Goal: Task Accomplishment & Management: Manage account settings

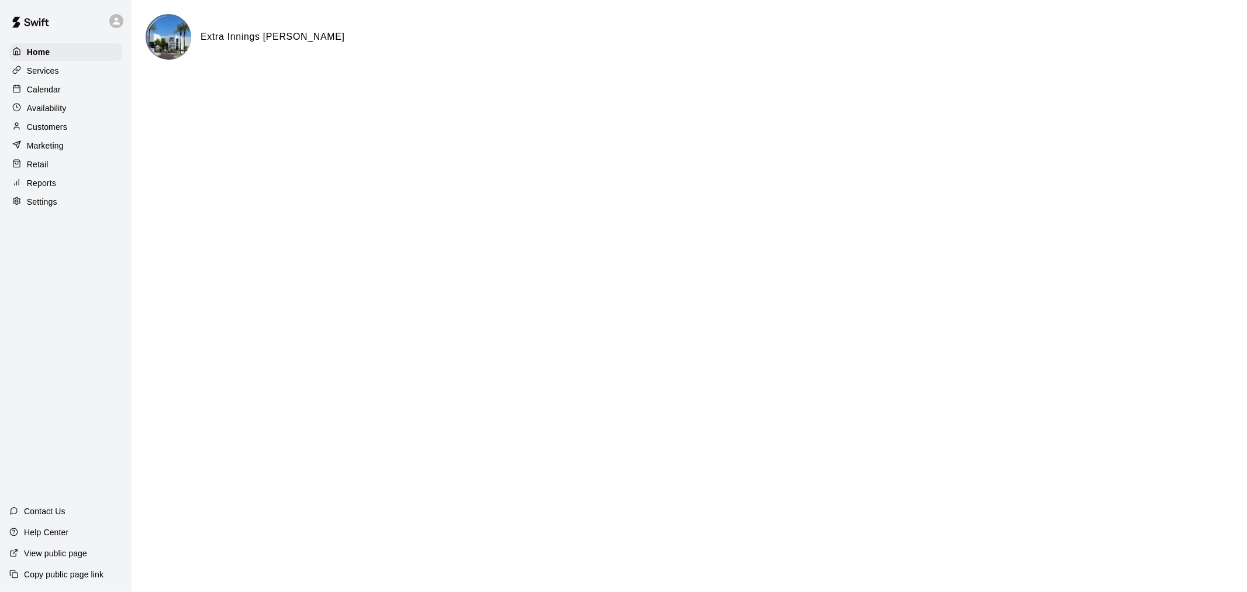
click at [68, 94] on div "Calendar" at bounding box center [65, 90] width 113 height 18
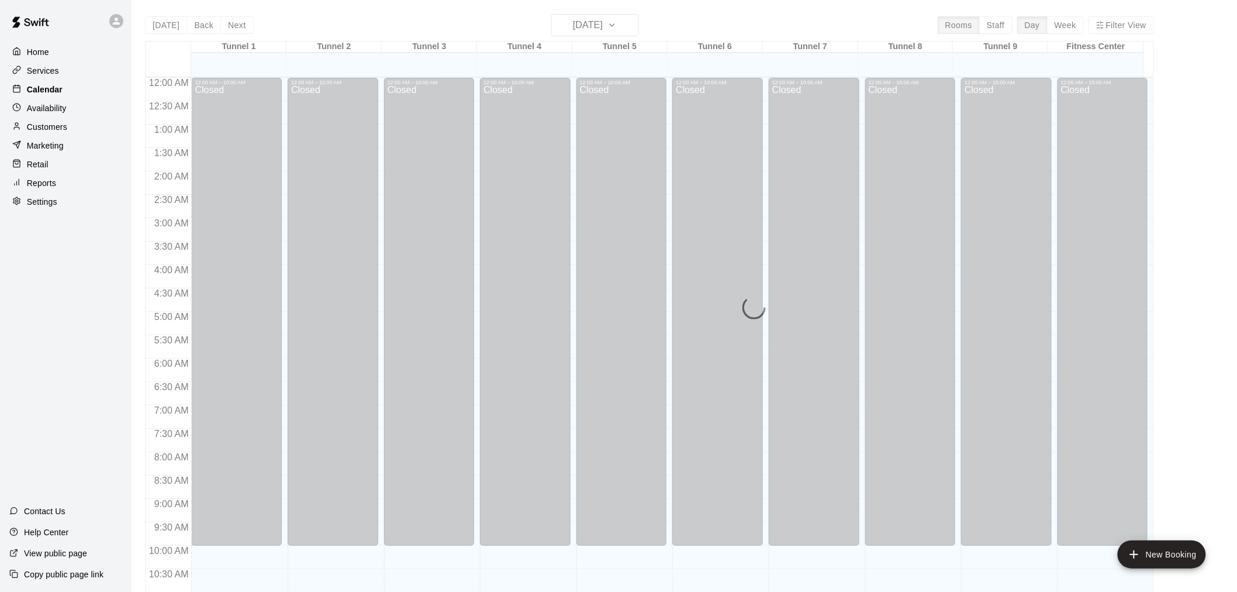
scroll to position [541, 0]
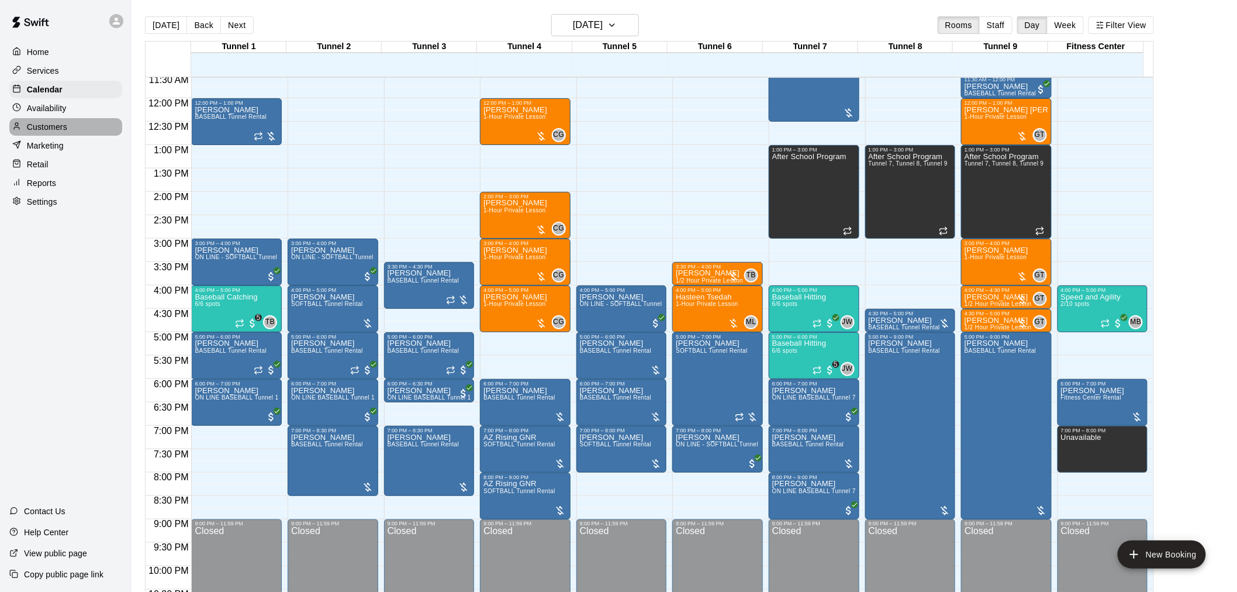
click at [78, 136] on div "Customers" at bounding box center [65, 127] width 113 height 18
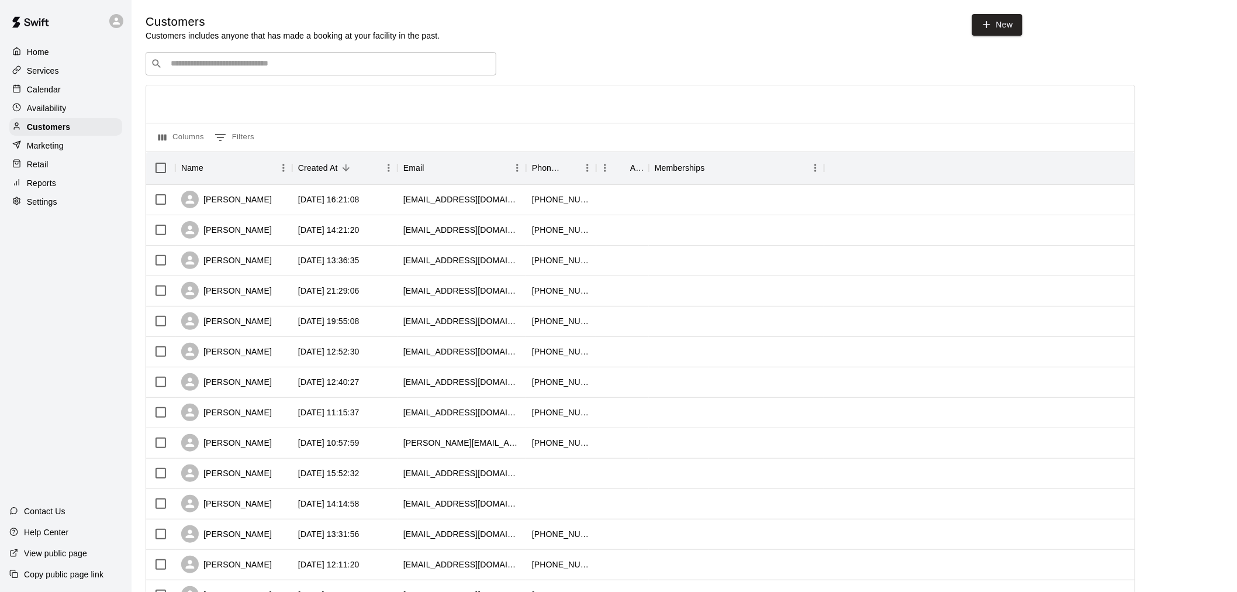
click at [441, 59] on div "​ ​" at bounding box center [321, 63] width 351 height 23
click at [57, 94] on p "Calendar" at bounding box center [44, 90] width 34 height 12
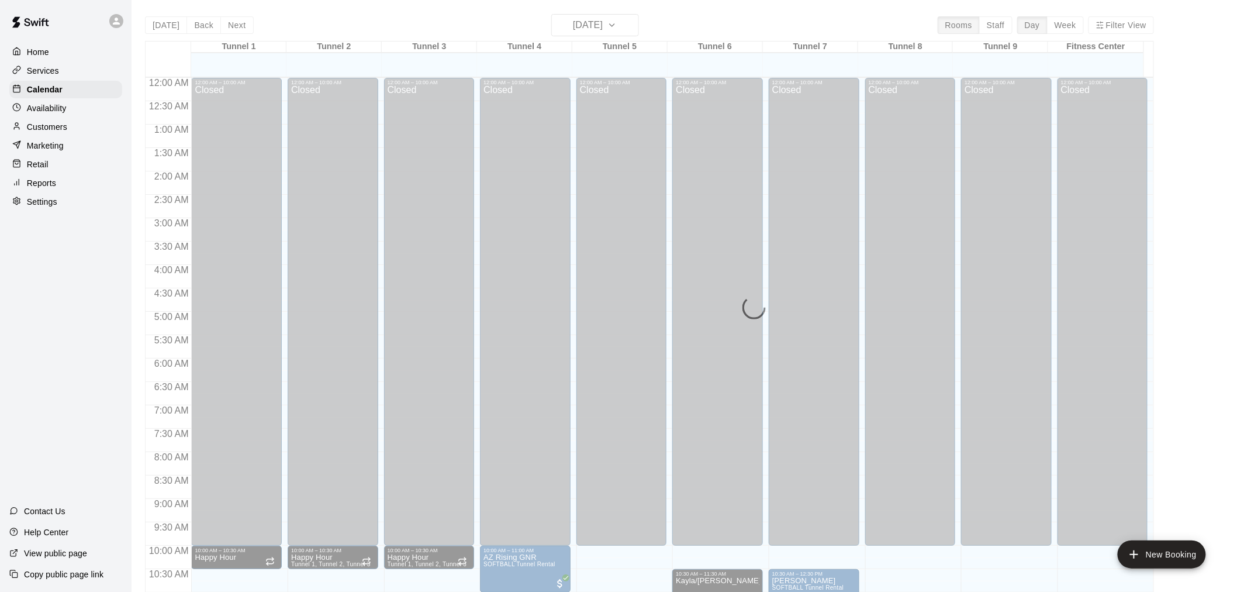
click at [614, 8] on main "Today Back Next Wednesday Aug 13 Rooms Staff Day Week Filter View Tunnel 1 13 W…" at bounding box center [685, 305] width 1106 height 610
click at [616, 19] on div "Today Back Next Wednesday Aug 13 Rooms Staff Day Week Filter View Tunnel 1 13 W…" at bounding box center [649, 310] width 1009 height 592
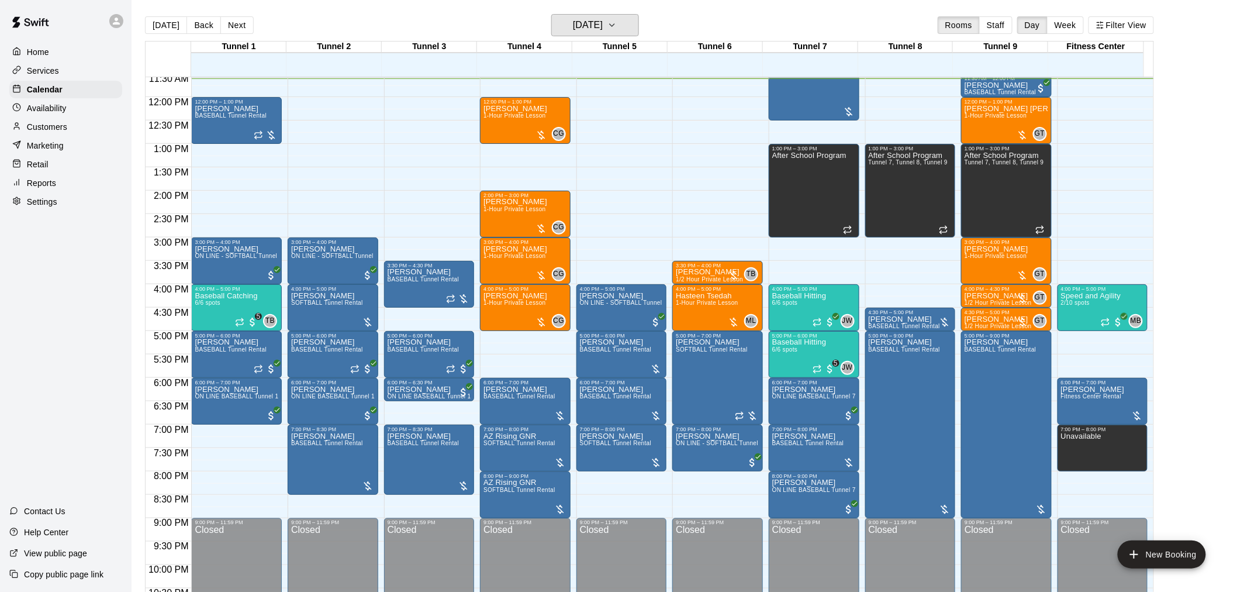
click at [603, 25] on h6 "[DATE]" at bounding box center [588, 25] width 30 height 16
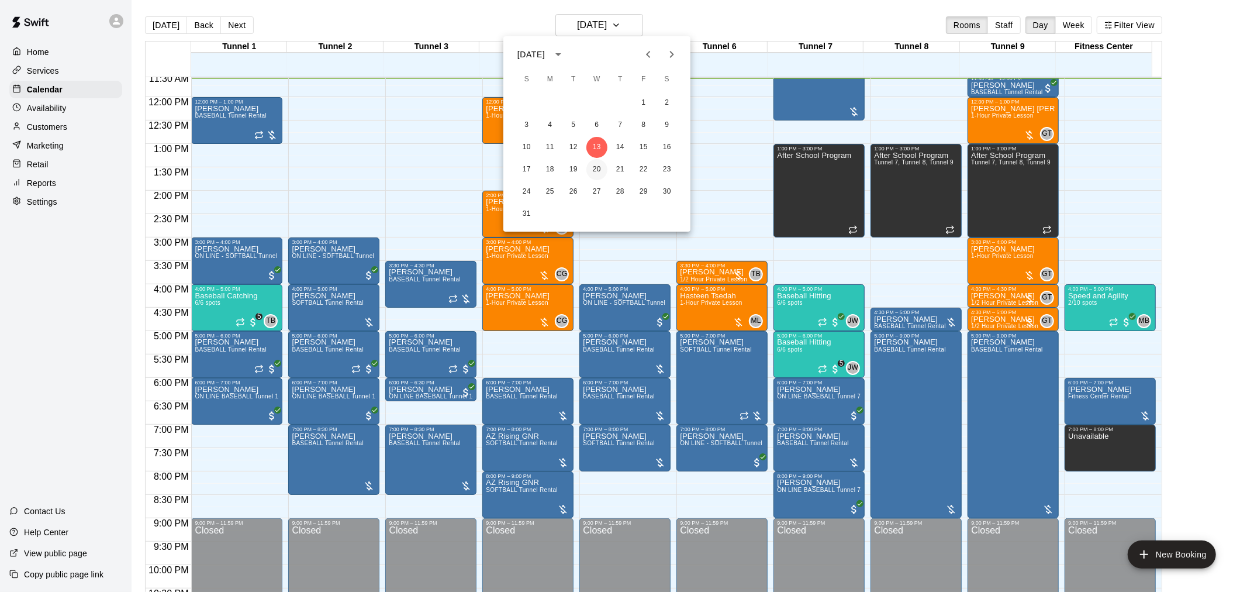
click at [603, 168] on button "20" at bounding box center [596, 169] width 21 height 21
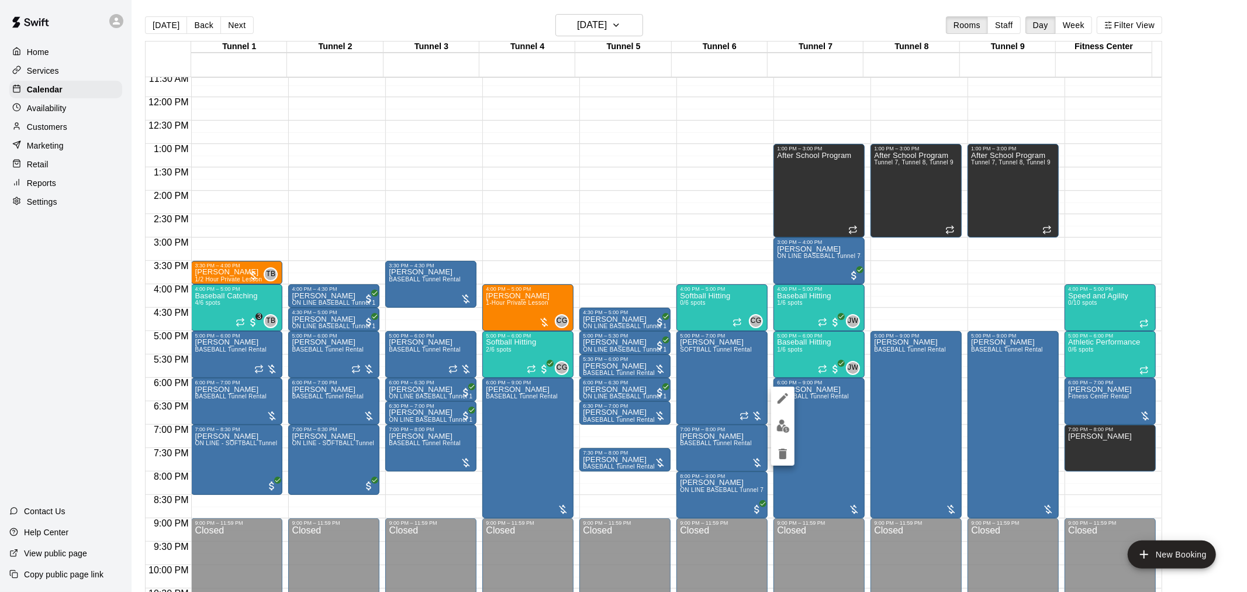
click at [782, 421] on img "edit" at bounding box center [782, 425] width 13 height 13
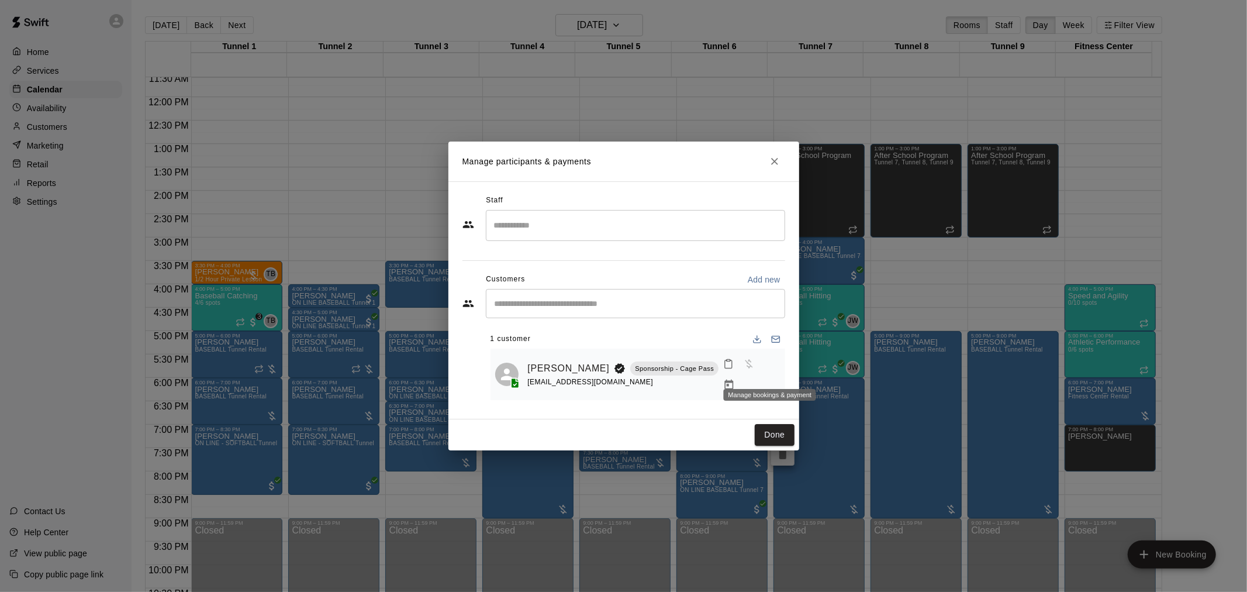
click at [735, 379] on icon "Manage bookings & payment" at bounding box center [729, 385] width 12 height 12
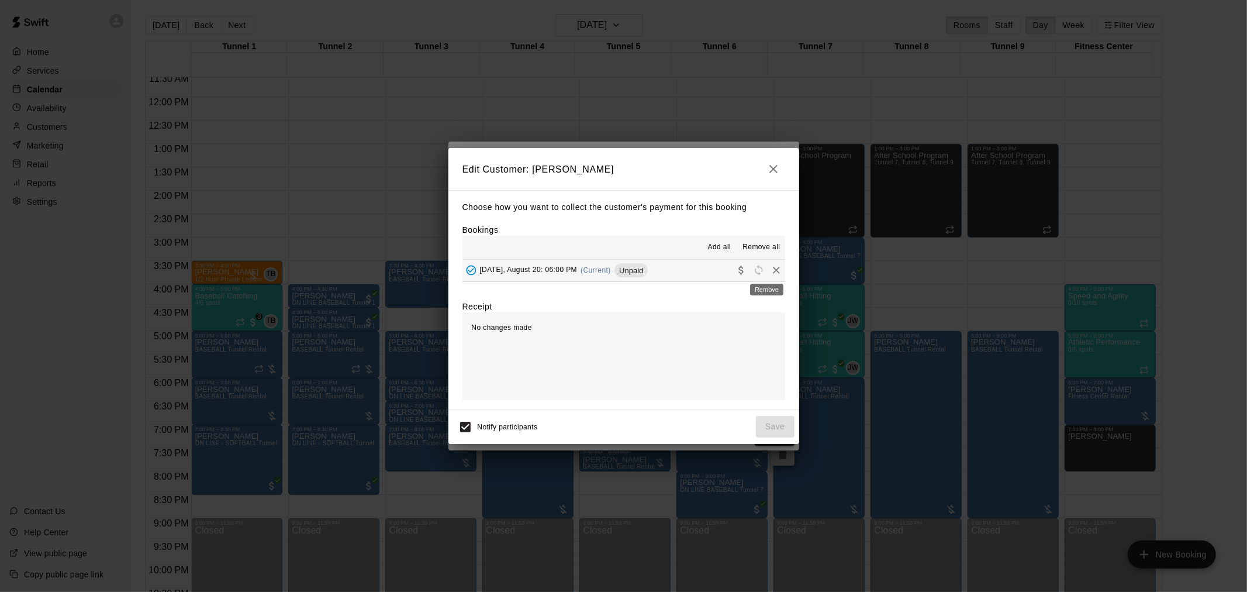
click at [773, 271] on icon "Remove" at bounding box center [776, 270] width 7 height 7
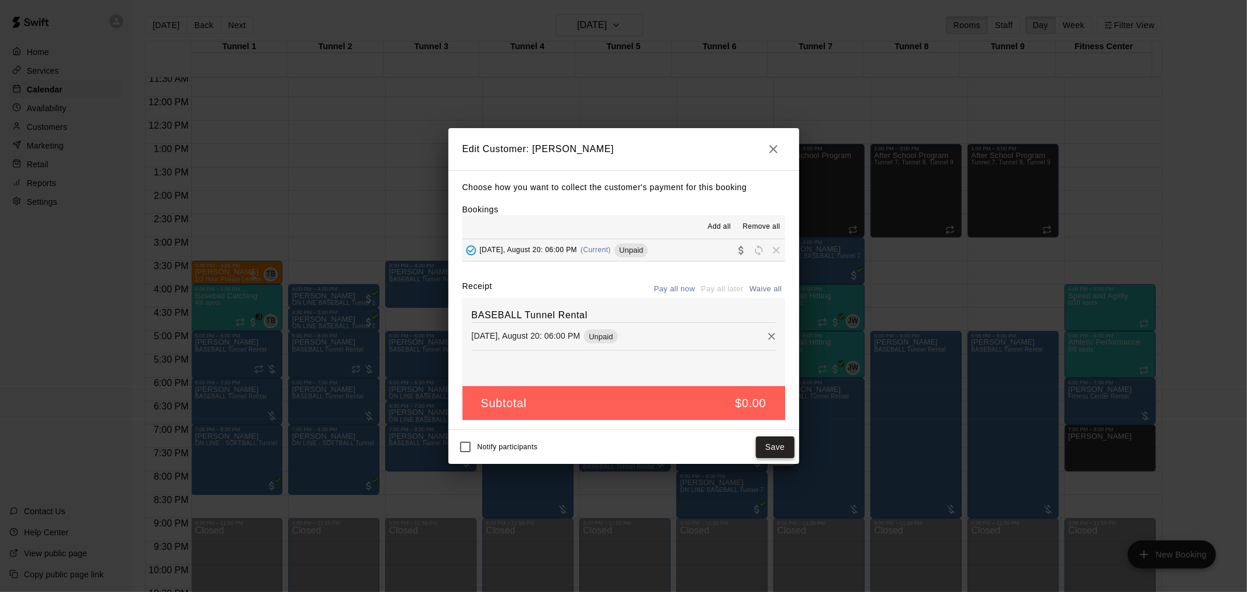
click at [773, 455] on button "Save" at bounding box center [775, 447] width 39 height 22
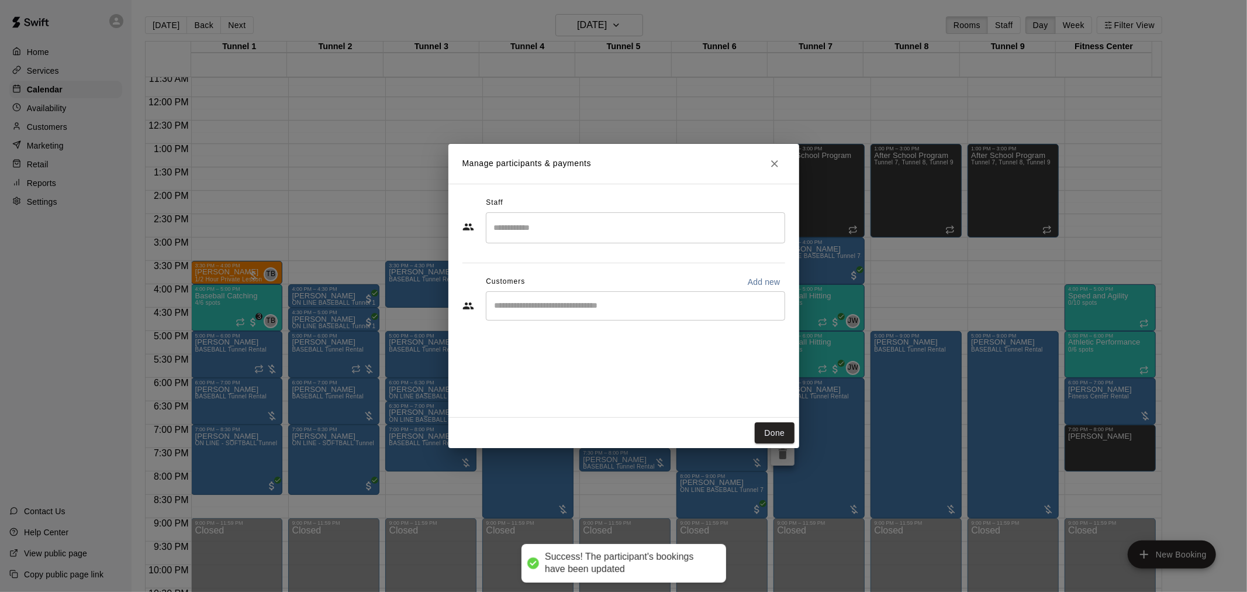
click at [610, 313] on div "​" at bounding box center [635, 305] width 299 height 29
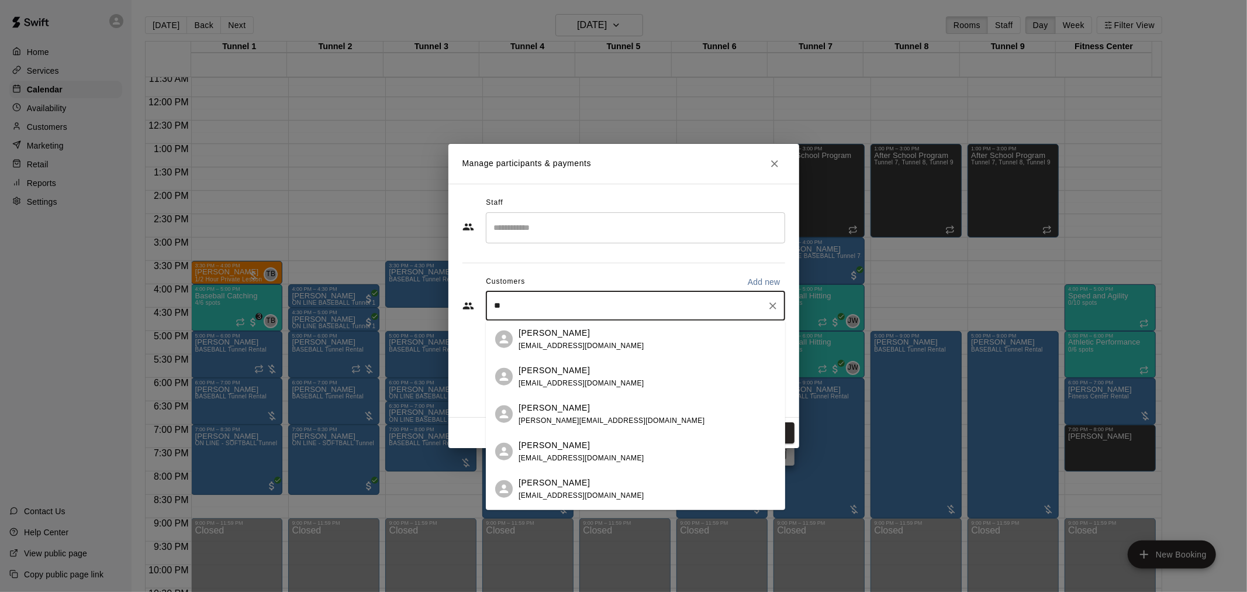
type input "*"
drag, startPoint x: 610, startPoint y: 313, endPoint x: 500, endPoint y: 301, distance: 110.5
click at [500, 301] on div "***** ​" at bounding box center [635, 305] width 299 height 29
drag, startPoint x: 533, startPoint y: 301, endPoint x: 451, endPoint y: 311, distance: 83.1
click at [451, 311] on div "Staff ​ Customers Add new ***** ​" at bounding box center [623, 301] width 351 height 234
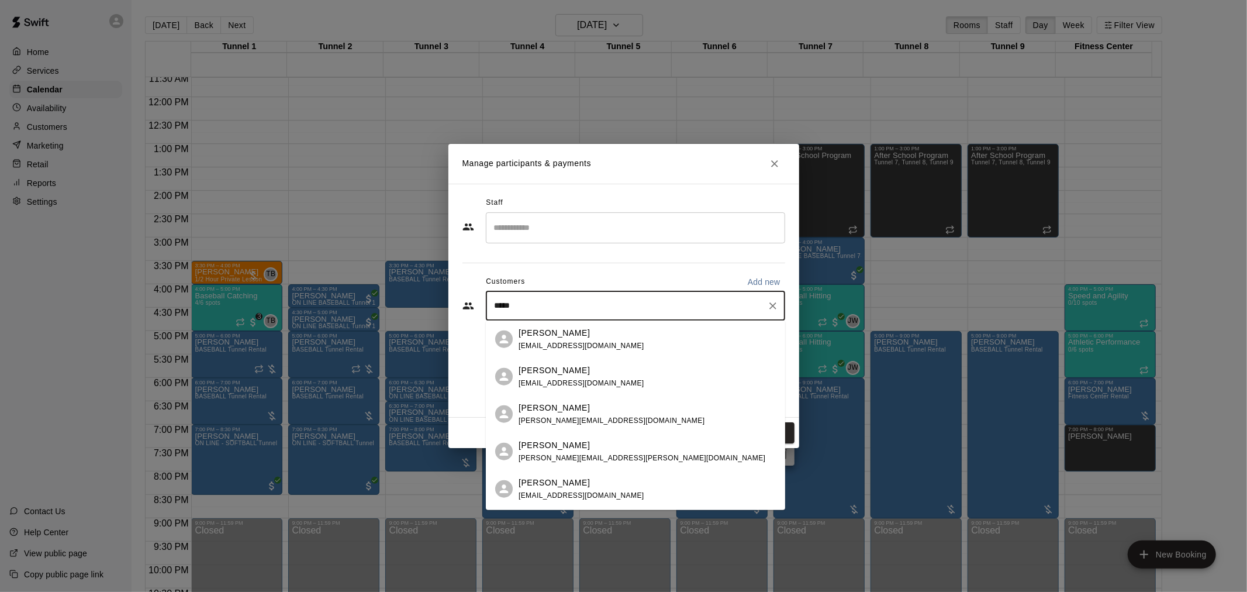
type input "*****"
click at [786, 168] on h2 "Manage participants & payments" at bounding box center [623, 164] width 351 height 40
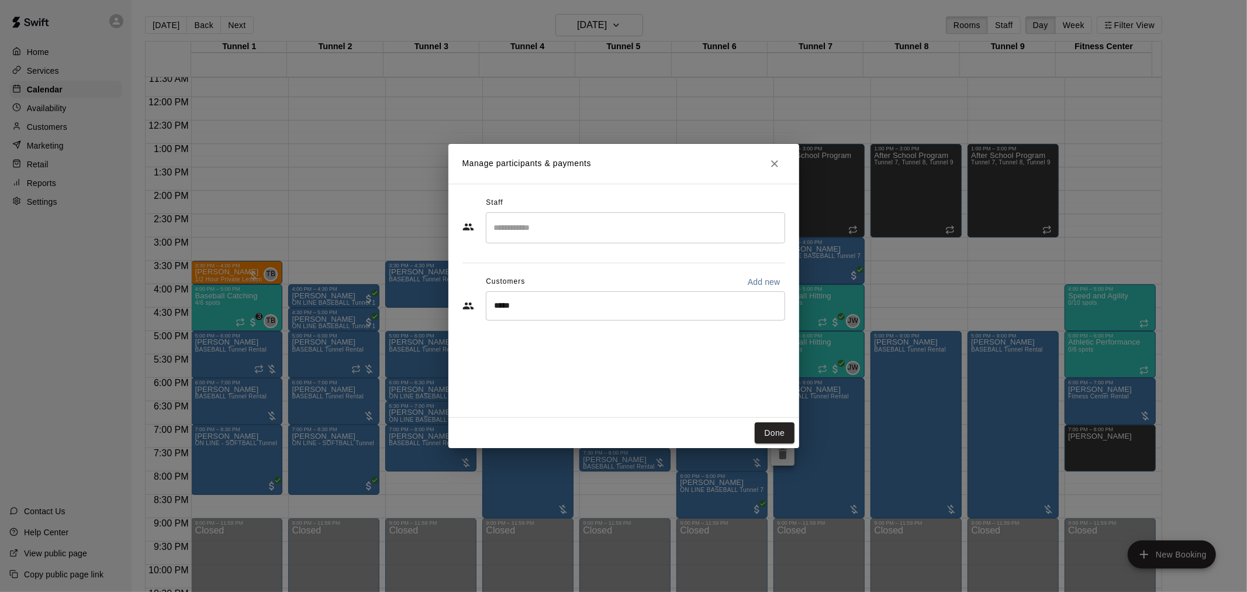
click at [778, 164] on icon "Close" at bounding box center [775, 164] width 12 height 12
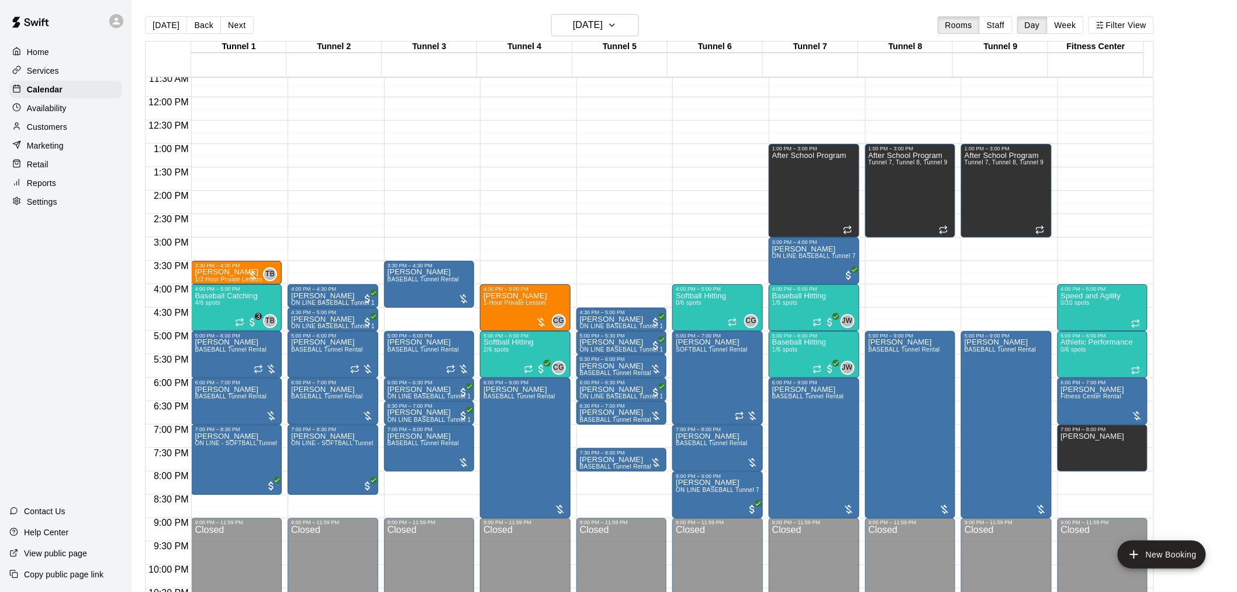
click at [57, 133] on p "Customers" at bounding box center [47, 127] width 40 height 12
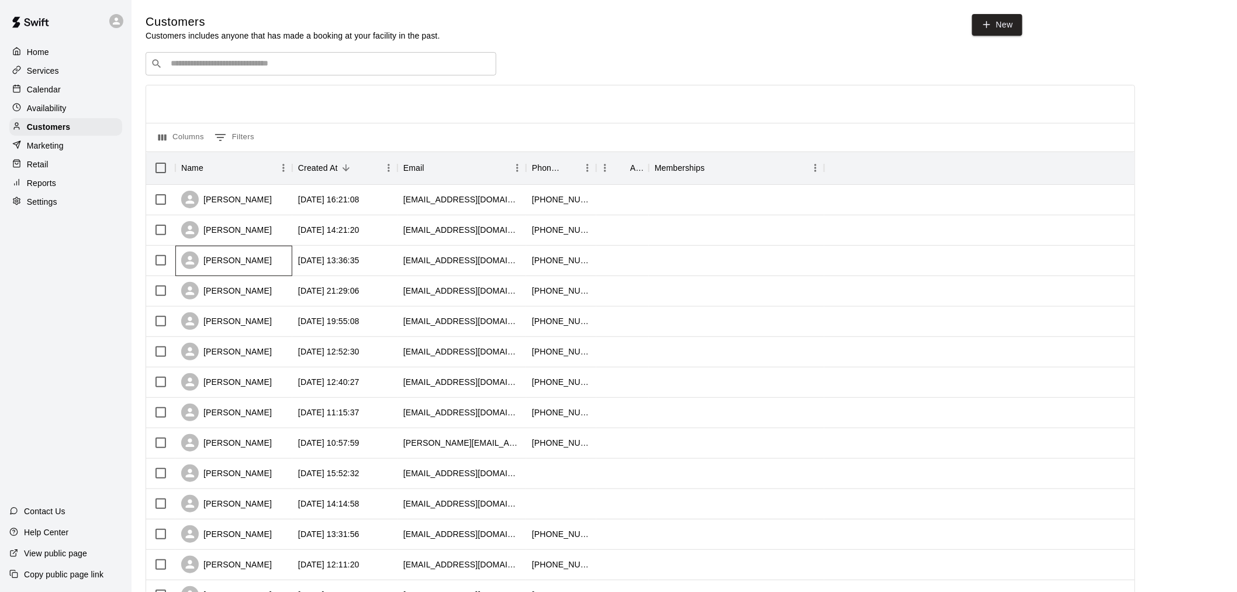
click at [269, 261] on div "Steven Rodriguez" at bounding box center [226, 260] width 91 height 18
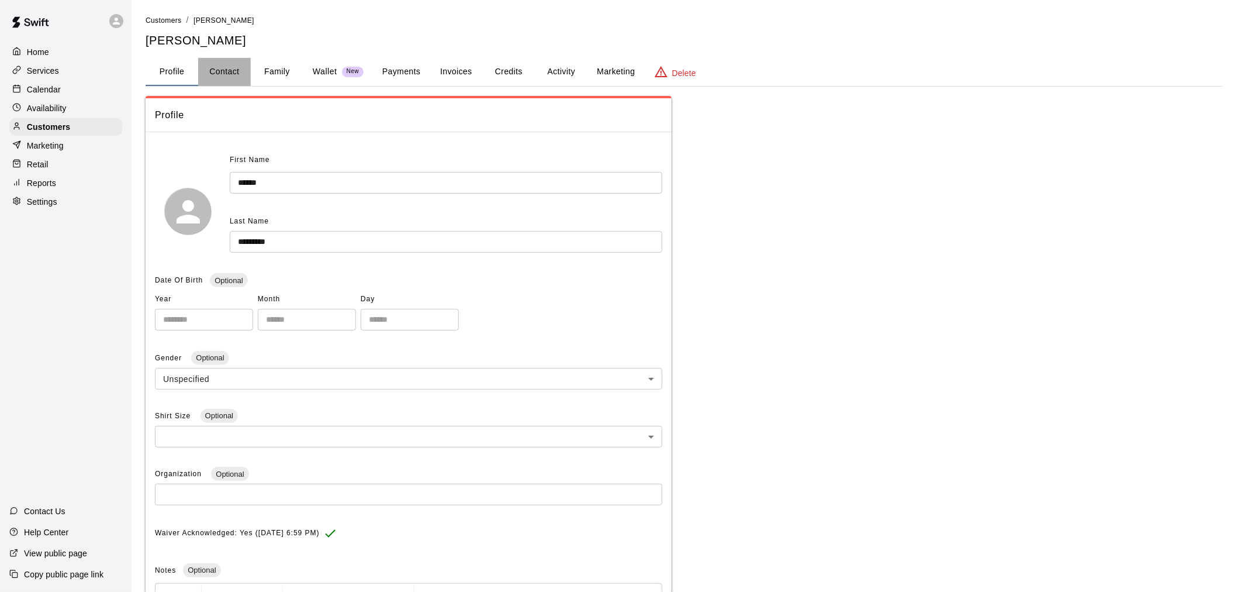
click at [228, 76] on button "Contact" at bounding box center [224, 72] width 53 height 28
select select "**"
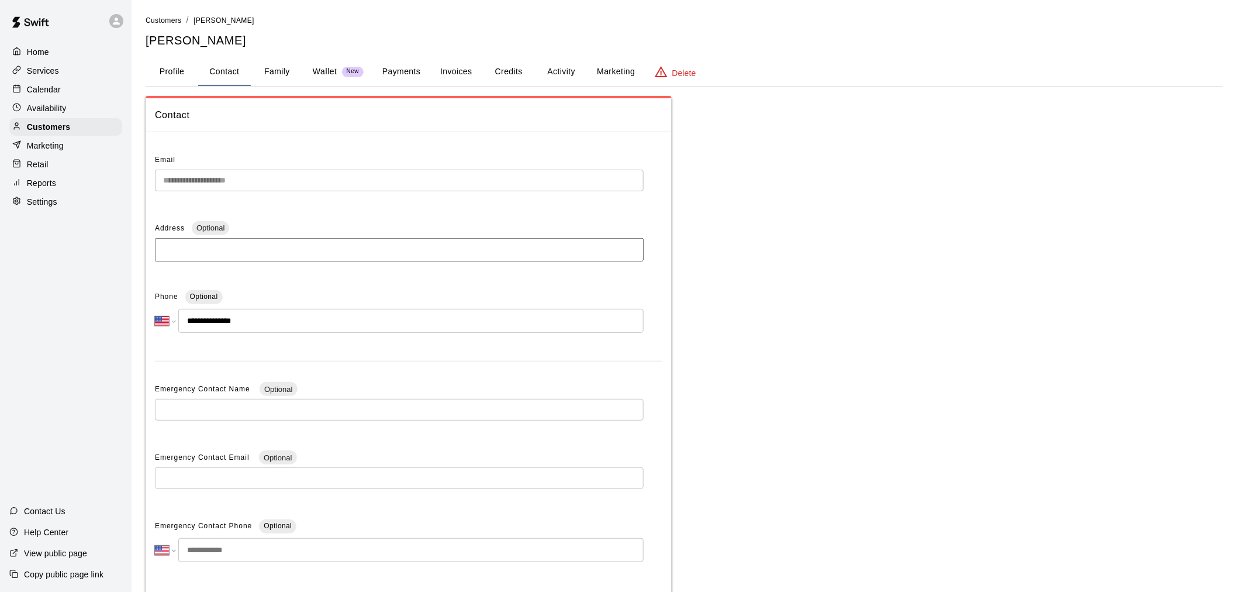
click at [287, 66] on button "Family" at bounding box center [277, 72] width 53 height 28
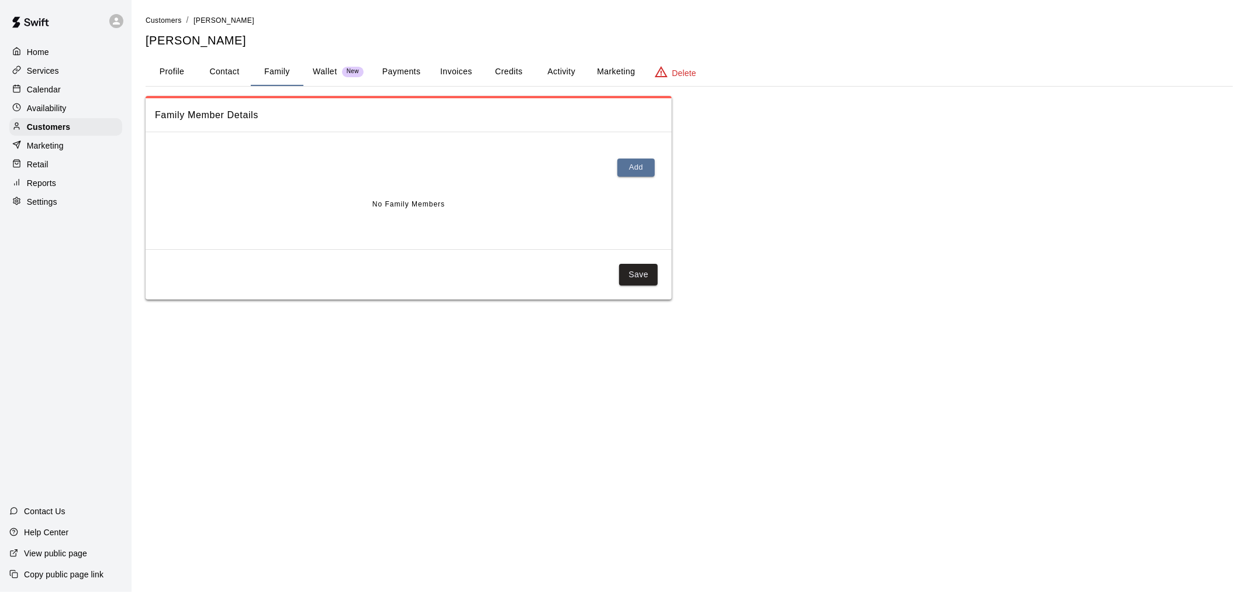
click at [382, 72] on button "Payments" at bounding box center [401, 72] width 57 height 28
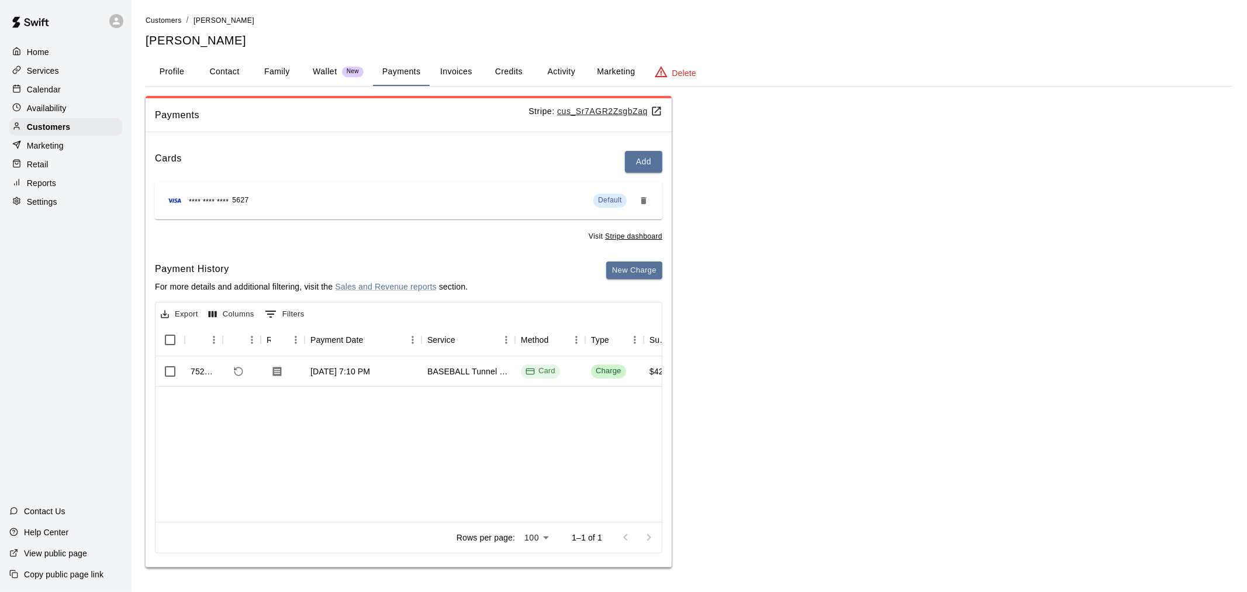
click at [550, 74] on button "Activity" at bounding box center [561, 72] width 53 height 28
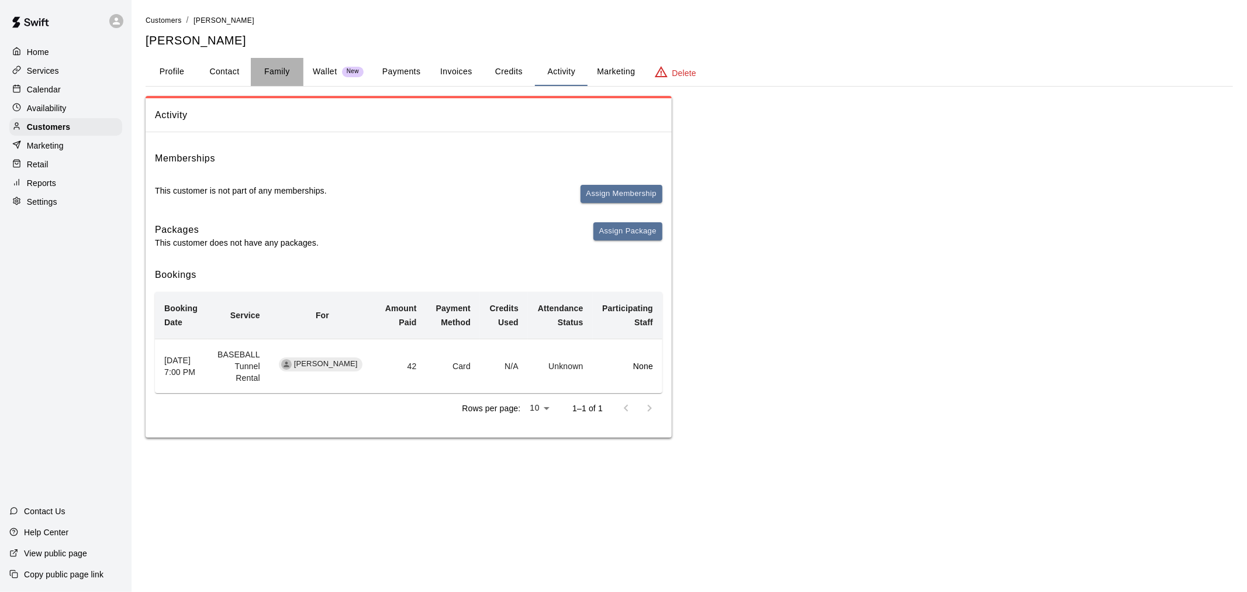
click at [278, 70] on button "Family" at bounding box center [277, 72] width 53 height 28
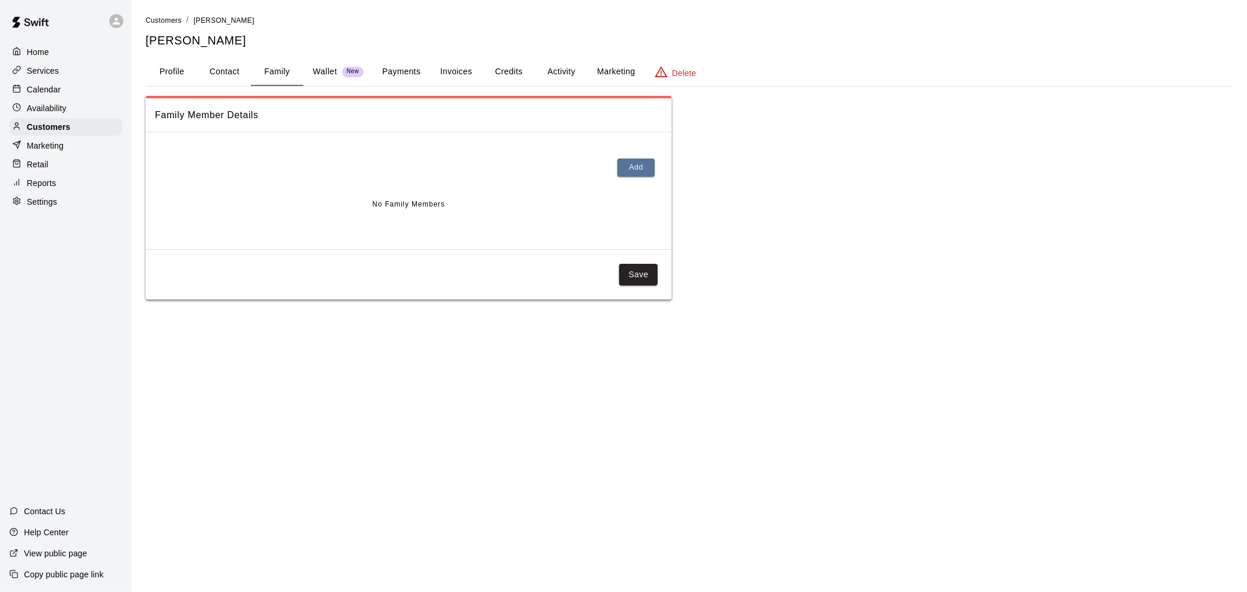
click at [237, 84] on button "Contact" at bounding box center [224, 72] width 53 height 28
select select "**"
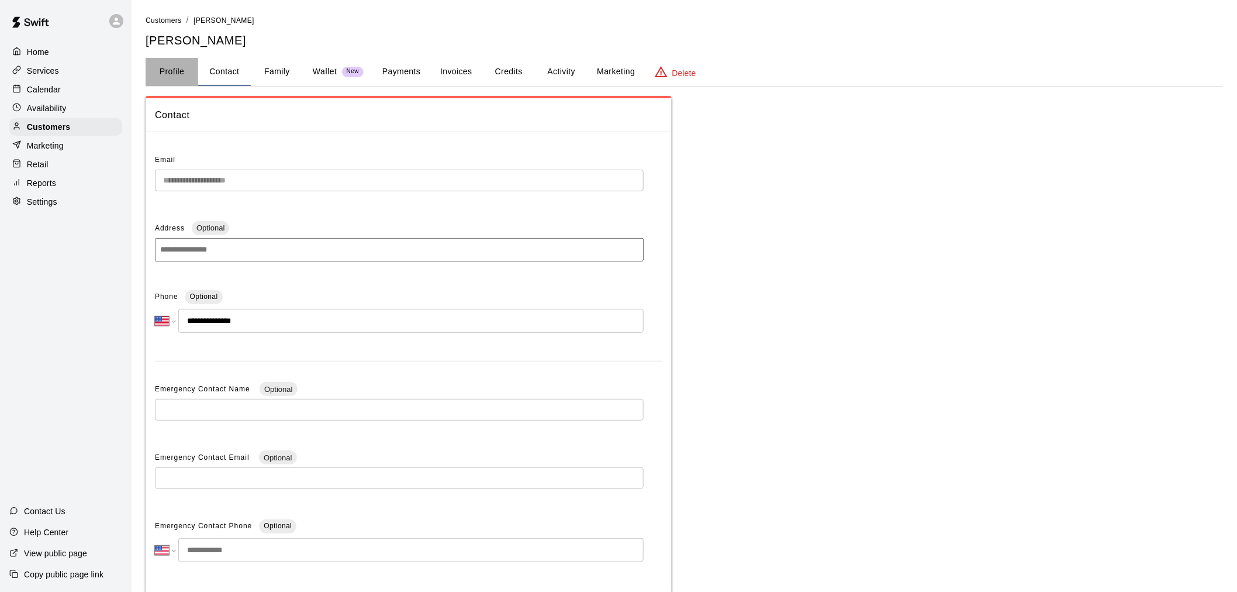
click at [185, 71] on button "Profile" at bounding box center [172, 72] width 53 height 28
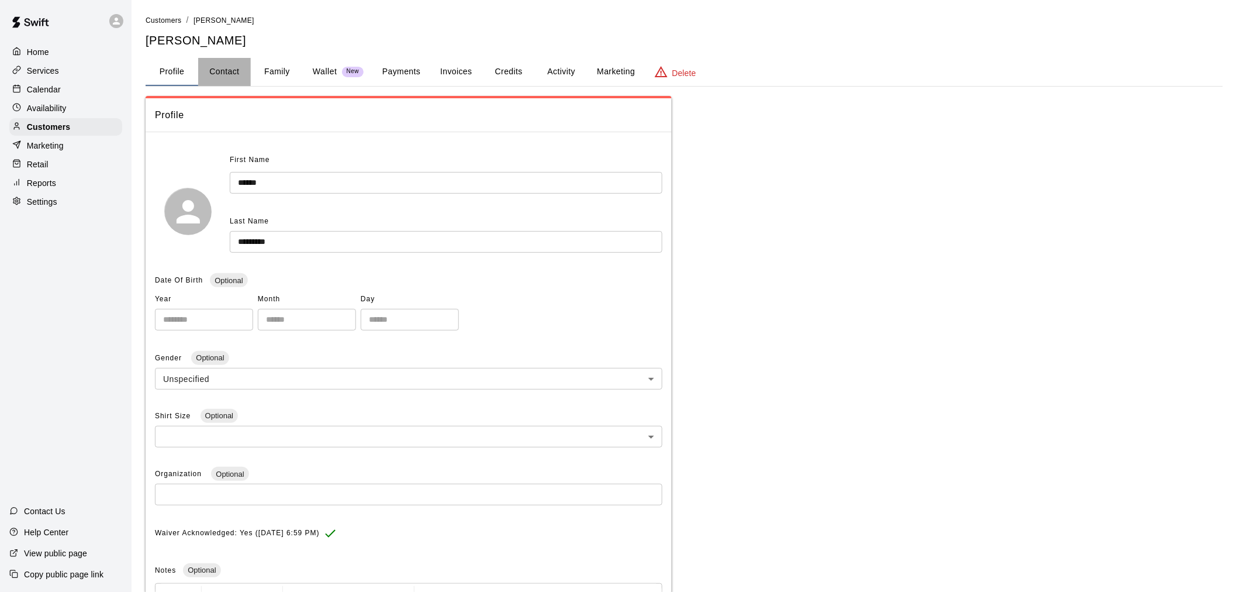
click at [233, 71] on button "Contact" at bounding box center [224, 72] width 53 height 28
select select "**"
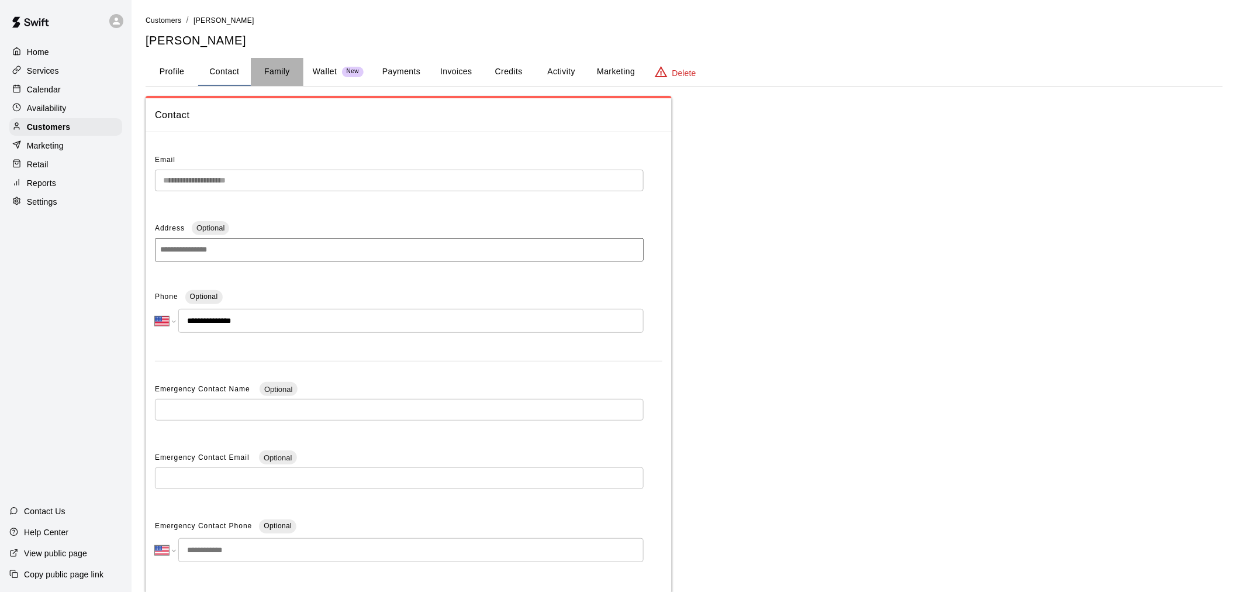
click at [274, 77] on button "Family" at bounding box center [277, 72] width 53 height 28
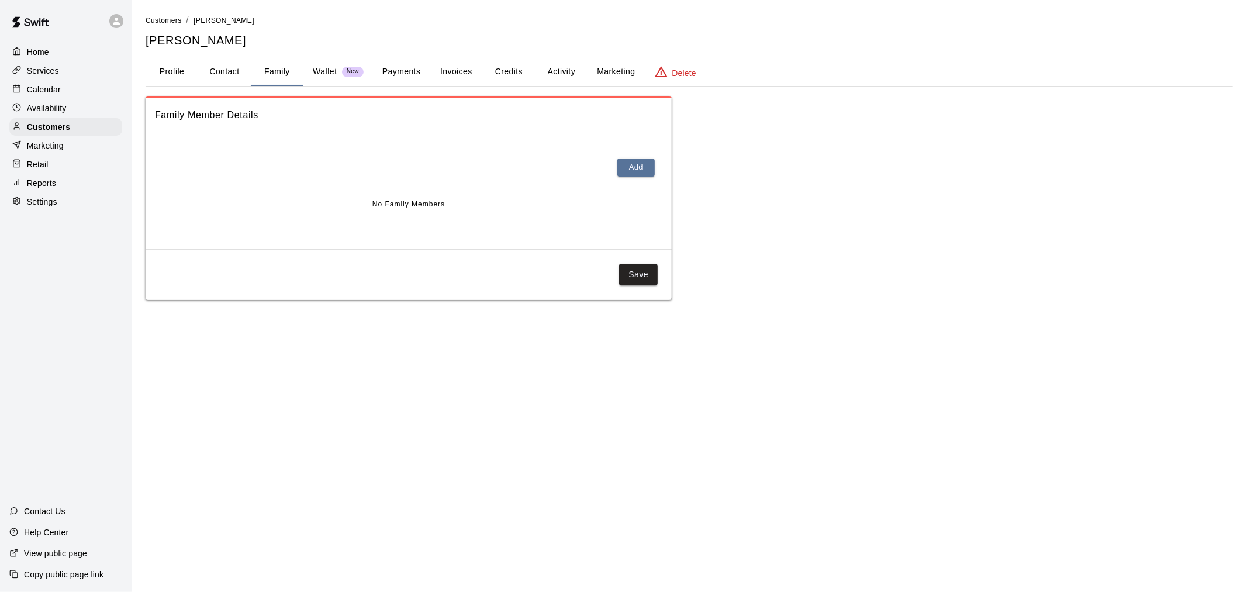
click at [208, 72] on button "Contact" at bounding box center [224, 72] width 53 height 28
select select "**"
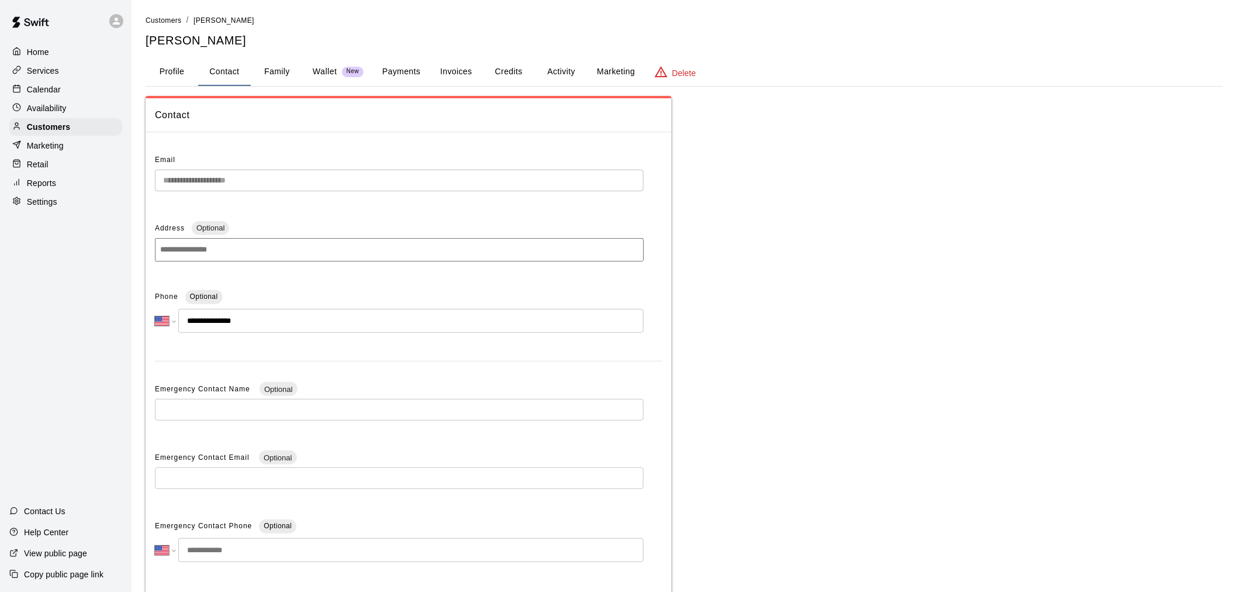
click at [180, 78] on button "Profile" at bounding box center [172, 72] width 53 height 28
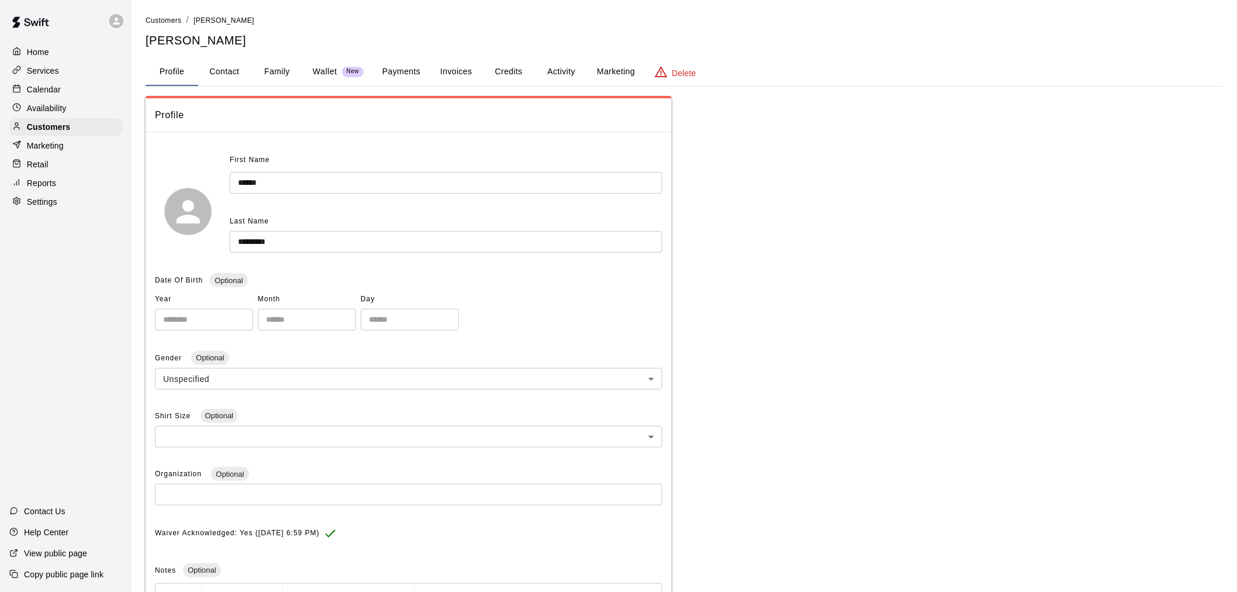
click at [64, 96] on div "Calendar" at bounding box center [65, 90] width 113 height 18
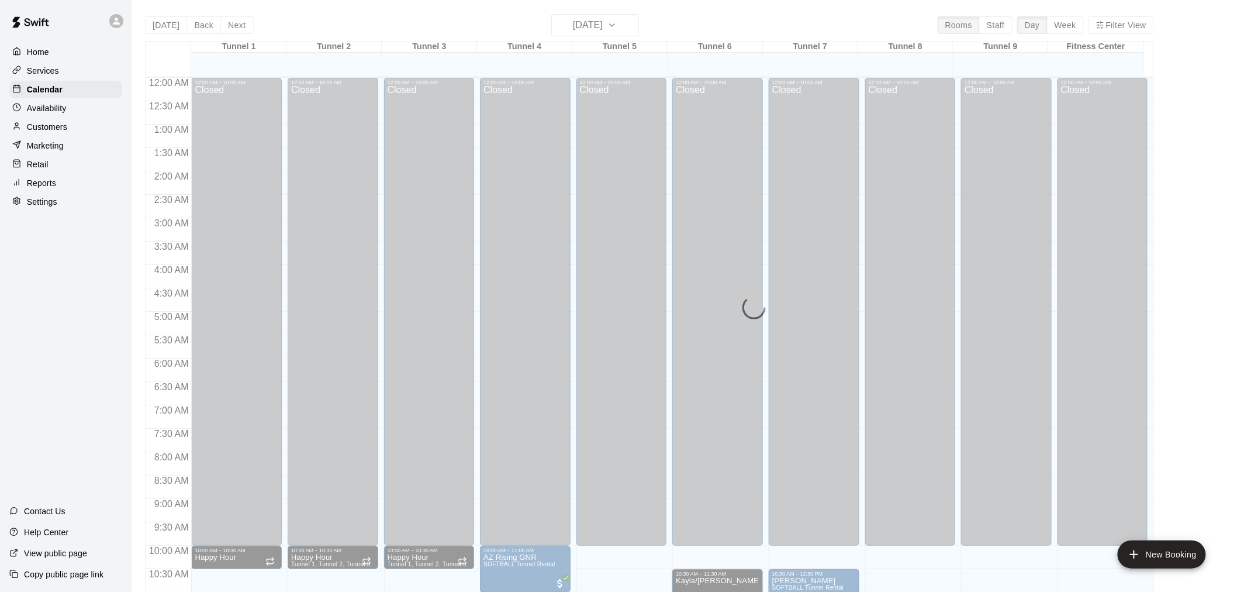
scroll to position [544, 0]
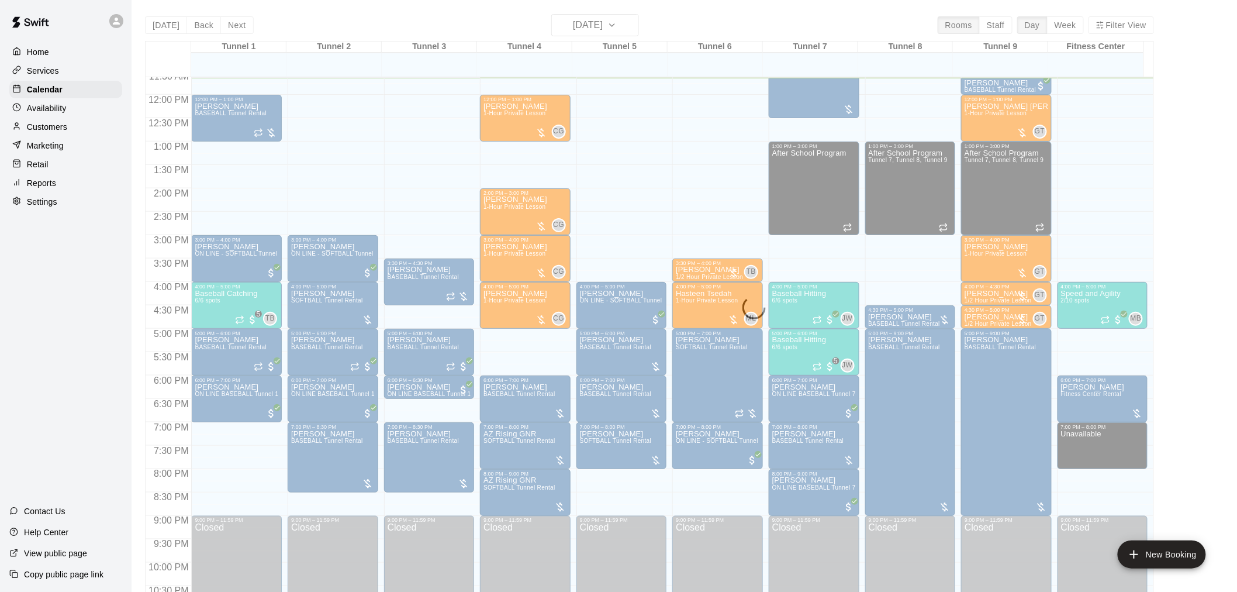
click at [579, 28] on div "Today Back Next Wednesday Aug 13 Rooms Staff Day Week Filter View Tunnel 1 13 W…" at bounding box center [649, 310] width 1009 height 592
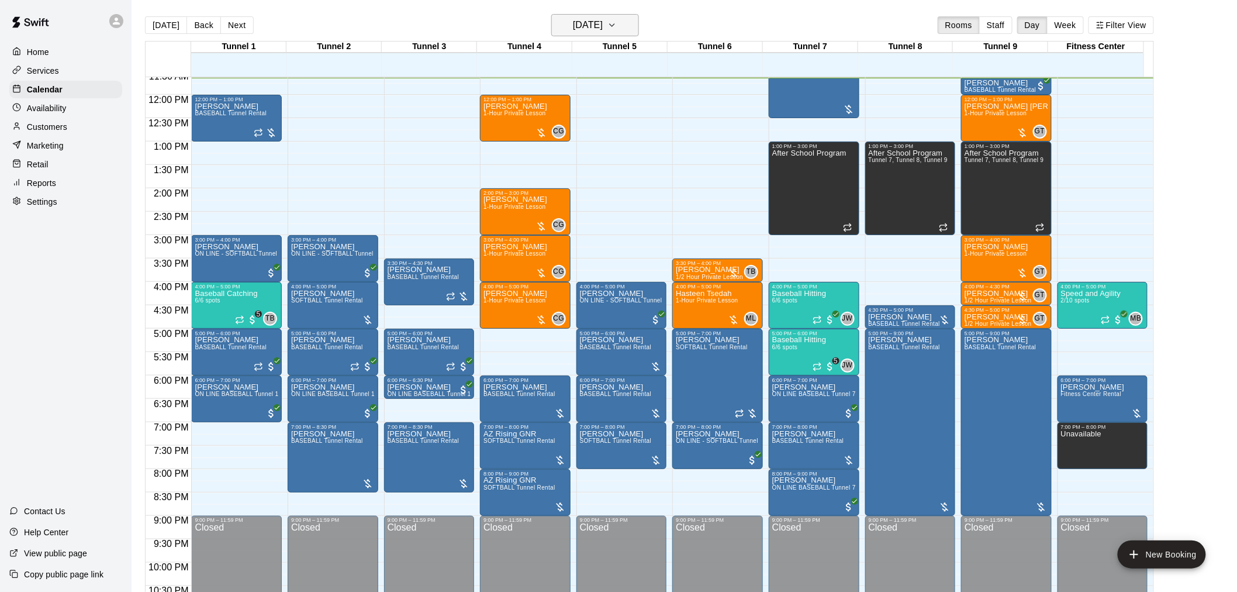
click at [582, 27] on h6 "[DATE]" at bounding box center [588, 25] width 30 height 16
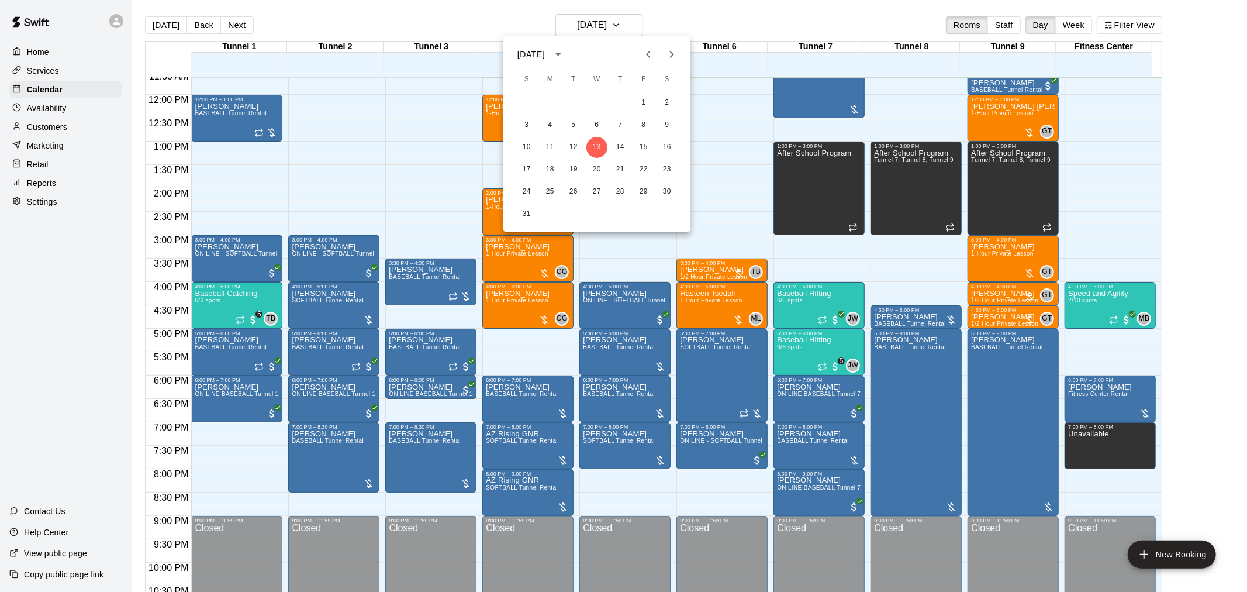
click at [318, 18] on div at bounding box center [623, 296] width 1247 height 592
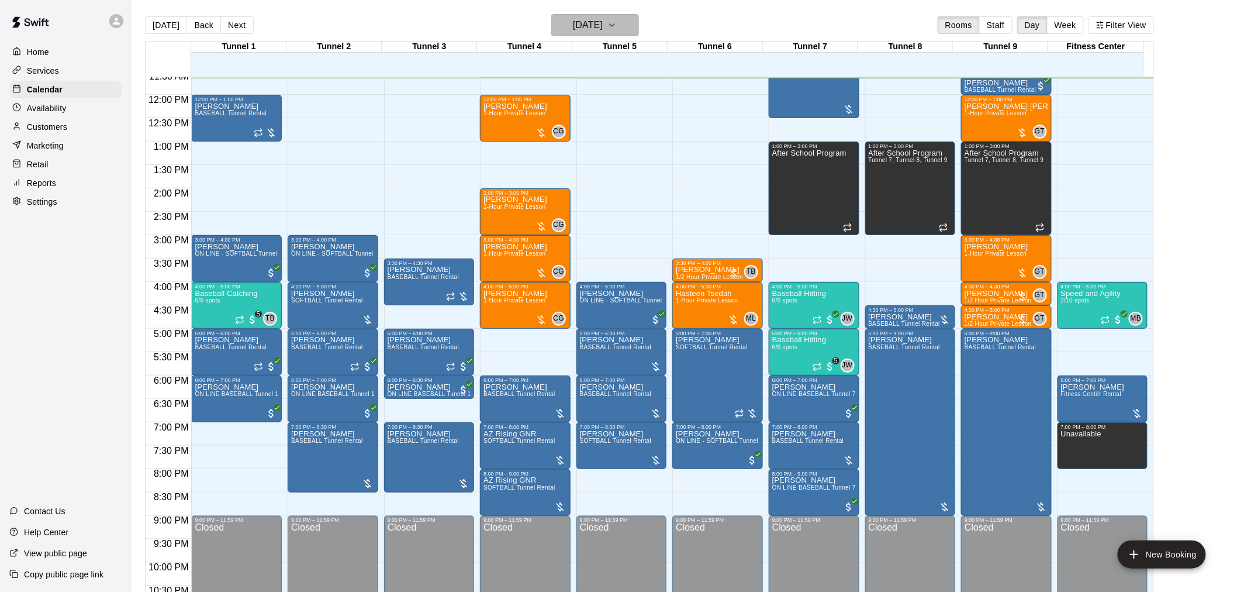
click at [614, 35] on button "[DATE]" at bounding box center [595, 25] width 88 height 22
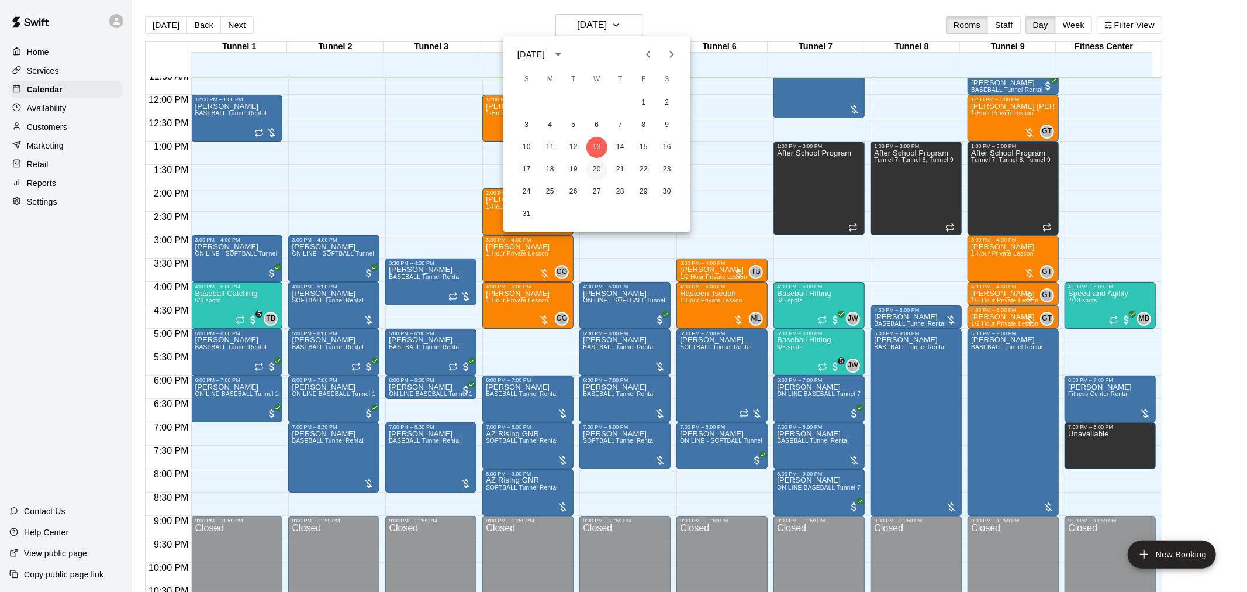
click at [593, 167] on button "20" at bounding box center [596, 169] width 21 height 21
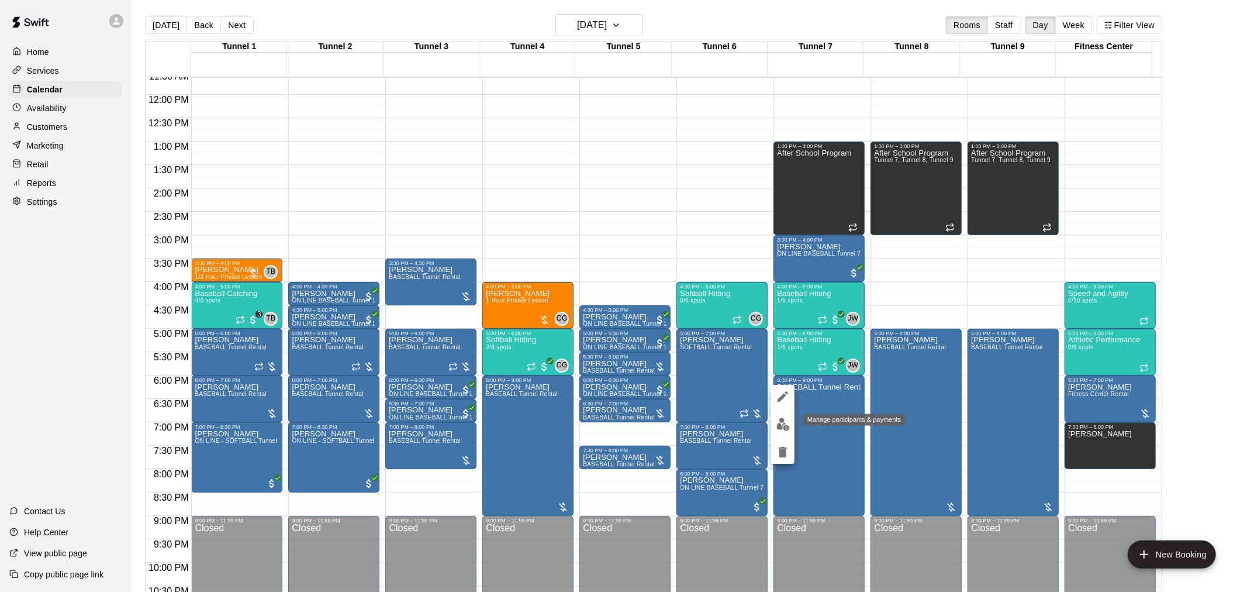
click at [780, 422] on img "edit" at bounding box center [782, 423] width 13 height 13
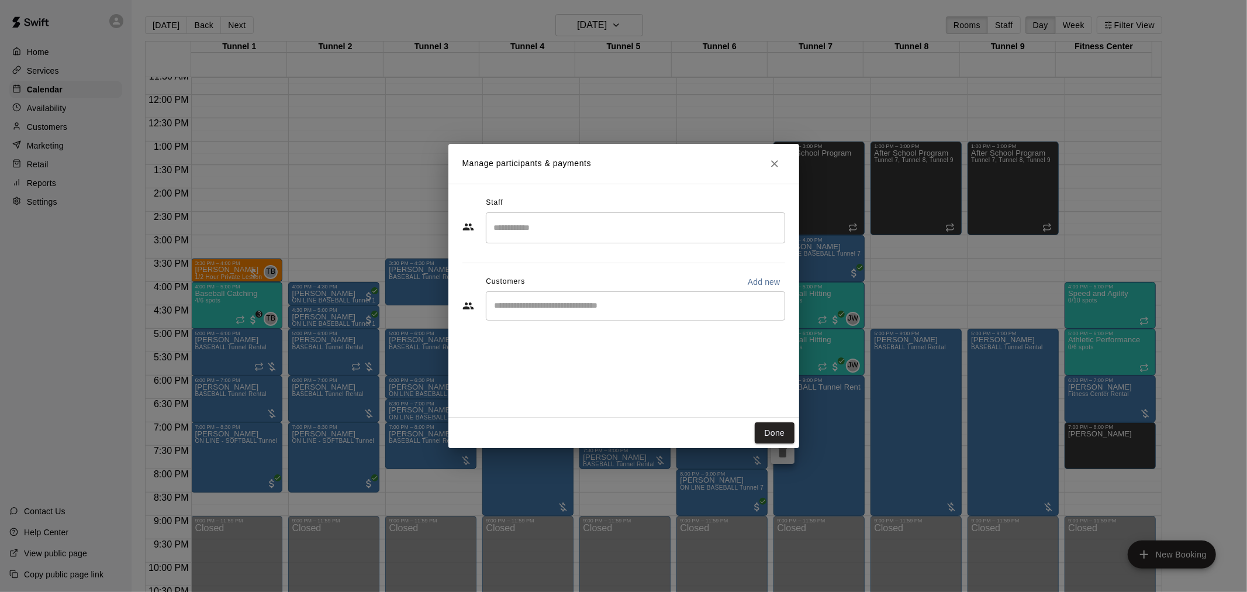
click at [558, 316] on div "​" at bounding box center [635, 305] width 299 height 29
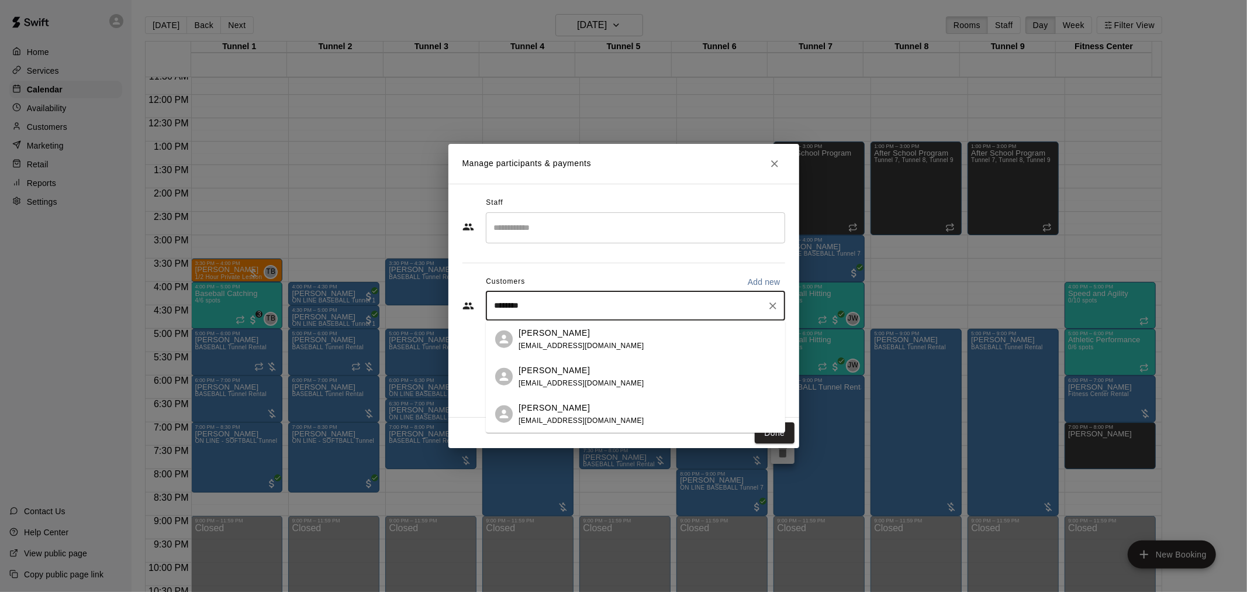
type input "*********"
click at [603, 336] on div "Steven Rodriguez mikaylaadel@gmail.com" at bounding box center [647, 338] width 257 height 25
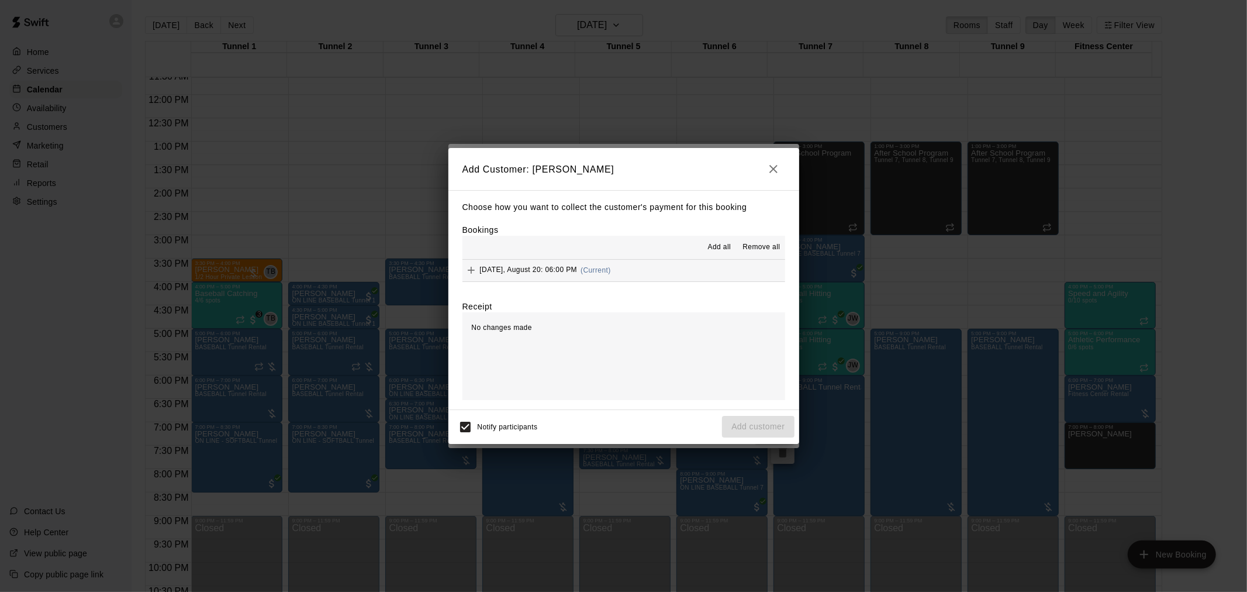
click at [609, 260] on hr at bounding box center [623, 259] width 323 height 1
click at [629, 277] on button "Wednesday, August 20: 06:00 PM (Current)" at bounding box center [623, 271] width 323 height 22
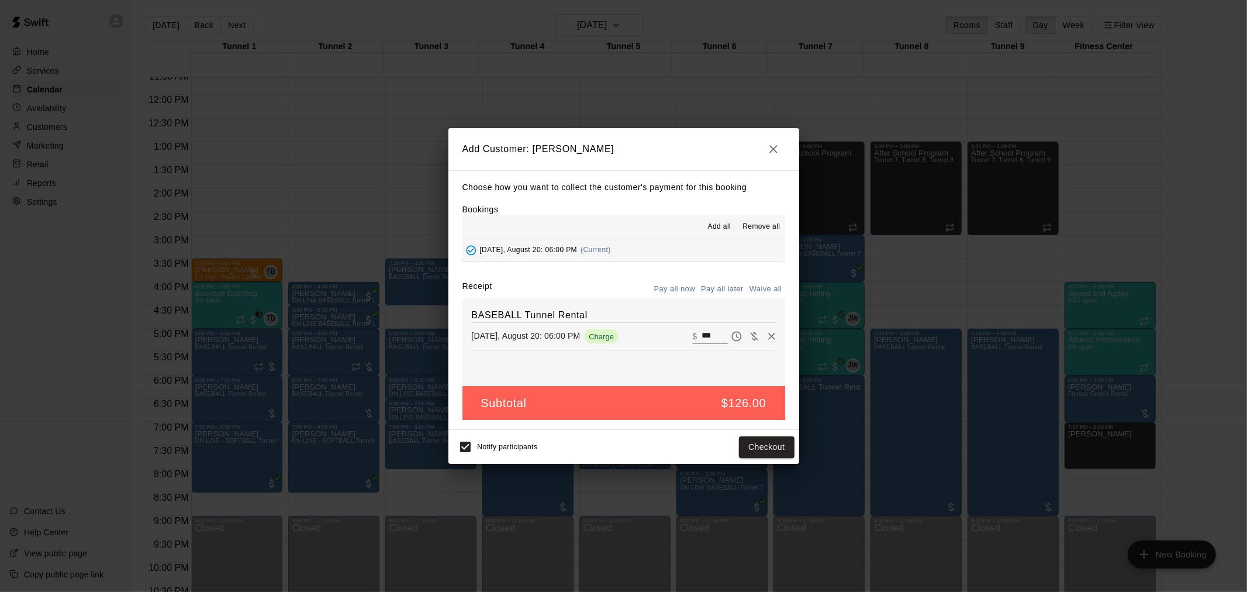
click at [728, 286] on button "Pay all later" at bounding box center [722, 289] width 49 height 18
click at [769, 450] on button "Add customer" at bounding box center [758, 447] width 72 height 22
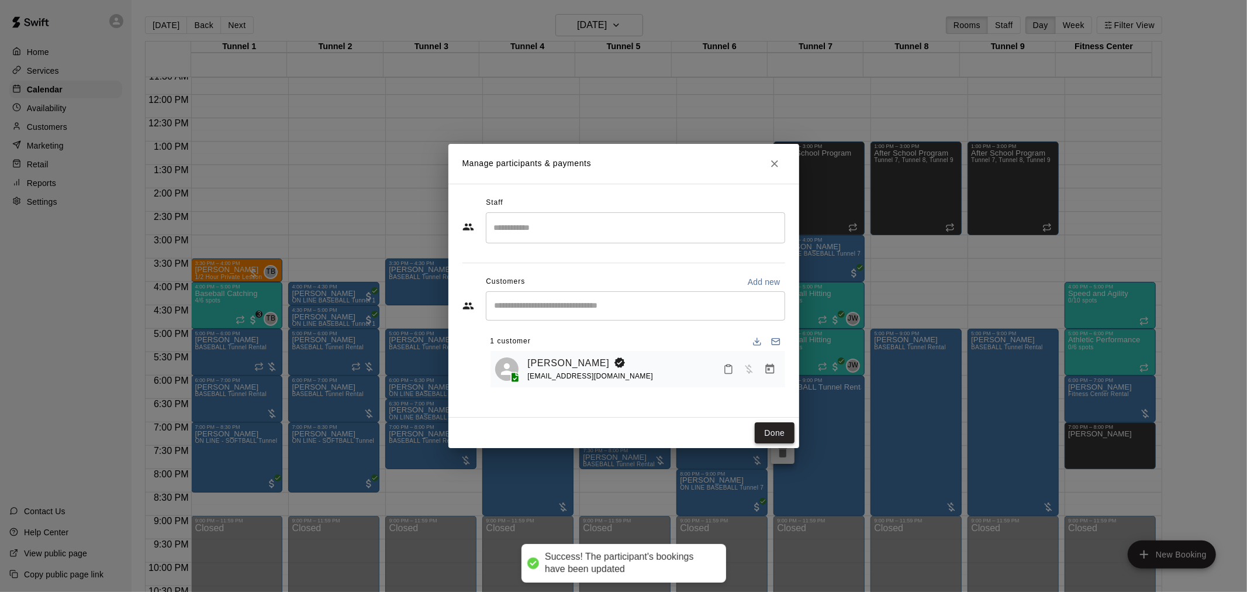
click at [772, 437] on button "Done" at bounding box center [774, 433] width 39 height 22
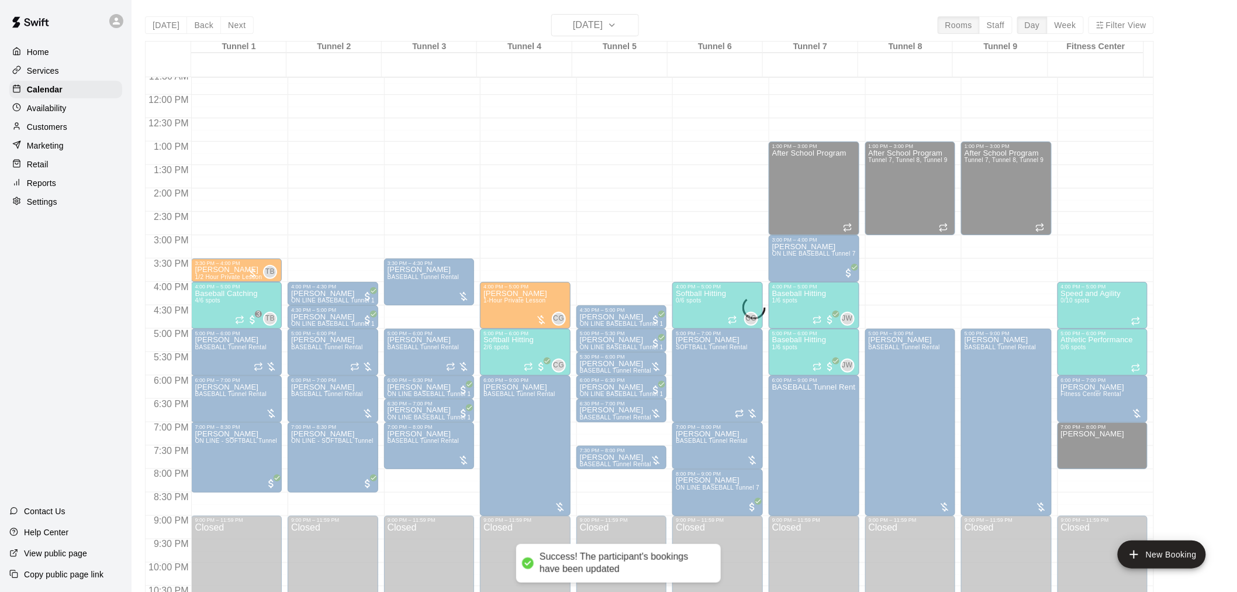
click at [60, 133] on p "Customers" at bounding box center [47, 127] width 40 height 12
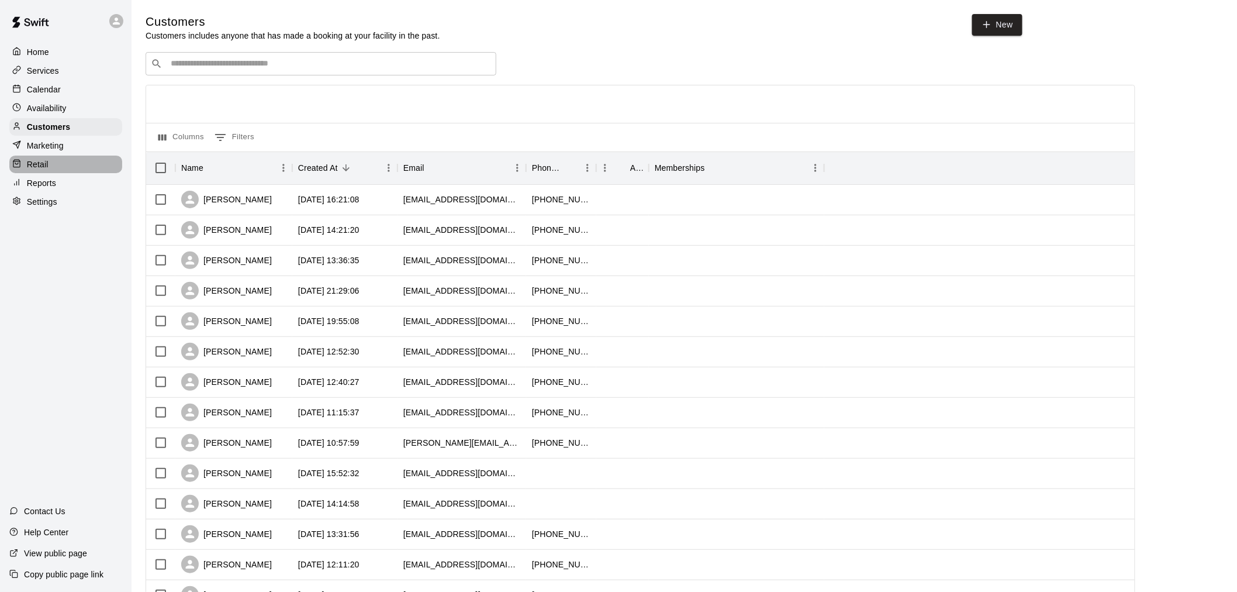
click at [63, 172] on div "Retail" at bounding box center [65, 165] width 113 height 18
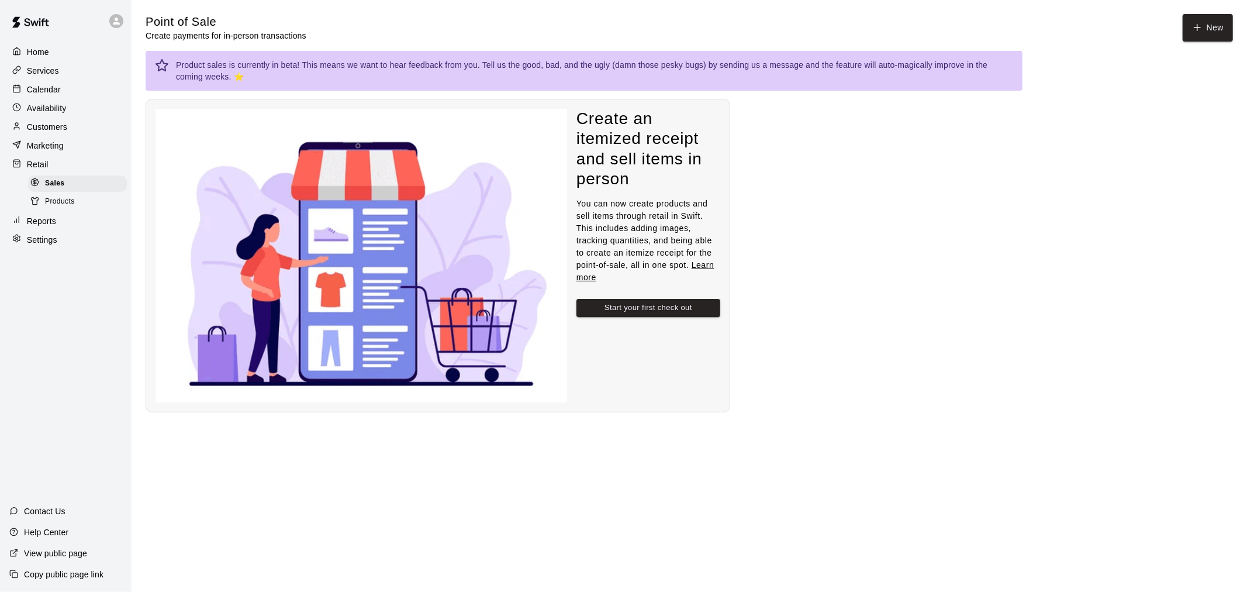
click at [68, 230] on div "Reports" at bounding box center [65, 221] width 113 height 18
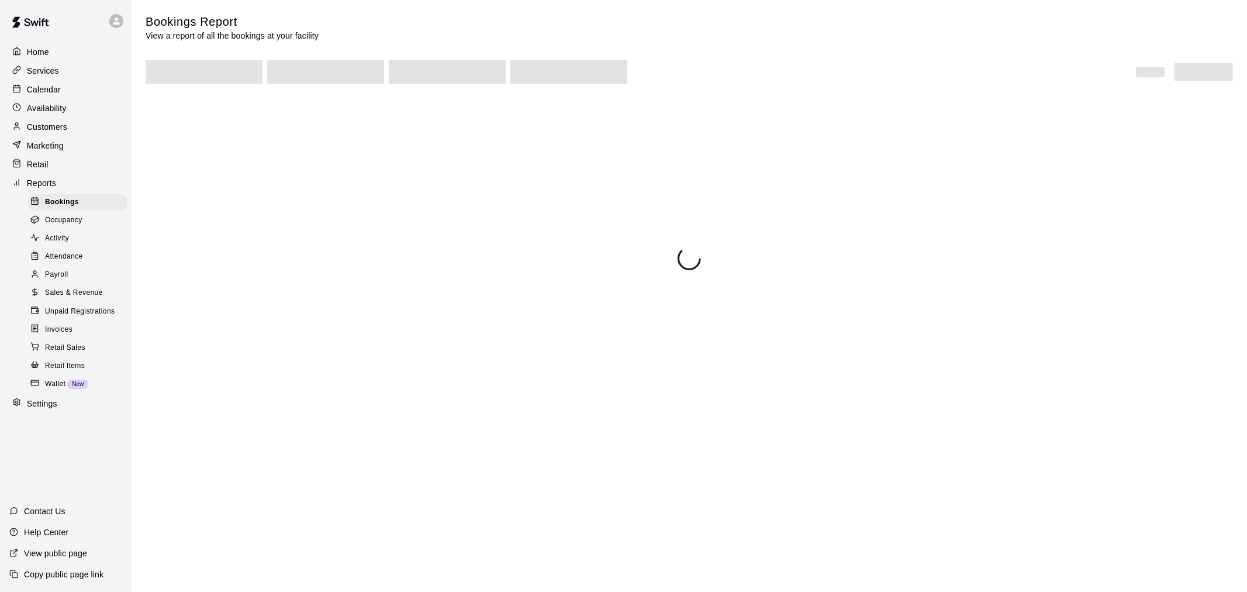
click at [89, 412] on div "Settings" at bounding box center [65, 404] width 113 height 18
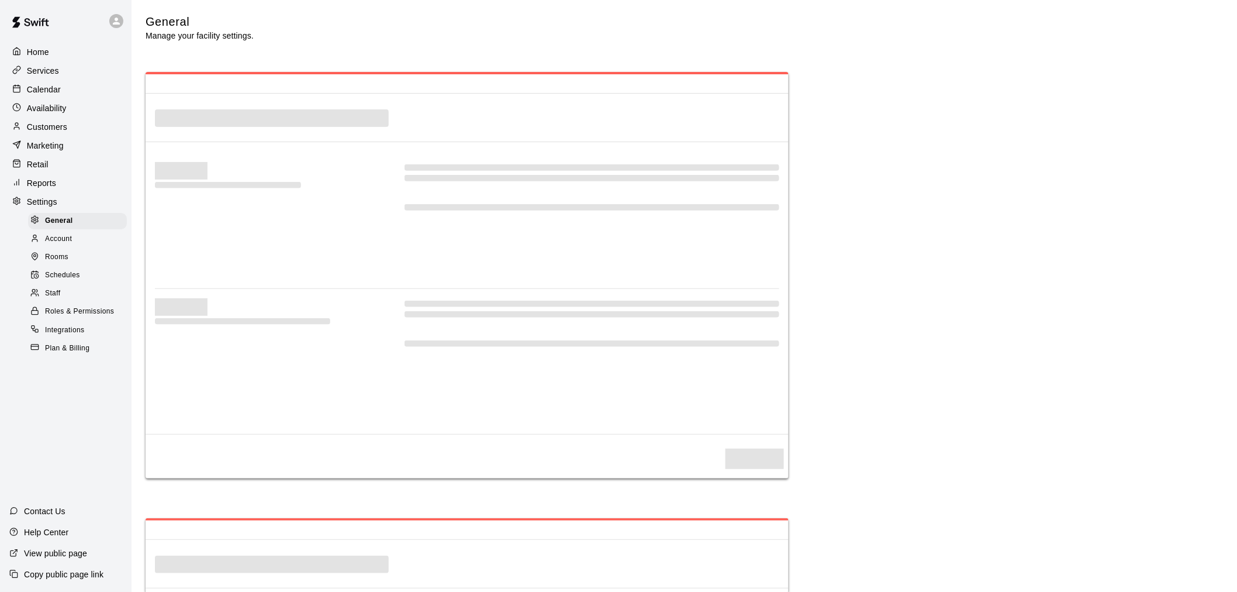
select select "**"
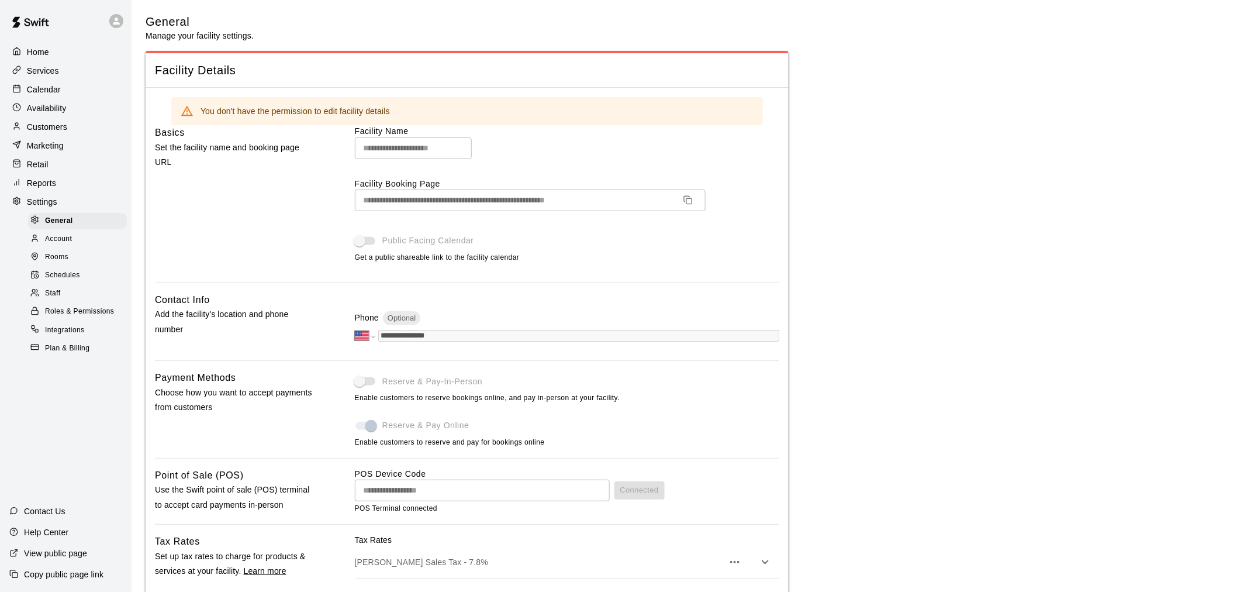
scroll to position [2004, 0]
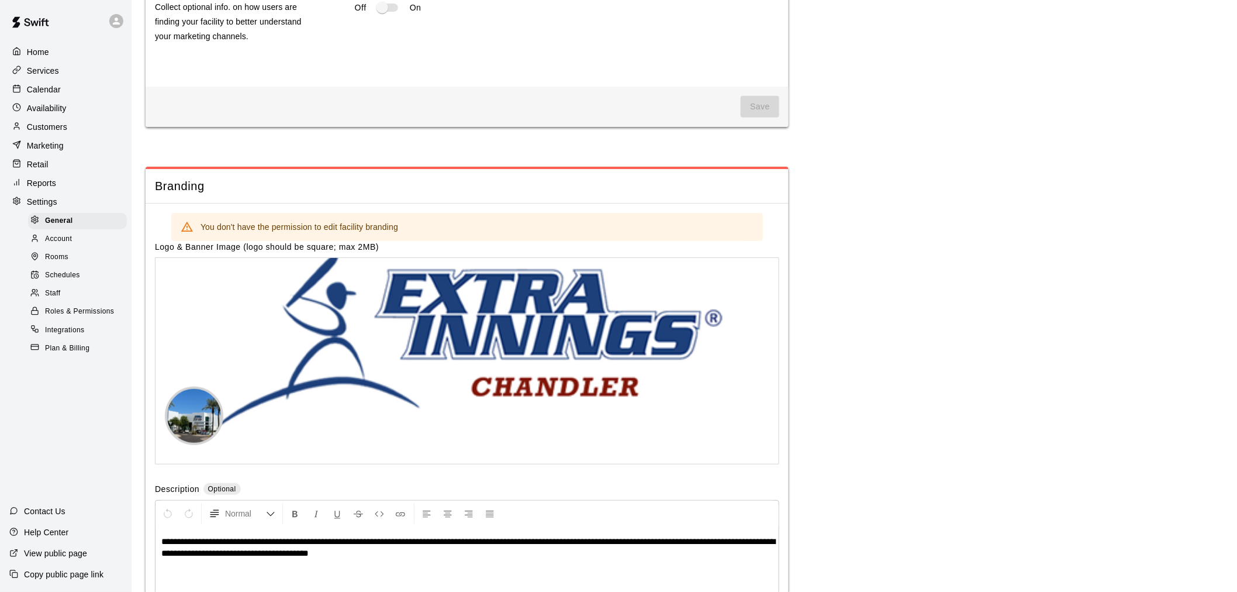
click at [110, 15] on div at bounding box center [119, 20] width 25 height 23
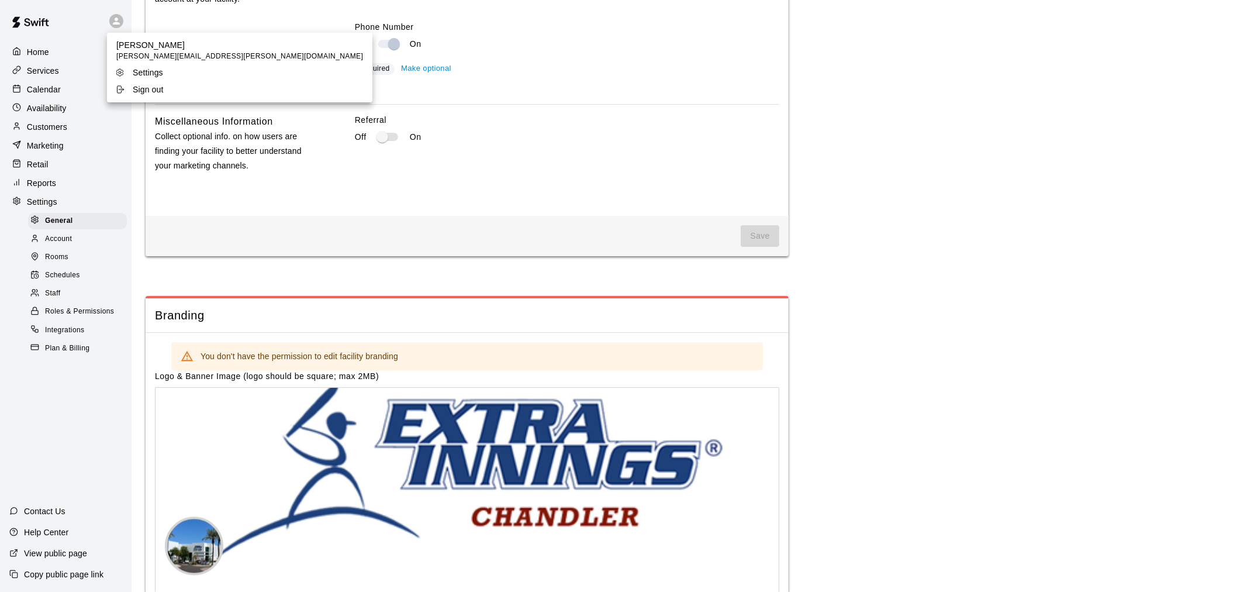
click at [119, 23] on div at bounding box center [623, 296] width 1247 height 592
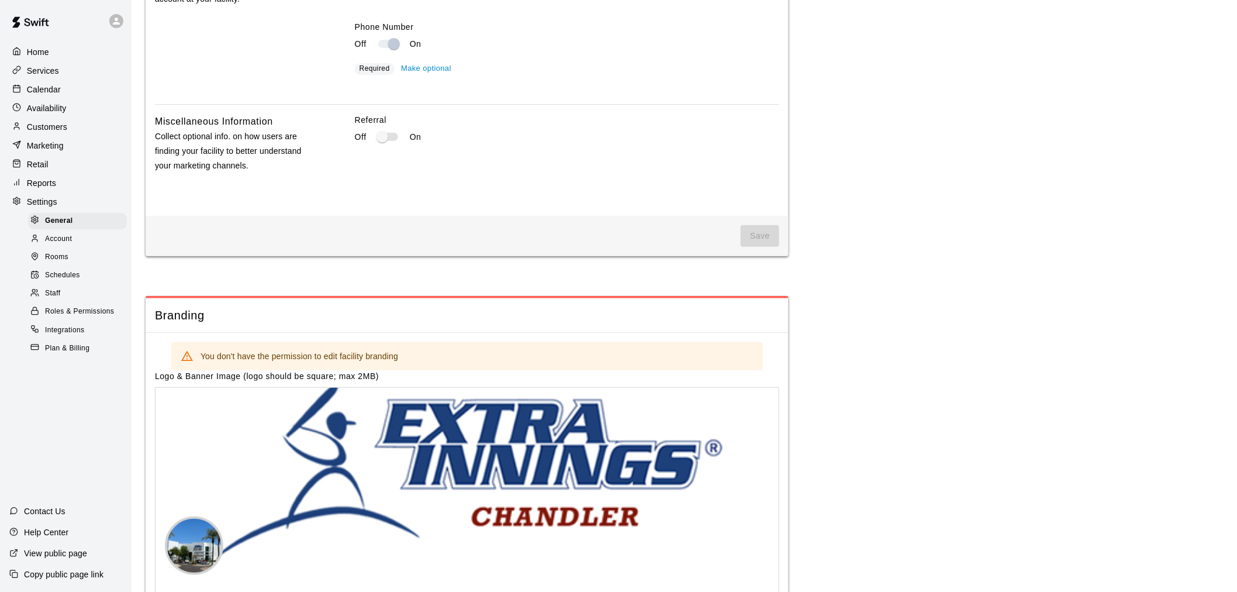
click at [53, 130] on p "Customers" at bounding box center [47, 127] width 40 height 12
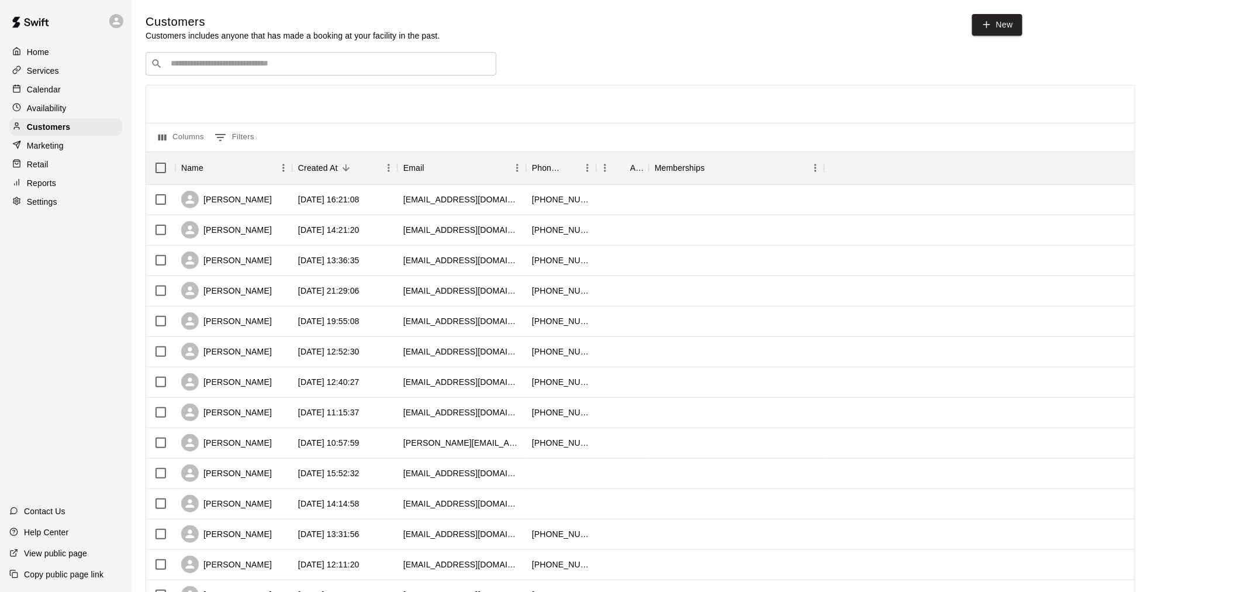
click at [56, 150] on p "Marketing" at bounding box center [45, 146] width 37 height 12
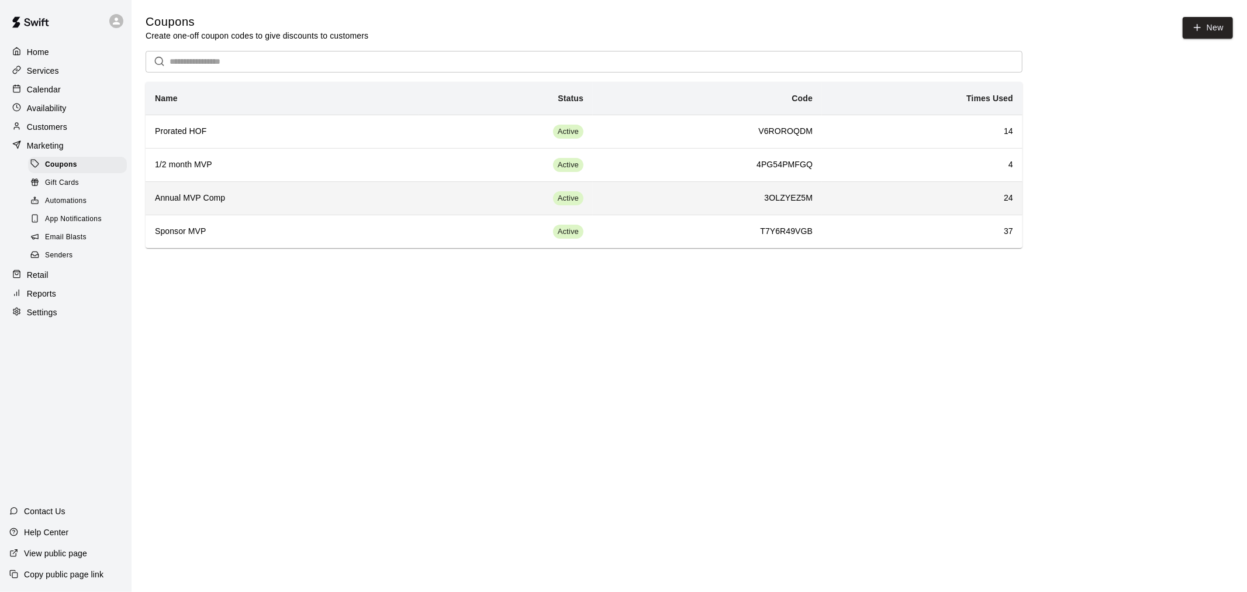
click at [241, 202] on h6 "Annual MVP Comp" at bounding box center [282, 198] width 254 height 13
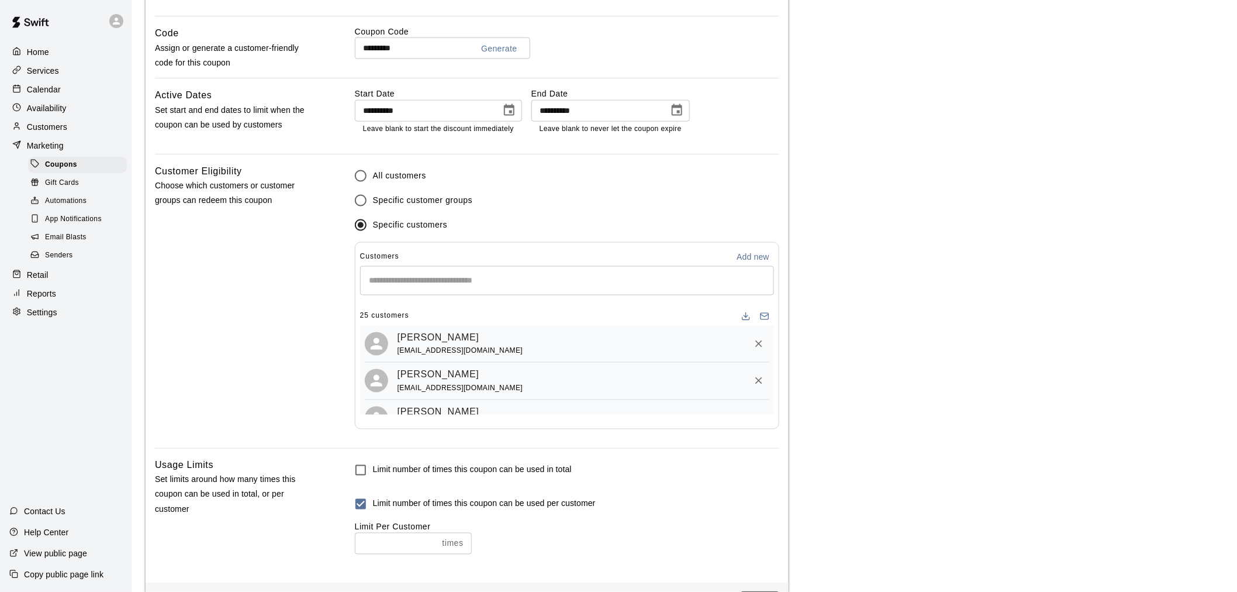
scroll to position [650, 0]
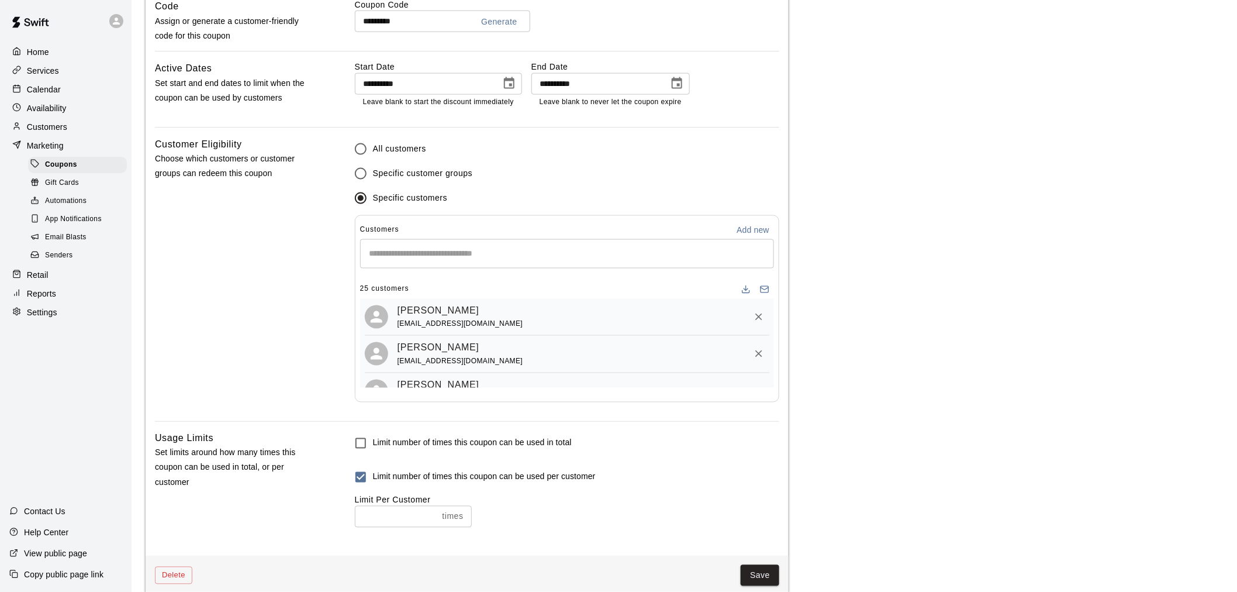
click at [469, 246] on div "​" at bounding box center [567, 253] width 414 height 29
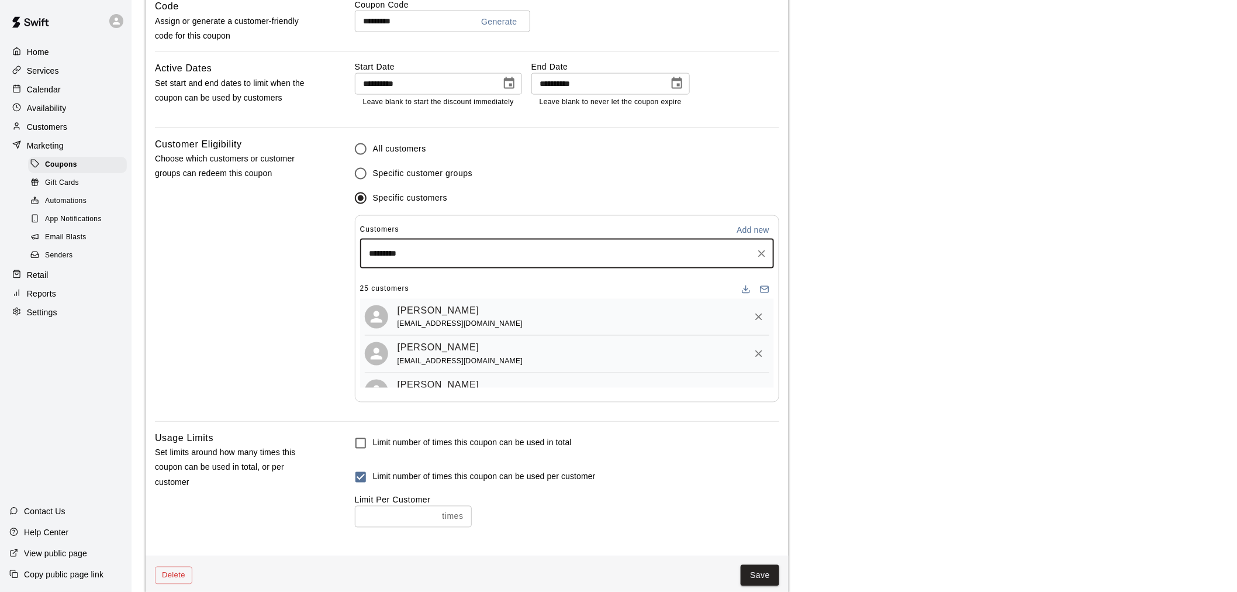
type input "**********"
click at [471, 281] on div "Steven Rodriguez" at bounding box center [456, 282] width 126 height 12
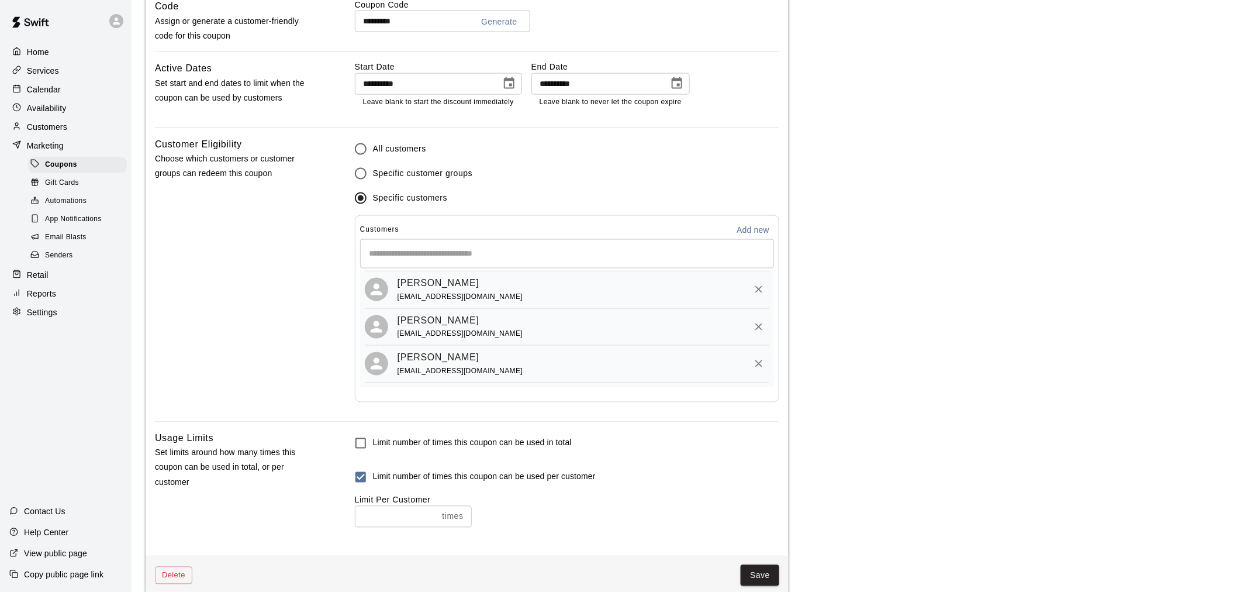
scroll to position [934, 0]
click at [761, 574] on button "Save" at bounding box center [760, 576] width 39 height 22
click at [416, 22] on input "*********" at bounding box center [409, 22] width 109 height 22
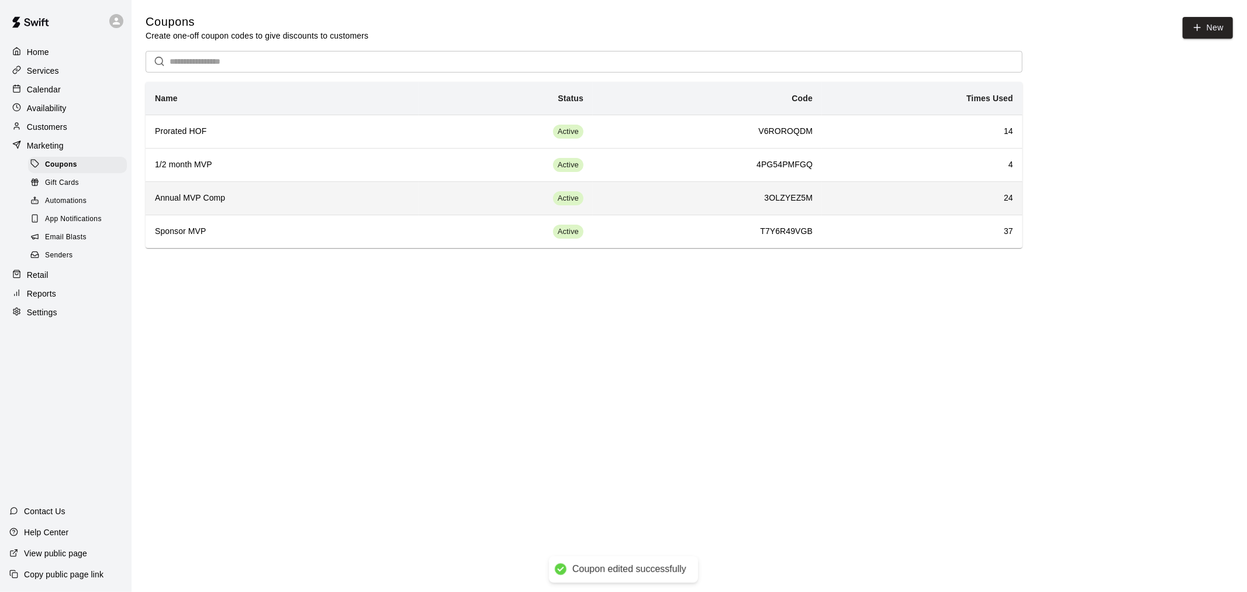
click at [284, 205] on th "Annual MVP Comp" at bounding box center [282, 197] width 273 height 33
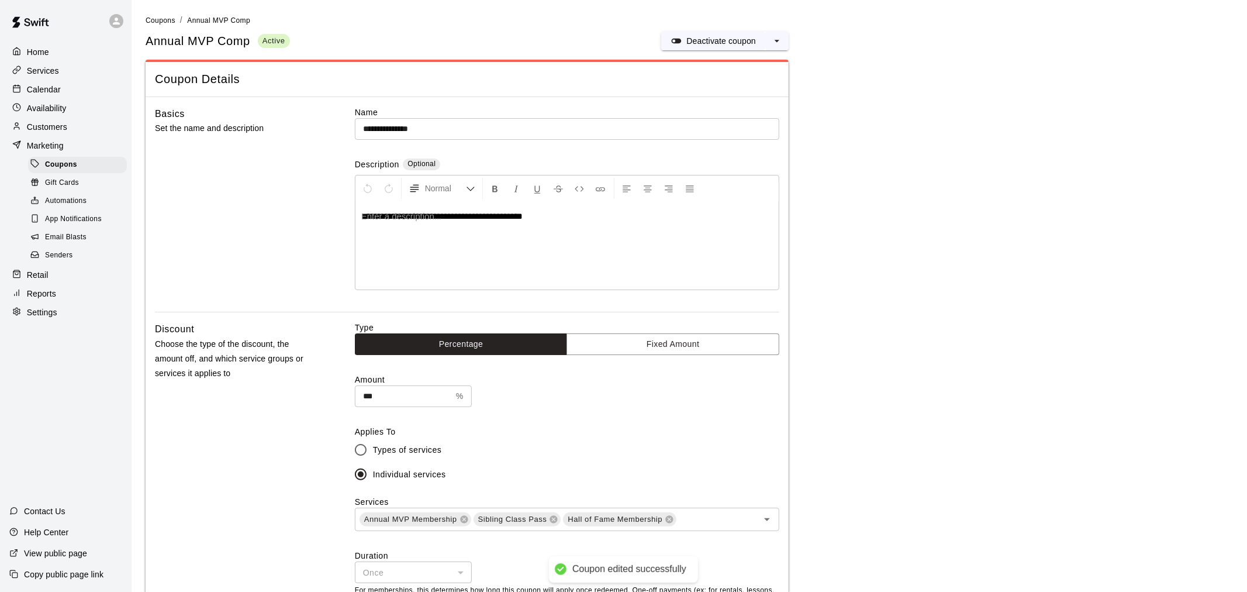
type input "**********"
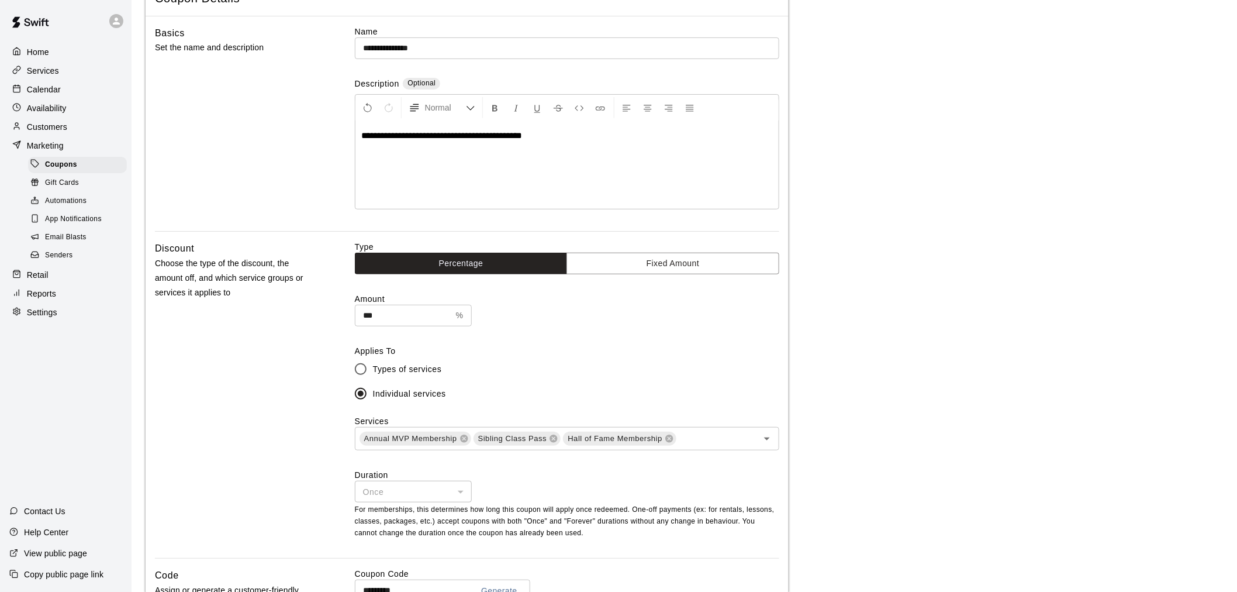
scroll to position [195, 0]
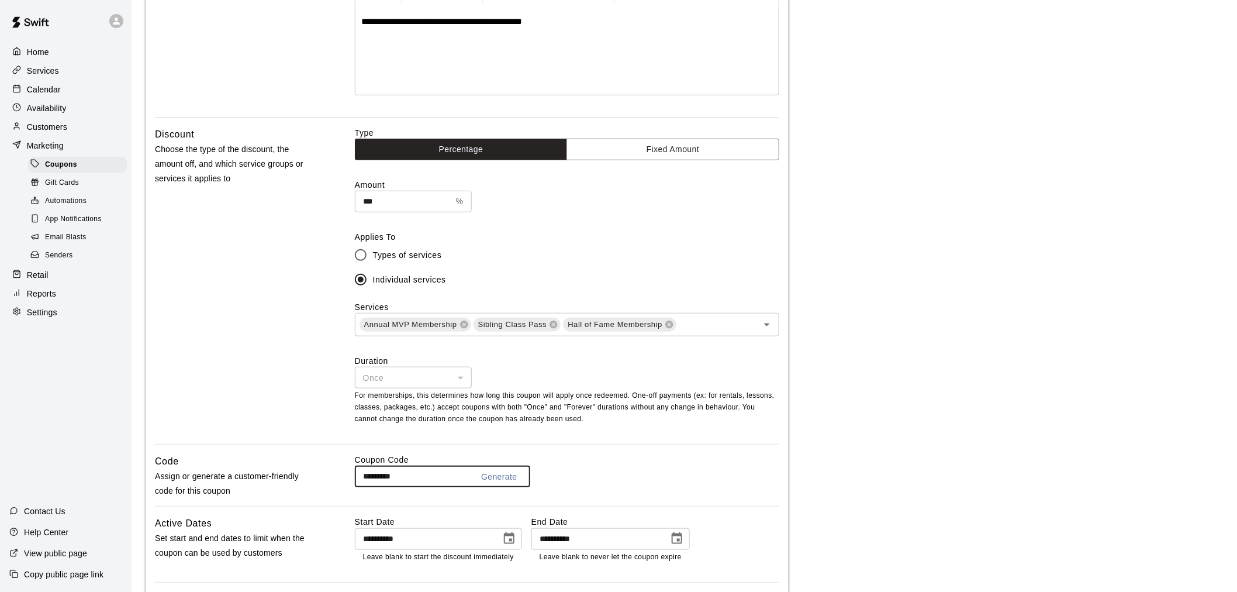
drag, startPoint x: 417, startPoint y: 478, endPoint x: 306, endPoint y: 496, distance: 112.5
click at [306, 496] on div "Code Assign or generate a customer-friendly code for this coupon Coupon Code **…" at bounding box center [467, 480] width 624 height 52
click at [59, 129] on p "Customers" at bounding box center [47, 127] width 40 height 12
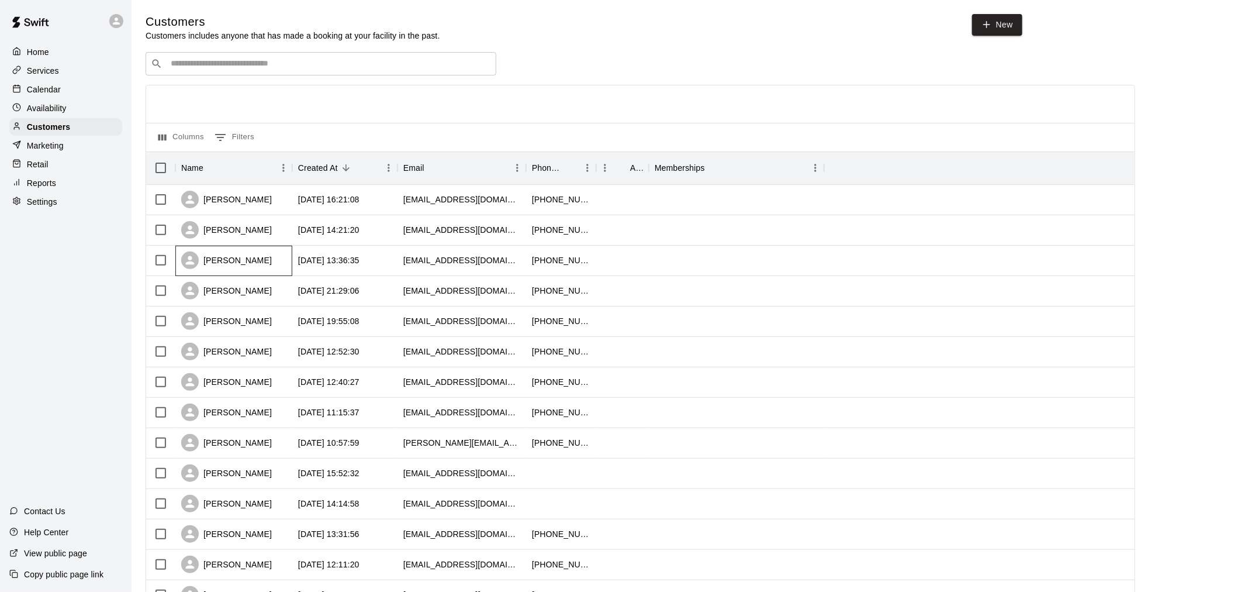
click at [232, 263] on div "Steven Rodriguez" at bounding box center [226, 260] width 91 height 18
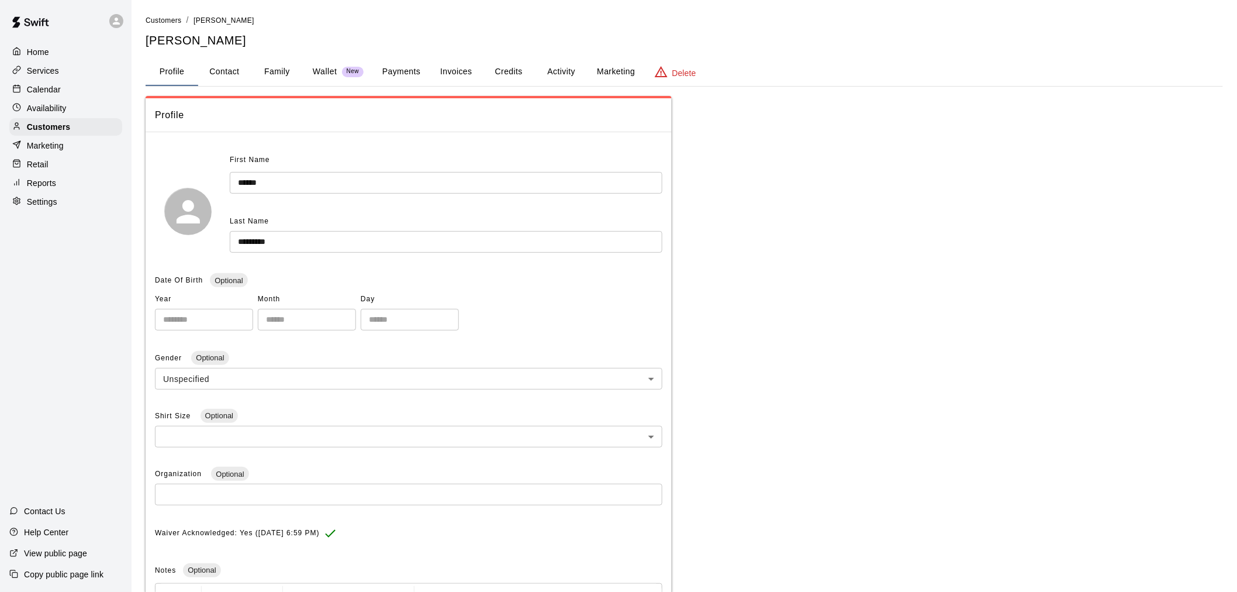
click at [554, 75] on button "Activity" at bounding box center [561, 72] width 53 height 28
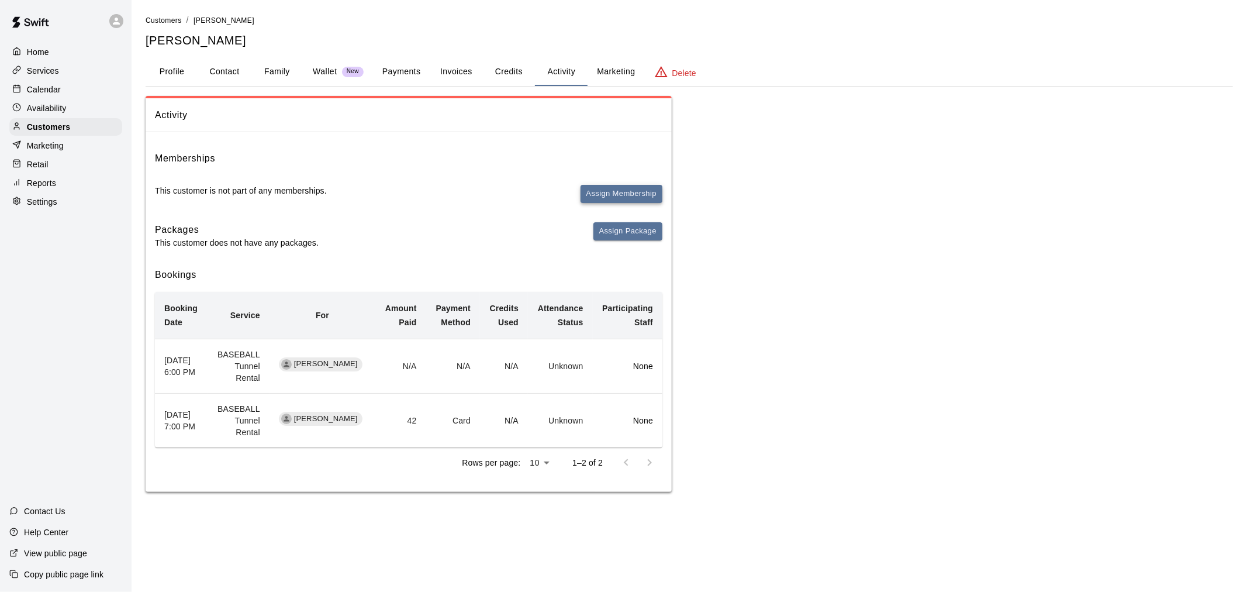
click at [624, 188] on button "Assign Membership" at bounding box center [622, 194] width 82 height 18
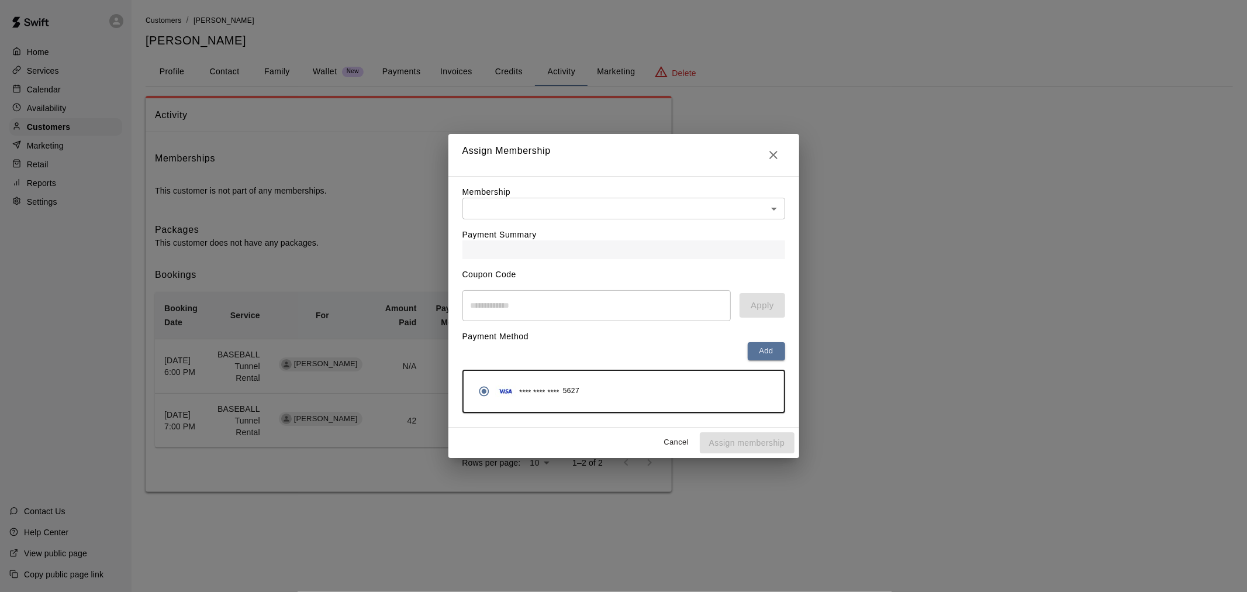
click at [530, 198] on body "Home Services Calendar Availability Customers Marketing Retail Reports Settings…" at bounding box center [623, 257] width 1247 height 515
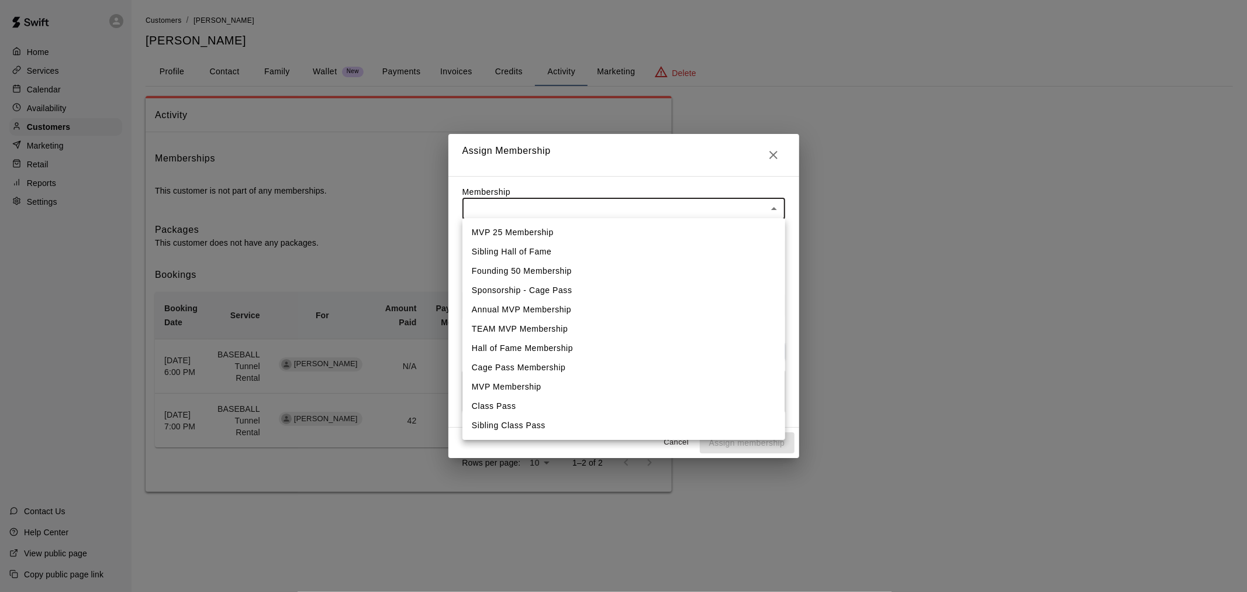
click at [527, 308] on li "Annual MVP Membership" at bounding box center [623, 309] width 323 height 19
type input "**********"
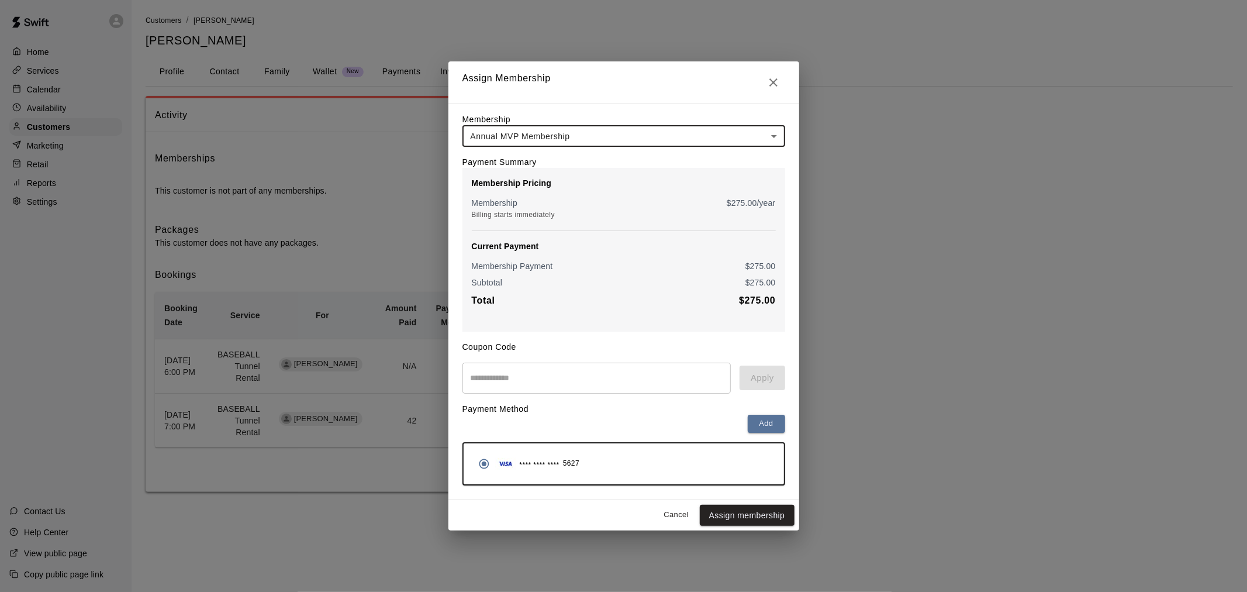
click at [574, 374] on input "text" at bounding box center [596, 377] width 269 height 31
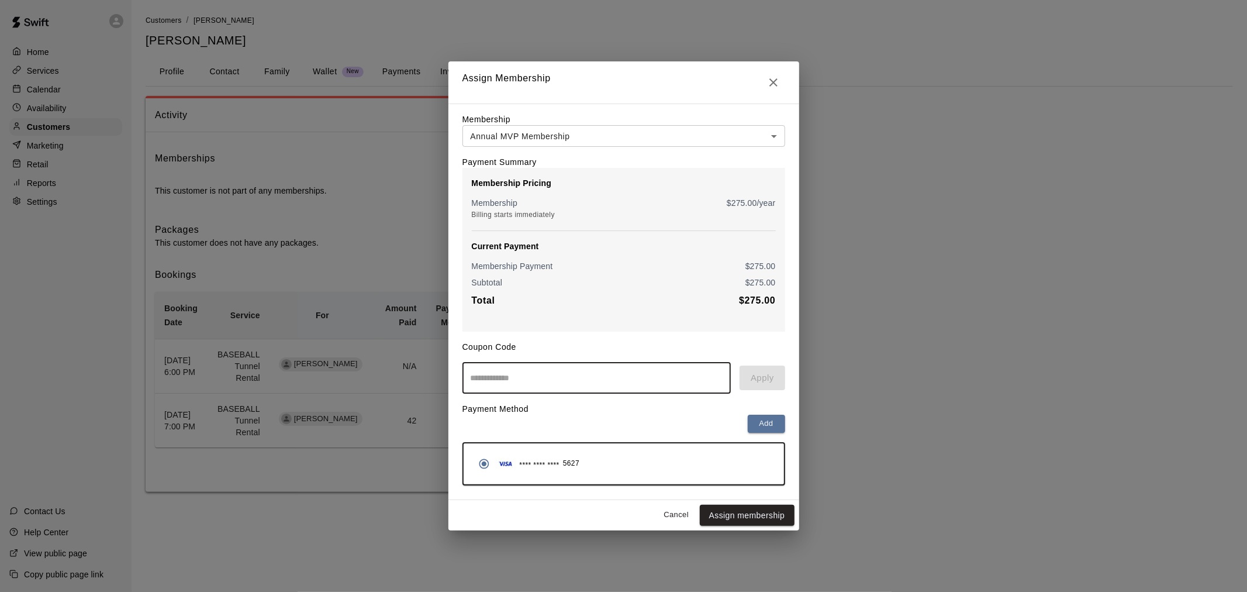
paste input "*********"
type input "*********"
click at [772, 388] on button "Apply" at bounding box center [762, 377] width 45 height 25
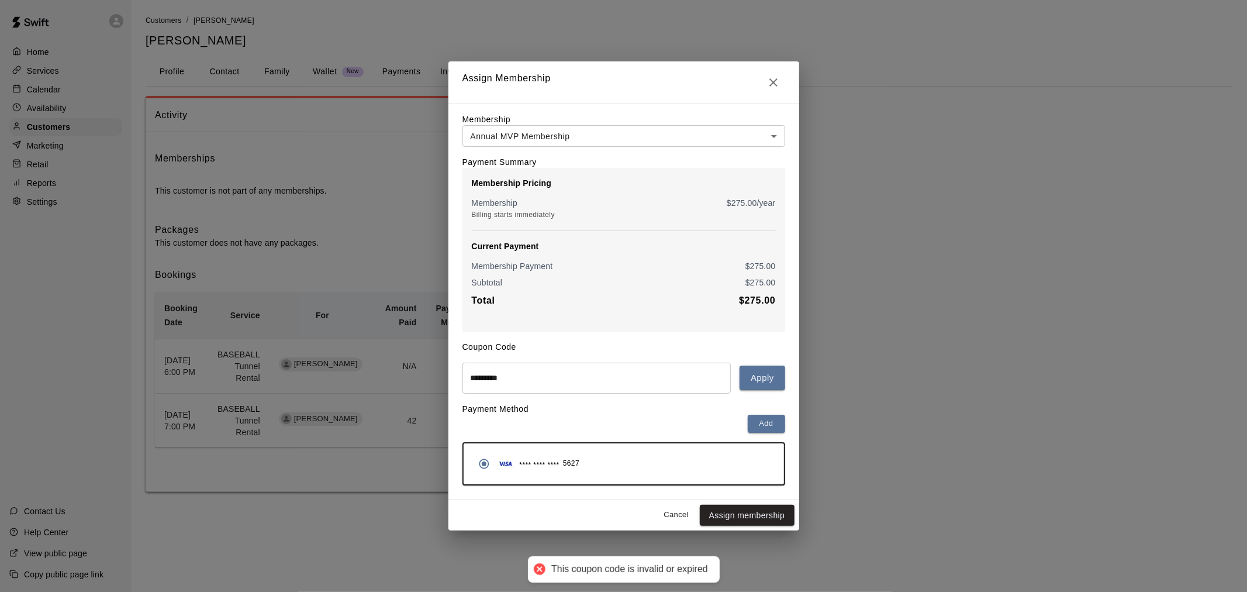
click at [564, 130] on body "**********" at bounding box center [623, 257] width 1247 height 515
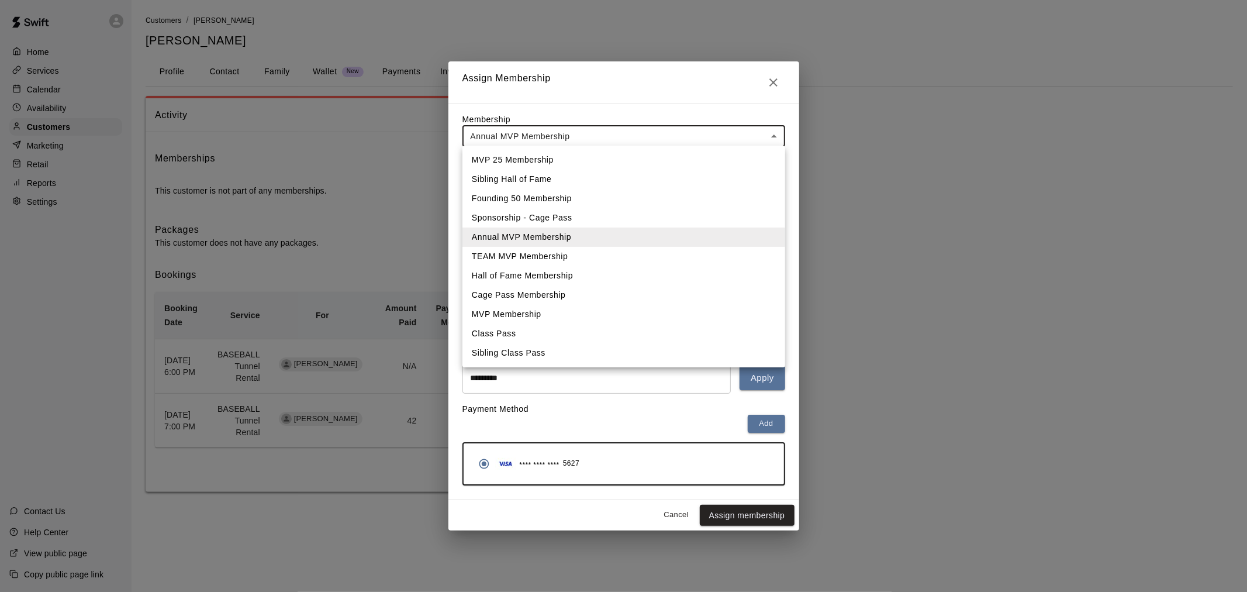
click at [576, 237] on li "Annual MVP Membership" at bounding box center [623, 236] width 323 height 19
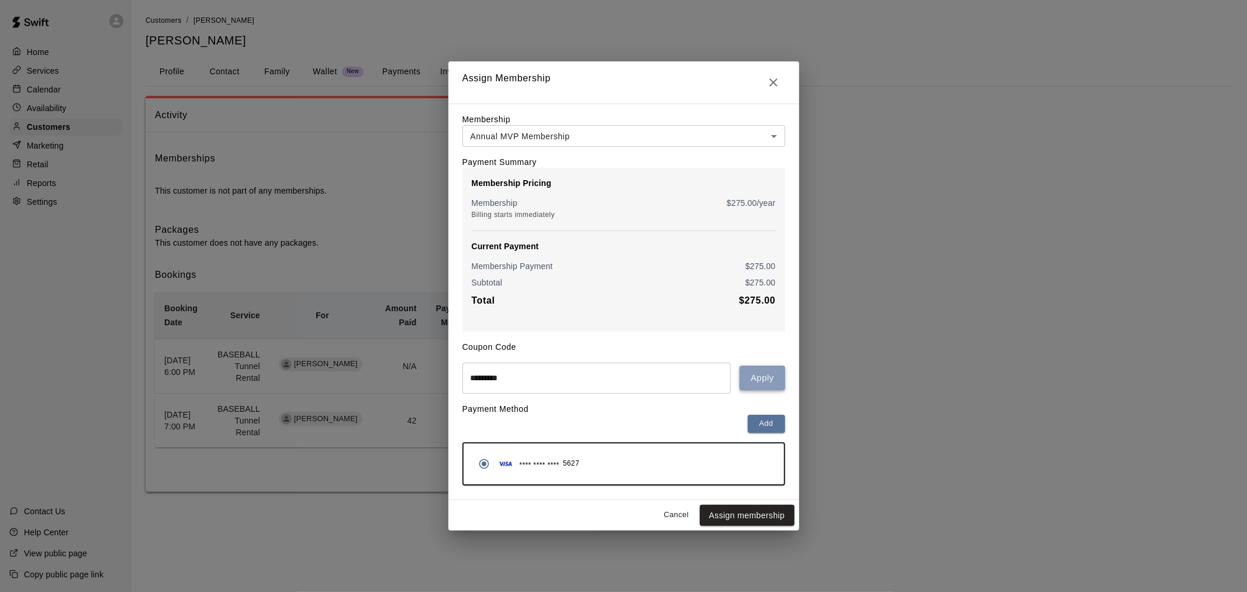
click at [756, 379] on button "Apply" at bounding box center [762, 377] width 45 height 25
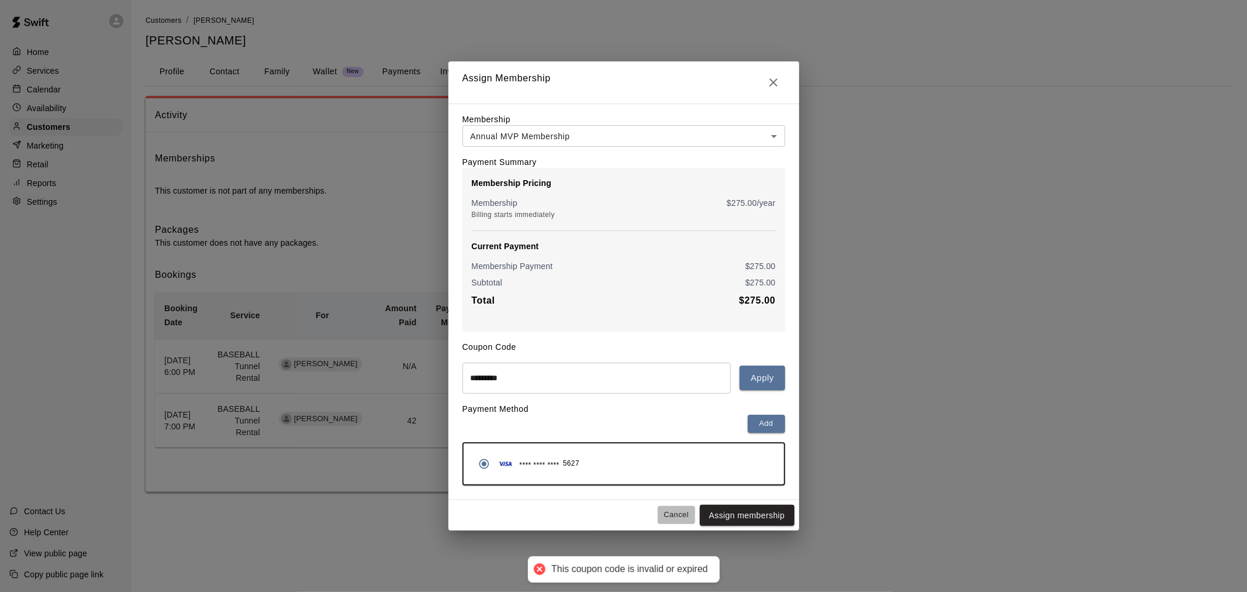
click at [669, 519] on button "Cancel" at bounding box center [676, 515] width 37 height 18
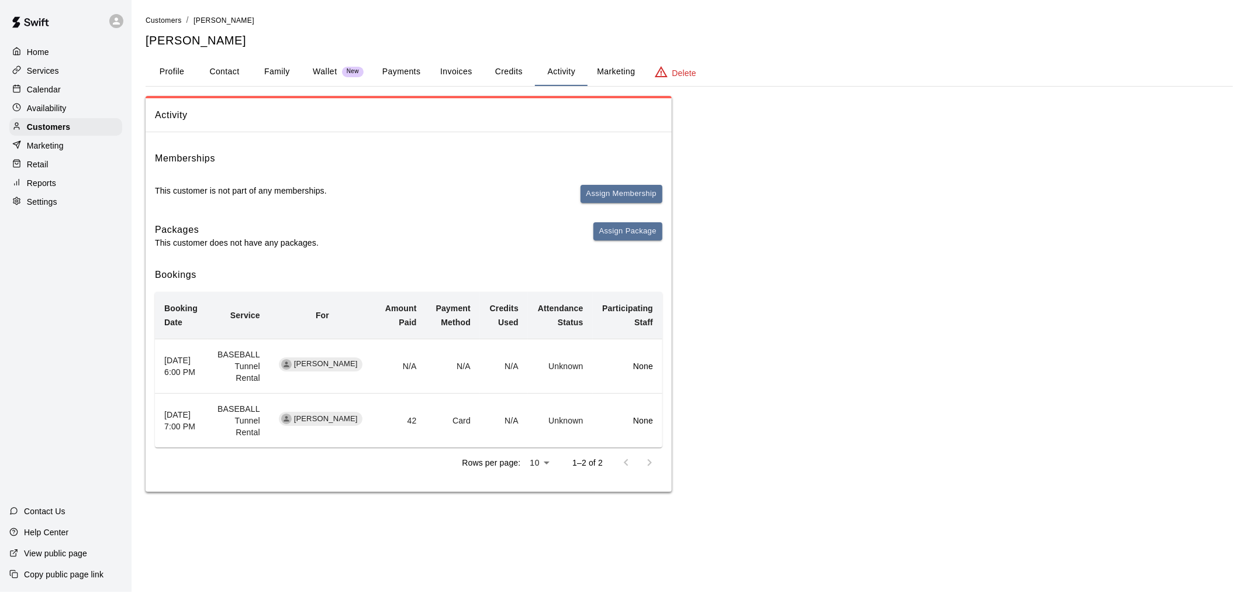
click at [74, 147] on div "Marketing" at bounding box center [65, 146] width 113 height 18
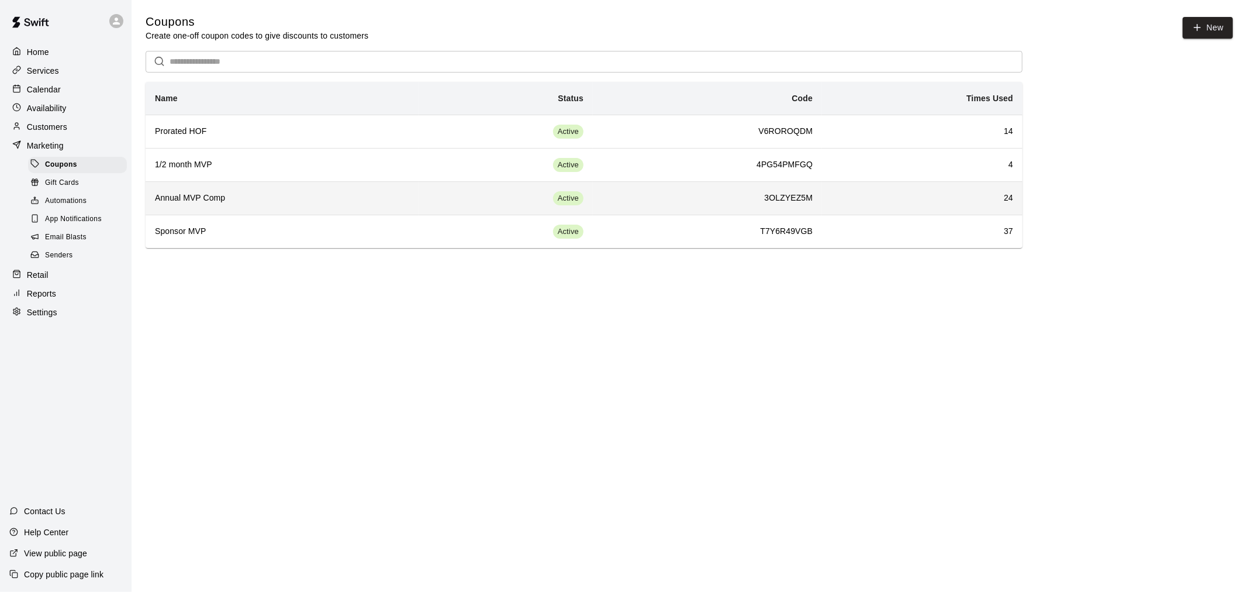
click at [306, 201] on h6 "Annual MVP Comp" at bounding box center [282, 198] width 254 height 13
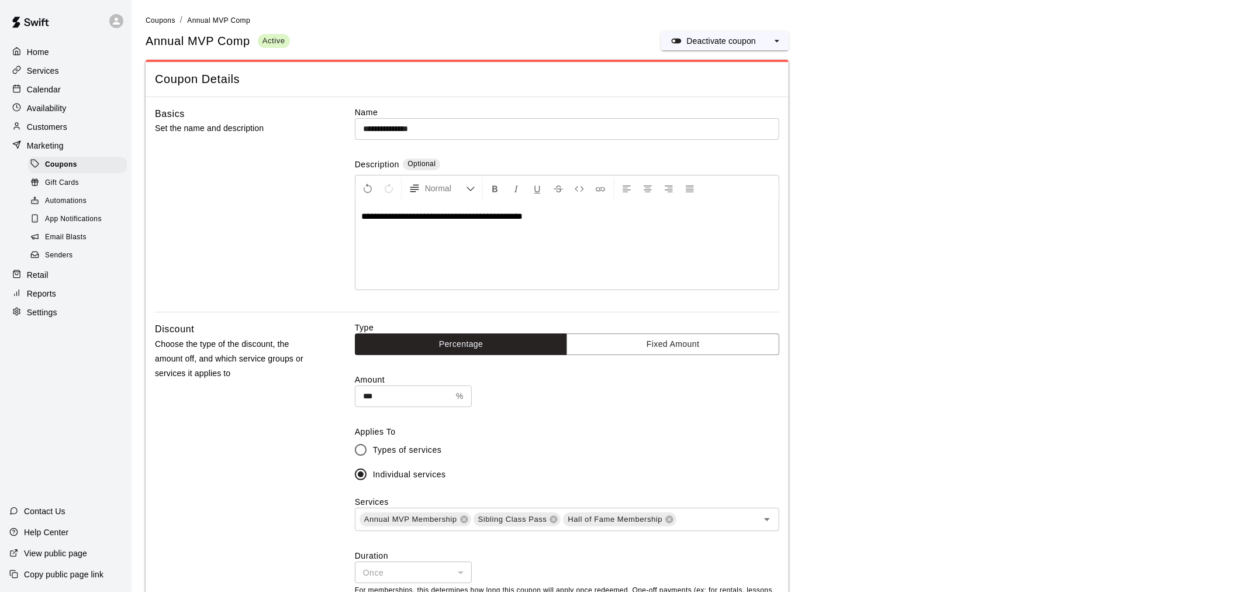
type input "**********"
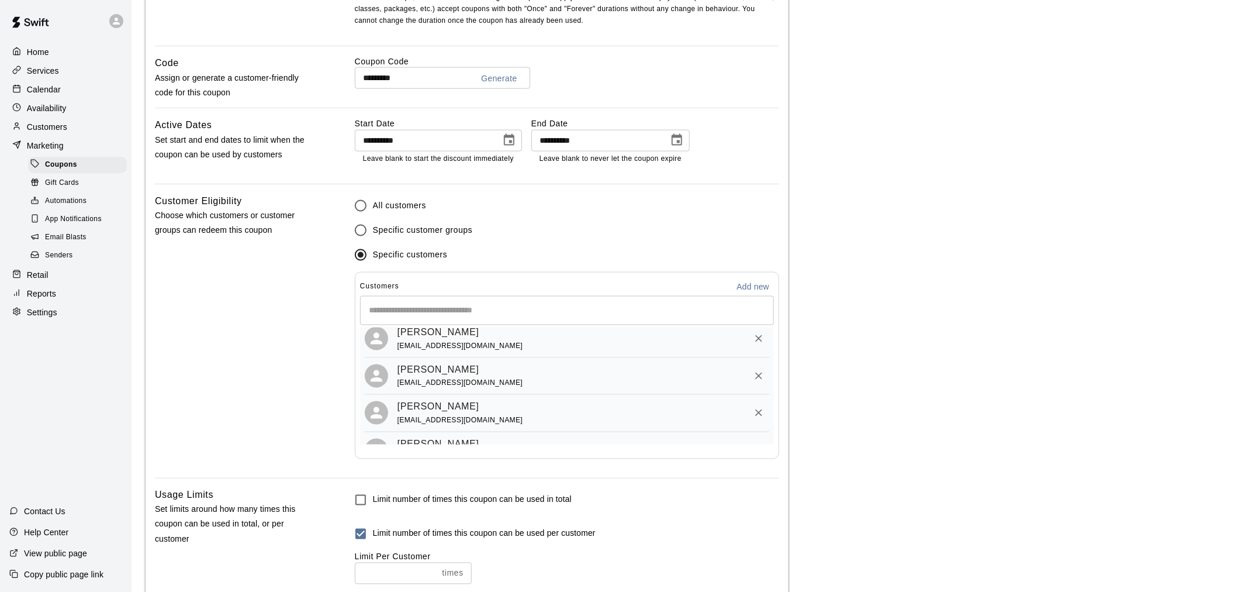
scroll to position [585, 0]
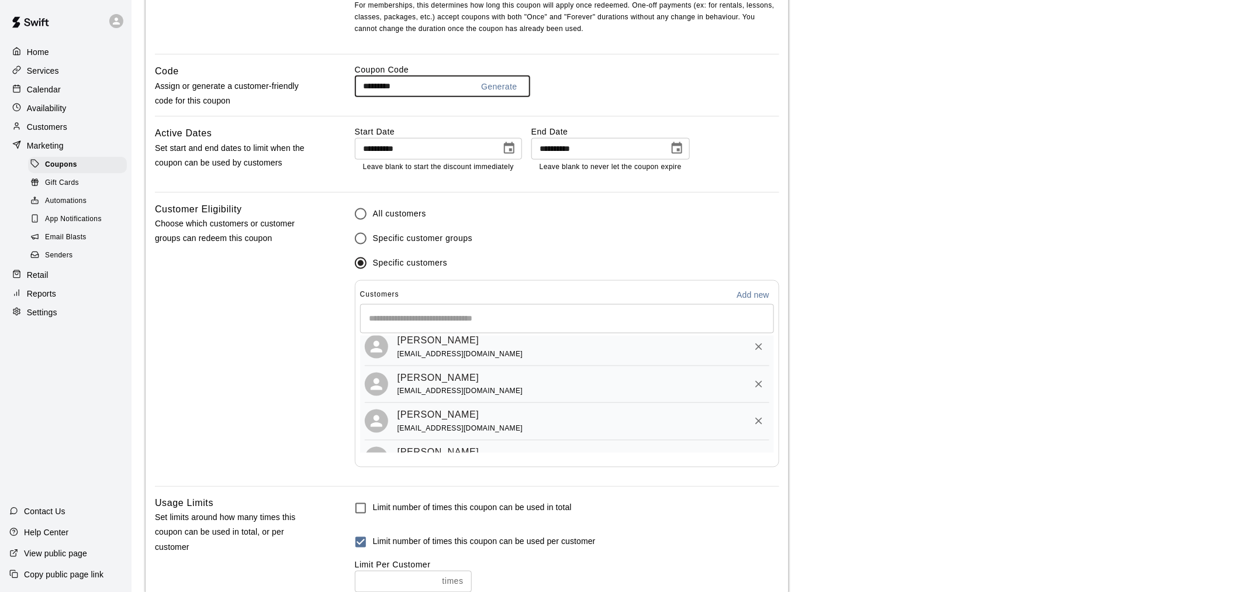
click at [382, 91] on input "*********" at bounding box center [409, 86] width 109 height 22
click at [388, 85] on input "*********" at bounding box center [409, 86] width 109 height 22
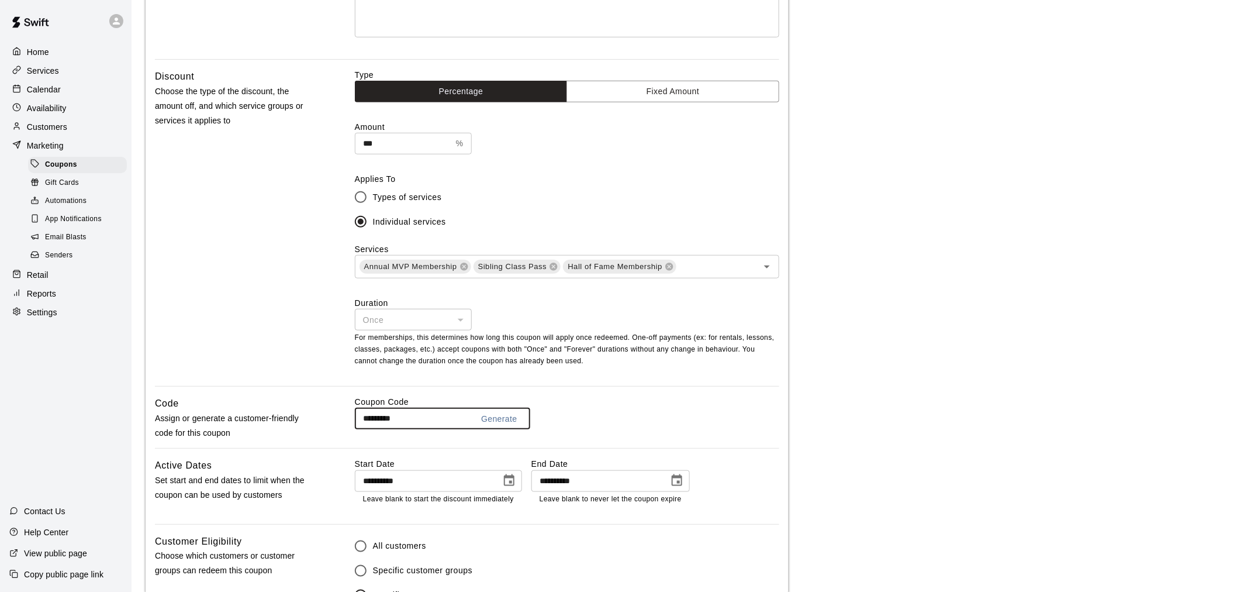
scroll to position [260, 0]
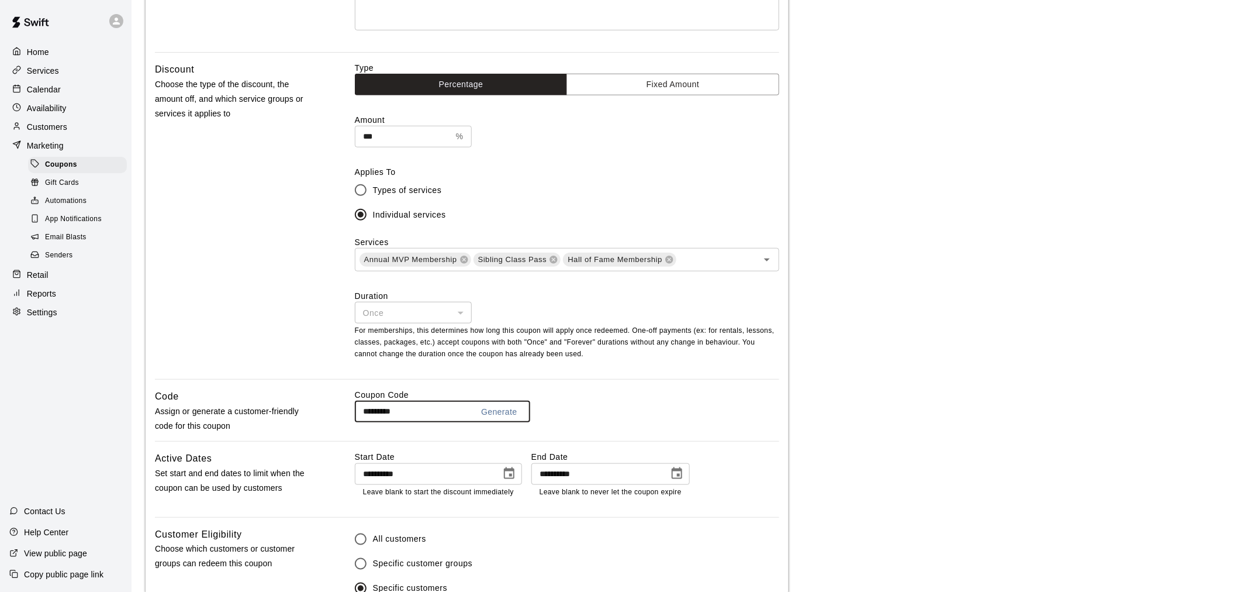
click at [49, 127] on p "Customers" at bounding box center [47, 127] width 40 height 12
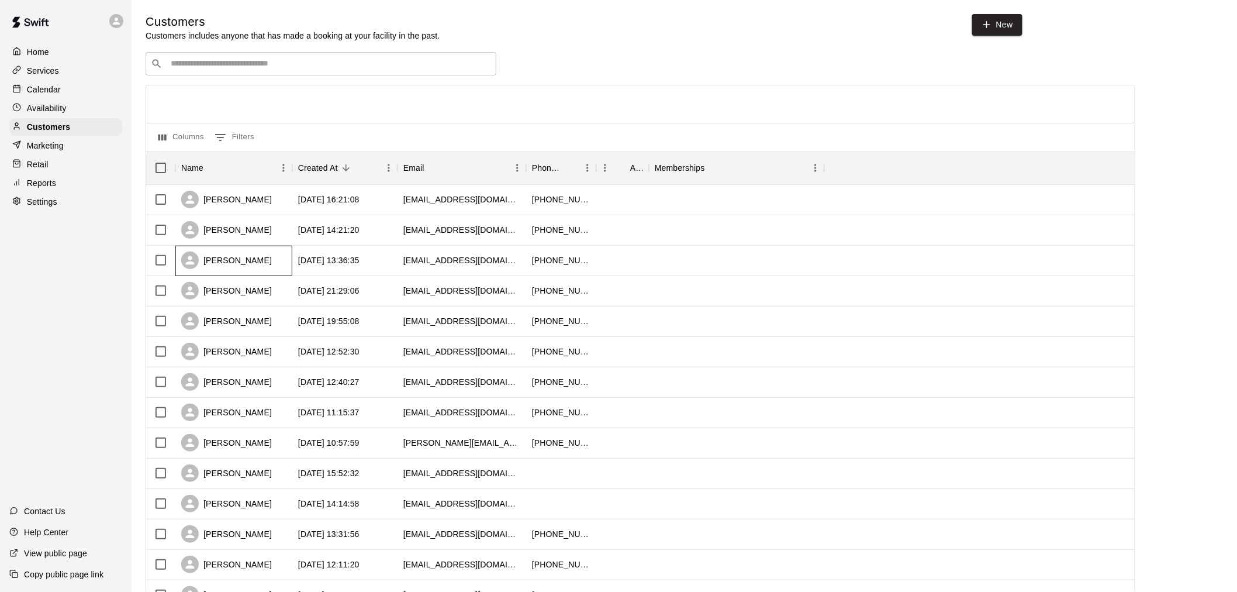
click at [237, 269] on div "Steven Rodriguez" at bounding box center [226, 260] width 91 height 18
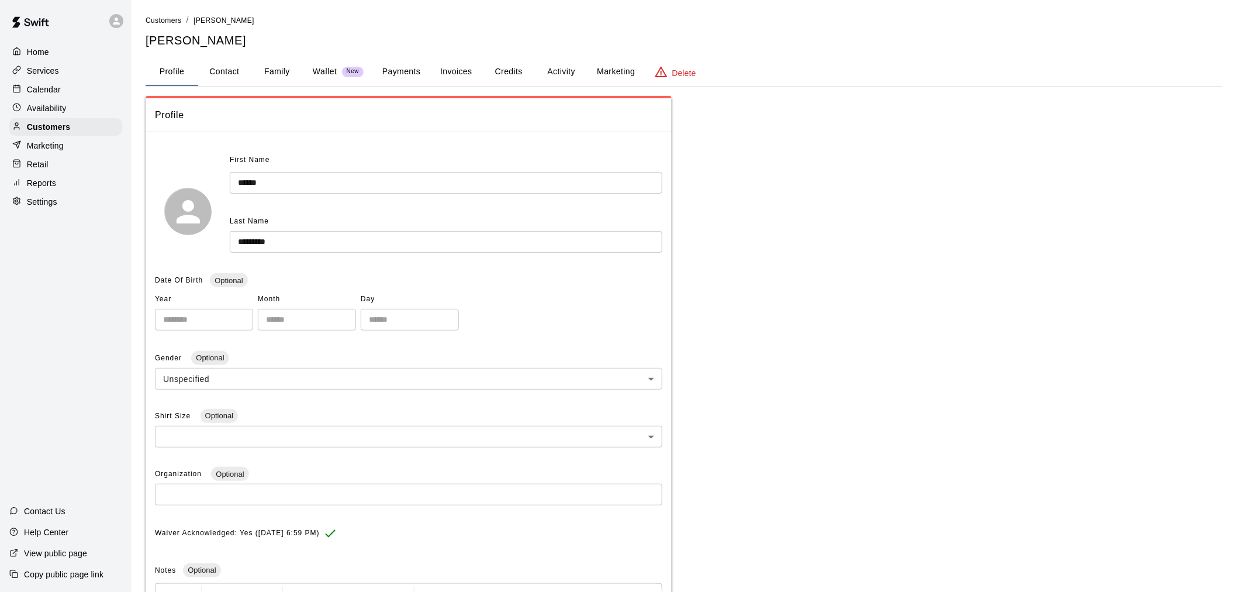
click at [570, 67] on button "Activity" at bounding box center [561, 72] width 53 height 28
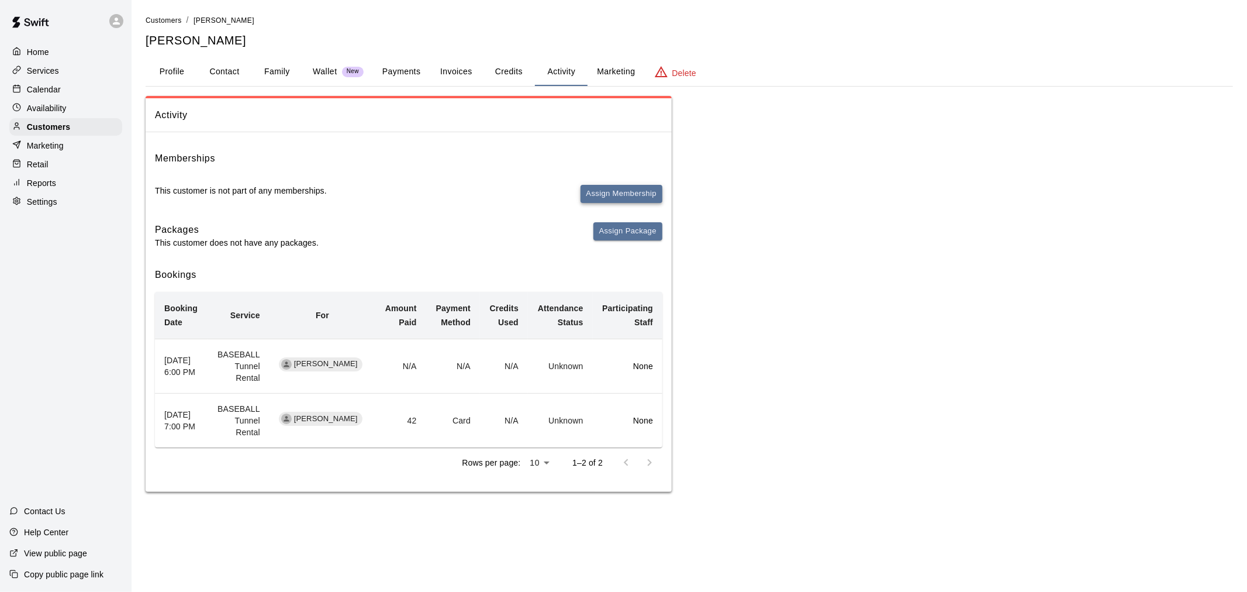
click at [618, 195] on button "Assign Membership" at bounding box center [622, 194] width 82 height 18
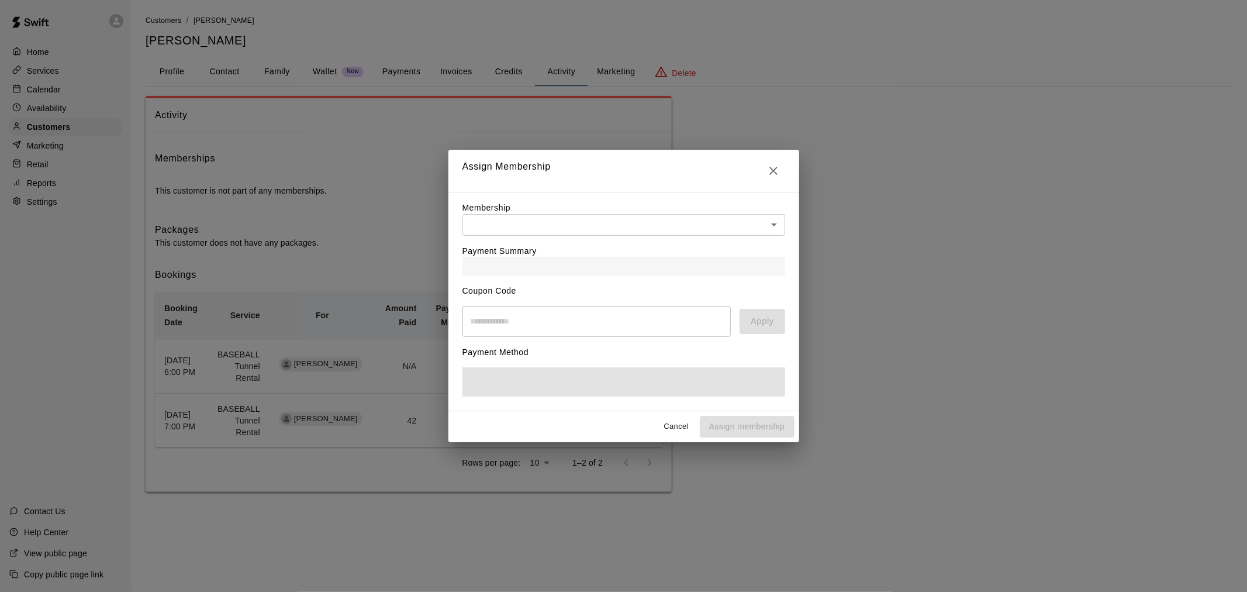
click at [571, 223] on body "Home Services Calendar Availability Customers Marketing Retail Reports Settings…" at bounding box center [623, 257] width 1247 height 515
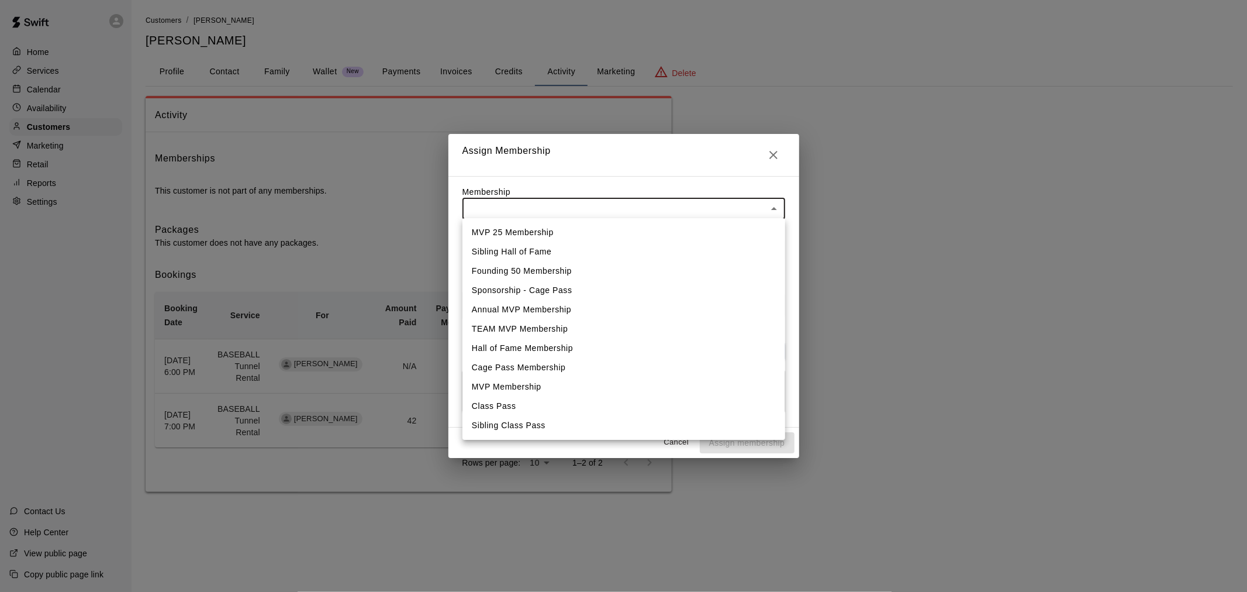
click at [603, 310] on li "Annual MVP Membership" at bounding box center [623, 309] width 323 height 19
type input "**********"
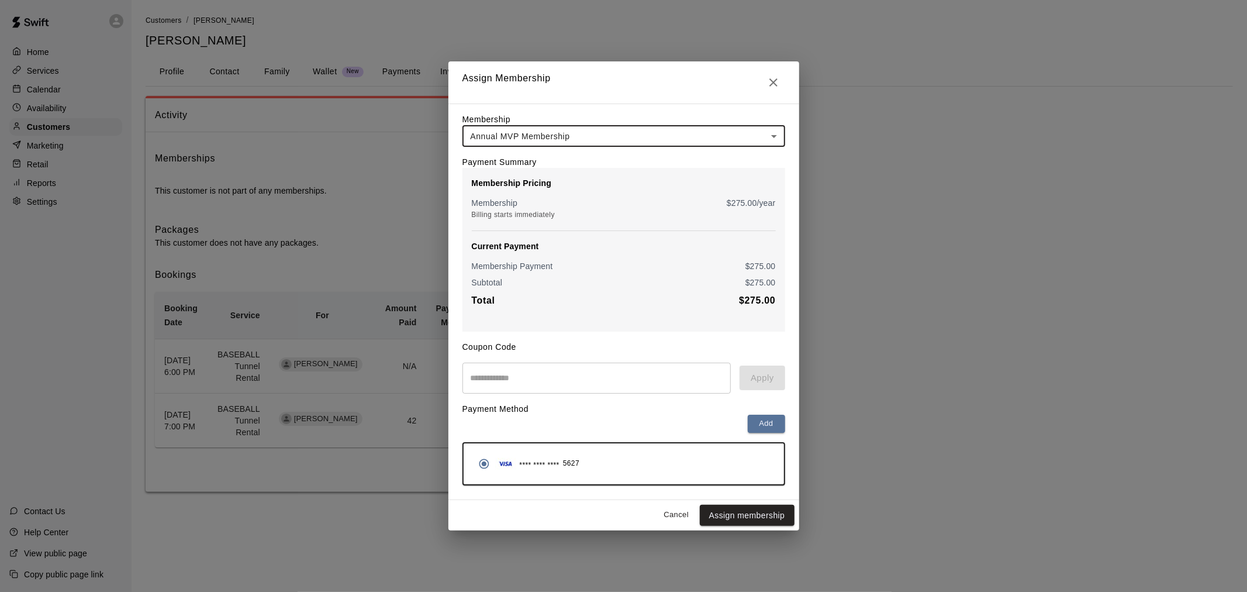
click at [571, 375] on input "text" at bounding box center [596, 377] width 269 height 31
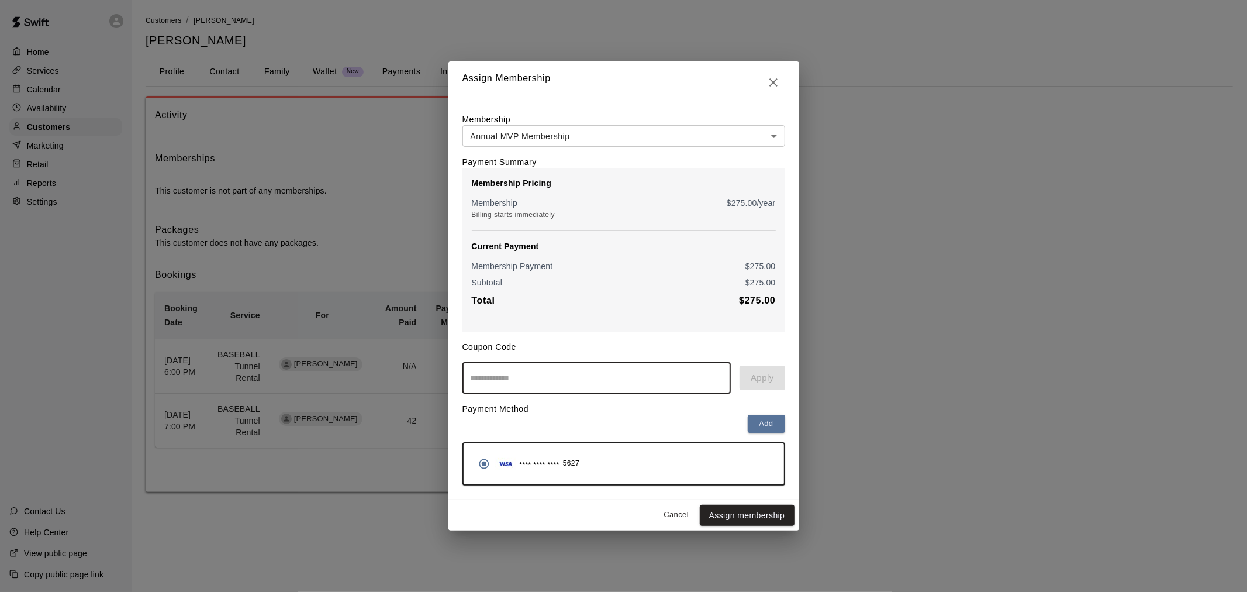
paste input "*********"
type input "*********"
click at [756, 376] on button "Apply" at bounding box center [762, 377] width 45 height 25
click at [775, 78] on icon "Close" at bounding box center [773, 82] width 8 height 8
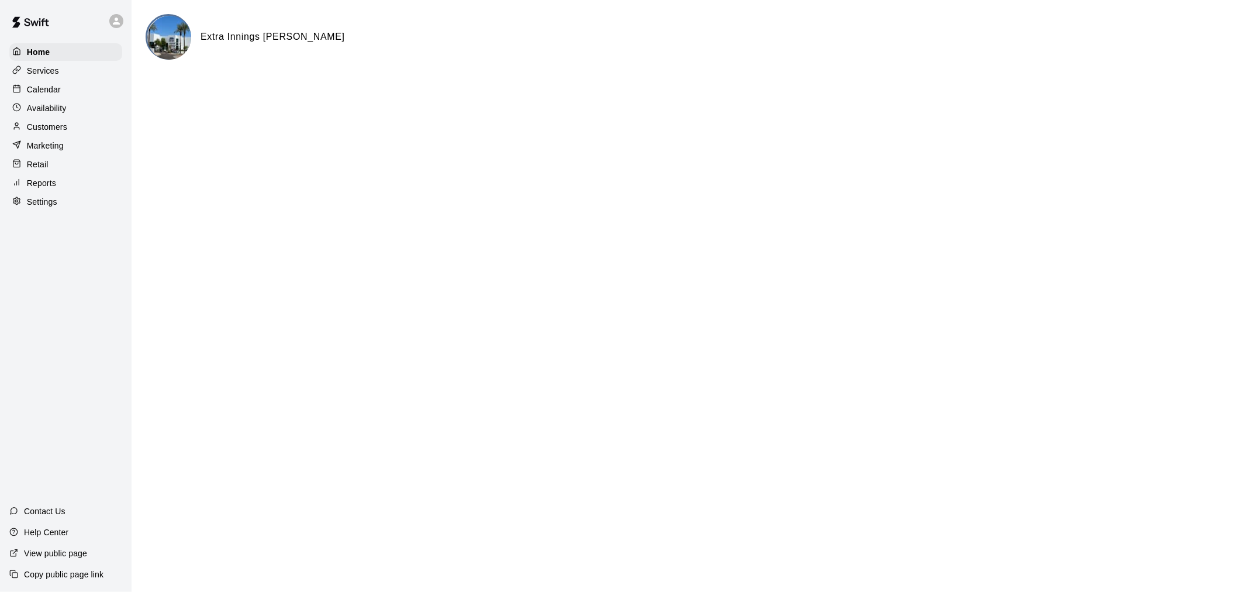
click at [64, 150] on div "Marketing" at bounding box center [65, 146] width 113 height 18
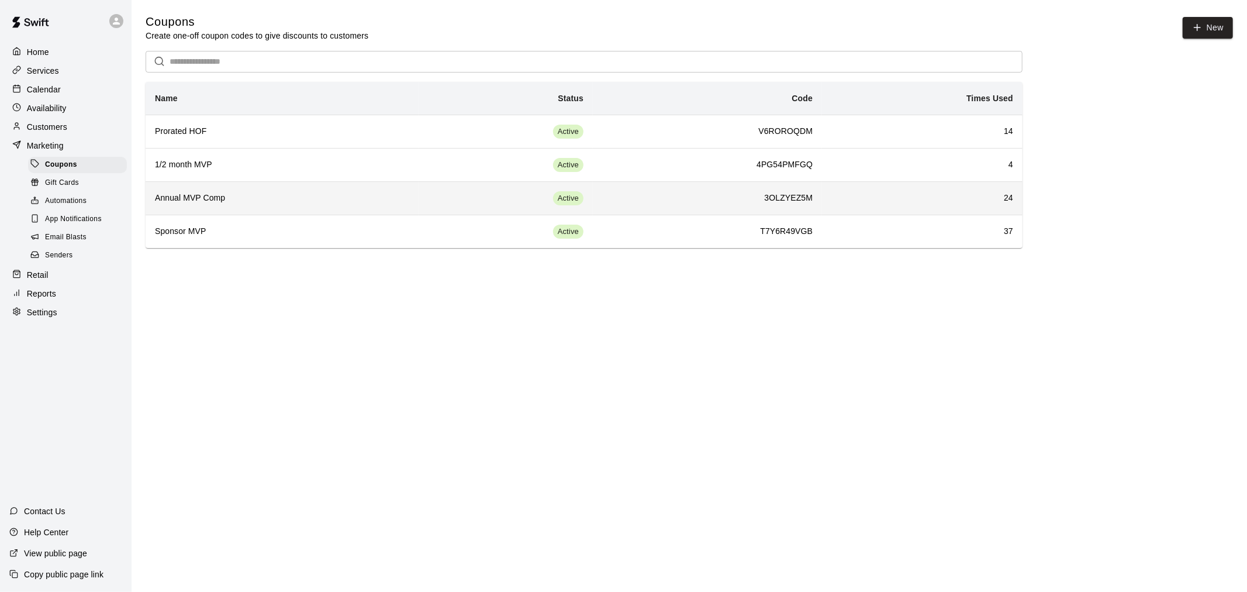
click at [377, 196] on h6 "Annual MVP Comp" at bounding box center [282, 198] width 254 height 13
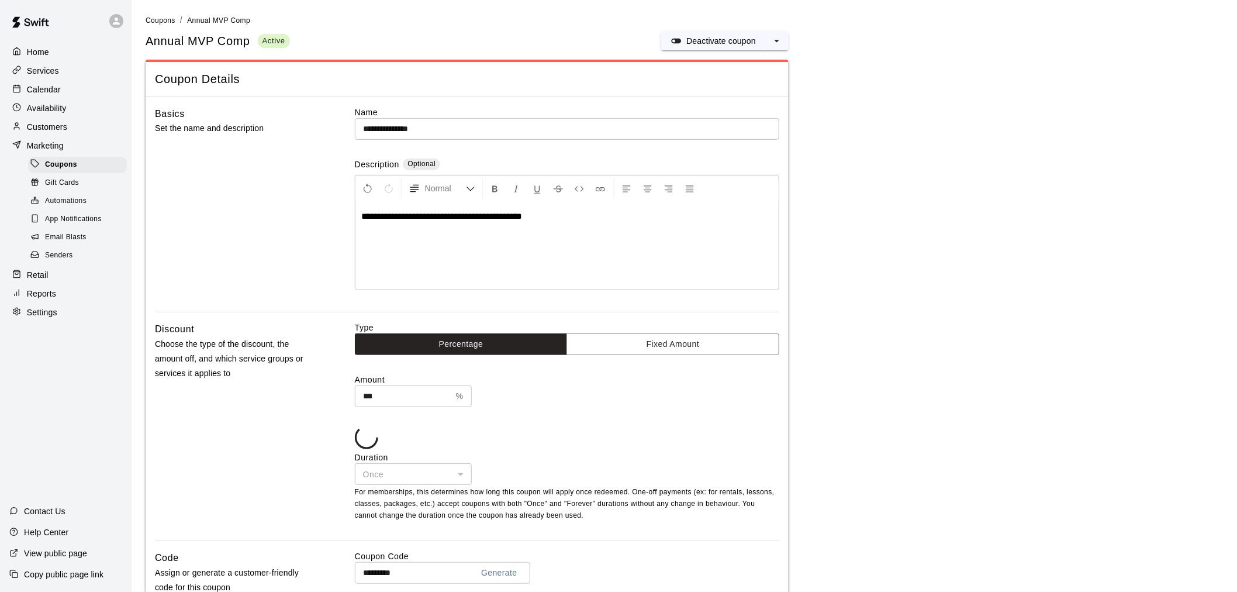
type input "**********"
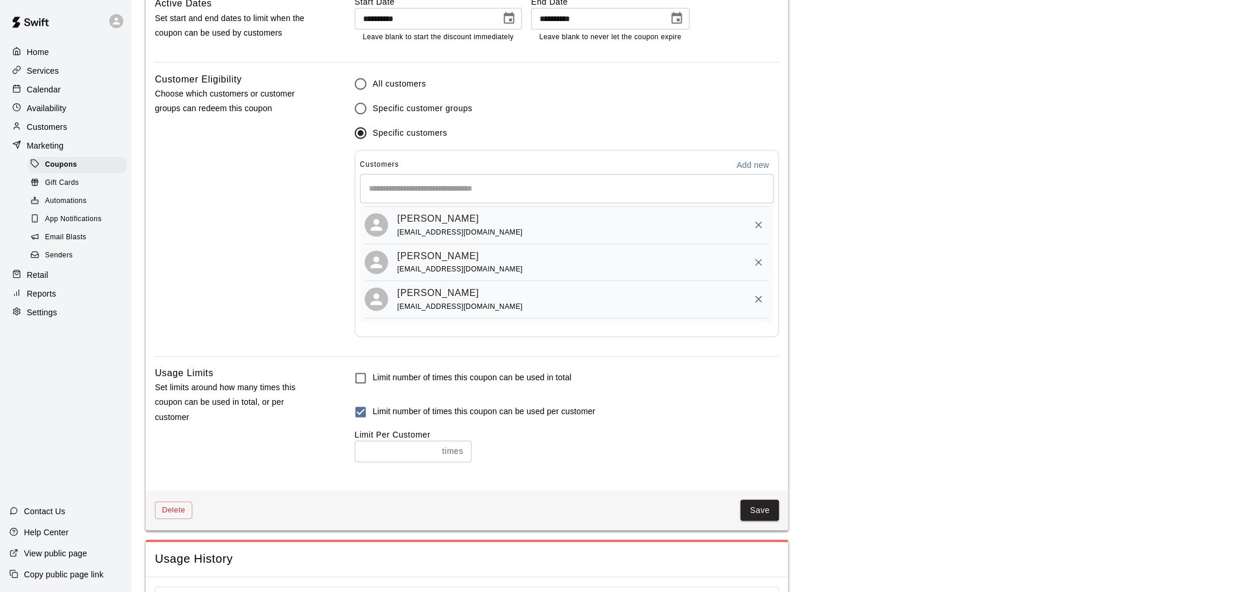
scroll to position [909, 0]
click at [753, 230] on icon "Remove" at bounding box center [759, 225] width 12 height 12
click at [764, 517] on button "Save" at bounding box center [760, 511] width 39 height 22
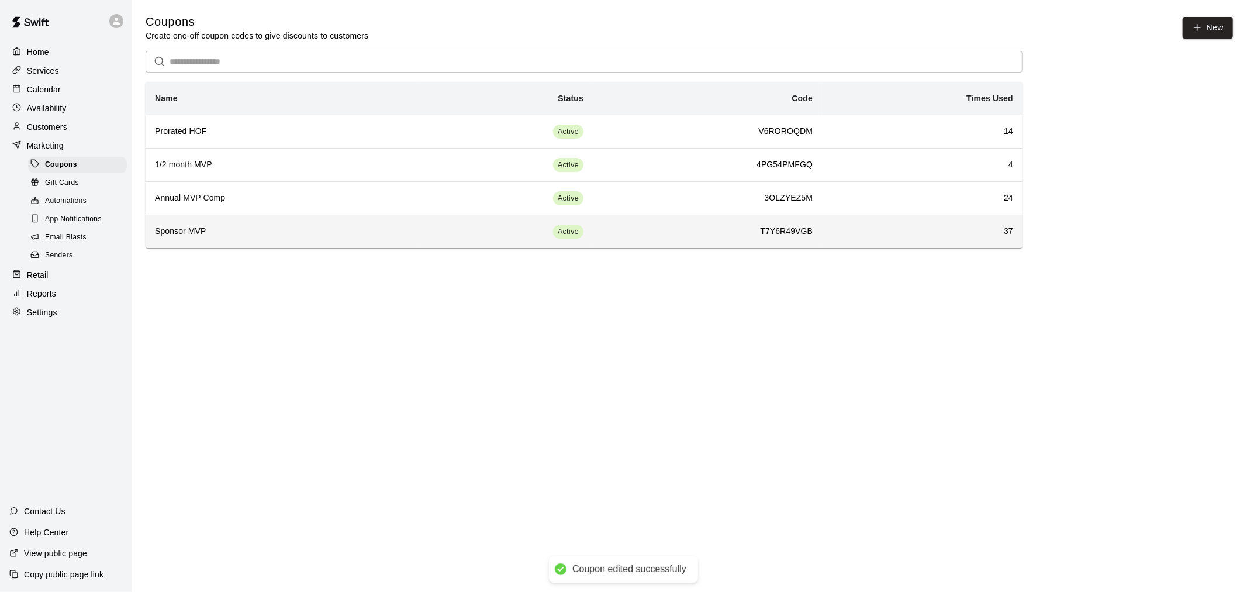
click at [201, 231] on h6 "Sponsor MVP" at bounding box center [282, 231] width 254 height 13
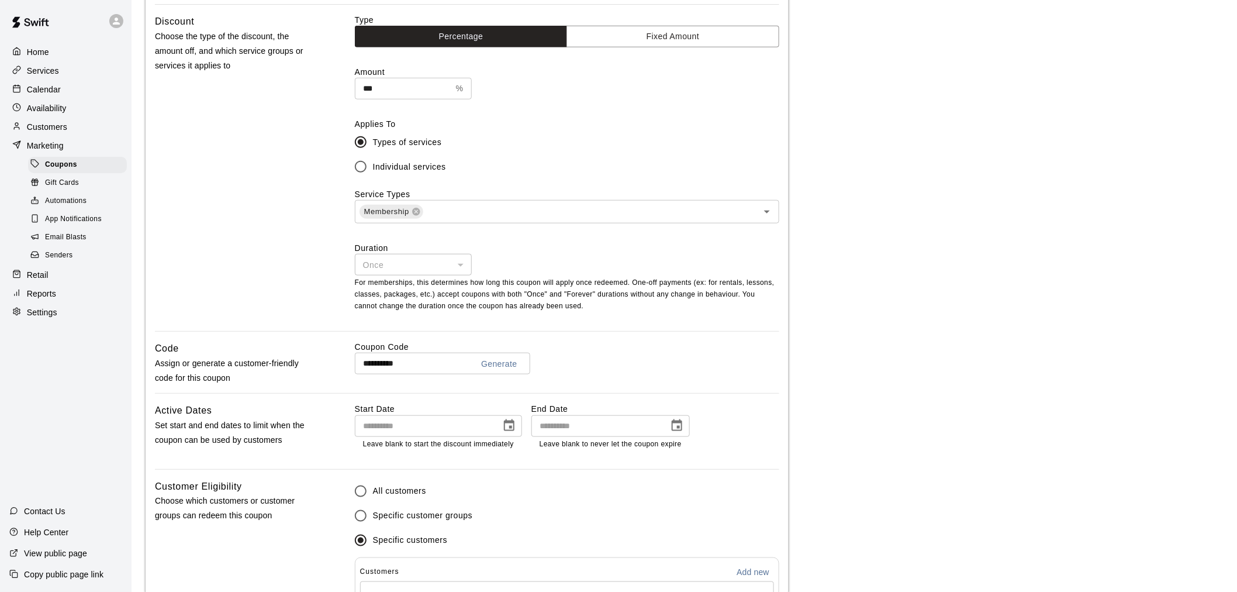
scroll to position [324, 0]
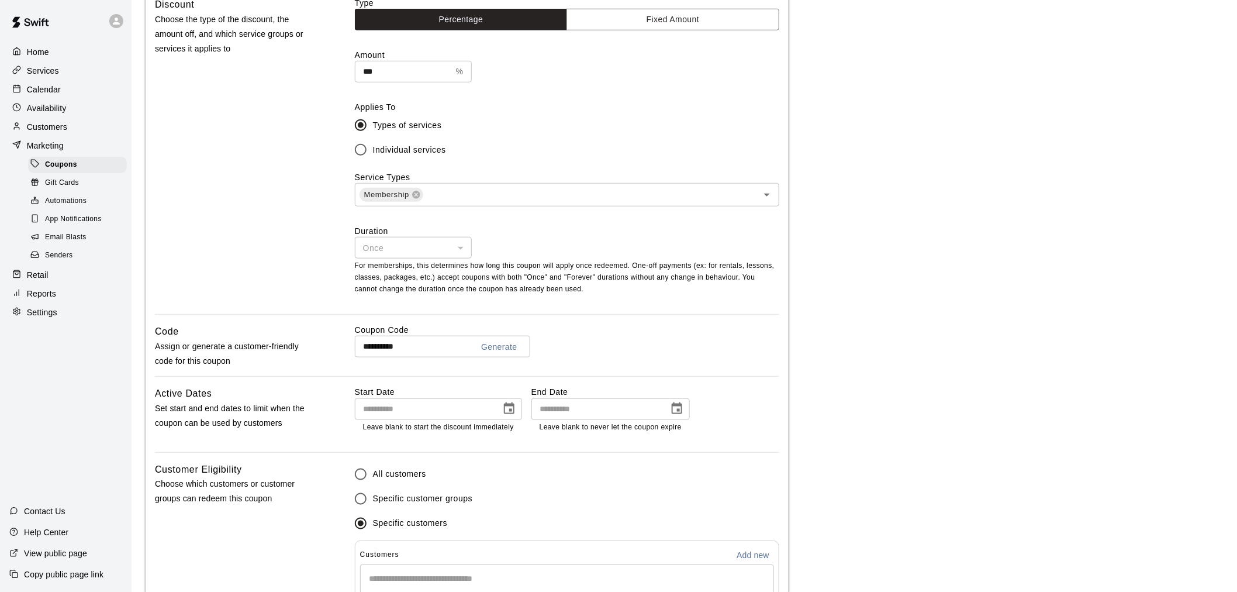
click at [423, 351] on input "**********" at bounding box center [409, 347] width 109 height 22
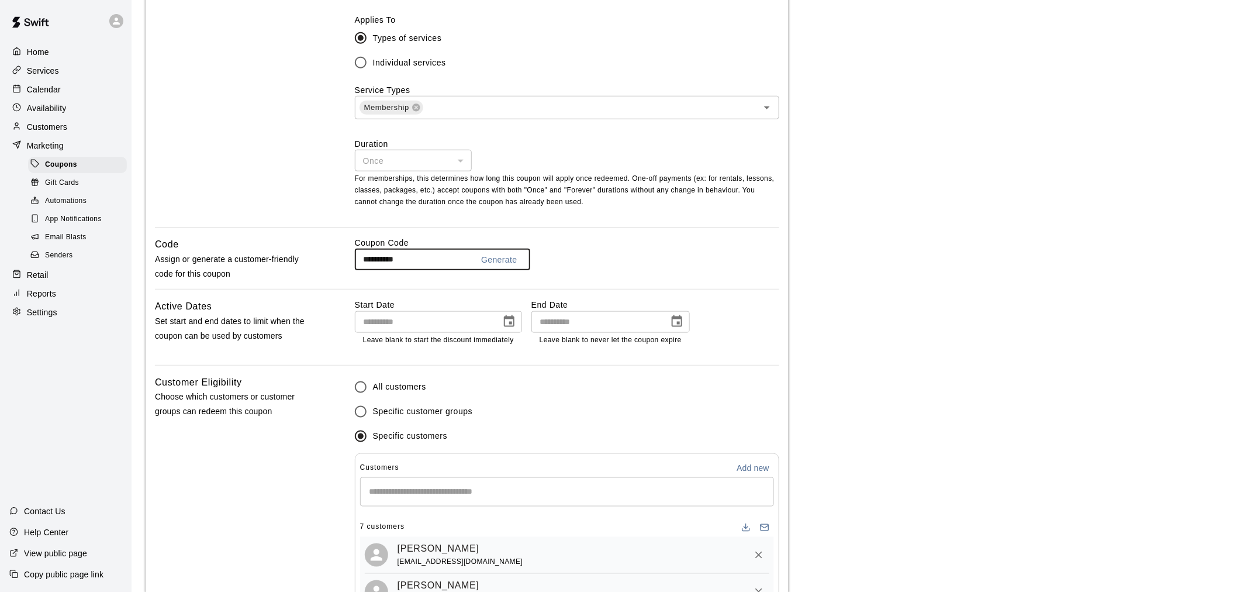
scroll to position [650, 0]
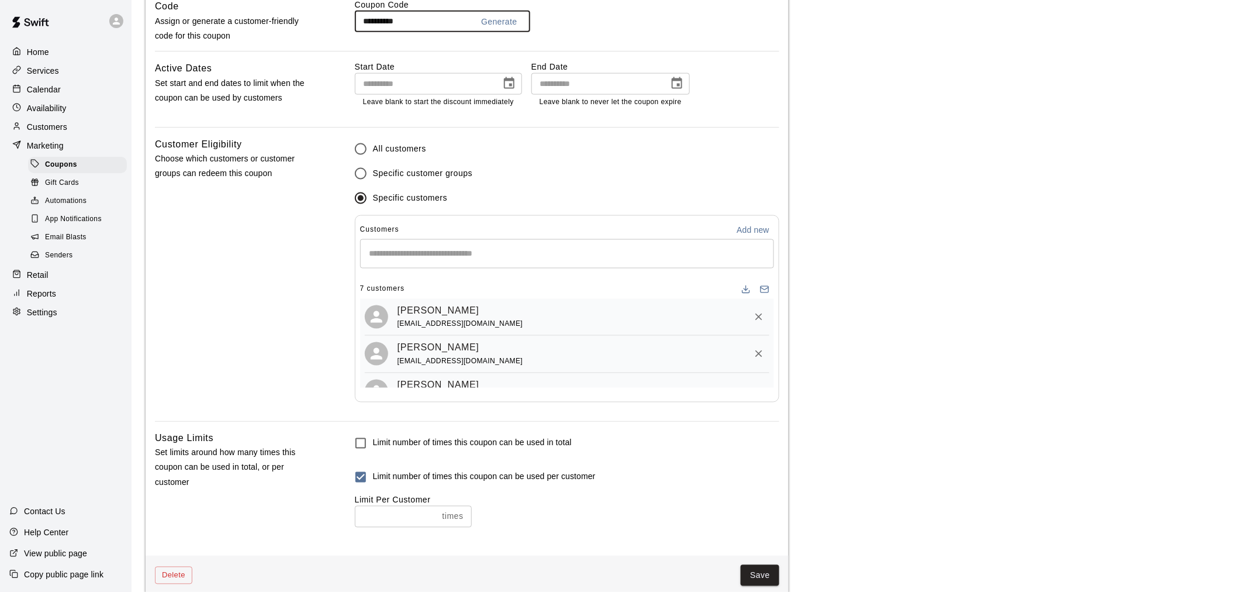
click at [475, 241] on div "​" at bounding box center [567, 253] width 414 height 29
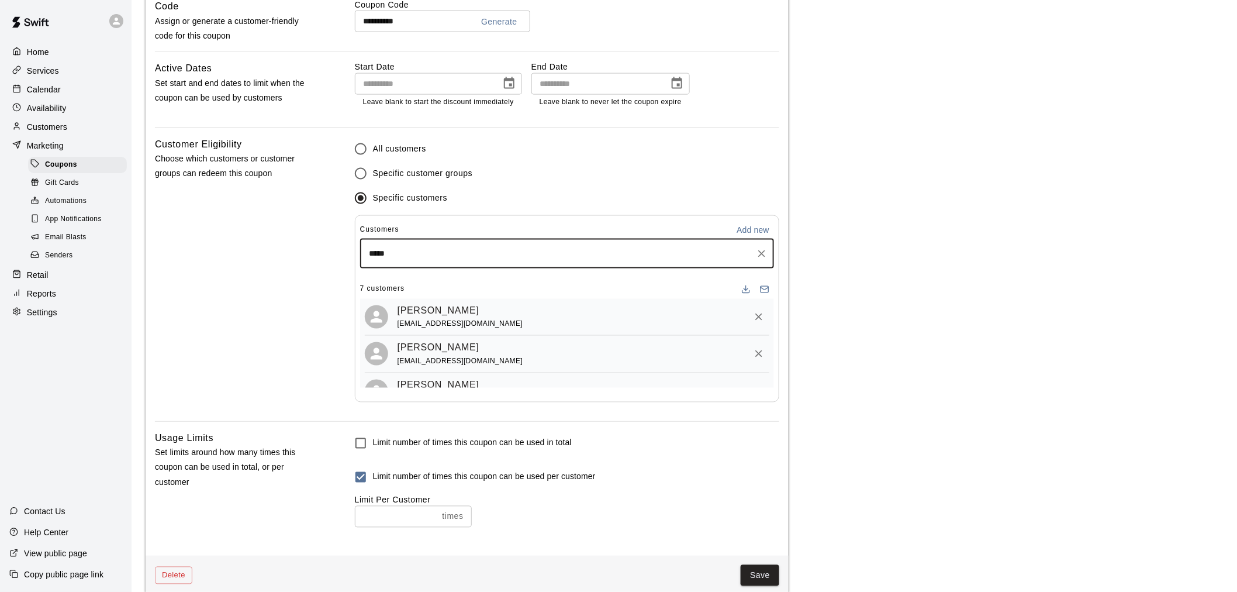
type input "******"
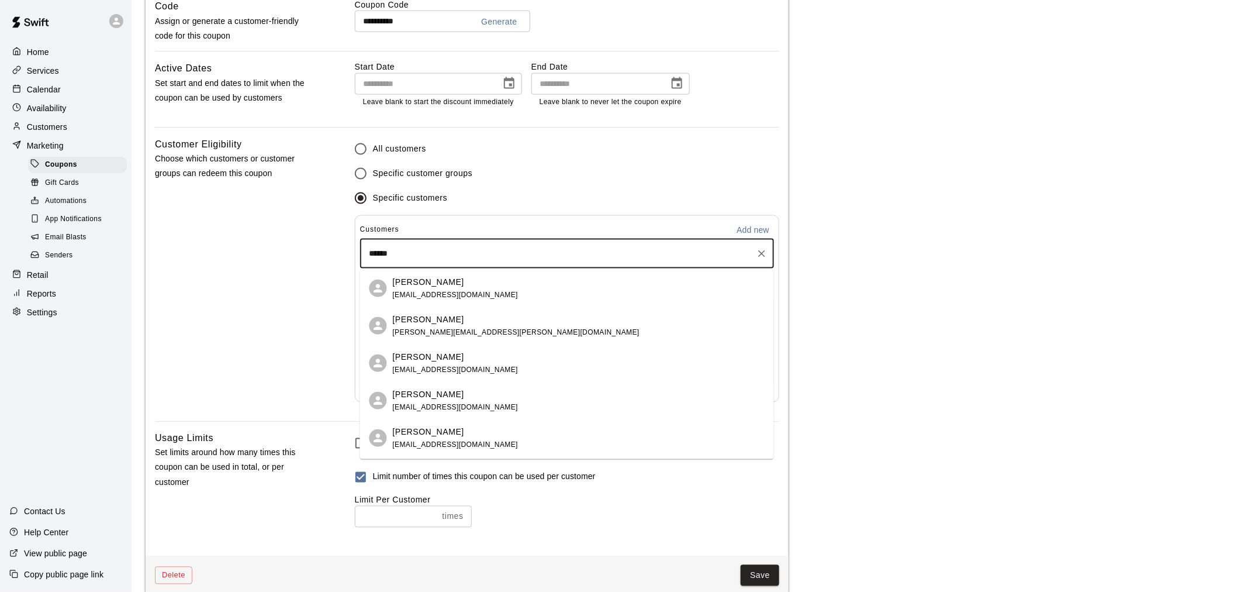
click at [464, 279] on div "Steven Rodriguez" at bounding box center [456, 282] width 126 height 12
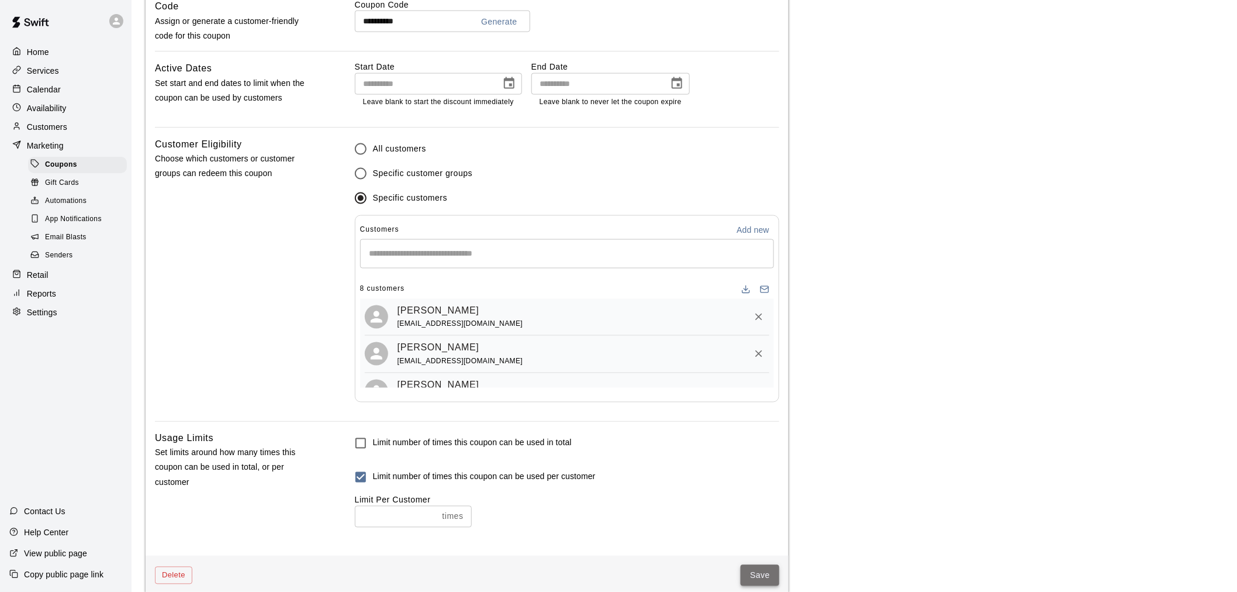
click at [760, 575] on button "Save" at bounding box center [760, 576] width 39 height 22
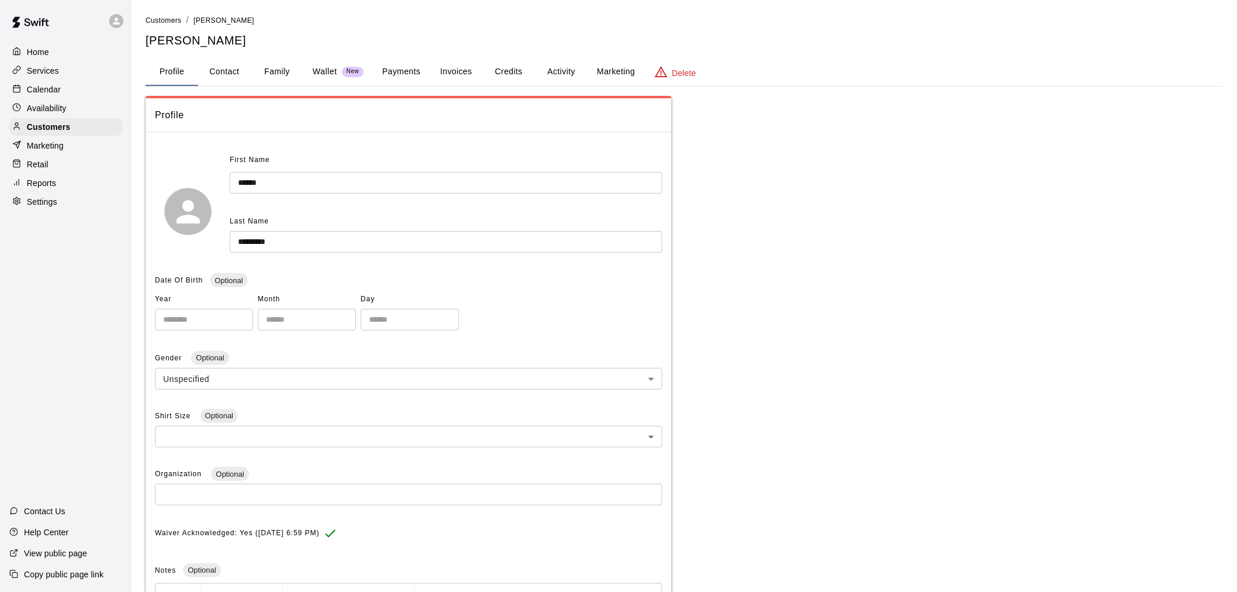
click at [552, 64] on button "Activity" at bounding box center [561, 72] width 53 height 28
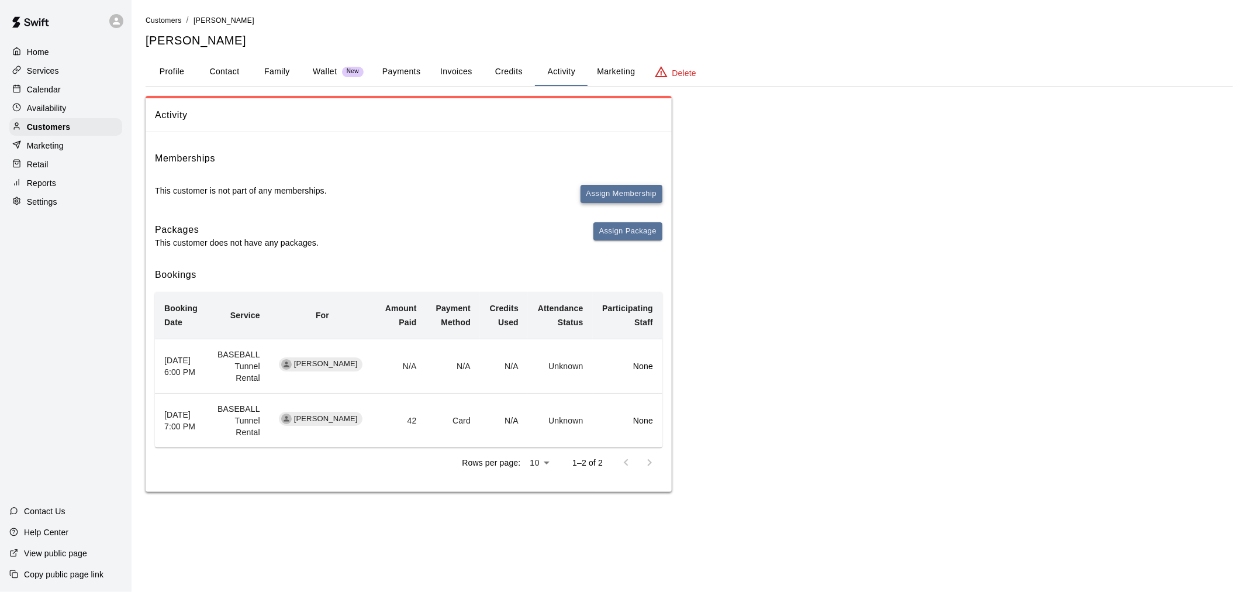
click at [604, 194] on button "Assign Membership" at bounding box center [622, 194] width 82 height 18
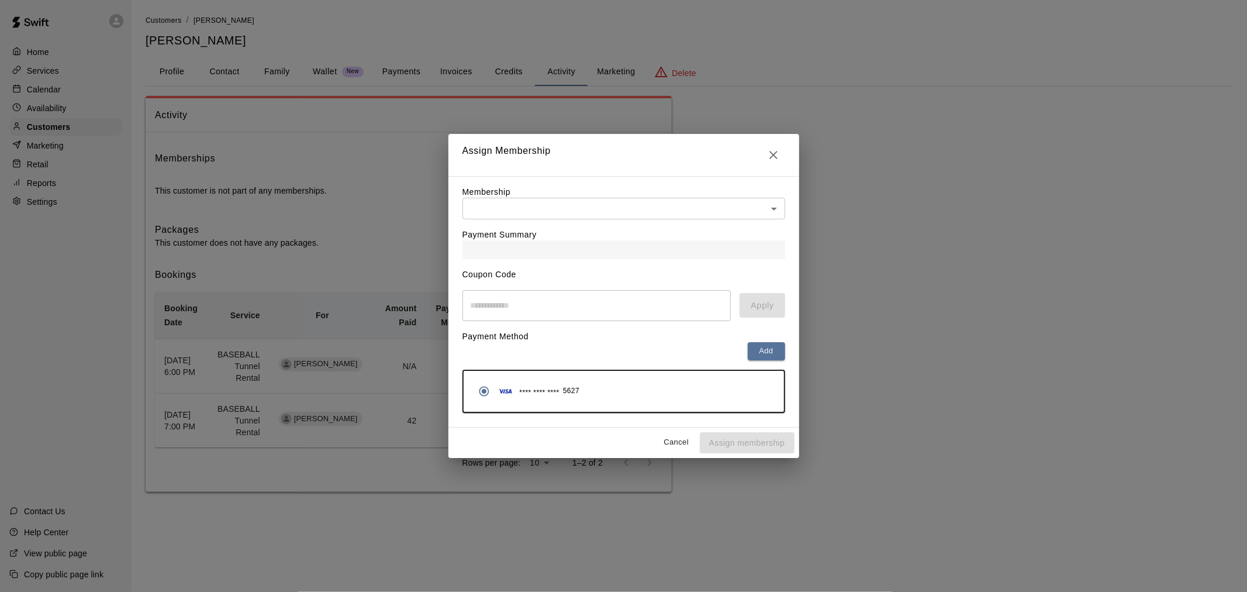
click at [624, 219] on div "Payment Summary" at bounding box center [623, 239] width 323 height 40
click at [623, 201] on body "Home Services Calendar Availability Customers Marketing Retail Reports Settings…" at bounding box center [623, 257] width 1247 height 515
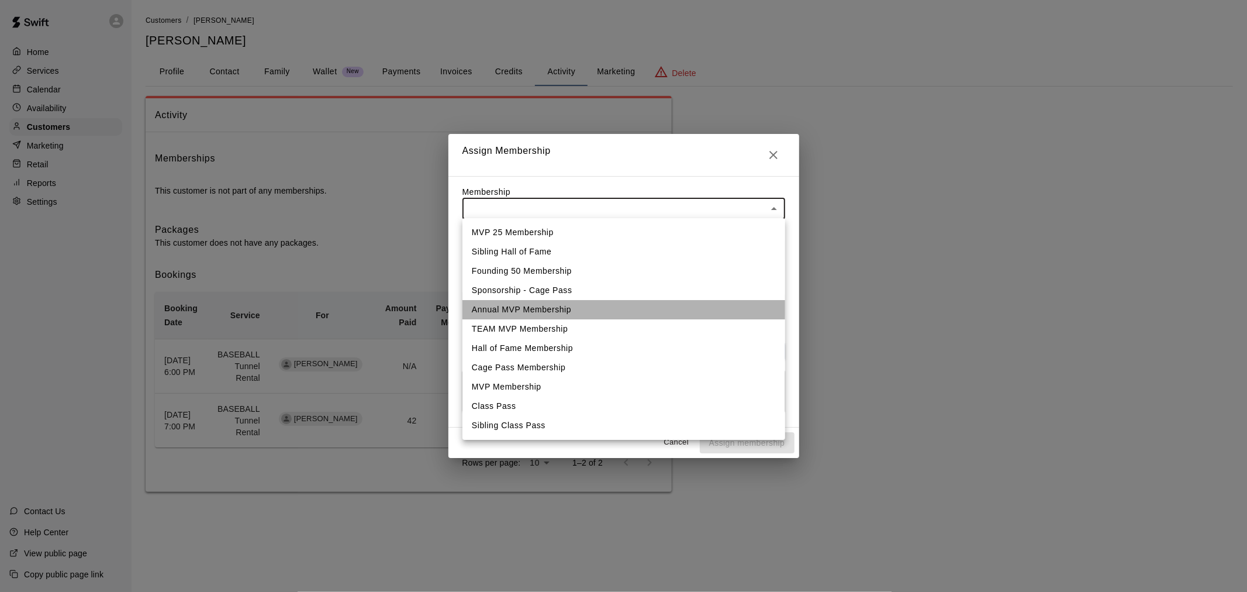
click at [586, 304] on li "Annual MVP Membership" at bounding box center [623, 309] width 323 height 19
type input "**********"
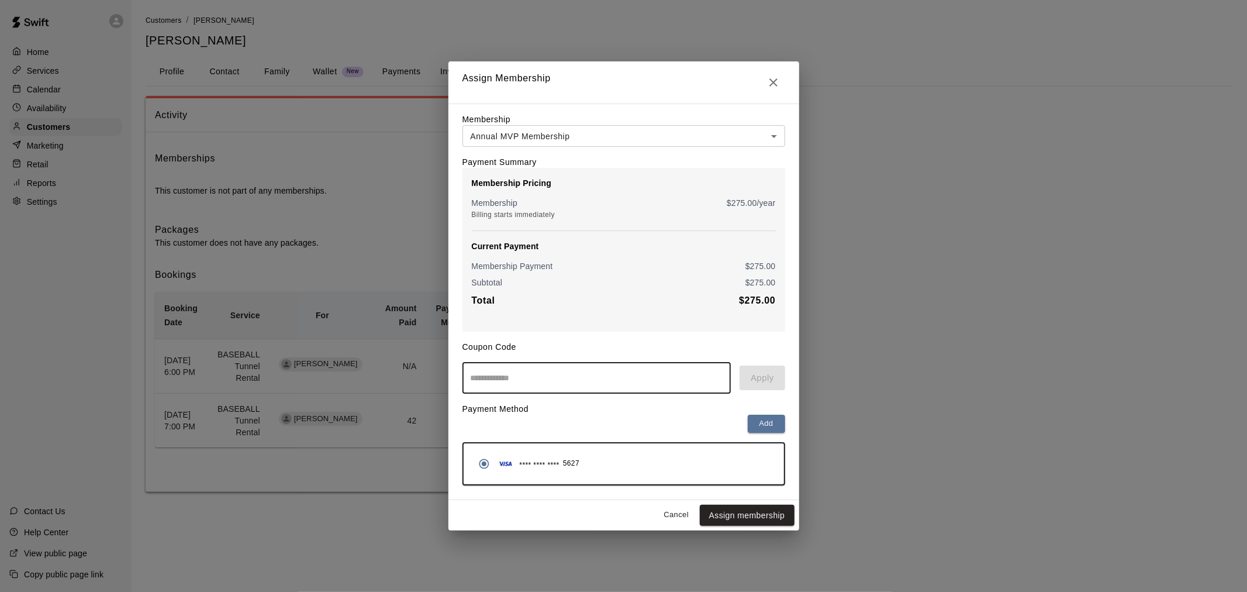
paste input "**********"
type input "**********"
click at [764, 381] on button "Apply" at bounding box center [762, 377] width 45 height 25
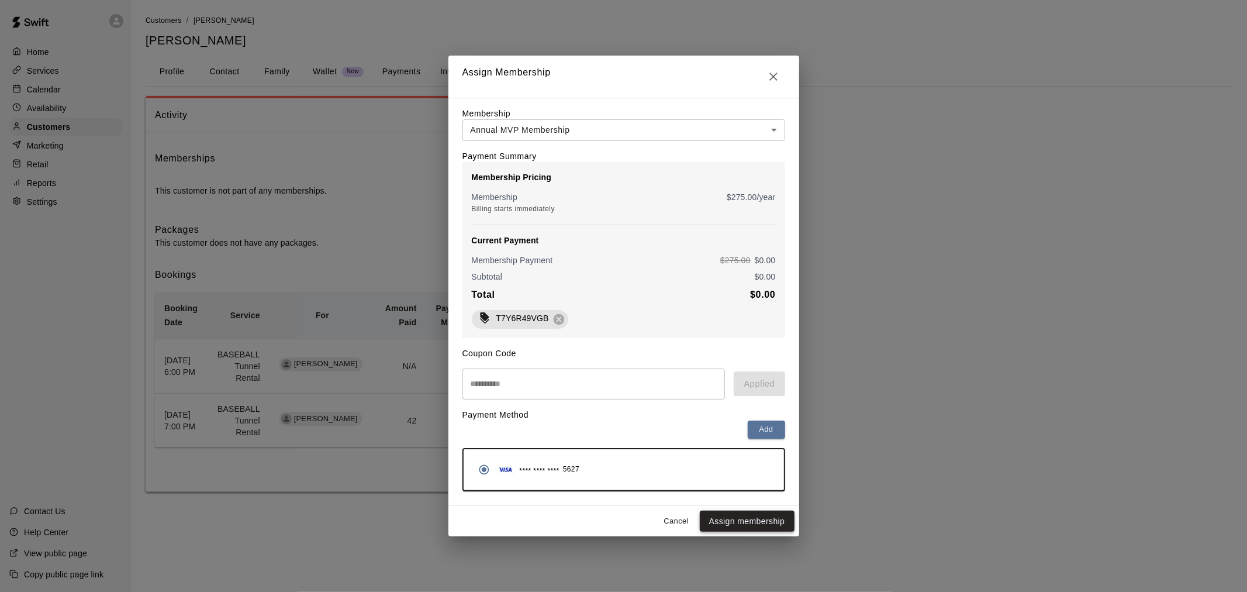
click at [760, 522] on button "Assign membership" at bounding box center [747, 521] width 95 height 22
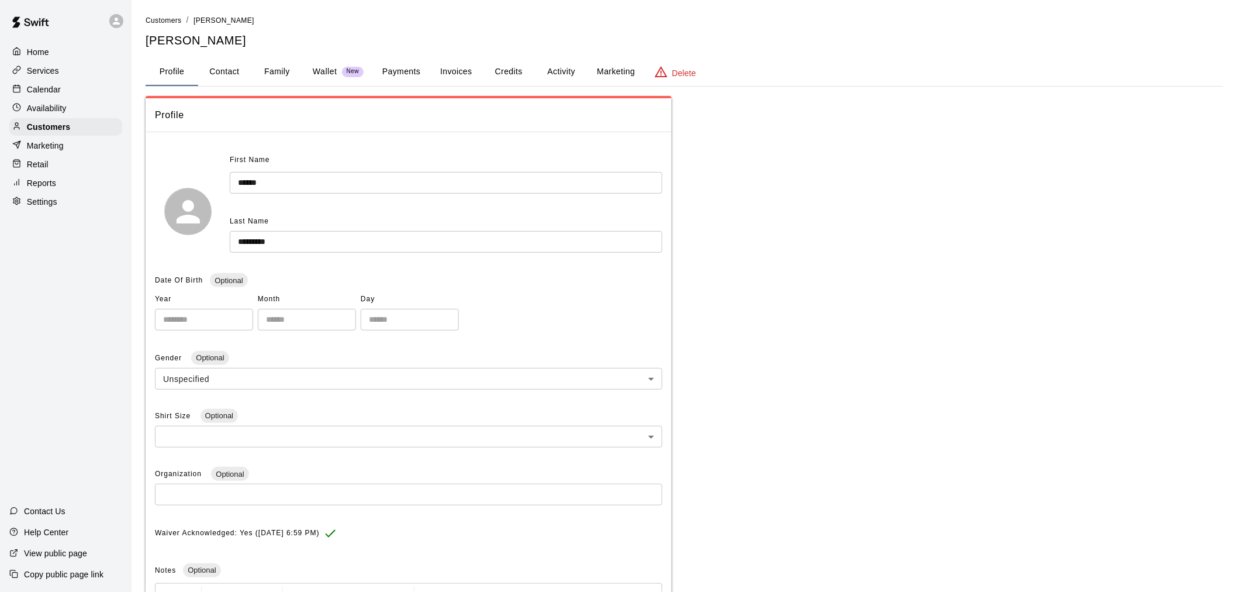
click at [60, 95] on p "Calendar" at bounding box center [44, 90] width 34 height 12
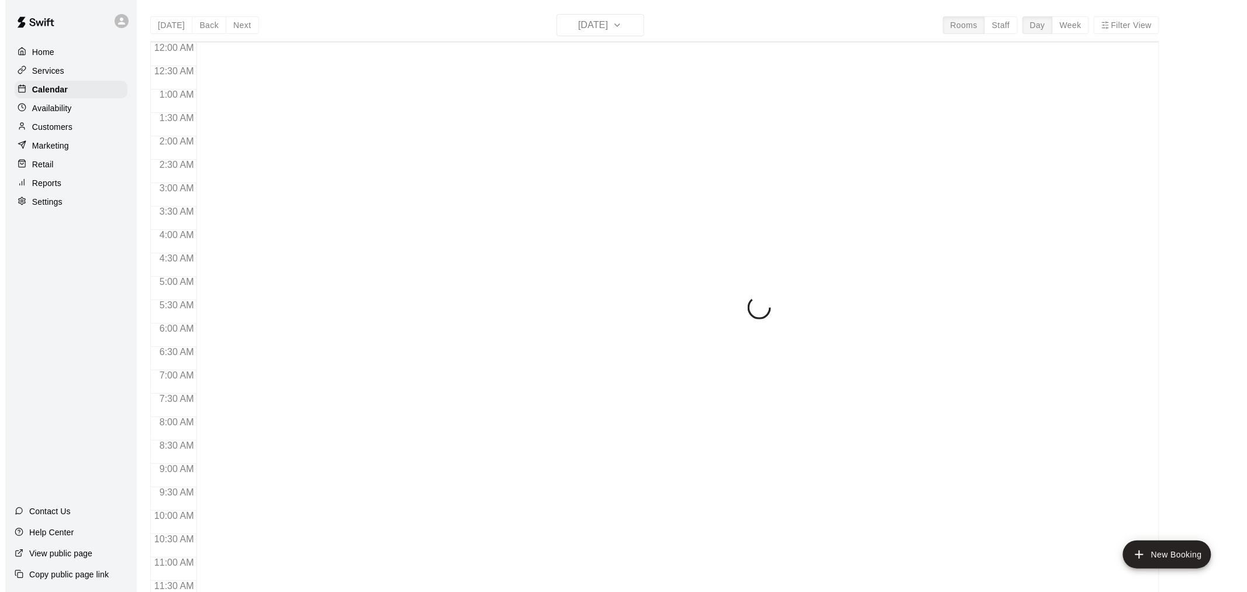
scroll to position [548, 0]
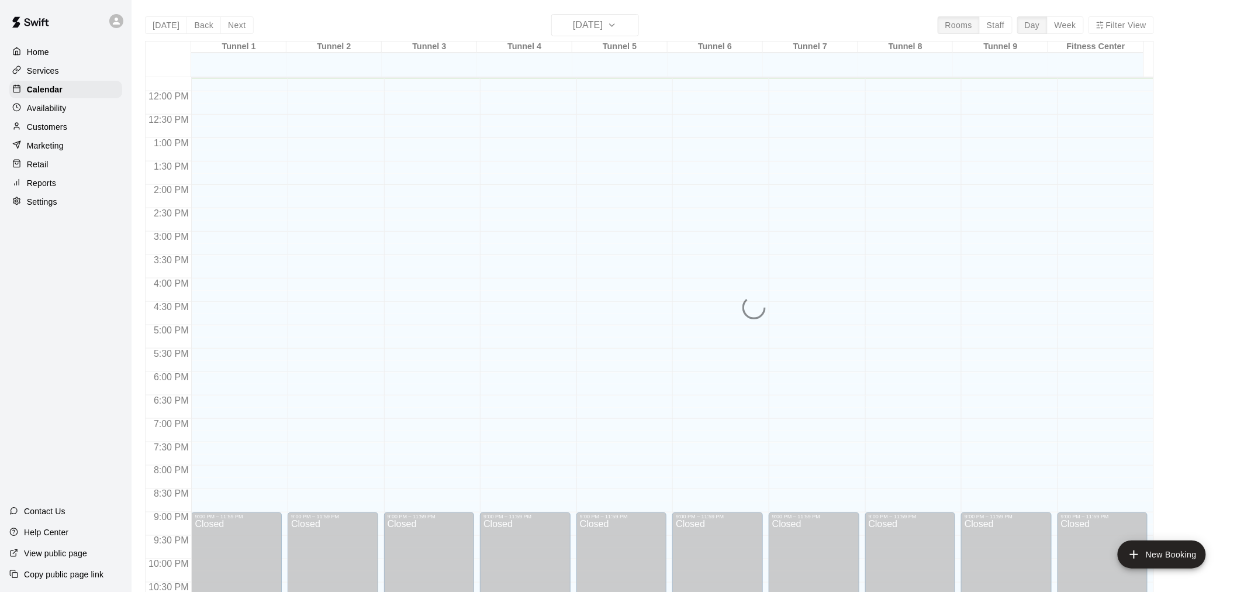
click at [636, 30] on div "[DATE] Back [DATE][DATE] Rooms Staff Day Week Filter View Tunnel 1 13 Wed Tunne…" at bounding box center [649, 310] width 1009 height 592
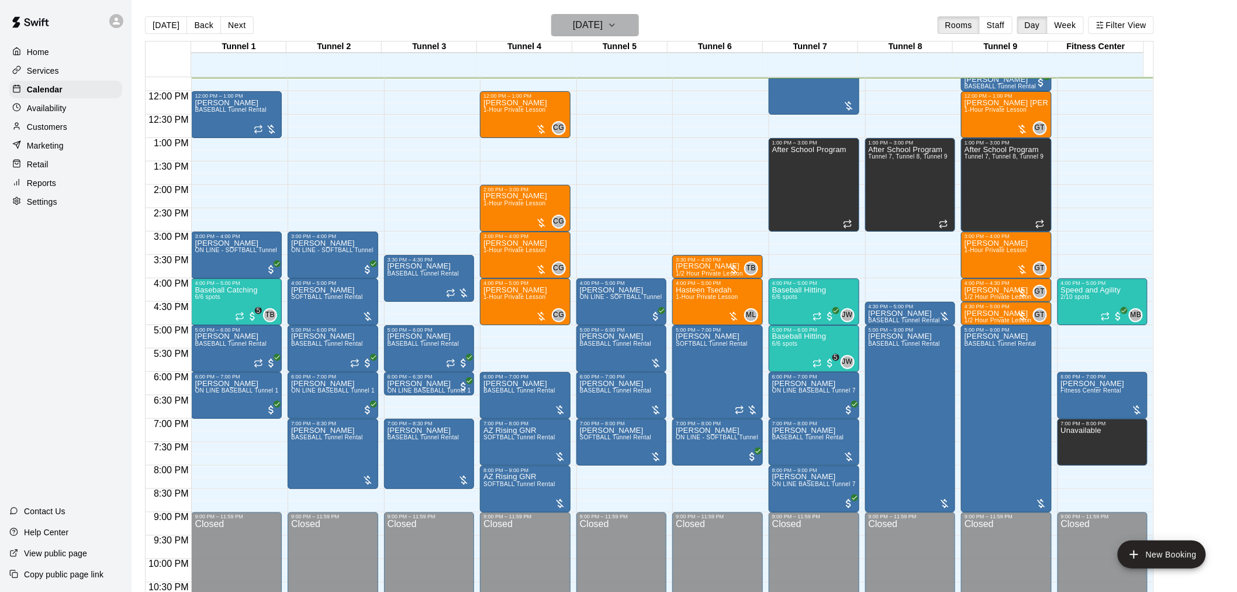
click at [617, 30] on icon "button" at bounding box center [611, 25] width 9 height 14
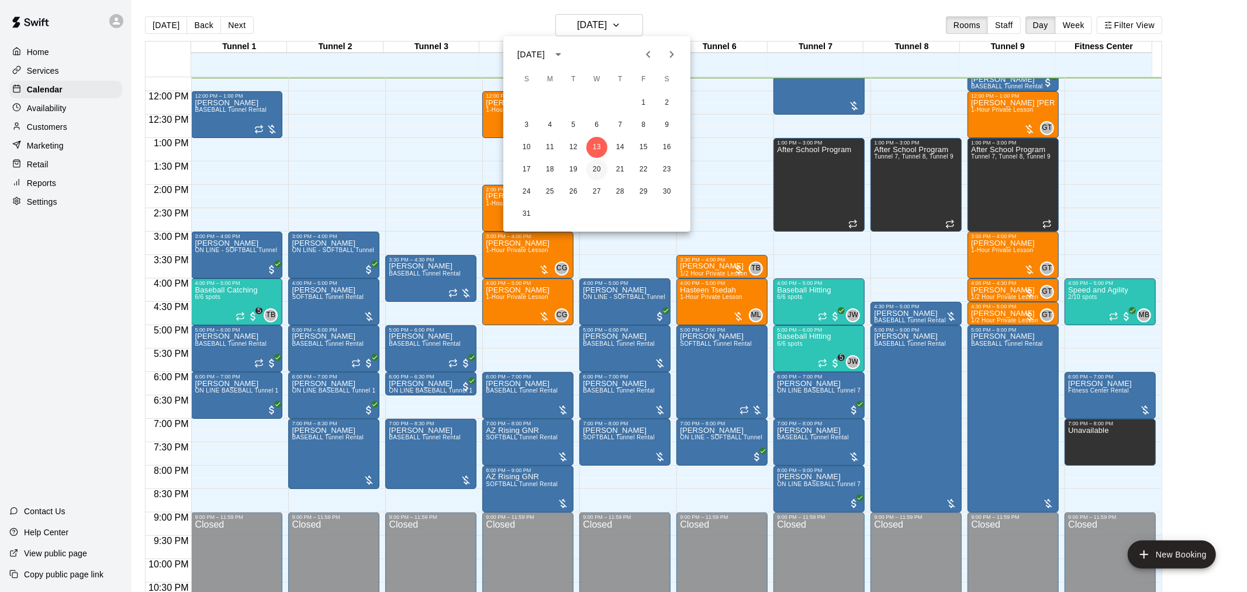
click at [598, 168] on button "20" at bounding box center [596, 169] width 21 height 21
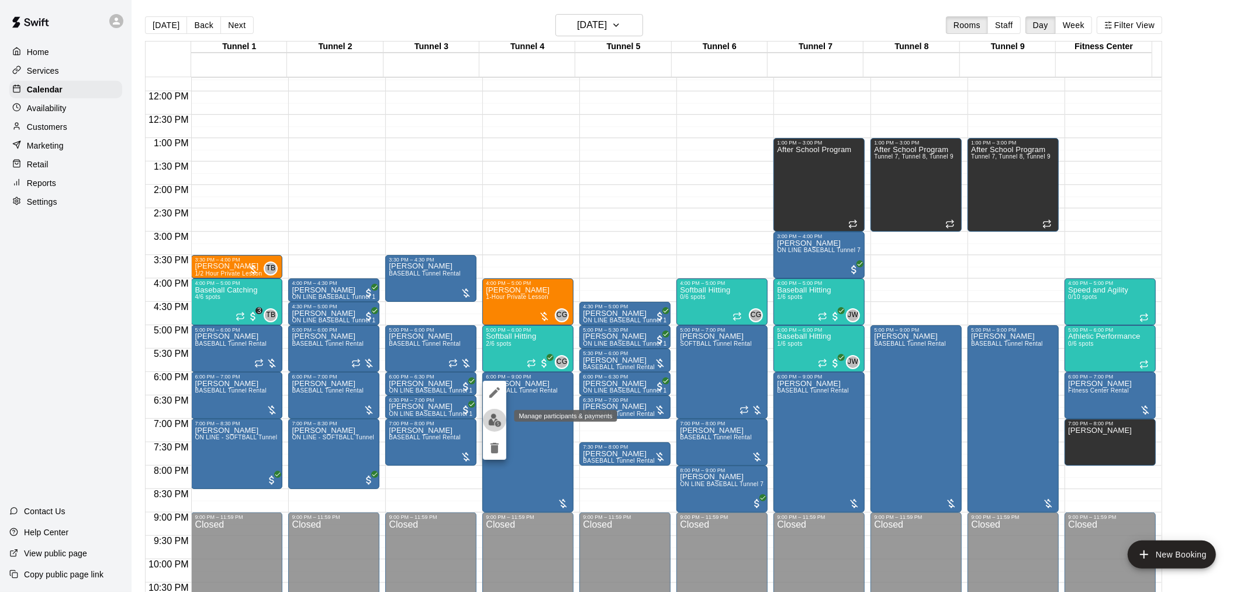
click at [492, 416] on img "edit" at bounding box center [494, 419] width 13 height 13
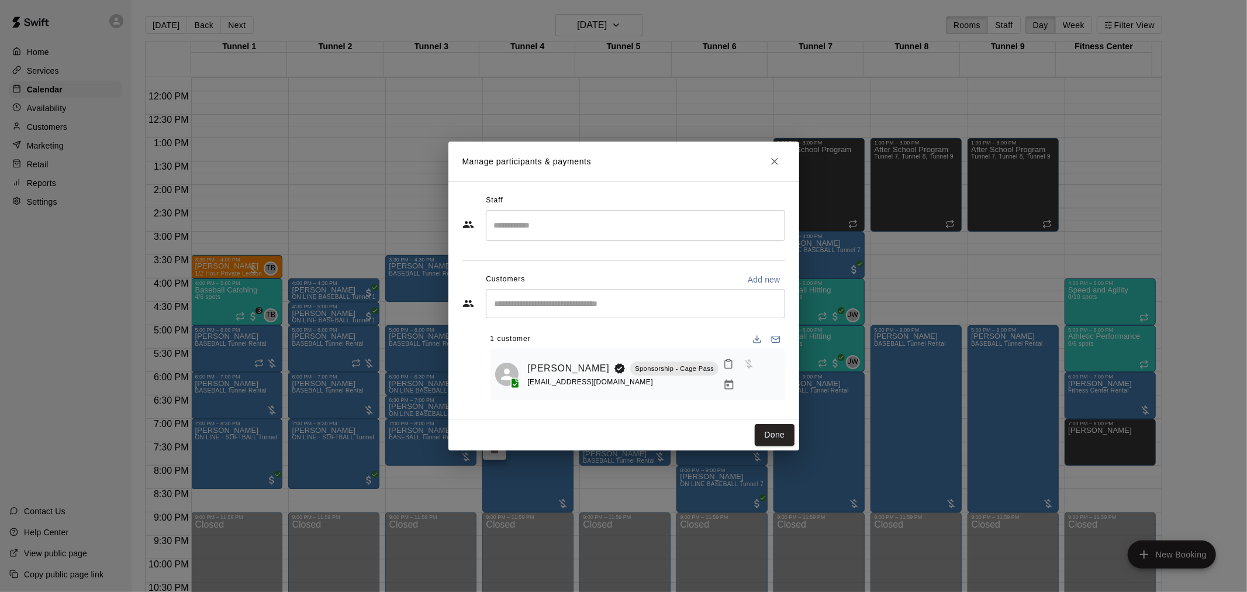
click at [735, 379] on icon "Manage bookings & payment" at bounding box center [729, 385] width 12 height 12
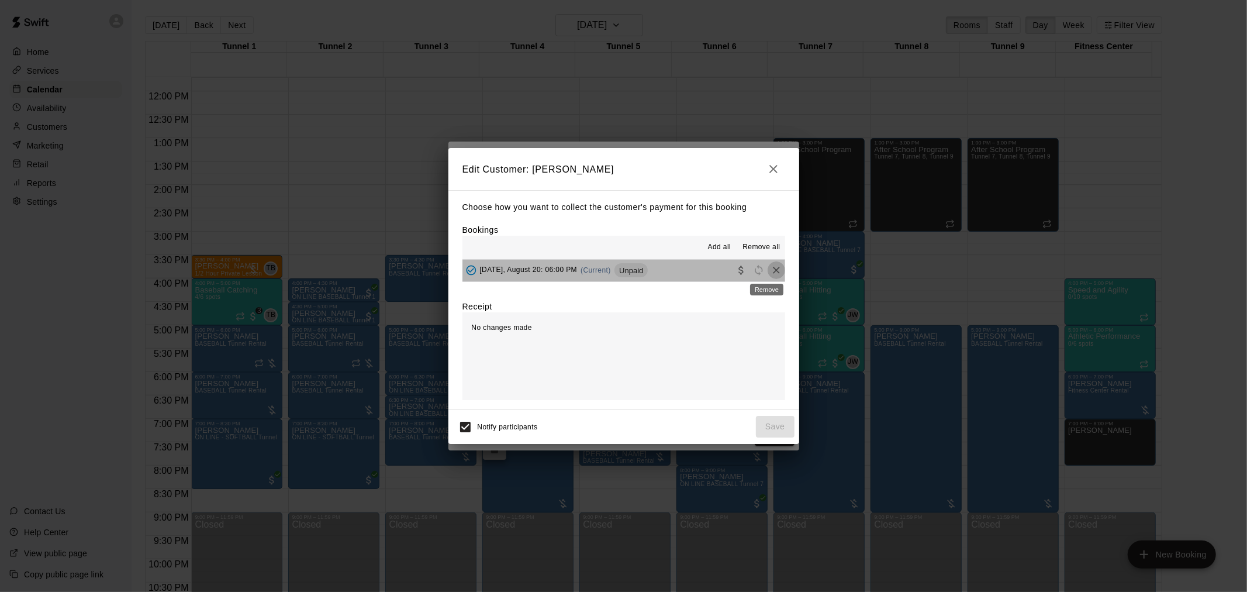
click at [773, 270] on icon "Remove" at bounding box center [776, 270] width 7 height 7
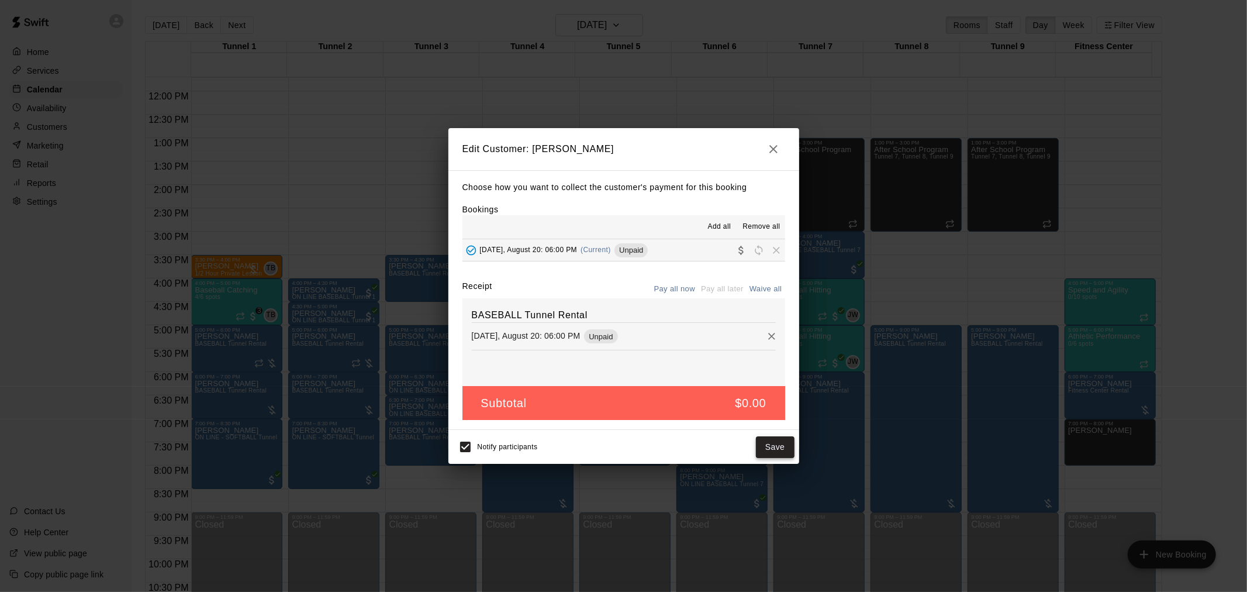
click at [781, 452] on button "Save" at bounding box center [775, 447] width 39 height 22
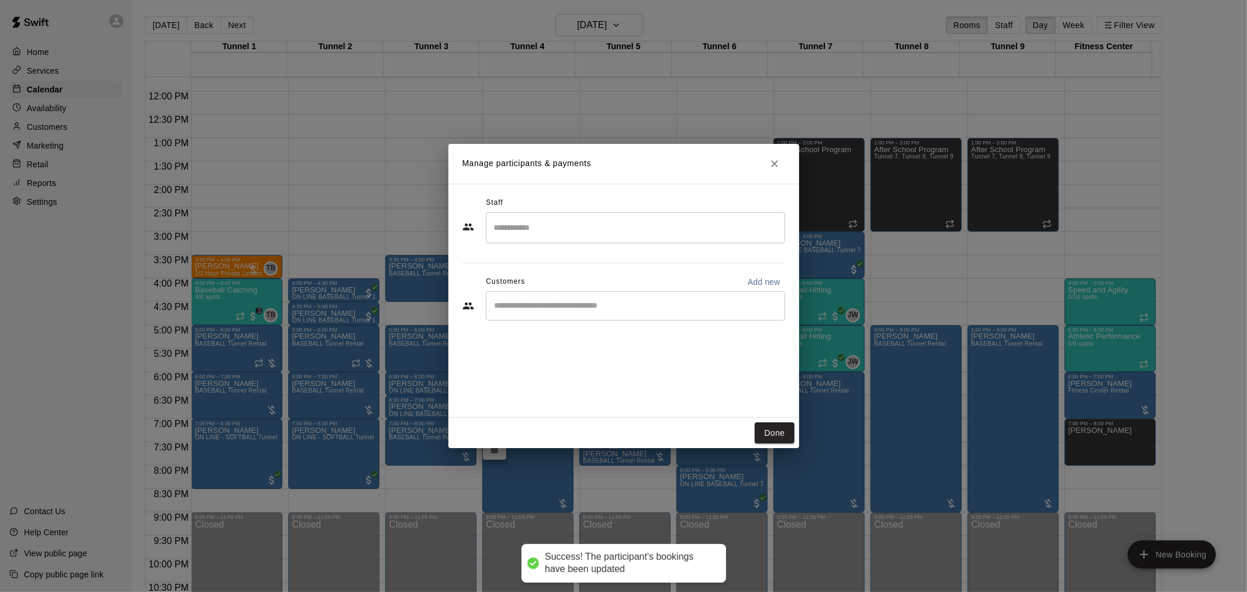
click at [612, 301] on input "Start typing to search customers..." at bounding box center [635, 306] width 289 height 12
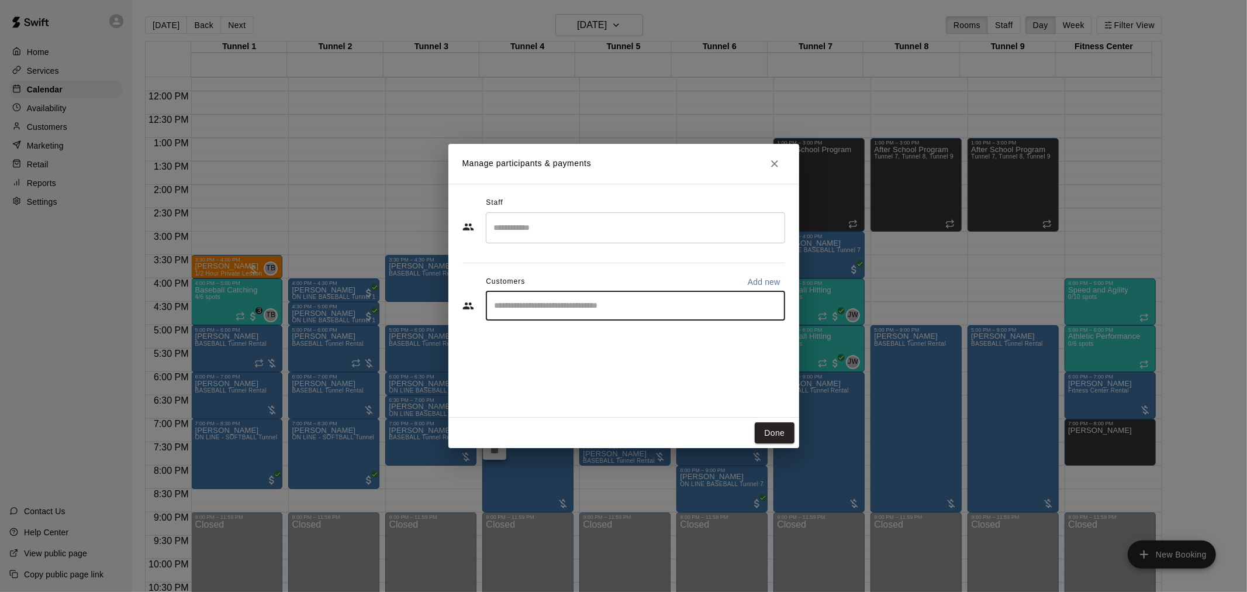
click at [614, 300] on input "Start typing to search customers..." at bounding box center [635, 306] width 289 height 12
type input "*********"
click at [604, 334] on p "Annual MVP Membership" at bounding box center [638, 332] width 78 height 10
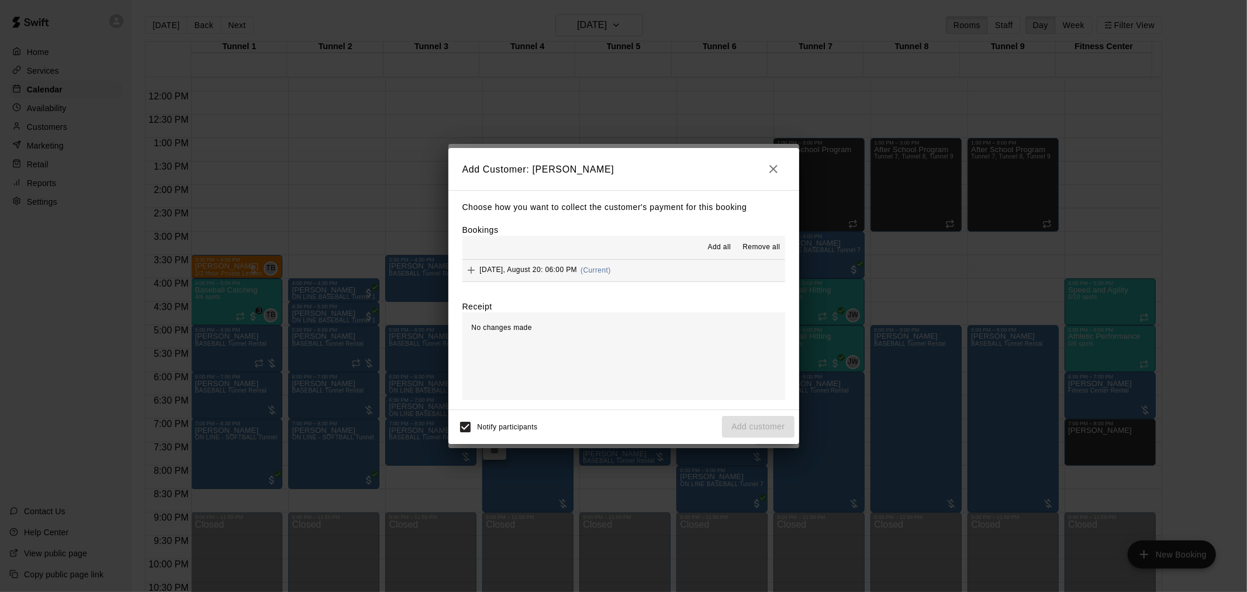
click at [690, 273] on button "Wednesday, August 20: 06:00 PM (Current)" at bounding box center [623, 271] width 323 height 22
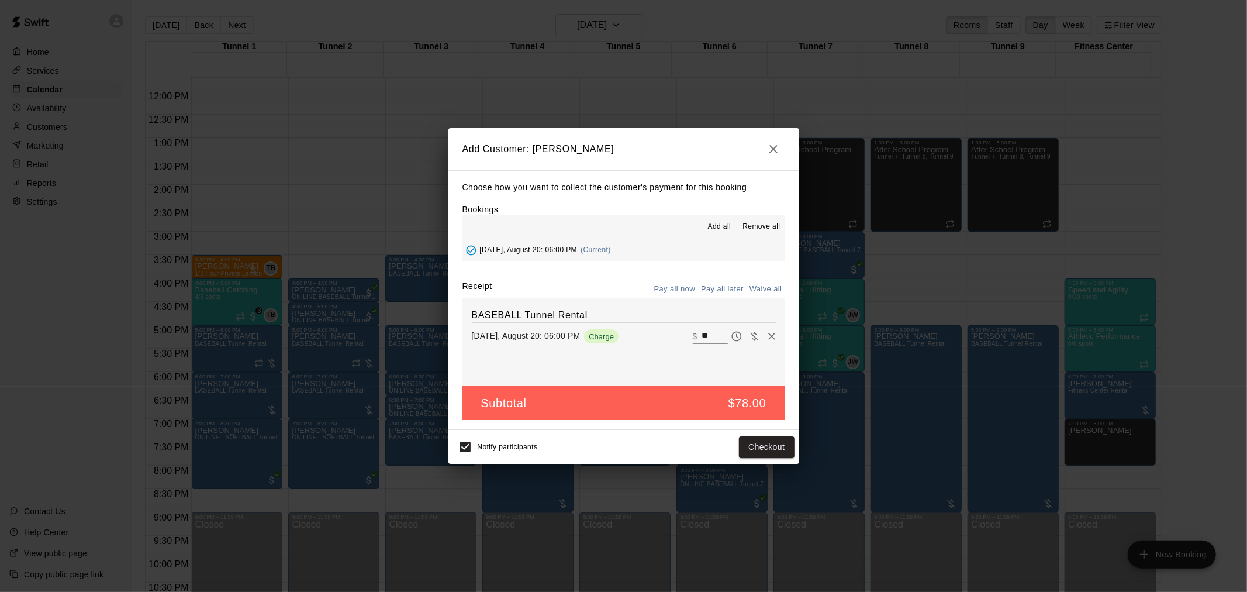
click at [723, 291] on button "Pay all later" at bounding box center [722, 289] width 49 height 18
click at [760, 448] on button "Add customer" at bounding box center [758, 447] width 72 height 22
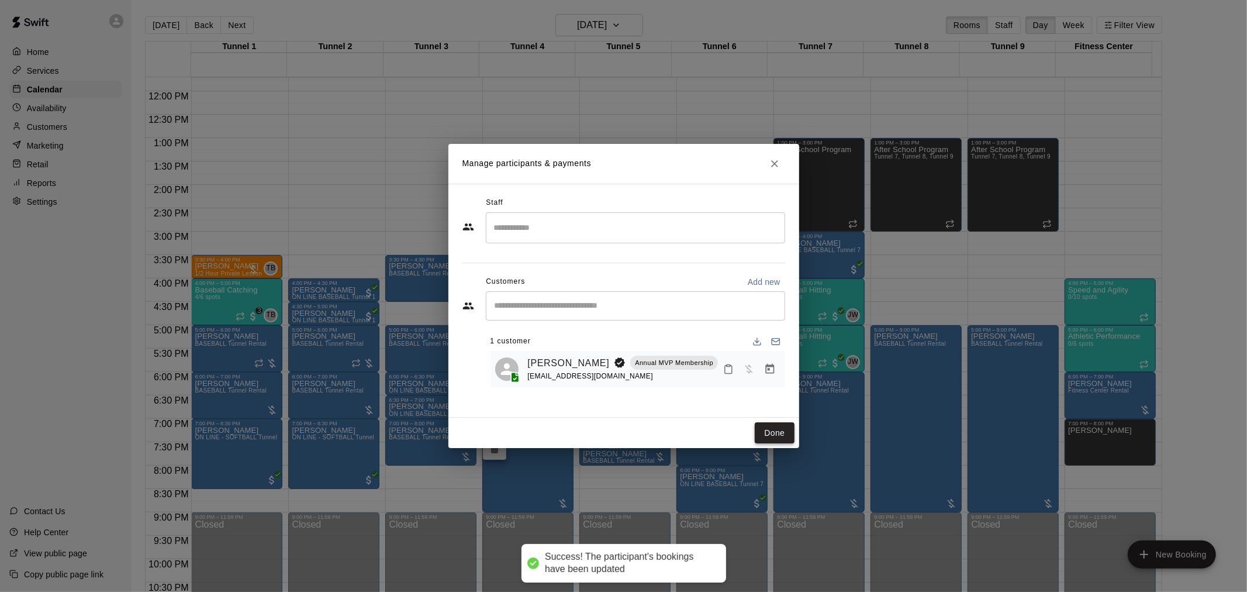
click at [775, 427] on button "Done" at bounding box center [774, 433] width 39 height 22
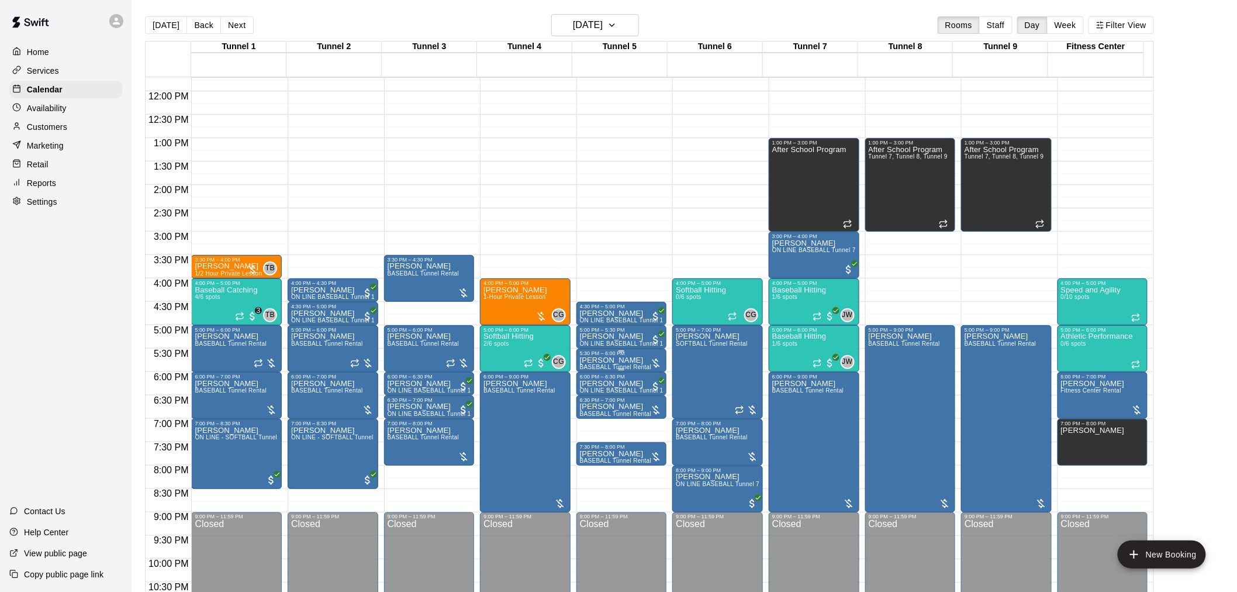
click at [611, 369] on div at bounding box center [622, 369] width 84 height 2
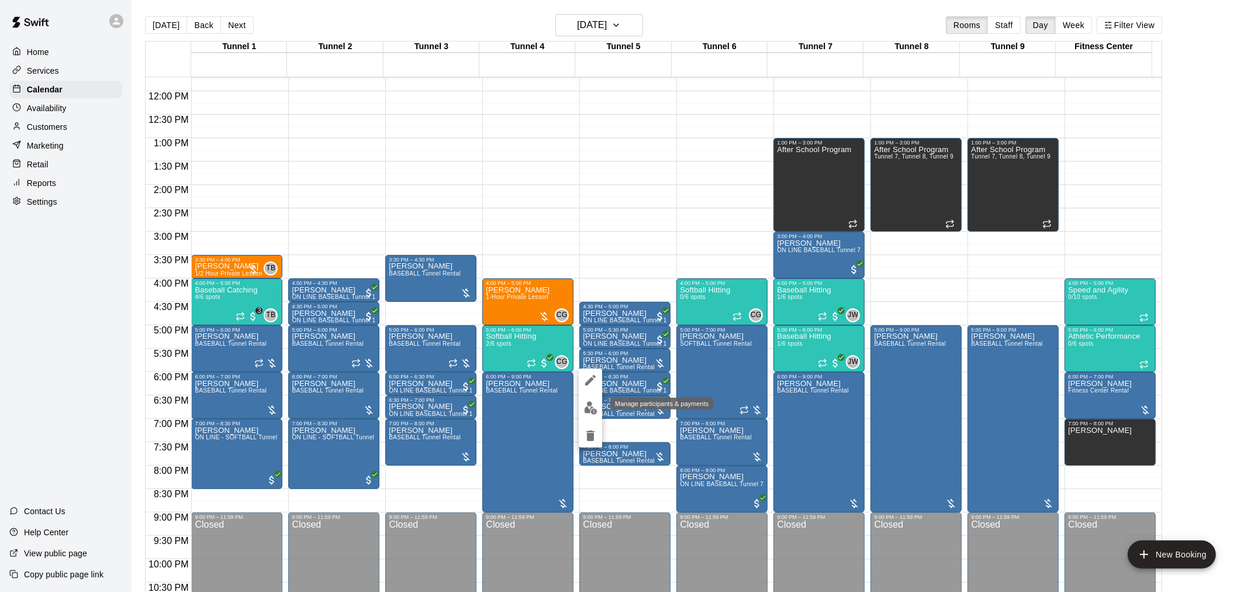
click at [594, 408] on img "edit" at bounding box center [590, 407] width 13 height 13
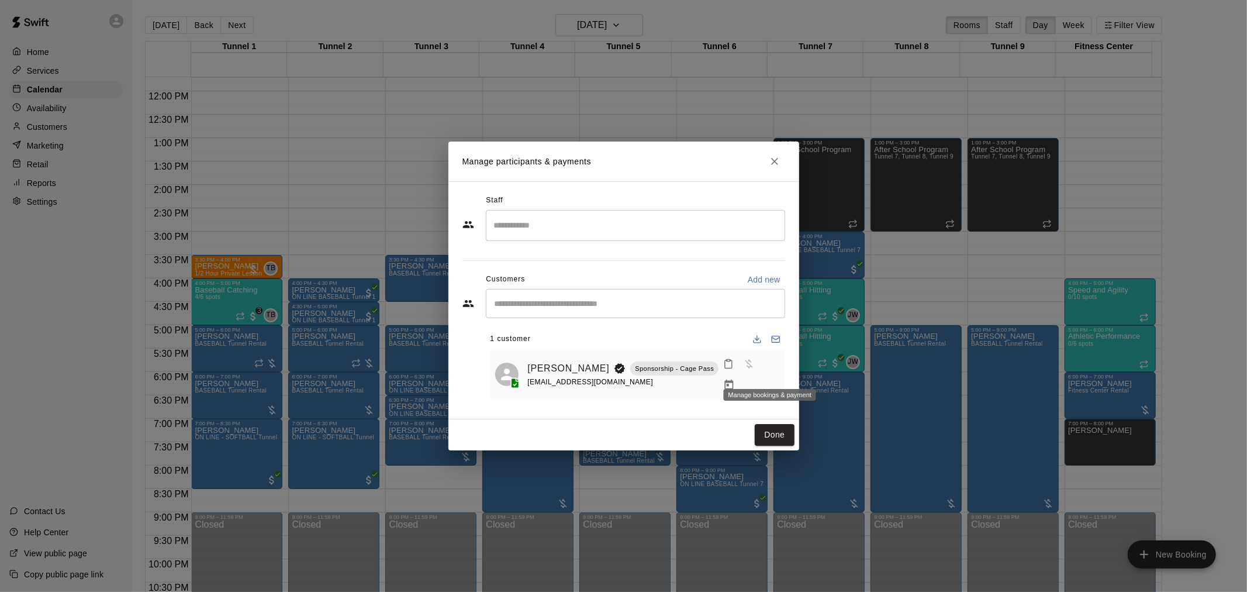
click at [734, 379] on icon "Manage bookings & payment" at bounding box center [729, 384] width 9 height 10
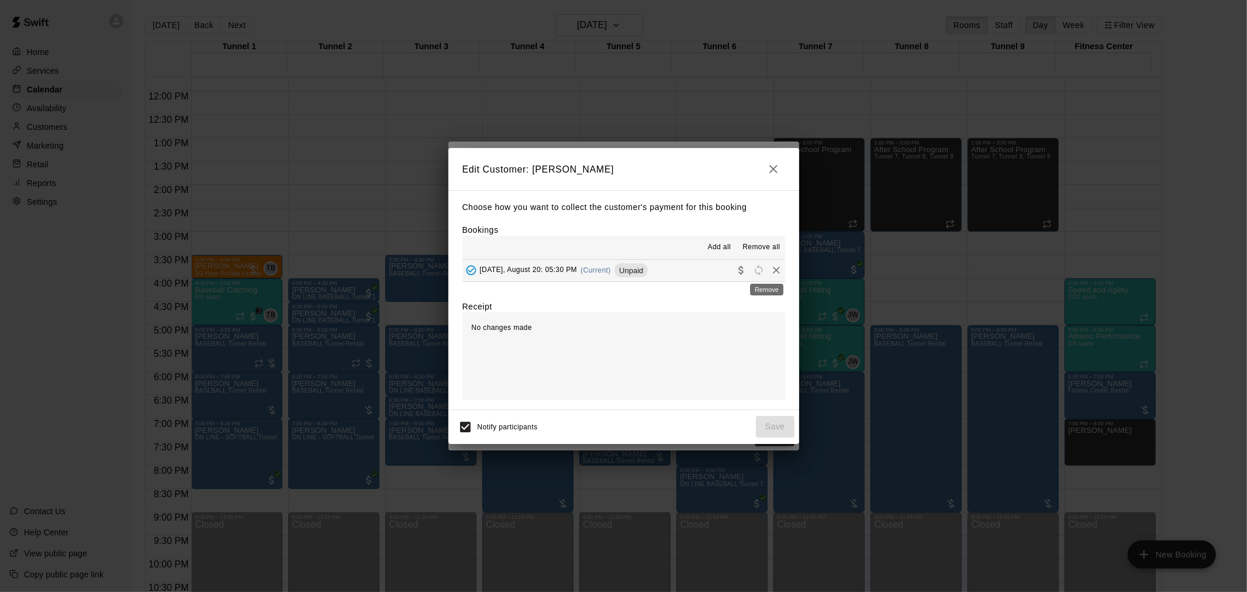
click at [771, 270] on icon "Remove" at bounding box center [777, 270] width 12 height 12
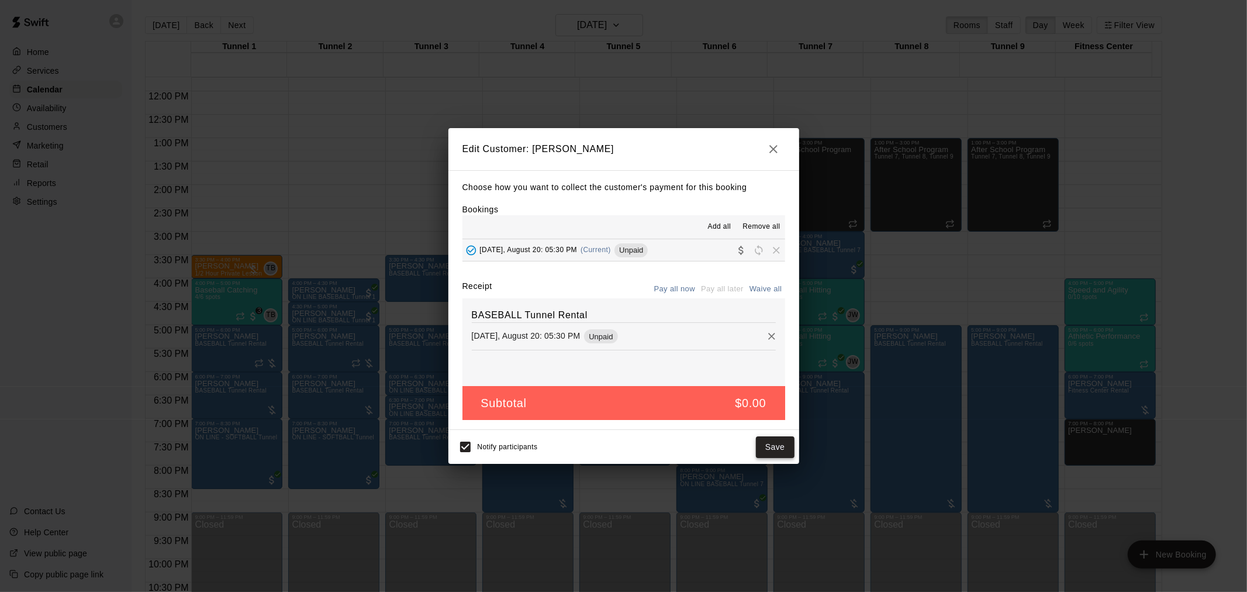
click at [779, 447] on button "Save" at bounding box center [775, 447] width 39 height 22
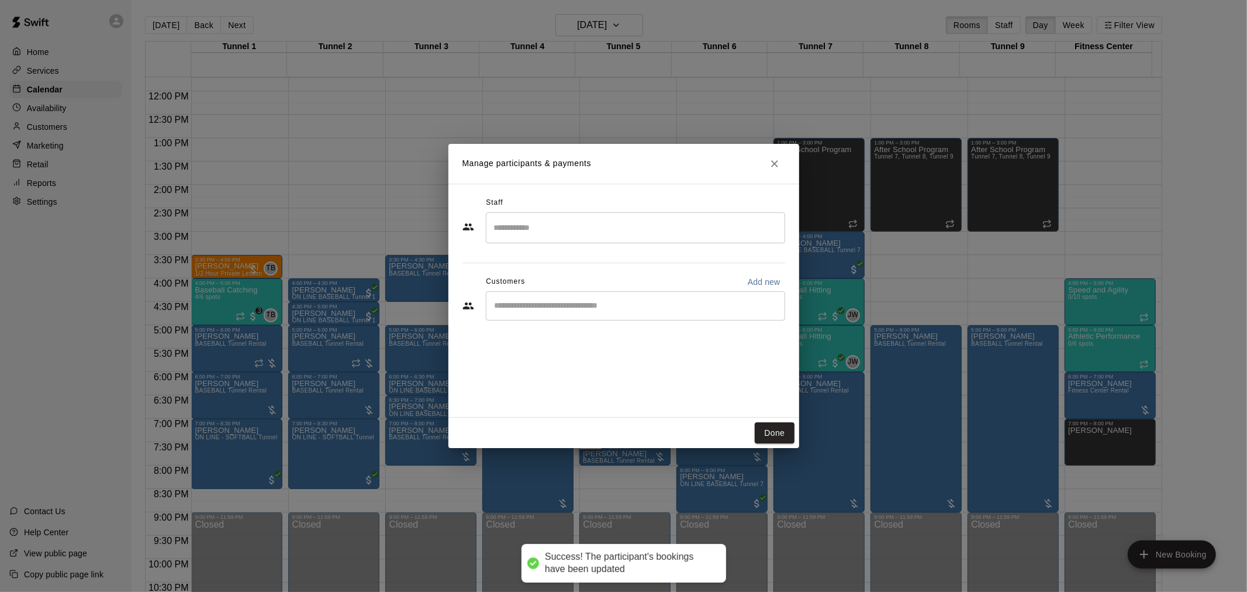
click at [616, 302] on input "Start typing to search customers..." at bounding box center [635, 306] width 289 height 12
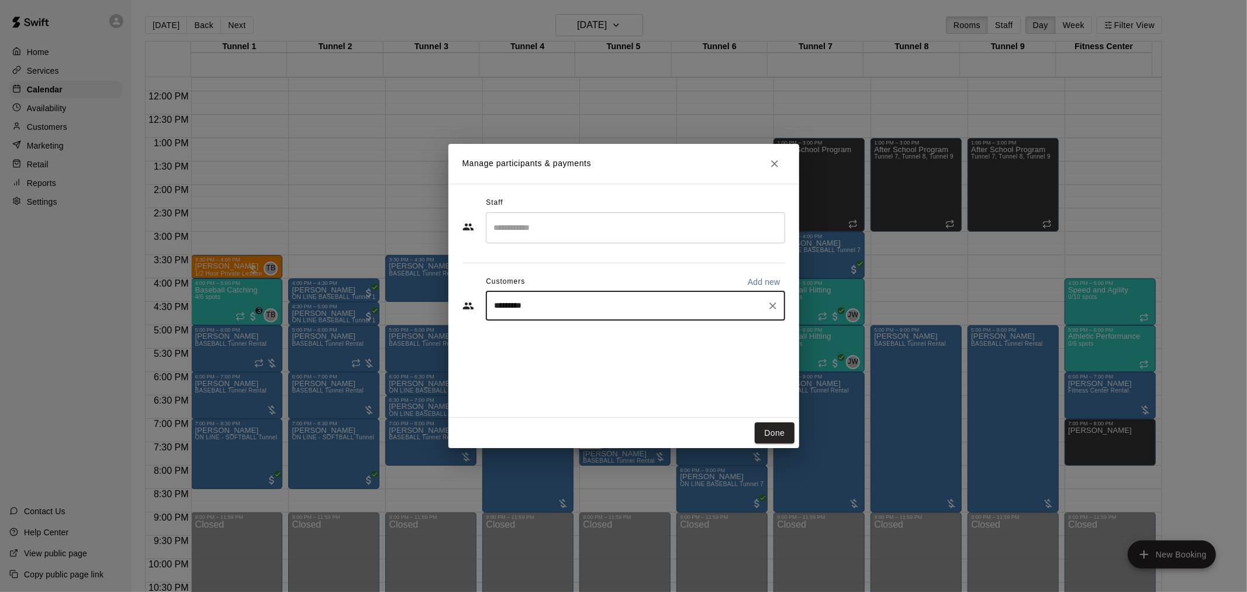
type input "**********"
click at [599, 334] on p "Annual MVP Membership" at bounding box center [638, 332] width 78 height 10
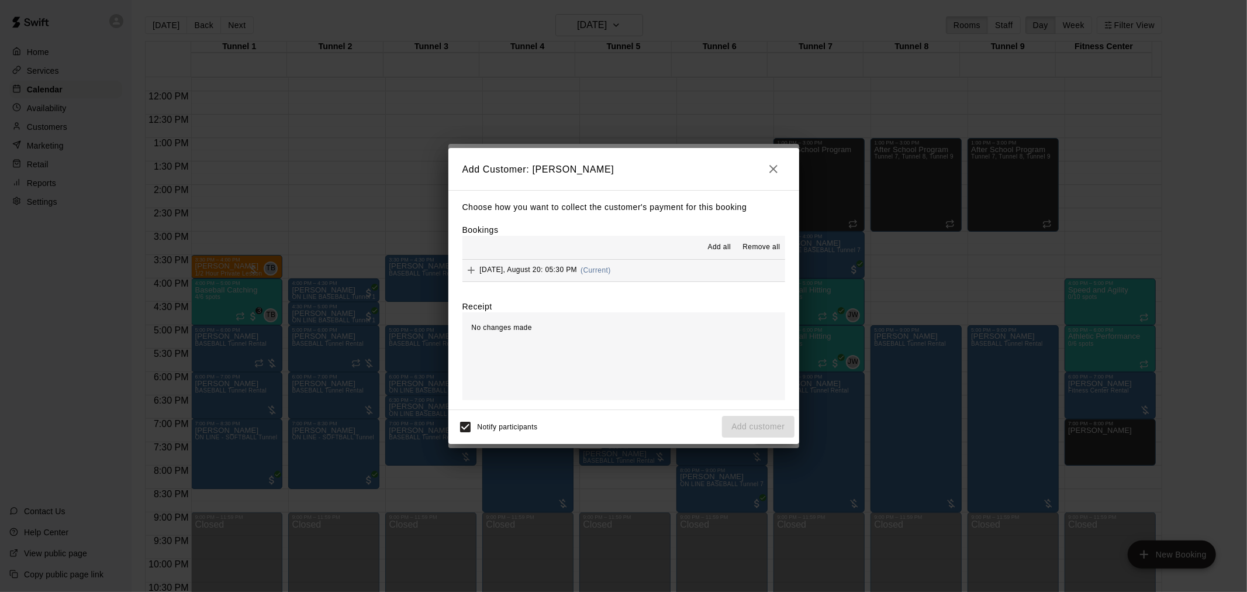
click at [639, 283] on div "Choose how you want to collect the customer's payment for this booking Bookings…" at bounding box center [623, 299] width 351 height 219
click at [642, 272] on button "Wednesday, August 20: 05:30 PM (Current)" at bounding box center [623, 271] width 323 height 22
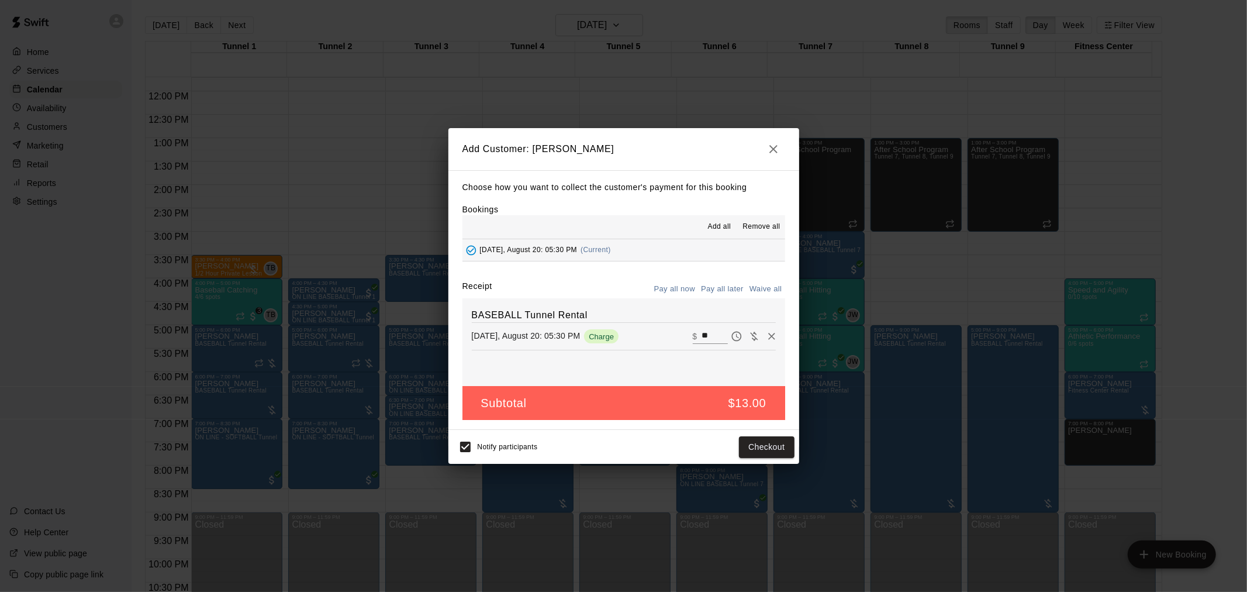
click at [730, 288] on button "Pay all later" at bounding box center [722, 289] width 49 height 18
click at [760, 447] on button "Add customer" at bounding box center [758, 447] width 72 height 22
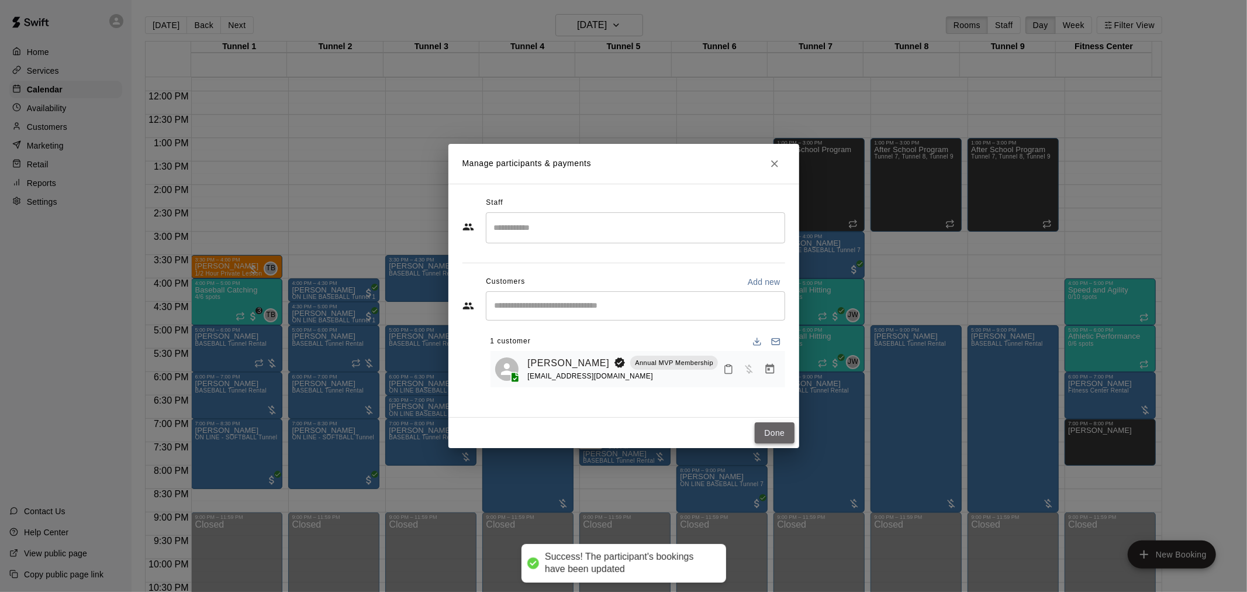
click at [772, 427] on button "Done" at bounding box center [774, 433] width 39 height 22
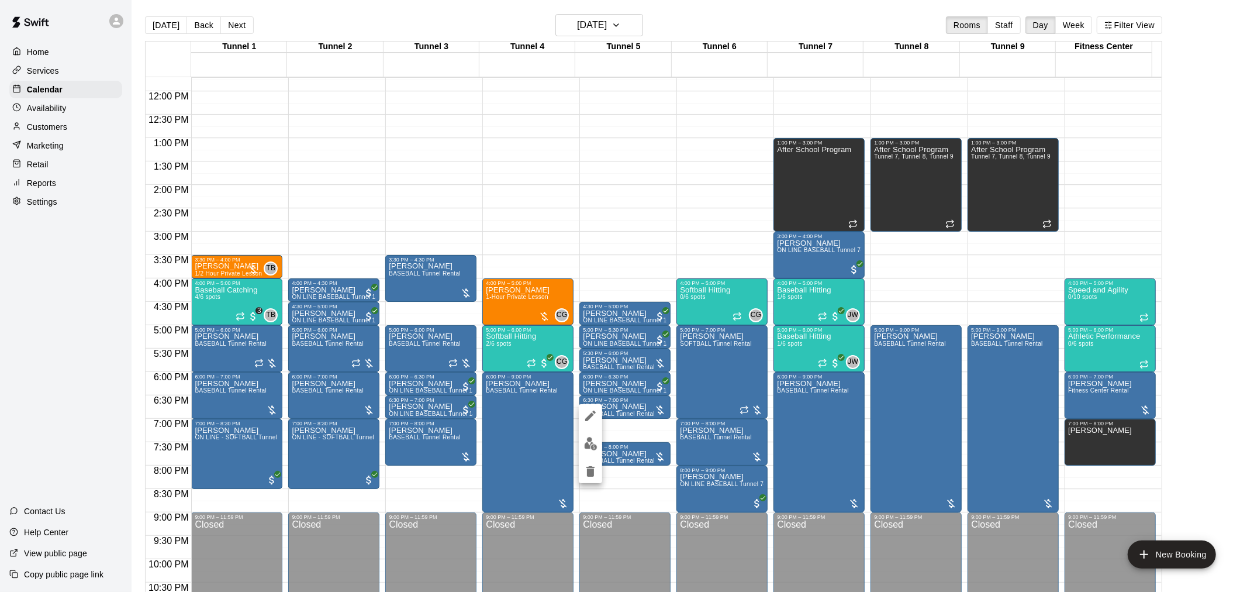
click at [588, 449] on img "edit" at bounding box center [590, 443] width 13 height 13
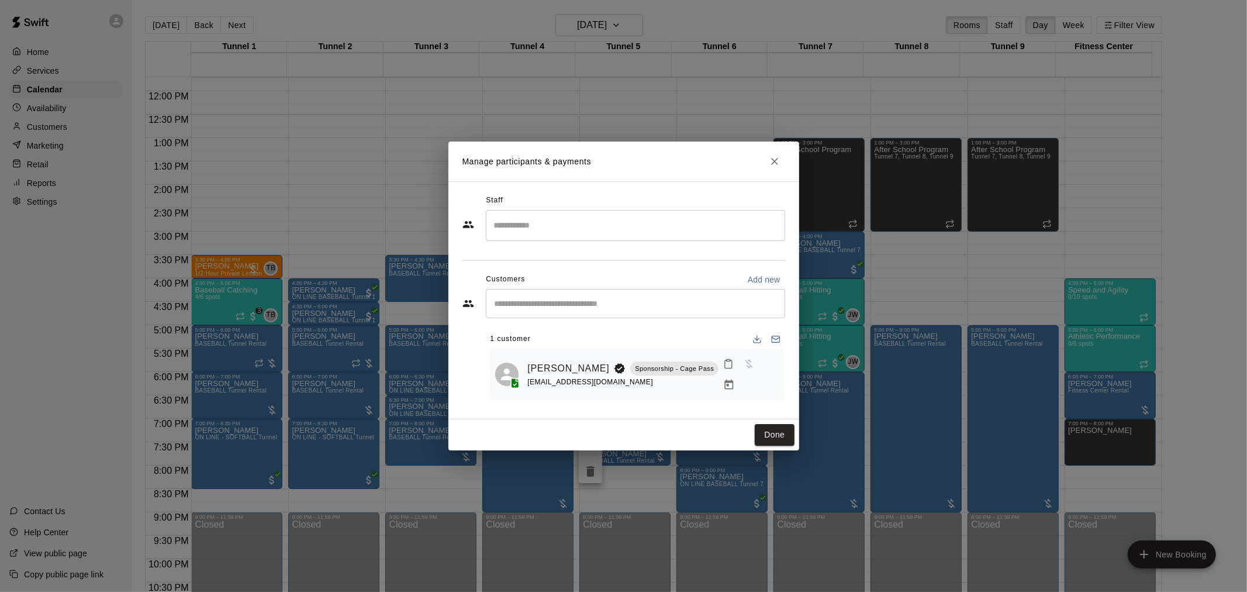
click at [735, 379] on icon "Manage bookings & payment" at bounding box center [729, 385] width 12 height 12
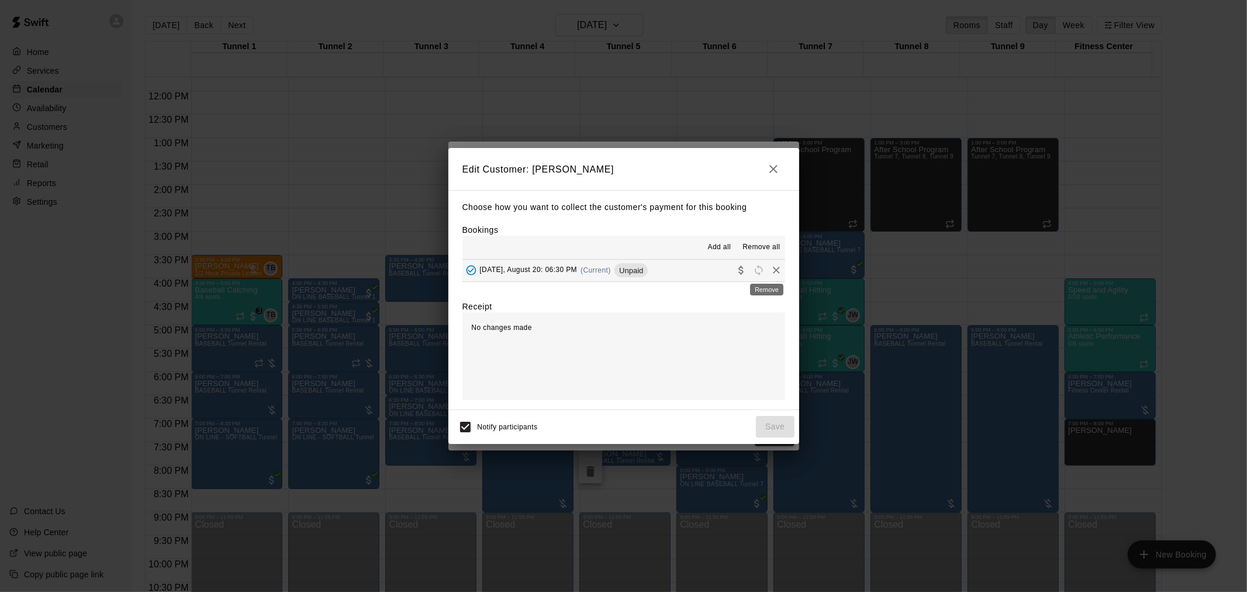
click at [771, 271] on icon "Remove" at bounding box center [777, 270] width 12 height 12
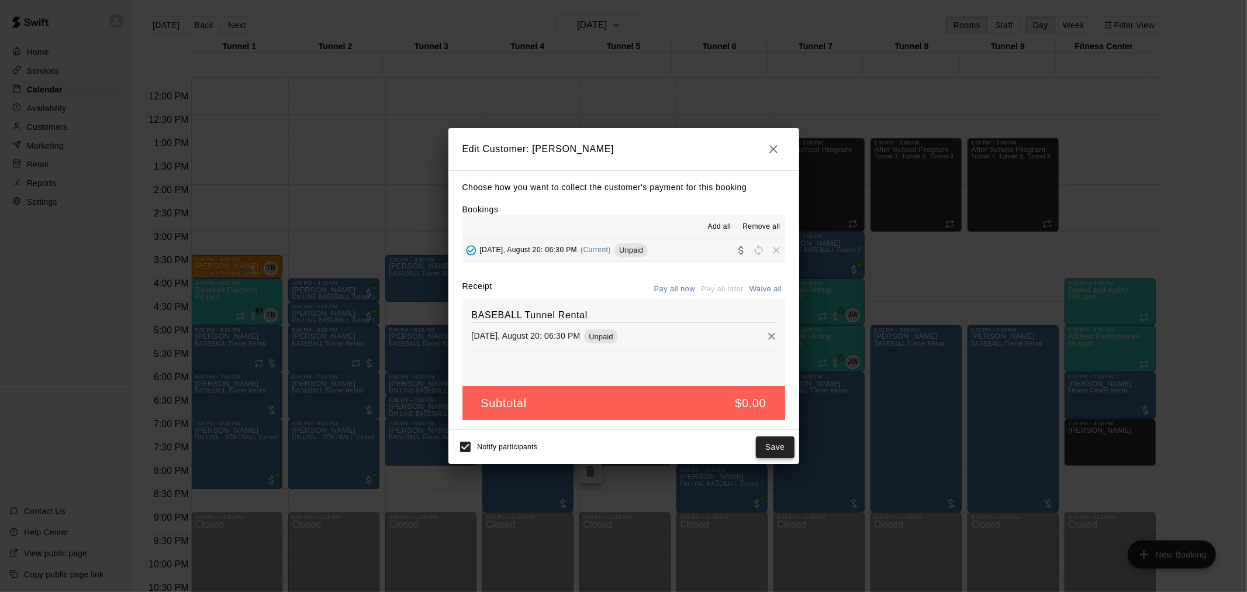
click at [771, 444] on button "Save" at bounding box center [775, 447] width 39 height 22
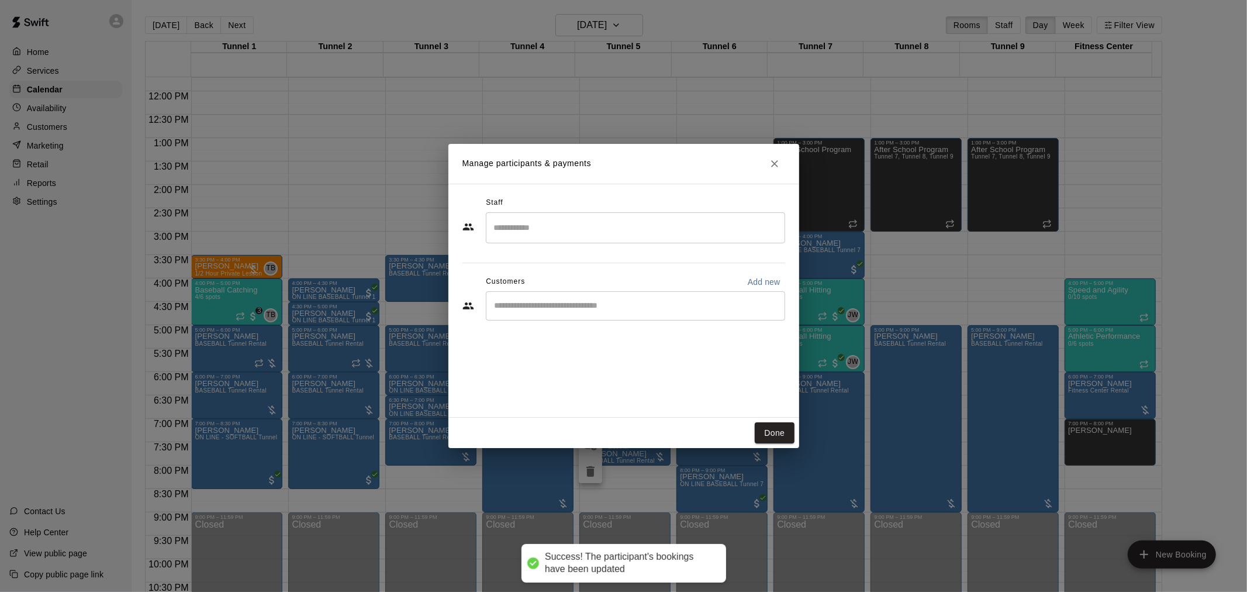
click at [619, 317] on div "​" at bounding box center [635, 305] width 299 height 29
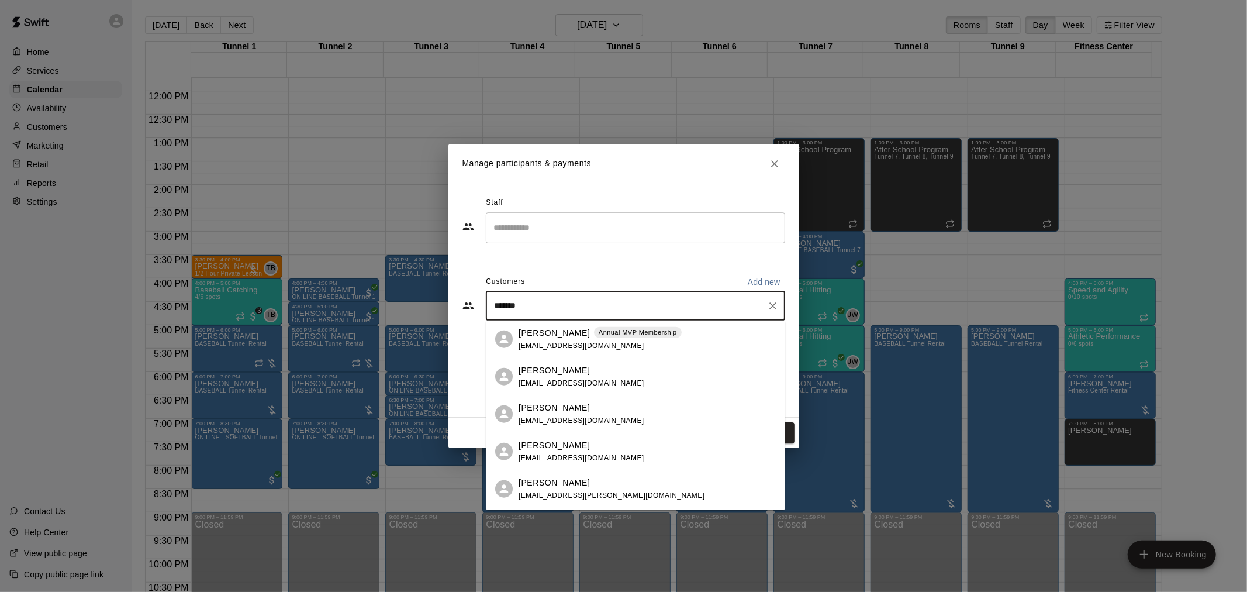
type input "********"
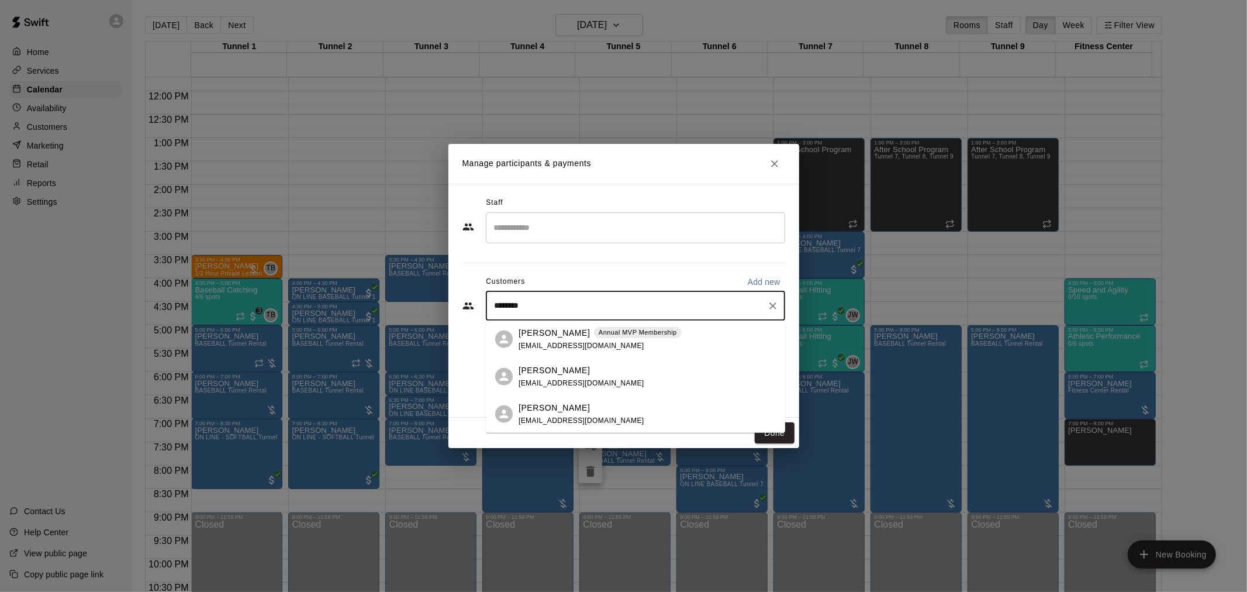
click at [616, 329] on p "Annual MVP Membership" at bounding box center [638, 332] width 78 height 10
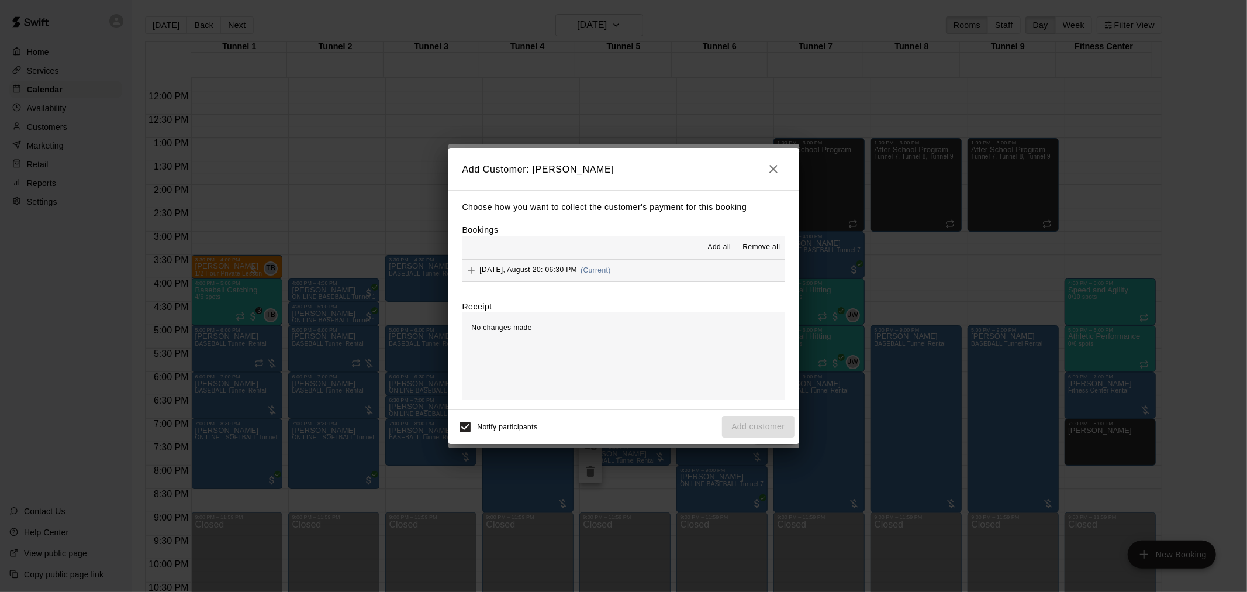
click at [631, 275] on button "Wednesday, August 20: 06:30 PM (Current)" at bounding box center [623, 271] width 323 height 22
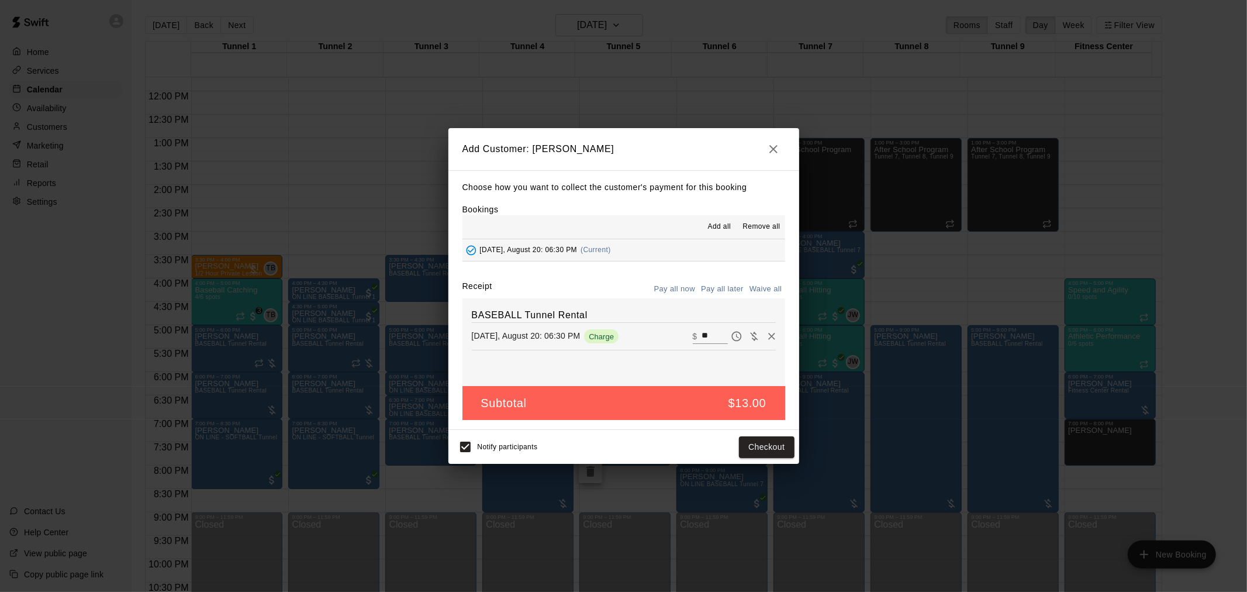
click at [717, 284] on button "Pay all later" at bounding box center [722, 289] width 49 height 18
click at [752, 445] on button "Add customer" at bounding box center [758, 447] width 72 height 22
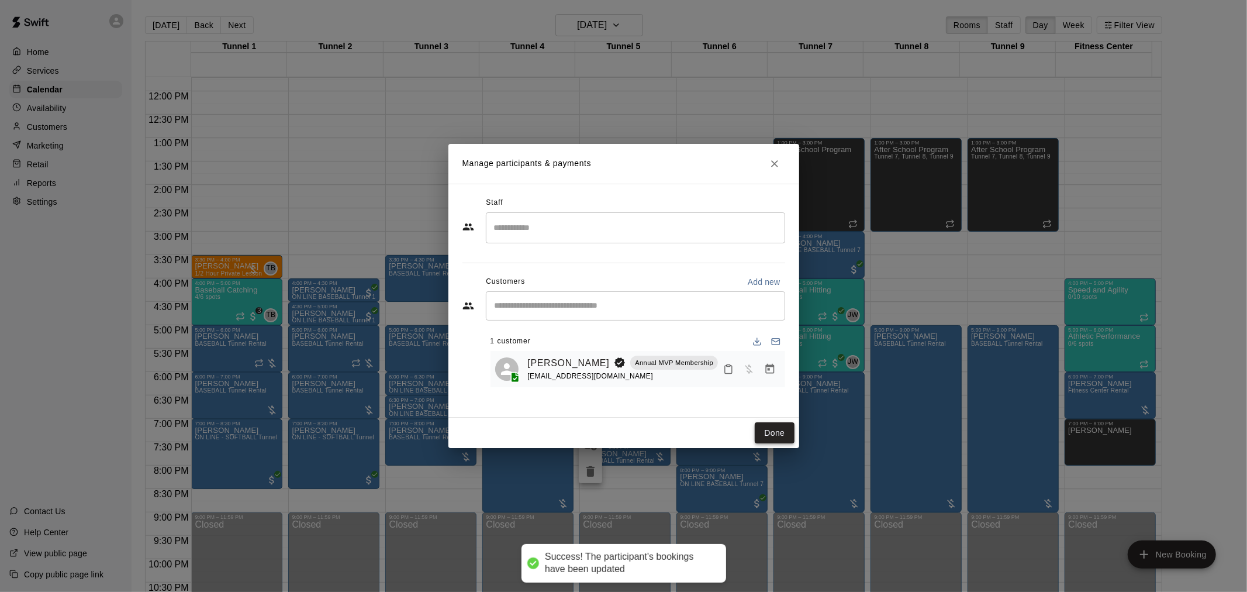
click at [779, 425] on button "Done" at bounding box center [774, 433] width 39 height 22
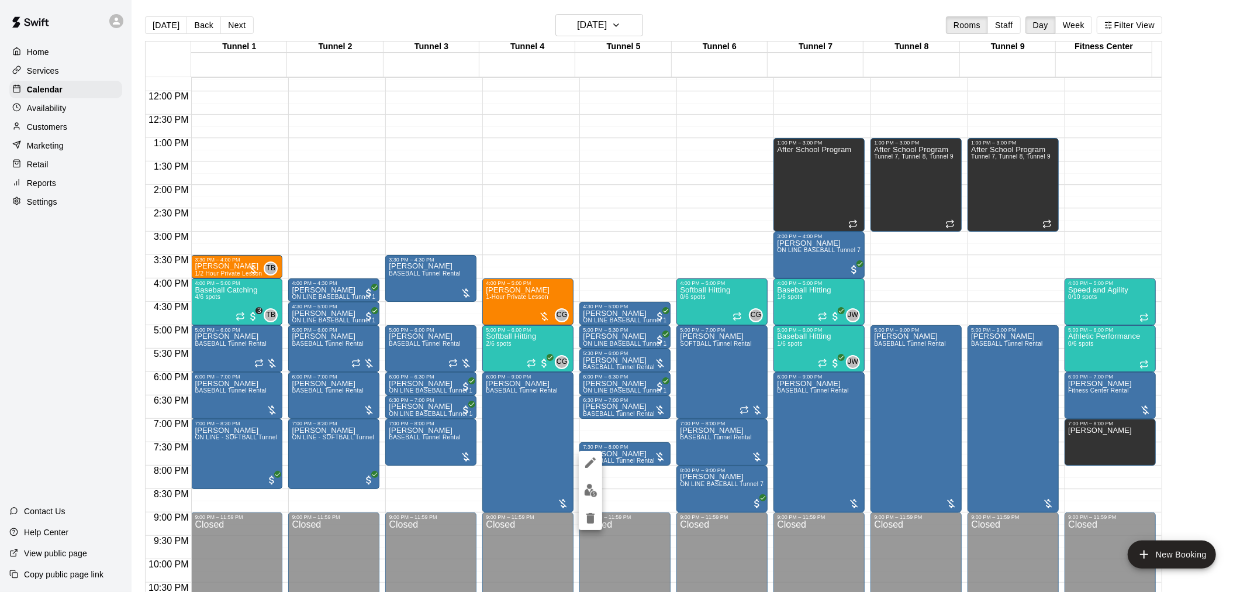
click at [592, 493] on img "edit" at bounding box center [590, 489] width 13 height 13
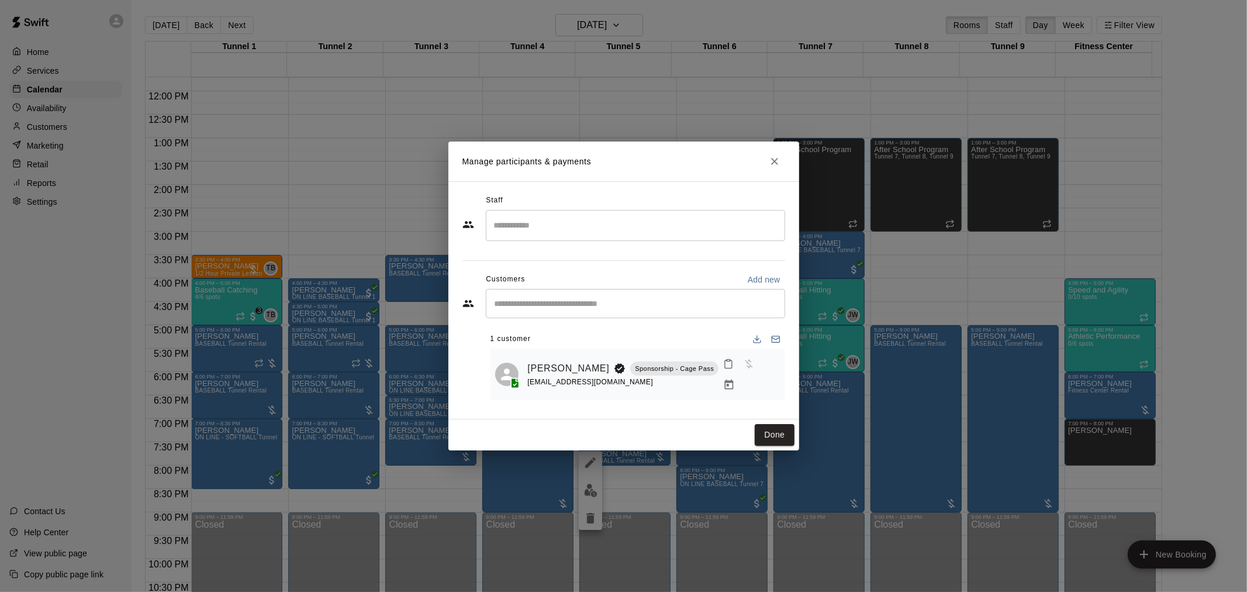
click at [740, 374] on button "Manage bookings & payment" at bounding box center [729, 384] width 21 height 21
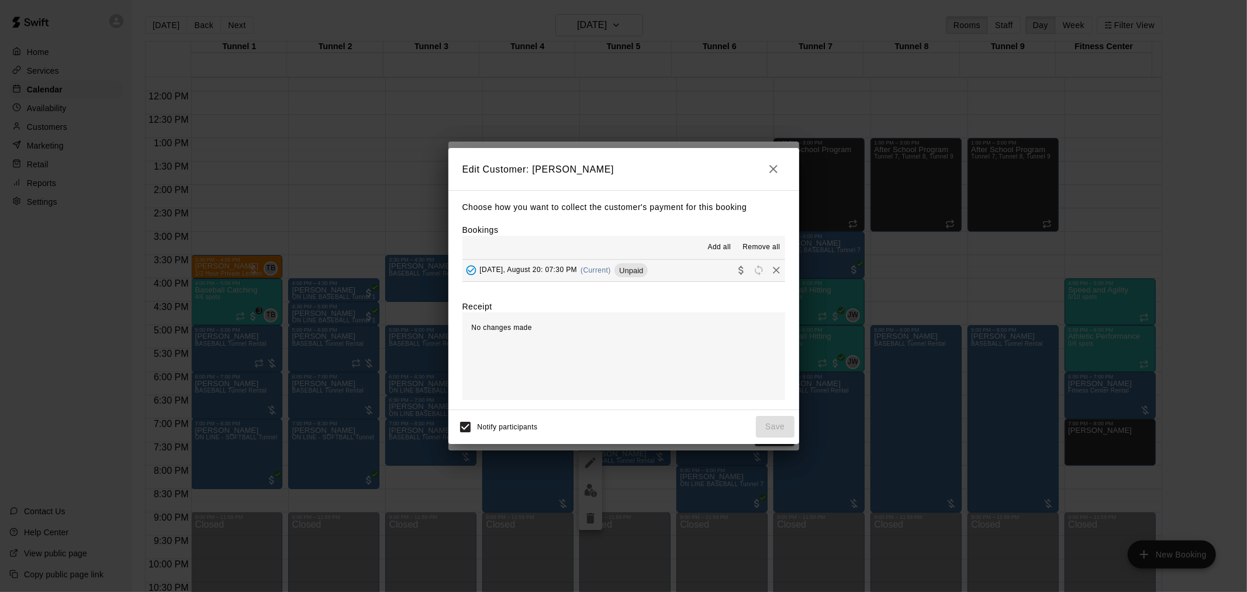
click at [771, 271] on icon "Remove" at bounding box center [777, 270] width 12 height 12
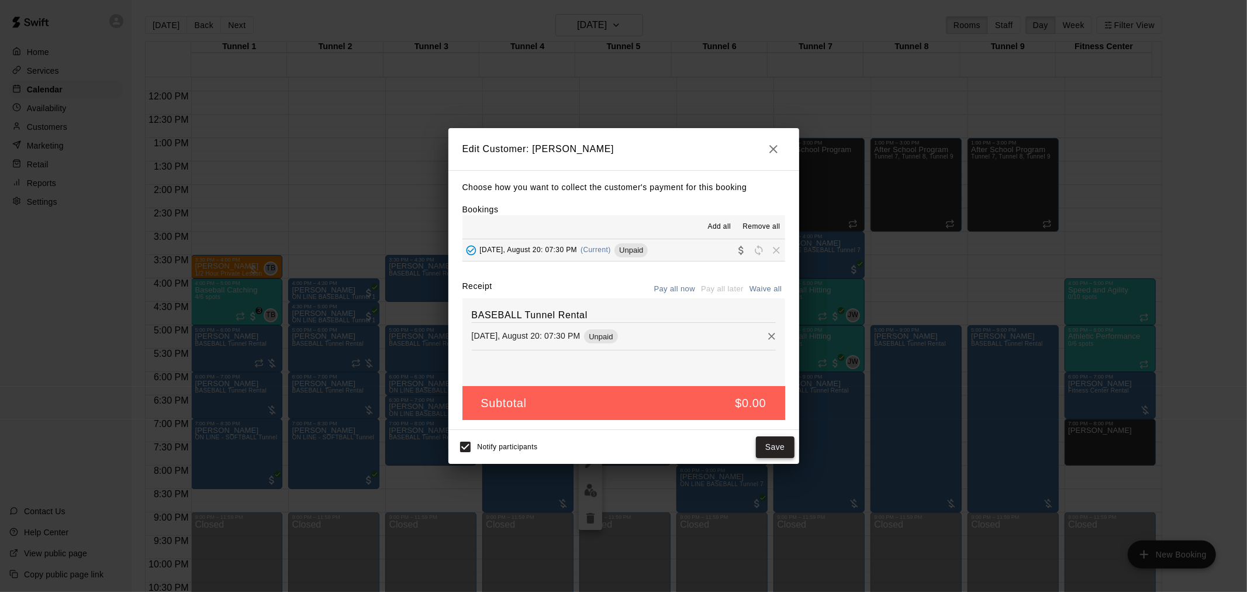
click at [772, 450] on button "Save" at bounding box center [775, 447] width 39 height 22
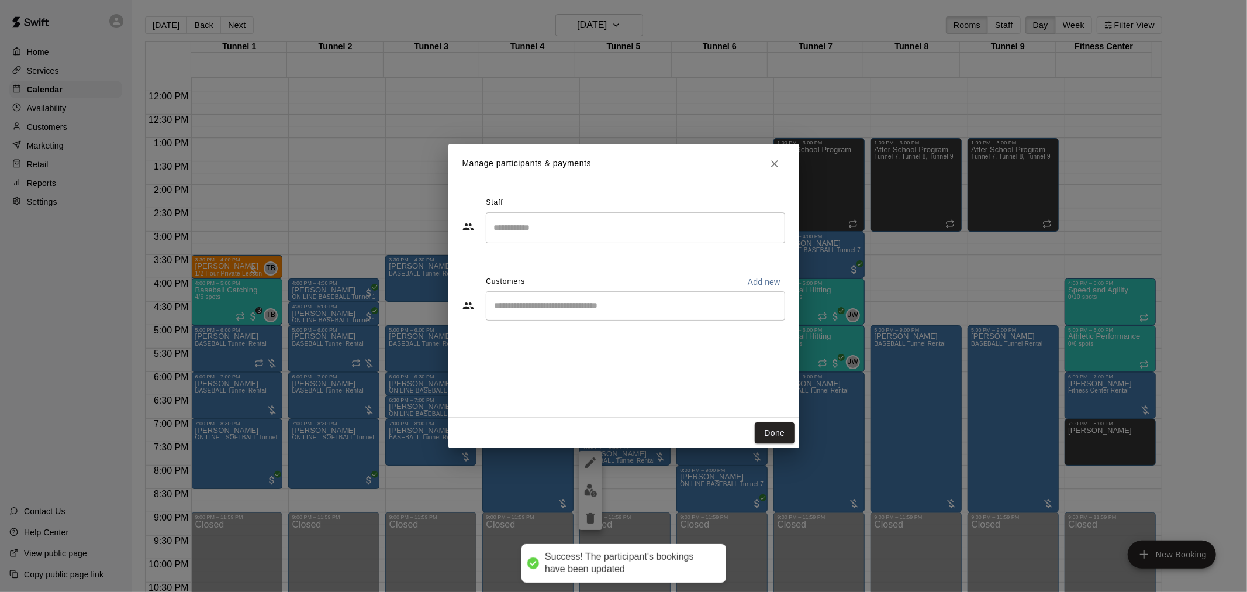
click at [614, 302] on input "Start typing to search customers..." at bounding box center [635, 306] width 289 height 12
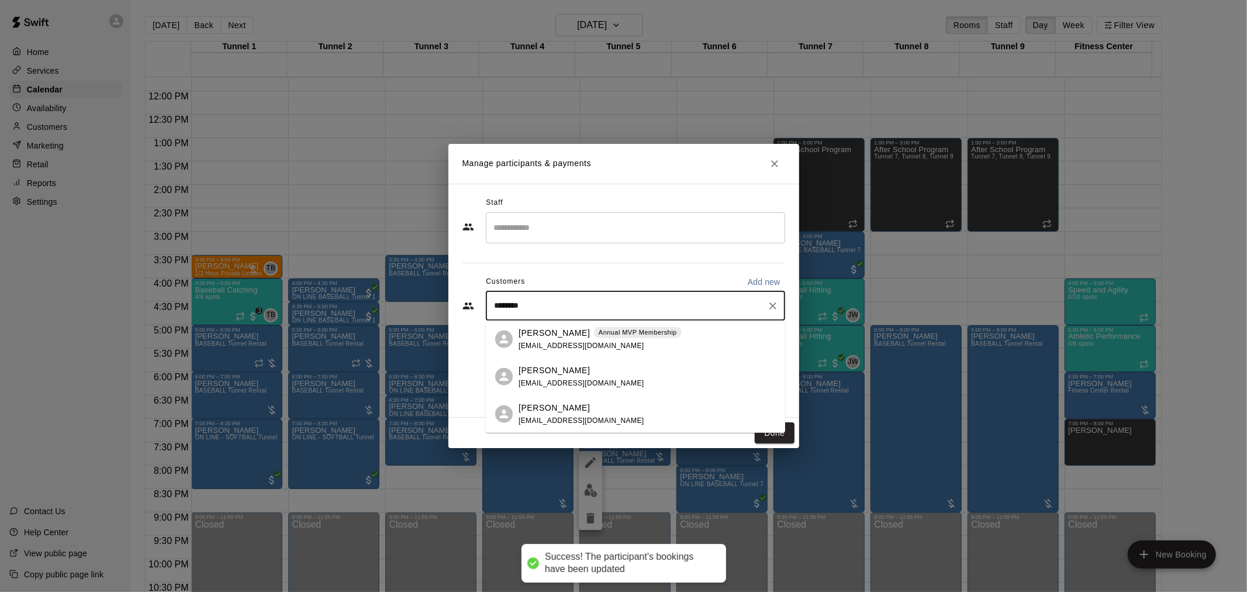
type input "*********"
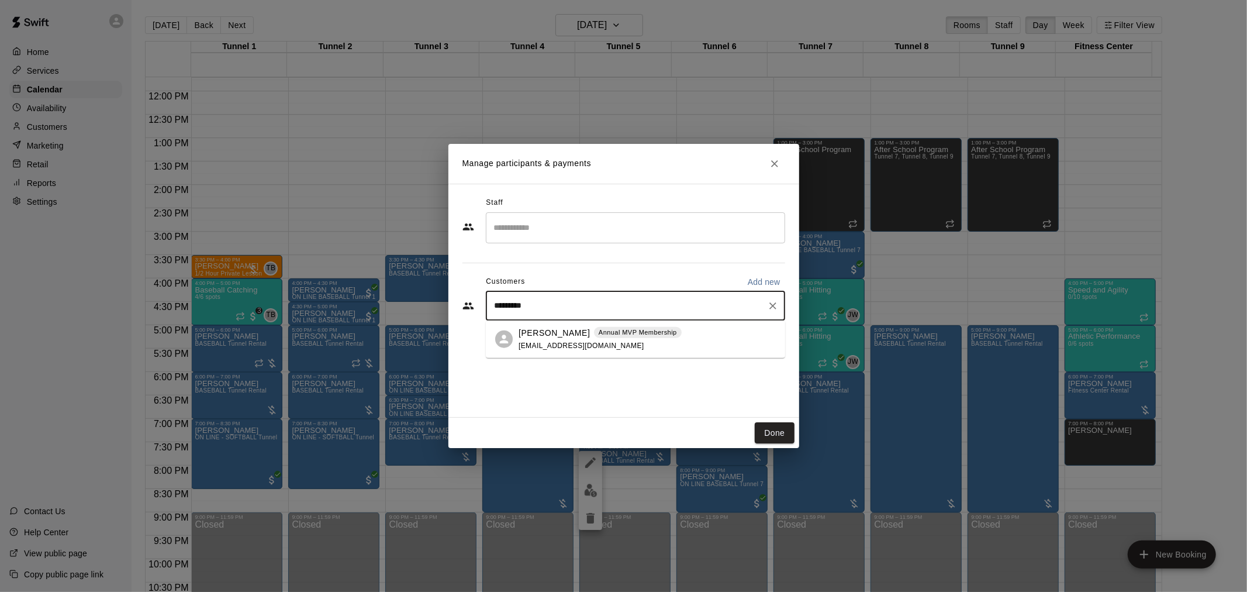
click at [641, 341] on div "Steven Rodriguez Annual MVP Membership mikaylaadel@gmail.com" at bounding box center [600, 338] width 163 height 25
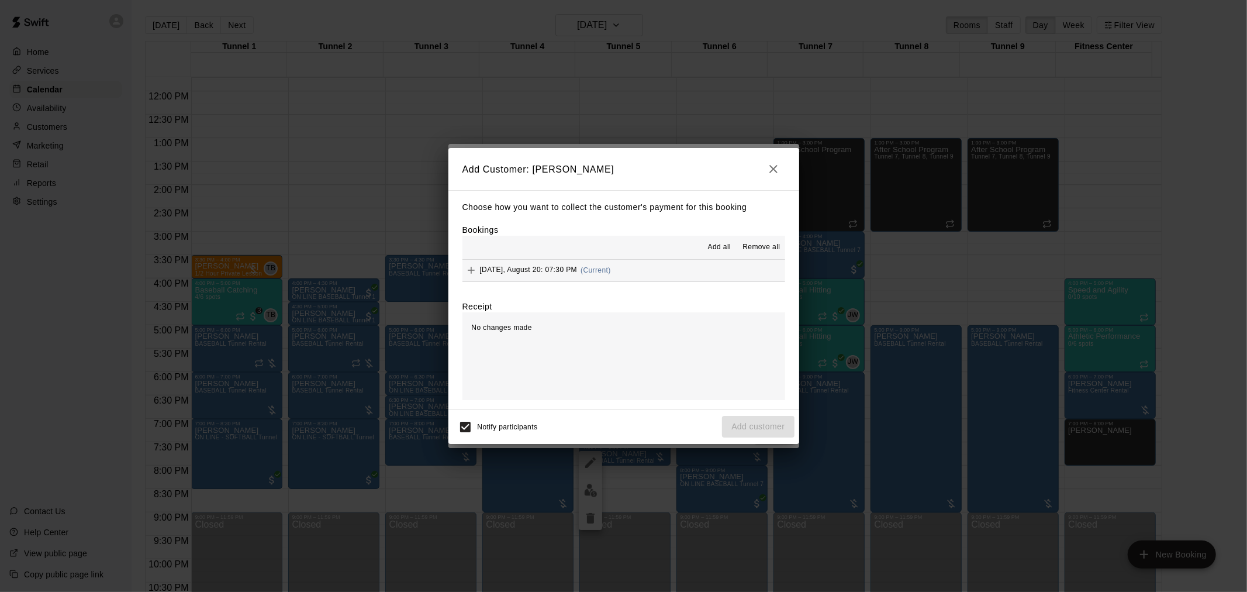
click at [667, 270] on button "Wednesday, August 20: 07:30 PM (Current)" at bounding box center [623, 271] width 323 height 22
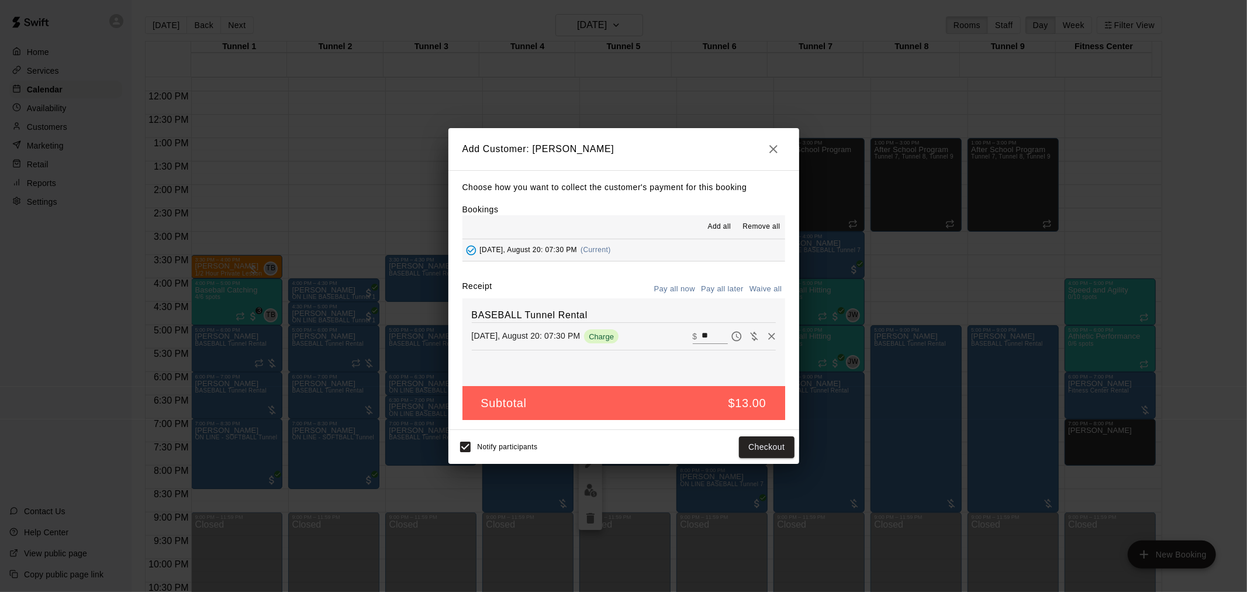
click at [721, 284] on button "Pay all later" at bounding box center [722, 289] width 49 height 18
click at [745, 447] on button "Add customer" at bounding box center [758, 447] width 72 height 22
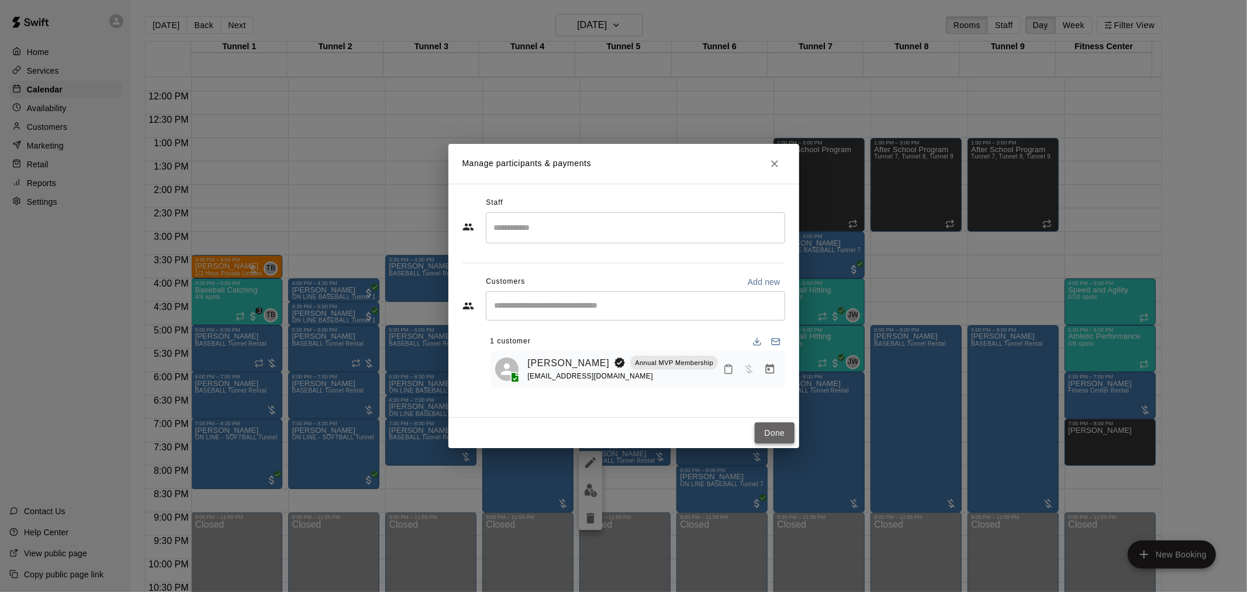
click at [778, 433] on button "Done" at bounding box center [774, 433] width 39 height 22
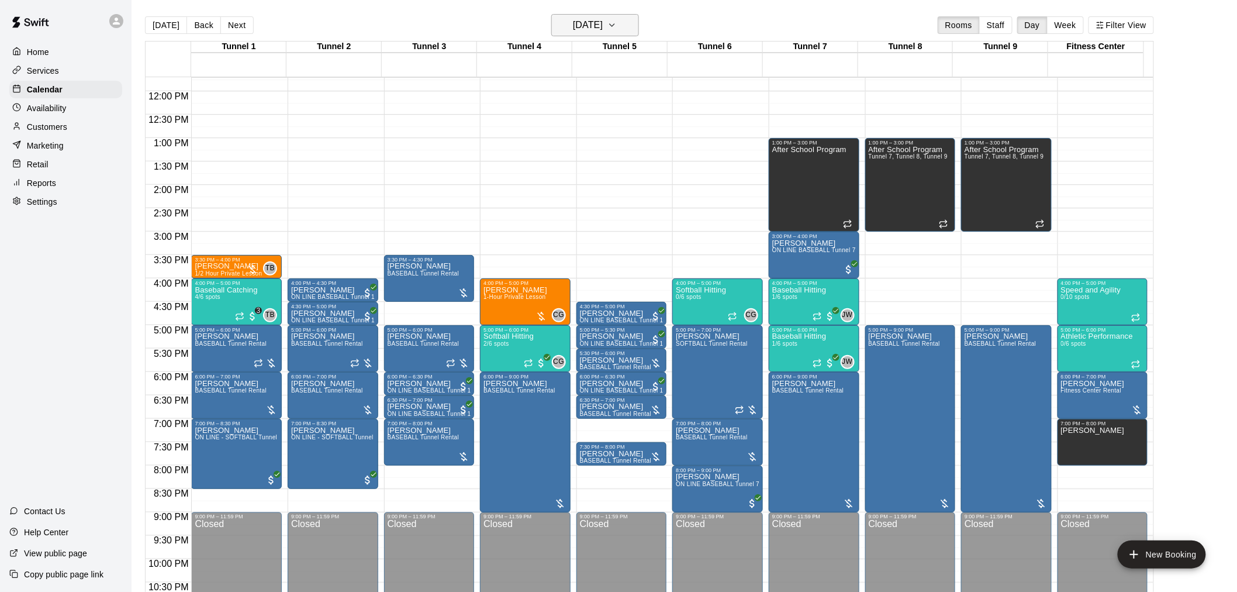
click at [594, 23] on h6 "Wednesday Aug 20" at bounding box center [588, 25] width 30 height 16
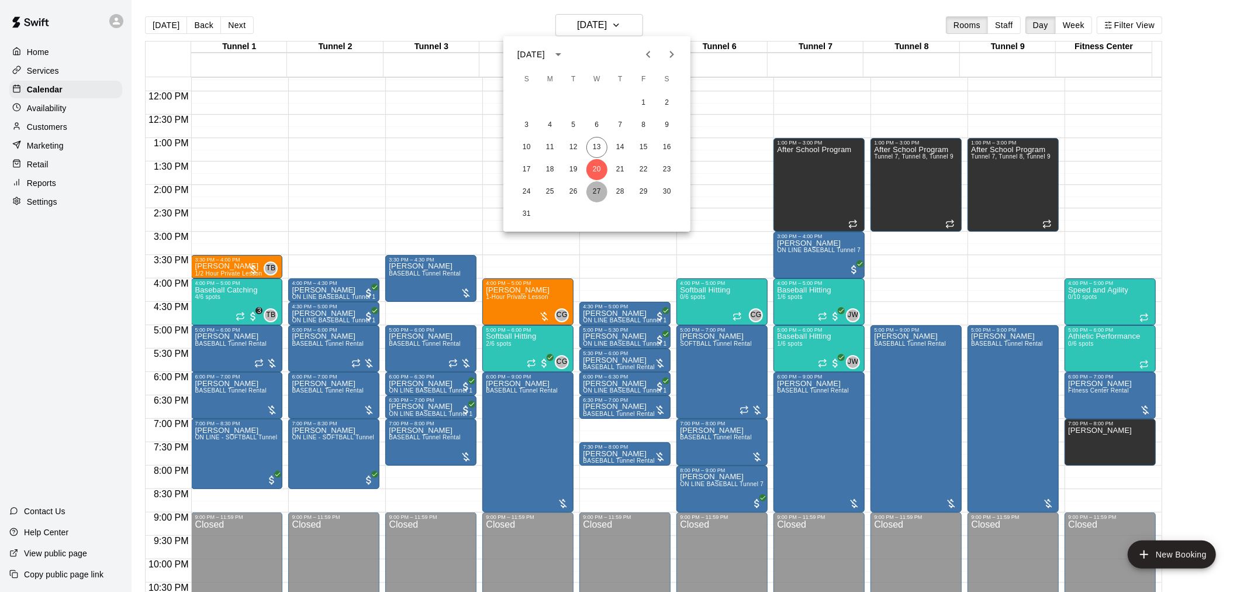
click at [596, 188] on button "27" at bounding box center [596, 191] width 21 height 21
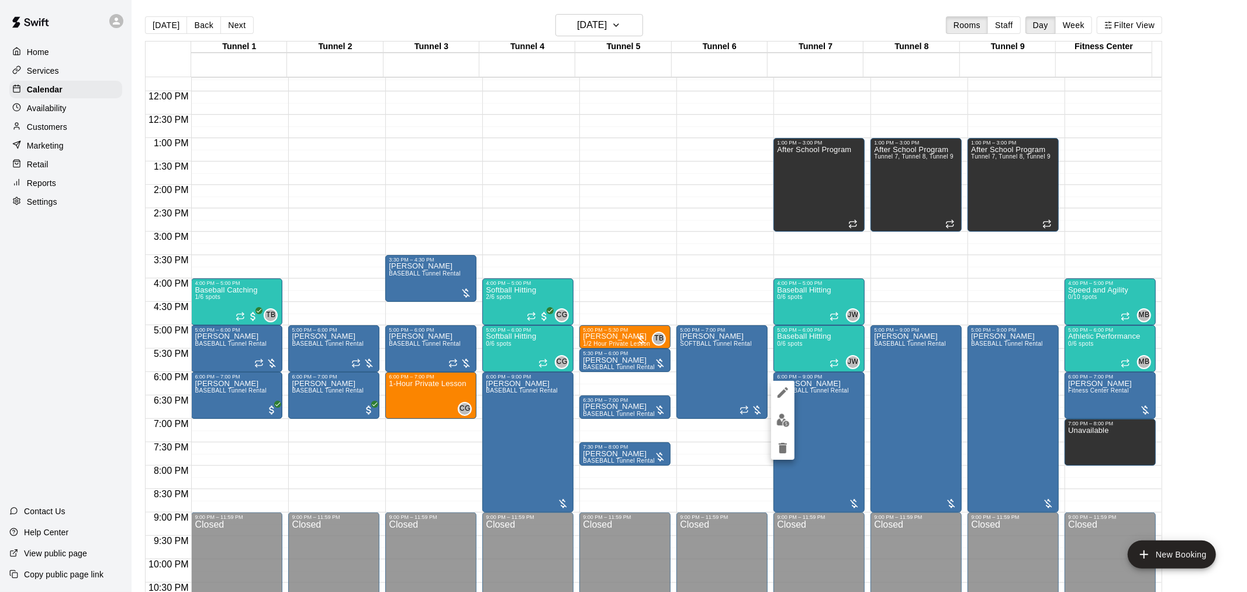
click at [785, 417] on img "edit" at bounding box center [782, 419] width 13 height 13
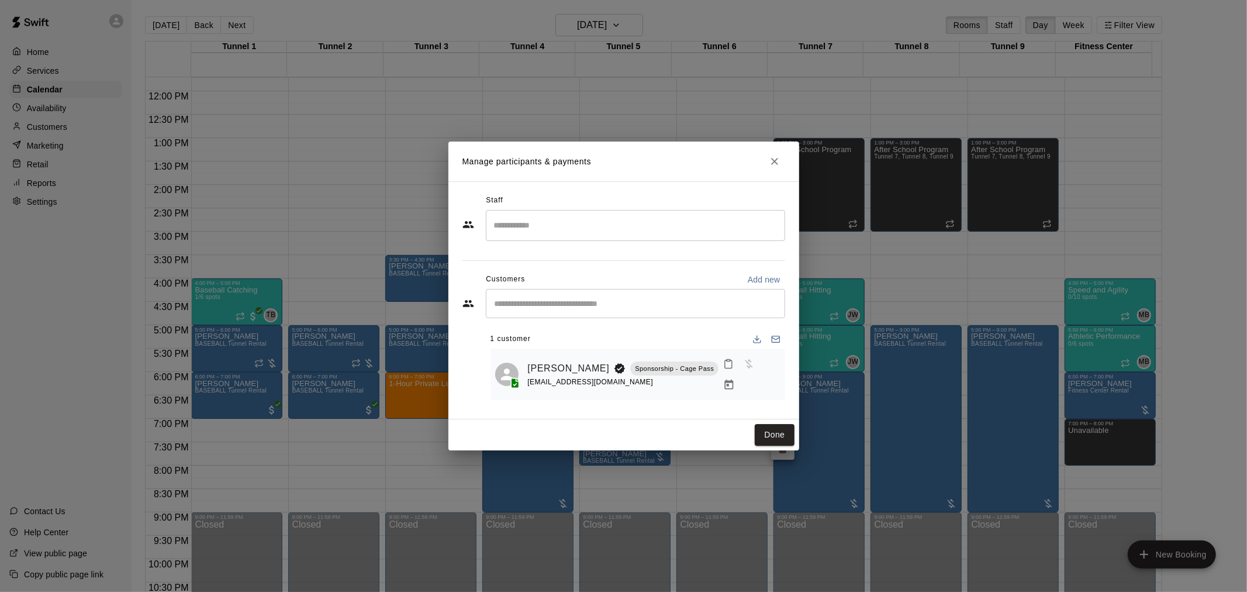
click at [734, 379] on icon "Manage bookings & payment" at bounding box center [729, 384] width 9 height 10
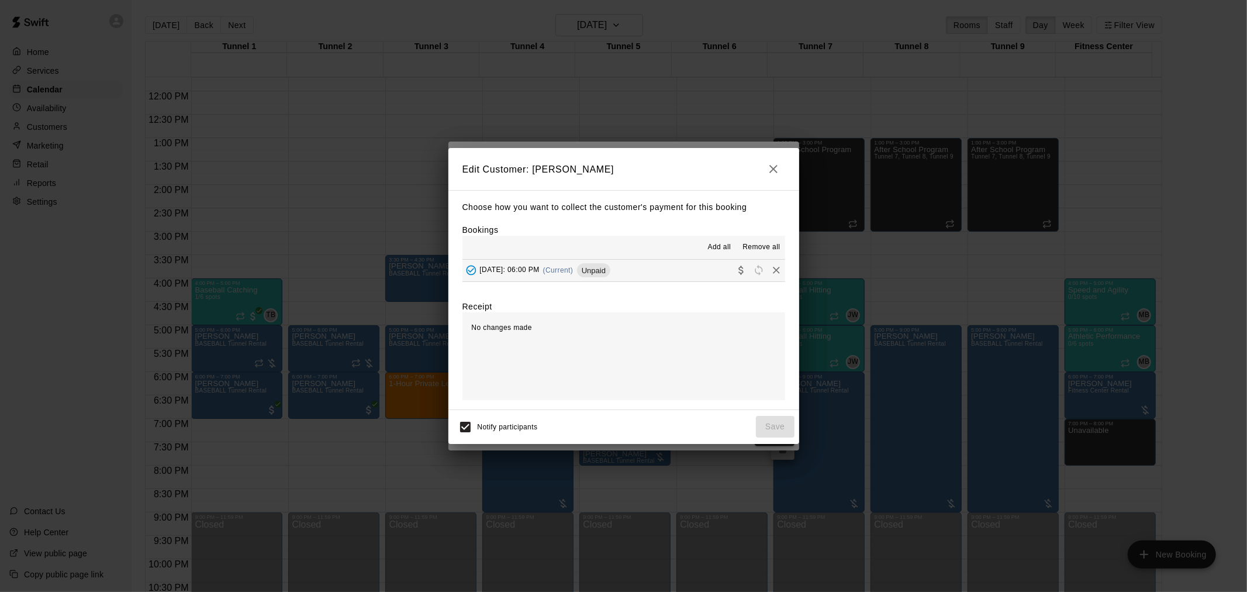
click at [771, 271] on icon "Remove" at bounding box center [777, 270] width 12 height 12
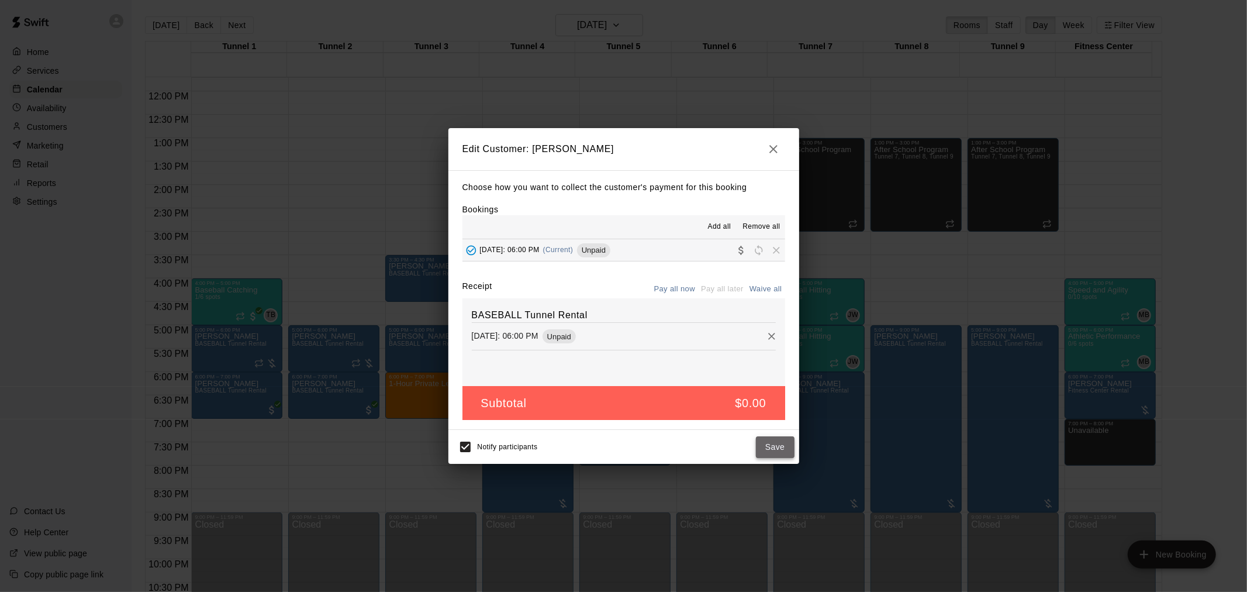
click at [786, 440] on button "Save" at bounding box center [775, 447] width 39 height 22
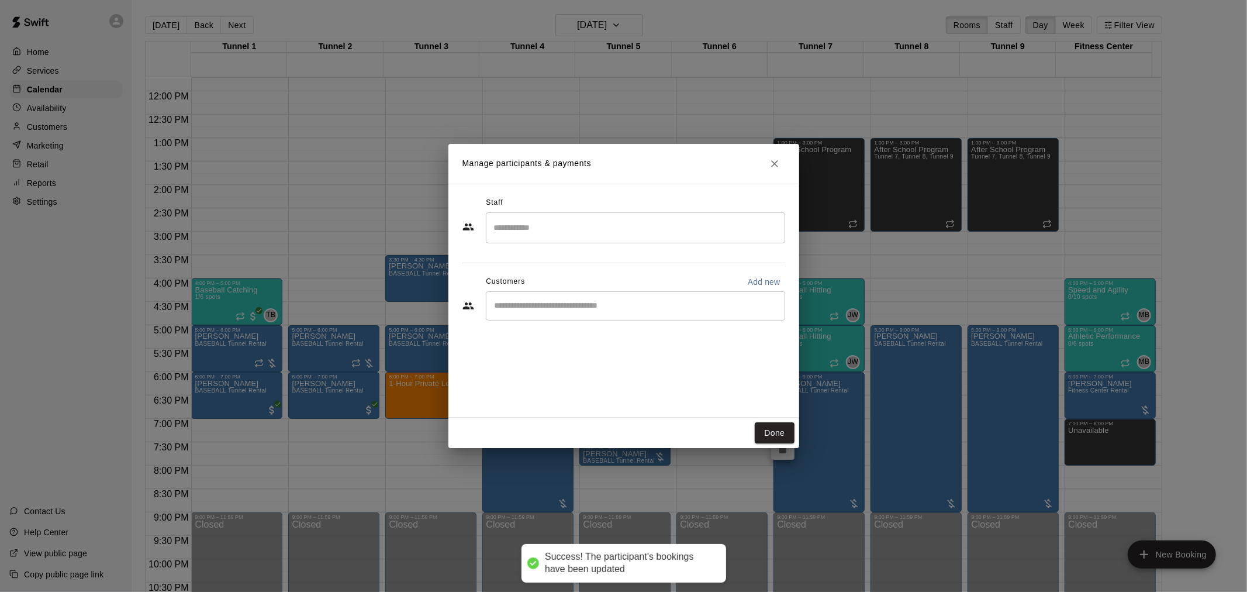
click at [650, 313] on div "​" at bounding box center [635, 305] width 299 height 29
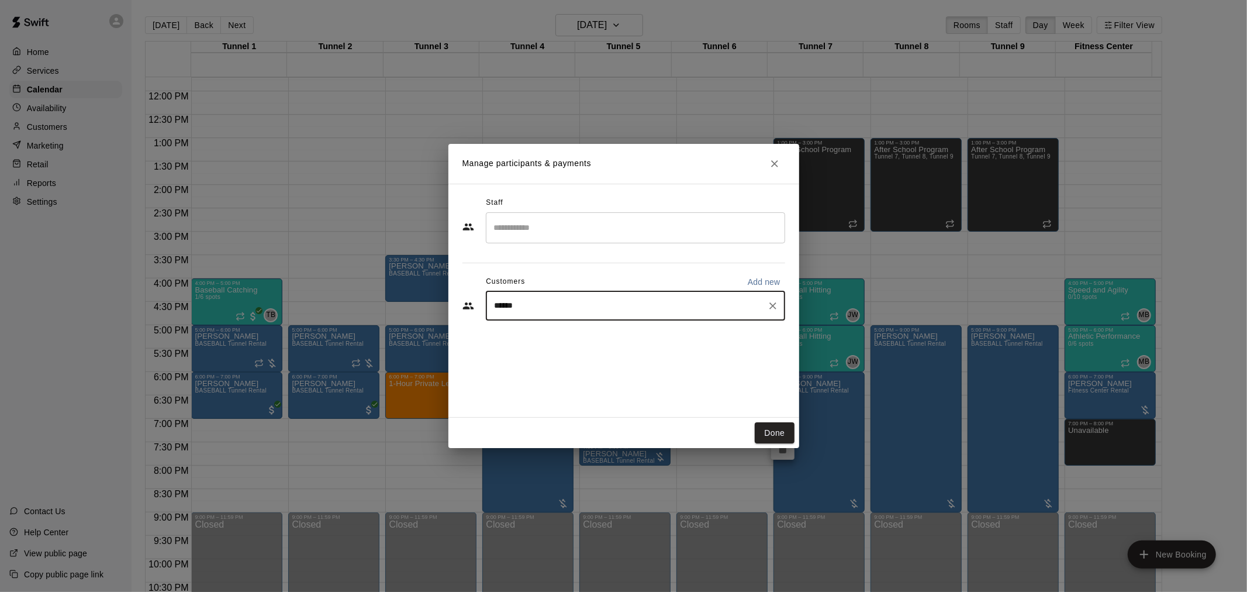
type input "******"
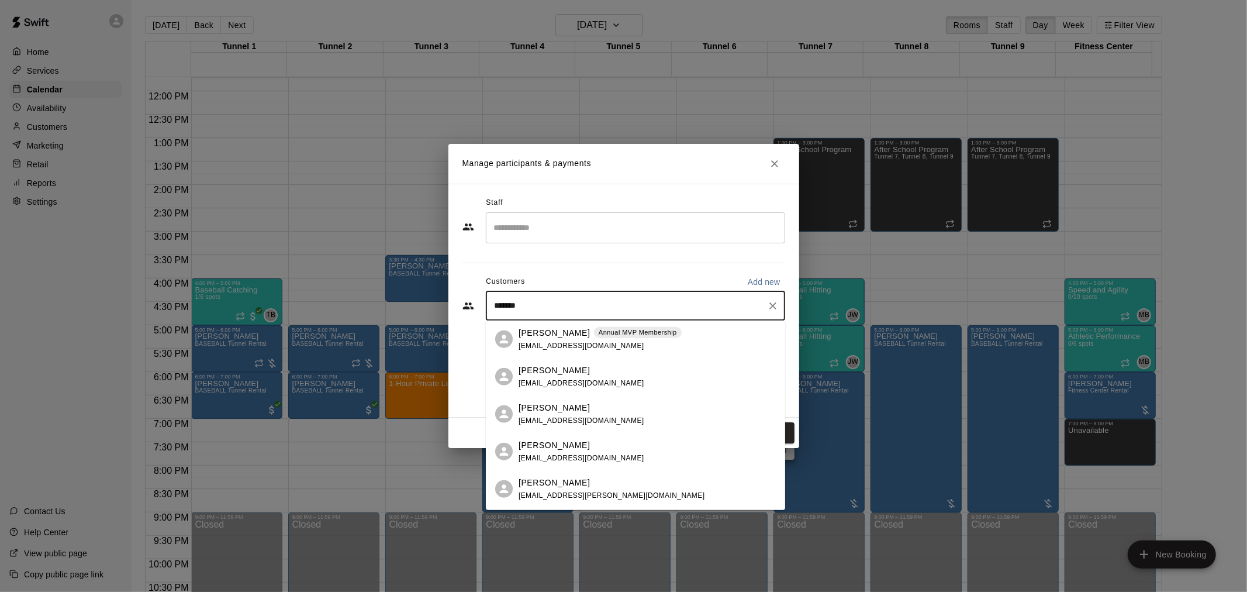
click at [639, 337] on div "Annual MVP Membership" at bounding box center [638, 332] width 88 height 12
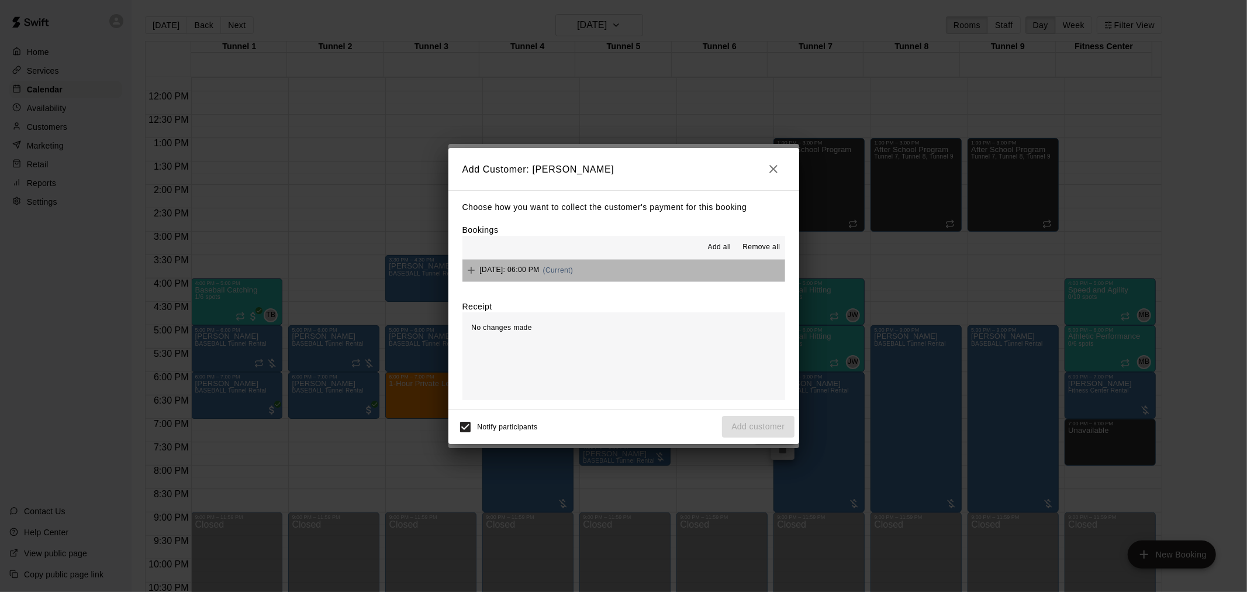
click at [664, 272] on button "Wednesday, August 27: 06:00 PM (Current)" at bounding box center [623, 271] width 323 height 22
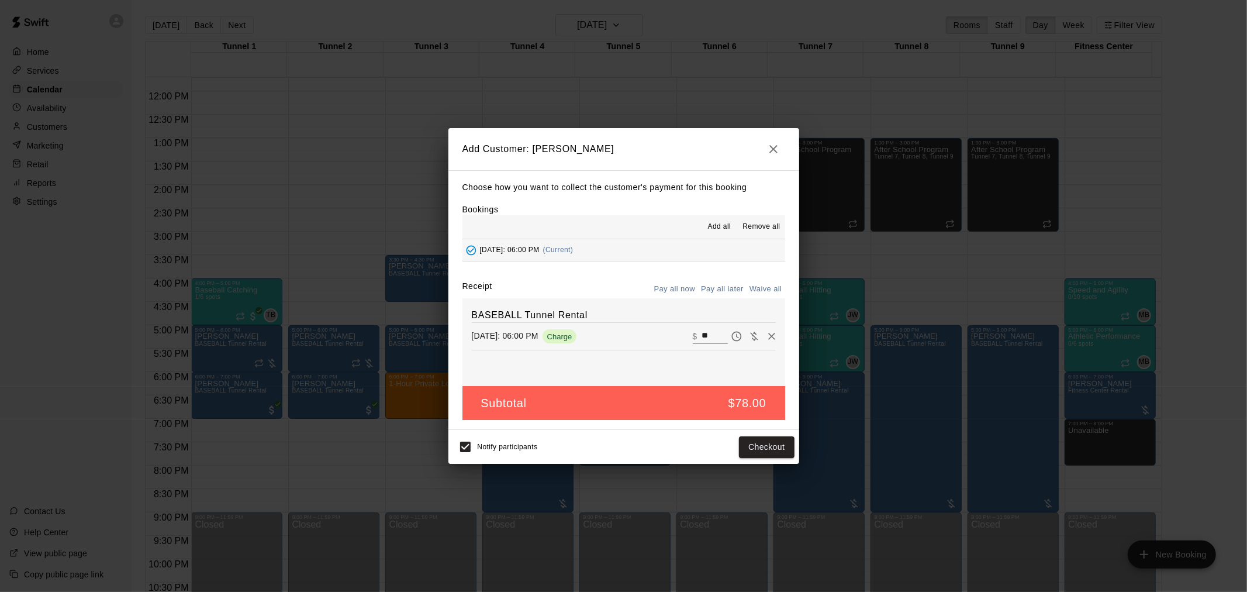
click at [727, 288] on button "Pay all later" at bounding box center [722, 289] width 49 height 18
click at [753, 456] on button "Add customer" at bounding box center [758, 447] width 72 height 22
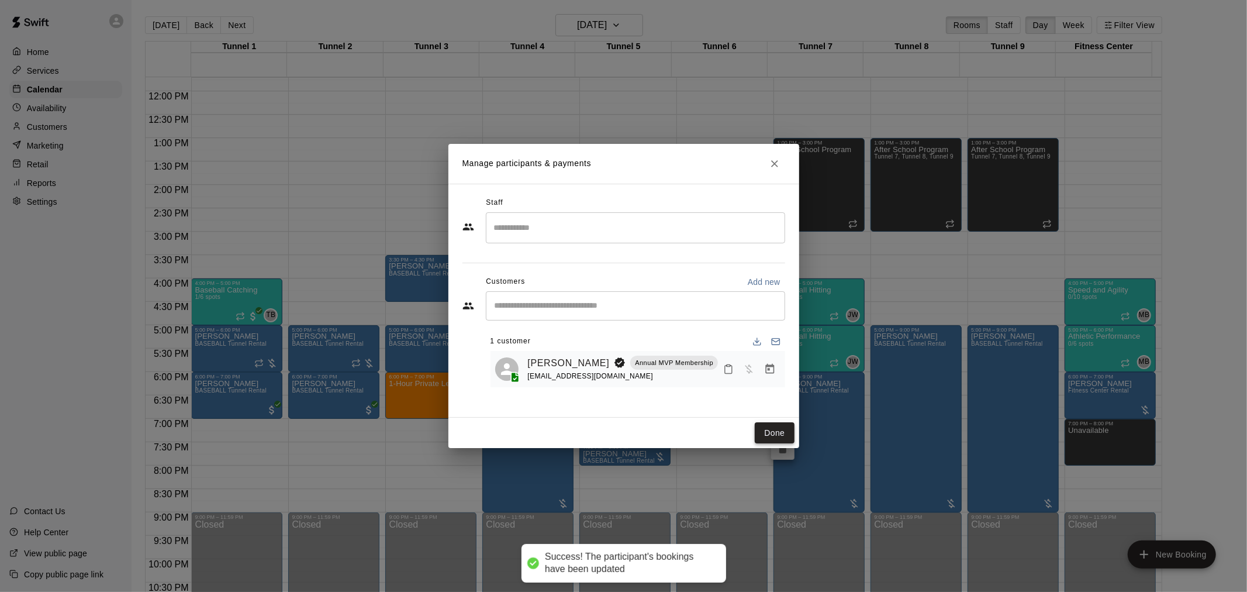
click at [774, 434] on button "Done" at bounding box center [774, 433] width 39 height 22
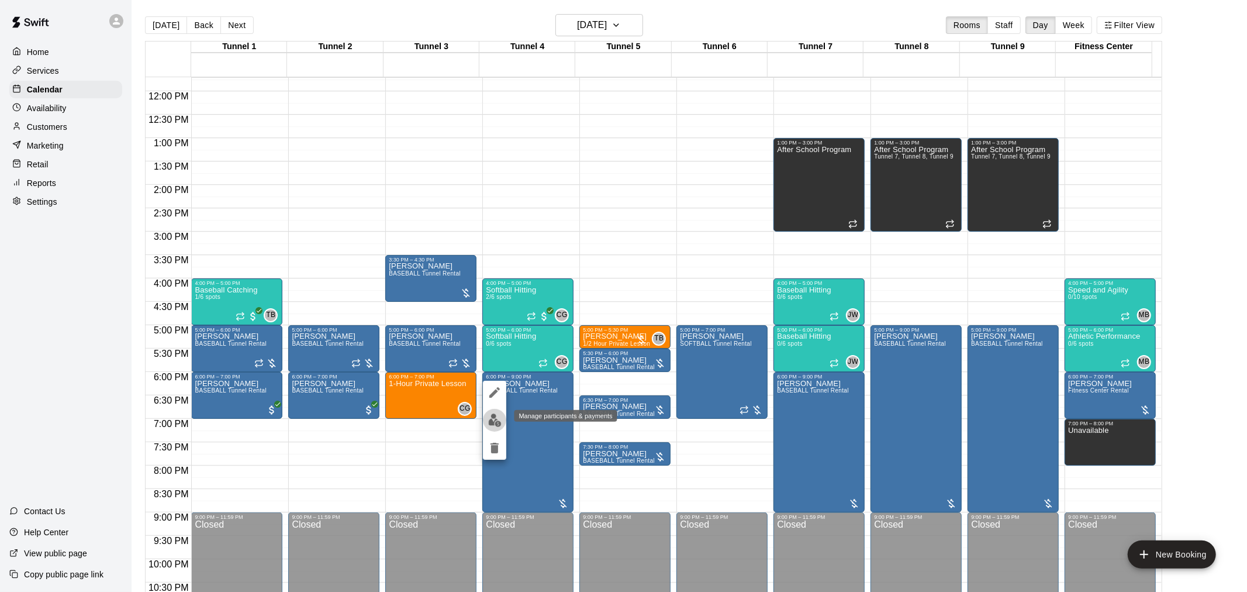
click at [495, 423] on img "edit" at bounding box center [494, 419] width 13 height 13
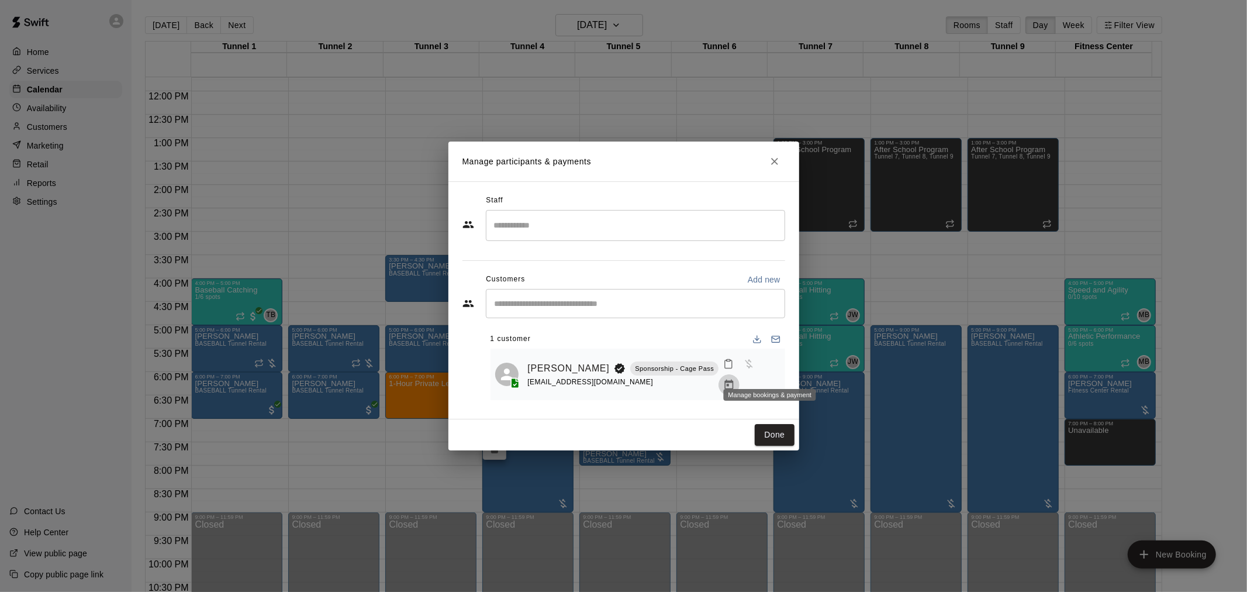
click at [740, 374] on button "Manage bookings & payment" at bounding box center [729, 384] width 21 height 21
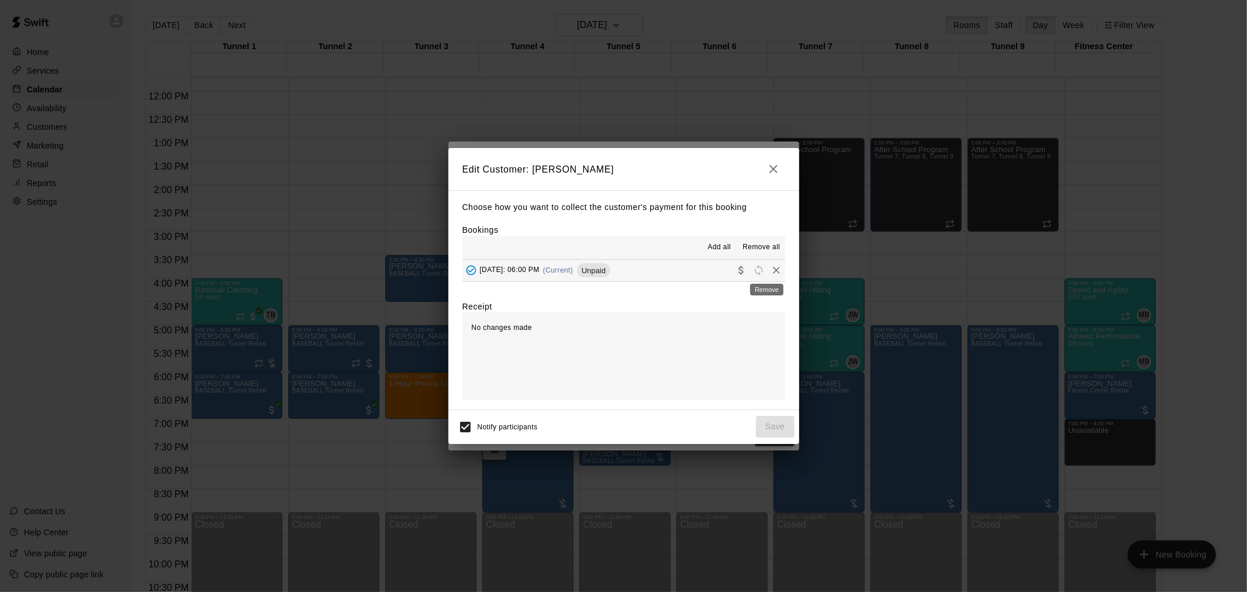
click at [771, 270] on icon "Remove" at bounding box center [777, 270] width 12 height 12
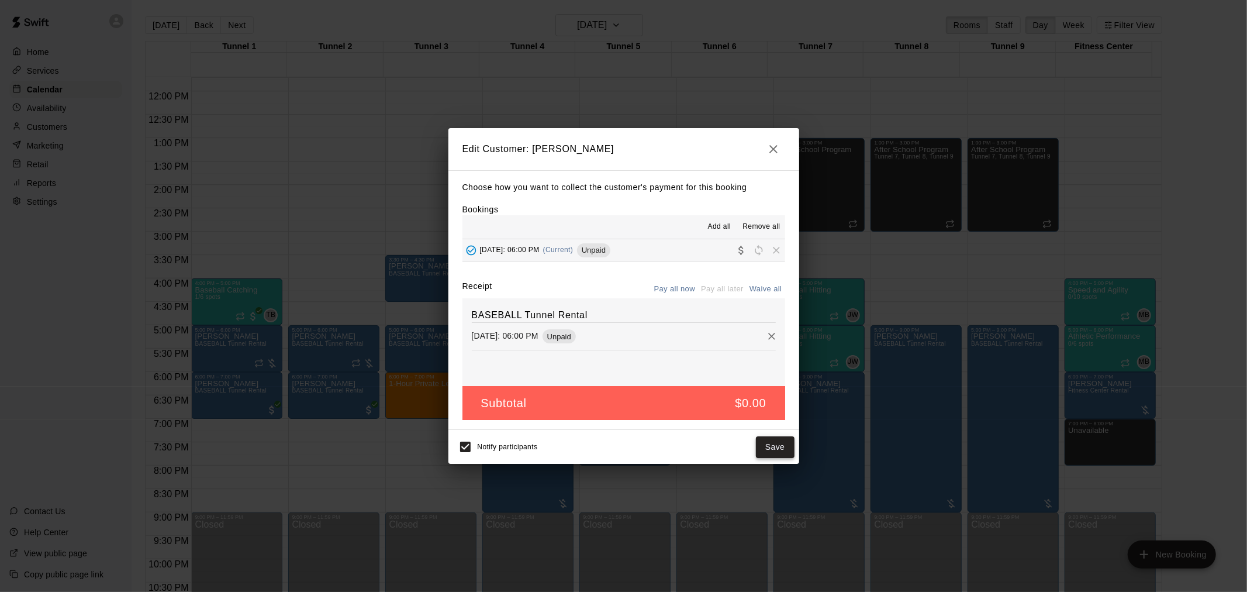
click at [775, 447] on button "Save" at bounding box center [775, 447] width 39 height 22
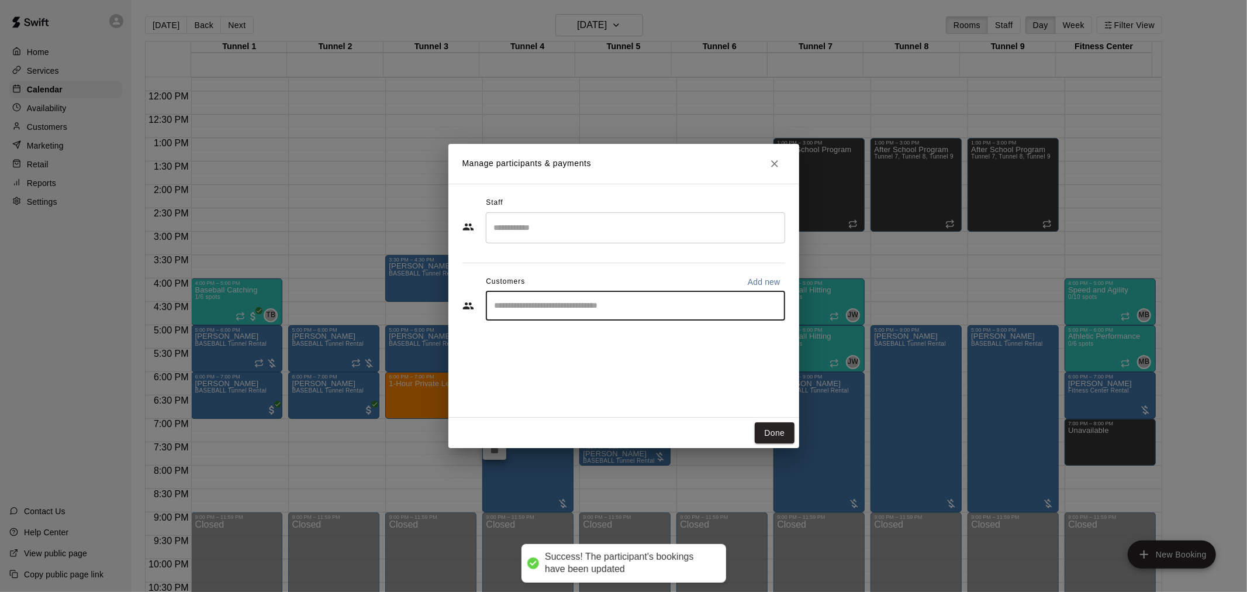
click at [557, 301] on input "Start typing to search customers..." at bounding box center [635, 306] width 289 height 12
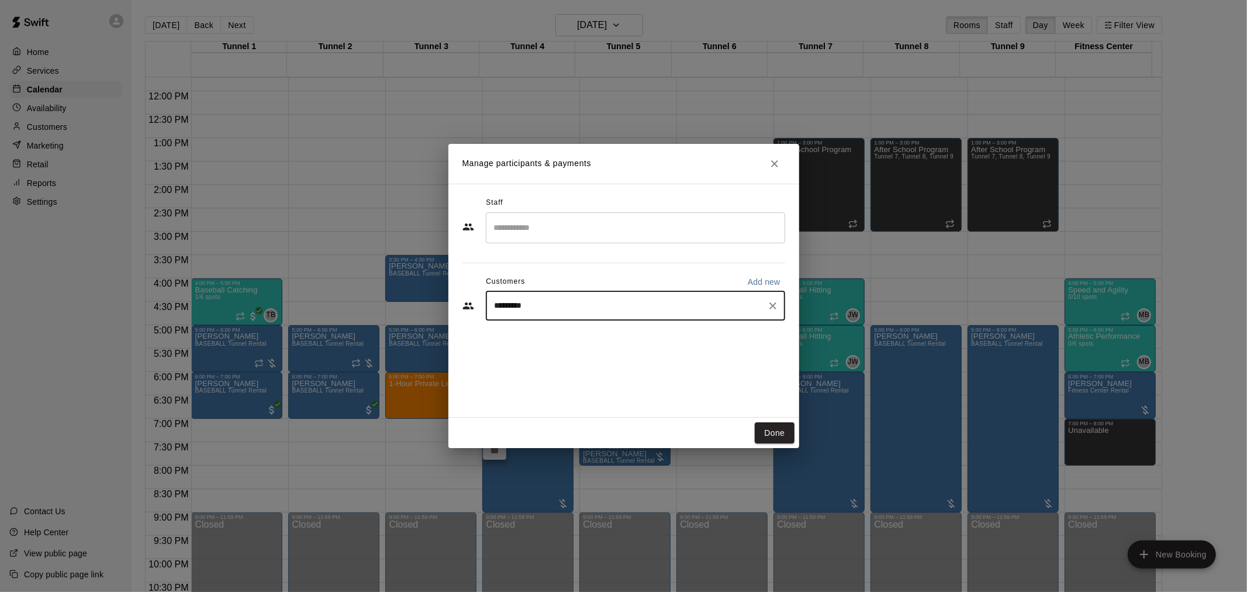
type input "**********"
click at [752, 342] on div "Steven Rodriguez Annual MVP Membership mikaylaadel@gmail.com" at bounding box center [647, 338] width 257 height 25
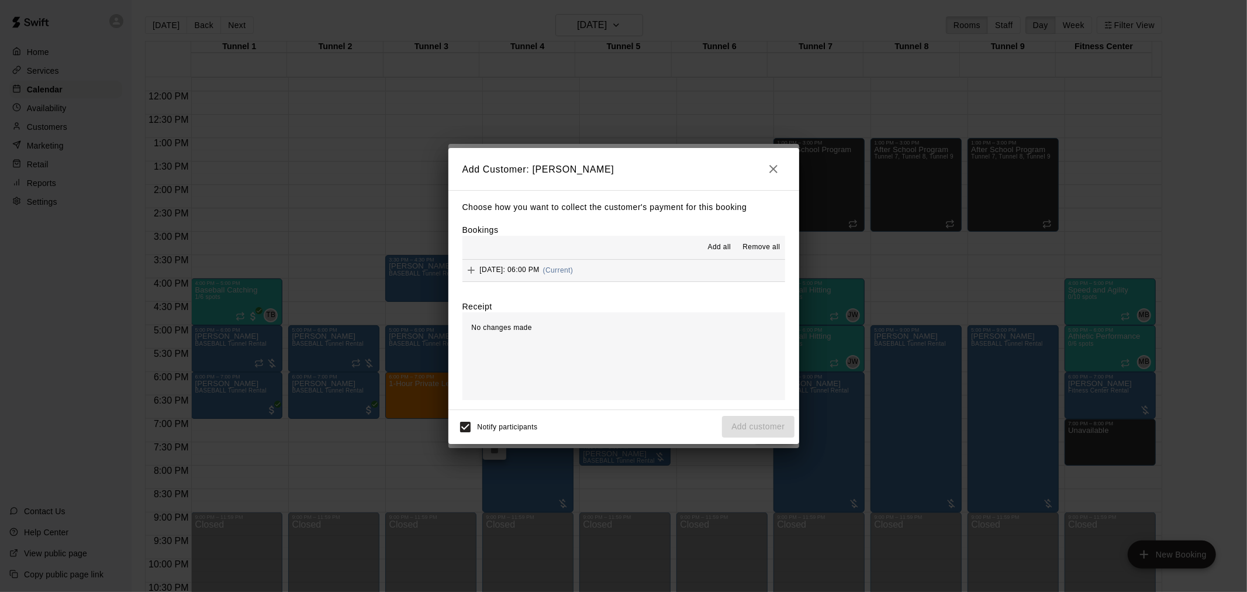
click at [656, 265] on button "Wednesday, August 27: 06:00 PM (Current)" at bounding box center [623, 271] width 323 height 22
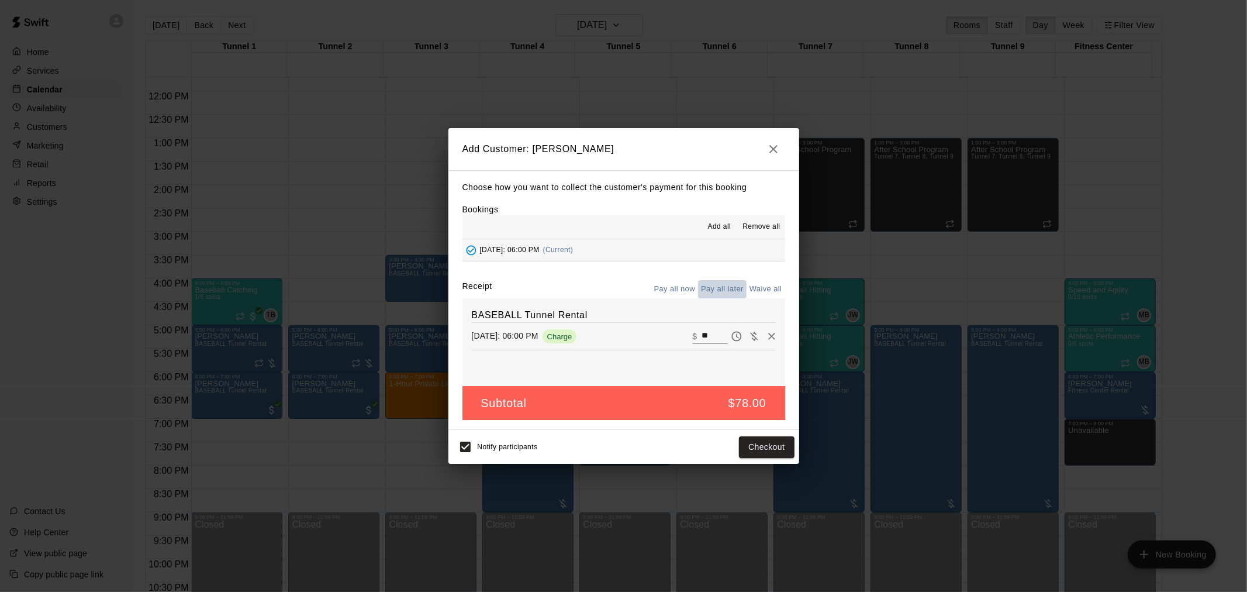
click at [714, 289] on button "Pay all later" at bounding box center [722, 289] width 49 height 18
click at [772, 448] on button "Add customer" at bounding box center [758, 447] width 72 height 22
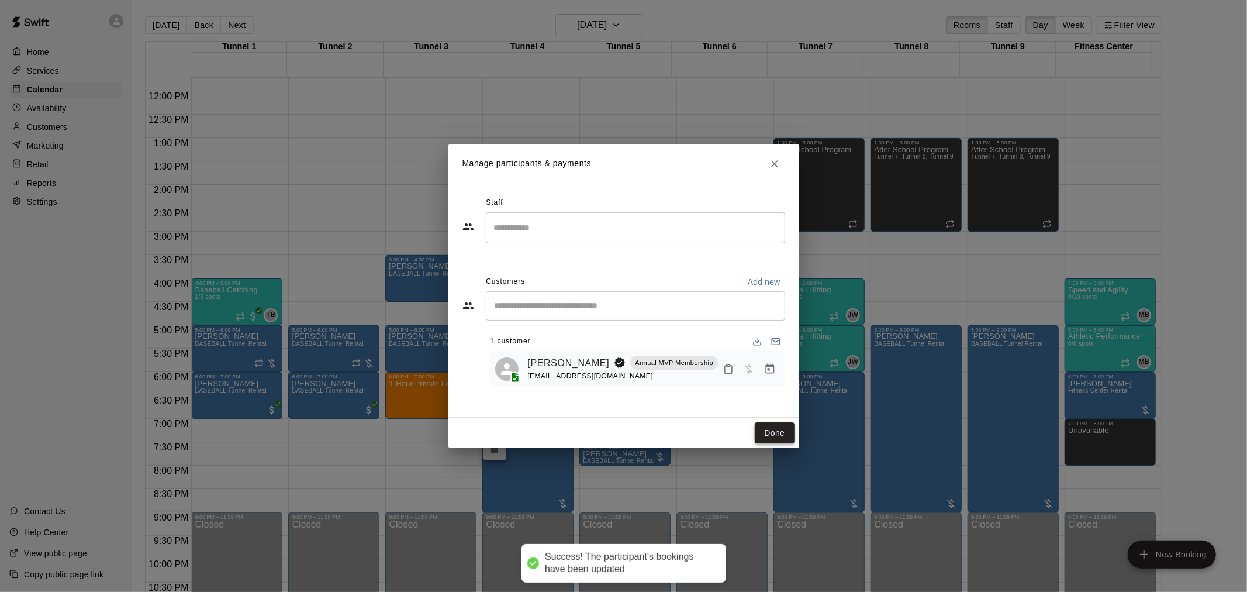
click at [764, 428] on button "Done" at bounding box center [774, 433] width 39 height 22
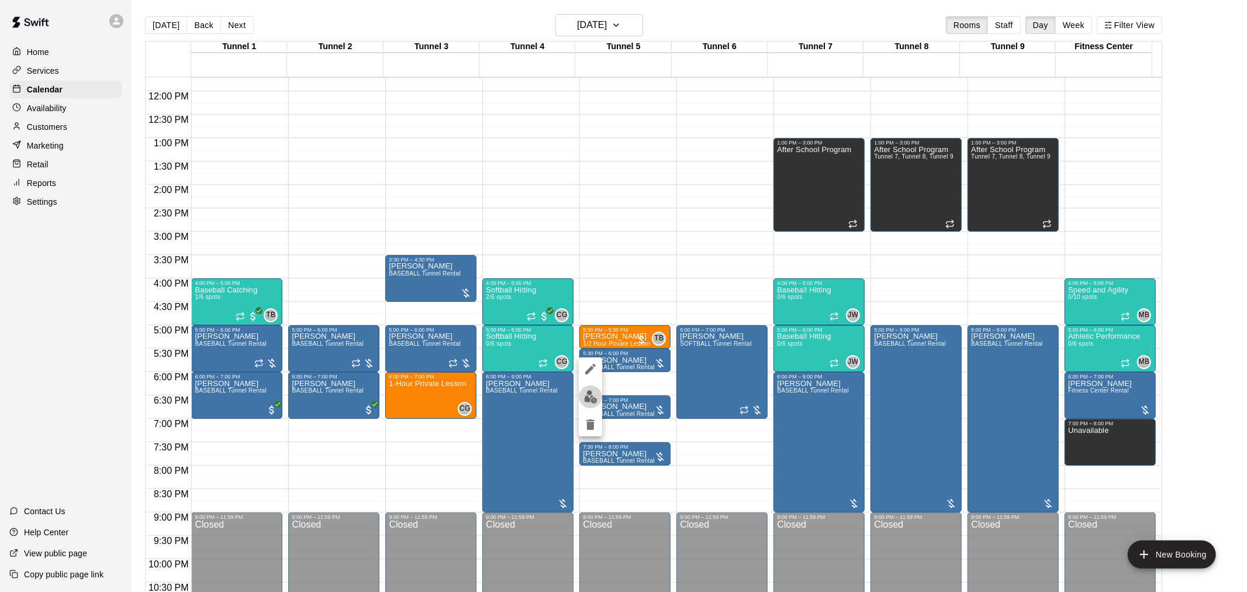
click at [590, 400] on img "edit" at bounding box center [590, 396] width 13 height 13
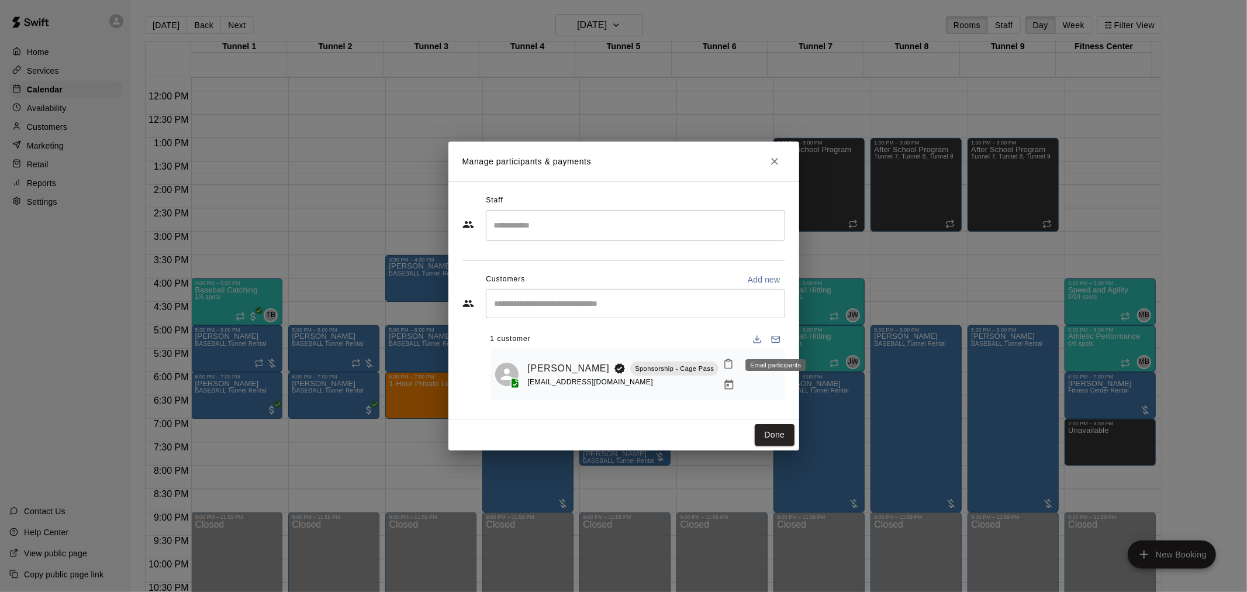
click at [768, 366] on div "Email participants" at bounding box center [775, 365] width 60 height 12
click at [735, 379] on icon "Manage bookings & payment" at bounding box center [729, 385] width 12 height 12
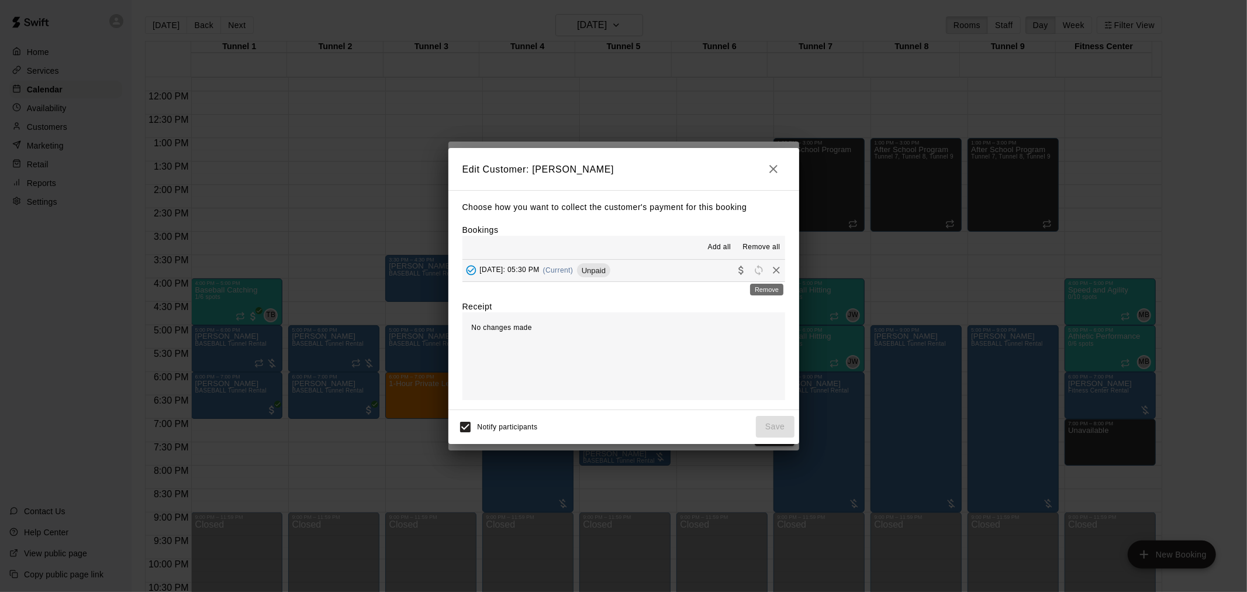
click at [771, 269] on icon "Remove" at bounding box center [777, 270] width 12 height 12
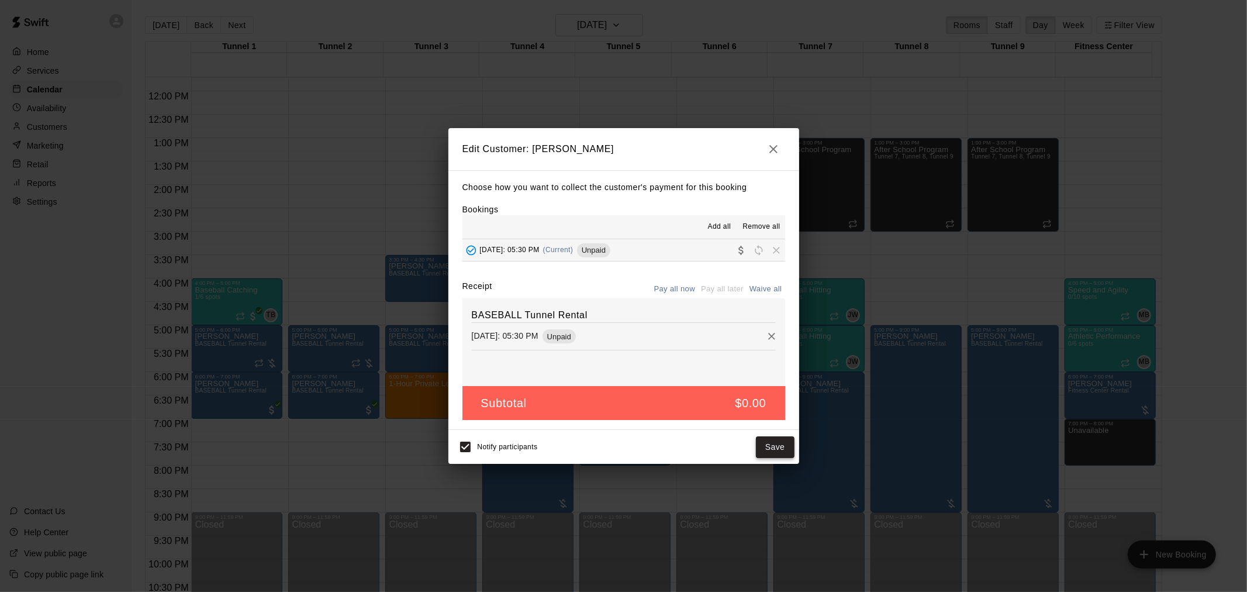
click at [778, 445] on button "Save" at bounding box center [775, 447] width 39 height 22
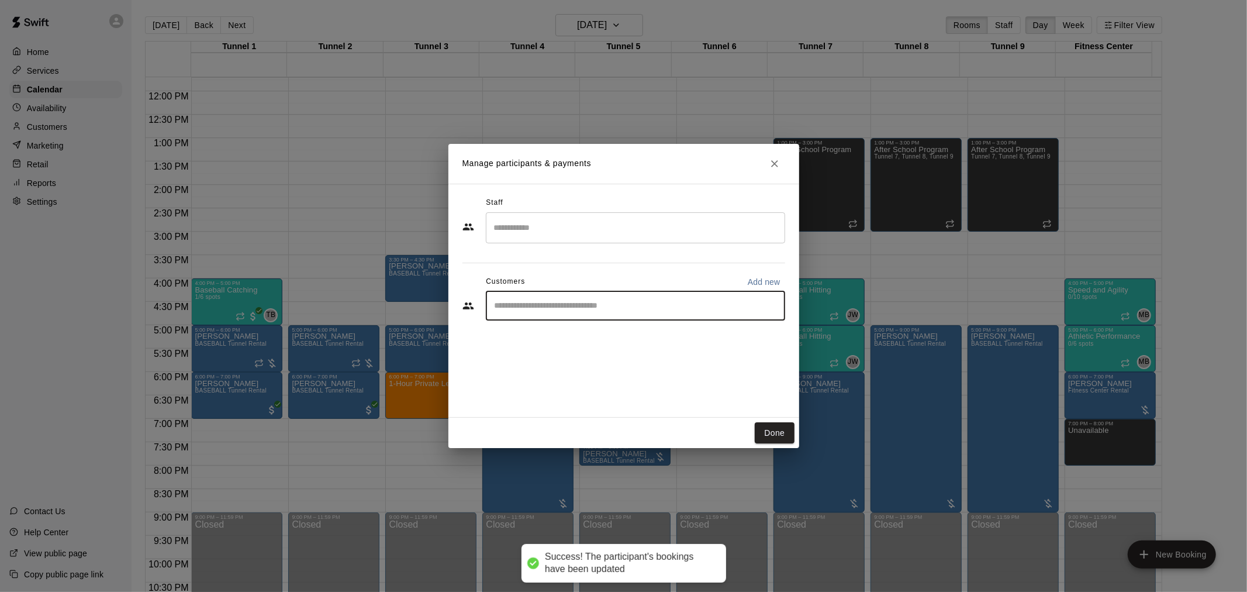
click at [630, 303] on input "Start typing to search customers..." at bounding box center [635, 306] width 289 height 12
type input "*"
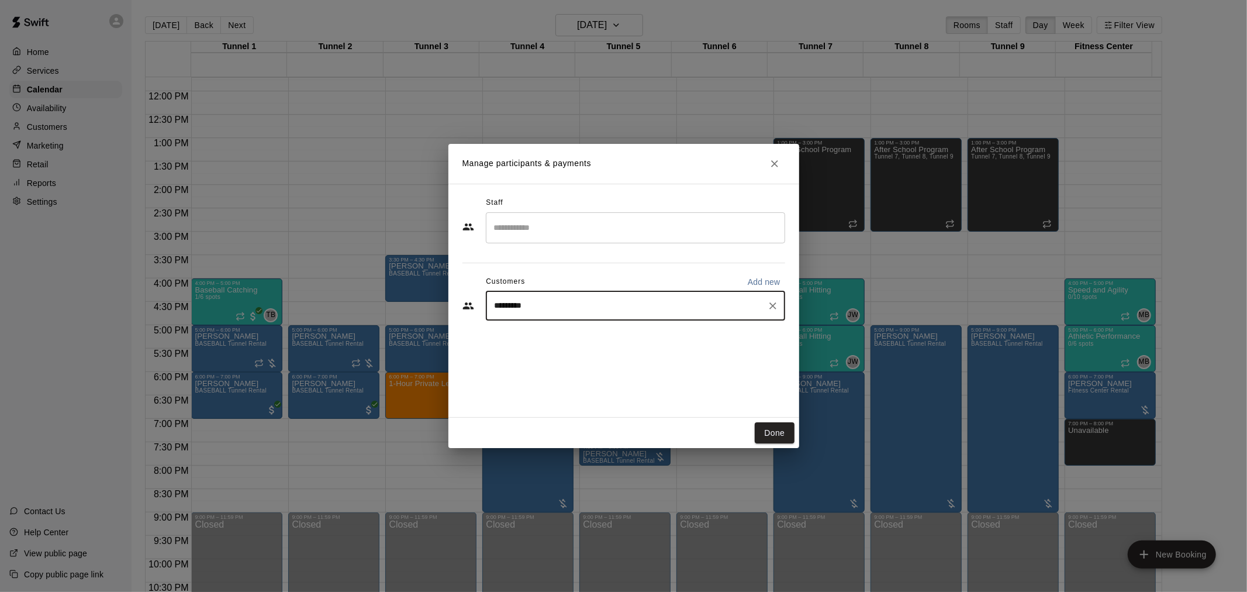
type input "**********"
click at [630, 334] on p "Annual MVP Membership" at bounding box center [638, 332] width 78 height 10
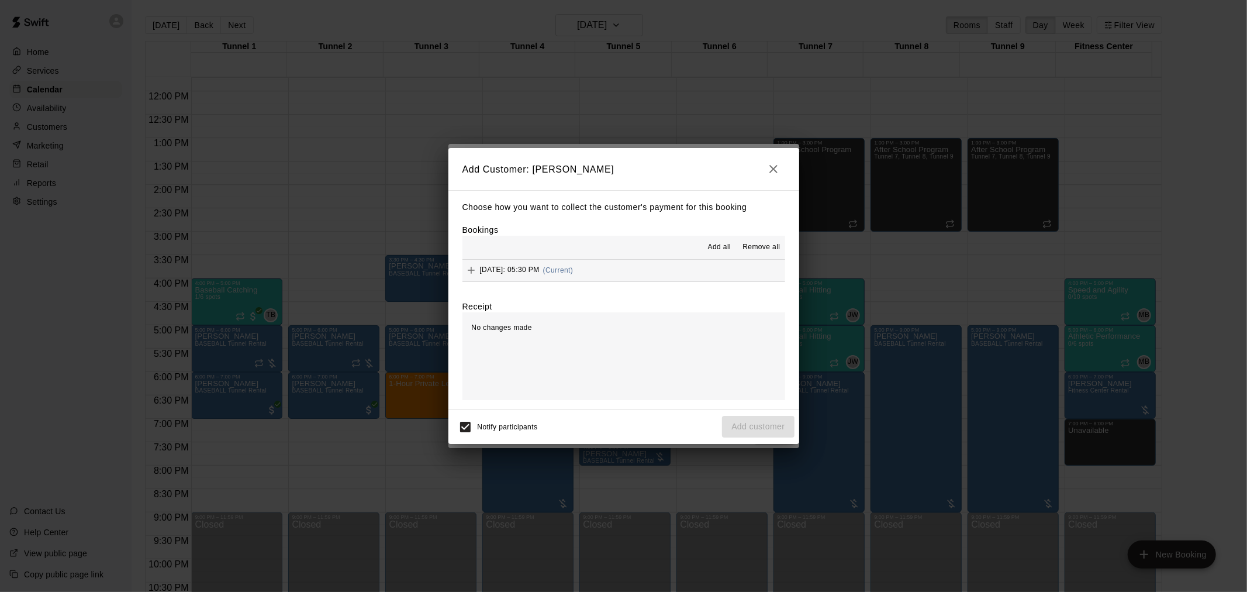
click at [634, 275] on button "Wednesday, August 27: 05:30 PM (Current)" at bounding box center [623, 271] width 323 height 22
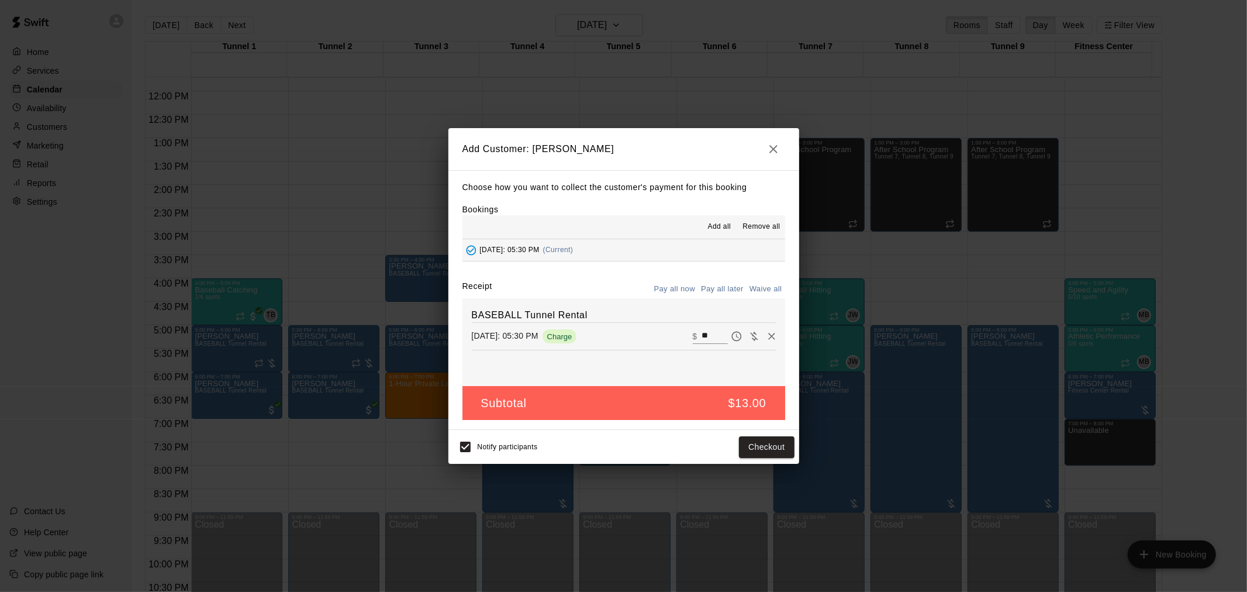
click at [723, 293] on button "Pay all later" at bounding box center [722, 289] width 49 height 18
click at [759, 459] on div "Notify participants Add customer" at bounding box center [623, 446] width 341 height 25
click at [763, 454] on button "Add customer" at bounding box center [758, 447] width 72 height 22
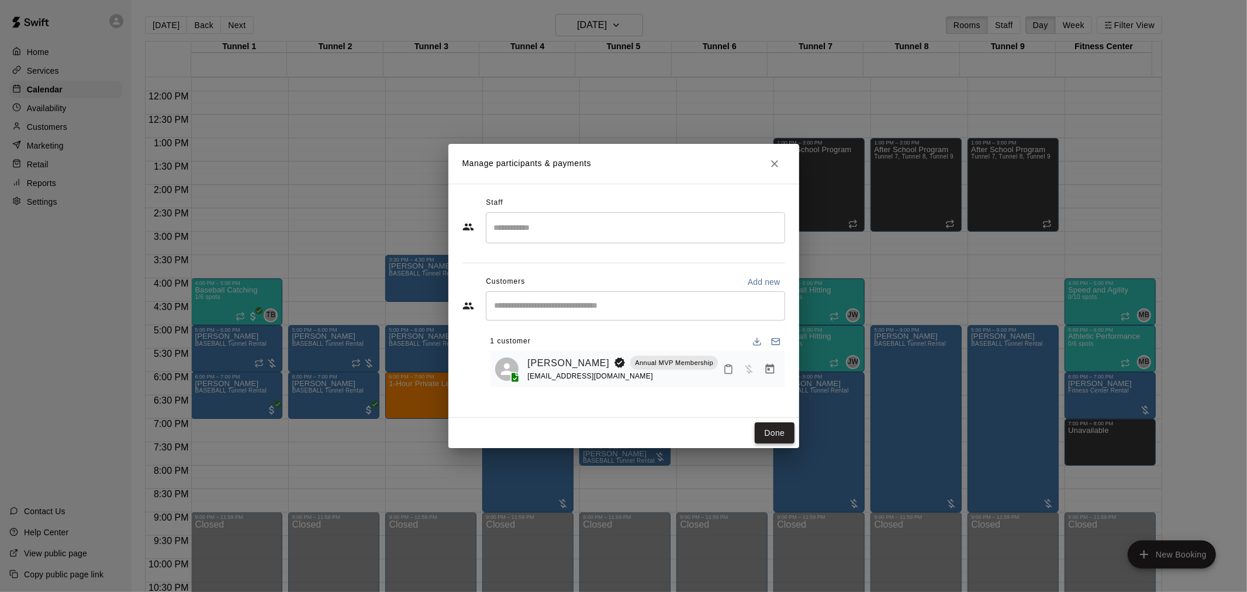
click at [788, 436] on button "Done" at bounding box center [774, 433] width 39 height 22
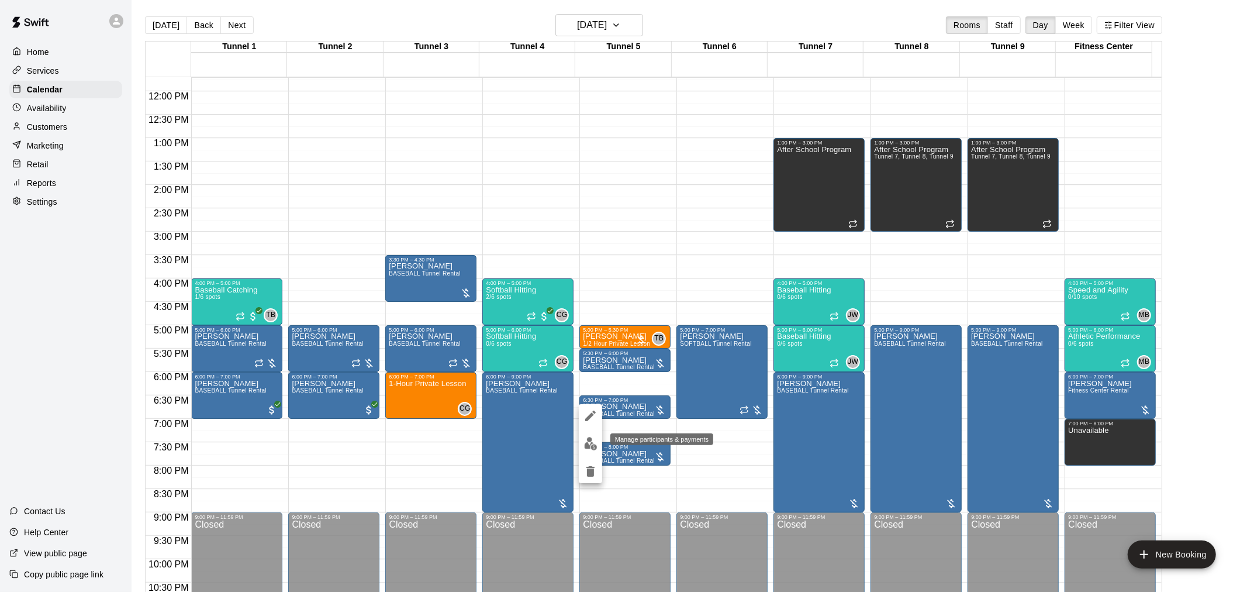
click at [589, 437] on img "edit" at bounding box center [590, 443] width 13 height 13
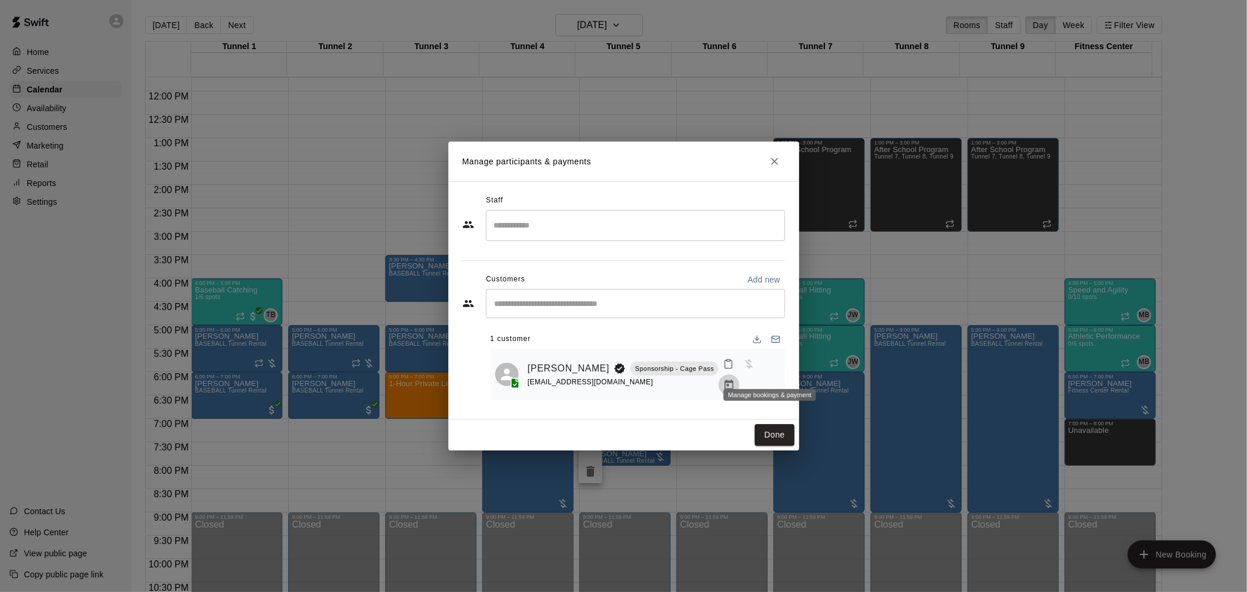
click at [740, 374] on button "Manage bookings & payment" at bounding box center [729, 384] width 21 height 21
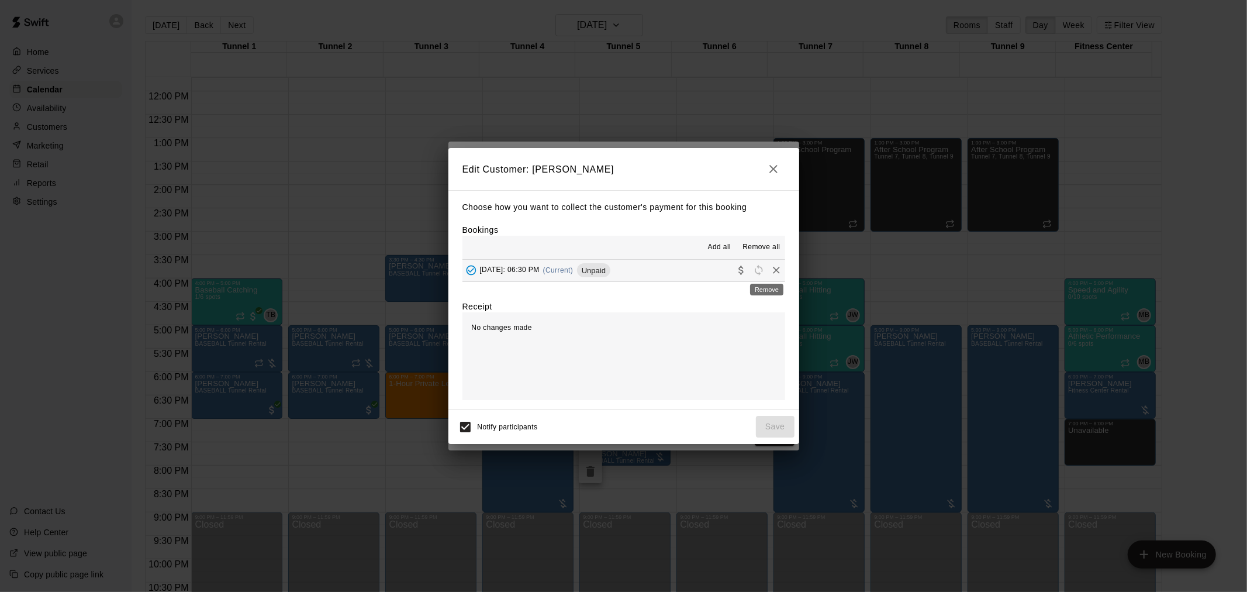
click at [771, 268] on icon "Remove" at bounding box center [777, 270] width 12 height 12
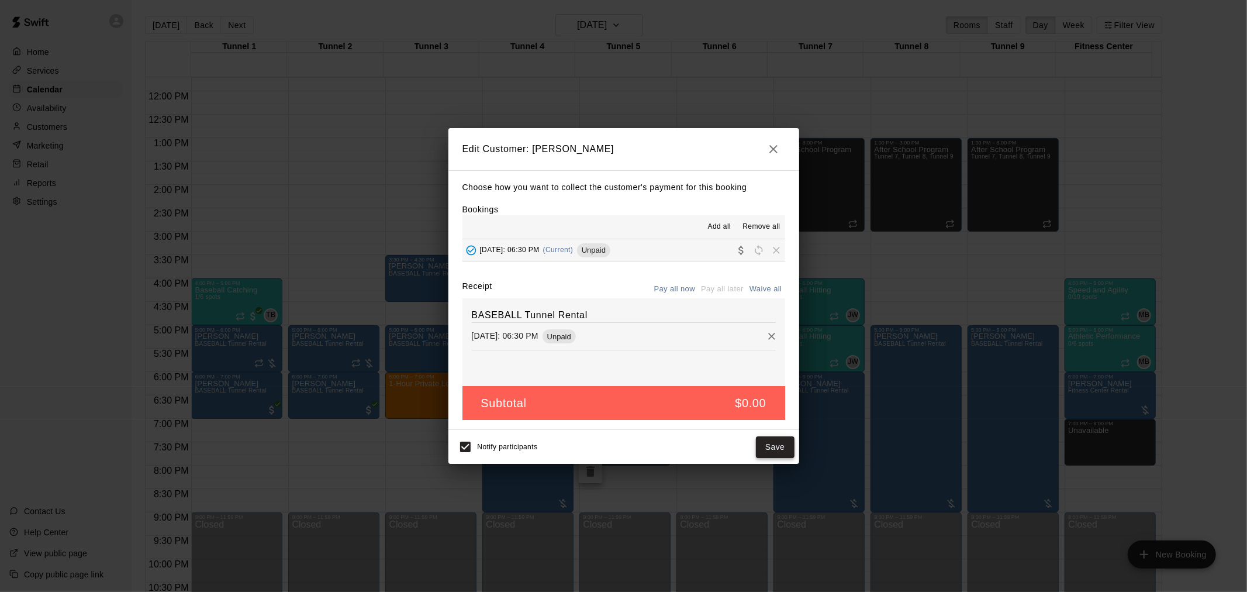
click at [765, 447] on button "Save" at bounding box center [775, 447] width 39 height 22
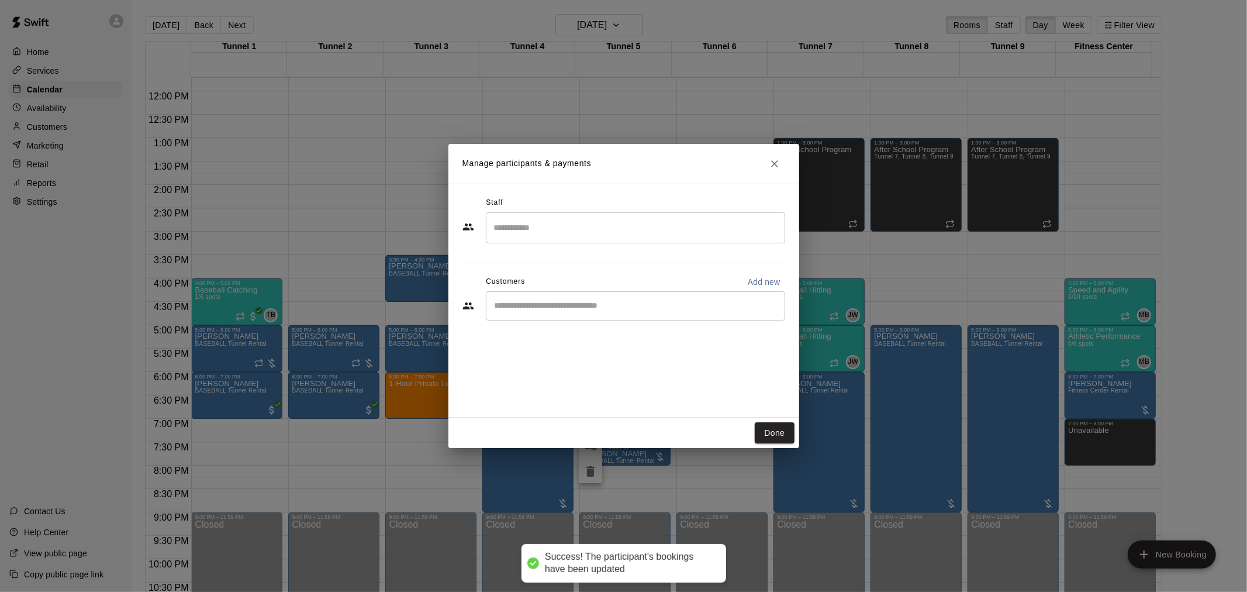
click at [557, 302] on input "Start typing to search customers..." at bounding box center [635, 306] width 289 height 12
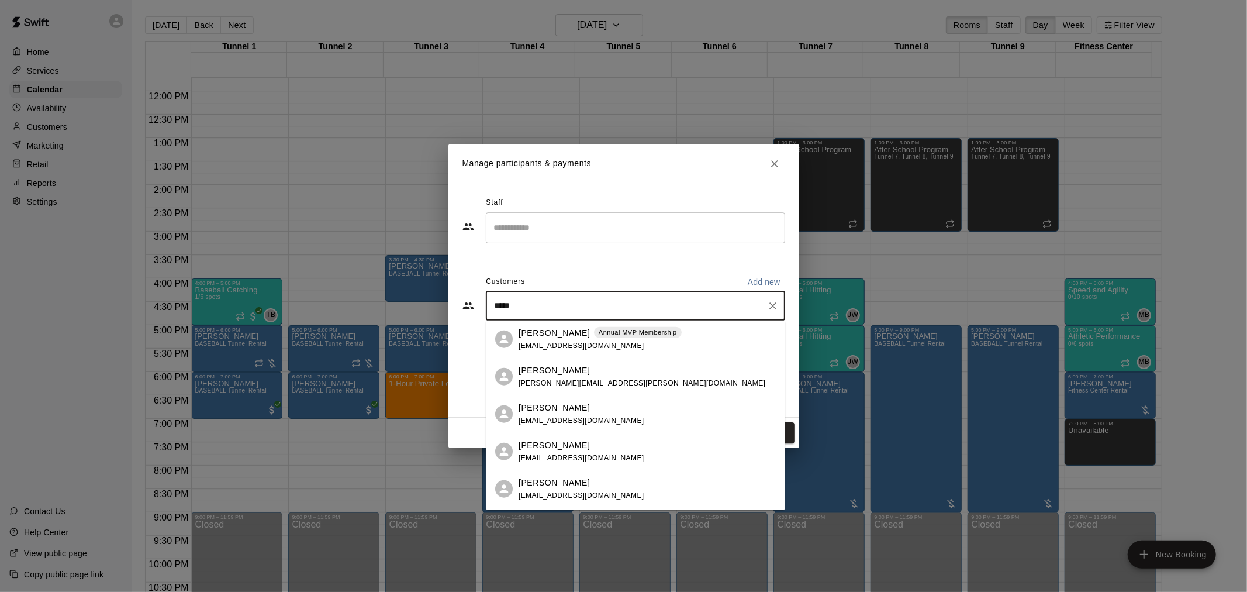
type input "******"
click at [564, 341] on span "mikaylaadel@gmail.com" at bounding box center [582, 345] width 126 height 8
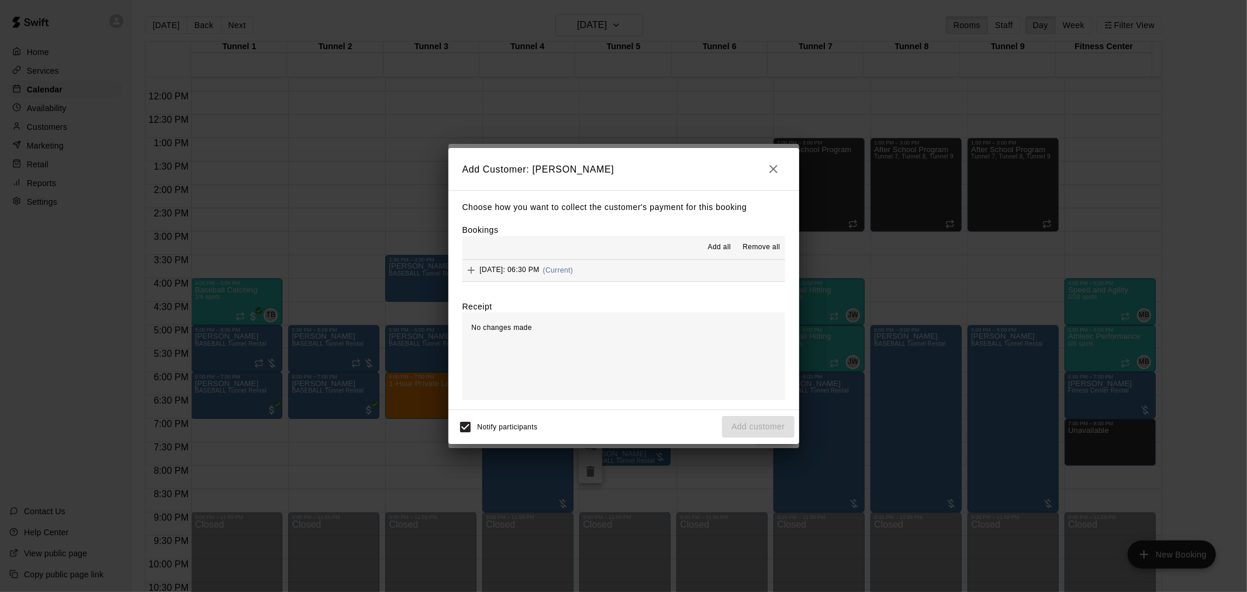
click at [606, 260] on button "Wednesday, August 27: 06:30 PM (Current)" at bounding box center [623, 271] width 323 height 22
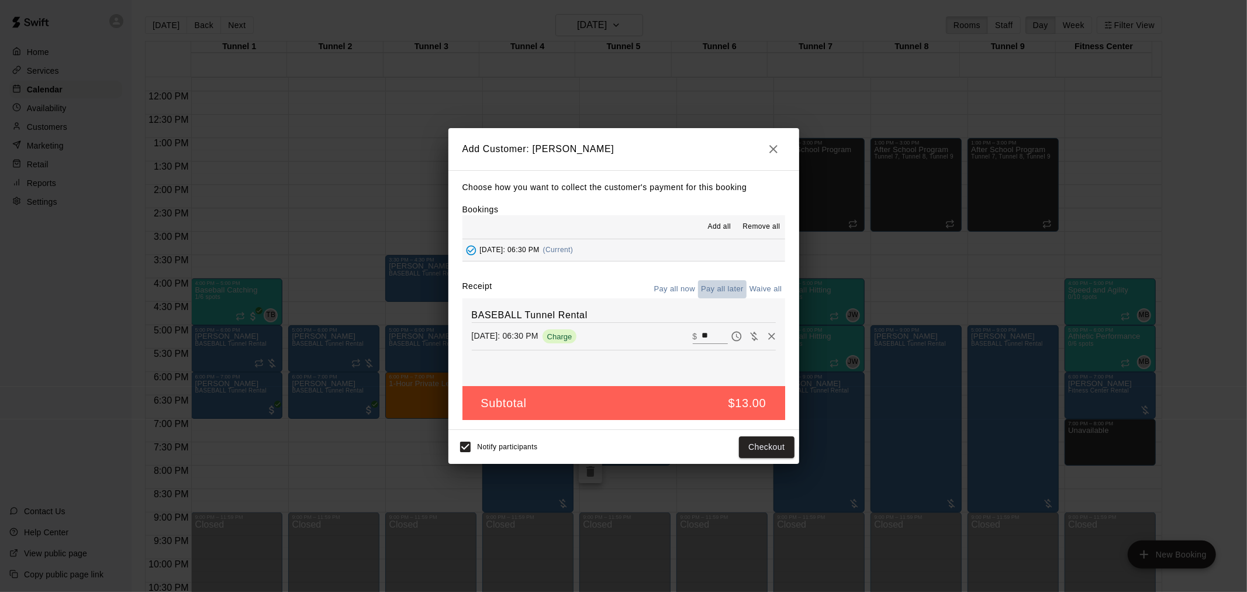
click at [735, 294] on button "Pay all later" at bounding box center [722, 289] width 49 height 18
click at [780, 451] on button "Add customer" at bounding box center [758, 447] width 72 height 22
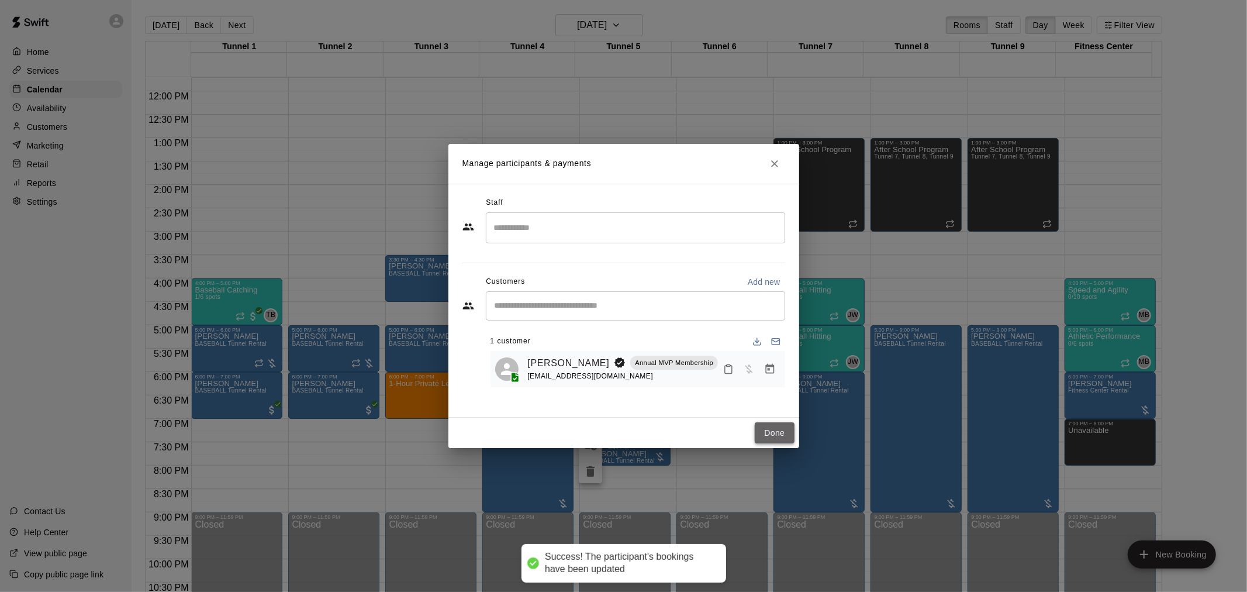
click at [758, 434] on button "Done" at bounding box center [774, 433] width 39 height 22
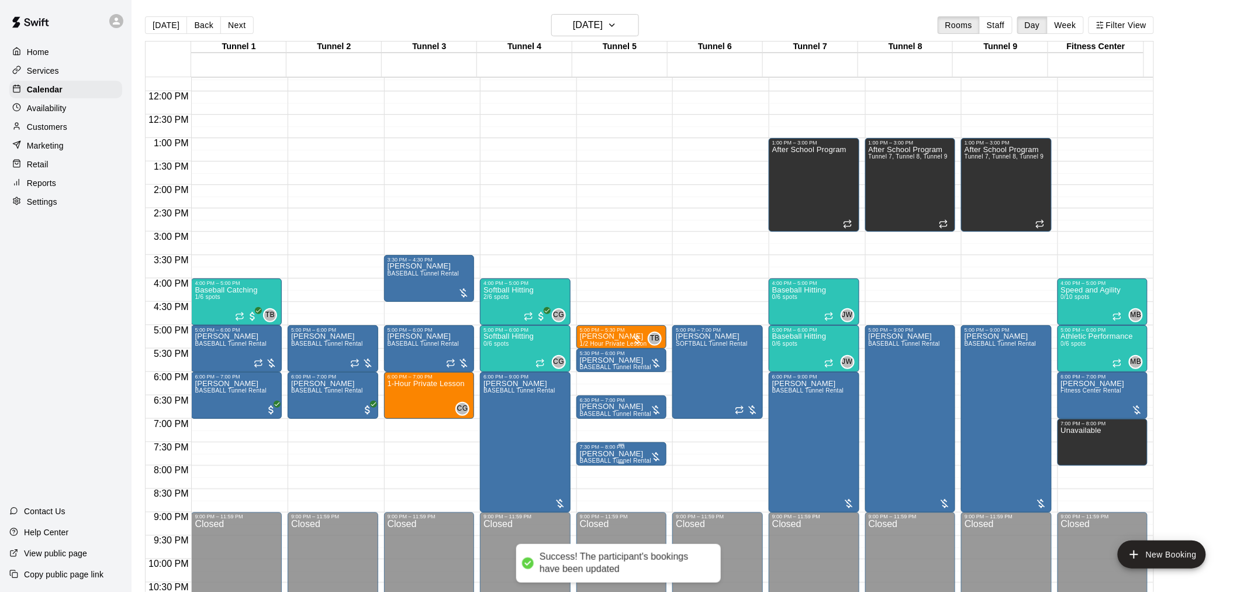
click at [613, 454] on p "Jerry Sandusky" at bounding box center [616, 454] width 72 height 0
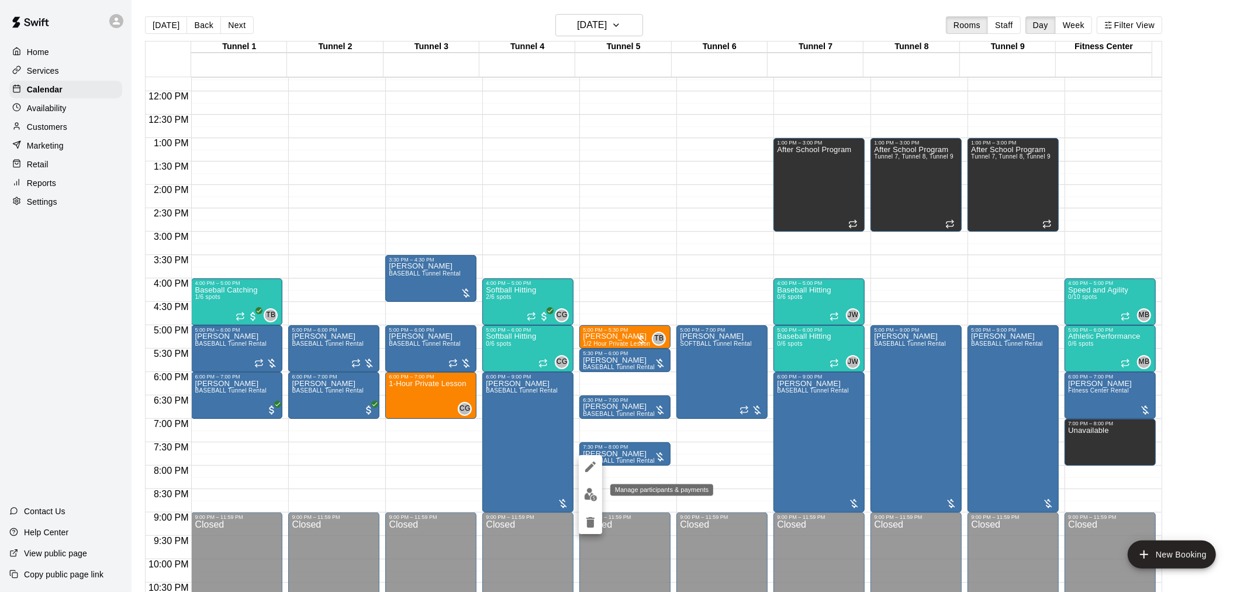
click at [593, 499] on img "edit" at bounding box center [590, 494] width 13 height 13
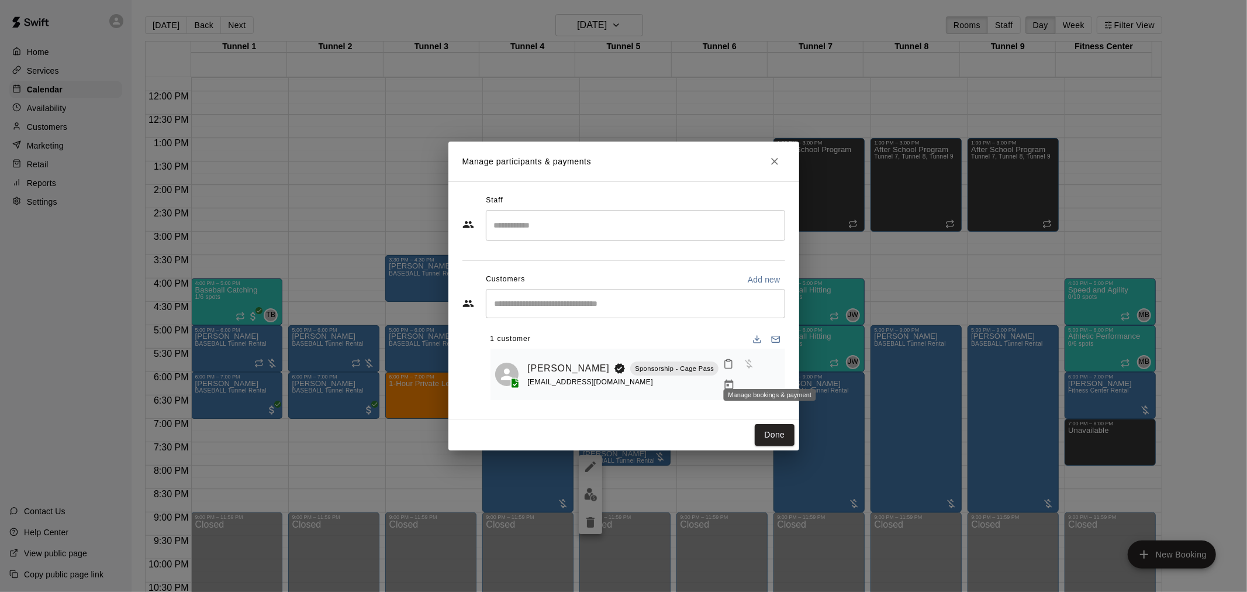
click at [734, 379] on icon "Manage bookings & payment" at bounding box center [729, 384] width 9 height 10
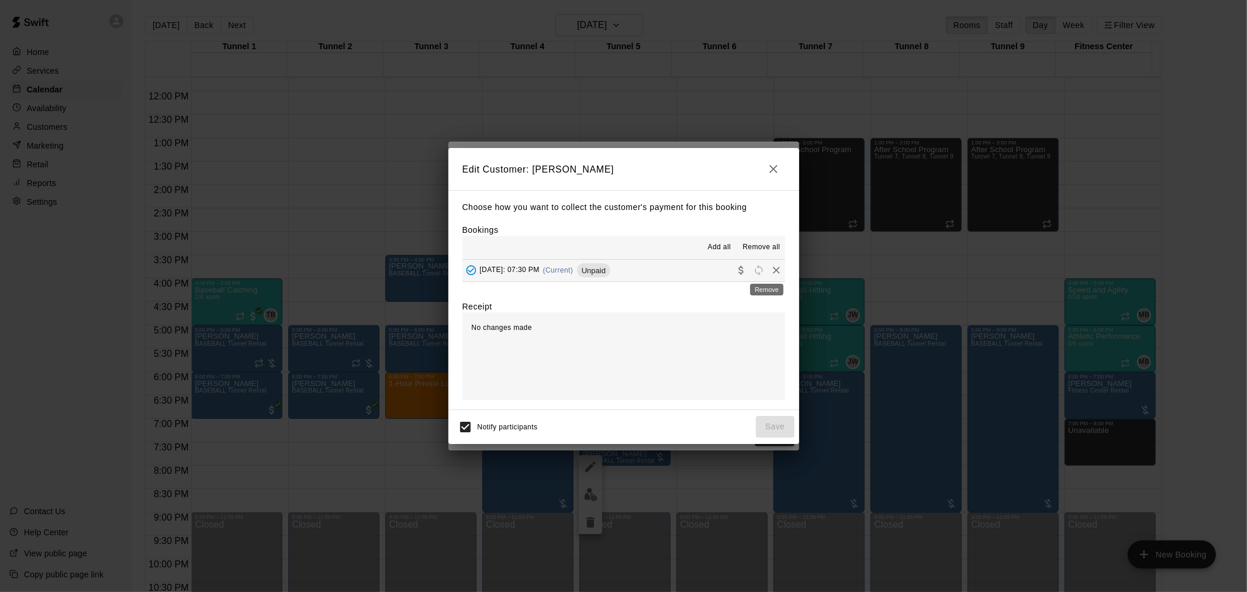
click at [771, 270] on icon "Remove" at bounding box center [777, 270] width 12 height 12
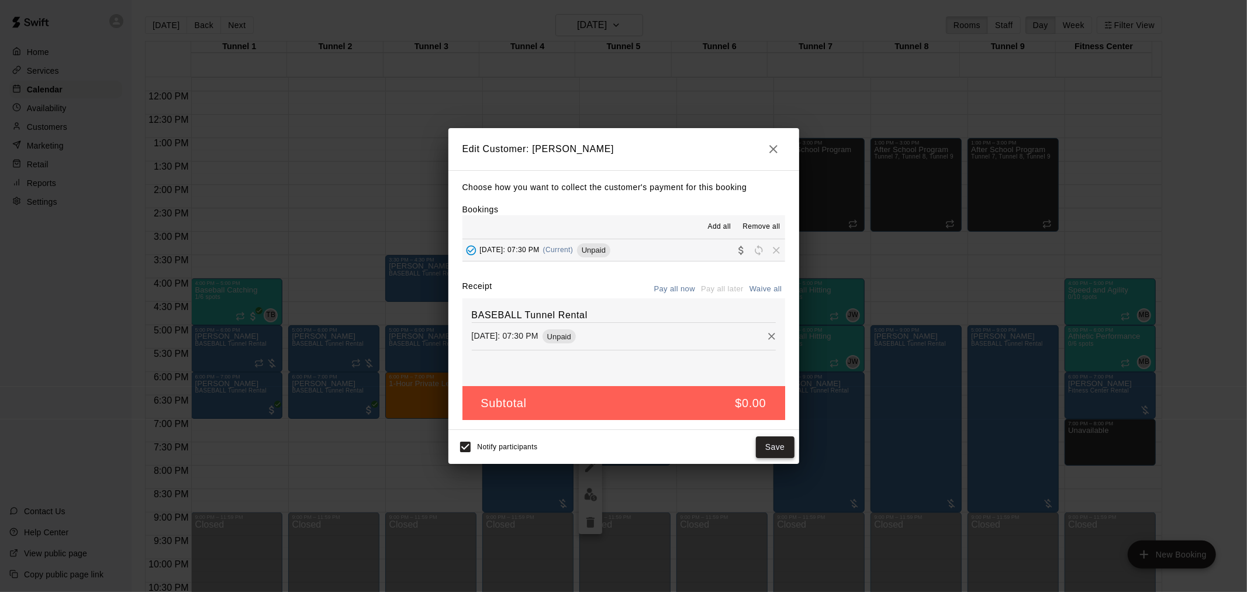
click at [772, 445] on button "Save" at bounding box center [775, 447] width 39 height 22
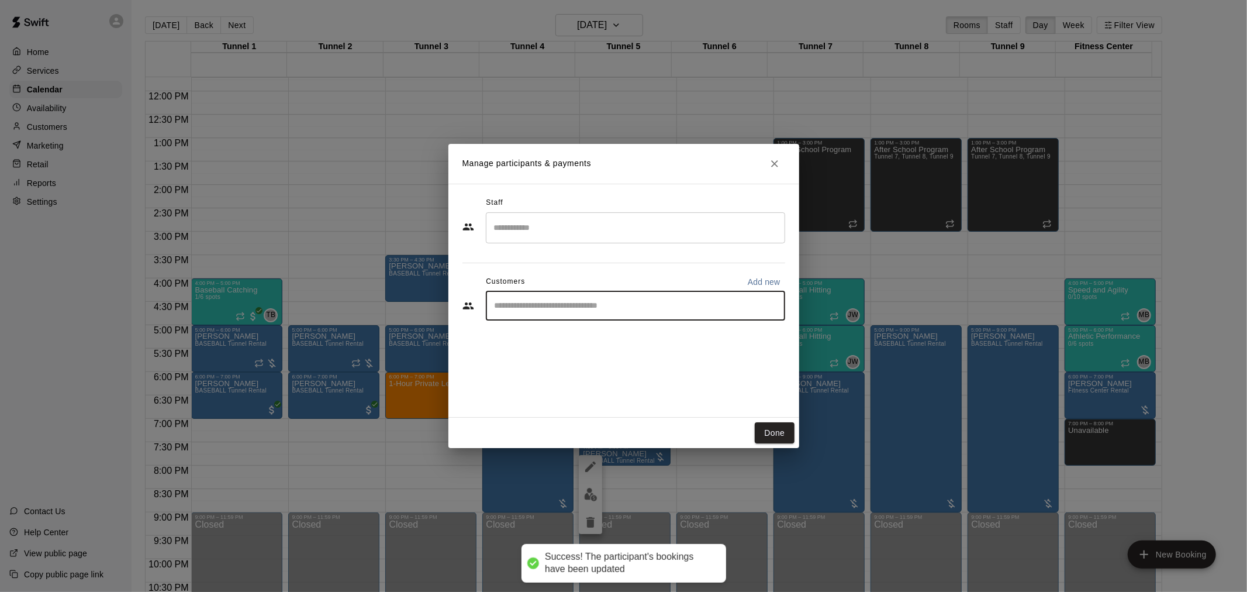
click at [592, 301] on input "Start typing to search customers..." at bounding box center [635, 306] width 289 height 12
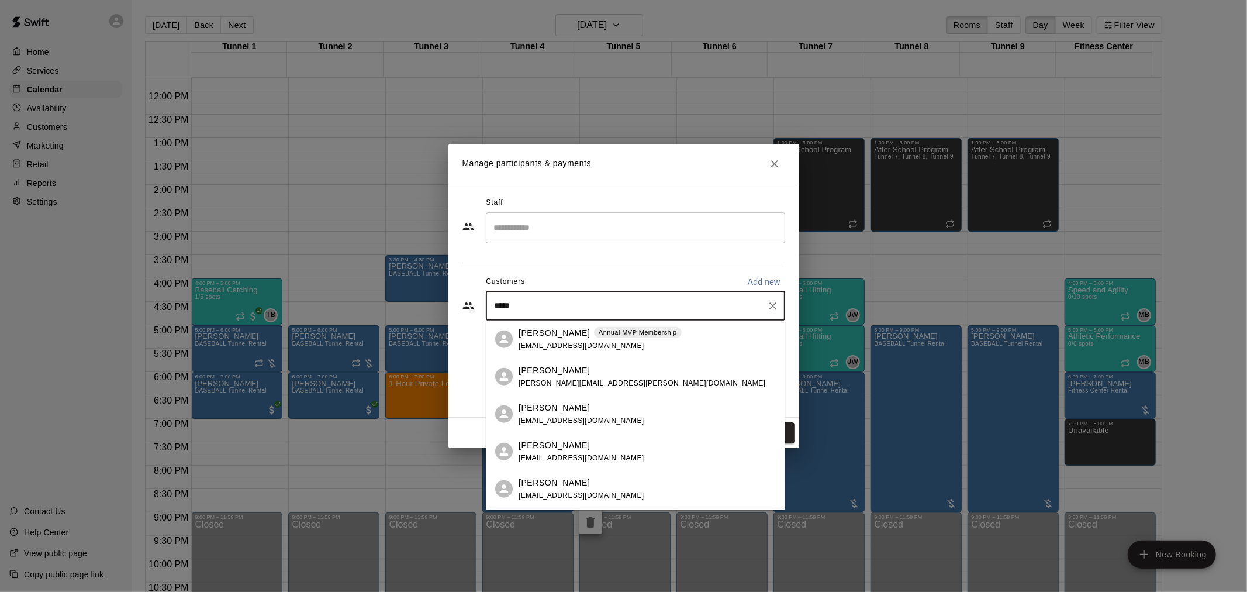
type input "******"
click at [617, 348] on div "Steven Rodriguez Annual MVP Membership mikaylaadel@gmail.com" at bounding box center [600, 338] width 163 height 25
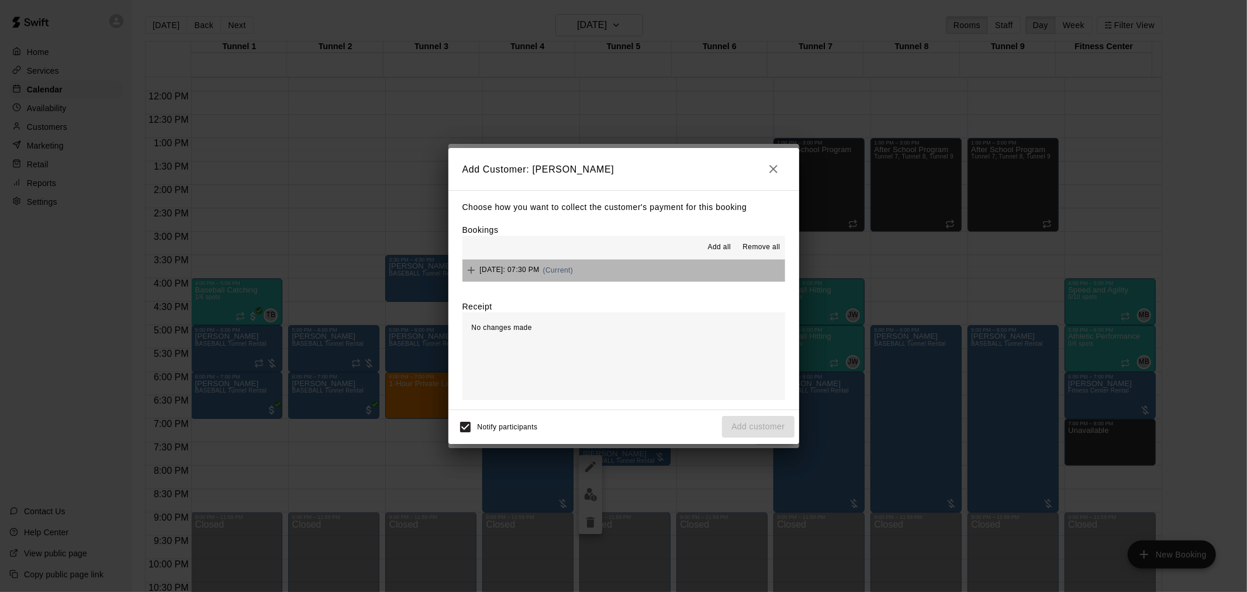
click at [629, 271] on button "Wednesday, August 27: 07:30 PM (Current)" at bounding box center [623, 271] width 323 height 22
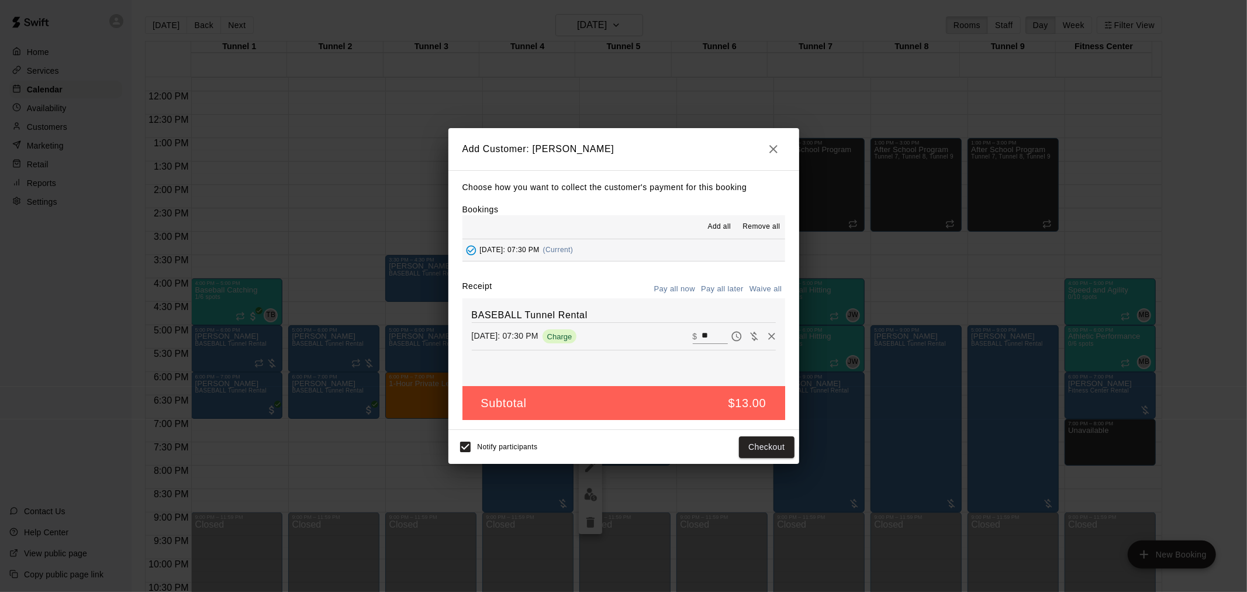
click at [704, 286] on button "Pay all later" at bounding box center [722, 289] width 49 height 18
click at [773, 452] on button "Add customer" at bounding box center [758, 447] width 72 height 22
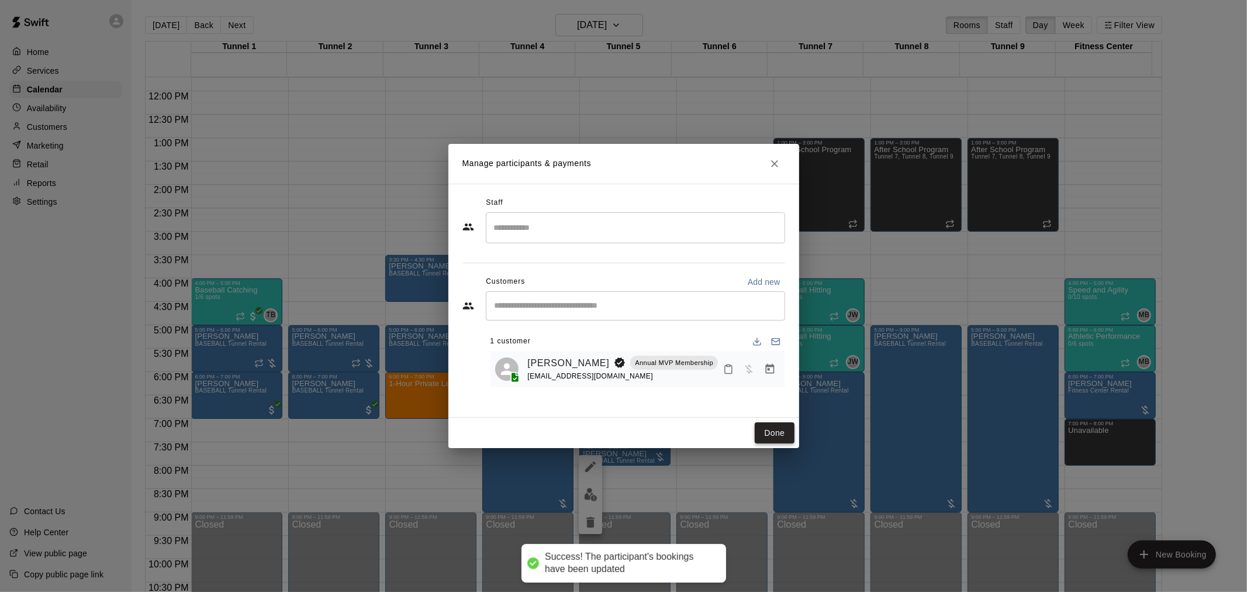
click at [767, 434] on button "Done" at bounding box center [774, 433] width 39 height 22
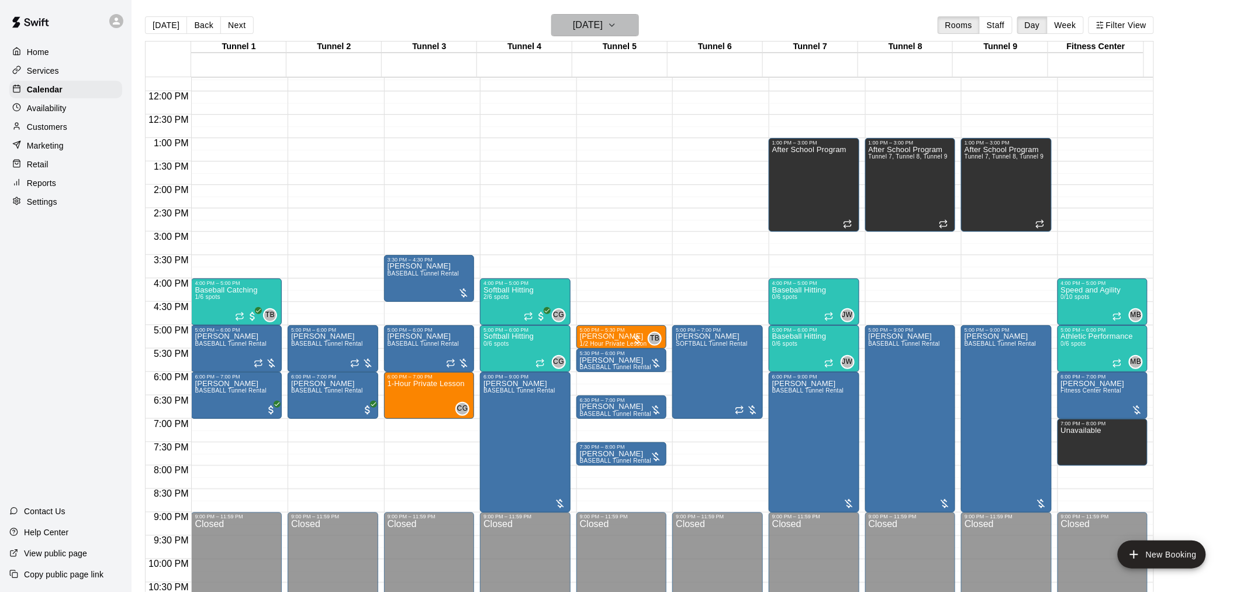
click at [595, 33] on button "Wednesday Aug 27" at bounding box center [595, 25] width 88 height 22
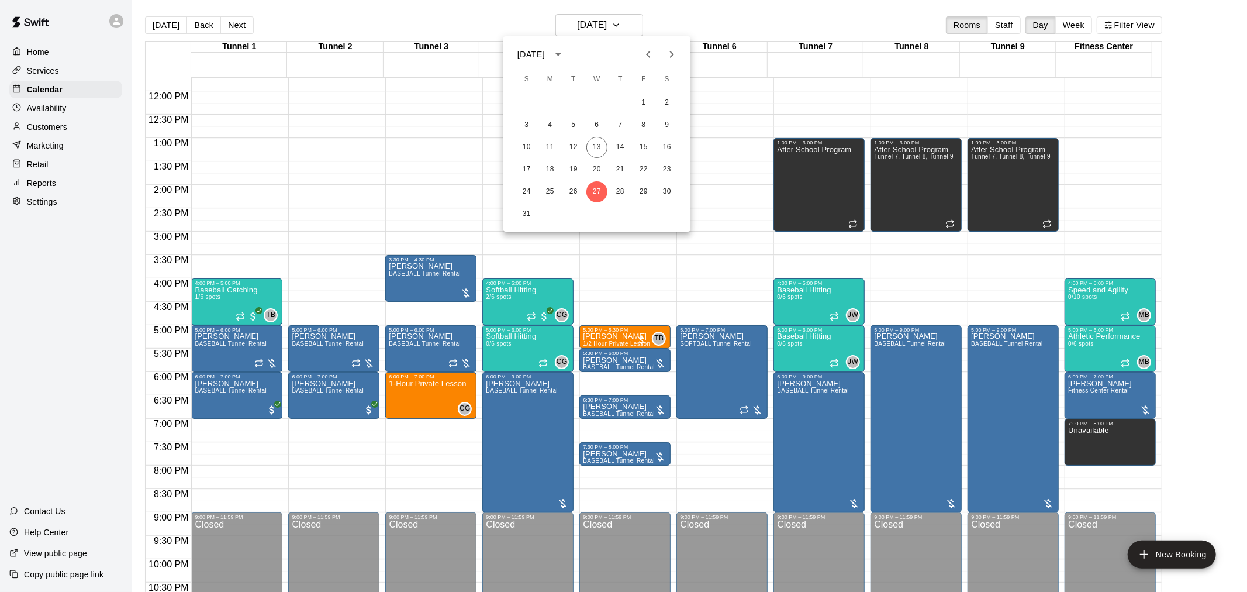
click at [670, 53] on icon "Next month" at bounding box center [672, 54] width 14 height 14
click at [597, 101] on button "3" at bounding box center [596, 102] width 21 height 21
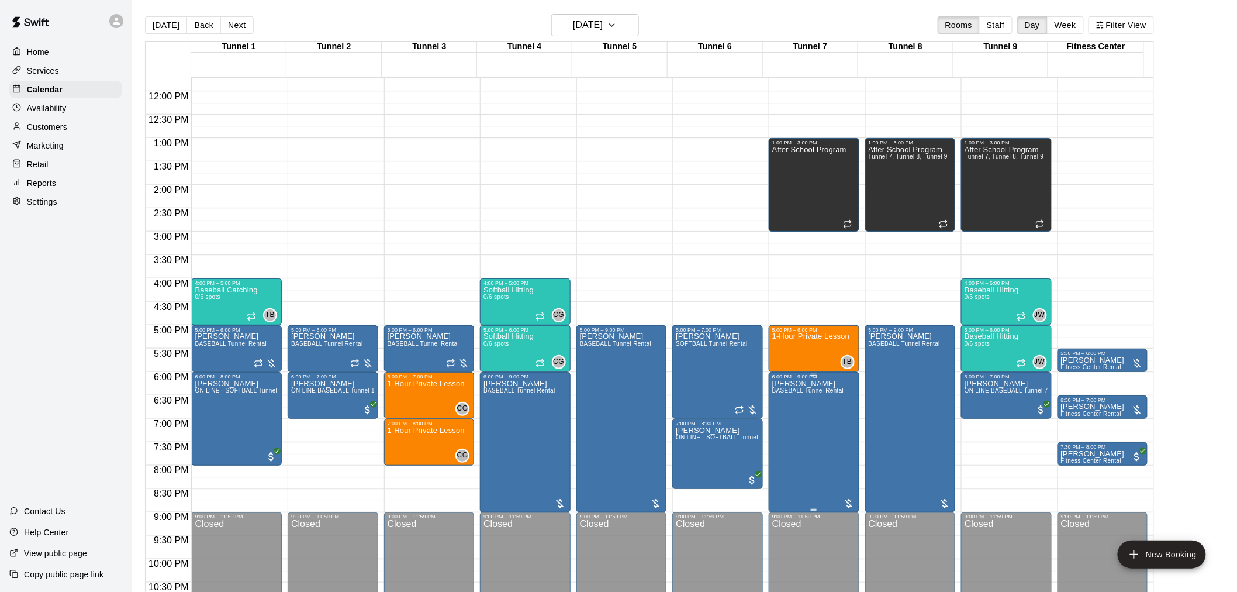
click at [811, 391] on span "BASEBALL Tunnel Rental" at bounding box center [808, 390] width 72 height 6
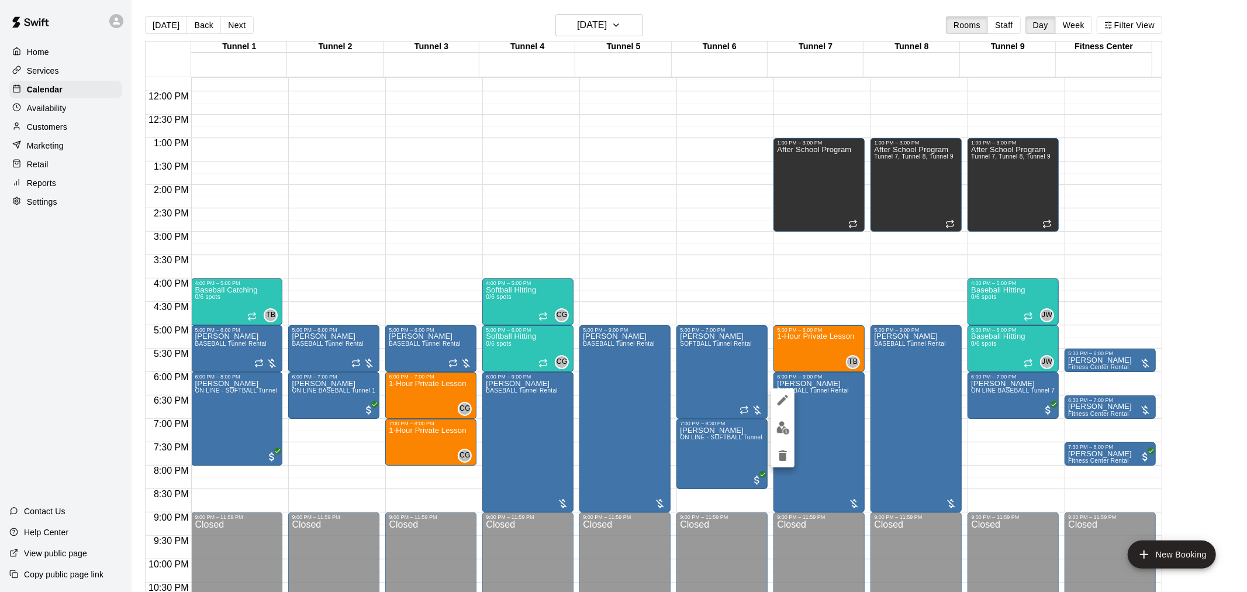
click at [784, 434] on button "edit" at bounding box center [782, 427] width 23 height 23
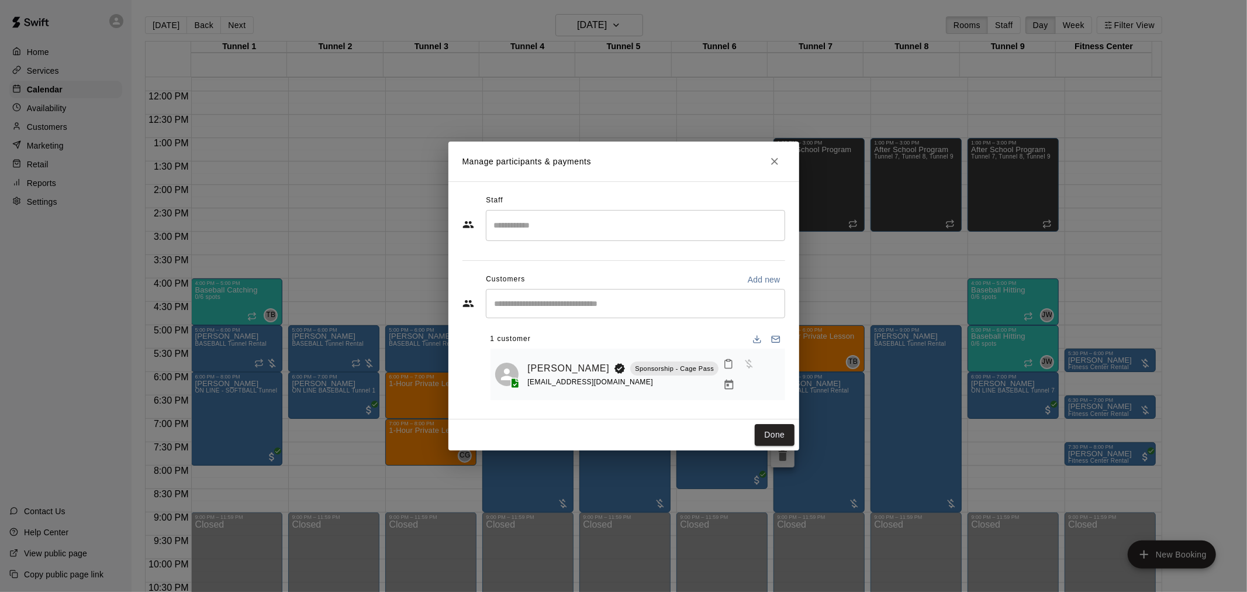
click at [735, 379] on icon "Manage bookings & payment" at bounding box center [729, 385] width 12 height 12
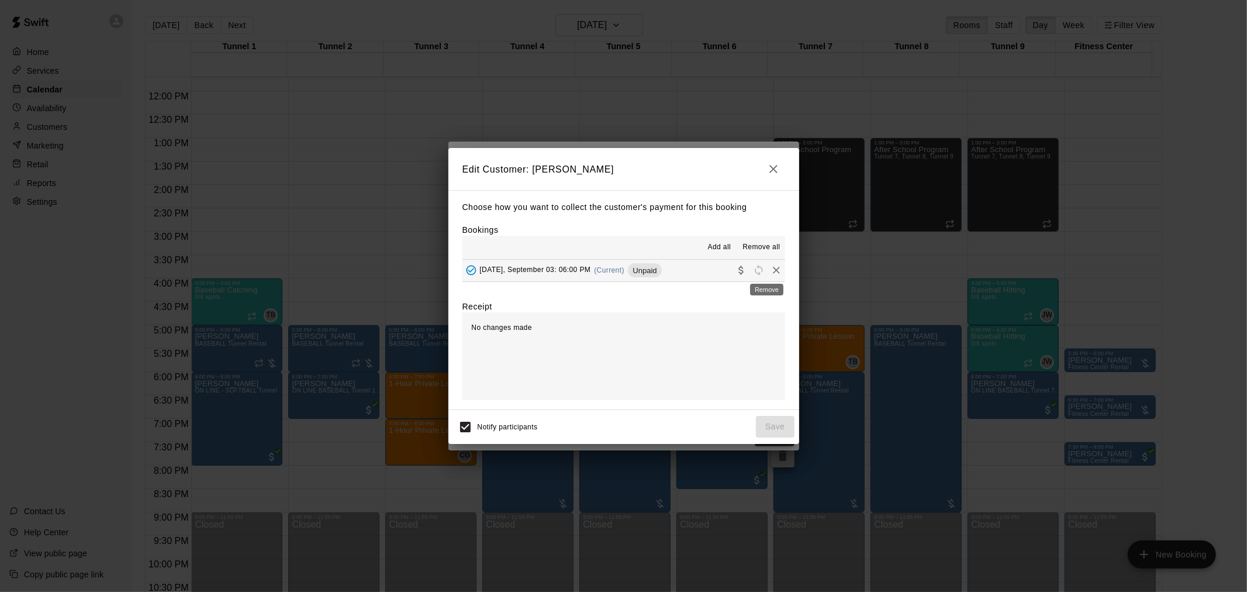
click at [771, 268] on icon "Remove" at bounding box center [777, 270] width 12 height 12
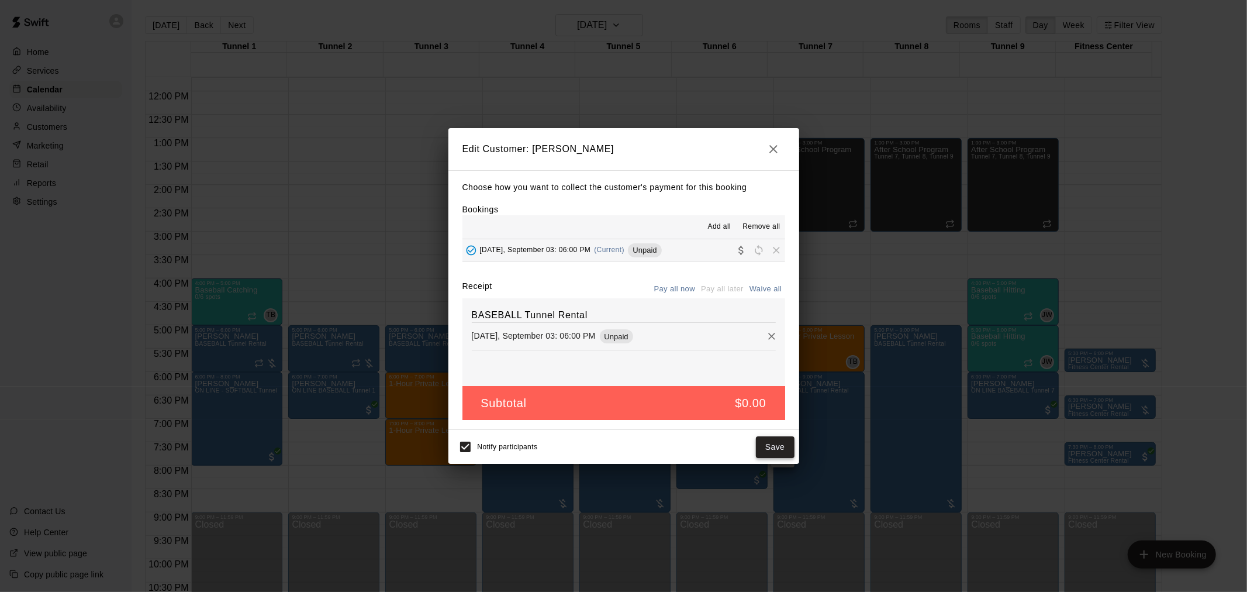
click at [764, 440] on button "Save" at bounding box center [775, 447] width 39 height 22
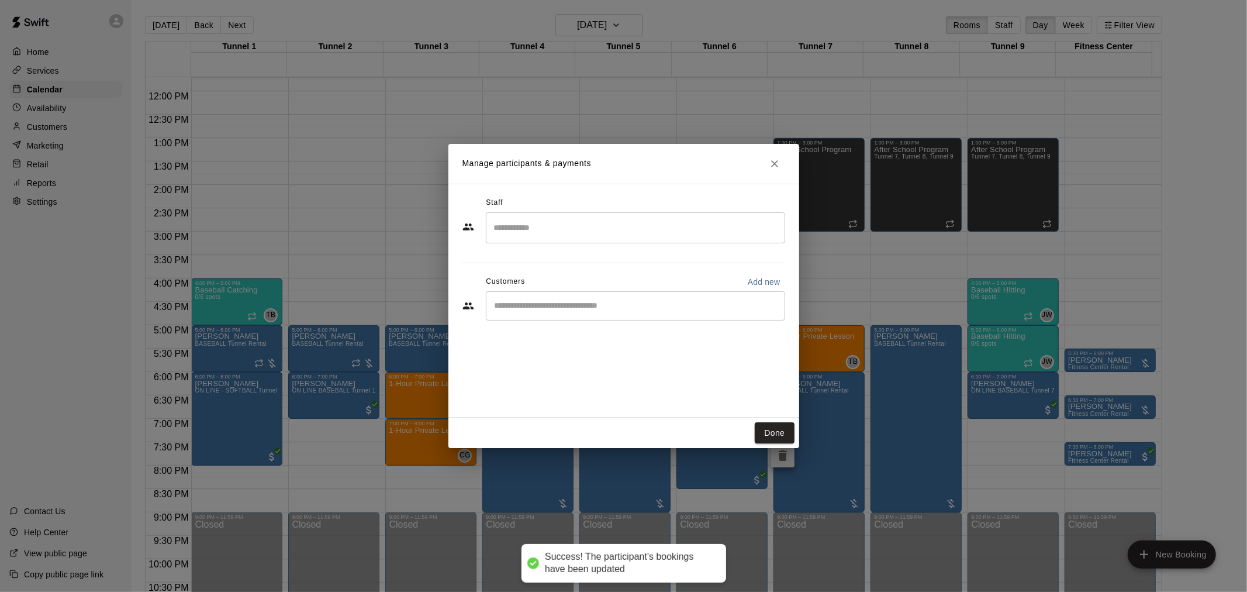
click at [578, 313] on div "​" at bounding box center [635, 305] width 299 height 29
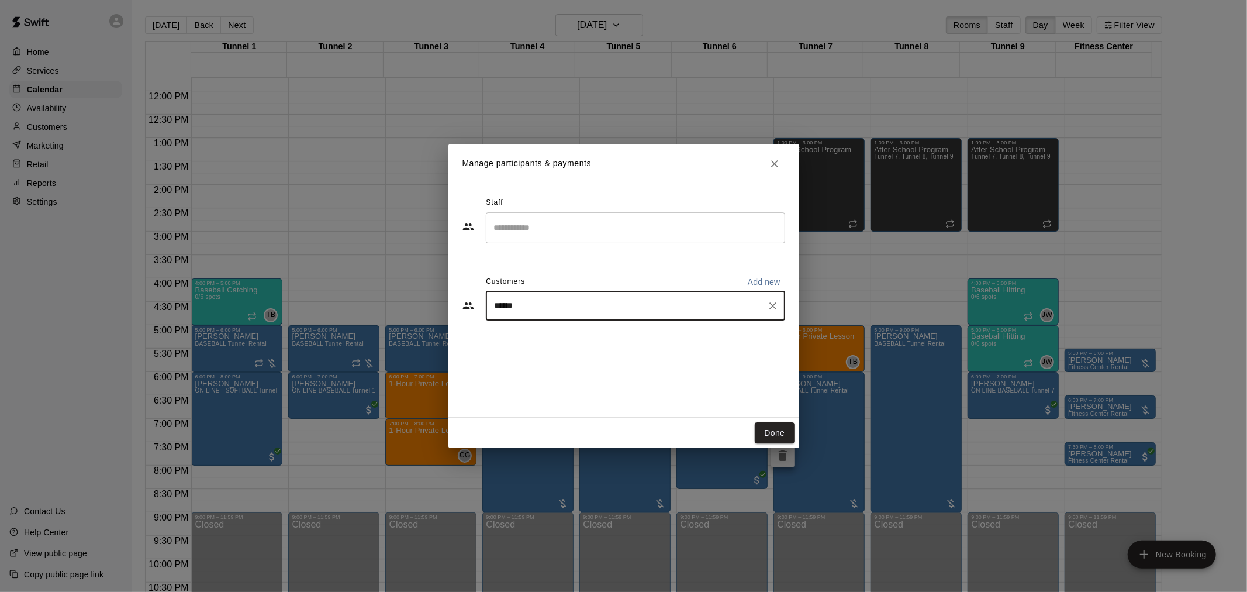
type input "******"
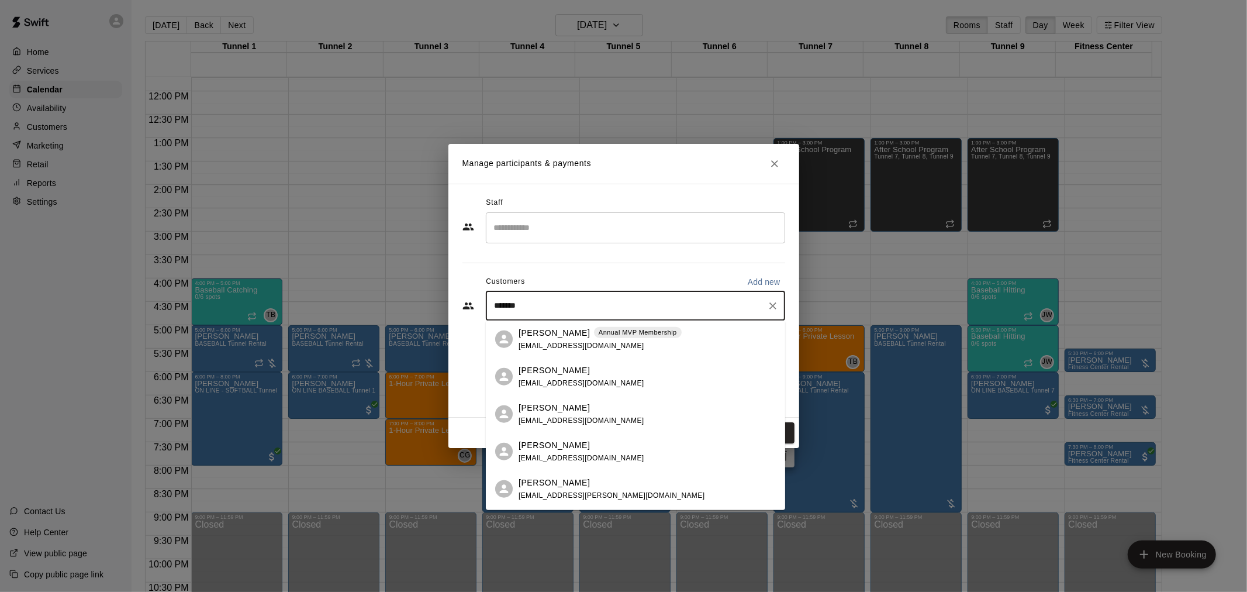
drag, startPoint x: 589, startPoint y: 320, endPoint x: 595, endPoint y: 329, distance: 10.9
click at [595, 329] on div "Steven Rodriguez Annual MVP Membership" at bounding box center [600, 332] width 163 height 12
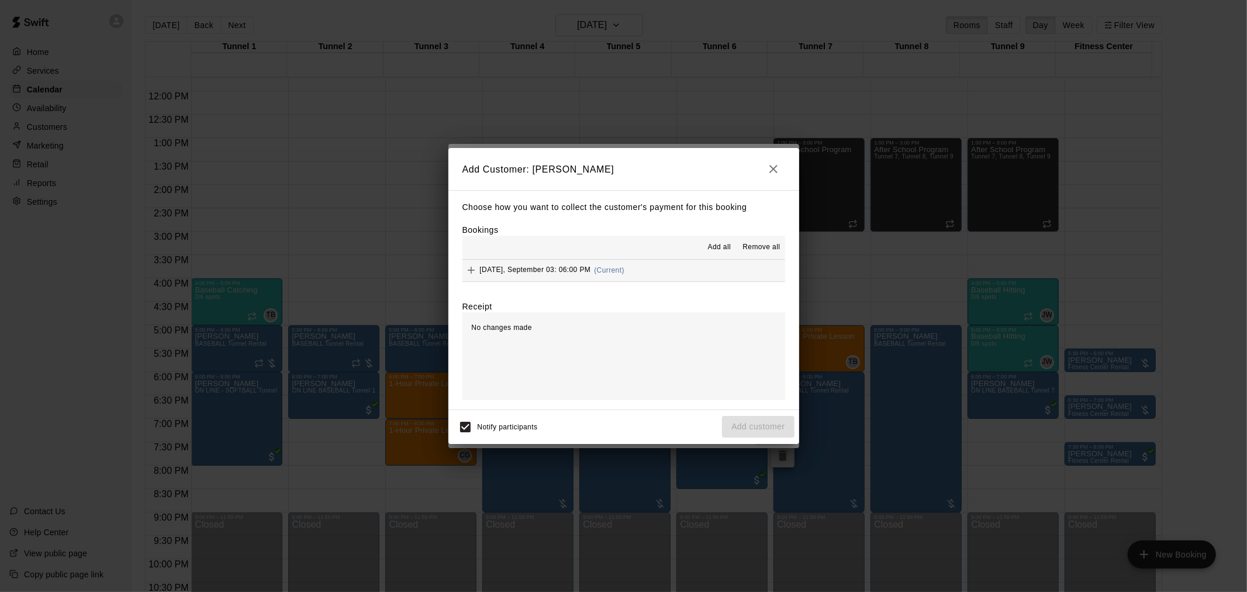
click at [678, 272] on button "Wednesday, September 03: 06:00 PM (Current)" at bounding box center [623, 271] width 323 height 22
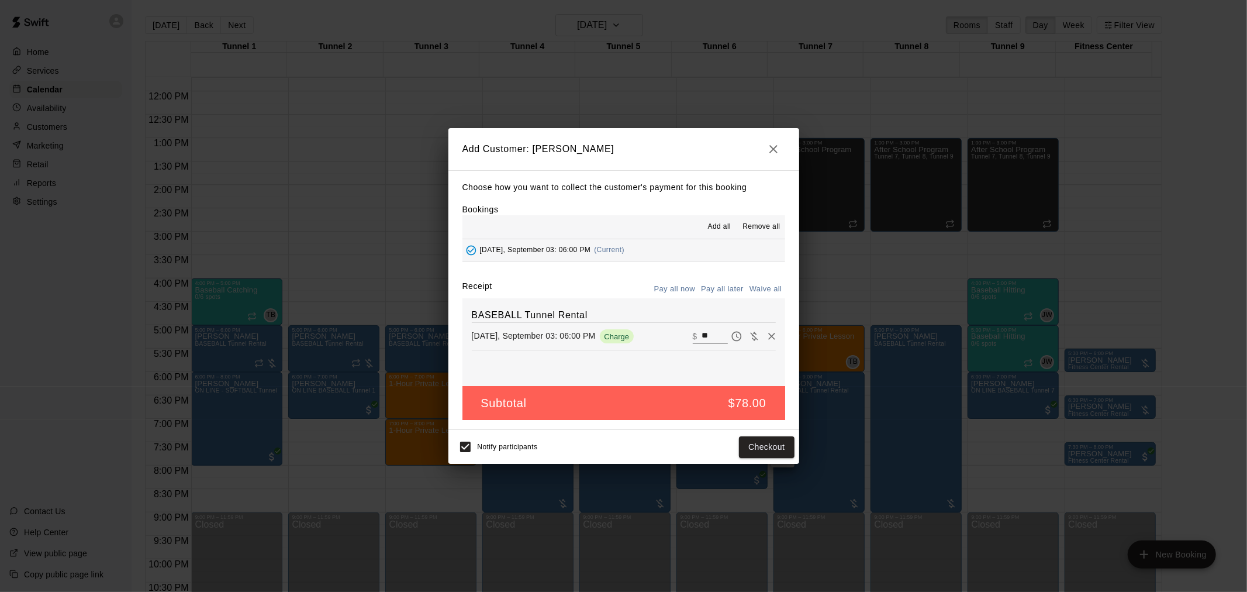
click at [723, 286] on button "Pay all later" at bounding box center [722, 289] width 49 height 18
click at [768, 453] on button "Add customer" at bounding box center [758, 447] width 72 height 22
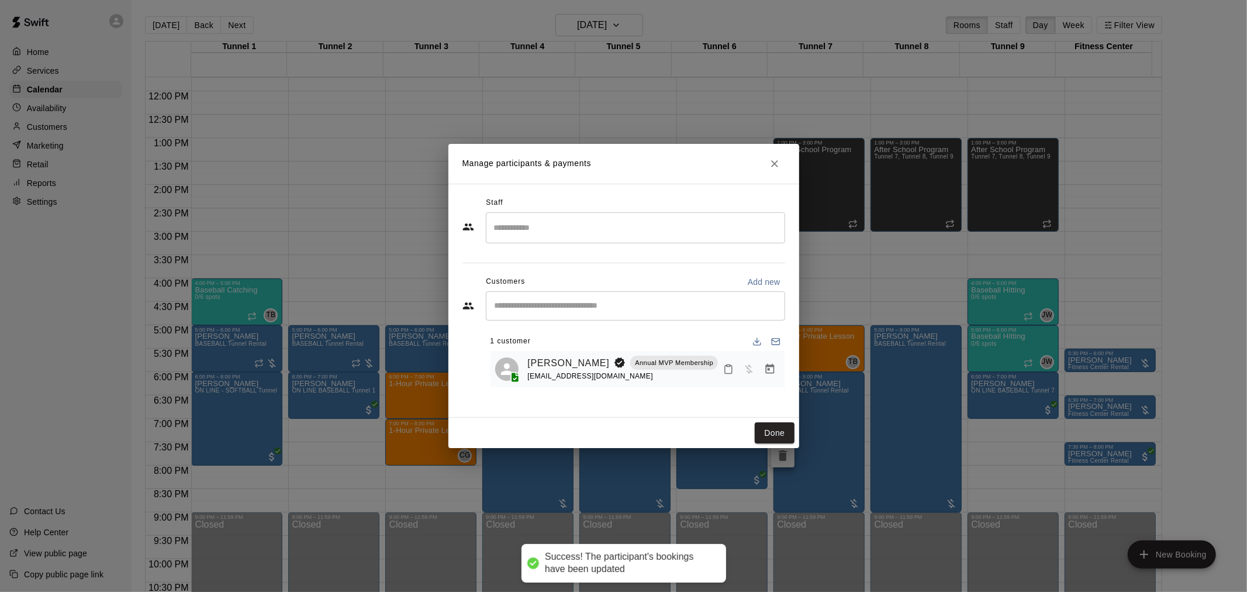
click at [773, 421] on div "Done" at bounding box center [623, 432] width 351 height 31
click at [776, 427] on button "Done" at bounding box center [774, 433] width 39 height 22
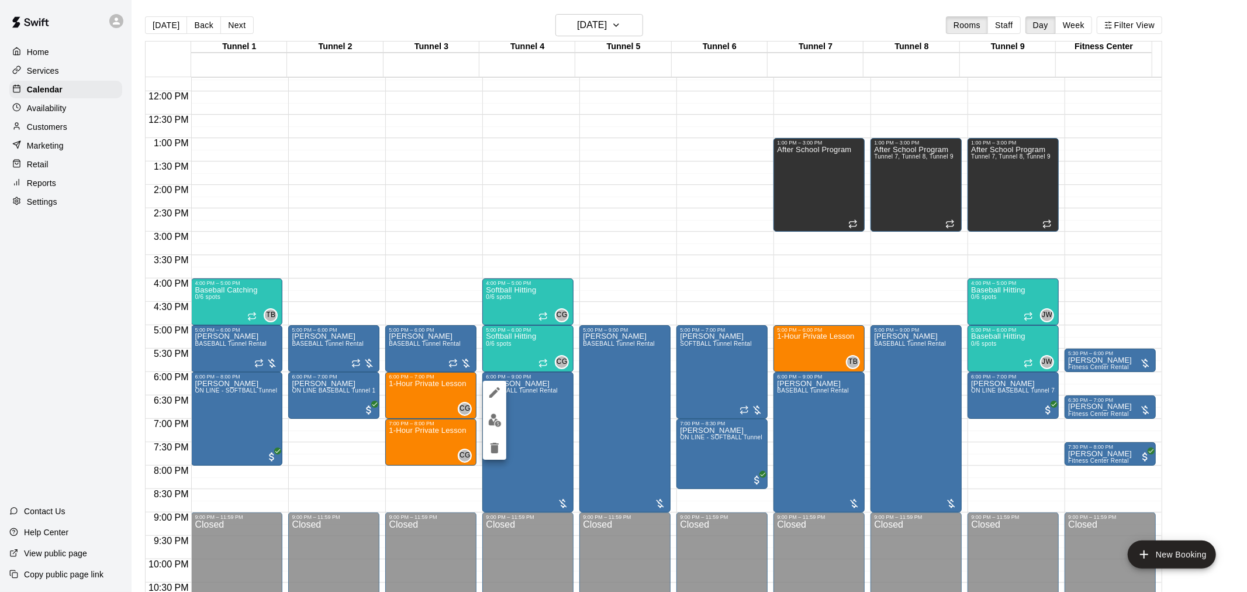
click at [497, 424] on img "edit" at bounding box center [494, 419] width 13 height 13
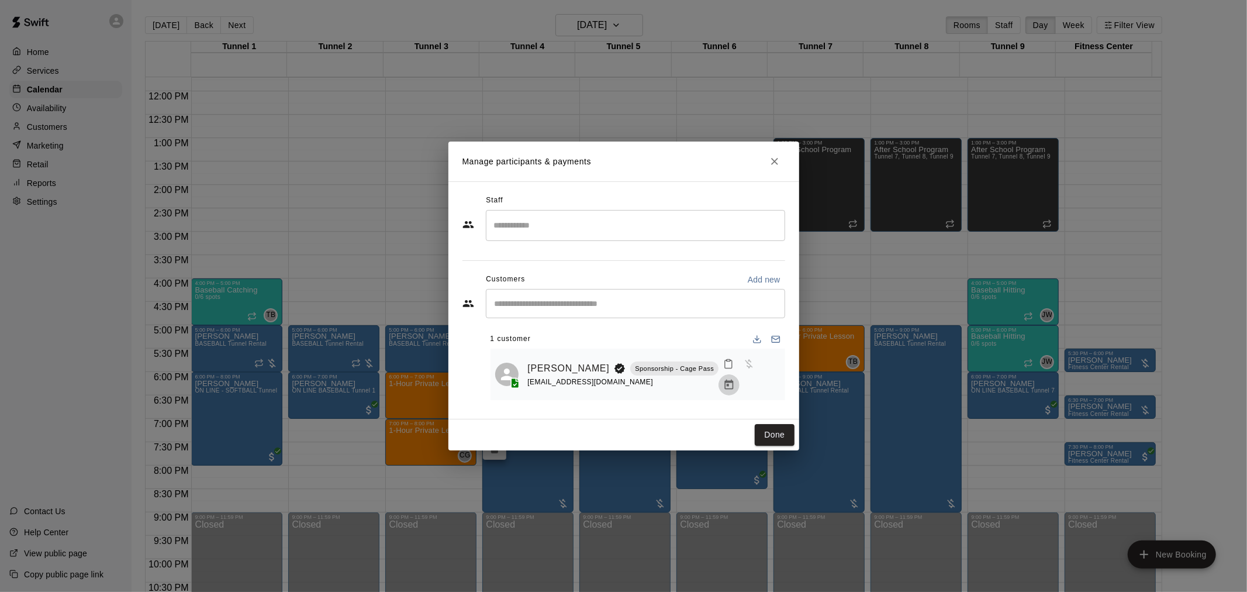
click at [735, 379] on icon "Manage bookings & payment" at bounding box center [729, 385] width 12 height 12
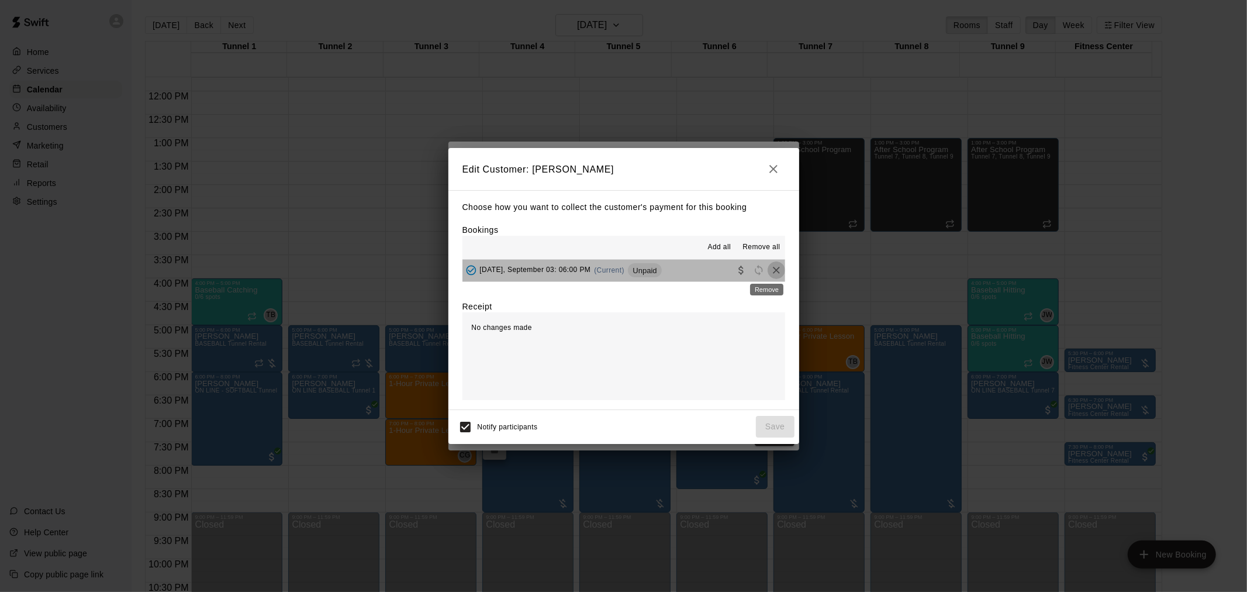
click at [771, 266] on icon "Remove" at bounding box center [777, 270] width 12 height 12
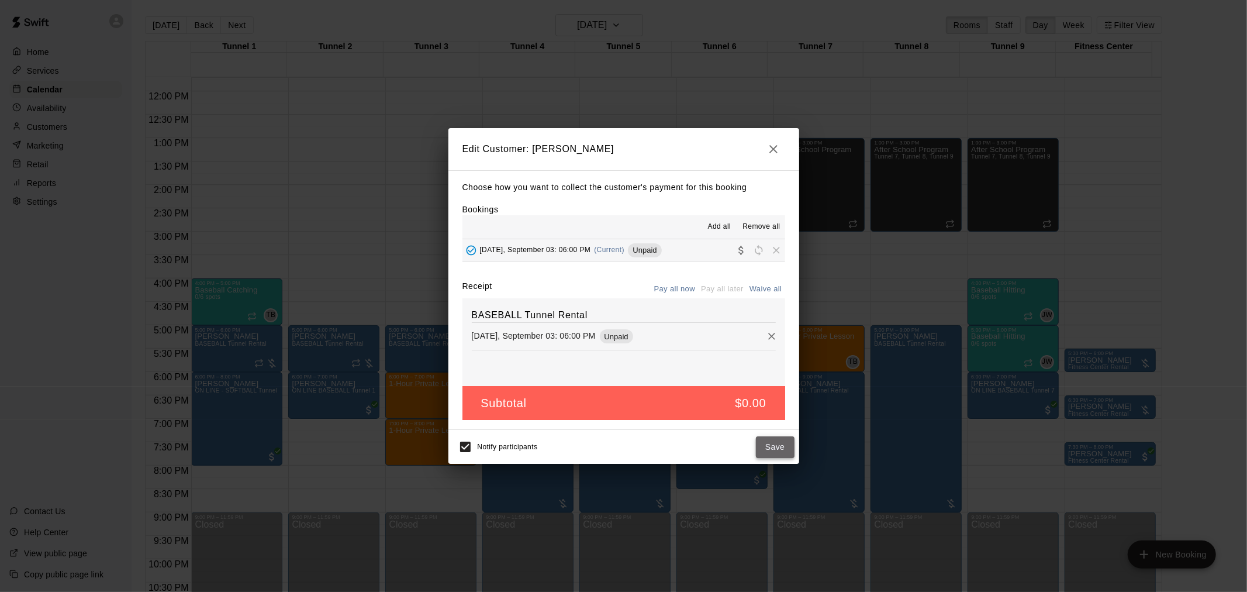
click at [762, 442] on button "Save" at bounding box center [775, 447] width 39 height 22
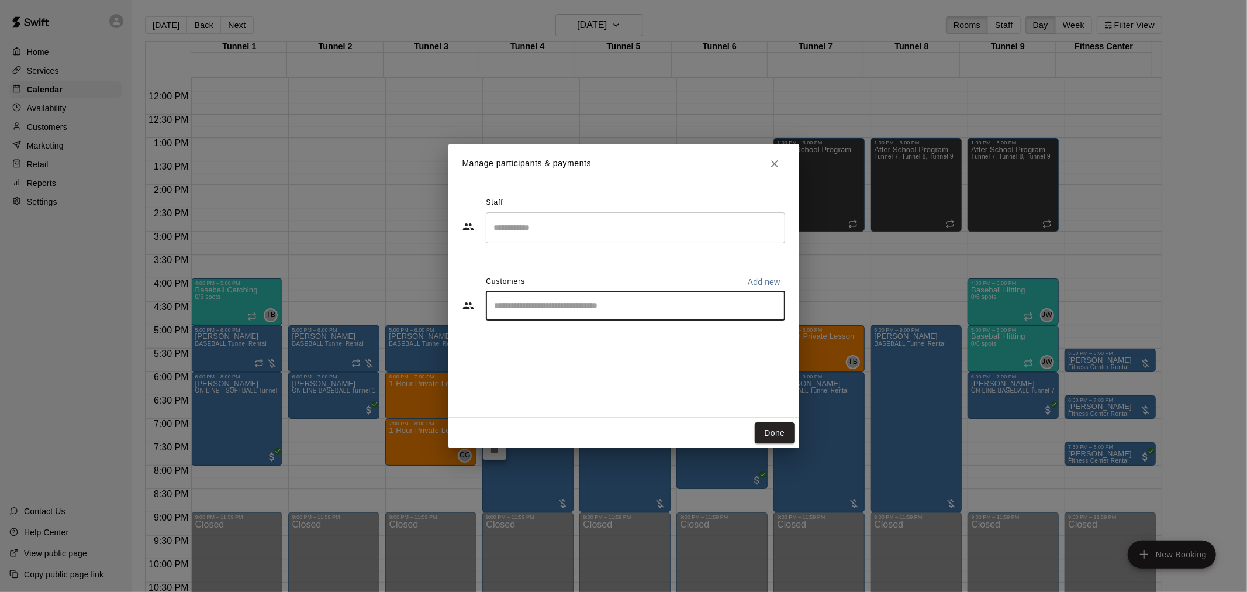
click at [645, 302] on input "Start typing to search customers..." at bounding box center [635, 306] width 289 height 12
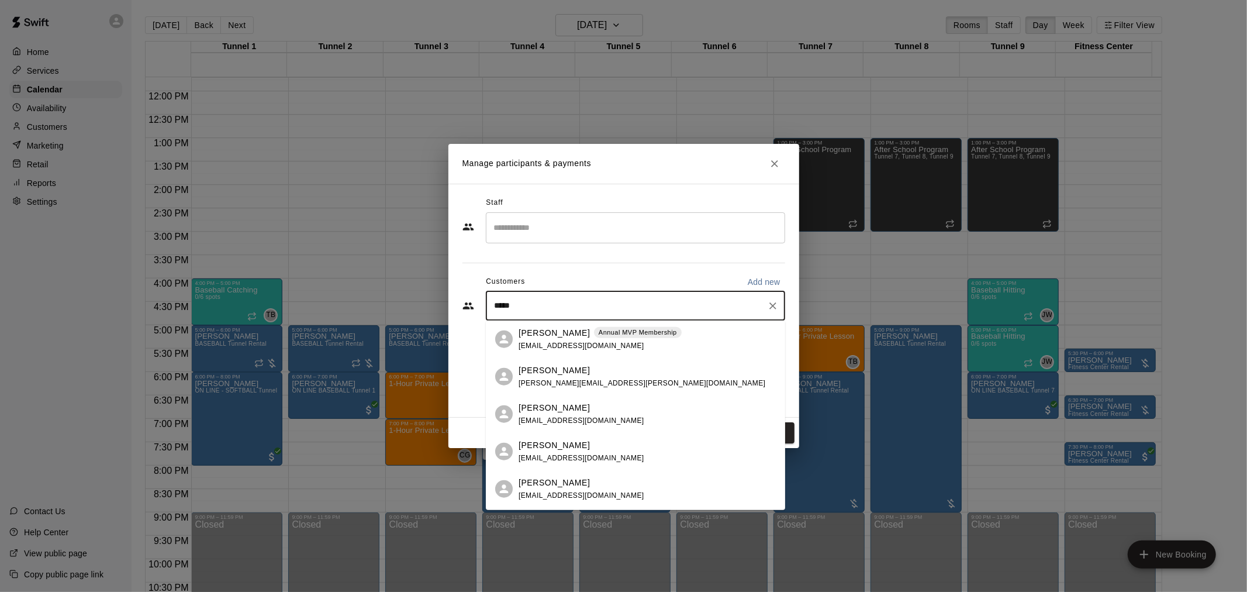
type input "******"
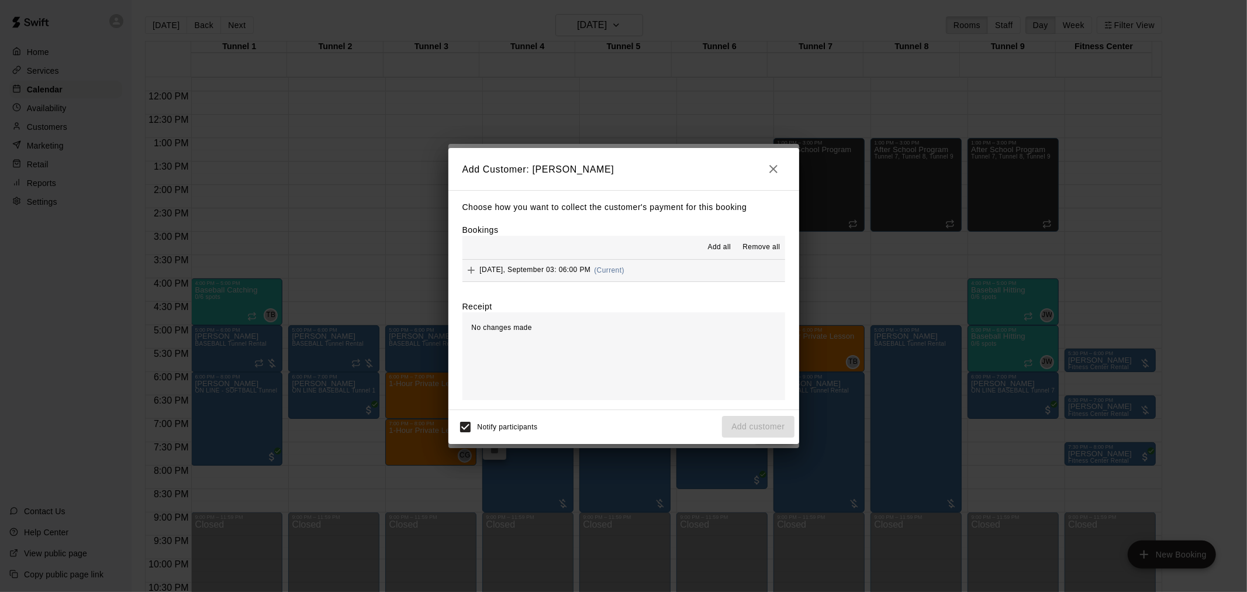
click at [699, 268] on button "Wednesday, September 03: 06:00 PM (Current)" at bounding box center [623, 271] width 323 height 22
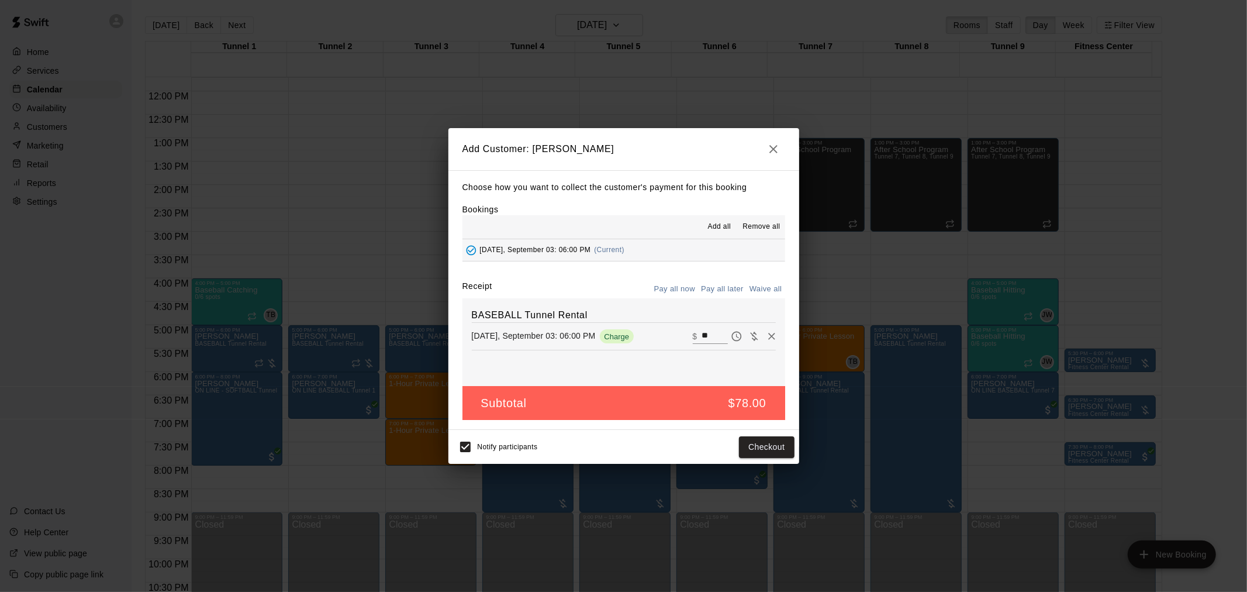
click at [730, 291] on button "Pay all later" at bounding box center [722, 289] width 49 height 18
click at [765, 447] on button "Add customer" at bounding box center [758, 447] width 72 height 22
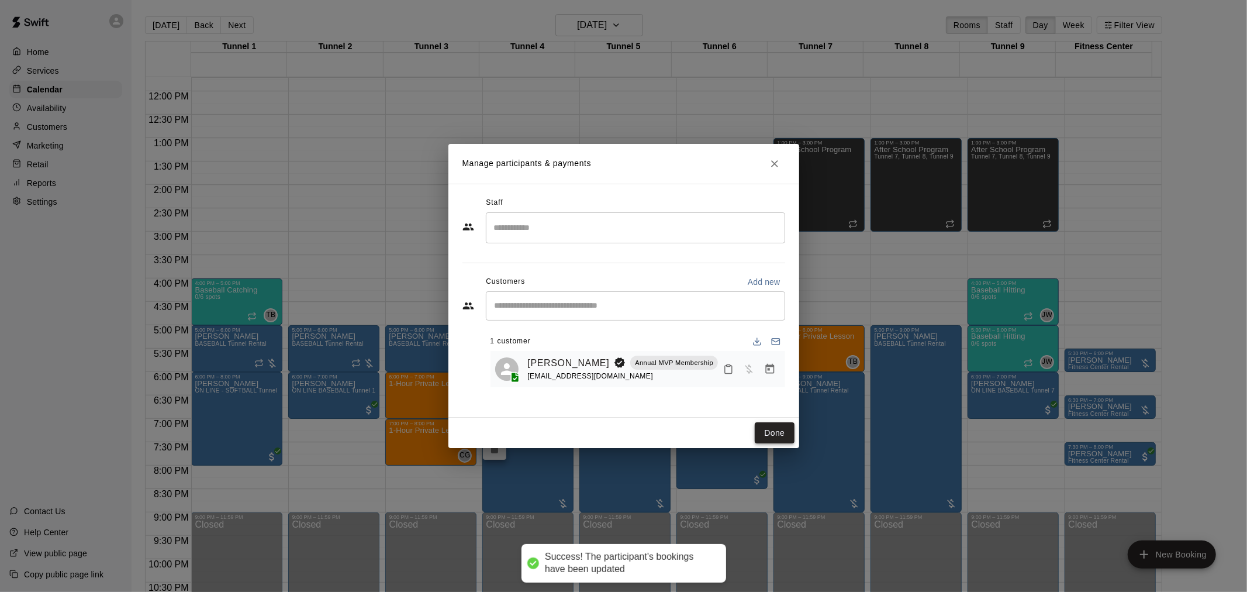
click at [772, 427] on button "Done" at bounding box center [774, 433] width 39 height 22
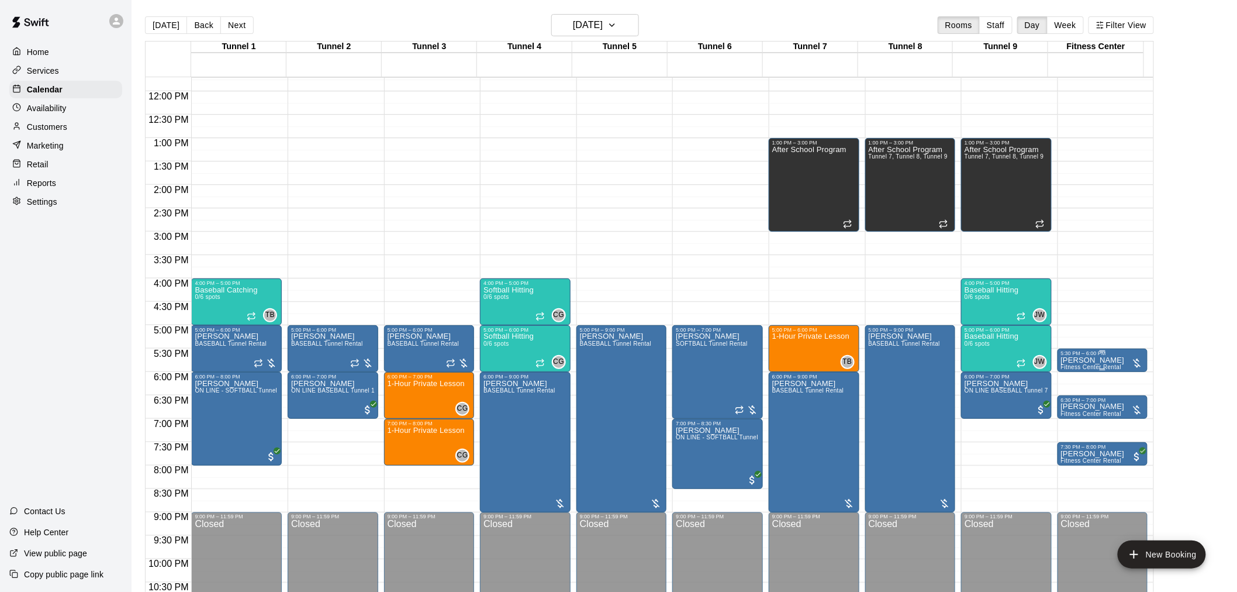
click at [1092, 360] on p "Jerry Sandusky" at bounding box center [1093, 360] width 64 height 0
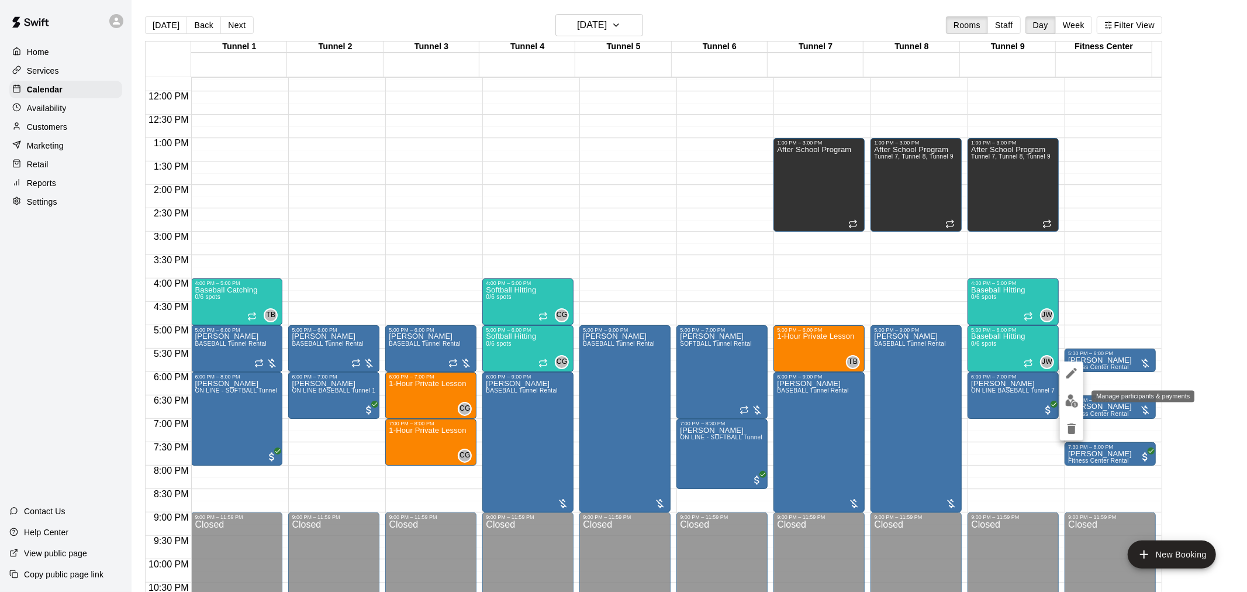
click at [1069, 406] on img "edit" at bounding box center [1071, 400] width 13 height 13
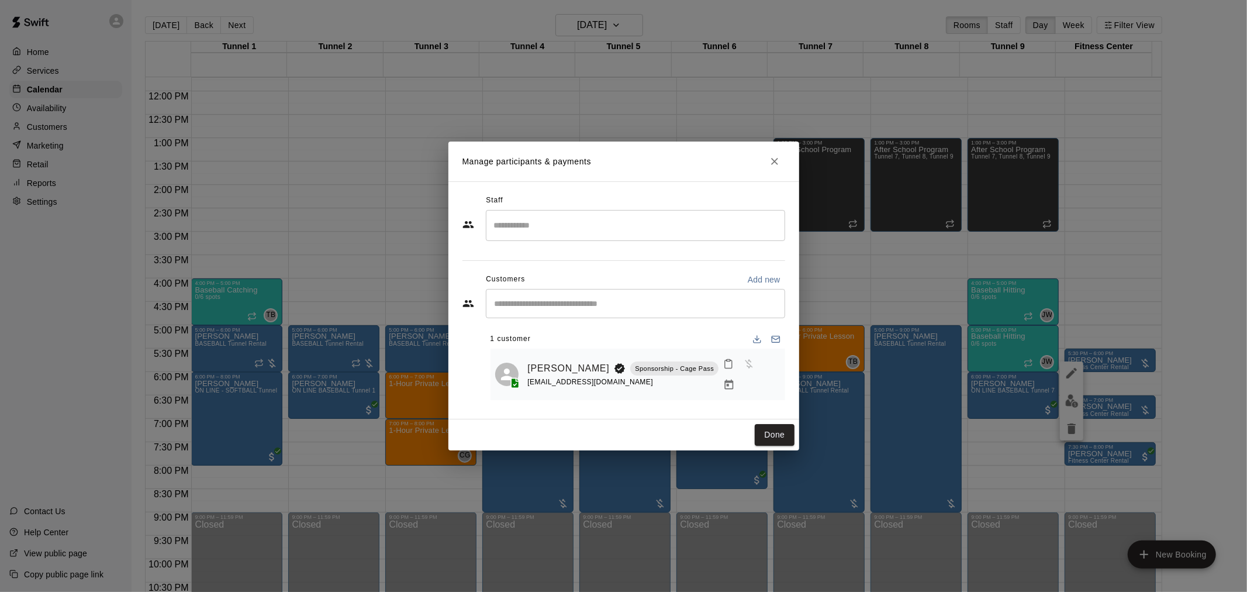
click at [740, 374] on button "Manage bookings & payment" at bounding box center [729, 384] width 21 height 21
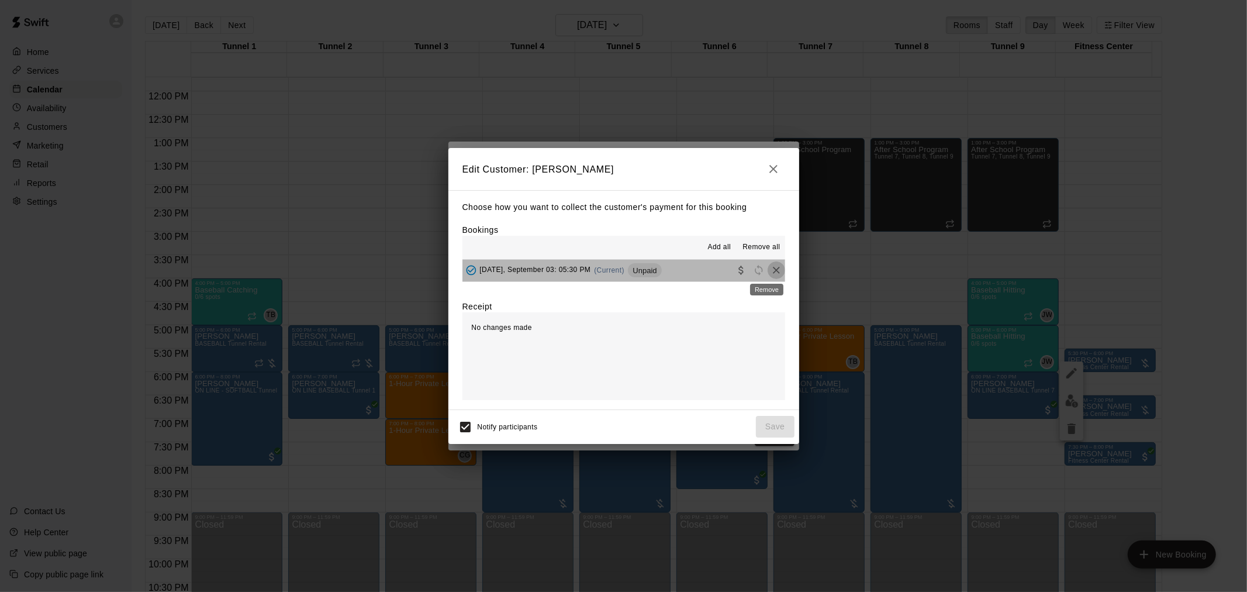
click at [773, 270] on icon "Remove" at bounding box center [776, 270] width 7 height 7
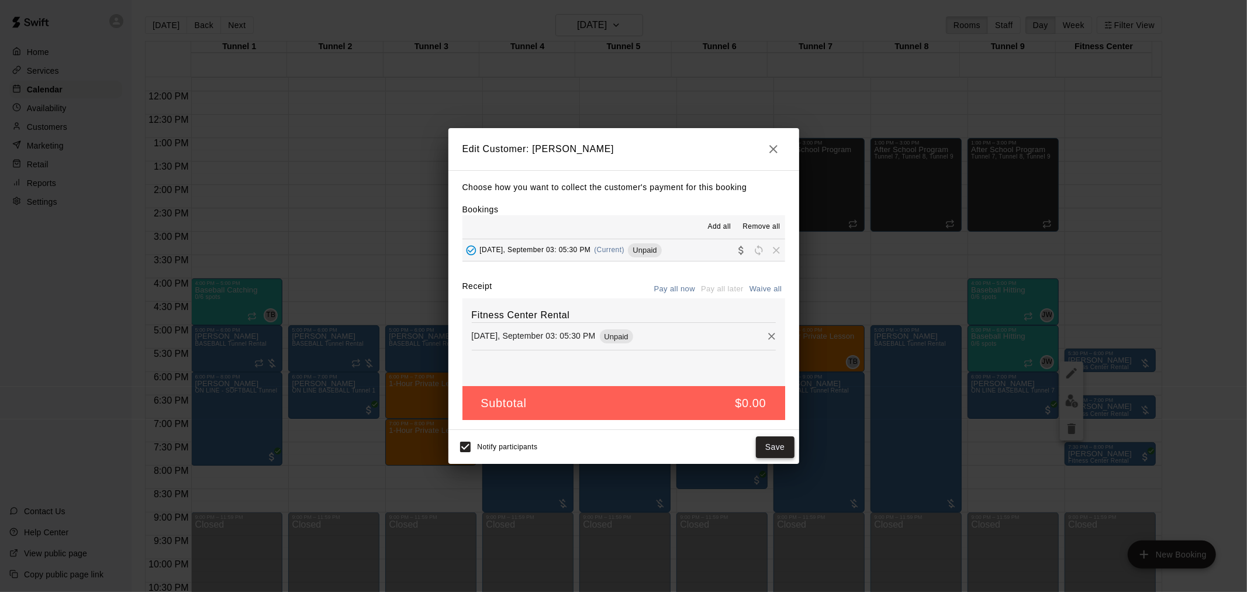
click at [772, 438] on button "Save" at bounding box center [775, 447] width 39 height 22
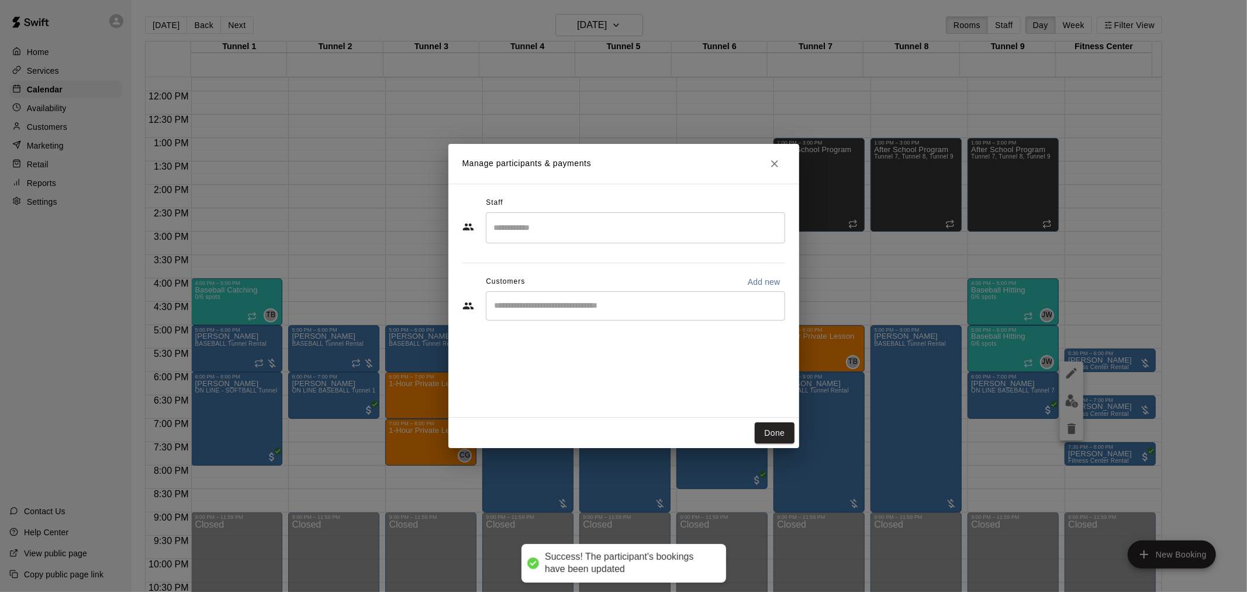
click at [594, 304] on input "Start typing to search customers..." at bounding box center [635, 306] width 289 height 12
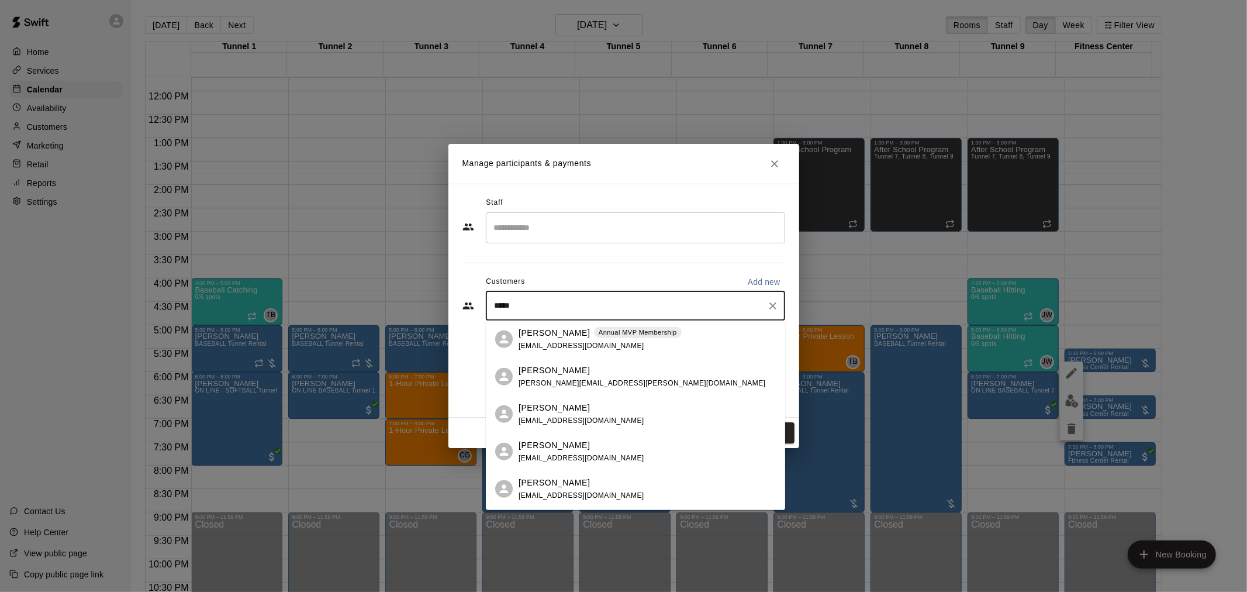
type input "******"
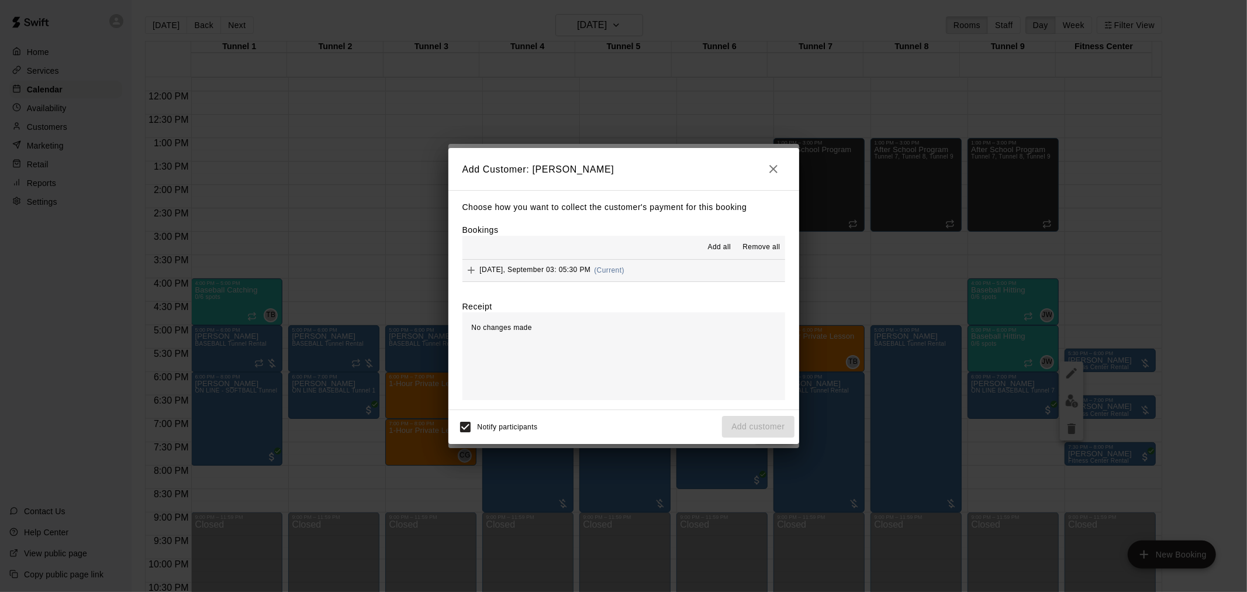
click at [649, 282] on hr at bounding box center [623, 281] width 323 height 1
click at [652, 272] on button "Wednesday, September 03: 05:30 PM (Current)" at bounding box center [623, 271] width 323 height 22
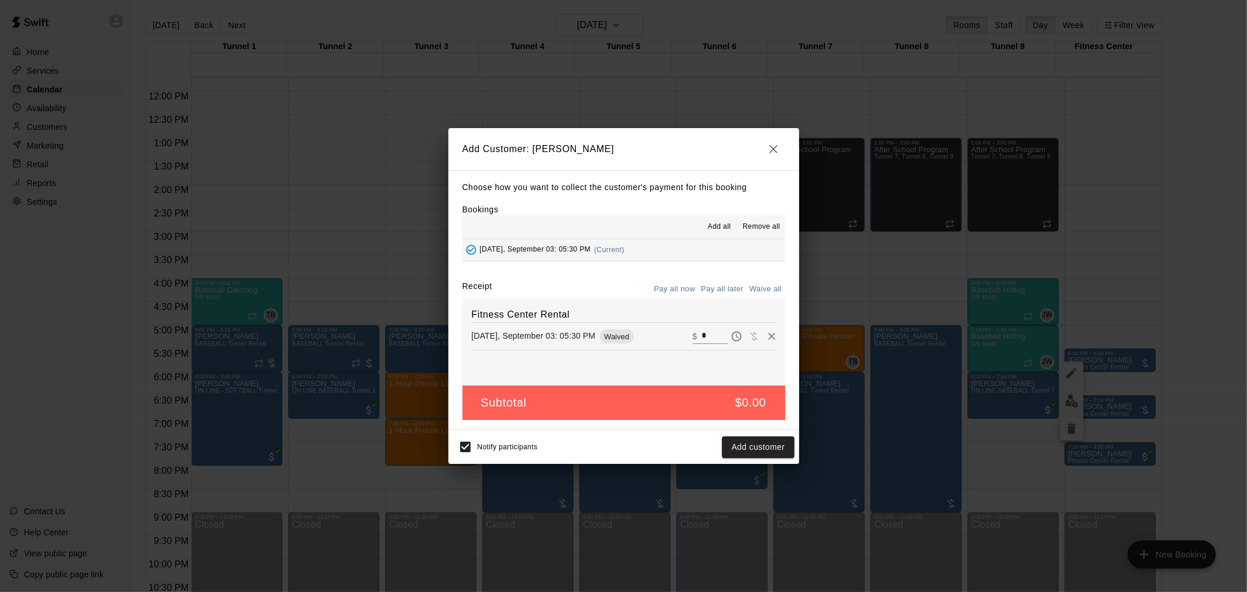
click at [726, 287] on button "Pay all later" at bounding box center [722, 289] width 49 height 18
click at [759, 439] on button "Add customer" at bounding box center [758, 447] width 72 height 22
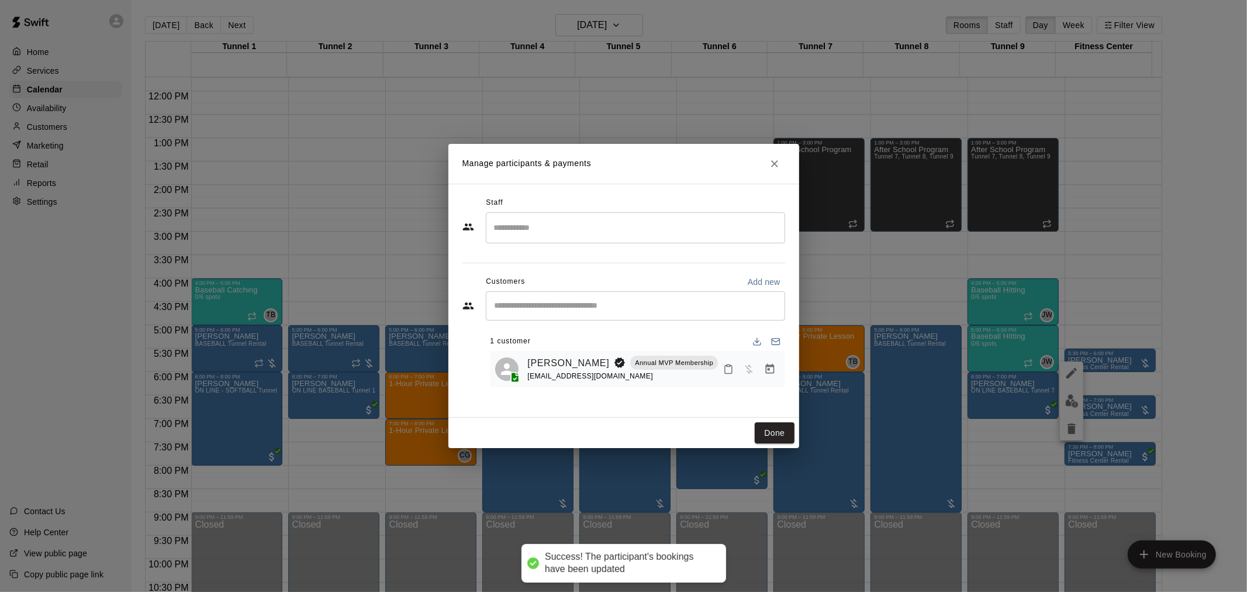
click at [640, 314] on div "​" at bounding box center [635, 305] width 299 height 29
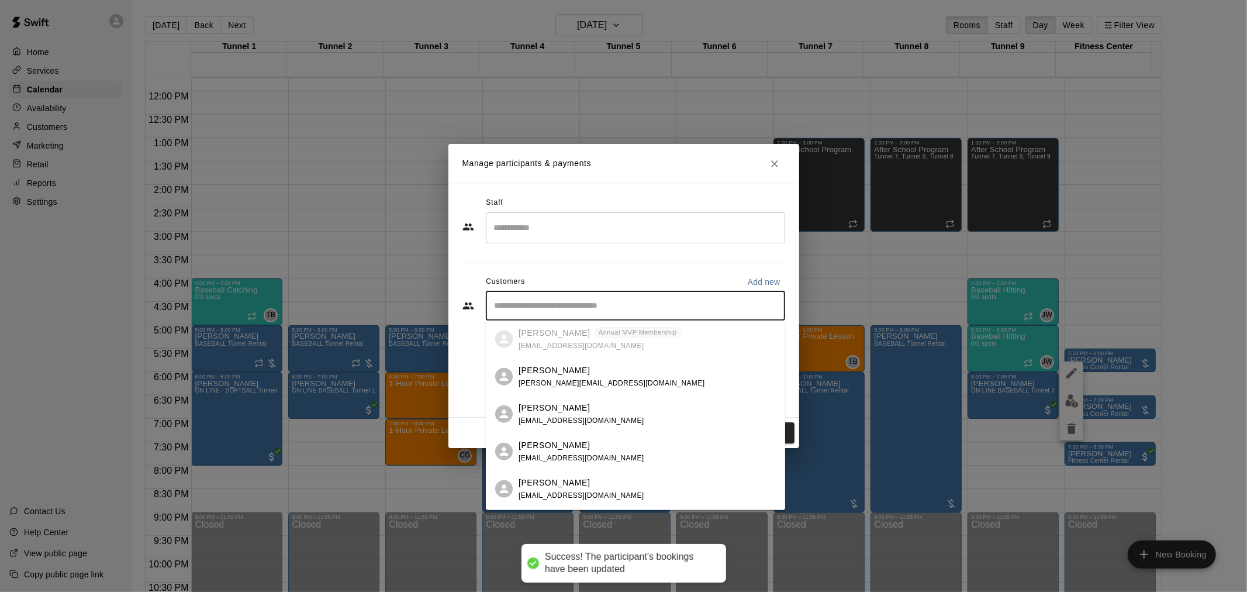
click at [654, 265] on div "Staff ​ Customers Add new ​ 1 customer Steven Rodriguez Annual MVP Membership m…" at bounding box center [623, 295] width 323 height 203
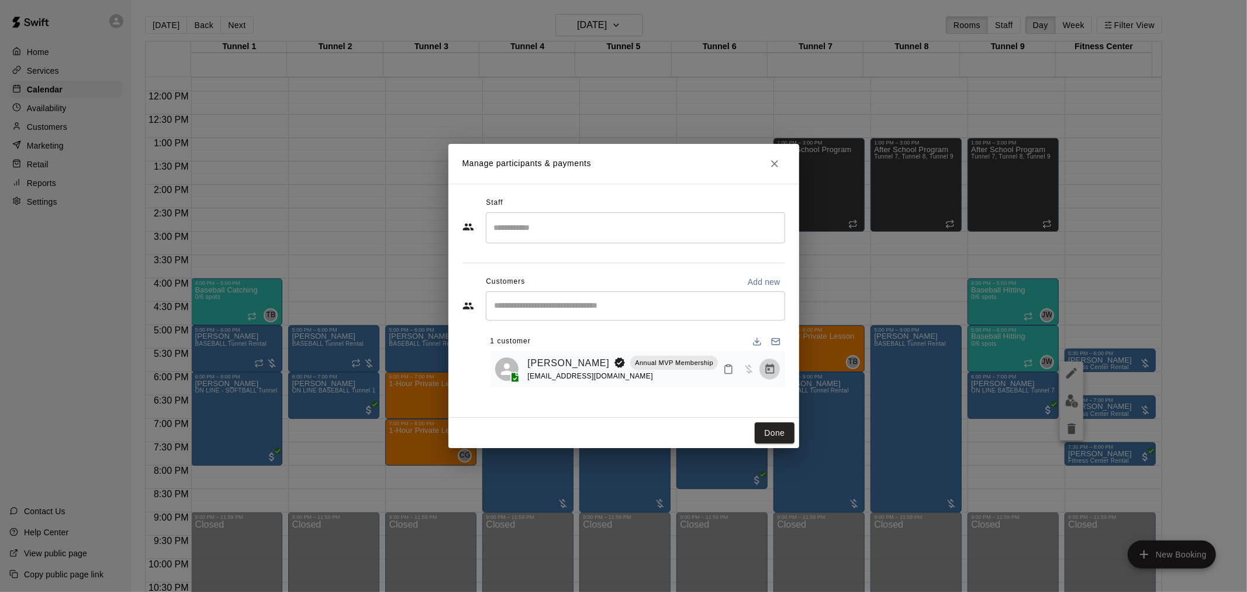
click at [774, 365] on icon "Manage bookings & payment" at bounding box center [770, 369] width 12 height 12
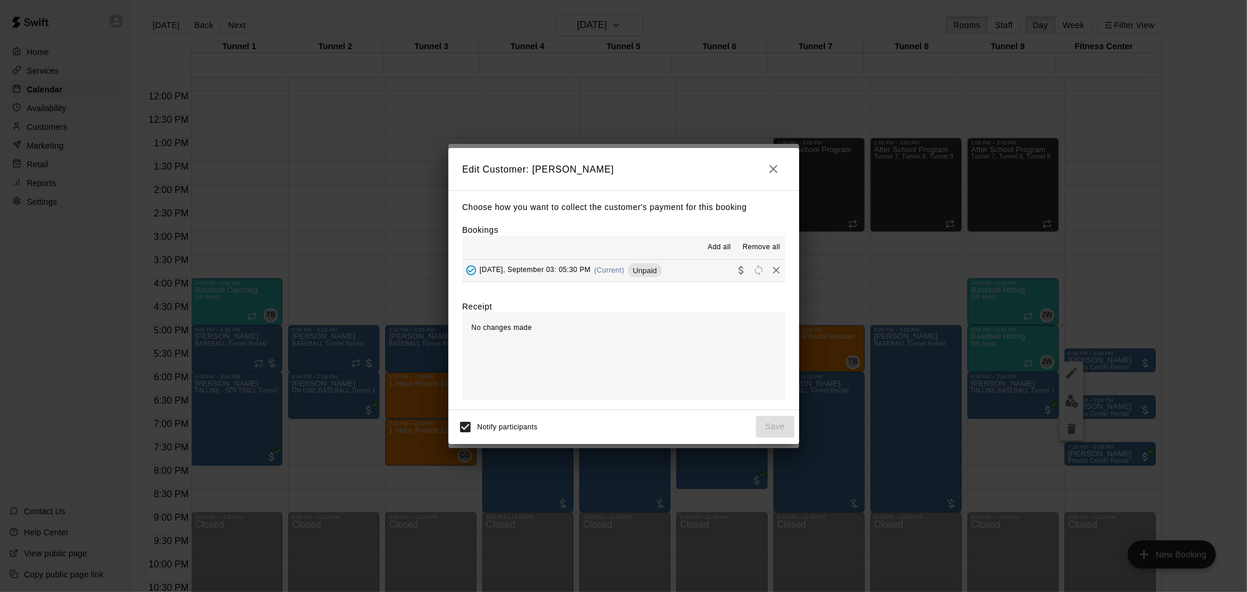
click at [661, 277] on div "Unpaid" at bounding box center [644, 270] width 33 height 14
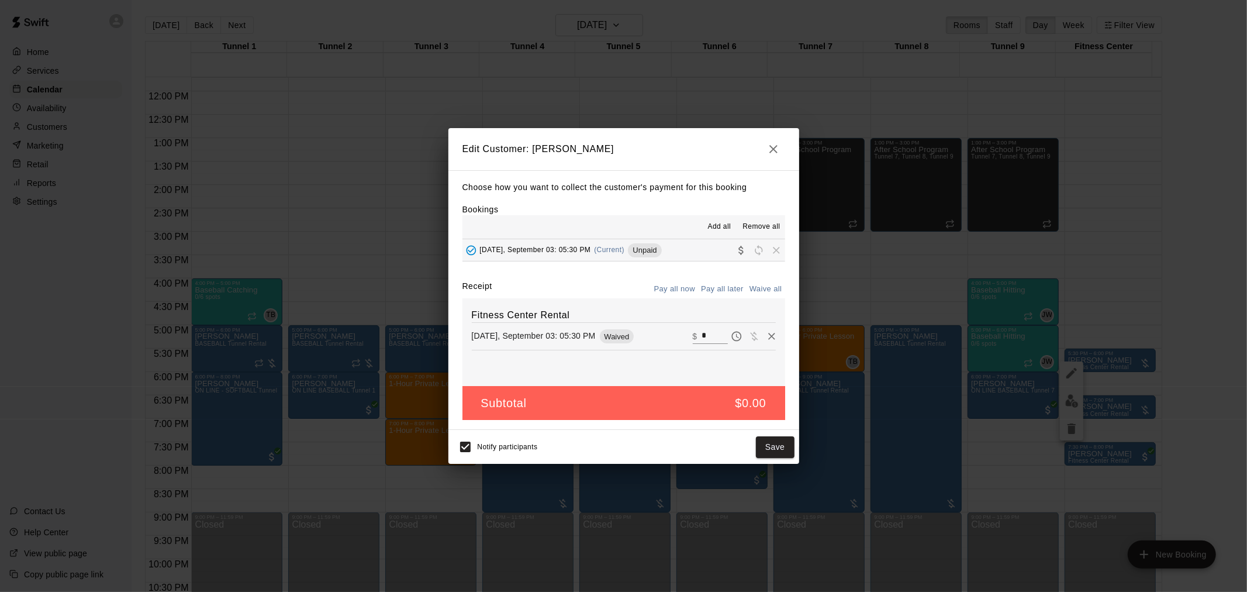
click at [778, 152] on icon "button" at bounding box center [773, 149] width 14 height 14
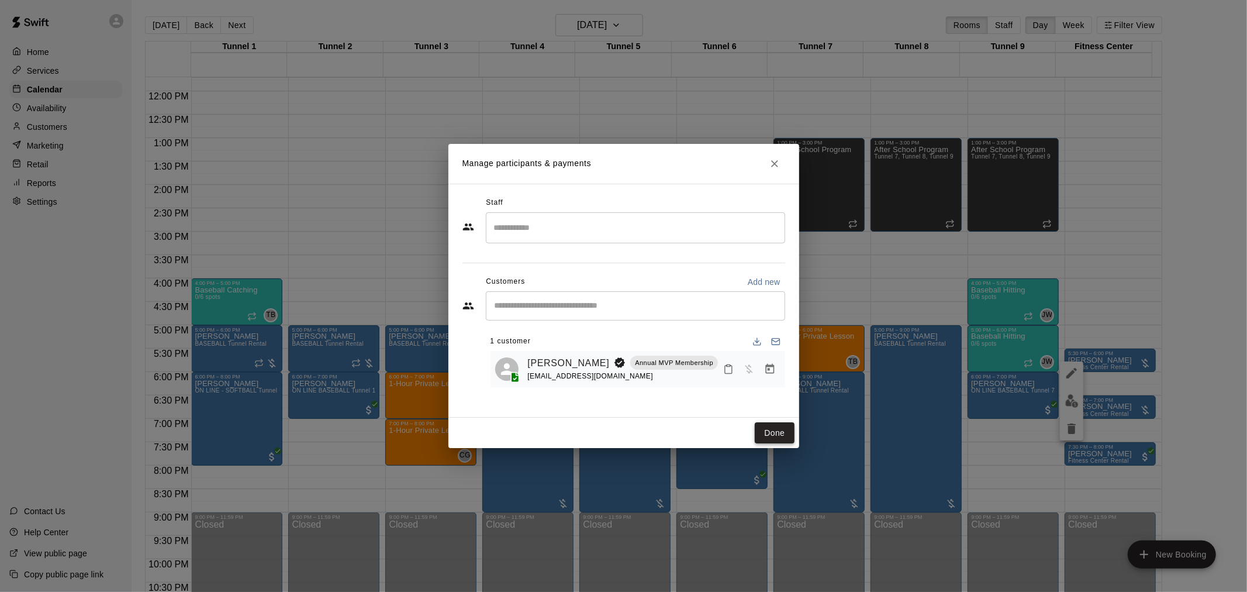
click at [778, 424] on button "Done" at bounding box center [774, 433] width 39 height 22
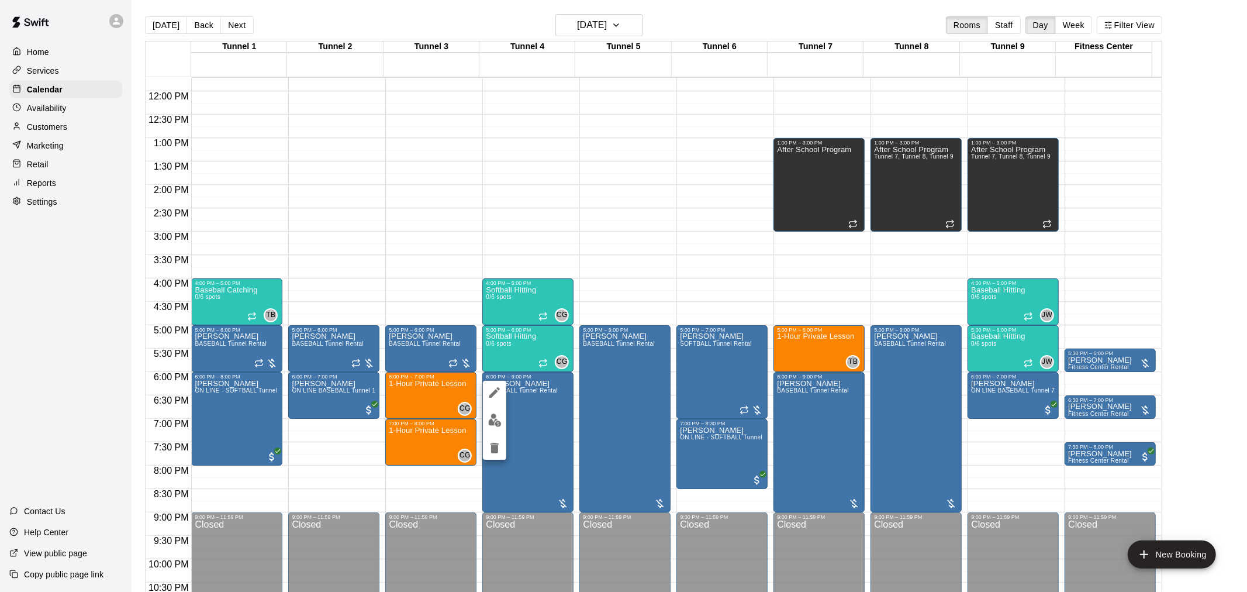
click at [498, 427] on button "edit" at bounding box center [494, 420] width 23 height 23
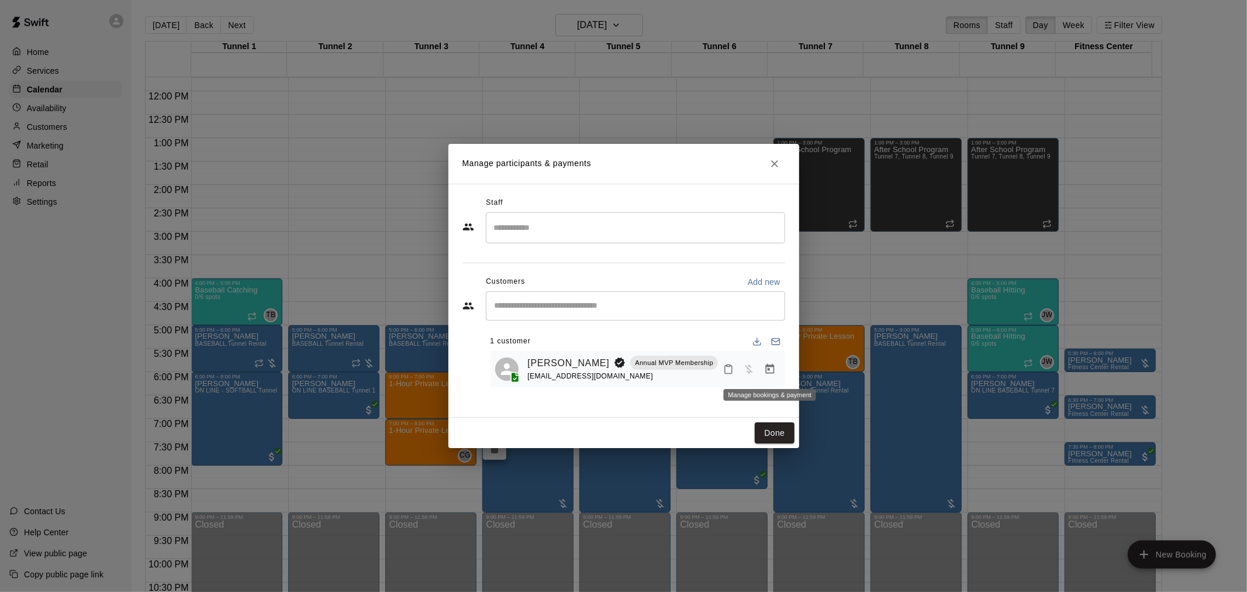
click at [776, 372] on button "Manage bookings & payment" at bounding box center [769, 368] width 21 height 21
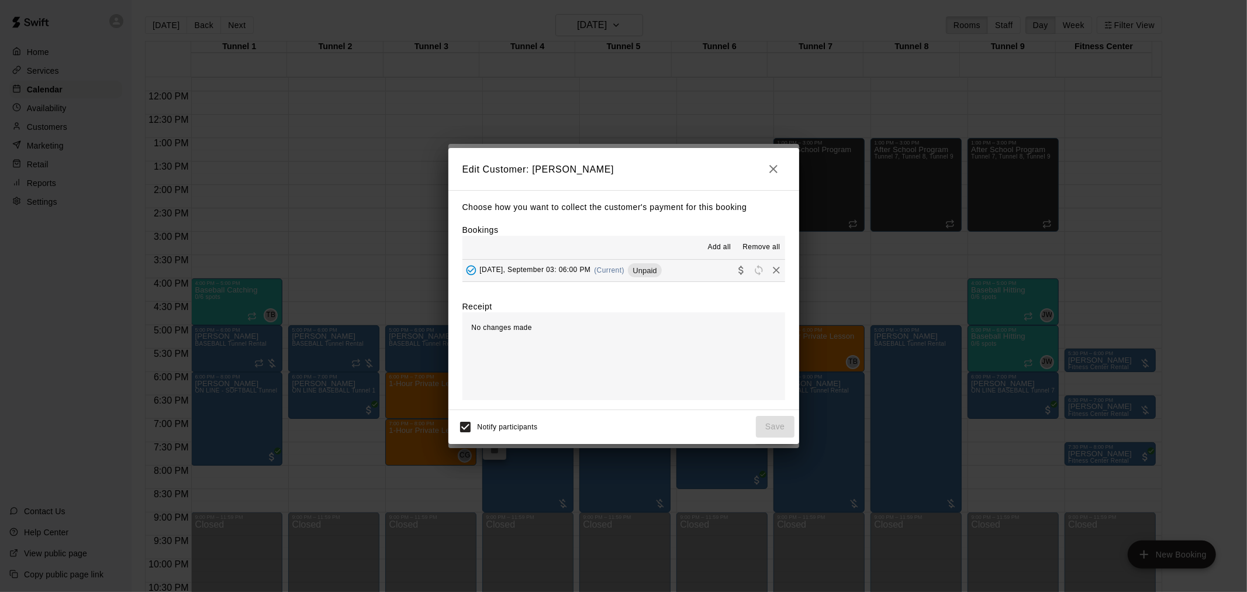
click at [591, 271] on span "Wednesday, September 03: 06:00 PM" at bounding box center [535, 270] width 111 height 8
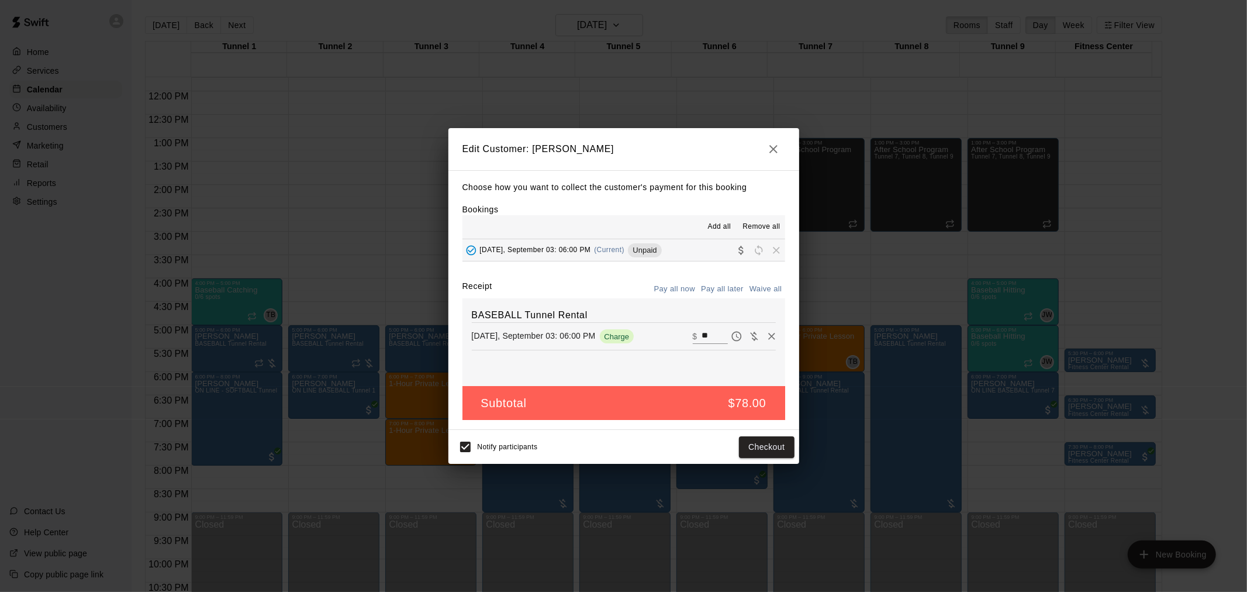
click at [772, 148] on icon "button" at bounding box center [773, 149] width 8 height 8
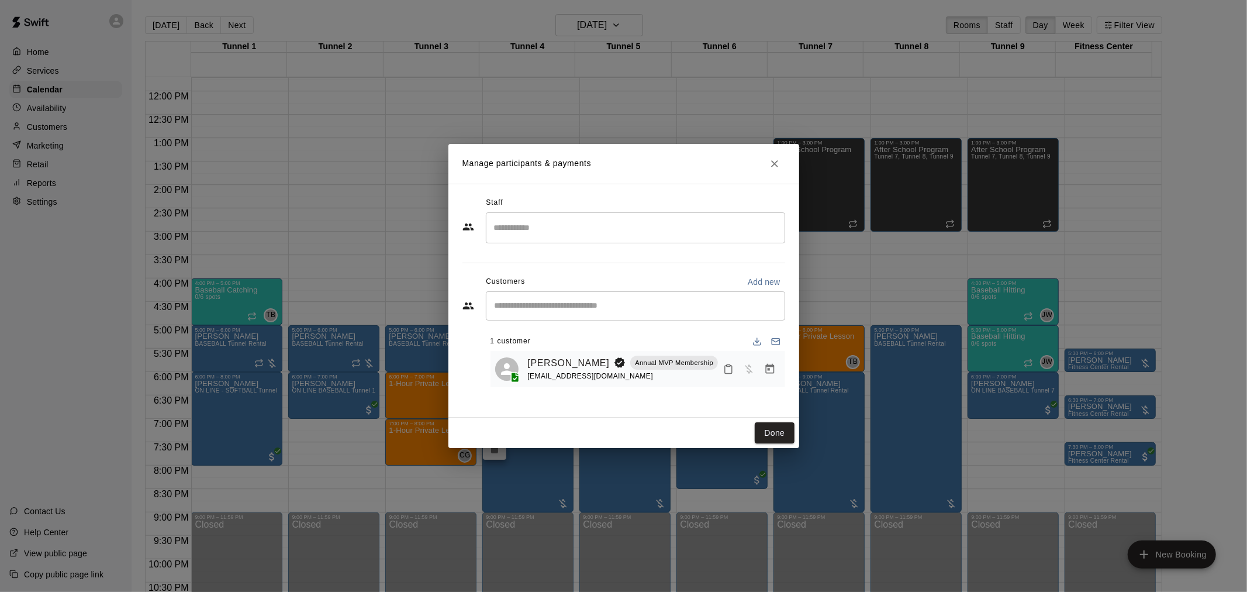
click at [776, 158] on icon "Close" at bounding box center [775, 164] width 12 height 12
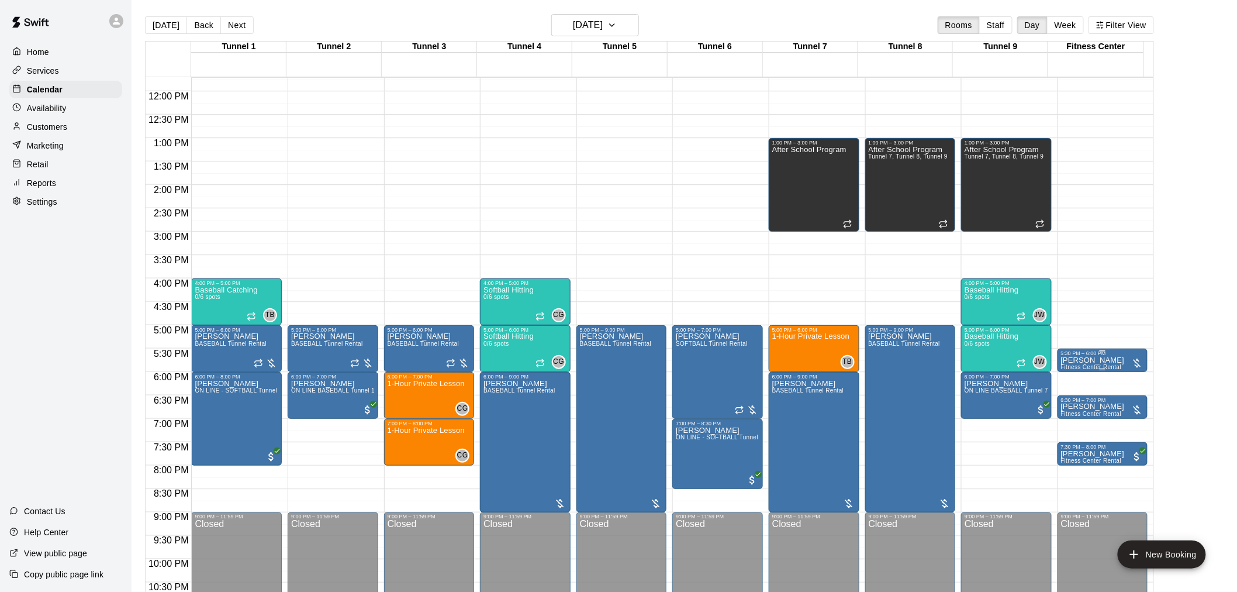
click at [1073, 364] on span "Fitness Center Rental" at bounding box center [1091, 367] width 61 height 6
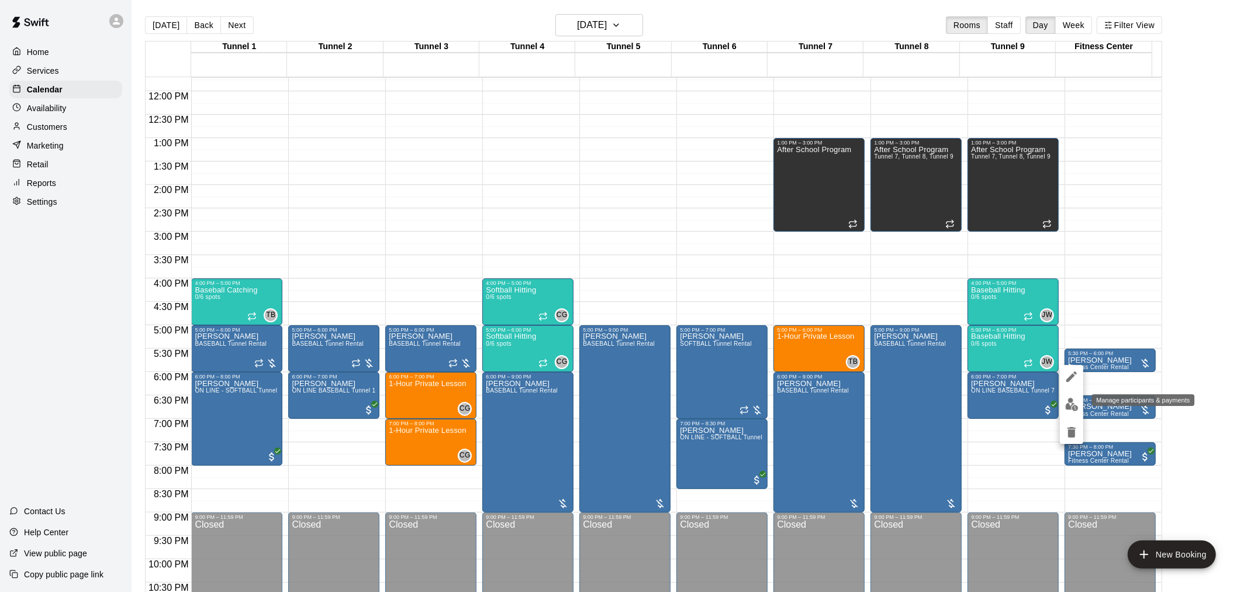
click at [1068, 403] on img "edit" at bounding box center [1071, 404] width 13 height 13
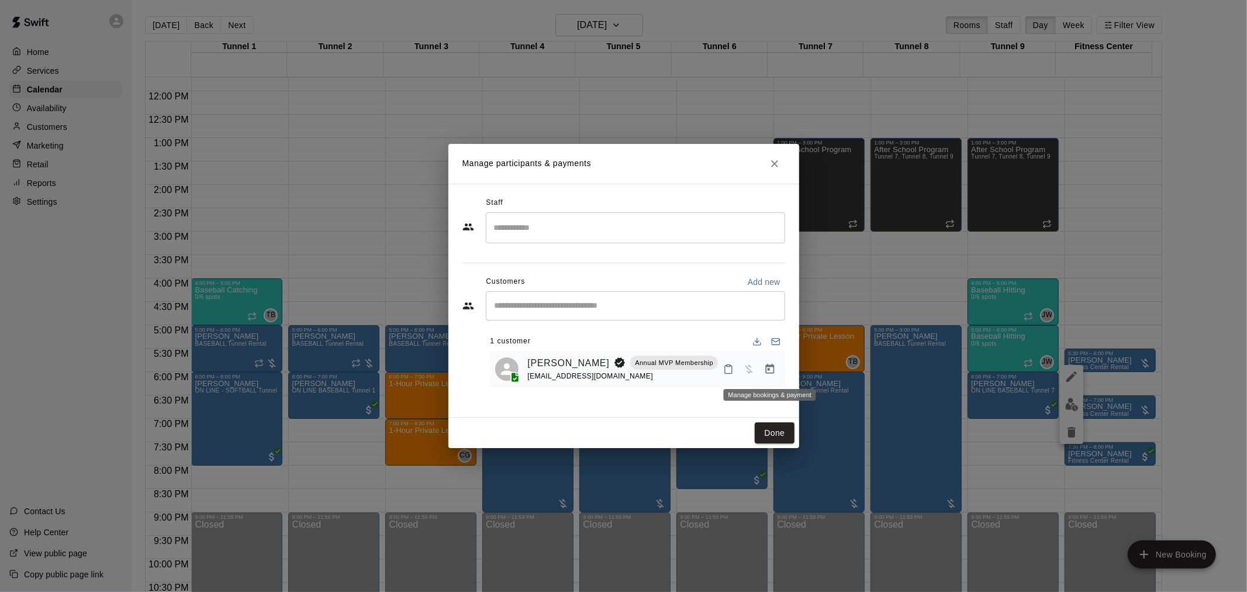
click at [765, 367] on icon "Manage bookings & payment" at bounding box center [770, 369] width 12 height 12
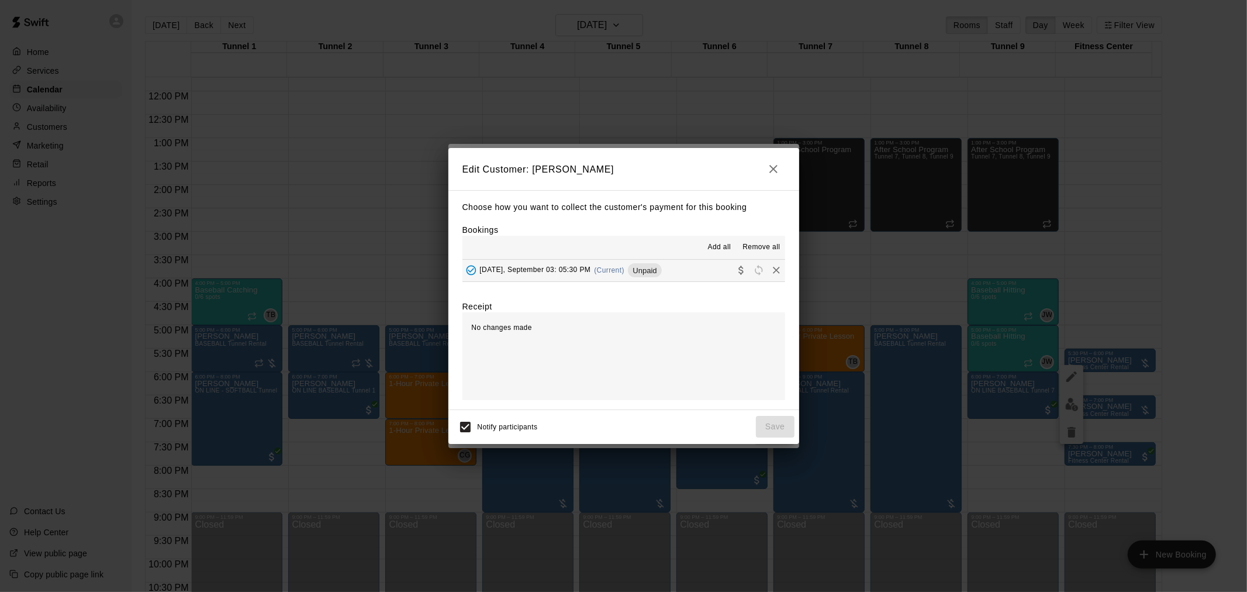
click at [662, 278] on div "Wednesday, September 03: 05:30 PM (Current) Unpaid" at bounding box center [561, 270] width 199 height 18
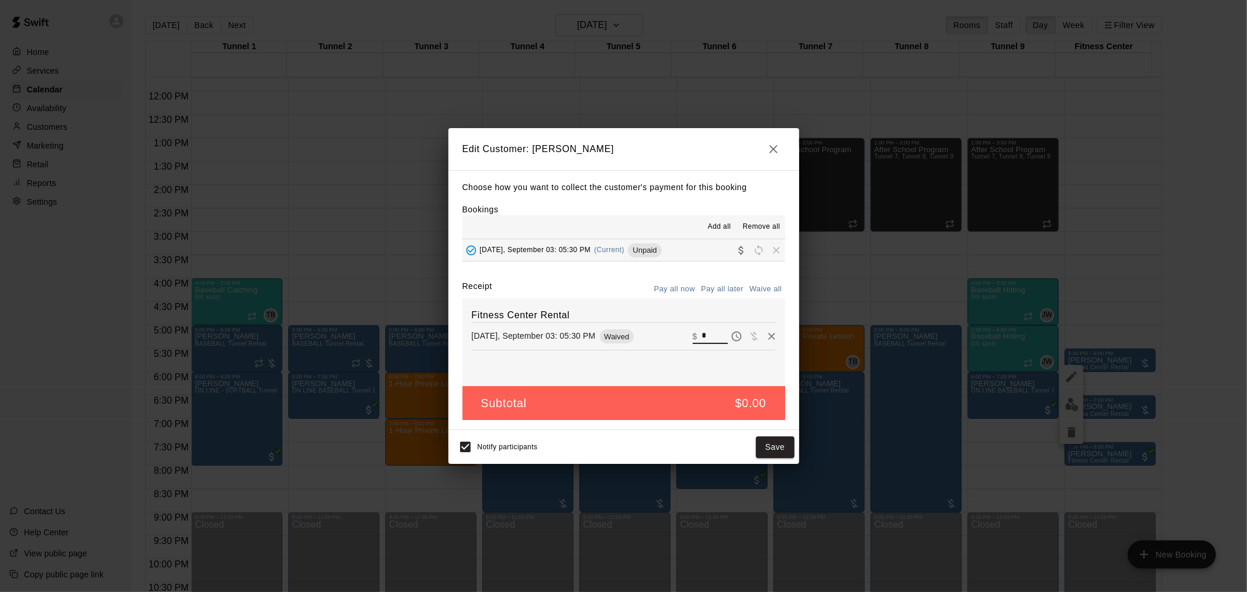
click at [702, 336] on input "*" at bounding box center [715, 336] width 26 height 15
type input "**"
click at [733, 289] on button "Pay all later" at bounding box center [722, 289] width 49 height 18
click at [770, 449] on button "Save" at bounding box center [775, 447] width 39 height 22
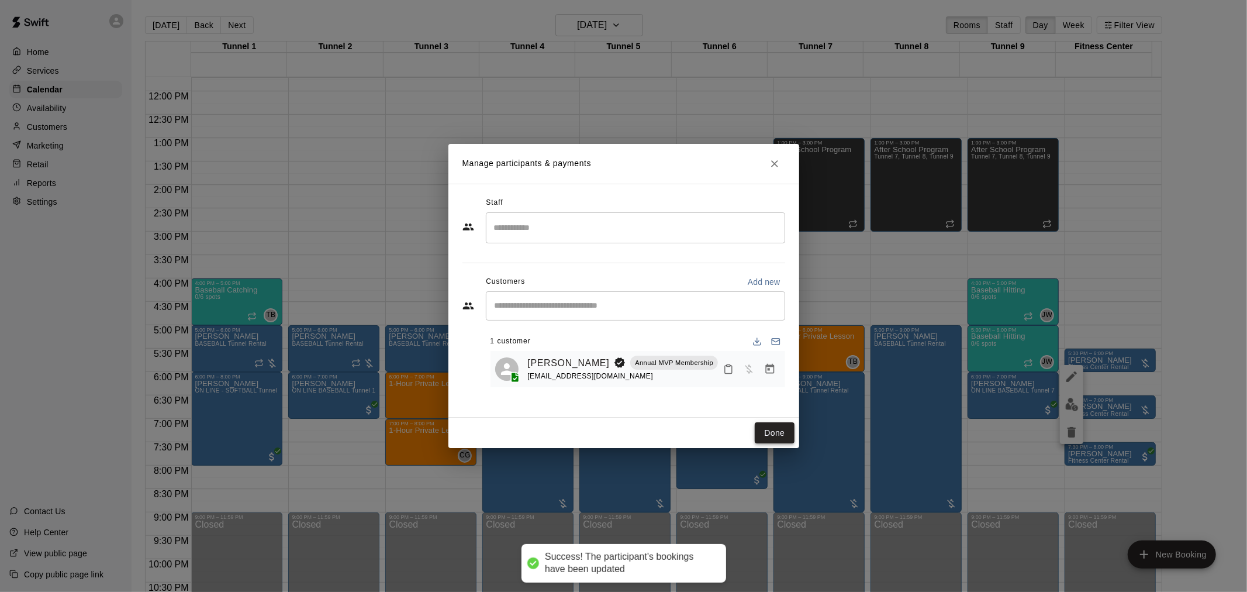
click at [765, 429] on button "Done" at bounding box center [774, 433] width 39 height 22
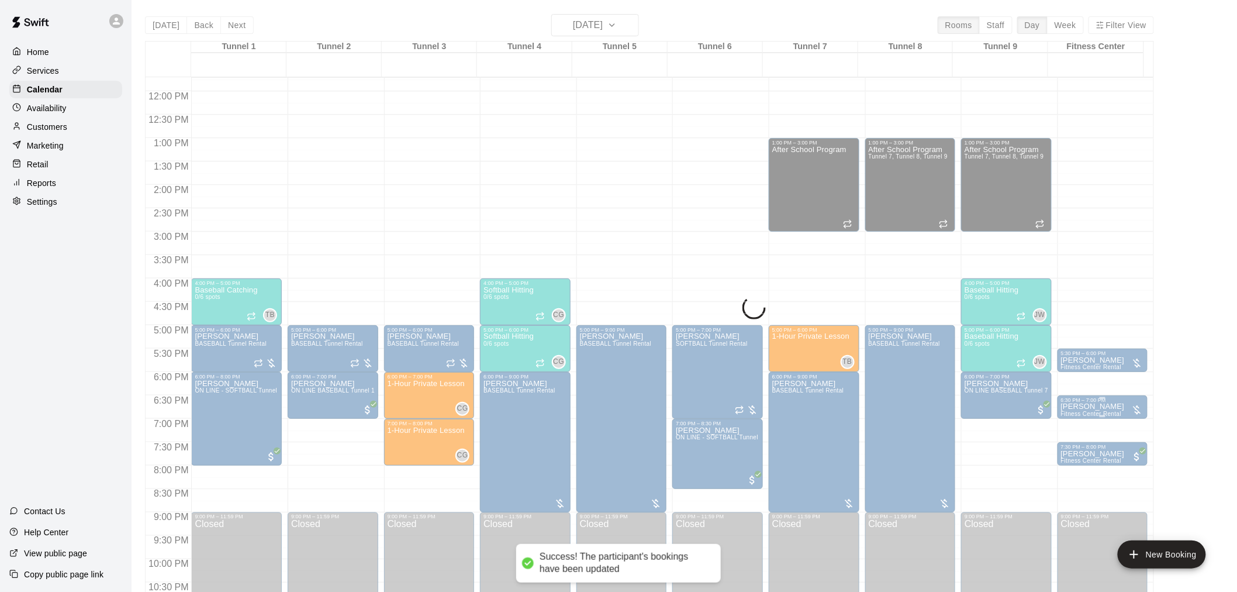
click at [1110, 412] on span "Fitness Center Rental" at bounding box center [1091, 413] width 61 height 6
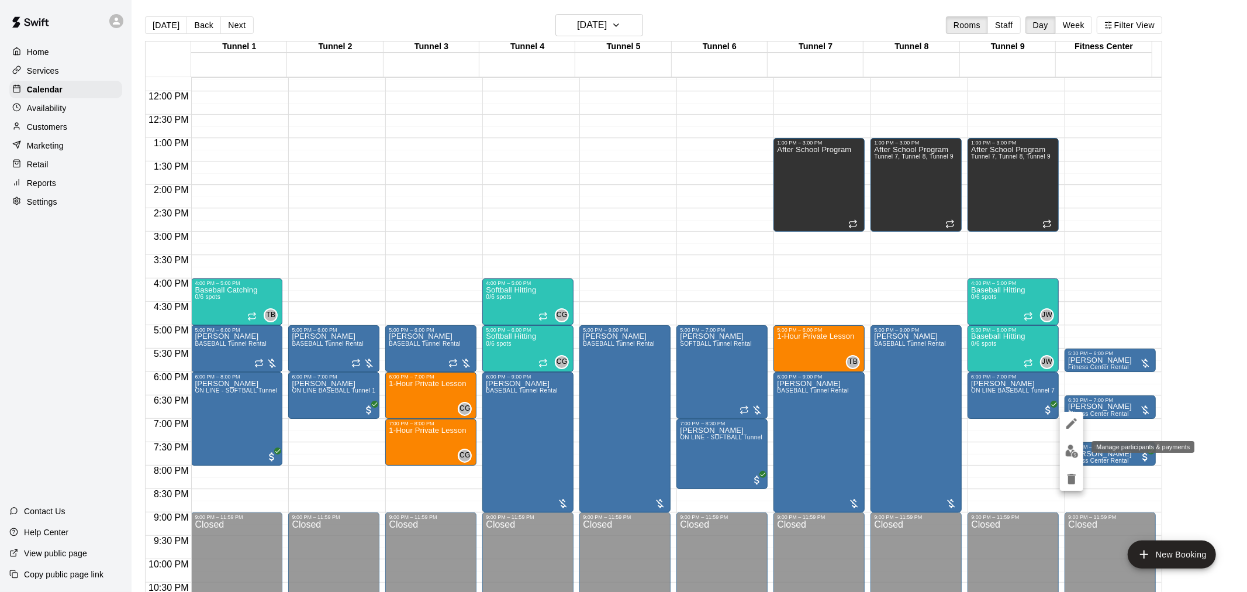
click at [1076, 446] on img "edit" at bounding box center [1071, 450] width 13 height 13
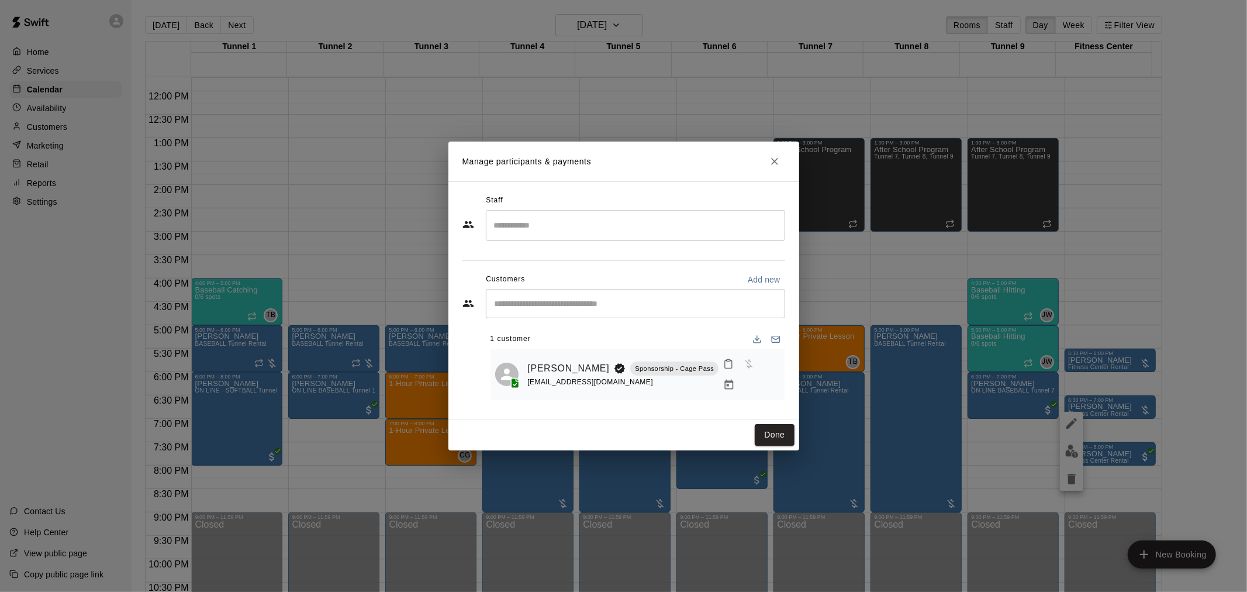
click at [734, 379] on icon "Manage bookings & payment" at bounding box center [729, 384] width 9 height 10
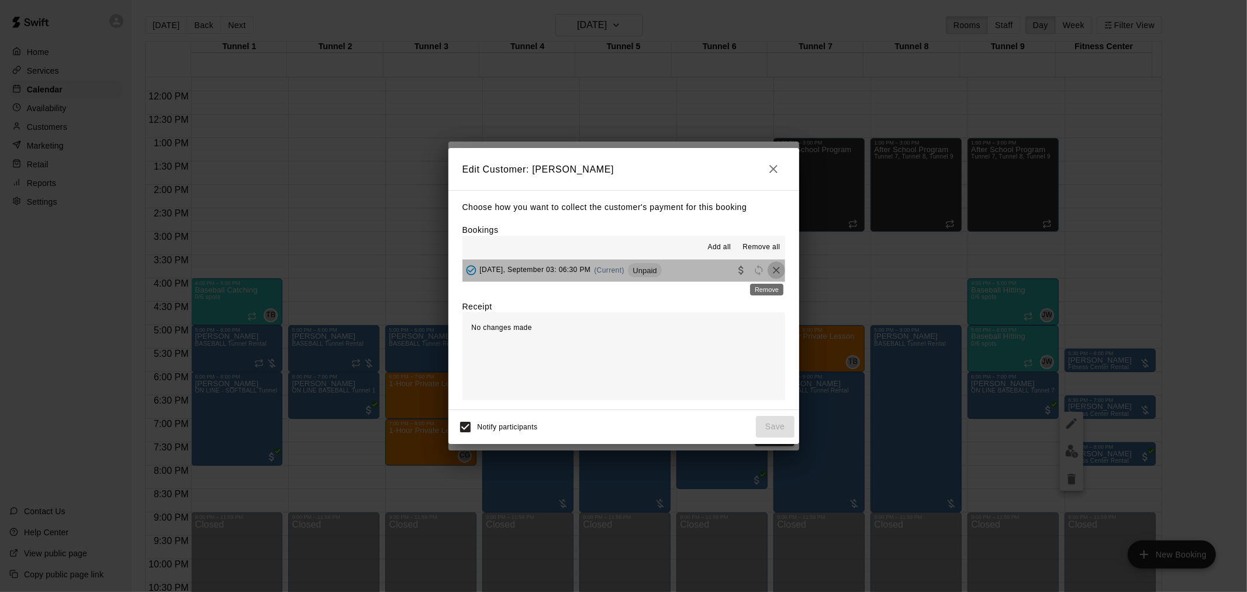
click at [771, 271] on icon "Remove" at bounding box center [777, 270] width 12 height 12
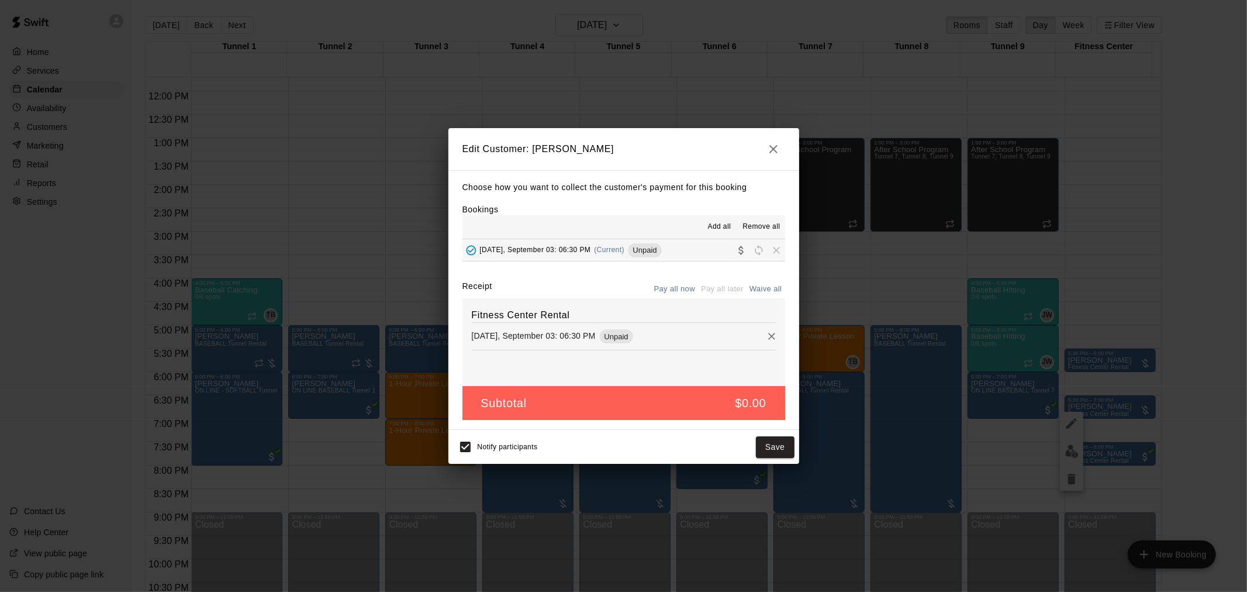
click at [782, 436] on div "Notify participants Save" at bounding box center [623, 446] width 341 height 25
click at [781, 437] on button "Save" at bounding box center [775, 447] width 39 height 22
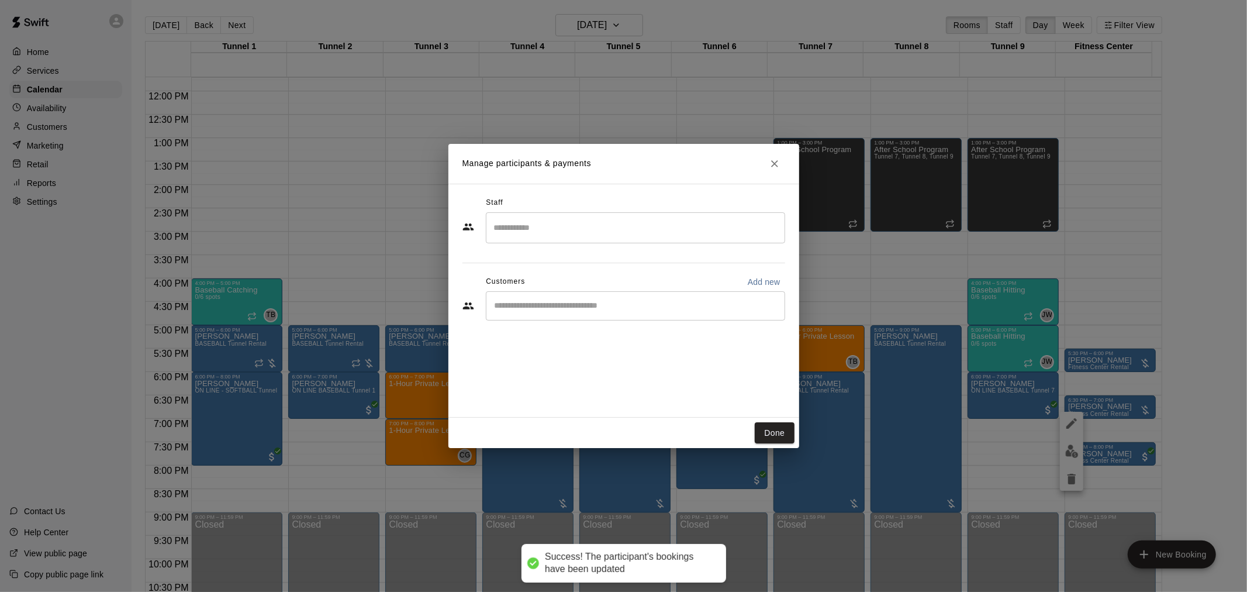
click at [605, 322] on div "​" at bounding box center [623, 307] width 323 height 32
click at [597, 307] on input "Start typing to search customers..." at bounding box center [635, 306] width 289 height 12
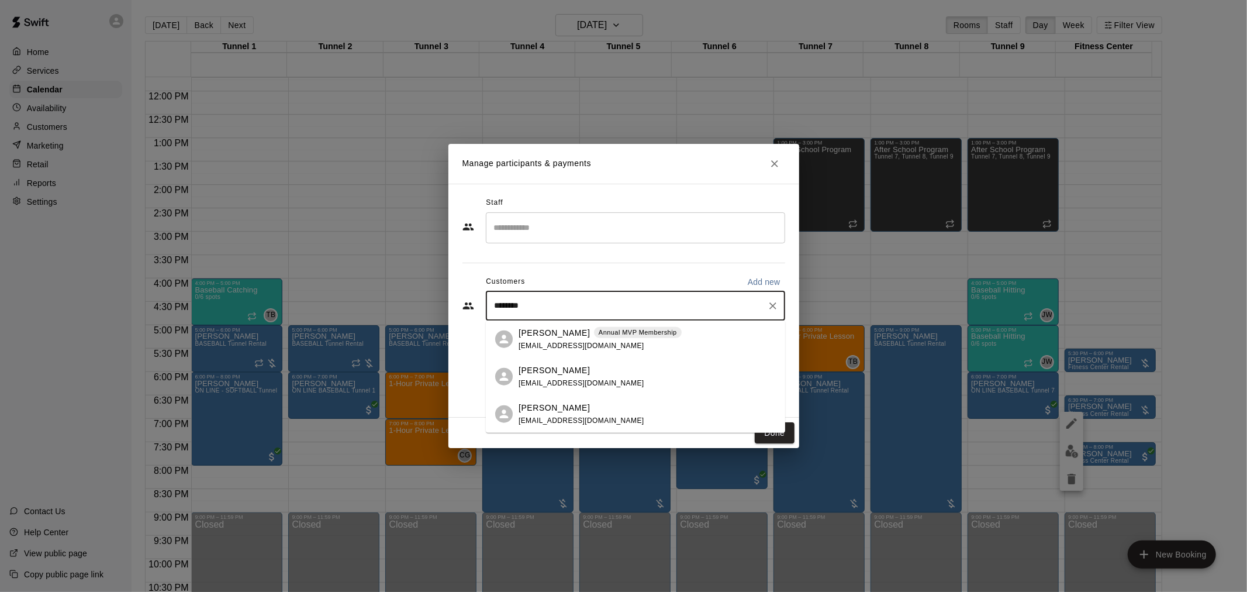
type input "*********"
click at [633, 329] on p "Annual MVP Membership" at bounding box center [638, 332] width 78 height 10
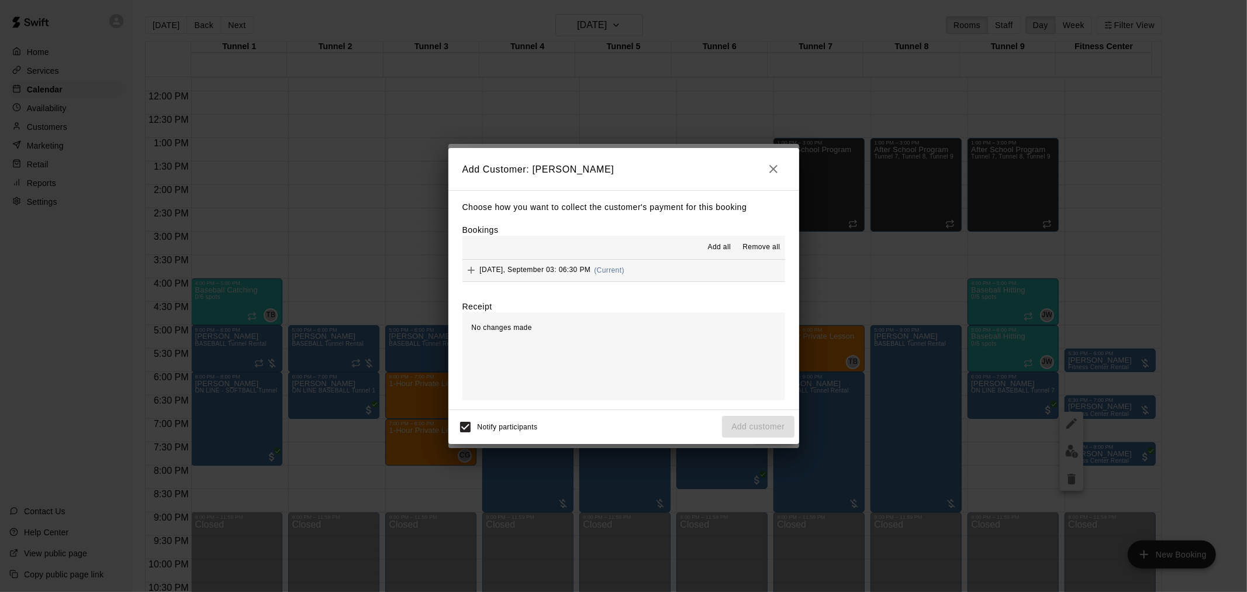
click at [657, 270] on button "Wednesday, September 03: 06:30 PM (Current)" at bounding box center [623, 271] width 323 height 22
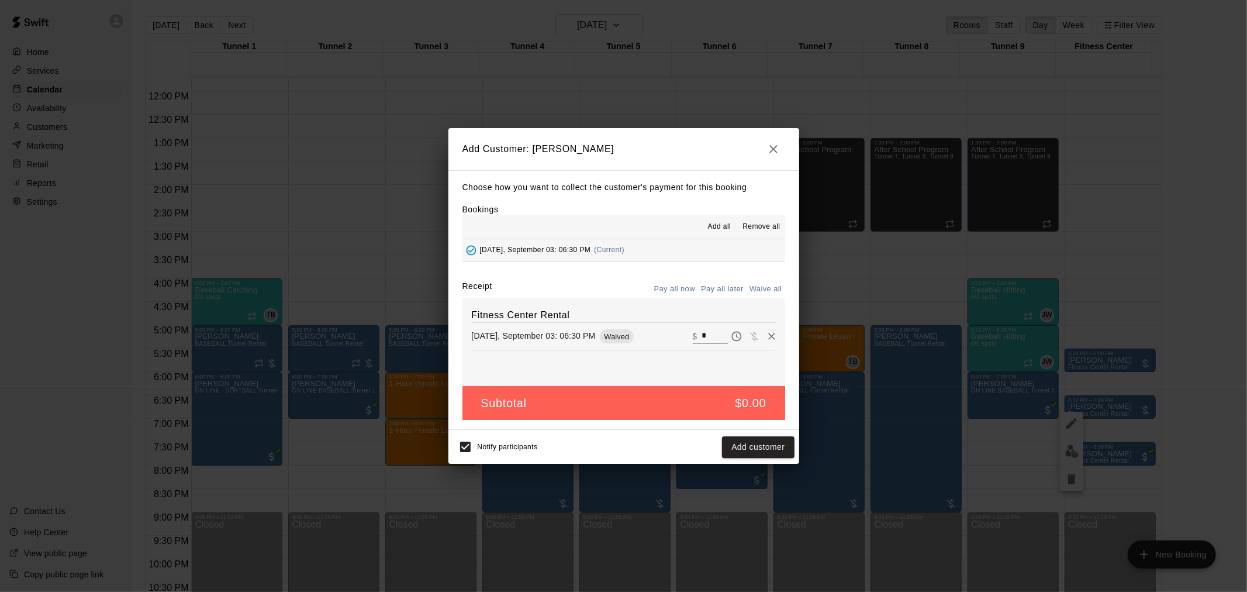
click at [709, 331] on input "*" at bounding box center [715, 336] width 26 height 15
type input "**"
click at [724, 289] on button "Pay all later" at bounding box center [722, 289] width 49 height 18
click at [758, 443] on button "Add customer" at bounding box center [758, 447] width 72 height 22
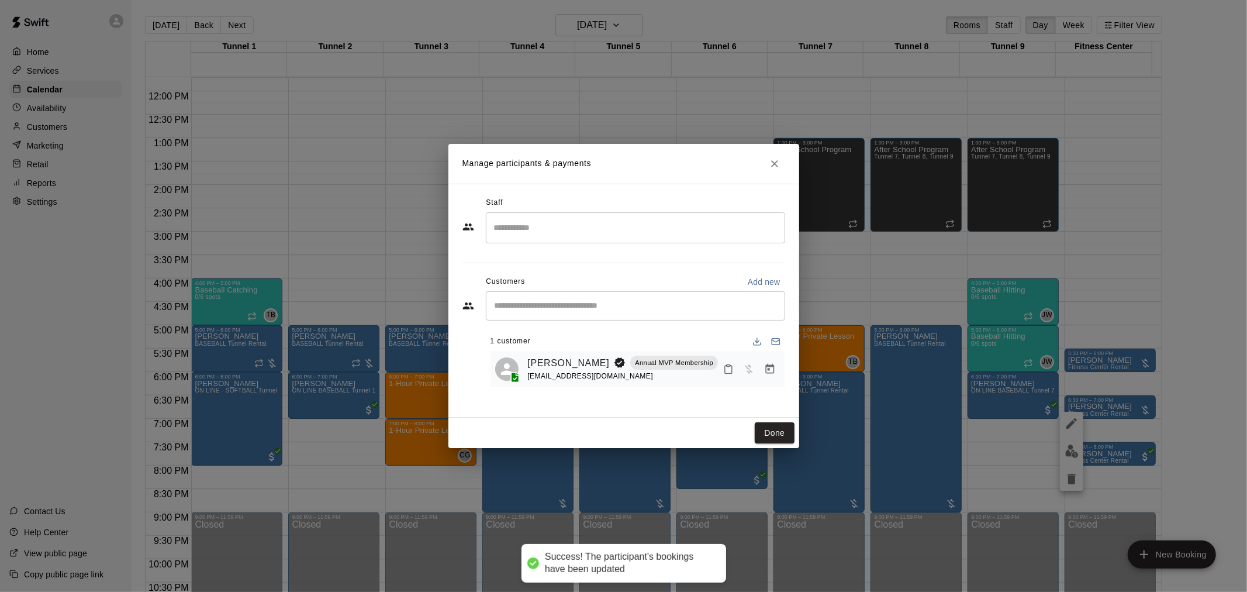
drag, startPoint x: 769, startPoint y: 440, endPoint x: 1041, endPoint y: 457, distance: 272.4
click at [770, 440] on button "Done" at bounding box center [774, 433] width 39 height 22
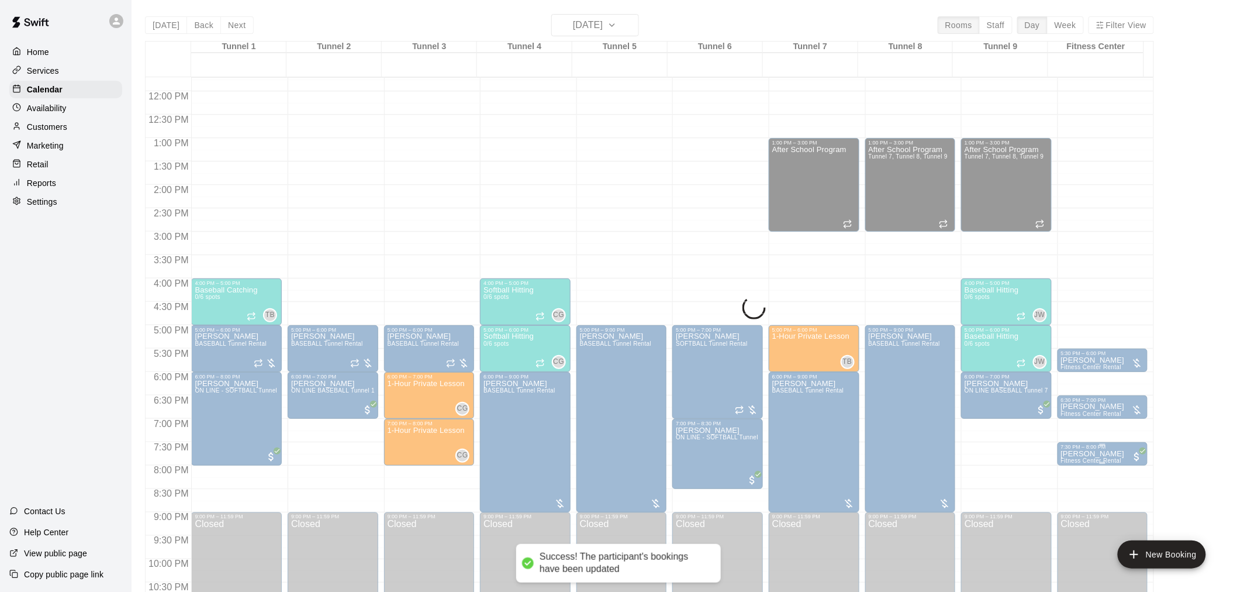
click at [1091, 454] on p "Jerry Sandusky" at bounding box center [1093, 454] width 64 height 0
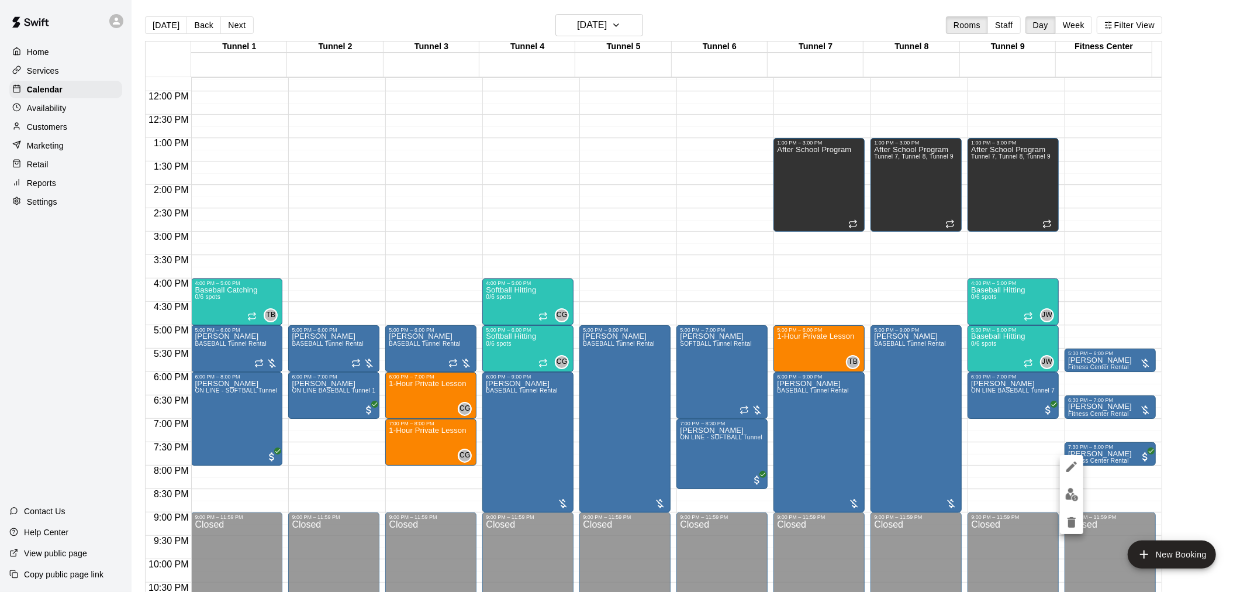
click at [1073, 491] on img "edit" at bounding box center [1071, 494] width 13 height 13
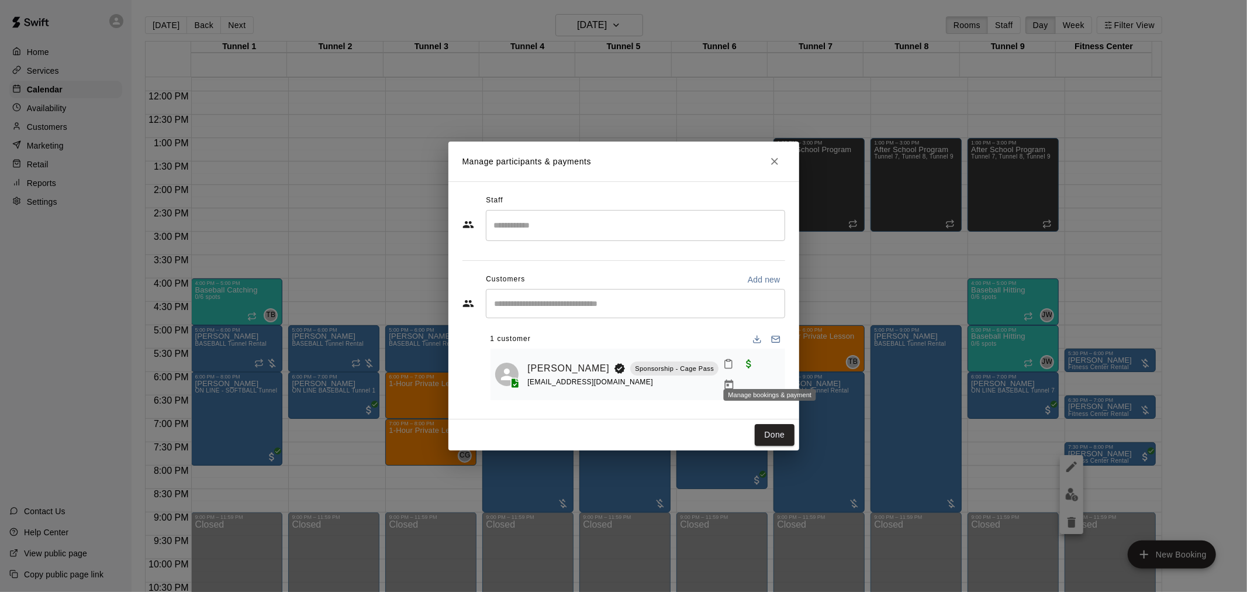
click at [735, 379] on icon "Manage bookings & payment" at bounding box center [729, 385] width 12 height 12
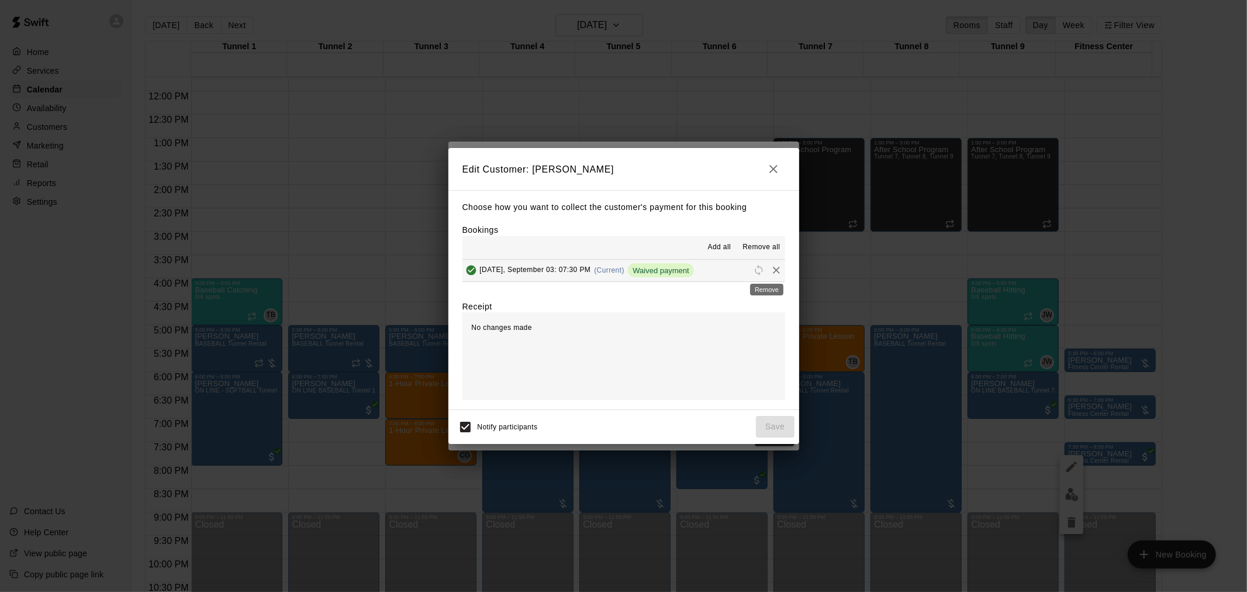
click at [773, 270] on icon "Remove" at bounding box center [776, 270] width 7 height 7
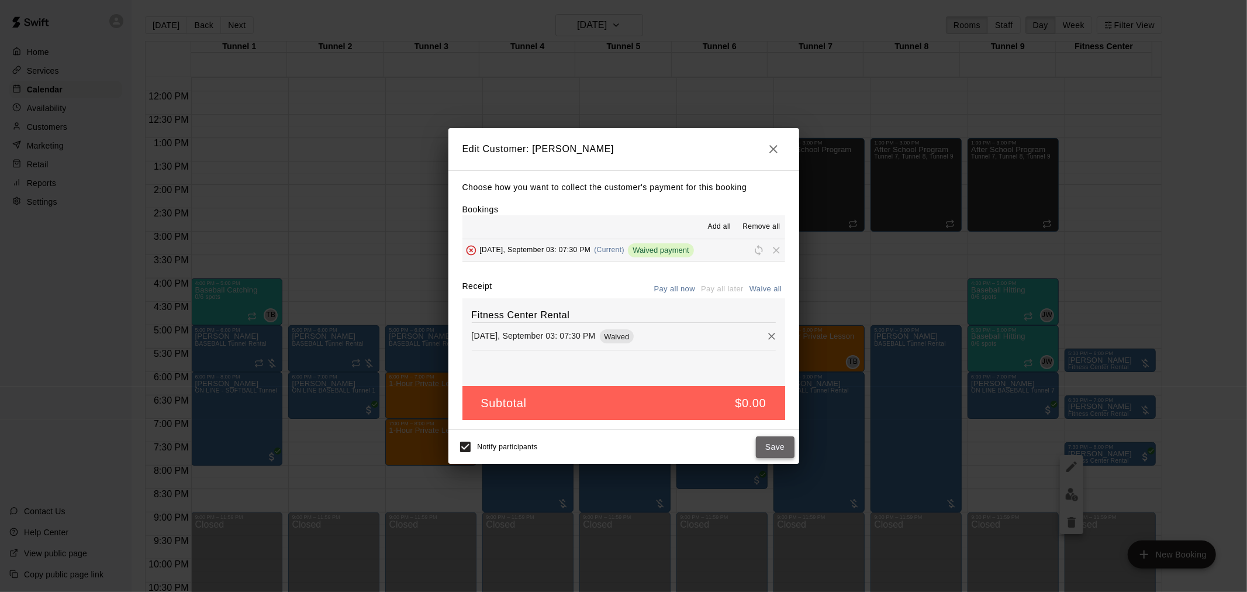
click at [780, 444] on button "Save" at bounding box center [775, 447] width 39 height 22
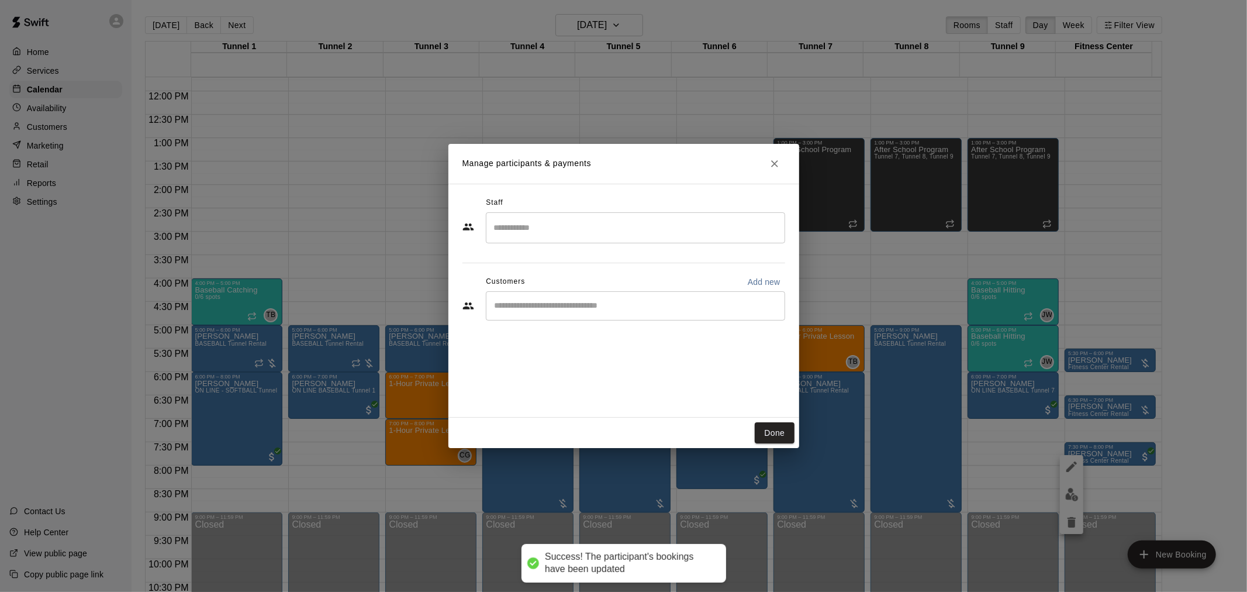
click at [676, 308] on input "Start typing to search customers..." at bounding box center [635, 306] width 289 height 12
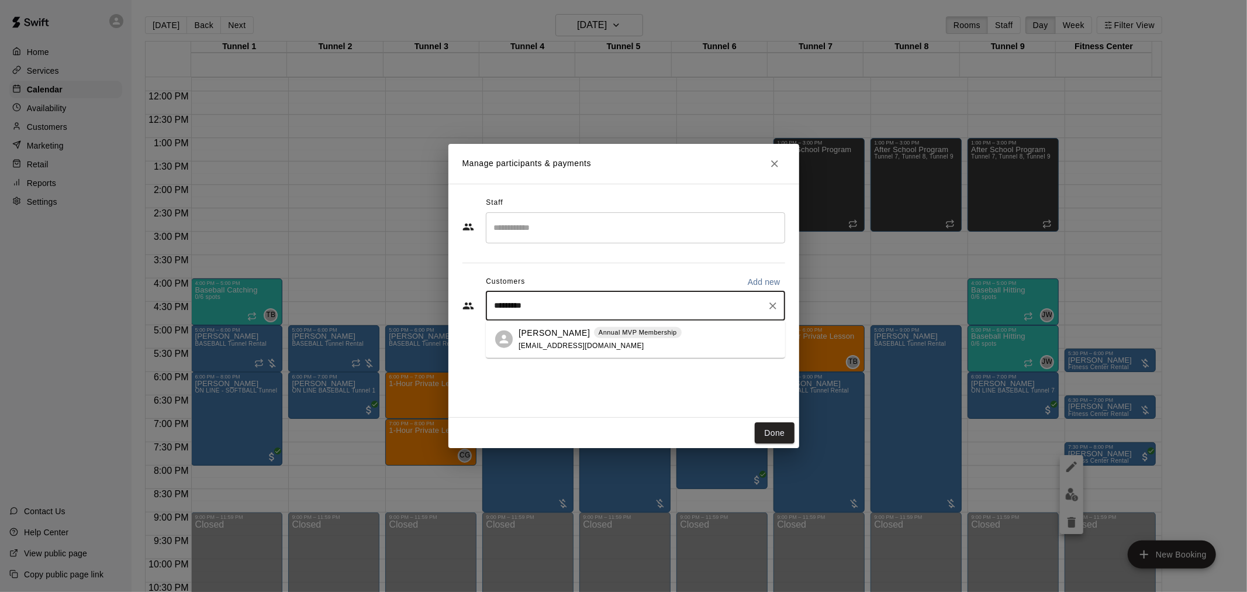
type input "**********"
click at [681, 326] on div "Steven Rodriguez Annual MVP Membership mikaylaadel@gmail.com" at bounding box center [647, 338] width 257 height 25
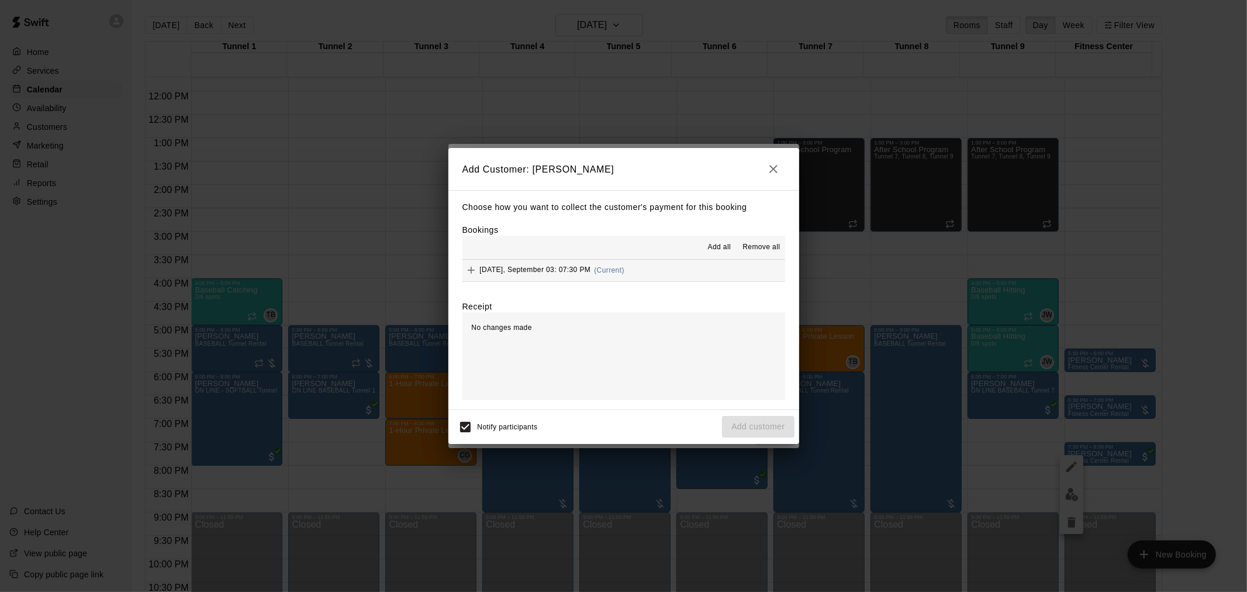
click at [655, 281] on button "Wednesday, September 03: 07:30 PM (Current)" at bounding box center [623, 271] width 323 height 22
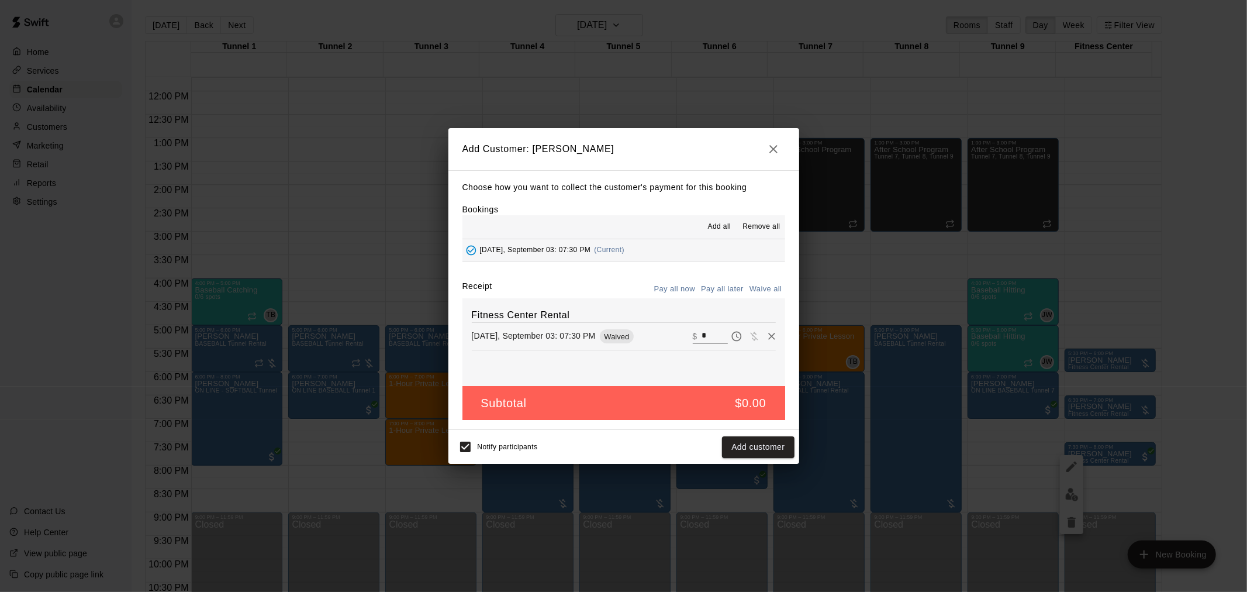
click at [704, 328] on div "​ $ *" at bounding box center [734, 336] width 83 height 18
click at [703, 331] on input "*" at bounding box center [715, 336] width 26 height 15
type input "**"
click at [740, 283] on button "Pay all later" at bounding box center [722, 289] width 49 height 18
click at [750, 445] on button "Add customer" at bounding box center [758, 447] width 72 height 22
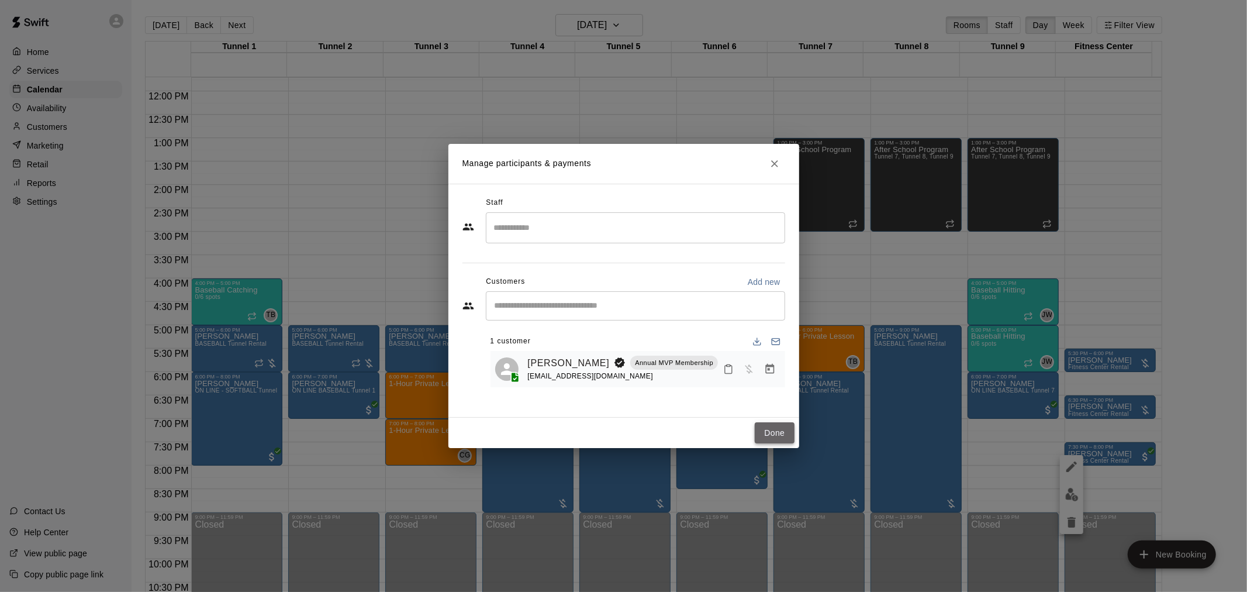
click at [768, 430] on button "Done" at bounding box center [774, 433] width 39 height 22
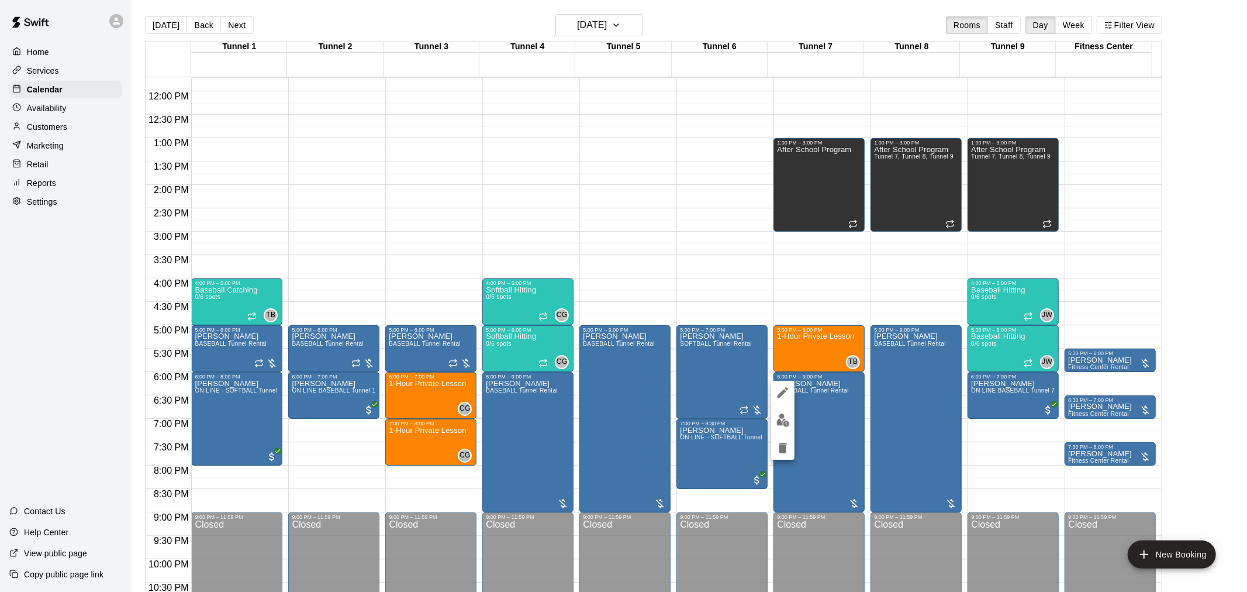
click at [789, 425] on img "edit" at bounding box center [782, 419] width 13 height 13
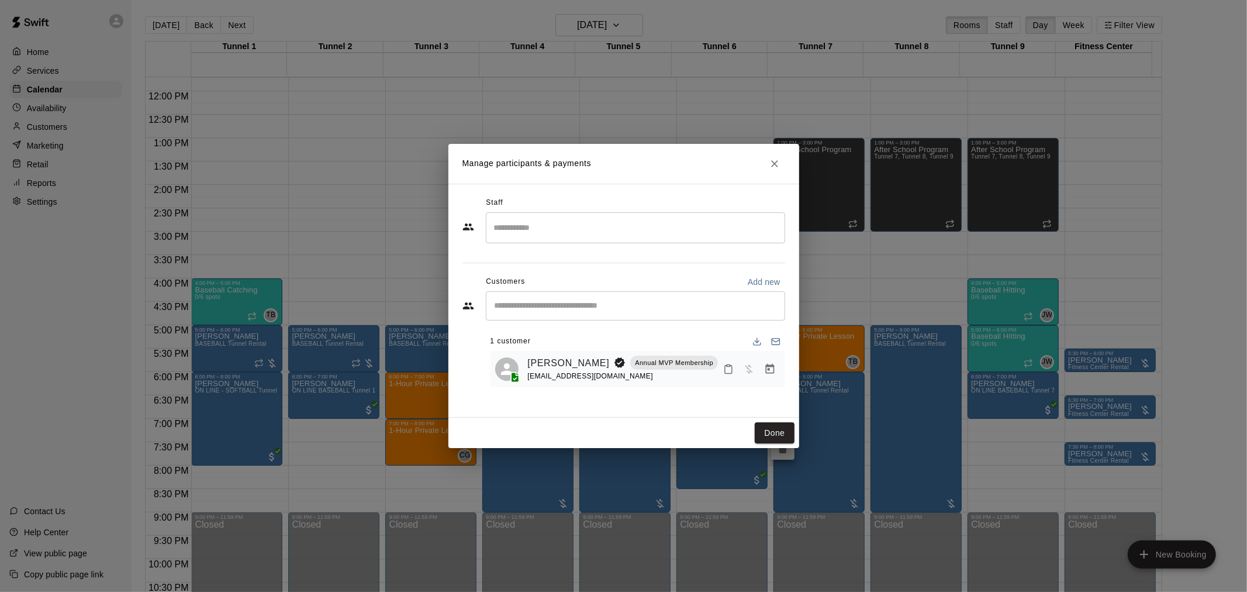
click at [764, 367] on icon "Manage bookings & payment" at bounding box center [770, 369] width 12 height 12
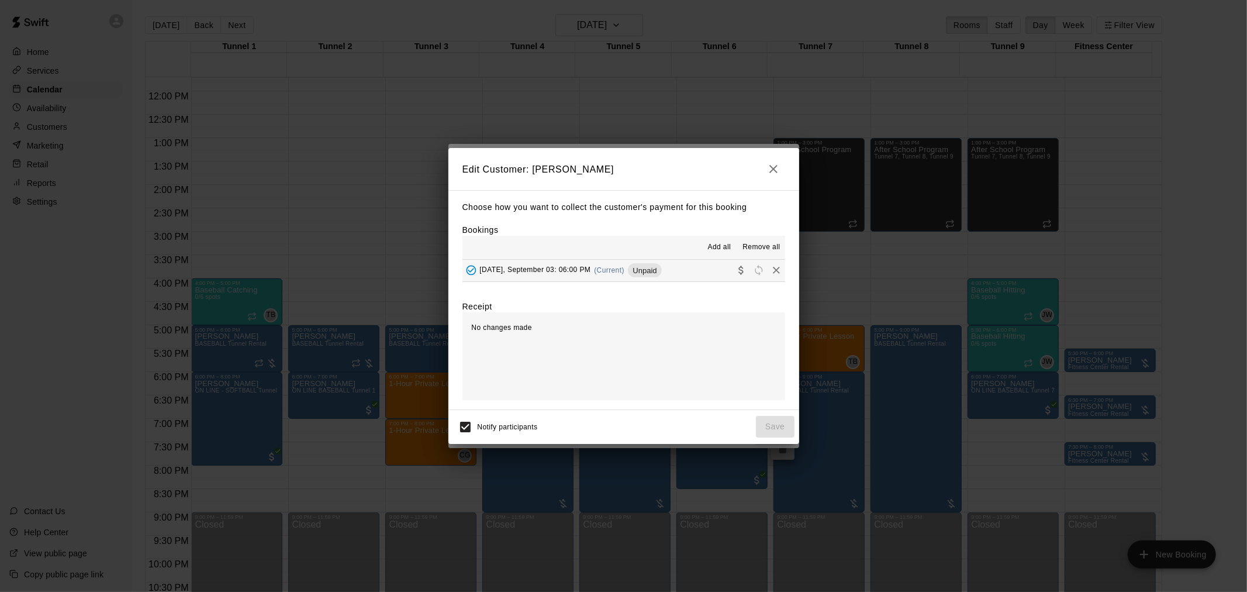
click at [624, 269] on span "(Current)" at bounding box center [609, 270] width 30 height 8
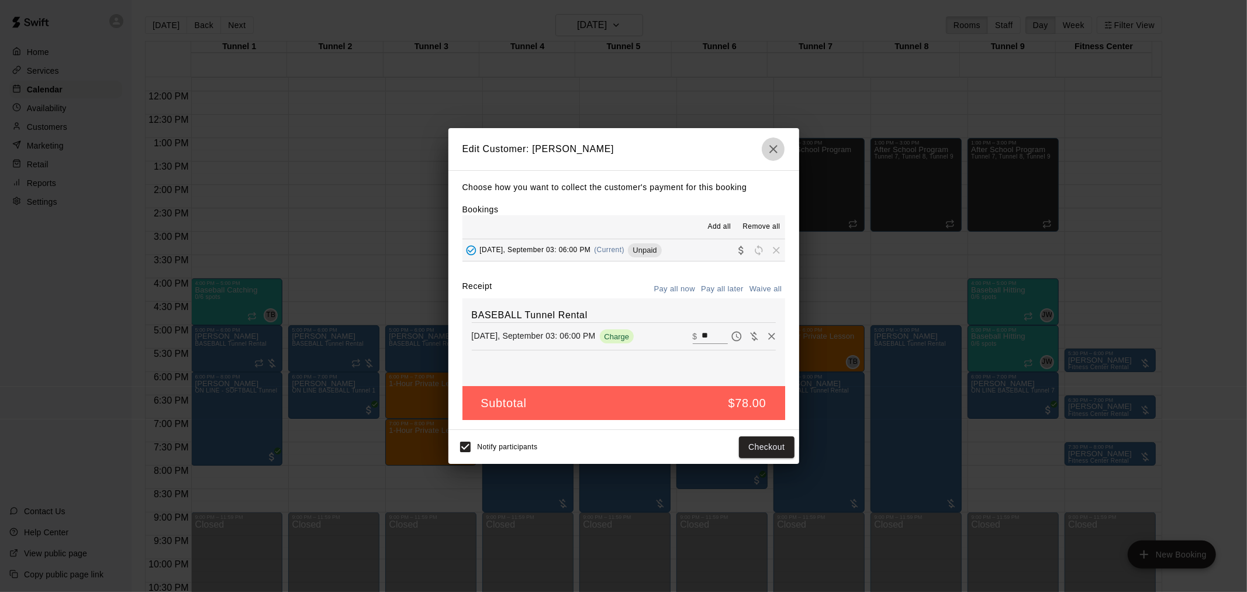
click at [768, 146] on icon "button" at bounding box center [773, 149] width 14 height 14
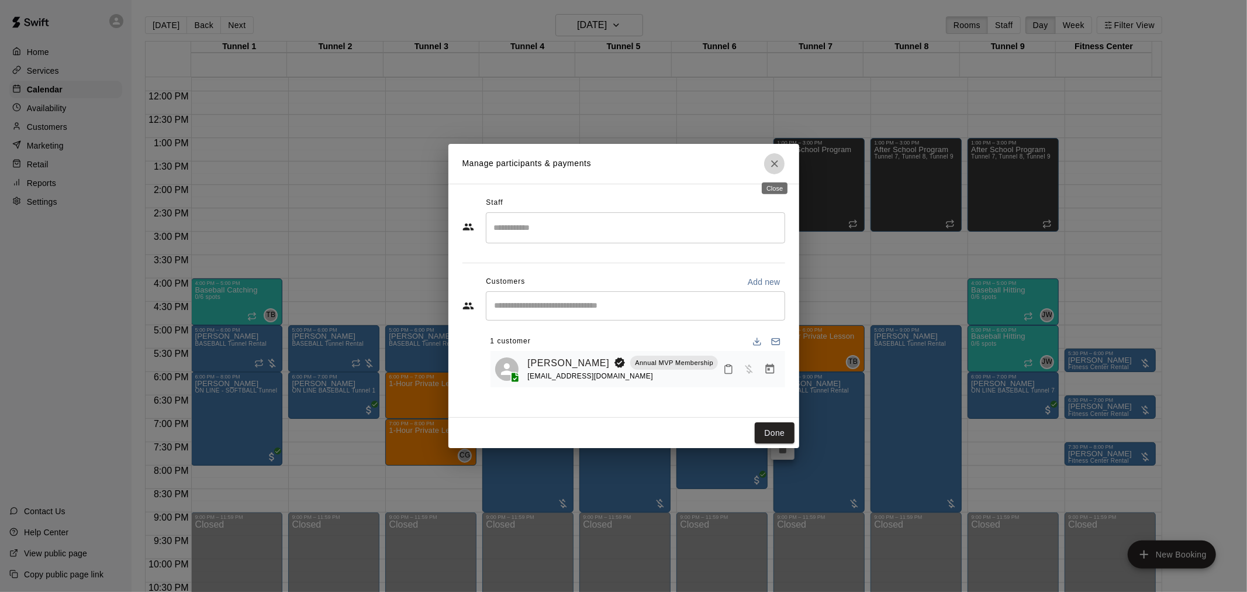
click at [769, 161] on icon "Close" at bounding box center [775, 164] width 12 height 12
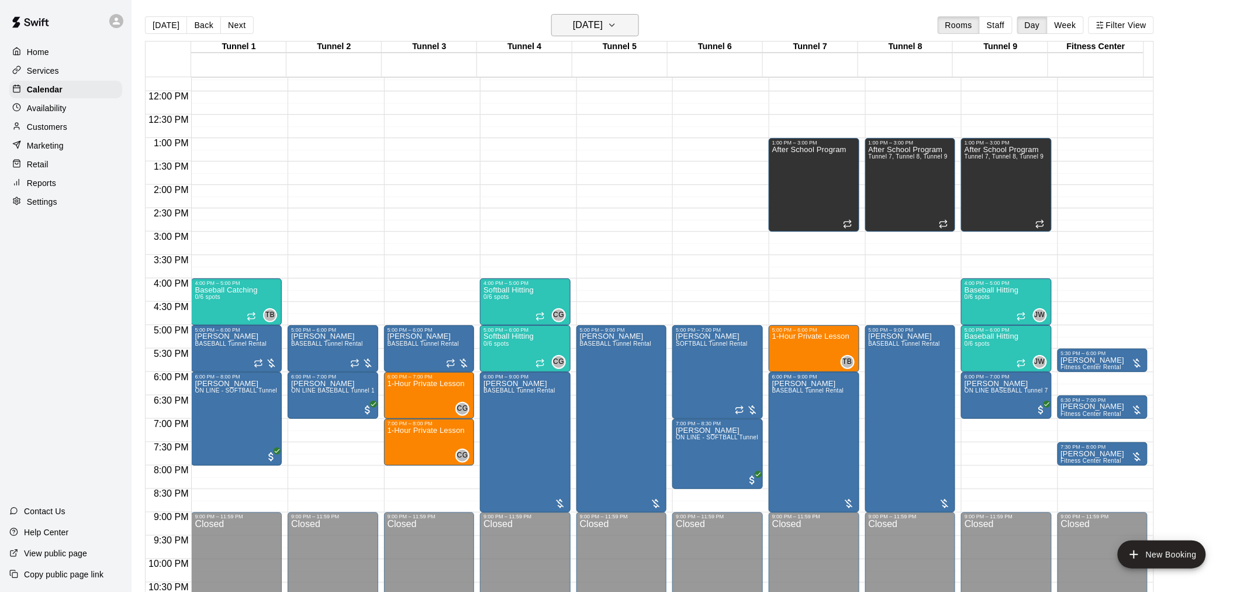
click at [603, 30] on h6 "Wednesday Sep 03" at bounding box center [588, 25] width 30 height 16
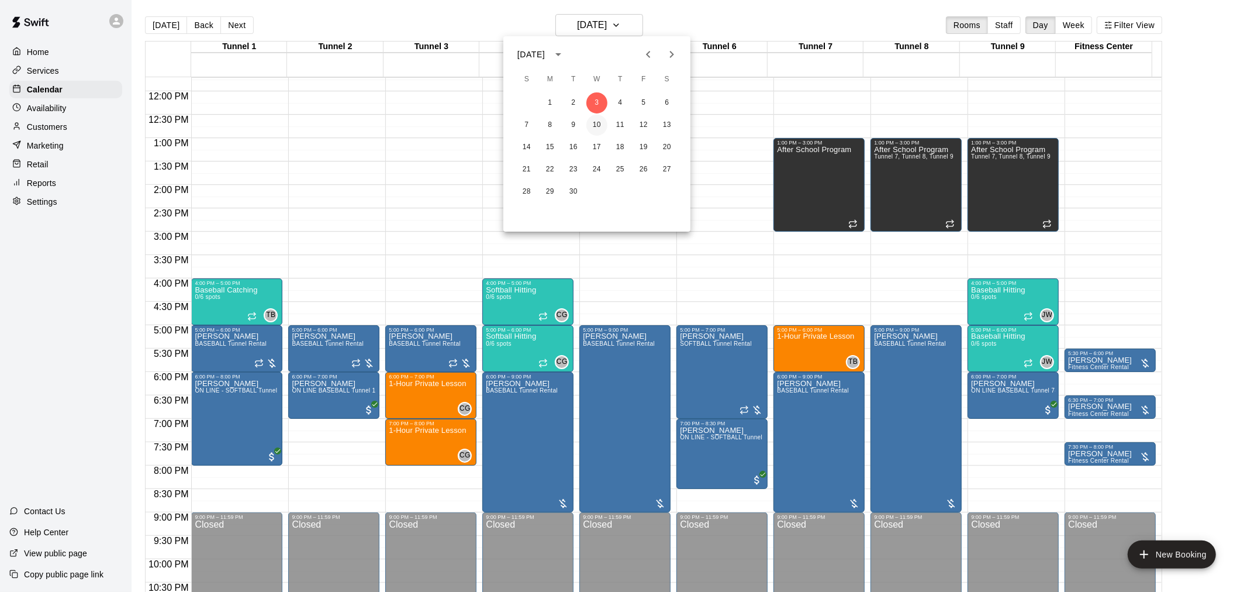
click at [600, 130] on button "10" at bounding box center [596, 125] width 21 height 21
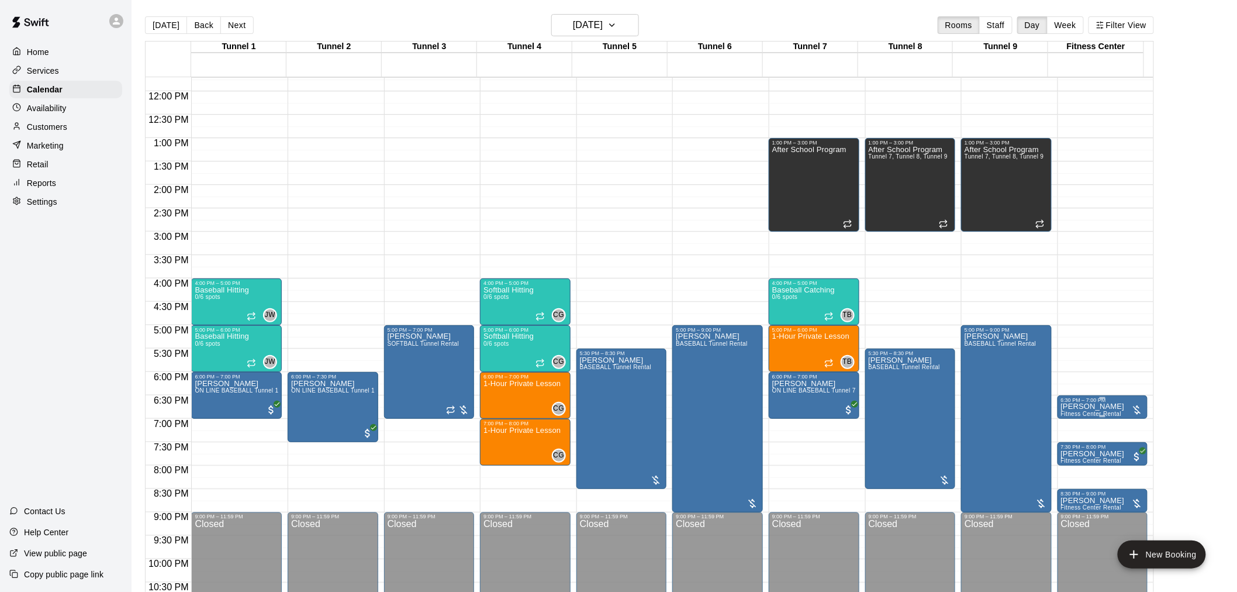
click at [1083, 406] on p "Jerry Sandusky" at bounding box center [1093, 406] width 64 height 0
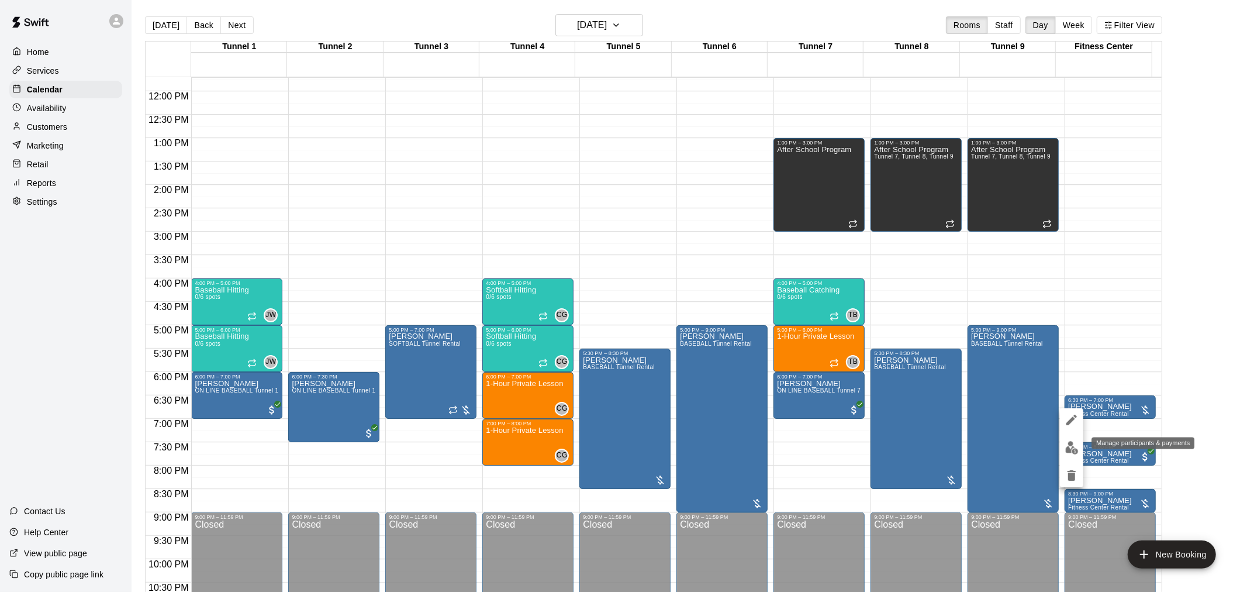
click at [1070, 445] on img "edit" at bounding box center [1071, 447] width 13 height 13
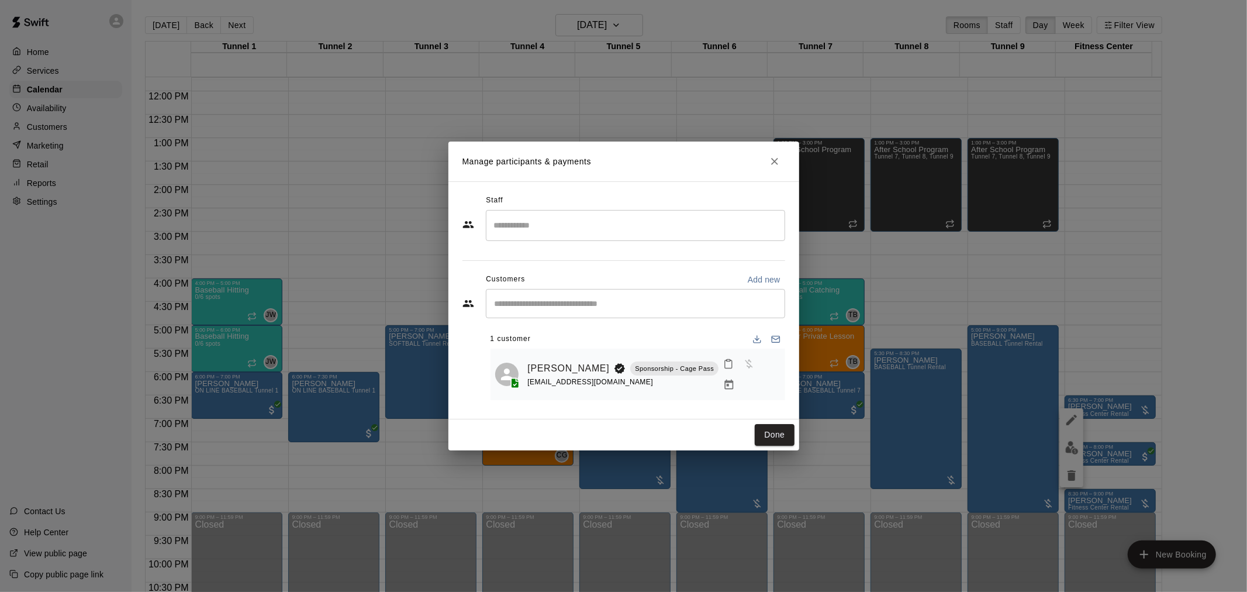
click at [740, 374] on button "Manage bookings & payment" at bounding box center [729, 384] width 21 height 21
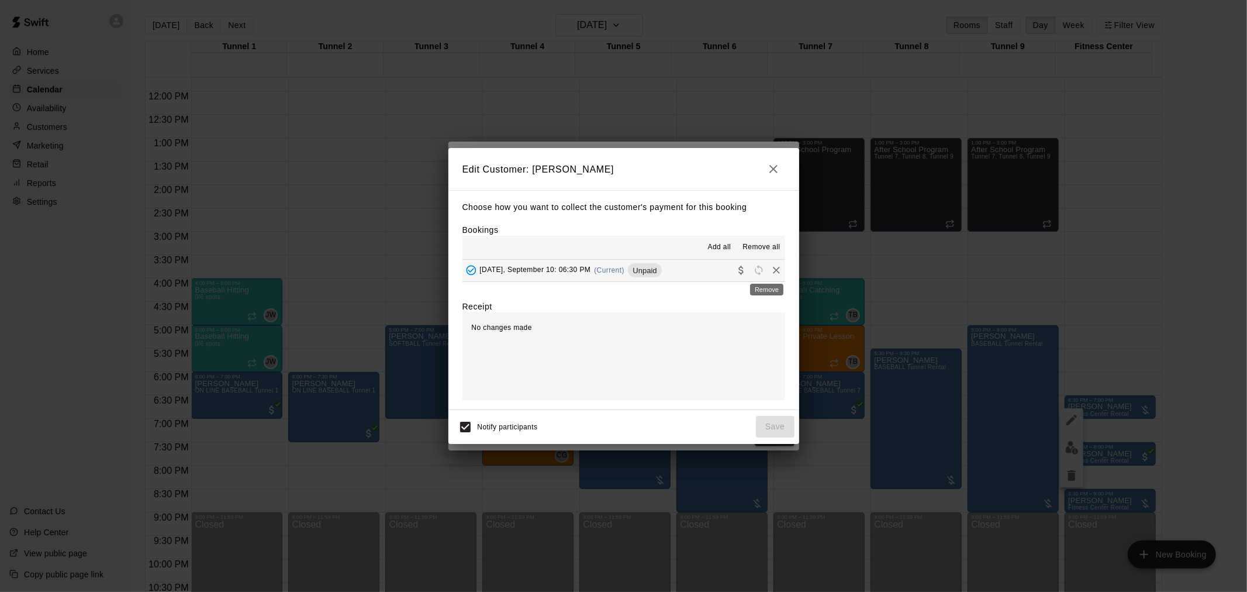
click at [768, 264] on button "Remove" at bounding box center [777, 270] width 18 height 18
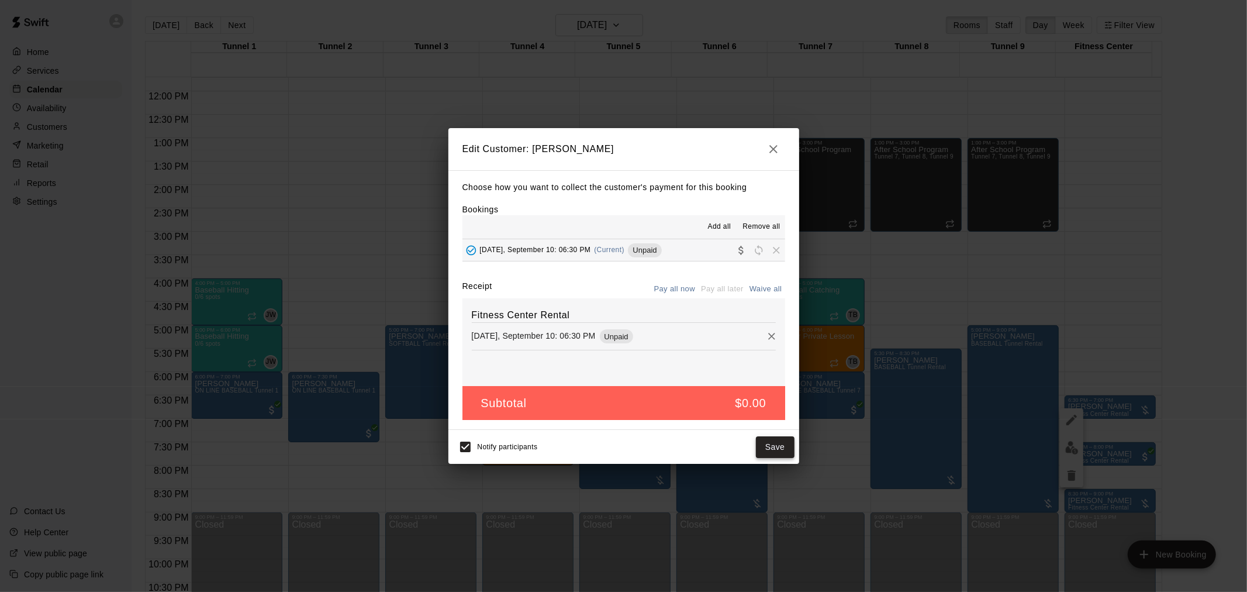
click at [776, 446] on button "Save" at bounding box center [775, 447] width 39 height 22
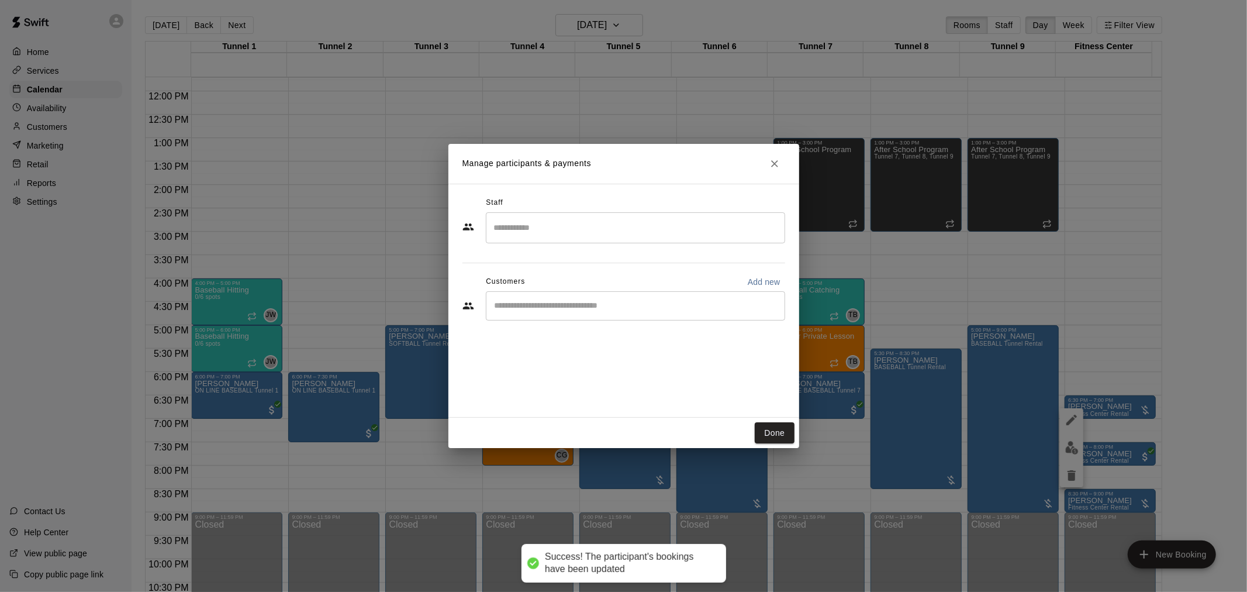
click at [659, 310] on input "Start typing to search customers..." at bounding box center [635, 306] width 289 height 12
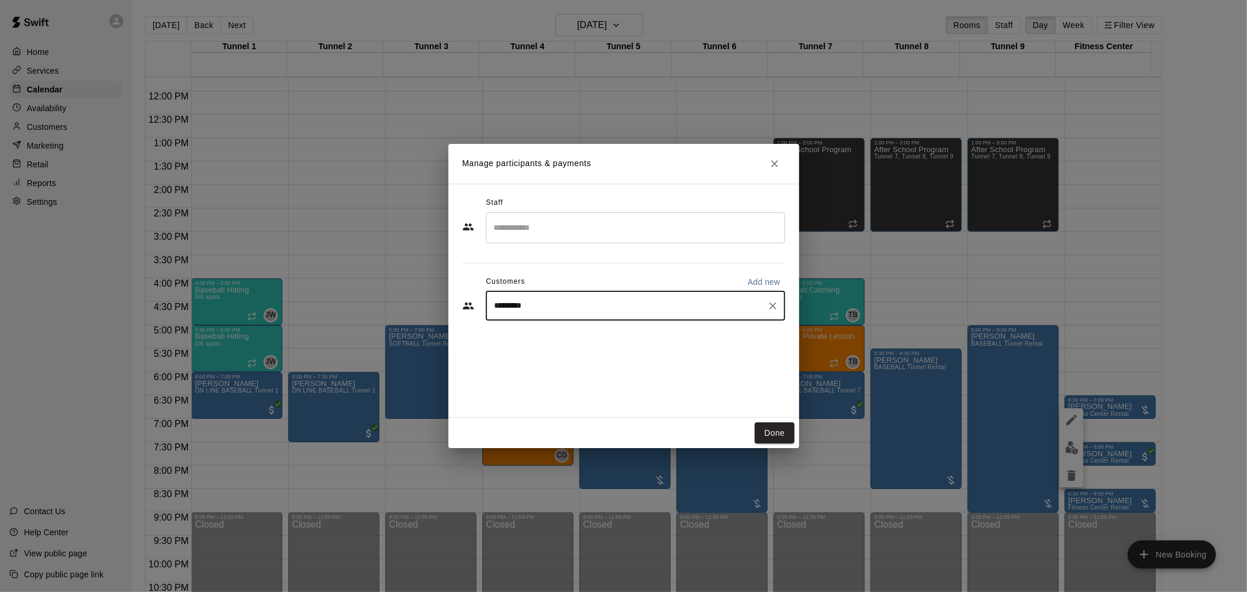
type input "**********"
click at [708, 346] on div "Steven Rodriguez Annual MVP Membership mikaylaadel@gmail.com" at bounding box center [647, 338] width 257 height 25
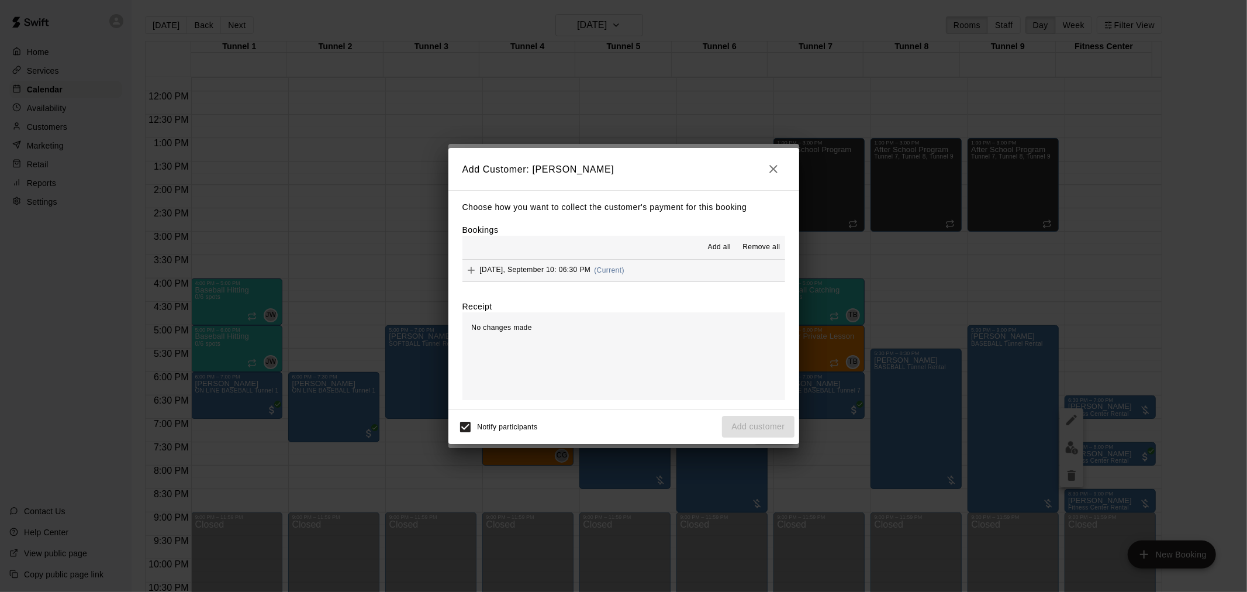
click at [668, 283] on div "Choose how you want to collect the customer's payment for this booking Bookings…" at bounding box center [623, 299] width 351 height 219
click at [664, 274] on button "Wednesday, September 10: 06:30 PM (Current)" at bounding box center [623, 271] width 323 height 22
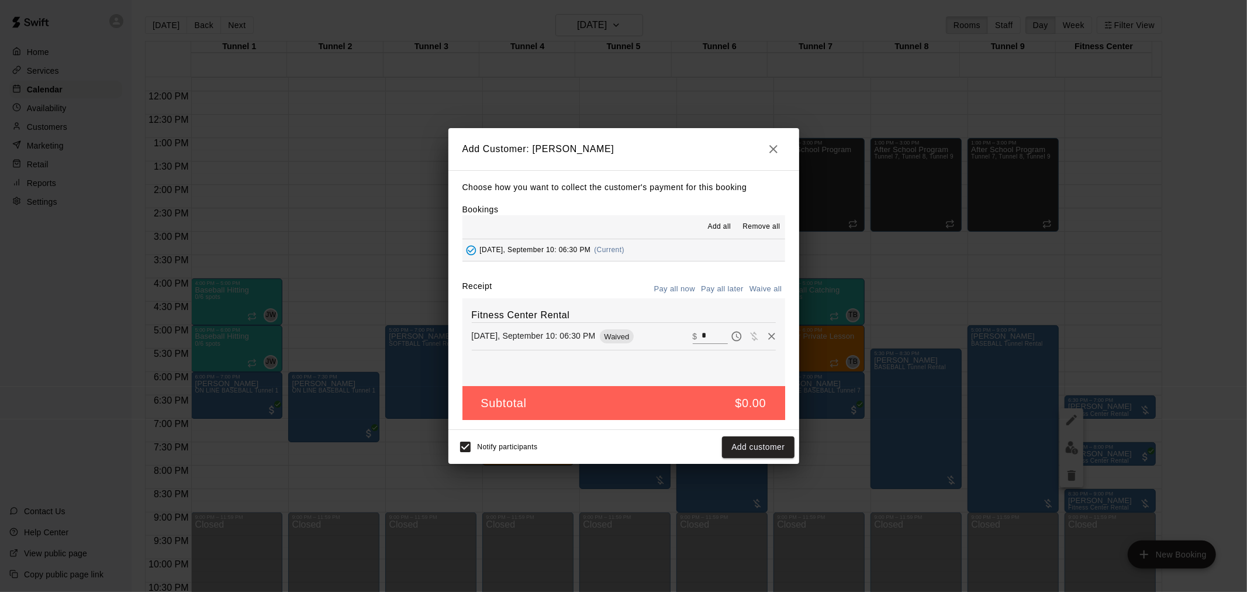
click at [712, 331] on input "*" at bounding box center [715, 336] width 26 height 15
type input "**"
click at [725, 292] on button "Pay all later" at bounding box center [722, 289] width 49 height 18
click at [748, 442] on button "Add customer" at bounding box center [758, 447] width 72 height 22
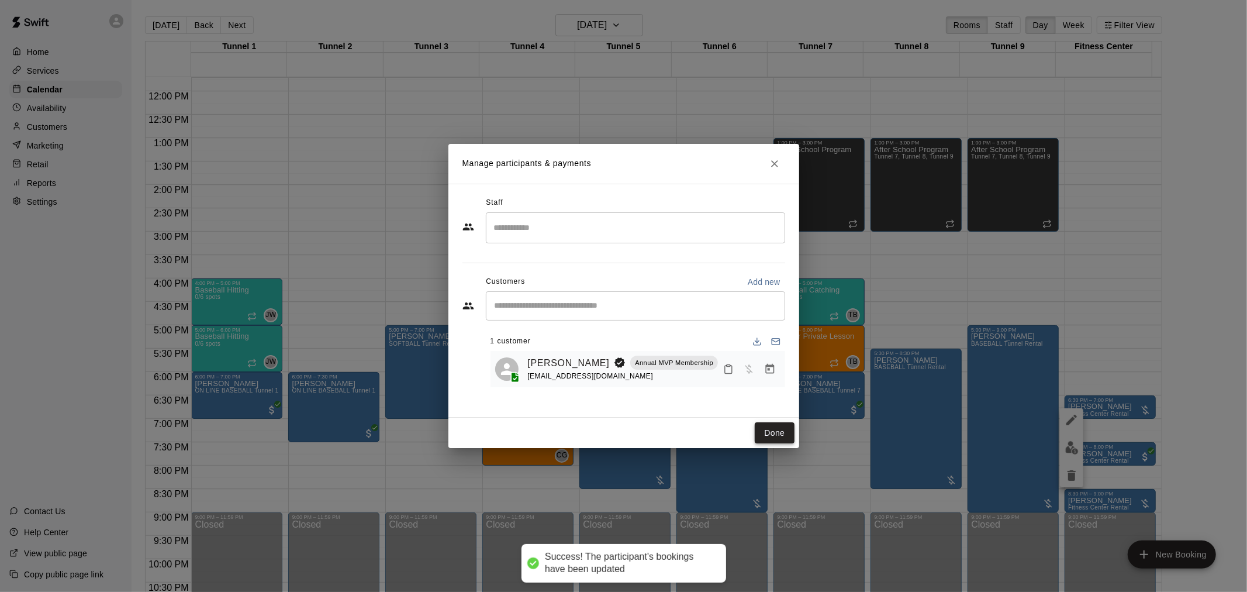
click at [780, 438] on button "Done" at bounding box center [774, 433] width 39 height 22
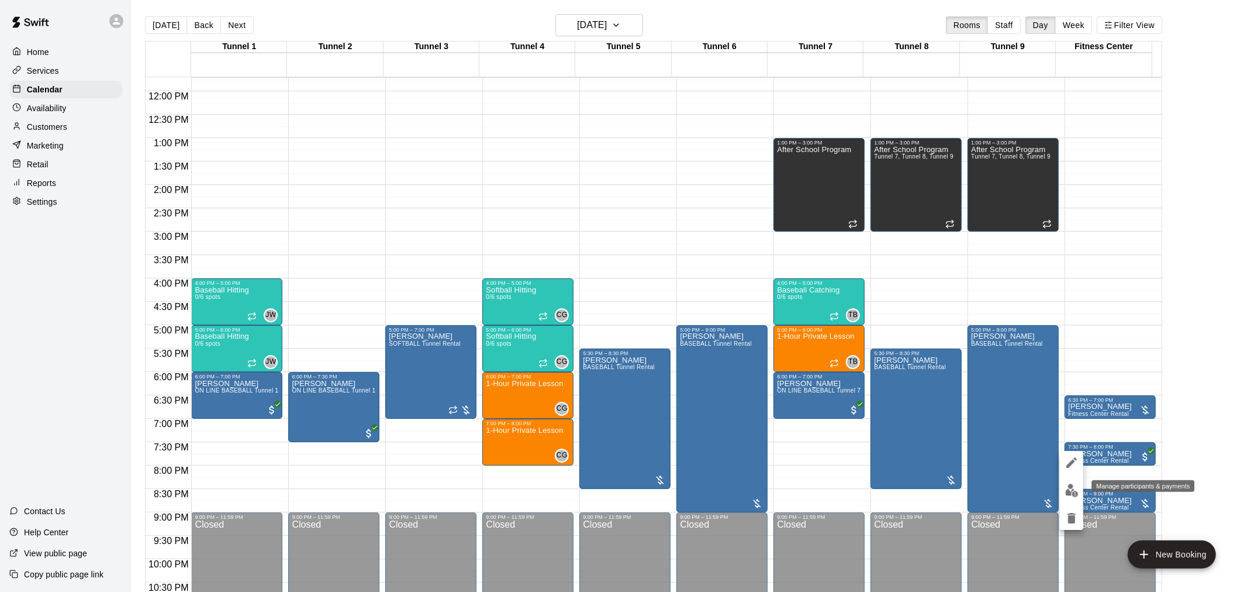
click at [1072, 489] on img "edit" at bounding box center [1071, 489] width 13 height 13
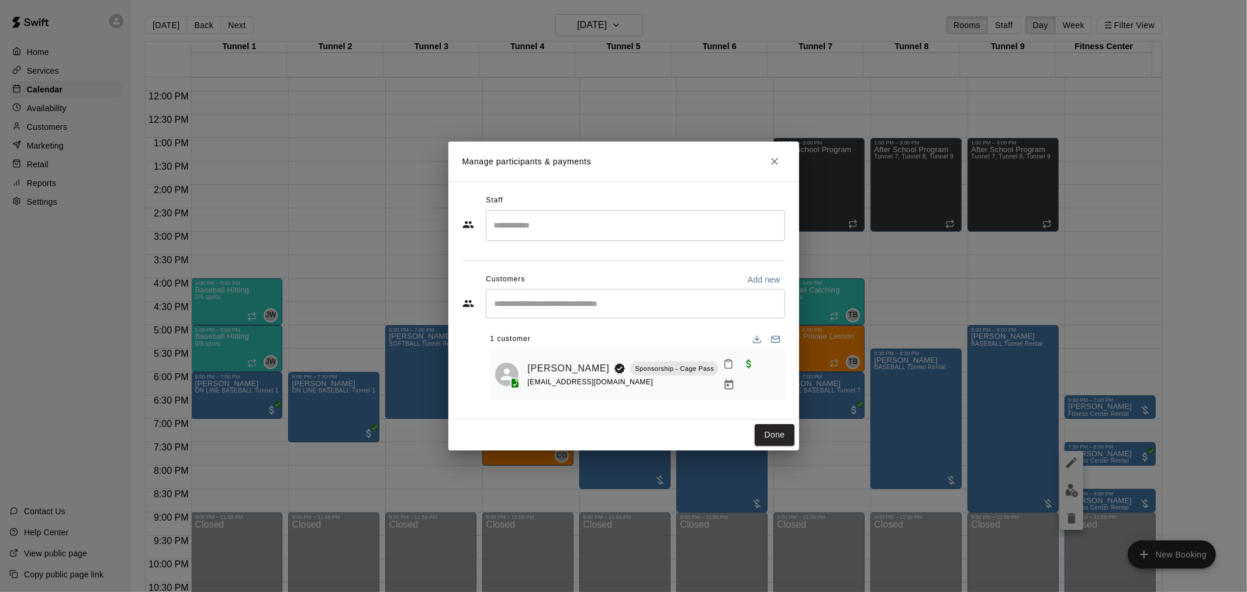
click at [740, 374] on button "Manage bookings & payment" at bounding box center [729, 384] width 21 height 21
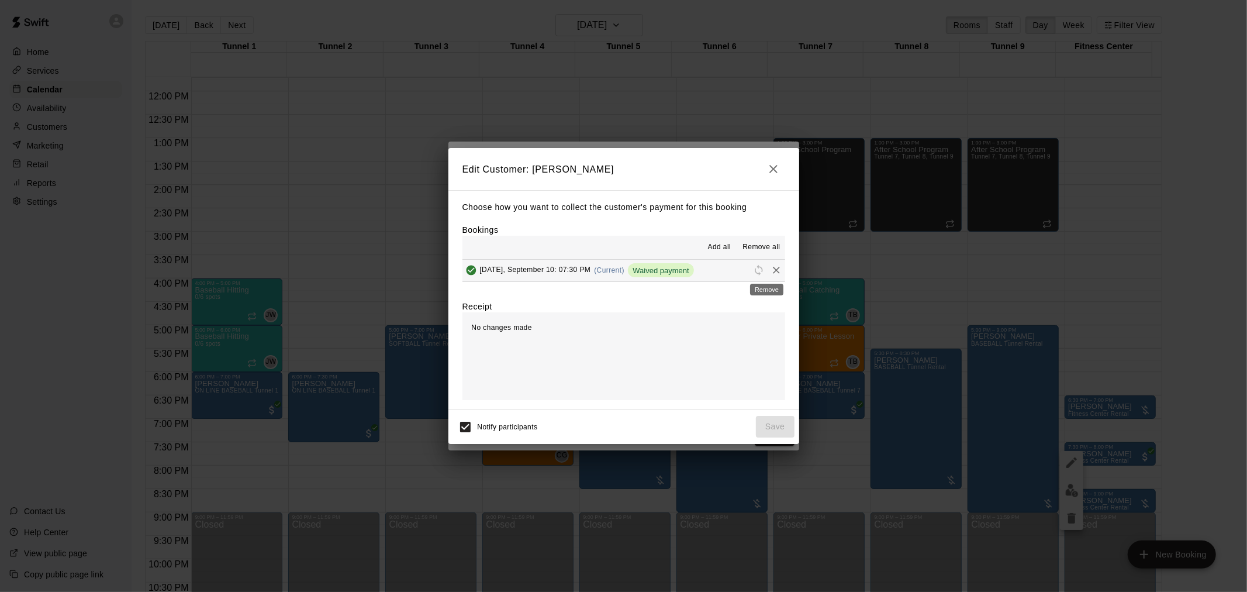
click at [771, 269] on icon "Remove" at bounding box center [777, 270] width 12 height 12
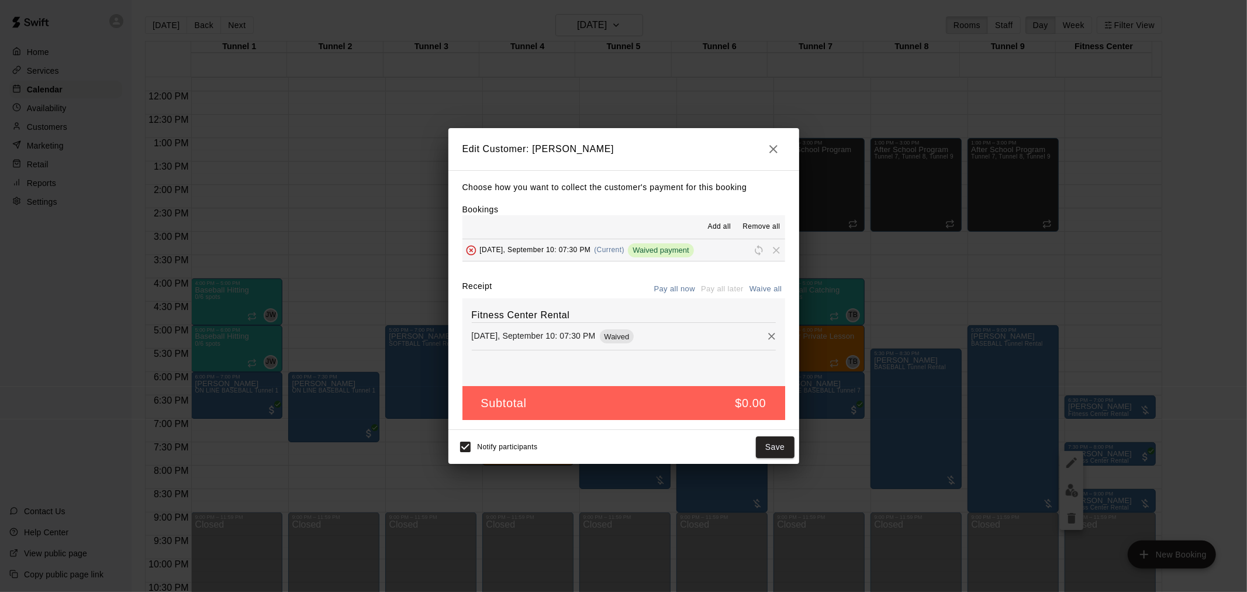
click at [682, 289] on button "Pay all now" at bounding box center [674, 289] width 47 height 18
click at [766, 340] on icon "Remove" at bounding box center [772, 336] width 12 height 12
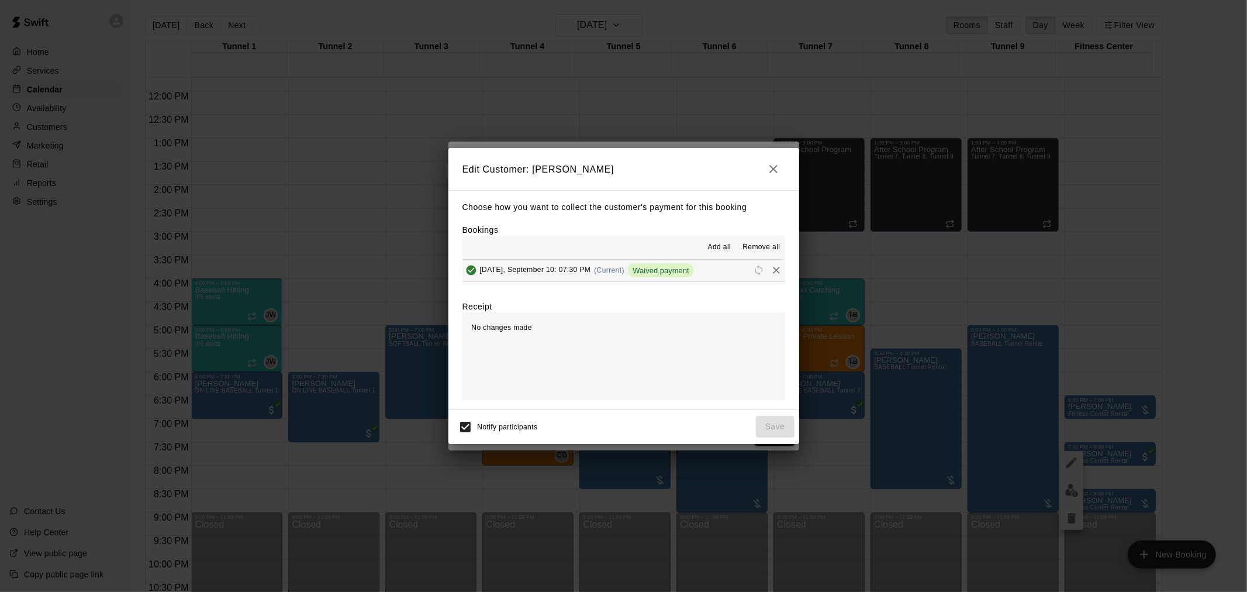
click at [734, 272] on button "Wednesday, September 10: 07:30 PM (Current) Waived payment" at bounding box center [623, 271] width 323 height 22
click at [771, 270] on icon "Remove" at bounding box center [777, 270] width 12 height 12
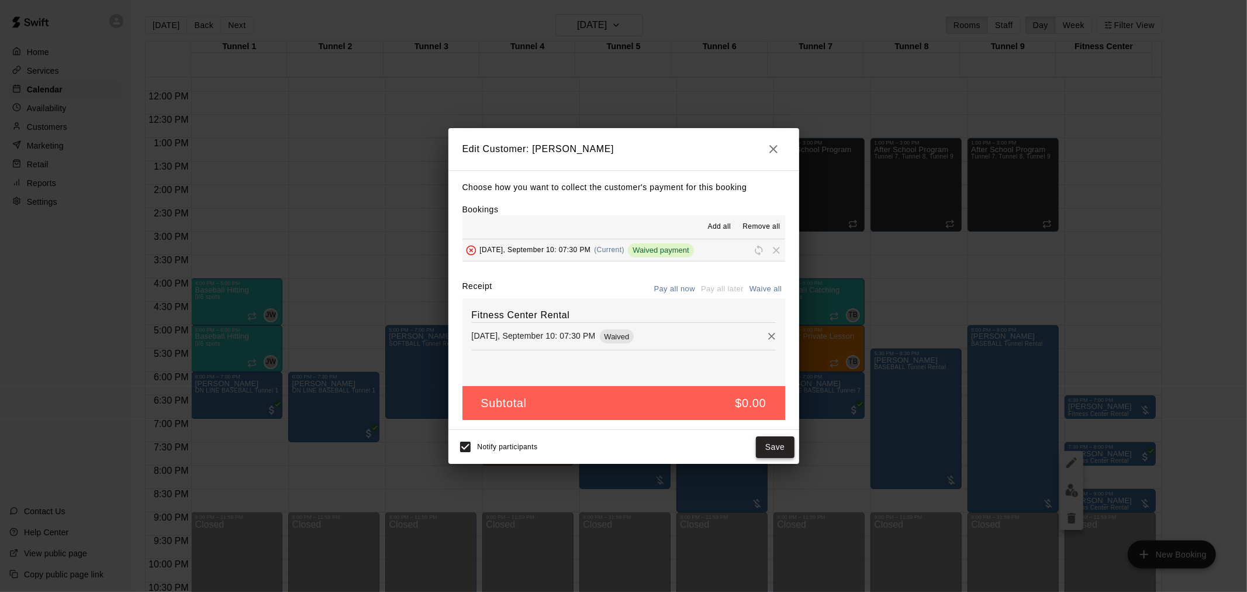
click at [779, 445] on button "Save" at bounding box center [775, 447] width 39 height 22
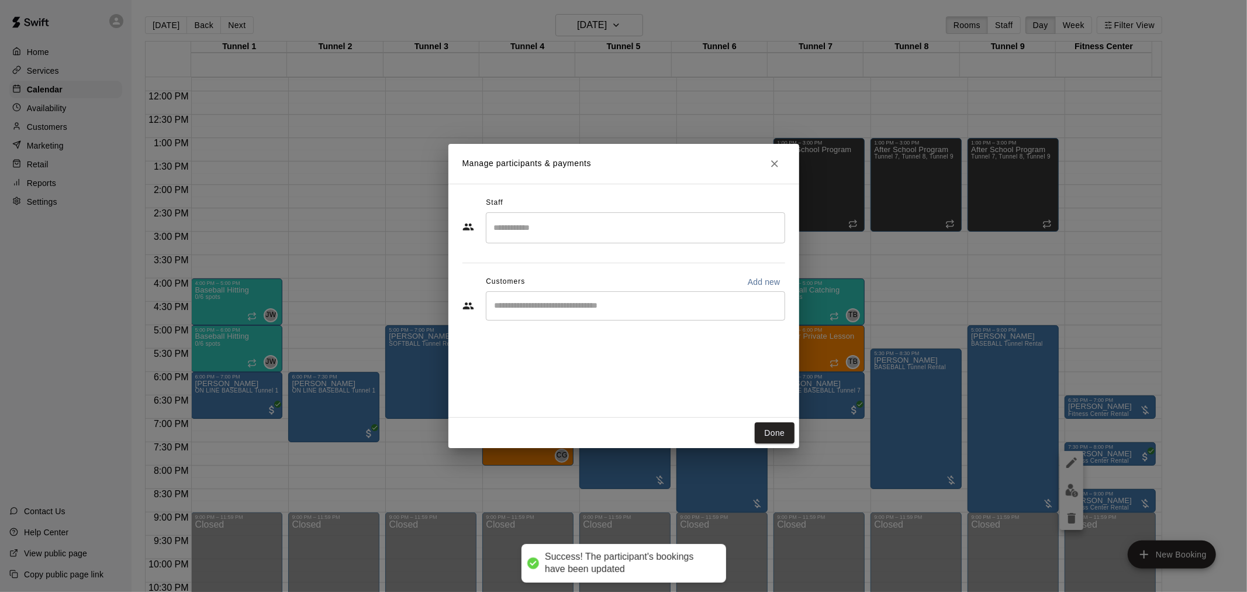
click at [699, 319] on div "​" at bounding box center [635, 305] width 299 height 29
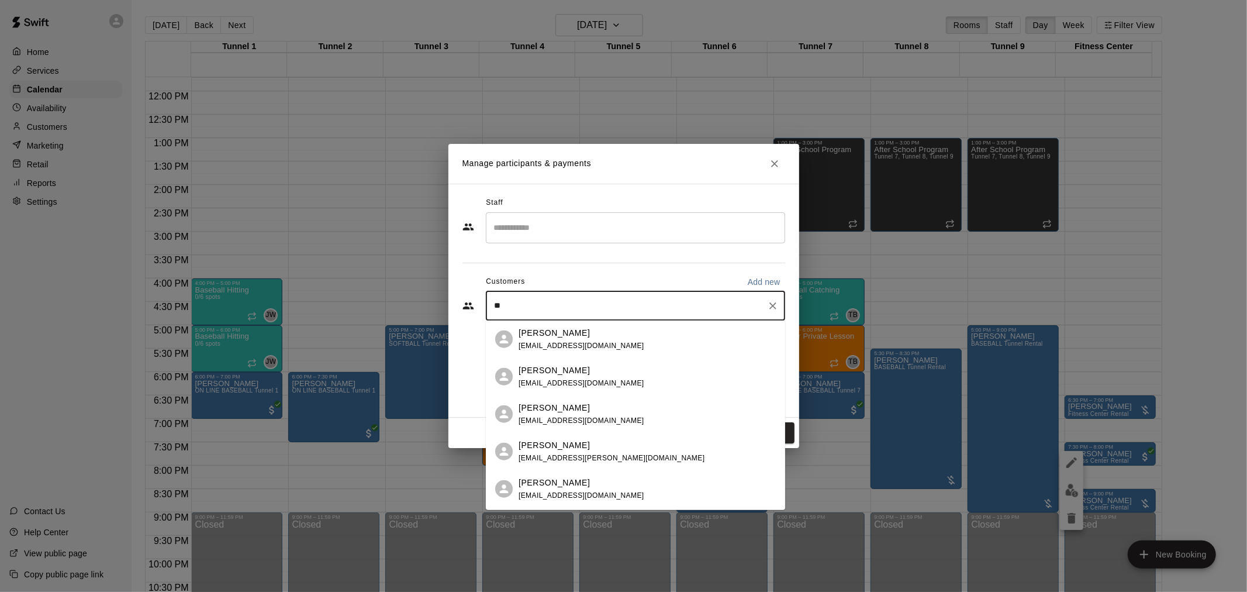
type input "*"
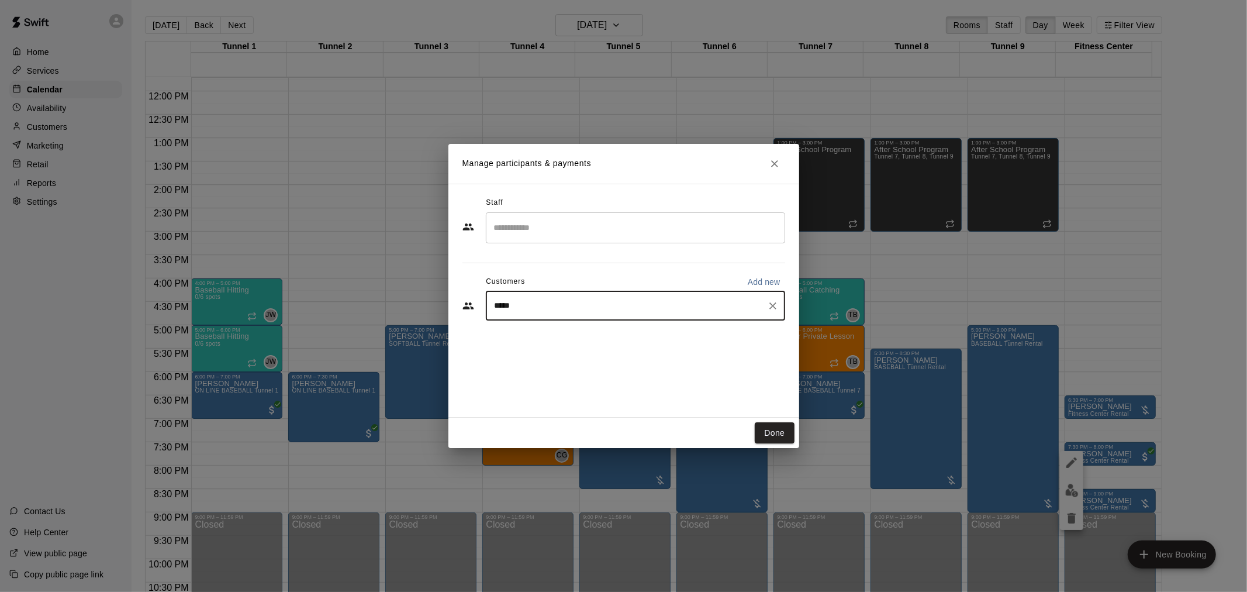
type input "******"
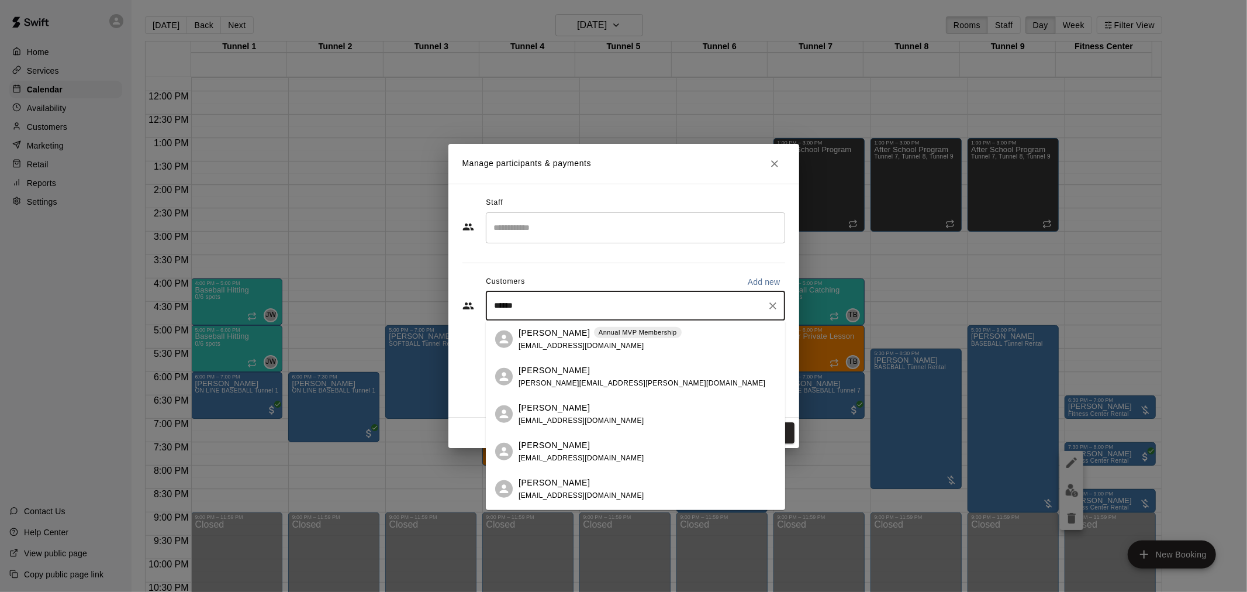
click at [554, 341] on span "mikaylaadel@gmail.com" at bounding box center [582, 345] width 126 height 8
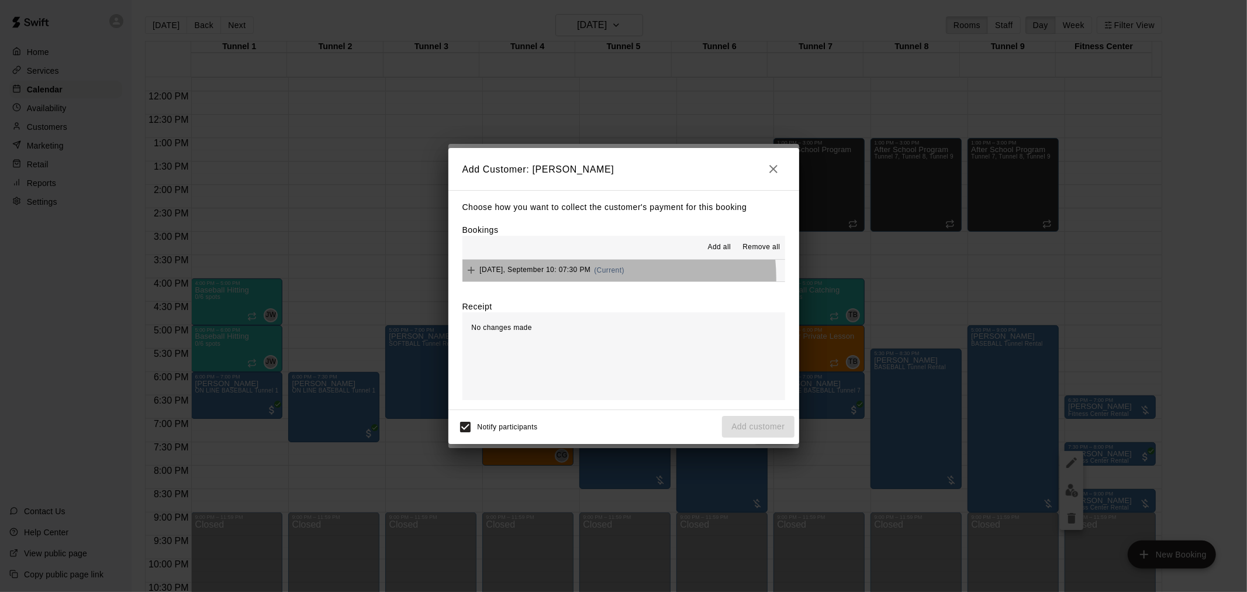
click at [599, 279] on div "Wednesday, September 10: 07:30 PM (Current)" at bounding box center [543, 270] width 162 height 18
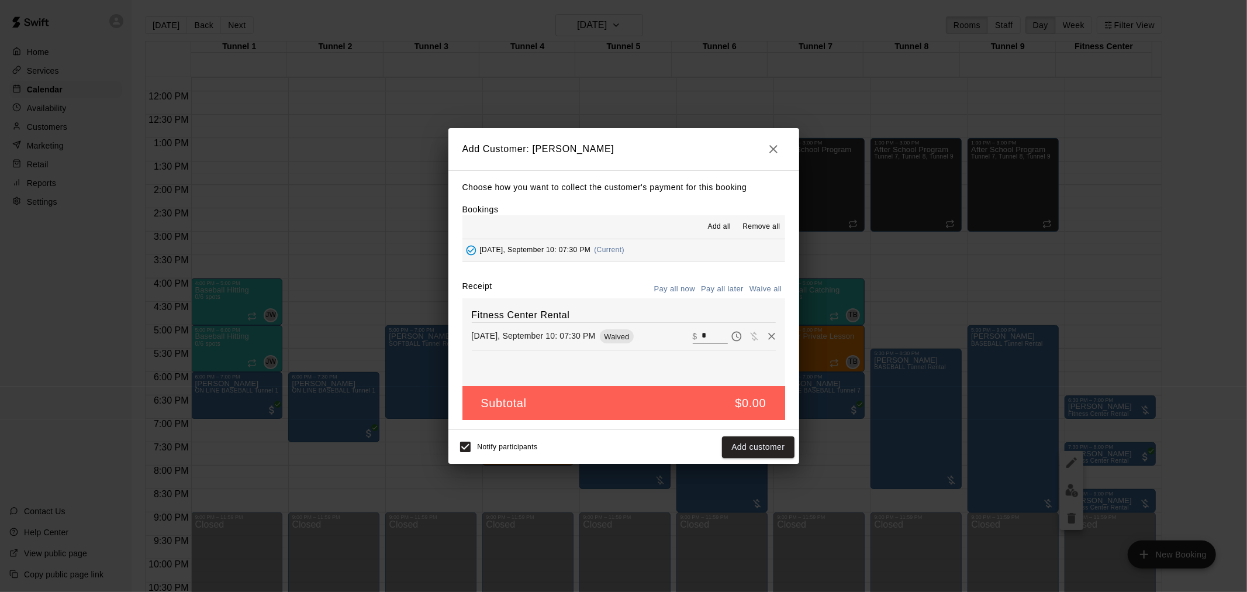
click at [709, 330] on input "*" at bounding box center [715, 336] width 26 height 15
type input "**"
click at [727, 290] on button "Pay all later" at bounding box center [722, 289] width 49 height 18
click at [754, 448] on button "Add customer" at bounding box center [758, 447] width 72 height 22
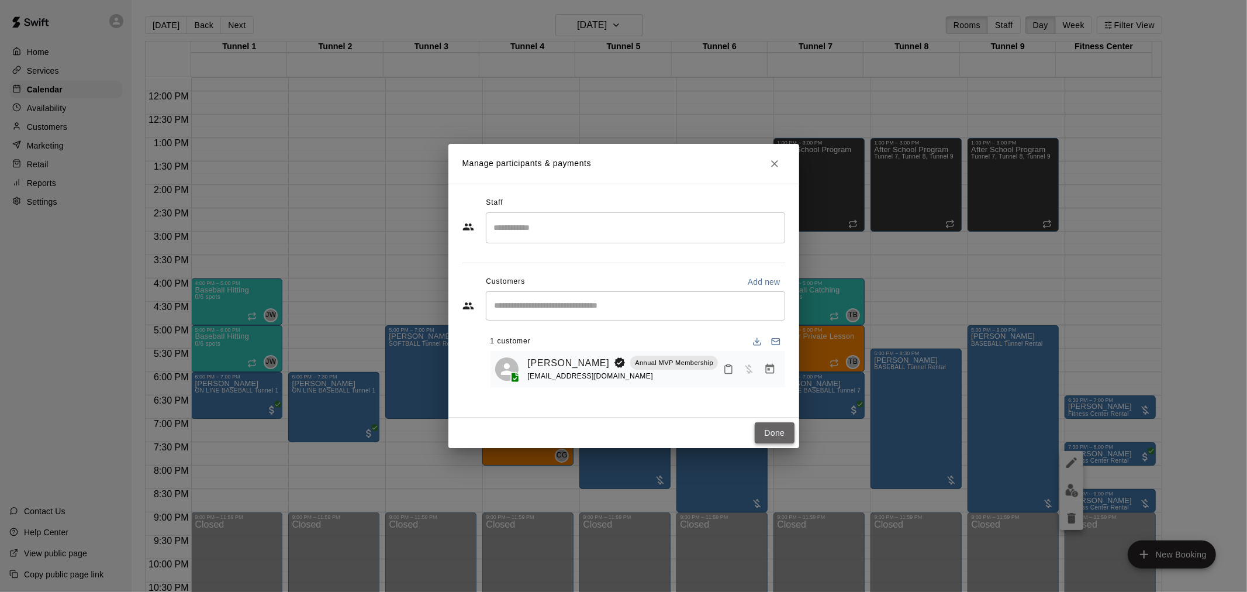
click at [775, 431] on button "Done" at bounding box center [774, 433] width 39 height 22
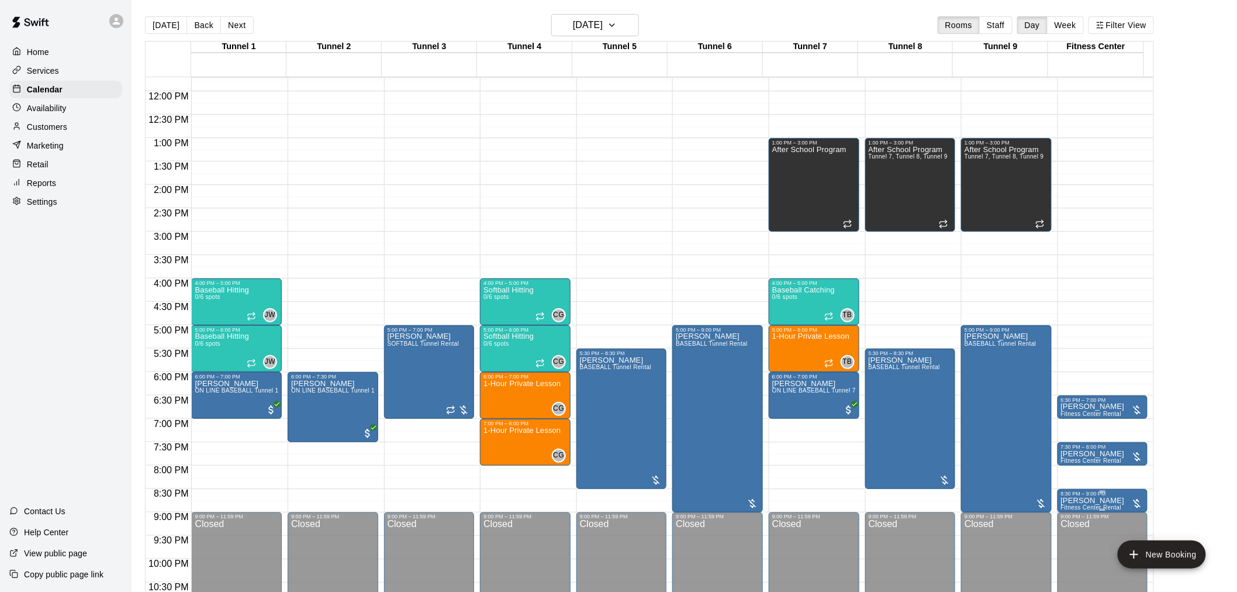
click at [1103, 500] on p "Jerry Sandusky" at bounding box center [1093, 500] width 64 height 0
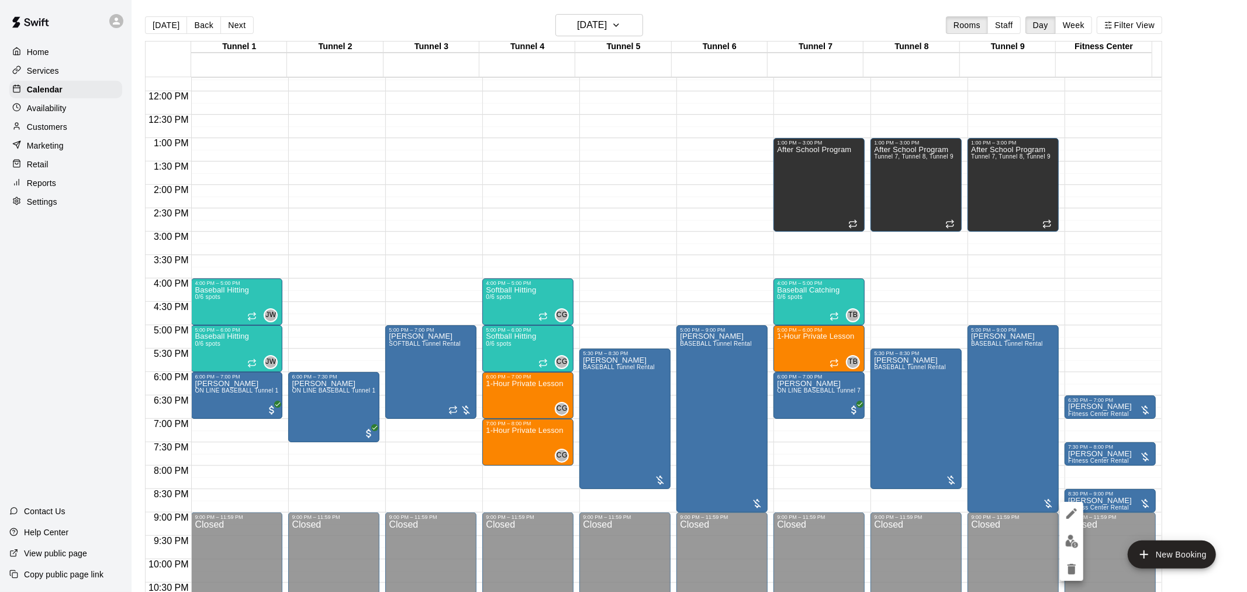
click at [1077, 536] on img "edit" at bounding box center [1071, 540] width 13 height 13
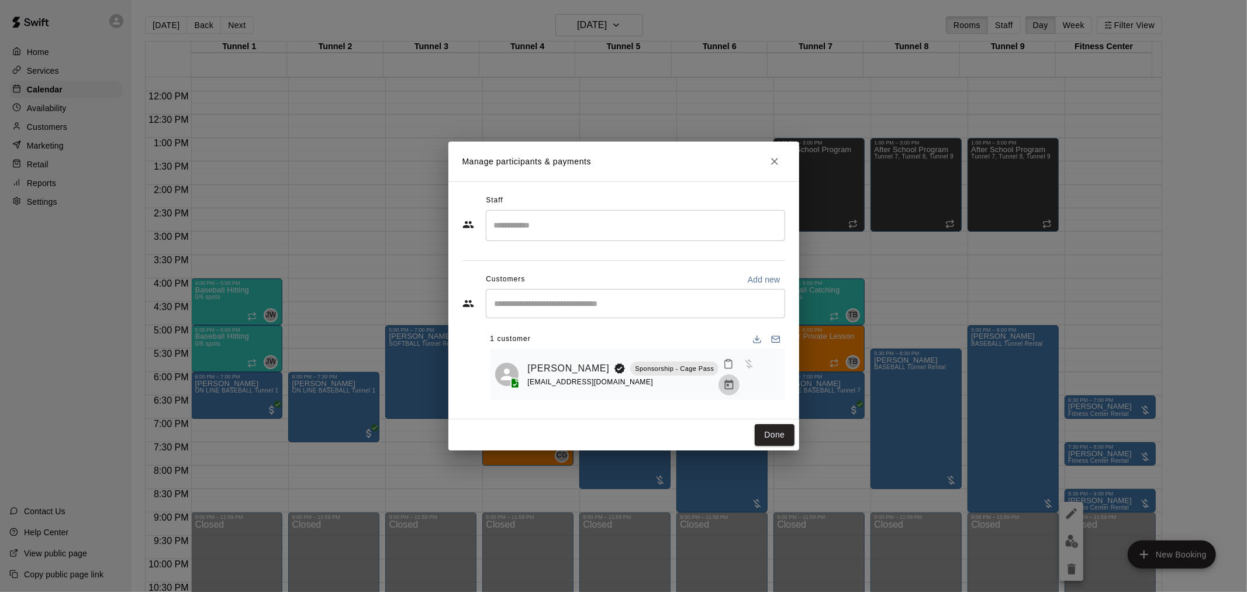
click at [734, 379] on icon "Manage bookings & payment" at bounding box center [729, 384] width 9 height 10
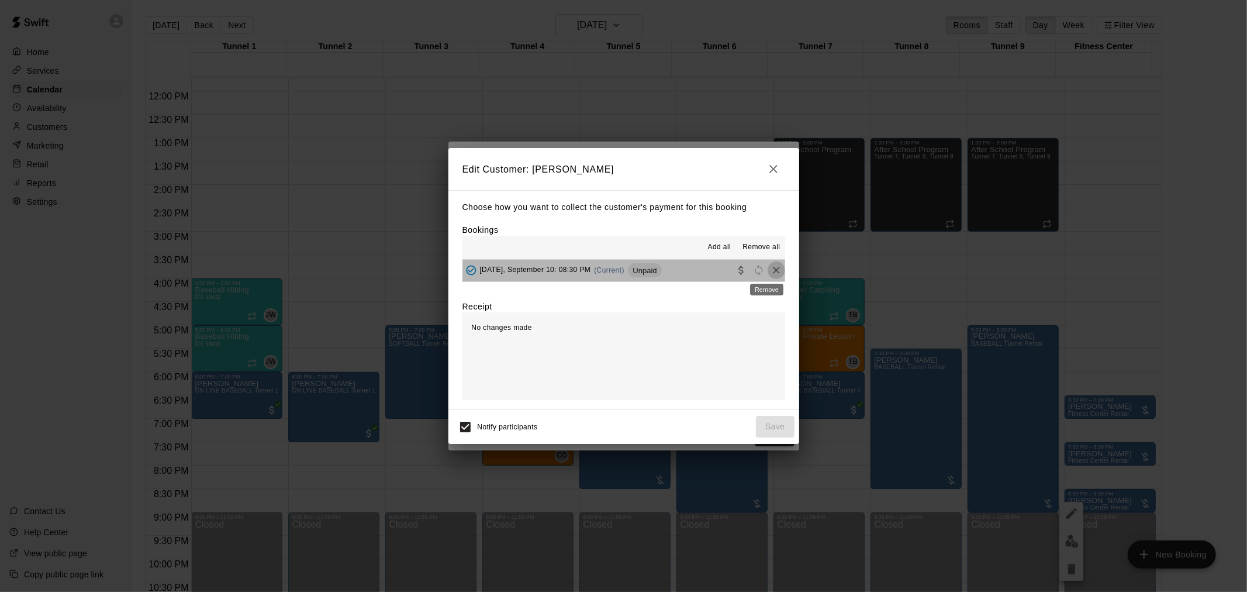
click at [773, 271] on icon "Remove" at bounding box center [776, 270] width 7 height 7
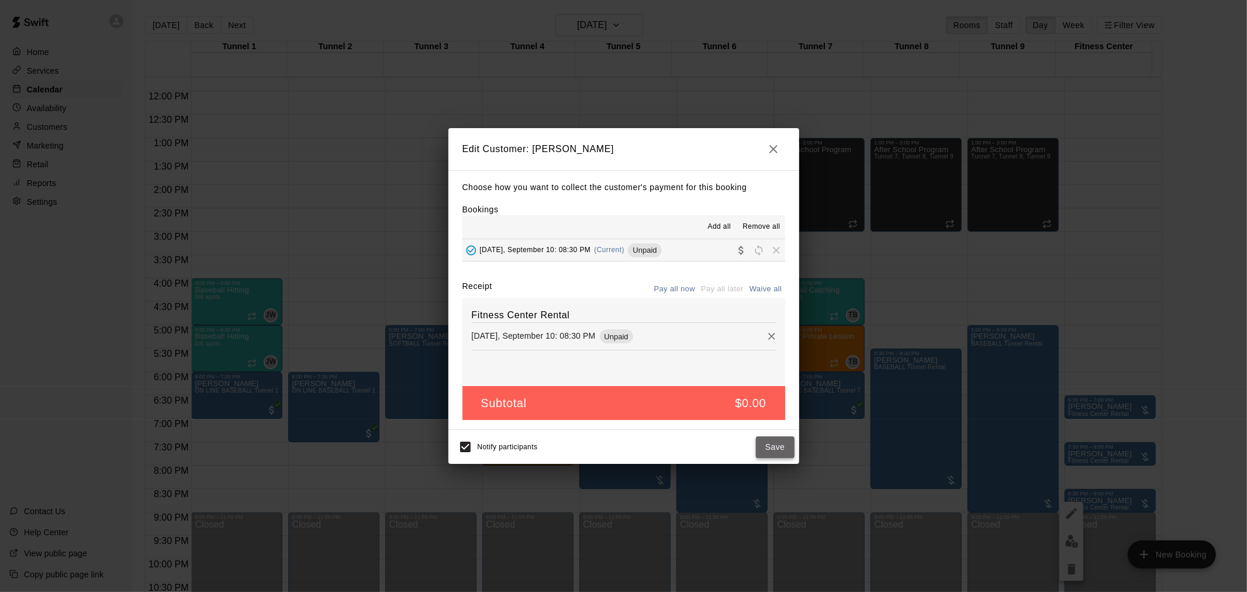
click at [774, 451] on button "Save" at bounding box center [775, 447] width 39 height 22
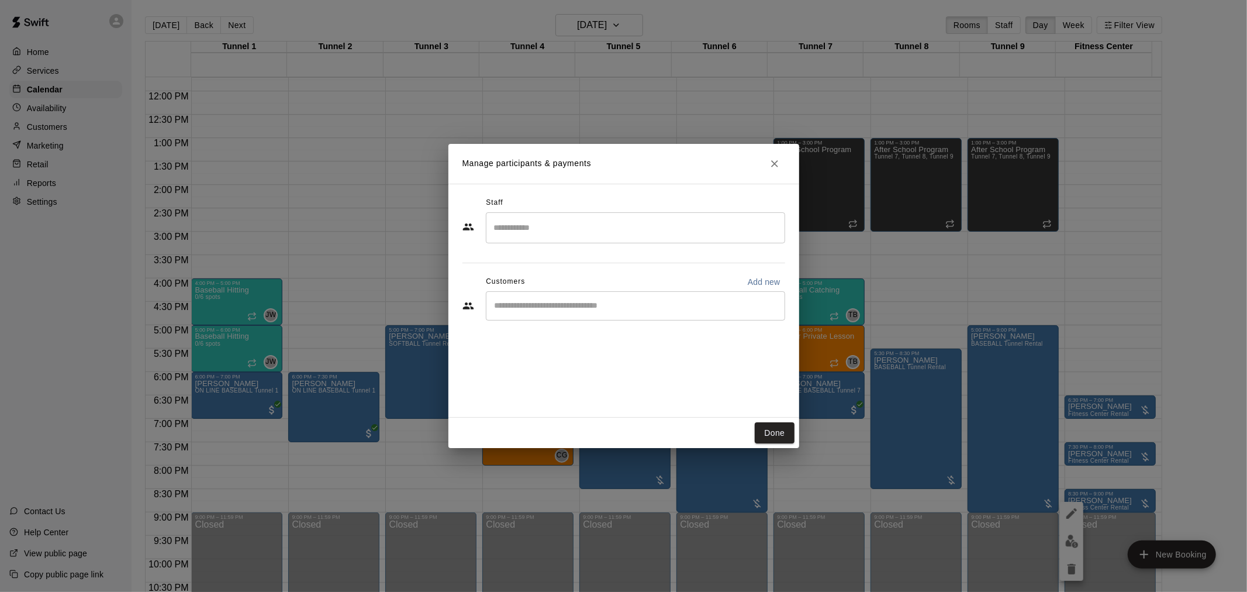
click at [597, 303] on input "Start typing to search customers..." at bounding box center [635, 306] width 289 height 12
type input "*********"
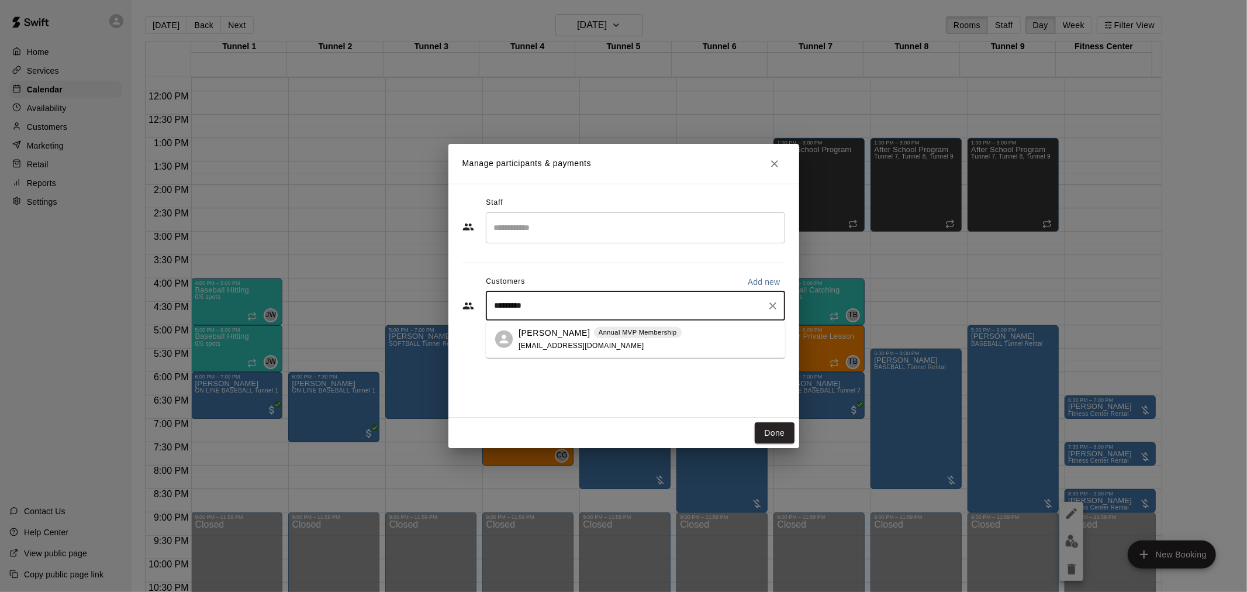
click at [594, 328] on span "Annual MVP Membership" at bounding box center [638, 332] width 88 height 10
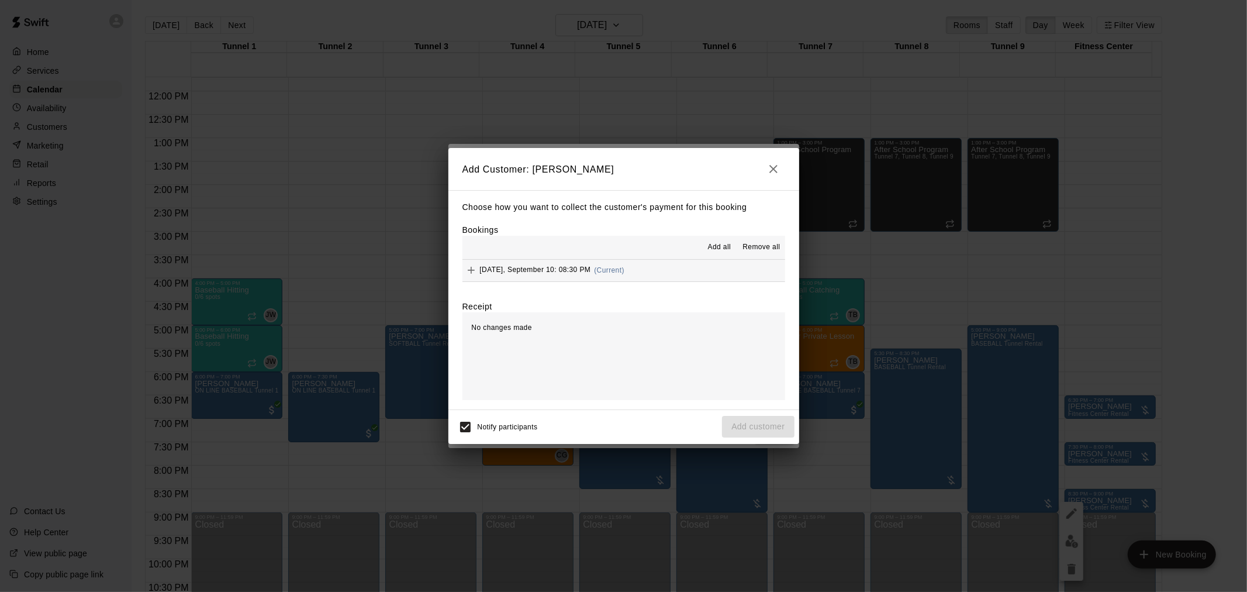
click at [716, 274] on button "Wednesday, September 10: 08:30 PM (Current)" at bounding box center [623, 271] width 323 height 22
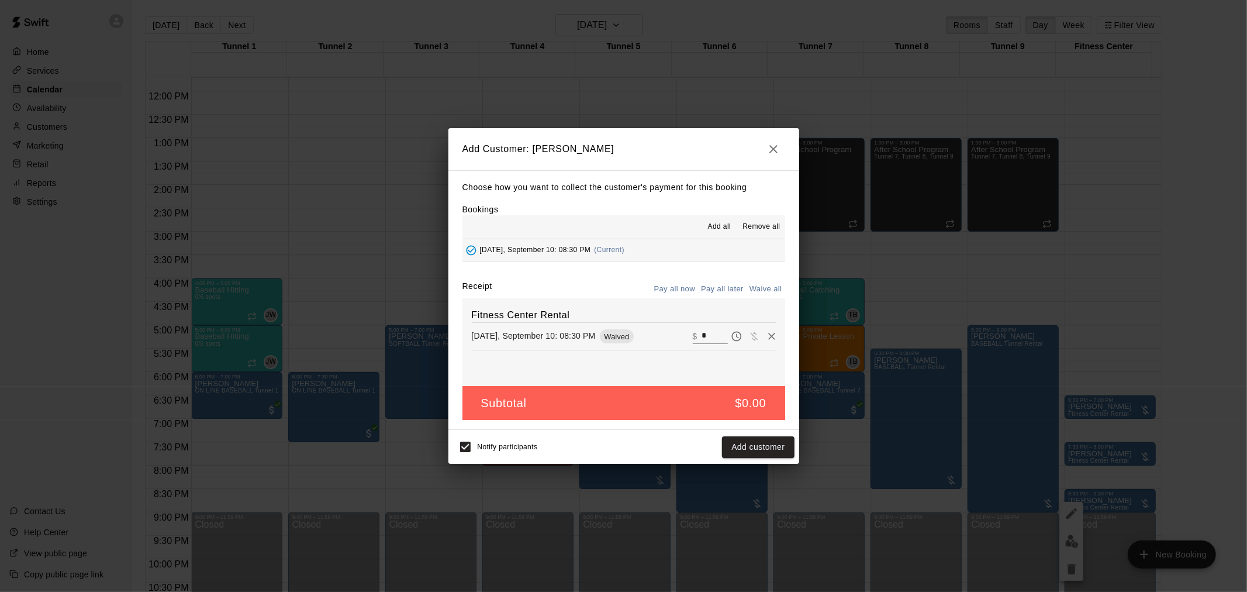
click at [705, 336] on input "*" at bounding box center [715, 336] width 26 height 15
type input "**"
click at [739, 289] on button "Pay all later" at bounding box center [722, 289] width 49 height 18
click at [766, 451] on button "Add customer" at bounding box center [758, 447] width 72 height 22
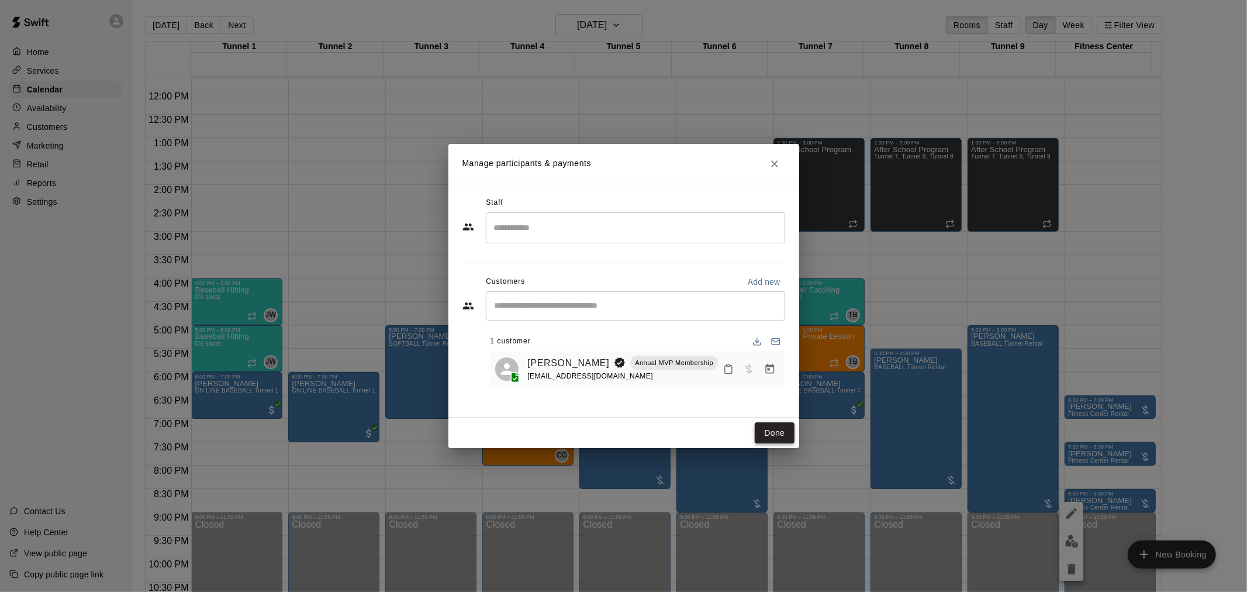
click at [773, 440] on button "Done" at bounding box center [774, 433] width 39 height 22
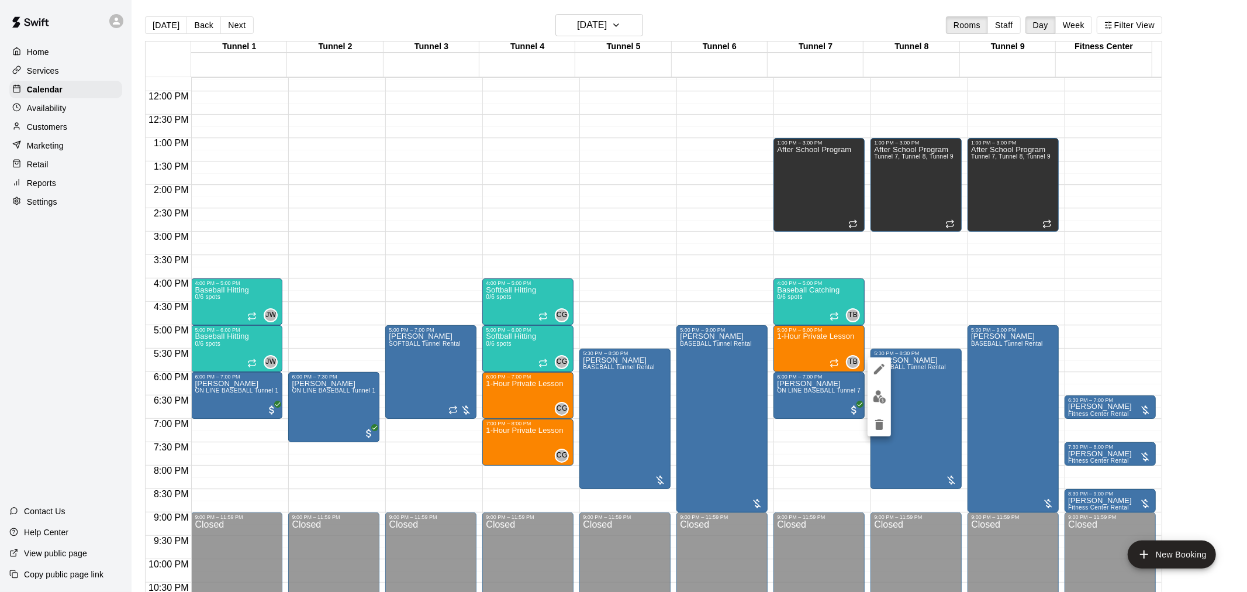
click at [878, 396] on img "edit" at bounding box center [879, 396] width 13 height 13
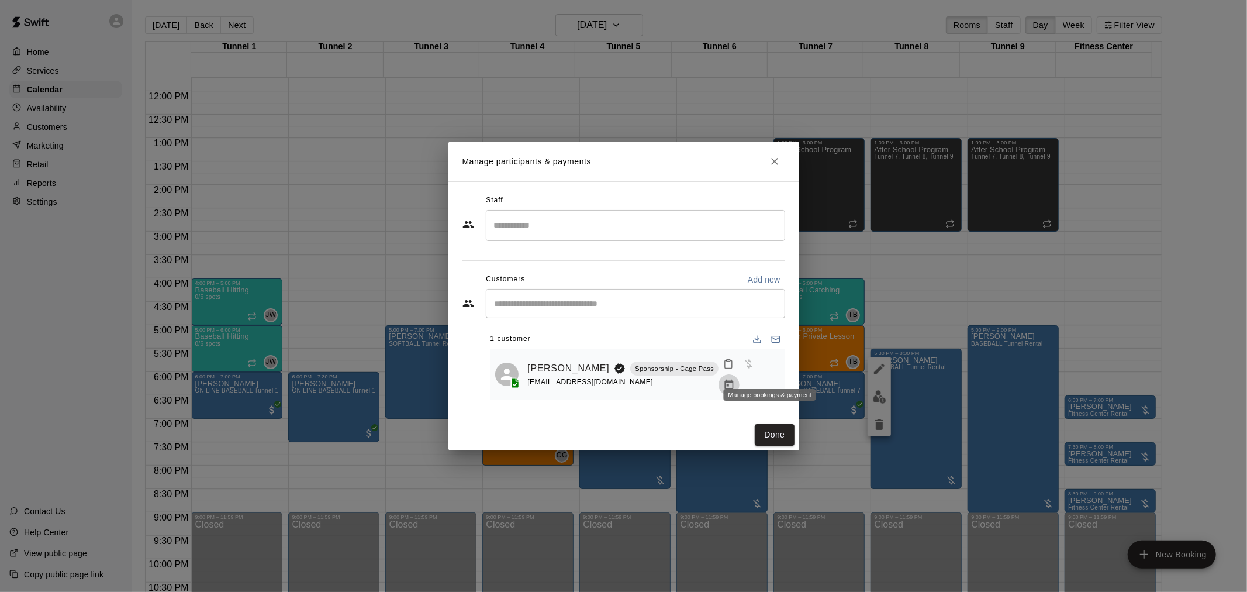
click at [735, 379] on icon "Manage bookings & payment" at bounding box center [729, 385] width 12 height 12
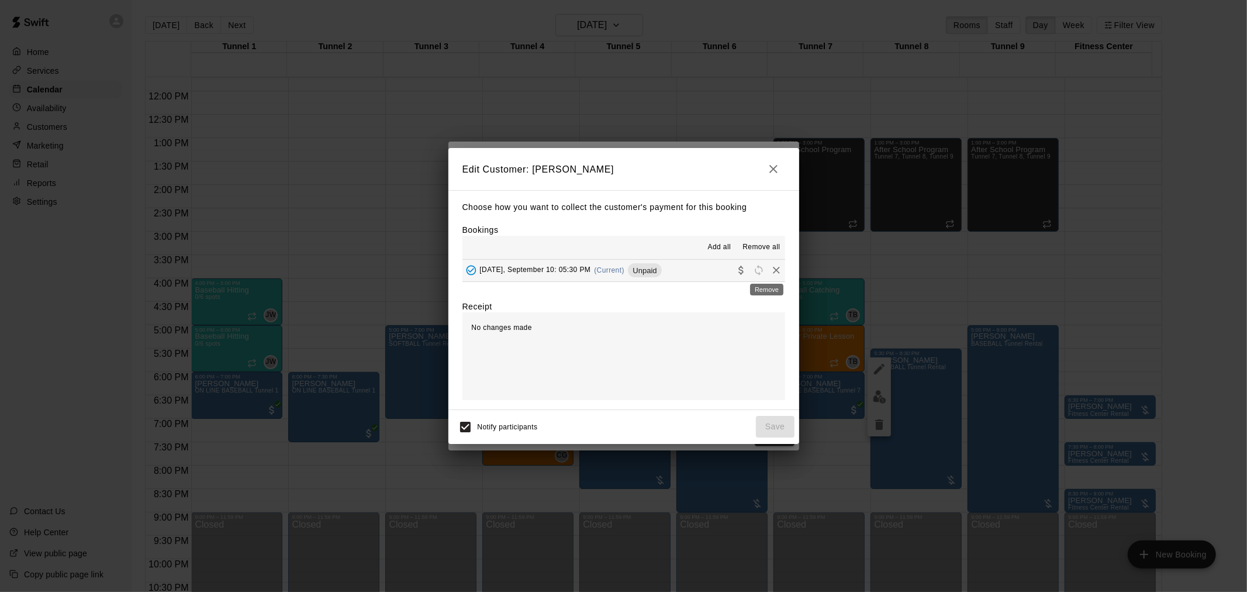
click at [773, 270] on icon "Remove" at bounding box center [776, 270] width 7 height 7
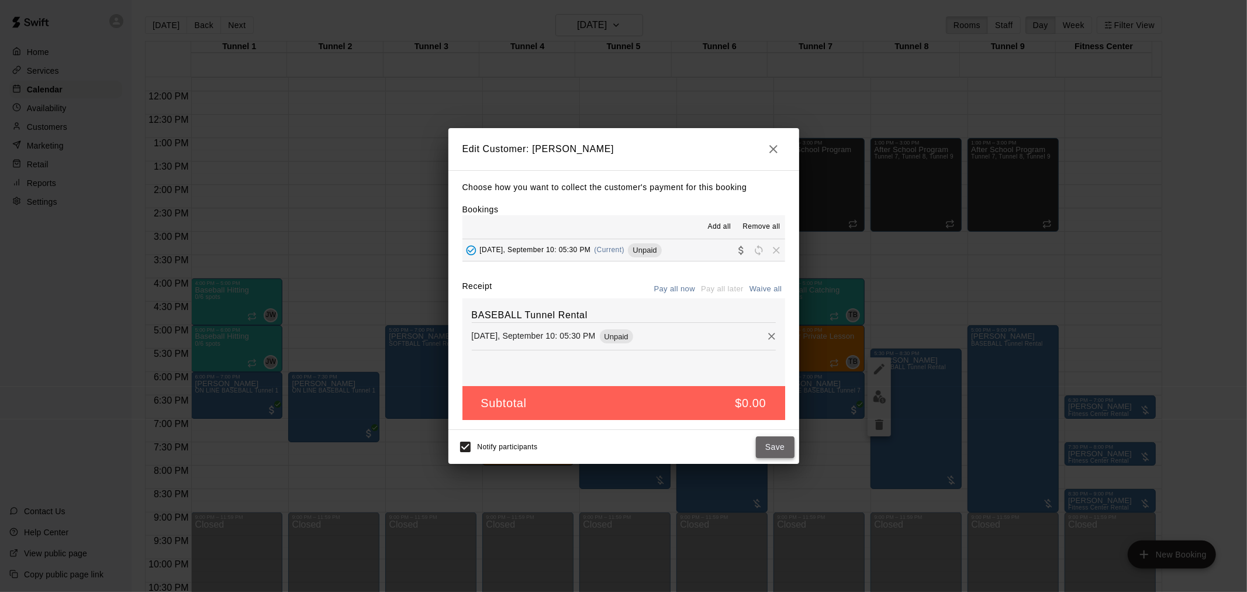
click at [766, 450] on button "Save" at bounding box center [775, 447] width 39 height 22
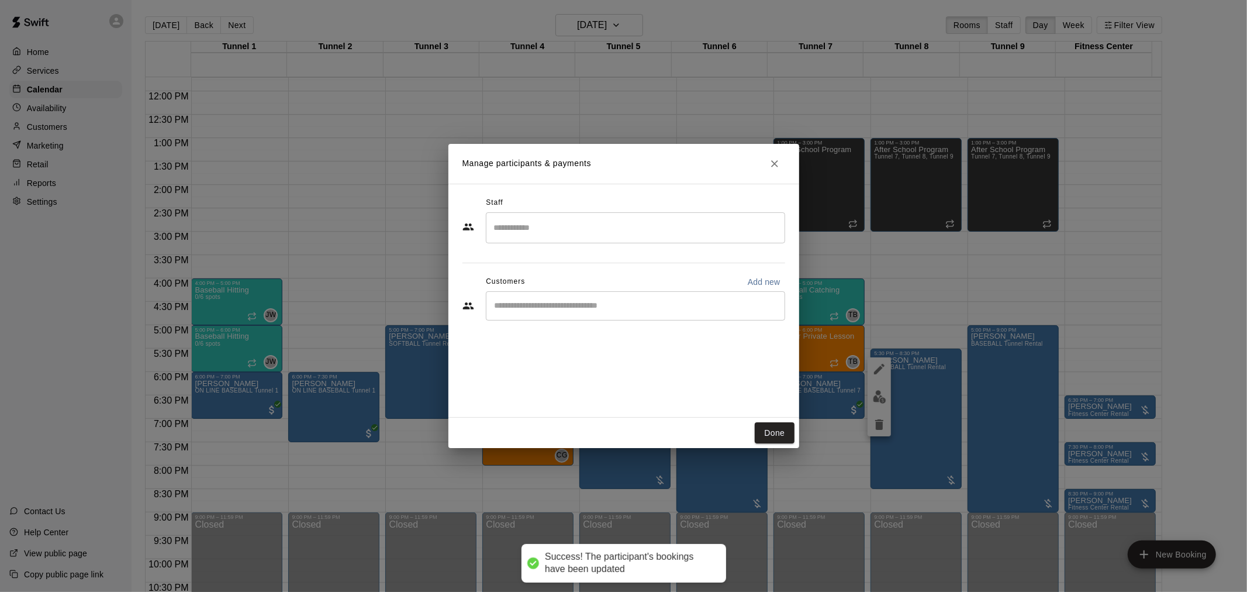
click at [651, 317] on div "​" at bounding box center [635, 305] width 299 height 29
click at [643, 306] on input "Start typing to search customers..." at bounding box center [635, 306] width 289 height 12
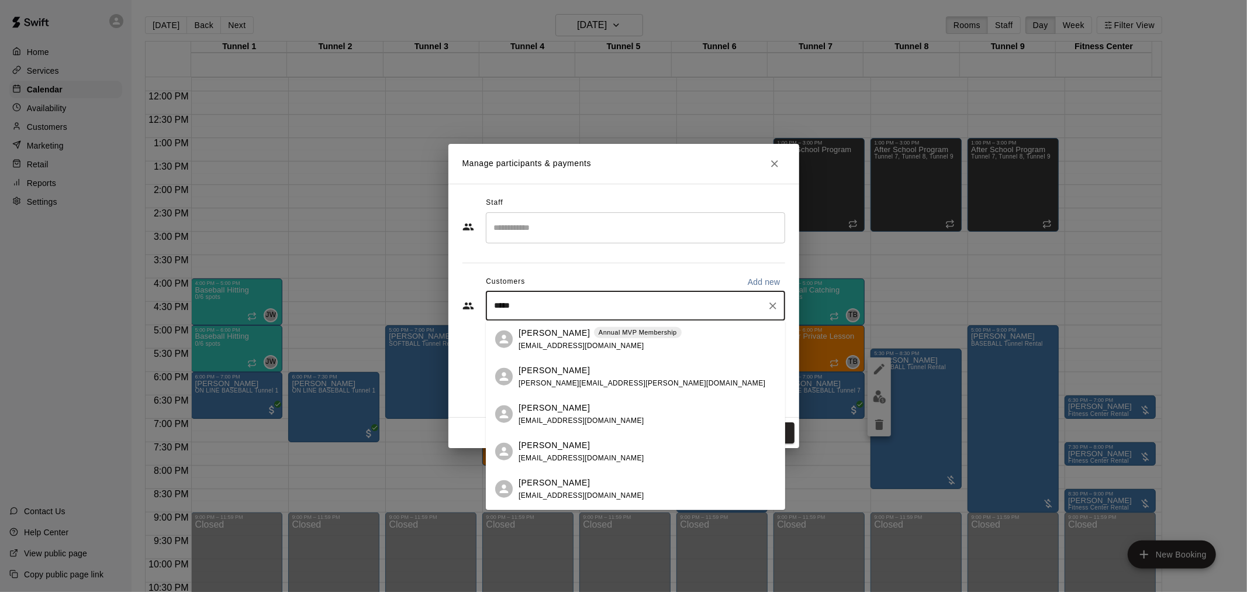
type input "******"
click at [648, 332] on p "Annual MVP Membership" at bounding box center [638, 332] width 78 height 10
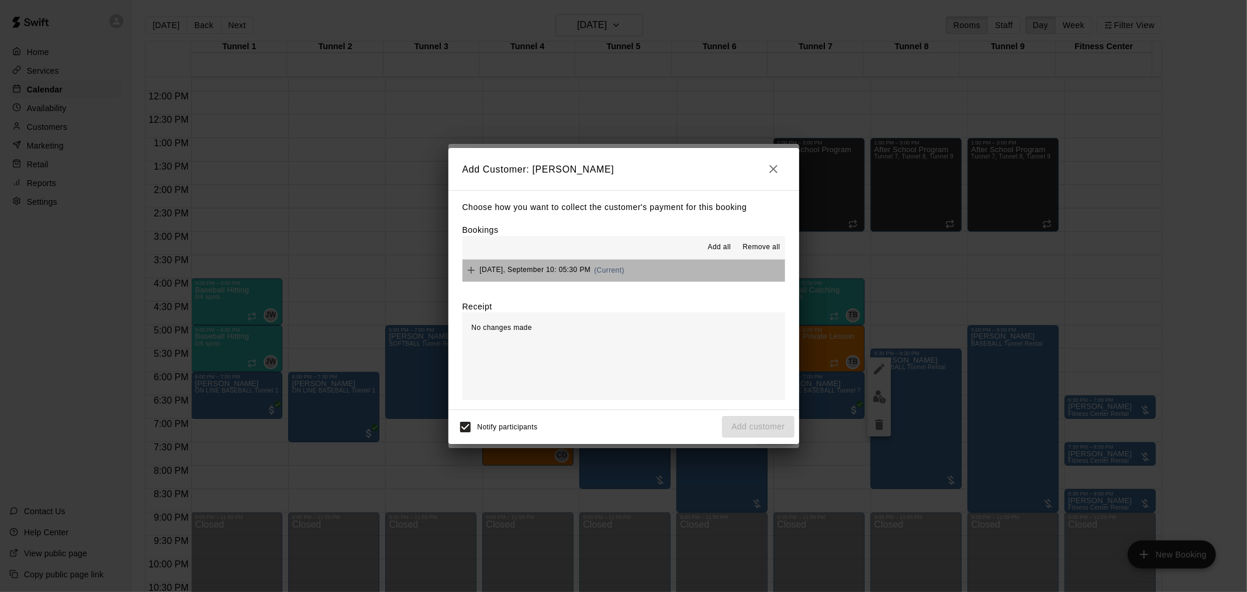
click at [679, 275] on button "Wednesday, September 10: 05:30 PM (Current)" at bounding box center [623, 271] width 323 height 22
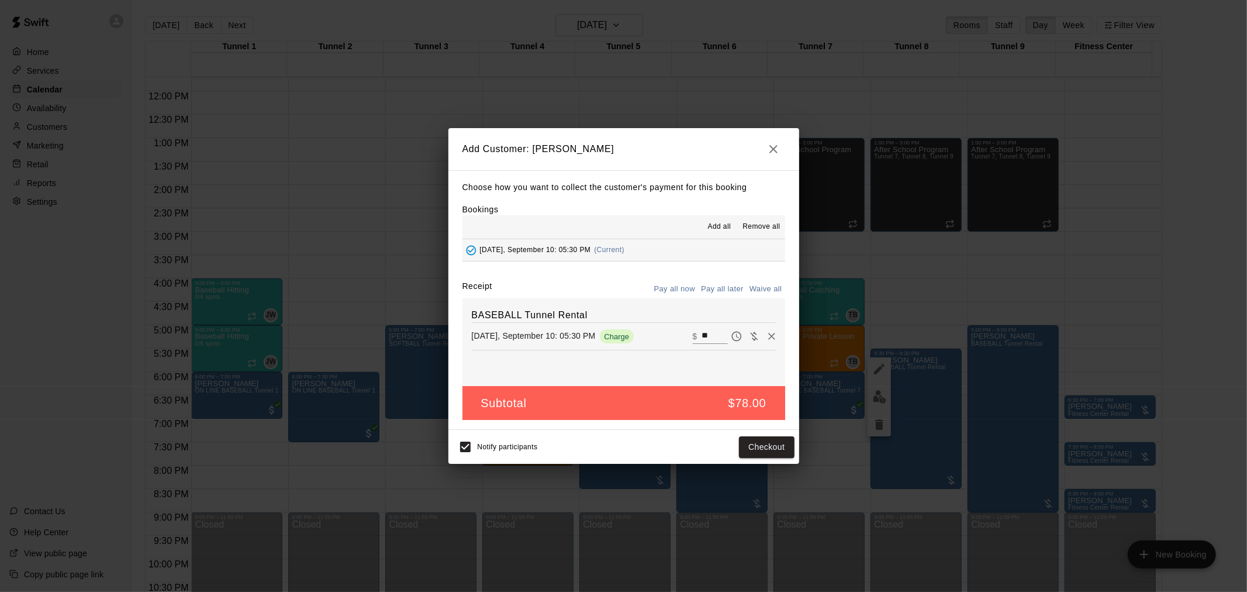
click at [732, 291] on button "Pay all later" at bounding box center [722, 289] width 49 height 18
click at [763, 443] on button "Add customer" at bounding box center [758, 447] width 72 height 22
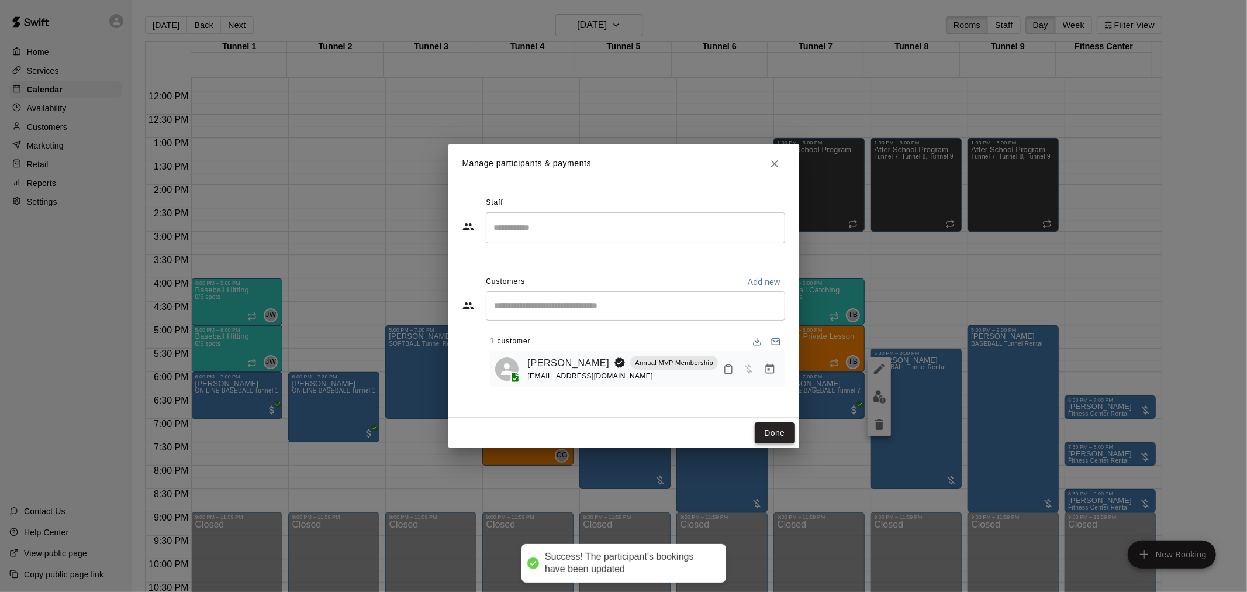
click at [780, 425] on button "Done" at bounding box center [774, 433] width 39 height 22
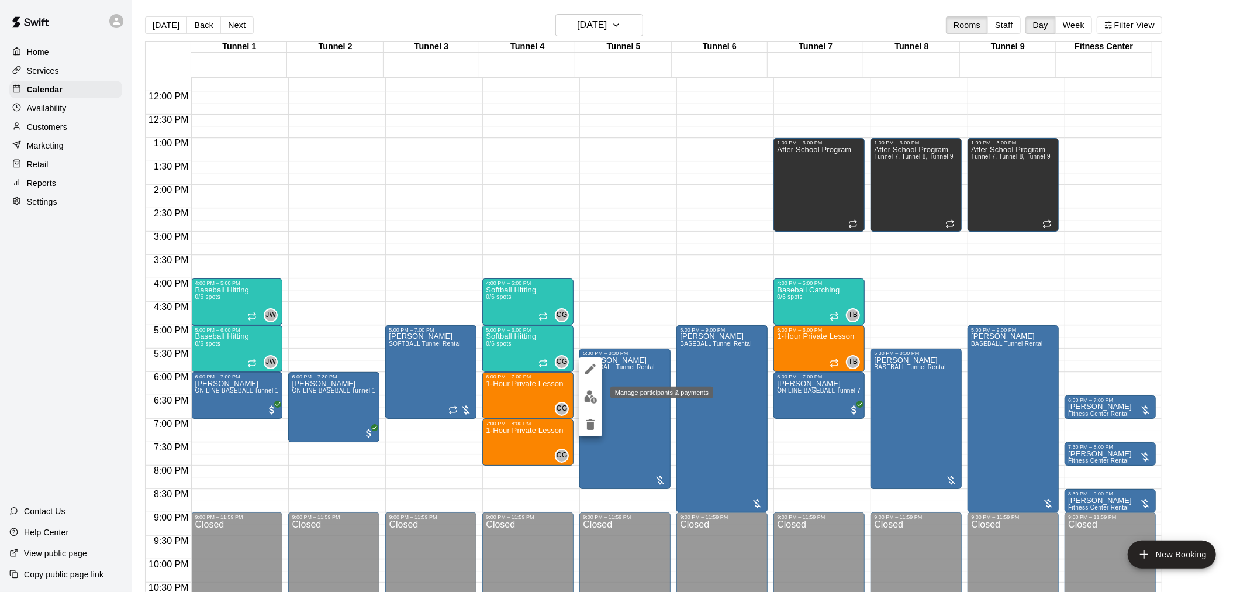
click at [587, 398] on img "edit" at bounding box center [590, 396] width 13 height 13
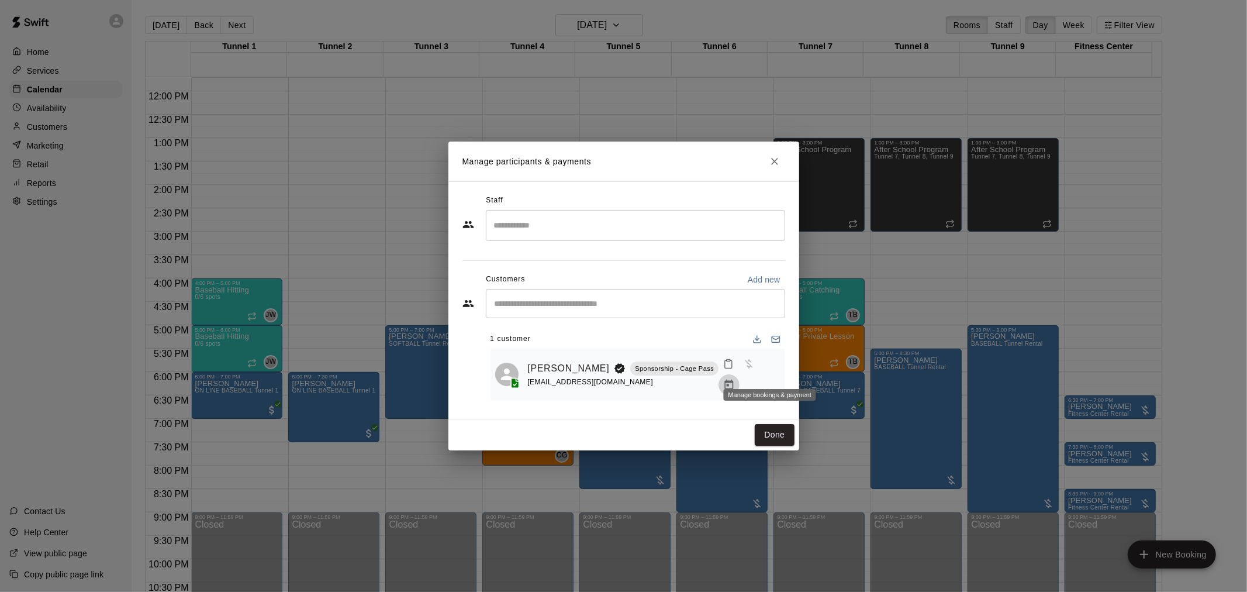
click at [735, 379] on icon "Manage bookings & payment" at bounding box center [729, 385] width 12 height 12
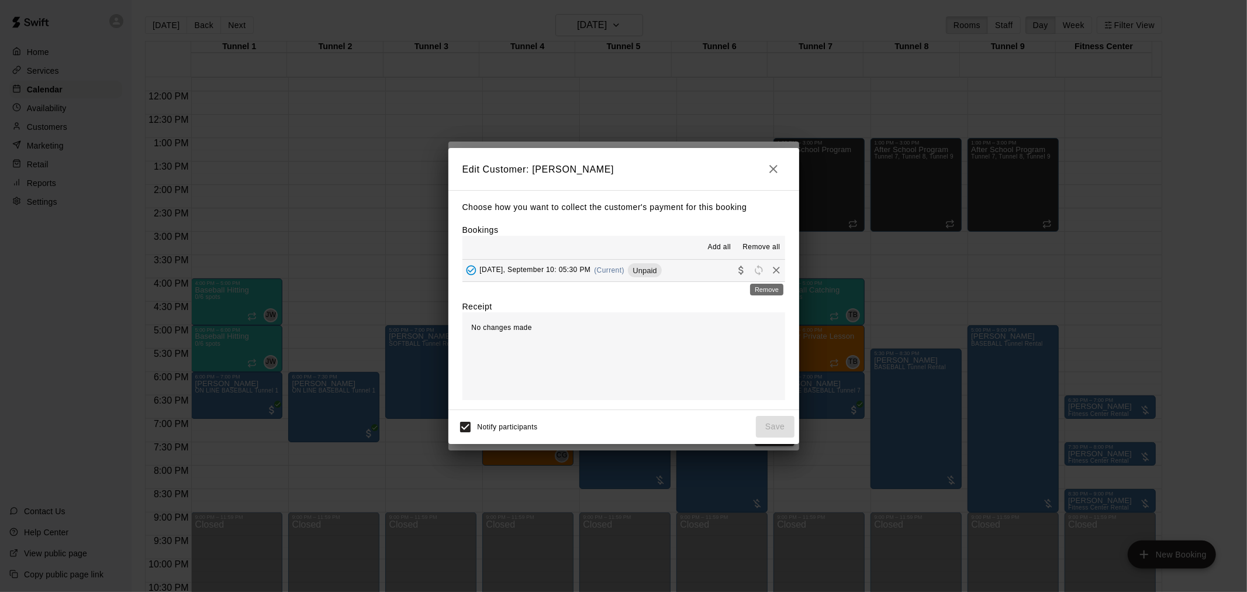
click at [771, 271] on icon "Remove" at bounding box center [777, 270] width 12 height 12
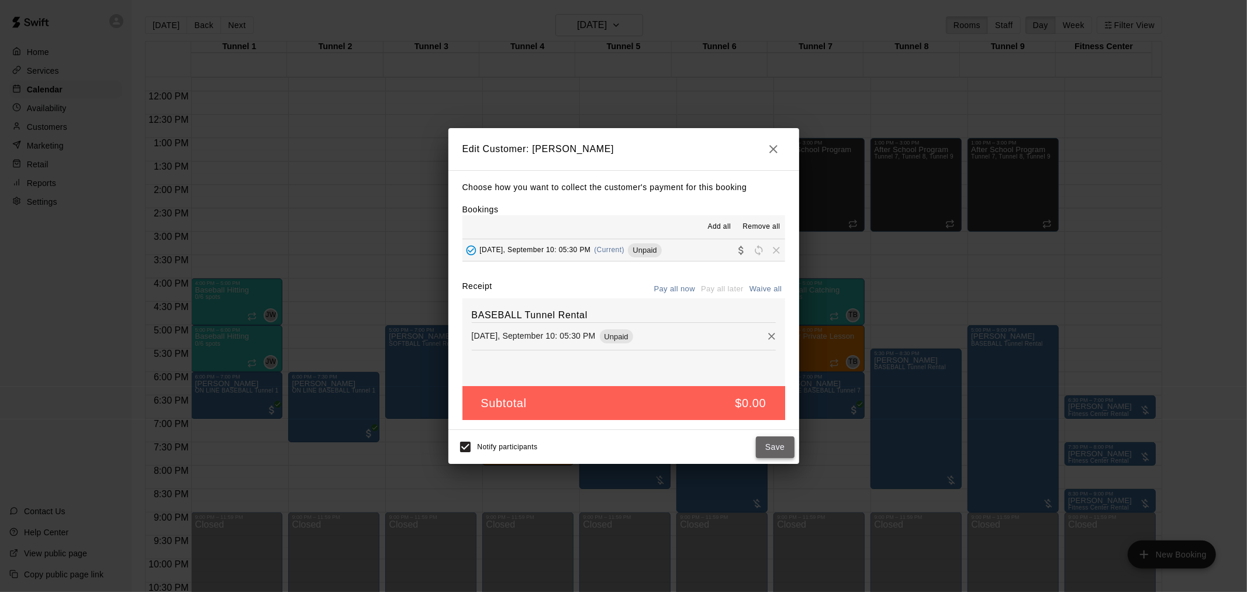
click at [776, 447] on button "Save" at bounding box center [775, 447] width 39 height 22
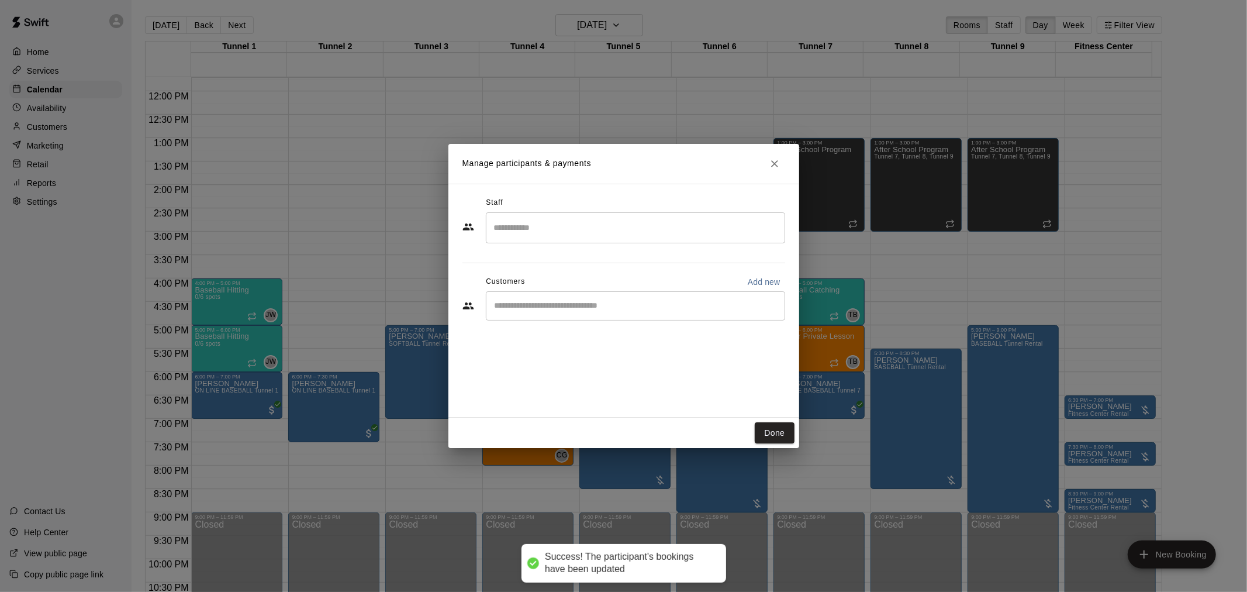
click at [614, 308] on input "Start typing to search customers..." at bounding box center [635, 306] width 289 height 12
type input "*********"
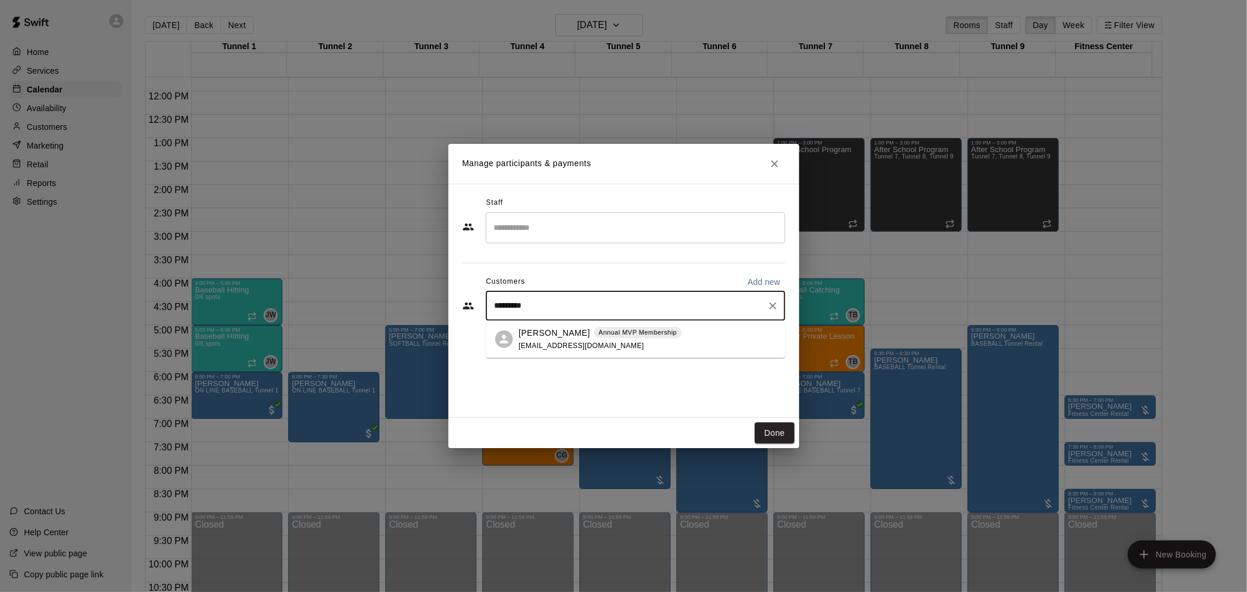
click at [632, 337] on div "Annual MVP Membership" at bounding box center [638, 332] width 88 height 12
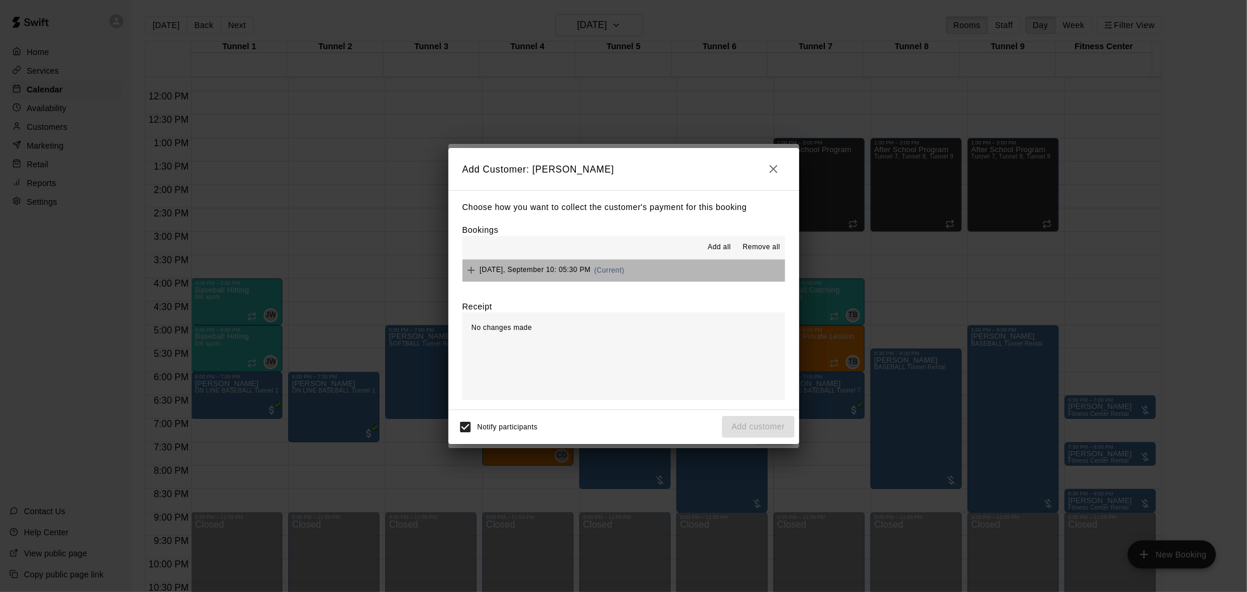
click at [675, 270] on button "Wednesday, September 10: 05:30 PM (Current)" at bounding box center [623, 271] width 323 height 22
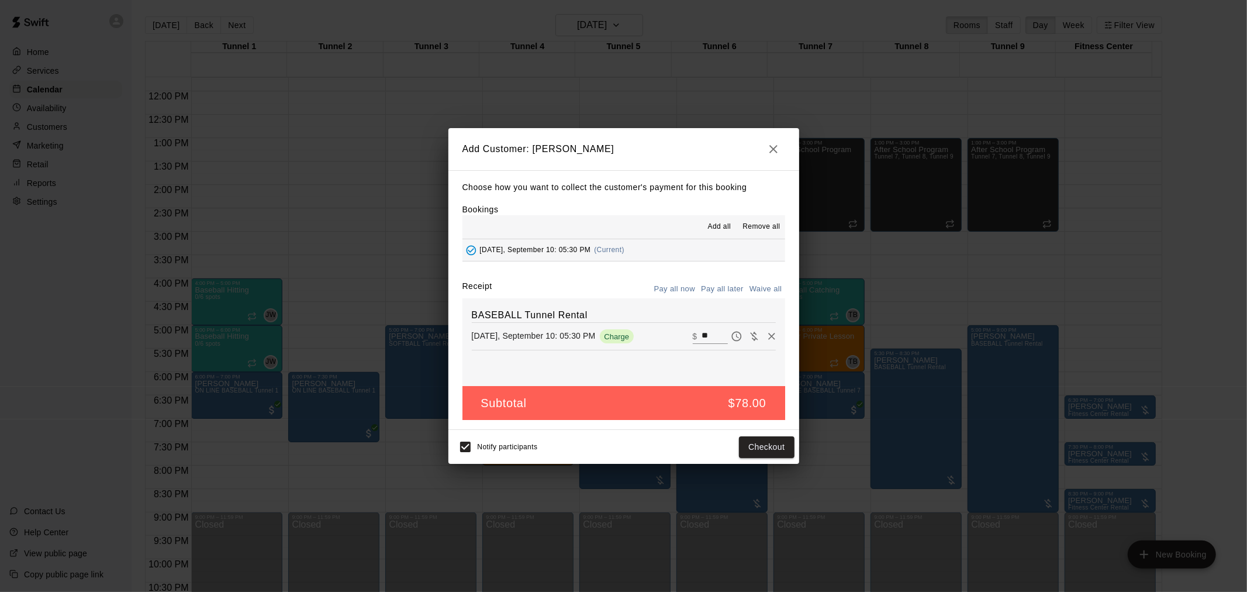
click at [735, 285] on button "Pay all later" at bounding box center [722, 289] width 49 height 18
click at [778, 459] on div "Notify participants Add customer" at bounding box center [623, 446] width 341 height 25
click at [774, 451] on button "Add customer" at bounding box center [758, 447] width 72 height 22
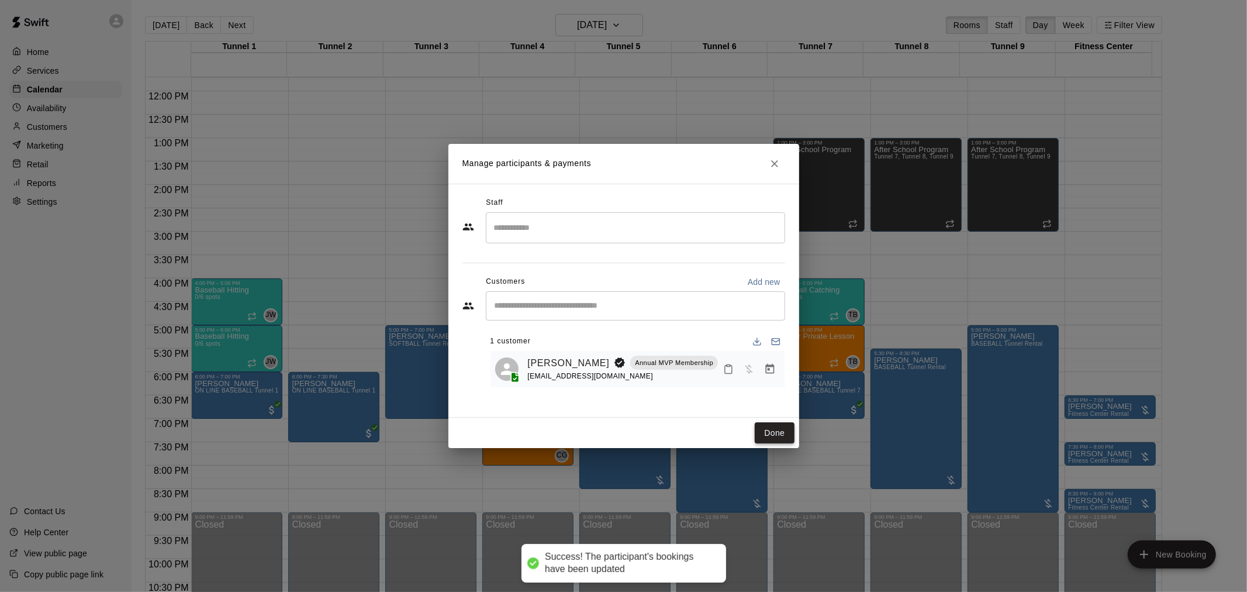
click at [781, 430] on button "Done" at bounding box center [774, 433] width 39 height 22
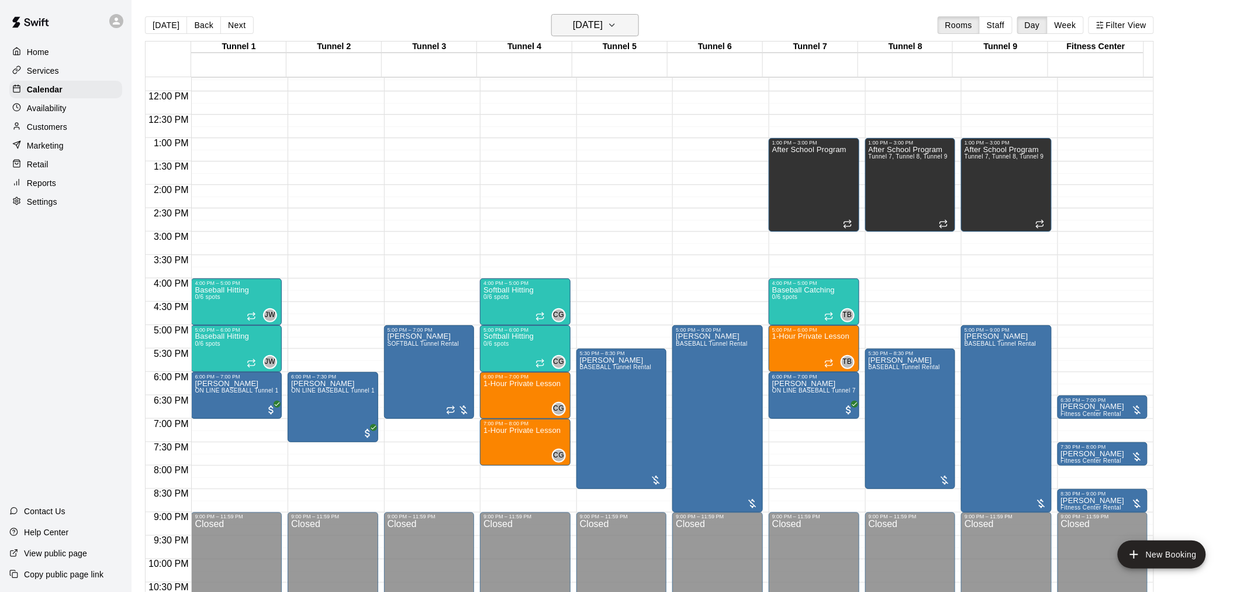
click at [581, 22] on h6 "Wednesday Sep 10" at bounding box center [588, 25] width 30 height 16
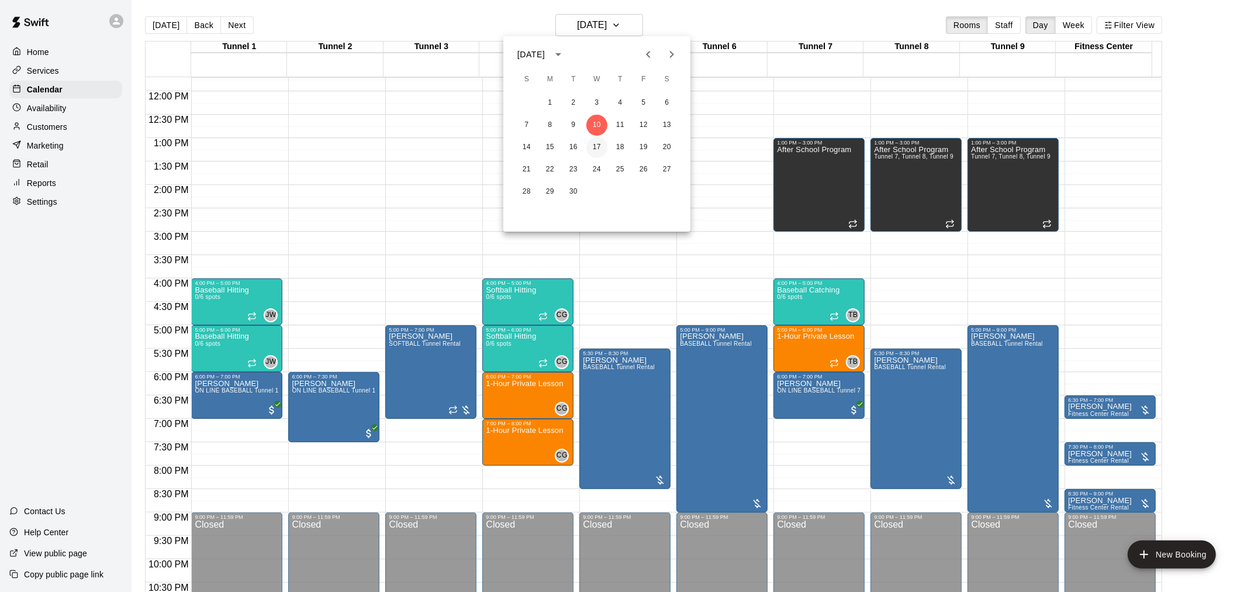
click at [598, 144] on button "17" at bounding box center [596, 147] width 21 height 21
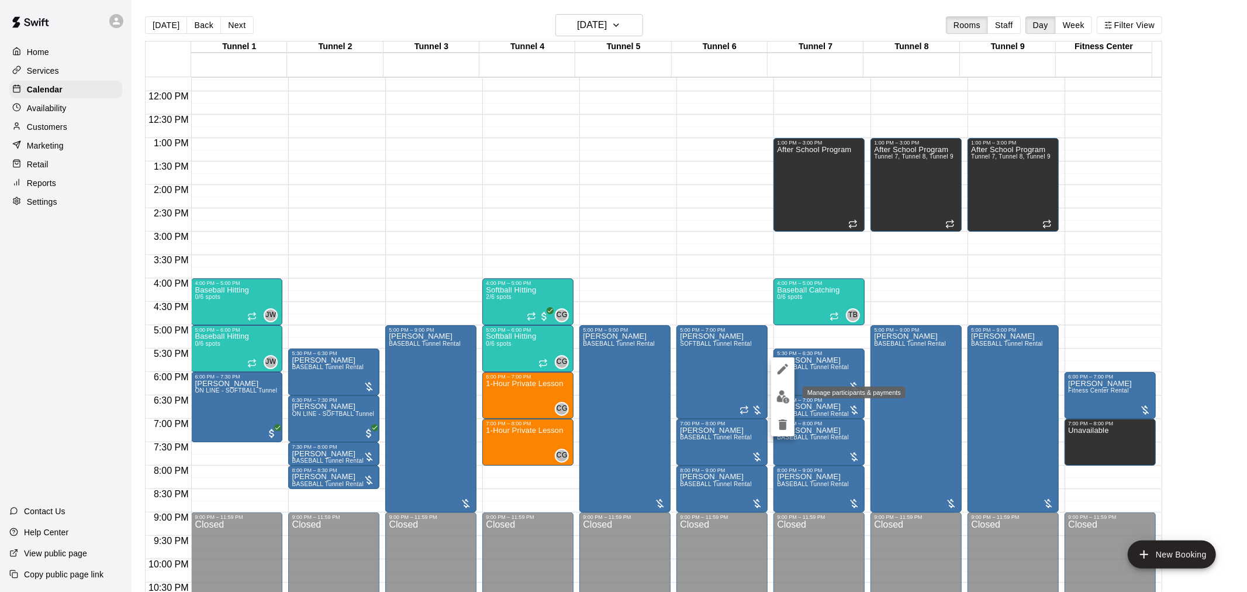
click at [785, 392] on img "edit" at bounding box center [782, 396] width 13 height 13
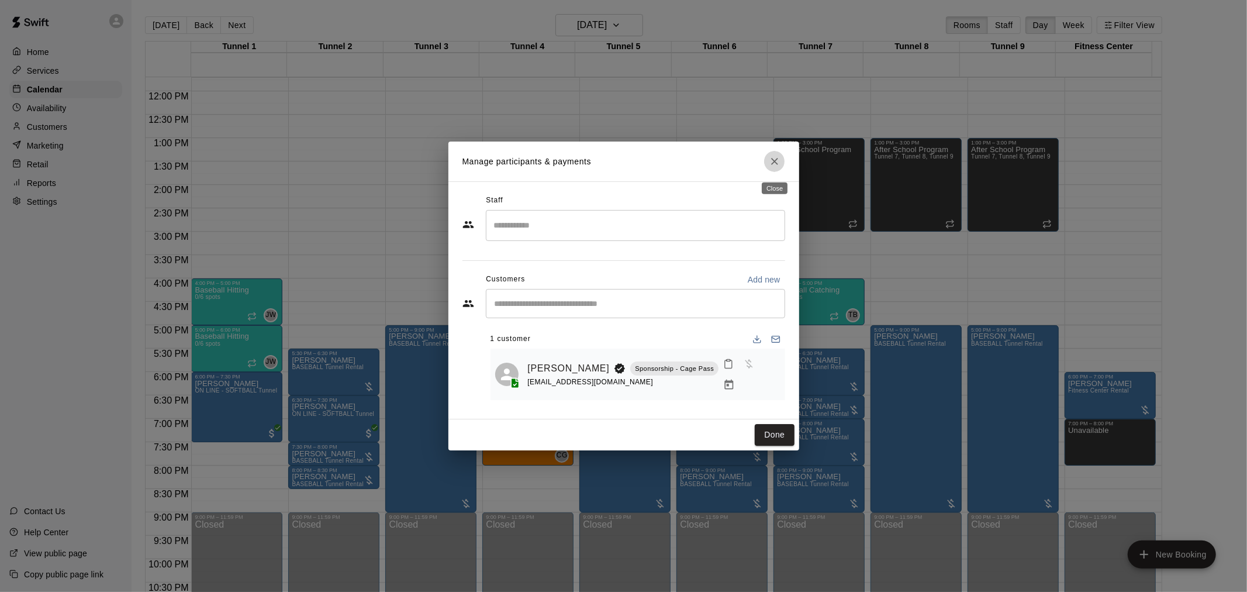
click at [773, 172] on button "Close" at bounding box center [774, 161] width 21 height 21
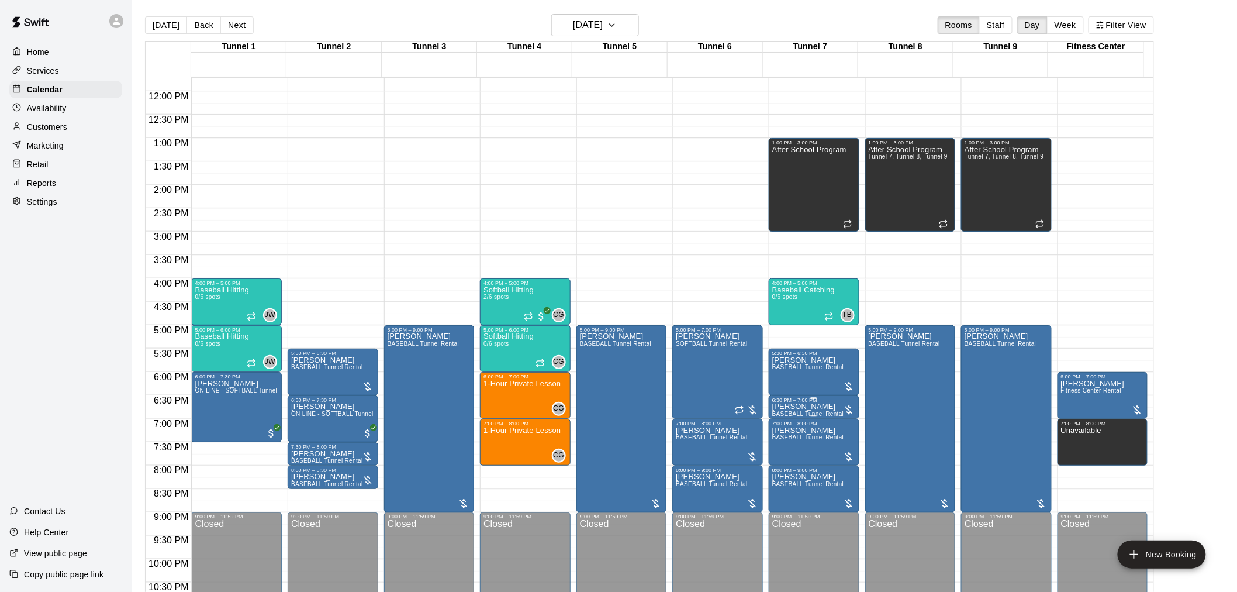
click at [806, 406] on p "Jerry Sandusky" at bounding box center [808, 406] width 72 height 0
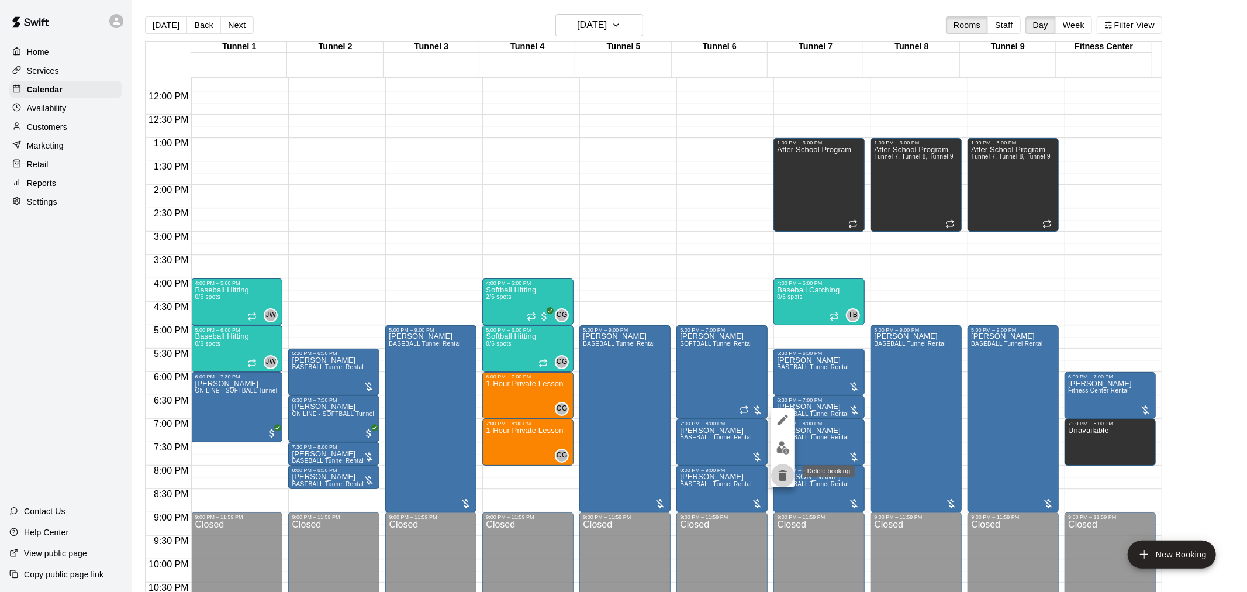
click at [781, 474] on icon "delete" at bounding box center [783, 475] width 8 height 11
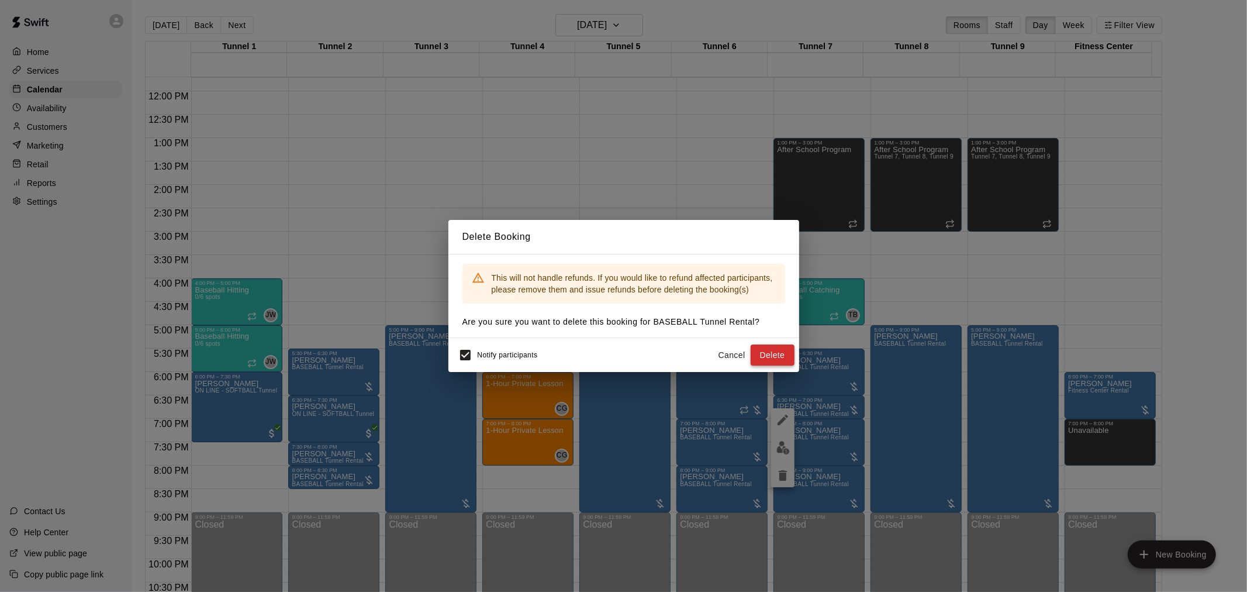
click at [766, 355] on button "Delete" at bounding box center [773, 355] width 44 height 22
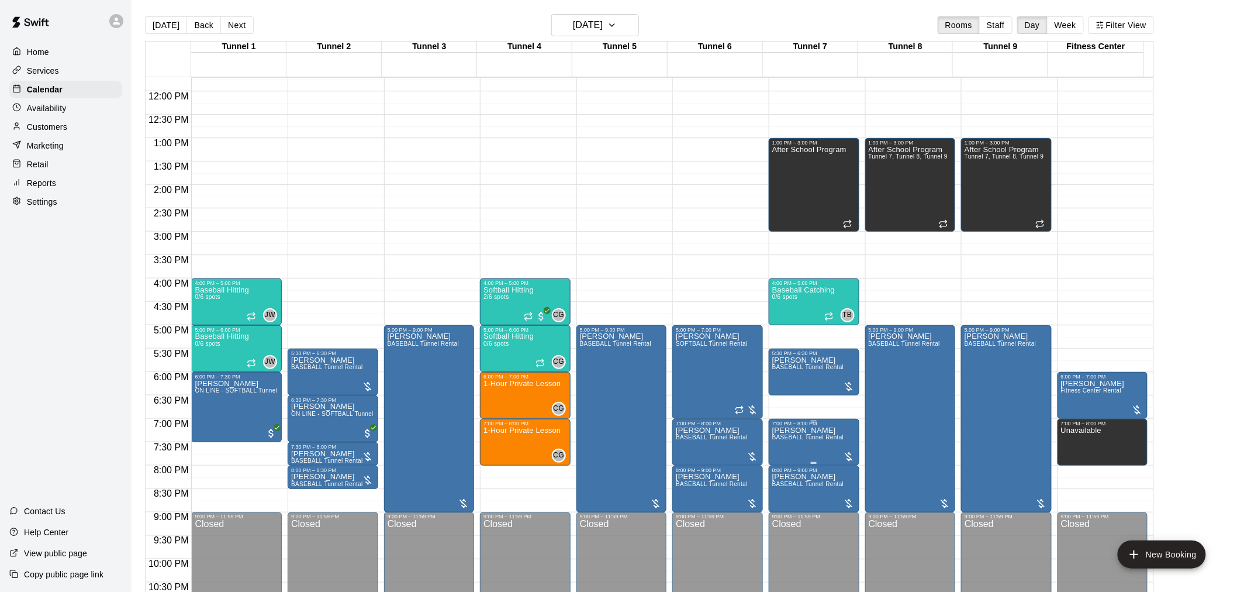
click at [796, 437] on span "BASEBALL Tunnel Rental" at bounding box center [808, 437] width 72 height 6
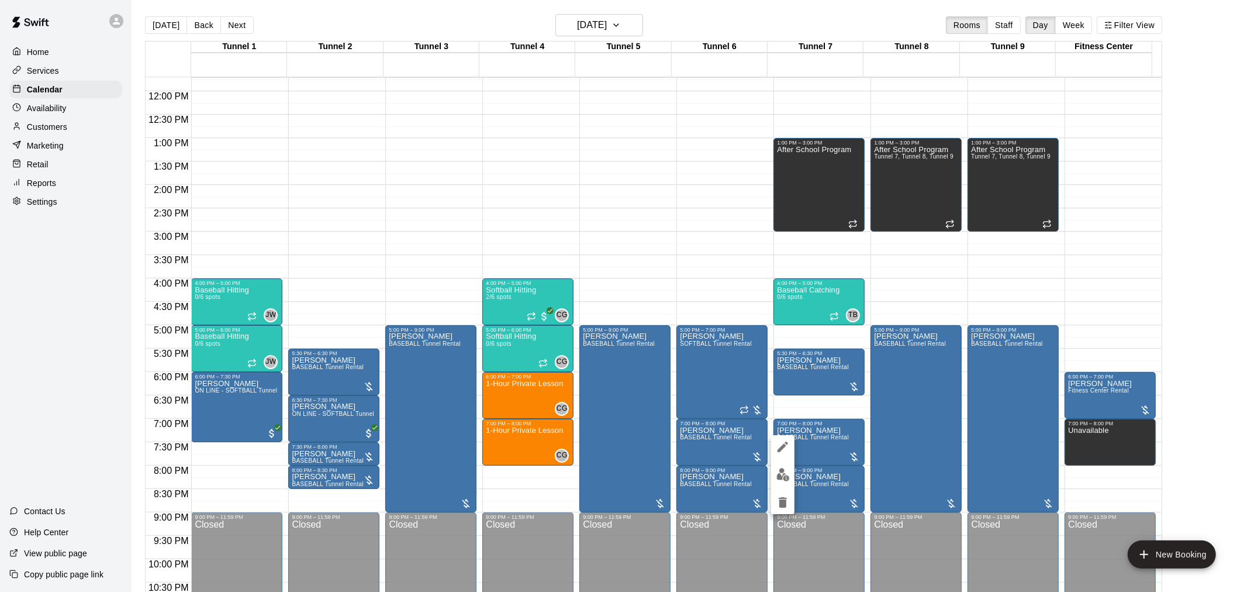
click at [790, 499] on button "delete" at bounding box center [782, 502] width 23 height 23
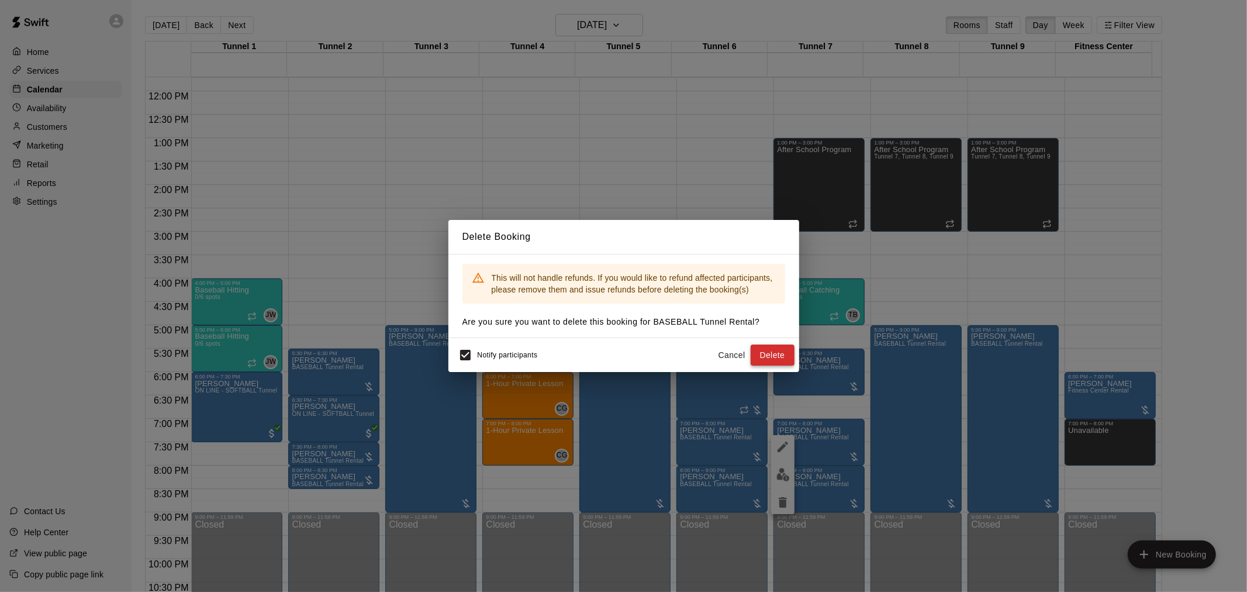
click at [776, 357] on button "Delete" at bounding box center [773, 355] width 44 height 22
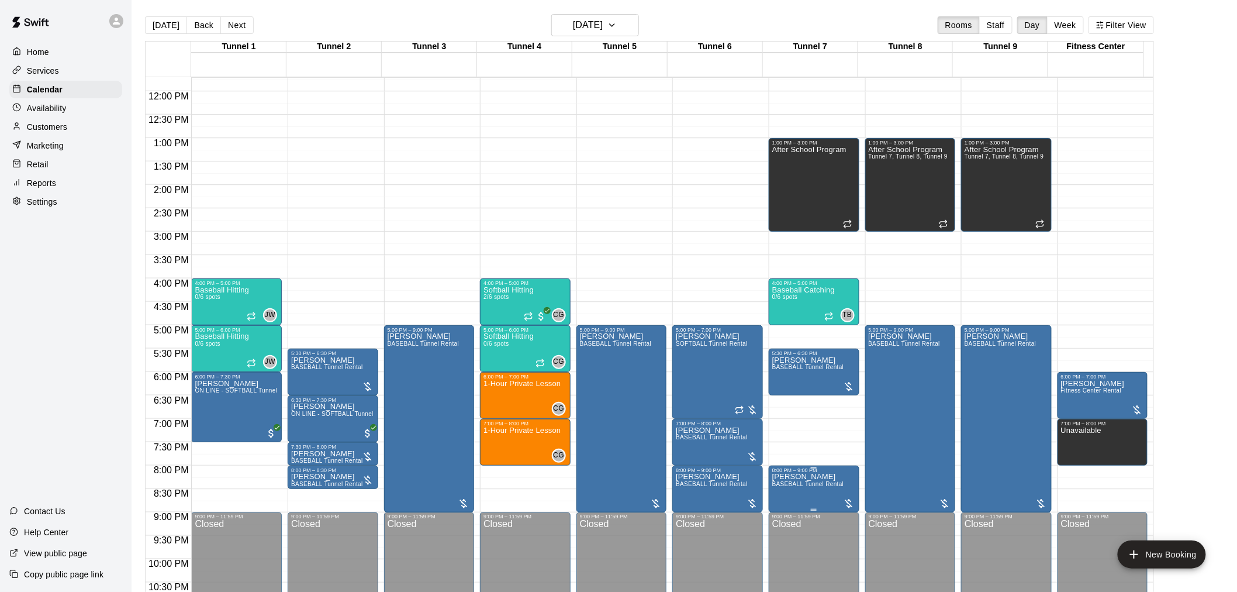
click at [803, 484] on span "BASEBALL Tunnel Rental" at bounding box center [808, 484] width 72 height 6
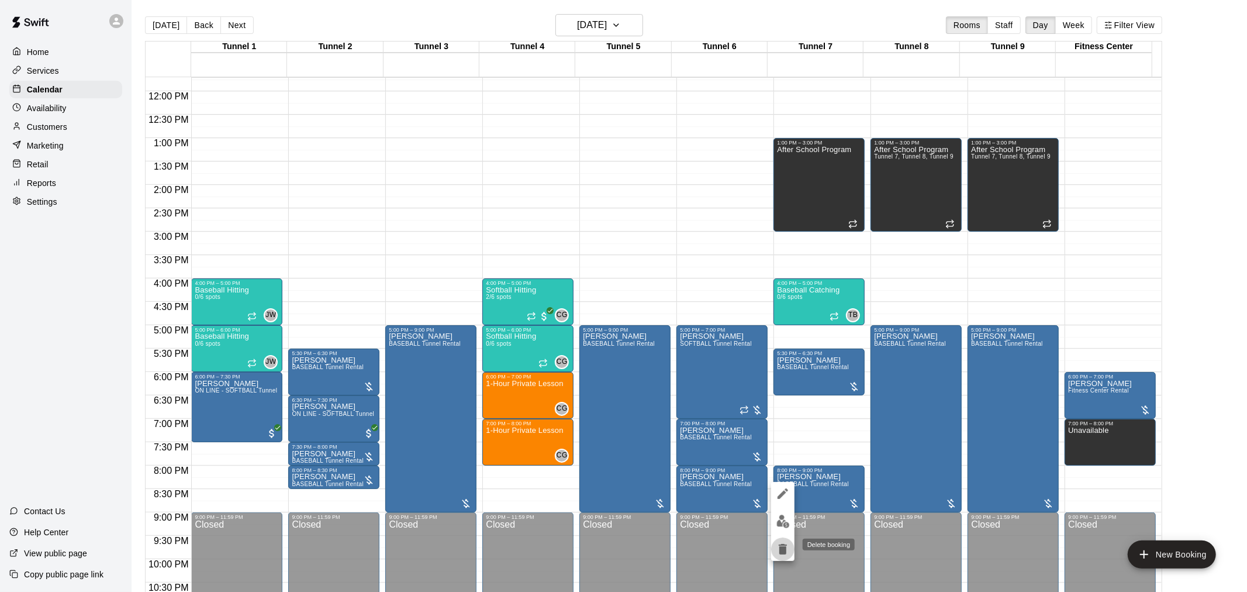
click at [786, 547] on icon "delete" at bounding box center [783, 549] width 14 height 14
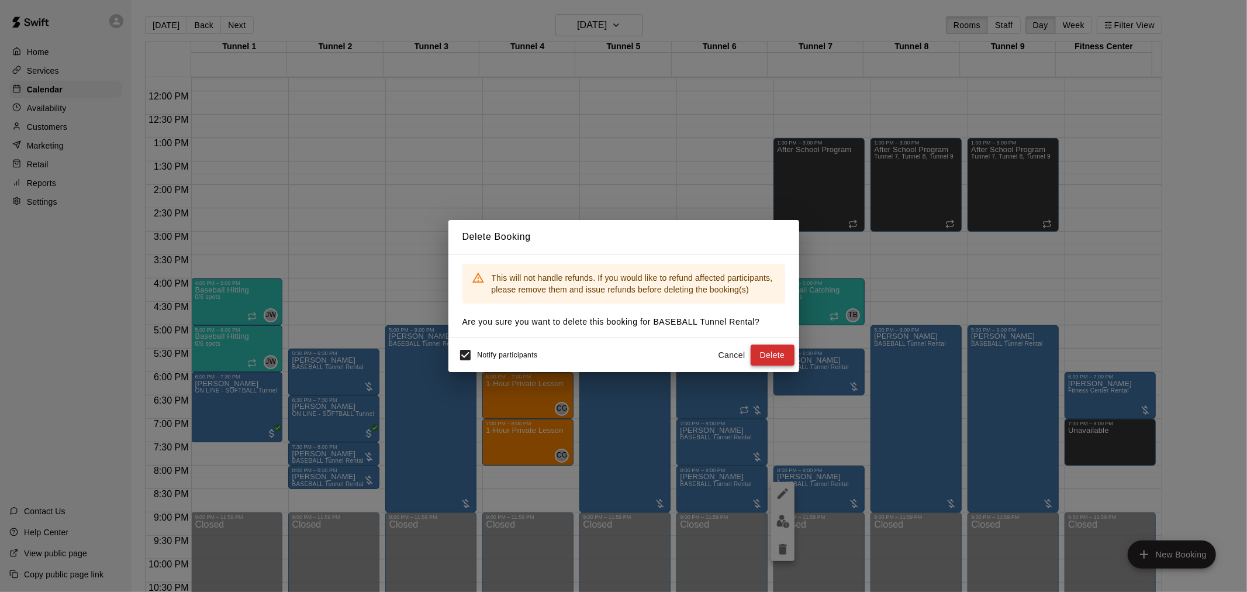
click at [779, 361] on button "Delete" at bounding box center [773, 355] width 44 height 22
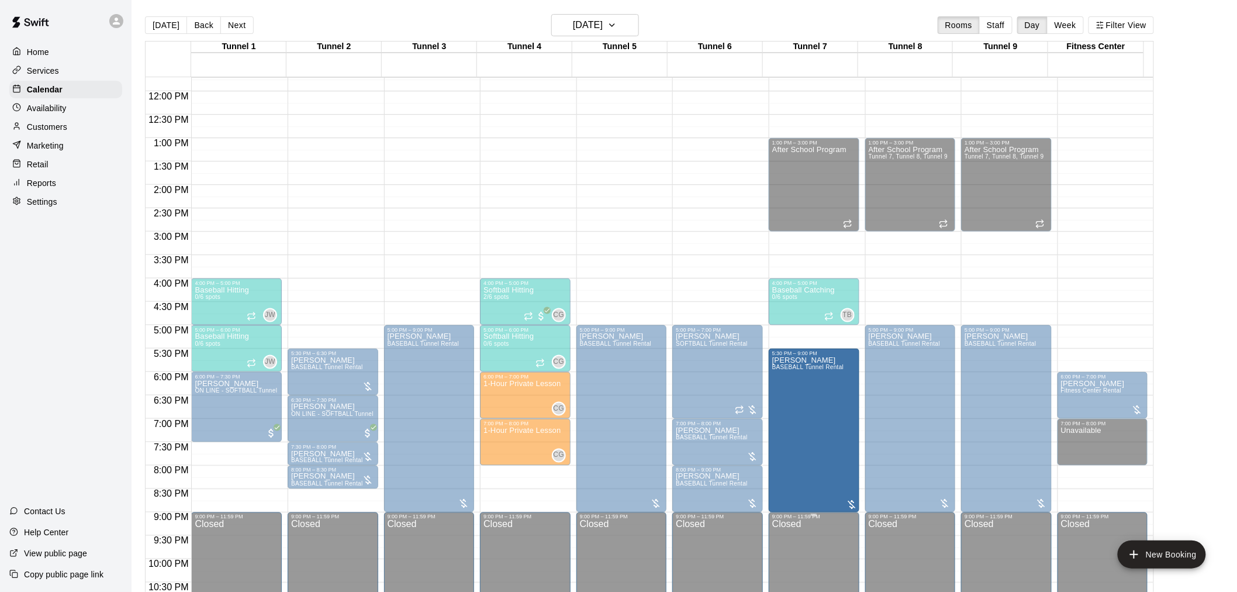
drag, startPoint x: 813, startPoint y: 392, endPoint x: 815, endPoint y: 516, distance: 123.4
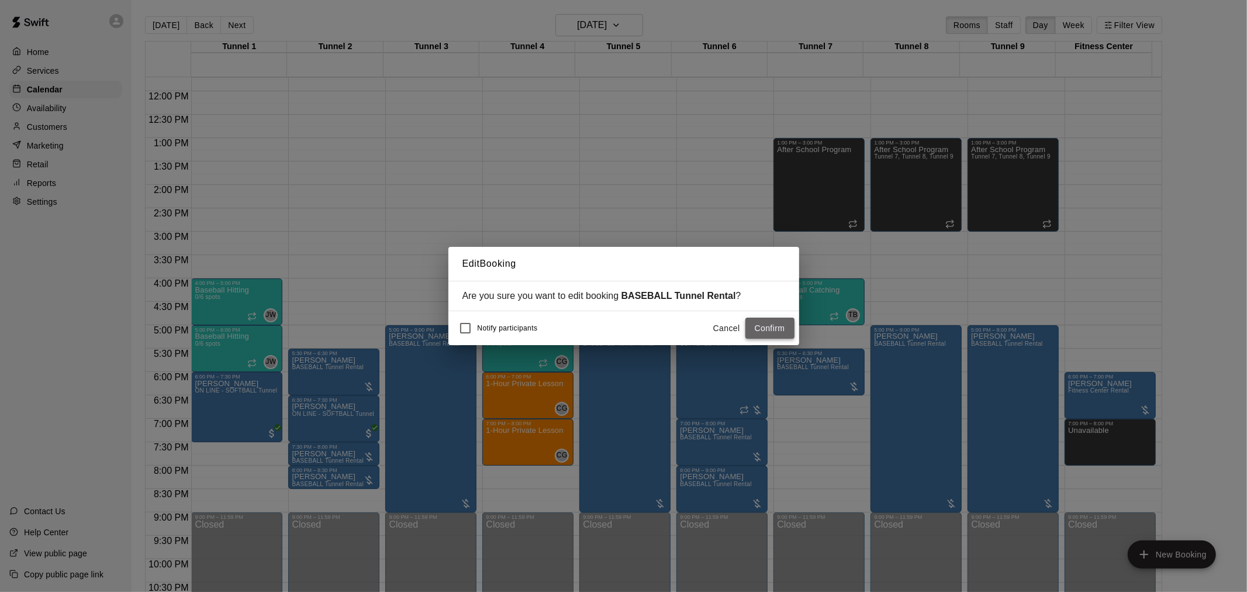
click at [772, 333] on button "Confirm" at bounding box center [769, 328] width 49 height 22
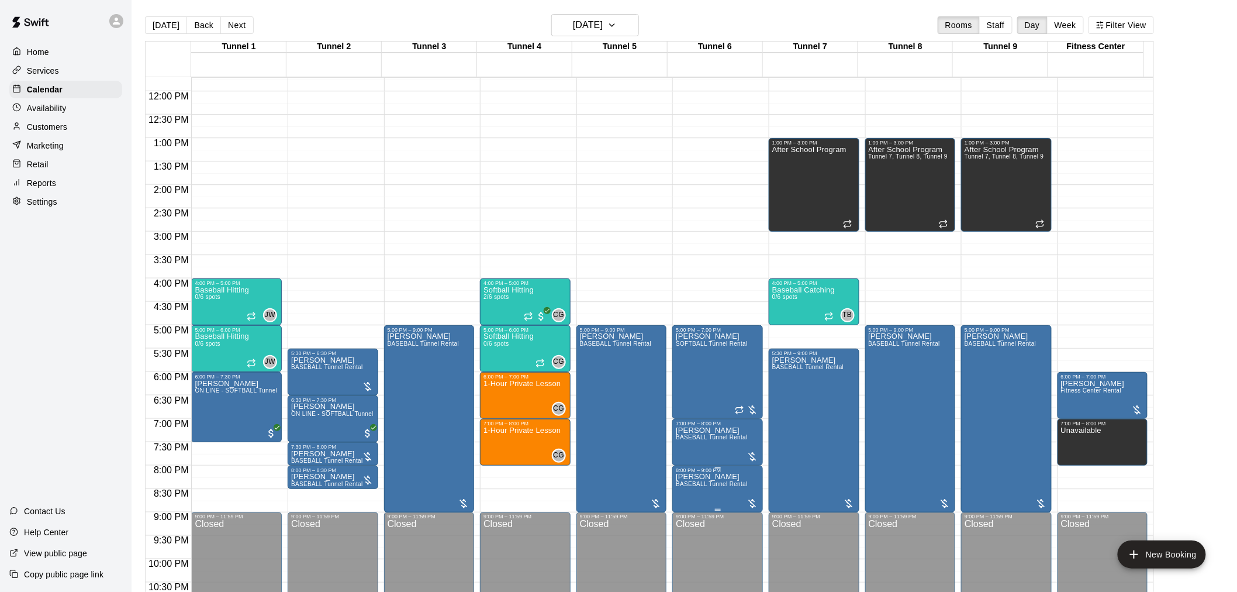
click at [726, 487] on span "BASEBALL Tunnel Rental" at bounding box center [712, 484] width 72 height 6
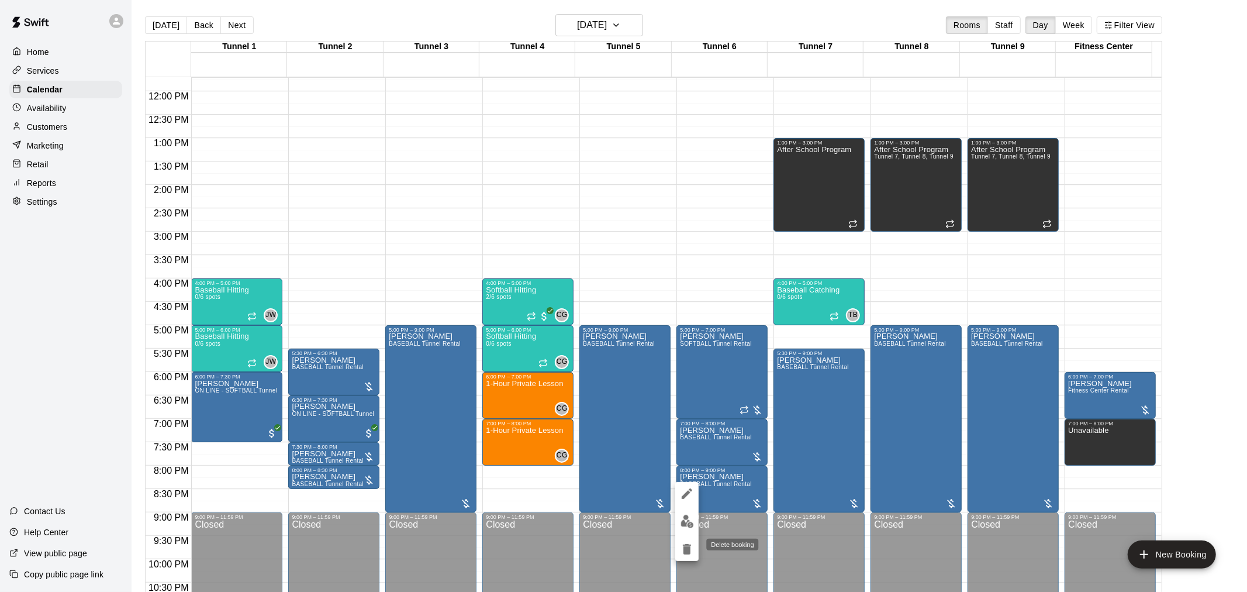
click at [688, 557] on button "delete" at bounding box center [686, 548] width 23 height 23
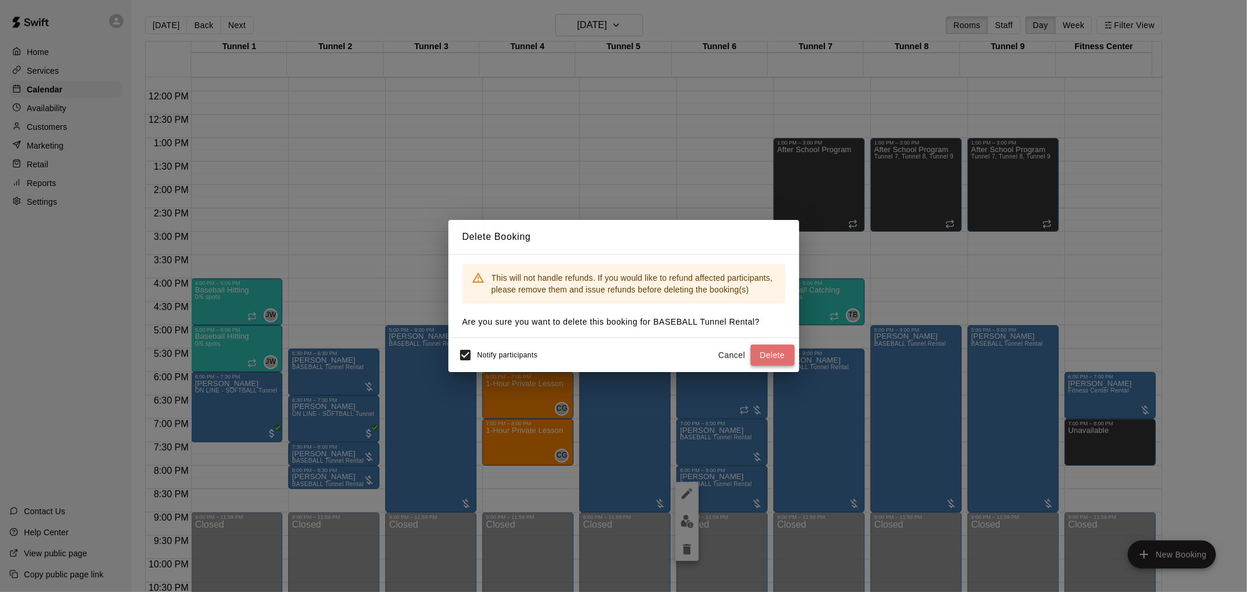
click at [763, 363] on button "Delete" at bounding box center [773, 355] width 44 height 22
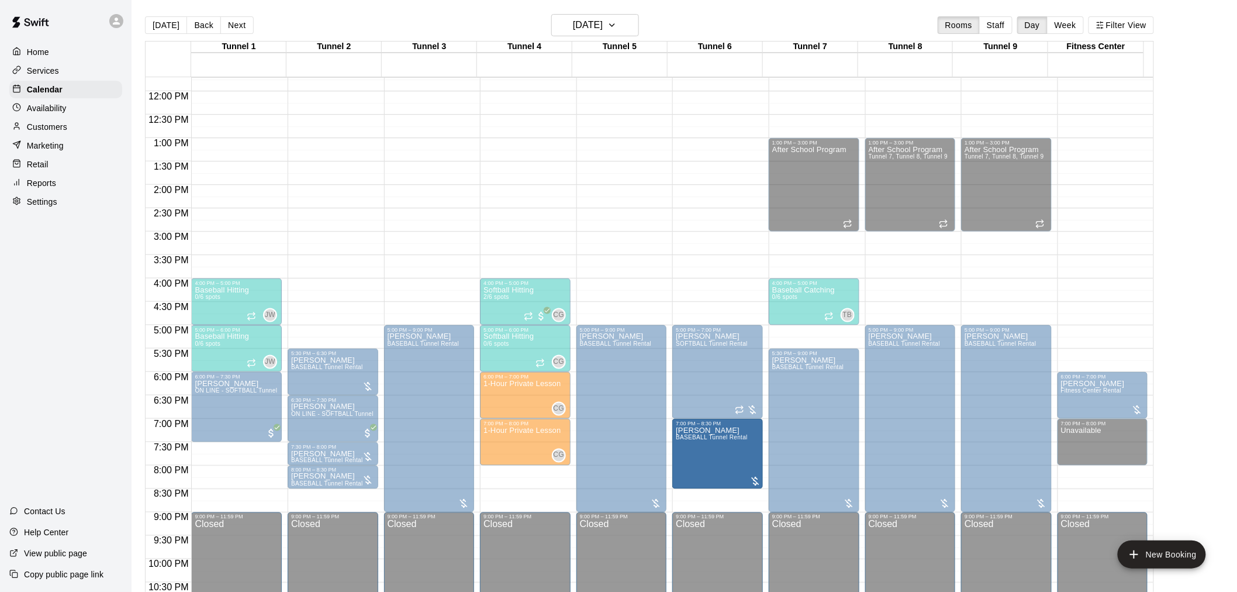
drag, startPoint x: 716, startPoint y: 462, endPoint x: 713, endPoint y: 490, distance: 27.6
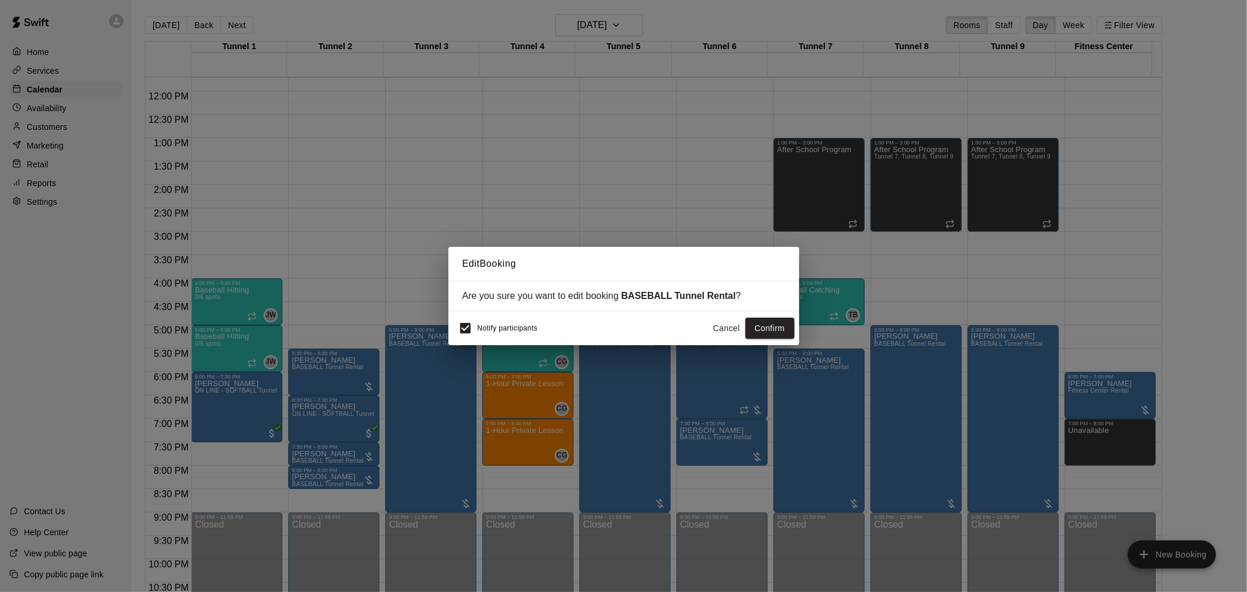
click at [723, 326] on button "Cancel" at bounding box center [726, 328] width 37 height 22
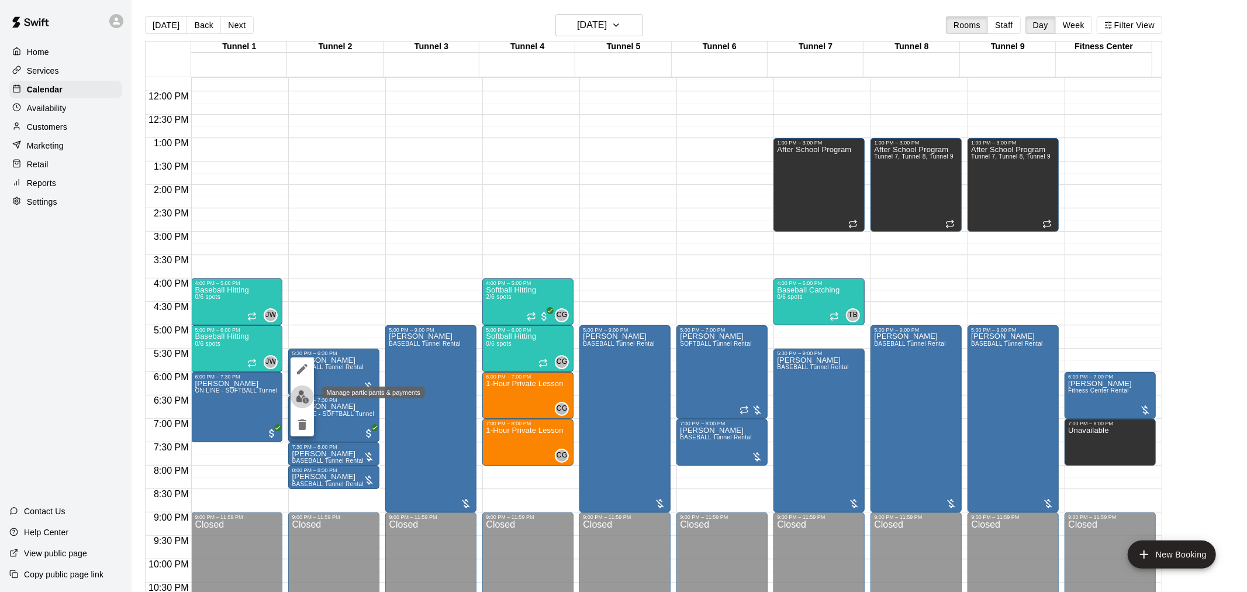
click at [297, 399] on img "edit" at bounding box center [302, 396] width 13 height 13
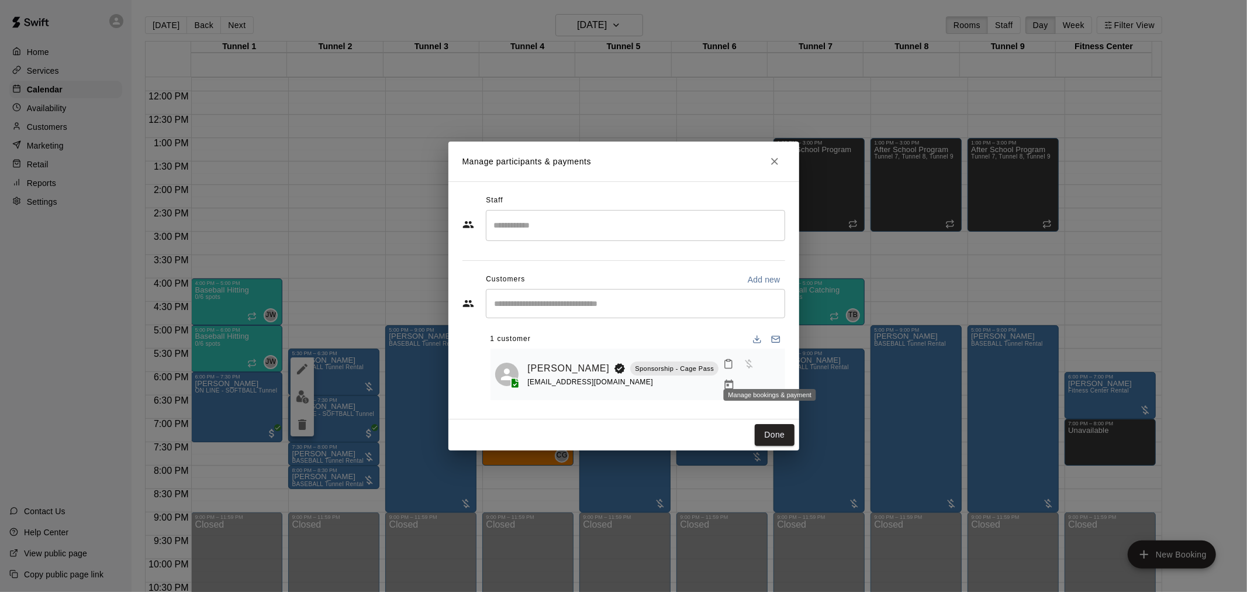
click at [735, 379] on icon "Manage bookings & payment" at bounding box center [729, 385] width 12 height 12
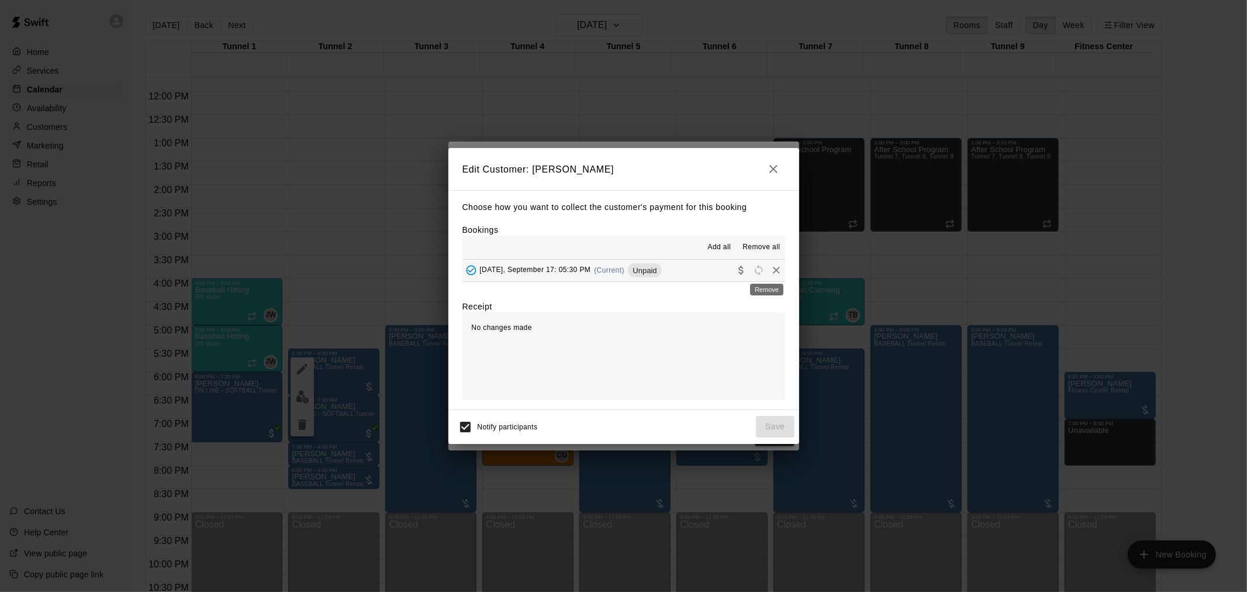
click at [771, 270] on icon "Remove" at bounding box center [777, 270] width 12 height 12
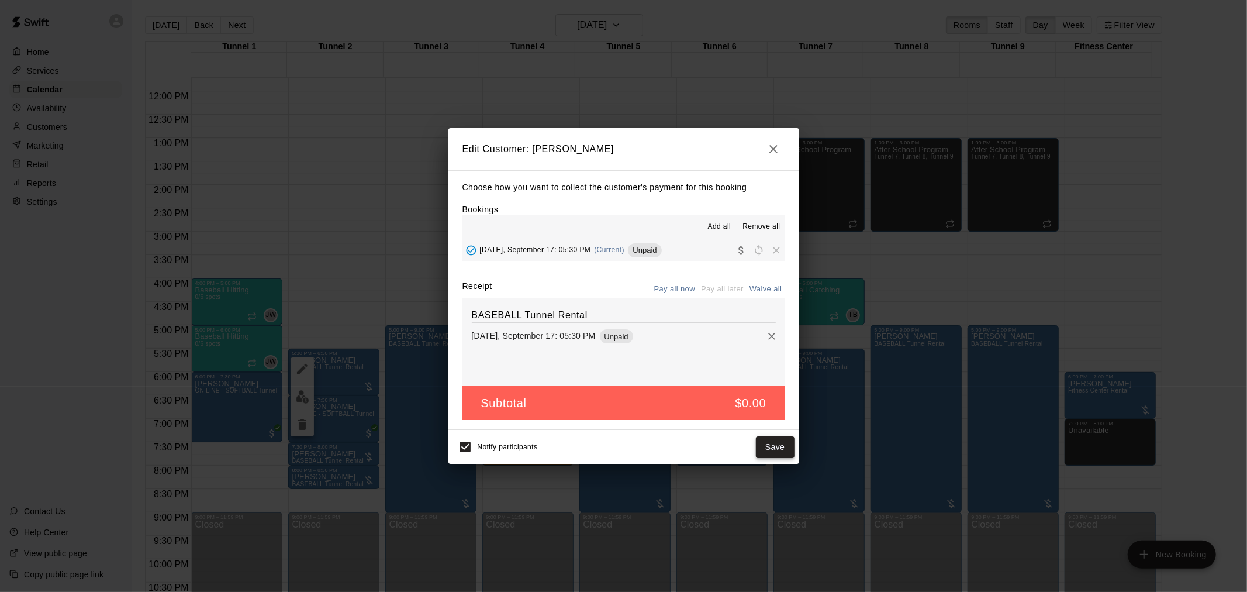
click at [772, 449] on button "Save" at bounding box center [775, 447] width 39 height 22
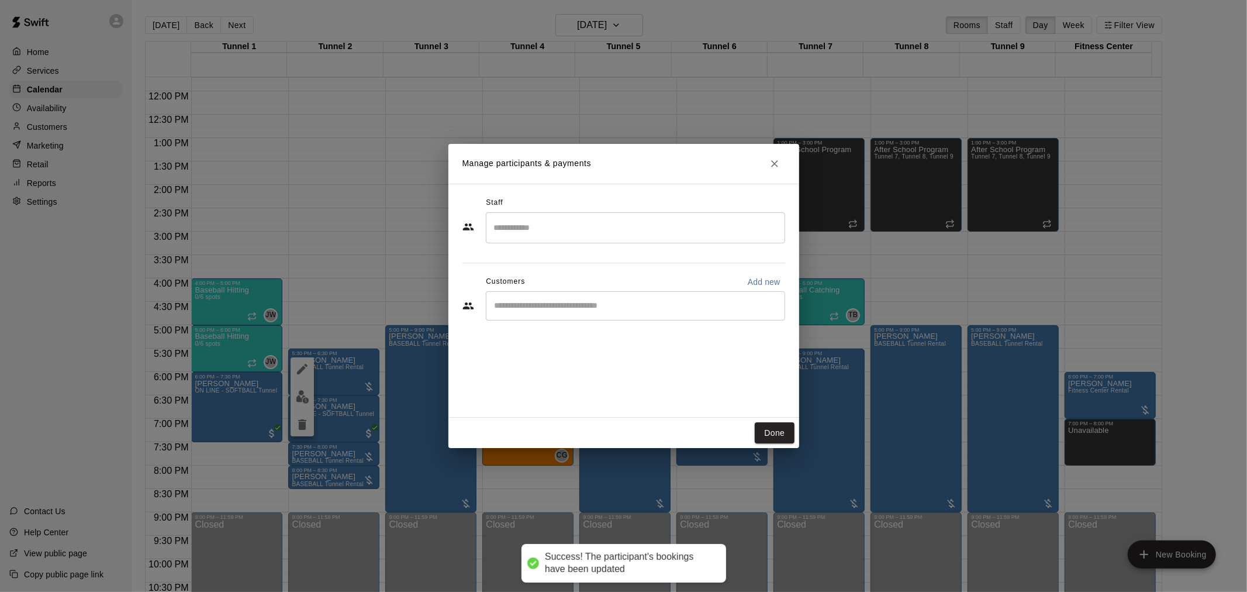
click at [581, 301] on input "Start typing to search customers..." at bounding box center [635, 306] width 289 height 12
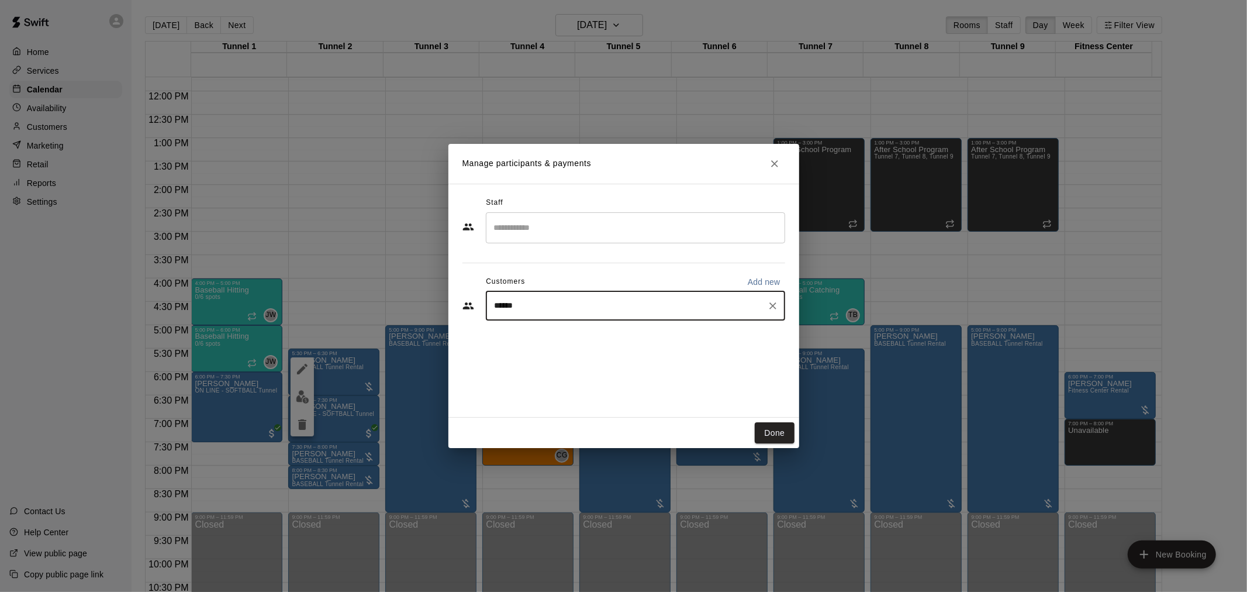
type input "******"
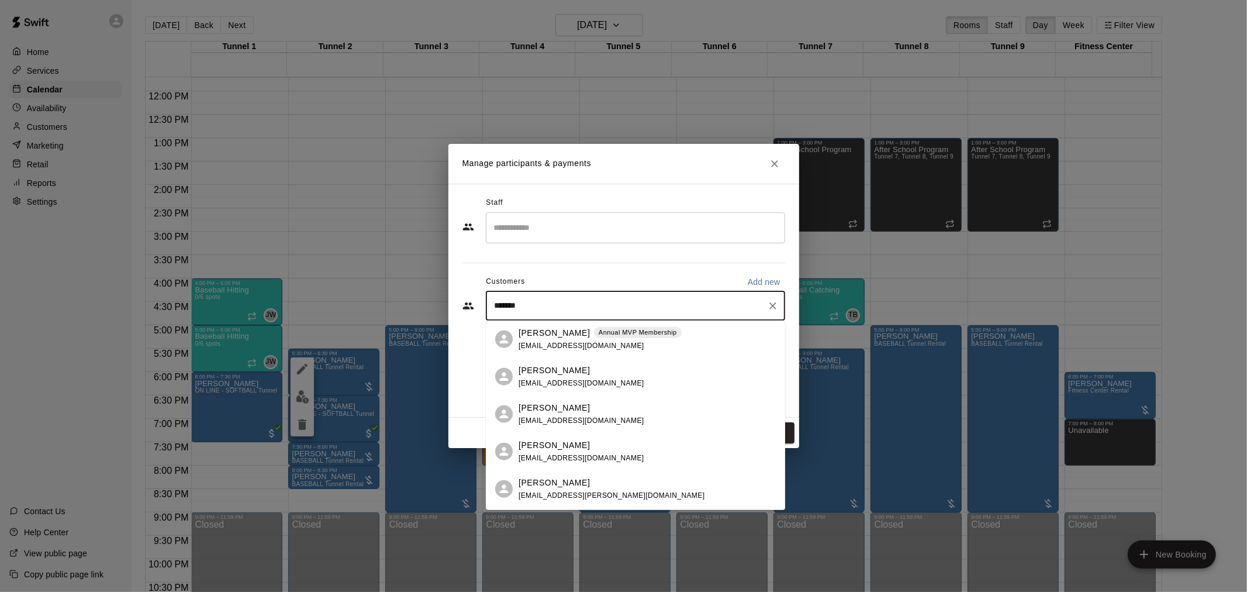
click at [582, 341] on span "mikaylaadel@gmail.com" at bounding box center [582, 345] width 126 height 8
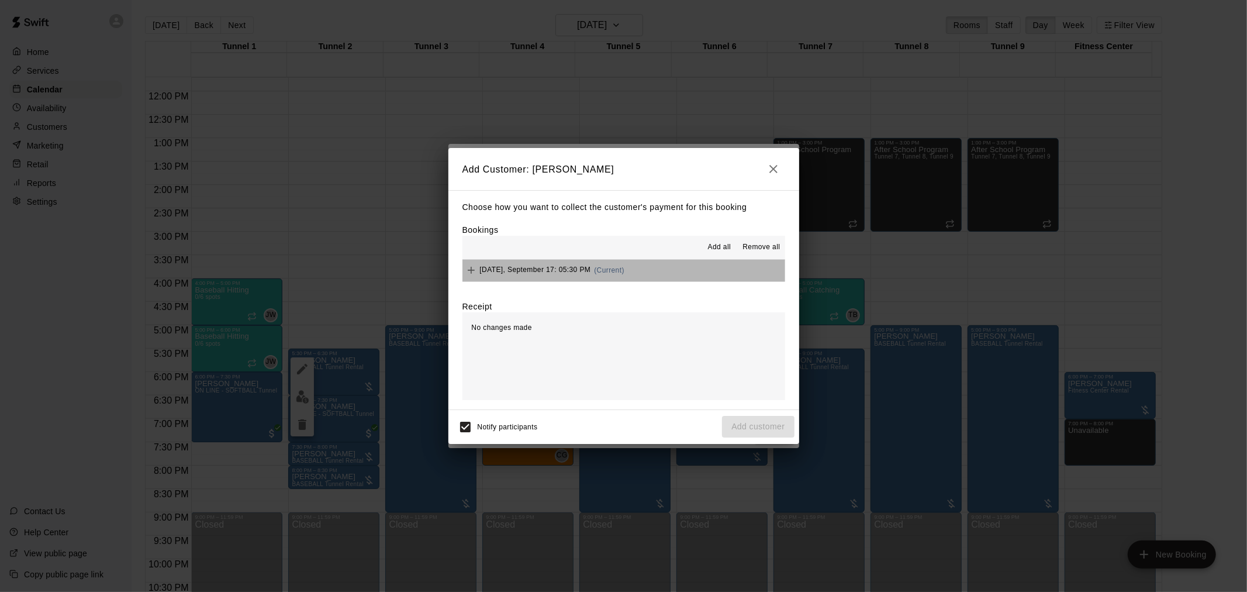
click at [648, 268] on button "Wednesday, September 17: 05:30 PM (Current)" at bounding box center [623, 271] width 323 height 22
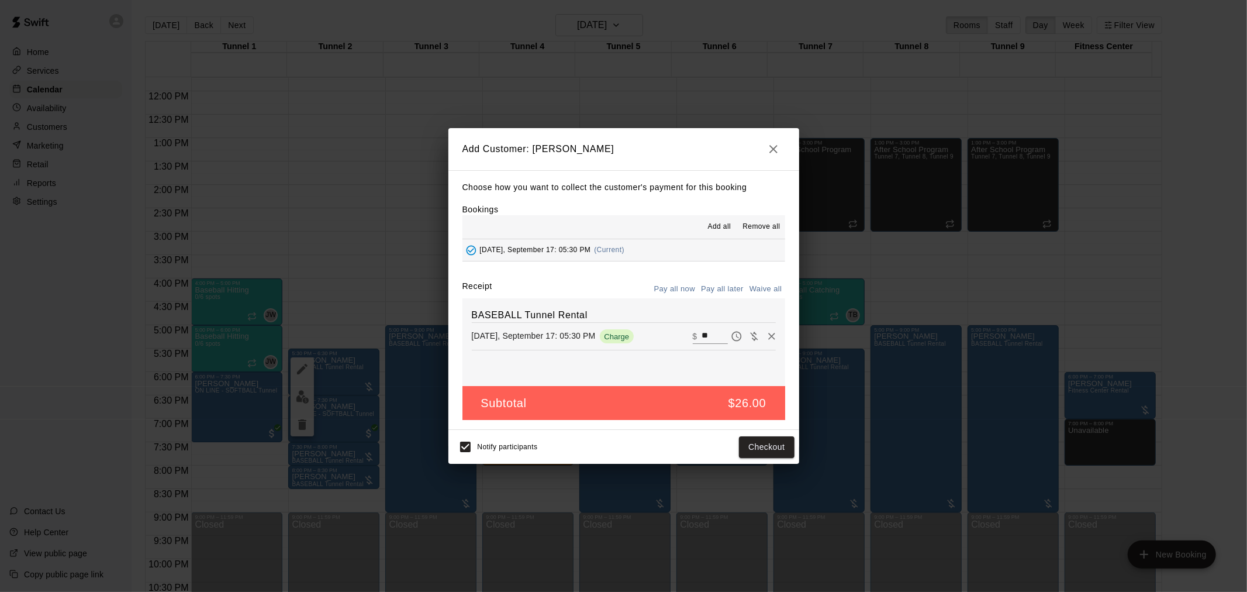
click at [709, 288] on button "Pay all later" at bounding box center [722, 289] width 49 height 18
click at [745, 447] on button "Add customer" at bounding box center [758, 447] width 72 height 22
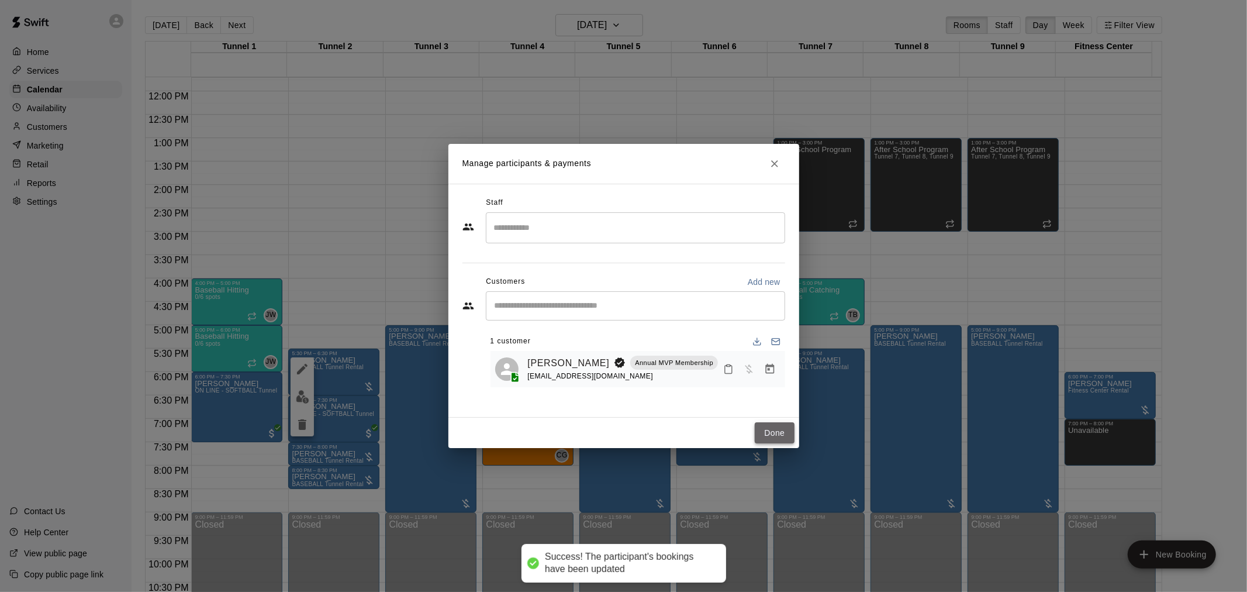
click at [772, 430] on button "Done" at bounding box center [774, 433] width 39 height 22
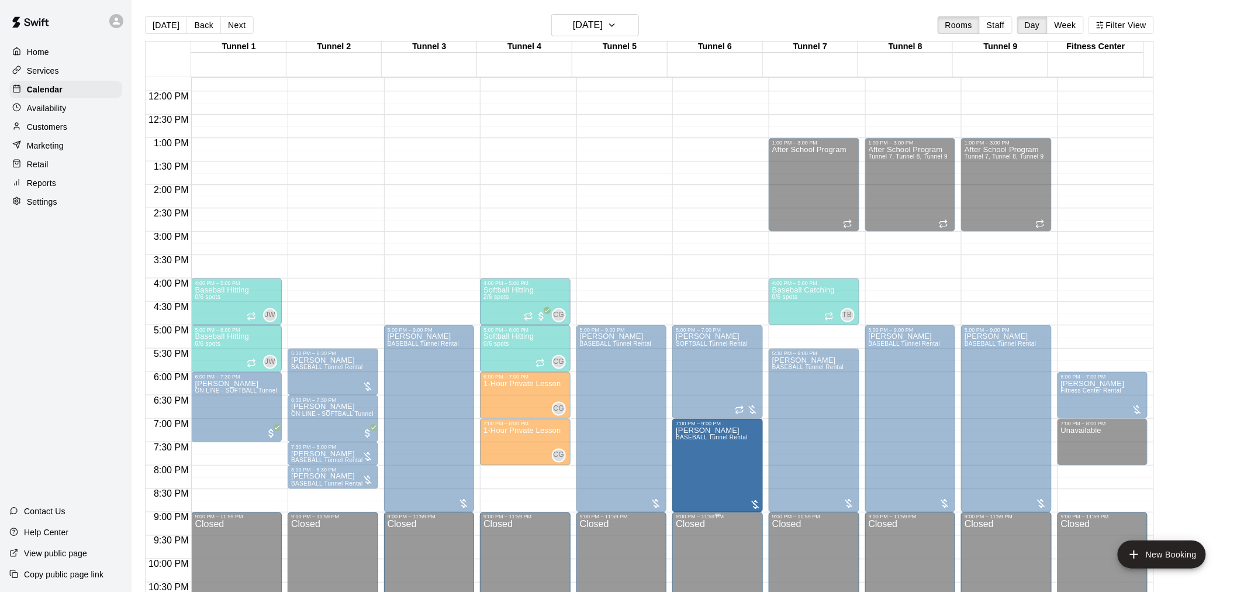
drag, startPoint x: 716, startPoint y: 463, endPoint x: 712, endPoint y: 515, distance: 52.2
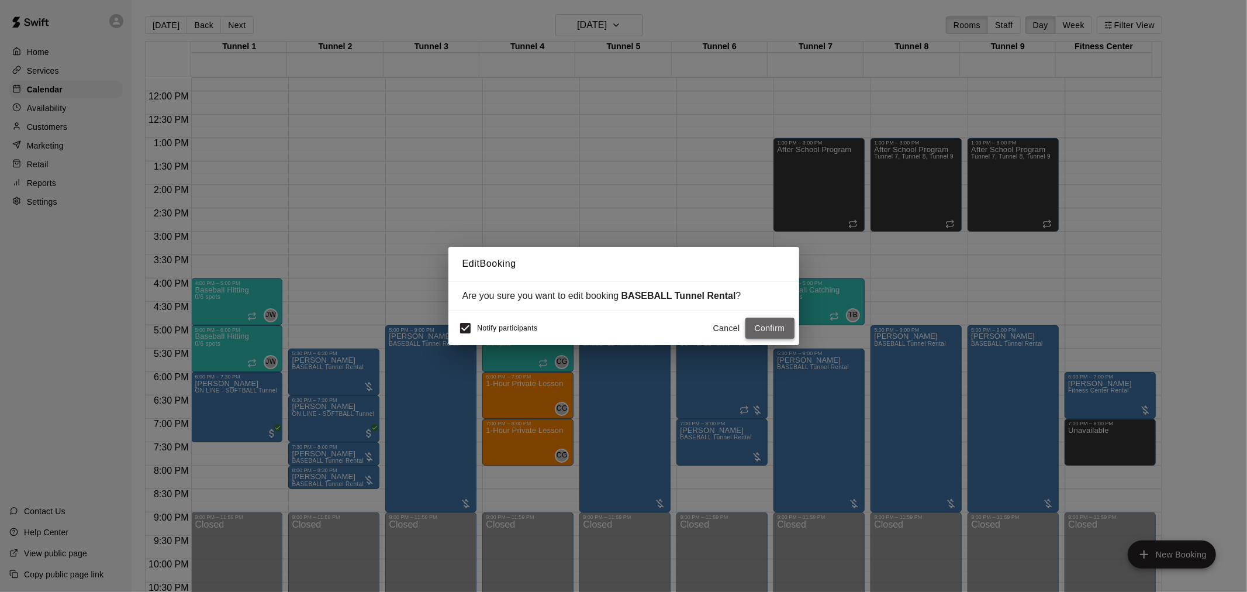
click at [762, 326] on button "Confirm" at bounding box center [769, 328] width 49 height 22
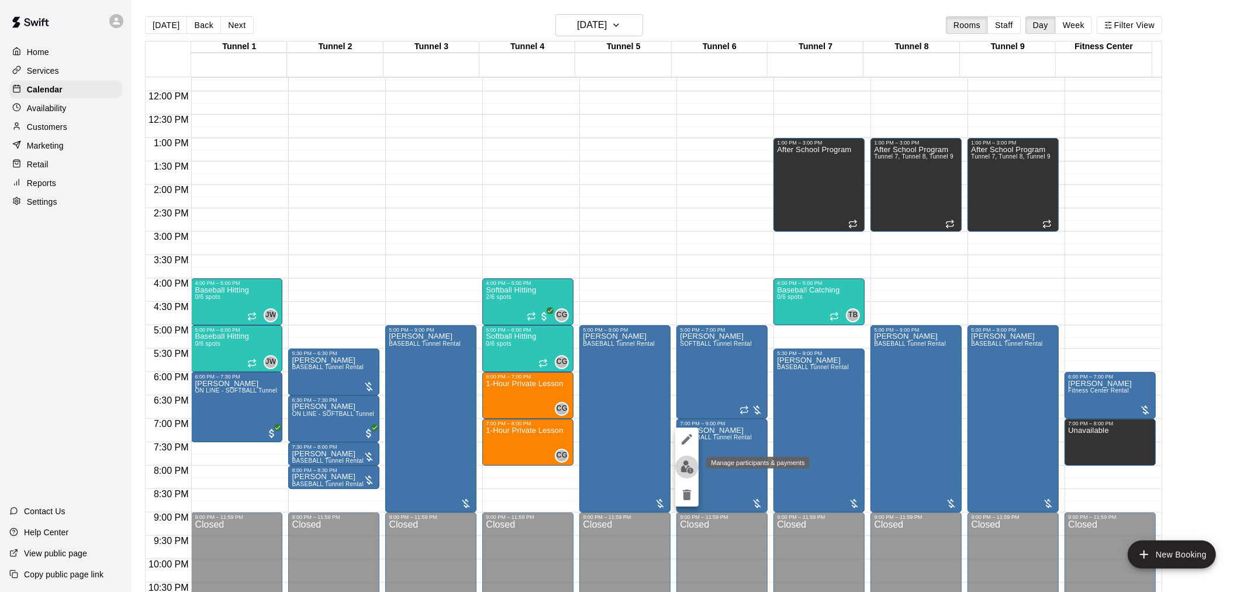
click at [681, 474] on button "edit" at bounding box center [686, 466] width 23 height 23
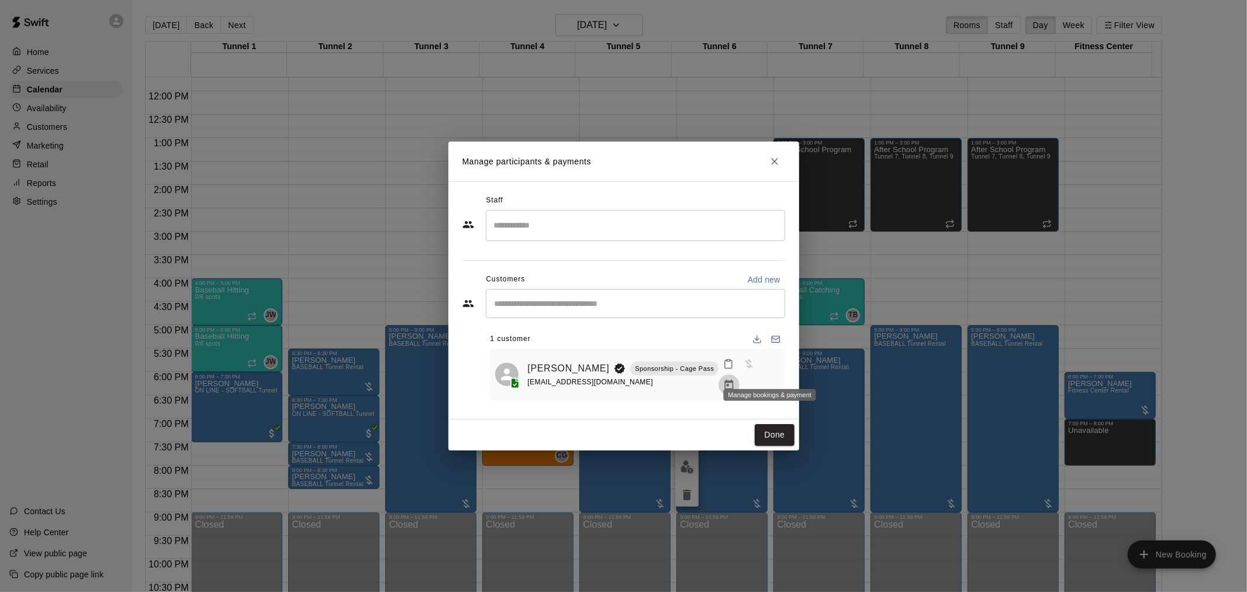
click at [735, 379] on icon "Manage bookings & payment" at bounding box center [729, 385] width 12 height 12
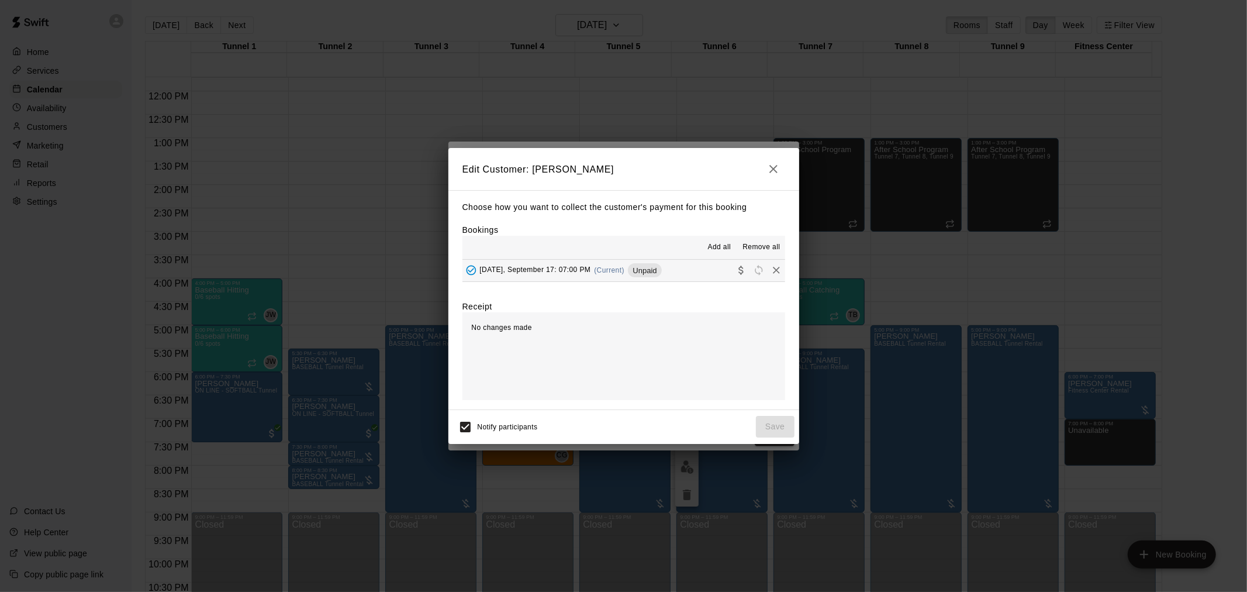
click at [771, 273] on icon "Remove" at bounding box center [777, 270] width 12 height 12
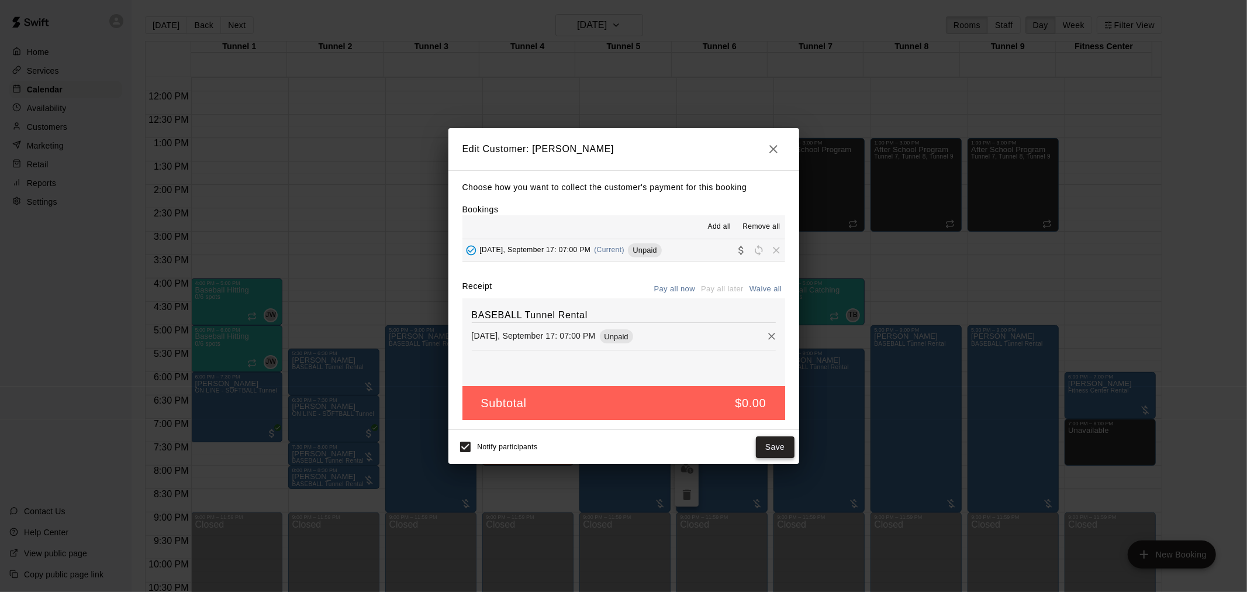
click at [775, 448] on button "Save" at bounding box center [775, 447] width 39 height 22
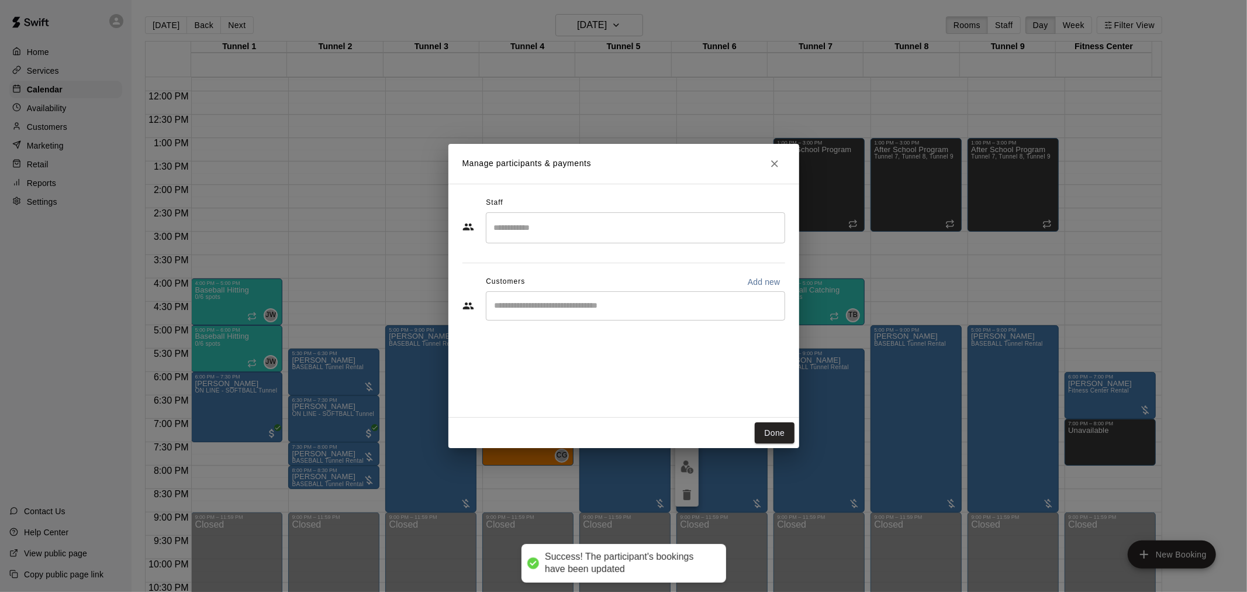
click at [593, 310] on input "Start typing to search customers..." at bounding box center [635, 306] width 289 height 12
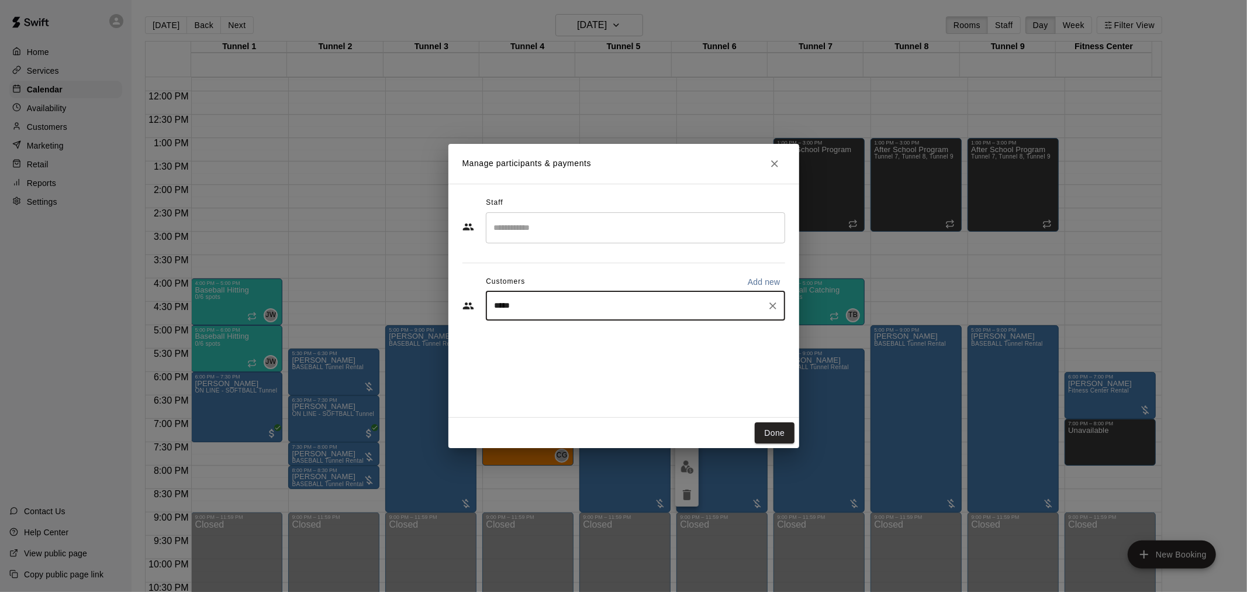
type input "******"
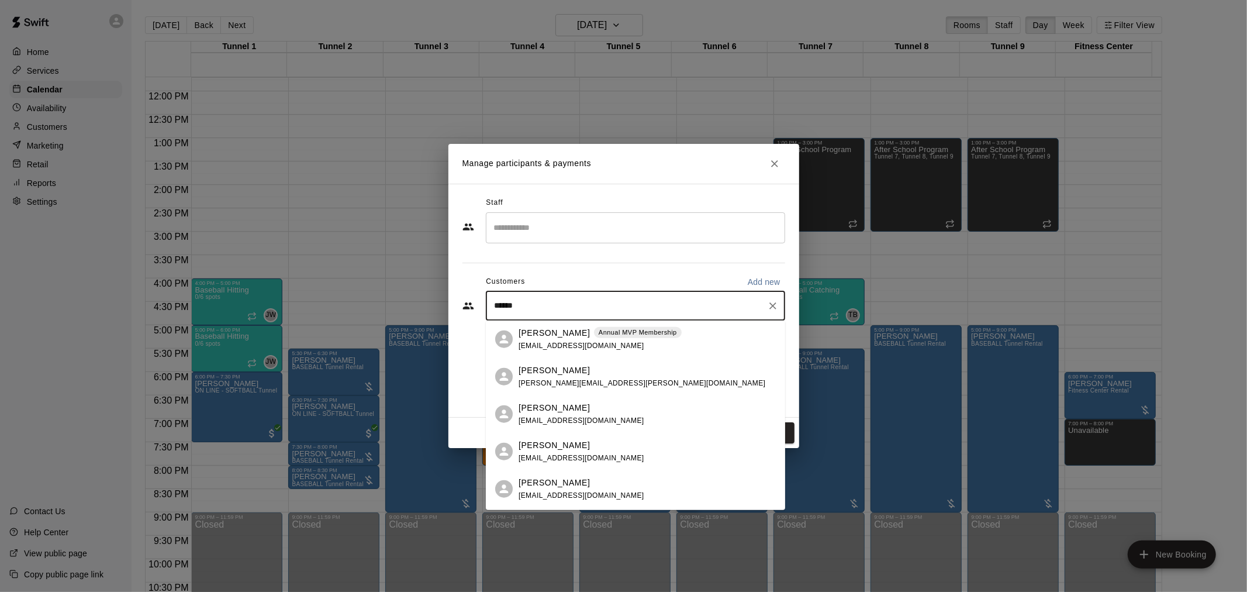
click at [595, 339] on div "Steven Rodriguez Annual MVP Membership mikaylaadel@gmail.com" at bounding box center [600, 338] width 163 height 25
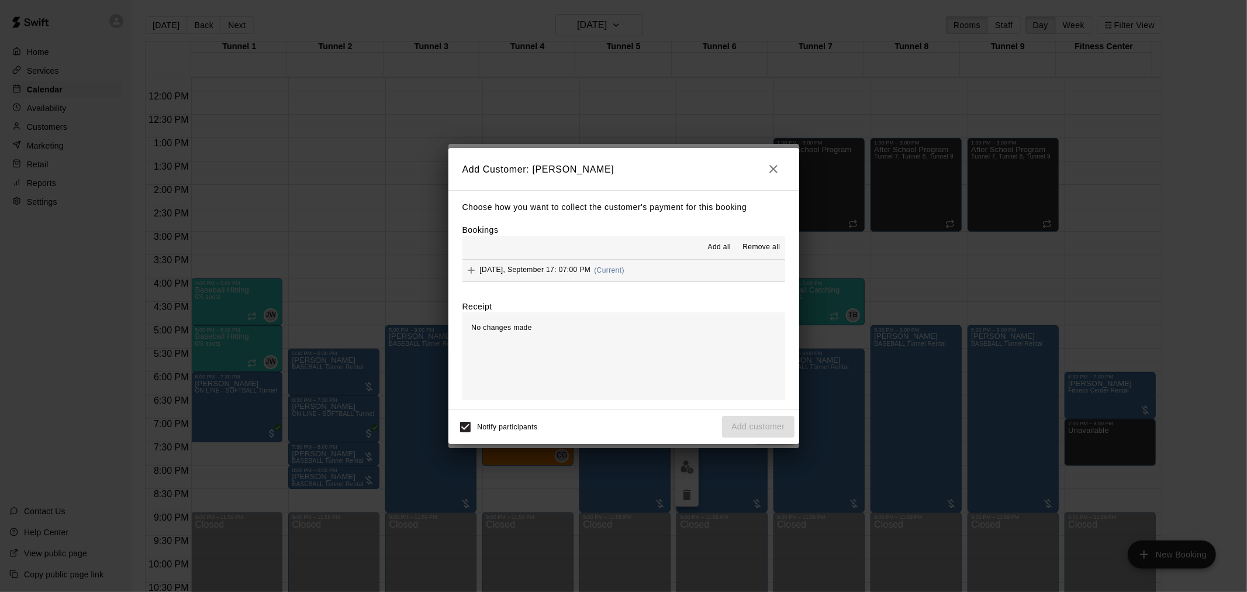
click at [624, 273] on span "(Current)" at bounding box center [609, 270] width 30 height 8
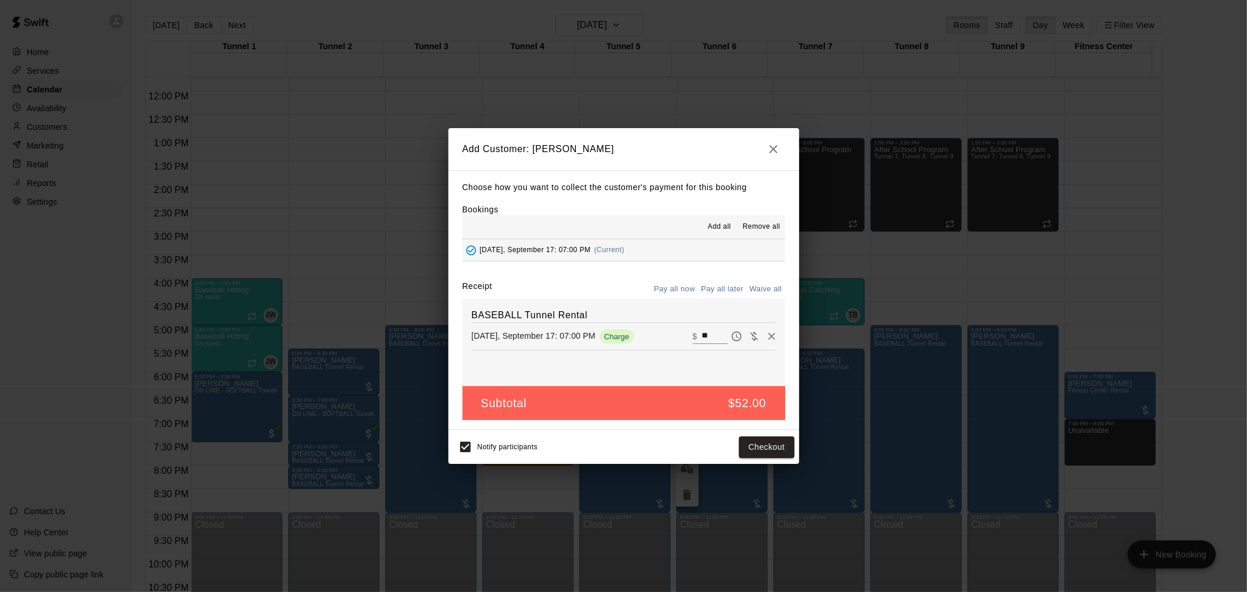
click at [731, 292] on button "Pay all later" at bounding box center [722, 289] width 49 height 18
click at [771, 442] on button "Add customer" at bounding box center [758, 447] width 72 height 22
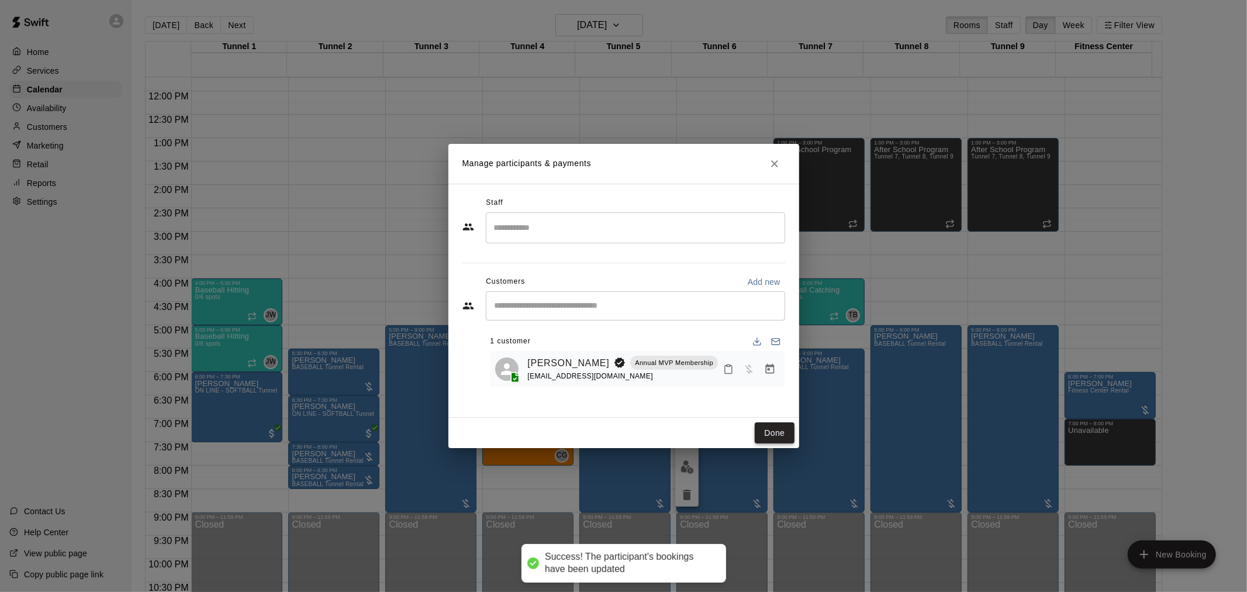
click at [770, 426] on button "Done" at bounding box center [774, 433] width 39 height 22
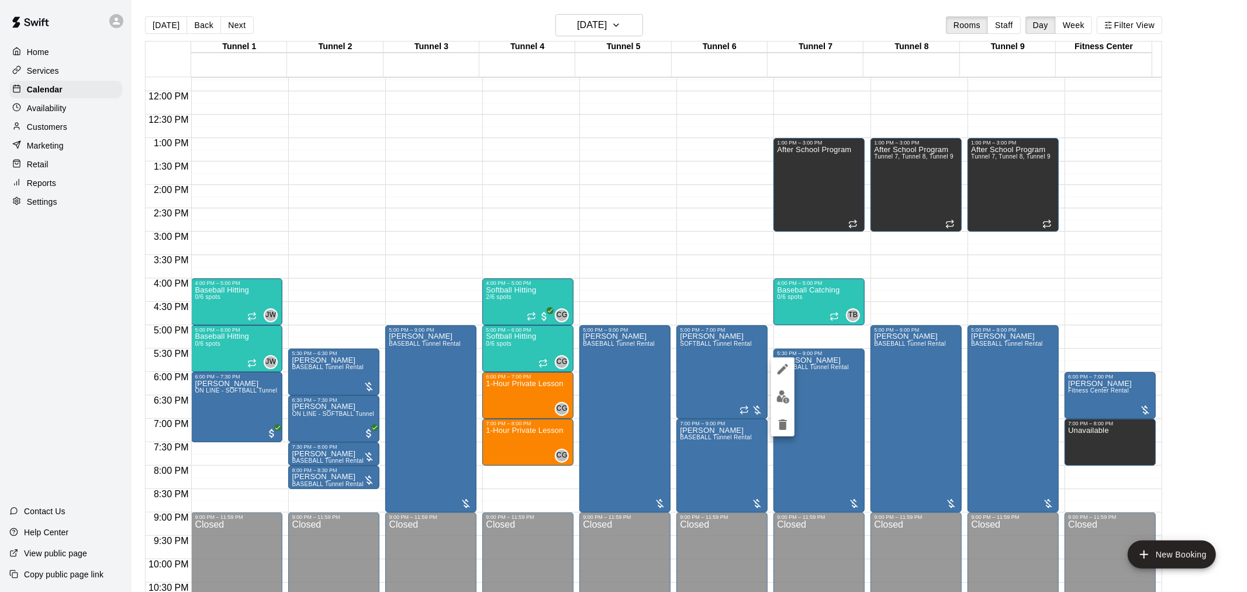
click at [782, 400] on img "edit" at bounding box center [782, 396] width 13 height 13
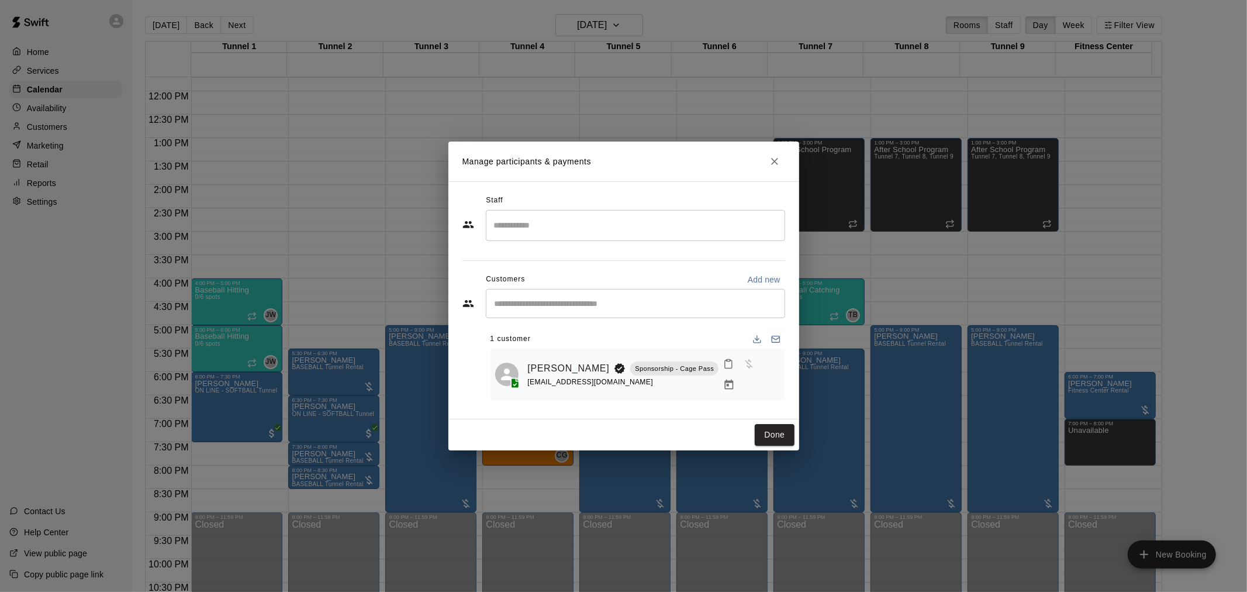
click at [734, 379] on icon "Manage bookings & payment" at bounding box center [729, 384] width 9 height 10
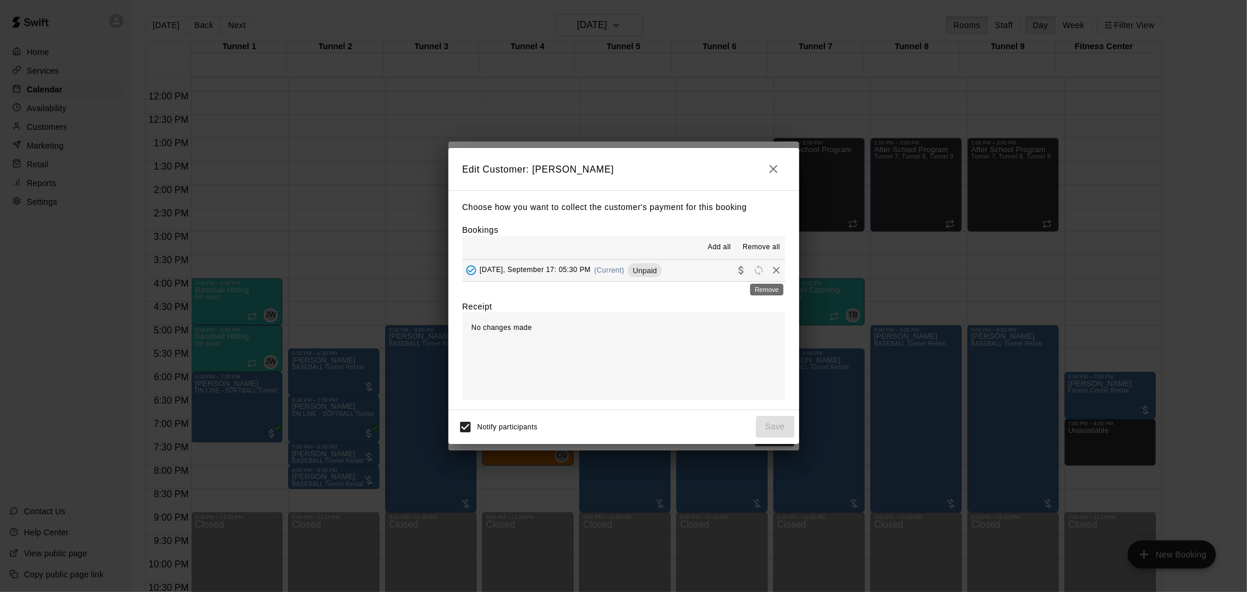
click at [771, 268] on icon "Remove" at bounding box center [777, 270] width 12 height 12
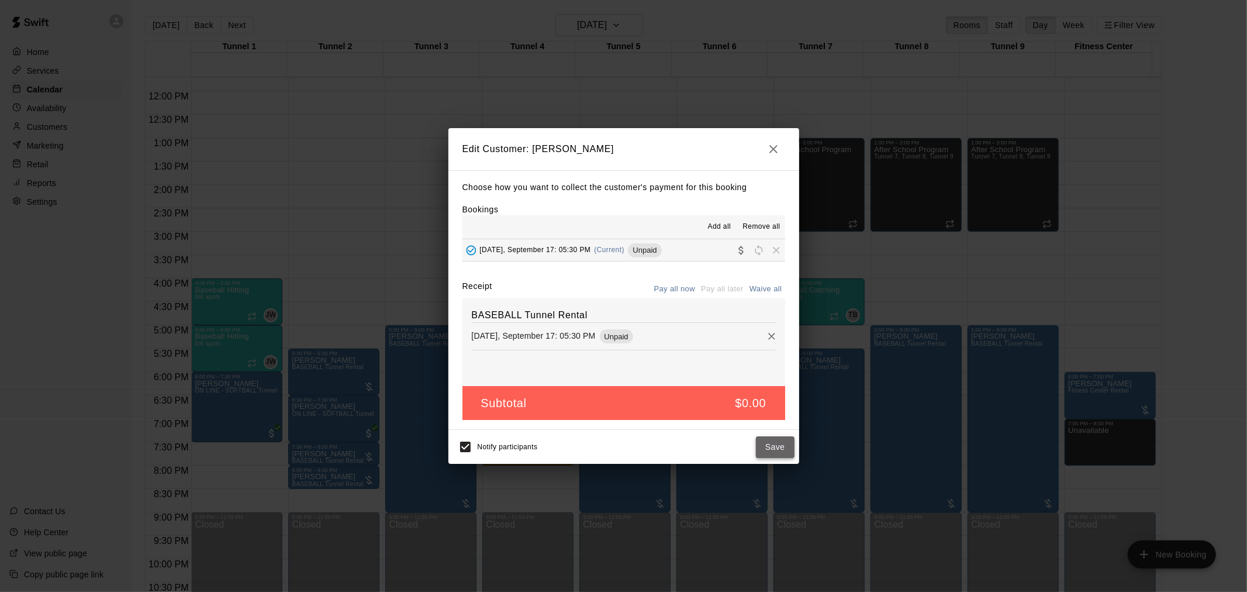
click at [773, 453] on button "Save" at bounding box center [775, 447] width 39 height 22
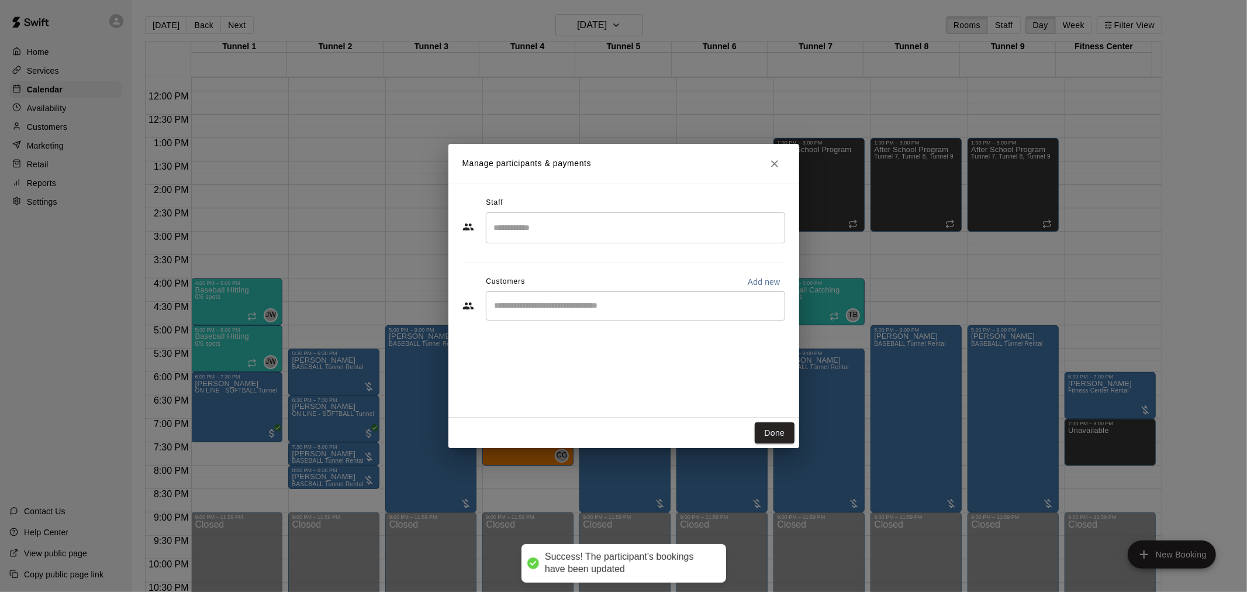
click at [624, 305] on input "Start typing to search customers..." at bounding box center [635, 306] width 289 height 12
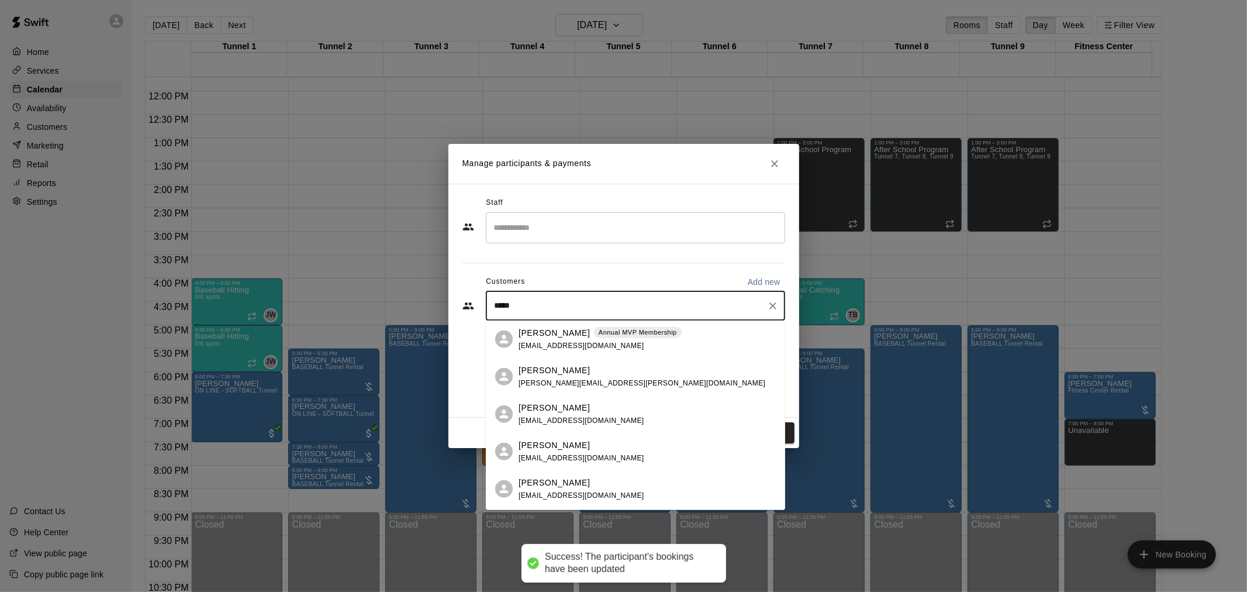
type input "******"
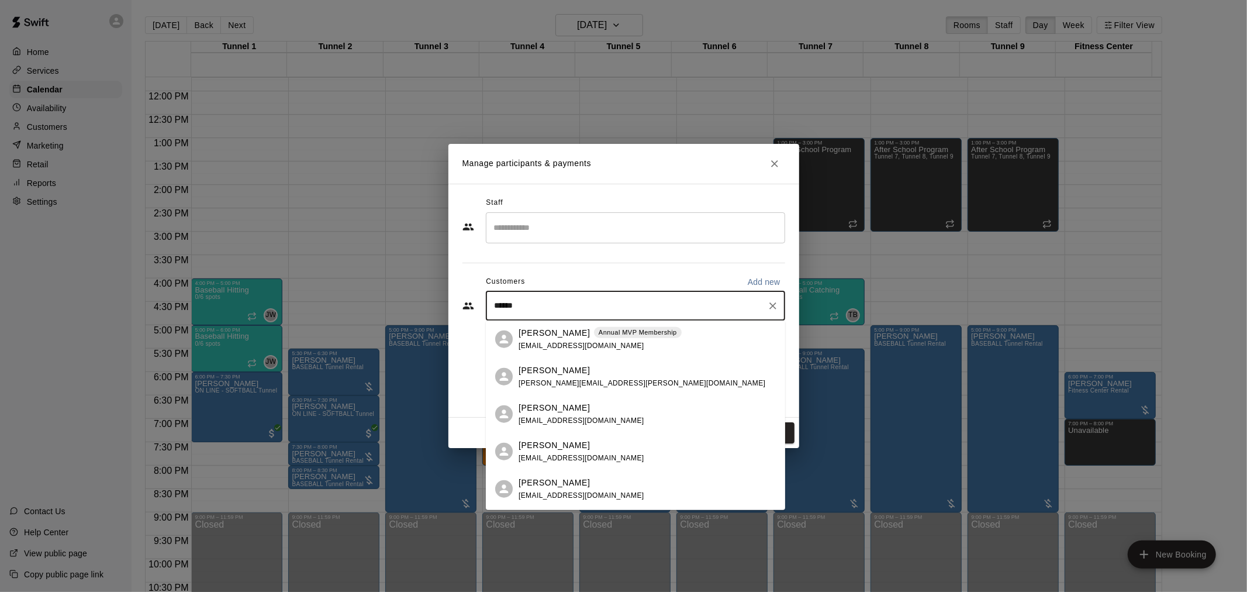
click at [633, 343] on div "Steven Rodriguez Annual MVP Membership mikaylaadel@gmail.com" at bounding box center [600, 338] width 163 height 25
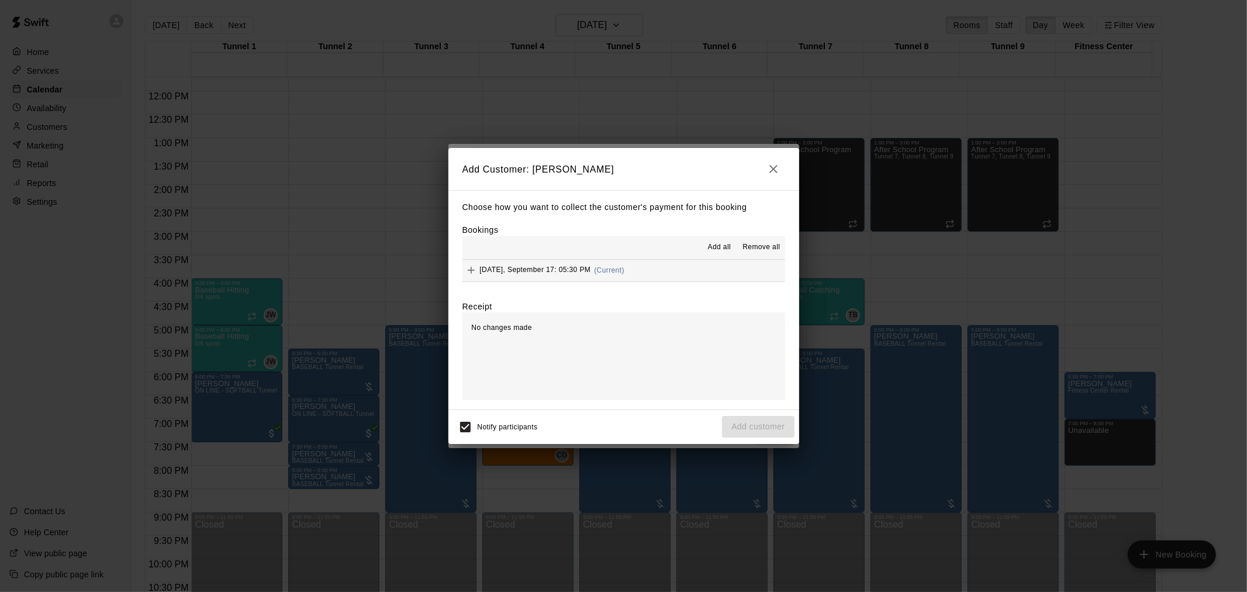
click at [652, 275] on button "Wednesday, September 17: 05:30 PM (Current)" at bounding box center [623, 271] width 323 height 22
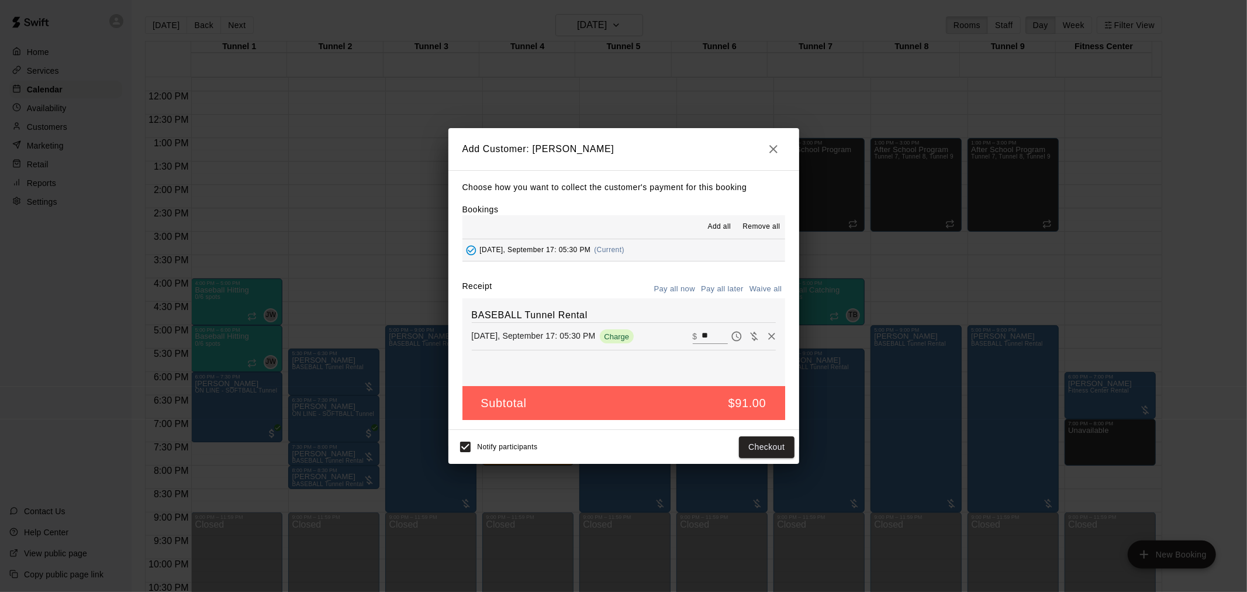
click at [726, 290] on button "Pay all later" at bounding box center [722, 289] width 49 height 18
click at [760, 448] on button "Add customer" at bounding box center [758, 447] width 72 height 22
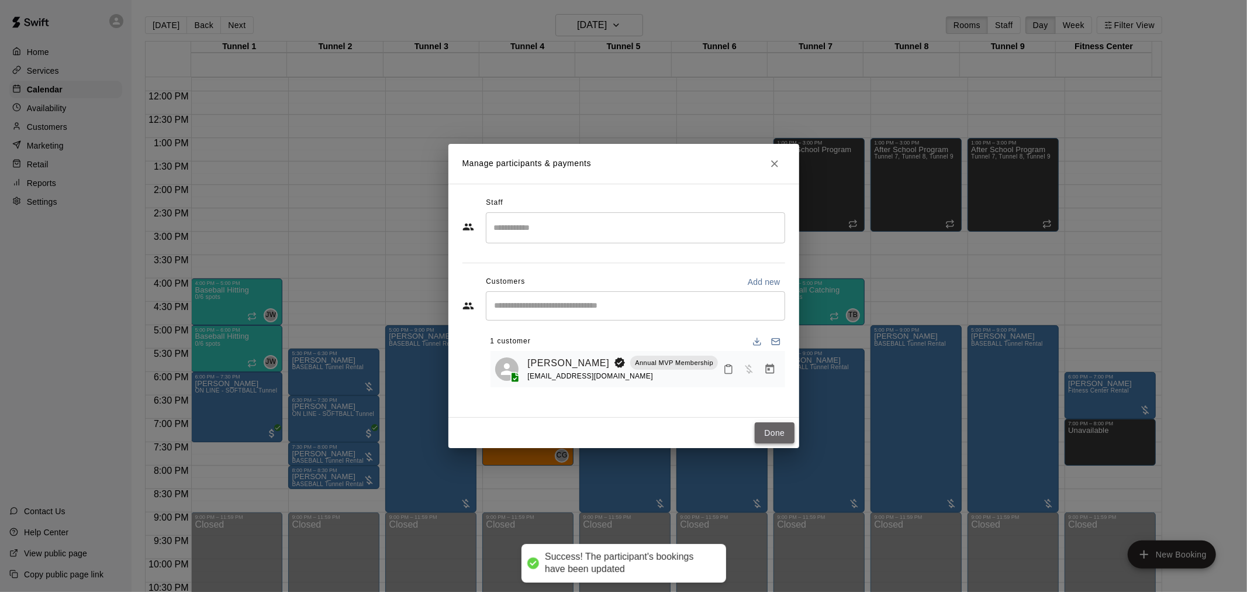
click at [773, 433] on button "Done" at bounding box center [774, 433] width 39 height 22
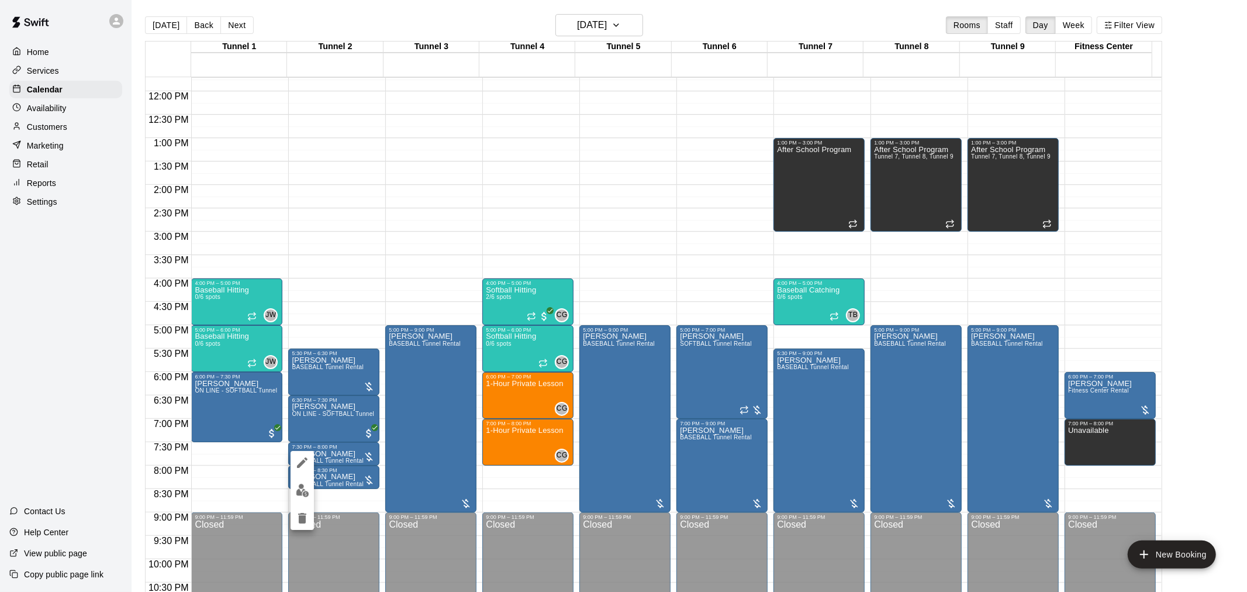
click at [1246, 523] on div at bounding box center [623, 296] width 1247 height 592
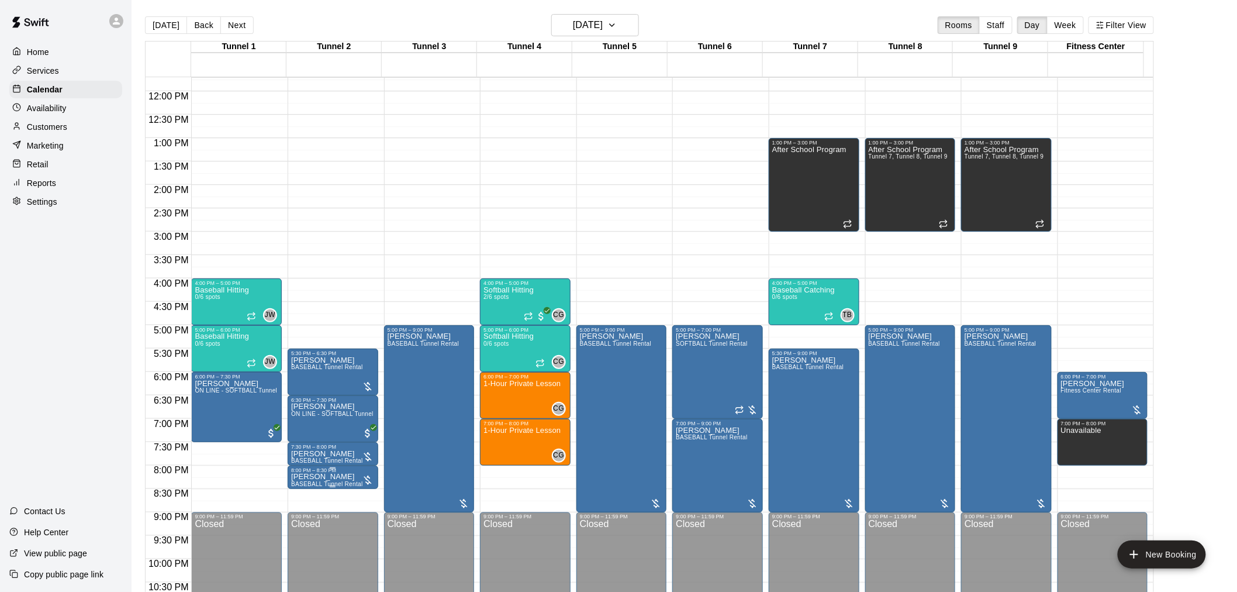
click at [344, 484] on span "BASEBALL Tunnel Rental" at bounding box center [327, 484] width 72 height 6
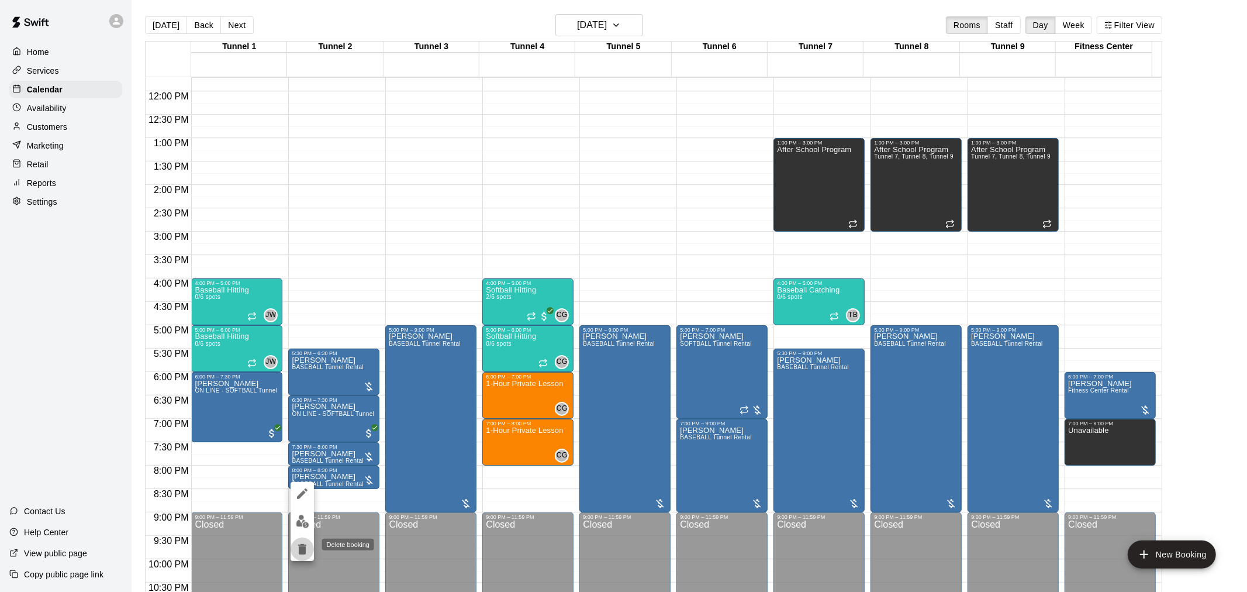
click at [302, 547] on icon "delete" at bounding box center [302, 549] width 8 height 11
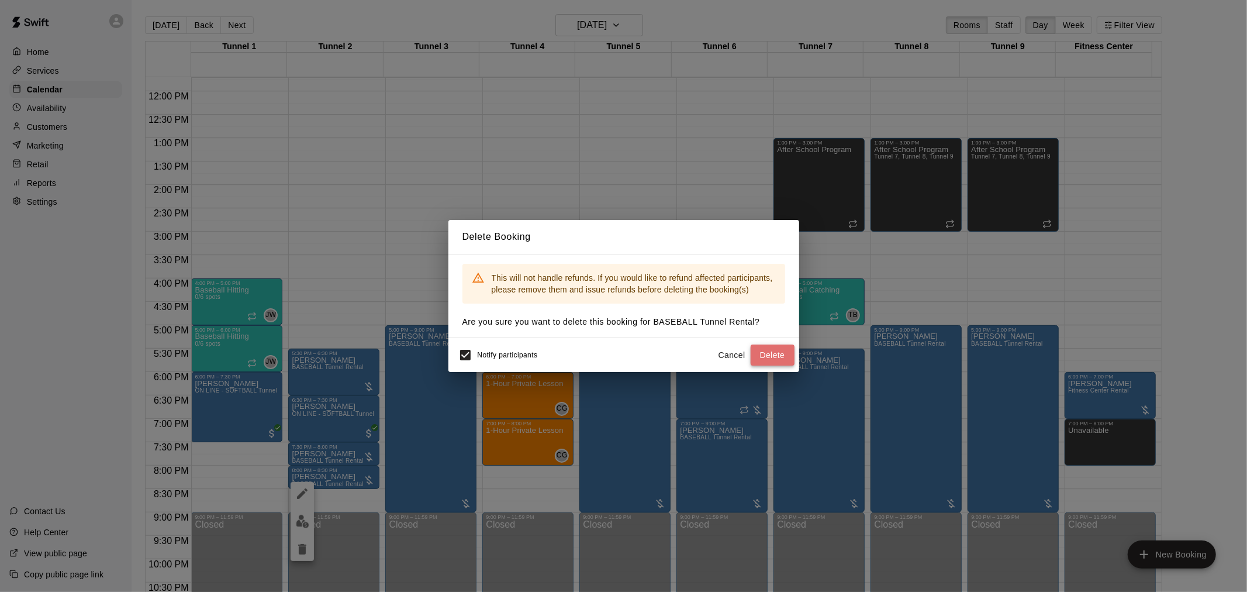
click at [778, 353] on button "Delete" at bounding box center [773, 355] width 44 height 22
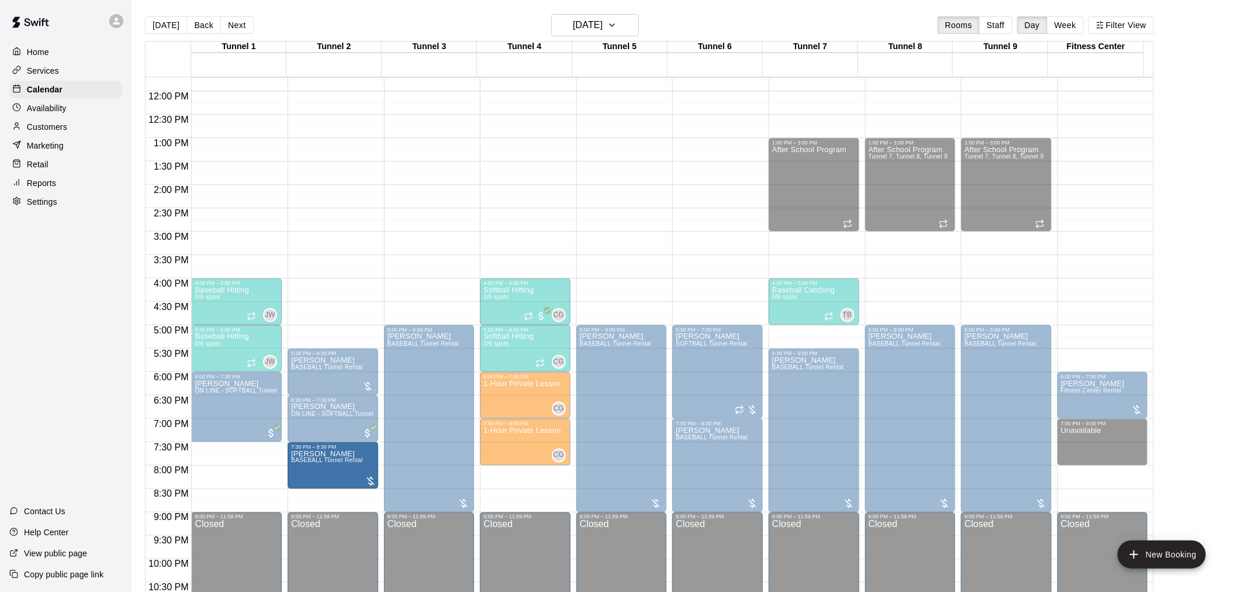
drag, startPoint x: 333, startPoint y: 462, endPoint x: 334, endPoint y: 492, distance: 29.8
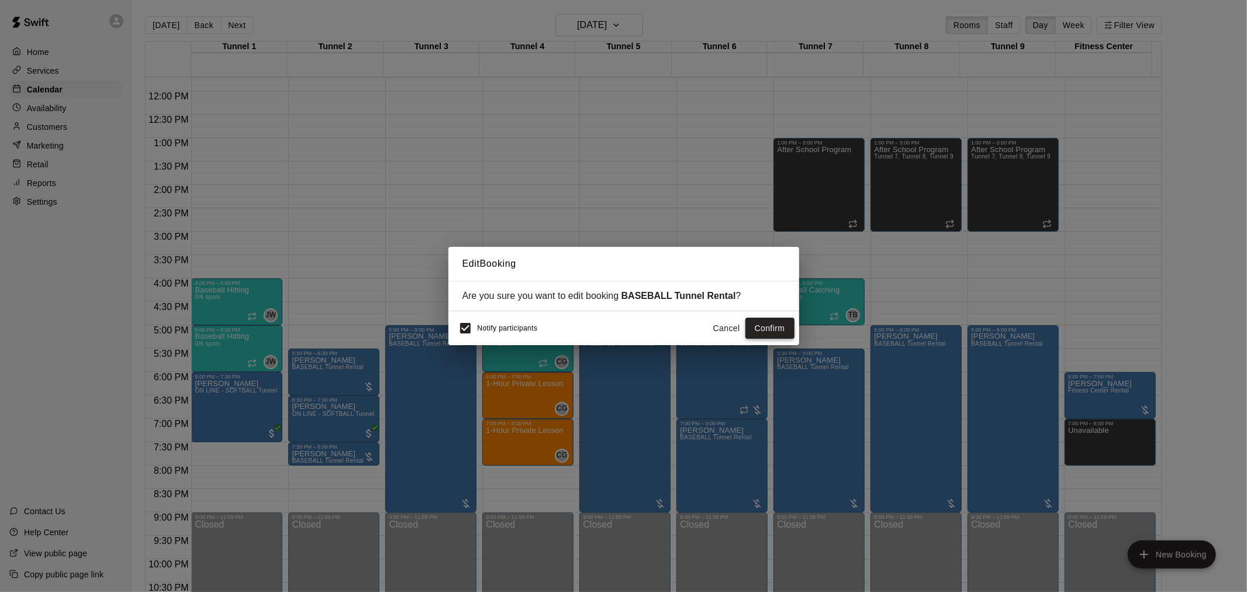
click at [763, 336] on button "Confirm" at bounding box center [769, 328] width 49 height 22
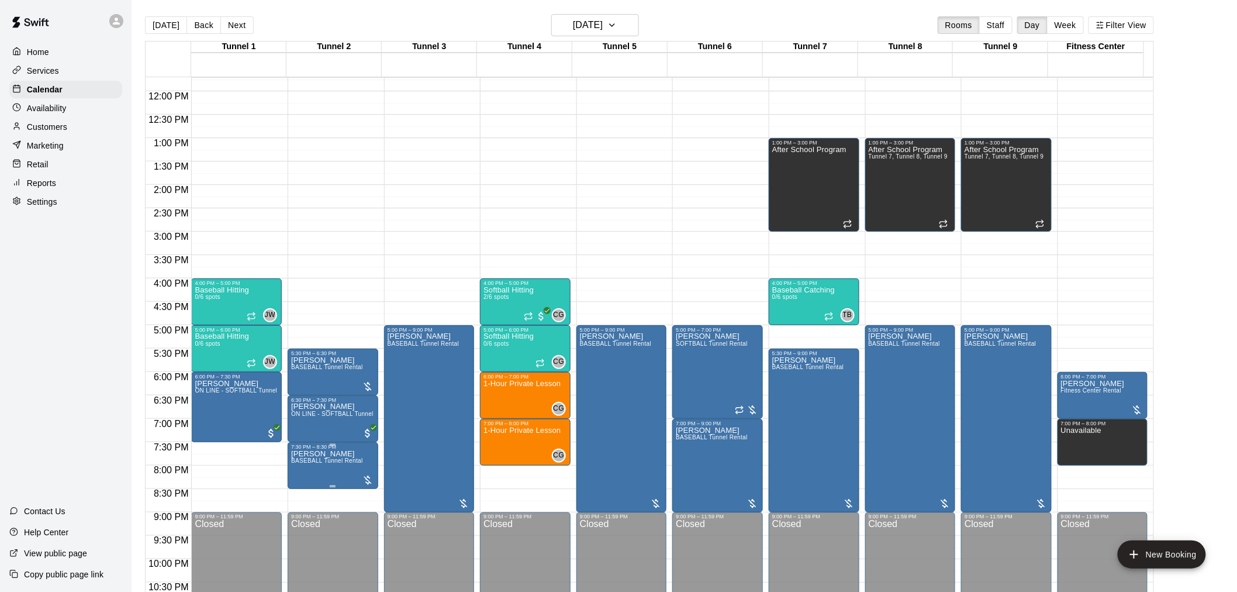
click at [333, 448] on div "7:30 PM – 8:30 PM" at bounding box center [333, 447] width 84 height 6
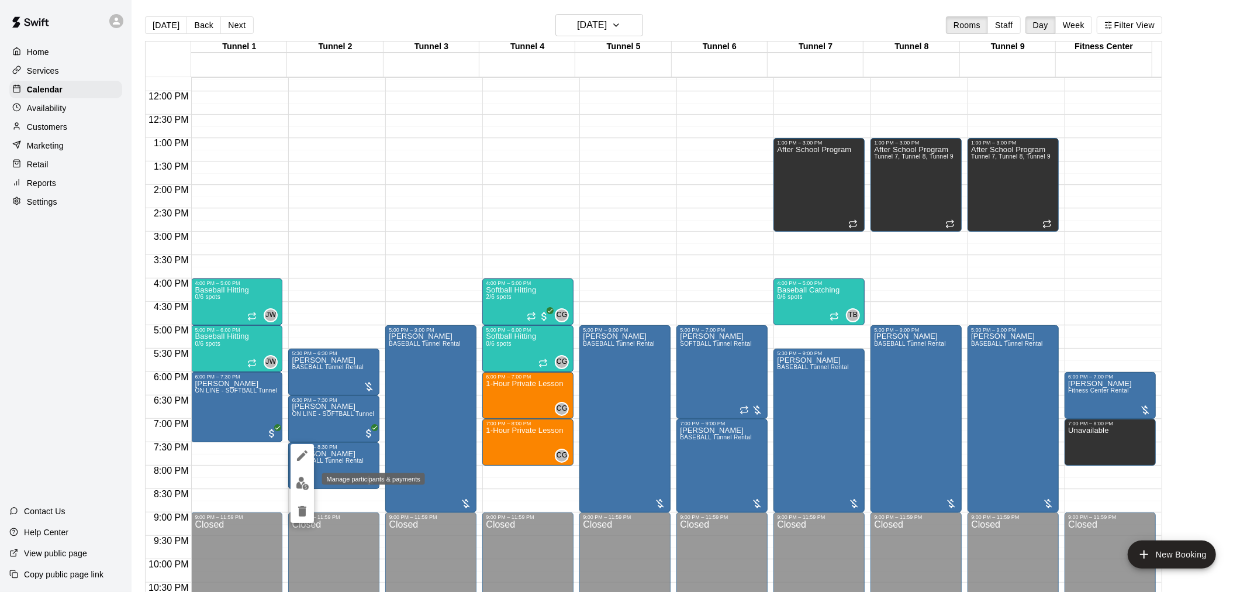
click at [308, 483] on img "edit" at bounding box center [302, 482] width 13 height 13
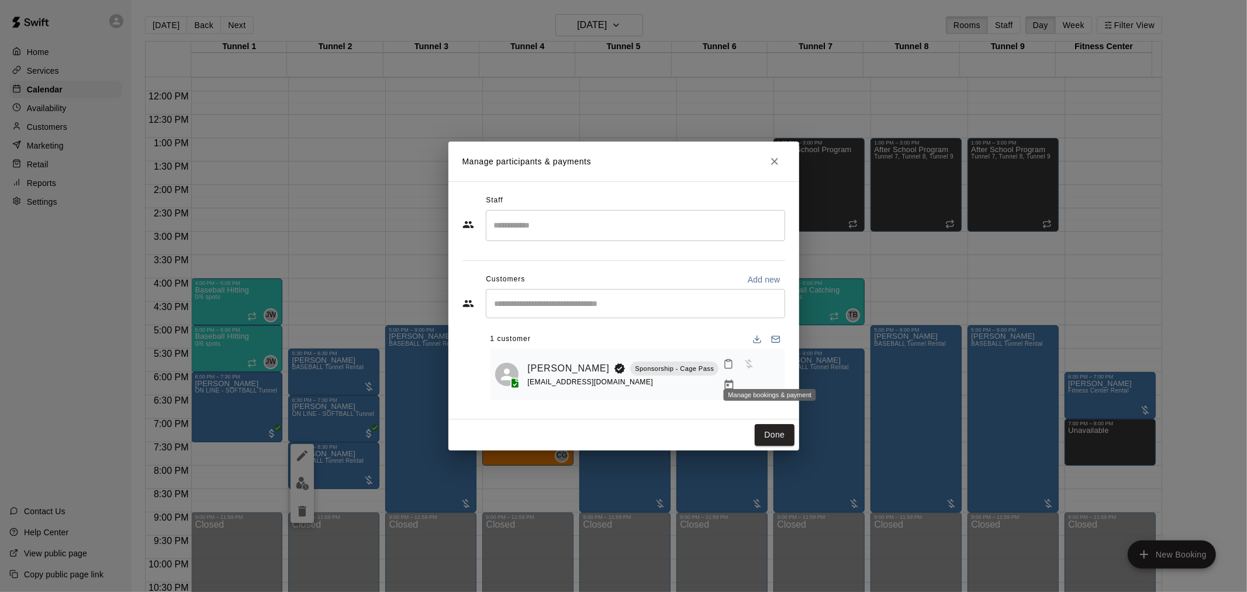
click at [735, 379] on icon "Manage bookings & payment" at bounding box center [729, 385] width 12 height 12
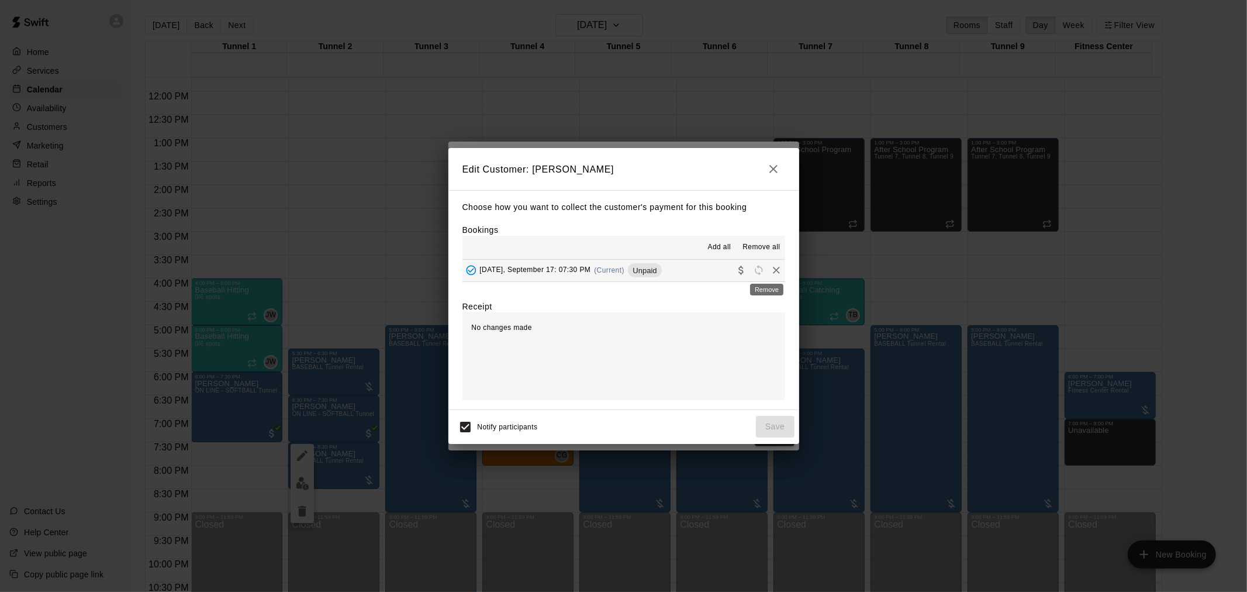
click at [771, 272] on icon "Remove" at bounding box center [777, 270] width 12 height 12
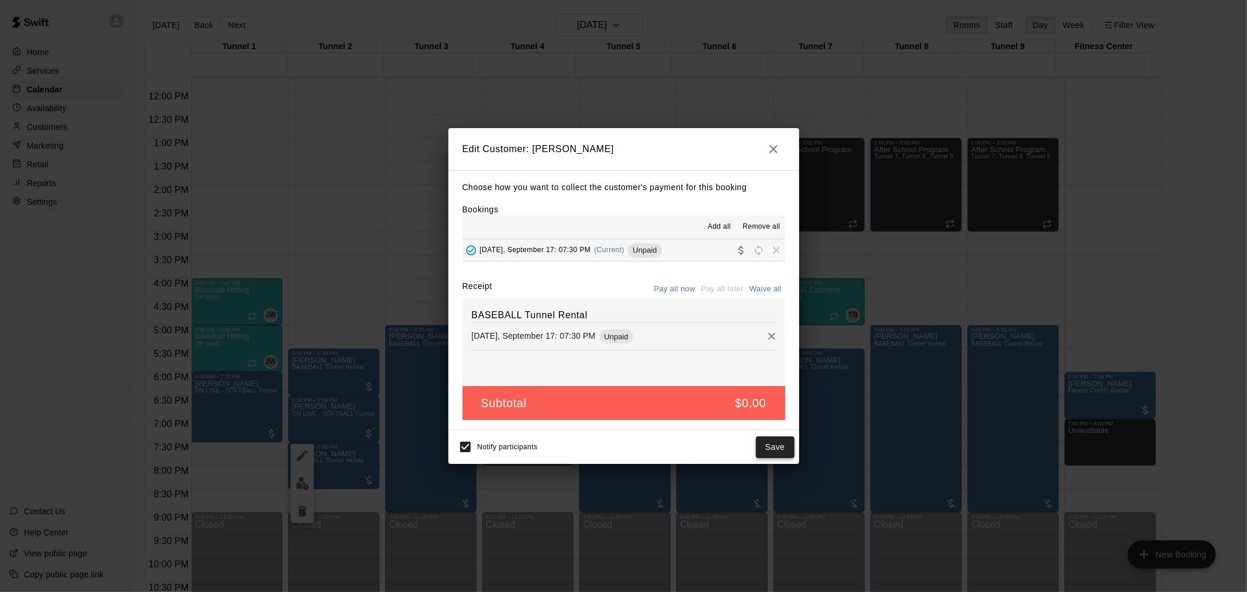
click at [776, 440] on button "Save" at bounding box center [775, 447] width 39 height 22
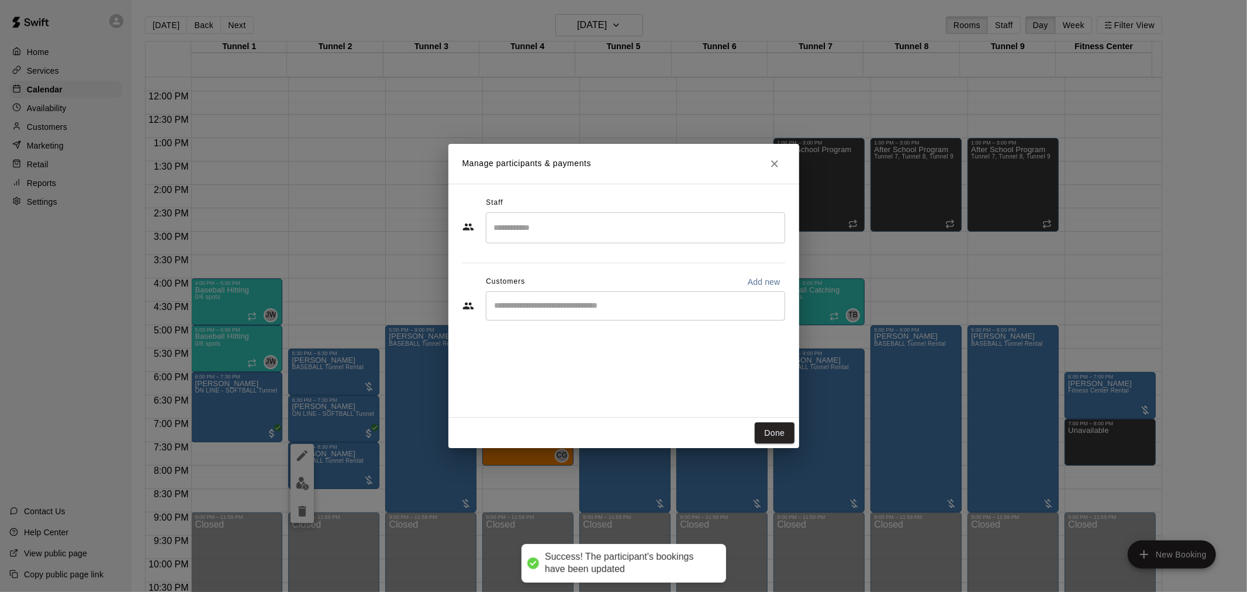
click at [589, 309] on input "Start typing to search customers..." at bounding box center [635, 306] width 289 height 12
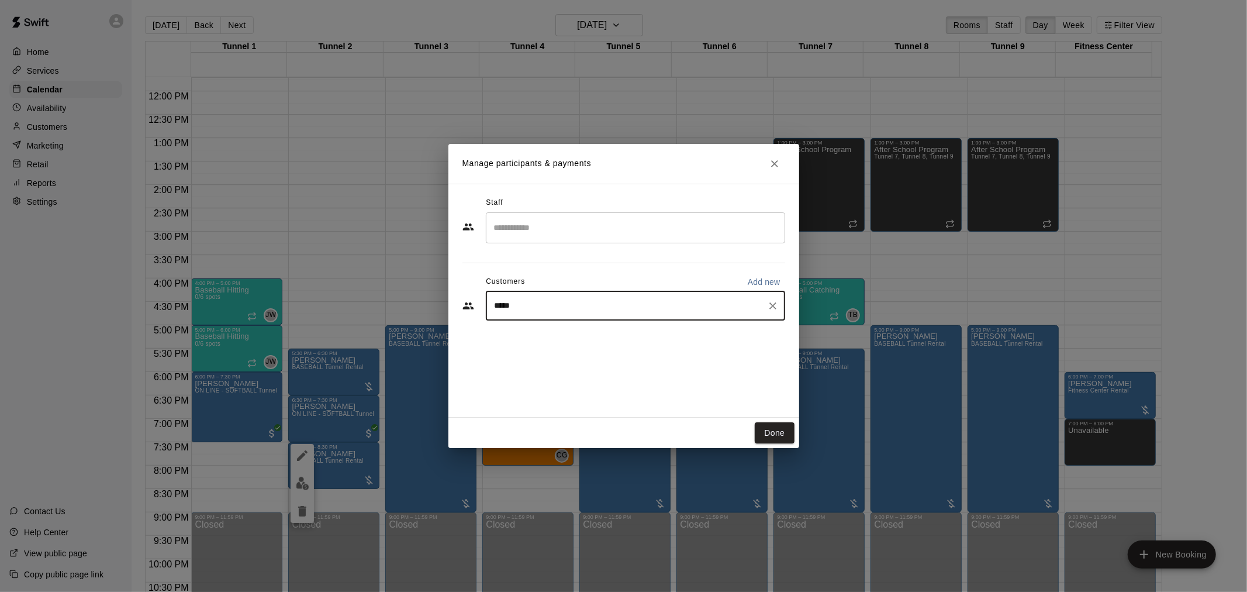
type input "******"
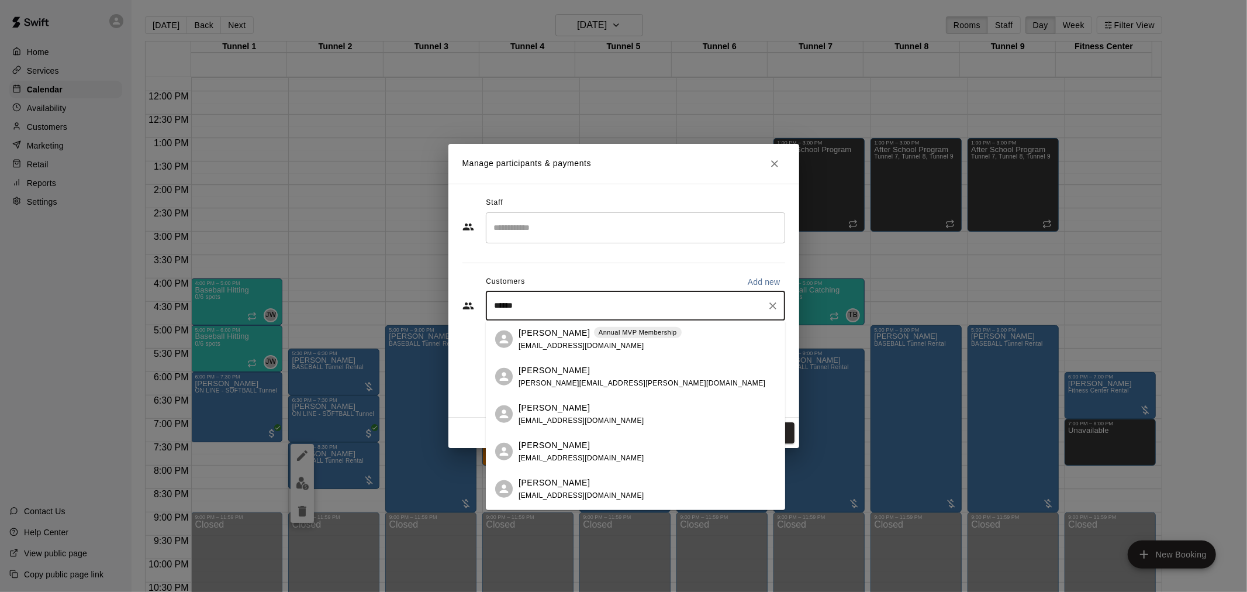
drag, startPoint x: 587, startPoint y: 336, endPoint x: 588, endPoint y: 348, distance: 12.3
click at [588, 348] on div "Steven Rodriguez Annual MVP Membership mikaylaadel@gmail.com" at bounding box center [600, 338] width 163 height 25
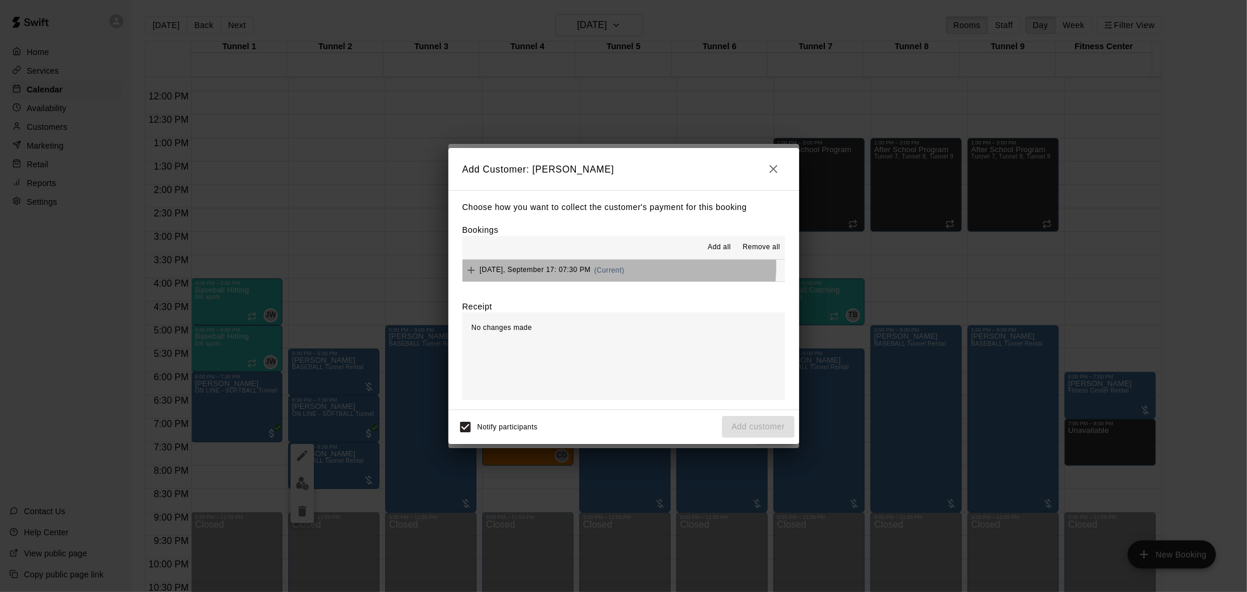
click at [618, 267] on span "(Current)" at bounding box center [609, 270] width 30 height 8
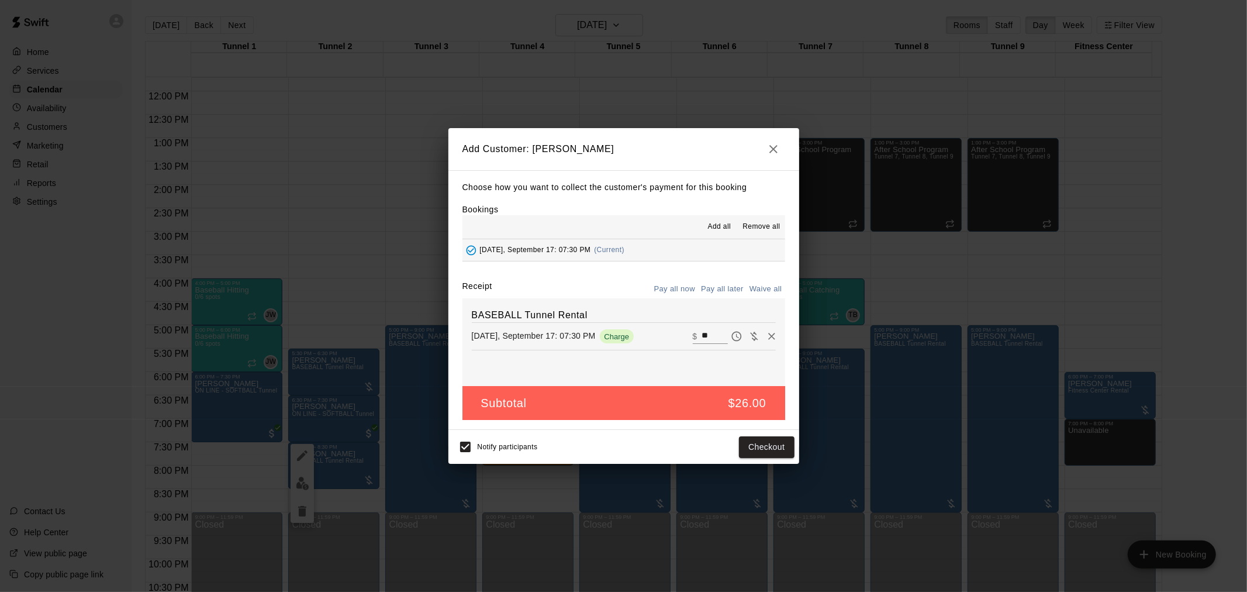
click at [728, 288] on button "Pay all later" at bounding box center [722, 289] width 49 height 18
click at [762, 443] on button "Add customer" at bounding box center [758, 447] width 72 height 22
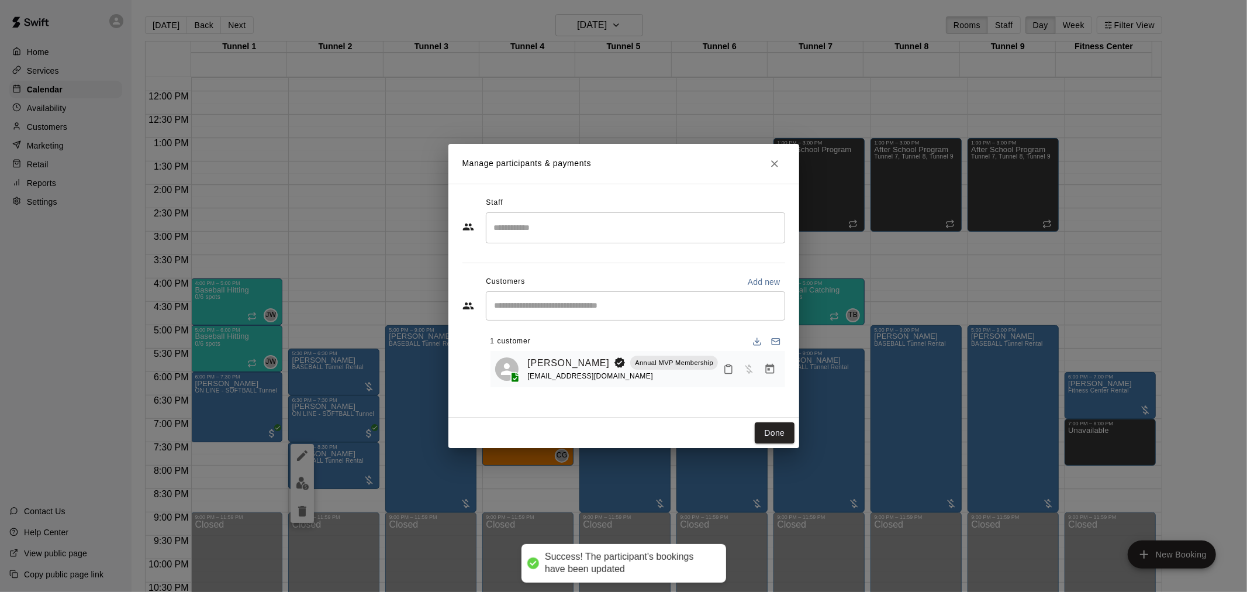
click at [780, 431] on button "Done" at bounding box center [774, 433] width 39 height 22
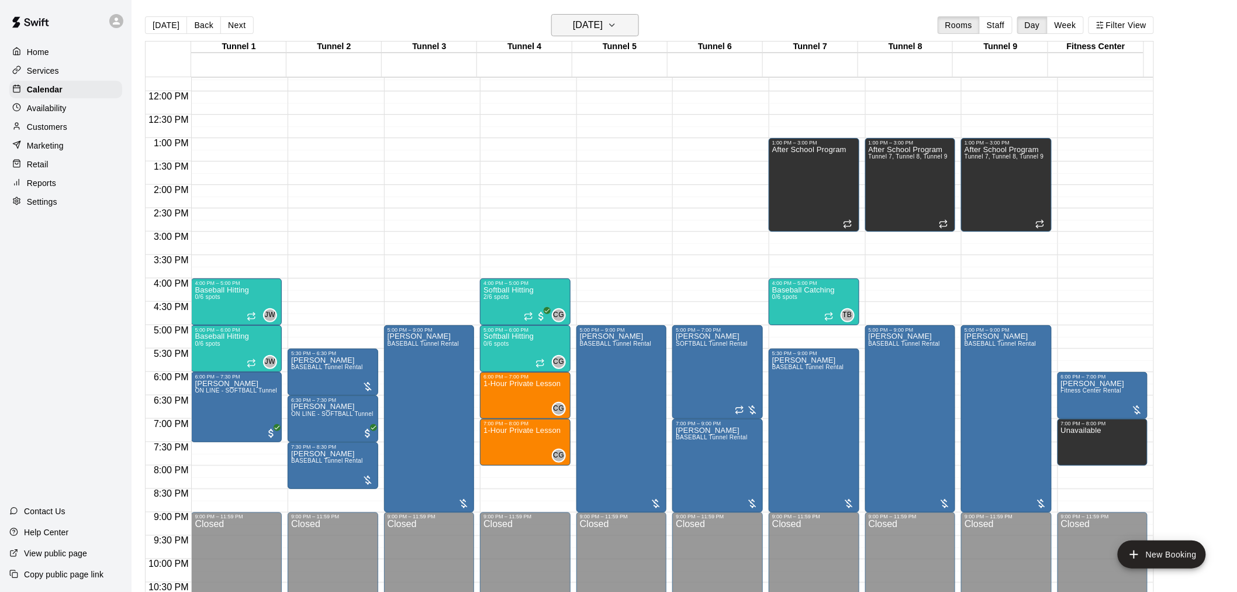
click at [603, 20] on h6 "Wednesday Sep 17" at bounding box center [588, 25] width 30 height 16
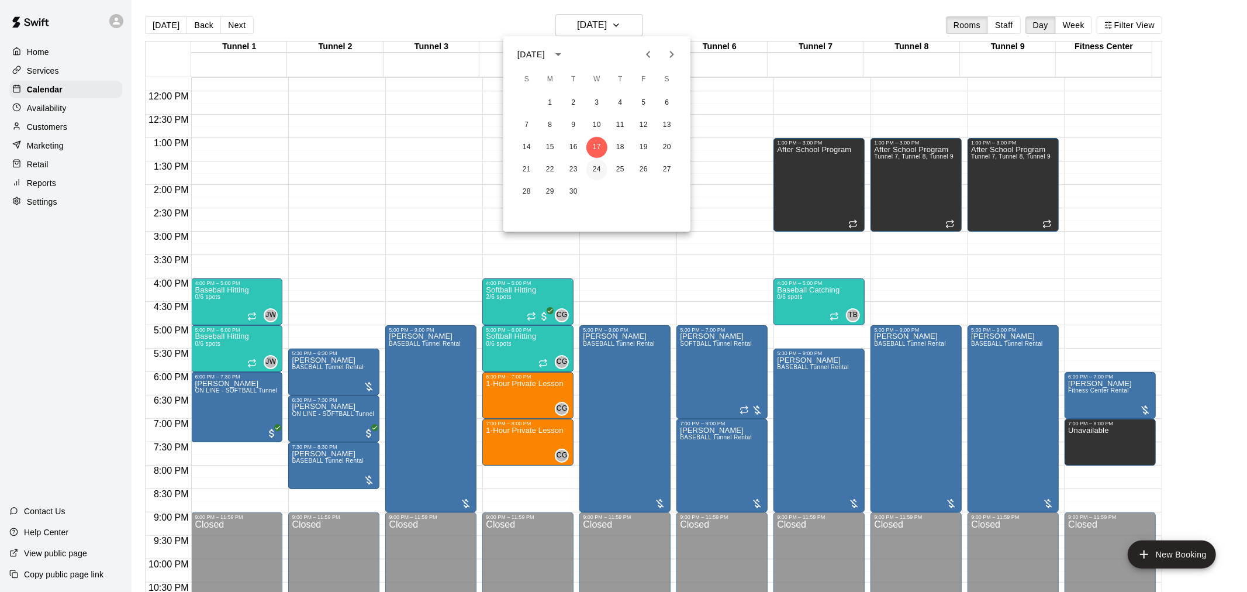
click at [599, 167] on button "24" at bounding box center [596, 169] width 21 height 21
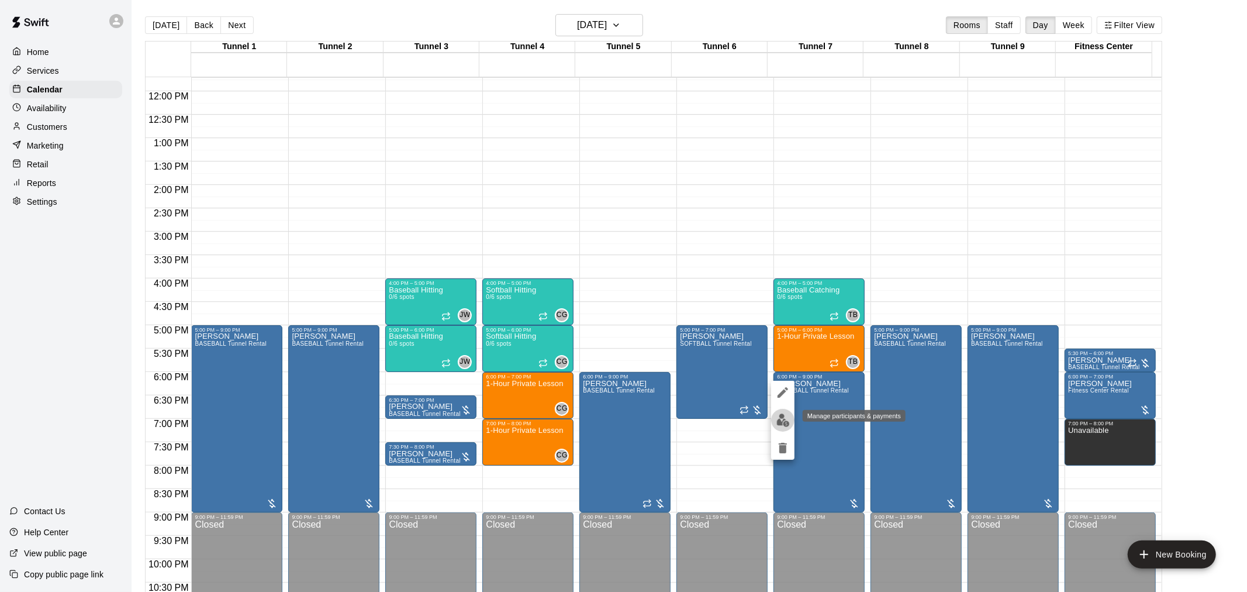
click at [780, 420] on img "edit" at bounding box center [782, 419] width 13 height 13
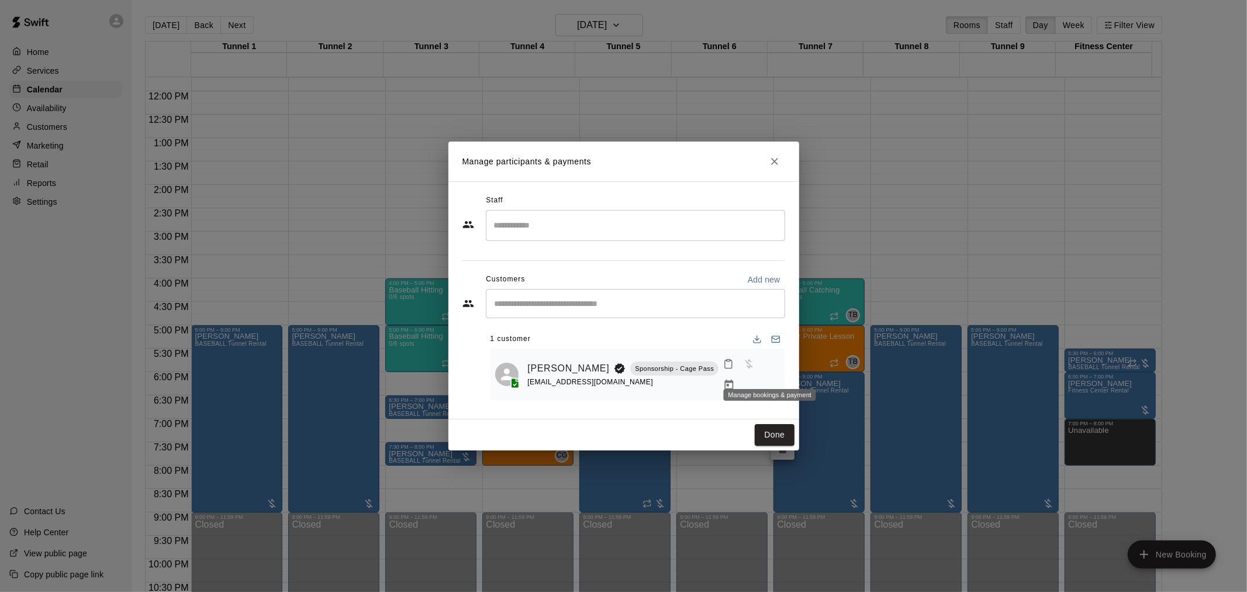
click at [735, 379] on icon "Manage bookings & payment" at bounding box center [729, 385] width 12 height 12
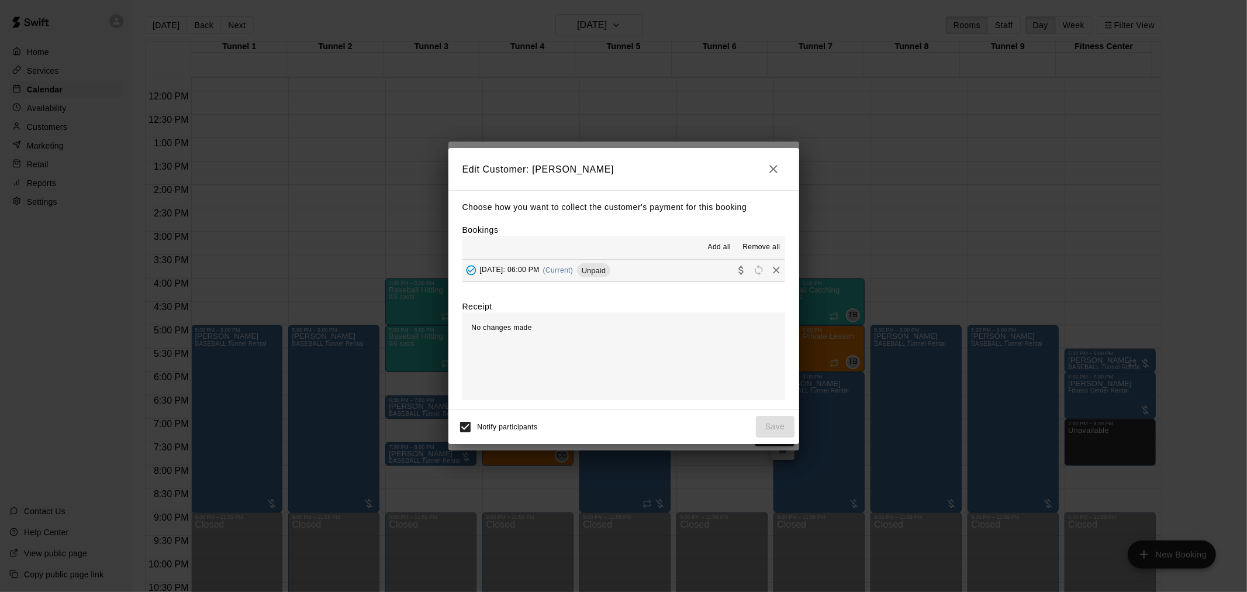
click at [771, 270] on icon "Remove" at bounding box center [777, 270] width 12 height 12
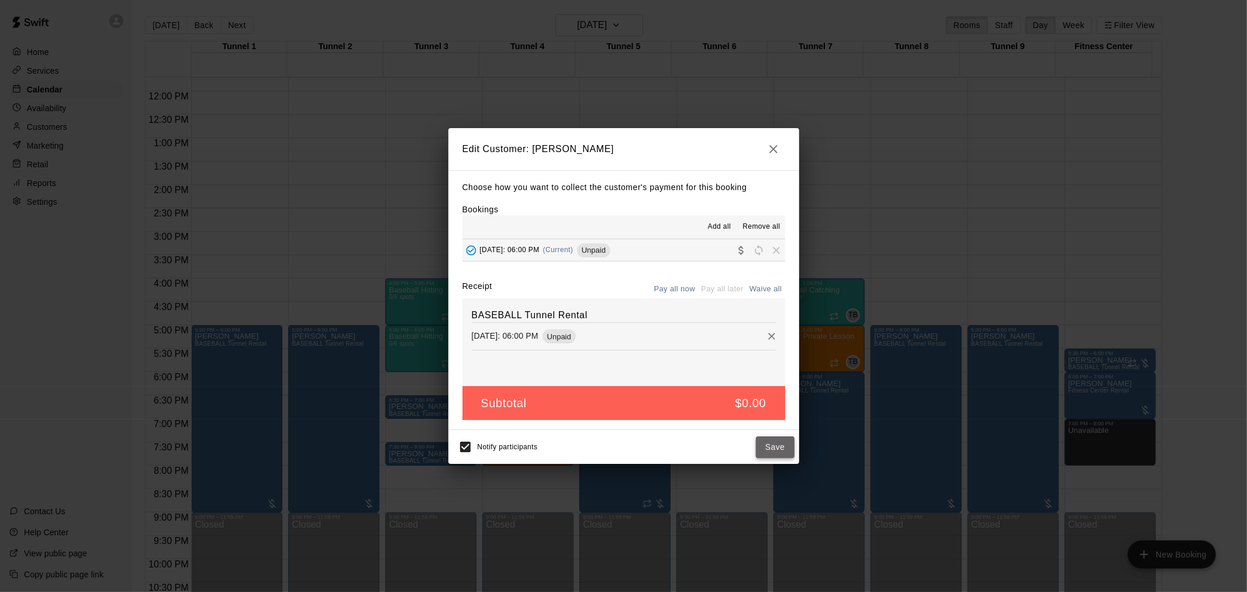
click at [767, 447] on button "Save" at bounding box center [775, 447] width 39 height 22
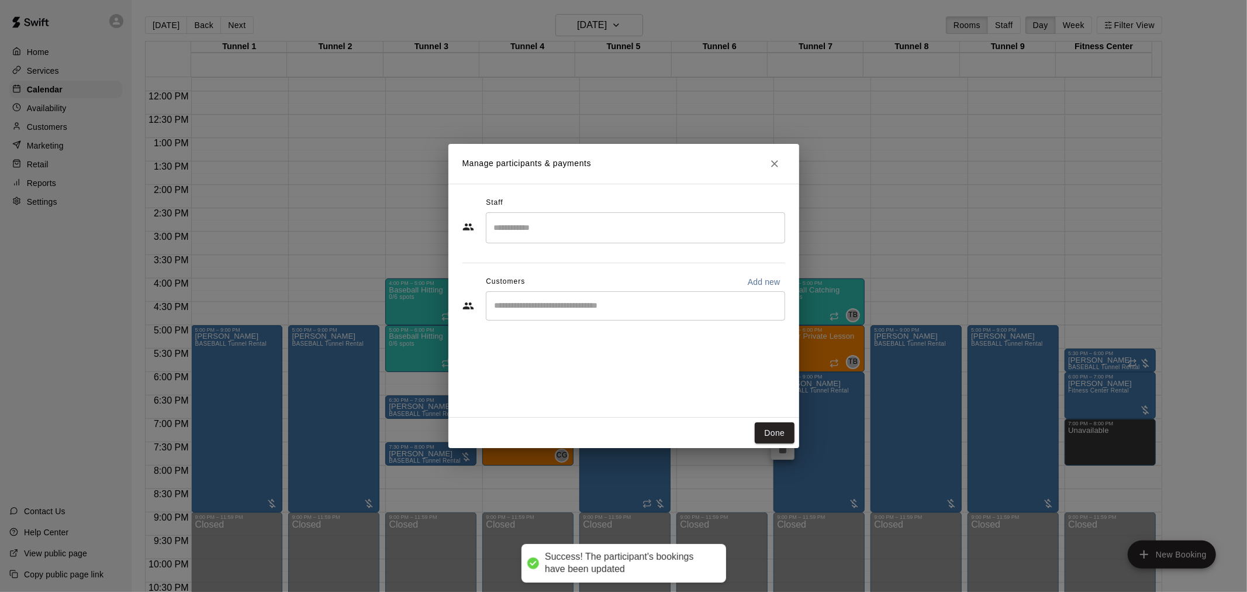
click at [641, 310] on input "Start typing to search customers..." at bounding box center [635, 306] width 289 height 12
type input "******"
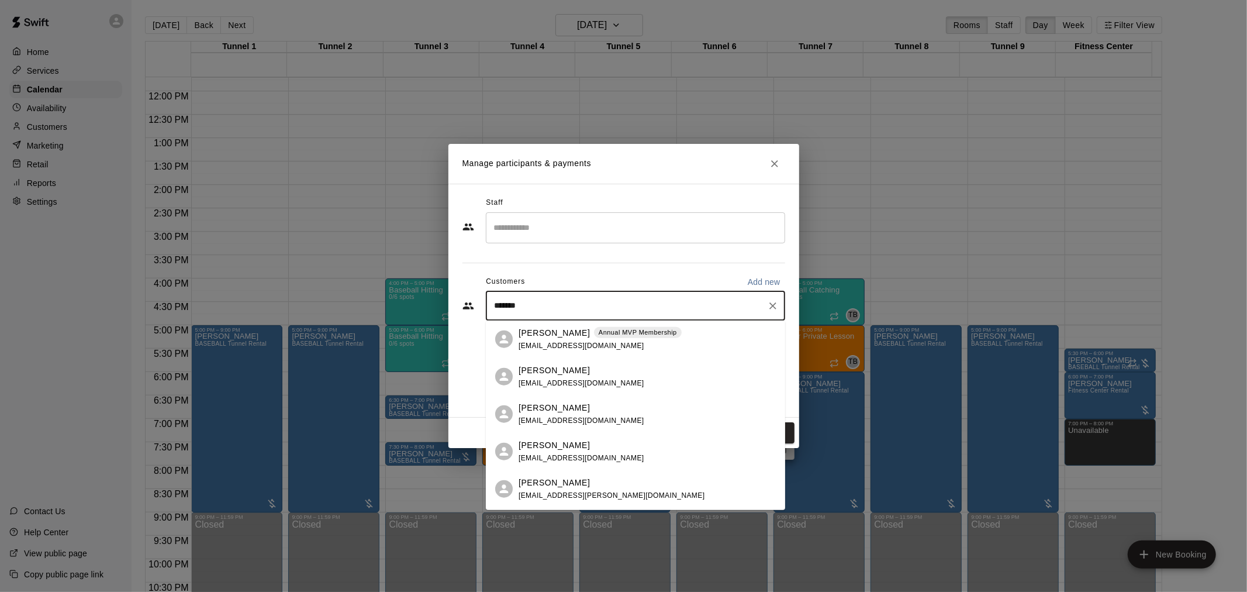
click at [642, 339] on div "Steven Rodriguez Annual MVP Membership mikaylaadel@gmail.com" at bounding box center [600, 338] width 163 height 25
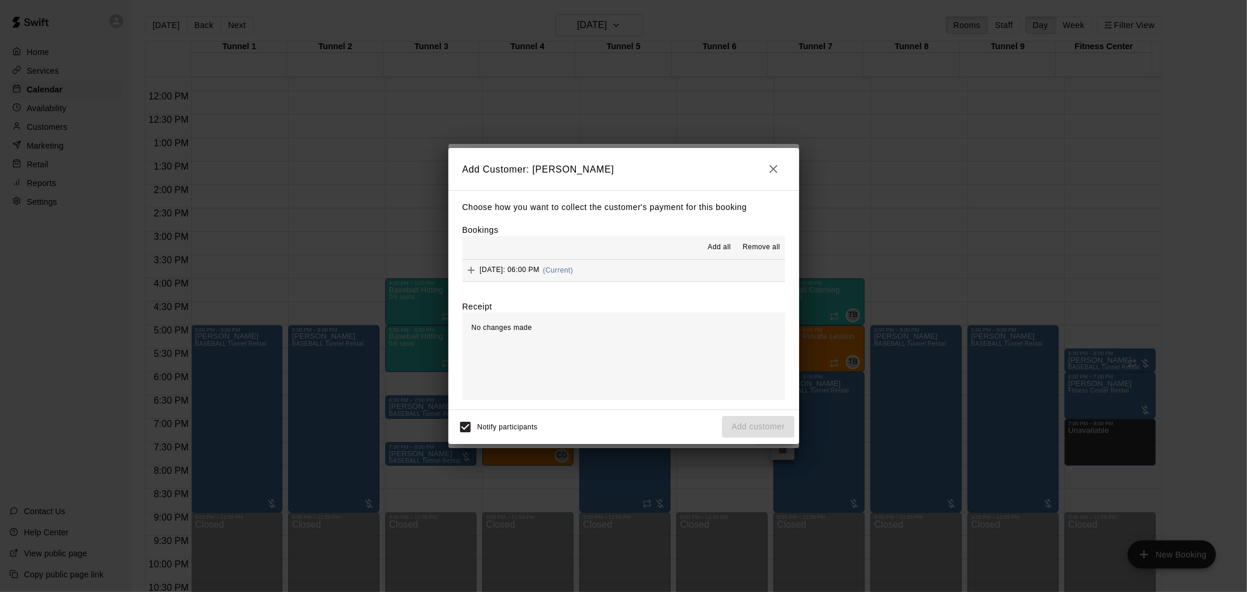
click at [638, 282] on hr at bounding box center [623, 281] width 323 height 1
click at [640, 270] on button "Wednesday, September 24: 06:00 PM (Current)" at bounding box center [623, 271] width 323 height 22
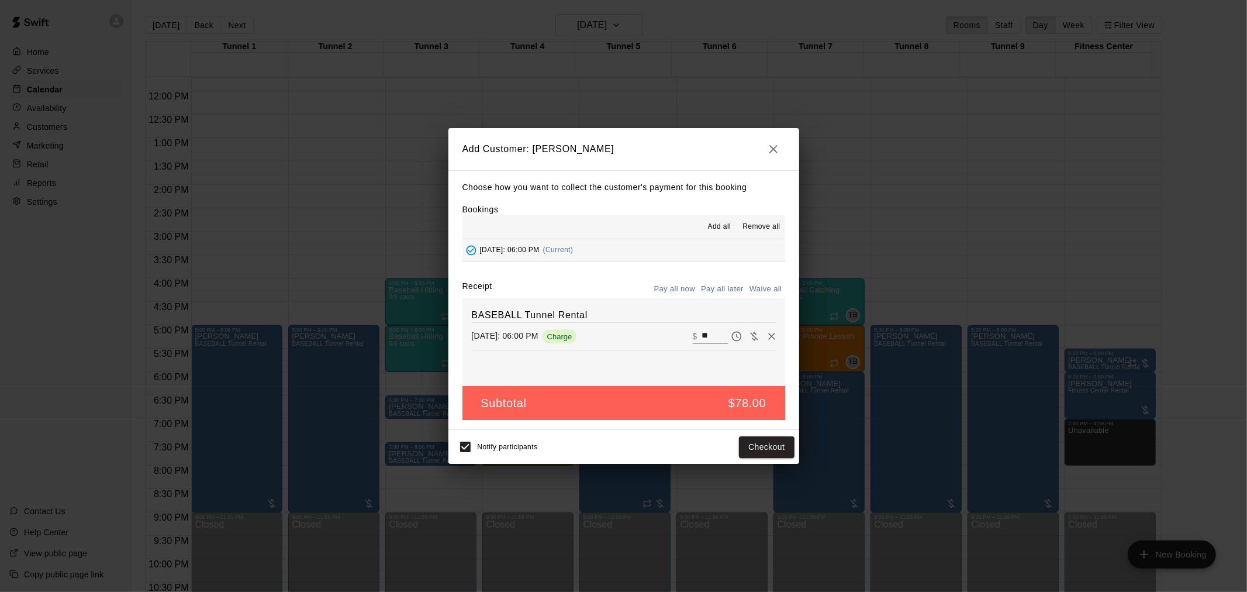
click at [727, 289] on button "Pay all later" at bounding box center [722, 289] width 49 height 18
click at [774, 442] on button "Add customer" at bounding box center [758, 447] width 72 height 22
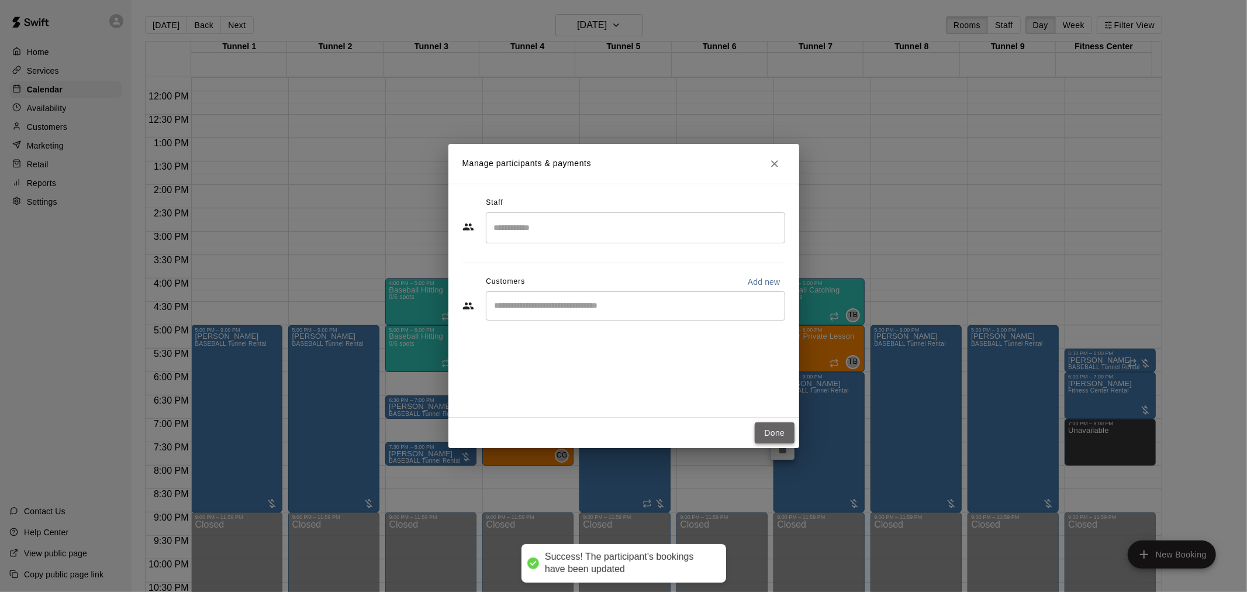
click at [765, 436] on button "Done" at bounding box center [774, 433] width 39 height 22
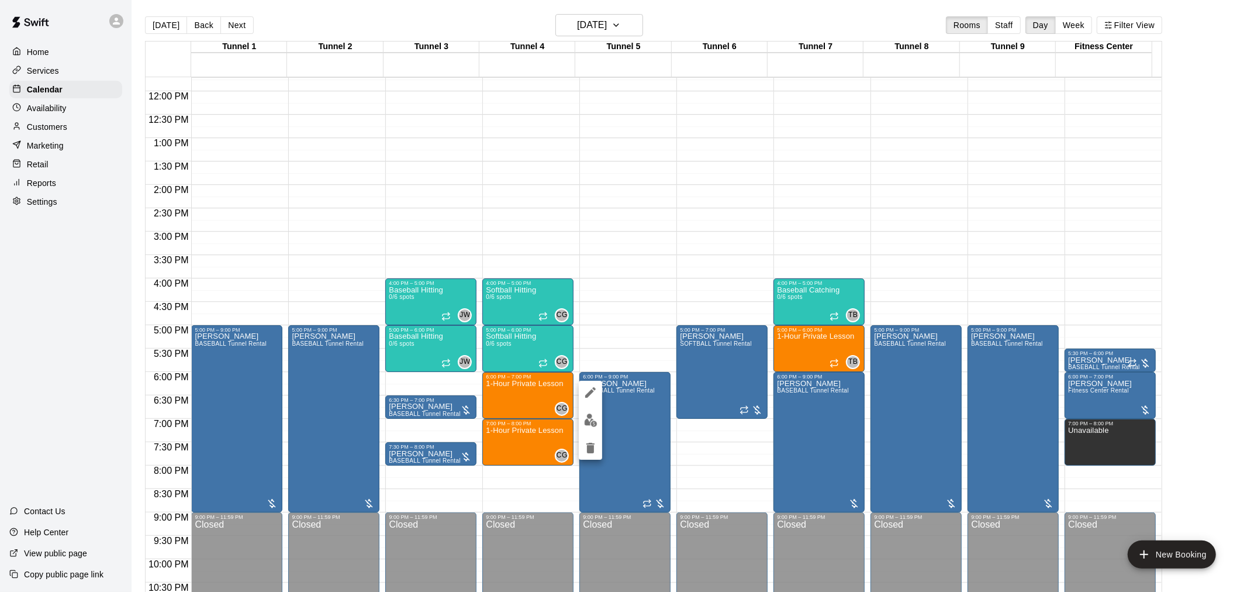
click at [590, 424] on img "edit" at bounding box center [590, 419] width 13 height 13
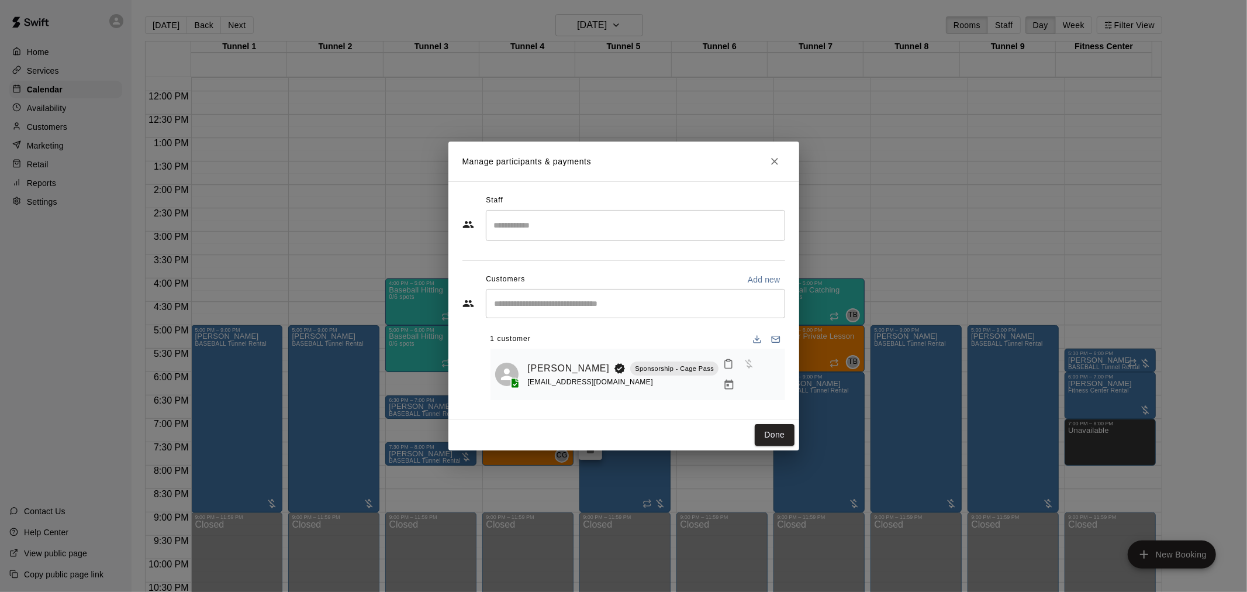
click at [734, 379] on icon "Manage bookings & payment" at bounding box center [729, 384] width 9 height 10
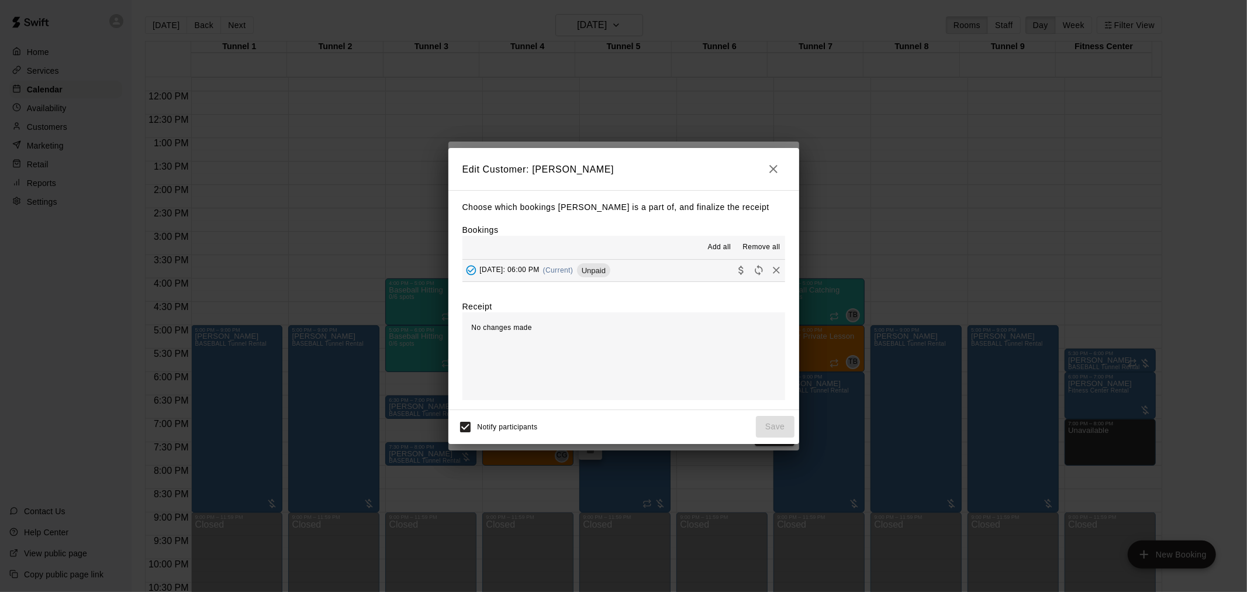
click at [773, 272] on icon "Remove" at bounding box center [776, 270] width 7 height 7
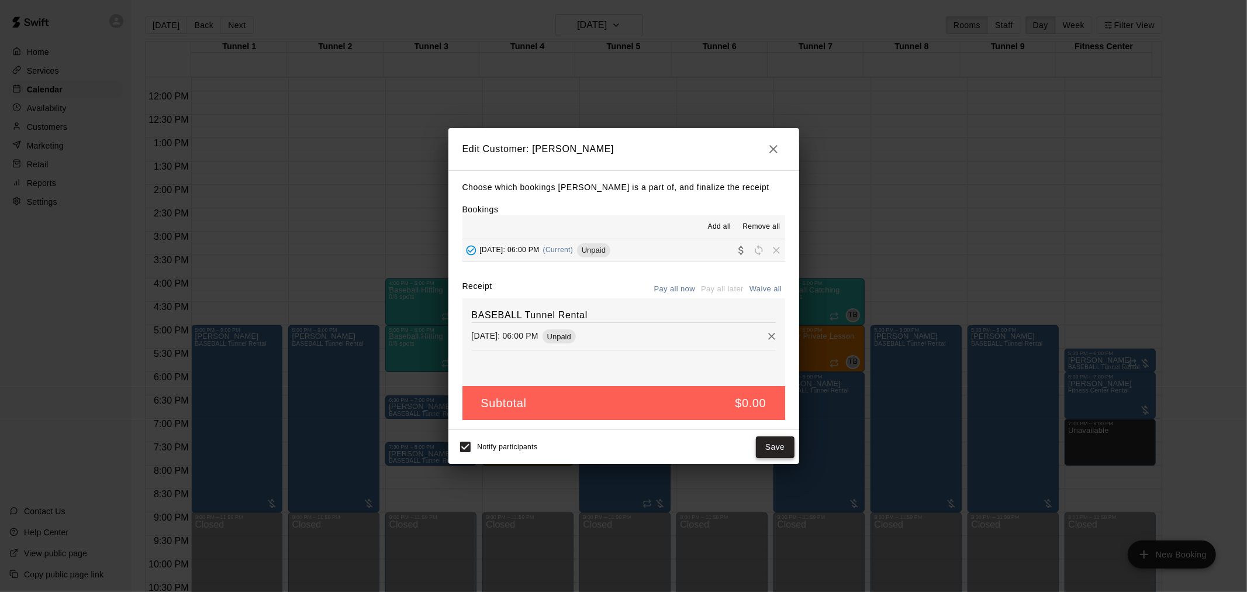
click at [785, 448] on button "Save" at bounding box center [775, 447] width 39 height 22
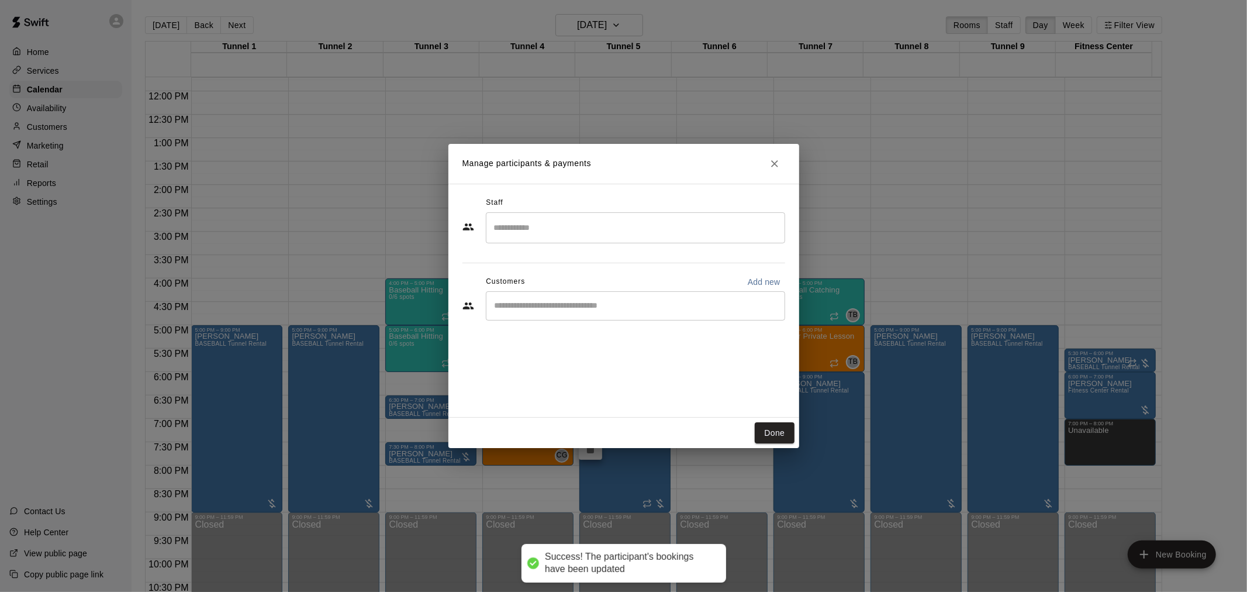
click at [610, 293] on div "​" at bounding box center [635, 305] width 299 height 29
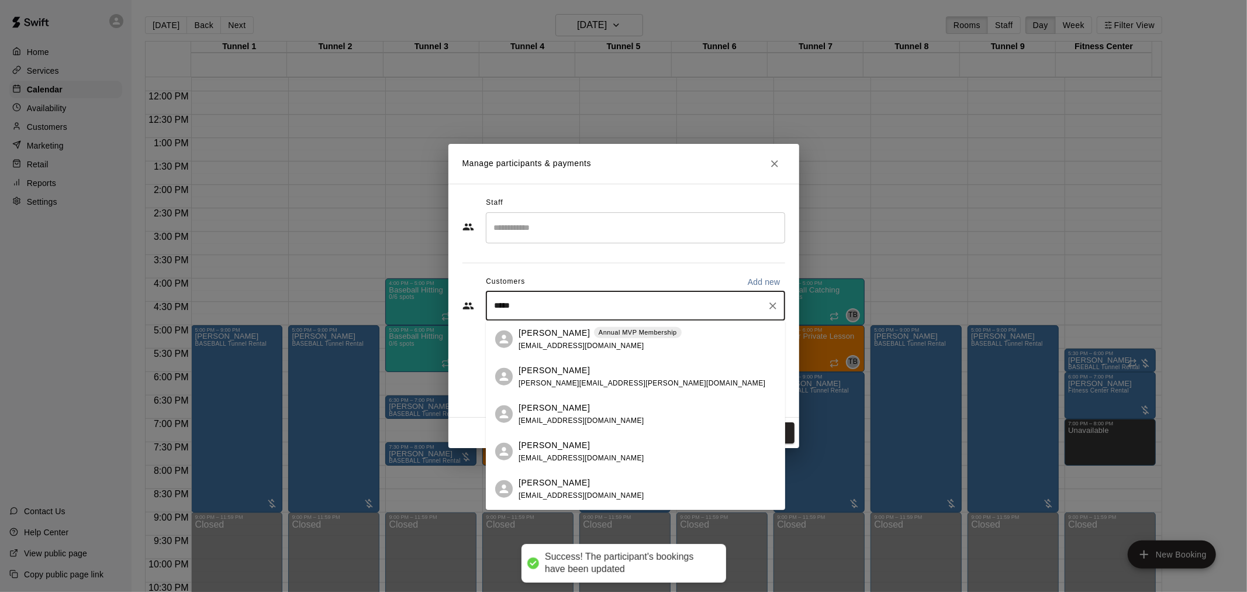
type input "******"
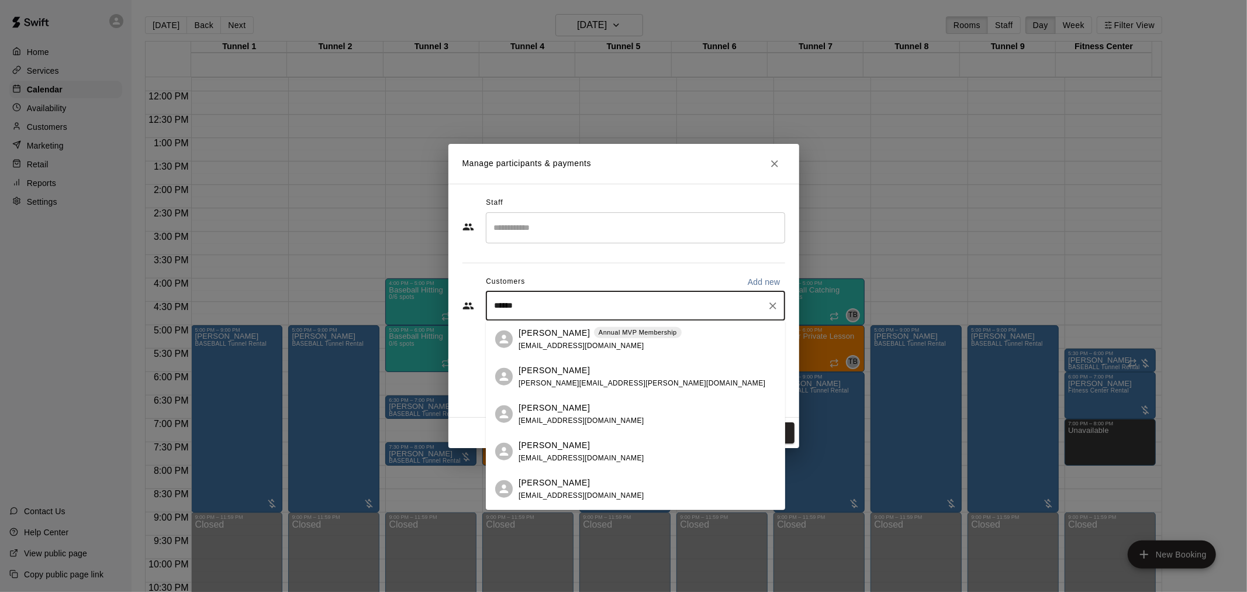
click at [621, 329] on p "Annual MVP Membership" at bounding box center [638, 332] width 78 height 10
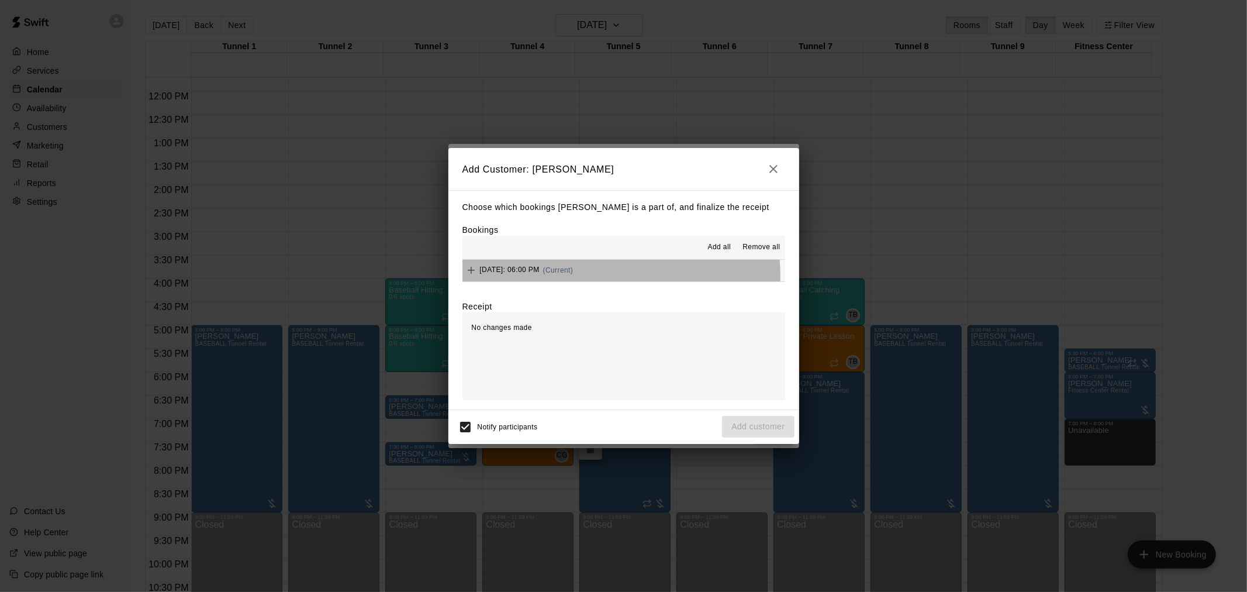
click at [574, 277] on div "Wednesday, September 24: 06:00 PM (Current)" at bounding box center [517, 270] width 111 height 18
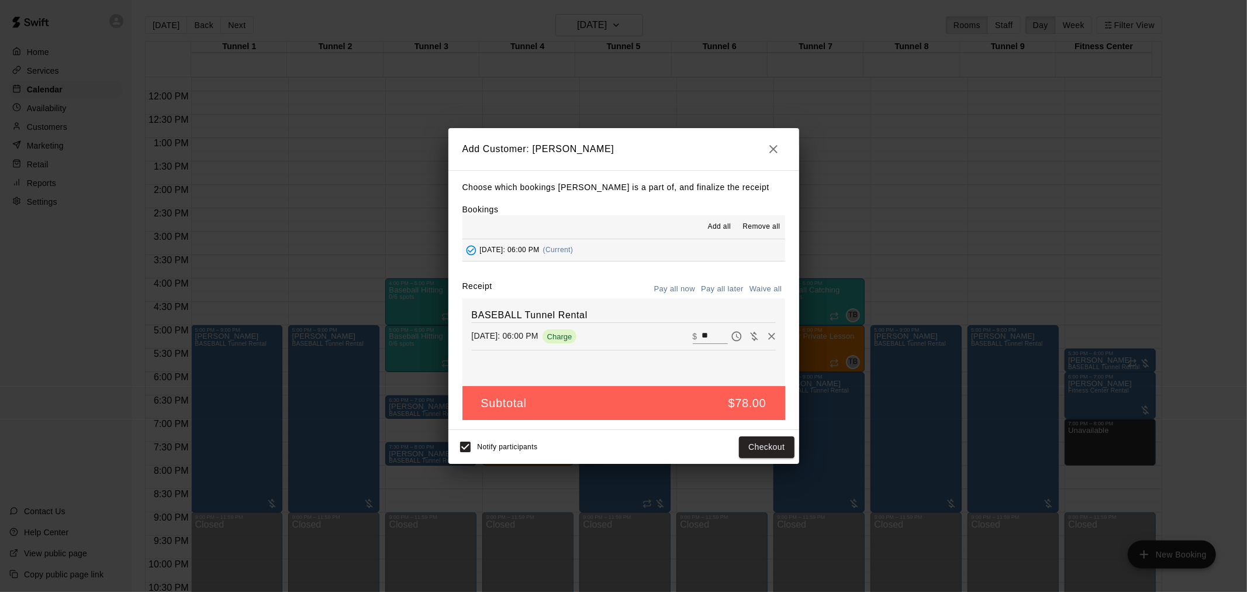
click at [730, 296] on button "Pay all later" at bounding box center [722, 289] width 49 height 18
click at [749, 450] on button "Add customer" at bounding box center [758, 447] width 72 height 22
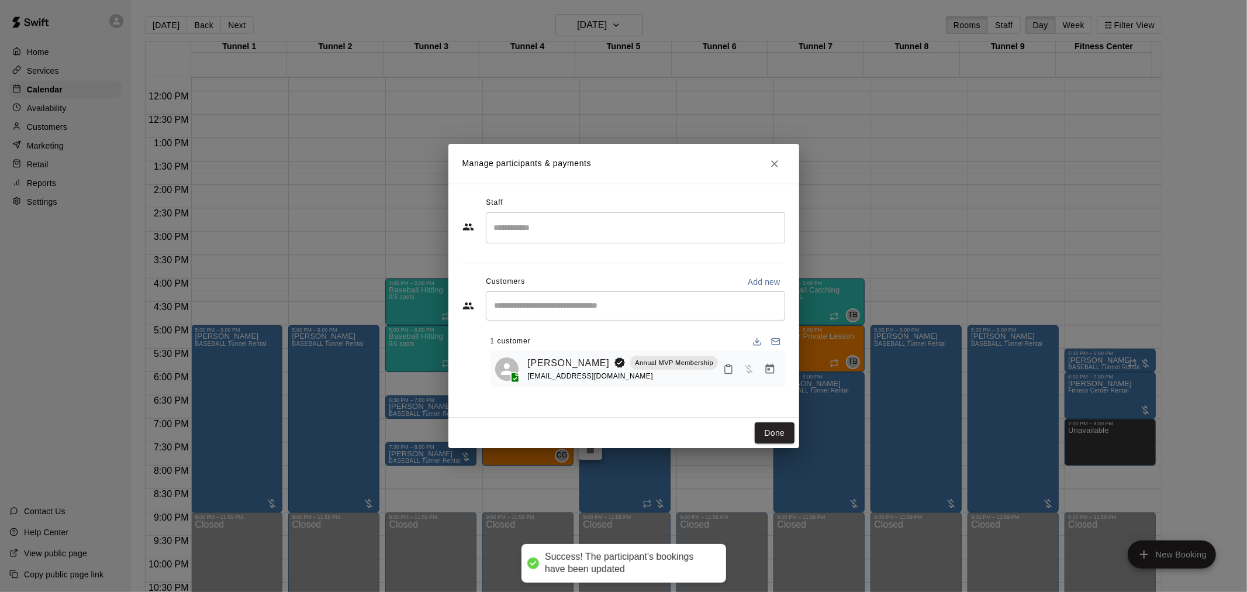
click at [778, 424] on button "Done" at bounding box center [774, 433] width 39 height 22
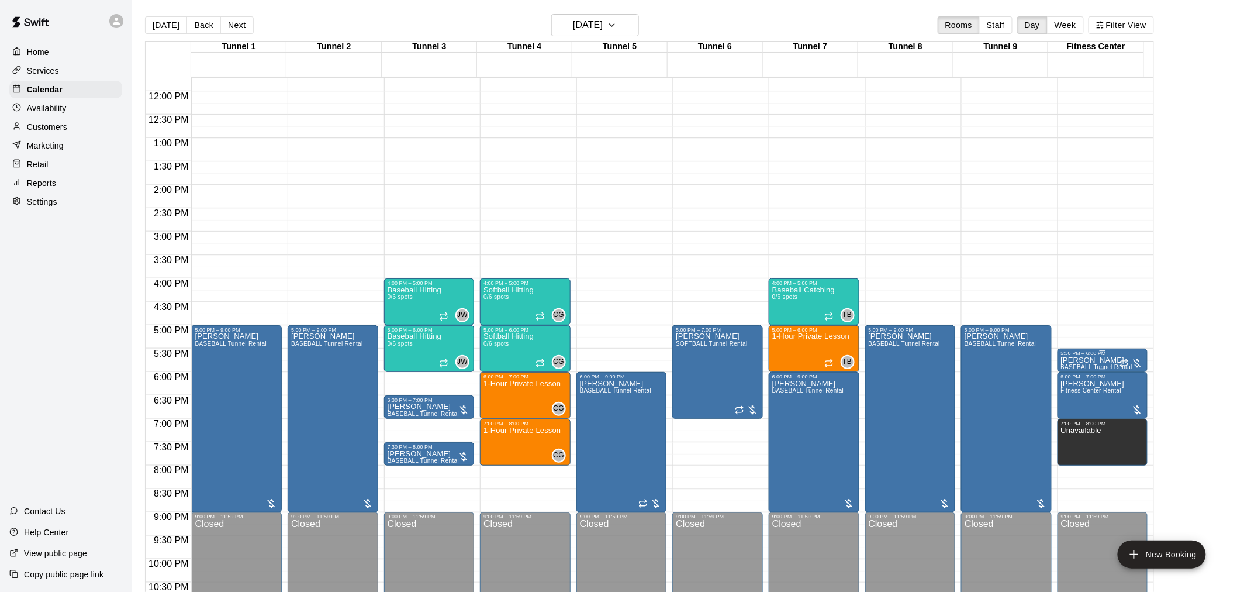
click at [1079, 360] on p "Jerry Sandusky" at bounding box center [1097, 360] width 72 height 0
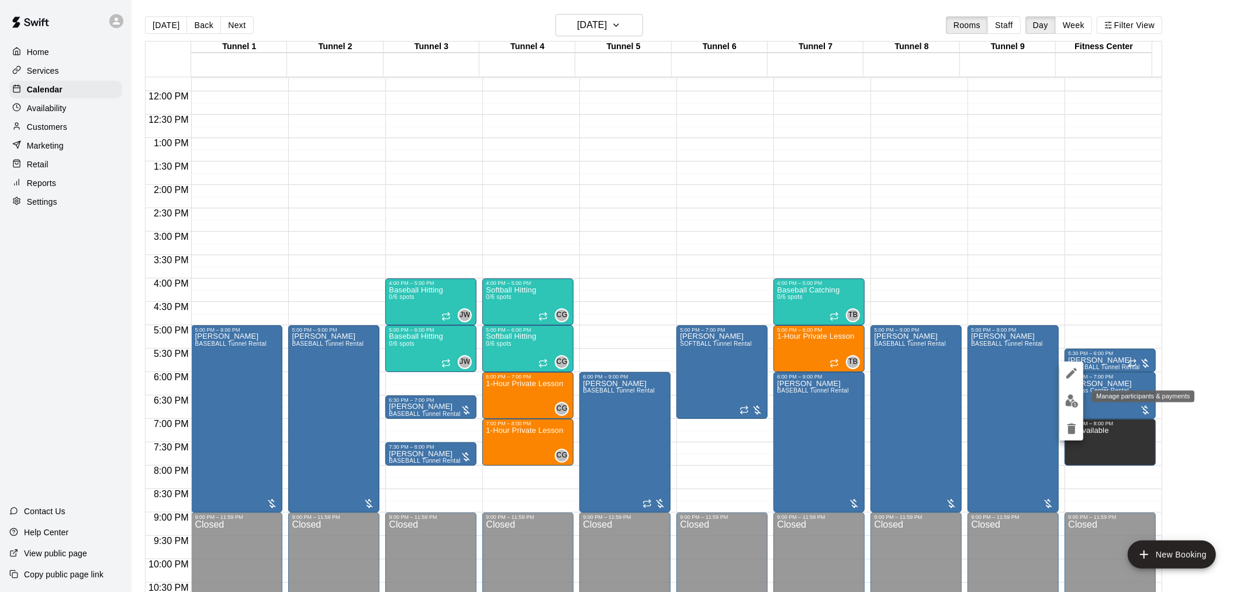
click at [1072, 404] on img "edit" at bounding box center [1071, 400] width 13 height 13
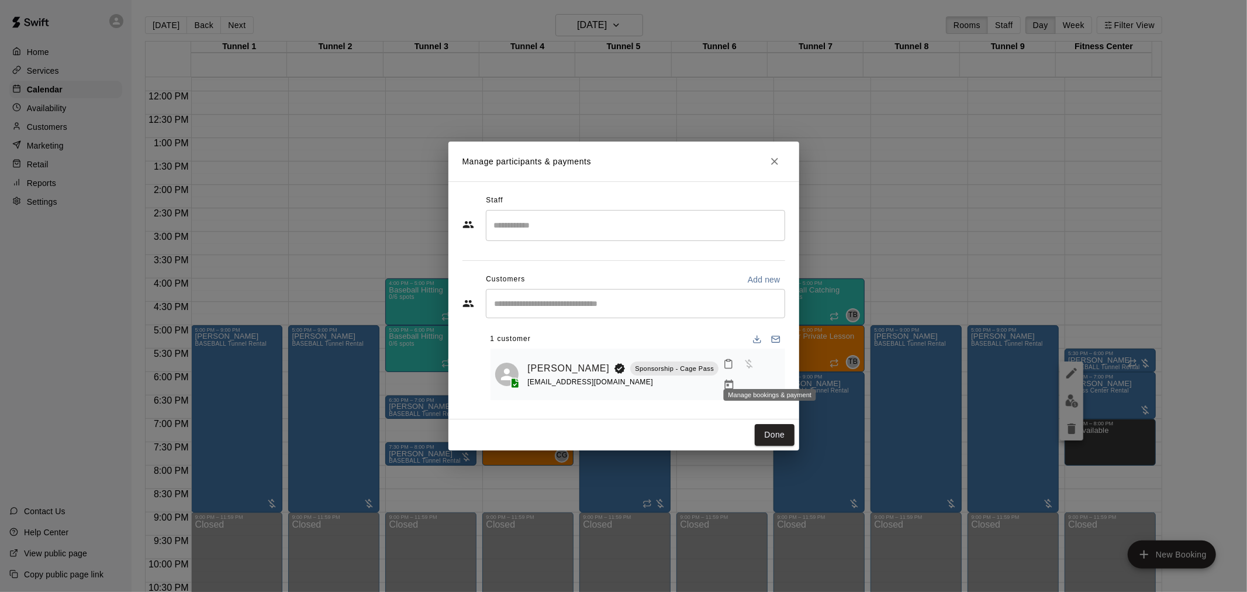
click at [740, 374] on button "Manage bookings & payment" at bounding box center [729, 384] width 21 height 21
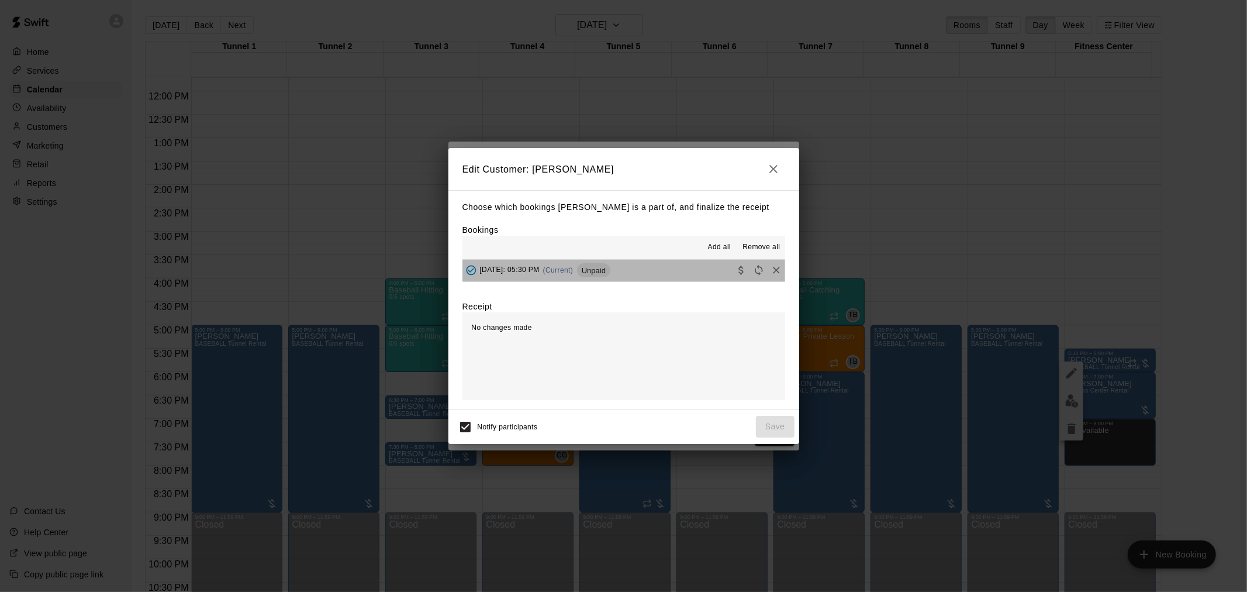
click at [610, 272] on span "Unpaid" at bounding box center [593, 270] width 33 height 9
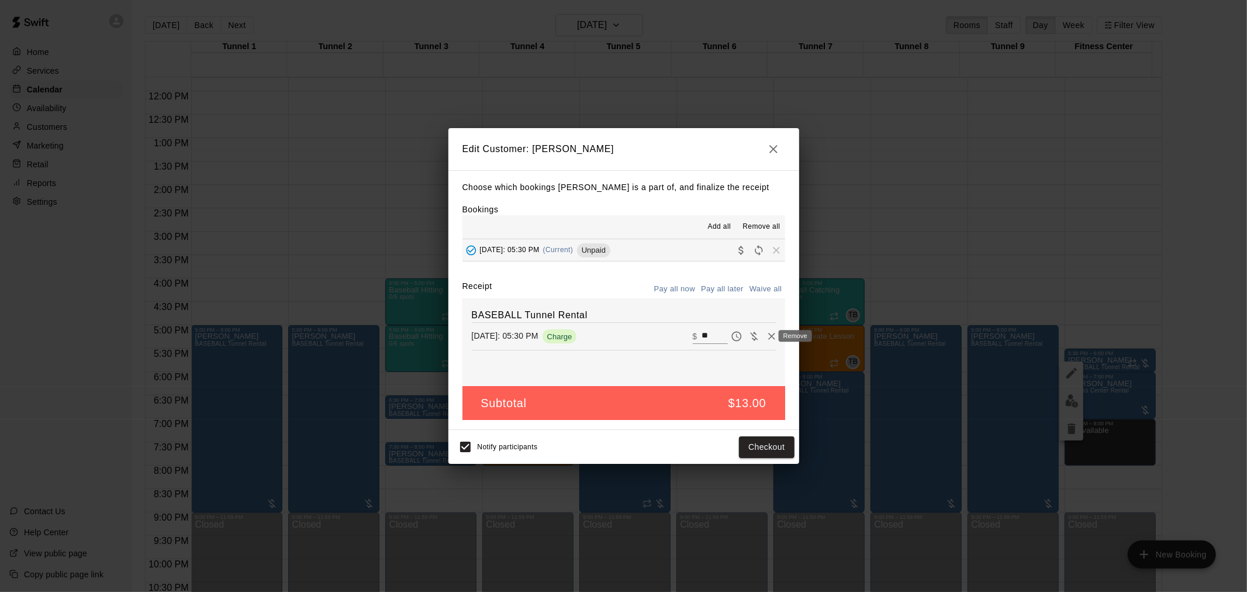
click at [766, 339] on icon "Remove" at bounding box center [772, 336] width 12 height 12
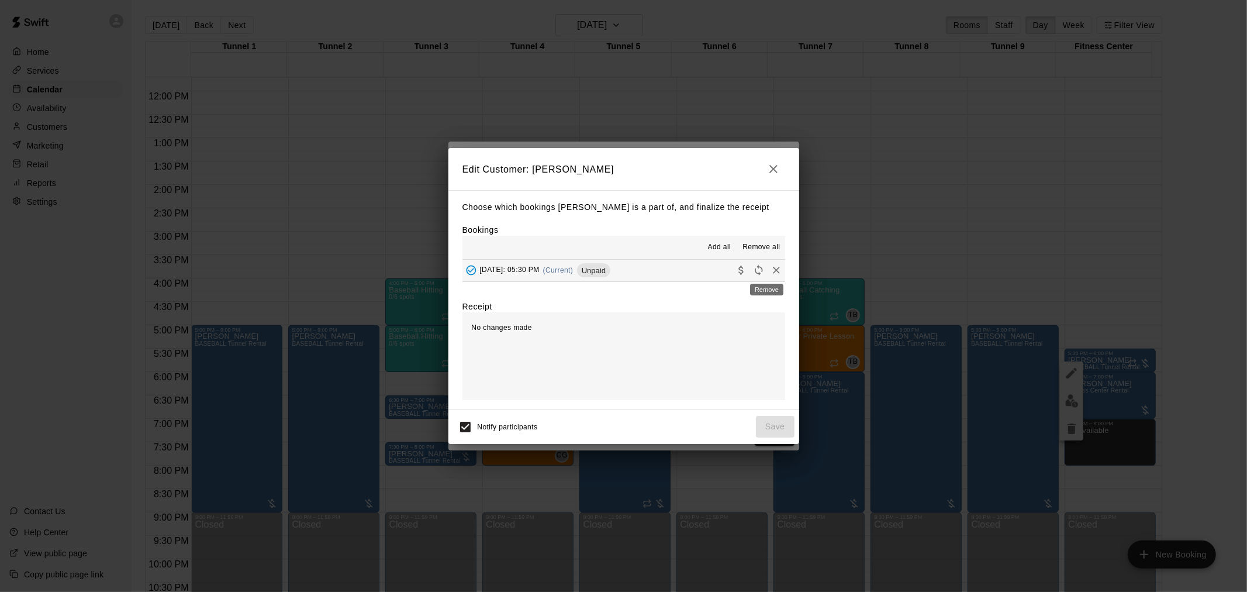
click at [771, 270] on icon "Remove" at bounding box center [777, 270] width 12 height 12
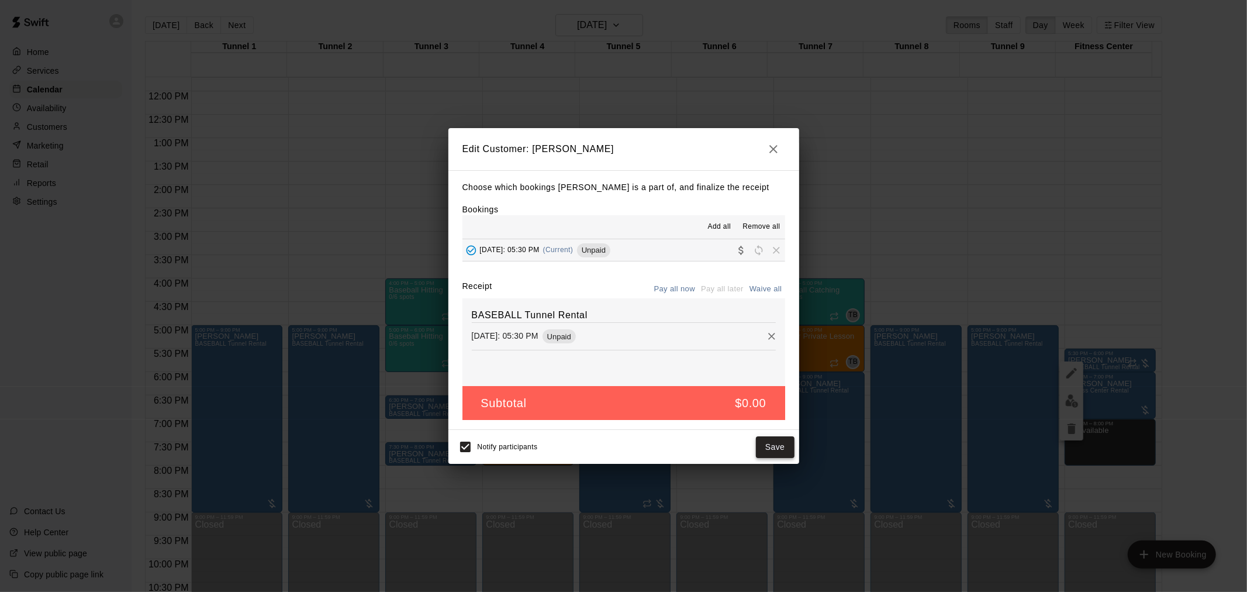
click at [782, 439] on button "Save" at bounding box center [775, 447] width 39 height 22
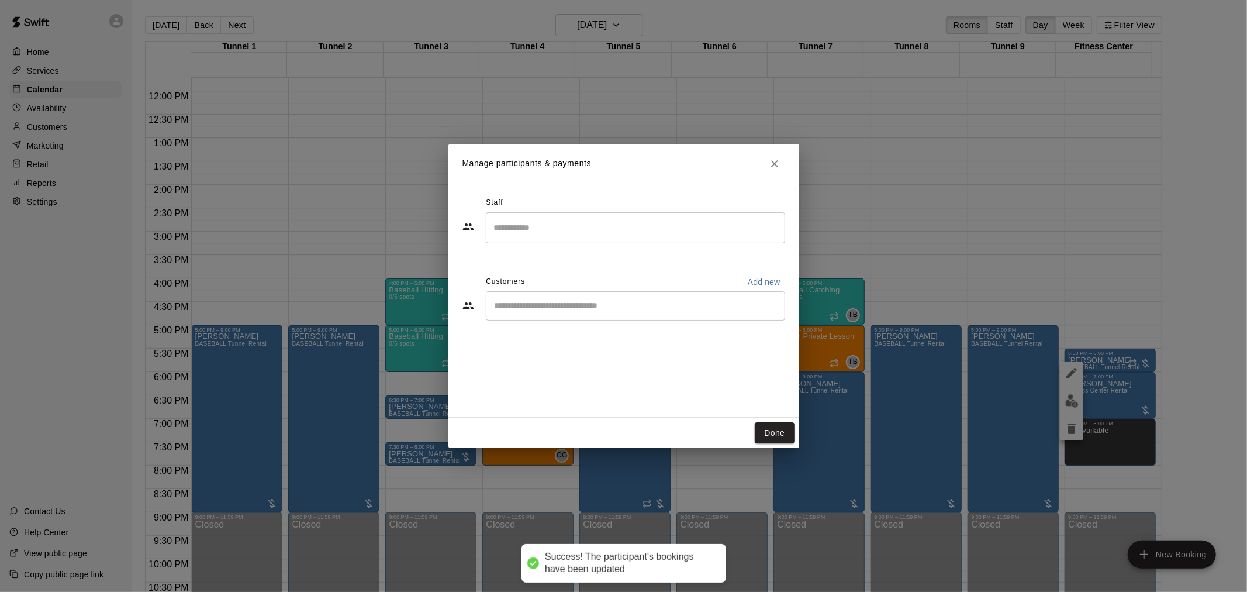
click at [663, 306] on input "Start typing to search customers..." at bounding box center [635, 306] width 289 height 12
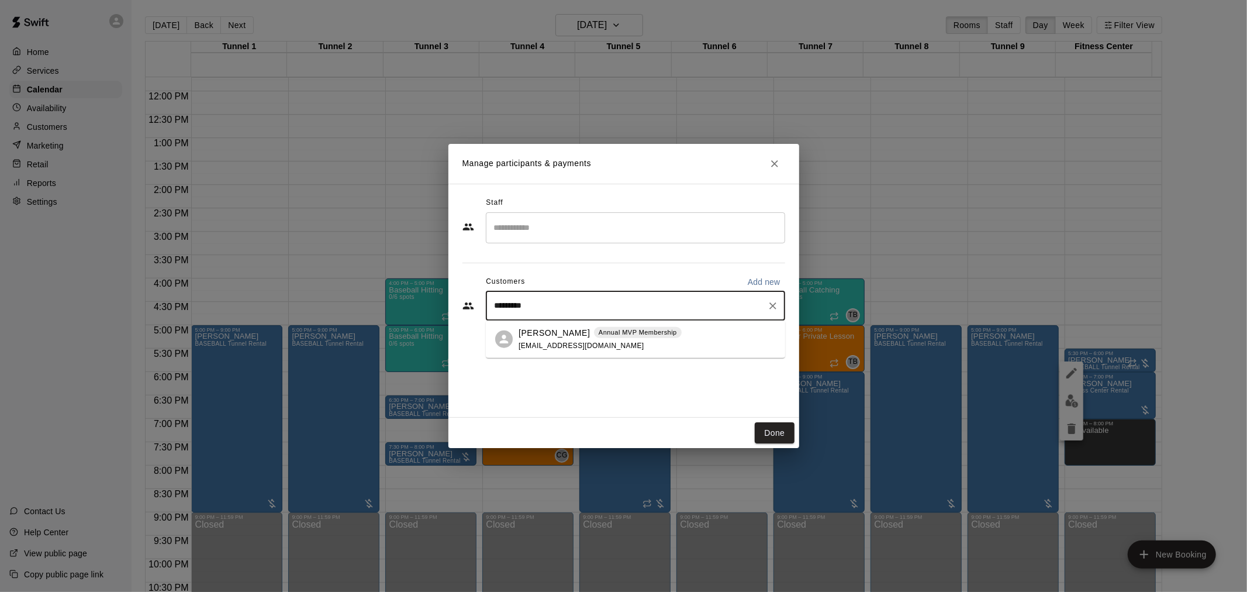
type input "**********"
click at [659, 337] on div "Annual MVP Membership" at bounding box center [638, 332] width 88 height 12
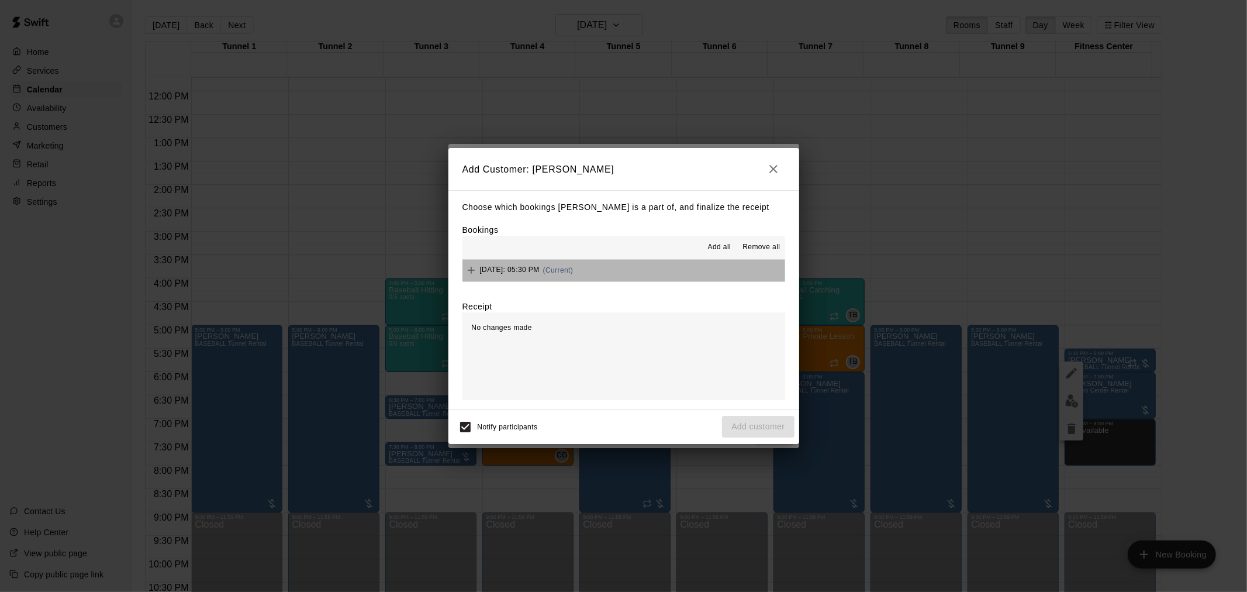
click at [661, 275] on button "Wednesday, September 24: 05:30 PM (Current)" at bounding box center [623, 271] width 323 height 22
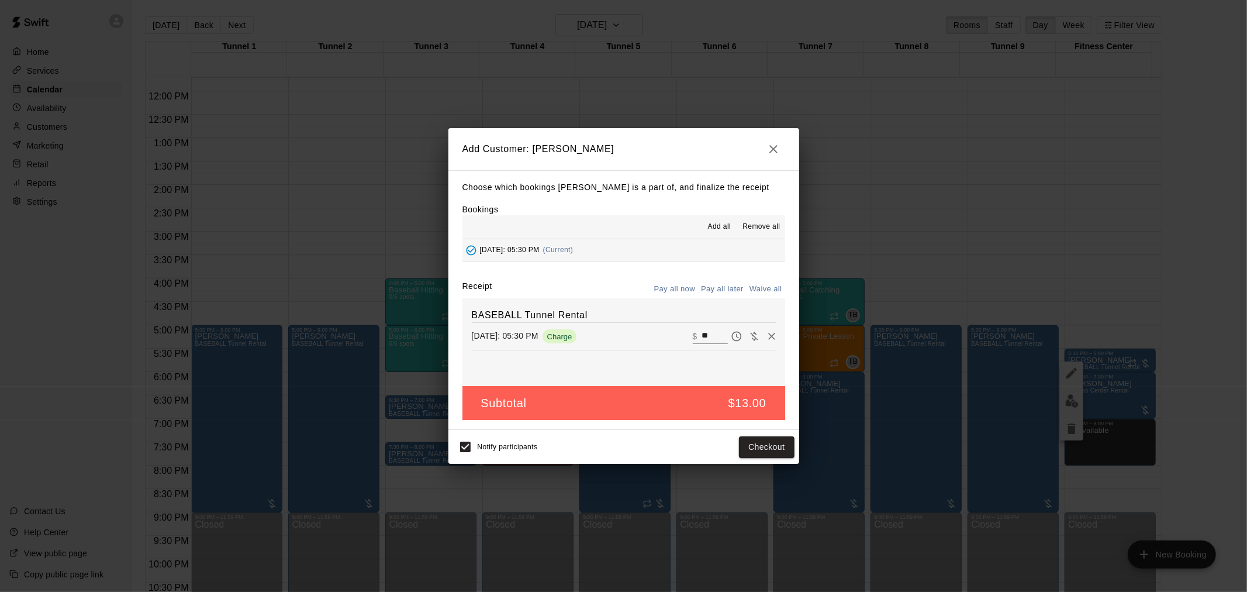
click at [717, 290] on button "Pay all later" at bounding box center [722, 289] width 49 height 18
click at [764, 436] on div "Notify participants Add customer" at bounding box center [623, 446] width 341 height 25
click at [775, 448] on button "Add customer" at bounding box center [758, 447] width 72 height 22
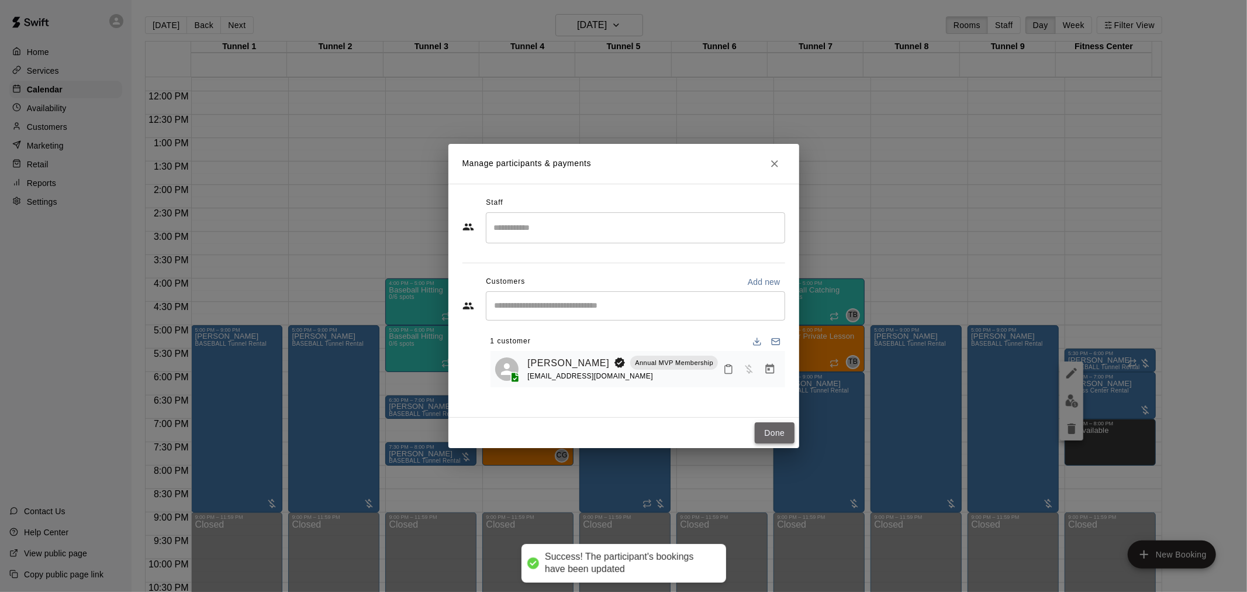
click at [785, 426] on button "Done" at bounding box center [774, 433] width 39 height 22
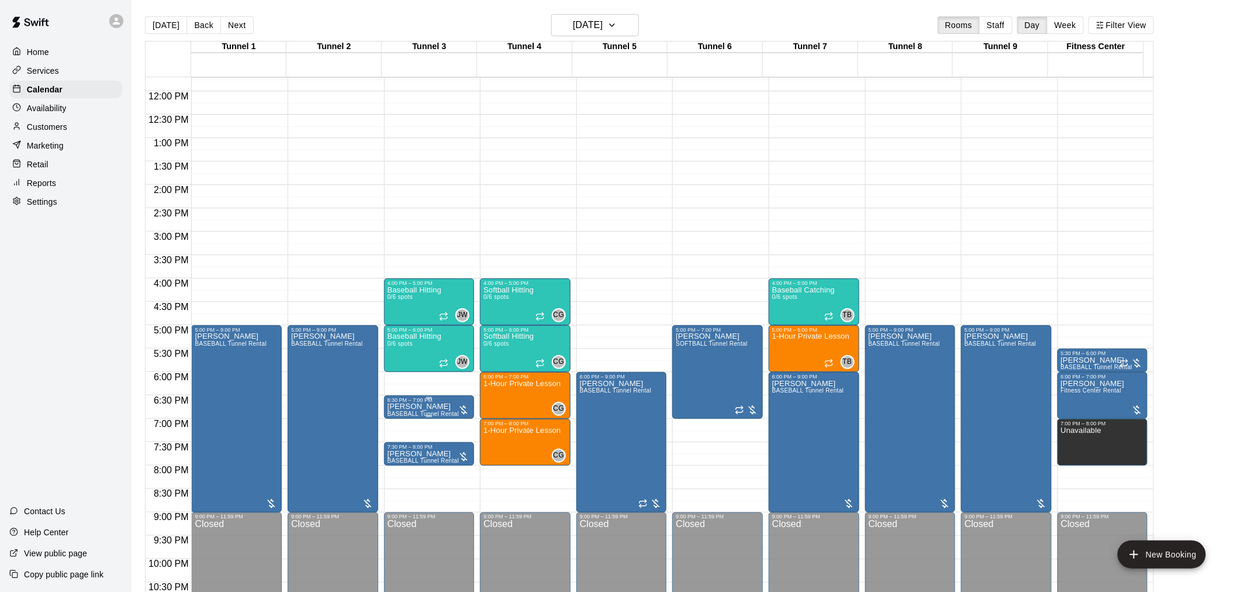
click at [423, 411] on span "BASEBALL Tunnel Rental" at bounding box center [424, 413] width 72 height 6
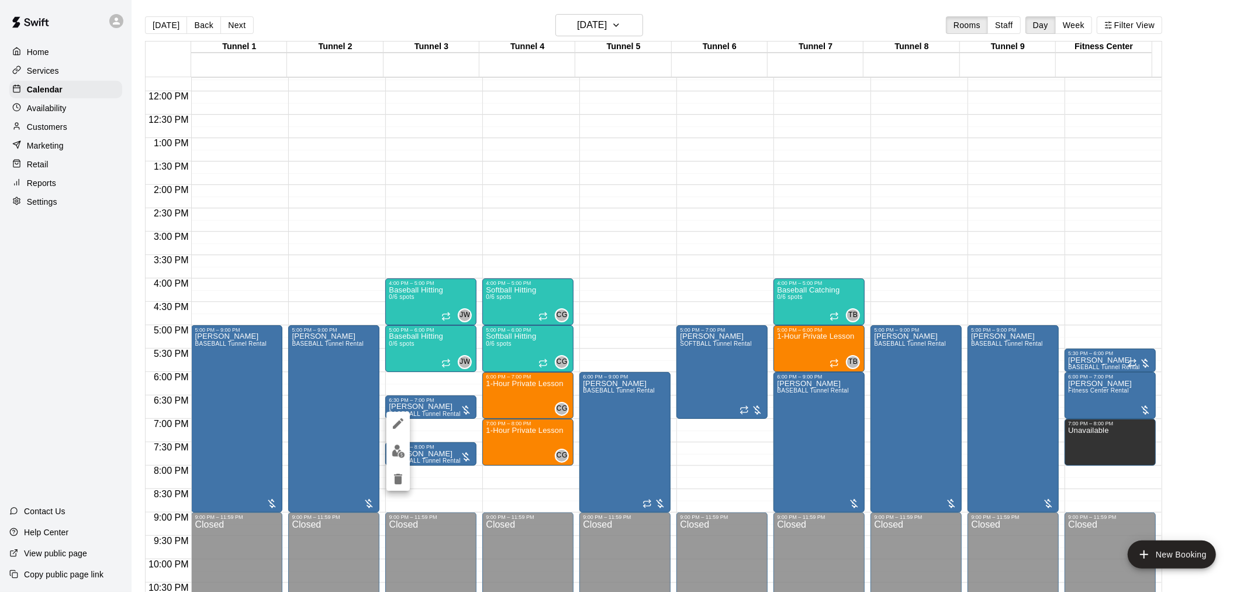
click at [393, 452] on img "edit" at bounding box center [398, 450] width 13 height 13
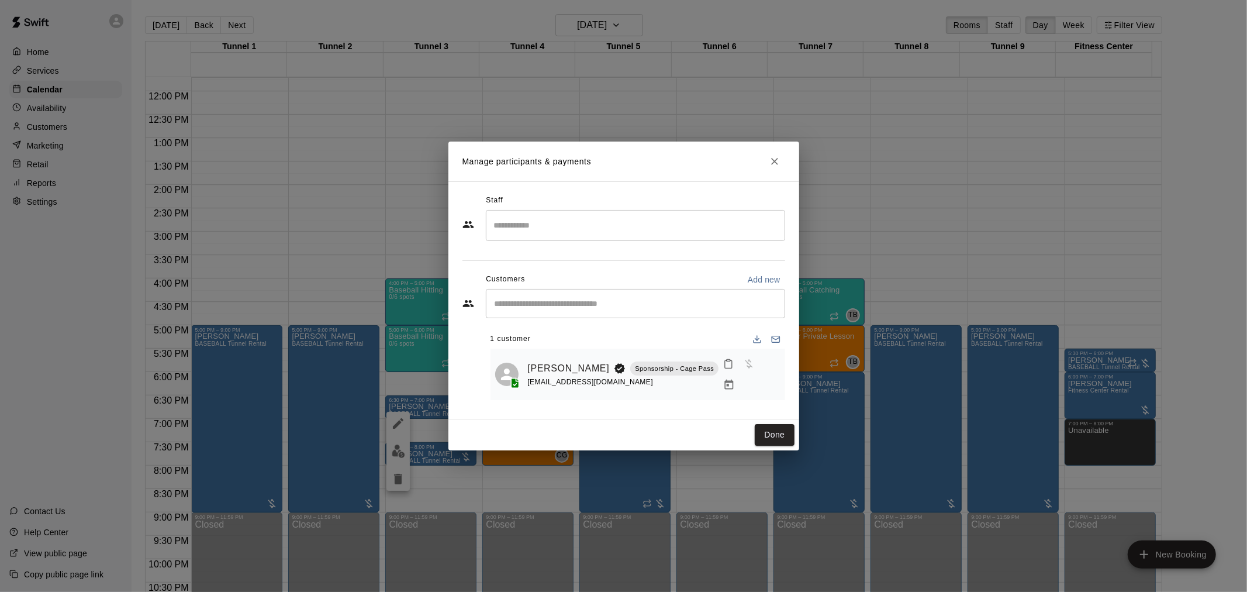
click at [735, 379] on icon "Manage bookings & payment" at bounding box center [729, 385] width 12 height 12
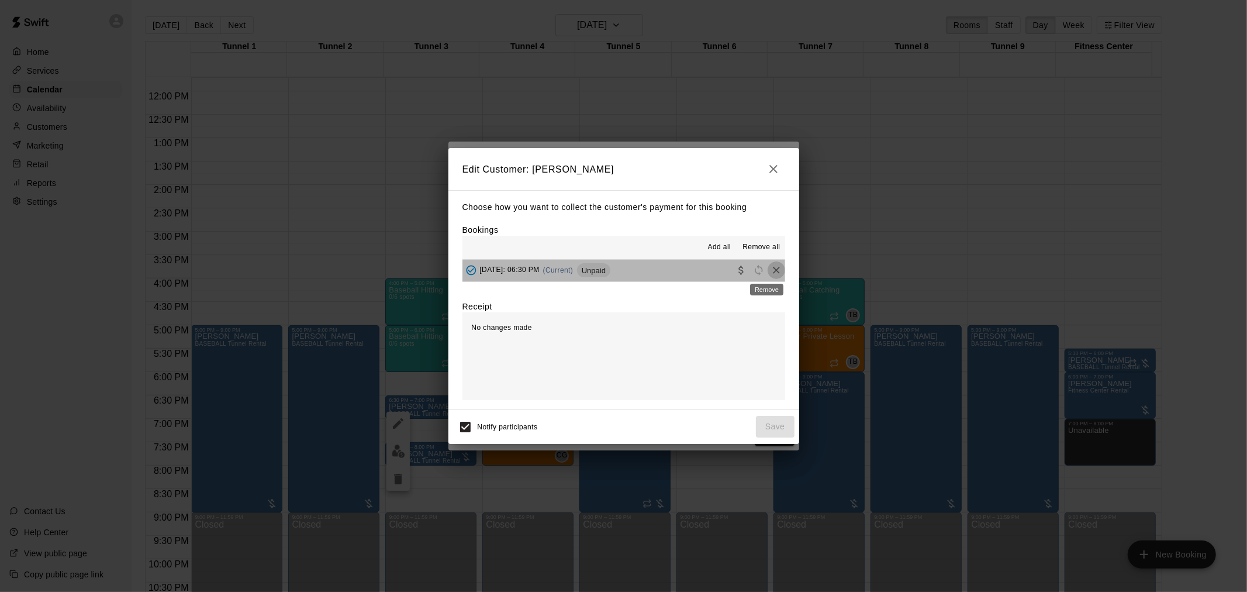
click at [771, 271] on icon "Remove" at bounding box center [777, 270] width 12 height 12
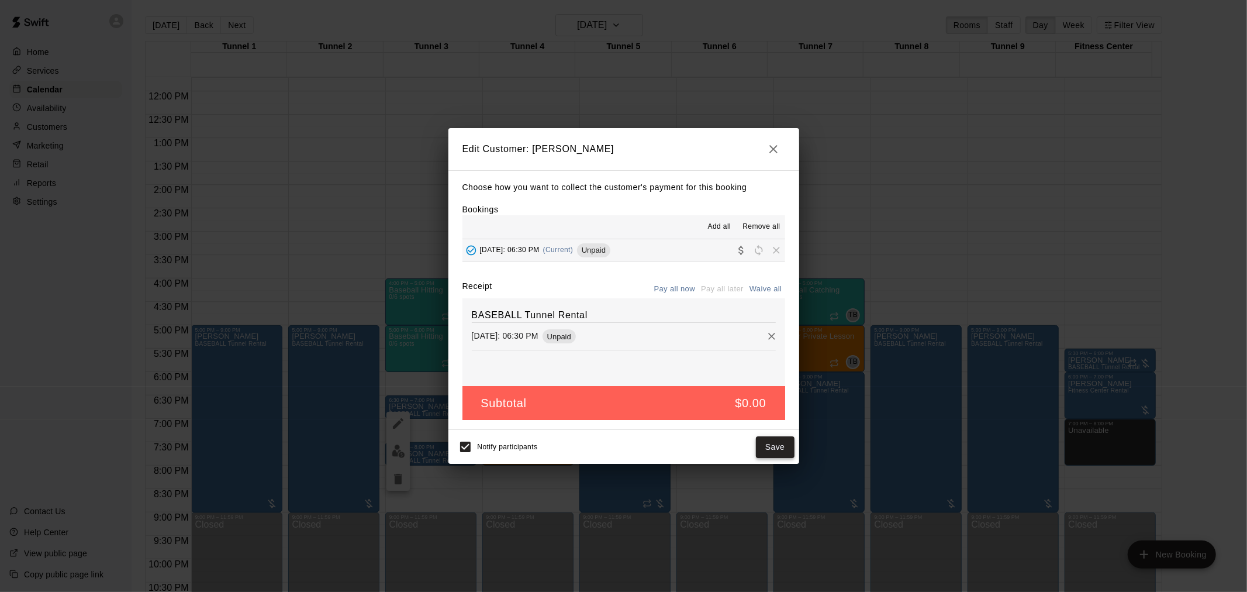
click at [779, 452] on button "Save" at bounding box center [775, 447] width 39 height 22
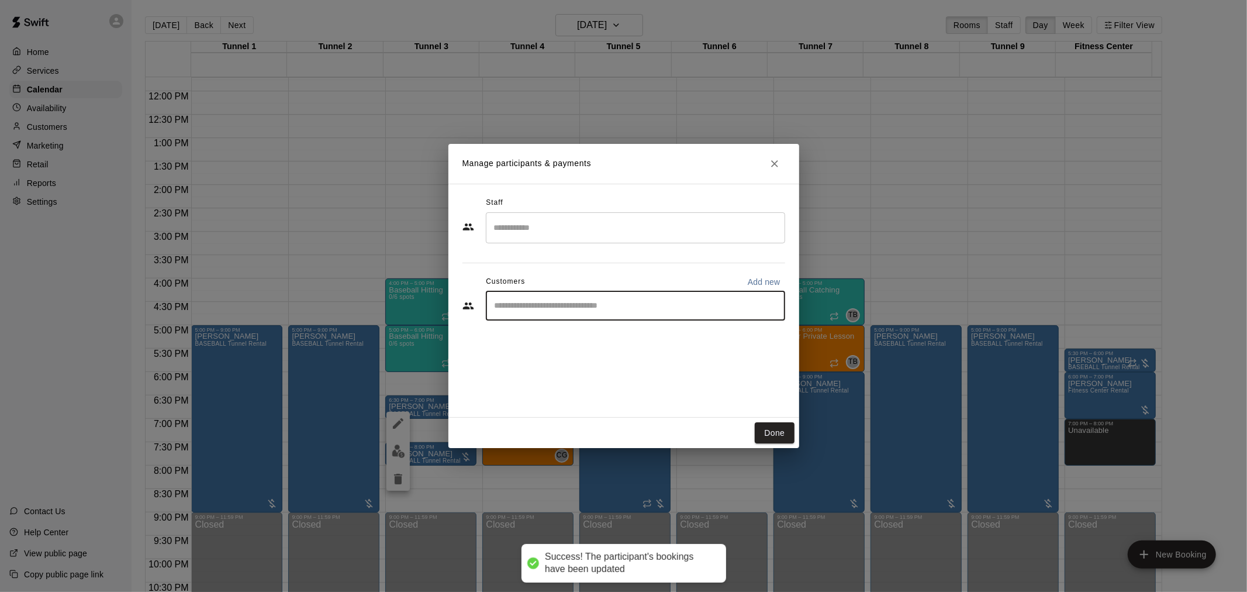
click at [683, 302] on input "Start typing to search customers..." at bounding box center [635, 306] width 289 height 12
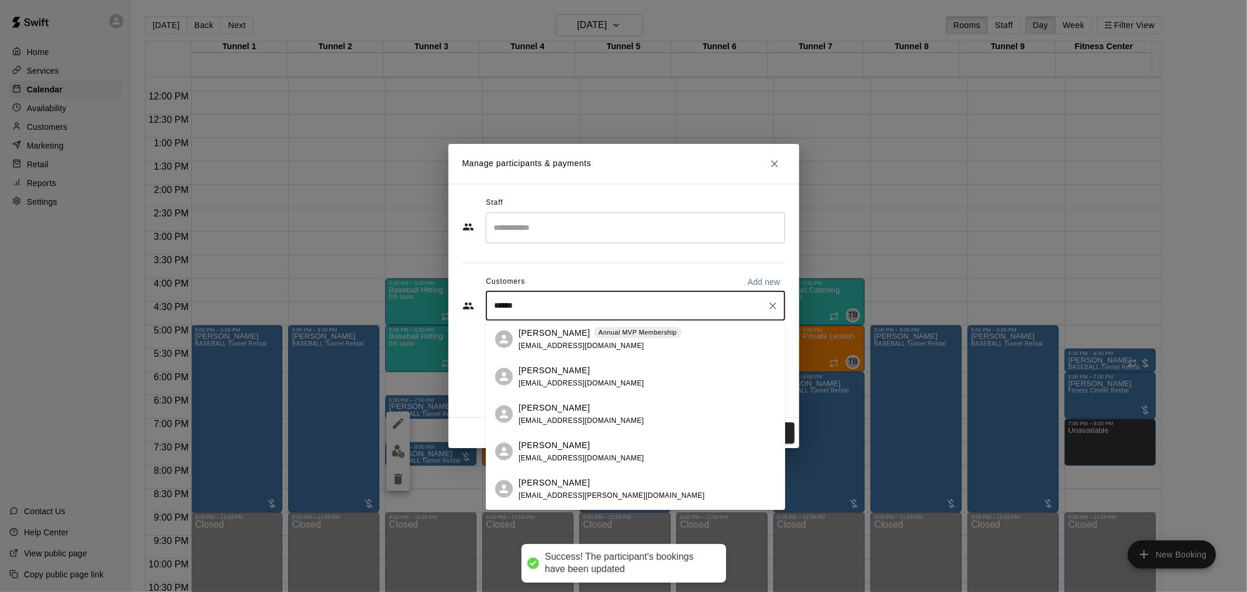
type input "******"
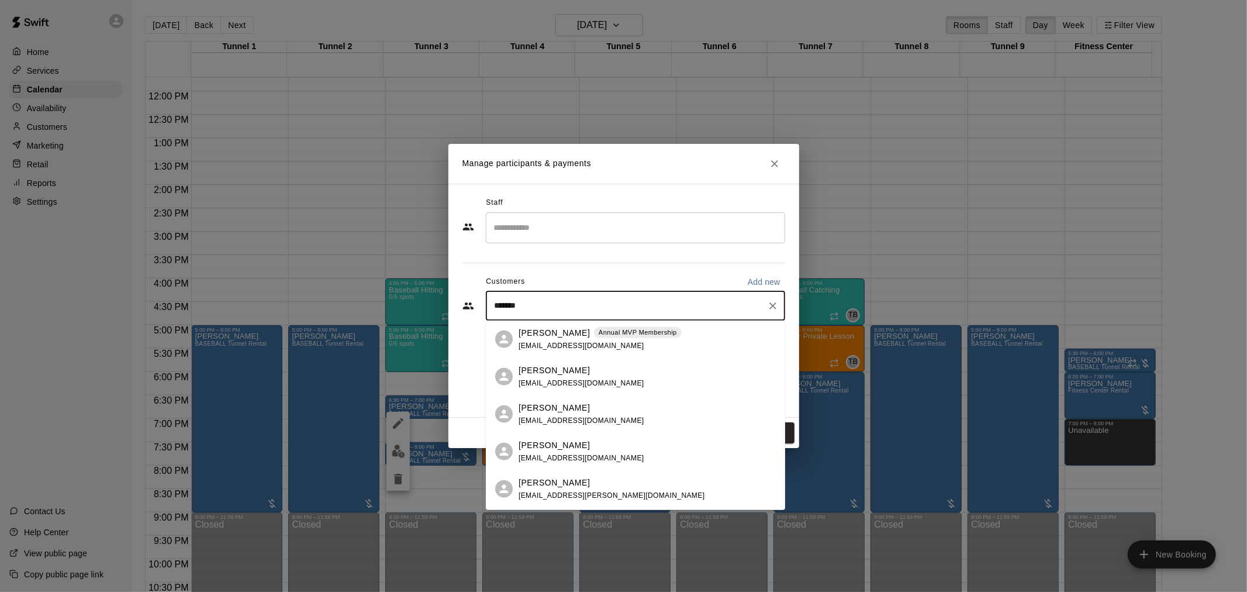
click at [681, 337] on div "Steven Rodriguez Annual MVP Membership mikaylaadel@gmail.com" at bounding box center [647, 338] width 257 height 25
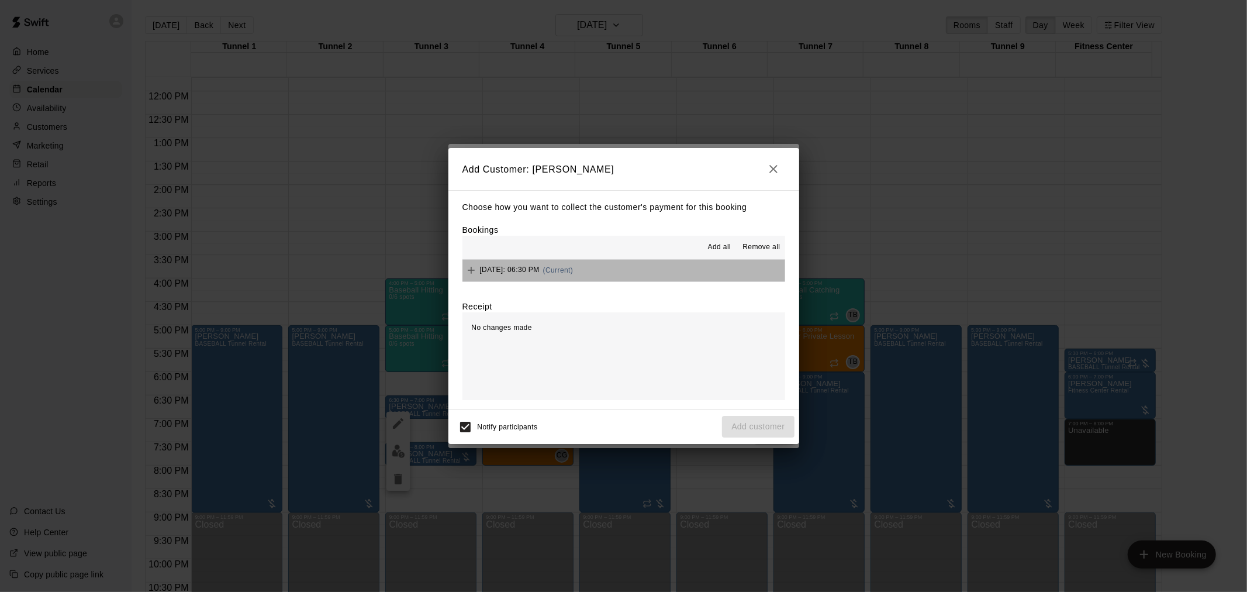
click at [646, 268] on button "Wednesday, September 24: 06:30 PM (Current)" at bounding box center [623, 271] width 323 height 22
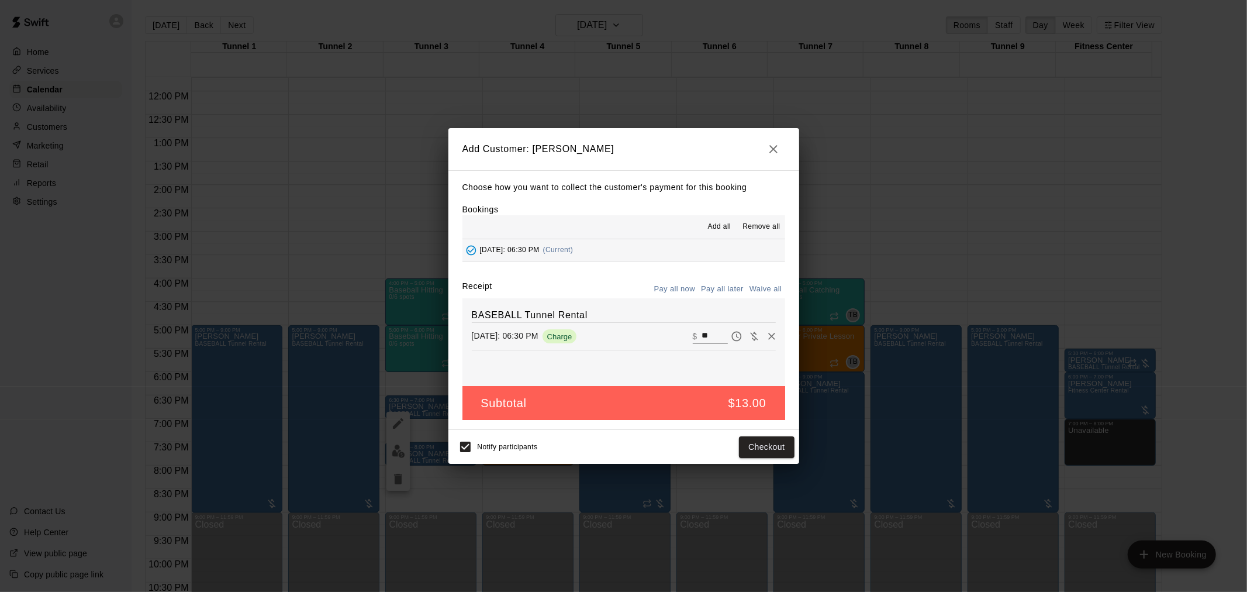
click at [712, 285] on button "Pay all later" at bounding box center [722, 289] width 49 height 18
click at [766, 454] on button "Add customer" at bounding box center [758, 447] width 72 height 22
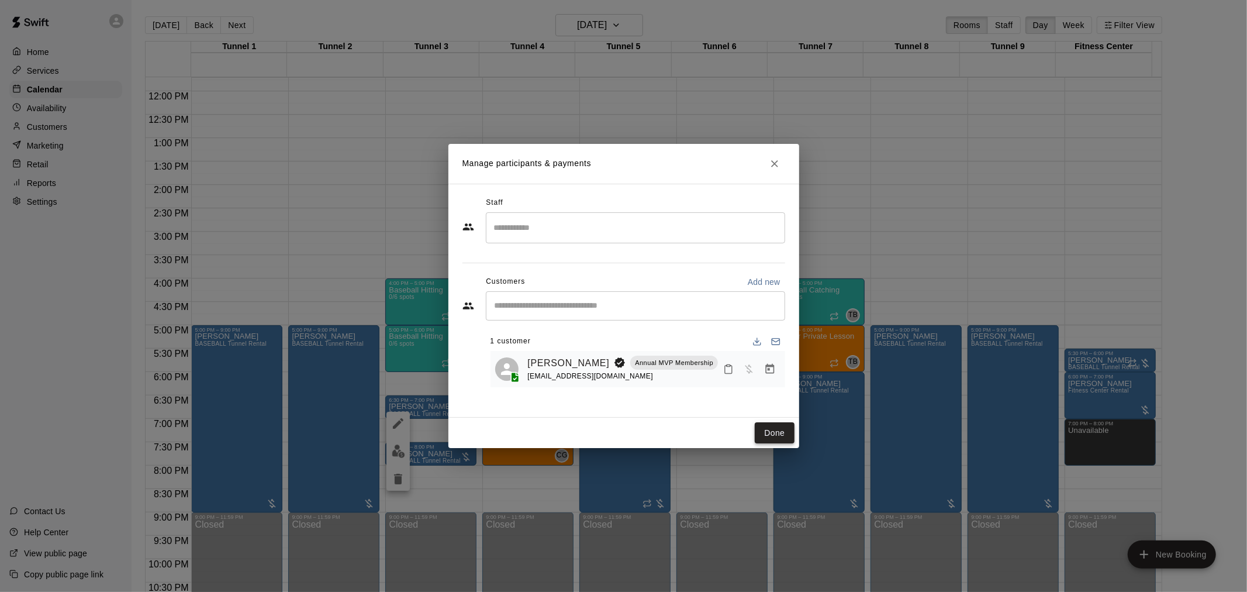
click at [776, 422] on button "Done" at bounding box center [774, 433] width 39 height 22
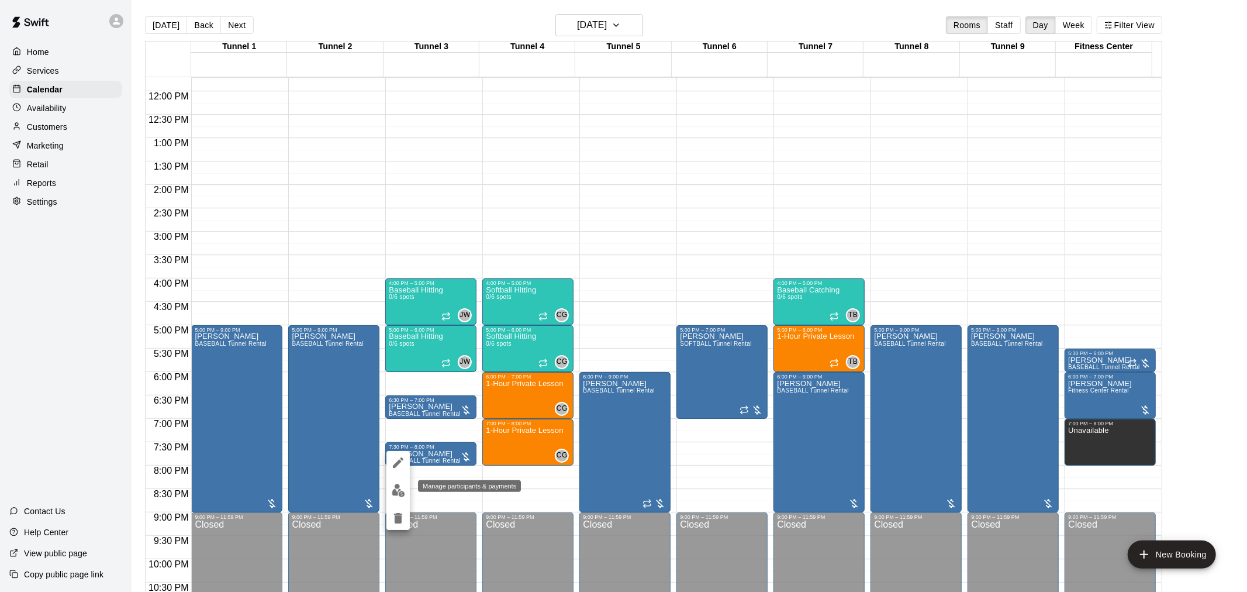
click at [402, 491] on img "edit" at bounding box center [398, 489] width 13 height 13
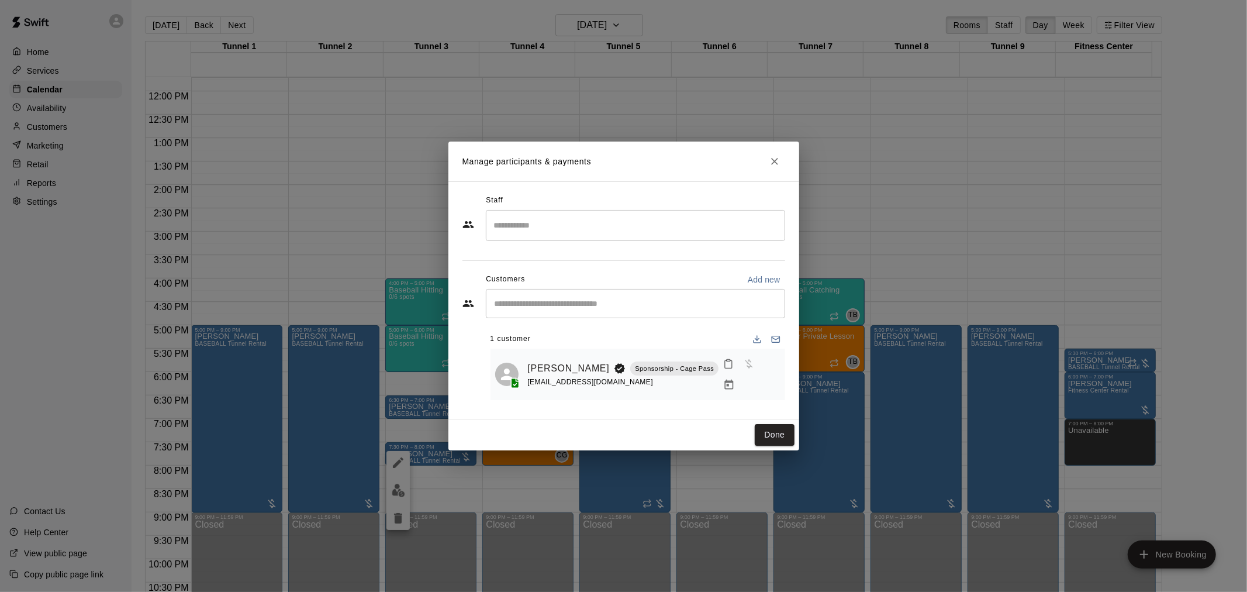
click at [735, 379] on icon "Manage bookings & payment" at bounding box center [729, 385] width 12 height 12
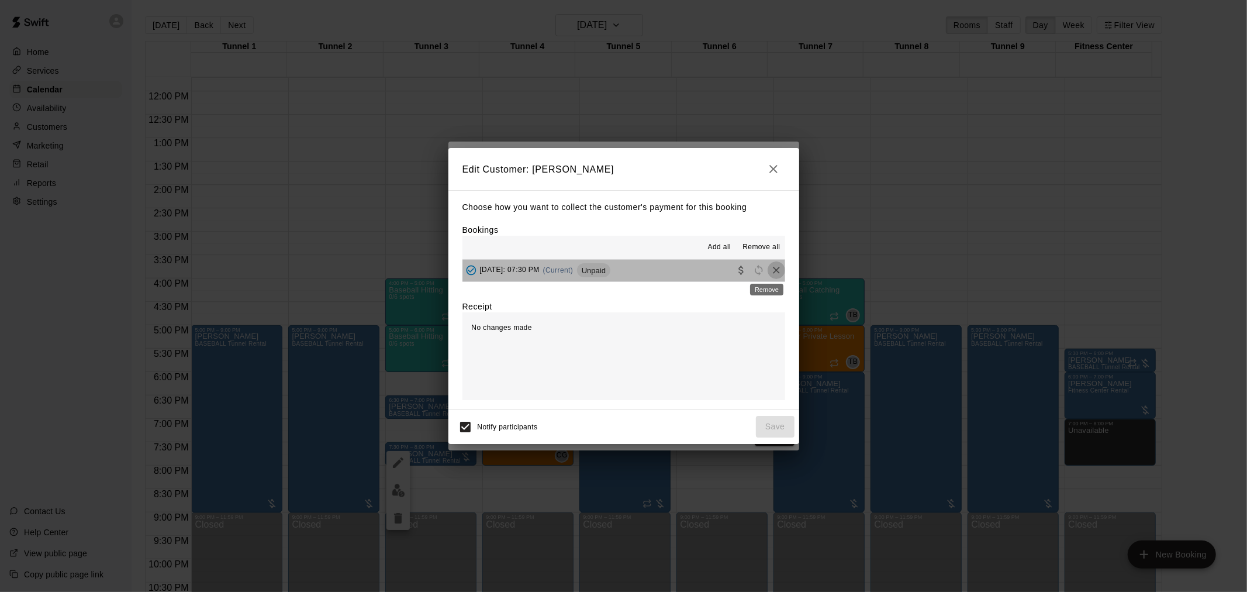
click at [771, 268] on icon "Remove" at bounding box center [777, 270] width 12 height 12
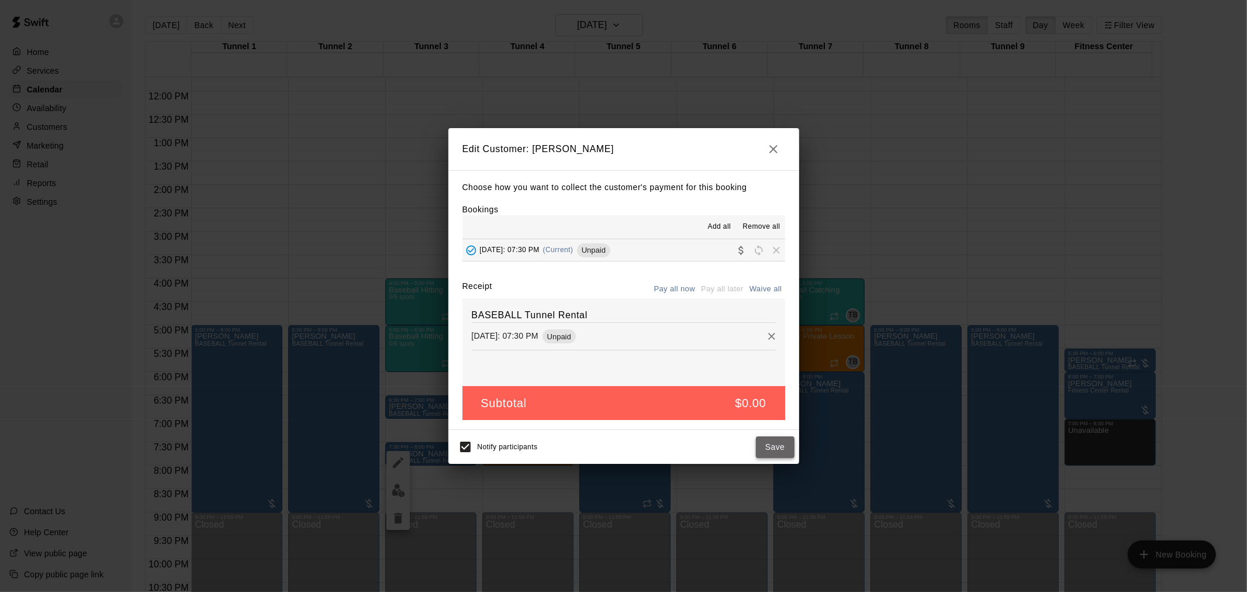
click at [771, 454] on button "Save" at bounding box center [775, 447] width 39 height 22
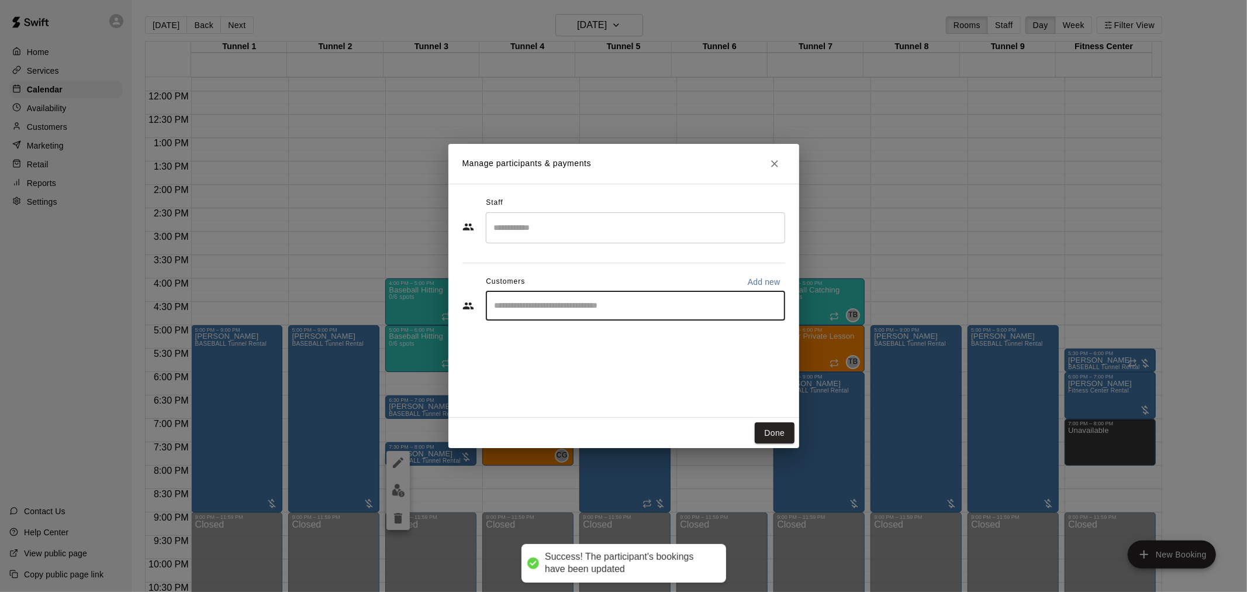
click at [620, 304] on input "Start typing to search customers..." at bounding box center [635, 306] width 289 height 12
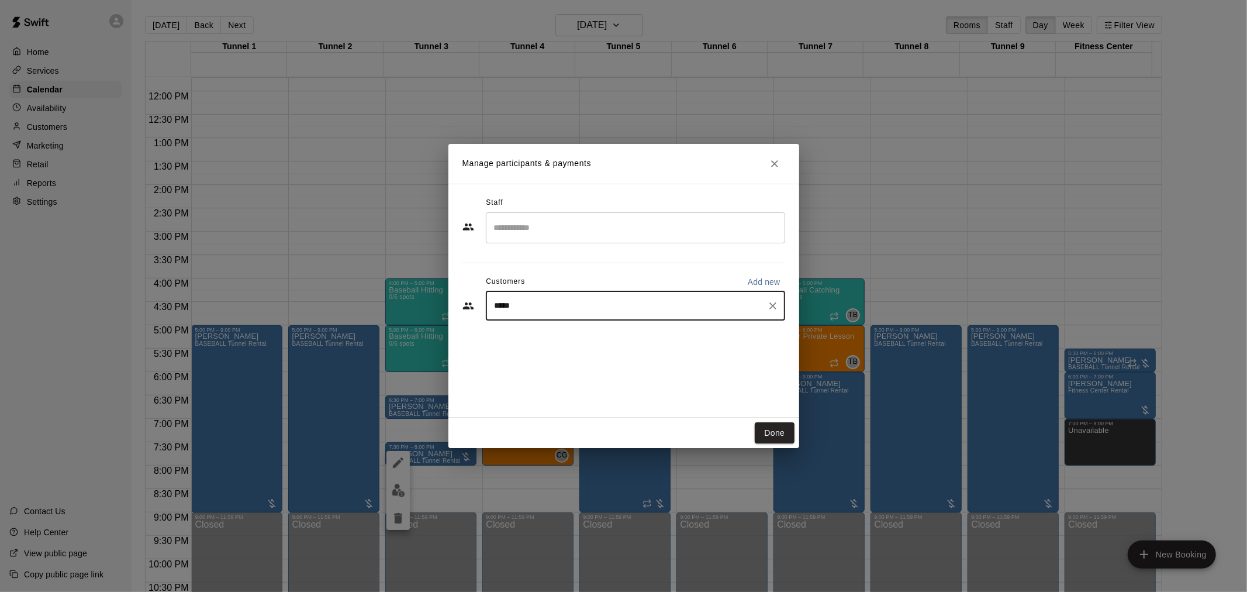
type input "******"
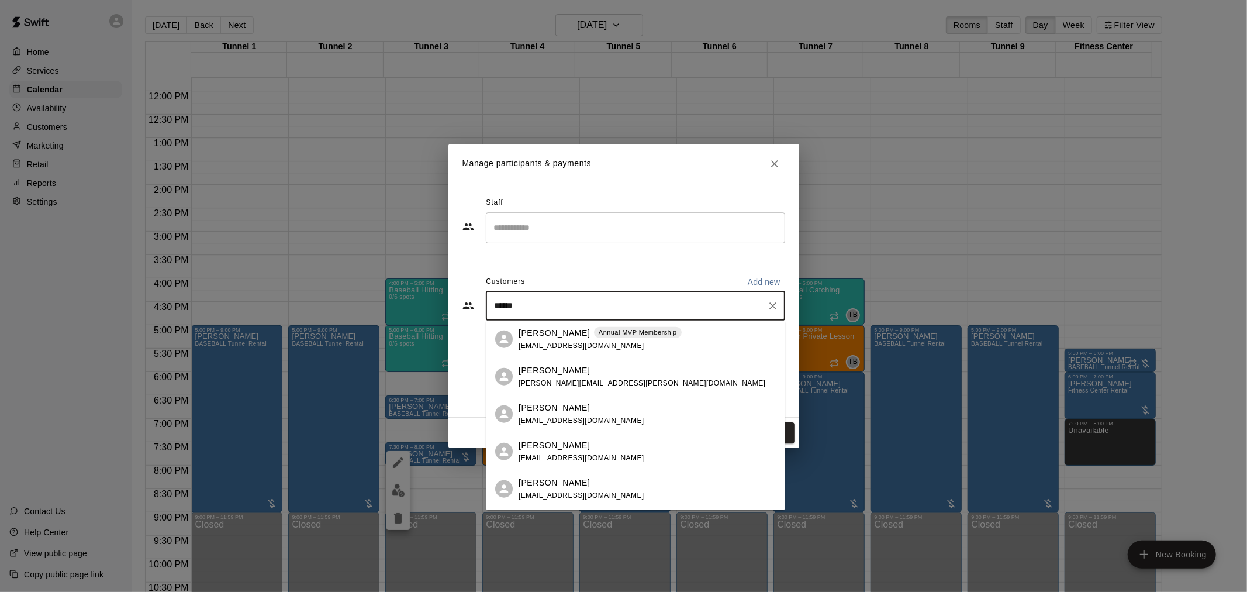
click at [599, 331] on p "Annual MVP Membership" at bounding box center [638, 332] width 78 height 10
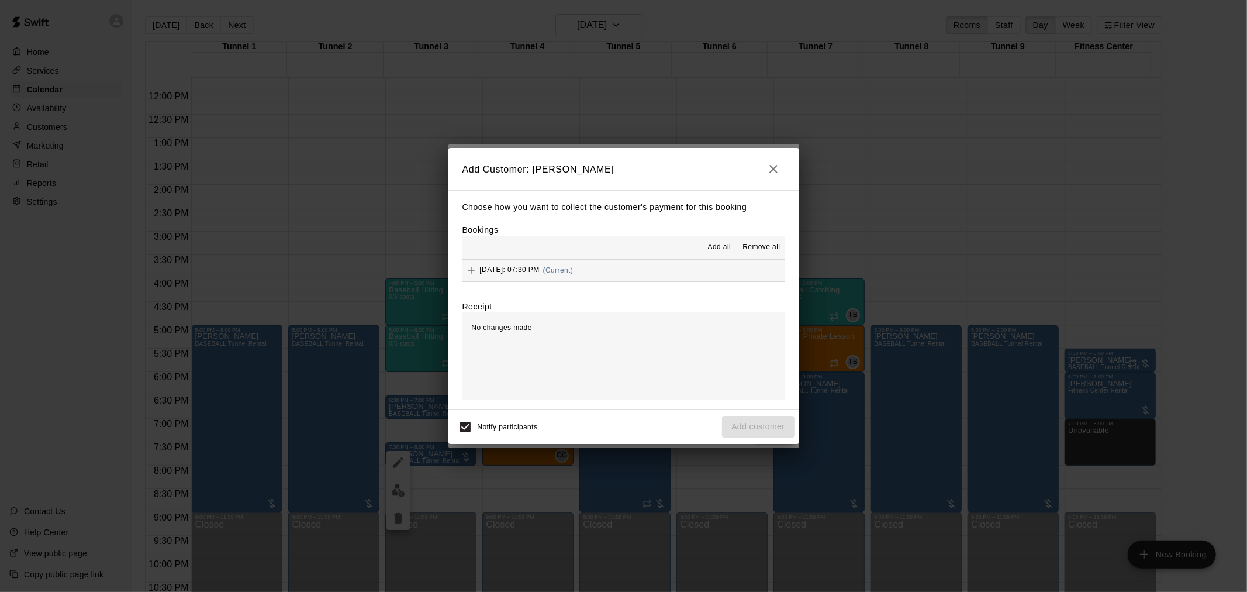
click at [574, 267] on span "(Current)" at bounding box center [558, 270] width 30 height 8
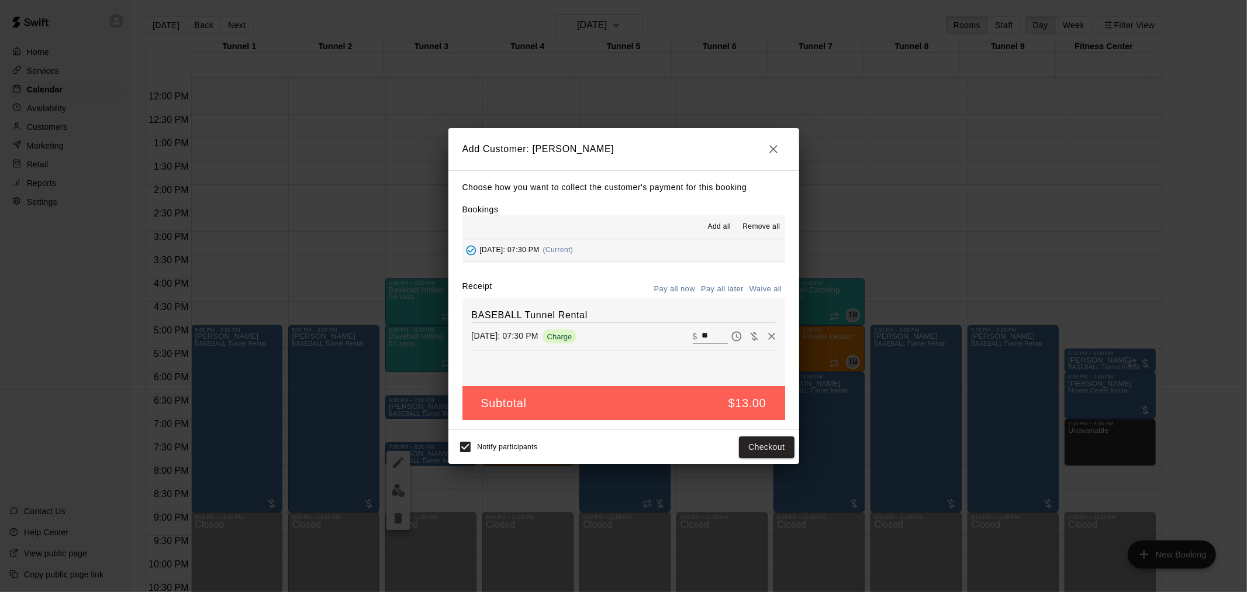
click at [724, 288] on button "Pay all later" at bounding box center [722, 289] width 49 height 18
click at [760, 451] on button "Add customer" at bounding box center [758, 447] width 72 height 22
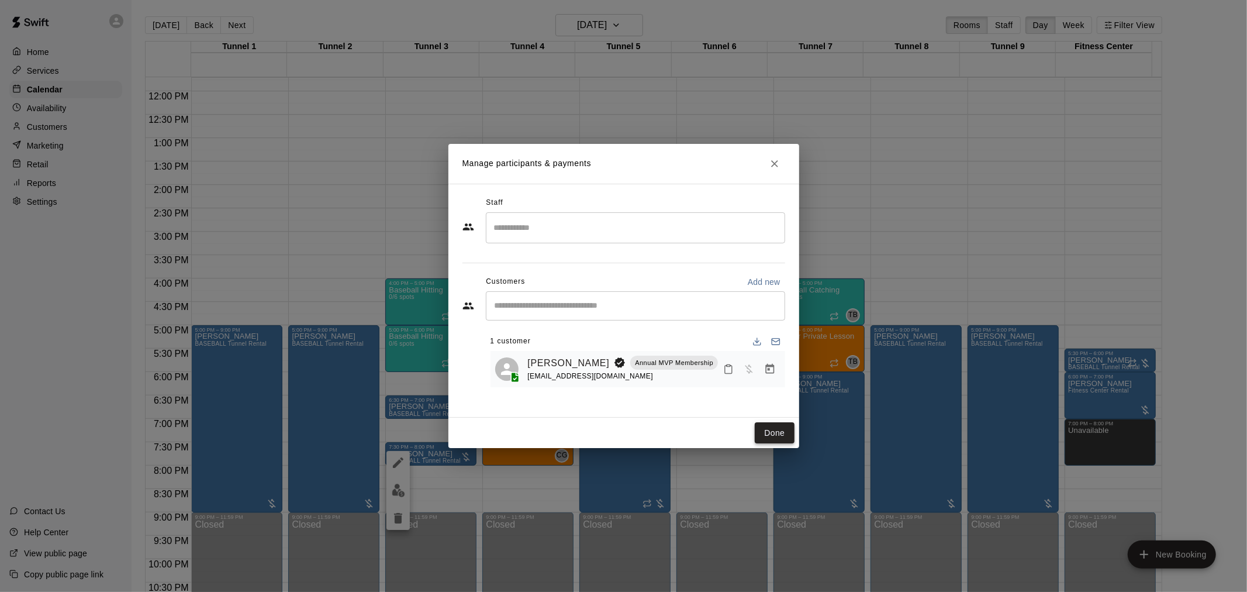
click at [763, 426] on button "Done" at bounding box center [774, 433] width 39 height 22
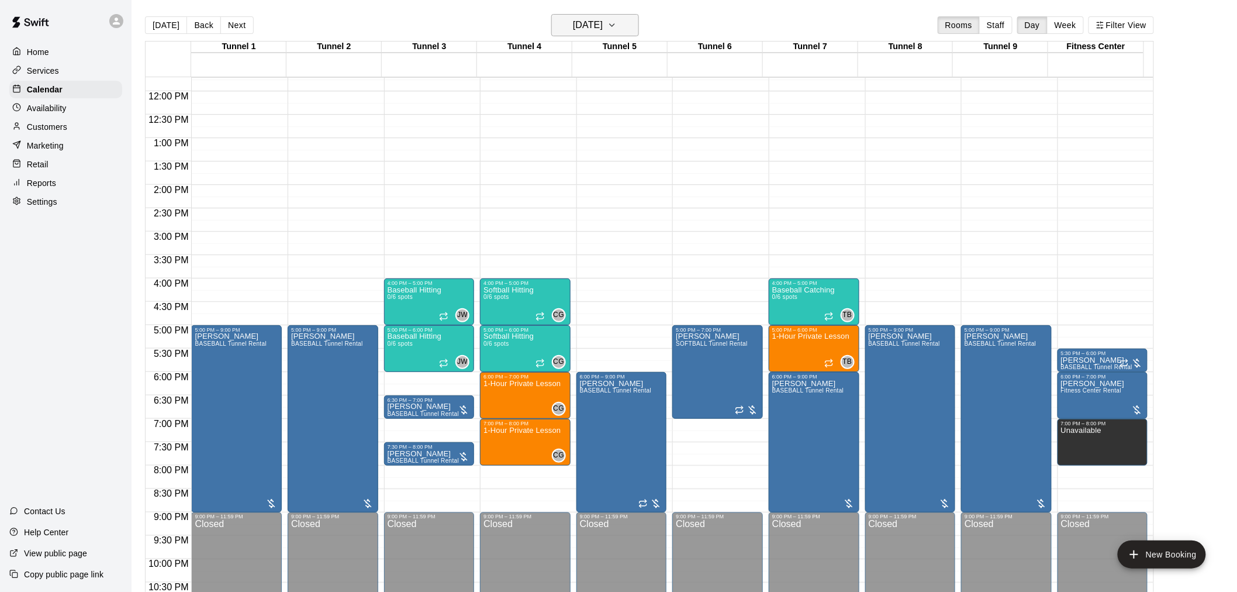
click at [600, 18] on h6 "Wednesday Sep 24" at bounding box center [588, 25] width 30 height 16
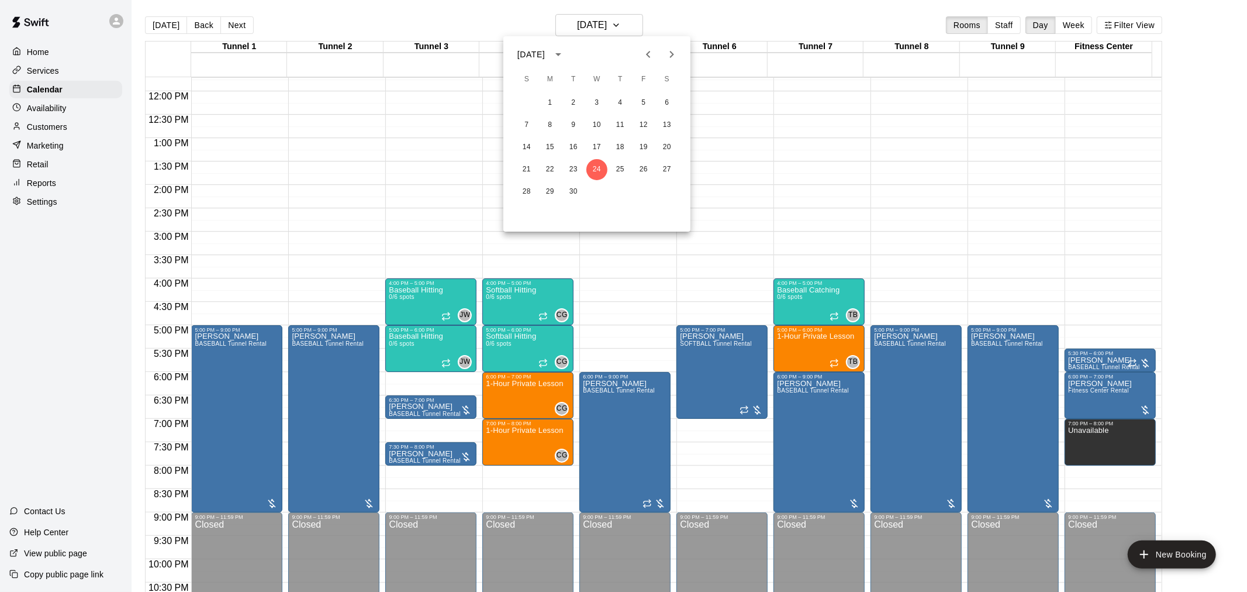
click at [676, 38] on div "September 2025 S M T W T F S 1 2 3 4 5 6 7 8 9 10 11 12 13 14 15 16 17 18 19 20…" at bounding box center [596, 133] width 187 height 195
click at [674, 47] on icon "Next month" at bounding box center [672, 54] width 14 height 14
click at [604, 103] on button "1" at bounding box center [596, 102] width 21 height 21
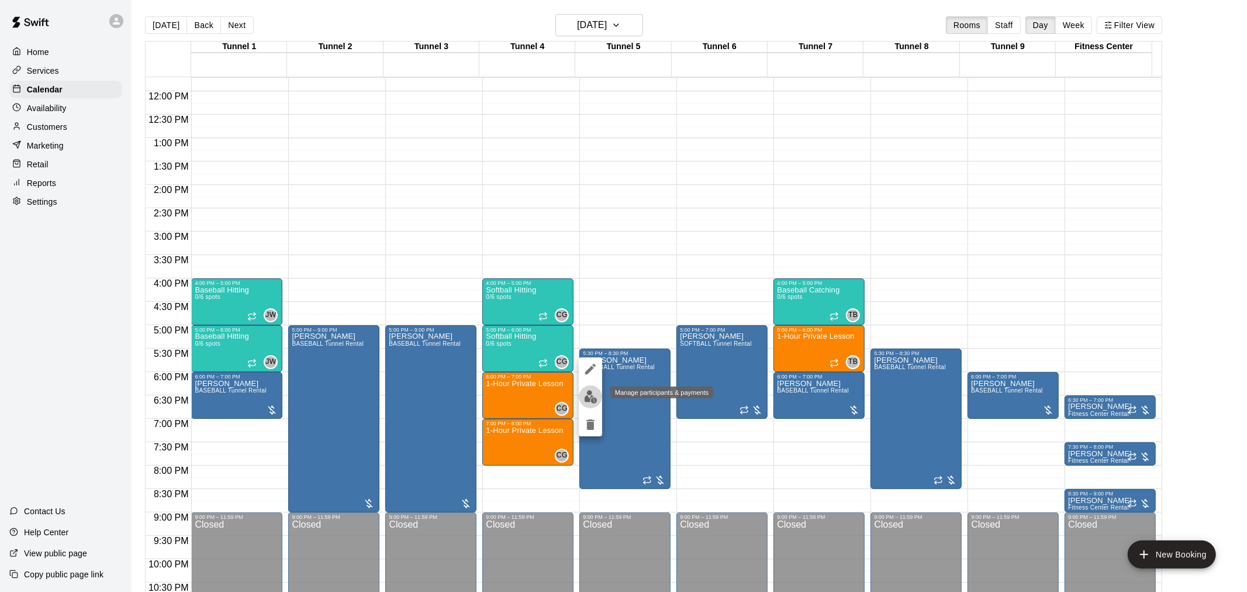
click at [585, 392] on img "edit" at bounding box center [590, 396] width 13 height 13
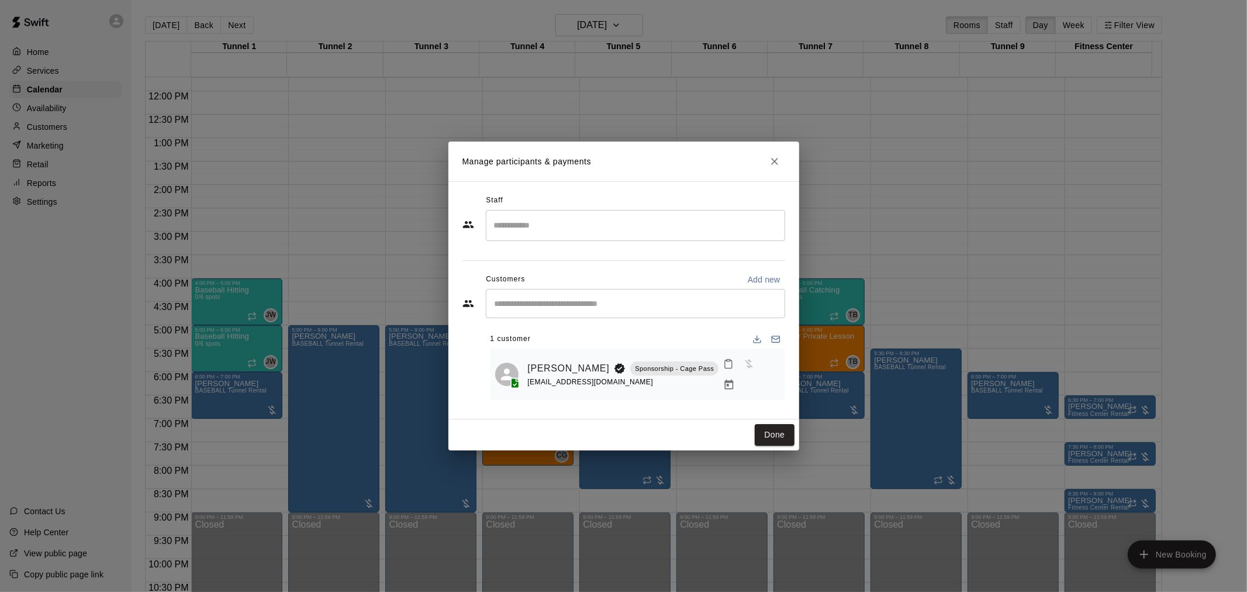
click at [734, 379] on icon "Manage bookings & payment" at bounding box center [729, 384] width 9 height 10
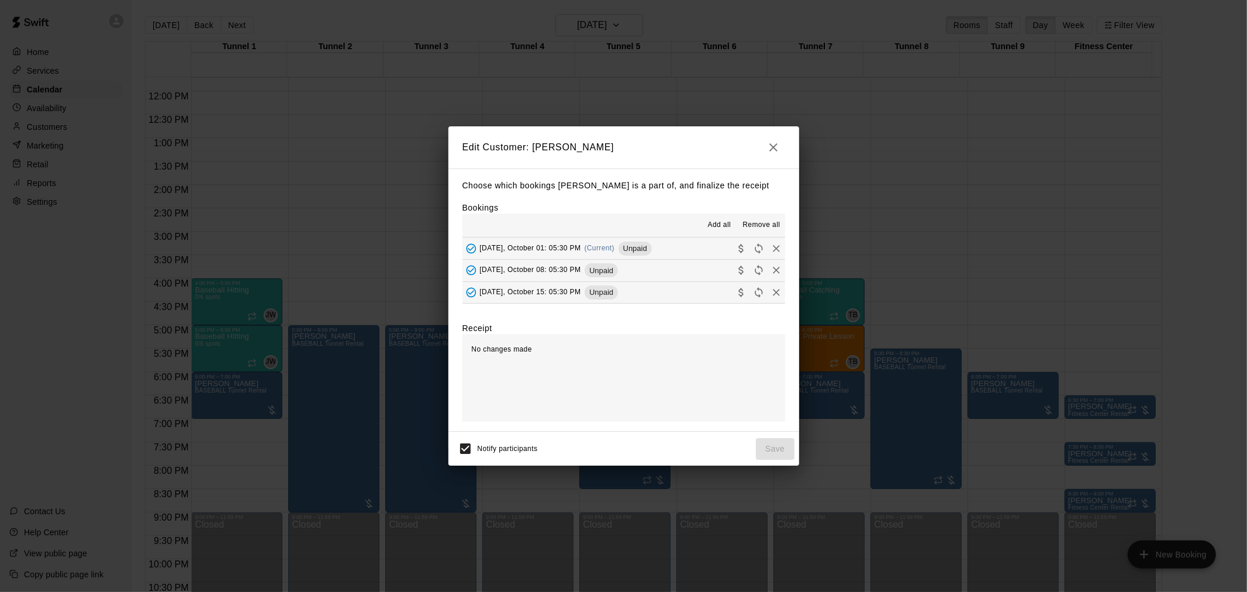
click at [758, 224] on span "Remove all" at bounding box center [760, 225] width 37 height 12
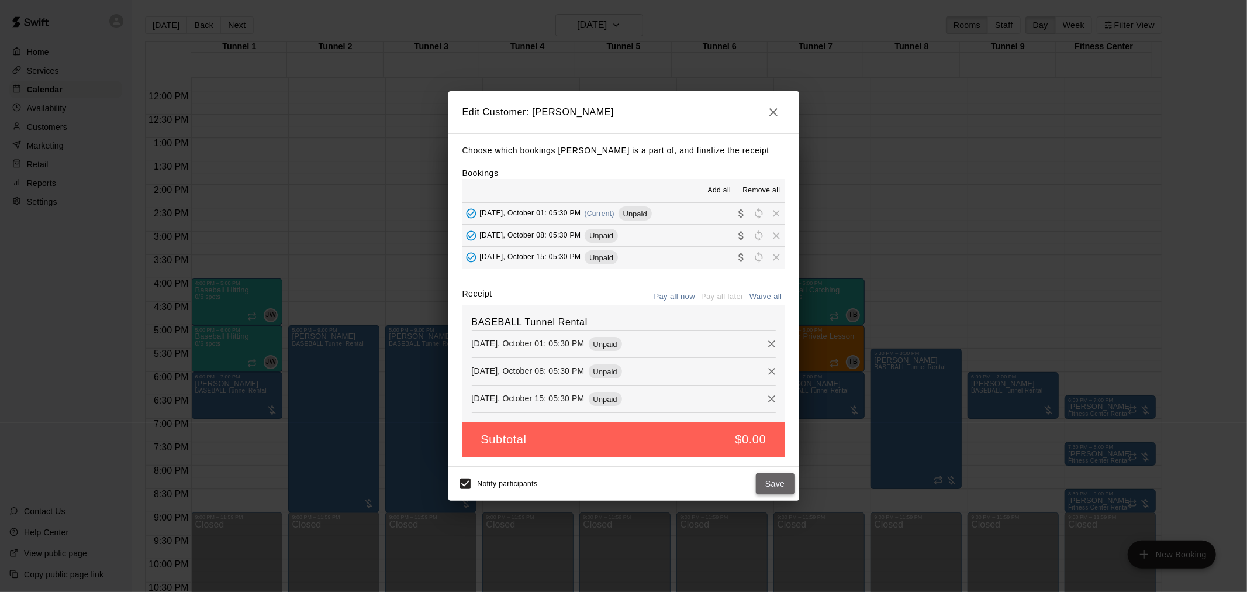
click at [771, 476] on button "Save" at bounding box center [775, 484] width 39 height 22
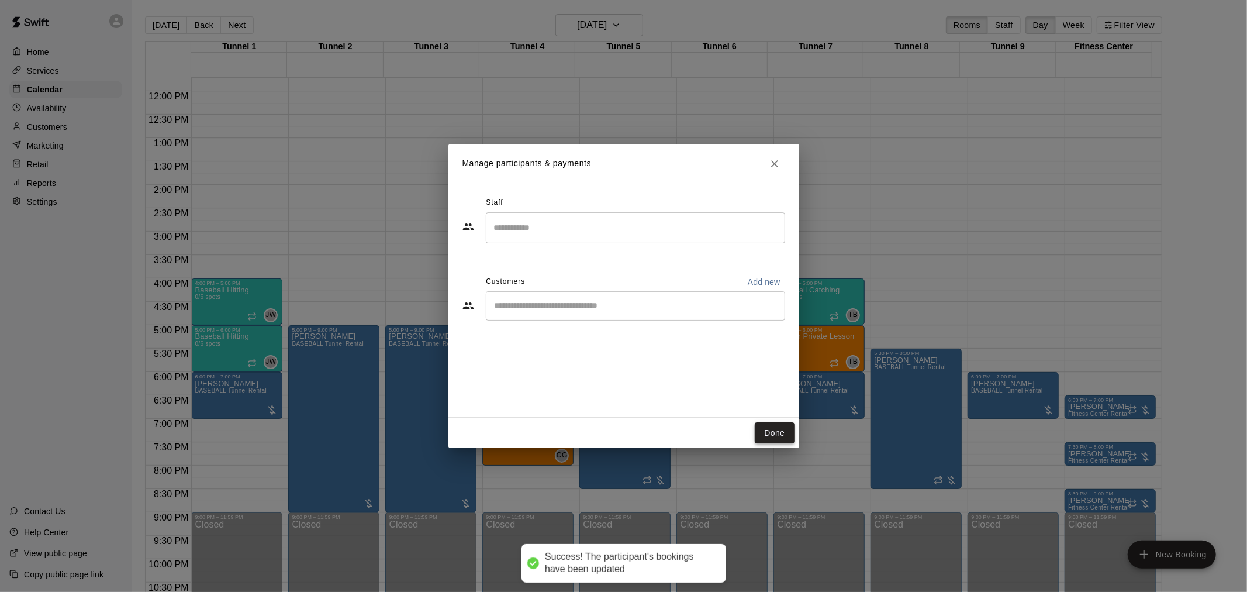
click at [775, 434] on button "Done" at bounding box center [774, 433] width 39 height 22
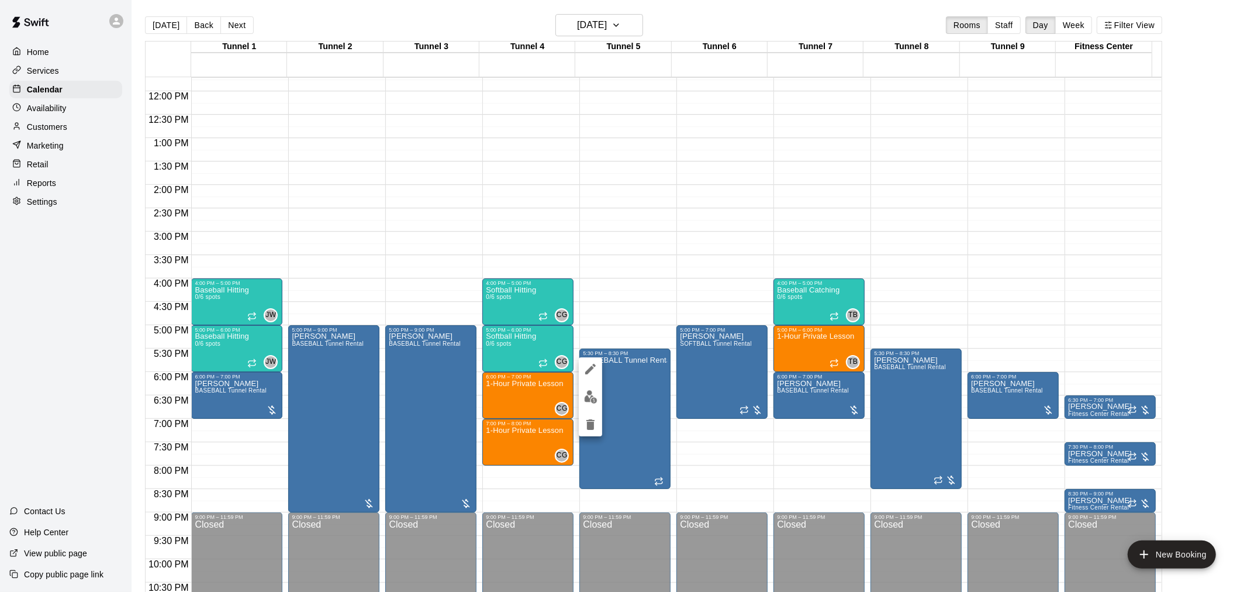
click at [592, 400] on img "edit" at bounding box center [590, 396] width 13 height 13
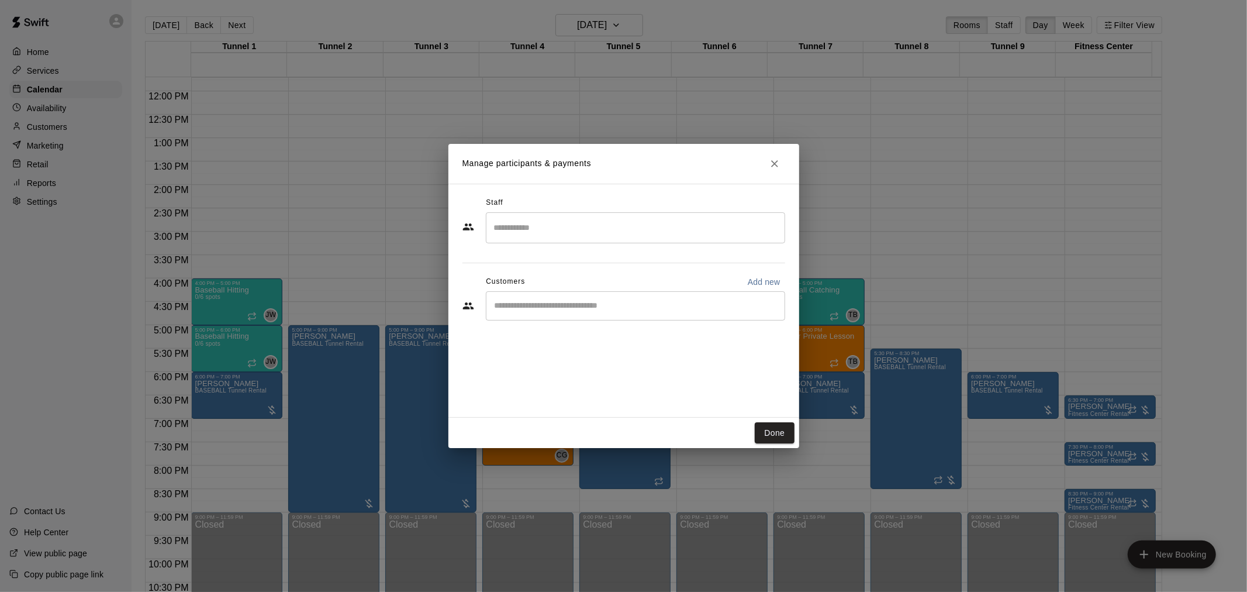
click at [576, 299] on div "​" at bounding box center [635, 305] width 299 height 29
type input "**********"
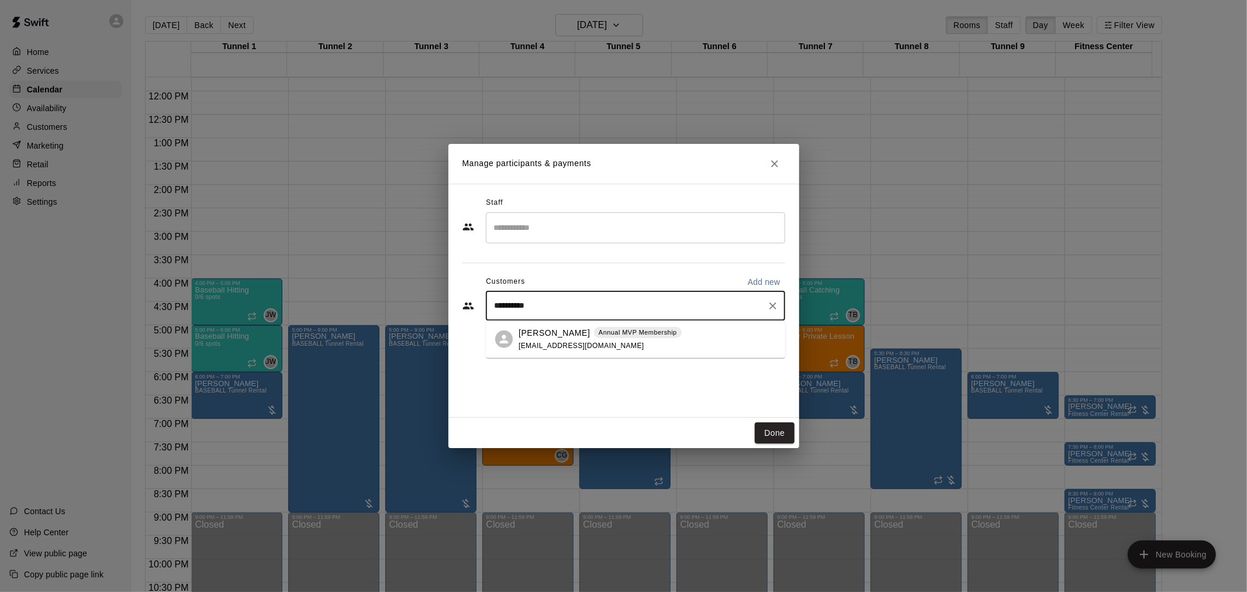
click at [559, 333] on p "Steven Rodriguez" at bounding box center [554, 332] width 71 height 12
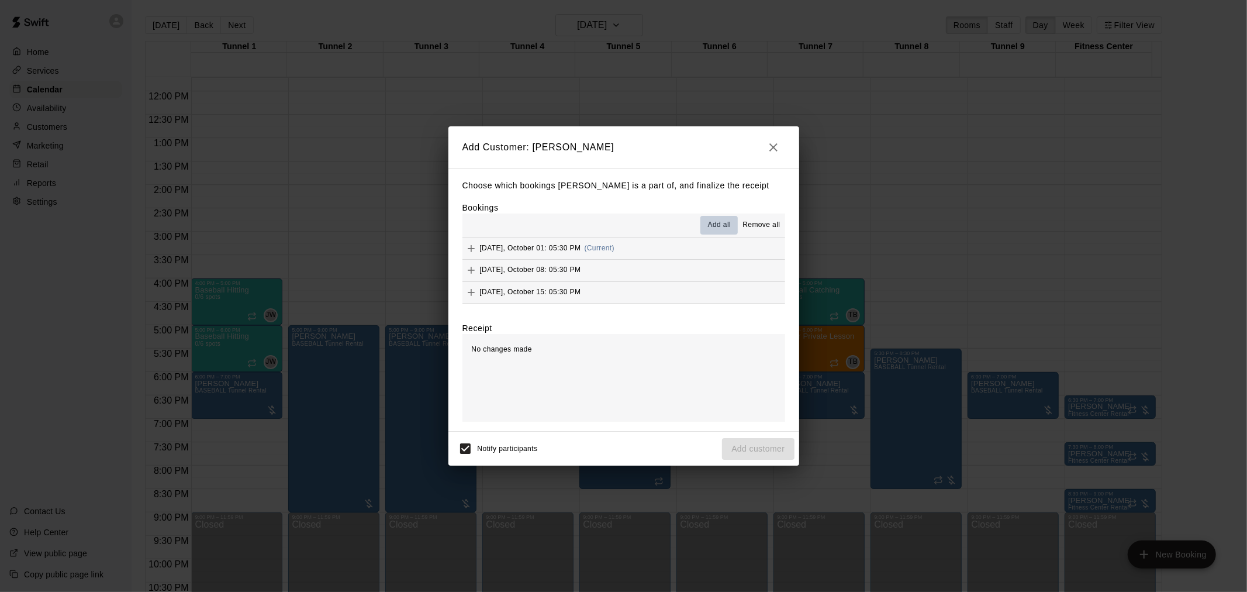
click at [707, 223] on button "Add all" at bounding box center [718, 225] width 37 height 19
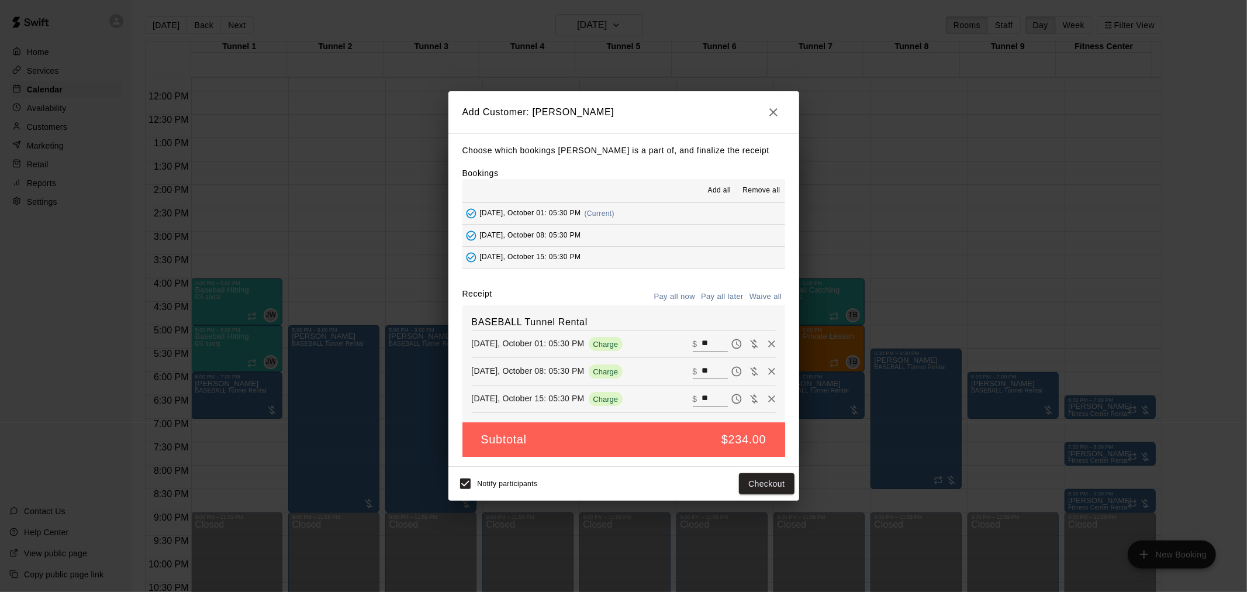
click at [732, 298] on button "Pay all later" at bounding box center [722, 297] width 49 height 18
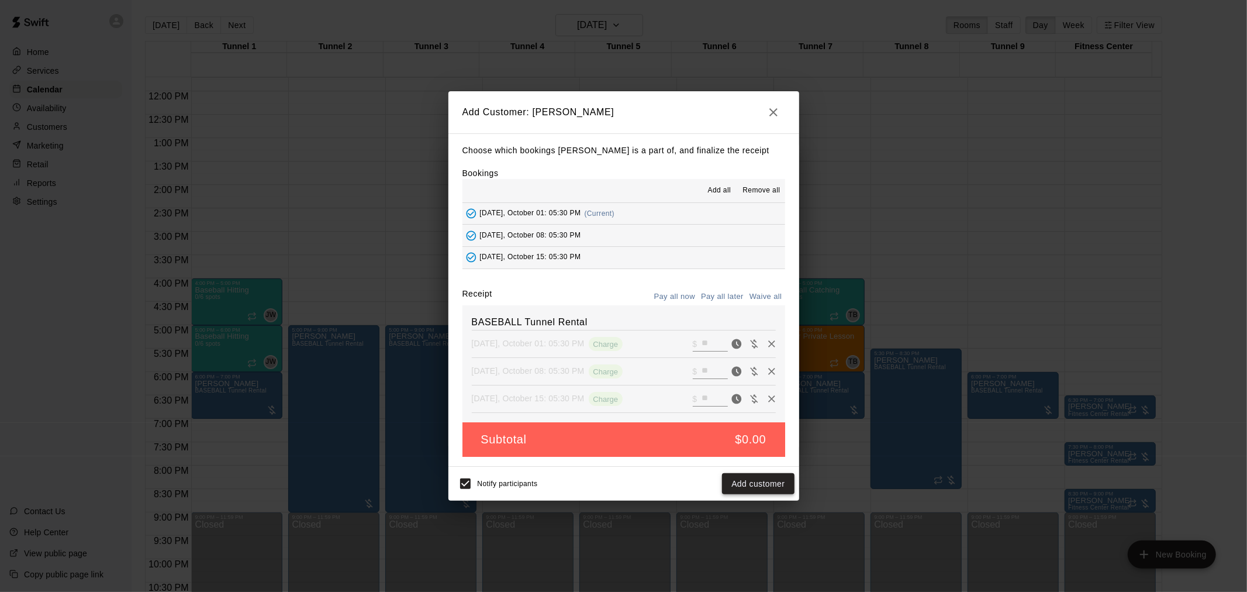
click at [764, 481] on button "Add customer" at bounding box center [758, 484] width 72 height 22
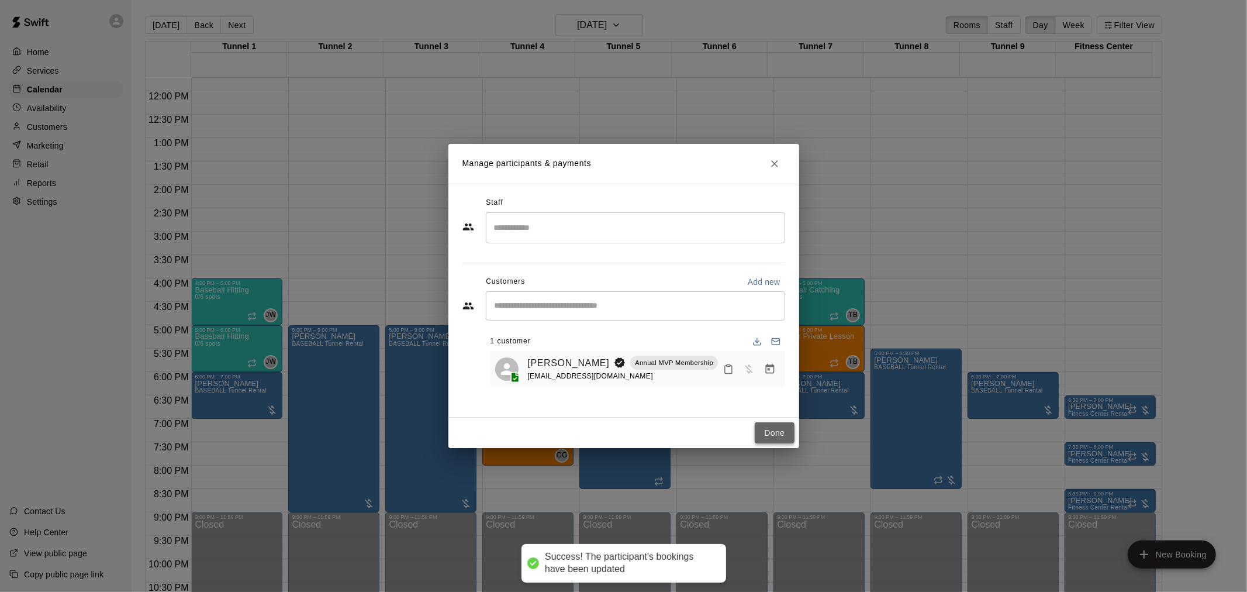
click at [772, 429] on button "Done" at bounding box center [774, 433] width 39 height 22
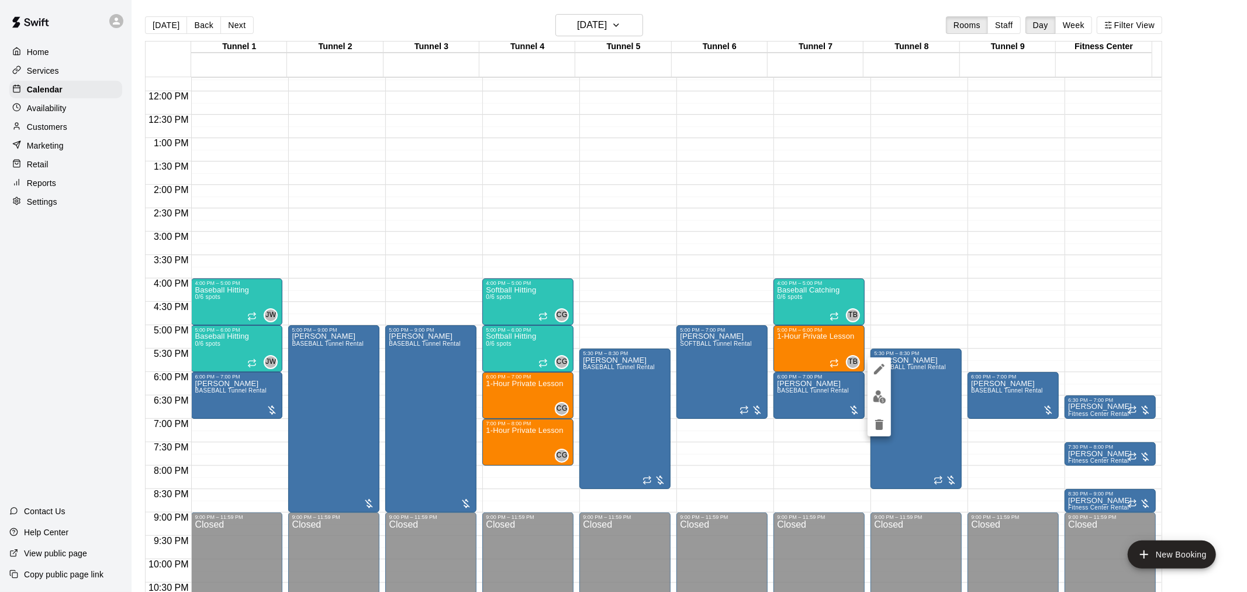
click at [876, 395] on img "edit" at bounding box center [879, 396] width 13 height 13
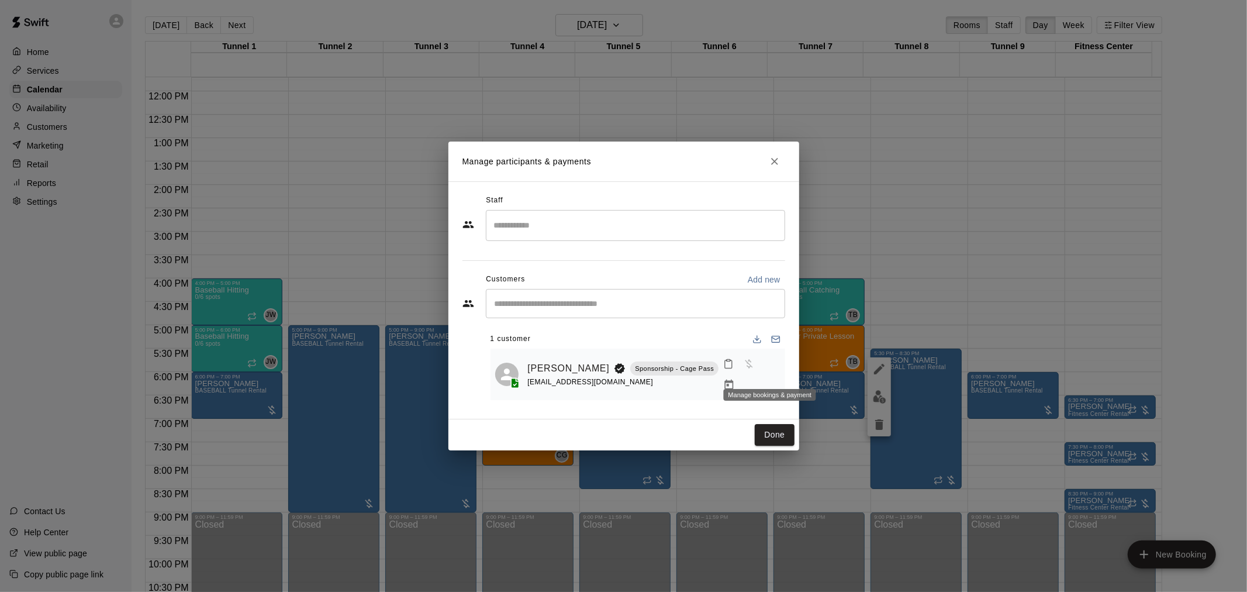
click at [734, 379] on icon "Manage bookings & payment" at bounding box center [729, 384] width 9 height 10
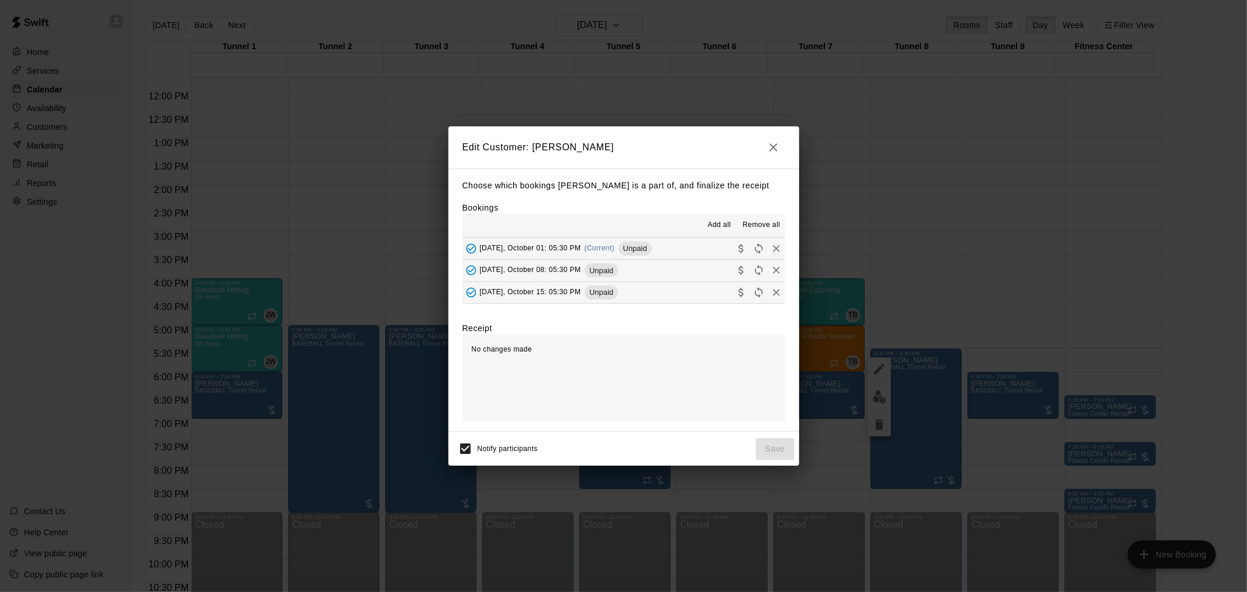
click at [757, 224] on span "Remove all" at bounding box center [760, 225] width 37 height 12
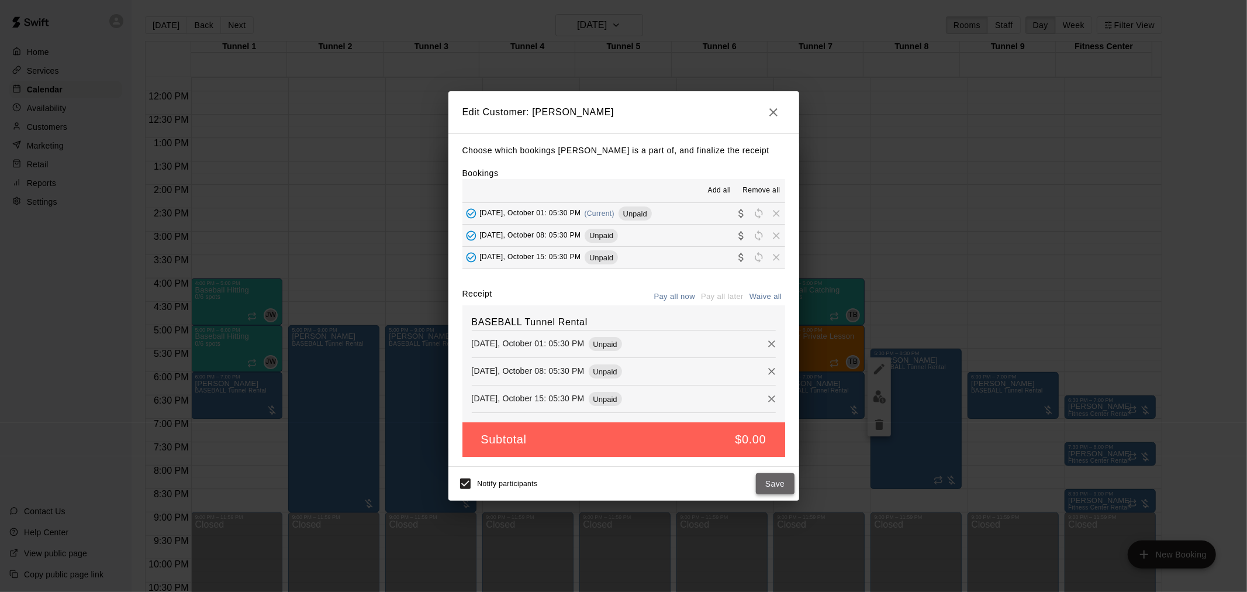
click at [774, 485] on button "Save" at bounding box center [775, 484] width 39 height 22
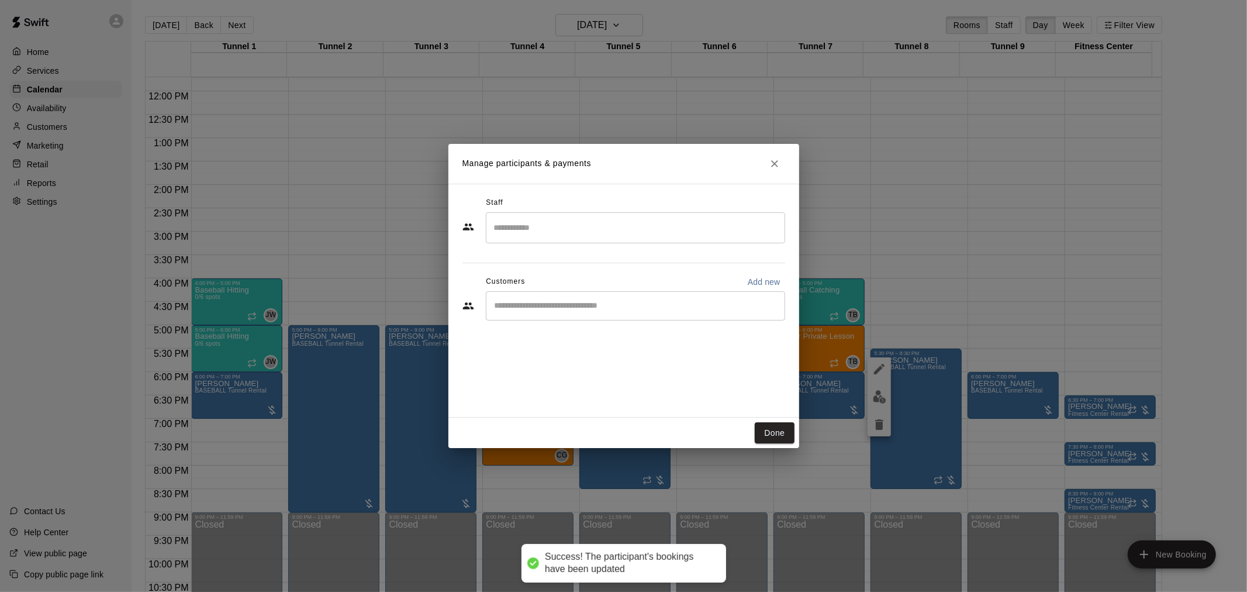
click at [559, 324] on div "Staff ​ Customers Add new ​" at bounding box center [623, 263] width 323 height 139
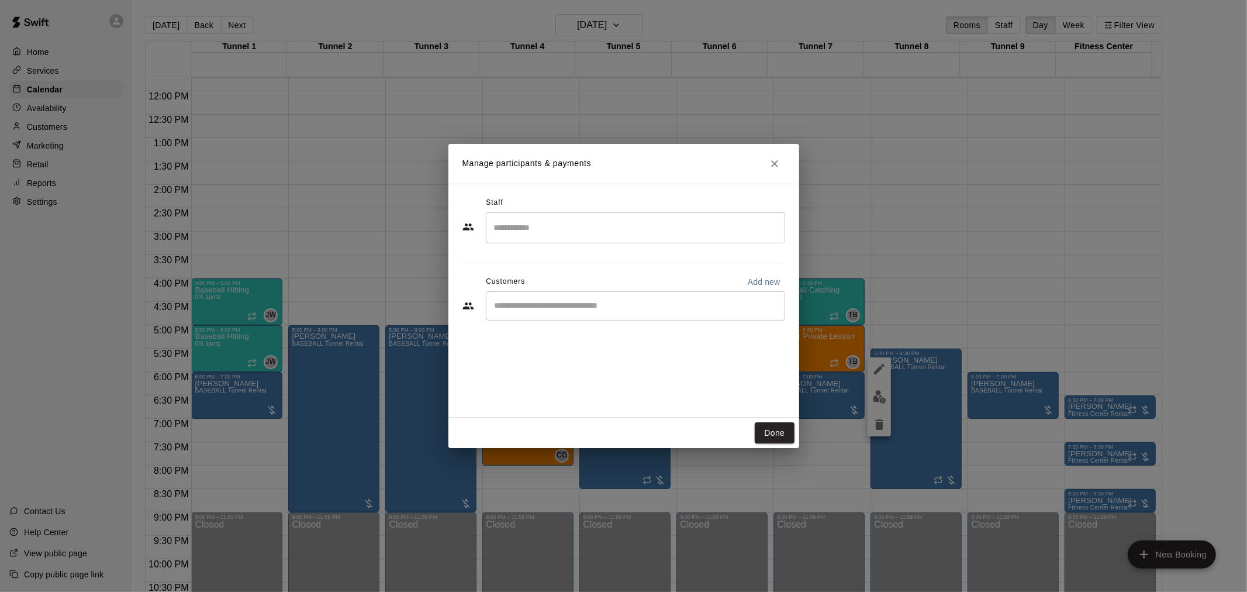
click at [558, 313] on div "​" at bounding box center [635, 305] width 299 height 29
type input "**********"
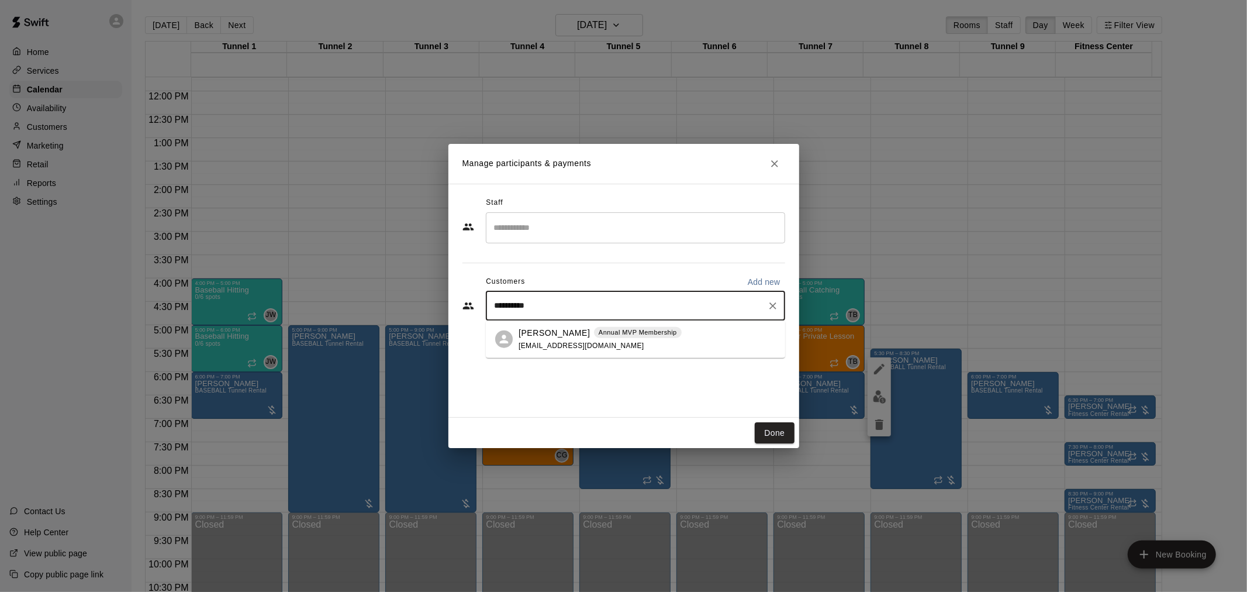
click at [562, 332] on p "Steven Rodriguez" at bounding box center [554, 332] width 71 height 12
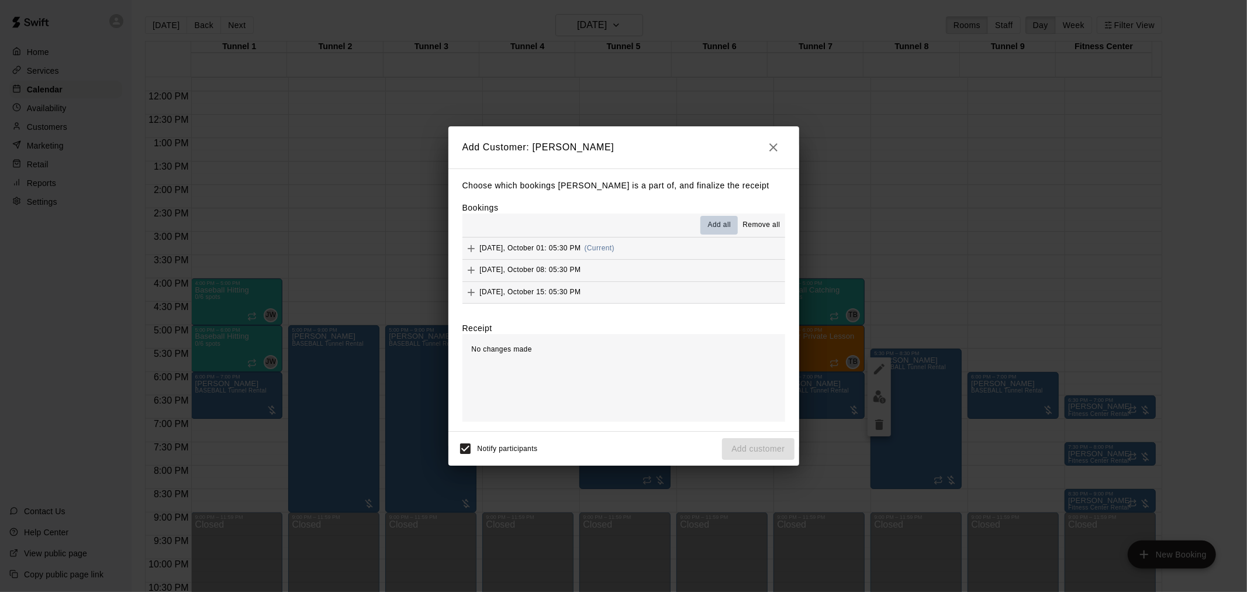
click at [712, 225] on span "Add all" at bounding box center [719, 225] width 23 height 12
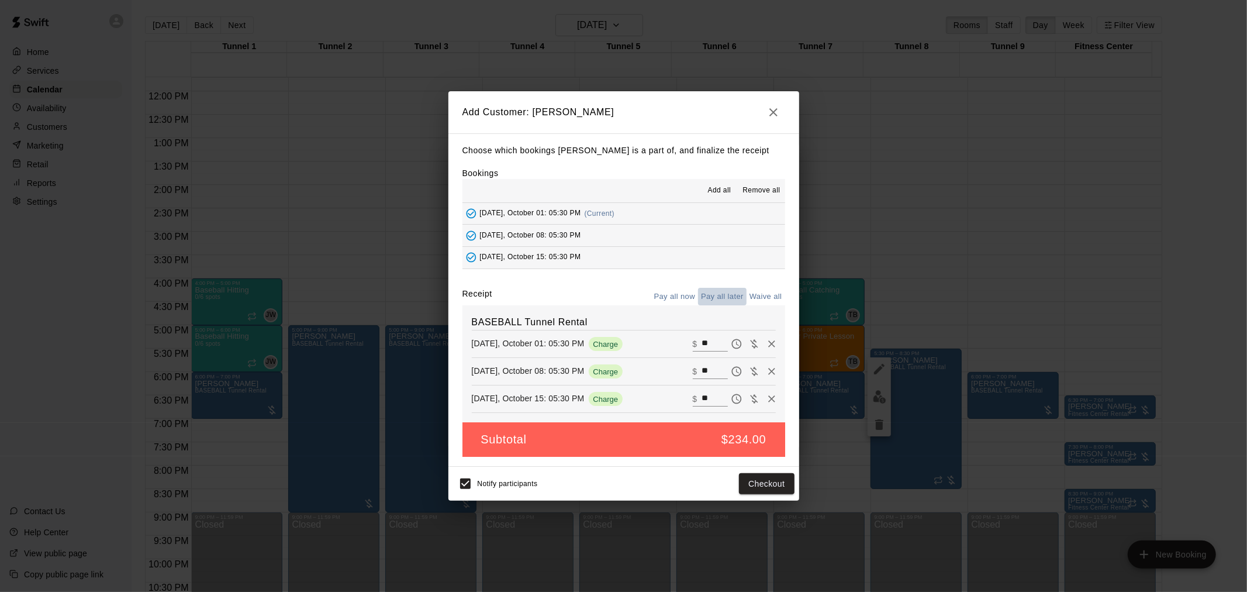
click at [727, 302] on button "Pay all later" at bounding box center [722, 297] width 49 height 18
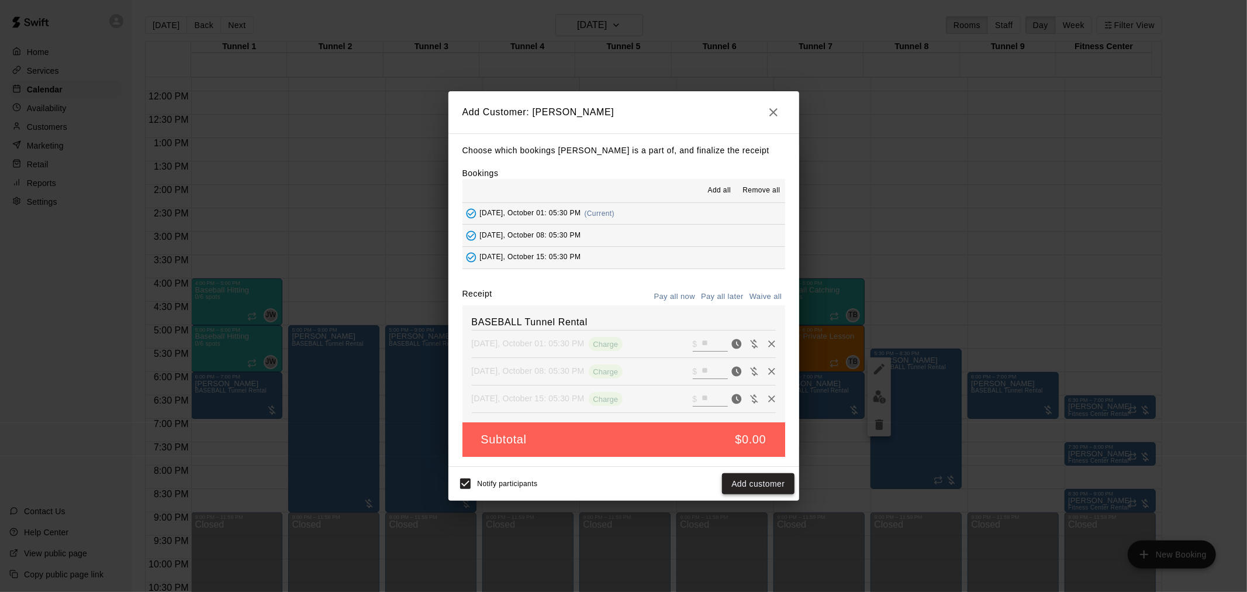
click at [757, 481] on button "Add customer" at bounding box center [758, 484] width 72 height 22
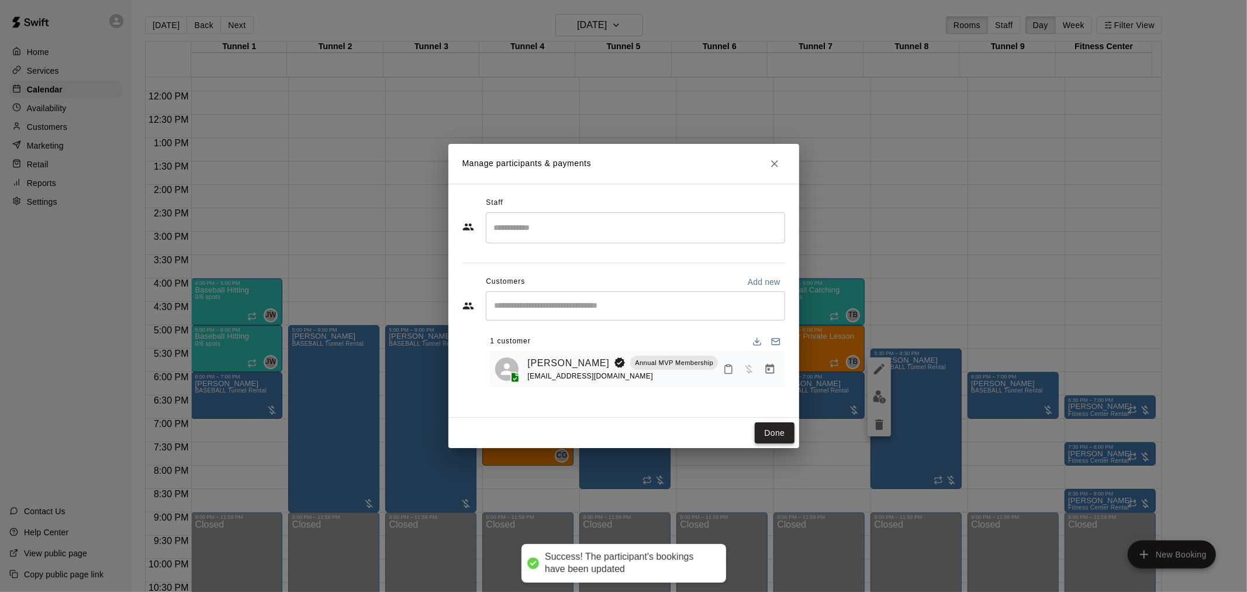
click at [761, 423] on button "Done" at bounding box center [774, 433] width 39 height 22
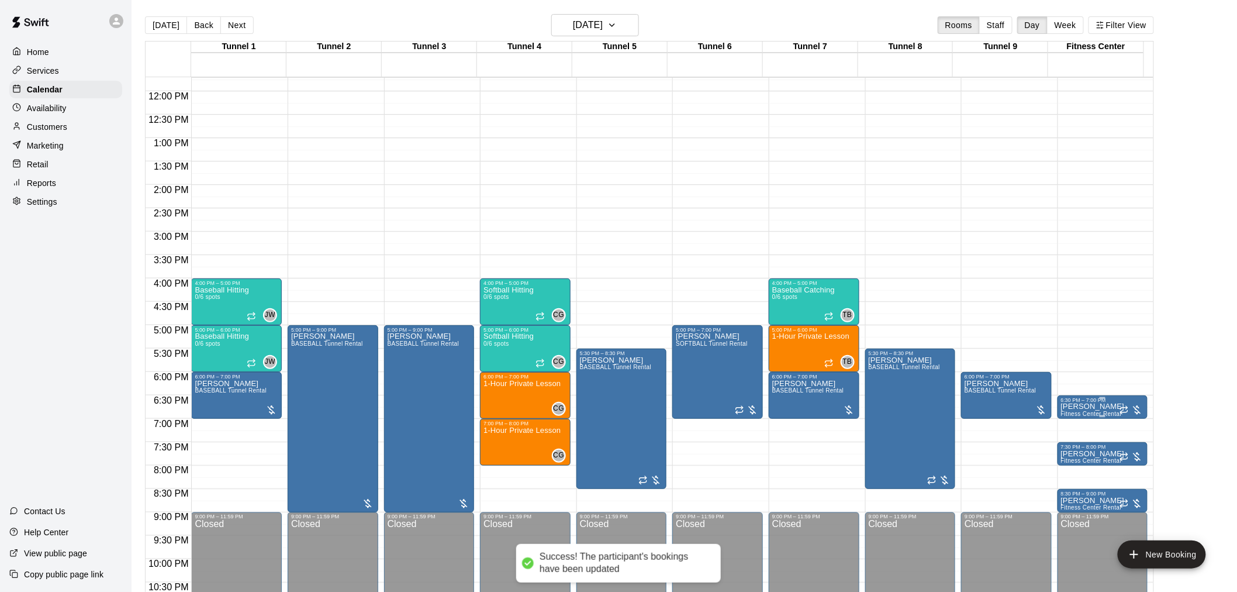
click at [1065, 406] on p "Jerry Sandusky" at bounding box center [1093, 406] width 64 height 0
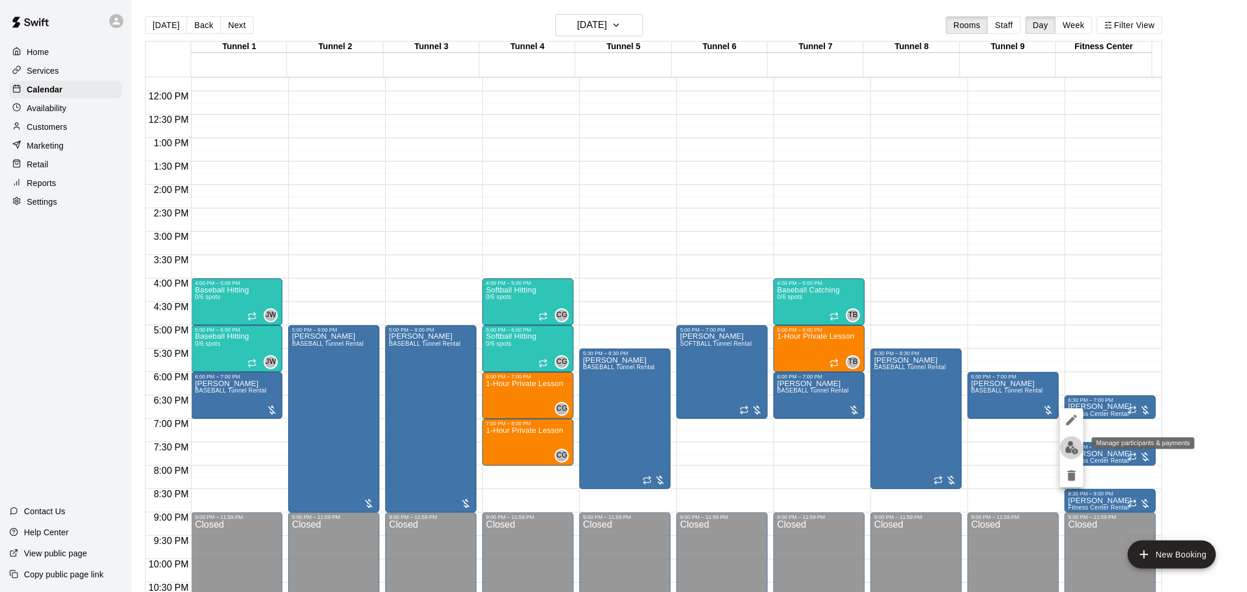
click at [1070, 448] on img "edit" at bounding box center [1071, 447] width 13 height 13
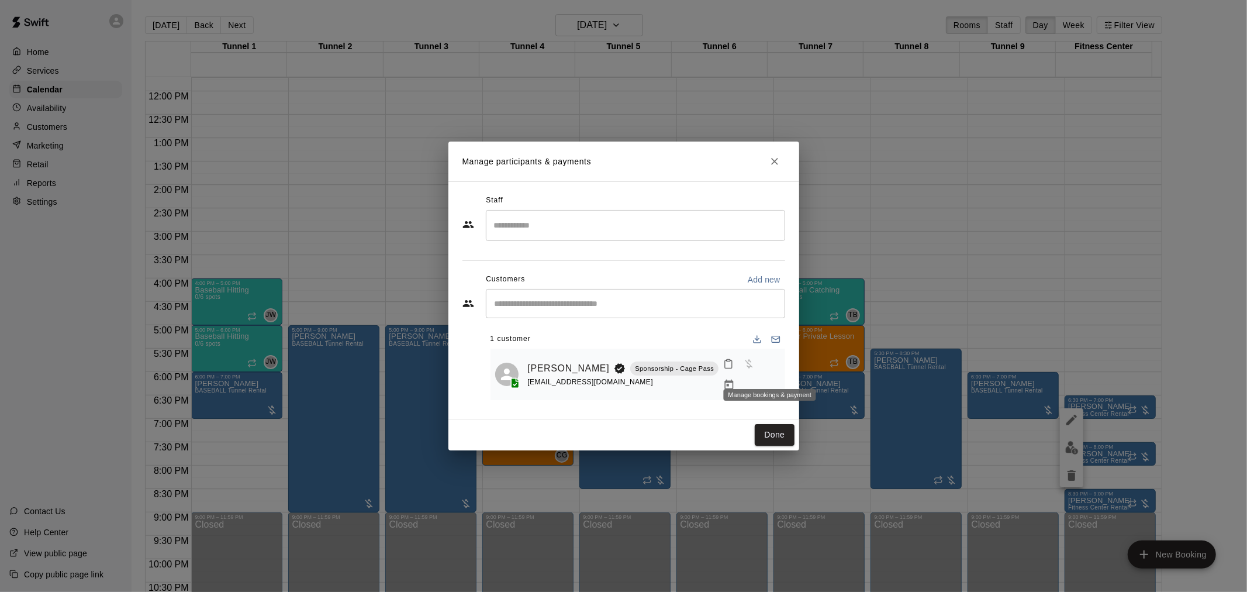
click at [734, 379] on icon "Manage bookings & payment" at bounding box center [729, 384] width 9 height 10
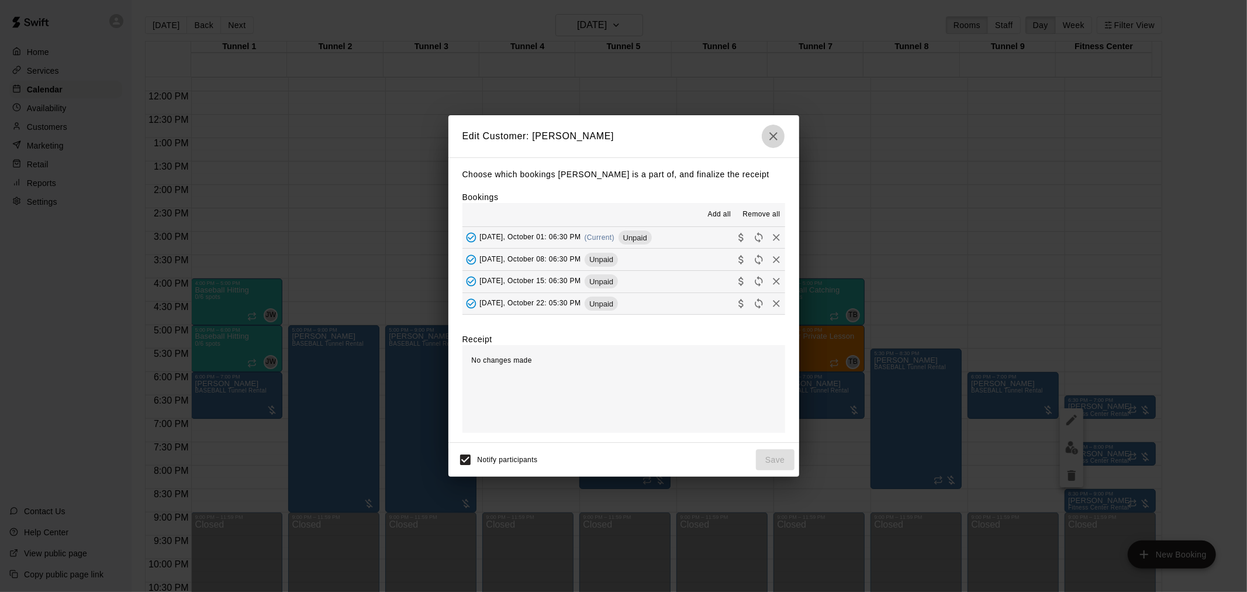
click at [779, 139] on icon "button" at bounding box center [773, 136] width 14 height 14
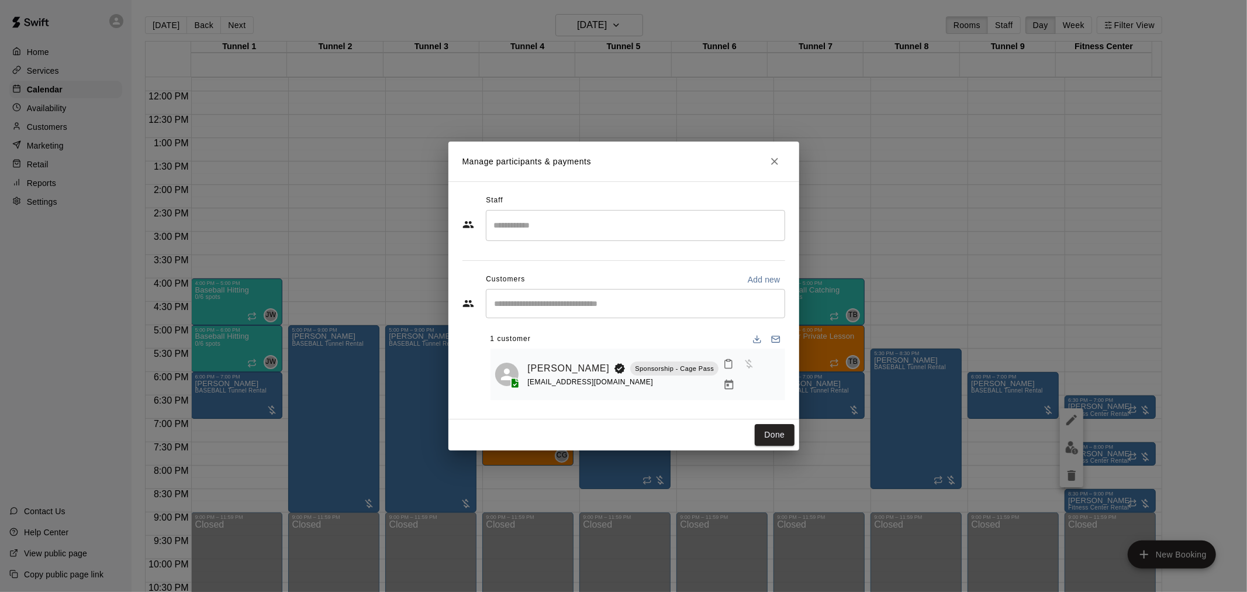
click at [617, 20] on div "Manage participants & payments Staff ​ Customers Add new ​ 1 customer Jerry San…" at bounding box center [623, 296] width 1247 height 592
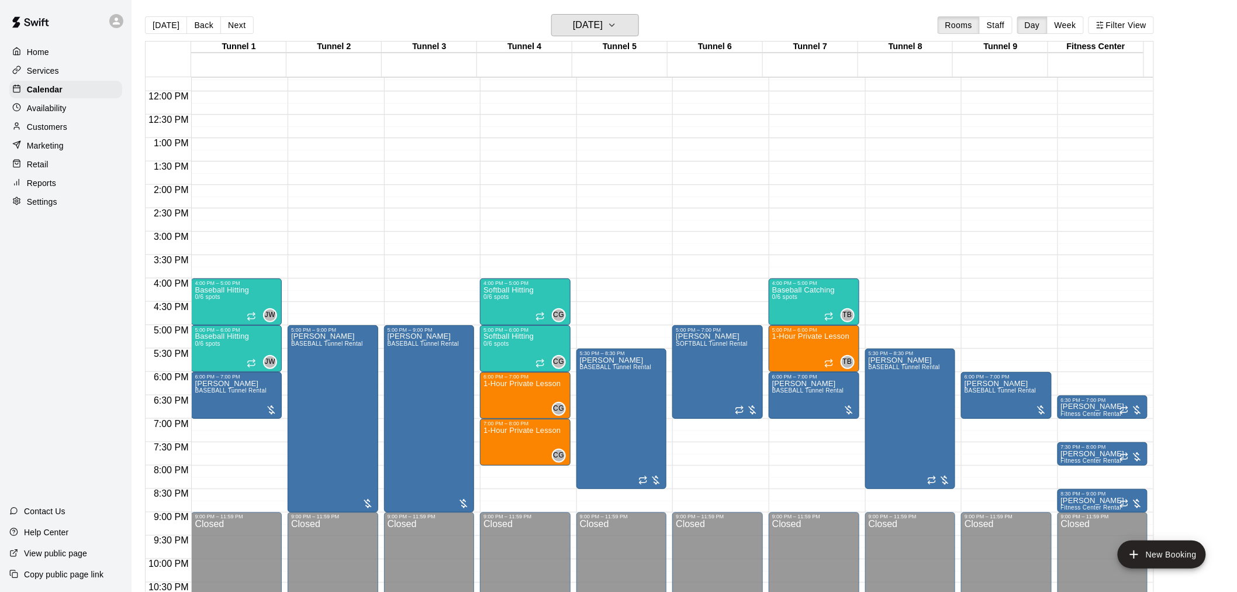
click at [603, 20] on h6 "Wednesday Oct 01" at bounding box center [588, 25] width 30 height 16
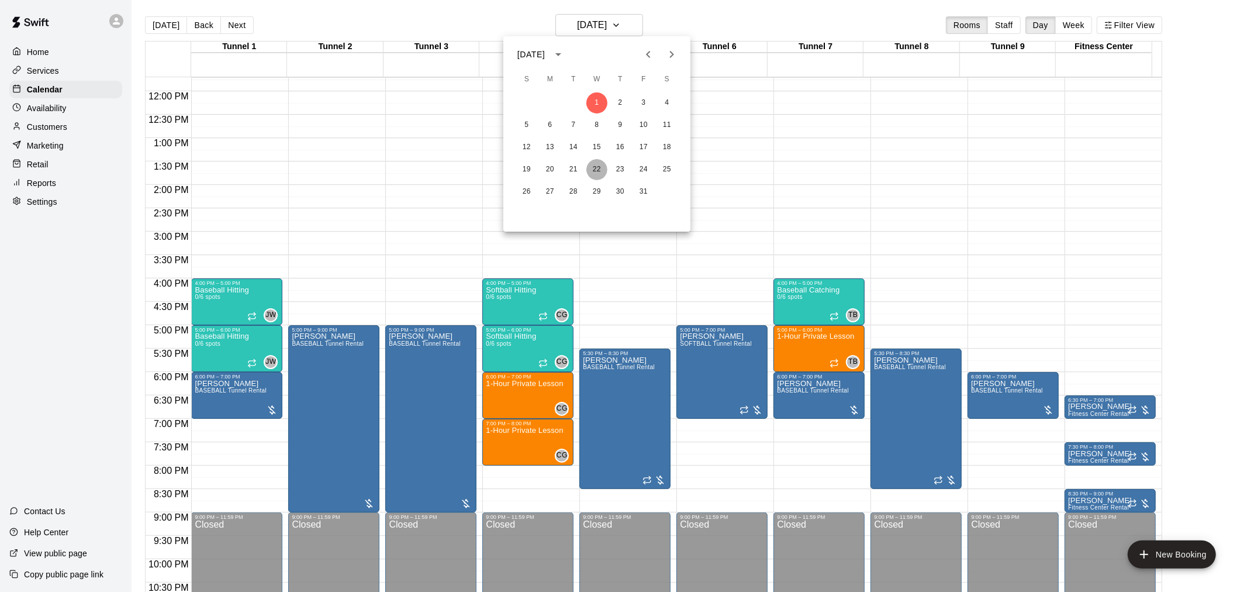
click at [604, 174] on button "22" at bounding box center [596, 169] width 21 height 21
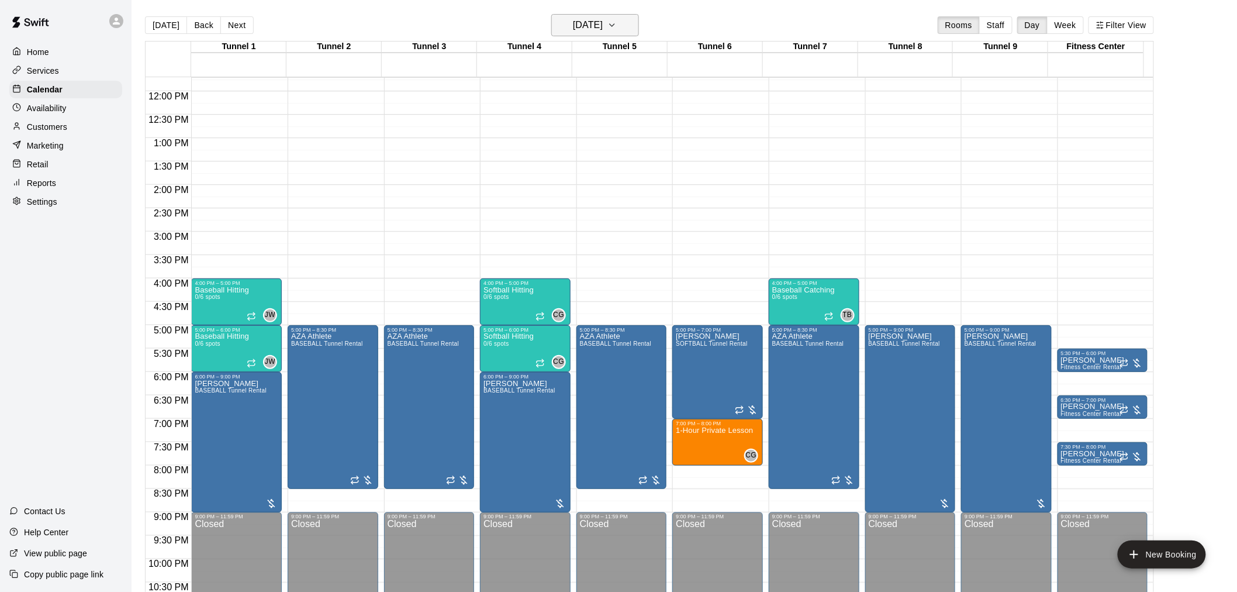
click at [603, 25] on h6 "Wednesday Oct 22" at bounding box center [588, 25] width 30 height 16
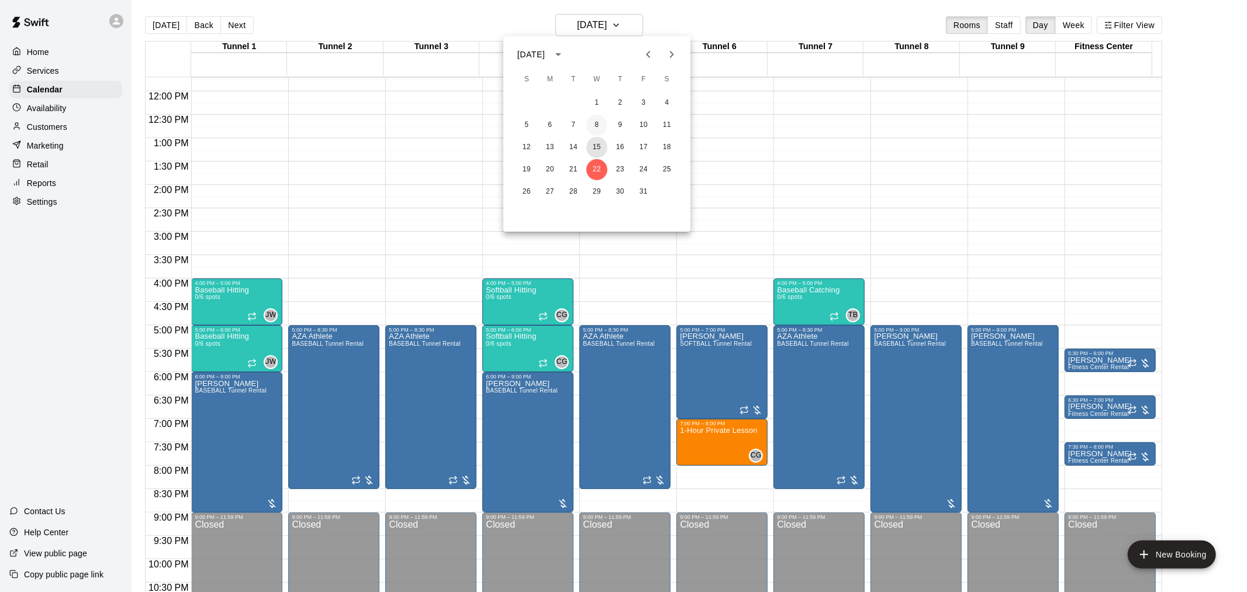
drag, startPoint x: 598, startPoint y: 144, endPoint x: 599, endPoint y: 132, distance: 11.7
click at [599, 144] on button "15" at bounding box center [596, 147] width 21 height 21
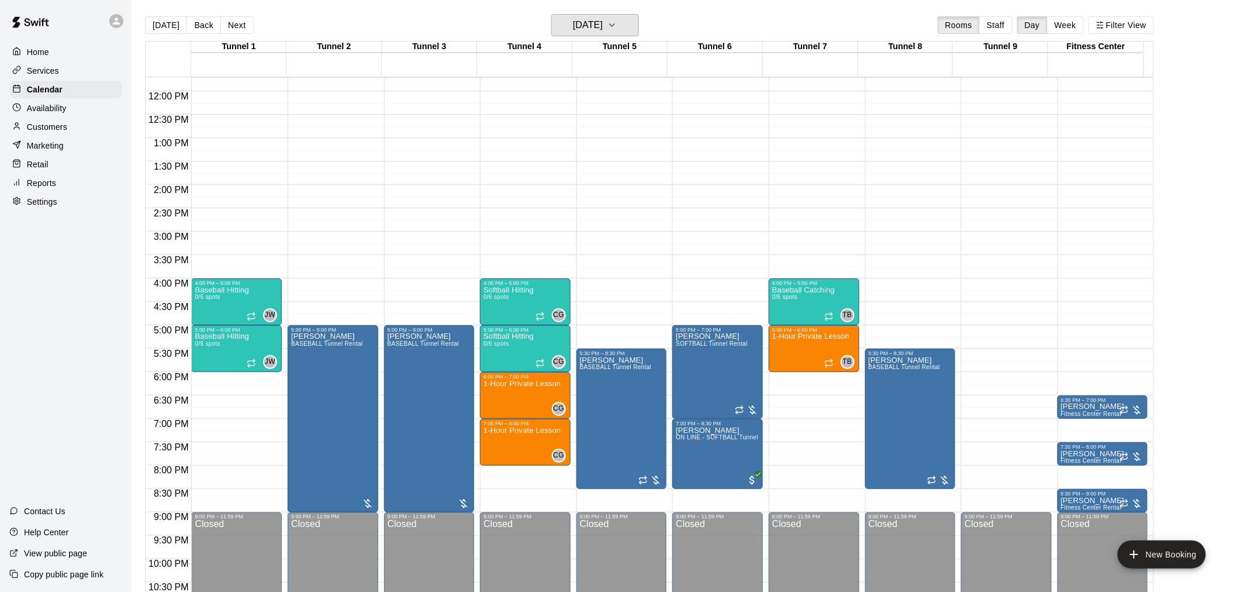
click at [582, 20] on h6 "Wednesday Oct 15" at bounding box center [588, 25] width 30 height 16
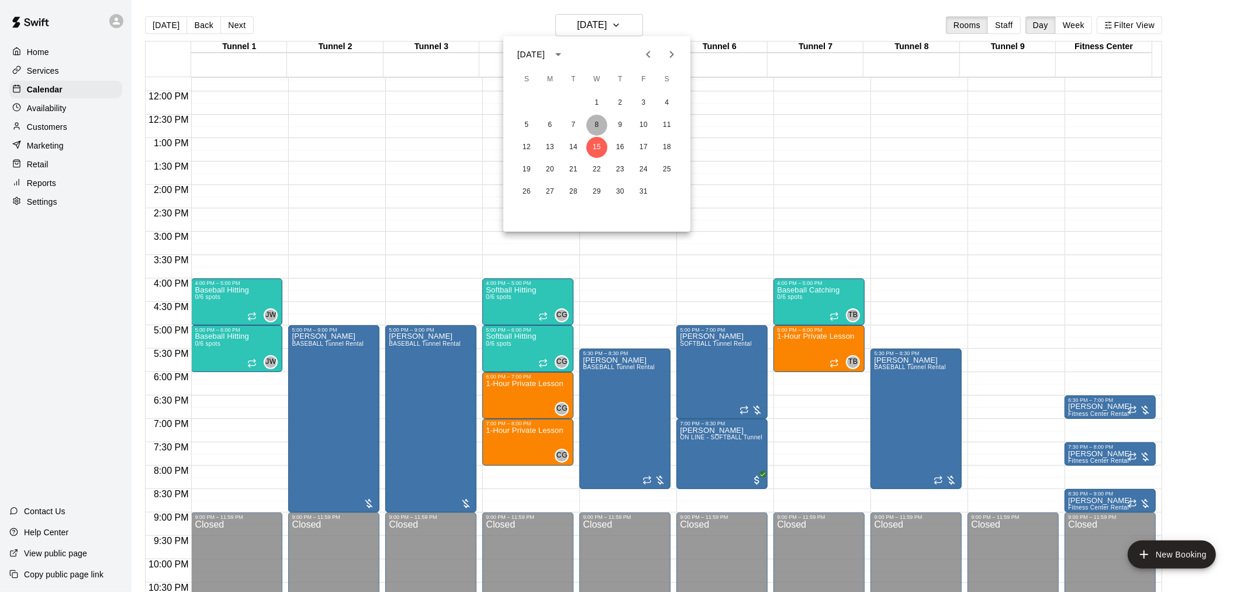
click at [594, 126] on button "8" at bounding box center [596, 125] width 21 height 21
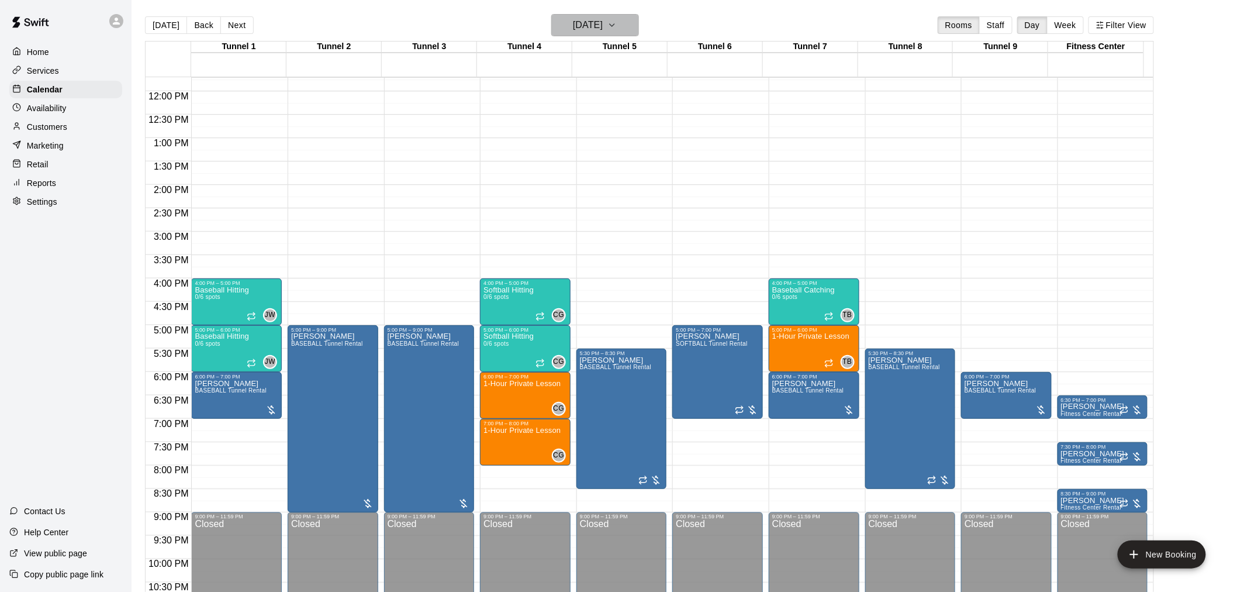
click at [602, 22] on h6 "Wednesday Oct 08" at bounding box center [588, 25] width 30 height 16
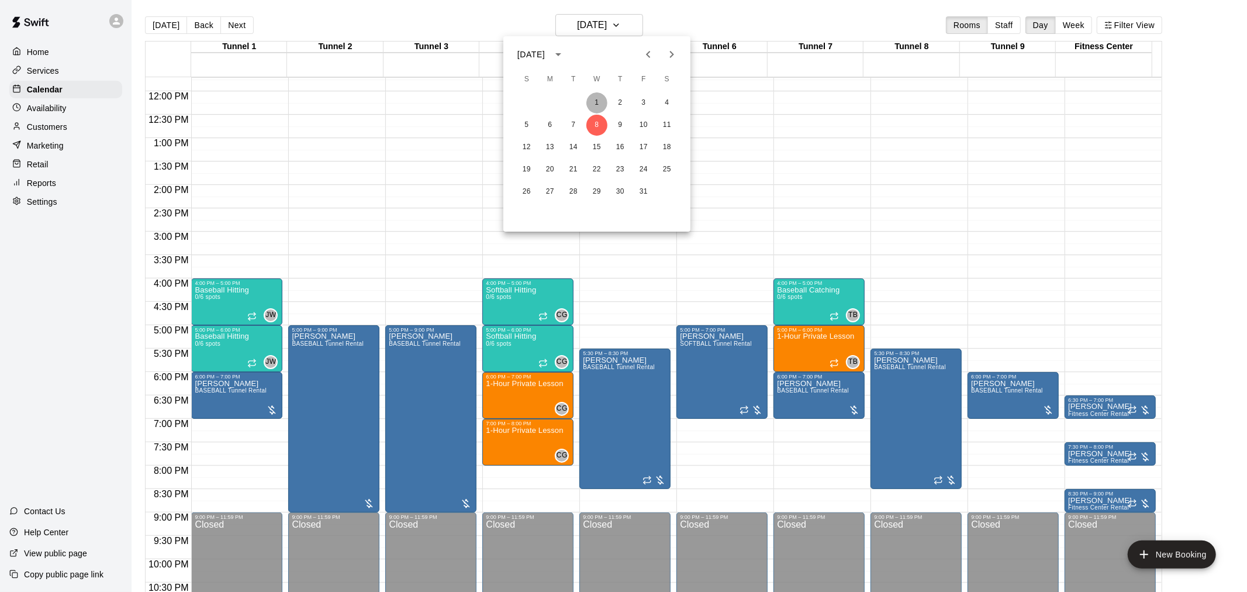
click at [595, 98] on button "1" at bounding box center [596, 102] width 21 height 21
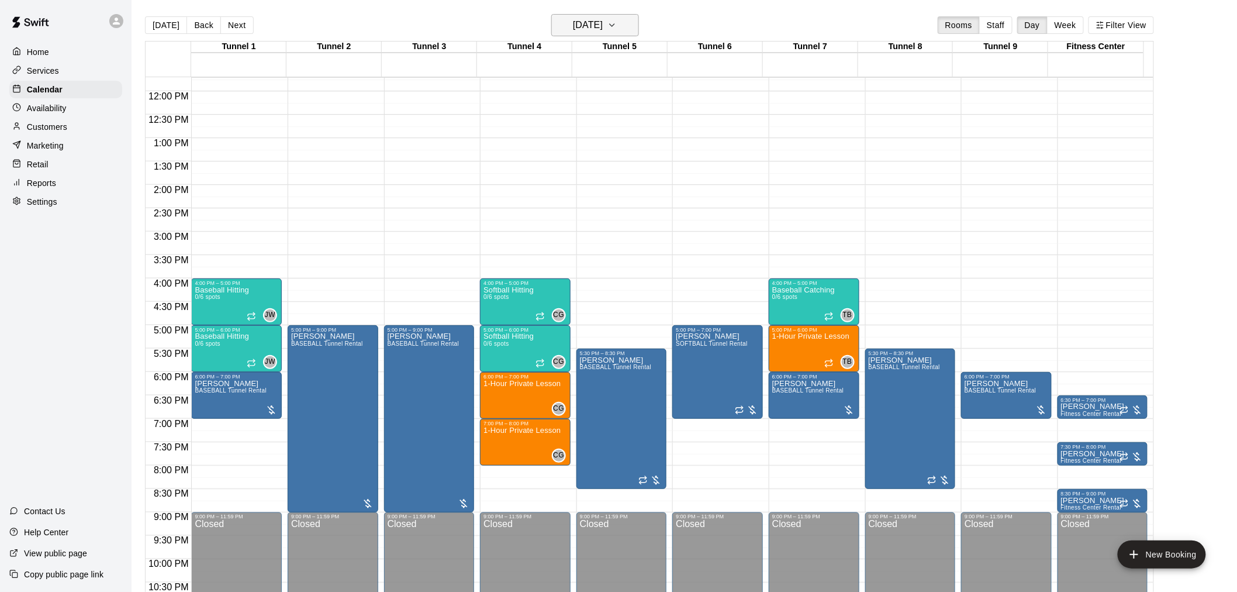
click at [574, 19] on h6 "Wednesday Oct 01" at bounding box center [588, 25] width 30 height 16
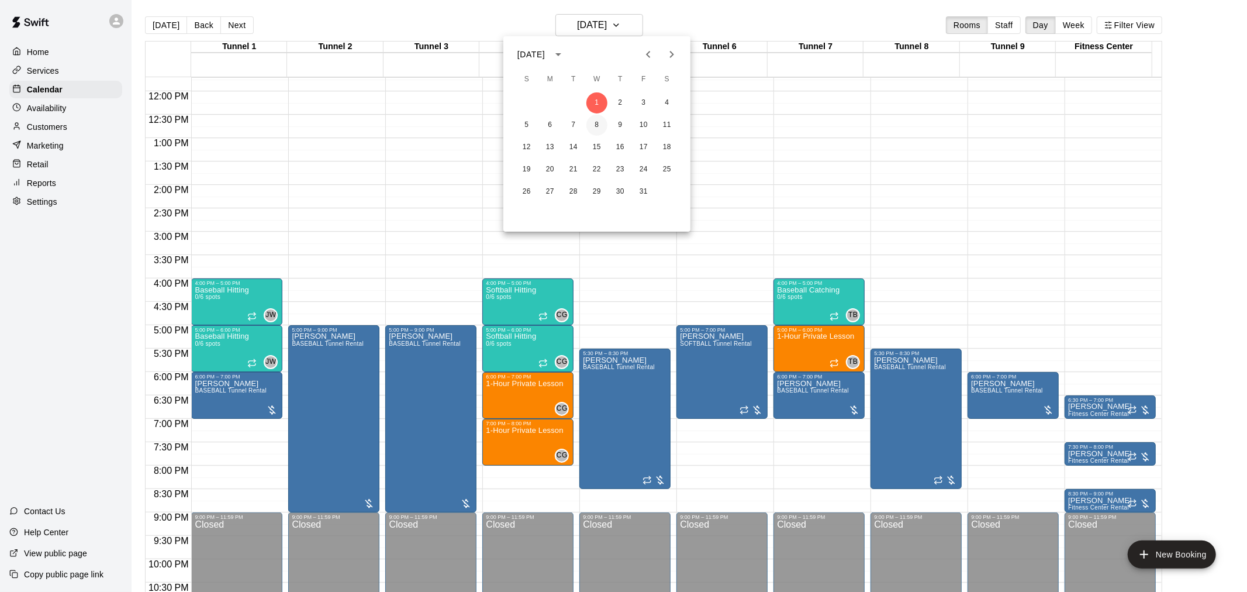
click at [594, 125] on button "8" at bounding box center [596, 125] width 21 height 21
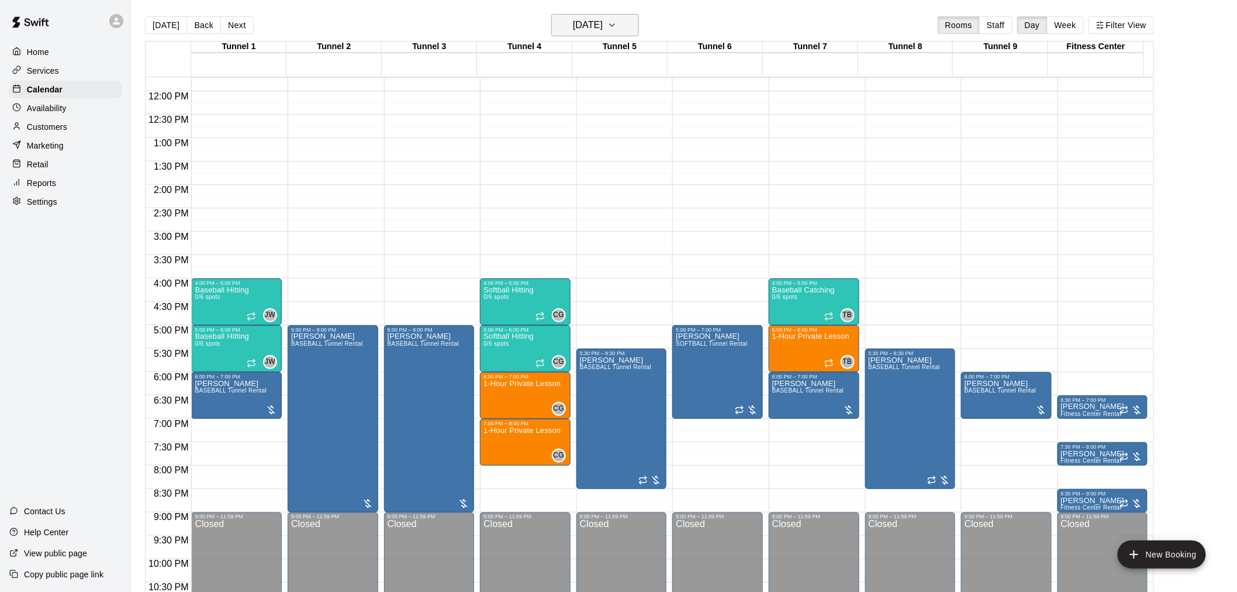
click at [597, 26] on h6 "Wednesday Oct 08" at bounding box center [588, 25] width 30 height 16
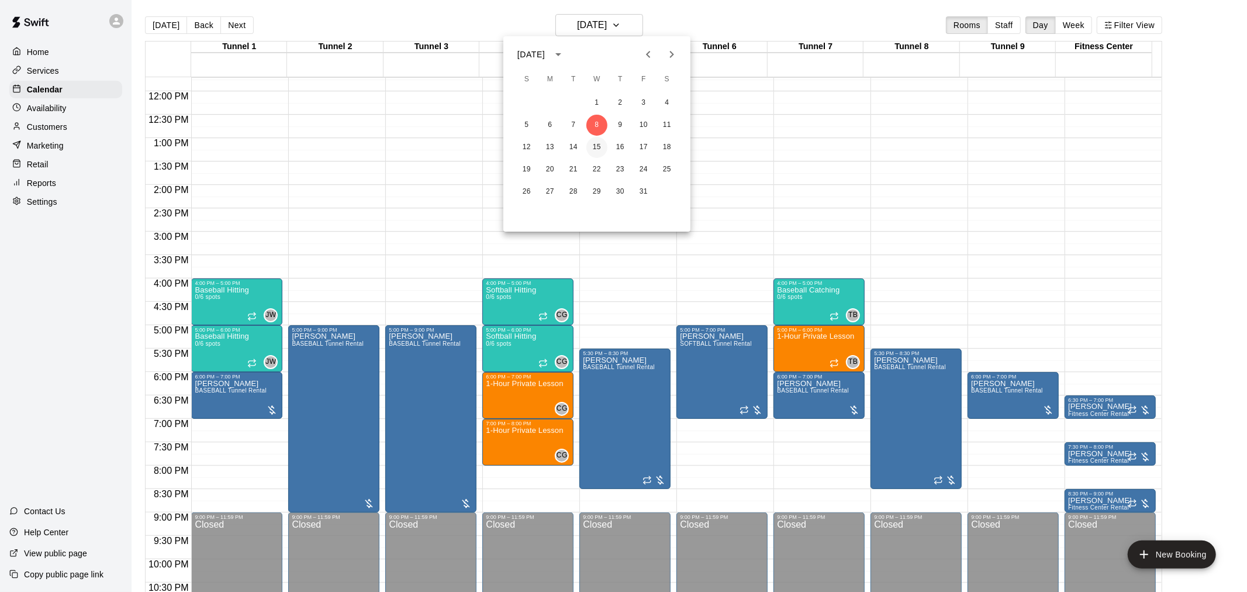
click at [599, 140] on button "15" at bounding box center [596, 147] width 21 height 21
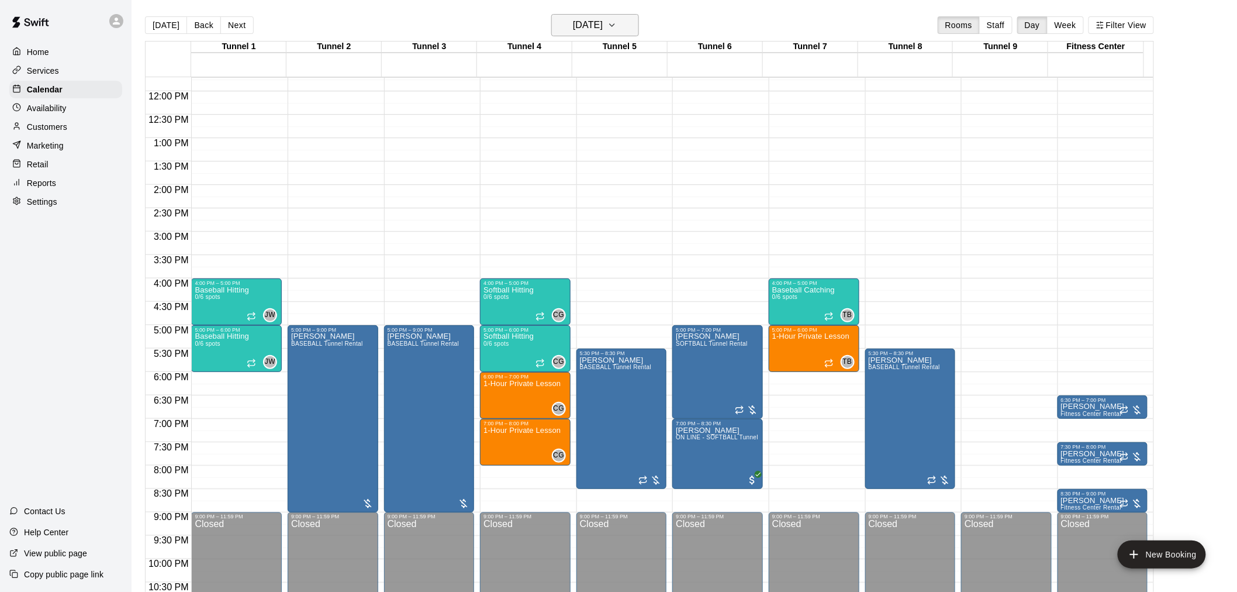
click at [593, 21] on h6 "Wednesday Oct 15" at bounding box center [588, 25] width 30 height 16
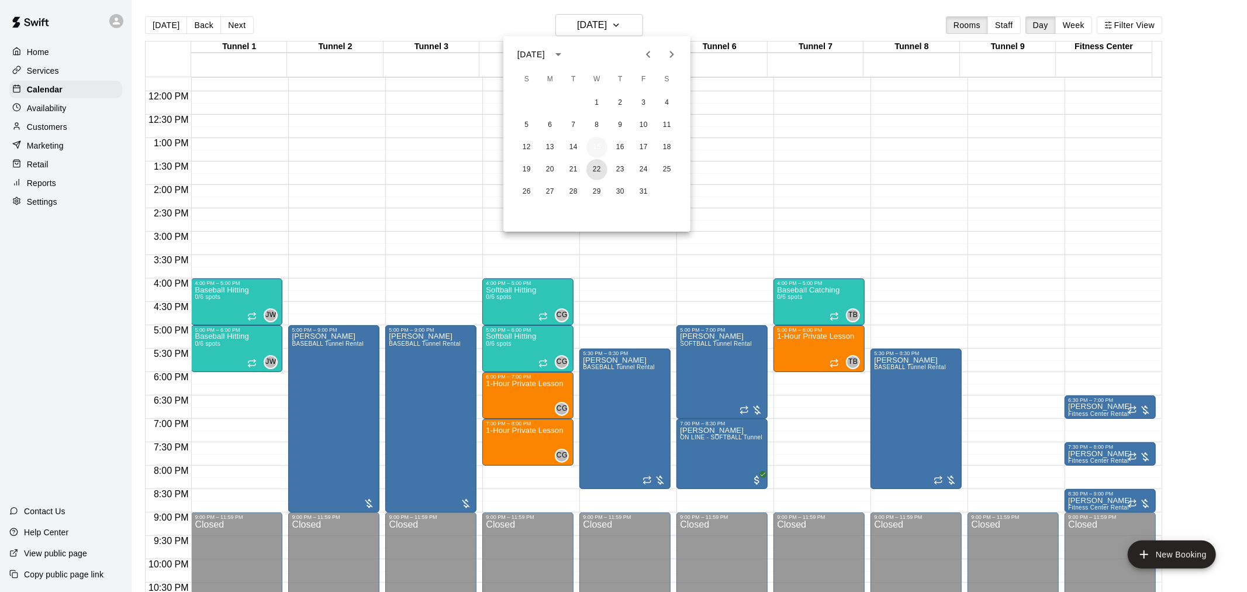
click at [595, 165] on button "22" at bounding box center [596, 169] width 21 height 21
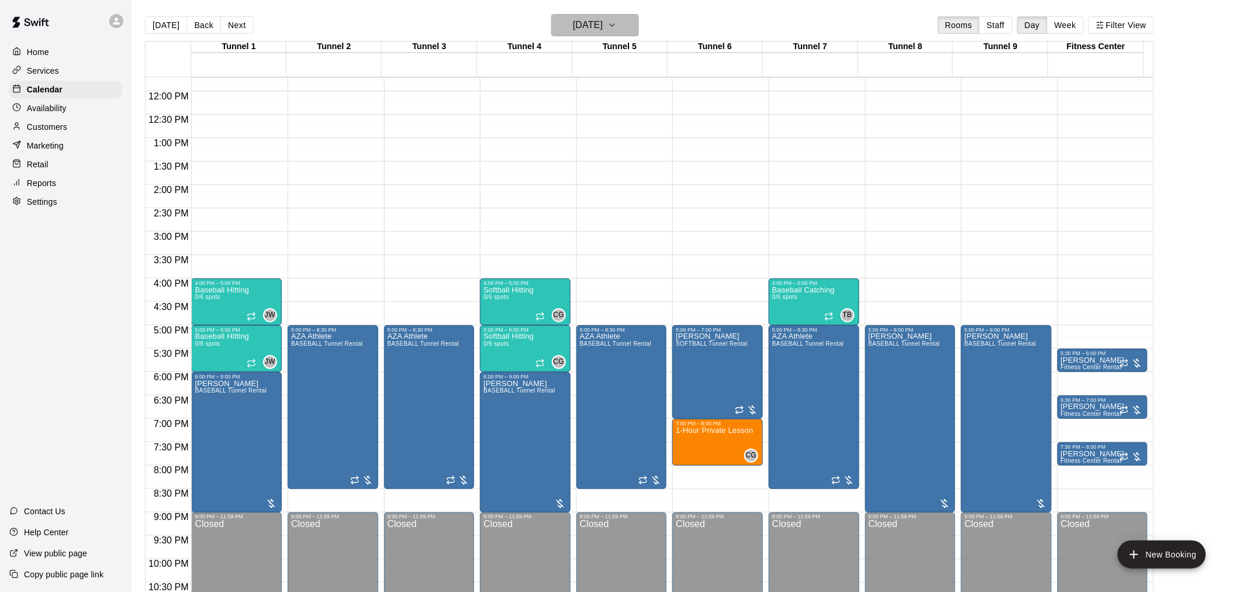
click at [596, 23] on h6 "Wednesday Oct 22" at bounding box center [588, 25] width 30 height 16
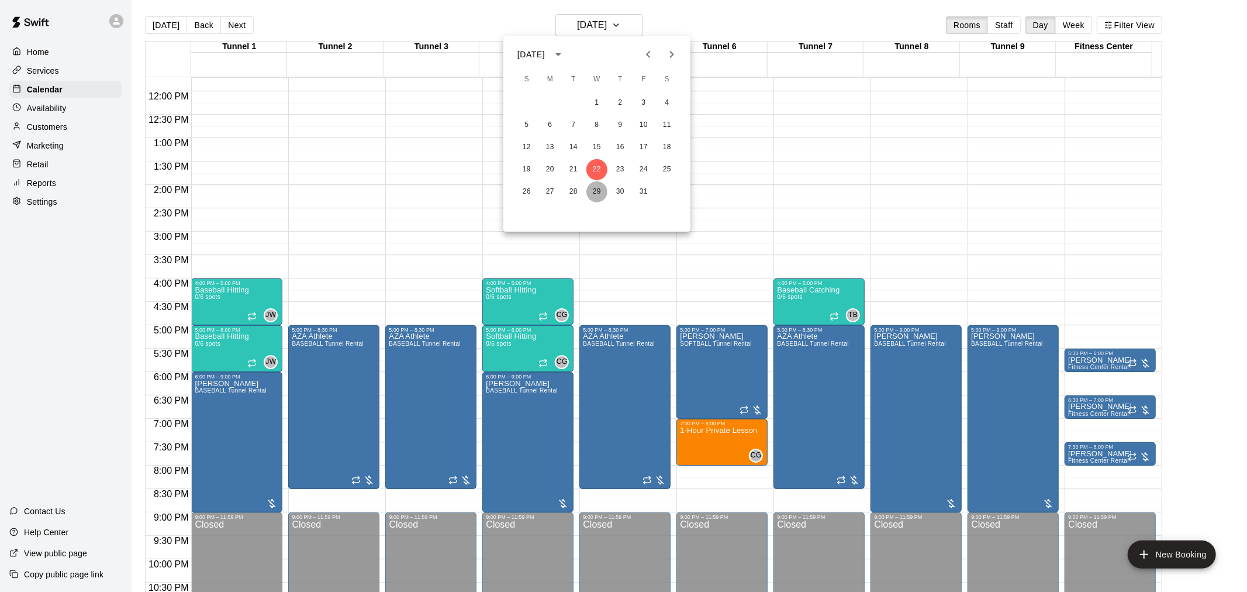
click at [598, 186] on button "29" at bounding box center [596, 191] width 21 height 21
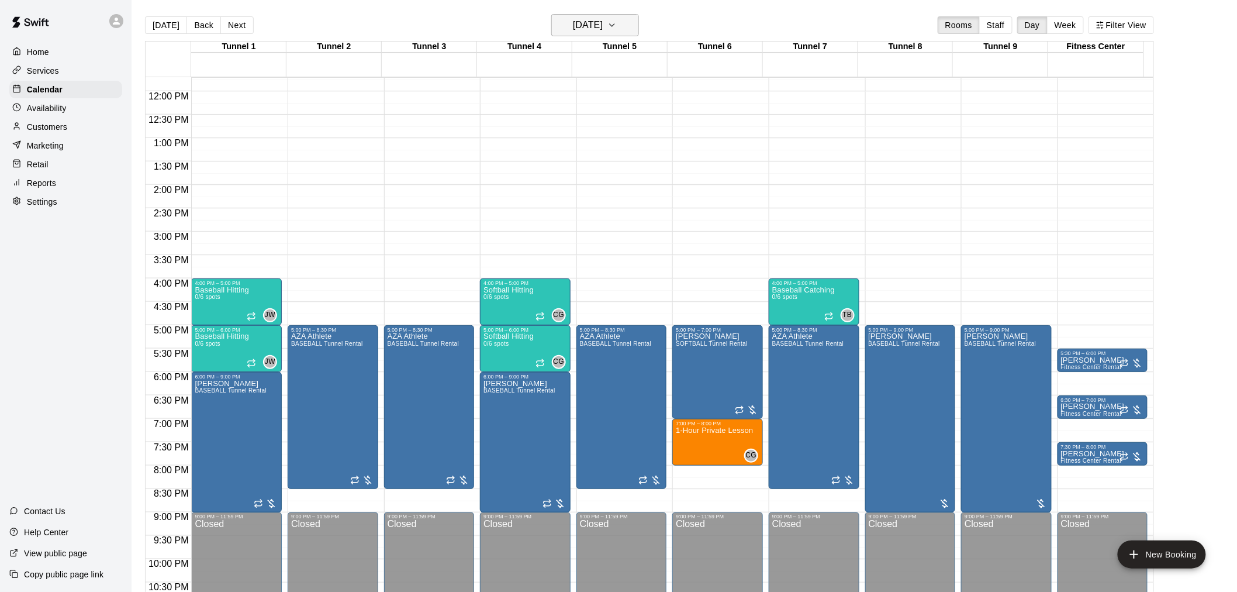
click at [603, 25] on h6 "Wednesday Oct 29" at bounding box center [588, 25] width 30 height 16
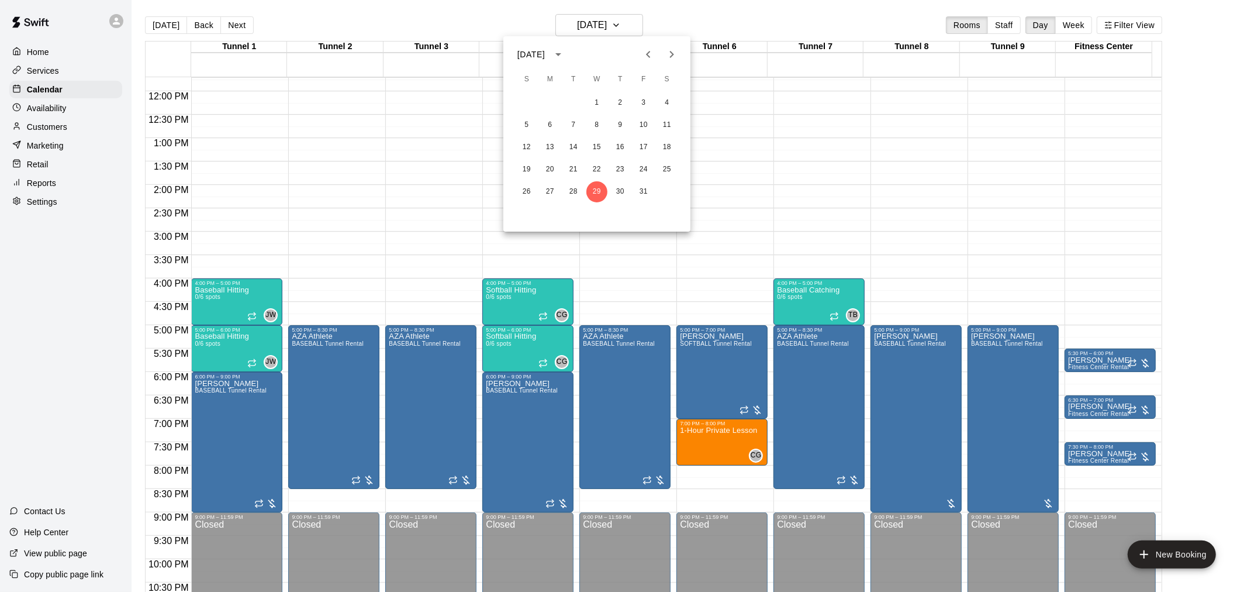
click at [1088, 351] on div at bounding box center [623, 296] width 1247 height 592
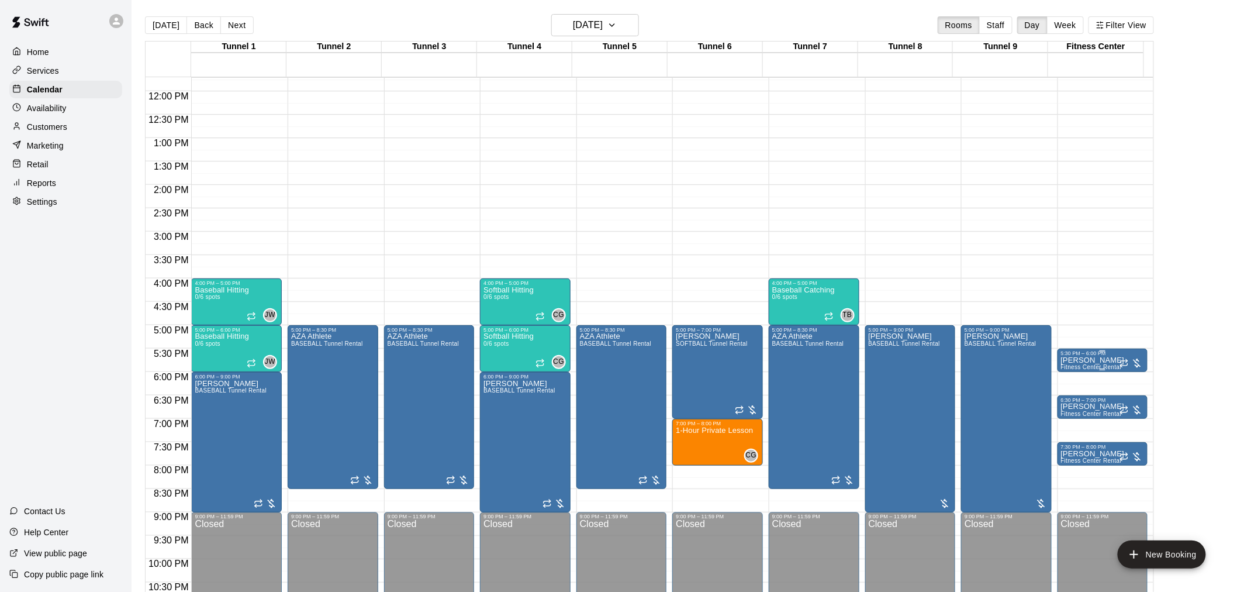
click at [1082, 360] on p "Jerry Sandusky" at bounding box center [1093, 360] width 64 height 0
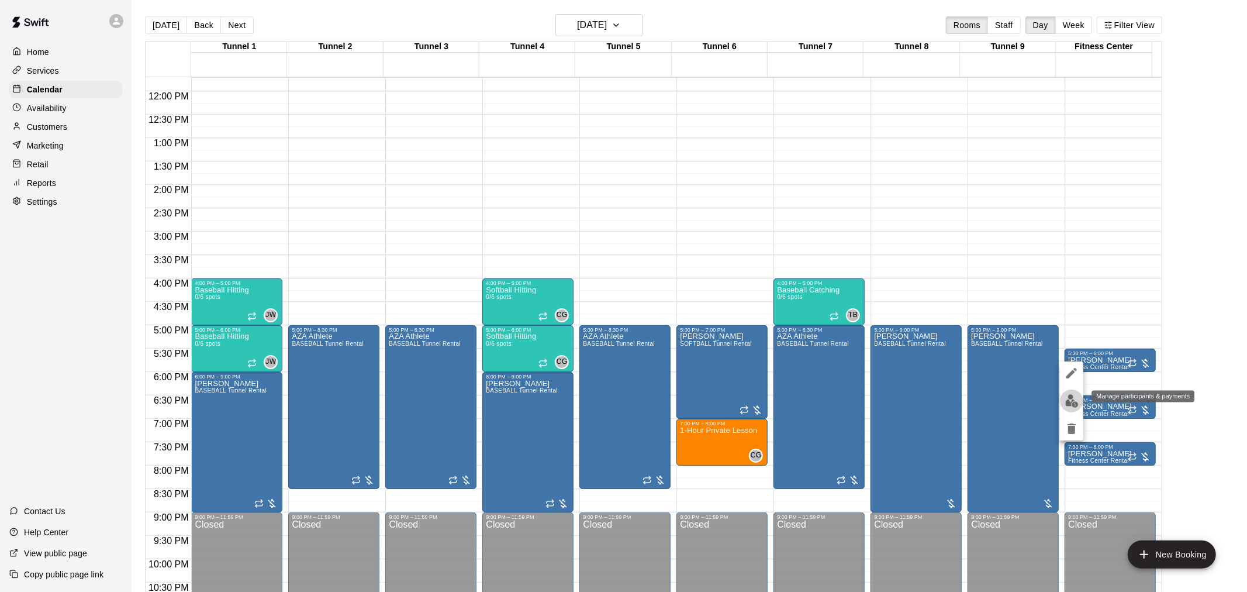
click at [1072, 394] on img "edit" at bounding box center [1071, 400] width 13 height 13
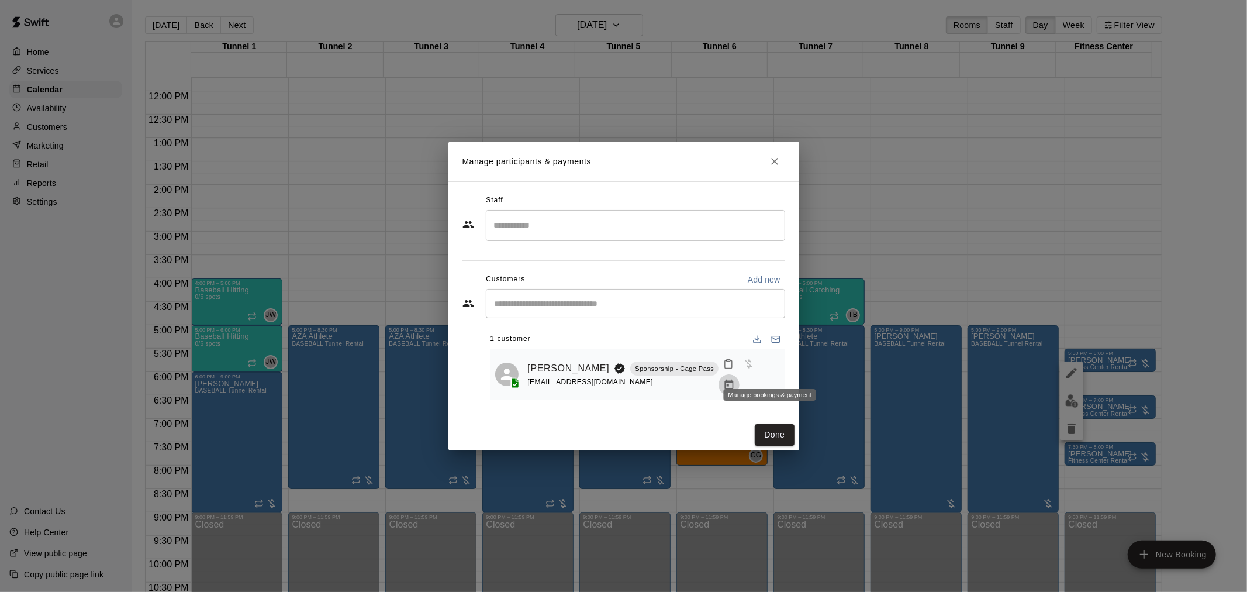
click at [735, 379] on icon "Manage bookings & payment" at bounding box center [729, 385] width 12 height 12
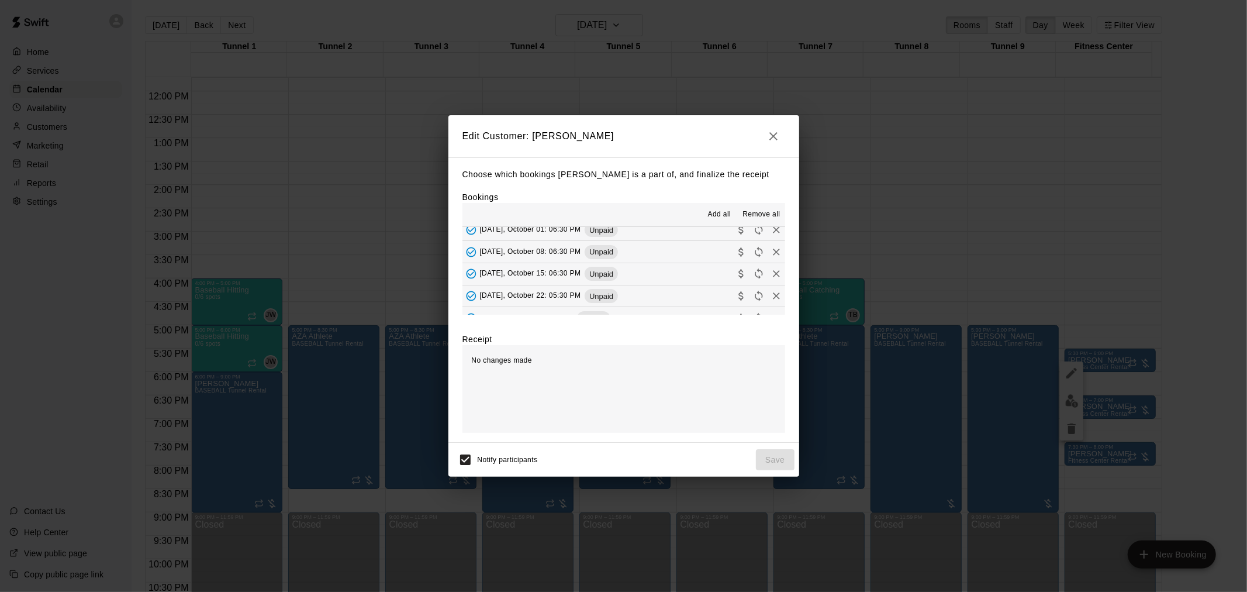
scroll to position [0, 0]
click at [767, 134] on icon "button" at bounding box center [773, 136] width 14 height 14
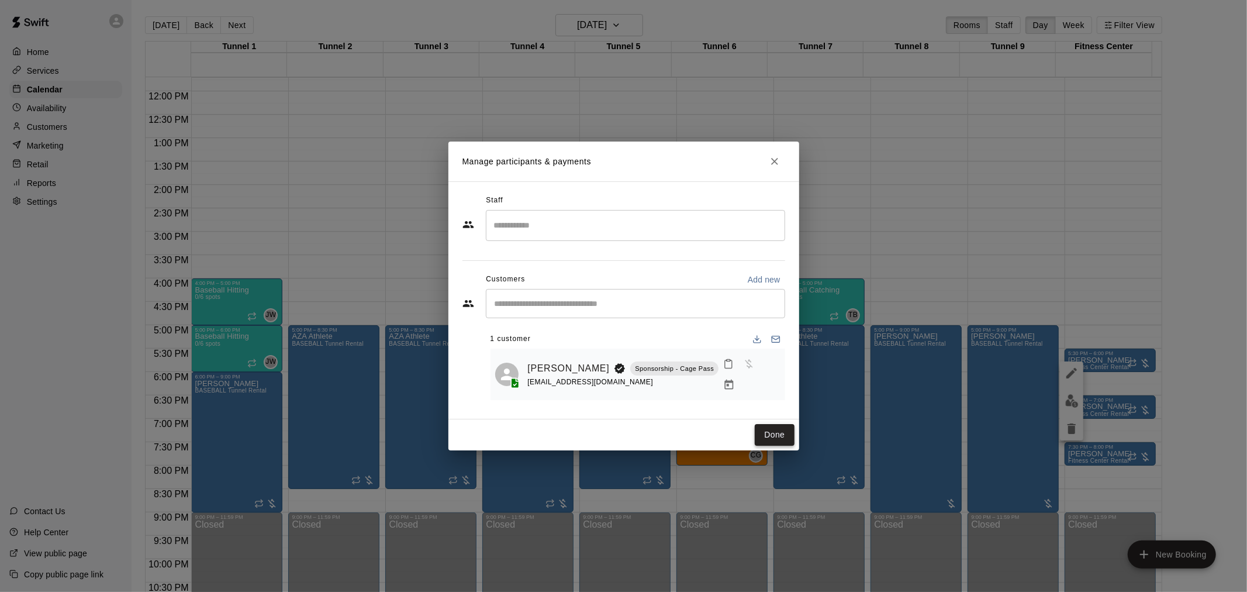
click at [790, 429] on button "Done" at bounding box center [774, 435] width 39 height 22
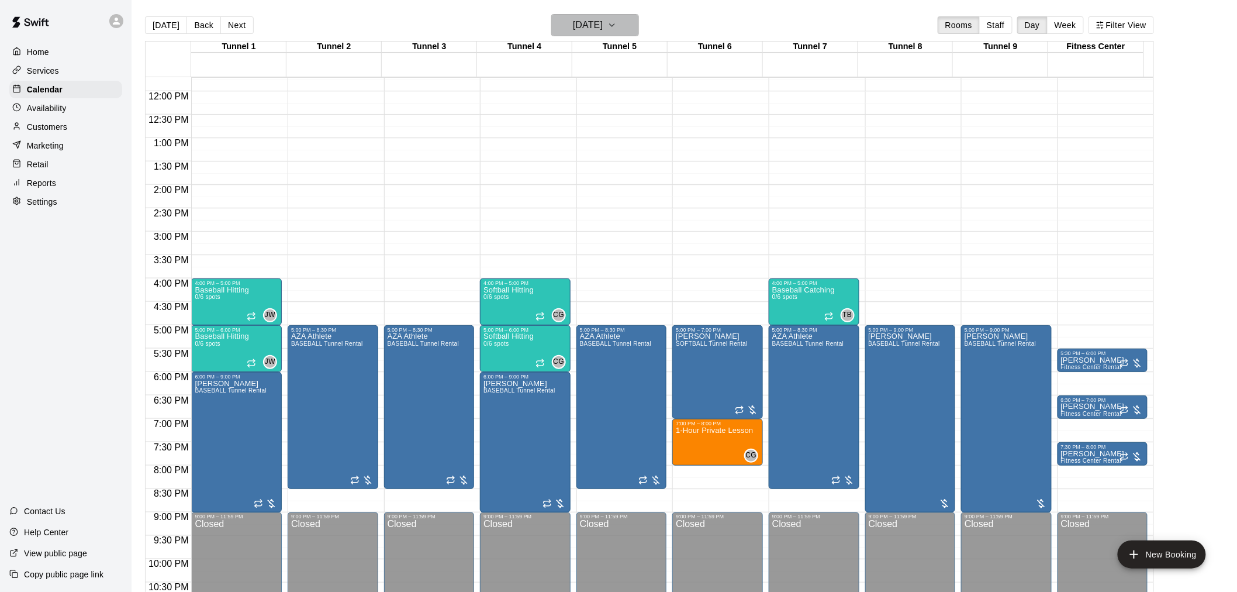
click at [602, 24] on h6 "Wednesday Oct 29" at bounding box center [588, 25] width 30 height 16
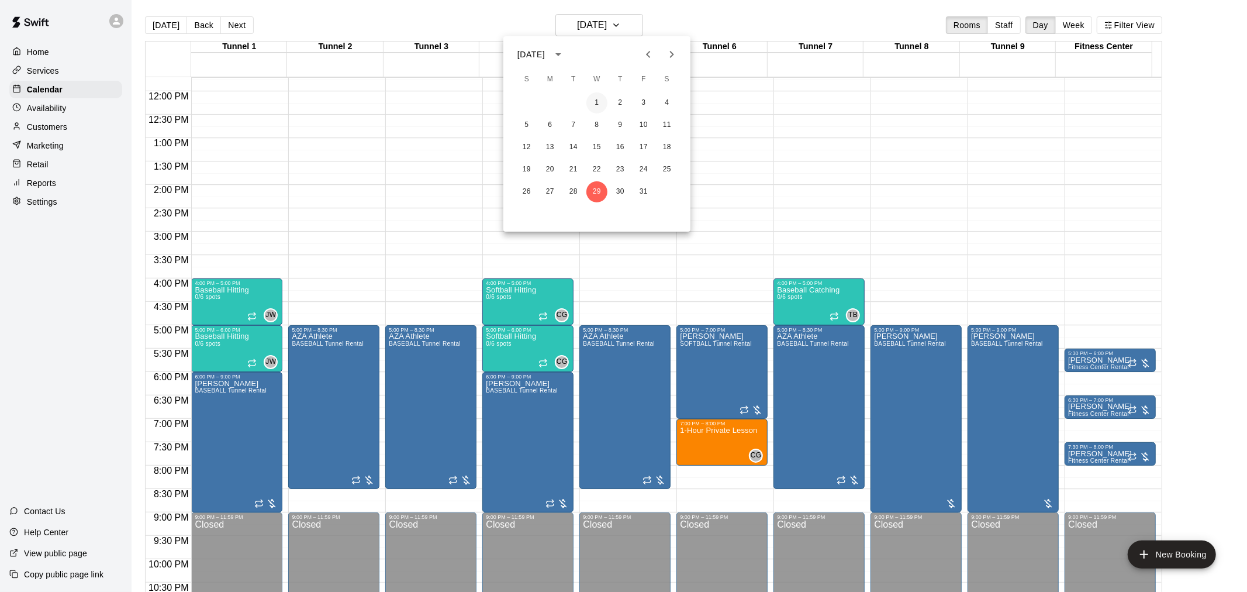
click at [596, 99] on button "1" at bounding box center [596, 102] width 21 height 21
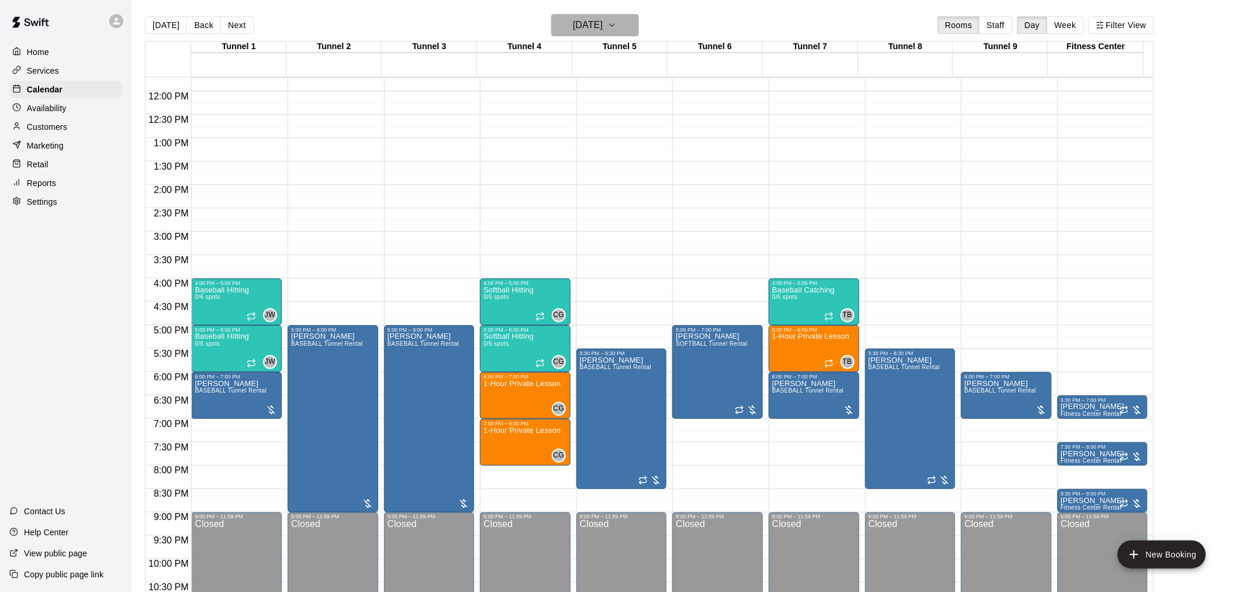
click at [603, 26] on h6 "Wednesday Oct 01" at bounding box center [588, 25] width 30 height 16
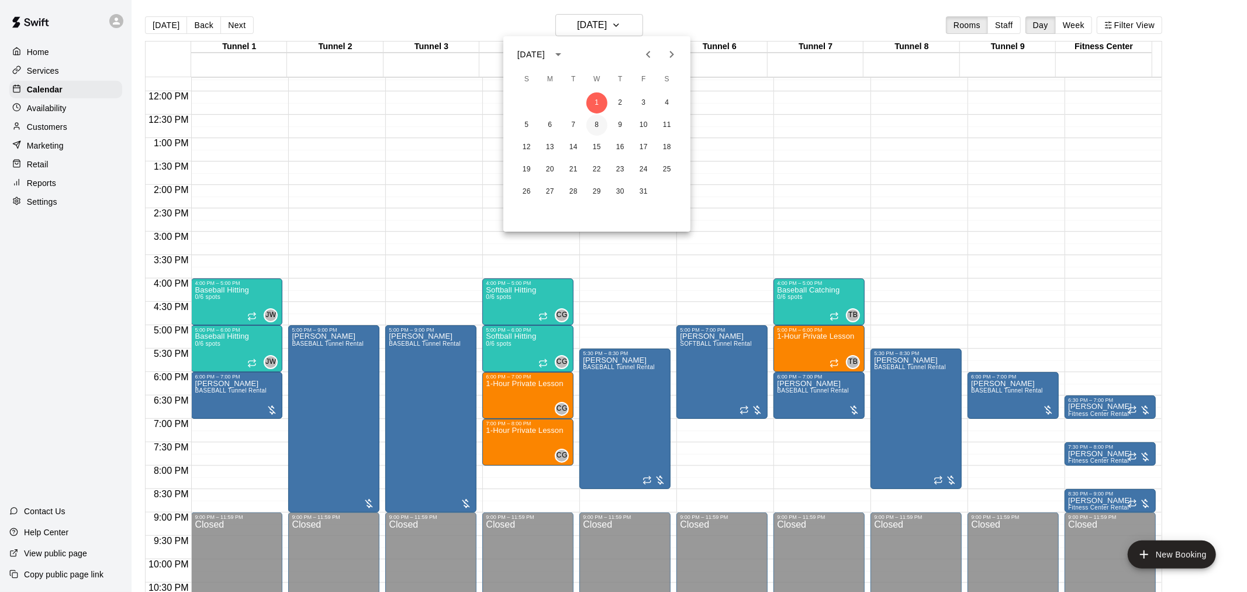
click at [597, 121] on button "8" at bounding box center [596, 125] width 21 height 21
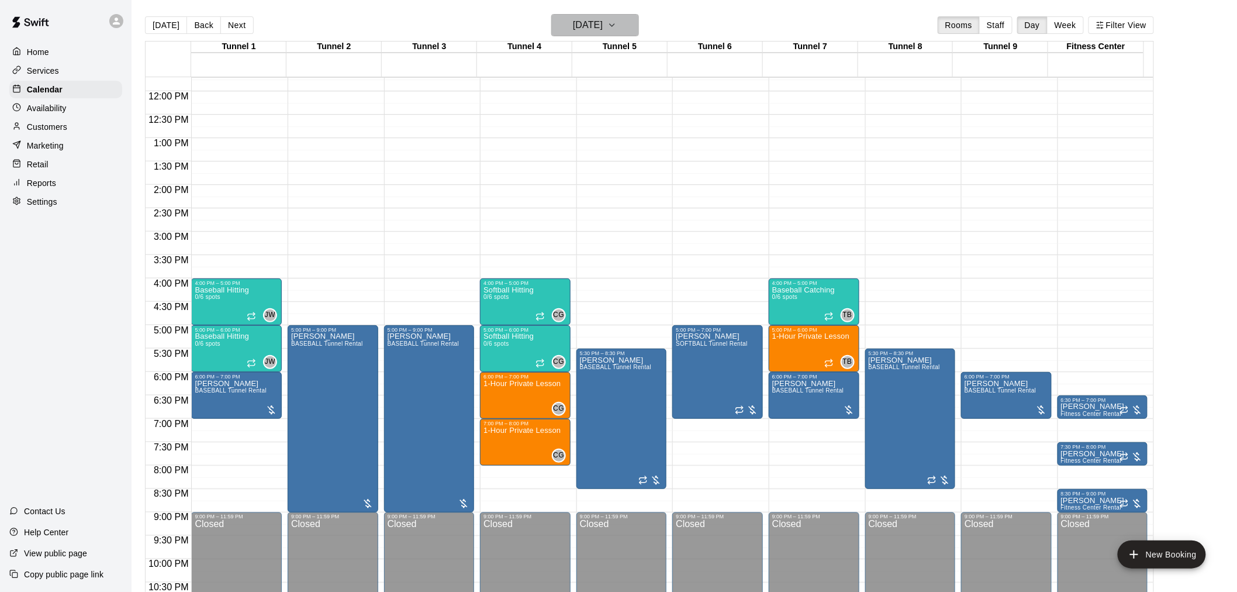
click at [595, 20] on h6 "Wednesday Oct 08" at bounding box center [588, 25] width 30 height 16
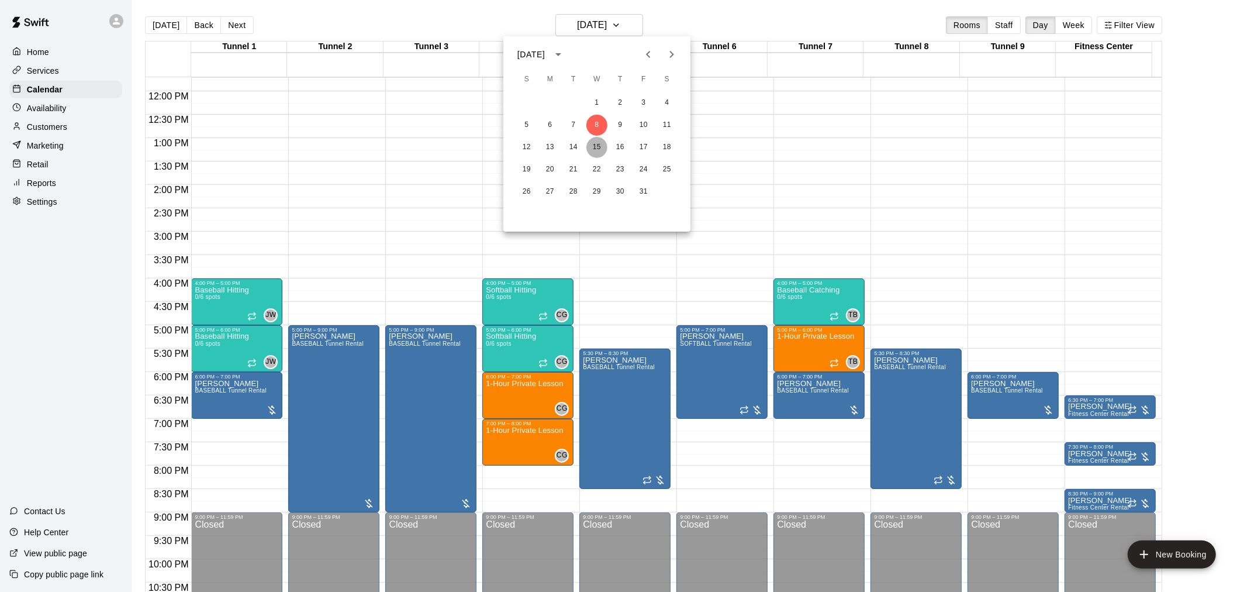
click at [599, 149] on button "15" at bounding box center [596, 147] width 21 height 21
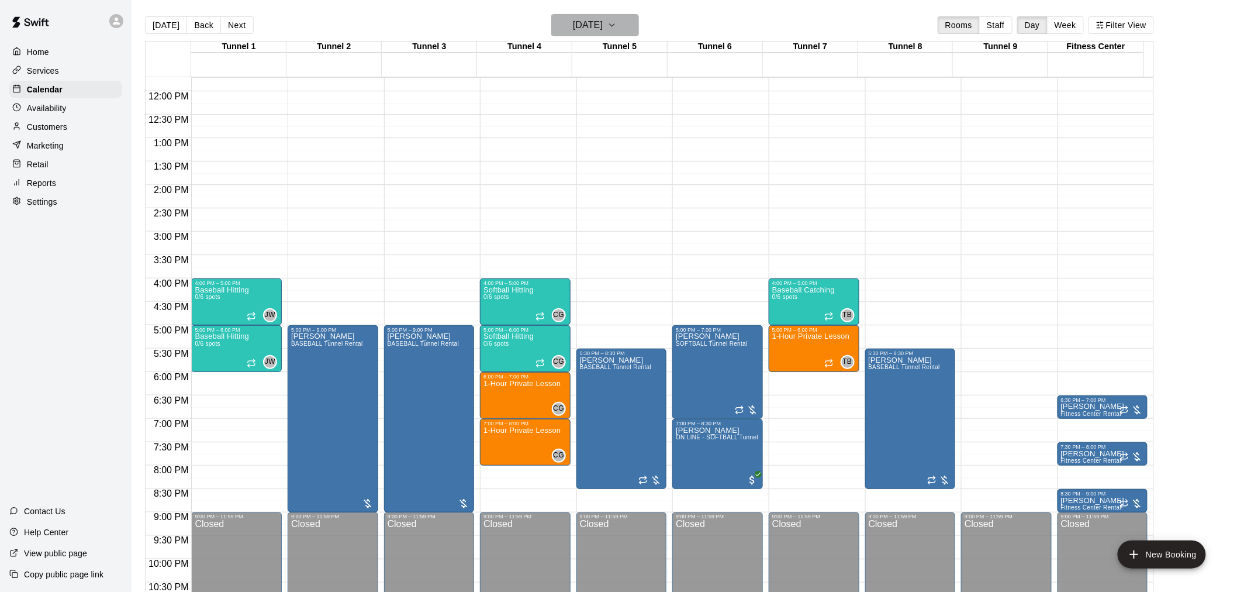
click at [590, 20] on h6 "Wednesday Oct 15" at bounding box center [588, 25] width 30 height 16
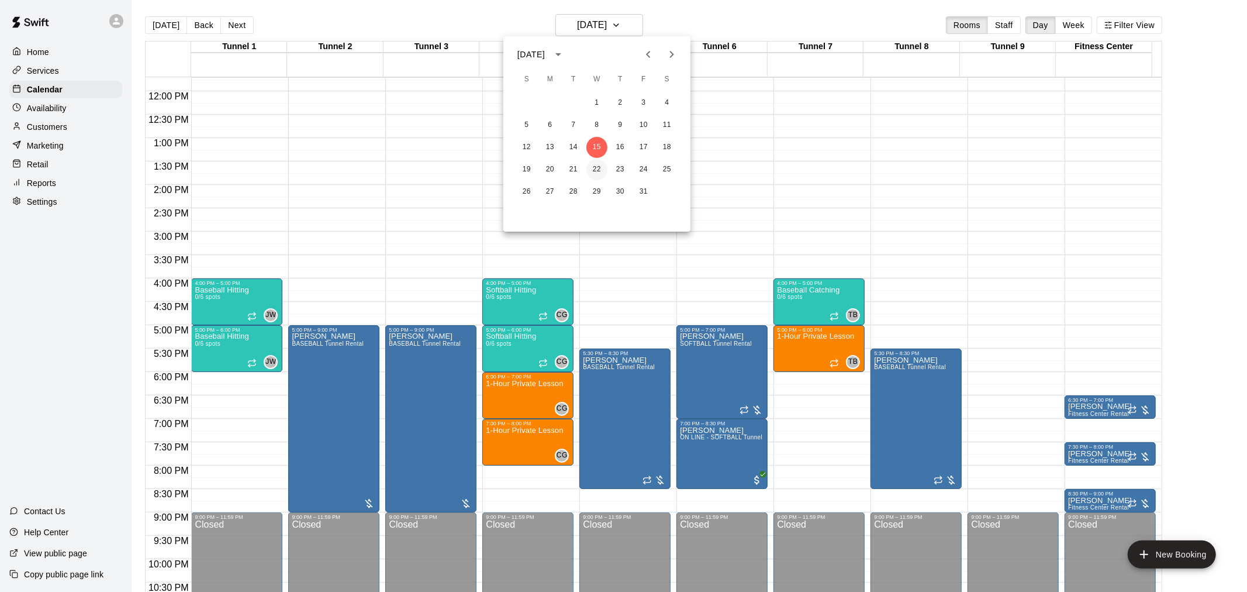
click at [604, 166] on button "22" at bounding box center [596, 169] width 21 height 21
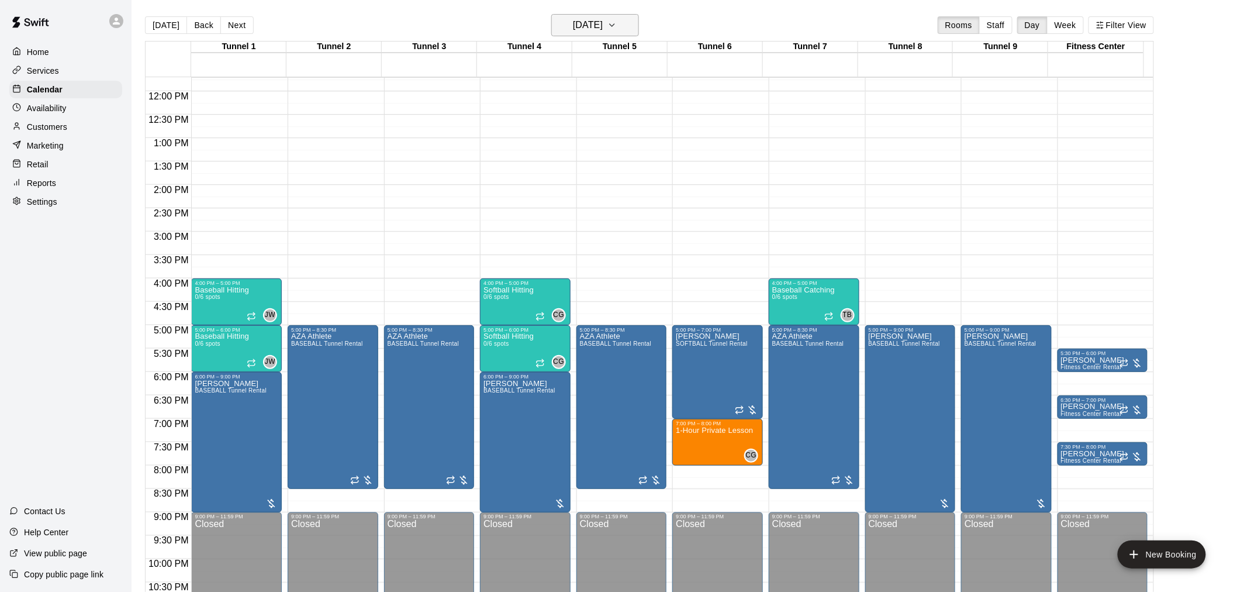
click at [603, 22] on h6 "Wednesday Oct 22" at bounding box center [588, 25] width 30 height 16
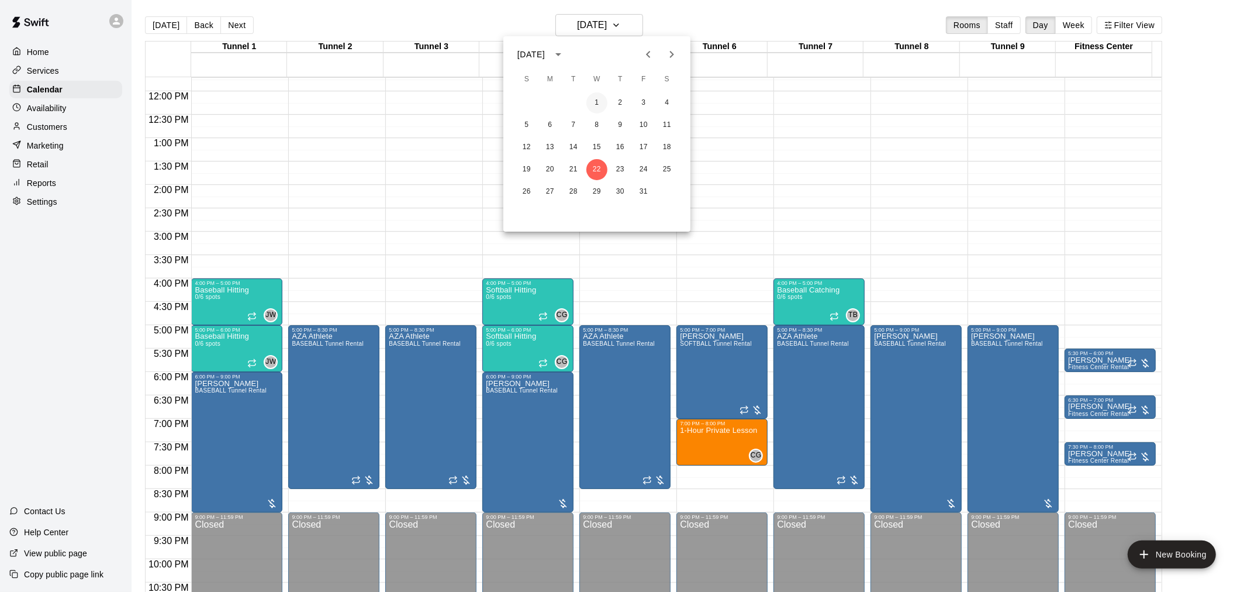
click at [603, 100] on button "1" at bounding box center [596, 102] width 21 height 21
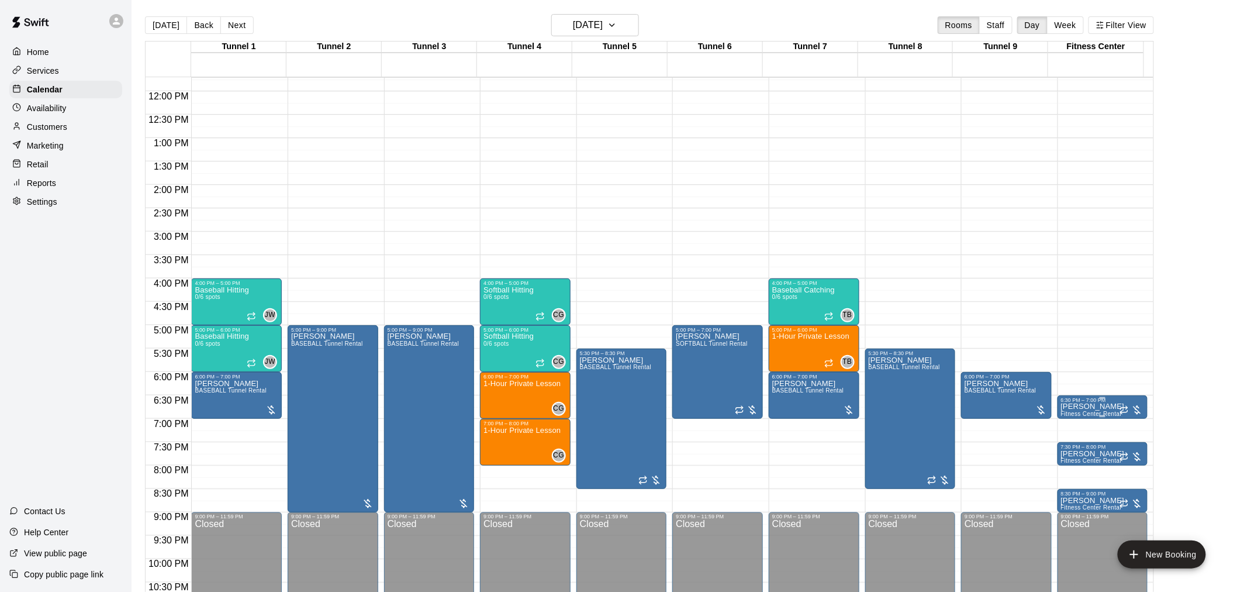
click at [1089, 406] on p "Jerry Sandusky" at bounding box center [1093, 406] width 64 height 0
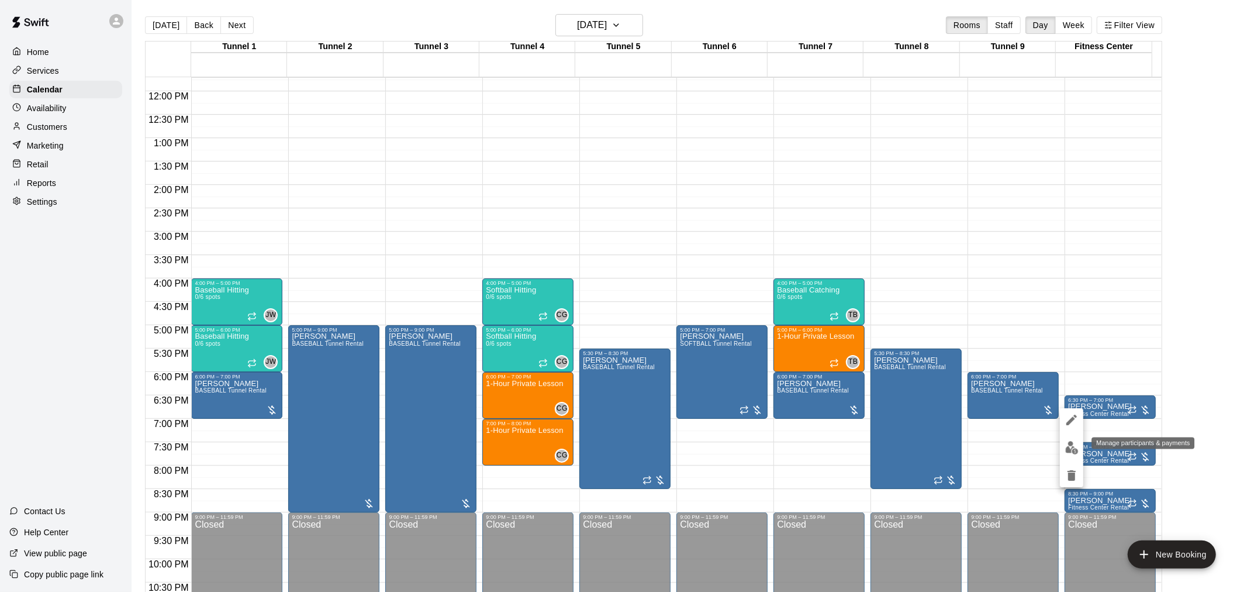
click at [1077, 442] on img "edit" at bounding box center [1071, 447] width 13 height 13
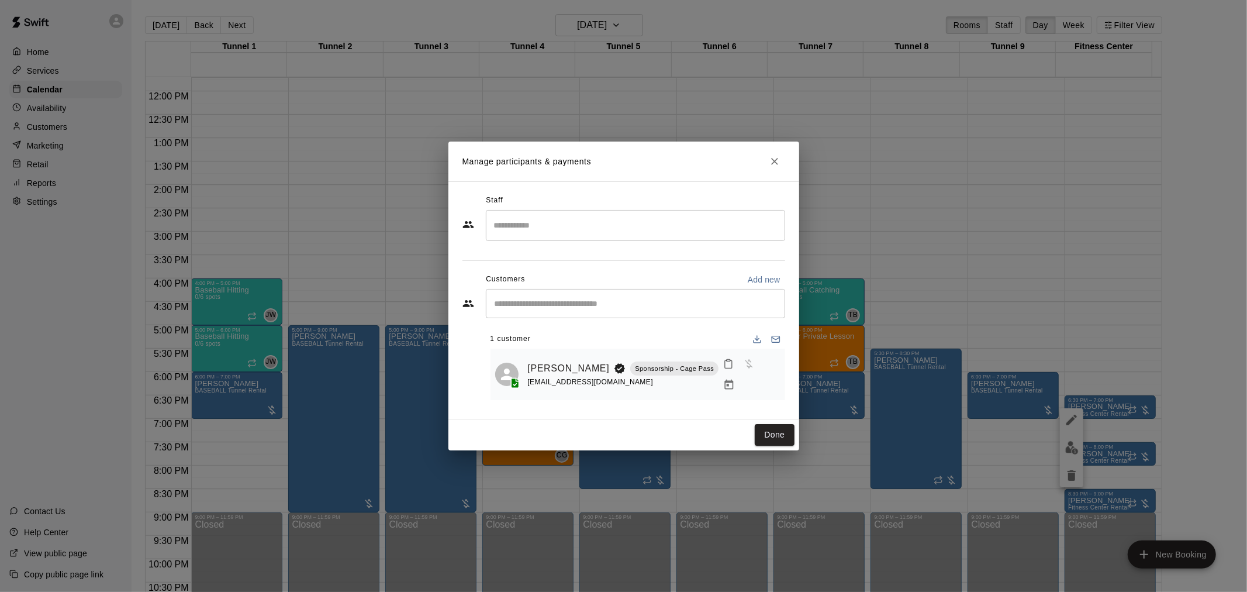
click at [786, 367] on div "Staff ​ Customers Add new ​ 1 customer Jerry Sandusky Sponsorship - Cage Pass t…" at bounding box center [623, 300] width 351 height 238
click at [734, 379] on icon "Manage bookings & payment" at bounding box center [729, 384] width 9 height 10
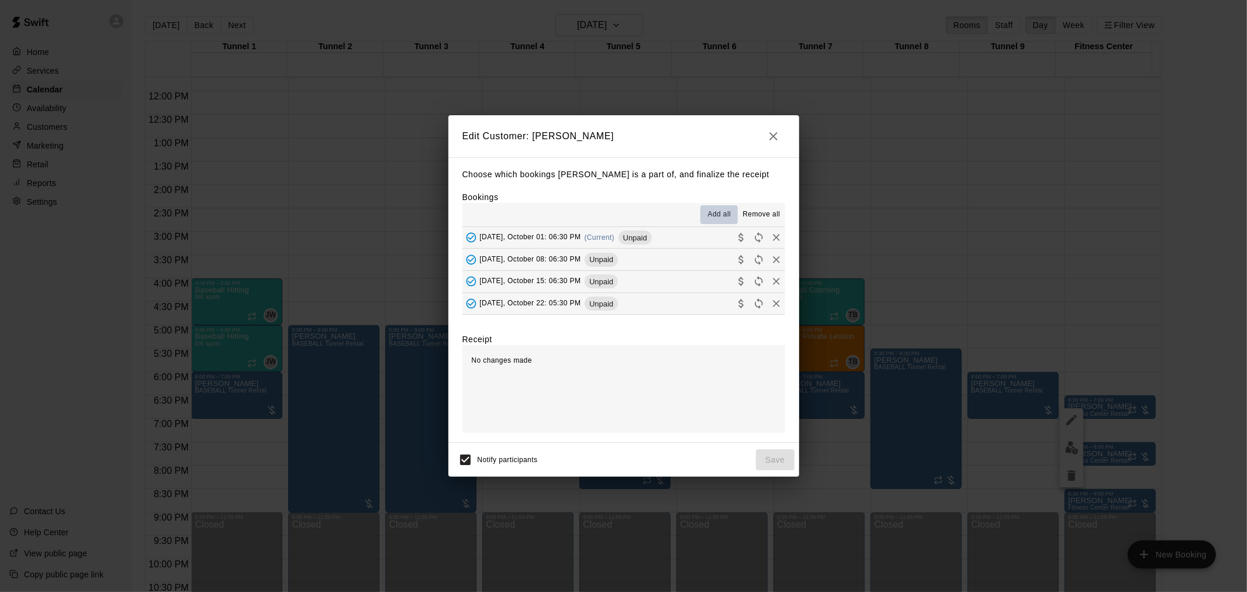
click at [724, 216] on span "Add all" at bounding box center [719, 215] width 23 height 12
click at [749, 217] on span "Remove all" at bounding box center [760, 215] width 37 height 12
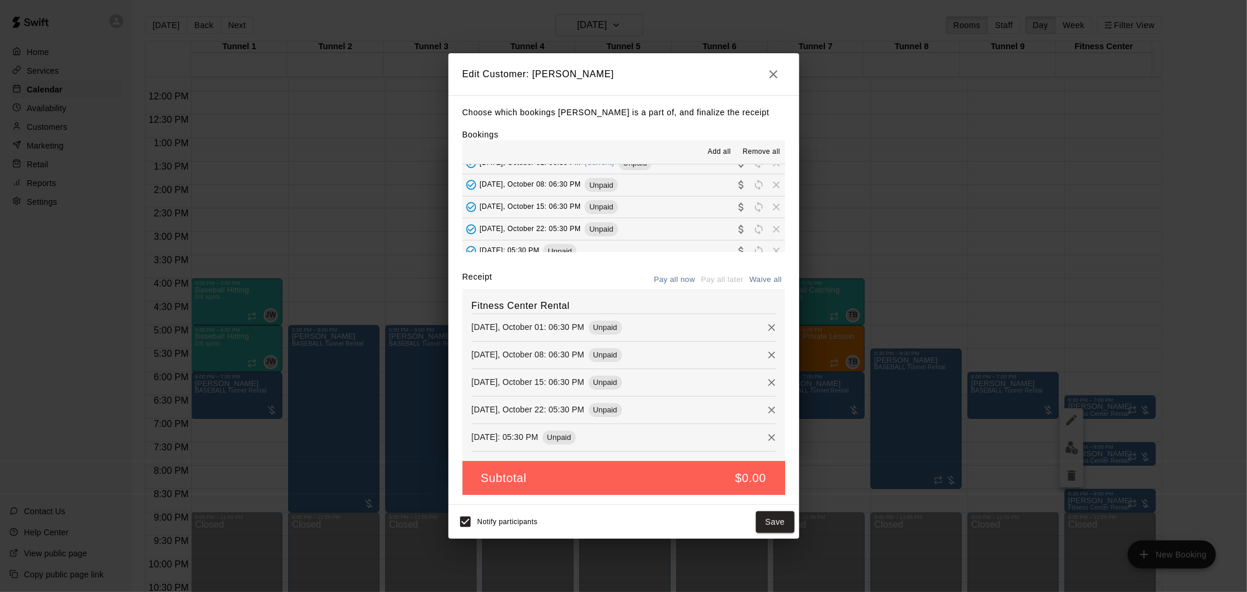
scroll to position [22, 0]
click at [782, 523] on button "Save" at bounding box center [775, 522] width 39 height 22
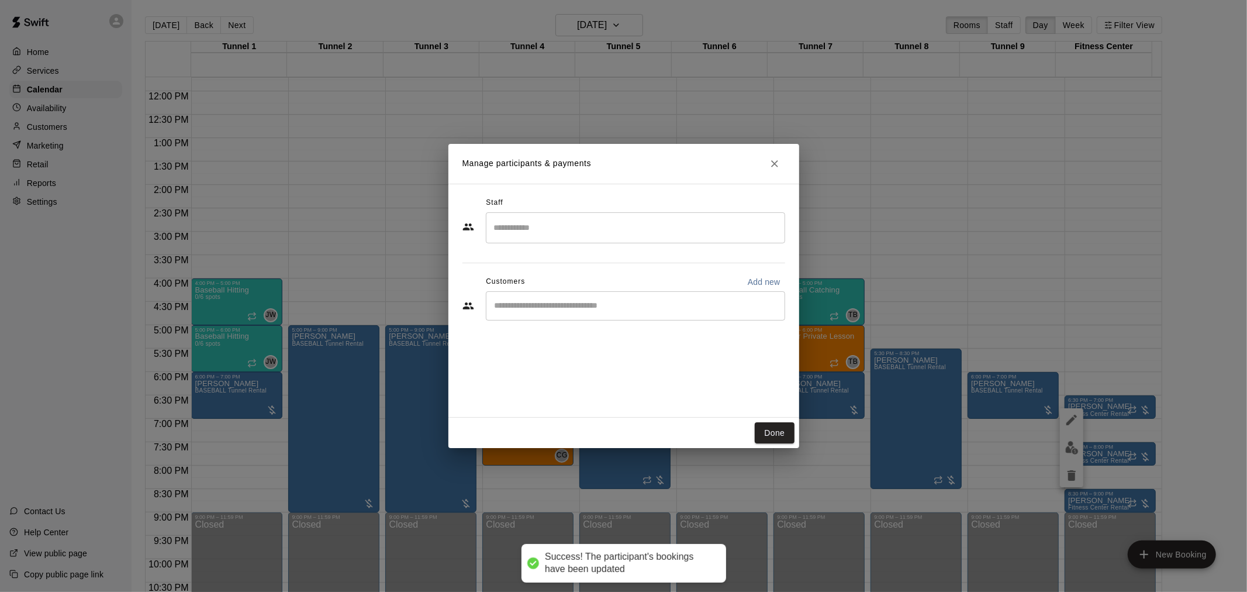
click at [619, 313] on div "​" at bounding box center [635, 305] width 299 height 29
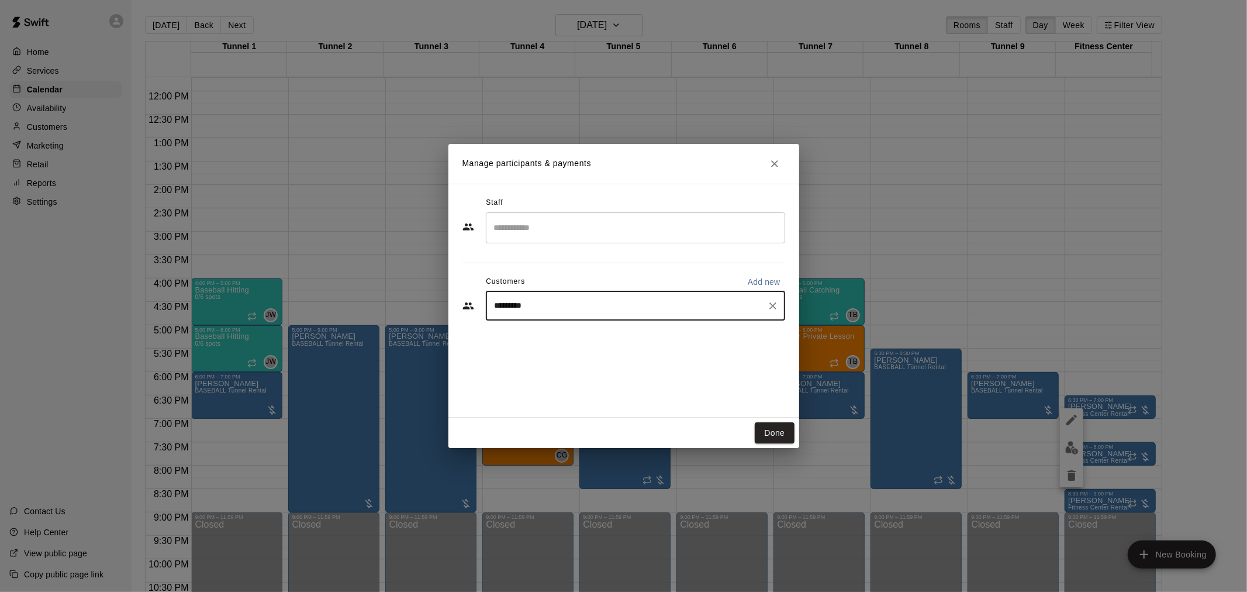
type input "**********"
click at [590, 349] on div "Steven Rodriguez Annual MVP Membership mikaylaadel@gmail.com" at bounding box center [600, 338] width 163 height 25
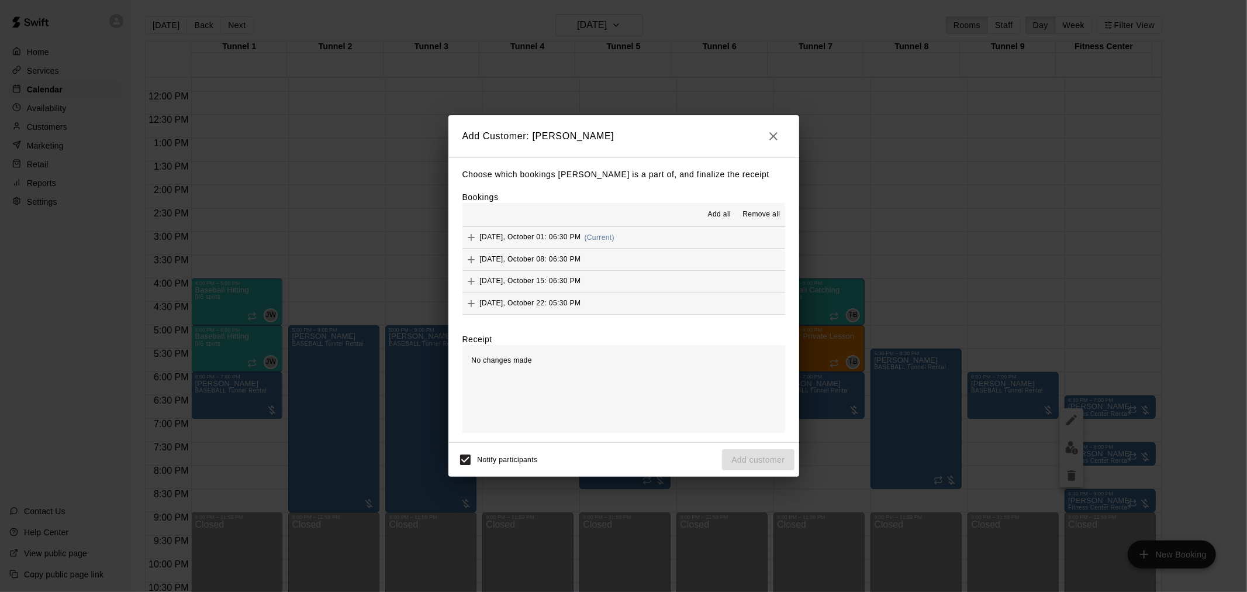
click at [700, 212] on button "Add all" at bounding box center [718, 214] width 37 height 19
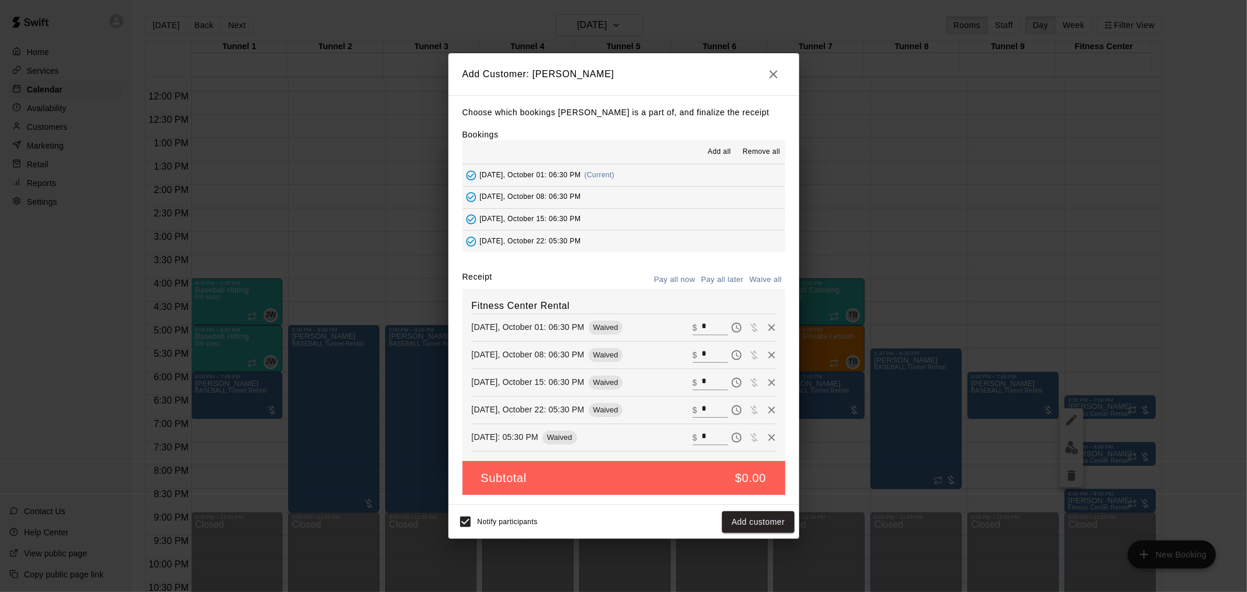
click at [702, 324] on input "*" at bounding box center [715, 327] width 26 height 15
type input "**"
click at [704, 351] on input "*" at bounding box center [715, 354] width 26 height 15
type input "**"
click at [704, 375] on input "*" at bounding box center [715, 382] width 26 height 15
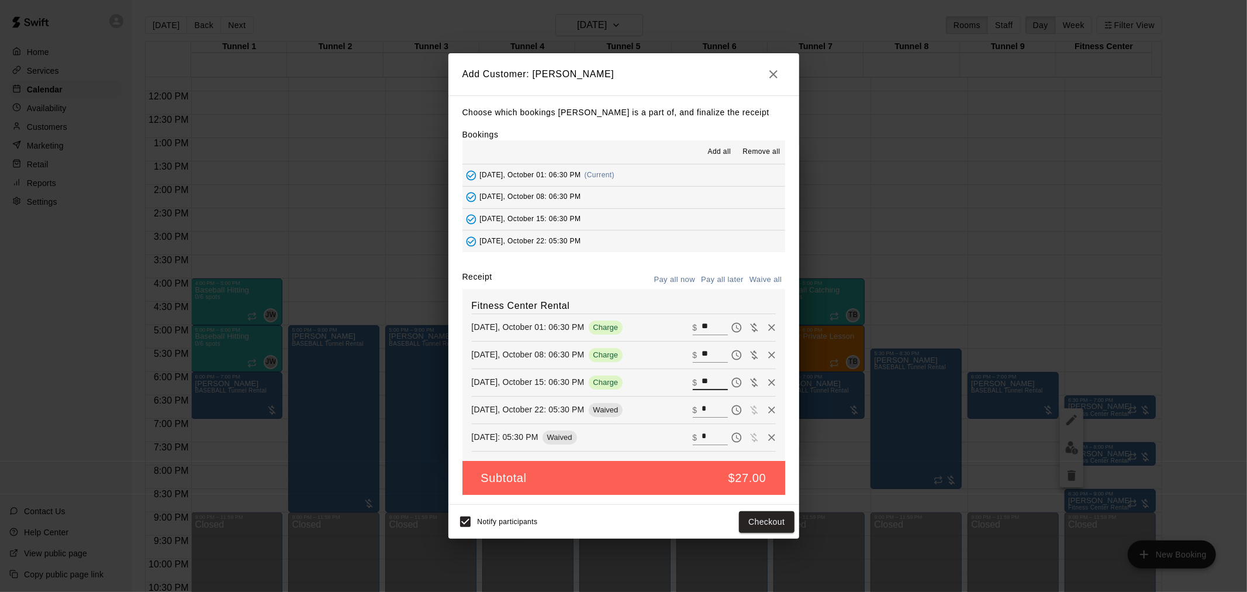
type input "*"
type input "**"
click at [706, 410] on input "*" at bounding box center [715, 409] width 26 height 15
type input "**"
click at [708, 440] on input "*" at bounding box center [715, 437] width 26 height 15
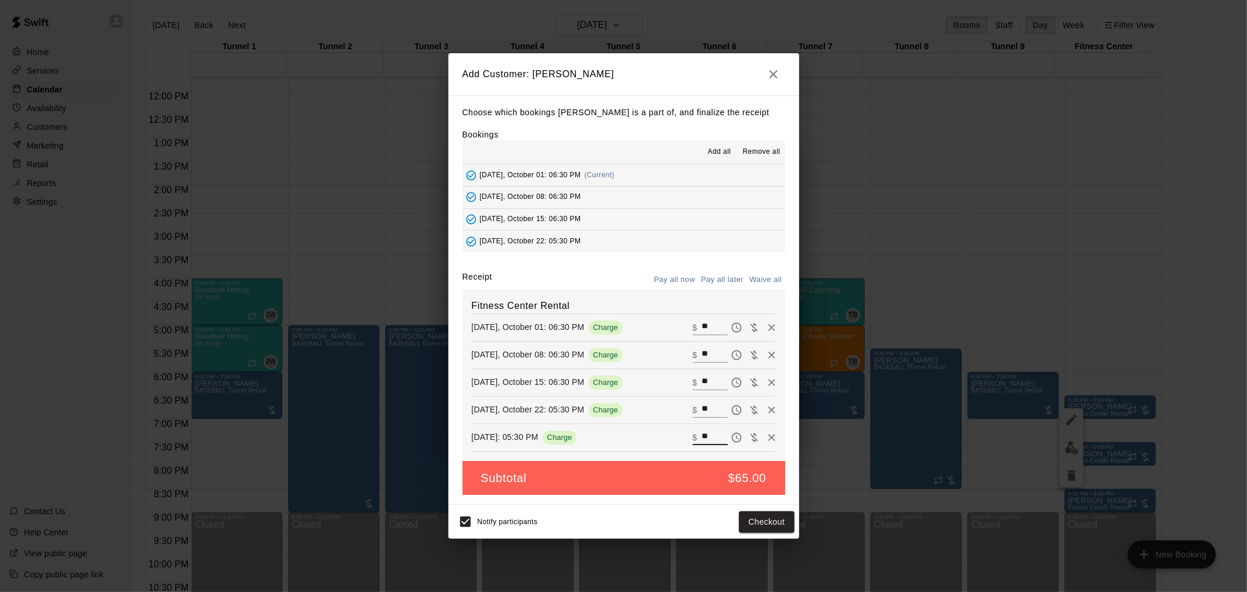
type input "**"
click at [728, 285] on button "Pay all later" at bounding box center [722, 280] width 49 height 18
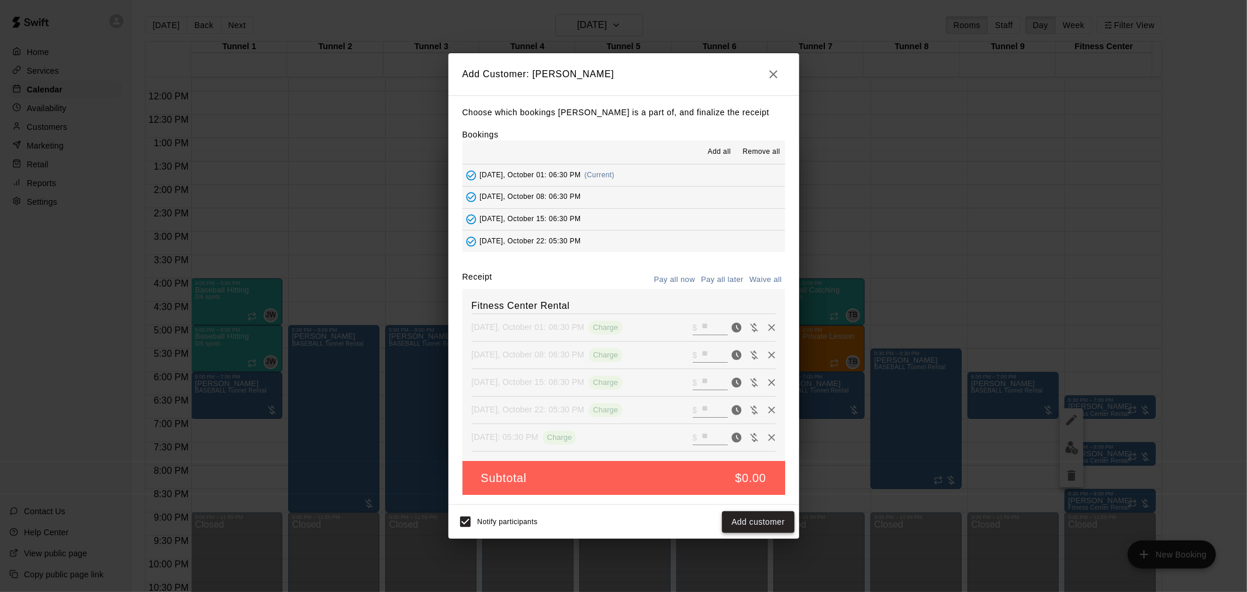
click at [768, 523] on button "Add customer" at bounding box center [758, 522] width 72 height 22
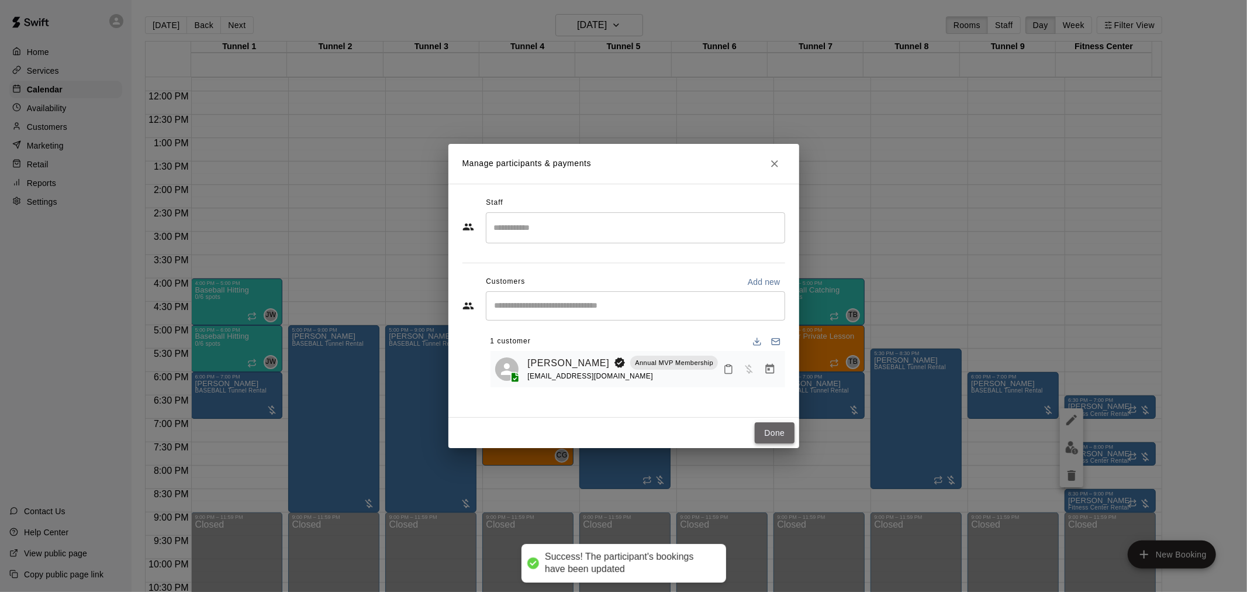
click at [757, 431] on button "Done" at bounding box center [774, 433] width 39 height 22
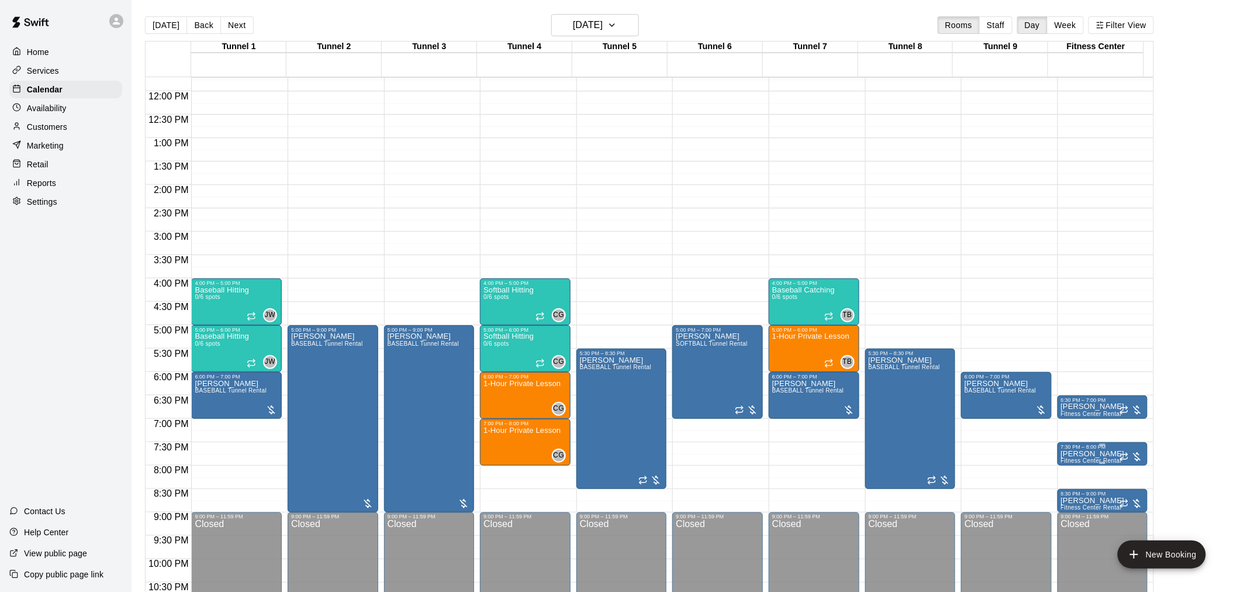
click at [1079, 454] on p "Jerry Sandusky" at bounding box center [1093, 454] width 64 height 0
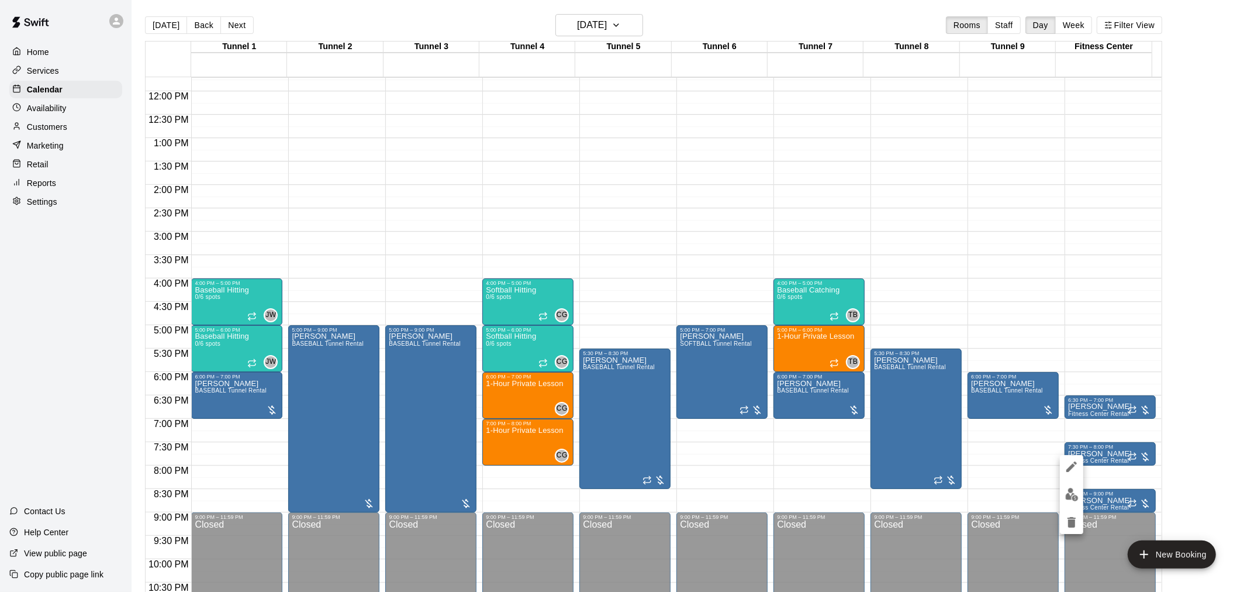
click at [1073, 490] on img "edit" at bounding box center [1071, 494] width 13 height 13
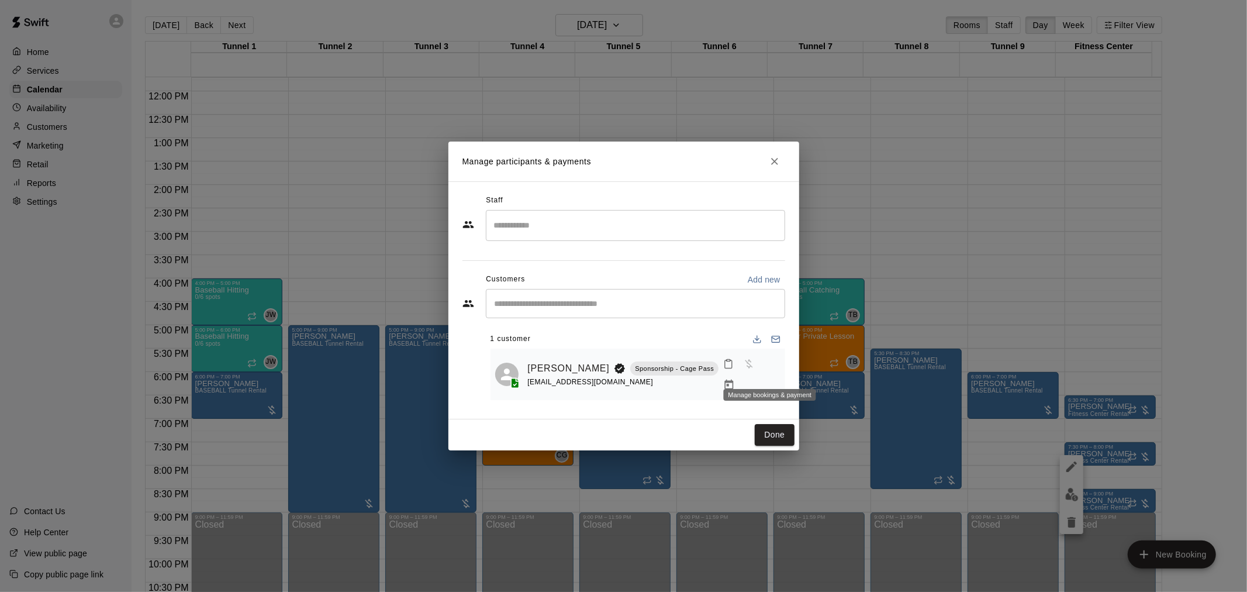
click at [740, 374] on button "Manage bookings & payment" at bounding box center [729, 384] width 21 height 21
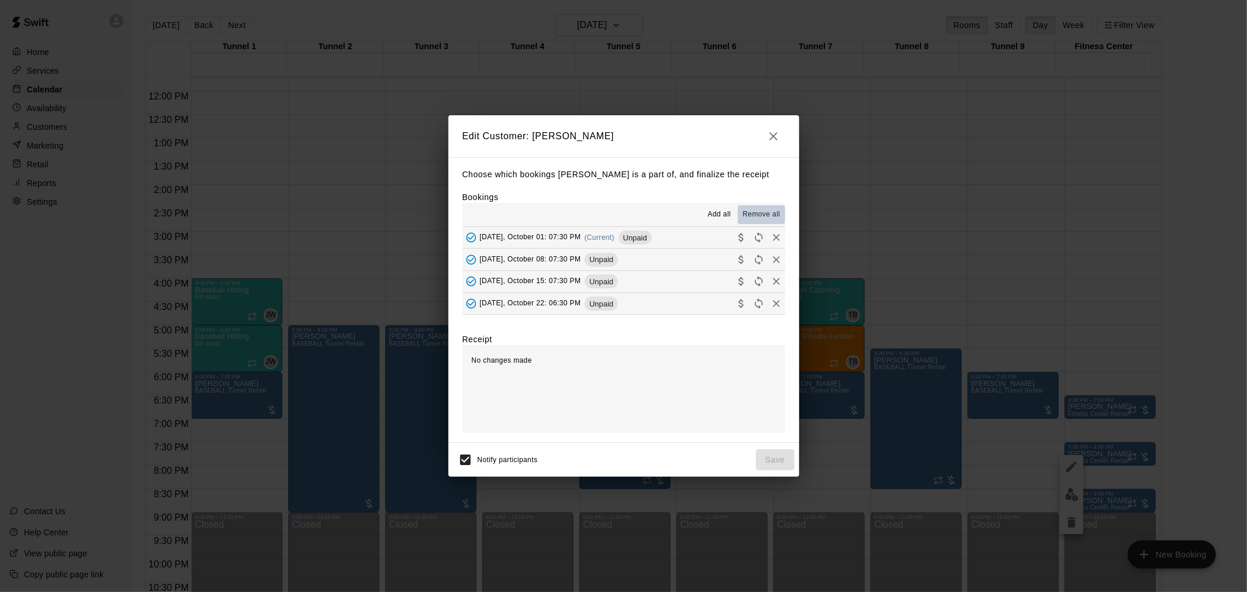
click at [752, 219] on span "Remove all" at bounding box center [760, 215] width 37 height 12
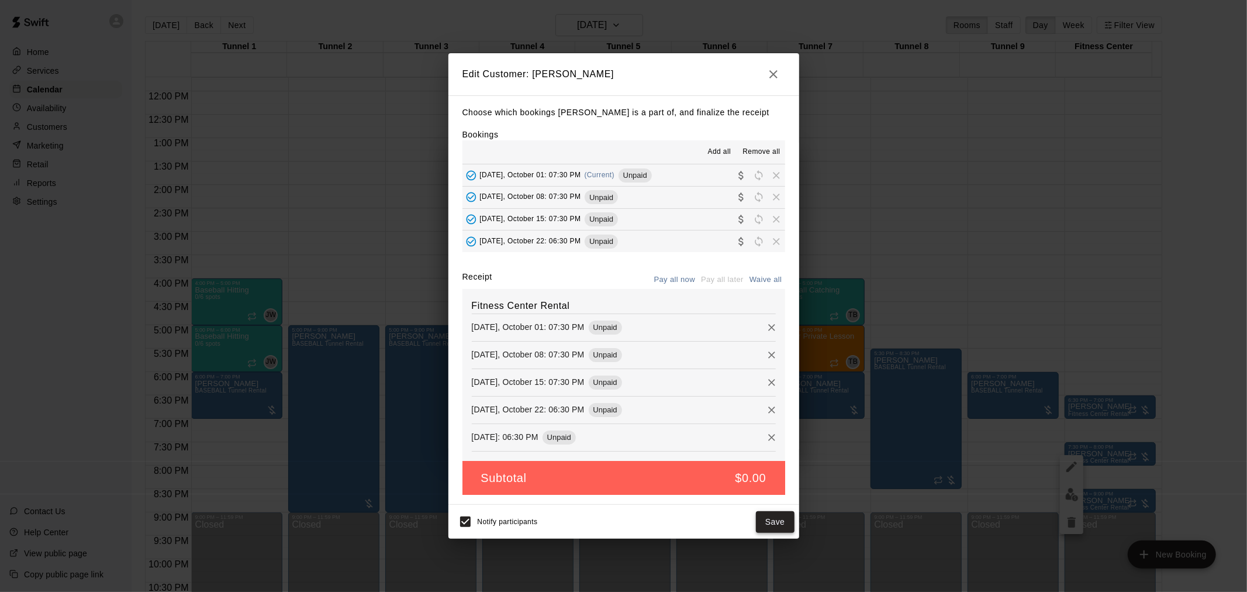
click at [778, 524] on button "Save" at bounding box center [775, 522] width 39 height 22
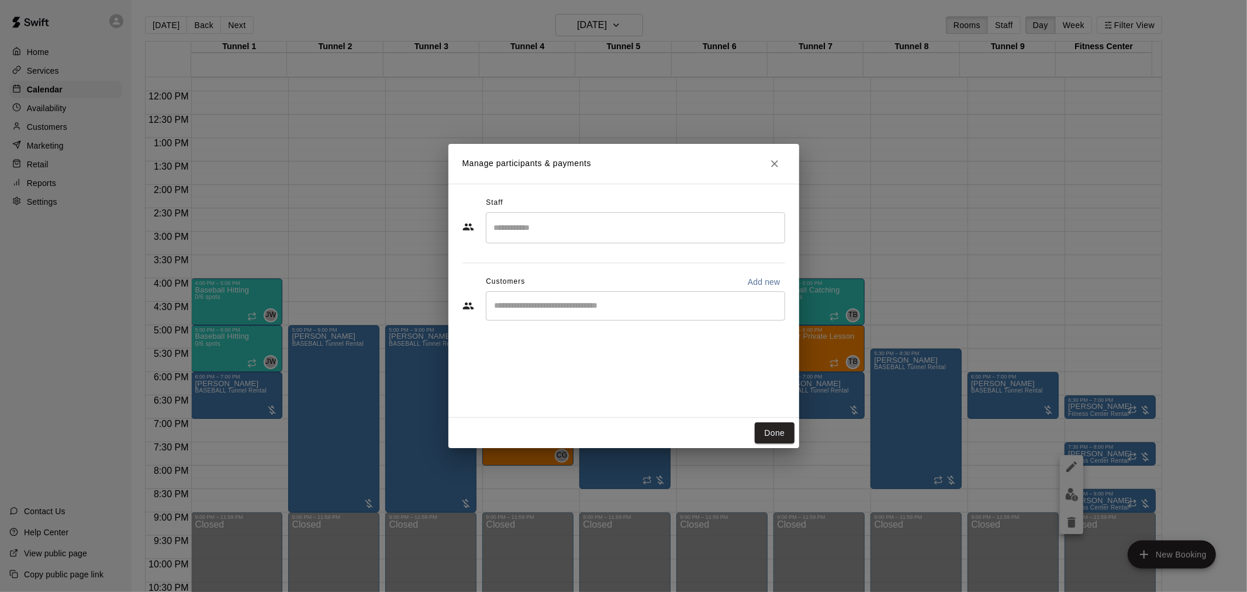
click at [697, 310] on input "Start typing to search customers..." at bounding box center [635, 306] width 289 height 12
type input "******"
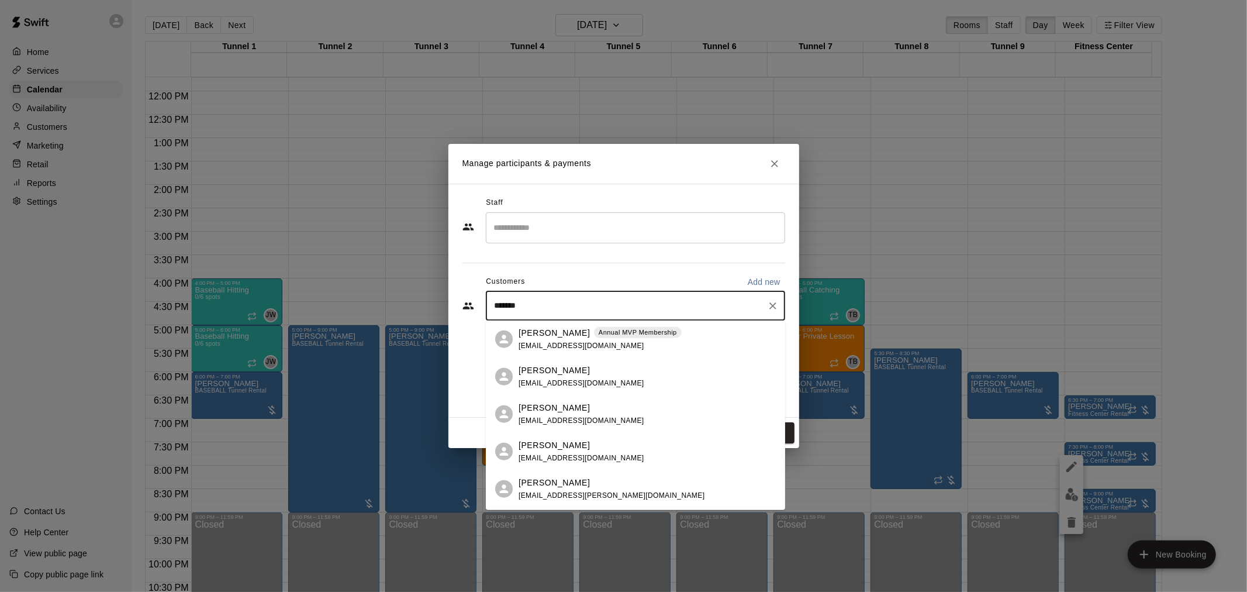
click at [644, 344] on div "Steven Rodriguez Annual MVP Membership mikaylaadel@gmail.com" at bounding box center [600, 338] width 163 height 25
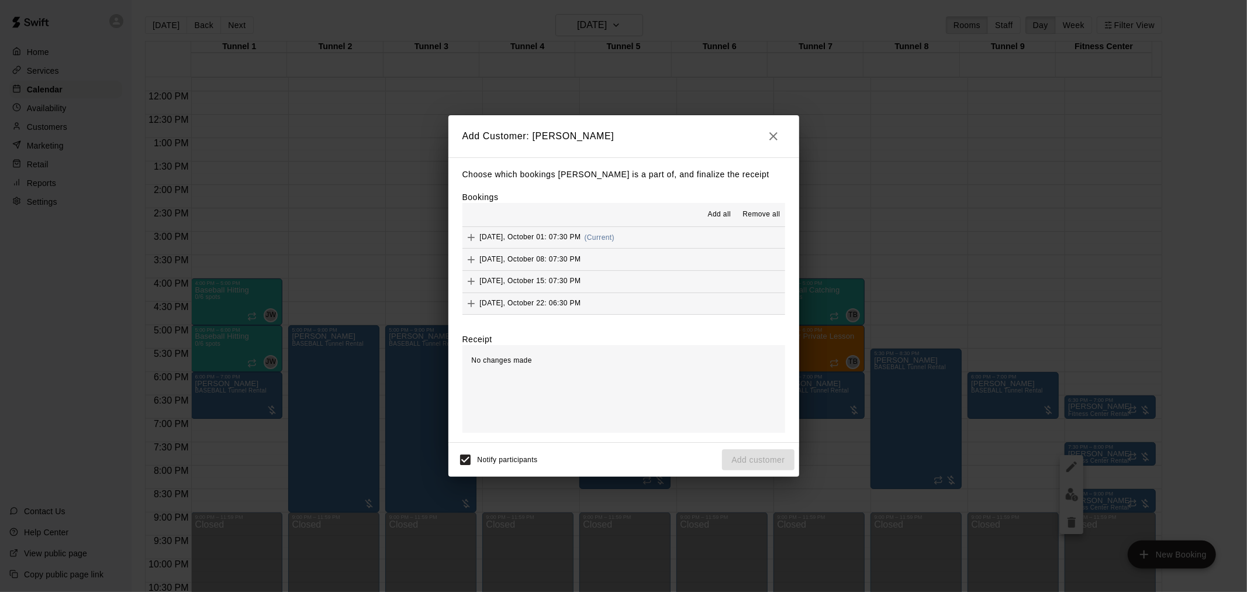
click at [710, 219] on span "Add all" at bounding box center [719, 215] width 23 height 12
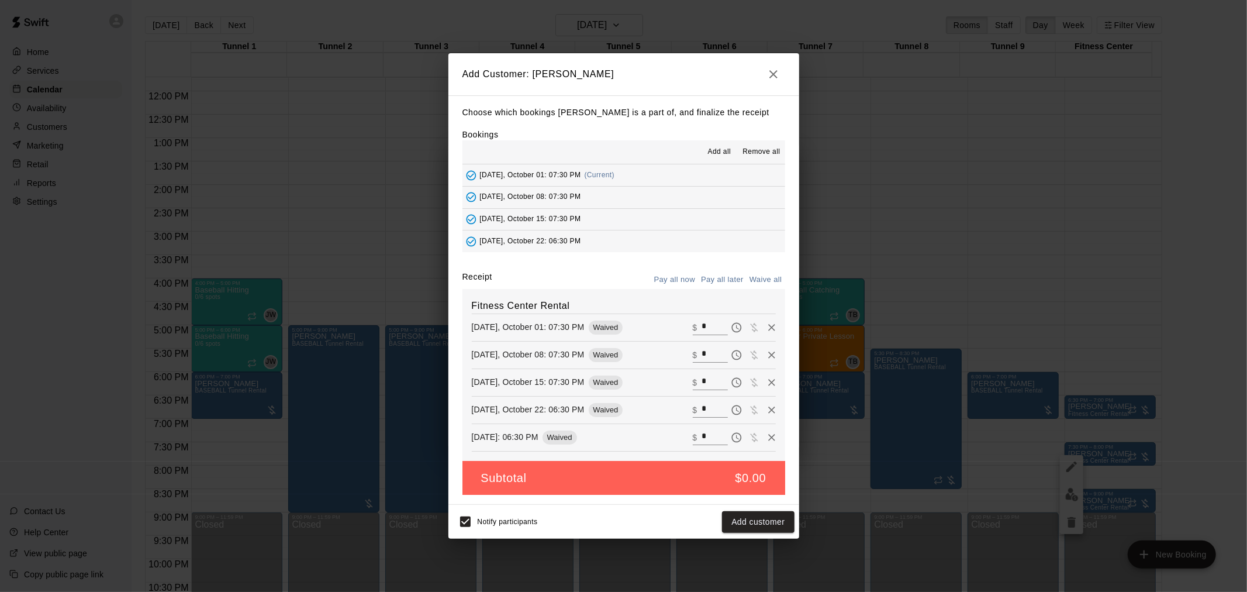
click at [702, 320] on input "*" at bounding box center [715, 327] width 26 height 15
type input "**"
click at [708, 353] on input "*" at bounding box center [715, 354] width 26 height 15
type input "**"
click at [702, 386] on input "*" at bounding box center [715, 382] width 26 height 15
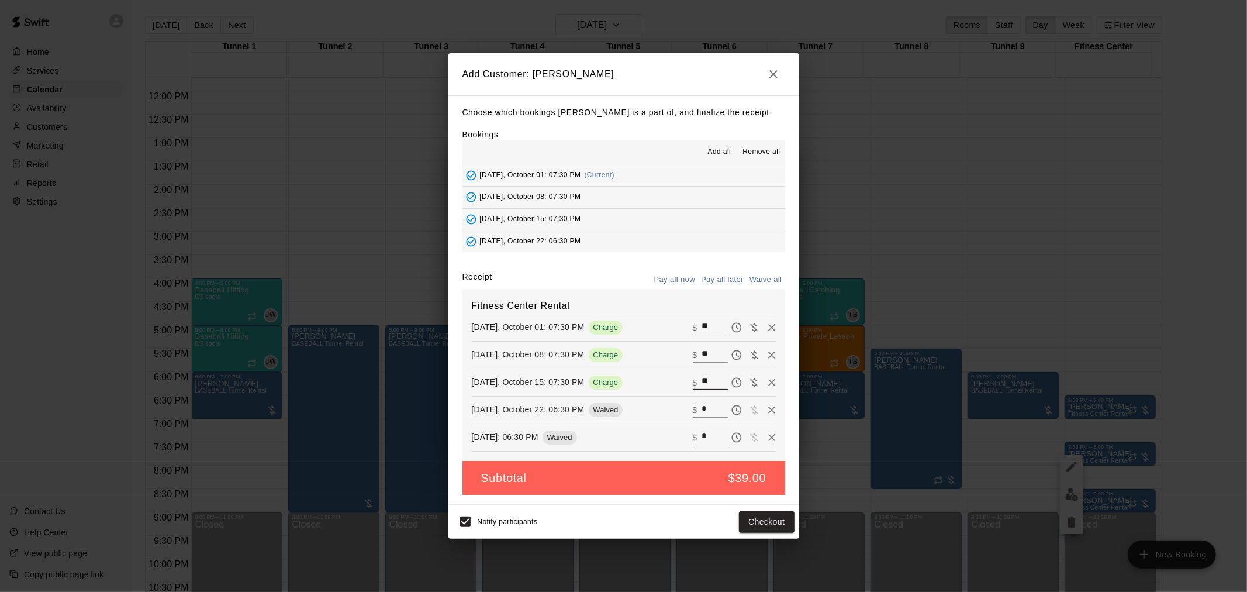
type input "**"
click at [706, 278] on button "Pay all later" at bounding box center [722, 280] width 49 height 18
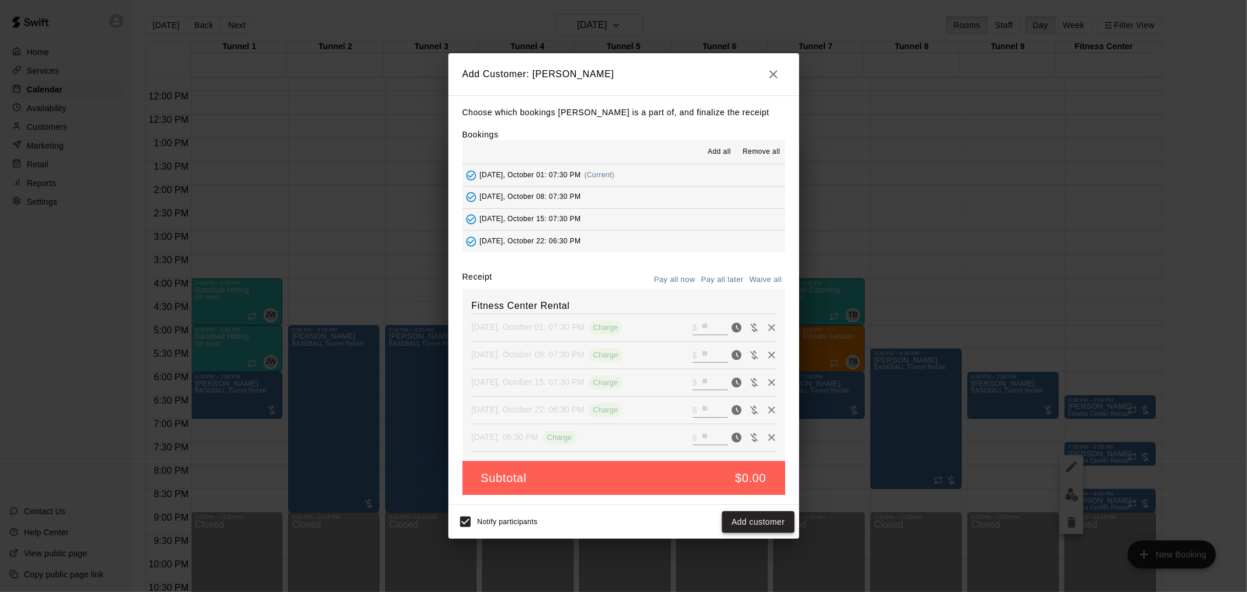
click at [770, 525] on button "Add customer" at bounding box center [758, 522] width 72 height 22
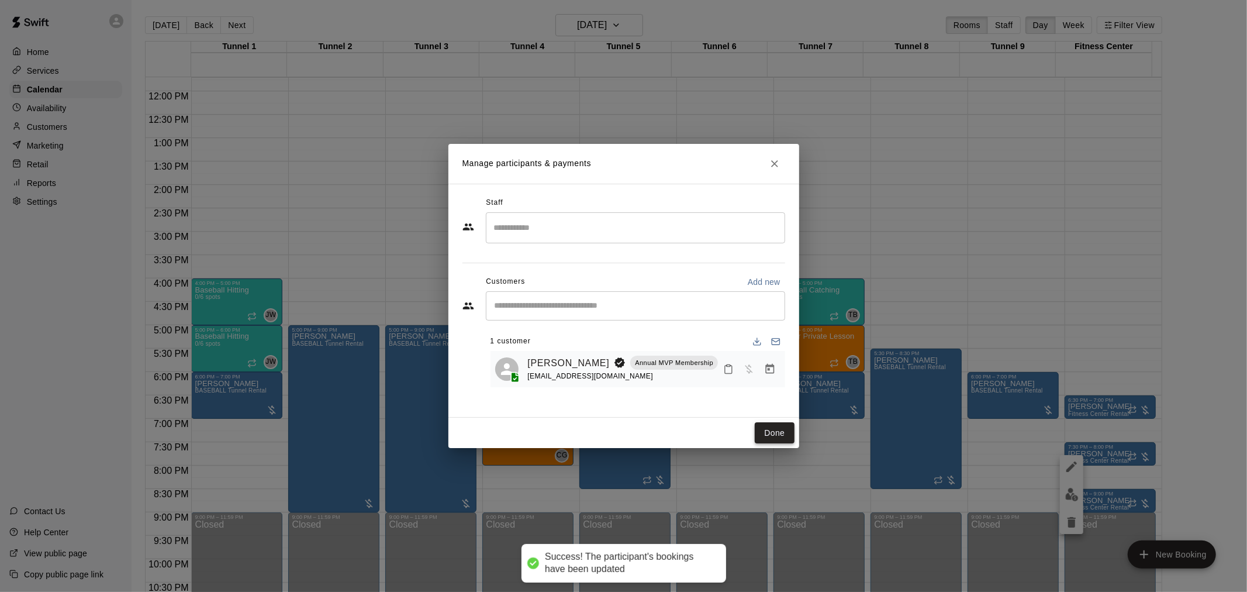
click at [768, 430] on button "Done" at bounding box center [774, 433] width 39 height 22
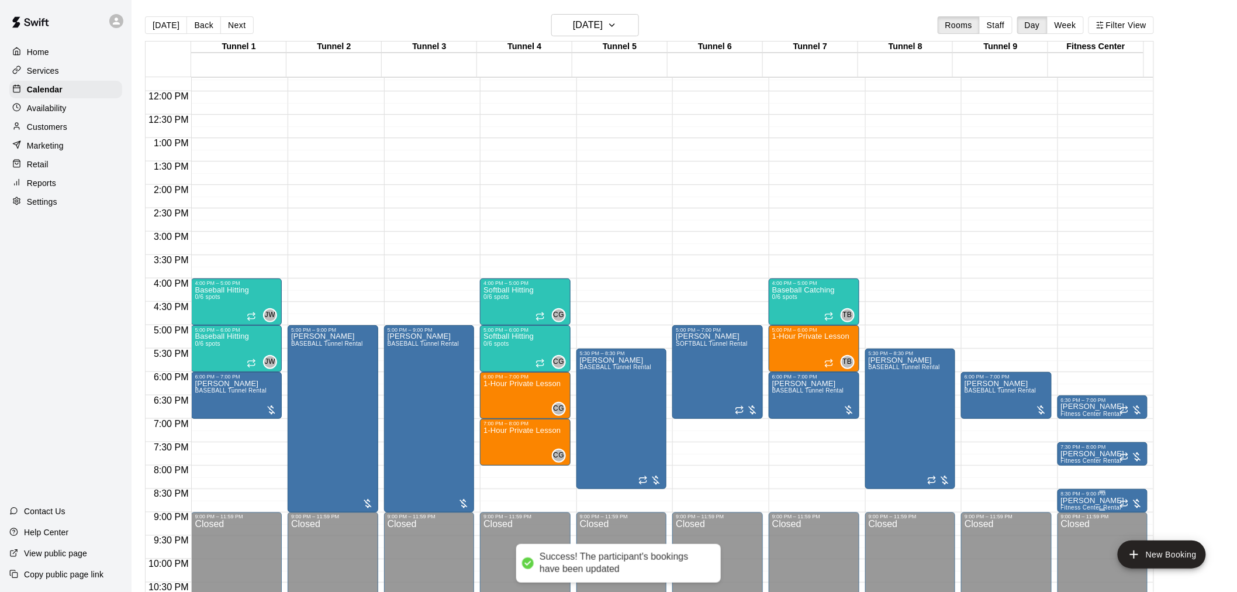
click at [1082, 500] on p "Jerry Sandusky" at bounding box center [1093, 500] width 64 height 0
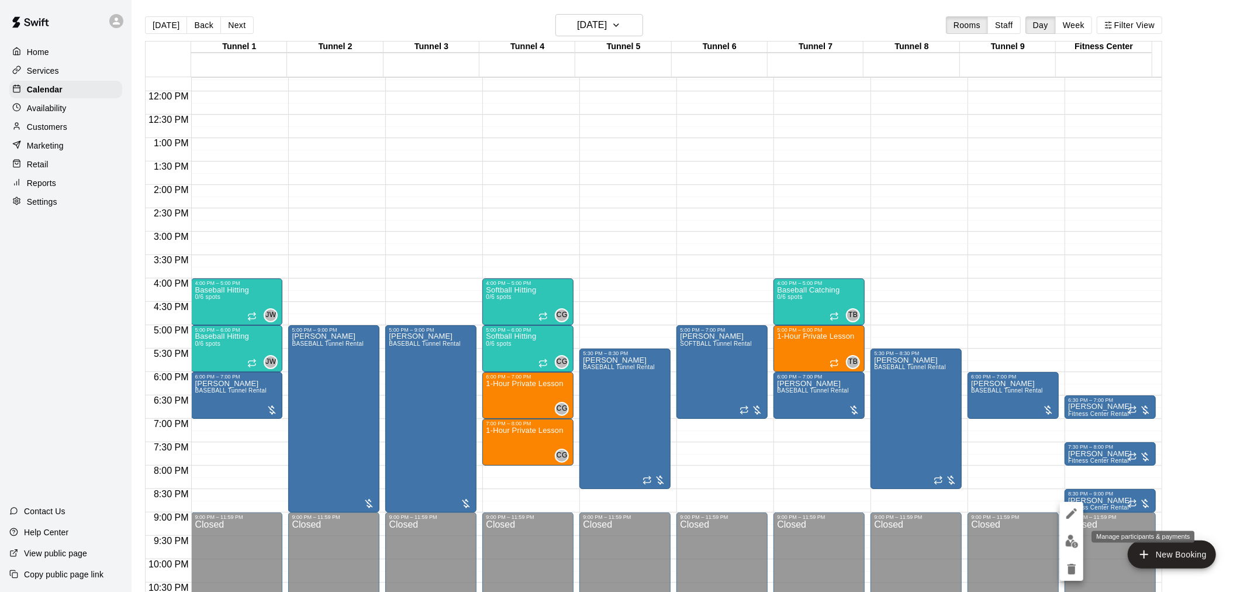
click at [1073, 546] on img "edit" at bounding box center [1071, 540] width 13 height 13
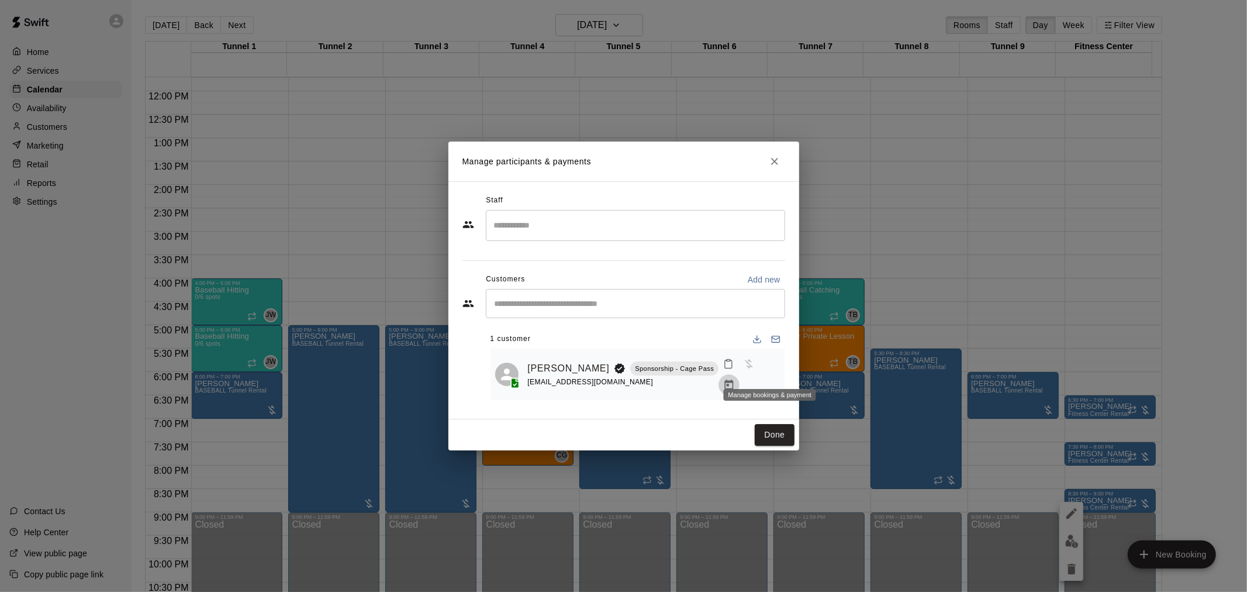
click at [735, 379] on icon "Manage bookings & payment" at bounding box center [729, 385] width 12 height 12
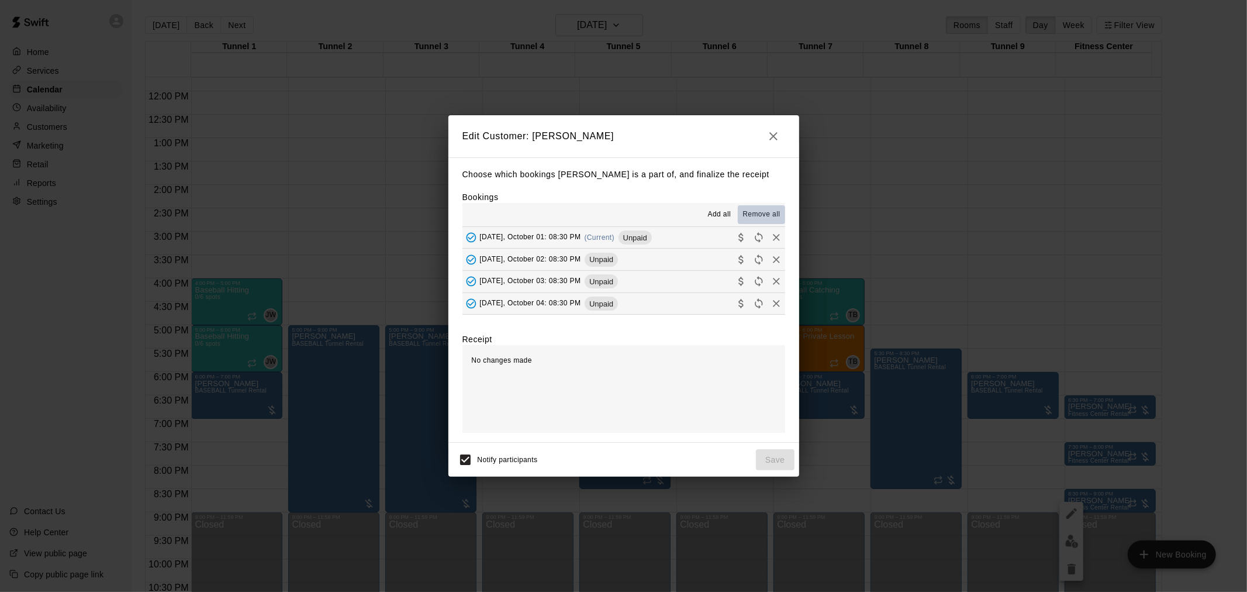
click at [755, 215] on span "Remove all" at bounding box center [760, 215] width 37 height 12
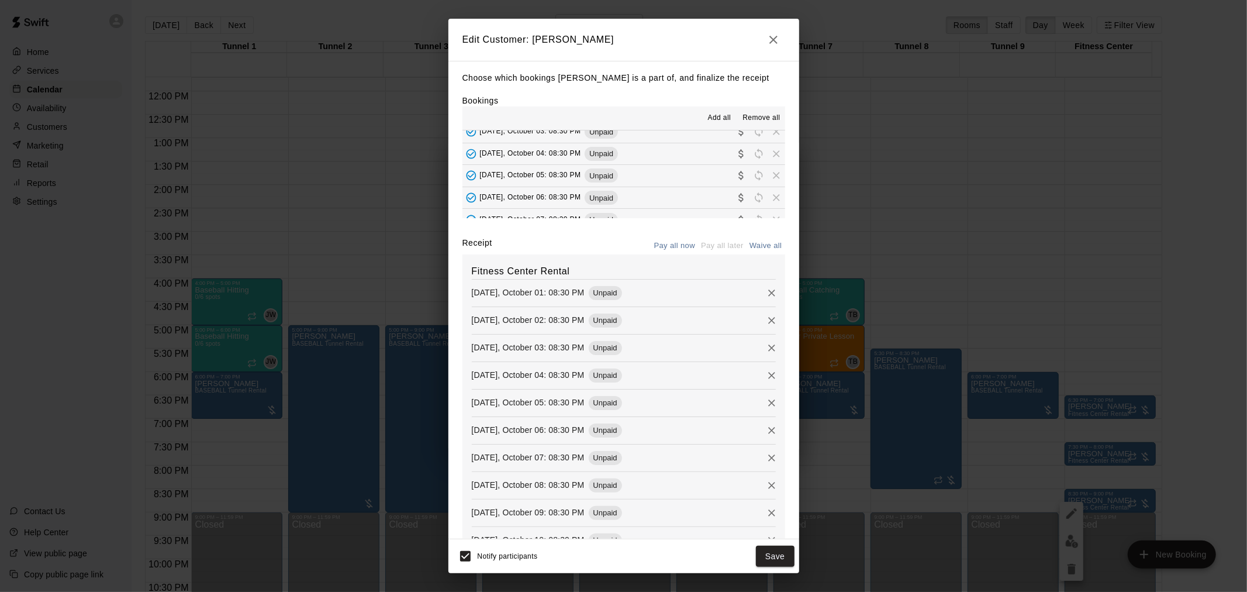
scroll to position [130, 0]
click at [776, 45] on icon "button" at bounding box center [773, 40] width 14 height 14
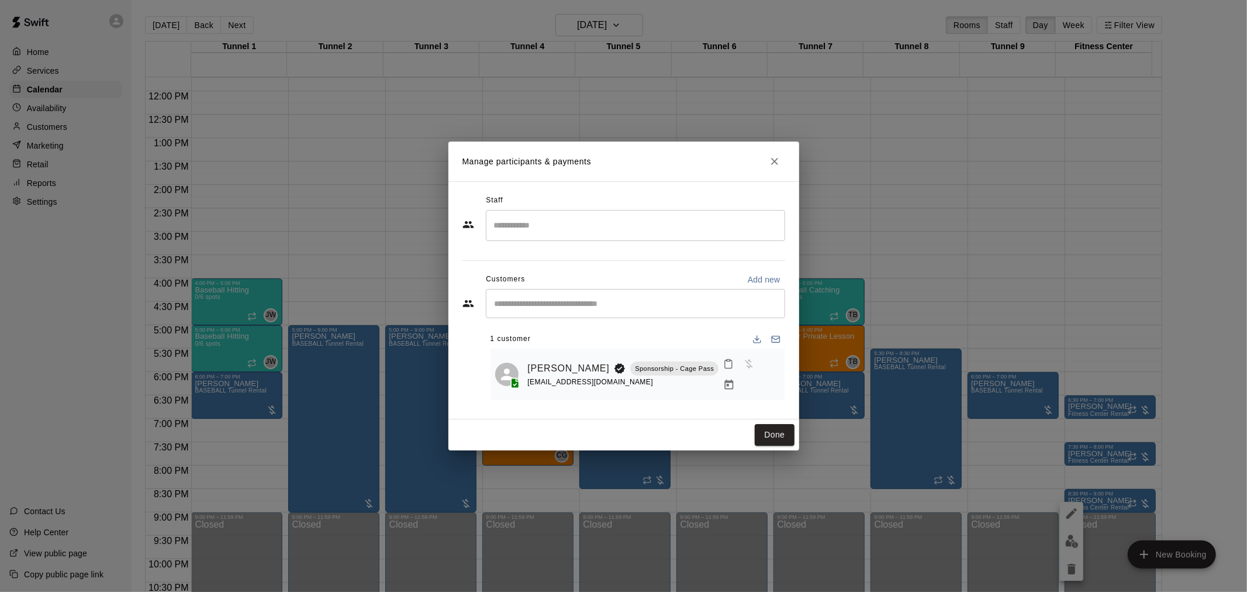
scroll to position [0, 0]
click at [764, 160] on button "Close" at bounding box center [774, 161] width 21 height 21
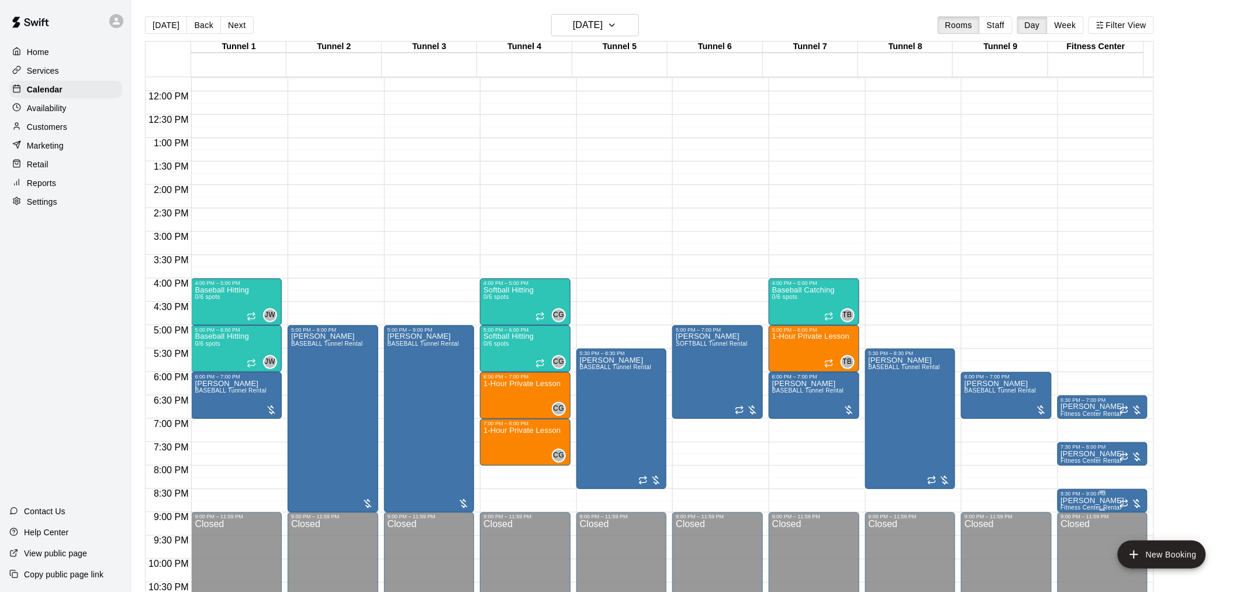
click at [1074, 496] on div "8:30 PM – 9:00 PM" at bounding box center [1103, 494] width 84 height 6
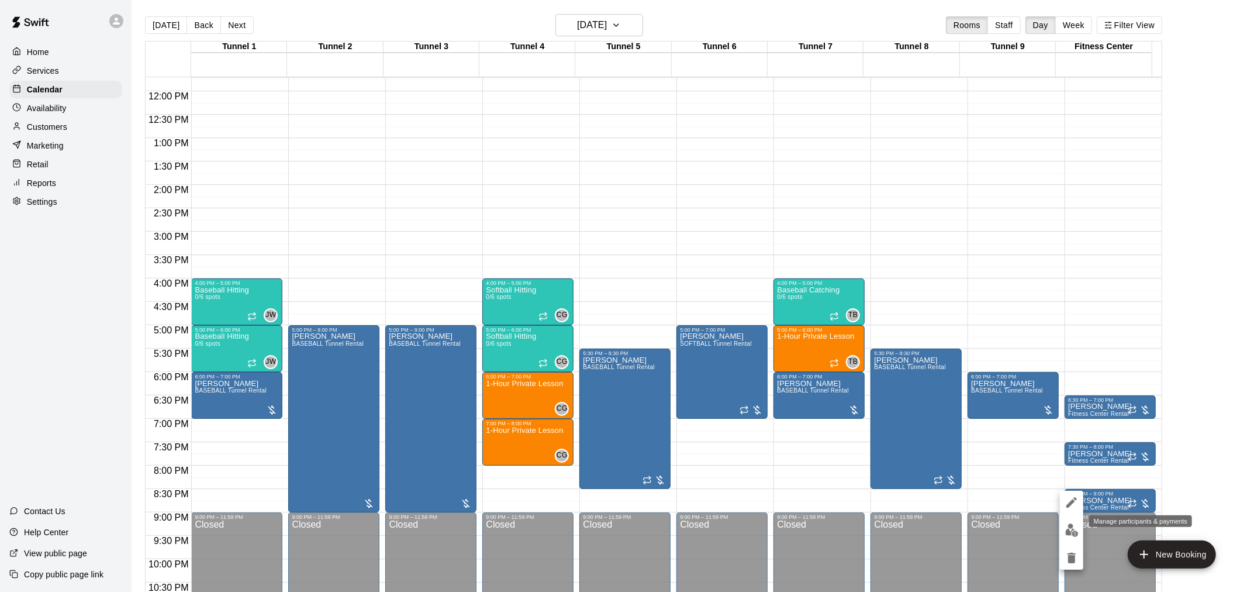
click at [1071, 527] on img "edit" at bounding box center [1071, 529] width 13 height 13
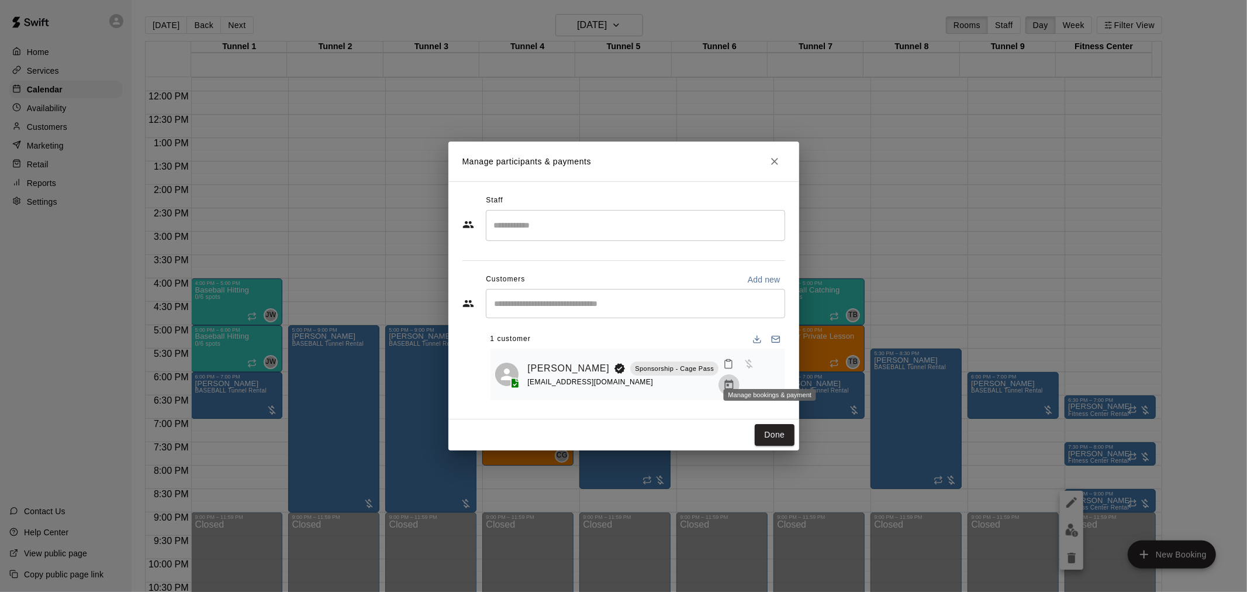
click at [734, 379] on icon "Manage bookings & payment" at bounding box center [729, 384] width 9 height 10
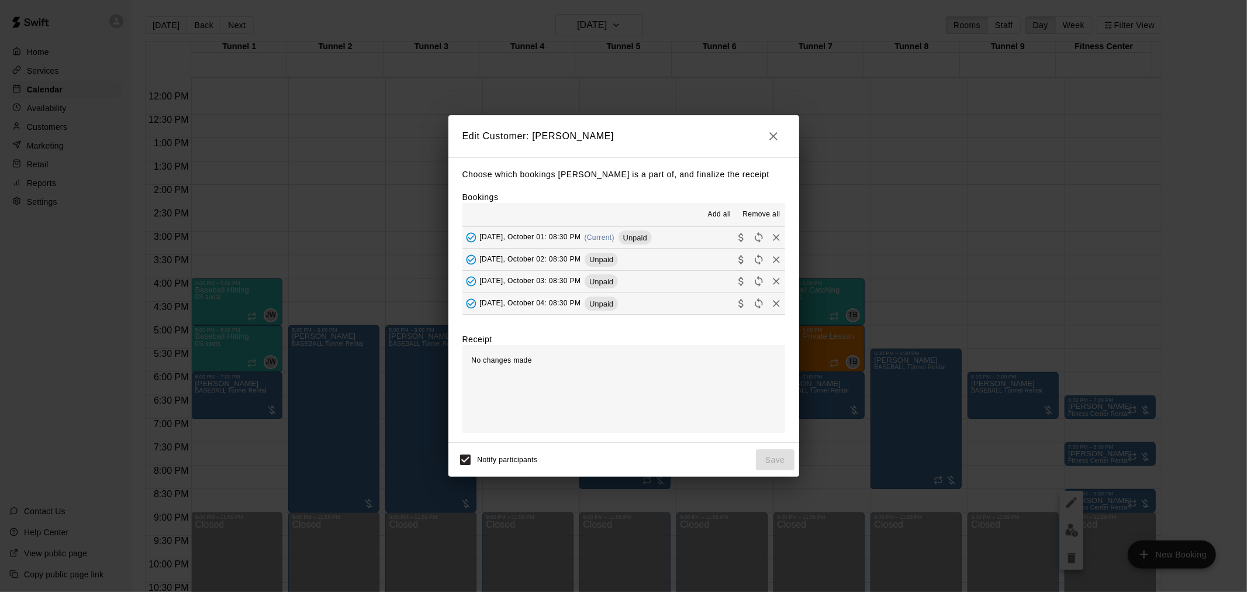
click at [755, 219] on span "Remove all" at bounding box center [760, 215] width 37 height 12
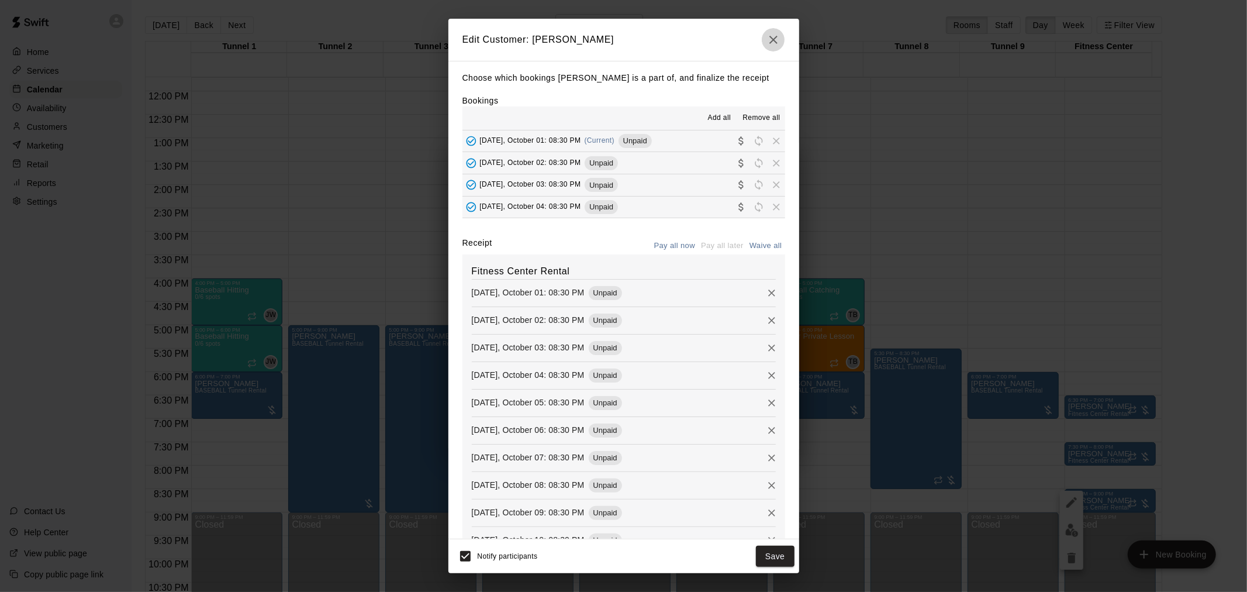
click at [774, 44] on icon "button" at bounding box center [773, 40] width 14 height 14
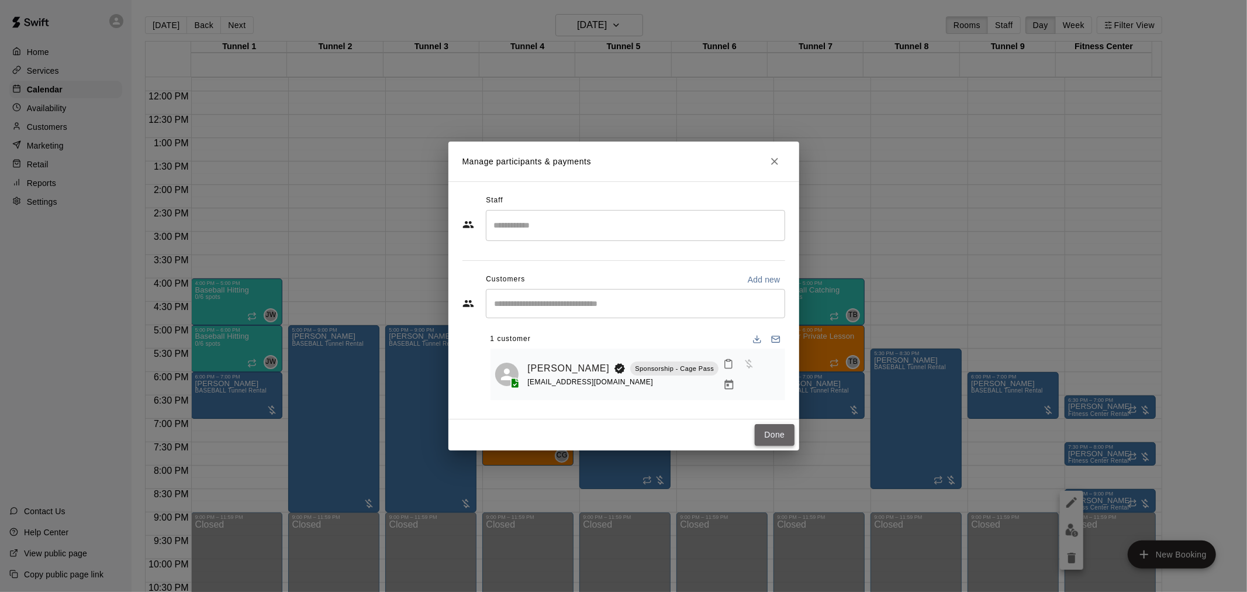
click at [780, 427] on button "Done" at bounding box center [774, 435] width 39 height 22
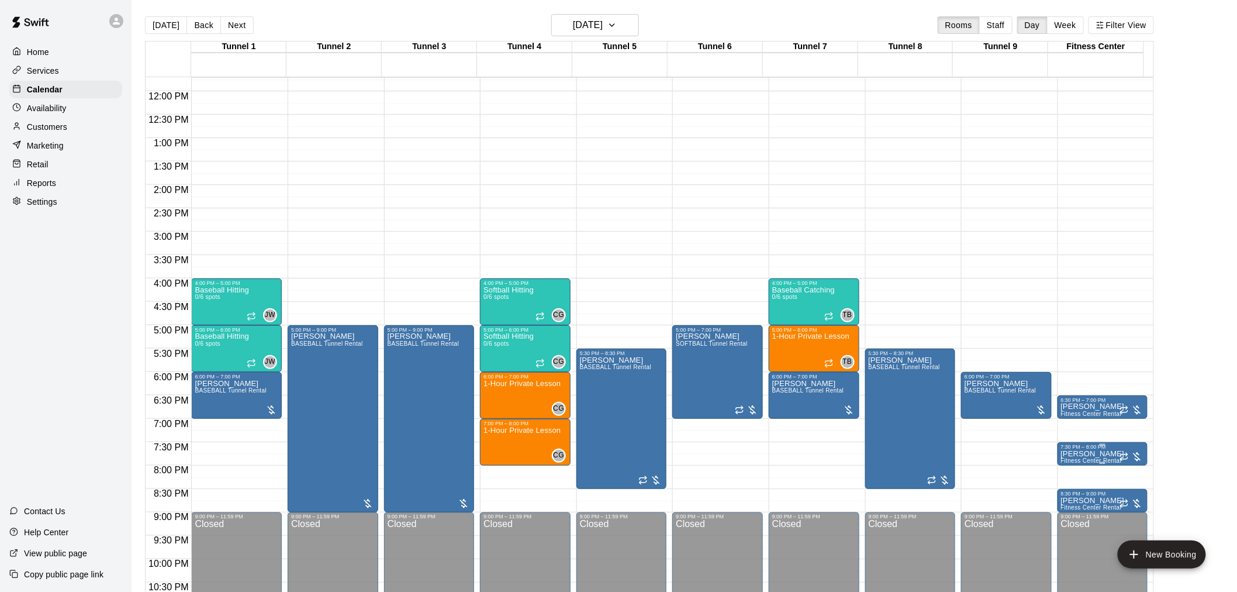
click at [1089, 454] on p "Steven Rodriguez" at bounding box center [1093, 454] width 64 height 0
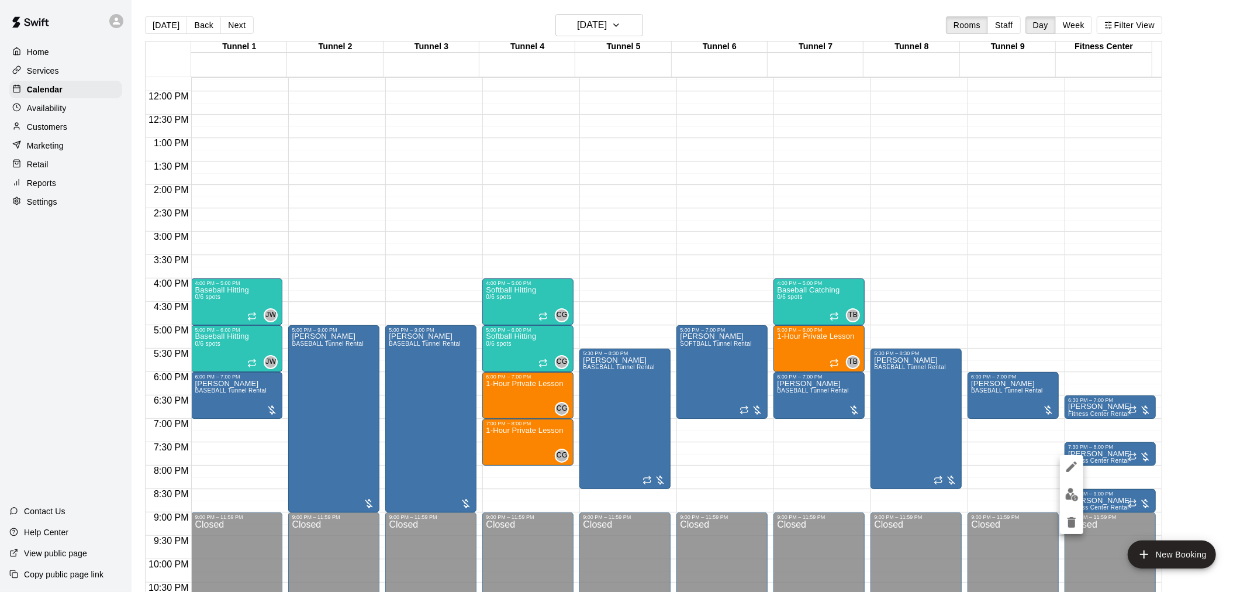
click at [1070, 488] on img "edit" at bounding box center [1071, 494] width 13 height 13
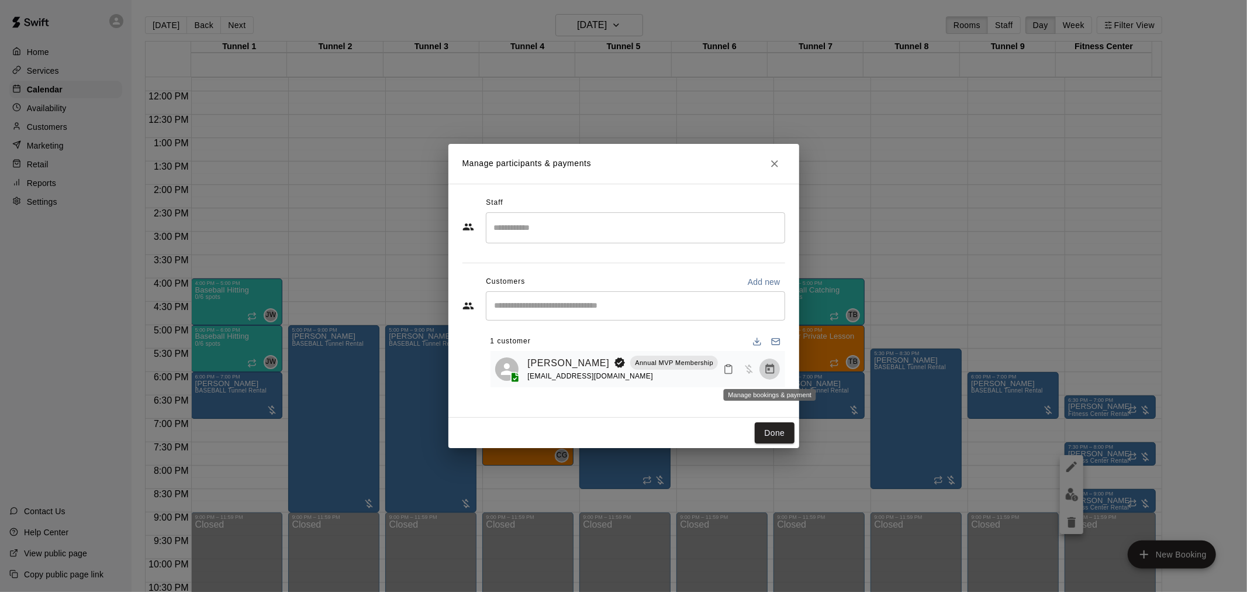
click at [772, 369] on icon "Manage bookings & payment" at bounding box center [770, 369] width 12 height 12
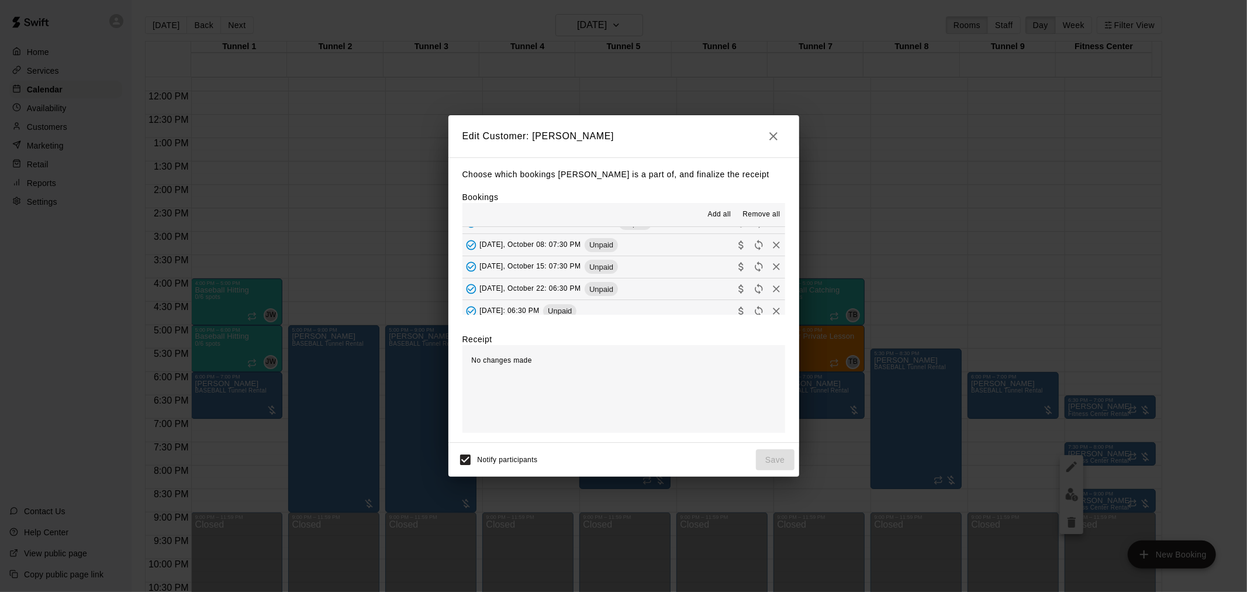
scroll to position [22, 0]
click at [772, 143] on button "button" at bounding box center [773, 136] width 23 height 23
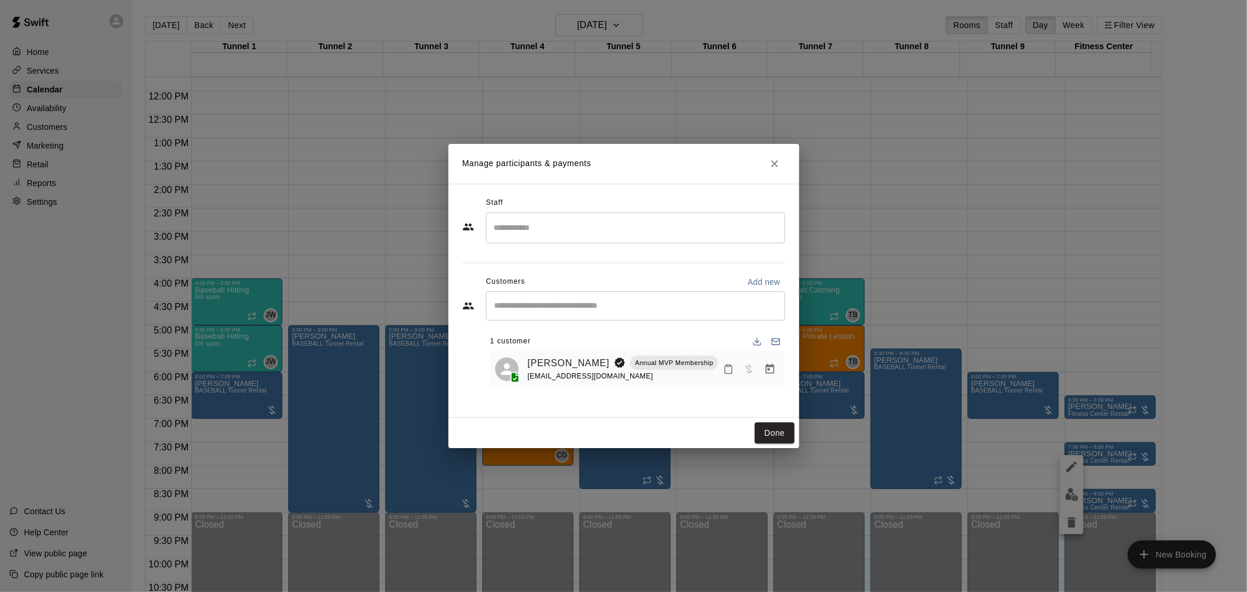
click at [1107, 502] on div "Manage participants & payments Staff ​ Customers Add new ​ 1 customer Steven Ro…" at bounding box center [623, 296] width 1247 height 592
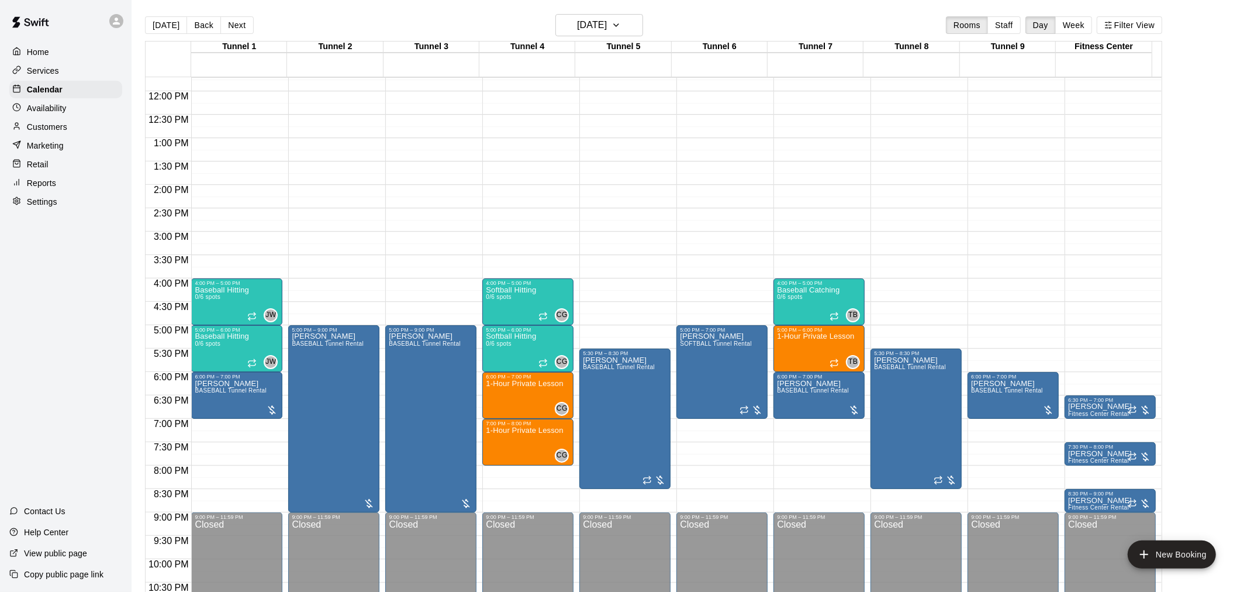
click at [1107, 500] on p "Jerry Sandusky" at bounding box center [1100, 500] width 64 height 0
click at [1069, 536] on img "edit" at bounding box center [1071, 540] width 13 height 13
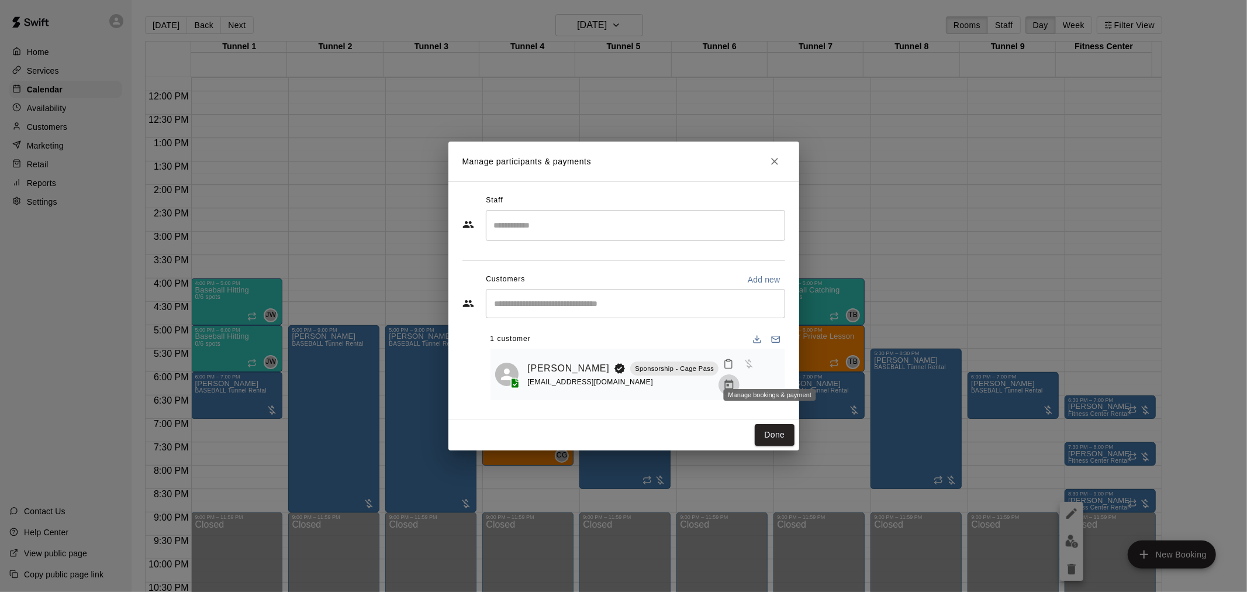
click at [735, 379] on icon "Manage bookings & payment" at bounding box center [729, 385] width 12 height 12
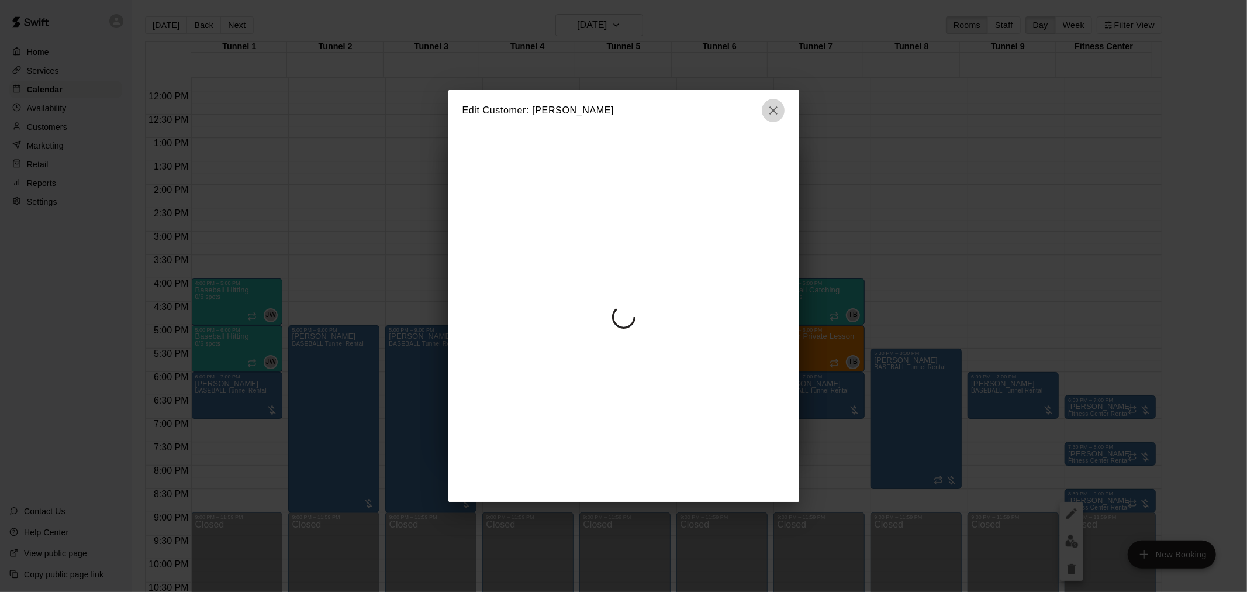
click at [771, 102] on button "button" at bounding box center [773, 110] width 23 height 23
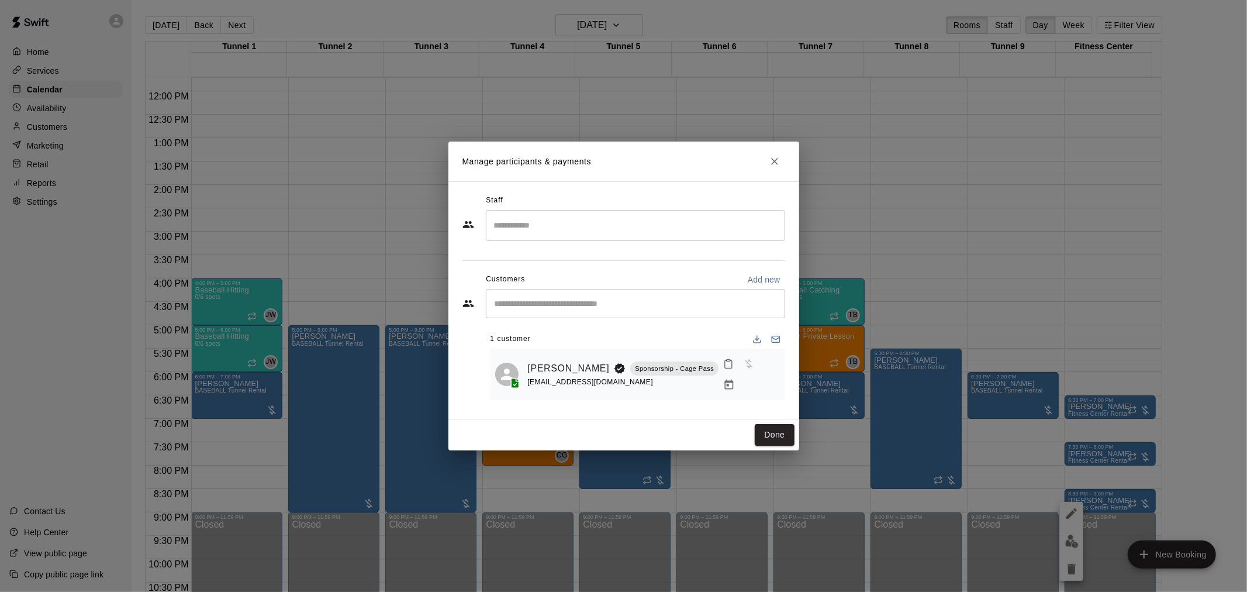
click at [1103, 500] on div "Manage participants & payments Staff ​ Customers Add new ​ 1 customer Jerry San…" at bounding box center [623, 296] width 1247 height 592
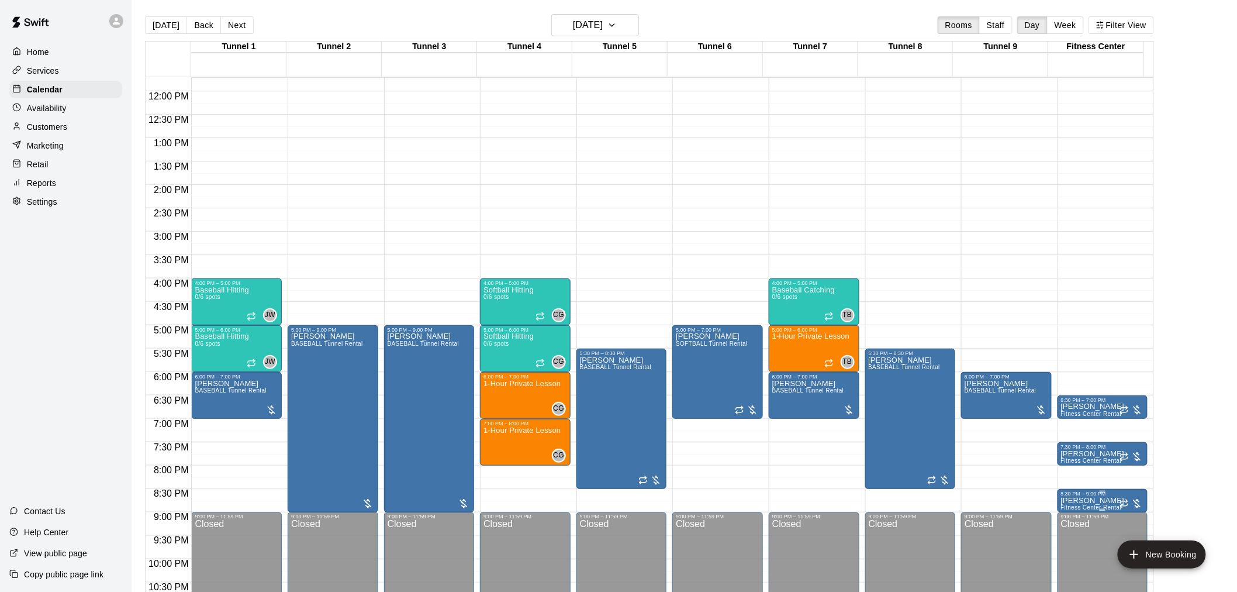
click at [1102, 500] on p "Jerry Sandusky" at bounding box center [1093, 500] width 64 height 0
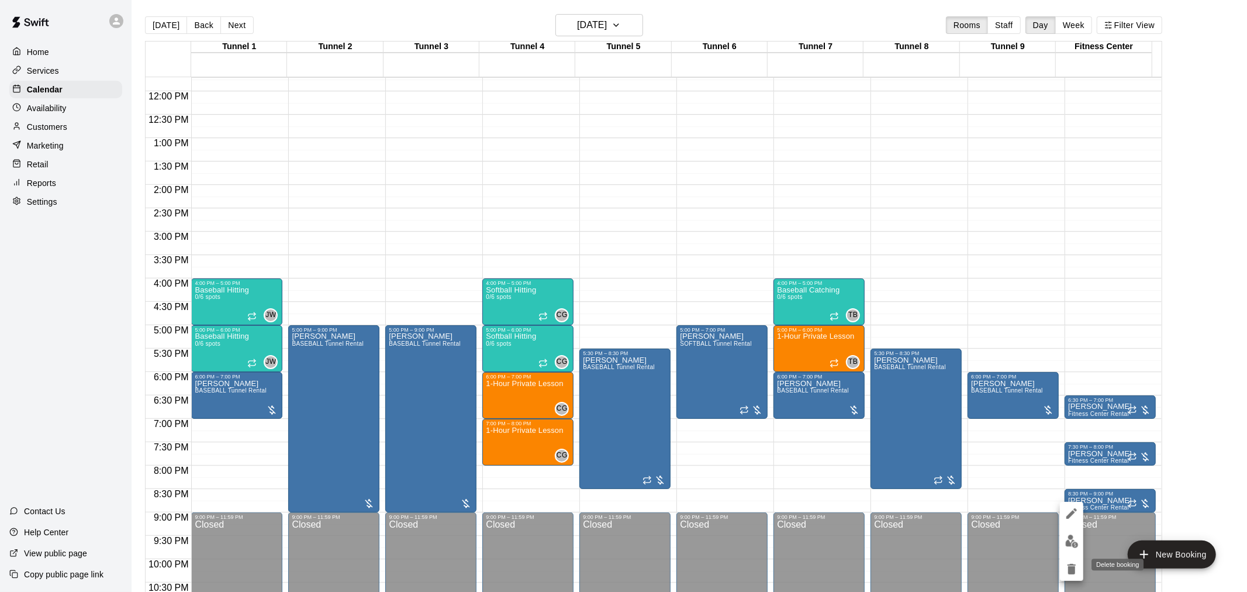
click at [1075, 563] on icon "delete" at bounding box center [1072, 569] width 14 height 14
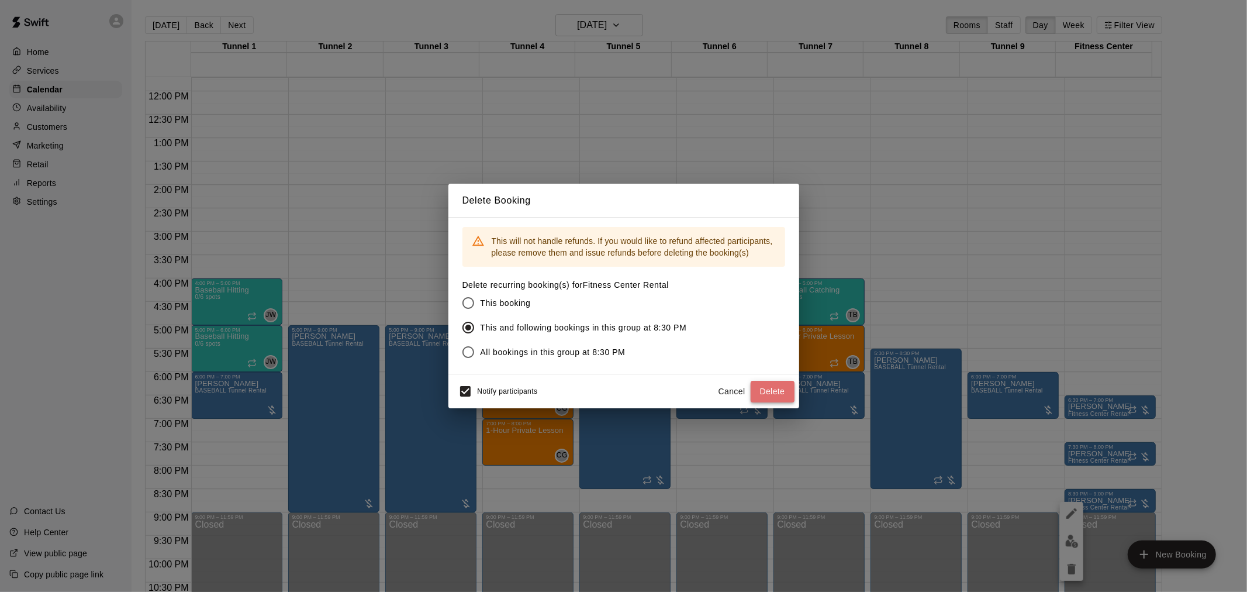
click at [771, 393] on button "Delete" at bounding box center [773, 392] width 44 height 22
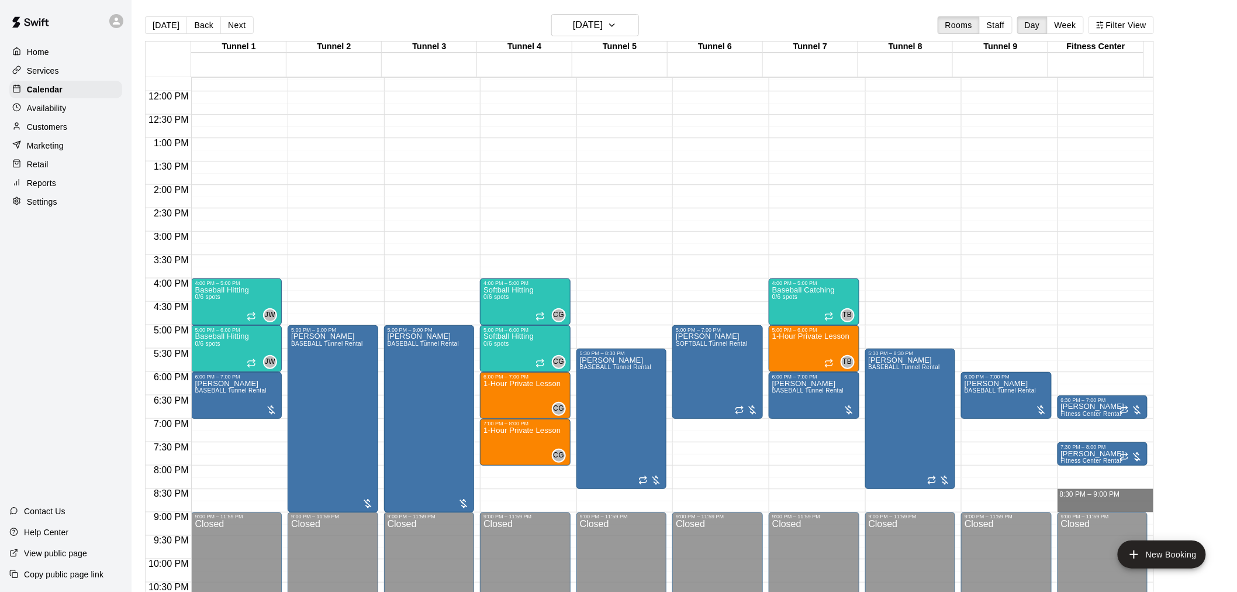
drag, startPoint x: 1061, startPoint y: 493, endPoint x: 1061, endPoint y: 502, distance: 8.8
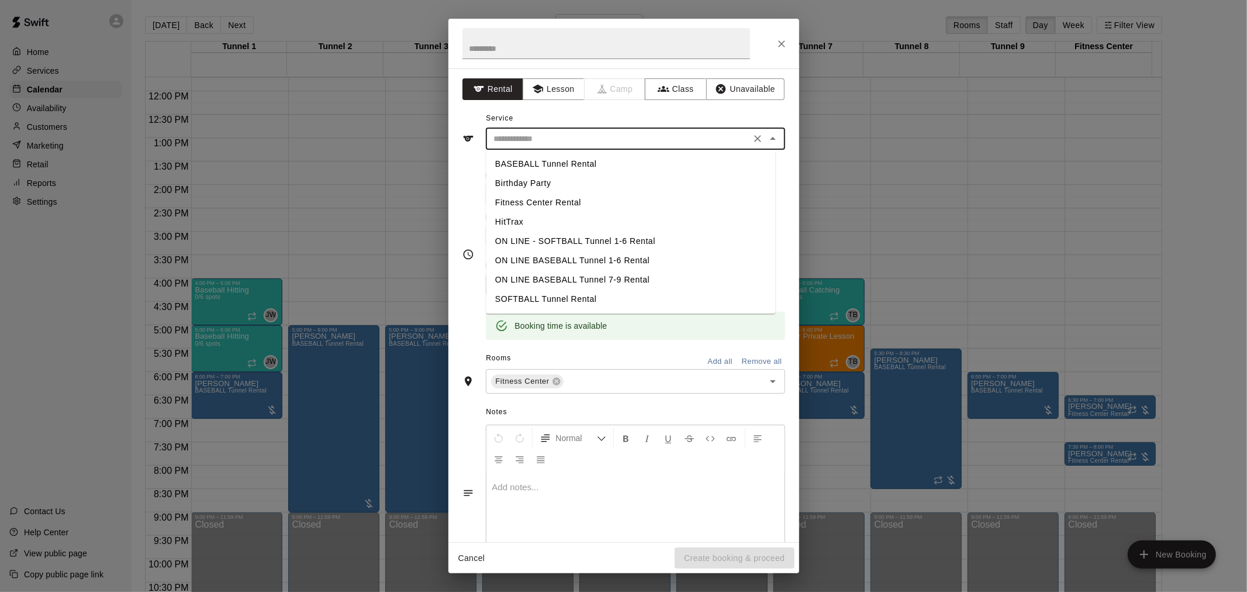
click at [621, 141] on input "text" at bounding box center [618, 139] width 258 height 15
click at [557, 202] on li "Fitness Center Rental" at bounding box center [630, 202] width 289 height 19
type input "**********"
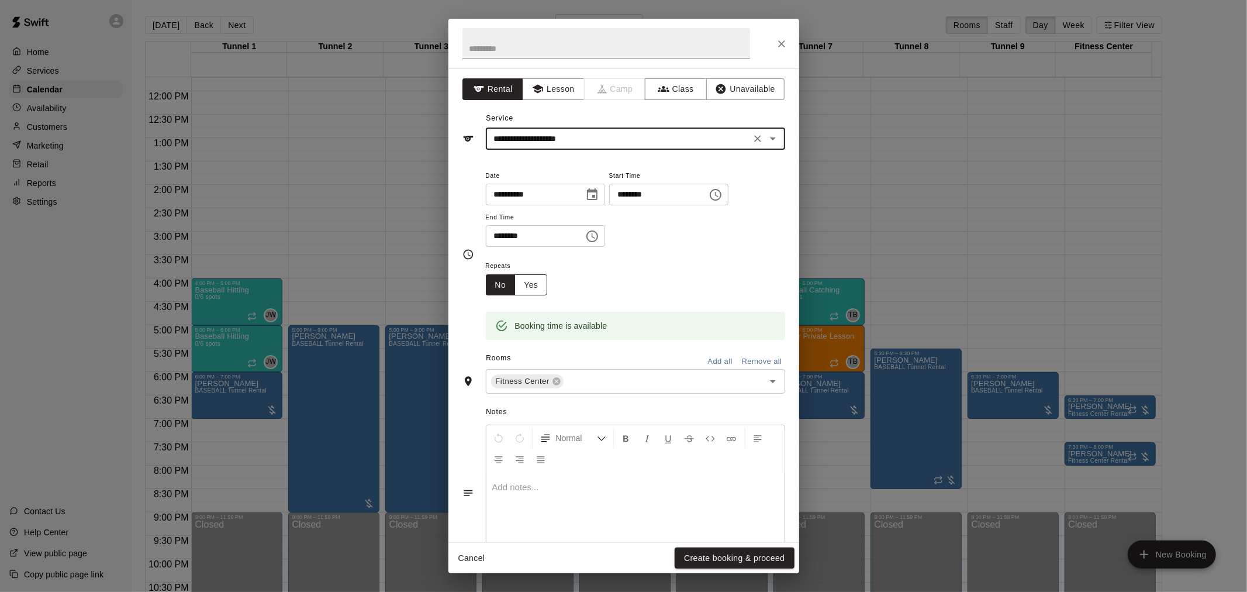
click at [534, 282] on button "Yes" at bounding box center [530, 285] width 33 height 22
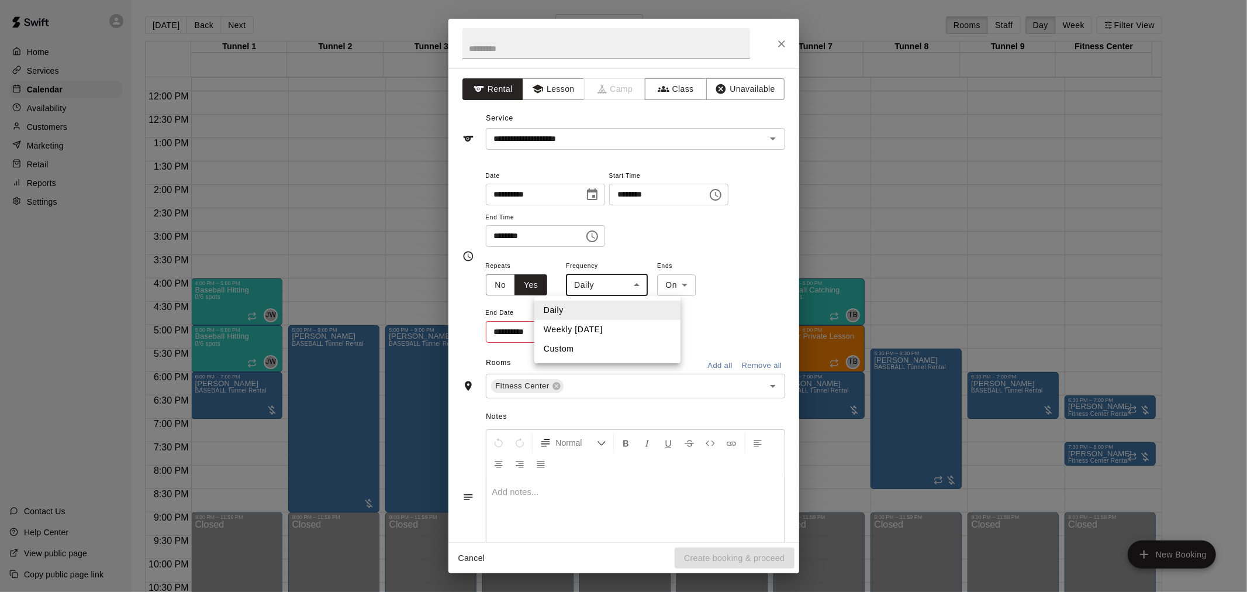
click at [606, 288] on body "Home Services Calendar Availability Customers Marketing Retail Reports Settings…" at bounding box center [623, 305] width 1247 height 610
click at [604, 333] on li "Weekly on Wednesday" at bounding box center [607, 329] width 146 height 19
type input "******"
click at [595, 331] on icon "Choose date" at bounding box center [590, 331] width 14 height 14
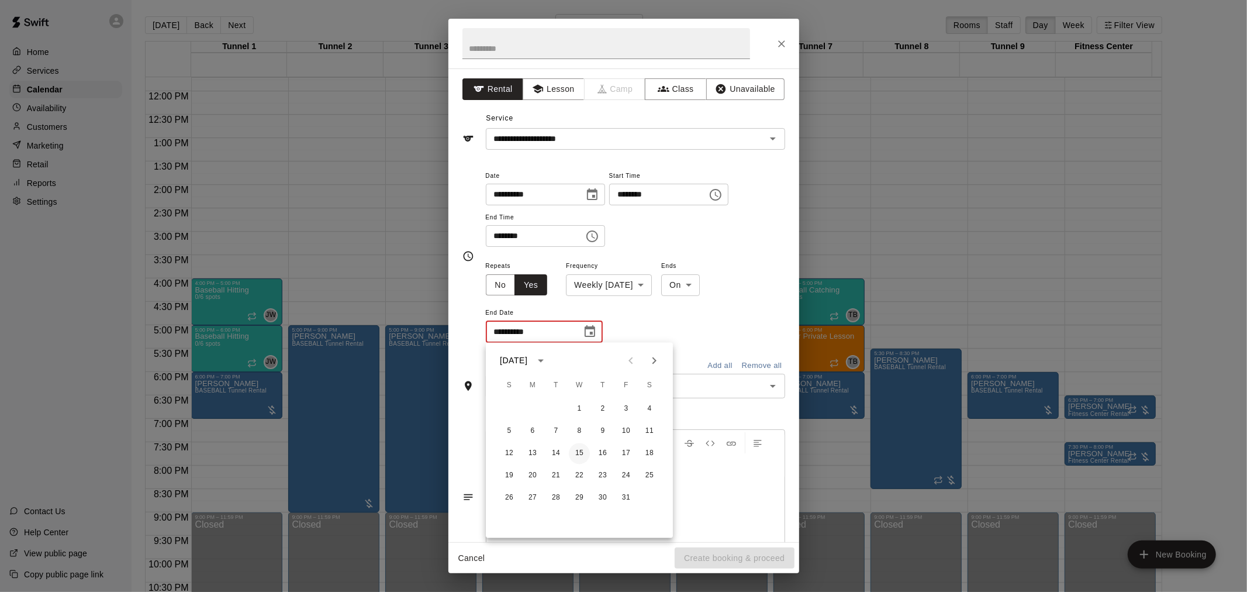
click at [583, 458] on button "15" at bounding box center [579, 453] width 21 height 21
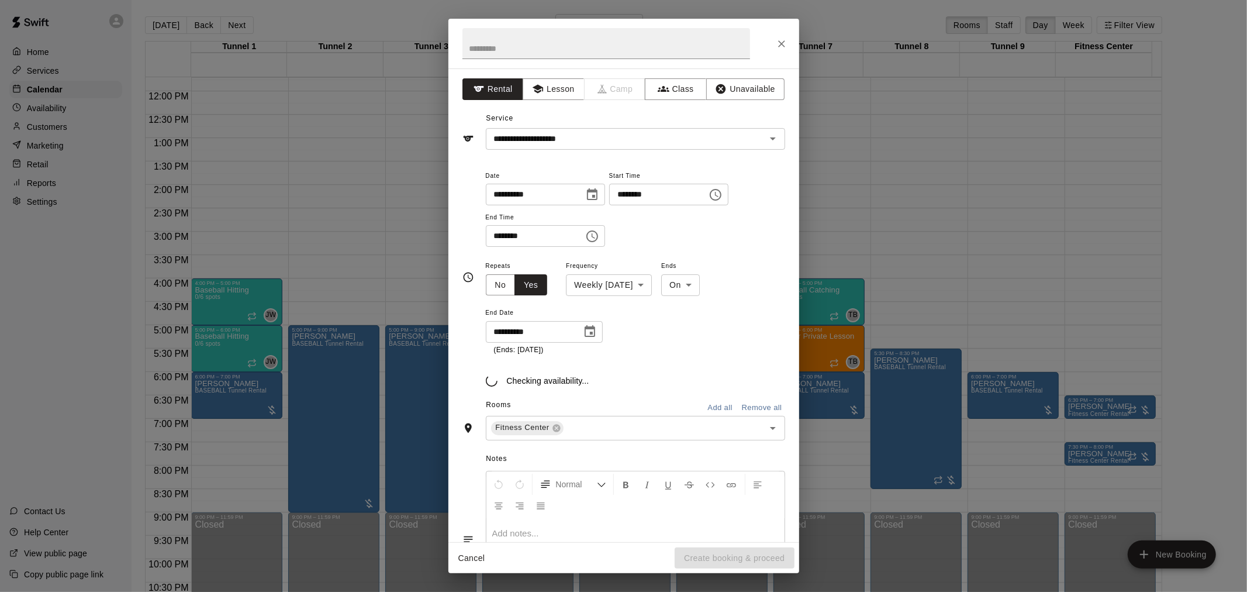
type input "**********"
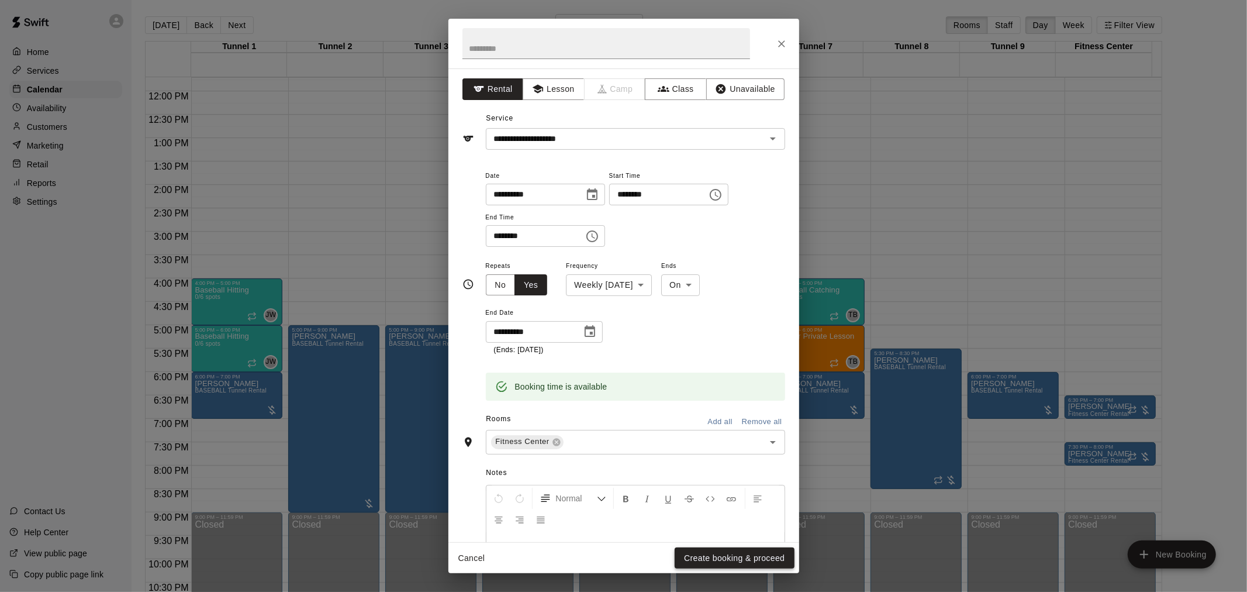
click at [734, 559] on button "Create booking & proceed" at bounding box center [734, 558] width 119 height 22
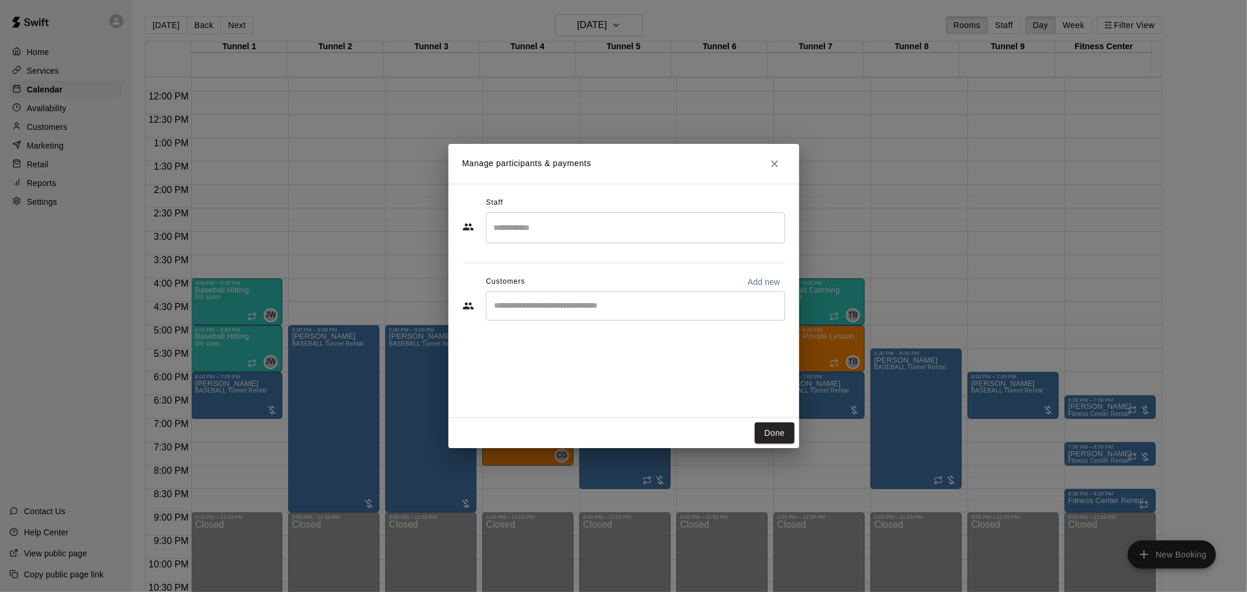
click at [528, 312] on div "​" at bounding box center [635, 305] width 299 height 29
type input "**********"
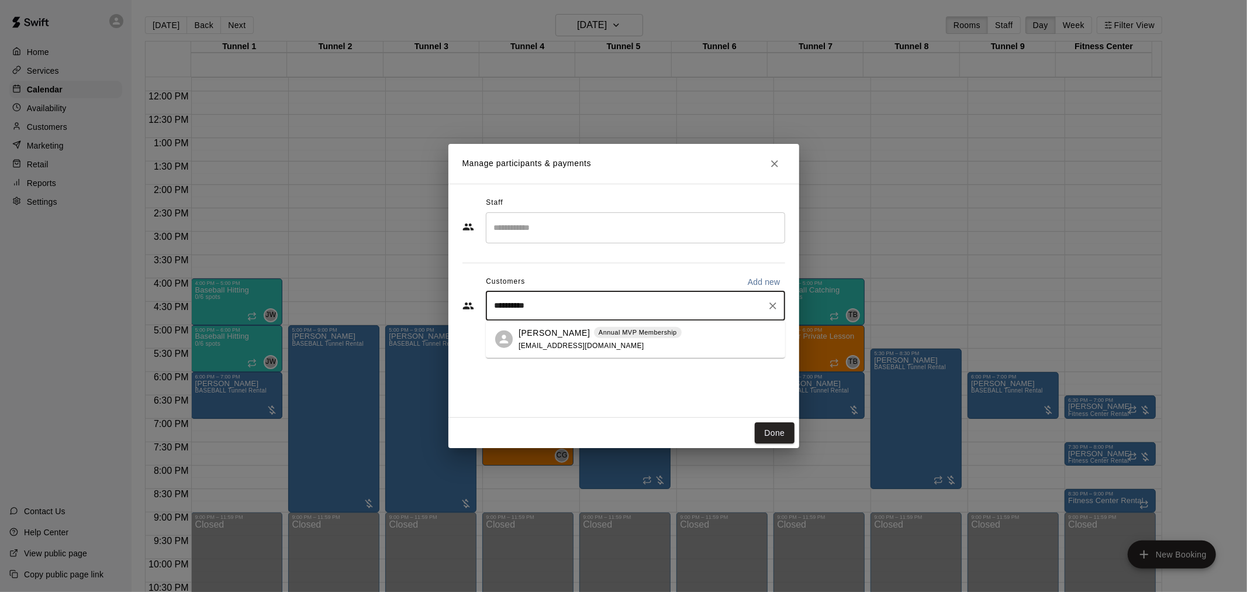
click at [665, 354] on div "Steven Rodriguez Annual MVP Membership mikaylaadel@gmail.com" at bounding box center [635, 338] width 299 height 37
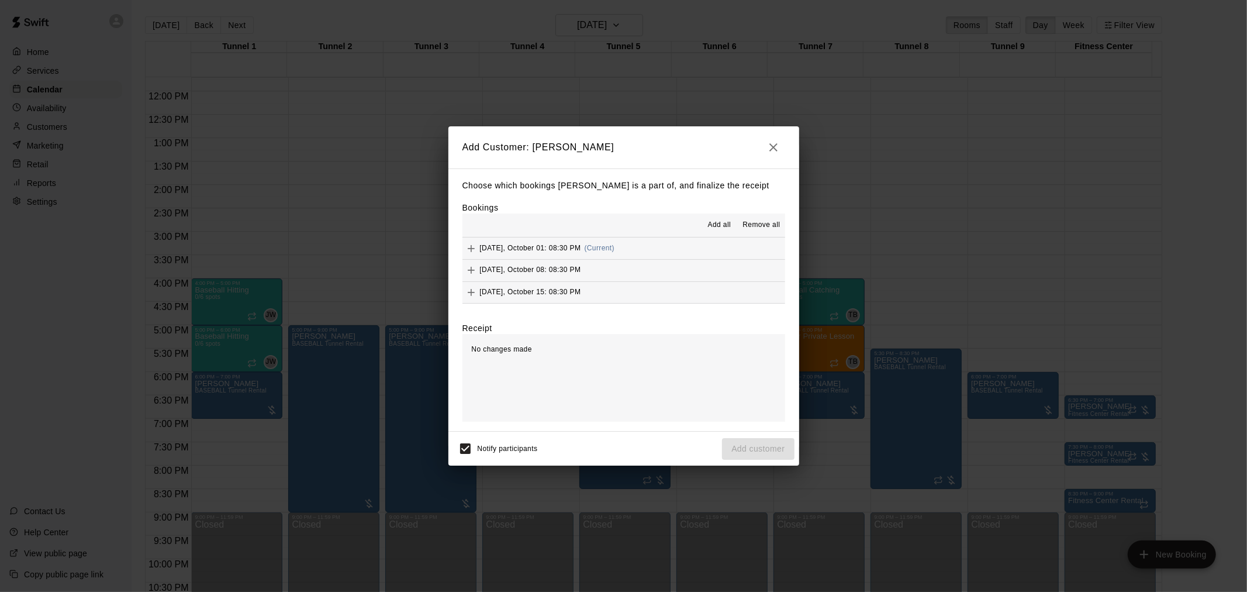
click at [731, 229] on button "Add all" at bounding box center [718, 225] width 37 height 19
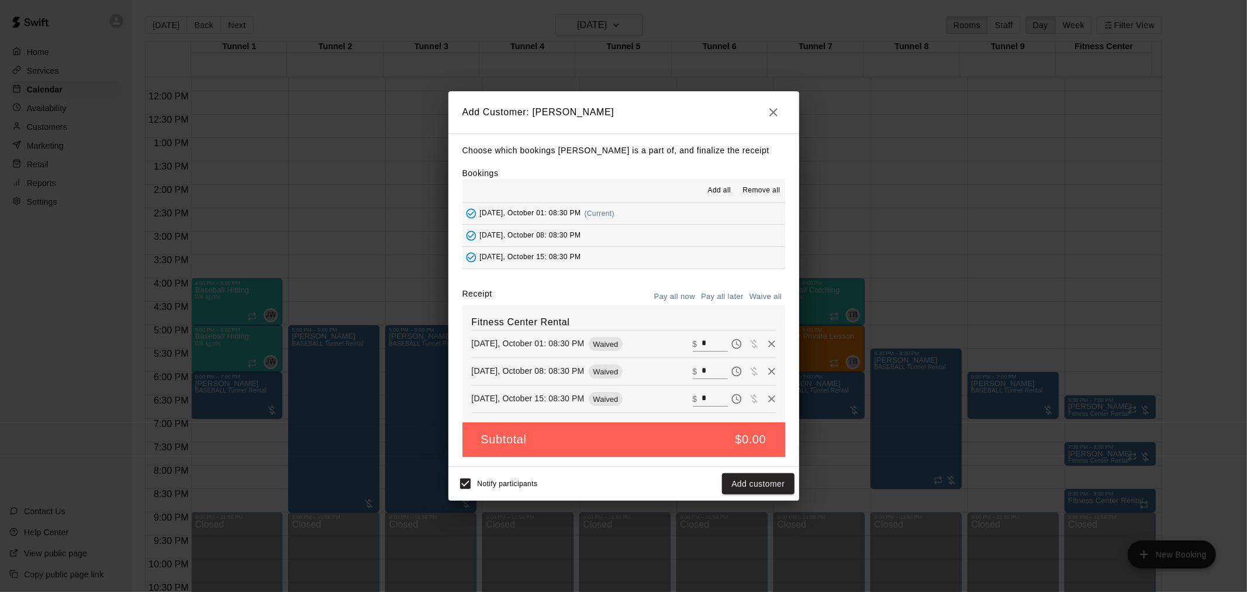
click at [704, 347] on input "*" at bounding box center [715, 343] width 26 height 15
type input "**"
click at [731, 297] on button "Pay all later" at bounding box center [722, 297] width 49 height 18
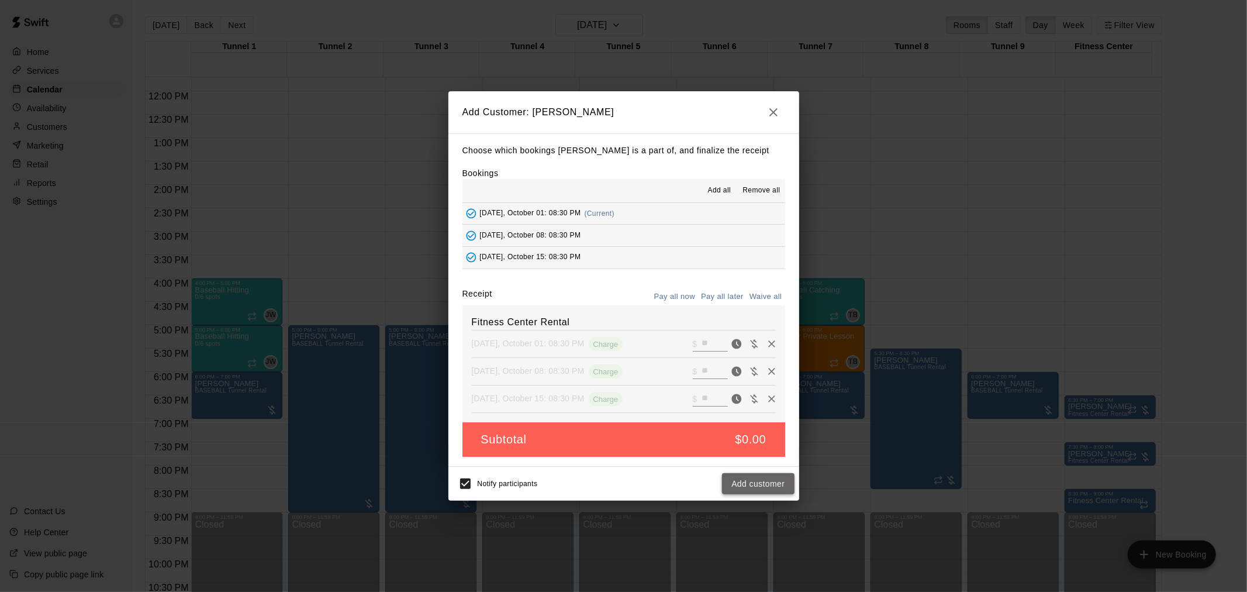
click at [774, 488] on button "Add customer" at bounding box center [758, 484] width 72 height 22
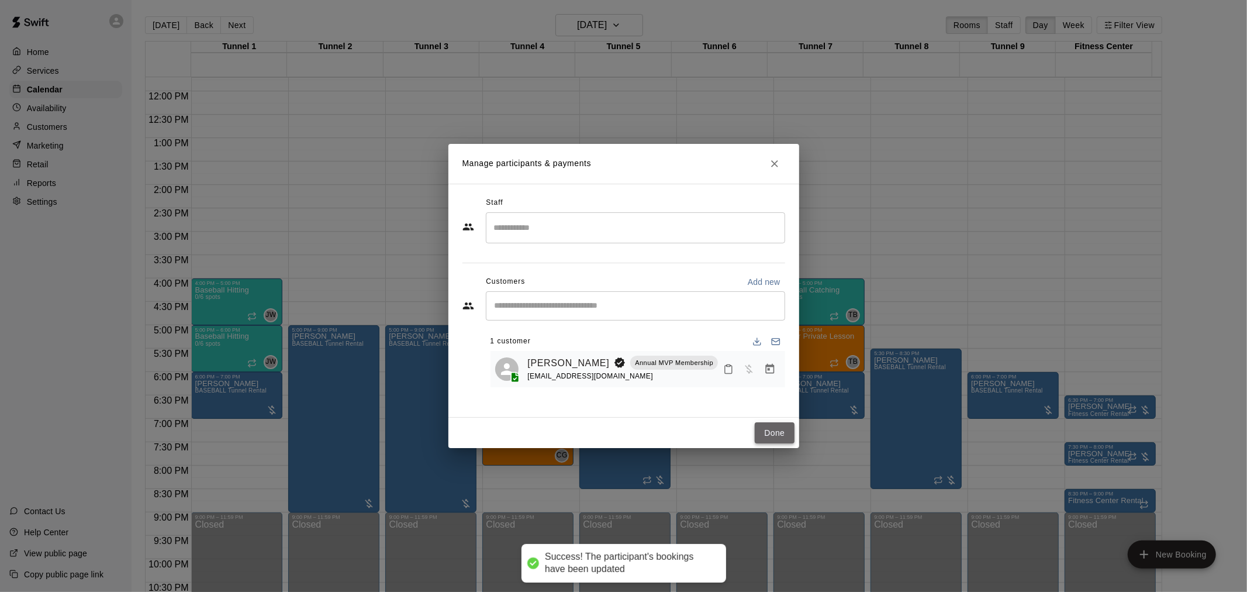
click at [768, 424] on button "Done" at bounding box center [774, 433] width 39 height 22
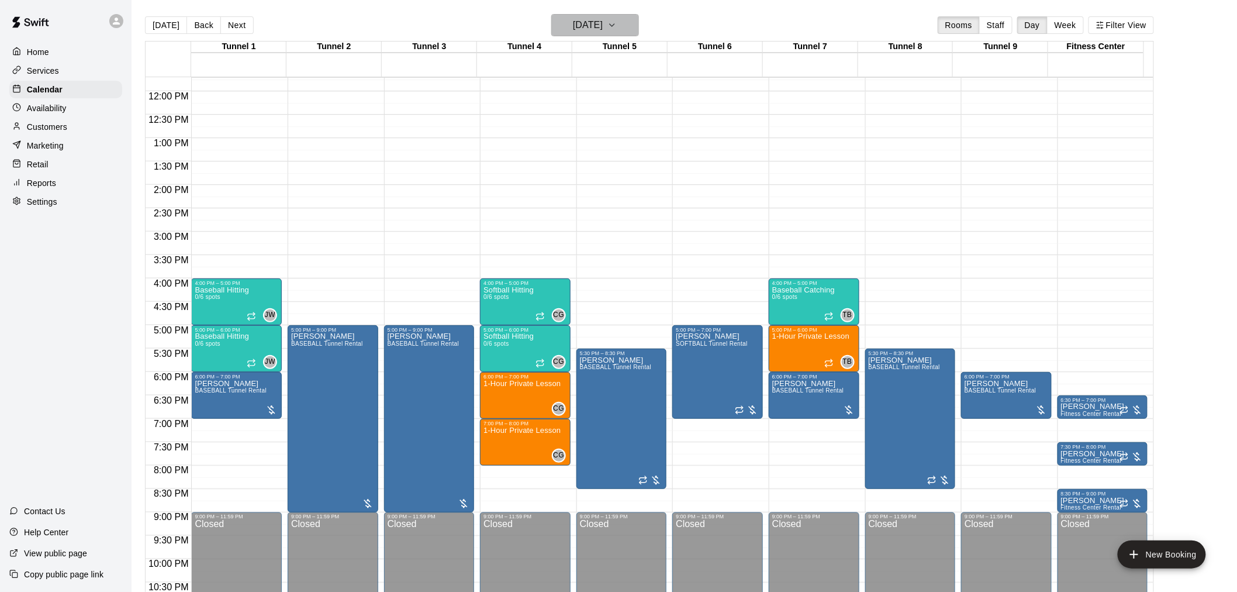
click at [603, 27] on h6 "Wednesday Oct 01" at bounding box center [588, 25] width 30 height 16
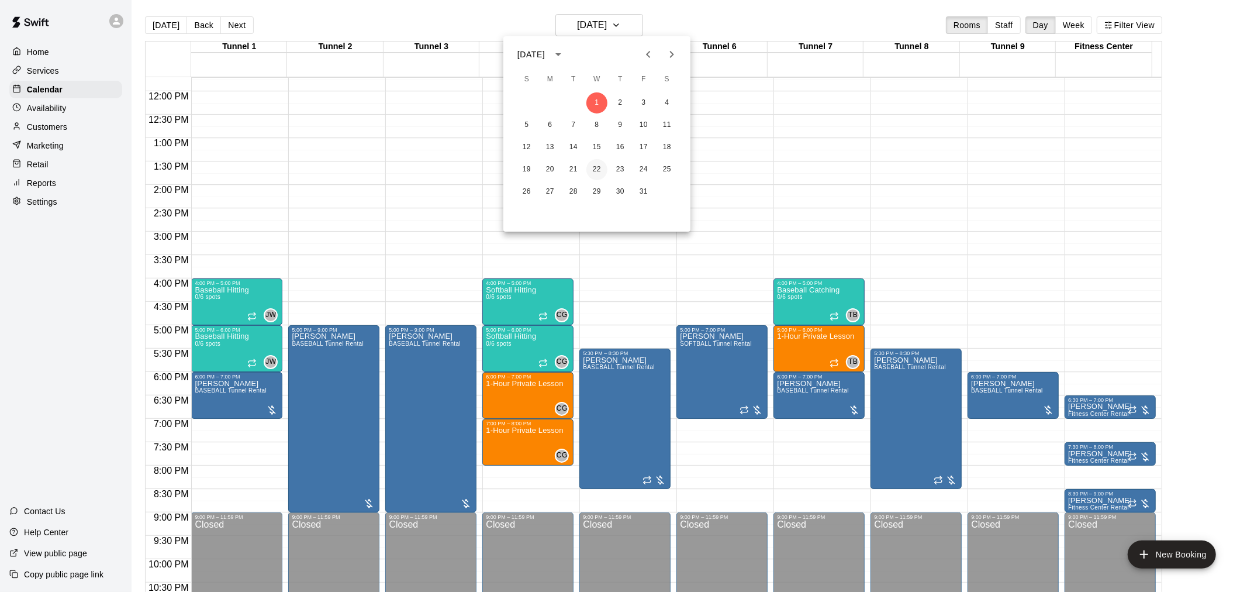
click at [602, 165] on button "22" at bounding box center [596, 169] width 21 height 21
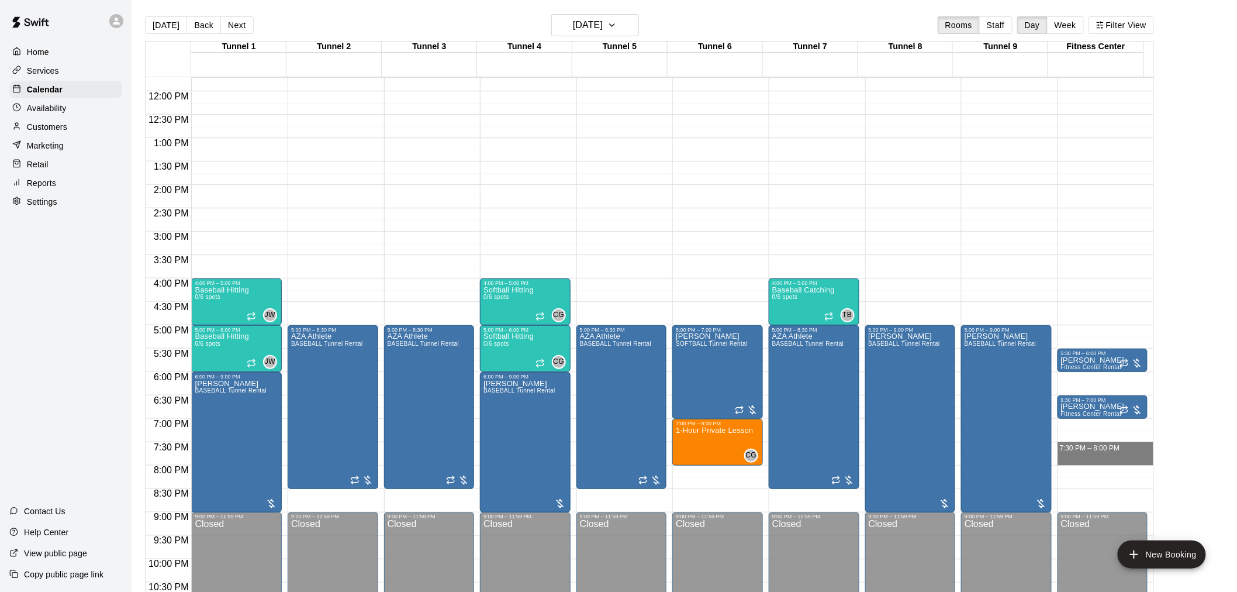
drag, startPoint x: 1074, startPoint y: 446, endPoint x: 1075, endPoint y: 458, distance: 11.7
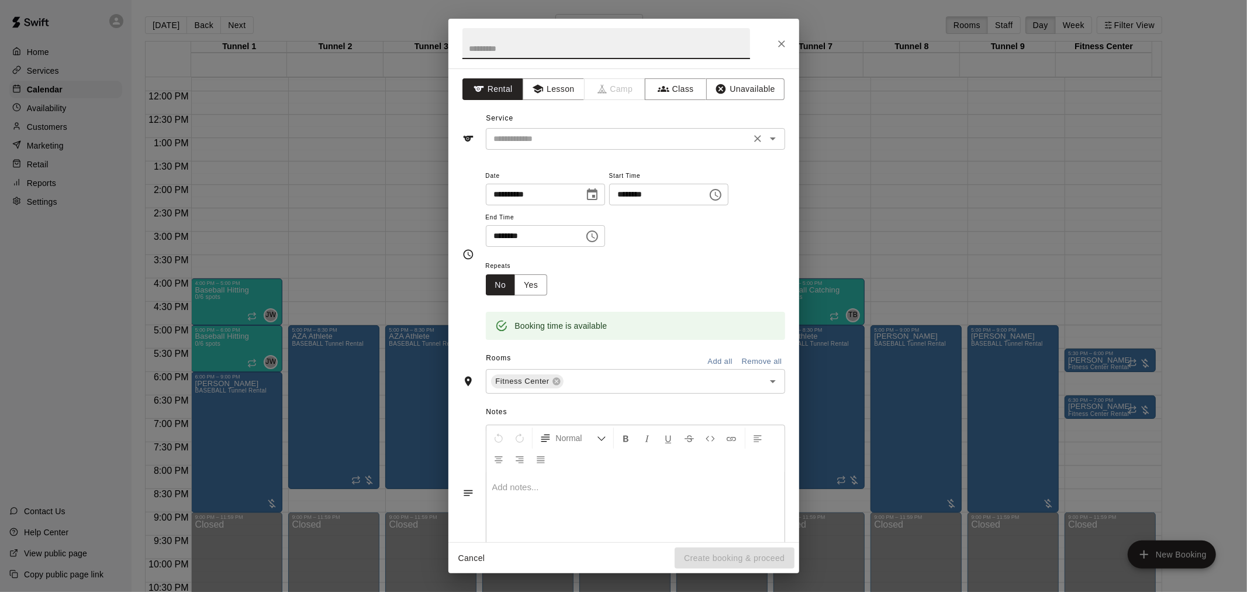
click at [557, 137] on input "text" at bounding box center [618, 139] width 258 height 15
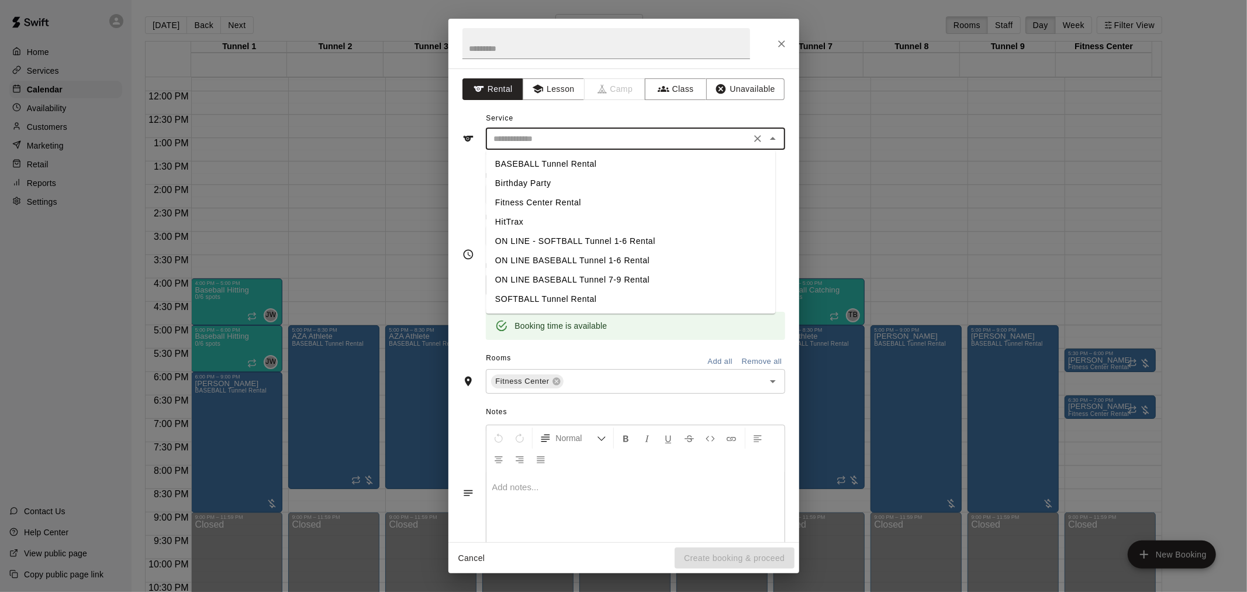
click at [548, 202] on li "Fitness Center Rental" at bounding box center [630, 202] width 289 height 19
type input "**********"
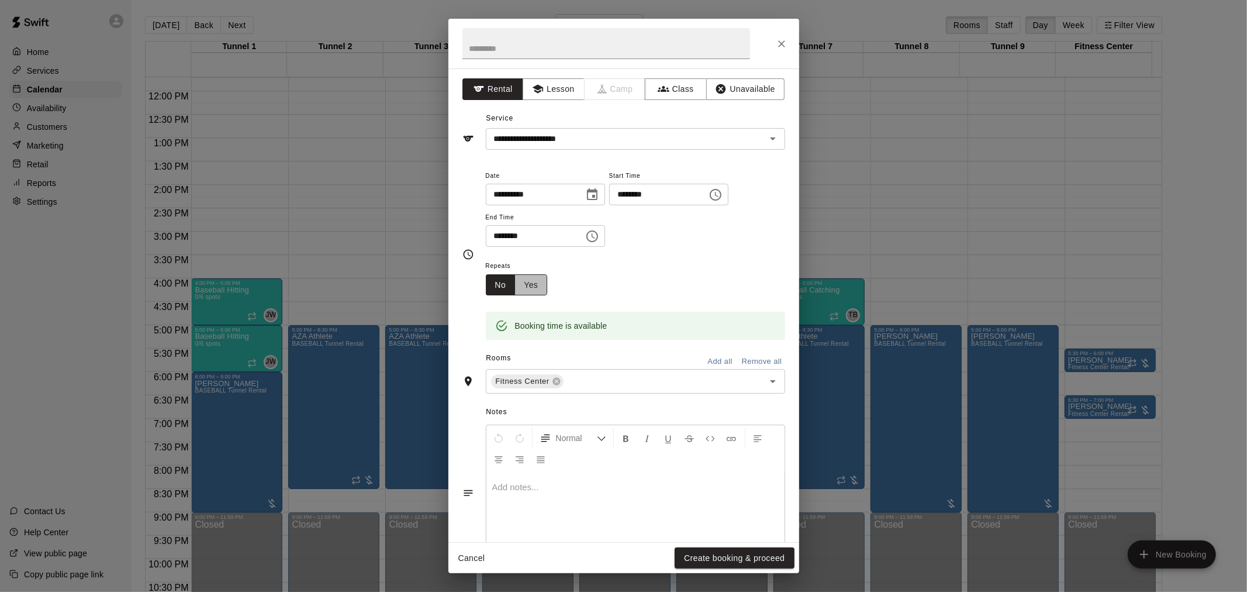
click at [538, 289] on button "Yes" at bounding box center [530, 285] width 33 height 22
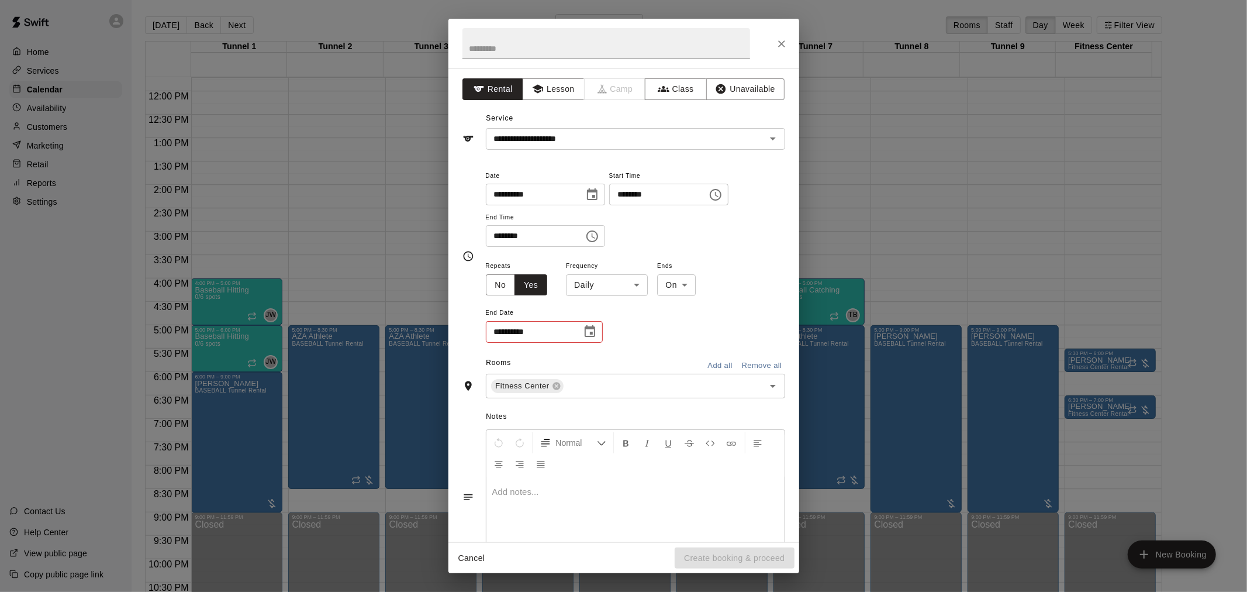
click at [595, 288] on body "Home Services Calendar Availability Customers Marketing Retail Reports Settings…" at bounding box center [623, 305] width 1247 height 610
click at [600, 334] on li "Weekly on Wednesday" at bounding box center [607, 329] width 146 height 19
type input "******"
click at [586, 331] on icon "Choose date" at bounding box center [590, 331] width 14 height 14
click at [576, 500] on button "29" at bounding box center [579, 498] width 21 height 21
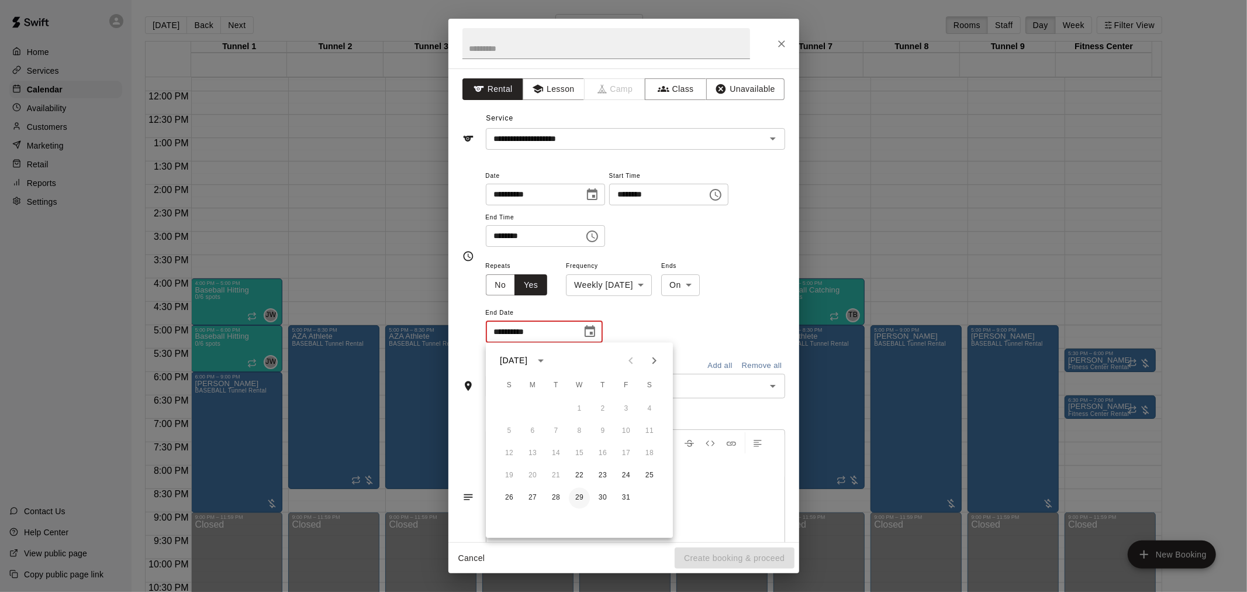
type input "**********"
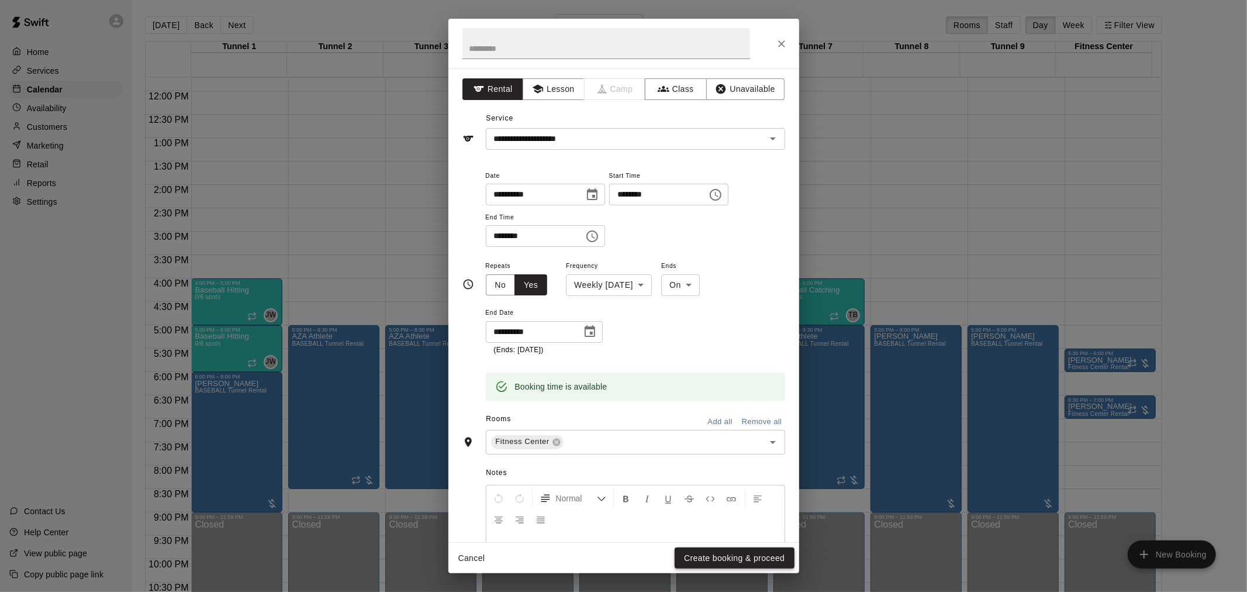
click at [727, 557] on button "Create booking & proceed" at bounding box center [734, 558] width 119 height 22
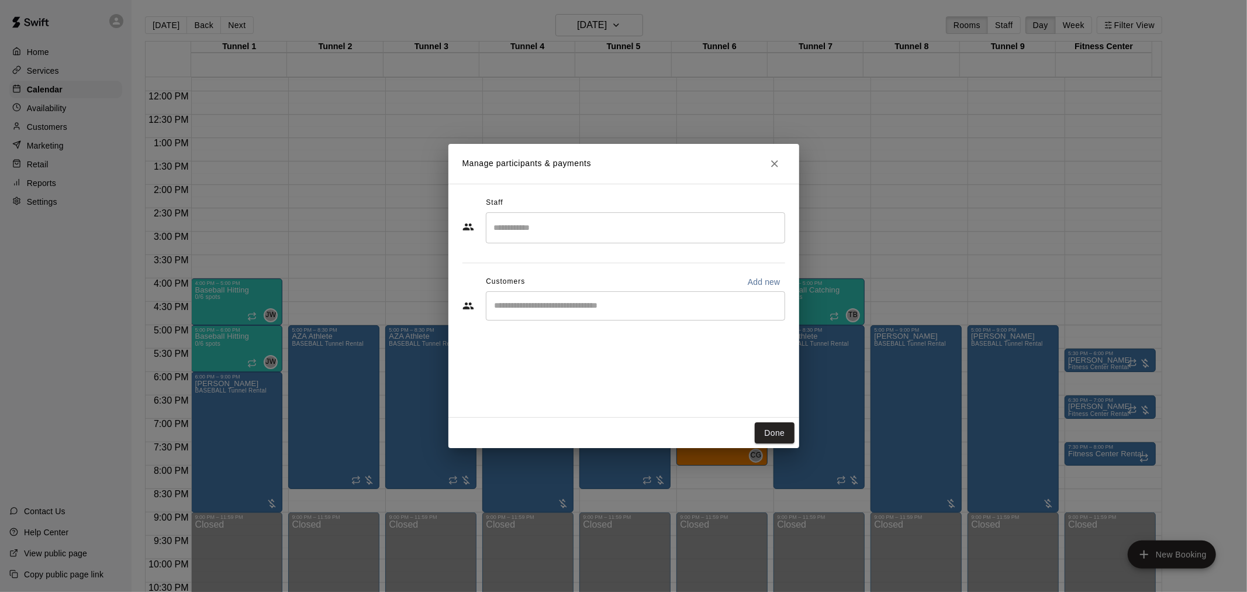
click at [545, 297] on div "​" at bounding box center [635, 305] width 299 height 29
type input "****"
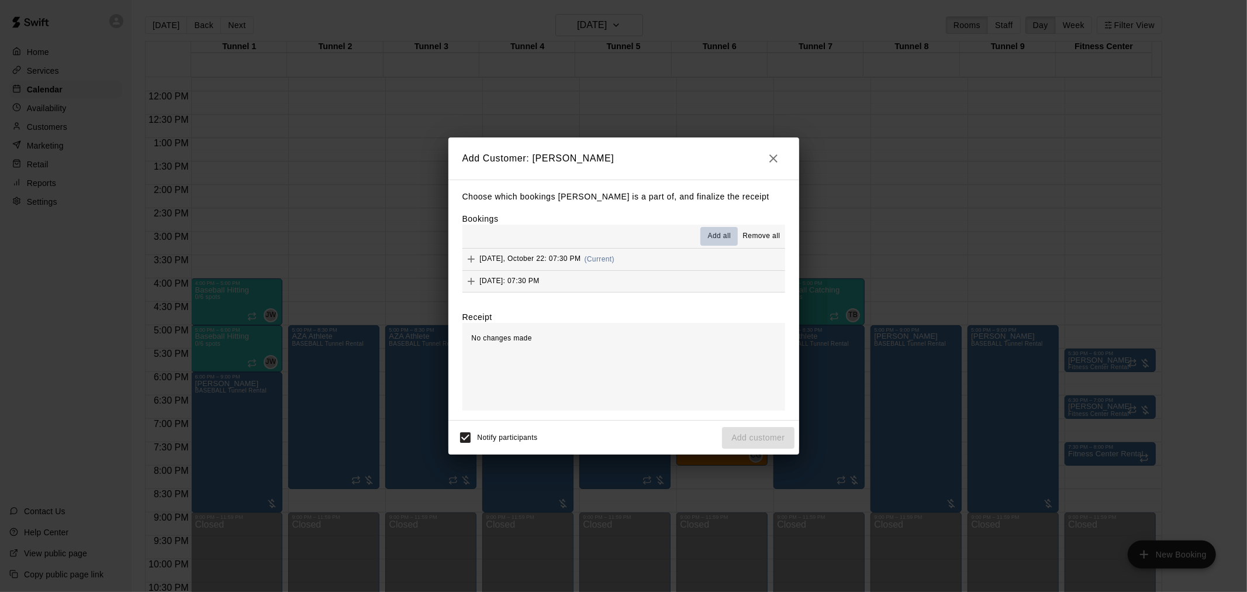
click at [723, 230] on button "Add all" at bounding box center [718, 236] width 37 height 19
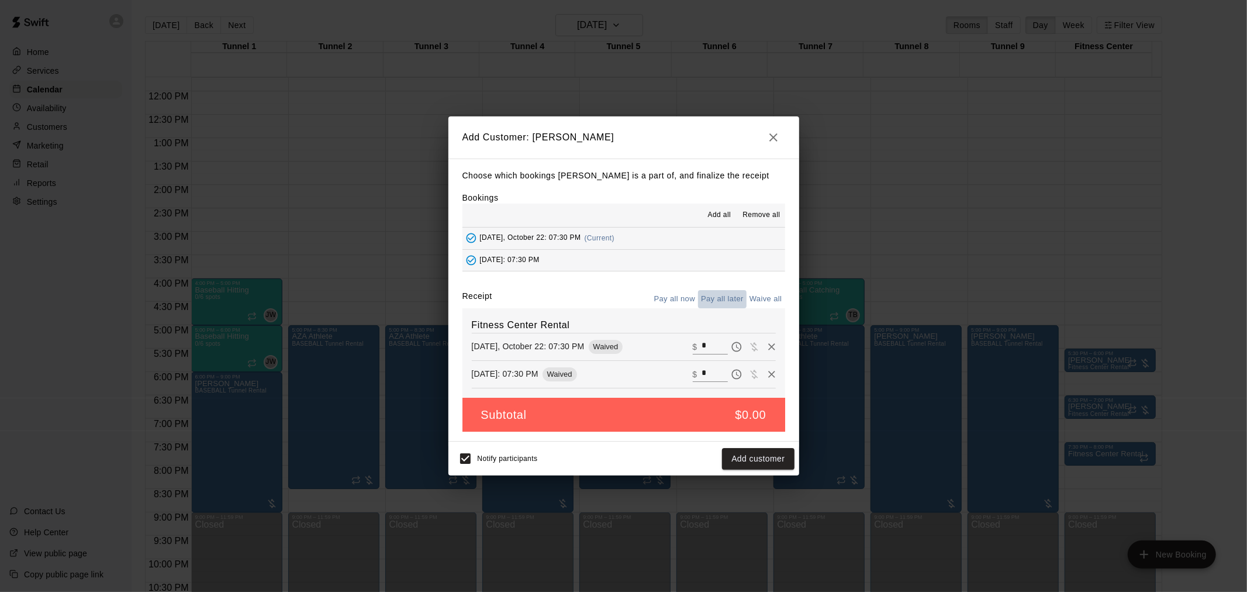
click at [727, 308] on button "Pay all later" at bounding box center [722, 299] width 49 height 18
click at [661, 298] on button "Pay all now" at bounding box center [674, 299] width 47 height 18
click at [704, 348] on input "*" at bounding box center [715, 346] width 26 height 15
type input "**"
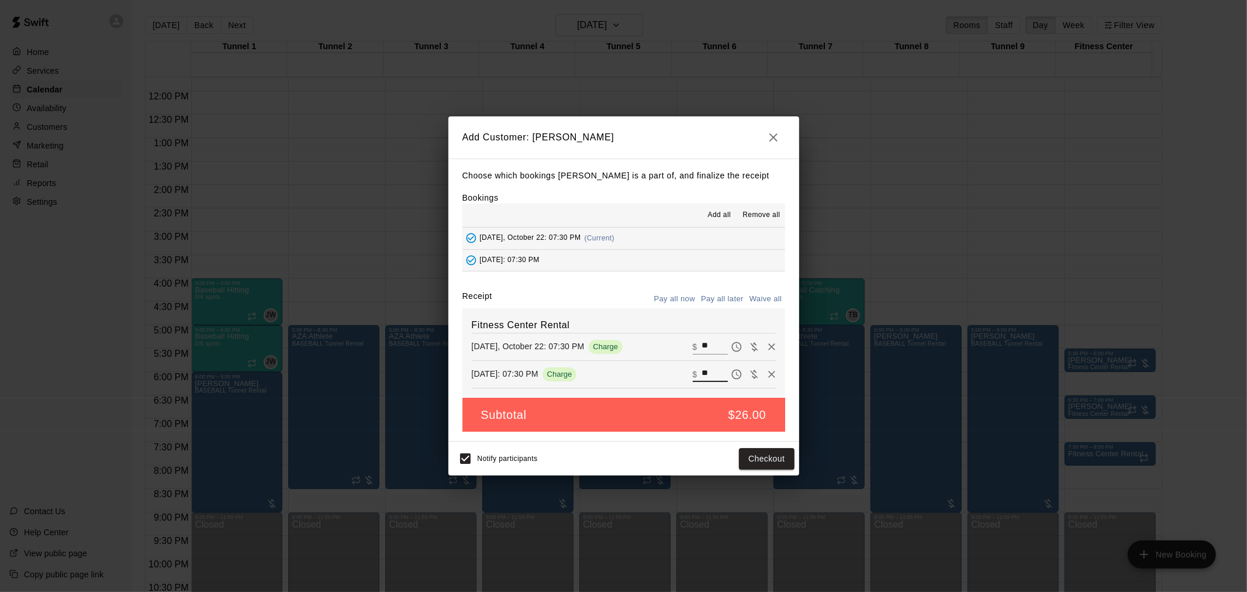
click at [714, 306] on button "Pay all later" at bounding box center [722, 299] width 49 height 18
click at [757, 464] on button "Add customer" at bounding box center [758, 459] width 72 height 22
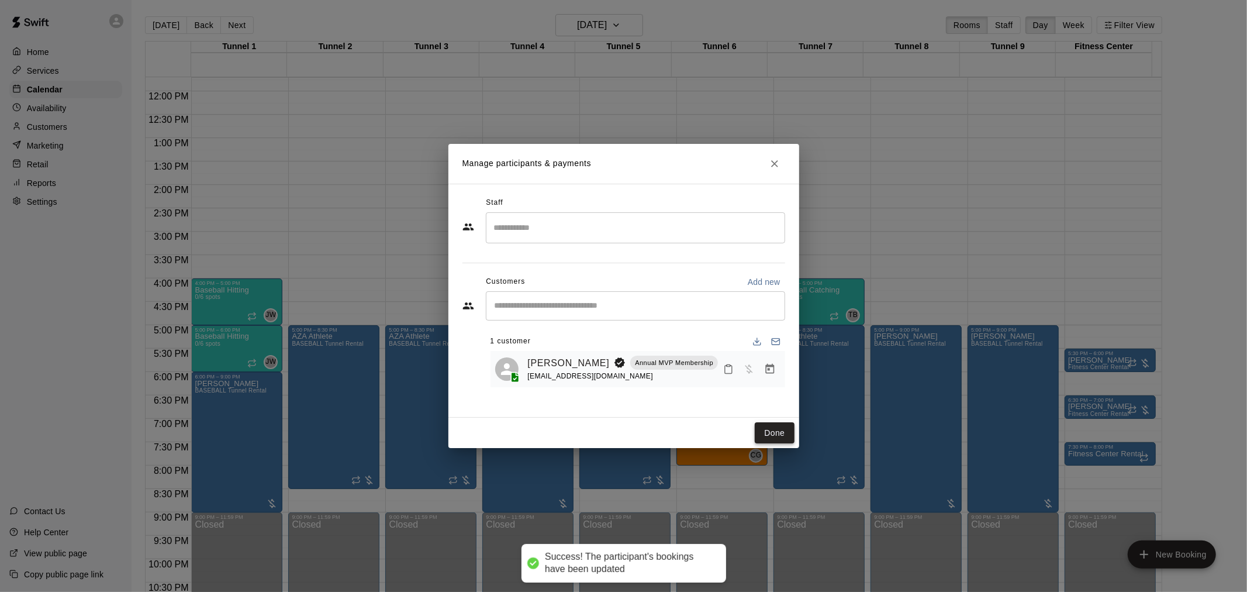
click at [773, 434] on button "Done" at bounding box center [774, 433] width 39 height 22
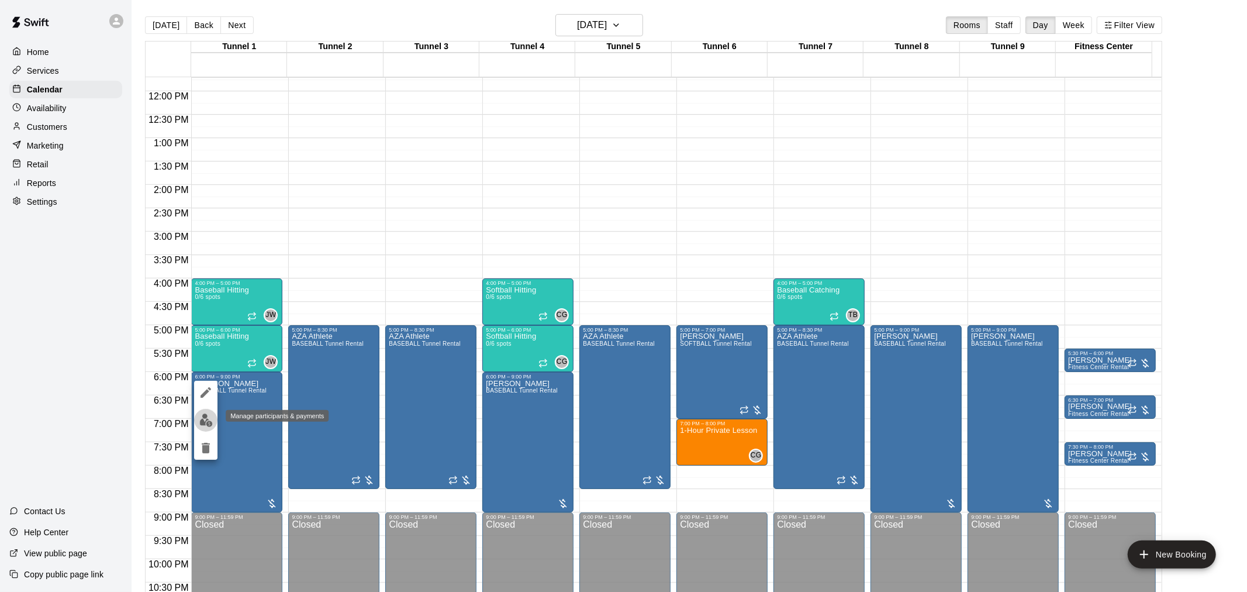
click at [205, 417] on img "edit" at bounding box center [205, 419] width 13 height 13
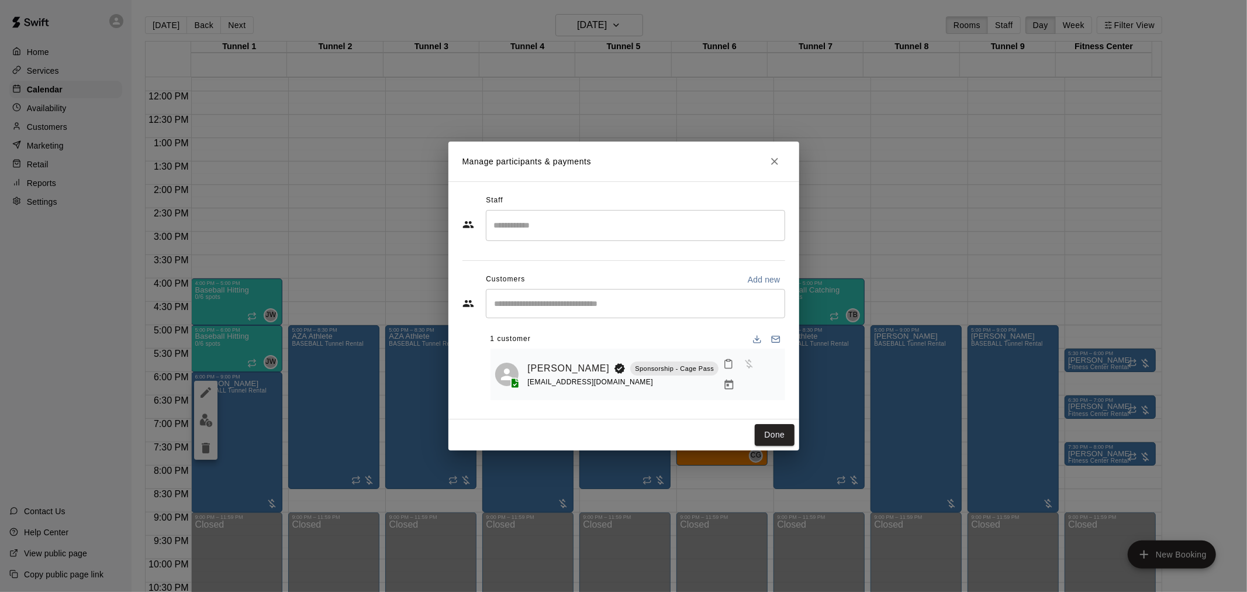
click at [735, 379] on icon "Manage bookings & payment" at bounding box center [729, 385] width 12 height 12
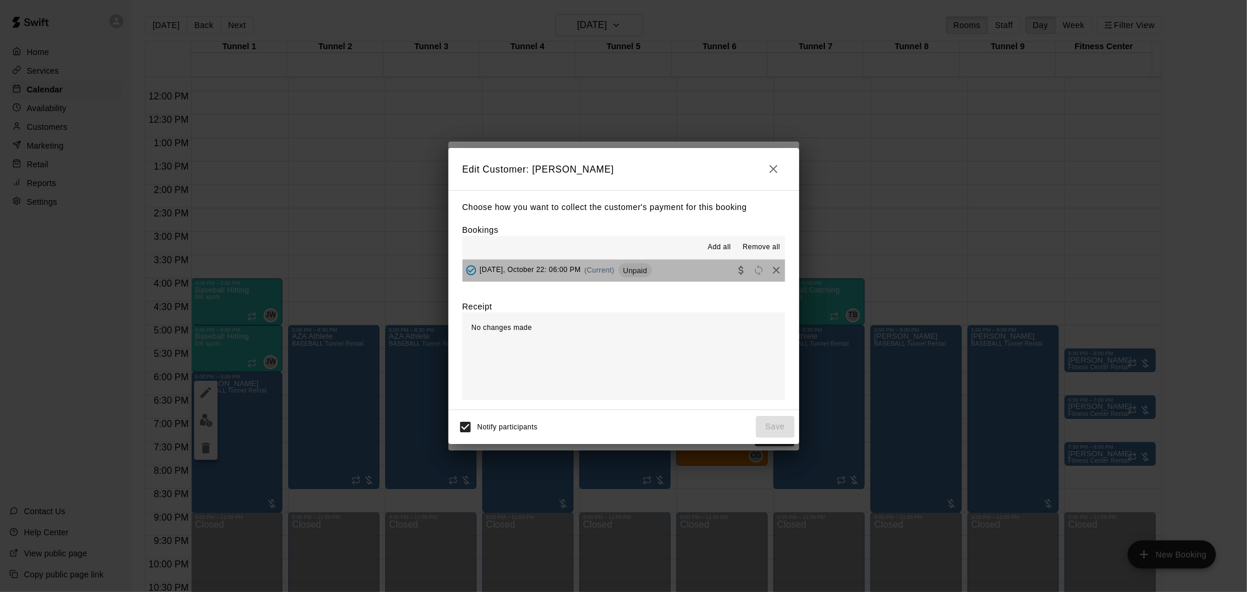
click at [675, 269] on button "Wednesday, October 22: 06:00 PM (Current) Unpaid" at bounding box center [623, 271] width 323 height 22
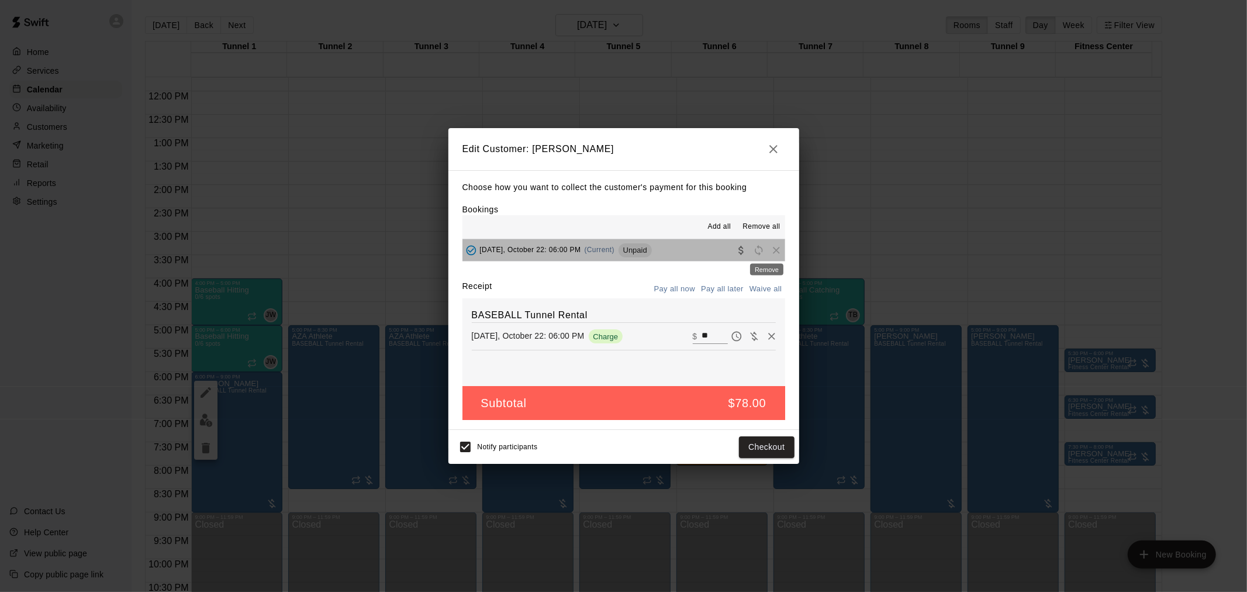
click at [769, 251] on span "Remove" at bounding box center [777, 249] width 18 height 9
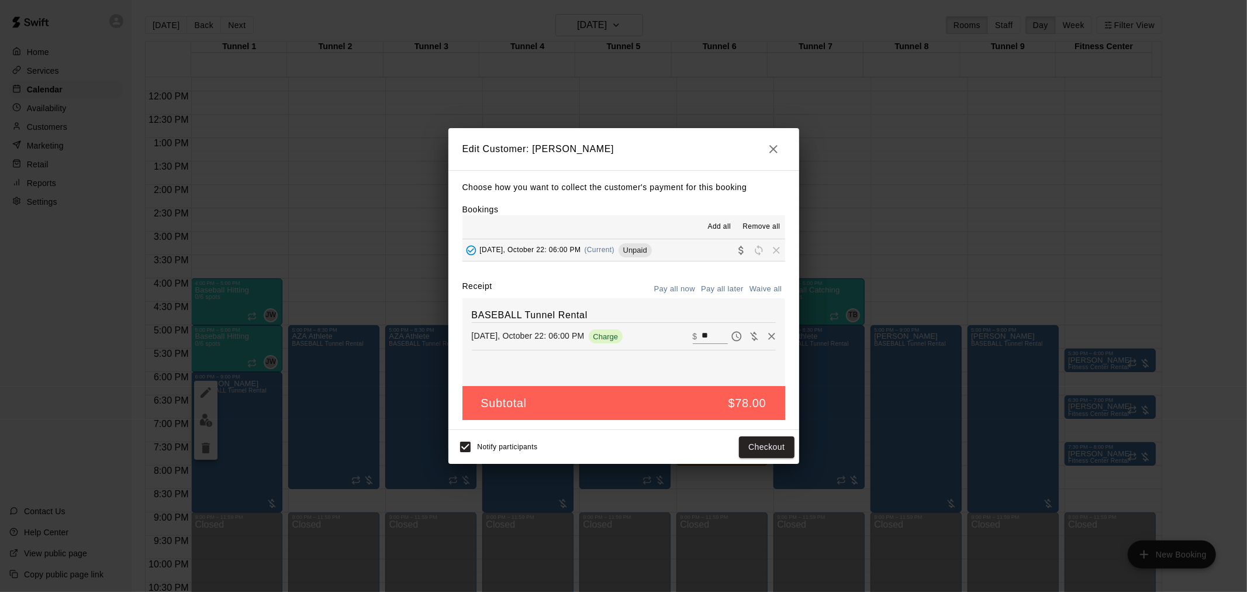
click at [723, 293] on button "Pay all later" at bounding box center [722, 289] width 49 height 18
click at [768, 337] on icon "Remove" at bounding box center [771, 336] width 7 height 7
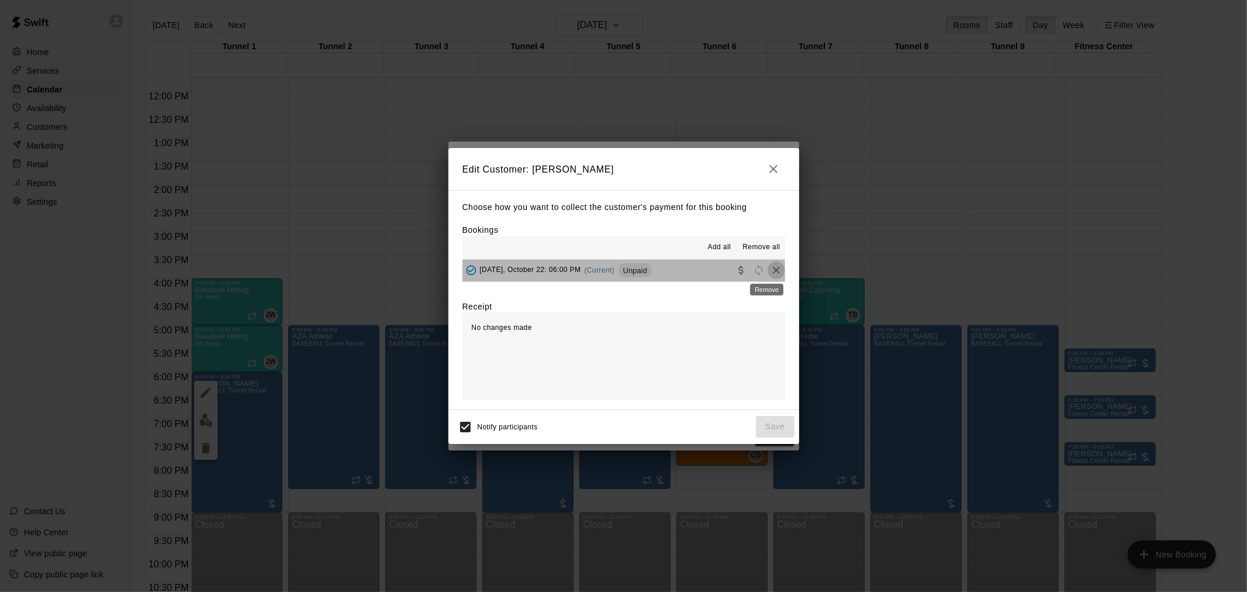
click at [771, 273] on icon "Remove" at bounding box center [777, 270] width 12 height 12
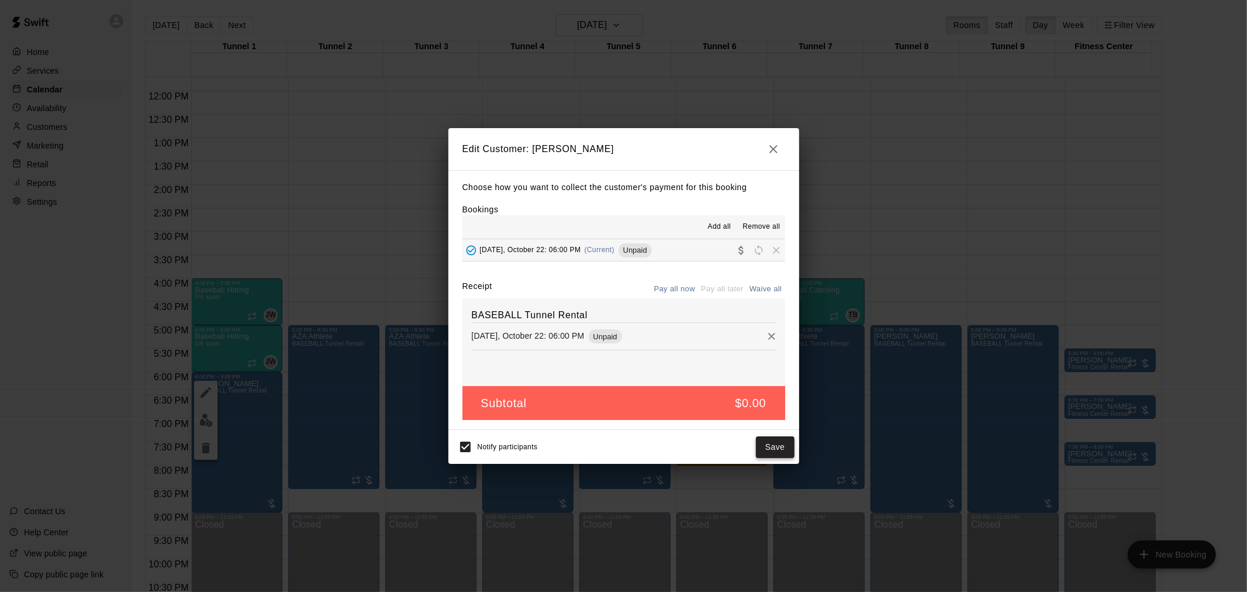
click at [780, 448] on button "Save" at bounding box center [775, 447] width 39 height 22
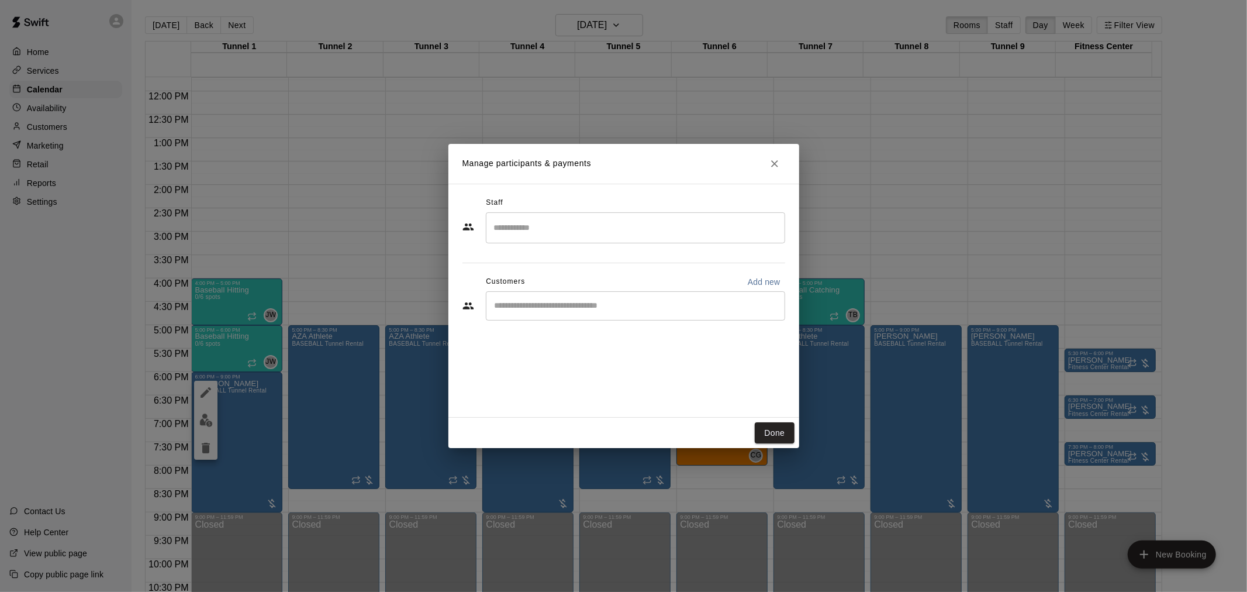
click at [557, 308] on input "Start typing to search customers..." at bounding box center [635, 306] width 289 height 12
type input "****"
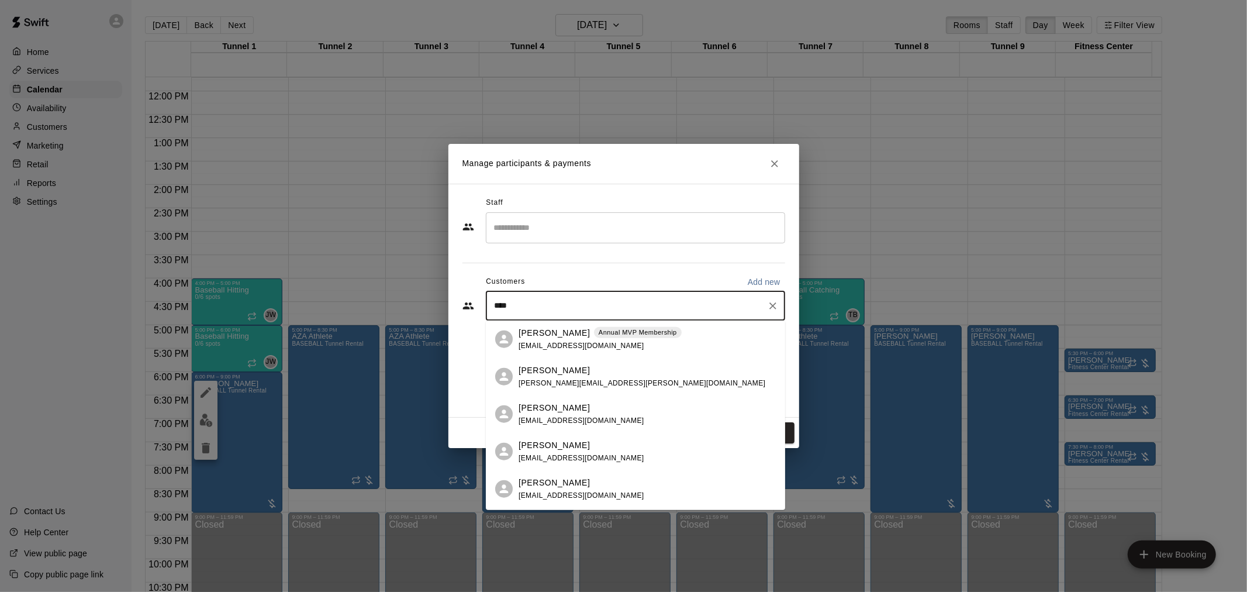
click at [662, 329] on p "Annual MVP Membership" at bounding box center [638, 332] width 78 height 10
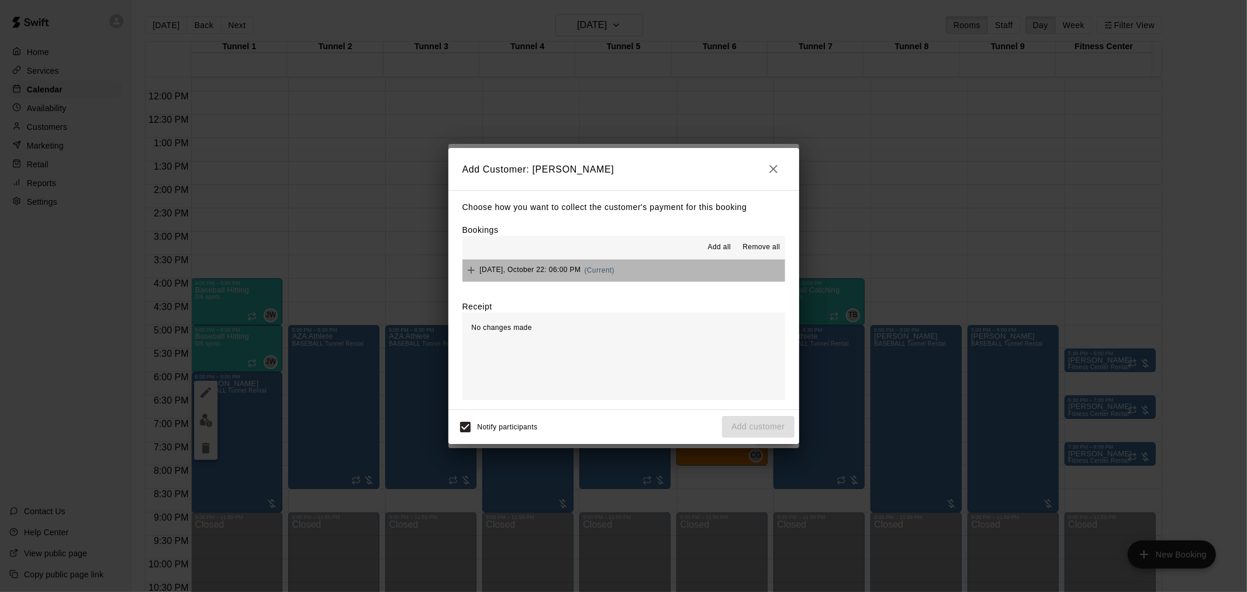
click at [634, 281] on button "Wednesday, October 22: 06:00 PM (Current)" at bounding box center [623, 271] width 323 height 22
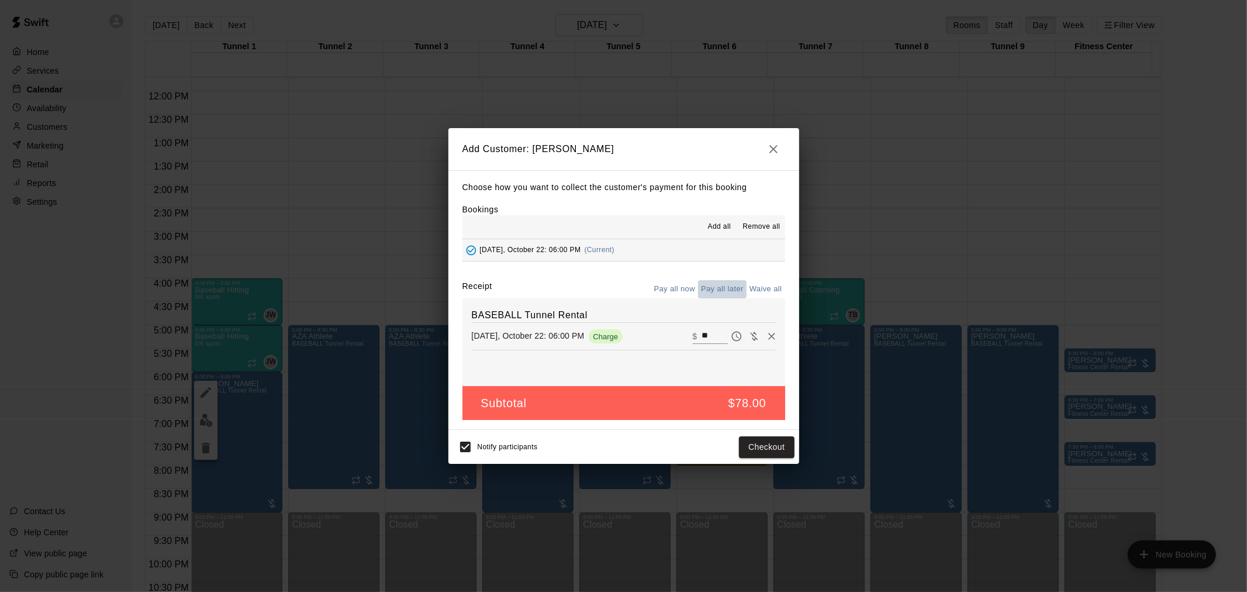
click at [720, 291] on button "Pay all later" at bounding box center [722, 289] width 49 height 18
click at [762, 443] on button "Add customer" at bounding box center [758, 447] width 72 height 22
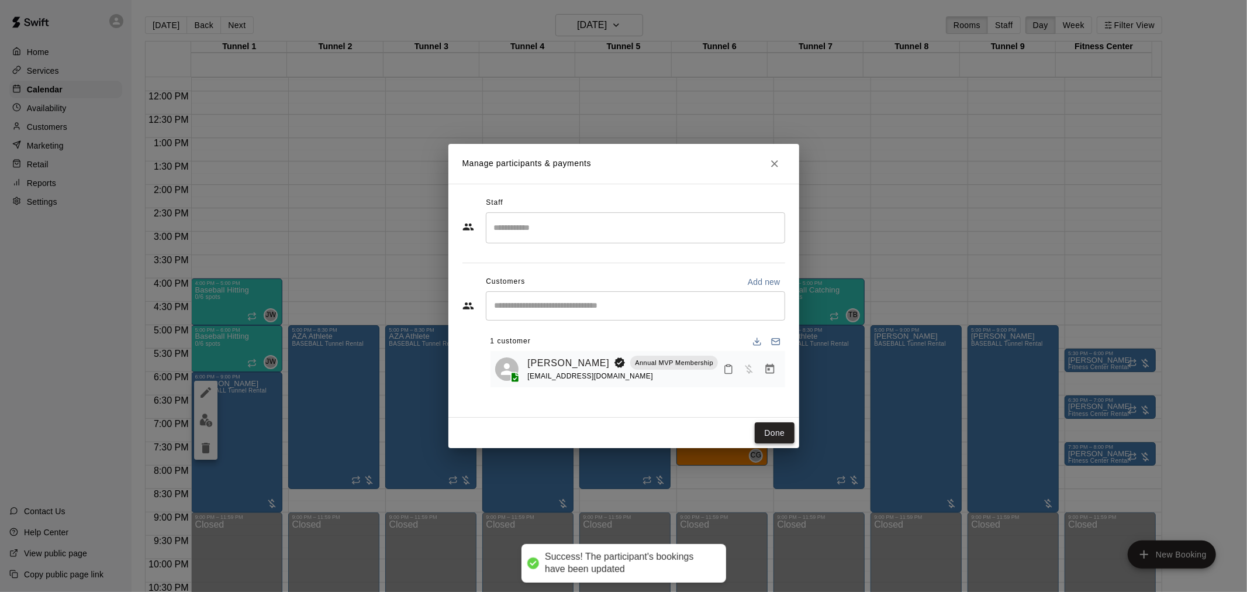
click at [773, 424] on button "Done" at bounding box center [774, 433] width 39 height 22
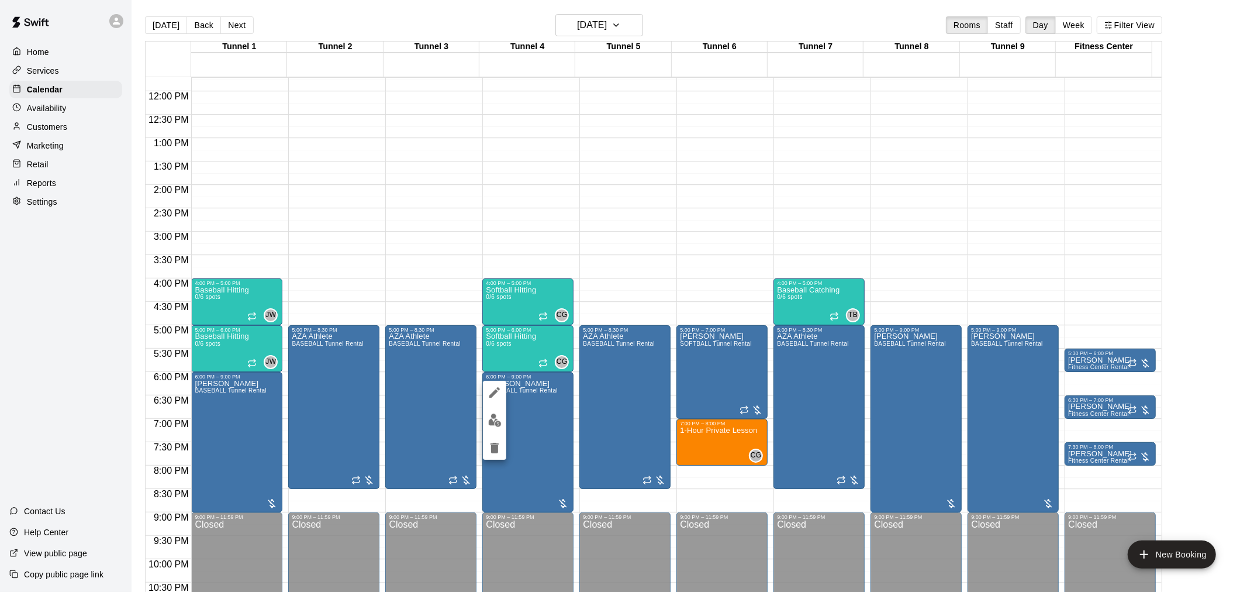
click at [495, 427] on button "edit" at bounding box center [494, 420] width 23 height 23
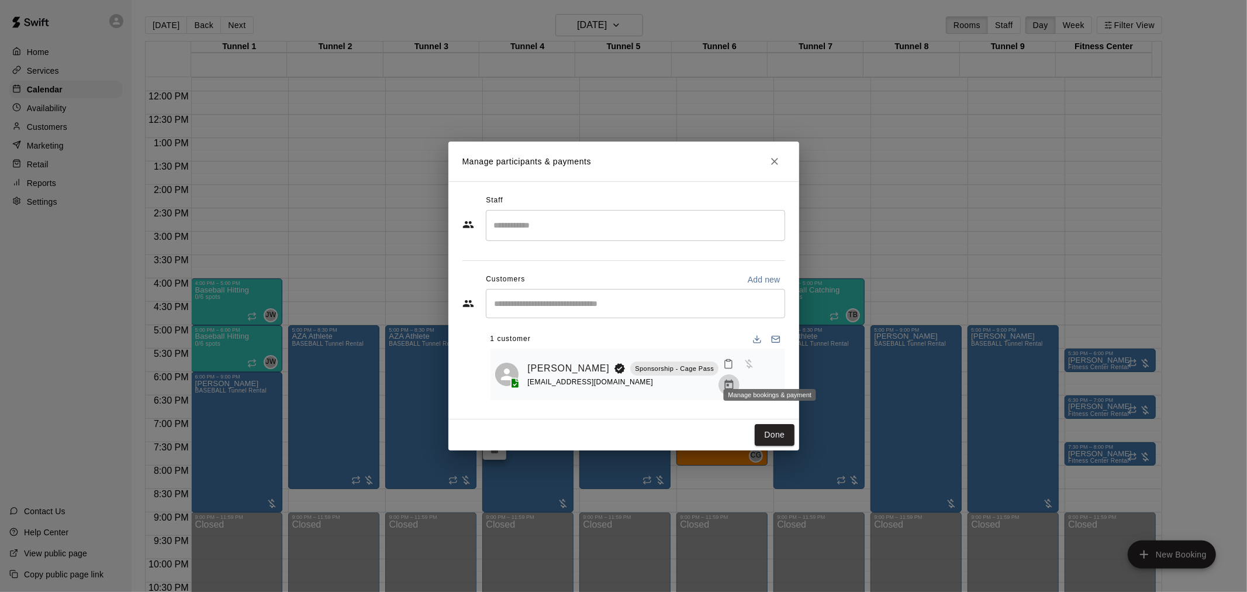
click at [735, 379] on icon "Manage bookings & payment" at bounding box center [729, 385] width 12 height 12
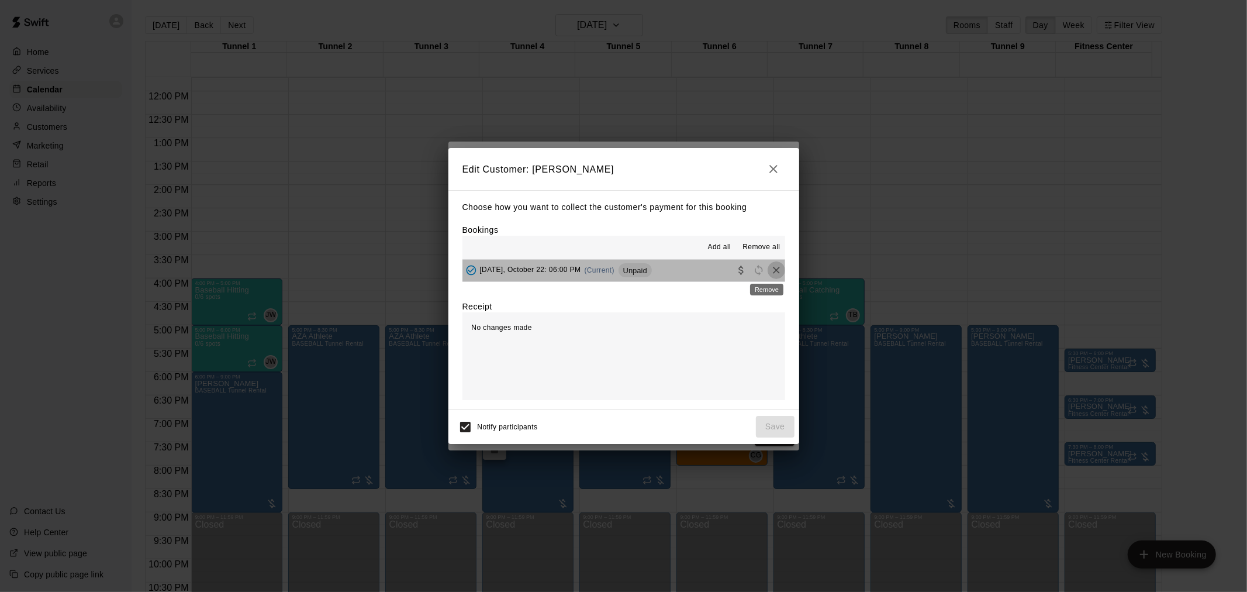
click at [771, 270] on icon "Remove" at bounding box center [777, 270] width 12 height 12
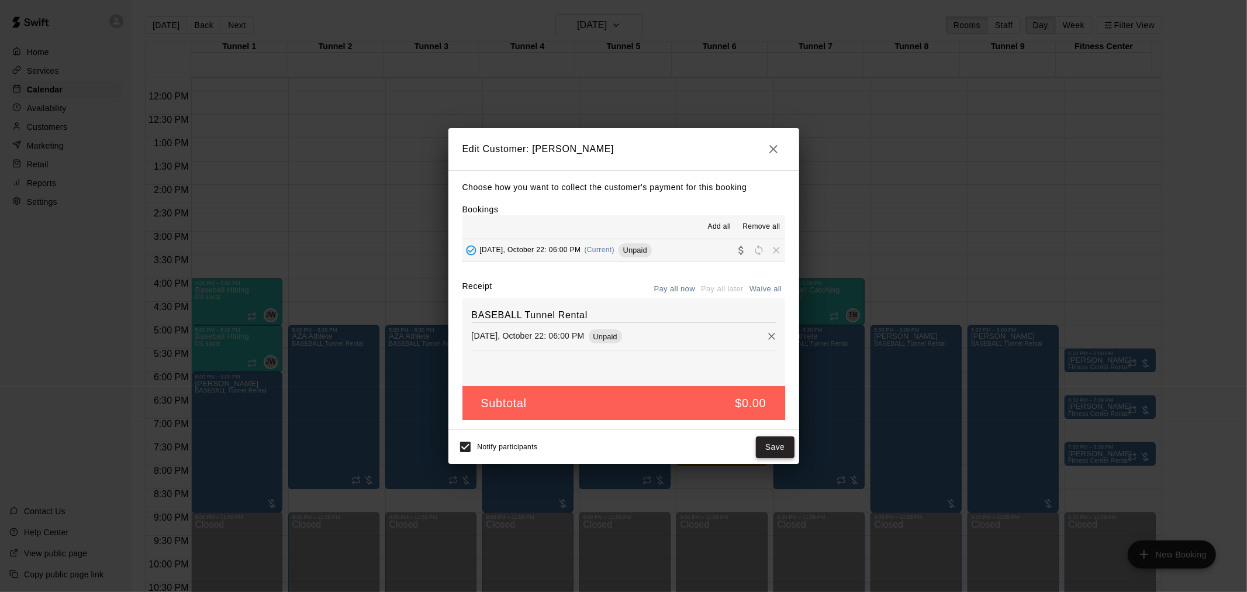
click at [776, 448] on button "Save" at bounding box center [775, 447] width 39 height 22
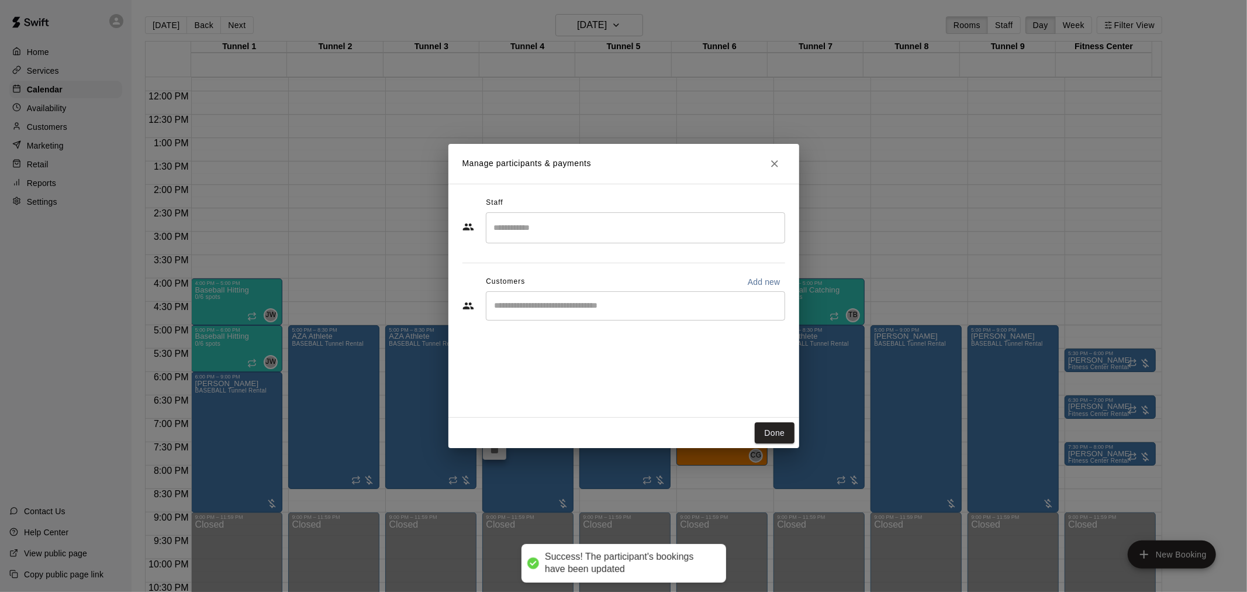
click at [614, 292] on div "​" at bounding box center [635, 305] width 299 height 29
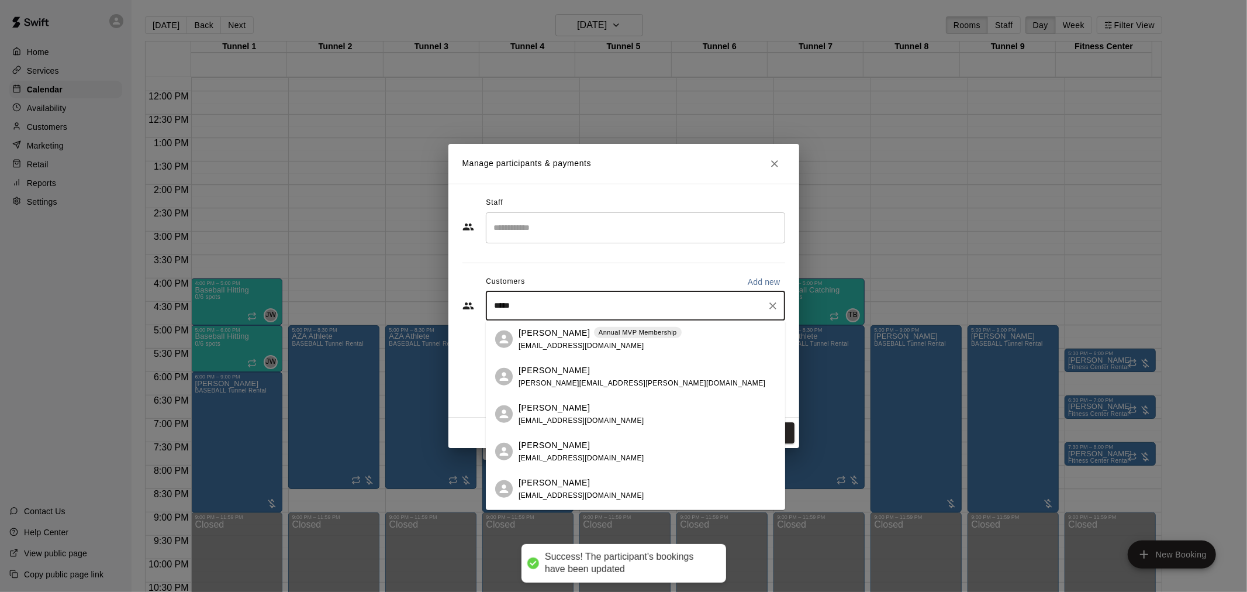
type input "******"
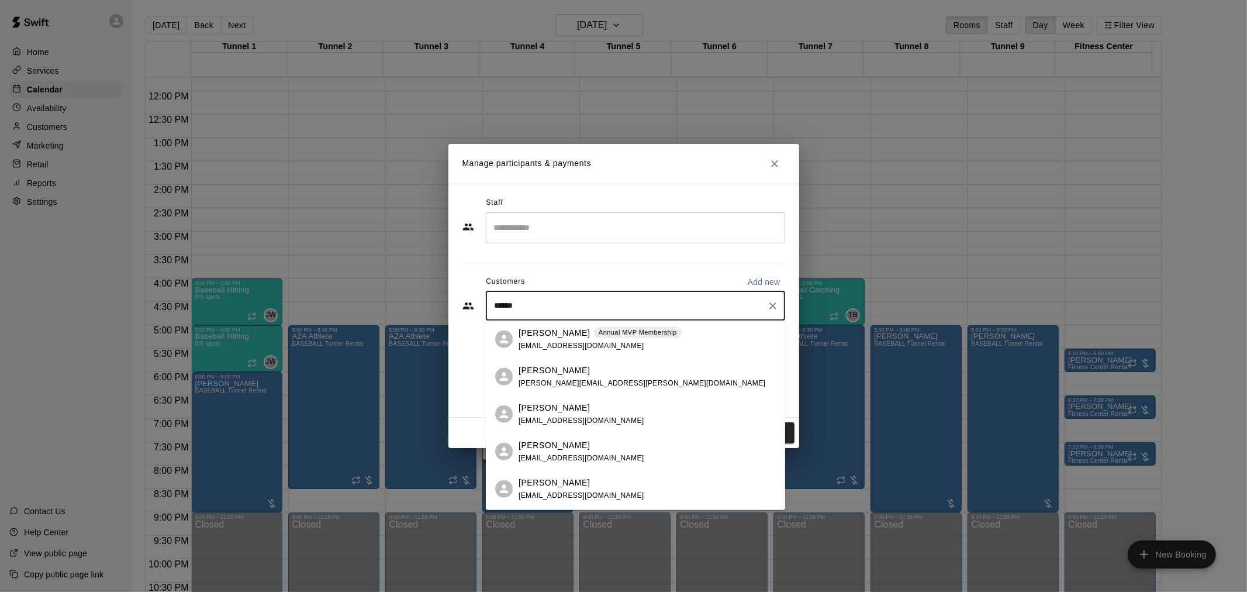
click at [658, 343] on div "Steven Rodriguez Annual MVP Membership mikaylaadel@gmail.com" at bounding box center [600, 338] width 163 height 25
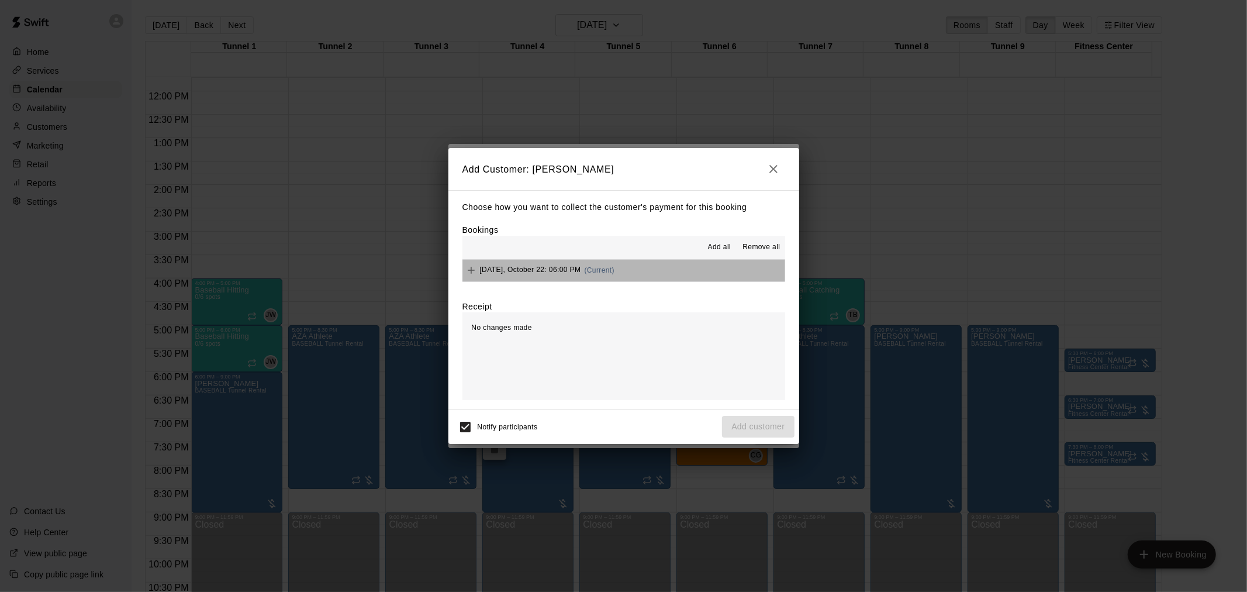
click at [675, 271] on button "Wednesday, October 22: 06:00 PM (Current)" at bounding box center [623, 271] width 323 height 22
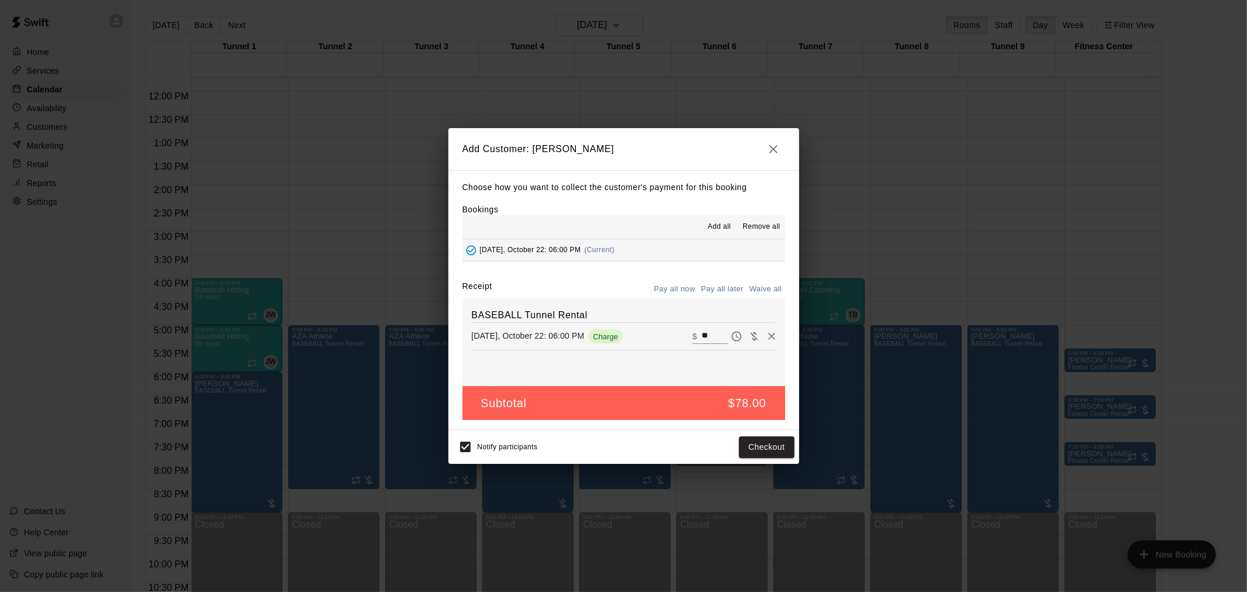
click at [718, 293] on button "Pay all later" at bounding box center [722, 289] width 49 height 18
click at [764, 442] on button "Add customer" at bounding box center [758, 447] width 72 height 22
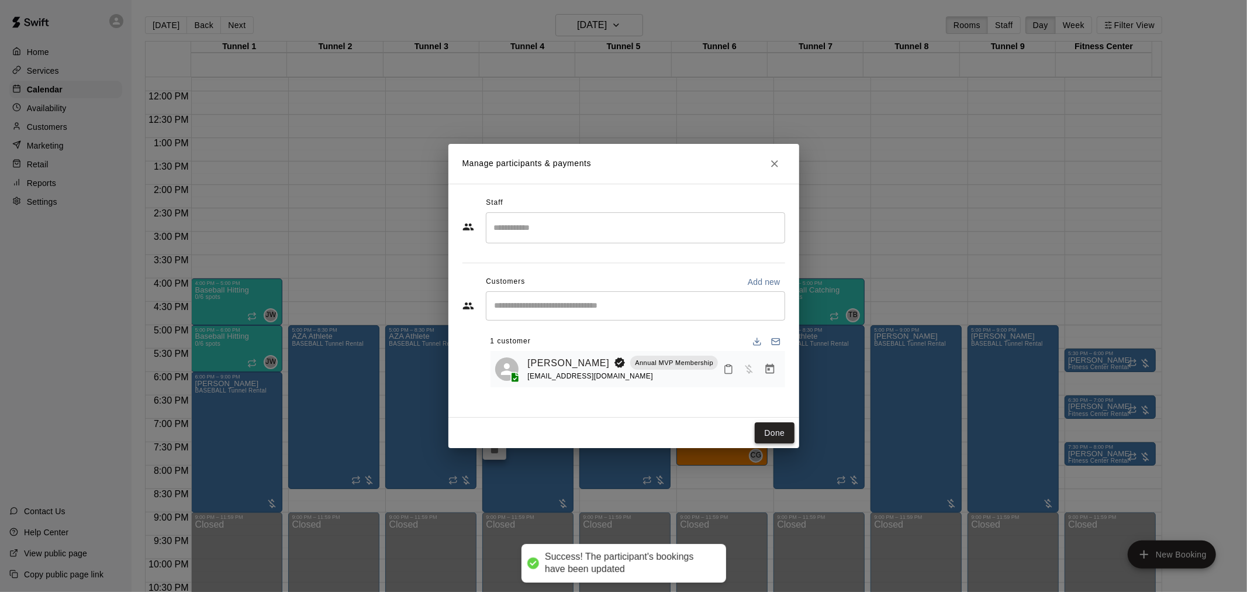
click at [773, 427] on button "Done" at bounding box center [774, 433] width 39 height 22
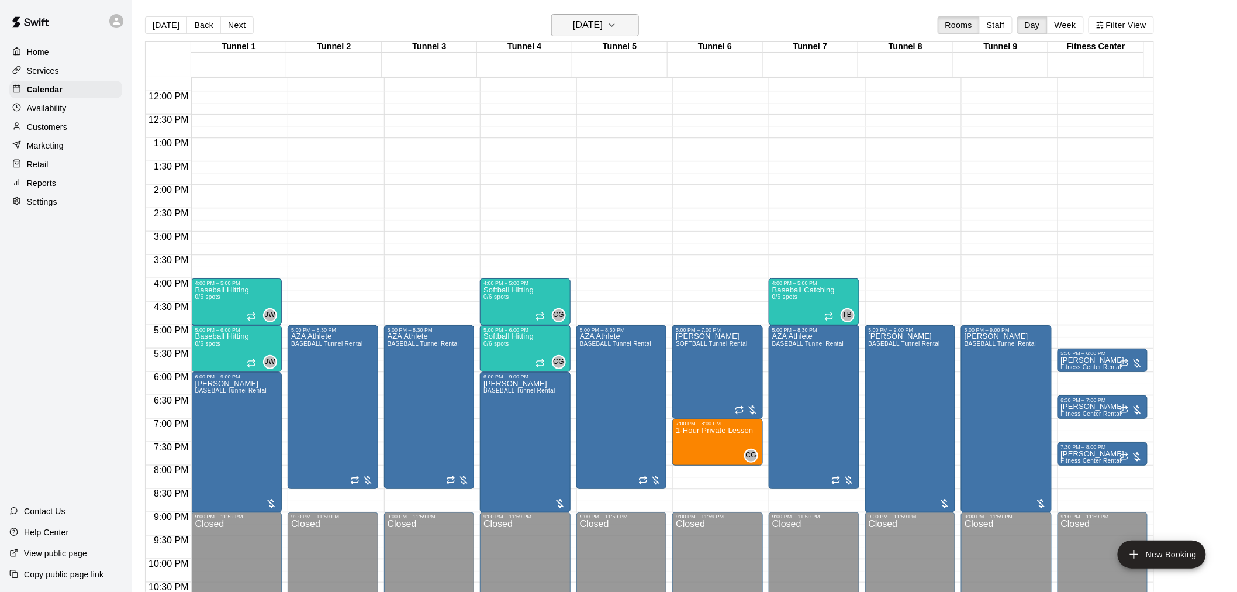
click at [603, 27] on h6 "Wednesday Oct 22" at bounding box center [588, 25] width 30 height 16
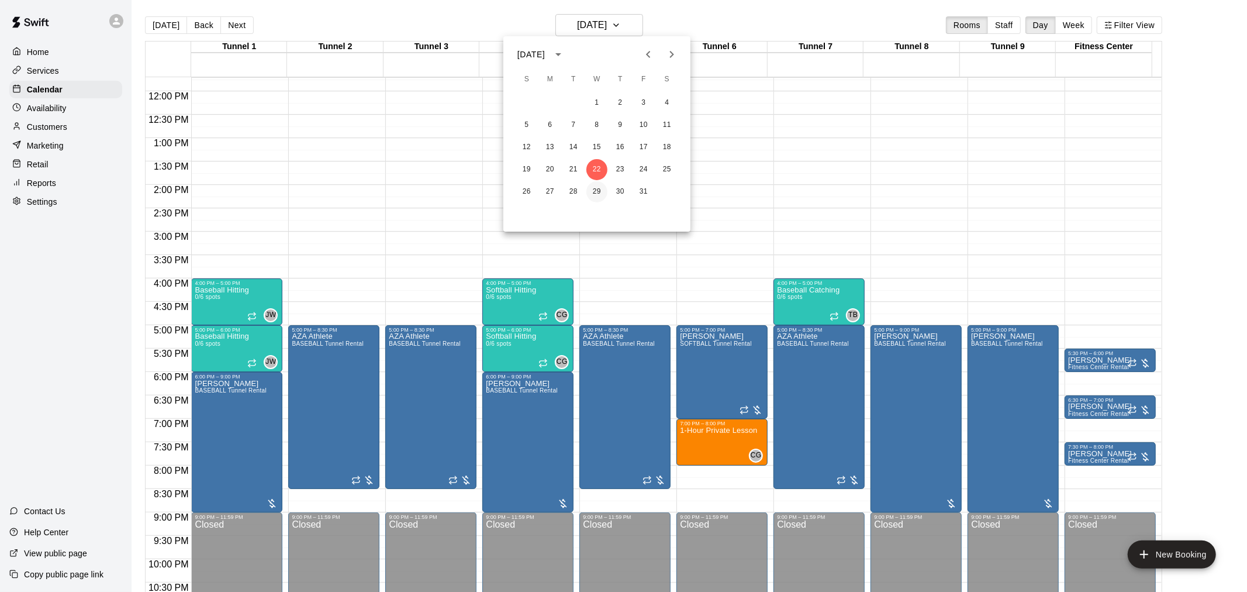
click at [597, 189] on button "29" at bounding box center [596, 191] width 21 height 21
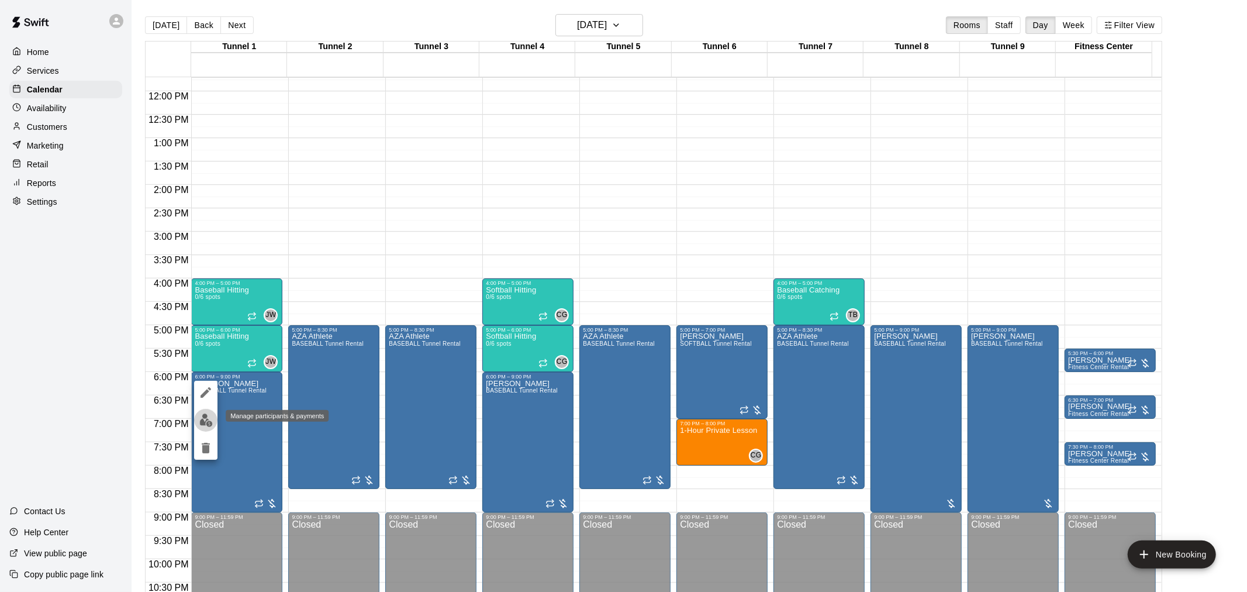
click at [205, 419] on img "edit" at bounding box center [205, 419] width 13 height 13
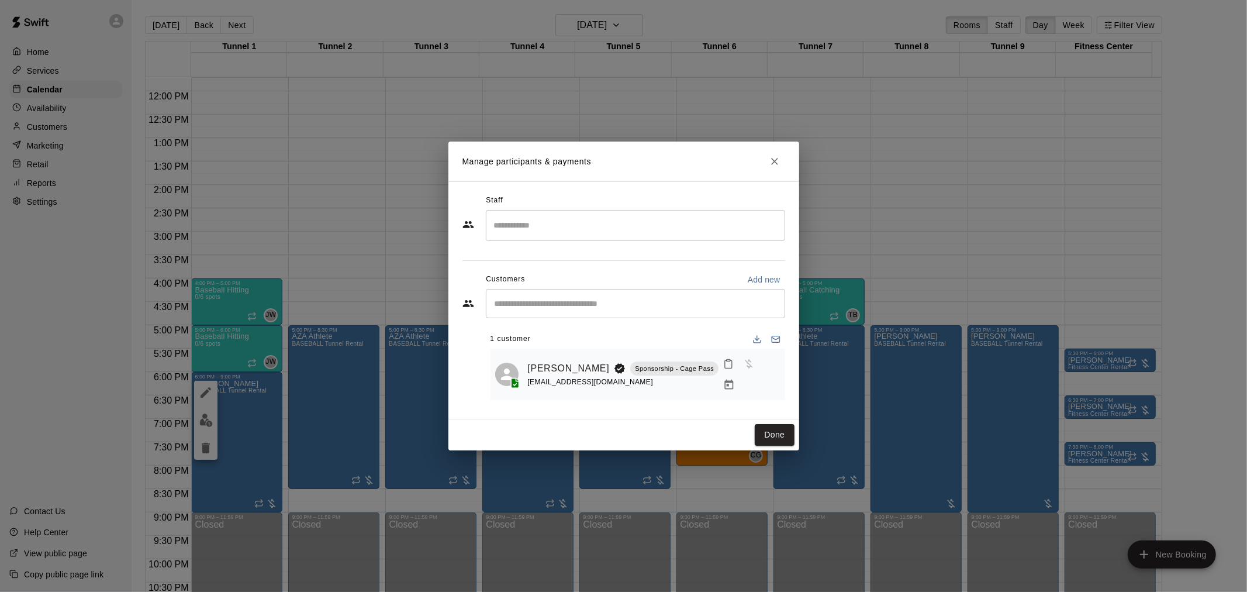
click at [740, 374] on button "Manage bookings & payment" at bounding box center [729, 384] width 21 height 21
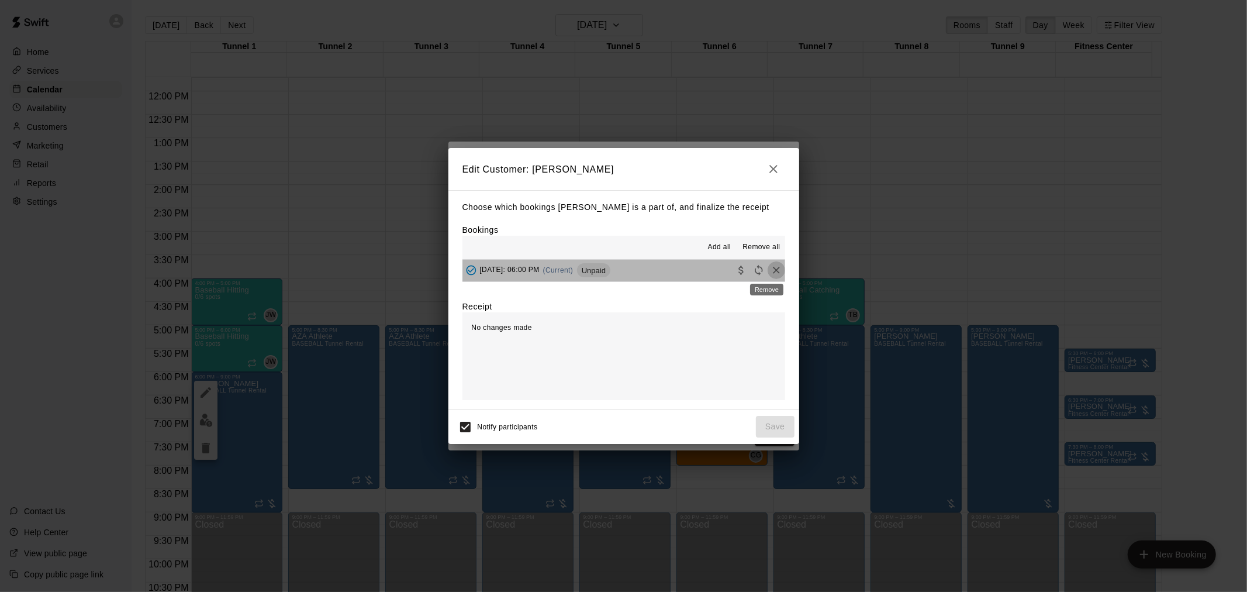
click at [772, 265] on icon "Remove" at bounding box center [777, 270] width 12 height 12
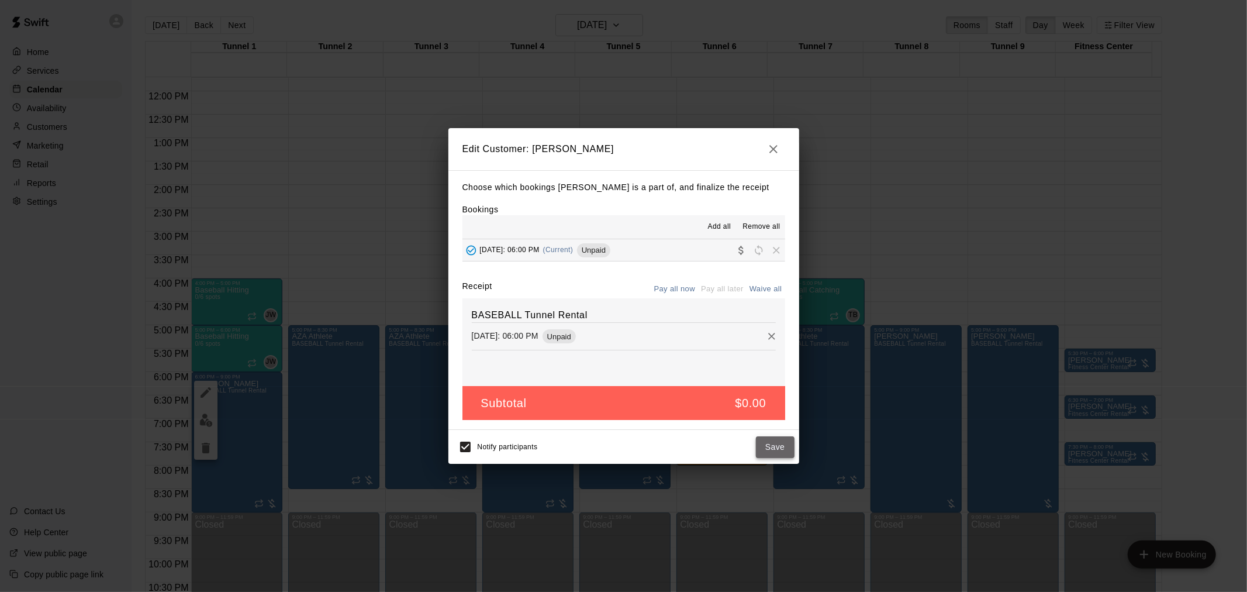
click at [776, 443] on button "Save" at bounding box center [775, 447] width 39 height 22
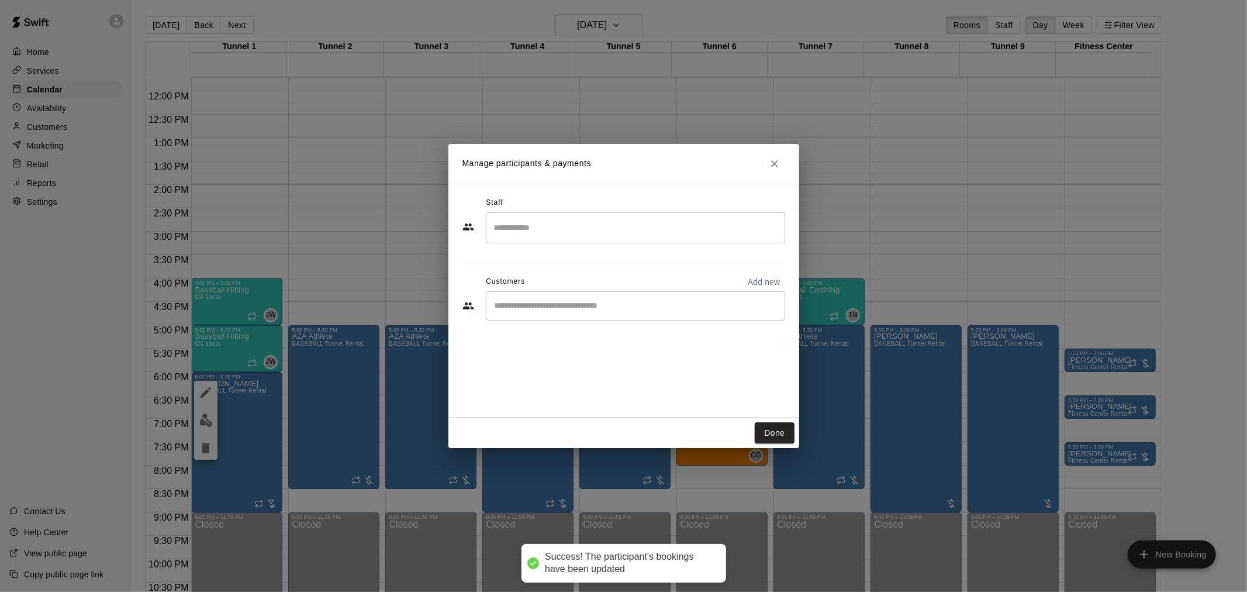
click at [650, 312] on div "​" at bounding box center [635, 305] width 299 height 29
type input "******"
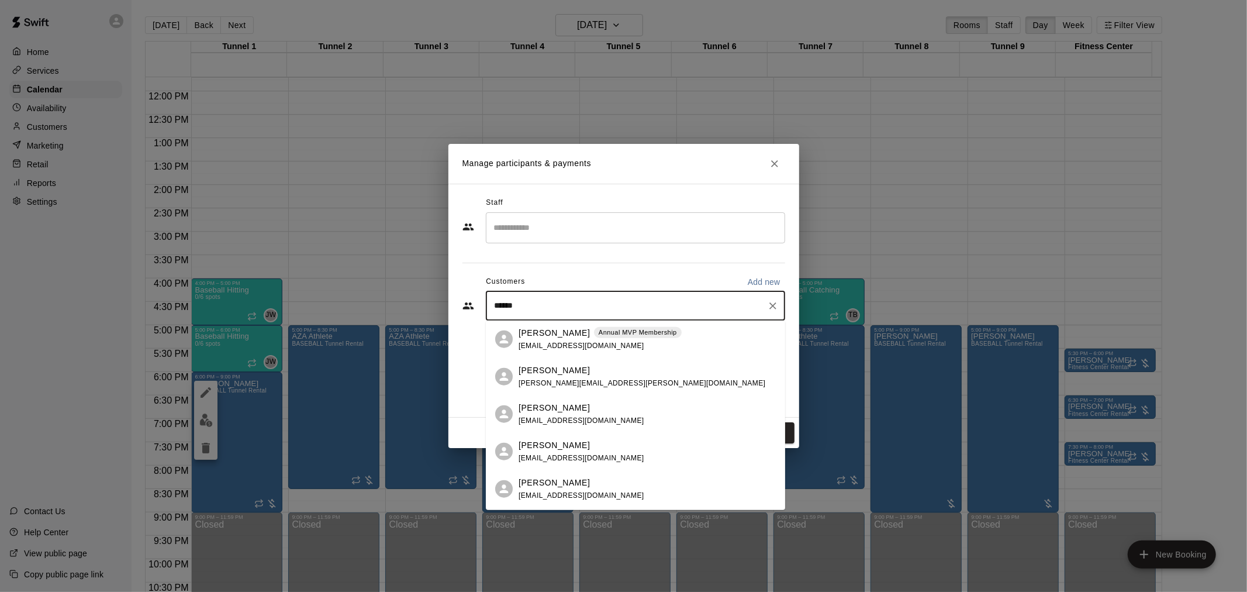
click at [618, 341] on div "Steven Rodriguez Annual MVP Membership mikaylaadel@gmail.com" at bounding box center [600, 338] width 163 height 25
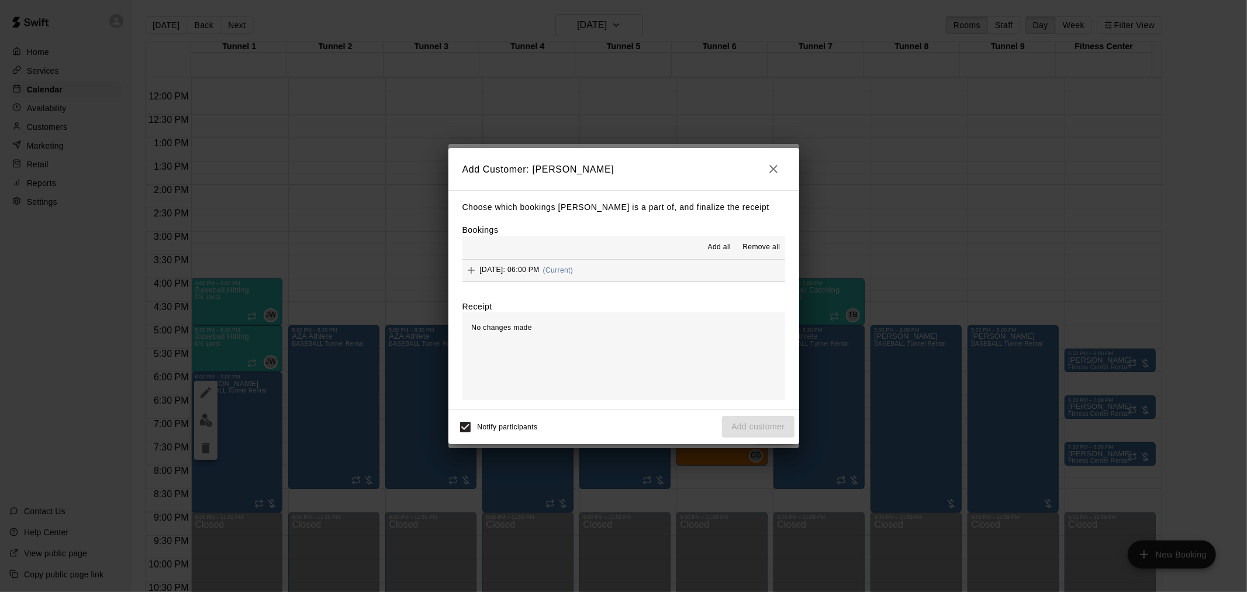
click at [655, 278] on button "Wednesday, October 29: 06:00 PM (Current)" at bounding box center [623, 271] width 323 height 22
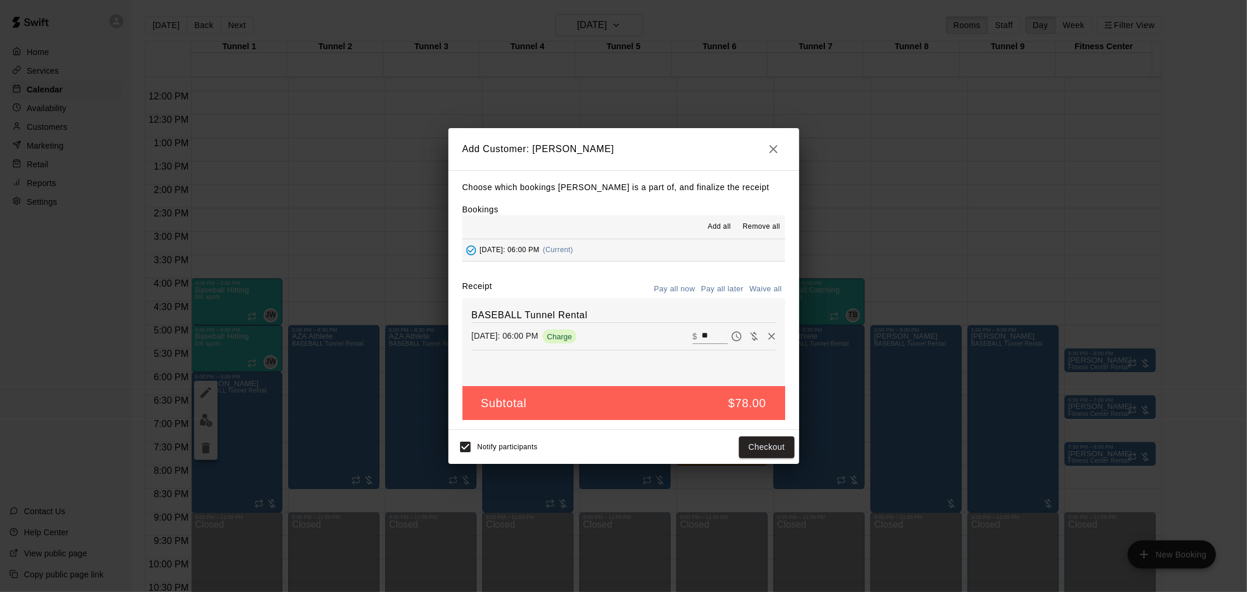
click at [735, 292] on button "Pay all later" at bounding box center [722, 289] width 49 height 18
click at [764, 444] on button "Add customer" at bounding box center [758, 447] width 72 height 22
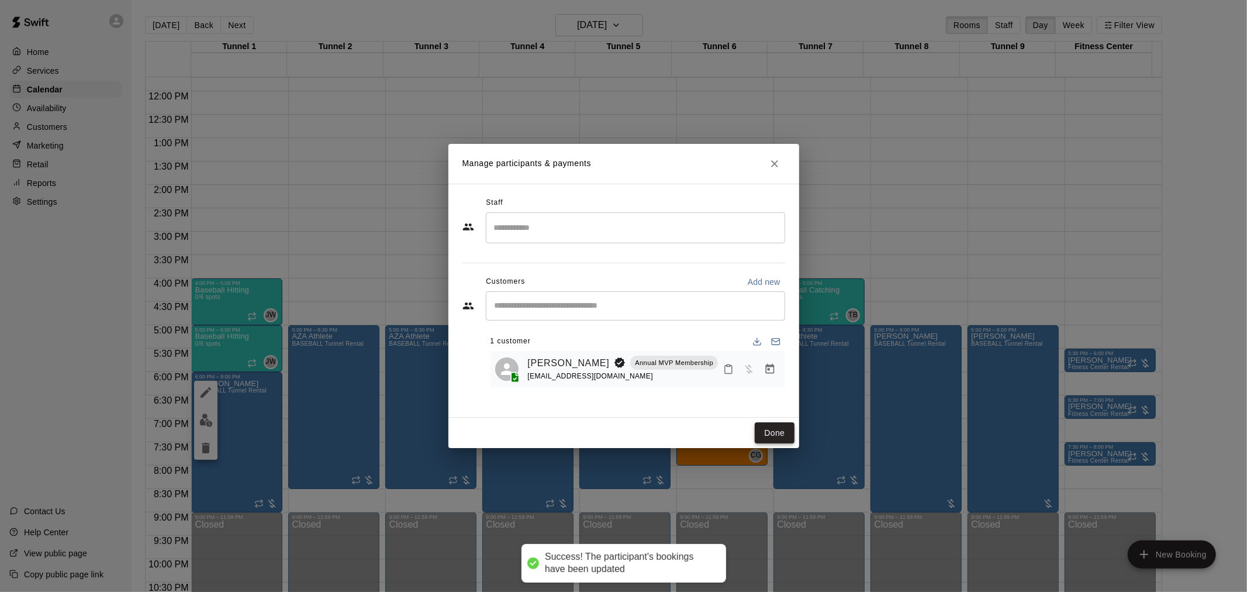
click at [768, 426] on button "Done" at bounding box center [774, 433] width 39 height 22
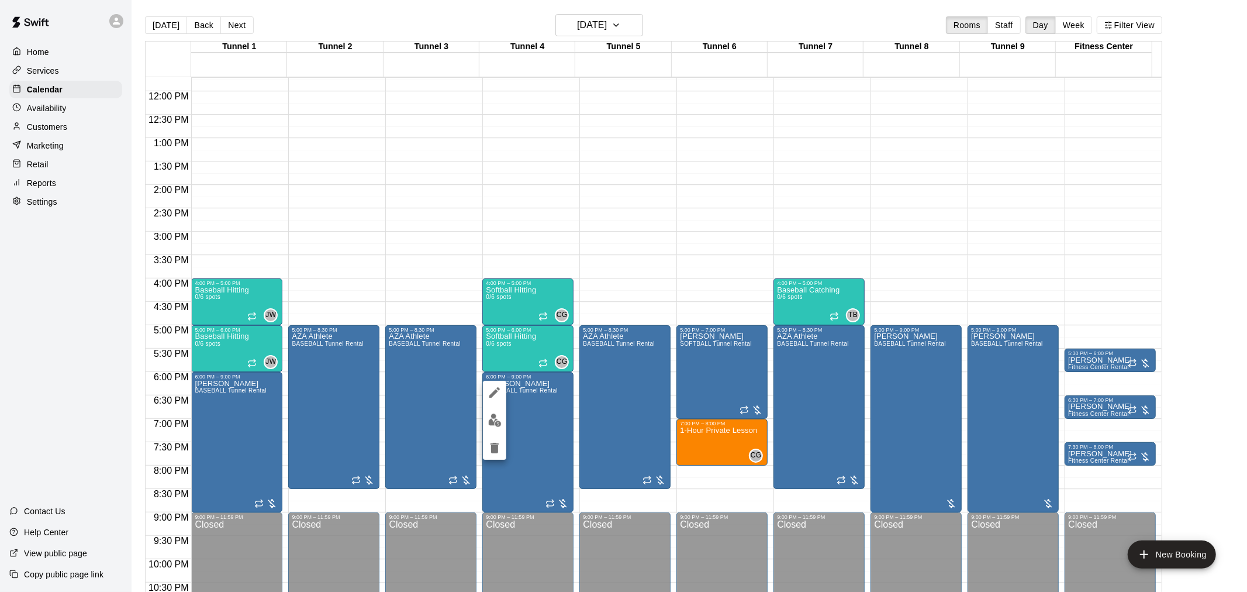
click at [500, 419] on img "edit" at bounding box center [494, 419] width 13 height 13
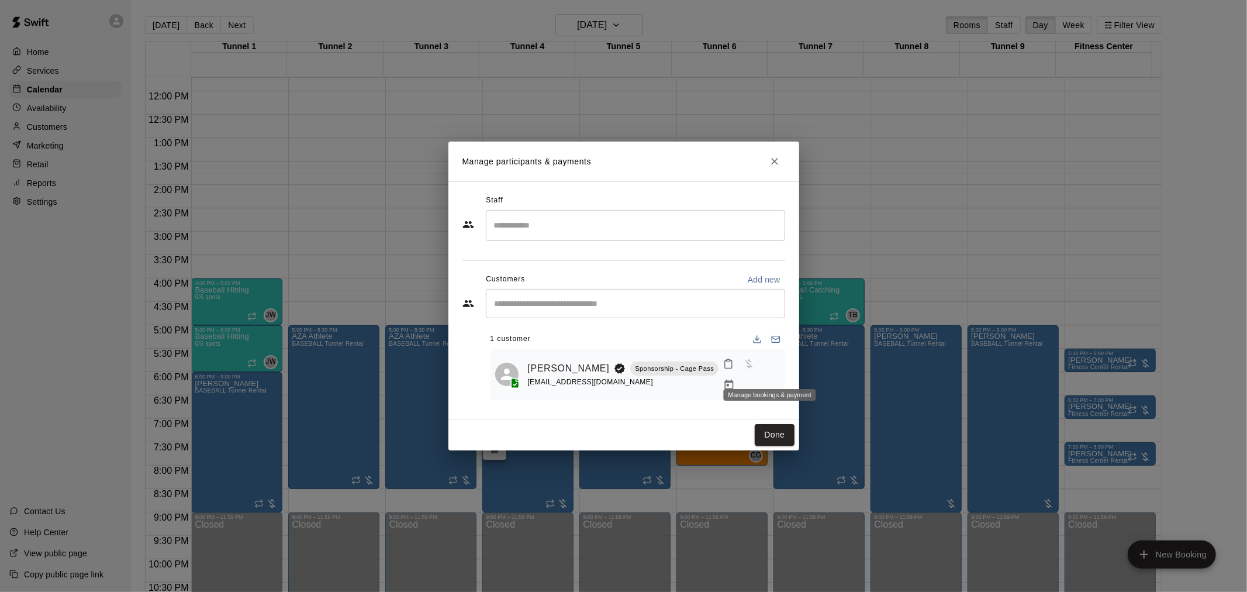
click at [735, 379] on icon "Manage bookings & payment" at bounding box center [729, 385] width 12 height 12
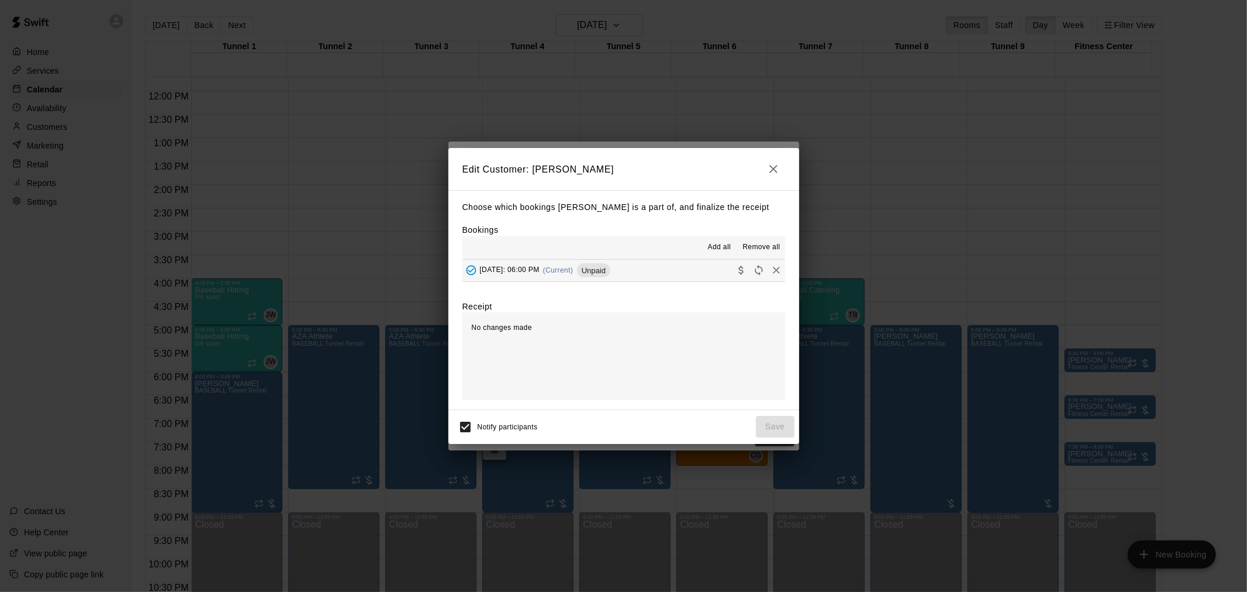
click at [773, 270] on icon "Remove" at bounding box center [776, 270] width 7 height 7
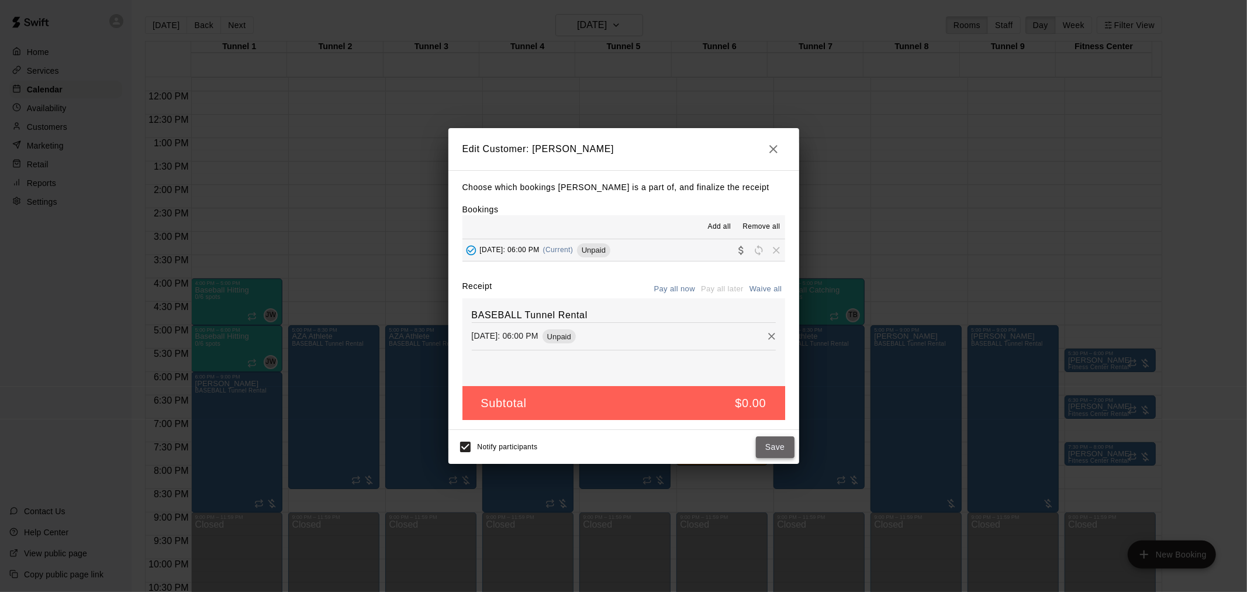
click at [776, 451] on button "Save" at bounding box center [775, 447] width 39 height 22
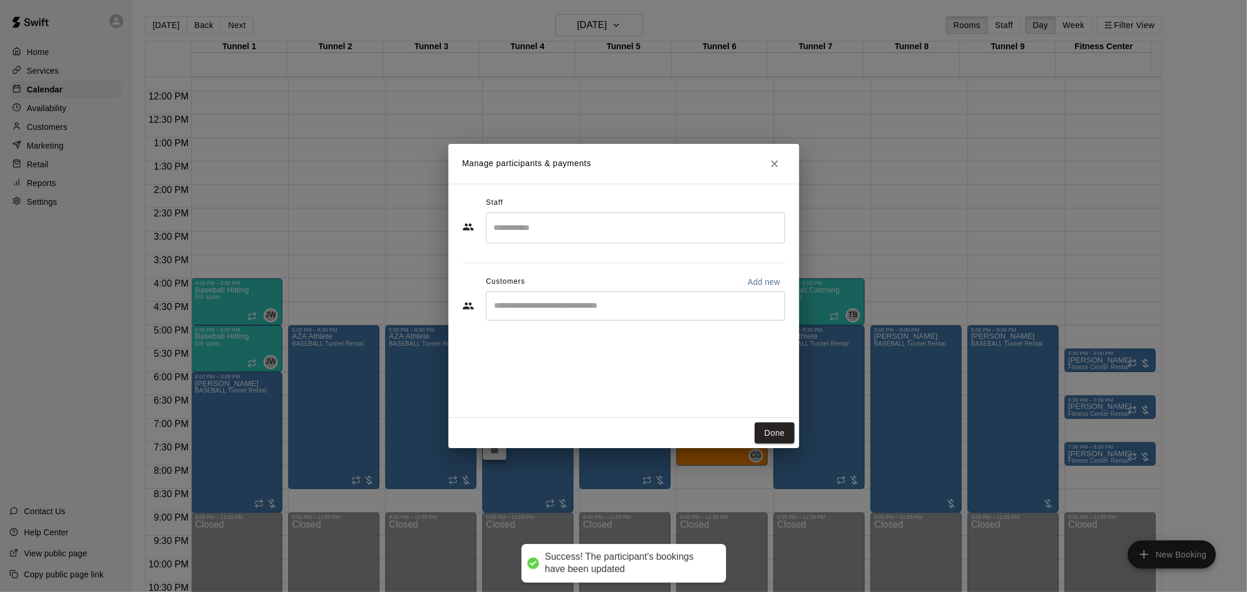
click at [562, 304] on input "Start typing to search customers..." at bounding box center [635, 306] width 289 height 12
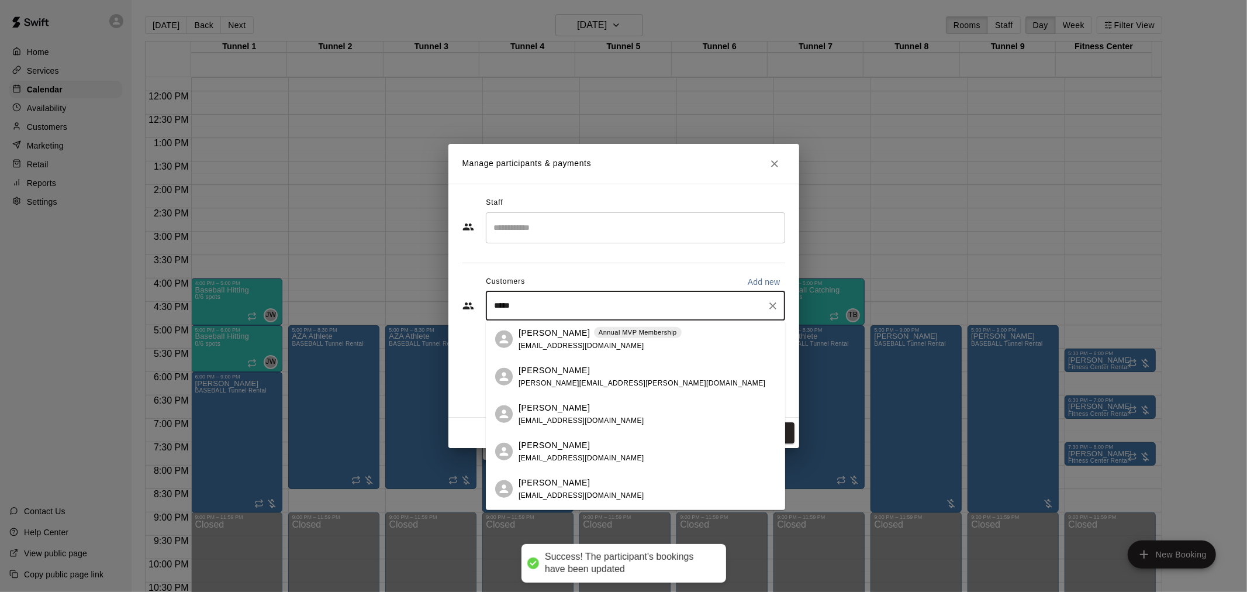
type input "******"
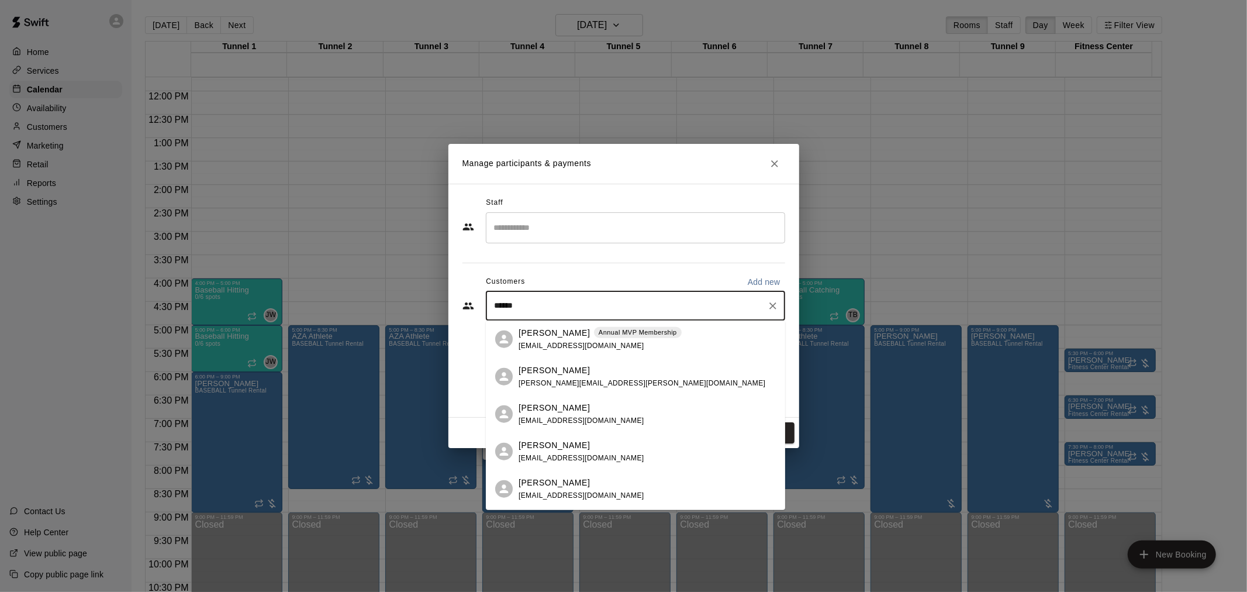
click at [561, 346] on span "mikaylaadel@gmail.com" at bounding box center [582, 345] width 126 height 8
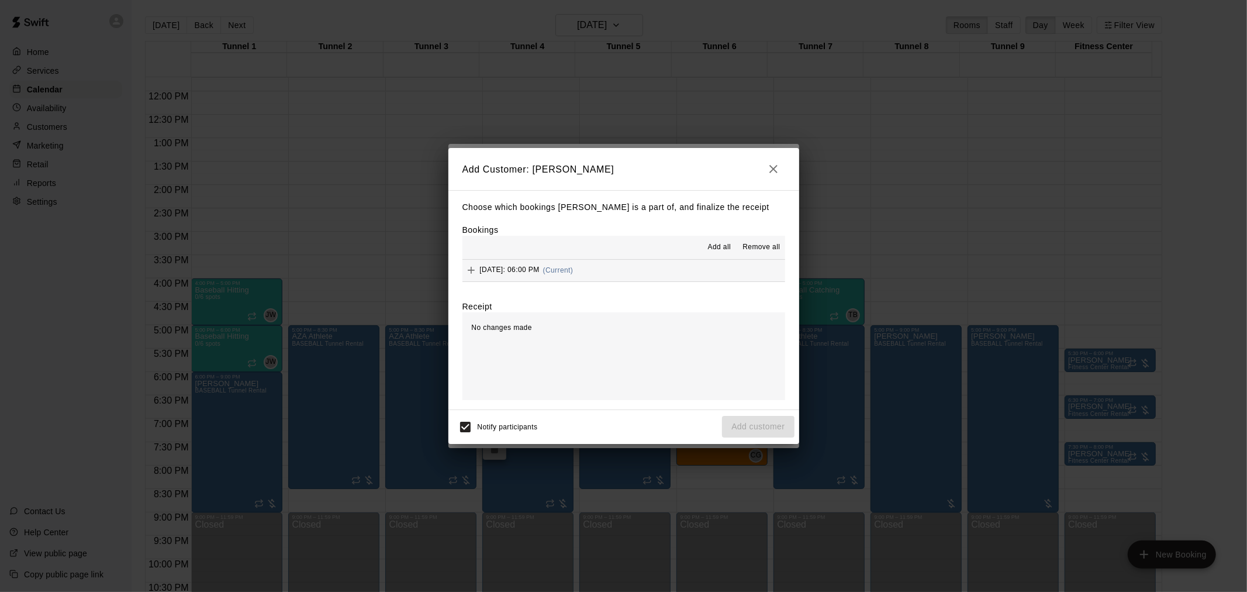
click at [667, 276] on button "Wednesday, October 29: 06:00 PM (Current)" at bounding box center [623, 271] width 323 height 22
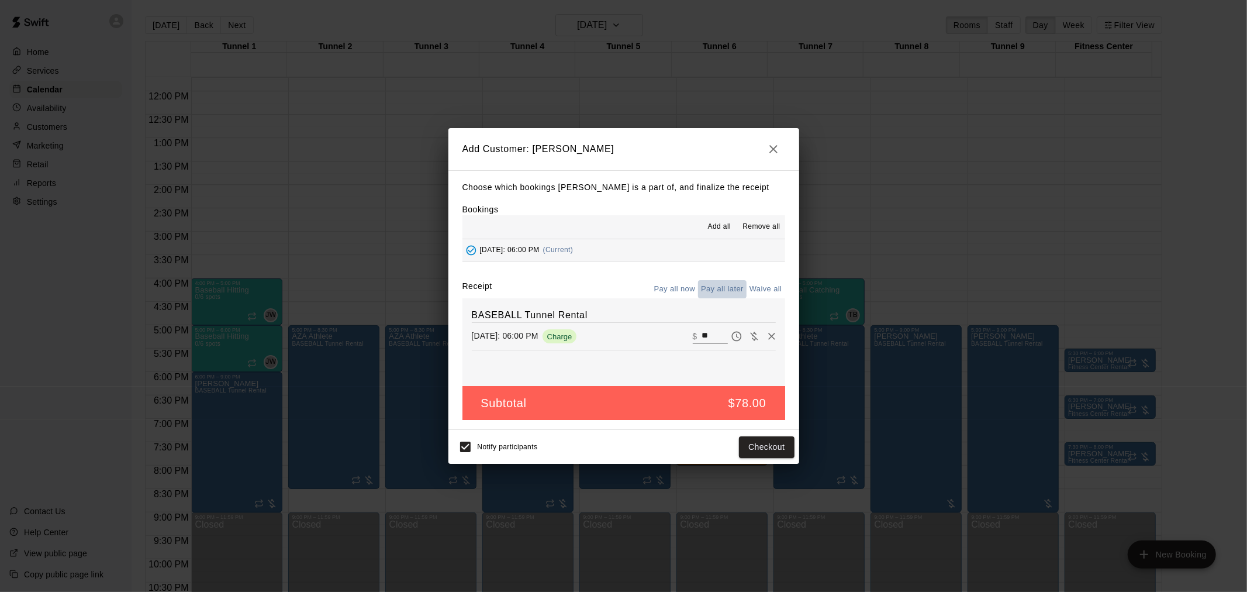
click at [730, 293] on button "Pay all later" at bounding box center [722, 289] width 49 height 18
click at [768, 448] on button "Add customer" at bounding box center [758, 447] width 72 height 22
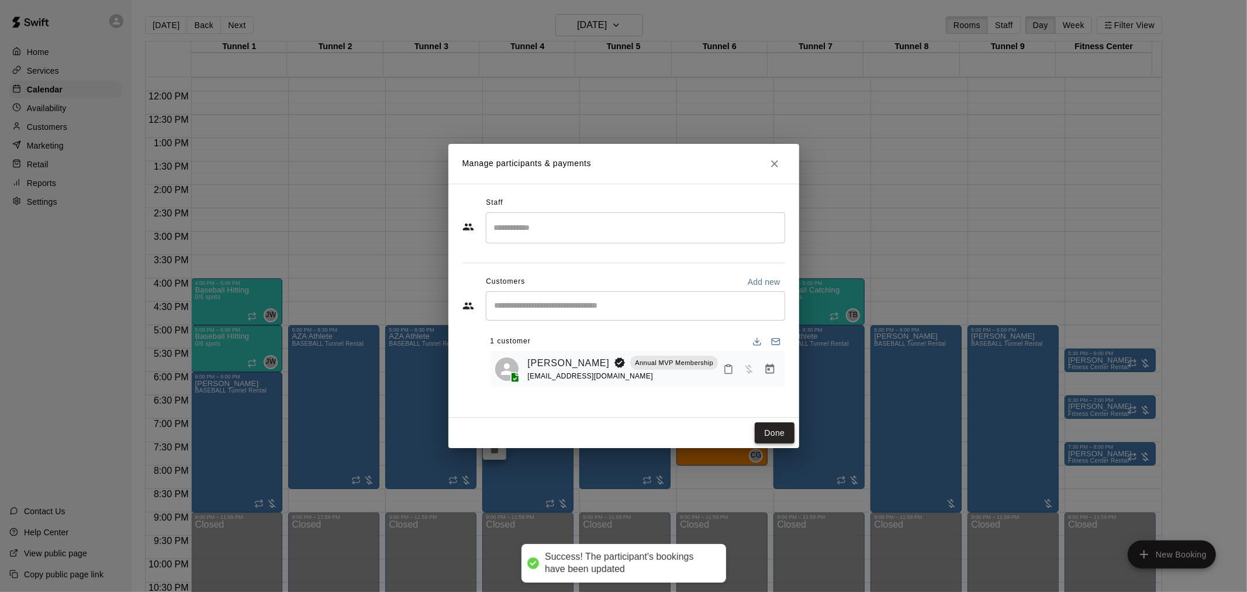
click at [768, 433] on button "Done" at bounding box center [774, 433] width 39 height 22
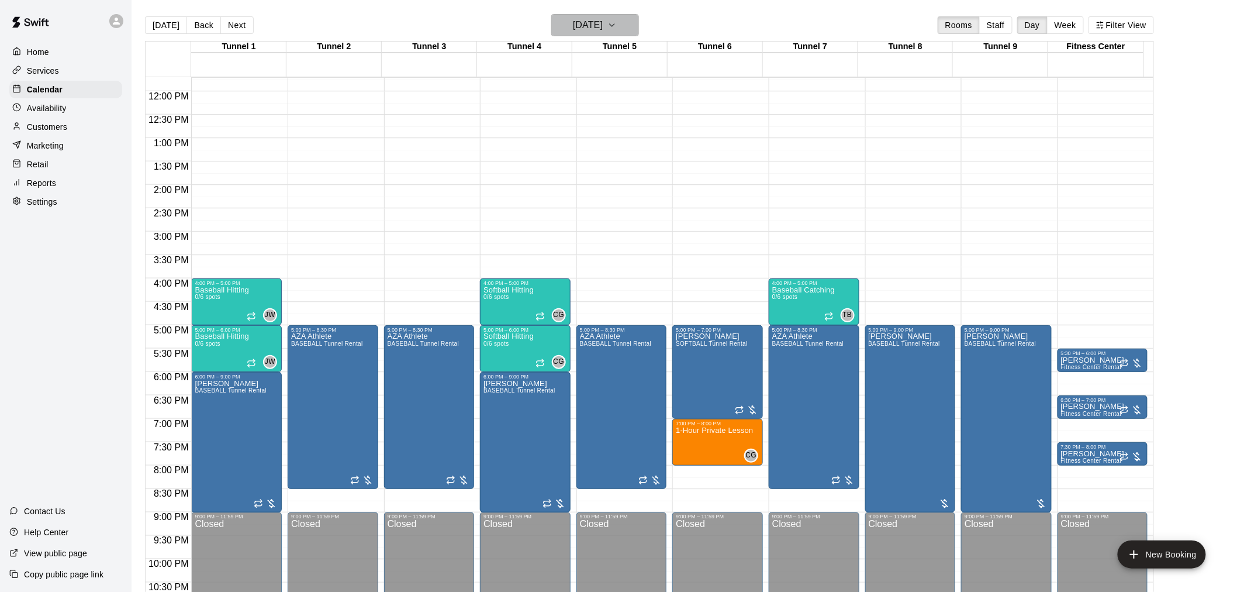
click at [593, 22] on h6 "Wednesday Oct 29" at bounding box center [588, 25] width 30 height 16
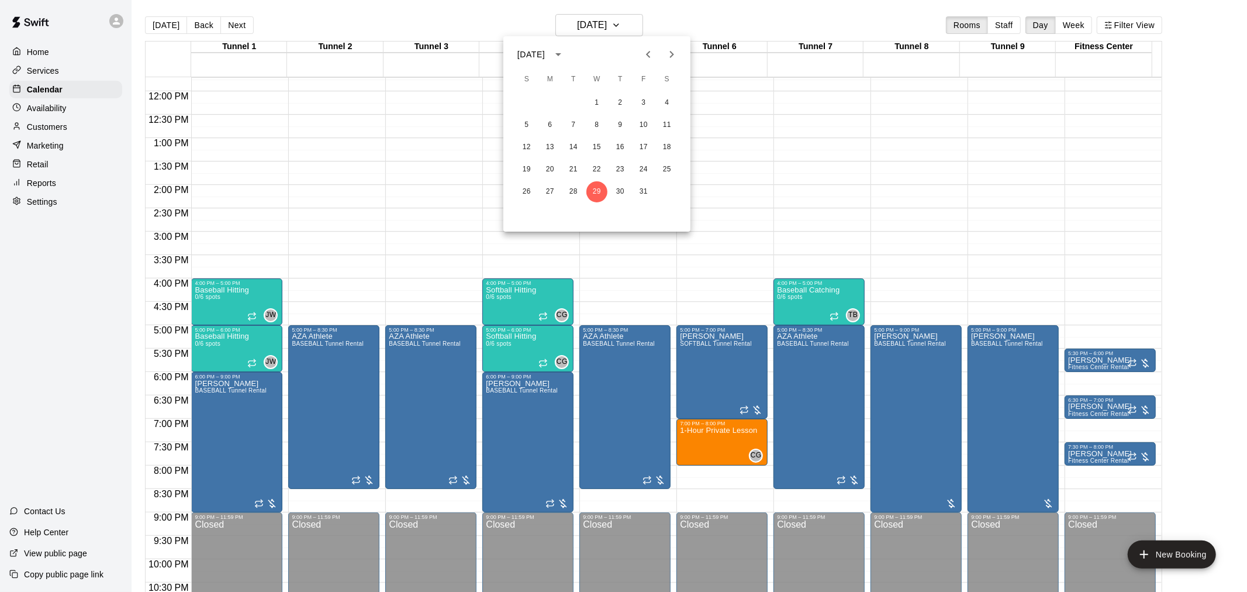
click at [668, 53] on icon "Next month" at bounding box center [672, 54] width 14 height 14
click at [596, 122] on button "5" at bounding box center [596, 125] width 21 height 21
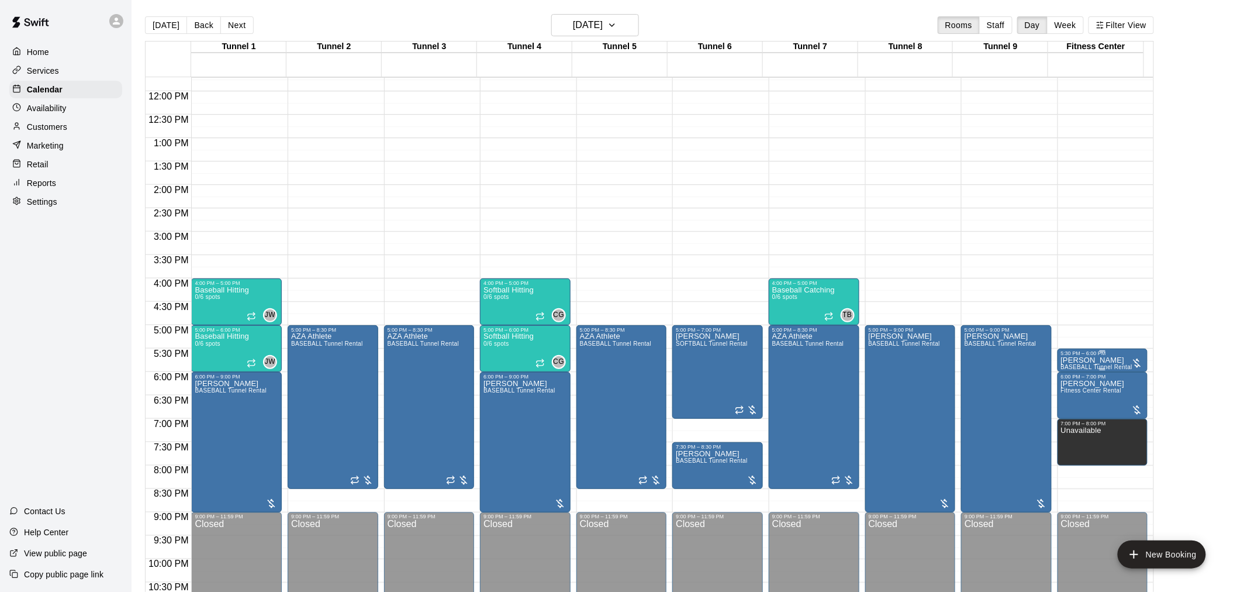
click at [1076, 353] on div "5:30 PM – 6:00 PM" at bounding box center [1103, 353] width 84 height 6
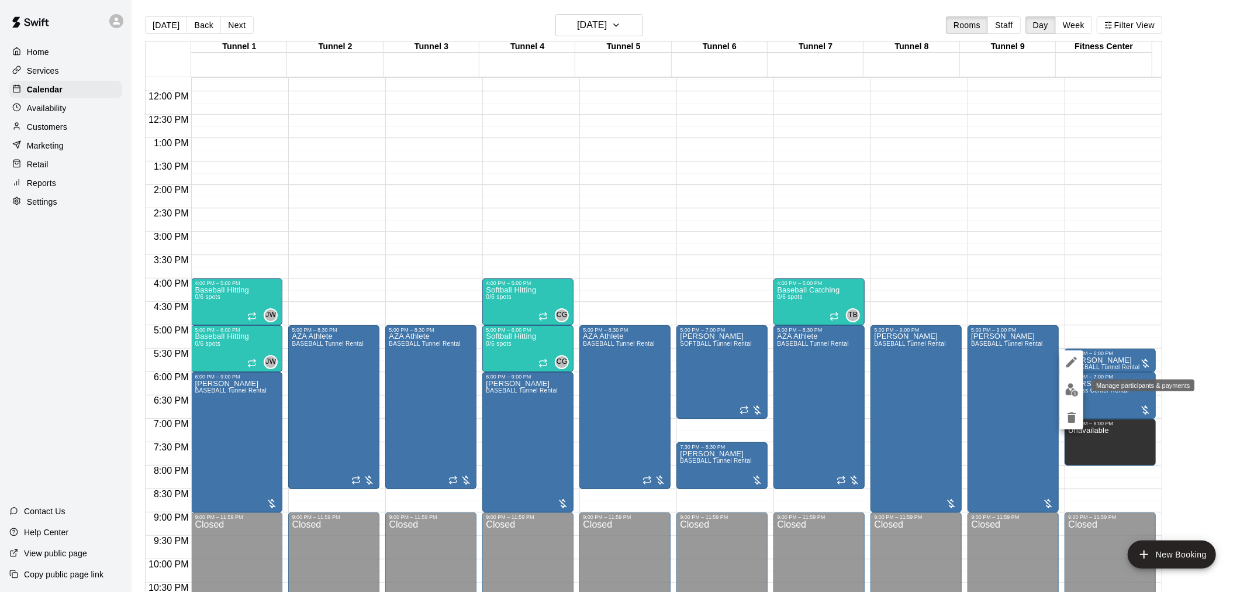
click at [1074, 398] on button "edit" at bounding box center [1071, 389] width 23 height 23
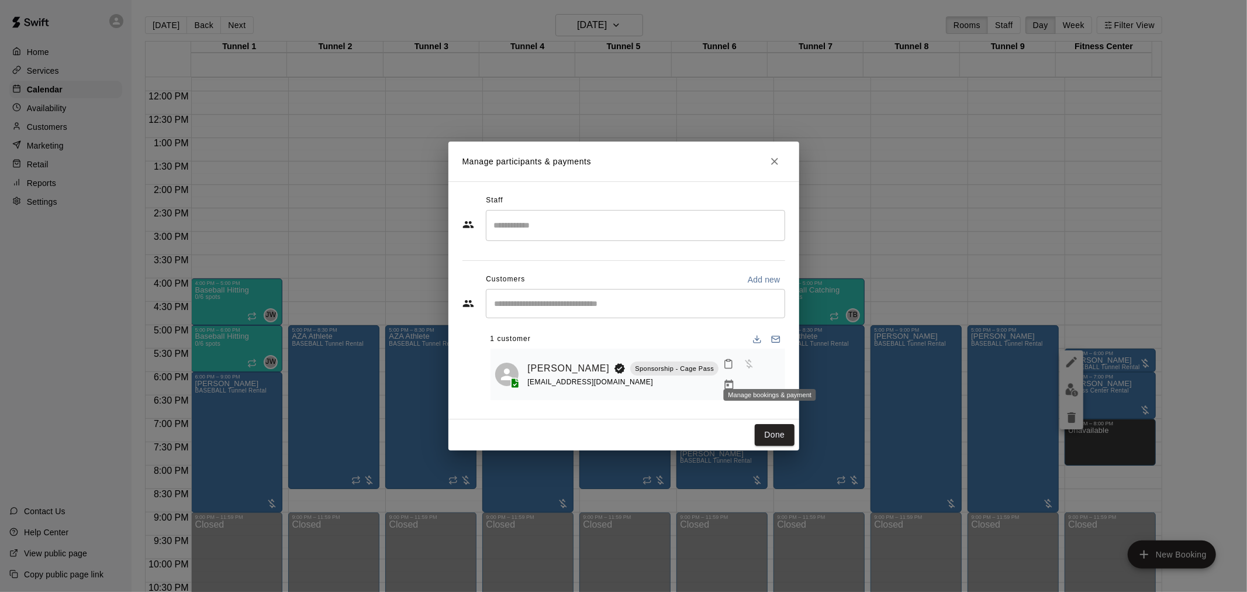
click at [735, 379] on icon "Manage bookings & payment" at bounding box center [729, 385] width 12 height 12
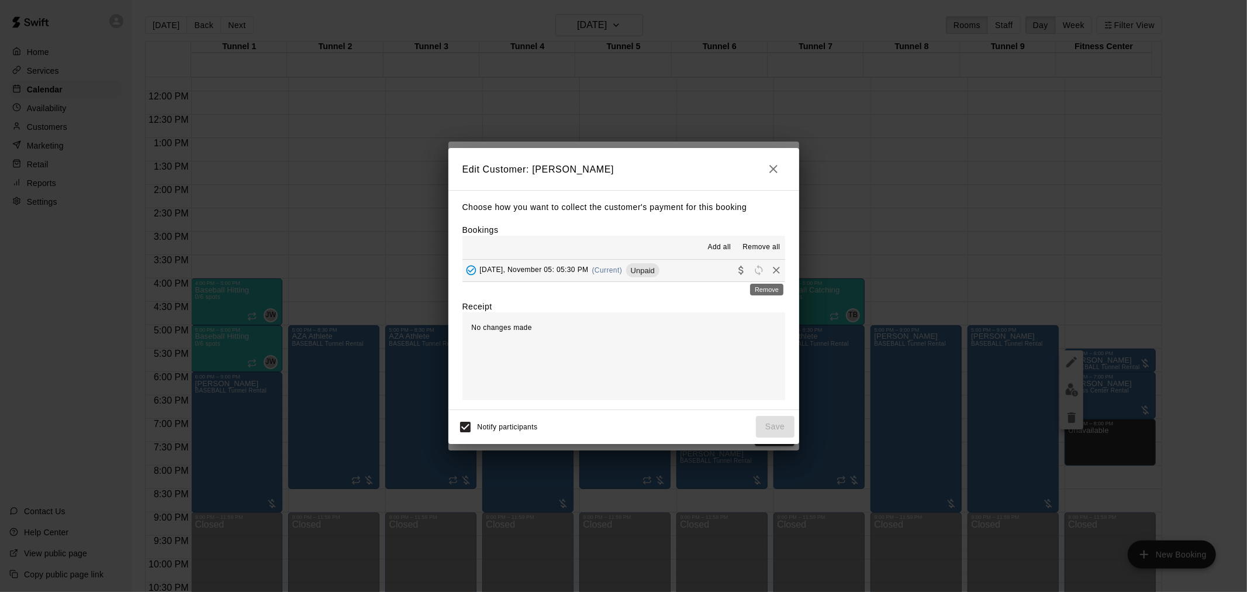
click at [771, 270] on icon "Remove" at bounding box center [777, 270] width 12 height 12
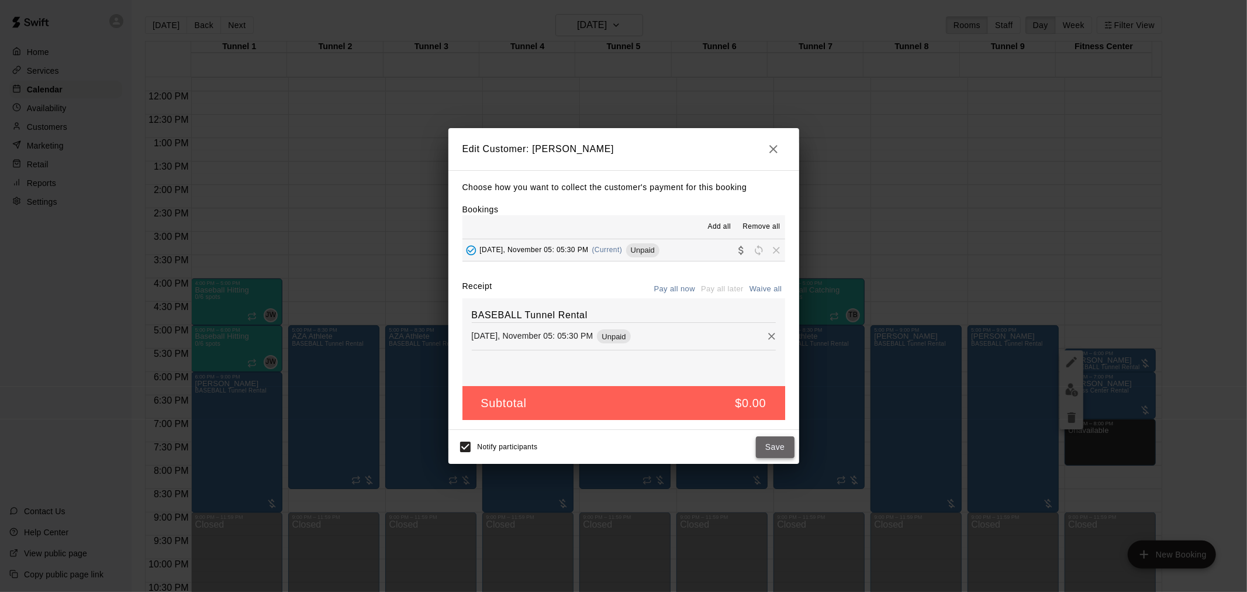
click at [776, 442] on button "Save" at bounding box center [775, 447] width 39 height 22
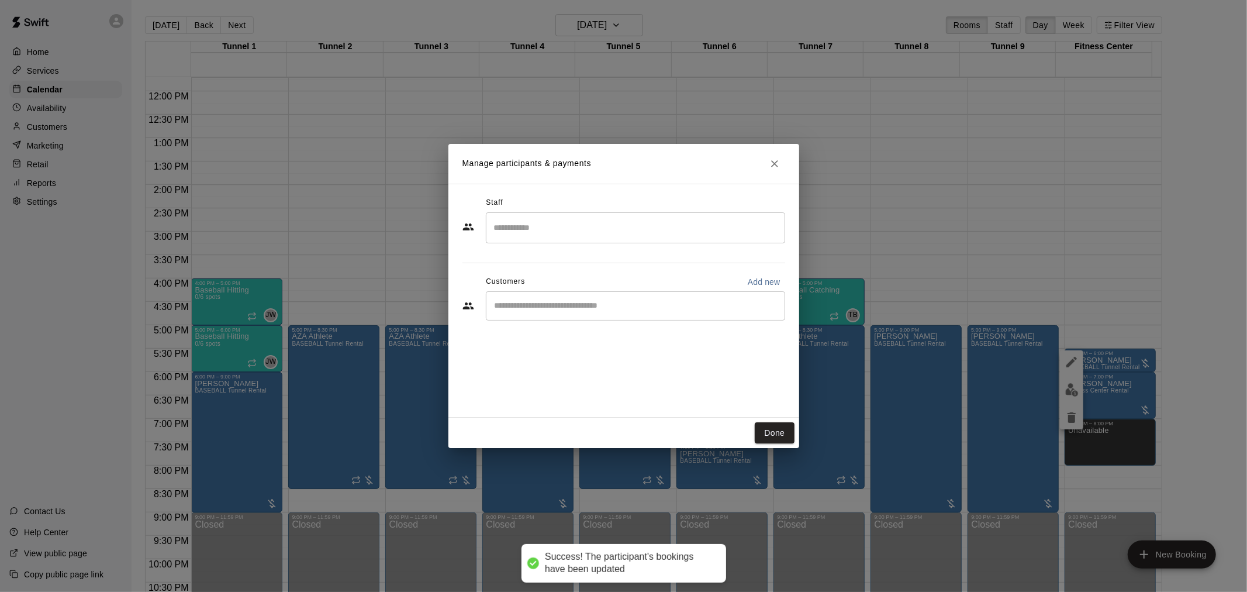
click at [580, 305] on input "Start typing to search customers..." at bounding box center [635, 306] width 289 height 12
type input "******"
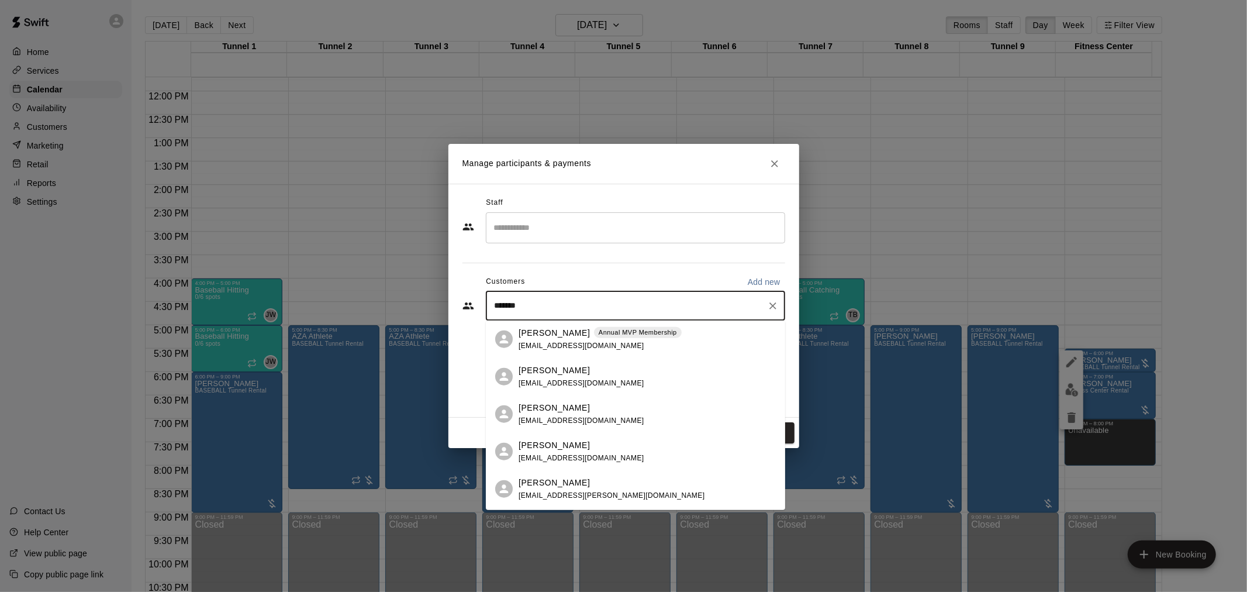
click at [582, 340] on div "Steven Rodriguez Annual MVP Membership mikaylaadel@gmail.com" at bounding box center [600, 338] width 163 height 25
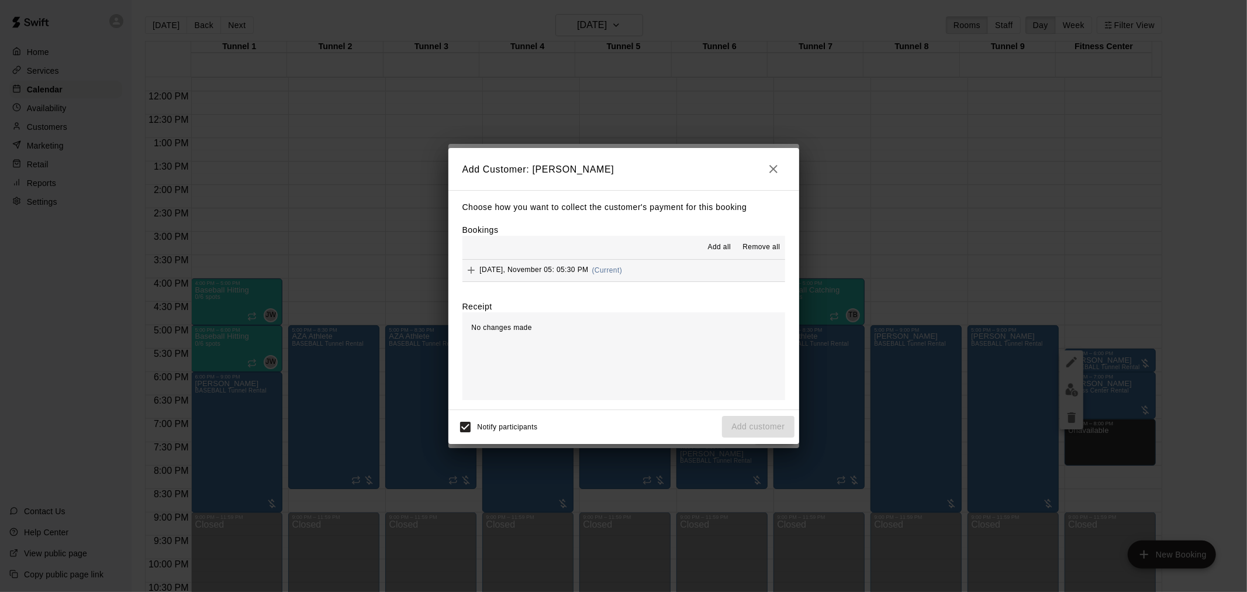
click at [657, 279] on button "Wednesday, November 05: 05:30 PM (Current)" at bounding box center [623, 271] width 323 height 22
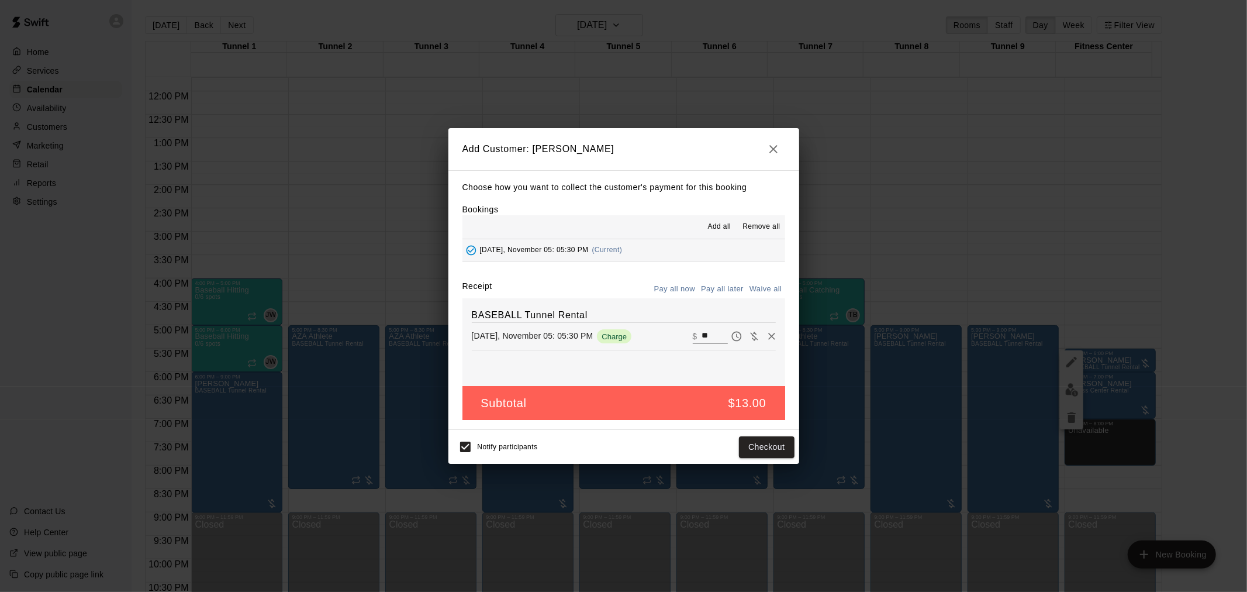
click at [722, 293] on button "Pay all later" at bounding box center [722, 289] width 49 height 18
click at [773, 440] on button "Add customer" at bounding box center [758, 447] width 72 height 22
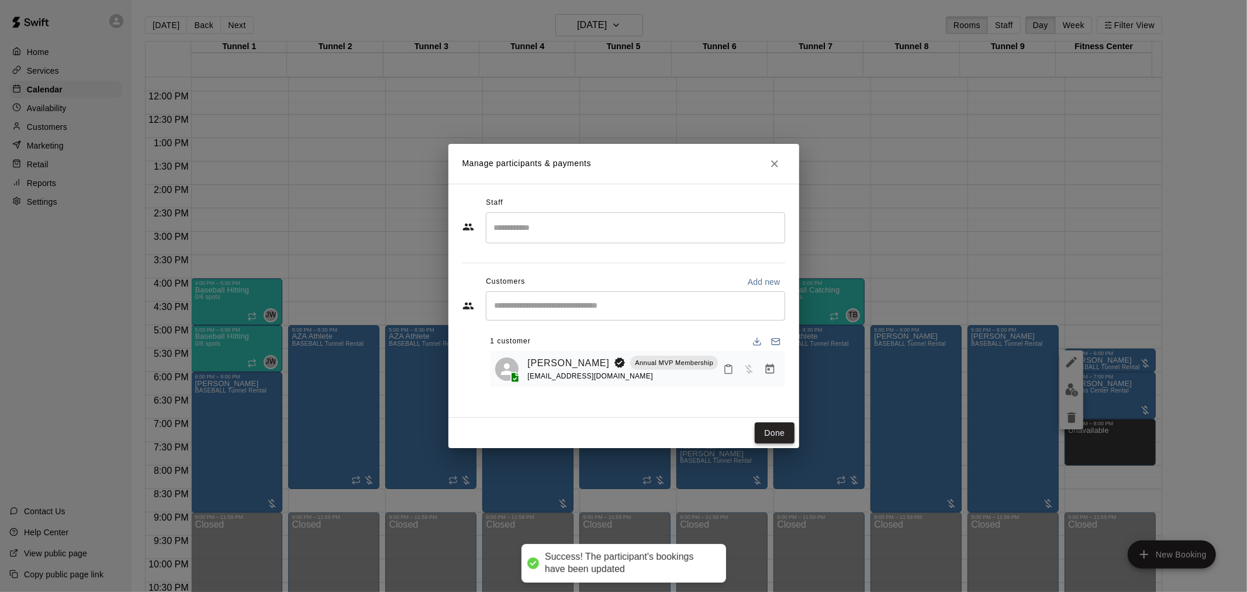
click at [773, 433] on button "Done" at bounding box center [774, 433] width 39 height 22
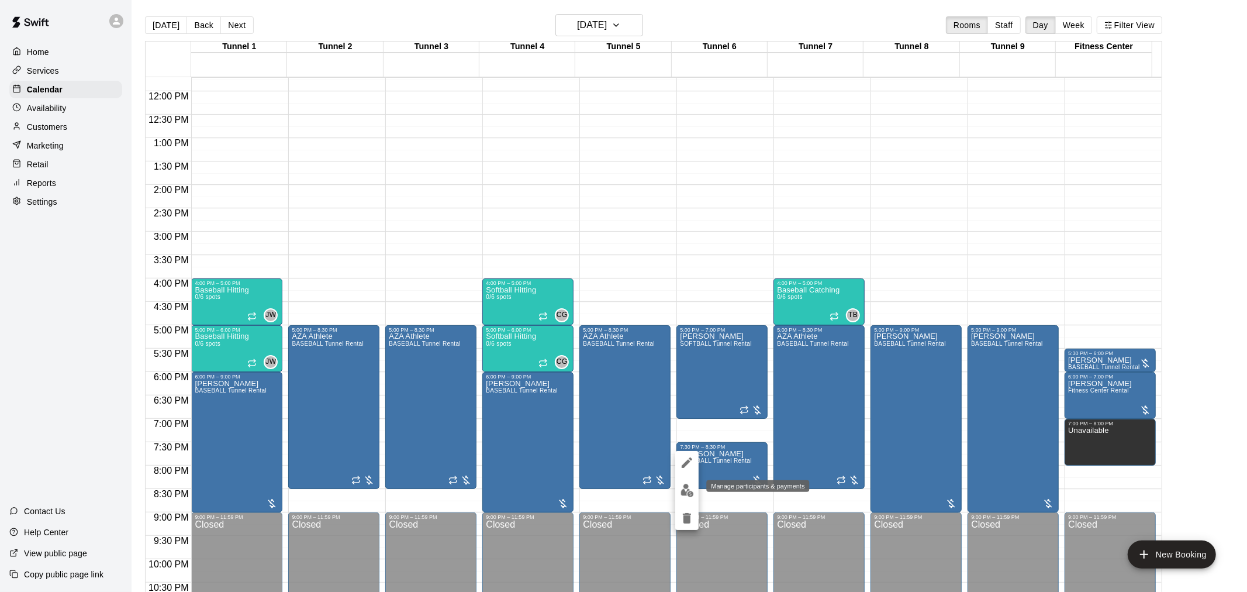
click at [685, 482] on button "edit" at bounding box center [686, 490] width 23 height 23
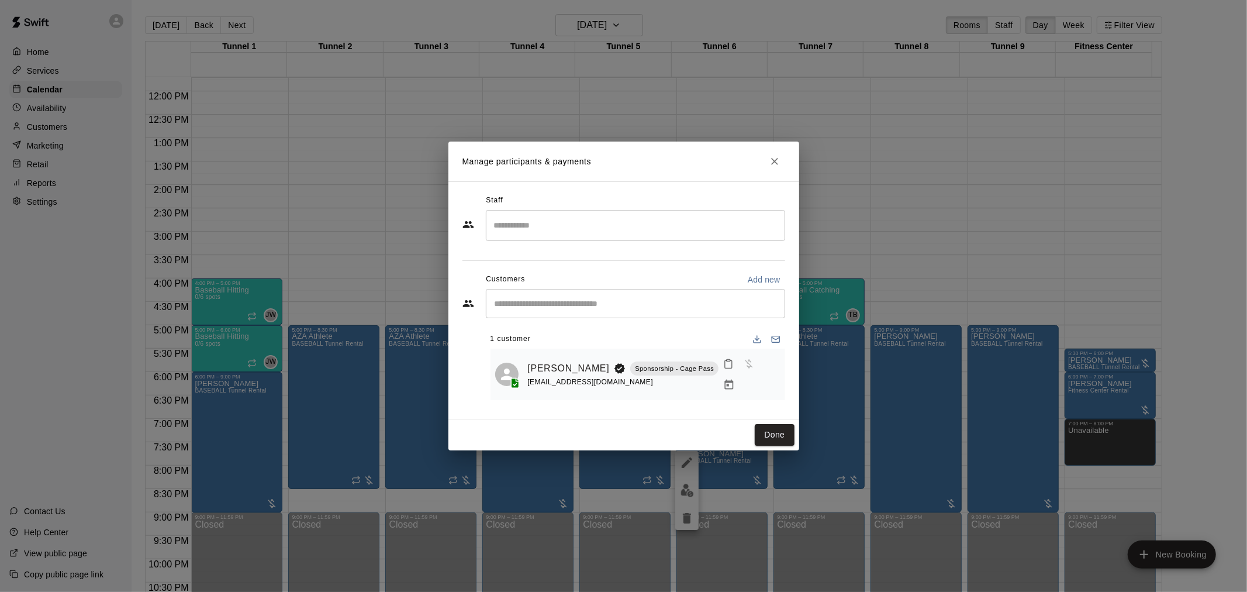
click at [734, 379] on icon "Manage bookings & payment" at bounding box center [729, 384] width 9 height 10
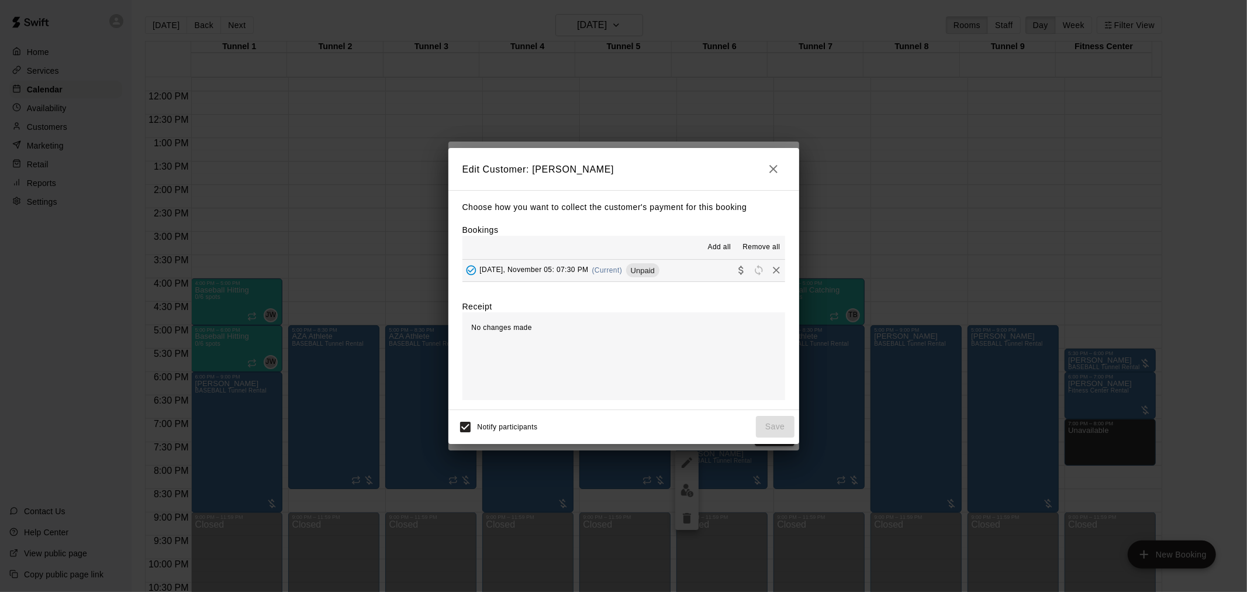
click at [595, 277] on div "Wednesday, November 05: 07:30 PM (Current) Unpaid" at bounding box center [560, 270] width 197 height 18
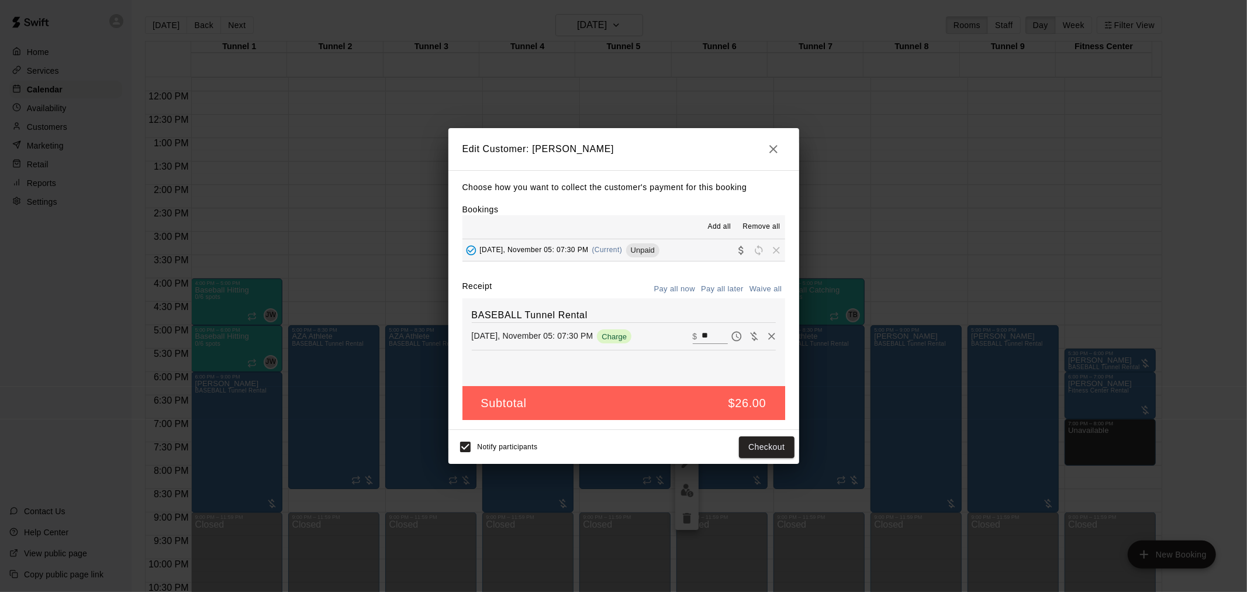
click at [732, 291] on button "Pay all later" at bounding box center [722, 289] width 49 height 18
click at [768, 247] on span "Remove" at bounding box center [777, 249] width 18 height 9
click at [766, 337] on icon "Remove" at bounding box center [772, 336] width 12 height 12
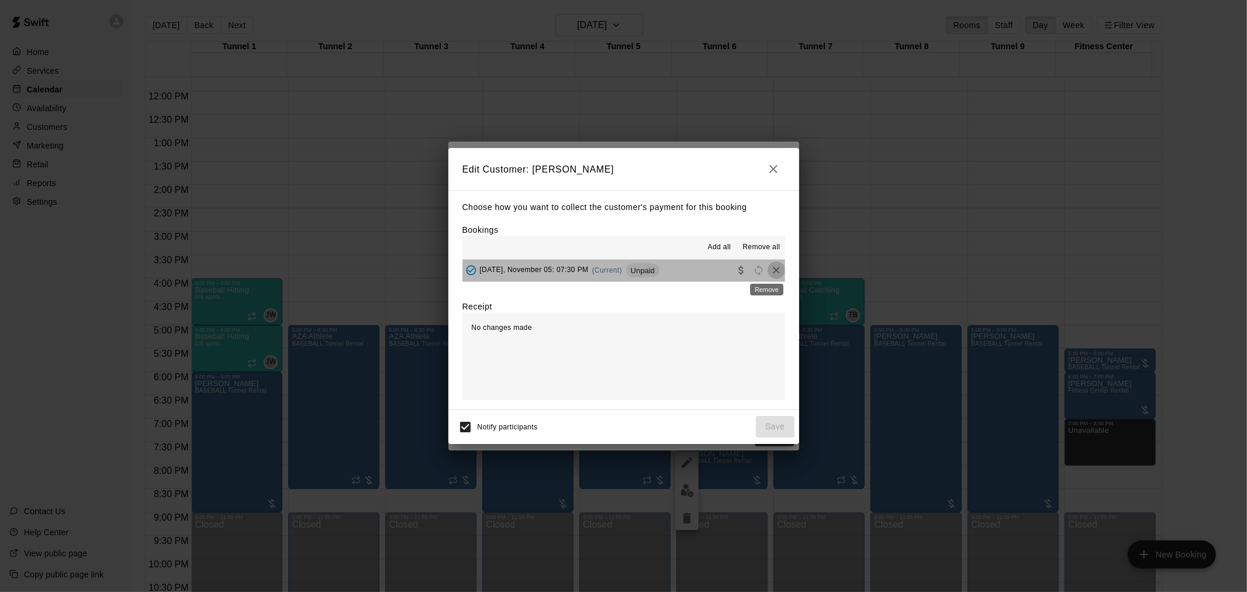
click at [771, 272] on icon "Remove" at bounding box center [777, 270] width 12 height 12
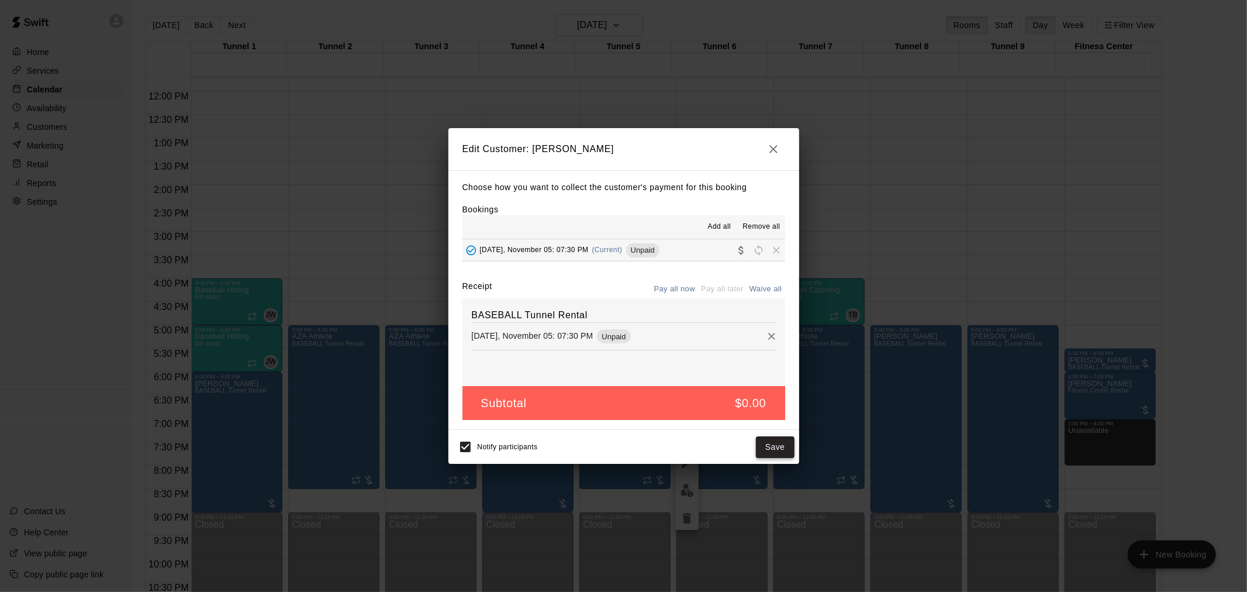
click at [775, 452] on button "Save" at bounding box center [775, 447] width 39 height 22
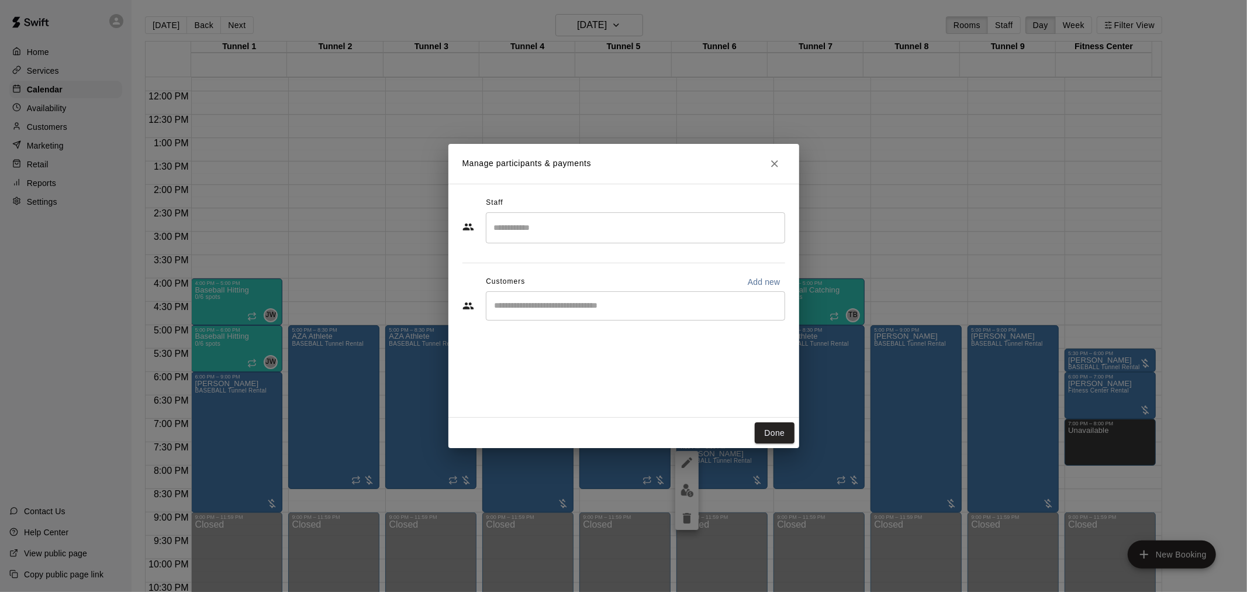
click at [657, 296] on div "​" at bounding box center [635, 305] width 299 height 29
type input "***"
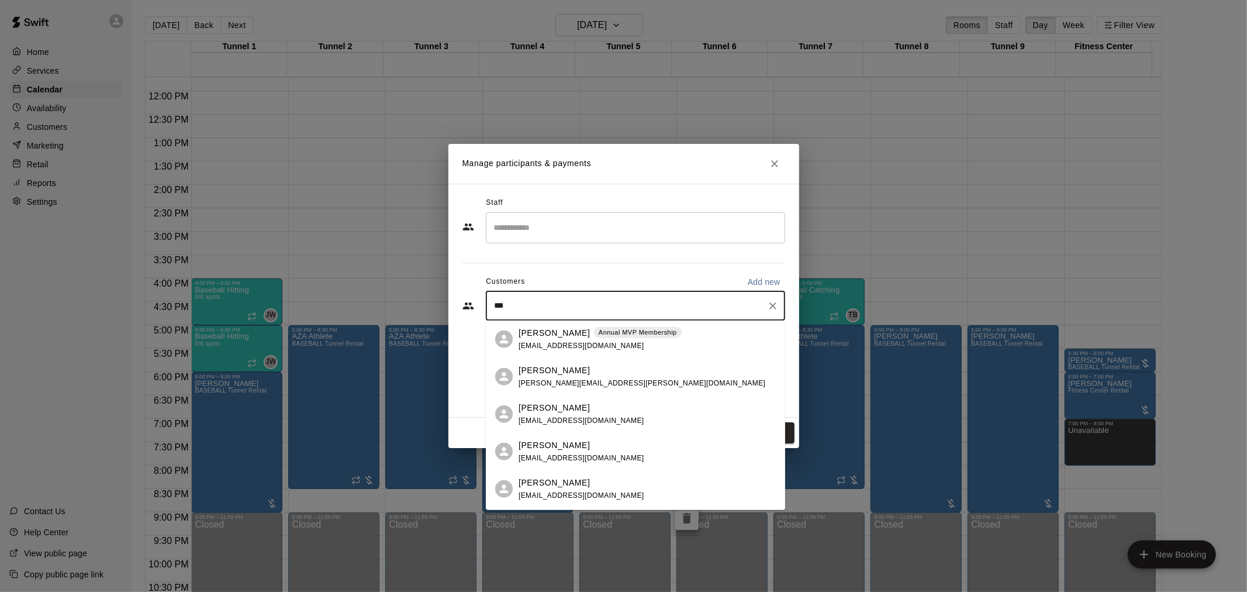
click at [644, 349] on div "Steven Rodriguez Annual MVP Membership mikaylaadel@gmail.com" at bounding box center [600, 338] width 163 height 25
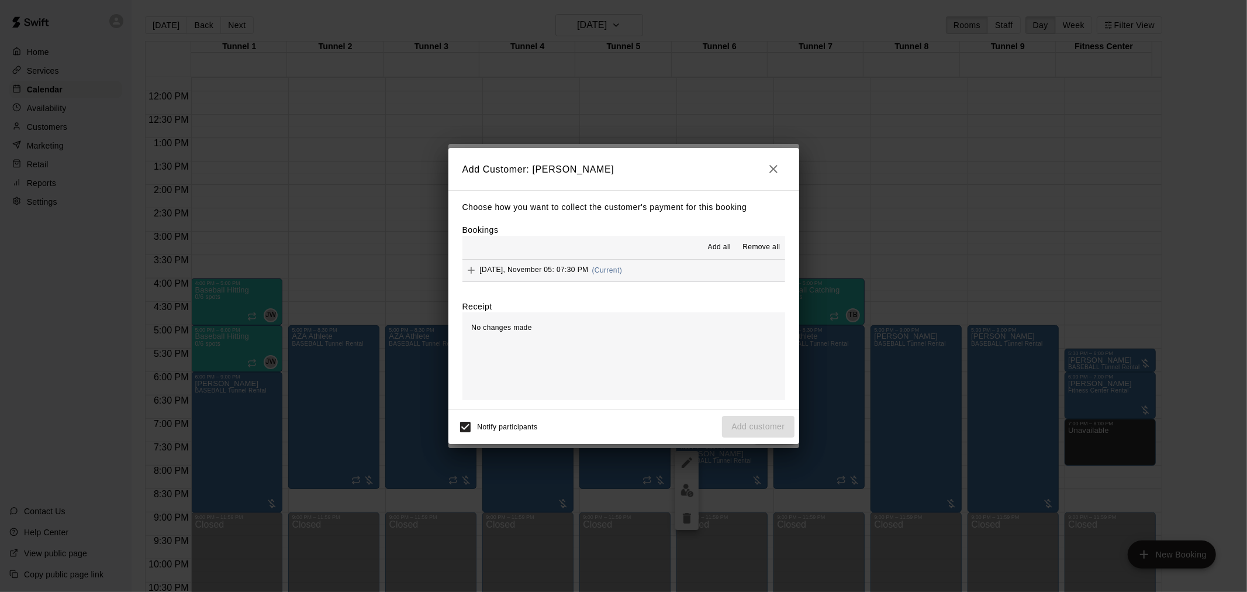
click at [612, 271] on span "(Current)" at bounding box center [607, 270] width 30 height 8
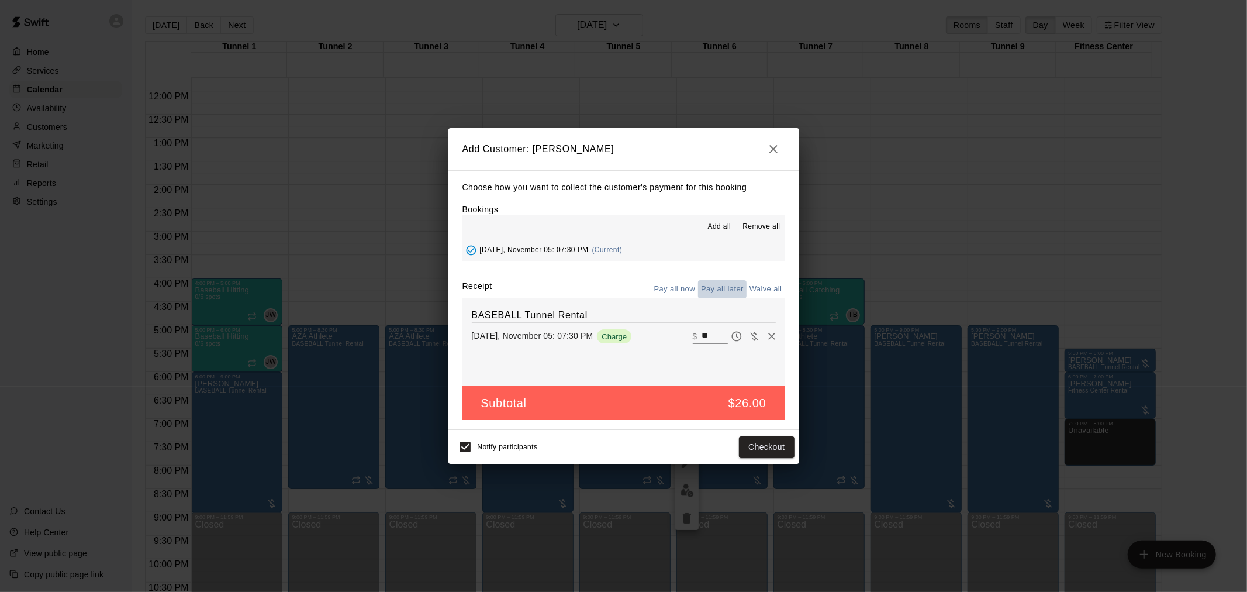
click at [706, 289] on button "Pay all later" at bounding box center [722, 289] width 49 height 18
click at [755, 453] on button "Add customer" at bounding box center [758, 447] width 72 height 22
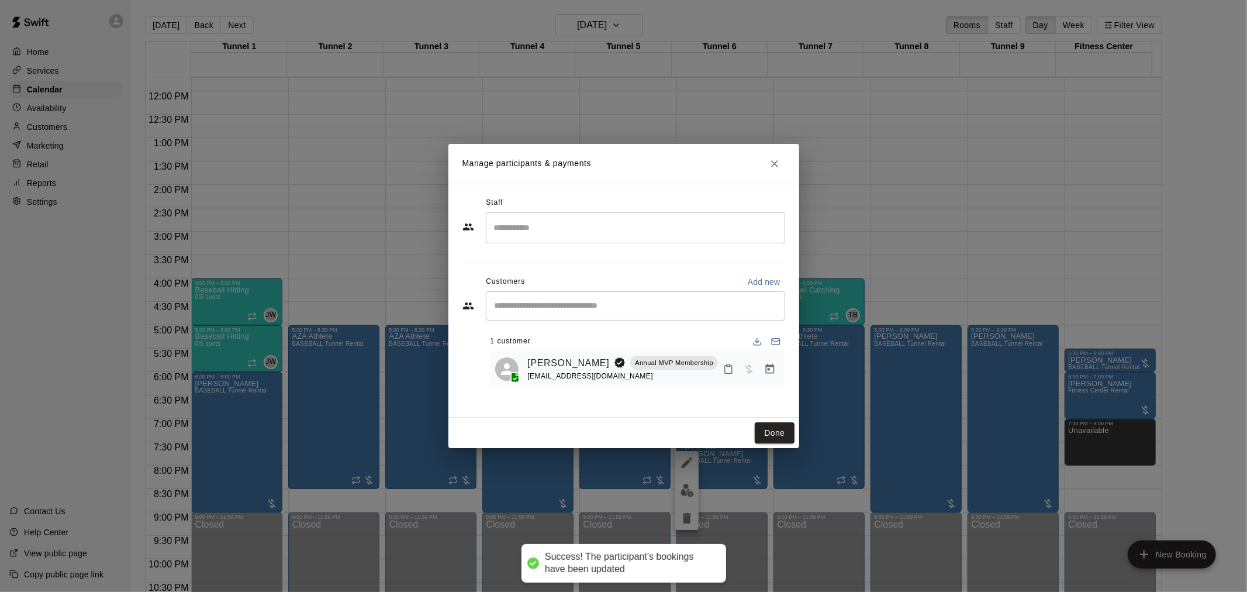
drag, startPoint x: 762, startPoint y: 427, endPoint x: 685, endPoint y: 427, distance: 77.8
click at [763, 427] on button "Done" at bounding box center [774, 433] width 39 height 22
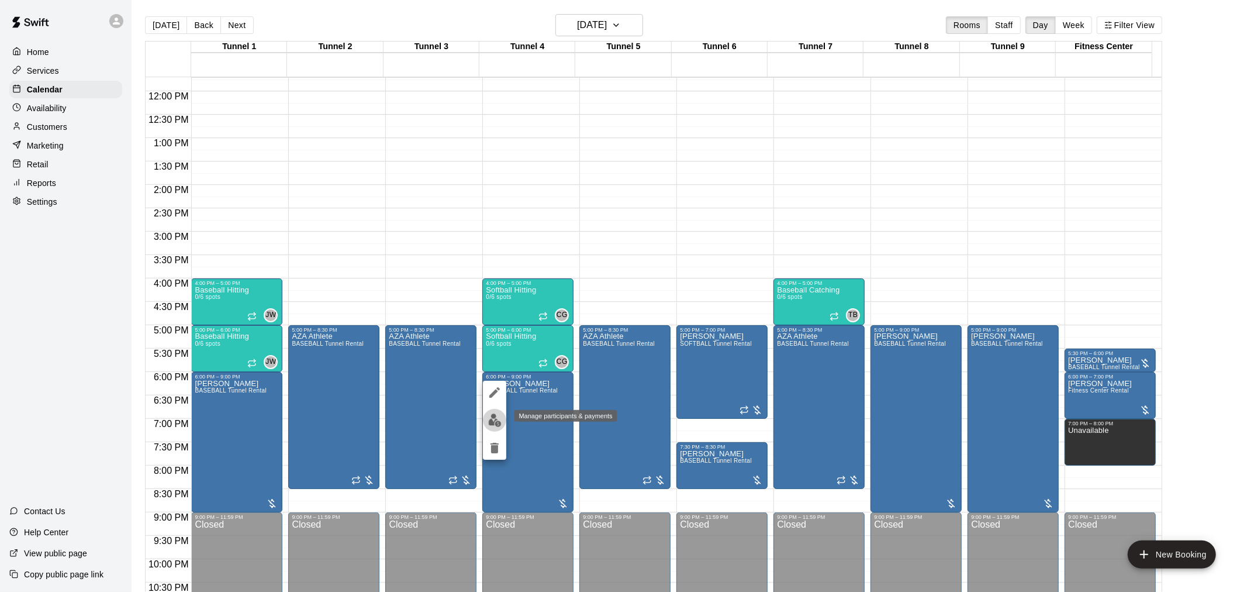
click at [497, 423] on img "edit" at bounding box center [494, 419] width 13 height 13
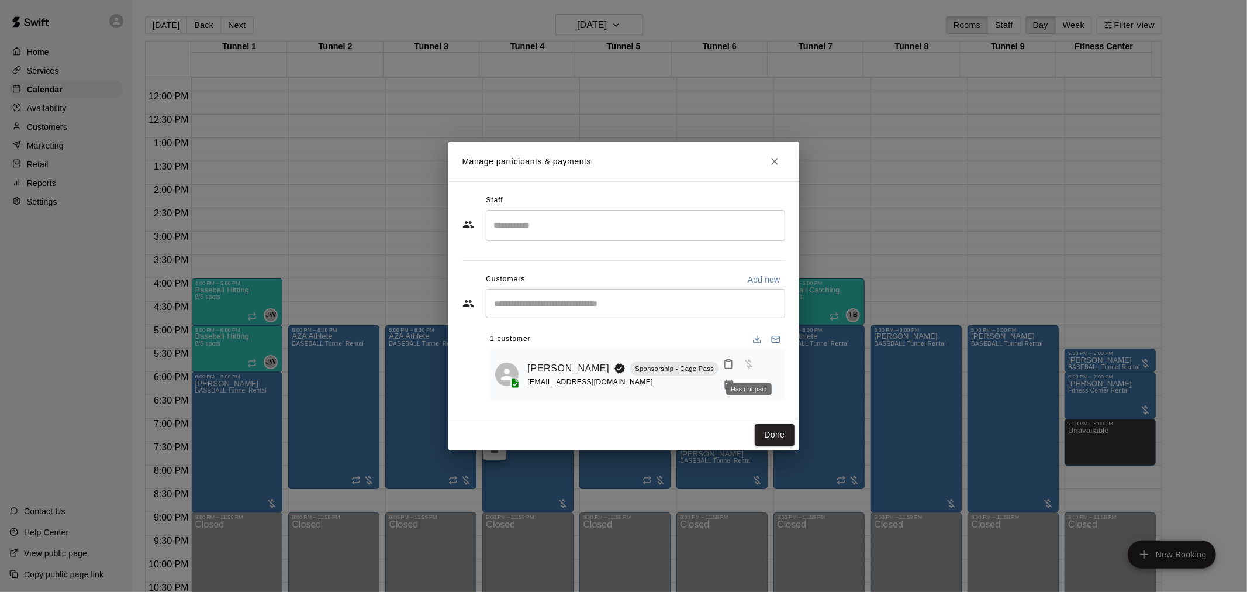
click at [735, 379] on icon "Manage bookings & payment" at bounding box center [729, 385] width 12 height 12
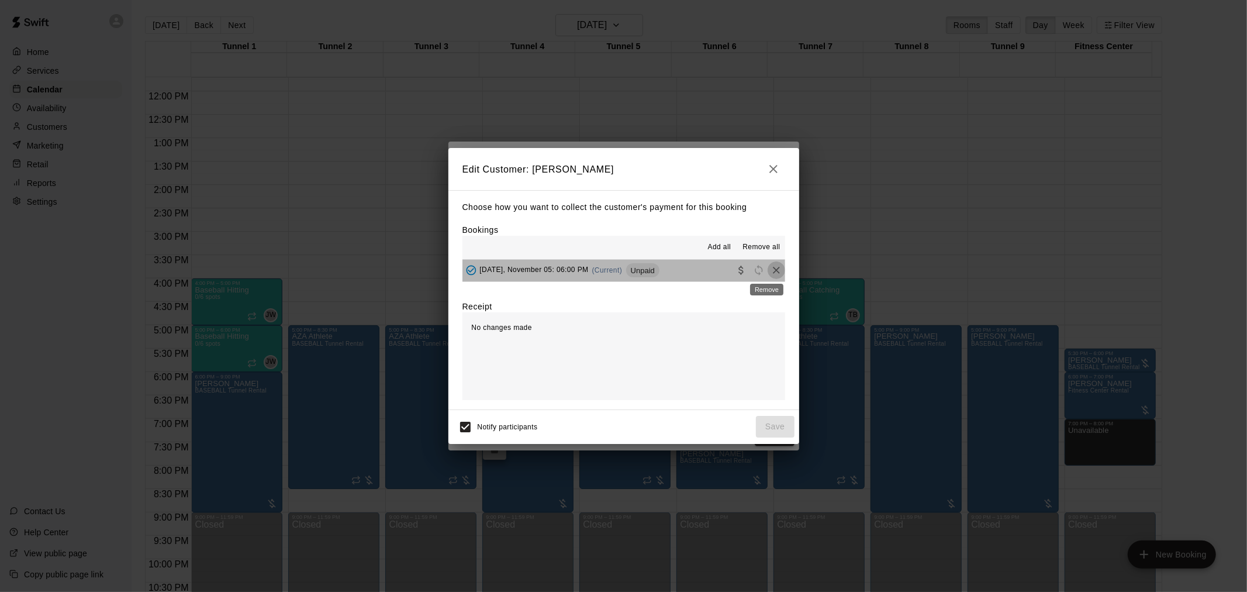
click at [773, 272] on icon "Remove" at bounding box center [776, 270] width 7 height 7
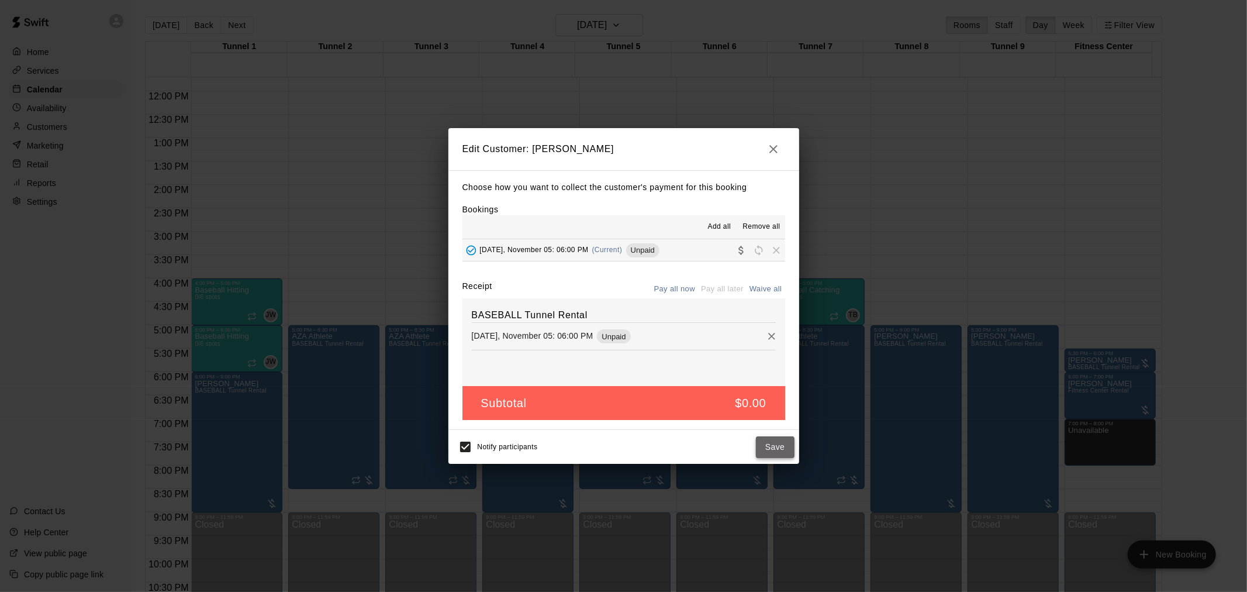
click at [769, 448] on button "Save" at bounding box center [775, 447] width 39 height 22
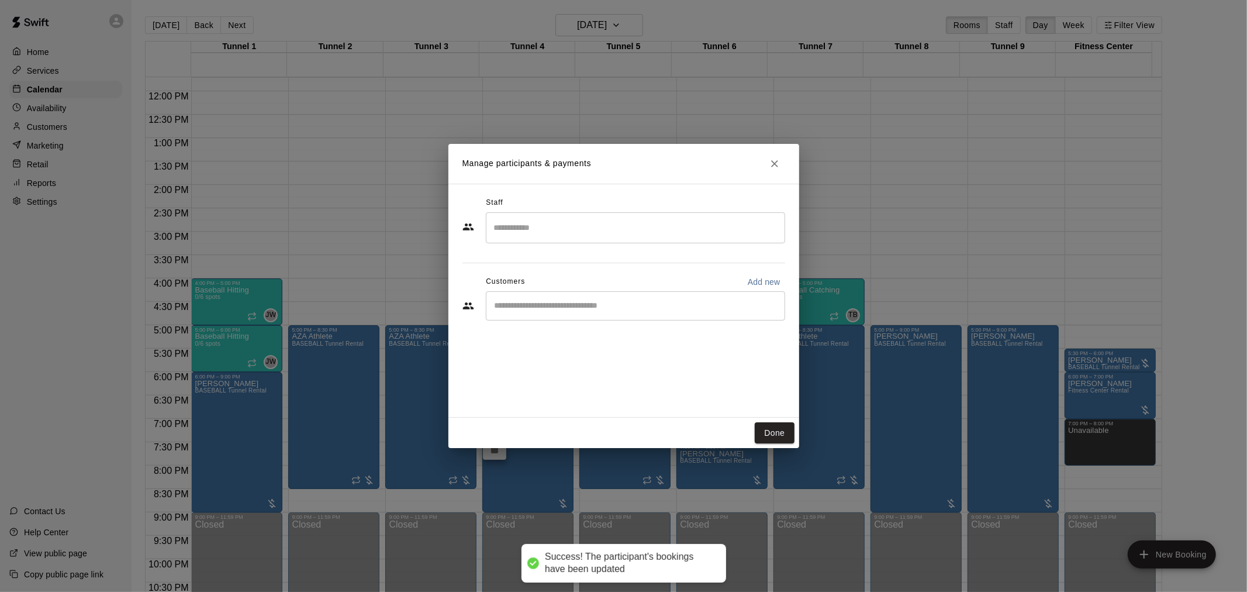
click at [615, 296] on div "​" at bounding box center [635, 305] width 299 height 29
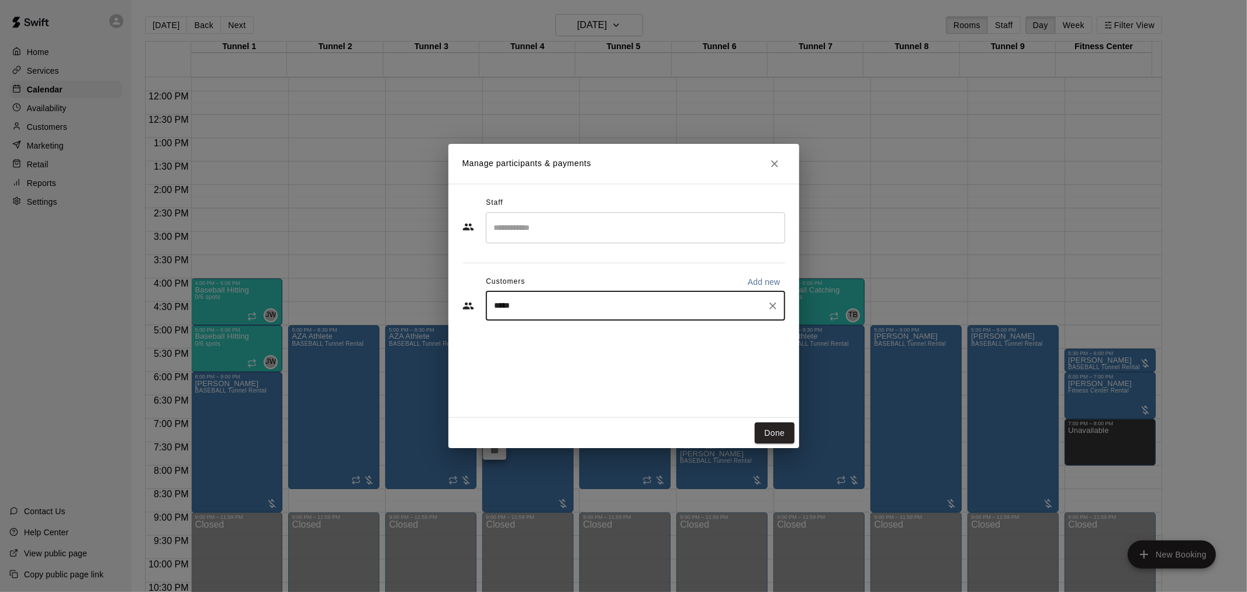
type input "******"
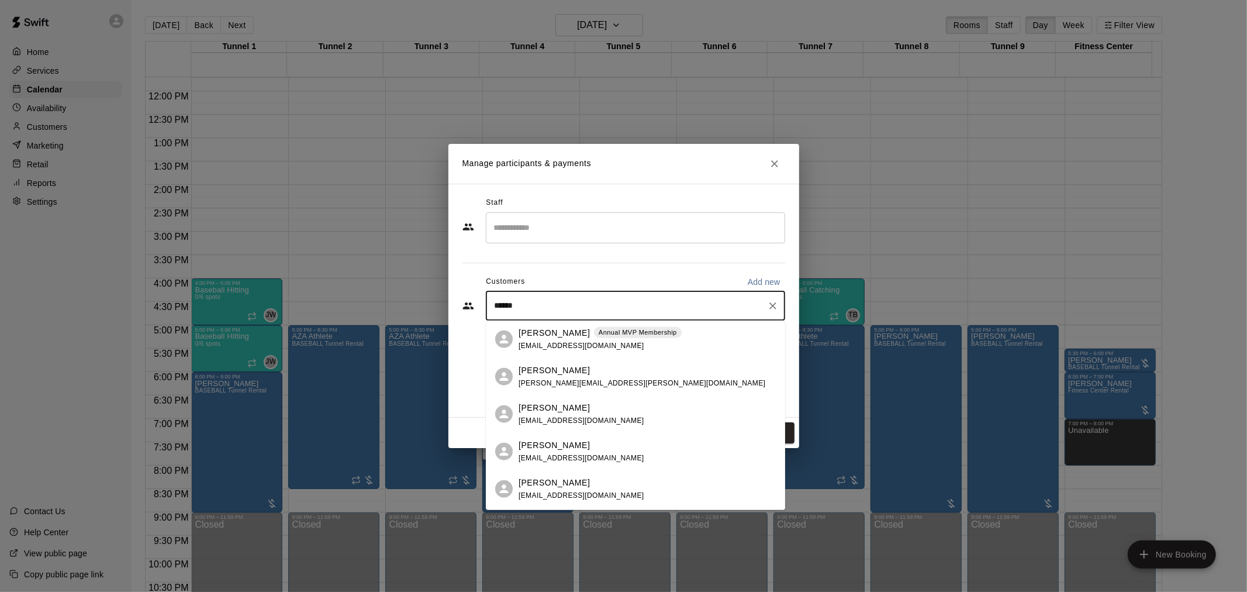
click at [591, 334] on div "Steven Rodriguez Annual MVP Membership" at bounding box center [600, 332] width 163 height 12
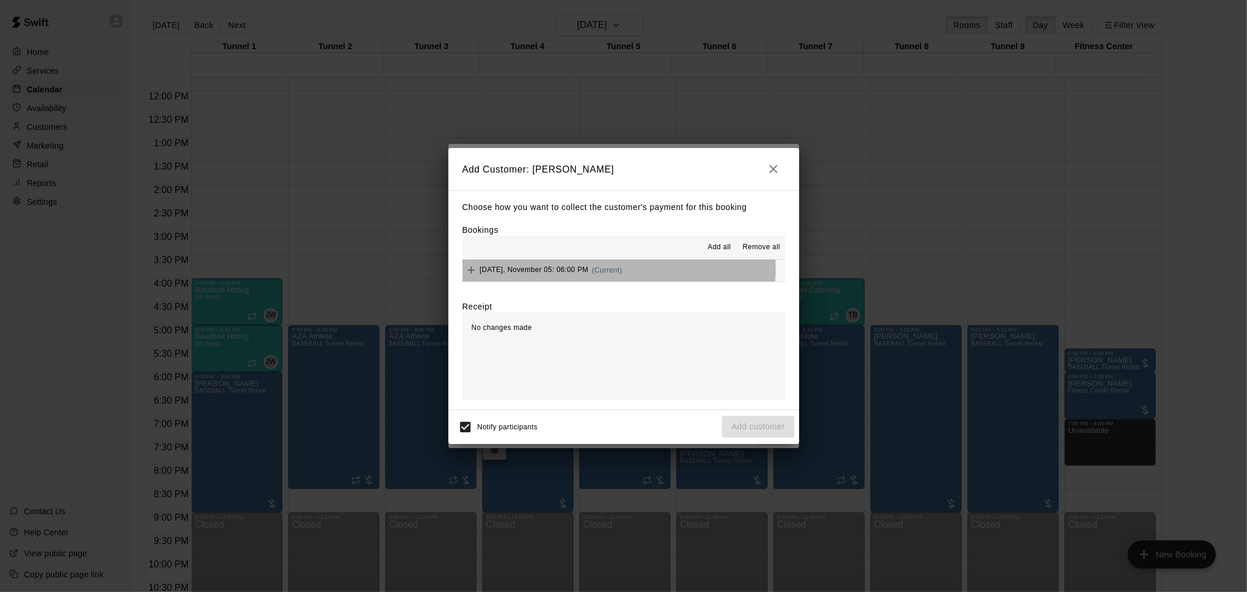
click at [610, 270] on span "(Current)" at bounding box center [607, 270] width 30 height 8
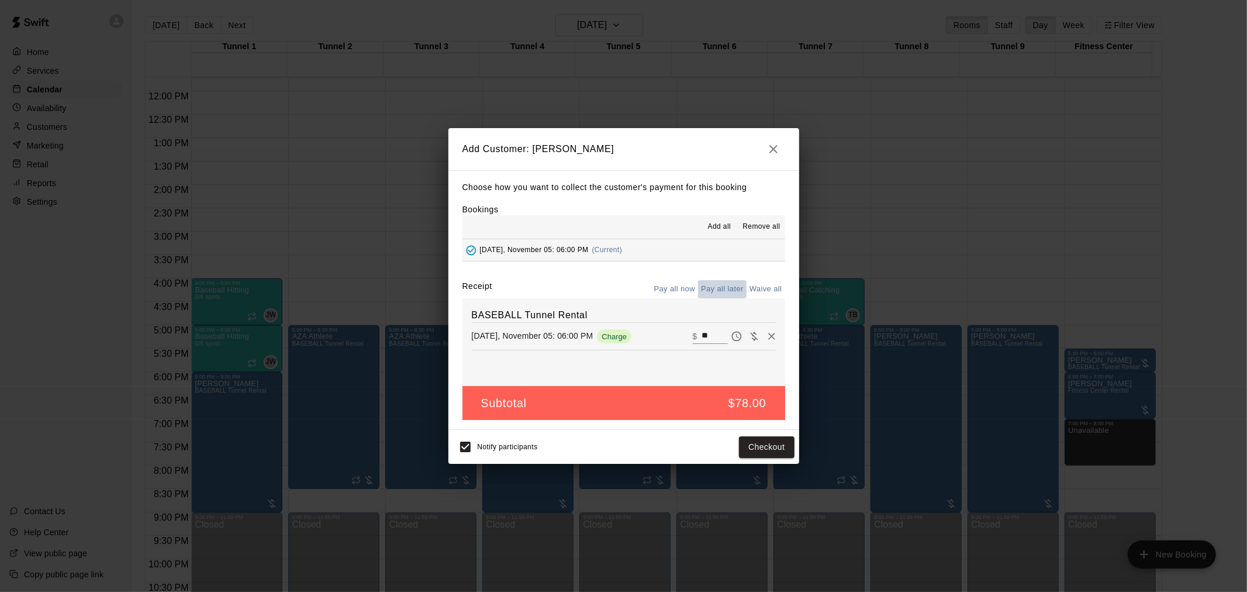
click at [720, 289] on button "Pay all later" at bounding box center [722, 289] width 49 height 18
click at [766, 442] on button "Add customer" at bounding box center [758, 447] width 72 height 22
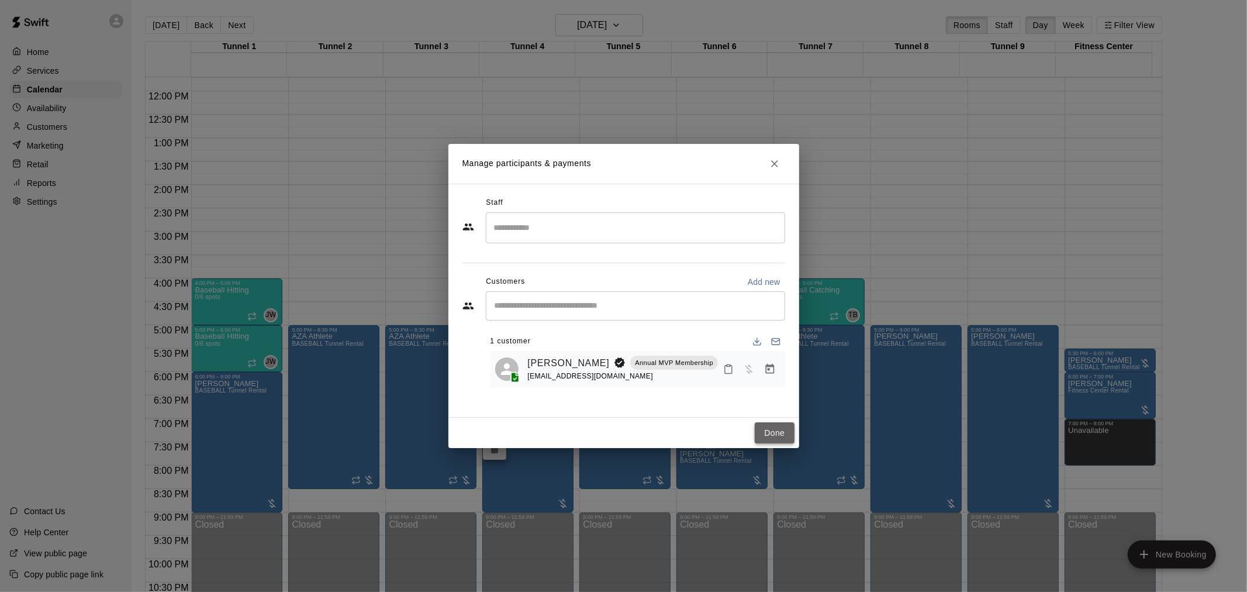
click at [771, 427] on button "Done" at bounding box center [774, 433] width 39 height 22
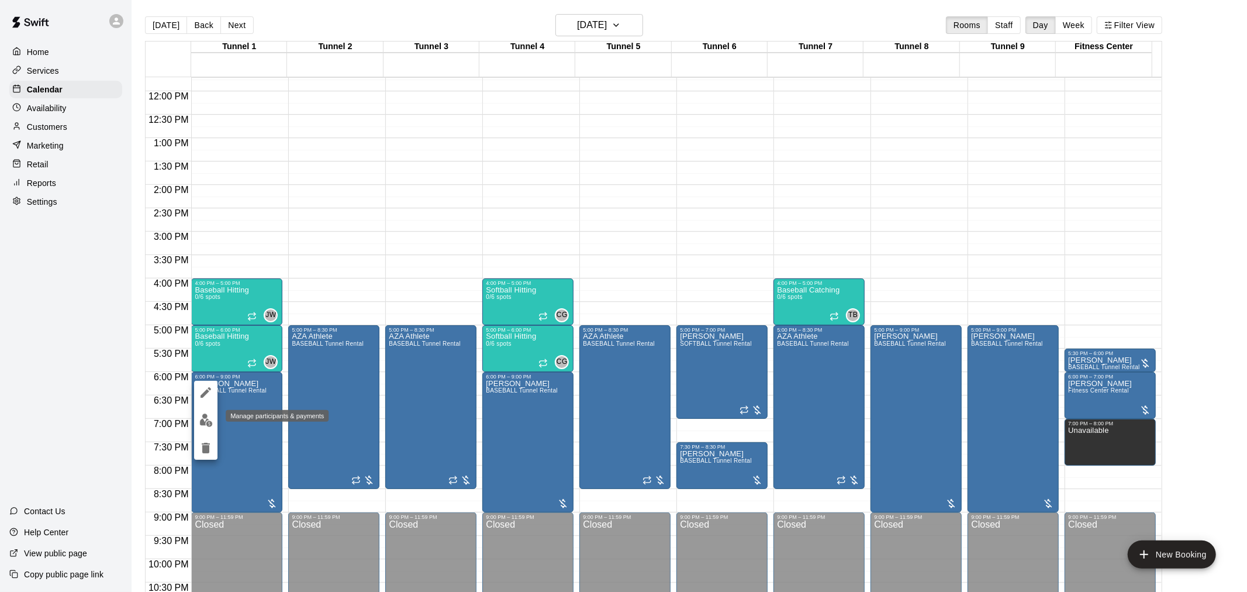
click at [209, 427] on button "edit" at bounding box center [205, 420] width 23 height 23
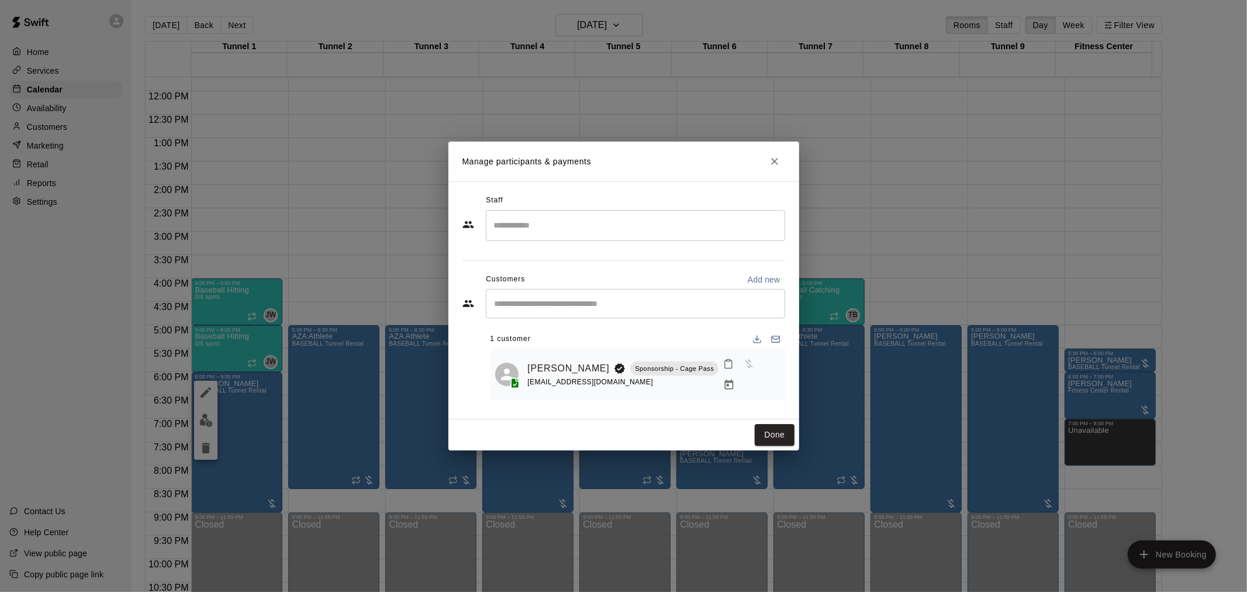
click at [735, 379] on icon "Manage bookings & payment" at bounding box center [729, 385] width 12 height 12
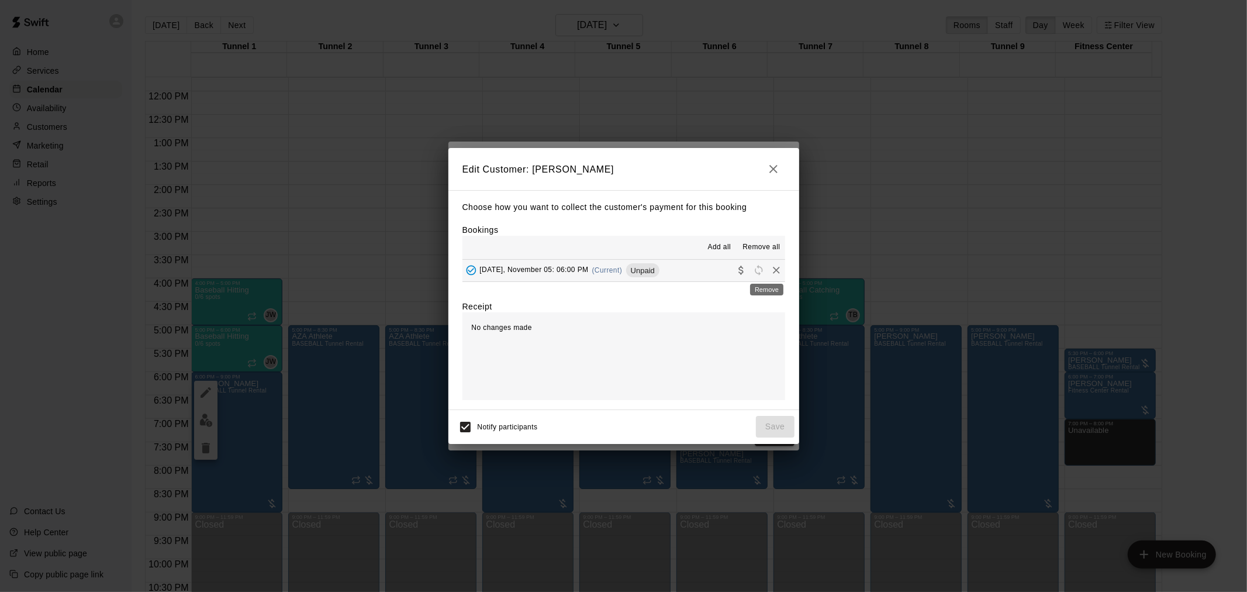
click at [771, 270] on icon "Remove" at bounding box center [777, 270] width 12 height 12
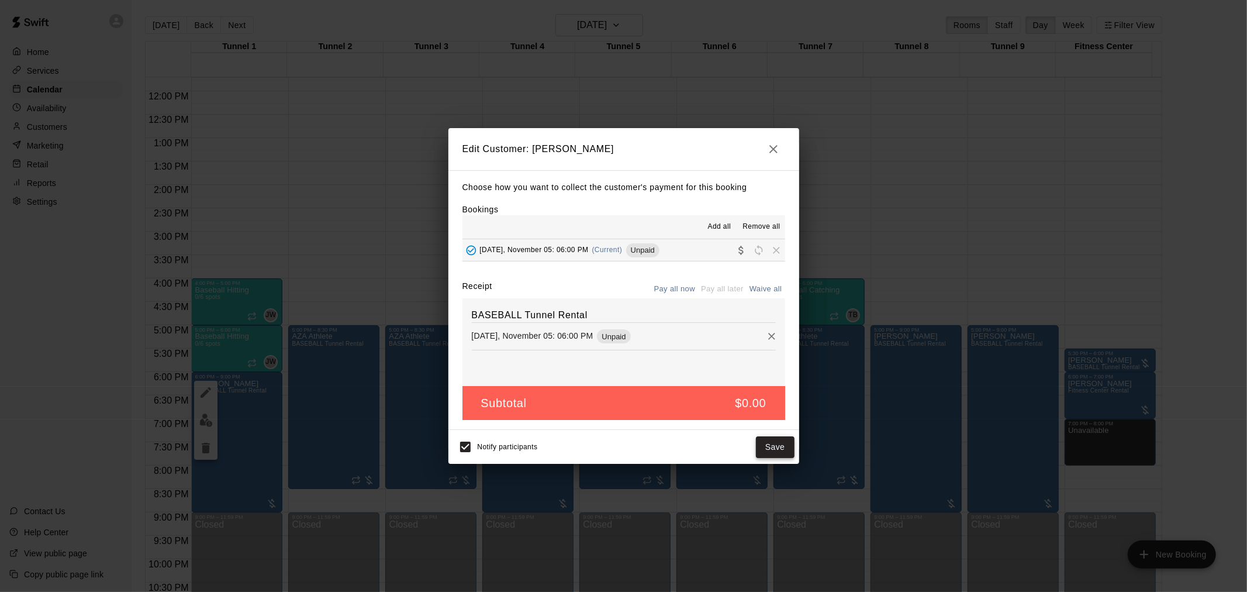
click at [776, 443] on button "Save" at bounding box center [775, 447] width 39 height 22
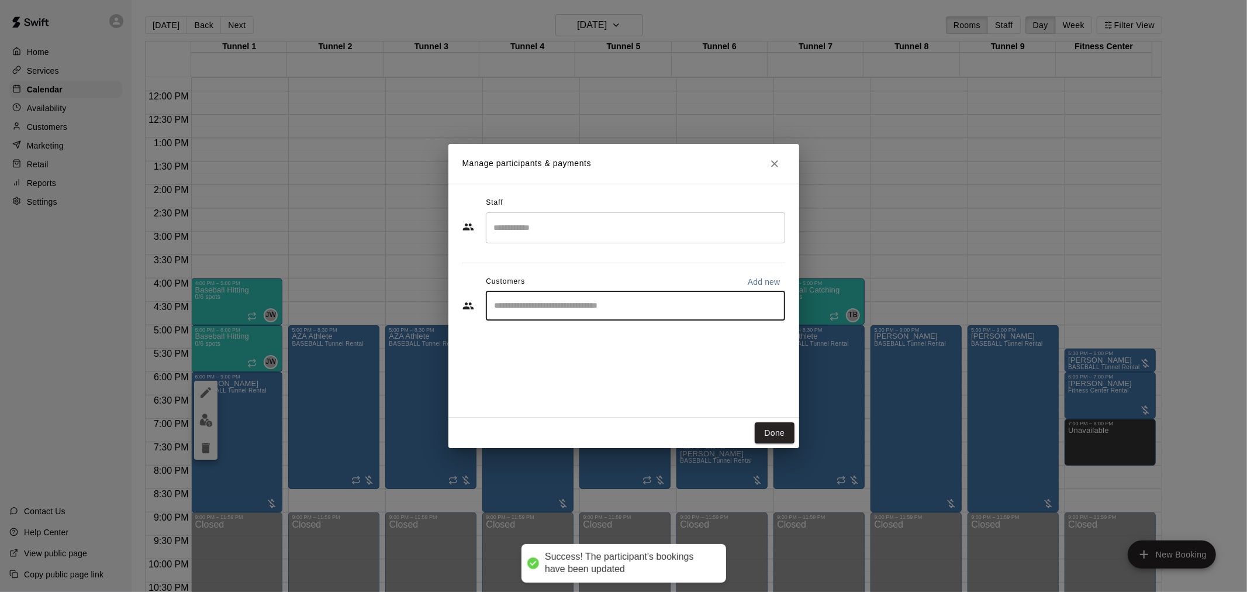
click at [564, 301] on input "Start typing to search customers..." at bounding box center [635, 306] width 289 height 12
type input "******"
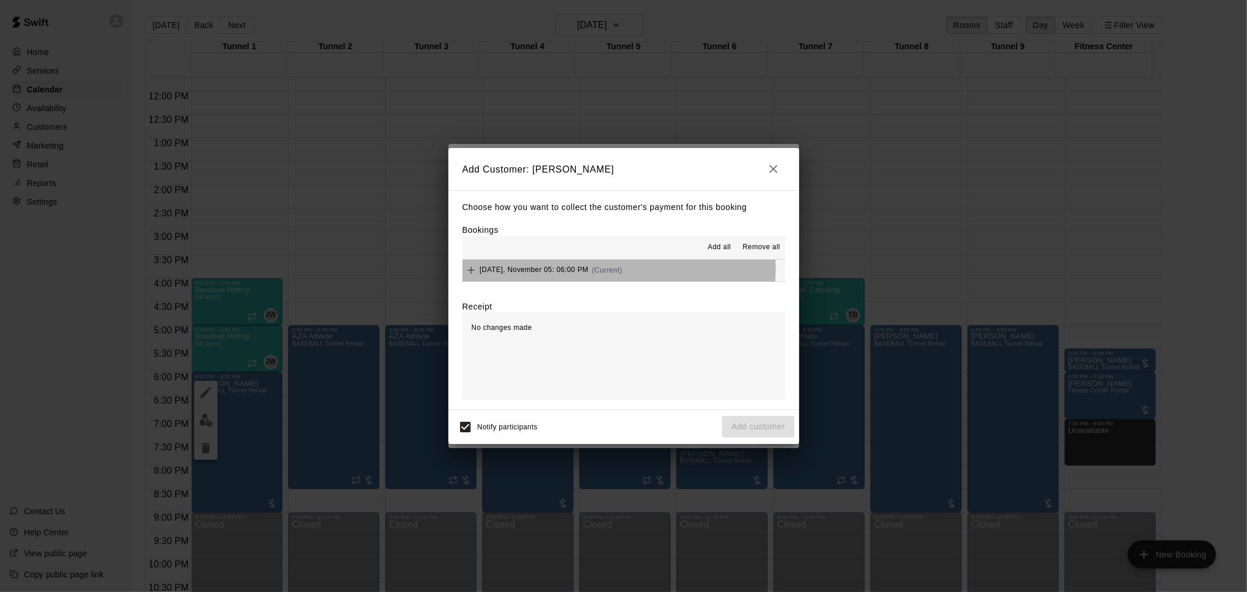
click at [611, 270] on span "(Current)" at bounding box center [607, 270] width 30 height 8
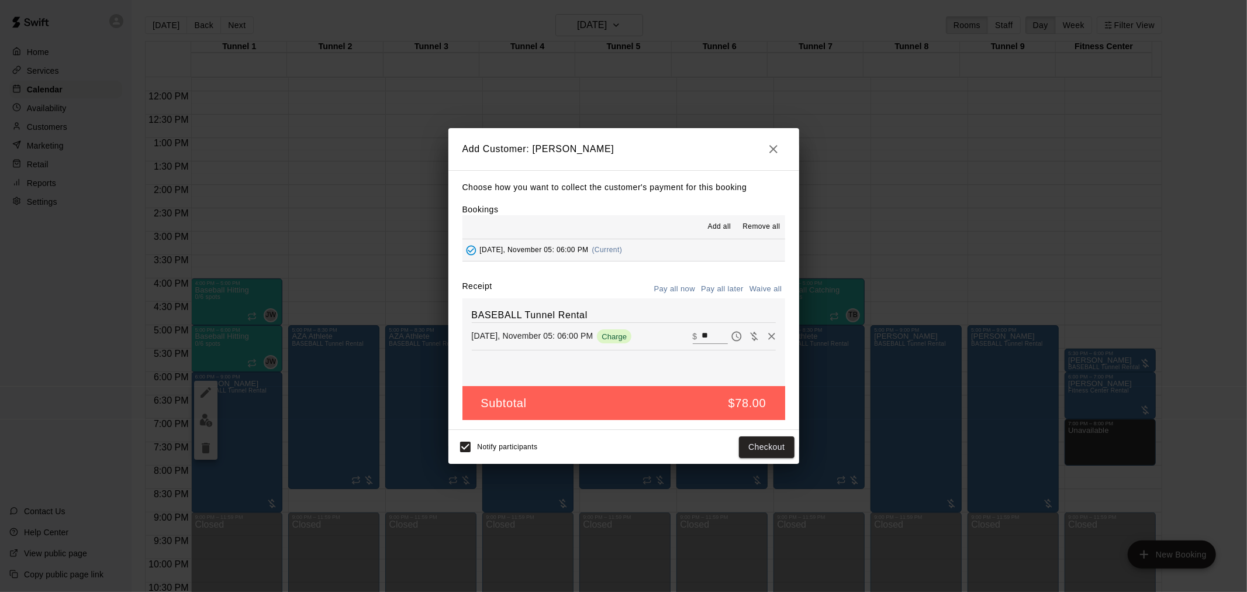
click at [726, 292] on button "Pay all later" at bounding box center [722, 289] width 49 height 18
click at [757, 445] on button "Add customer" at bounding box center [758, 447] width 72 height 22
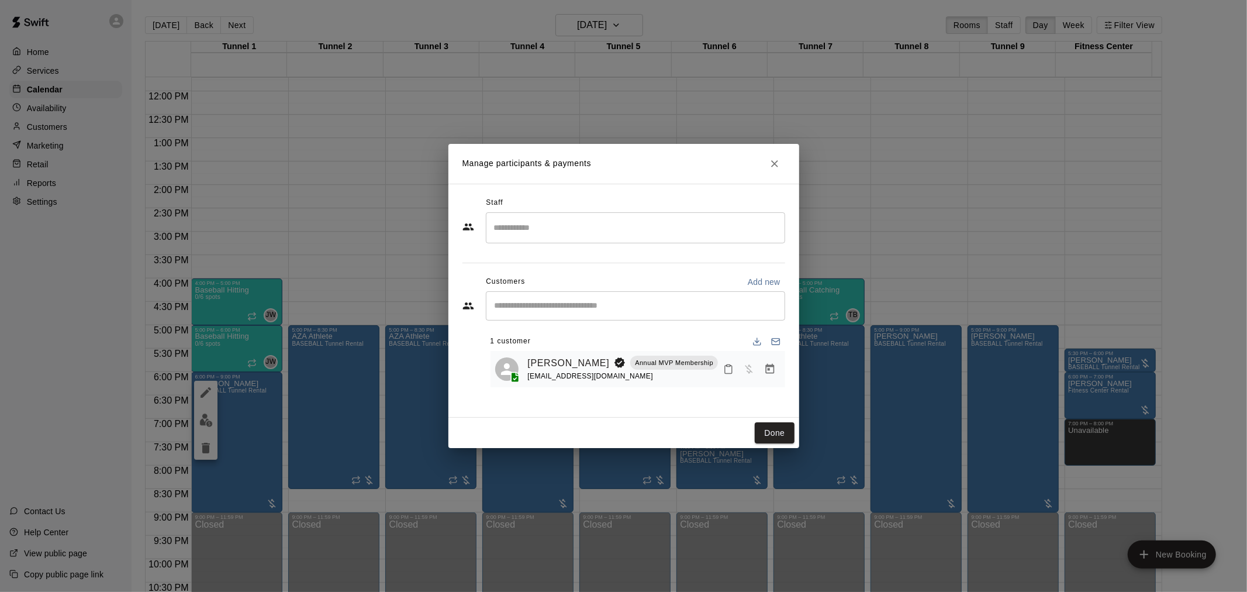
click at [757, 437] on button "Done" at bounding box center [774, 433] width 39 height 22
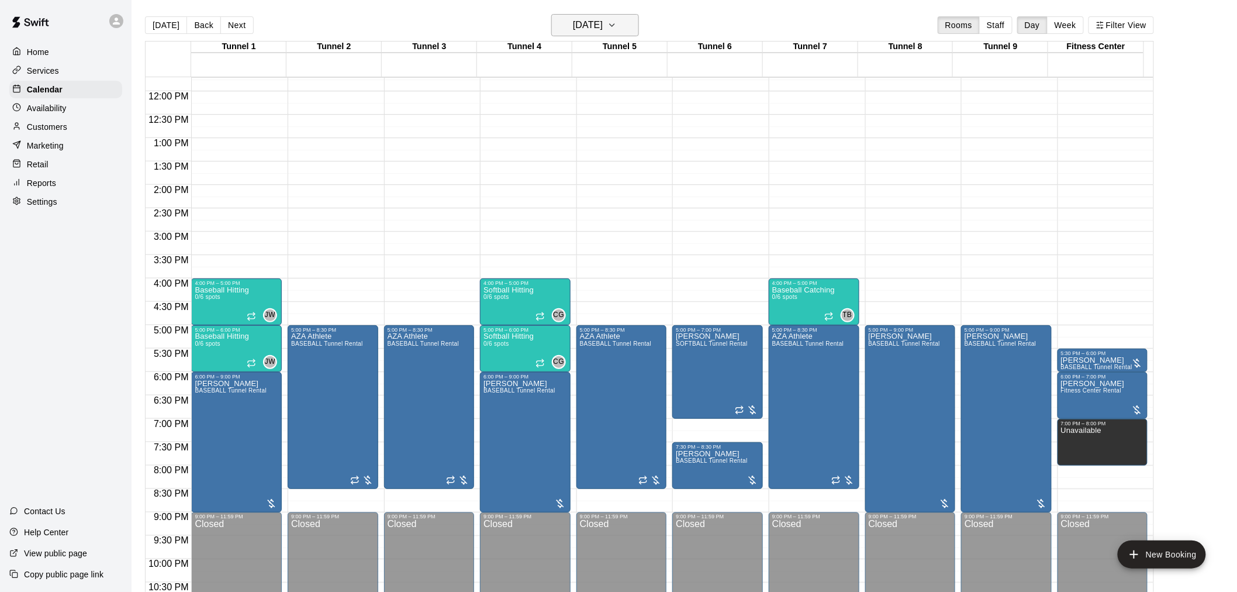
click at [594, 27] on h6 "Wednesday Nov 05" at bounding box center [588, 25] width 30 height 16
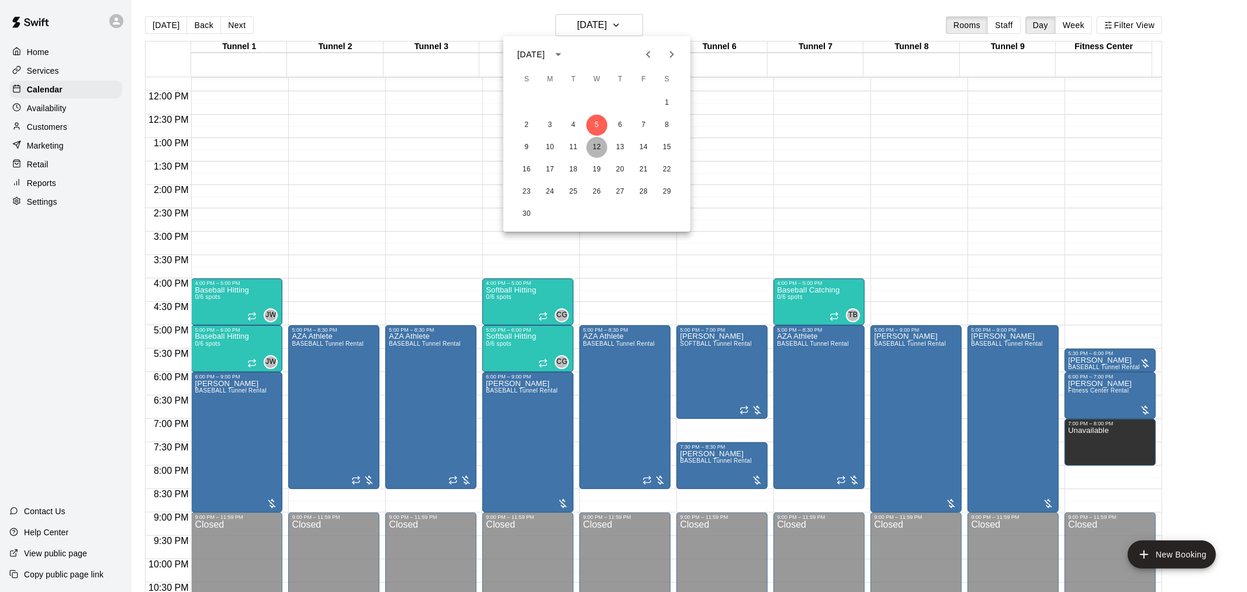
click at [596, 148] on button "12" at bounding box center [596, 147] width 21 height 21
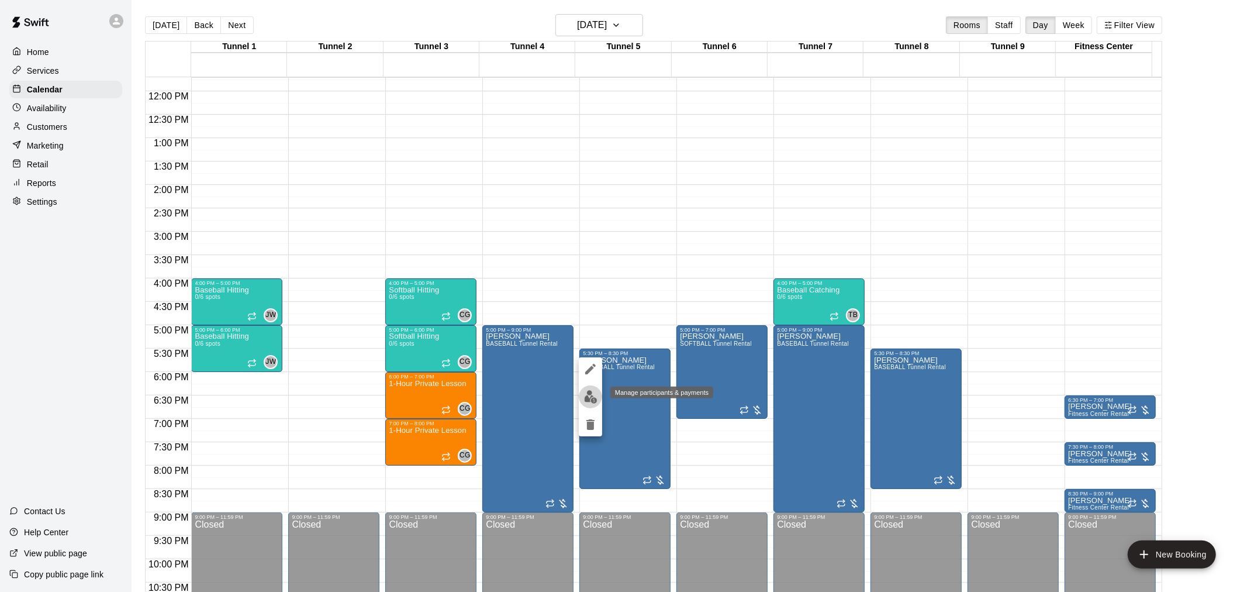
click at [594, 400] on img "edit" at bounding box center [590, 396] width 13 height 13
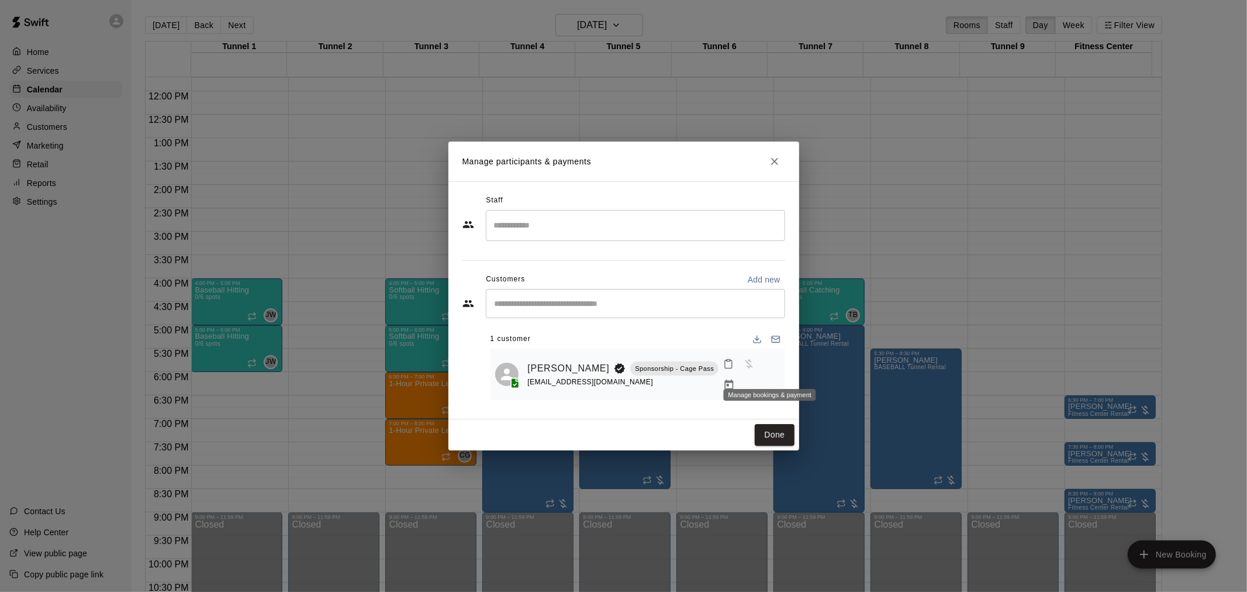
click at [735, 379] on icon "Manage bookings & payment" at bounding box center [729, 385] width 12 height 12
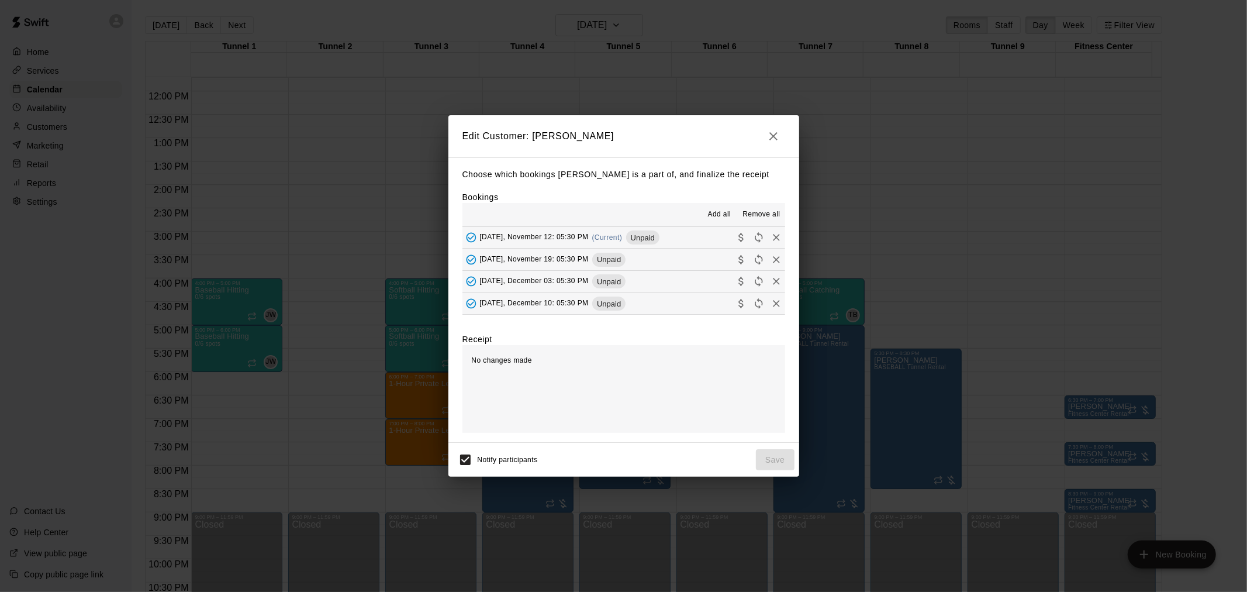
click at [757, 216] on span "Remove all" at bounding box center [760, 215] width 37 height 12
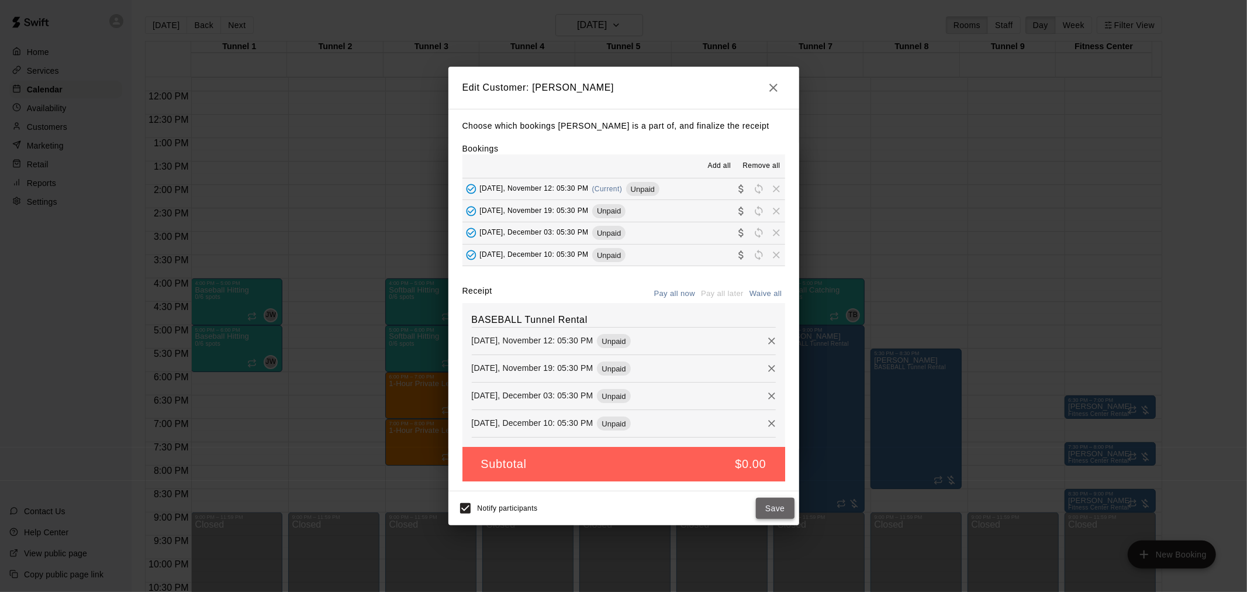
click at [773, 505] on button "Save" at bounding box center [775, 509] width 39 height 22
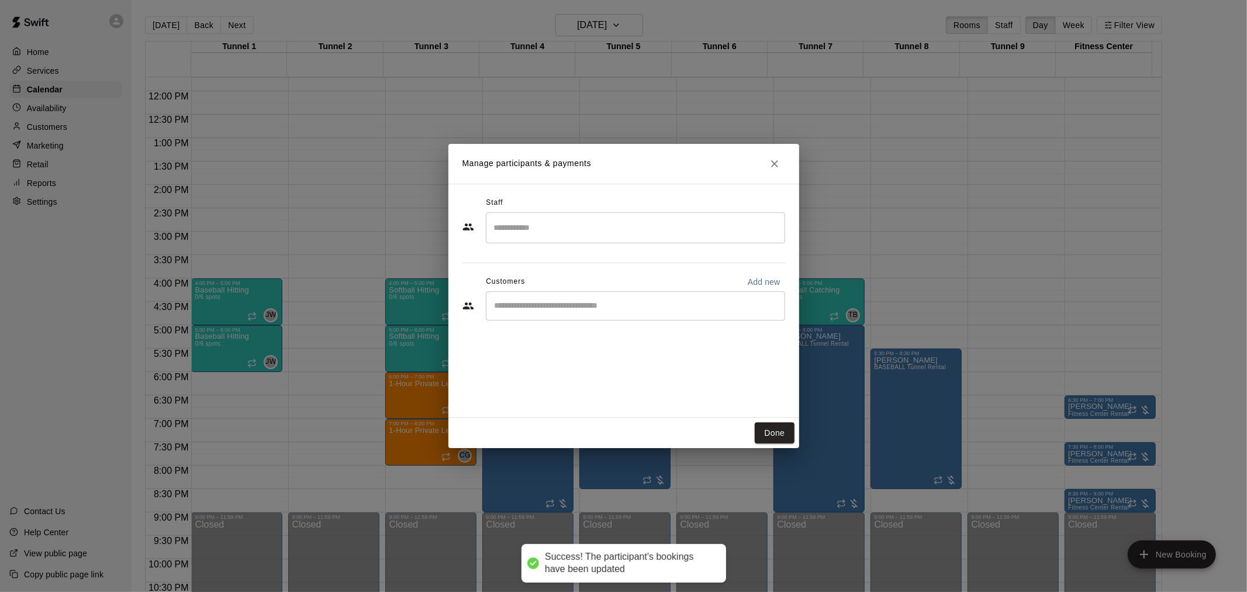
click at [605, 319] on div "​" at bounding box center [635, 305] width 299 height 29
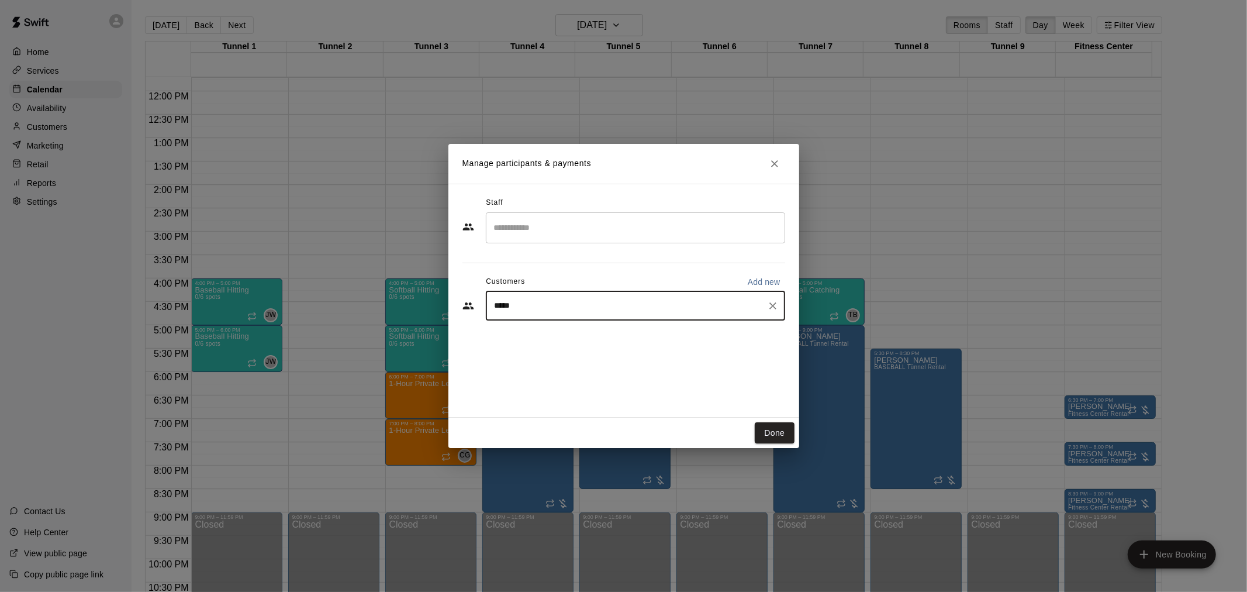
type input "******"
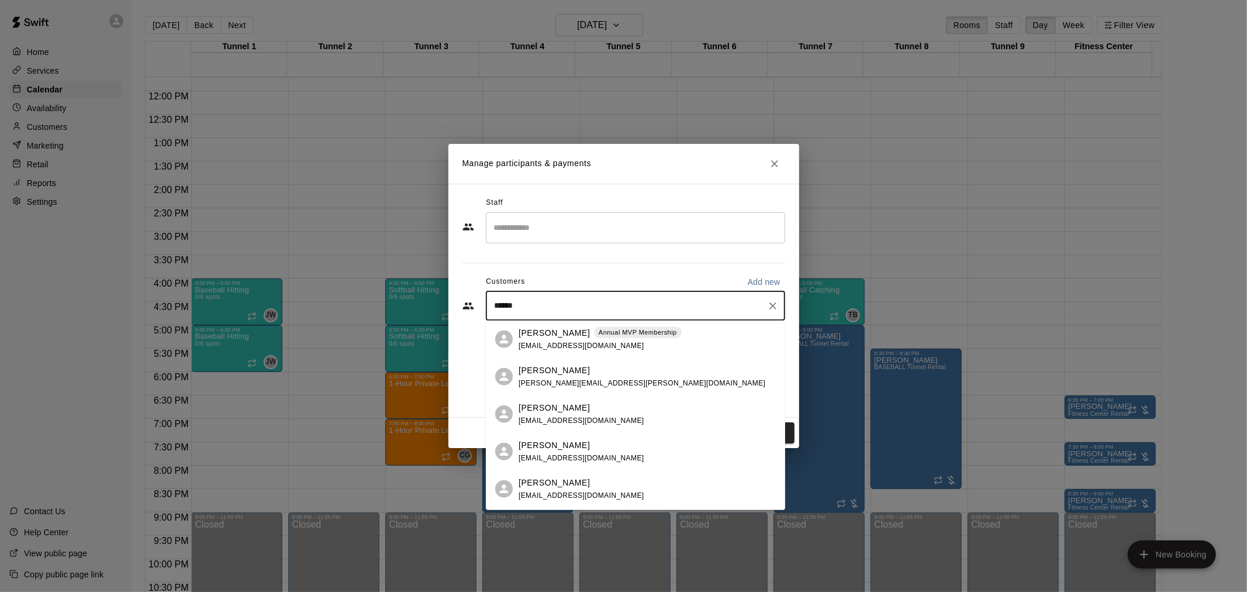
click at [599, 338] on div "Steven Rodriguez Annual MVP Membership mikaylaadel@gmail.com" at bounding box center [600, 338] width 163 height 25
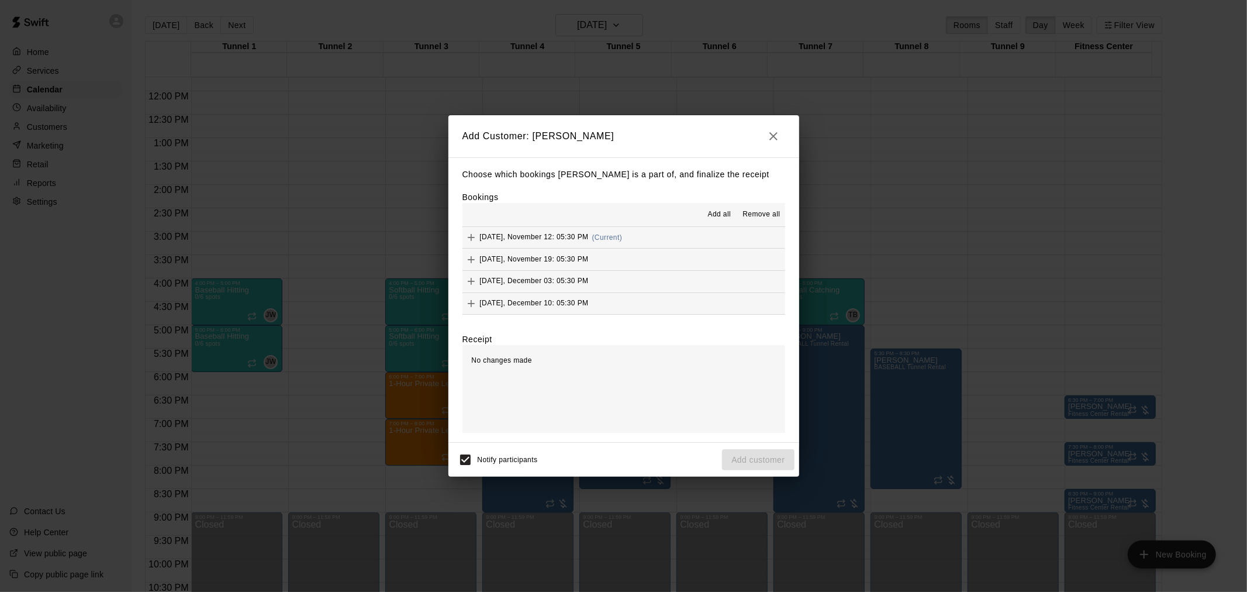
click at [727, 209] on span "Add all" at bounding box center [719, 215] width 23 height 12
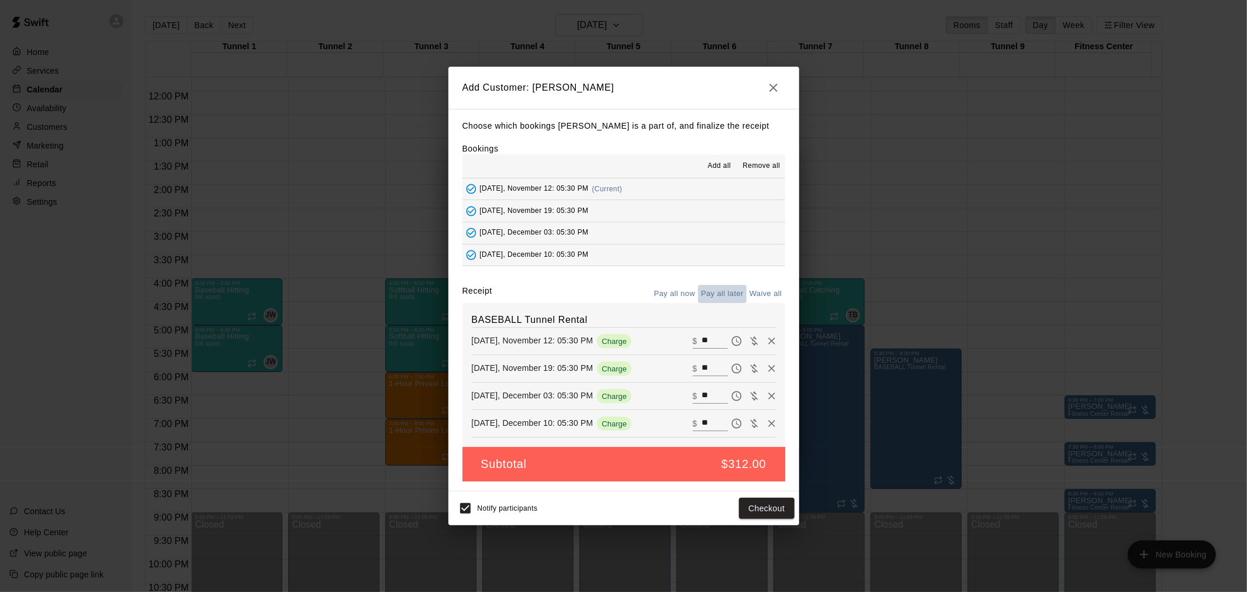
click at [726, 293] on button "Pay all later" at bounding box center [722, 294] width 49 height 18
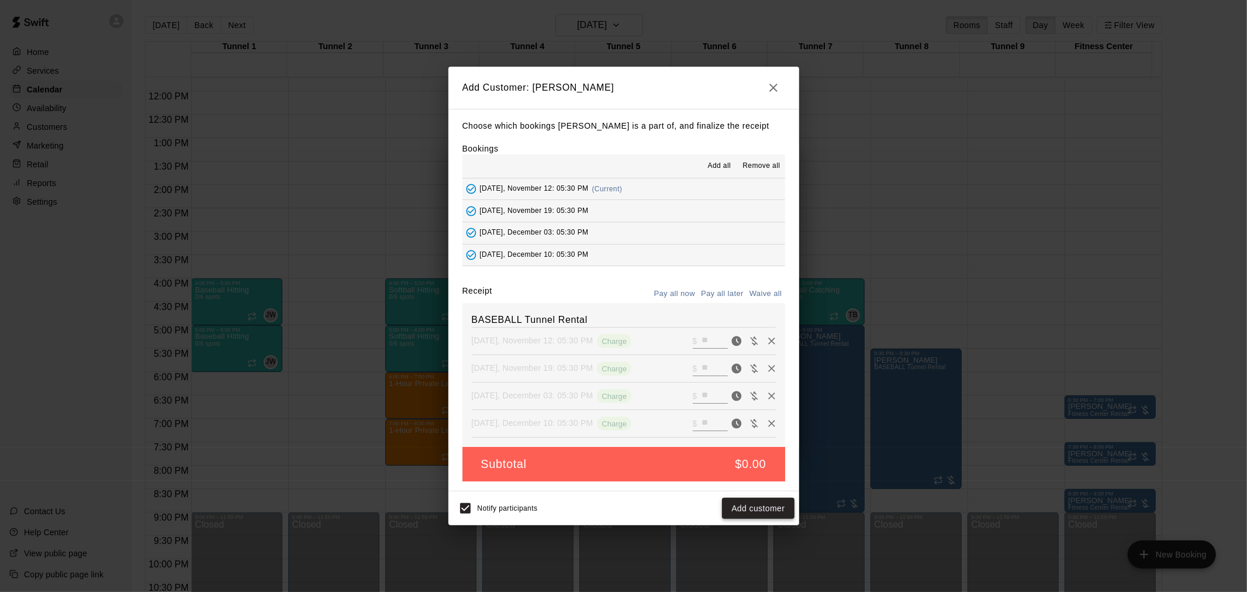
click at [762, 512] on button "Add customer" at bounding box center [758, 509] width 72 height 22
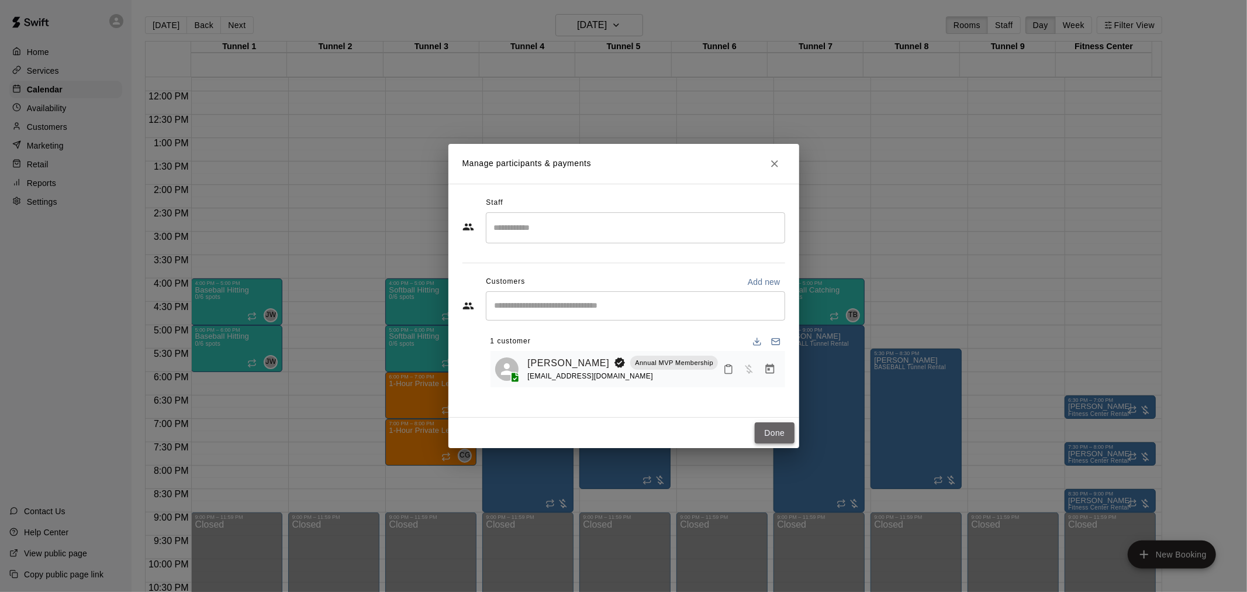
click at [761, 428] on button "Done" at bounding box center [774, 433] width 39 height 22
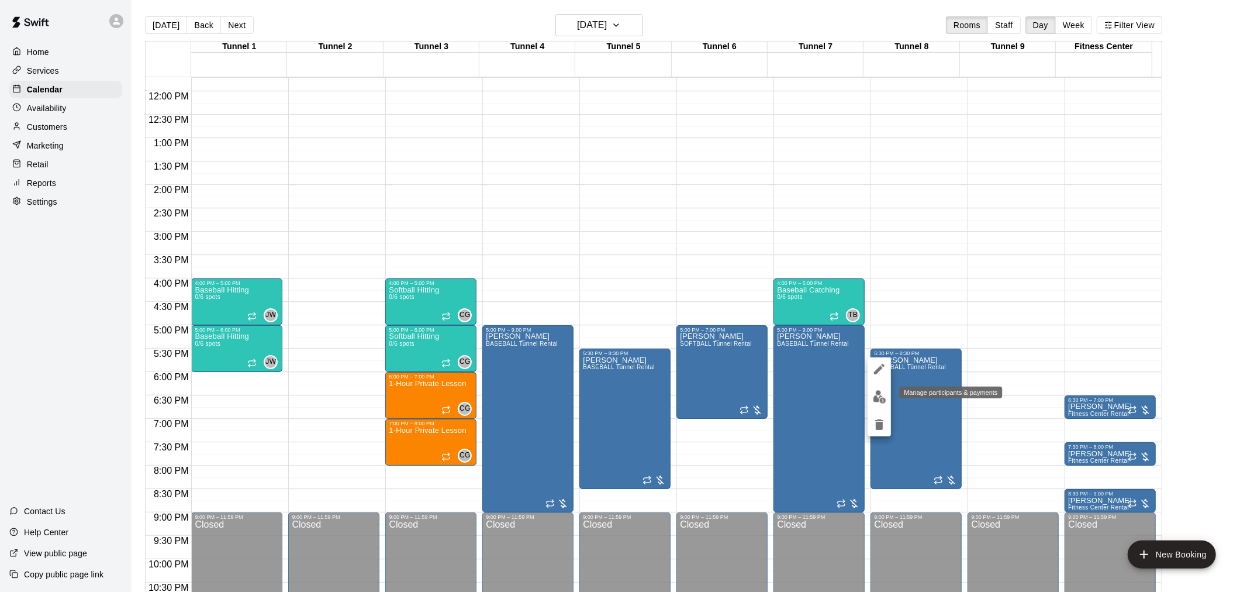
click at [885, 400] on img "edit" at bounding box center [879, 396] width 13 height 13
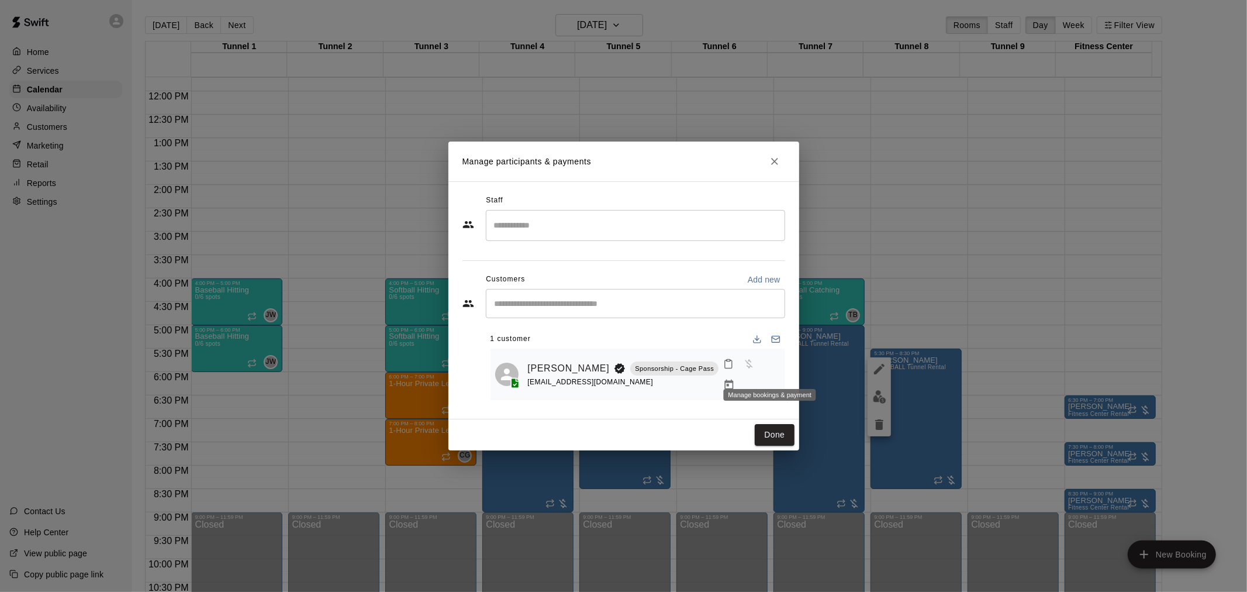
click at [740, 374] on button "Manage bookings & payment" at bounding box center [729, 384] width 21 height 21
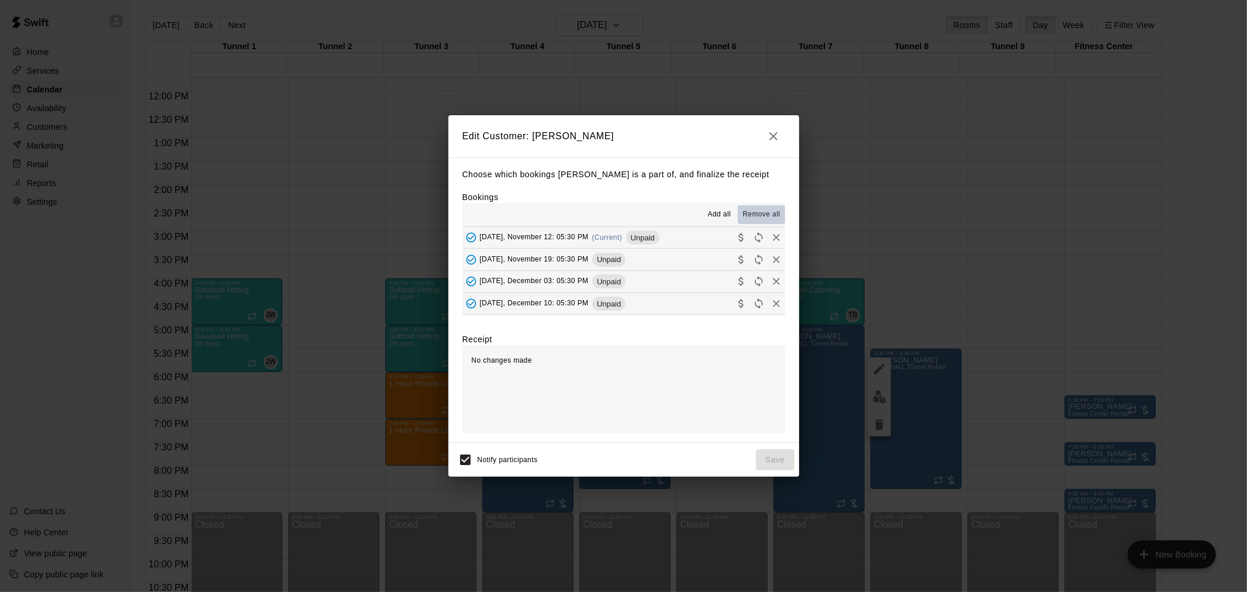
click at [755, 210] on span "Remove all" at bounding box center [760, 215] width 37 height 12
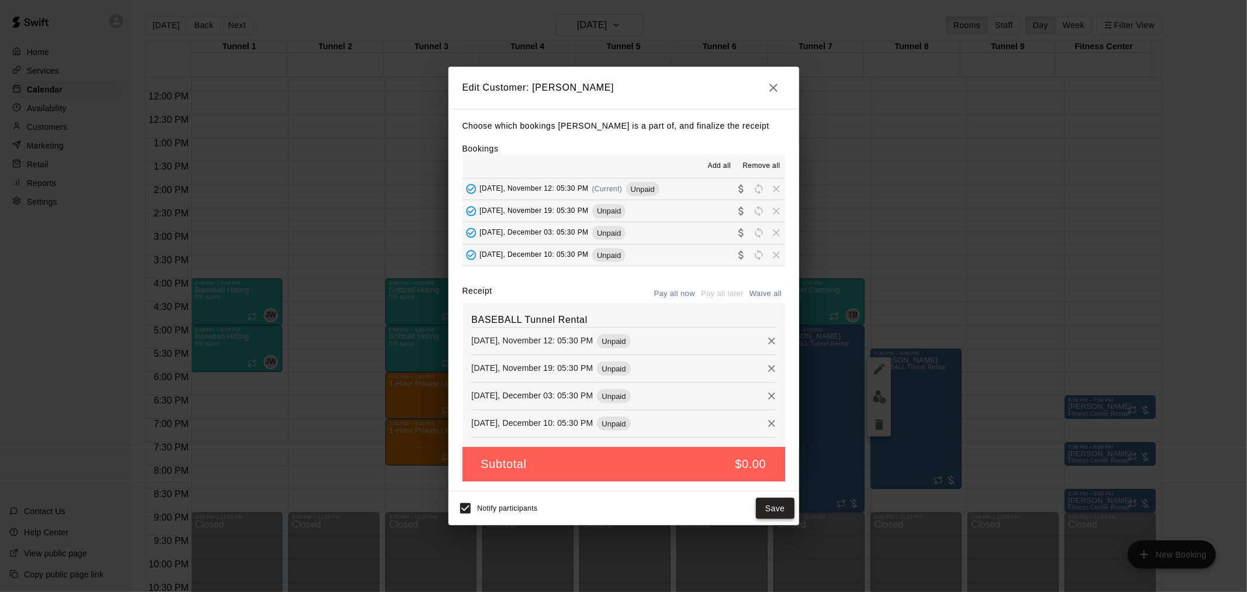
click at [780, 505] on button "Save" at bounding box center [775, 509] width 39 height 22
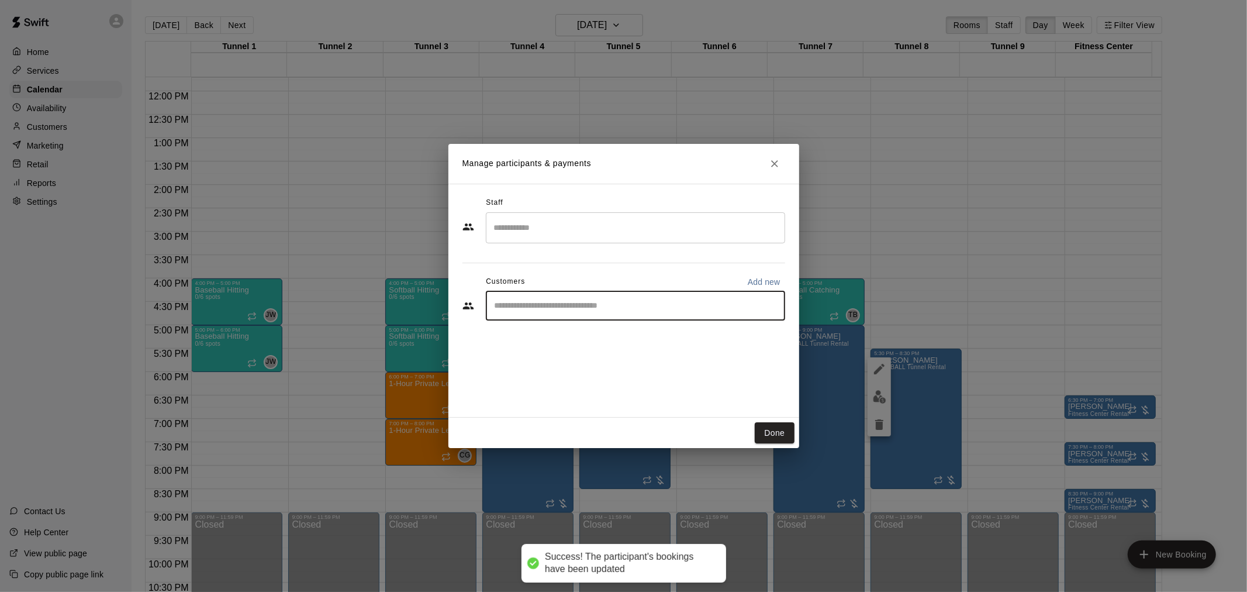
click at [676, 306] on input "Start typing to search customers..." at bounding box center [635, 306] width 289 height 12
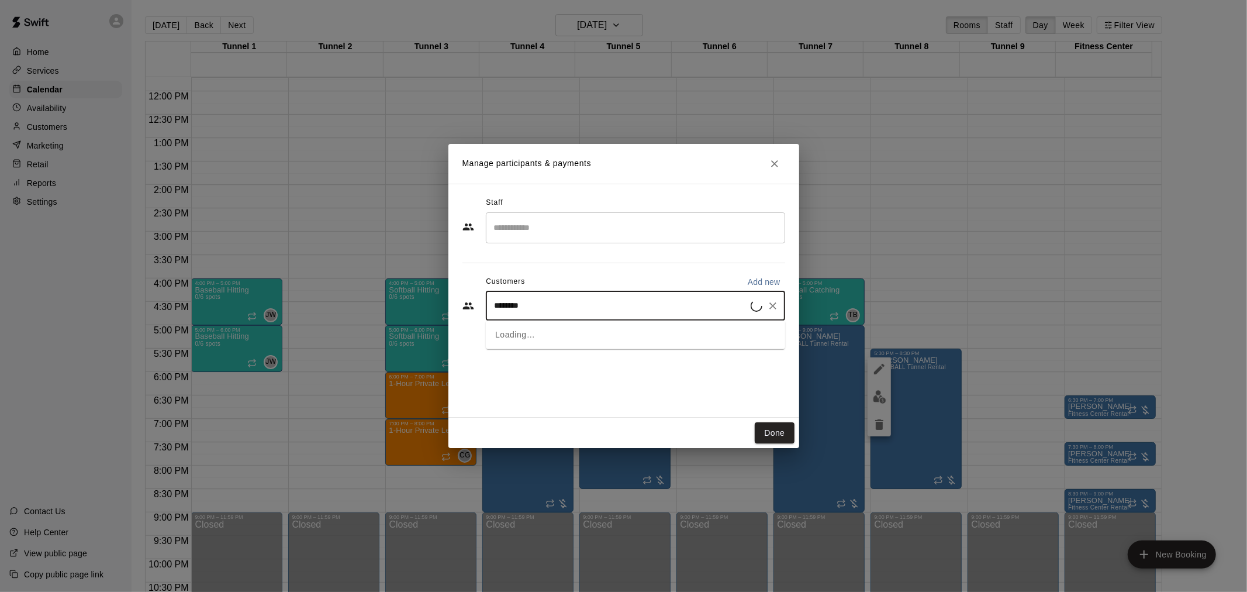
type input "*********"
click at [669, 337] on p "Annual MVP Membership" at bounding box center [638, 332] width 78 height 10
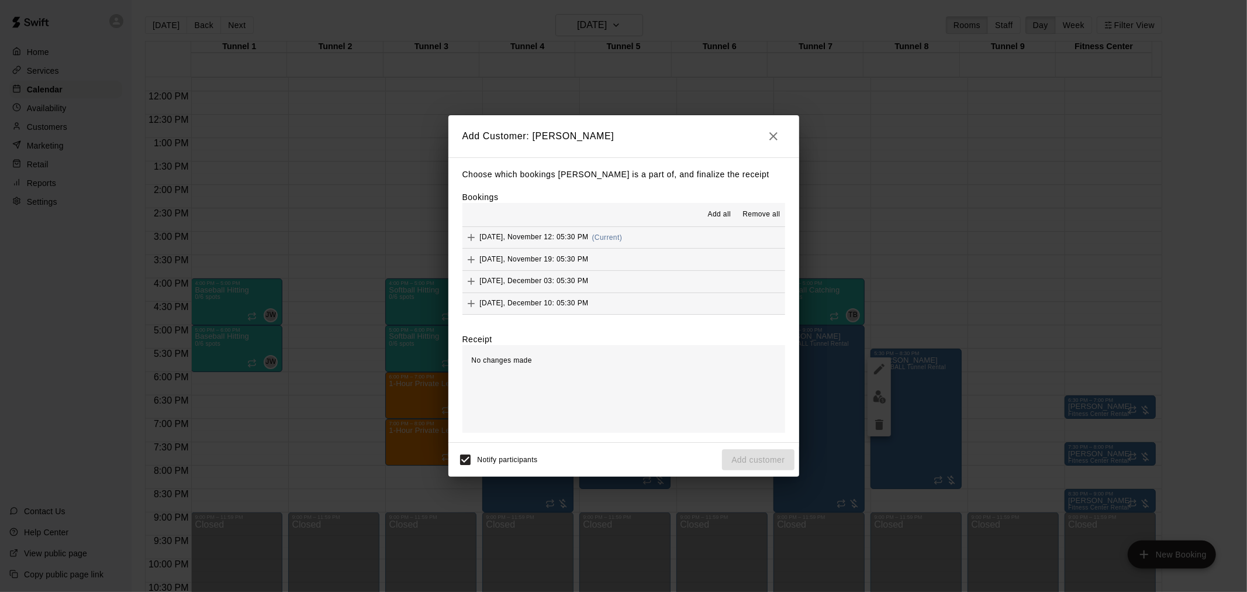
click at [716, 218] on span "Add all" at bounding box center [719, 215] width 23 height 12
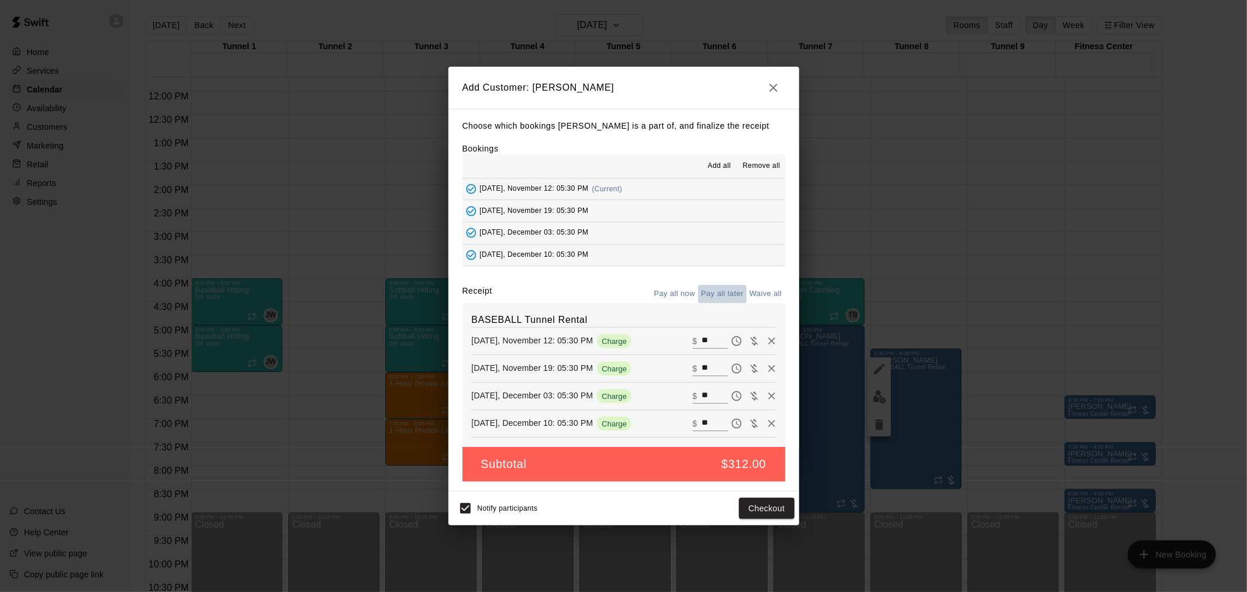
click at [741, 299] on button "Pay all later" at bounding box center [722, 294] width 49 height 18
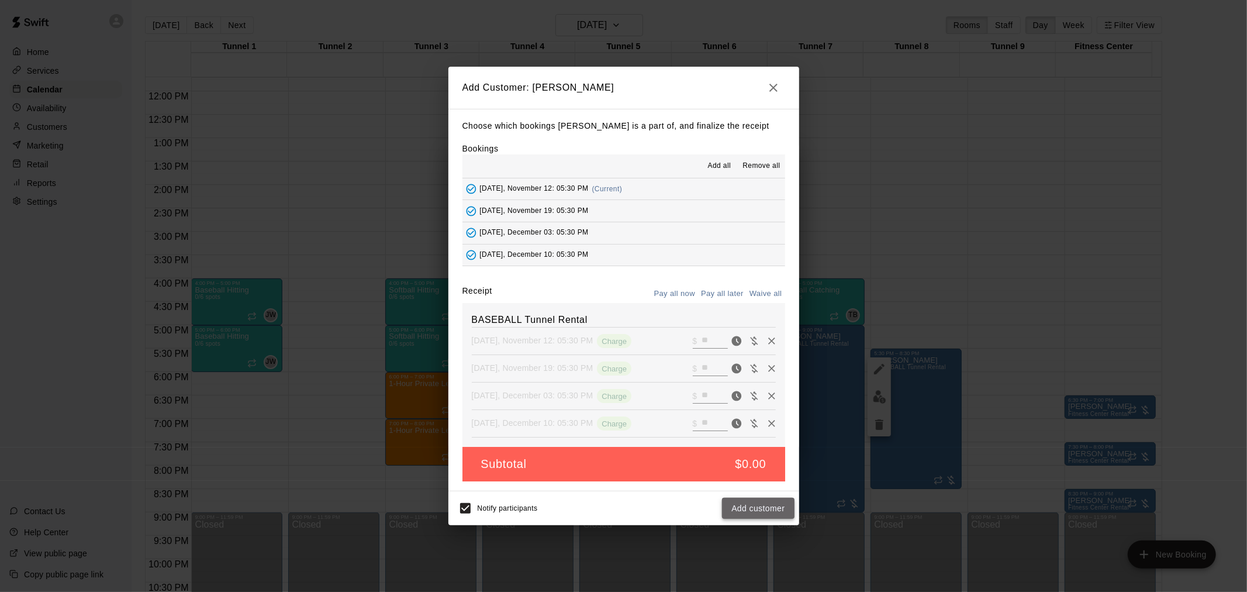
click at [758, 505] on button "Add customer" at bounding box center [758, 509] width 72 height 22
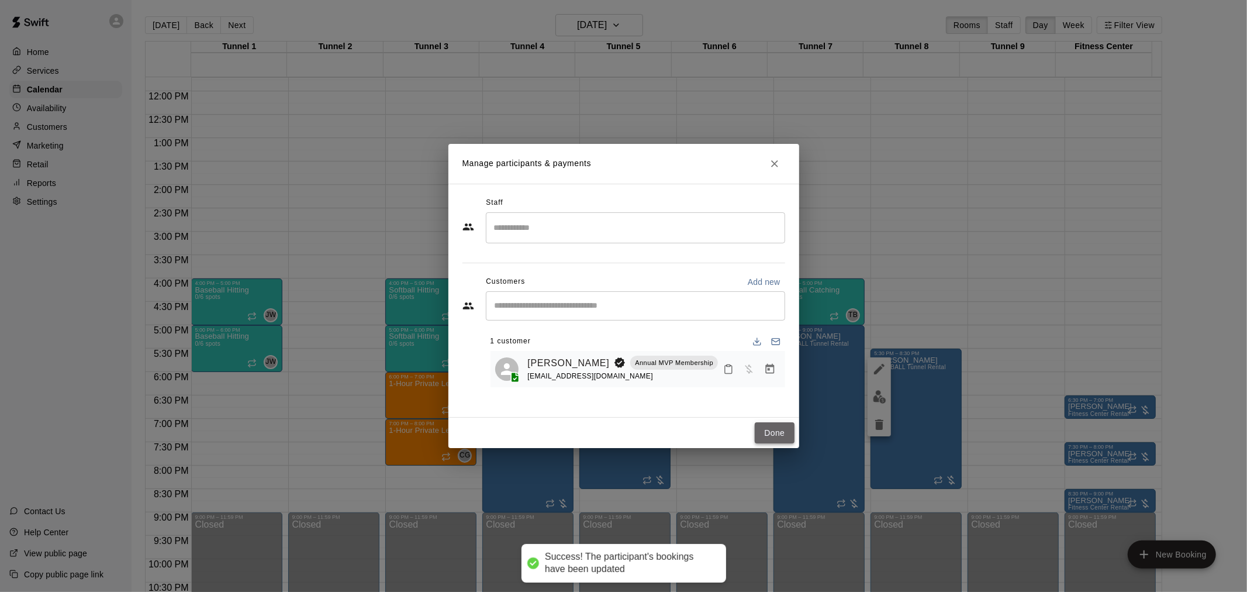
click at [782, 429] on button "Done" at bounding box center [774, 433] width 39 height 22
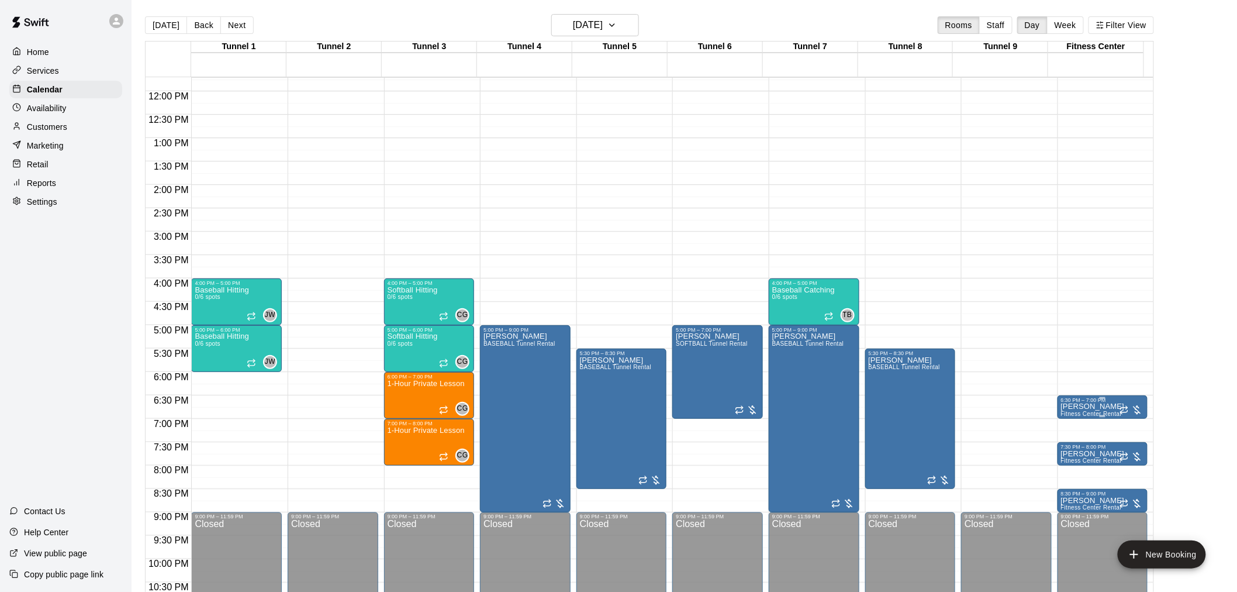
click at [1076, 413] on span "Fitness Center Rental" at bounding box center [1091, 413] width 61 height 6
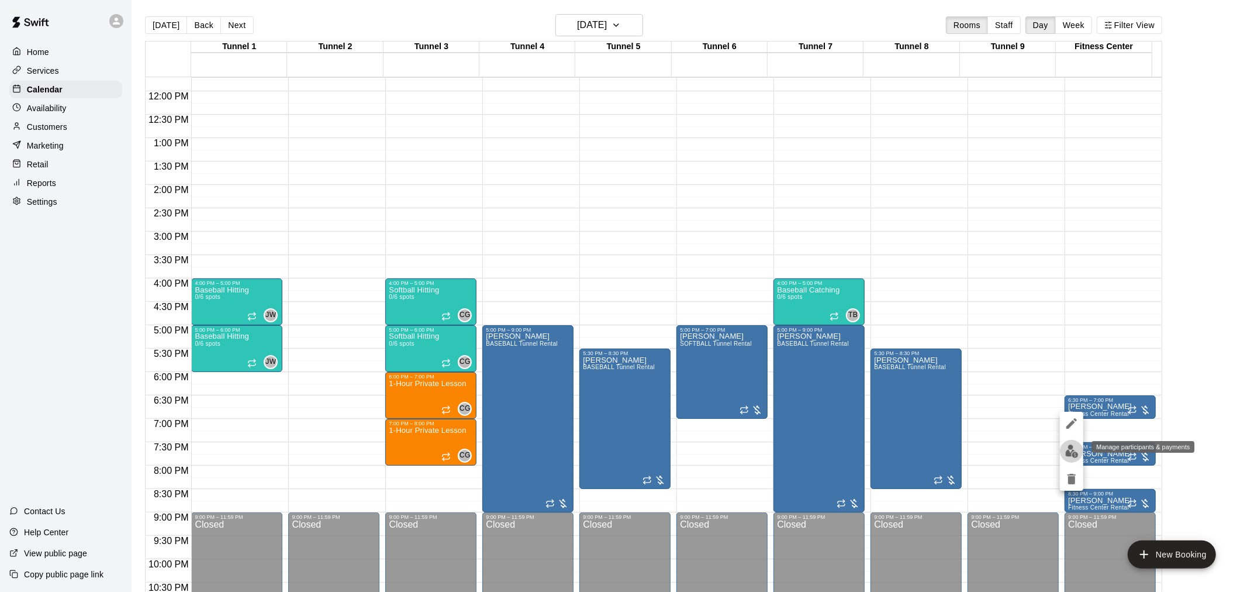
click at [1077, 453] on img "edit" at bounding box center [1071, 450] width 13 height 13
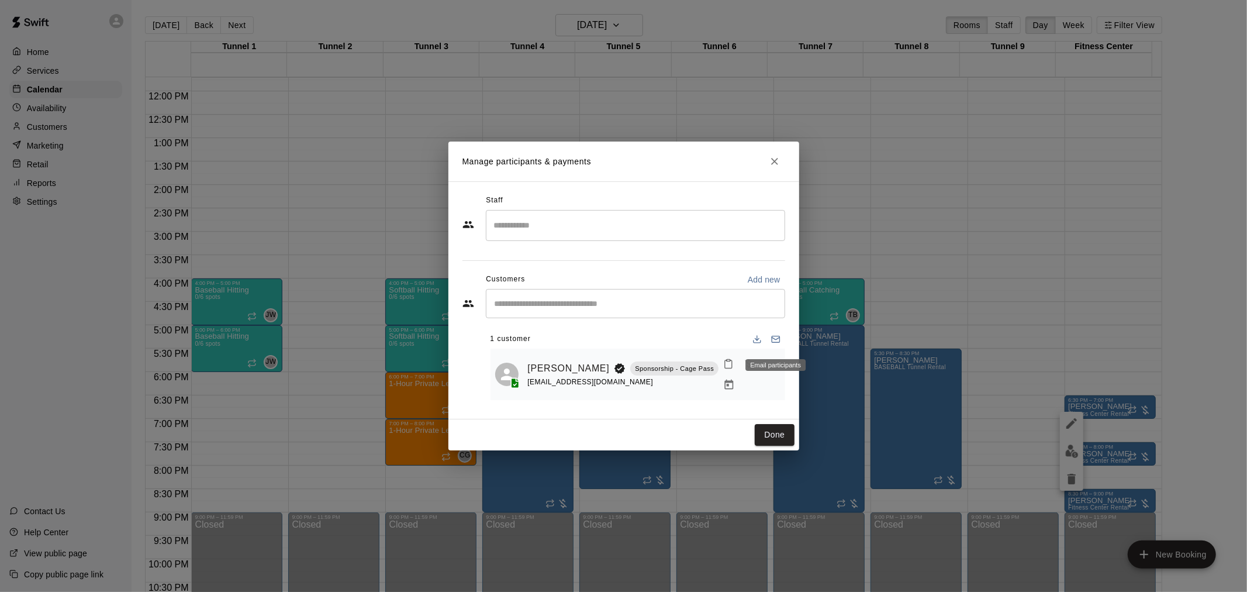
click at [769, 370] on div "Email participants" at bounding box center [775, 365] width 60 height 12
click at [734, 379] on icon "Manage bookings & payment" at bounding box center [729, 384] width 9 height 10
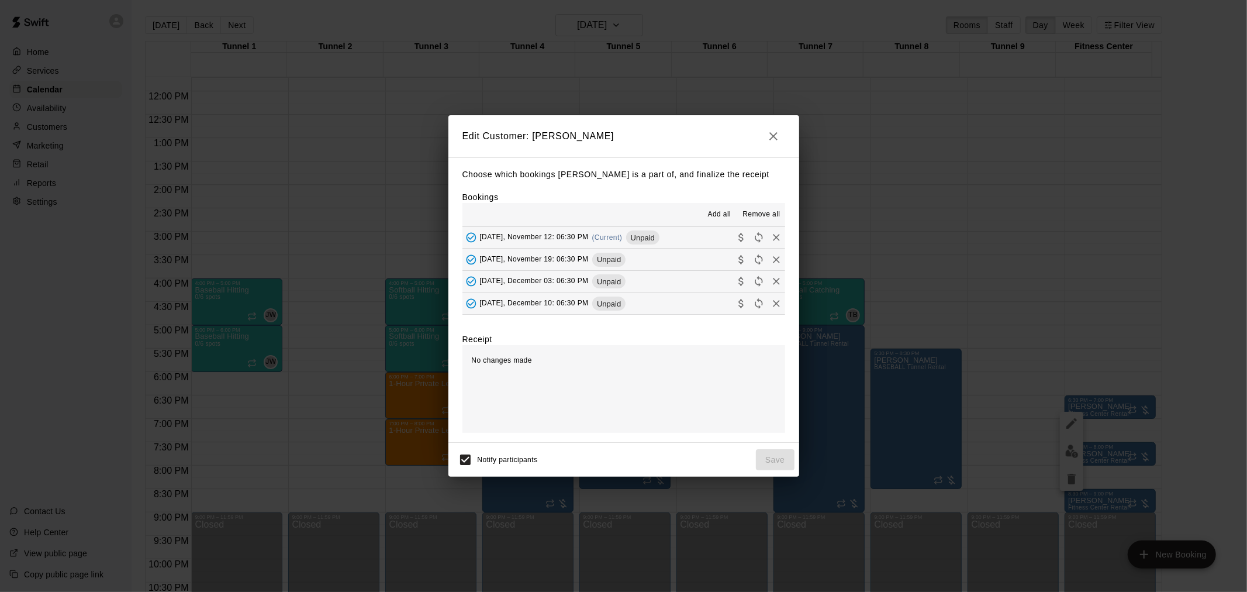
click at [751, 216] on span "Remove all" at bounding box center [760, 215] width 37 height 12
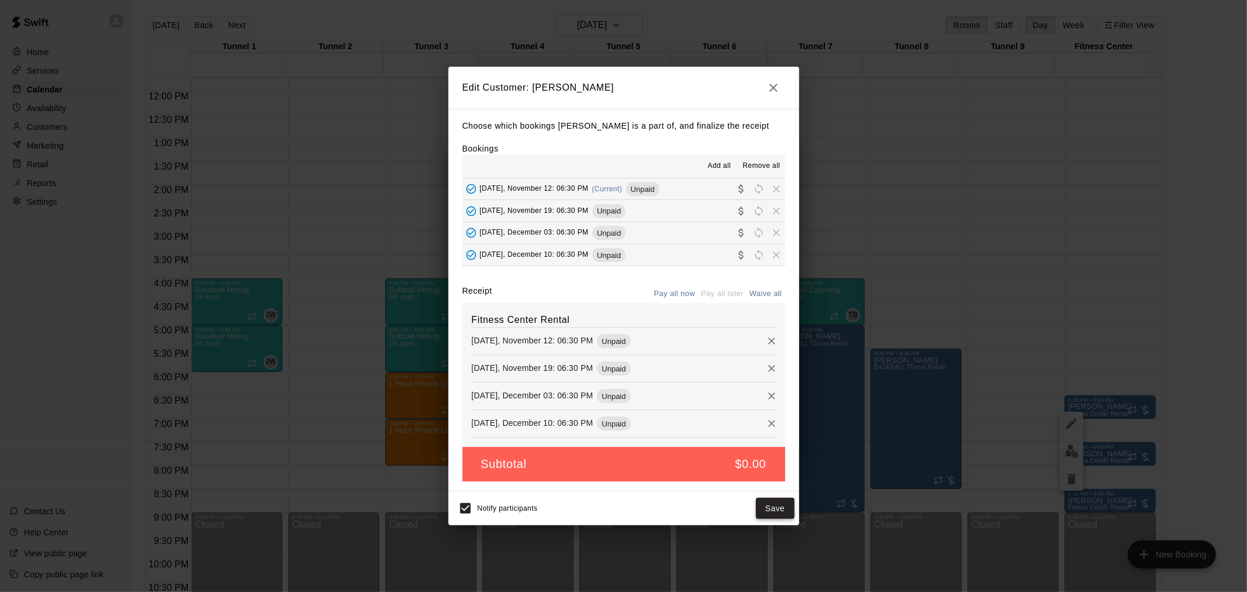
click at [778, 509] on button "Save" at bounding box center [775, 509] width 39 height 22
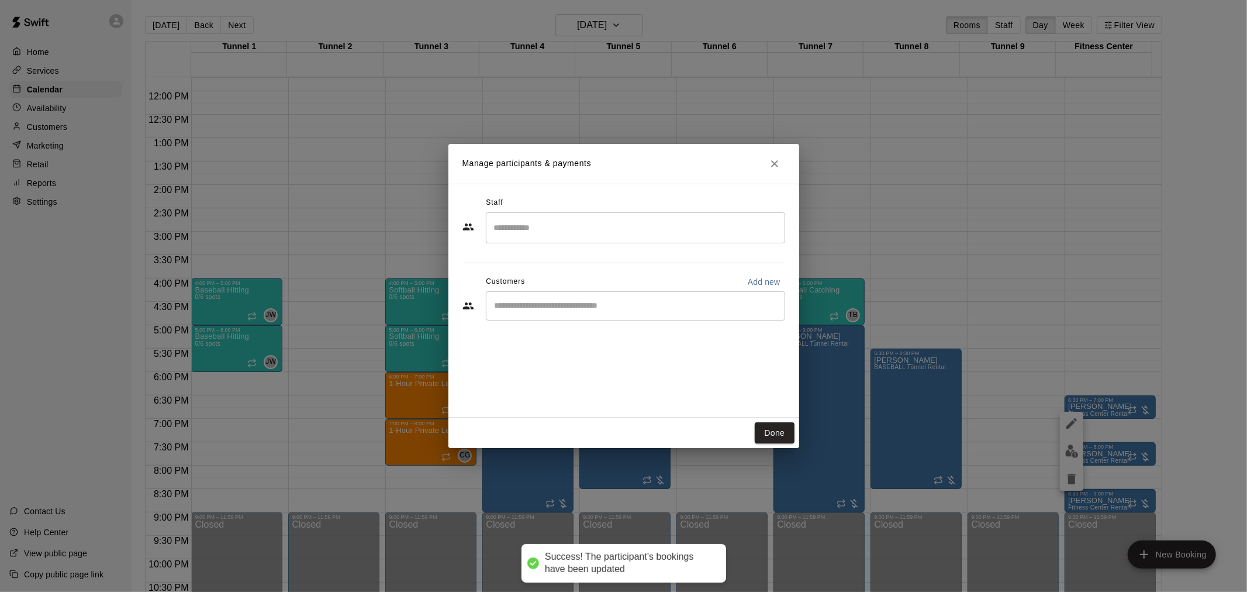
click at [644, 300] on input "Start typing to search customers..." at bounding box center [635, 306] width 289 height 12
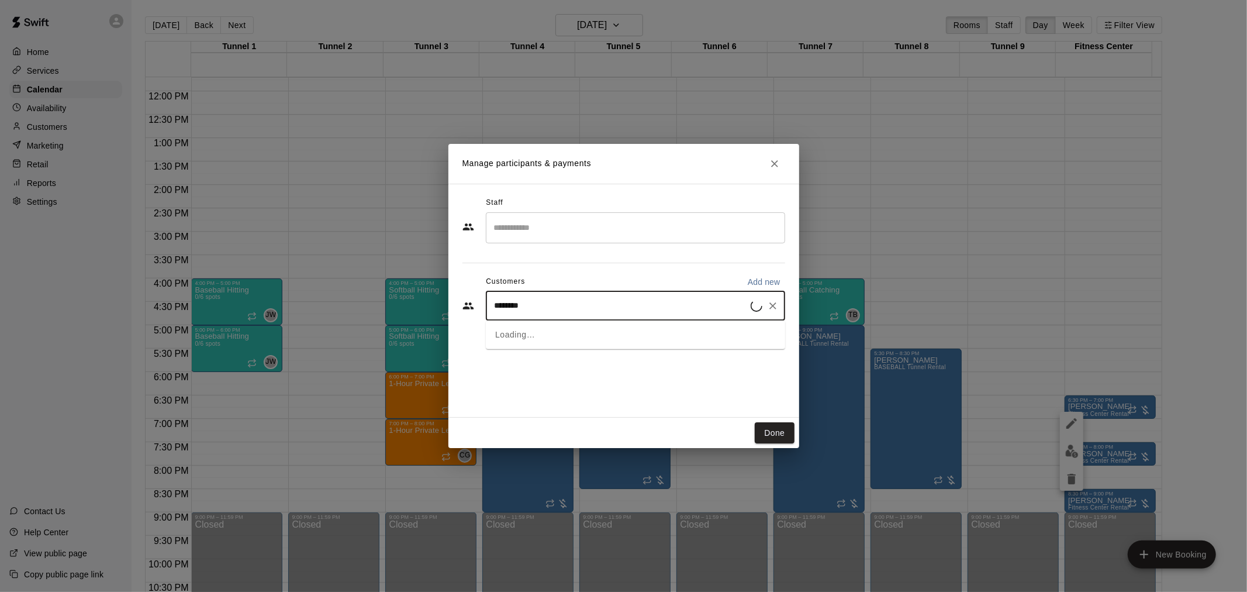
type input "*********"
click at [648, 352] on div "Steven Rodriguez Annual MVP Membership mikaylaadel@gmail.com" at bounding box center [635, 338] width 299 height 37
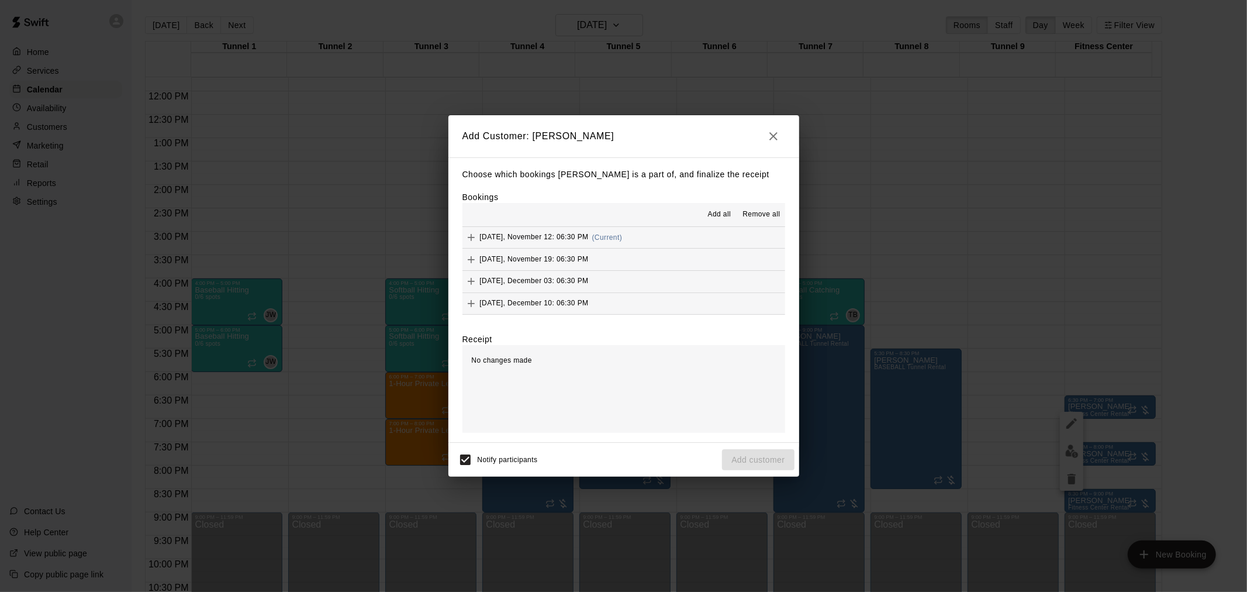
click at [726, 209] on span "Add all" at bounding box center [719, 215] width 23 height 12
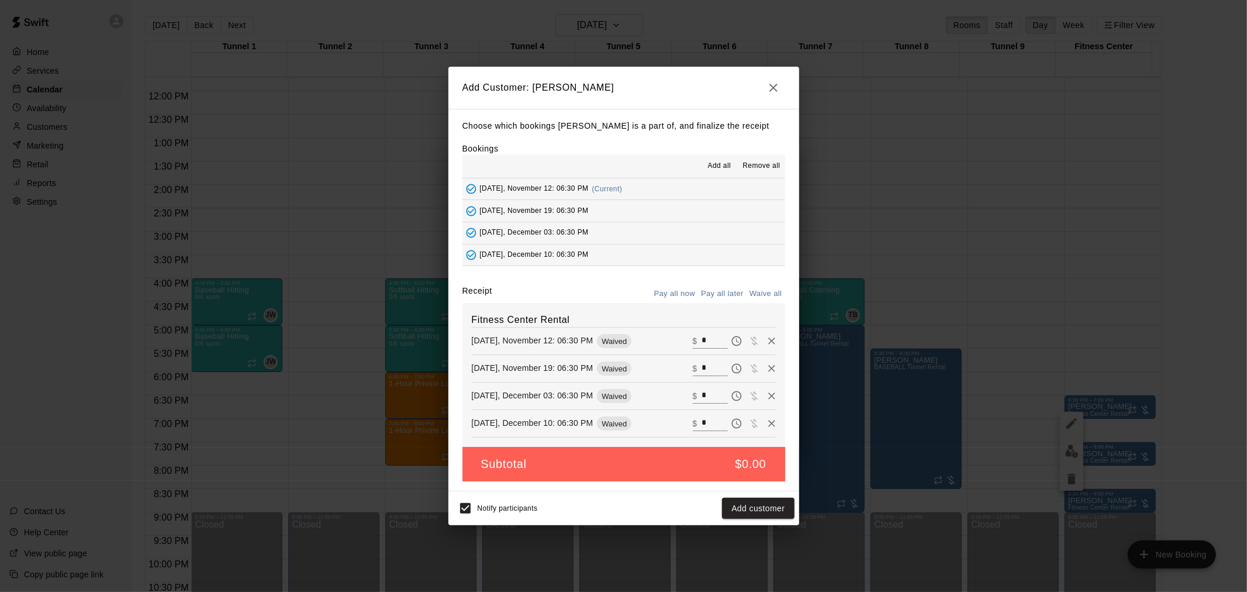
click at [702, 335] on input "*" at bounding box center [715, 340] width 26 height 15
type input "**"
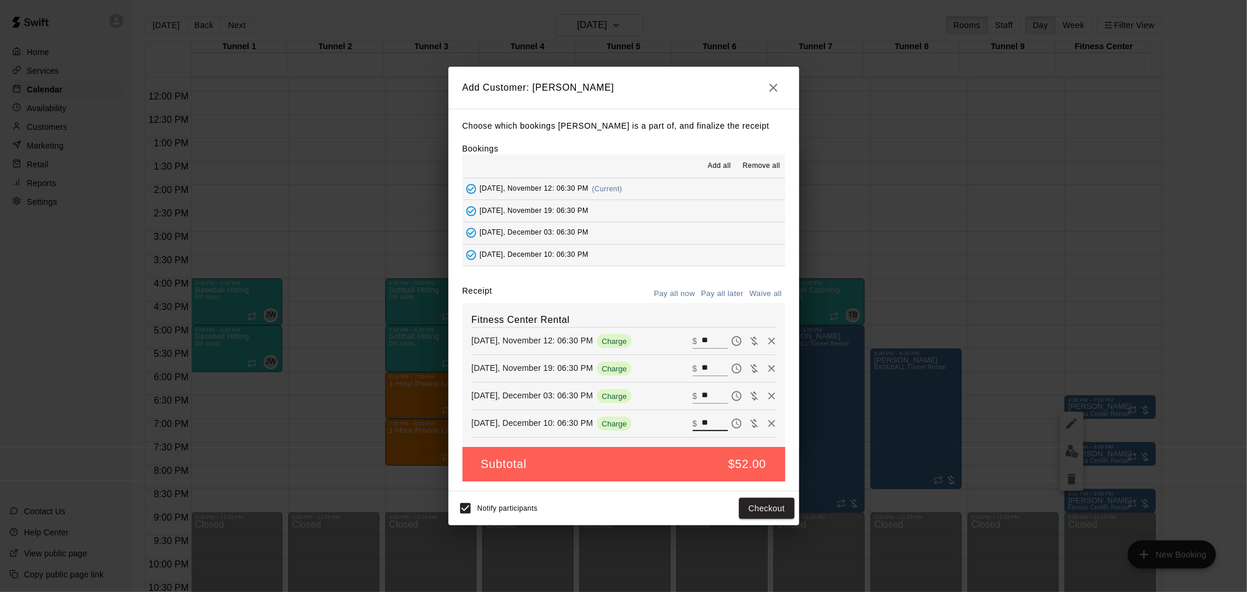
click at [729, 295] on button "Pay all later" at bounding box center [722, 294] width 49 height 18
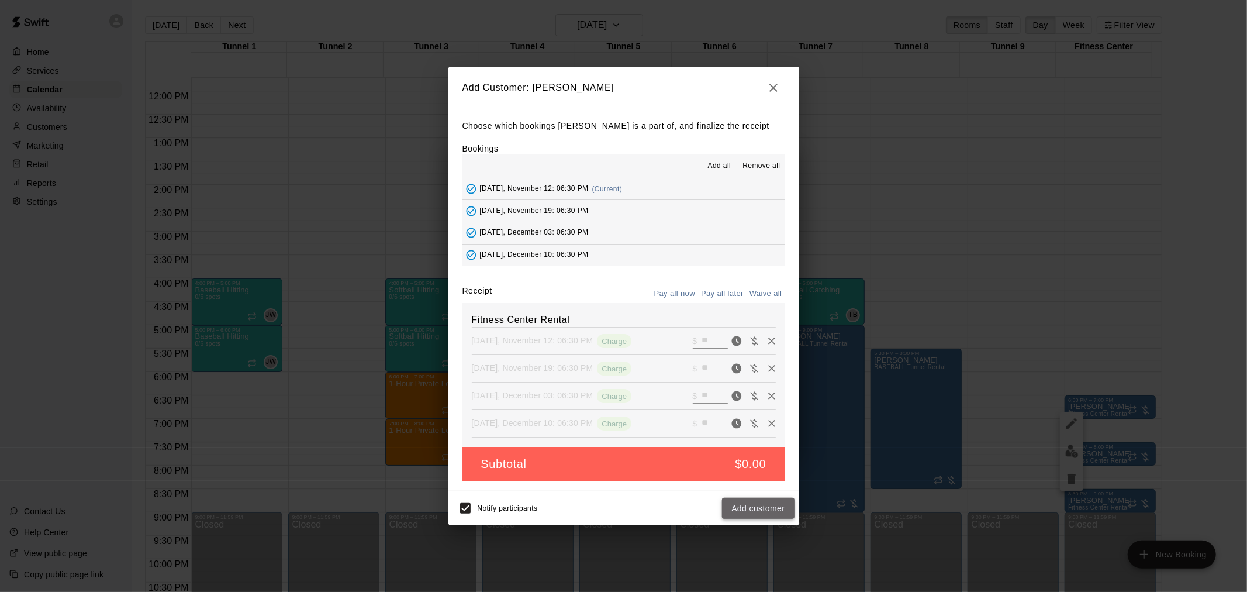
click at [766, 513] on button "Add customer" at bounding box center [758, 509] width 72 height 22
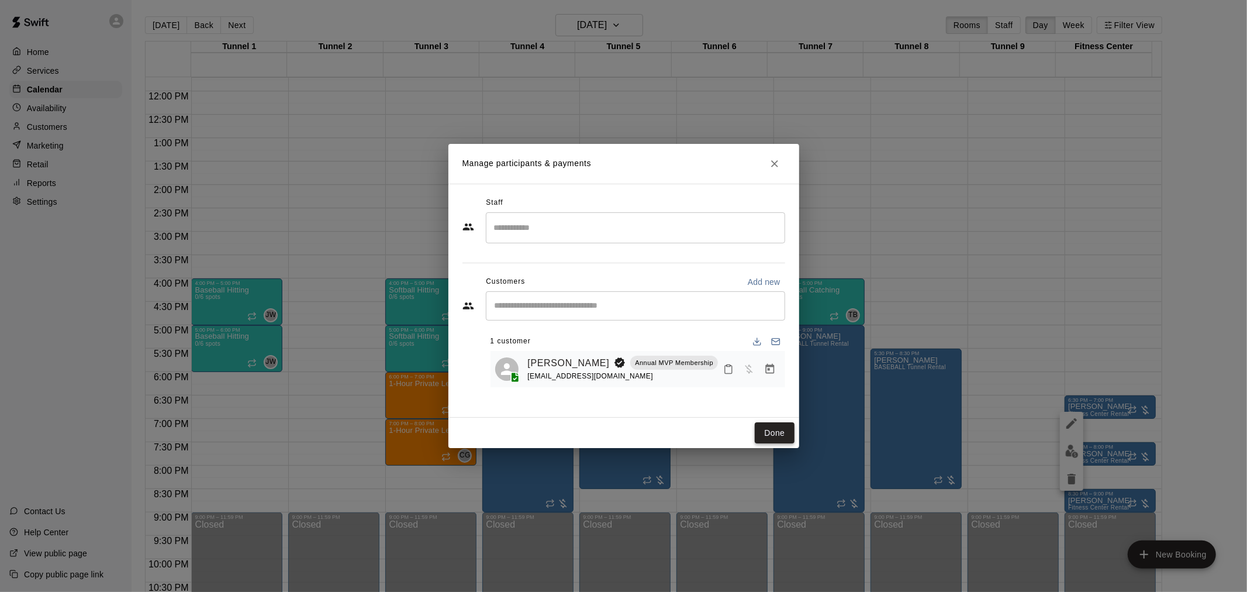
click at [785, 434] on button "Done" at bounding box center [774, 433] width 39 height 22
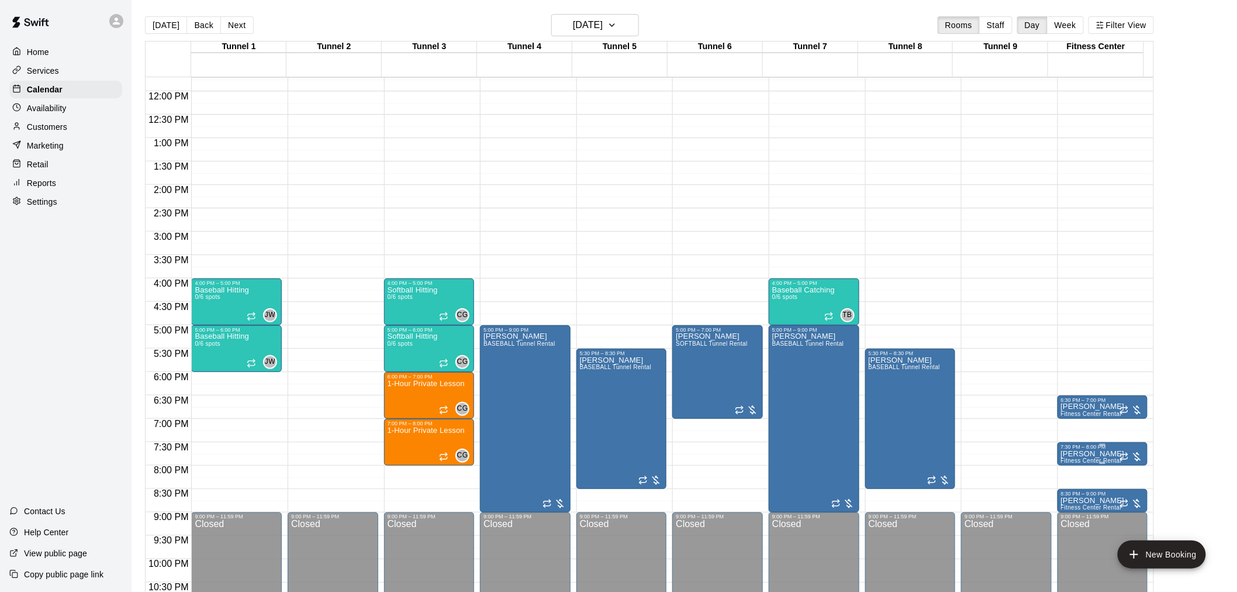
click at [1086, 454] on p "Jerry Sandusky" at bounding box center [1093, 454] width 64 height 0
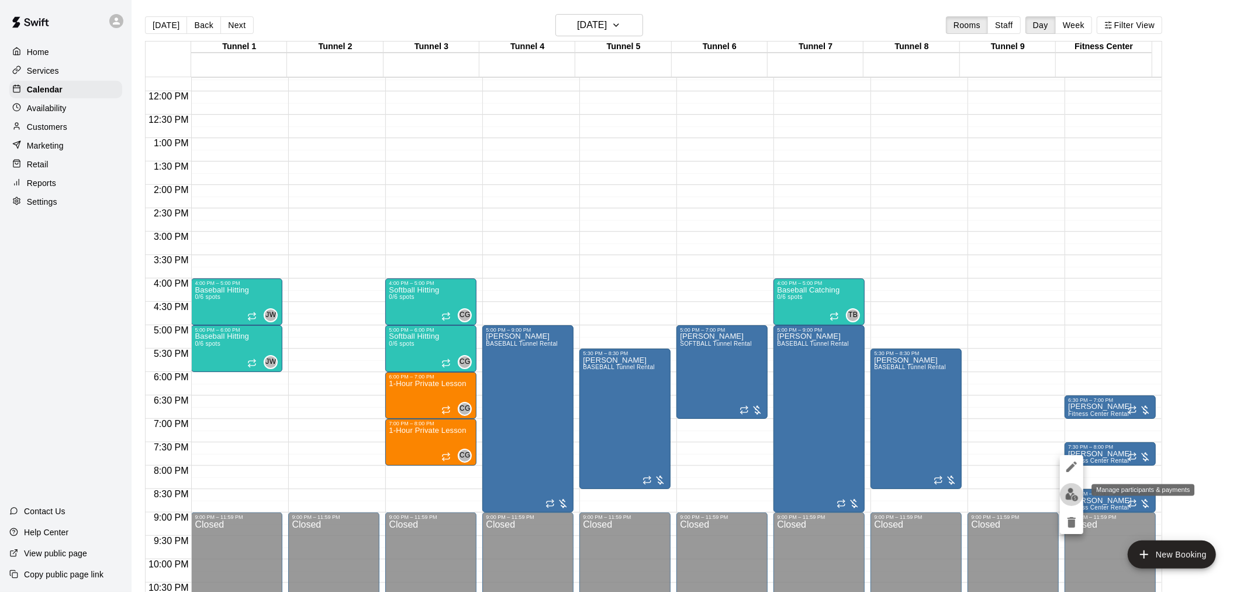
click at [1072, 490] on img "edit" at bounding box center [1071, 494] width 13 height 13
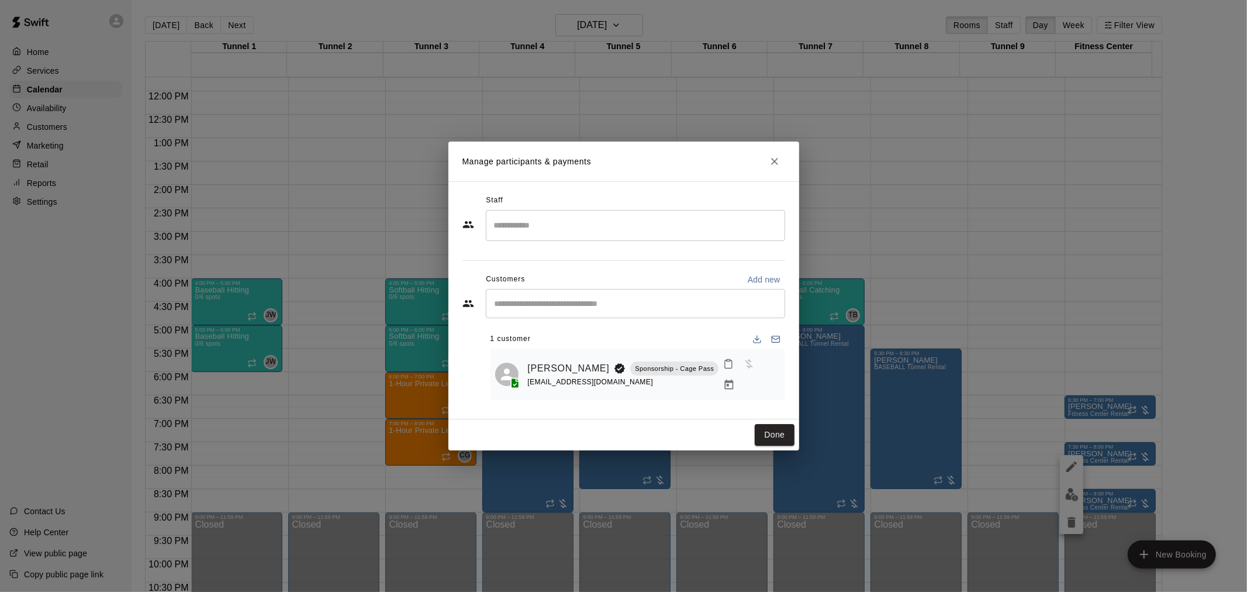
click at [734, 379] on icon "Manage bookings & payment" at bounding box center [729, 384] width 9 height 10
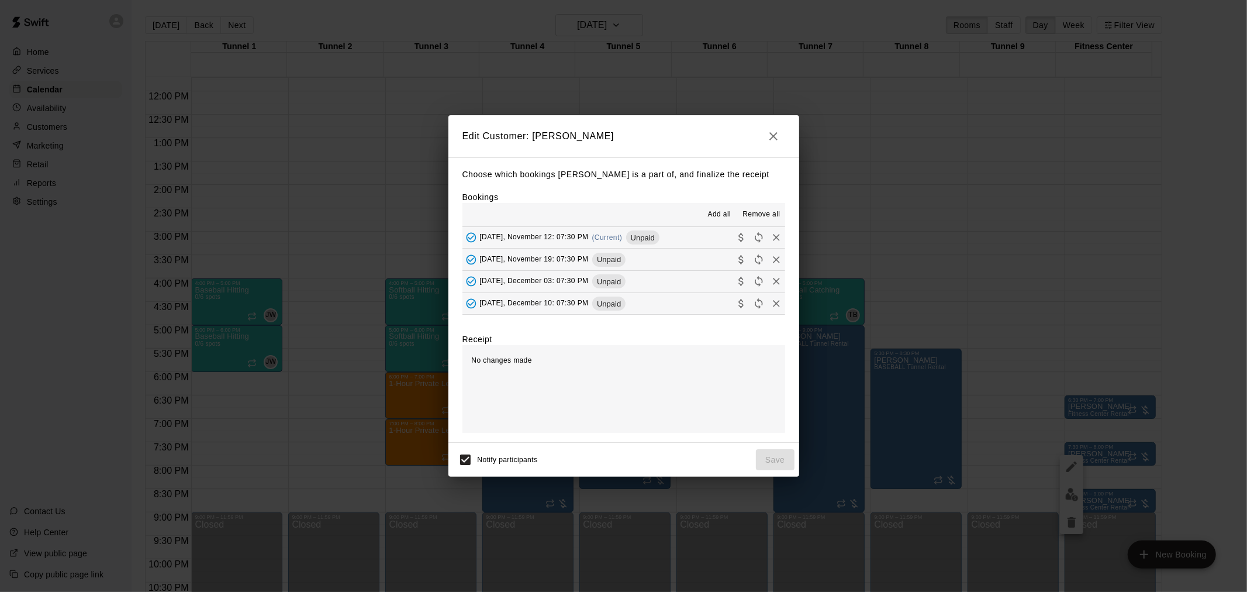
click at [753, 209] on span "Remove all" at bounding box center [760, 215] width 37 height 12
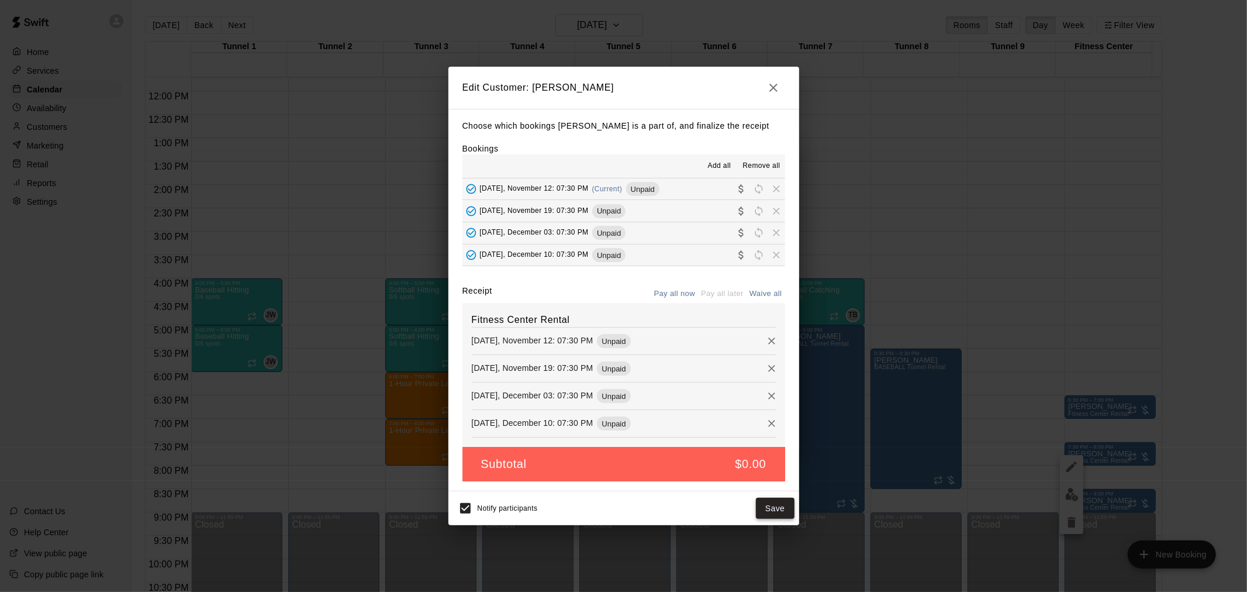
click at [770, 509] on button "Save" at bounding box center [775, 509] width 39 height 22
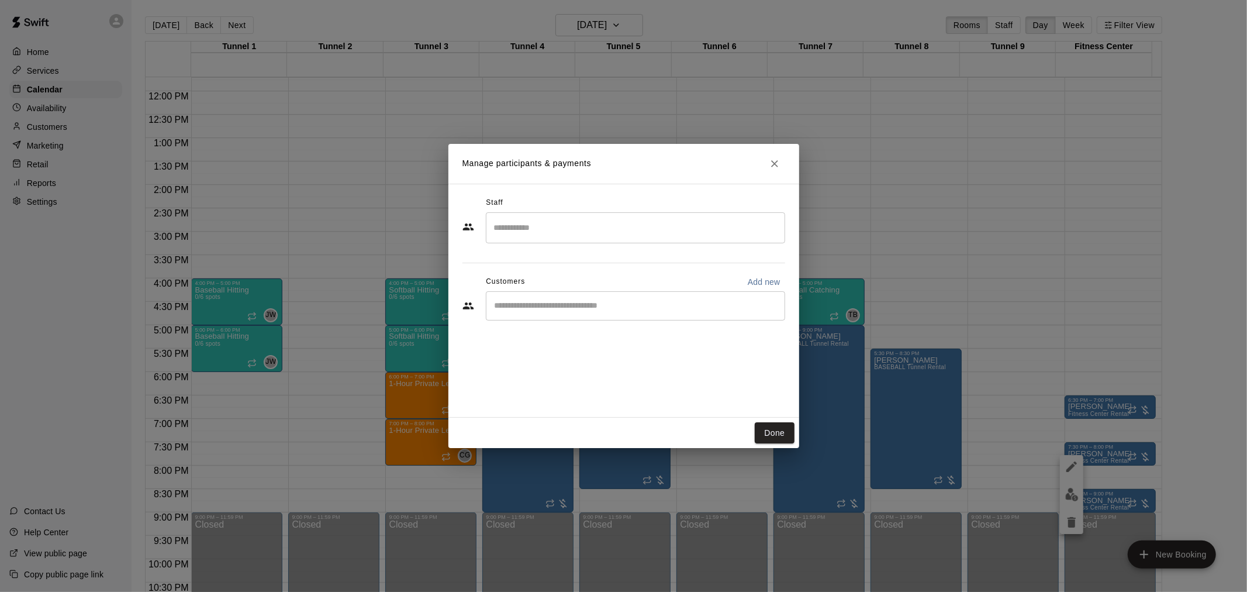
click at [647, 300] on input "Start typing to search customers..." at bounding box center [635, 306] width 289 height 12
type input "**********"
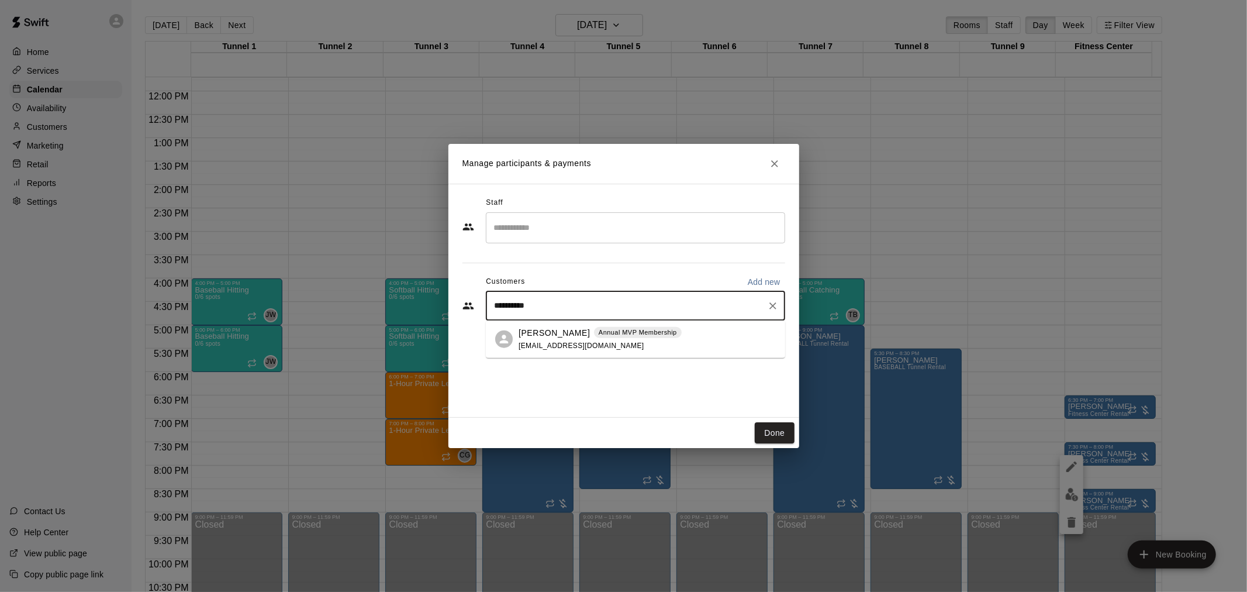
click at [641, 331] on p "Annual MVP Membership" at bounding box center [638, 332] width 78 height 10
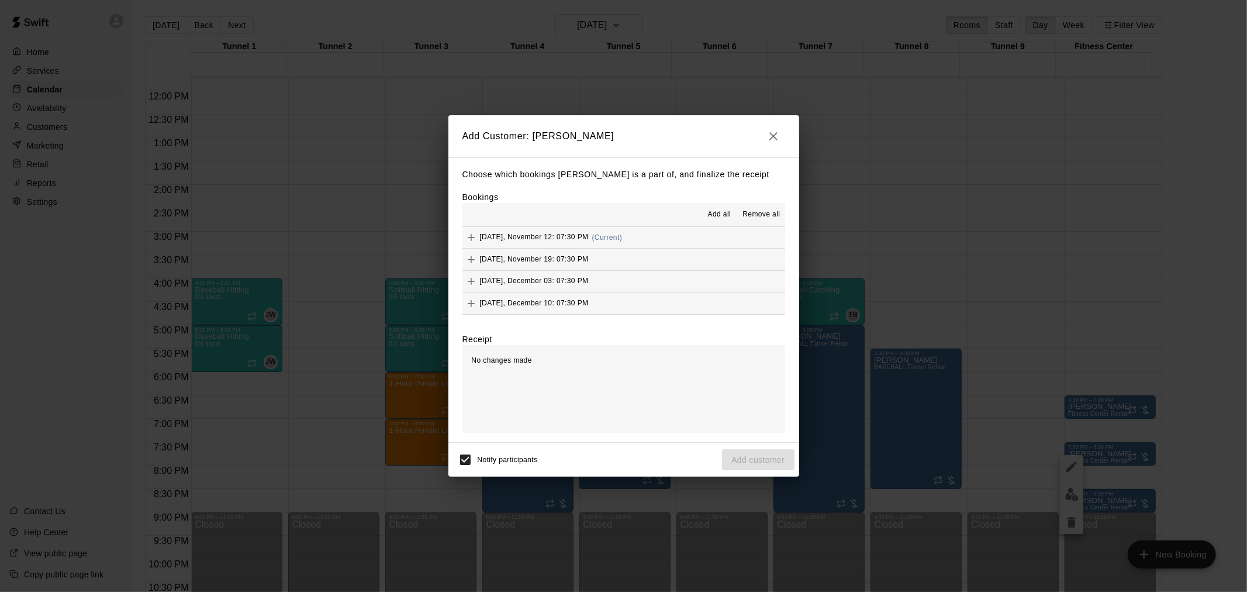
click at [719, 211] on span "Add all" at bounding box center [719, 215] width 23 height 12
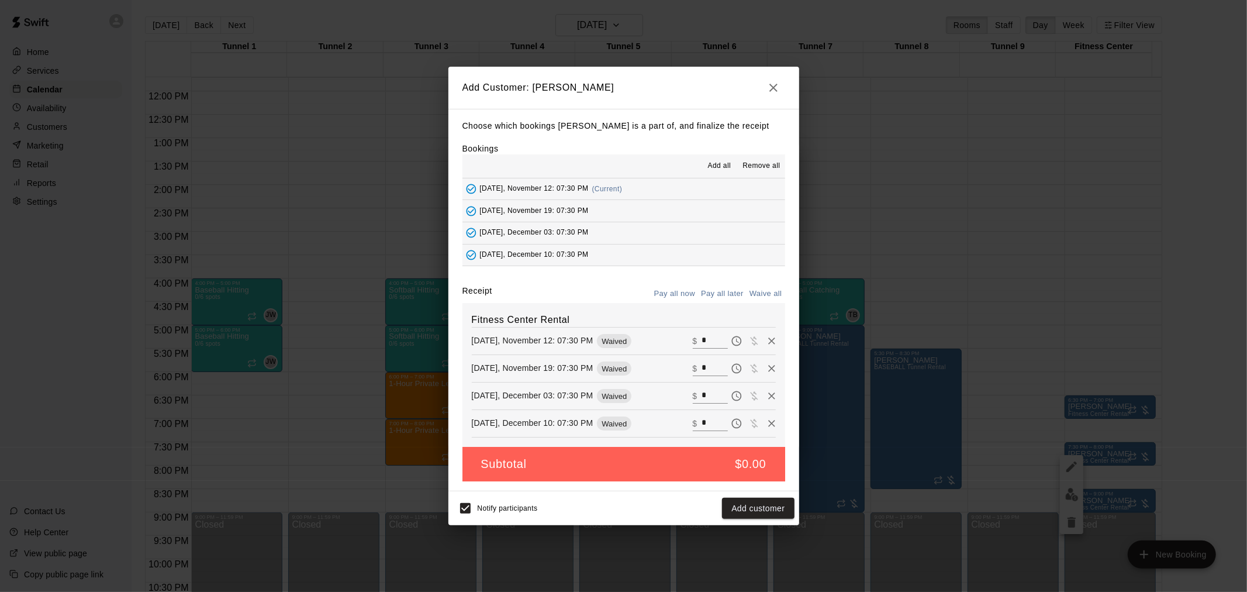
click at [706, 338] on input "*" at bounding box center [715, 340] width 26 height 15
type input "**"
click at [702, 364] on input "*" at bounding box center [715, 368] width 26 height 15
type input "**"
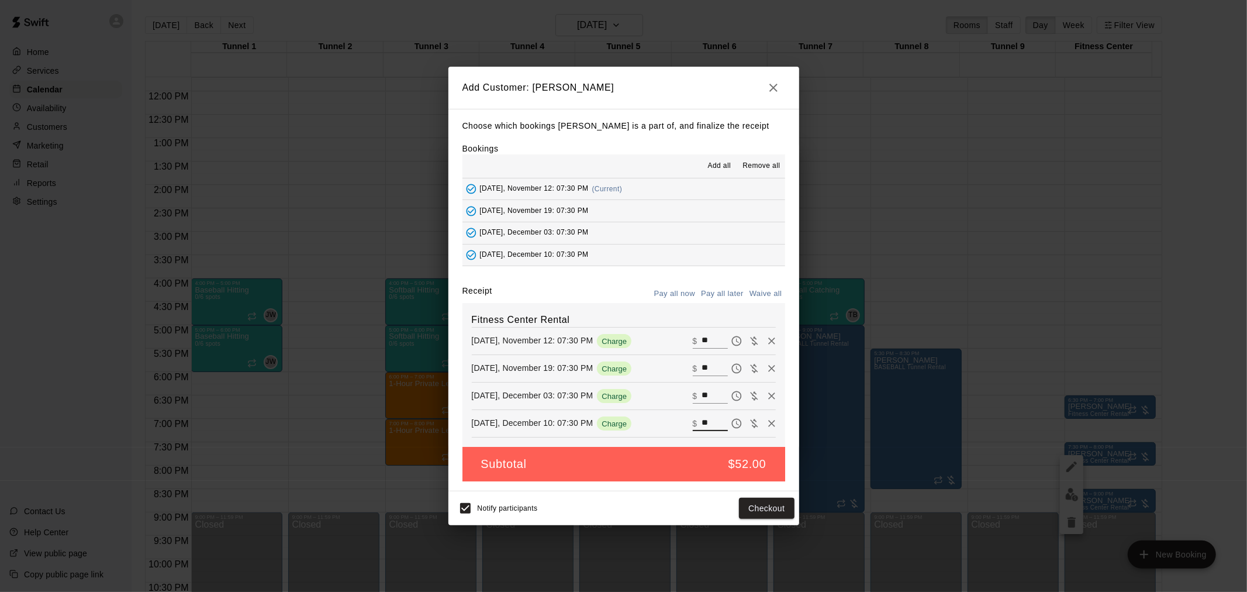
type input "**"
click at [737, 293] on button "Pay all later" at bounding box center [722, 294] width 49 height 18
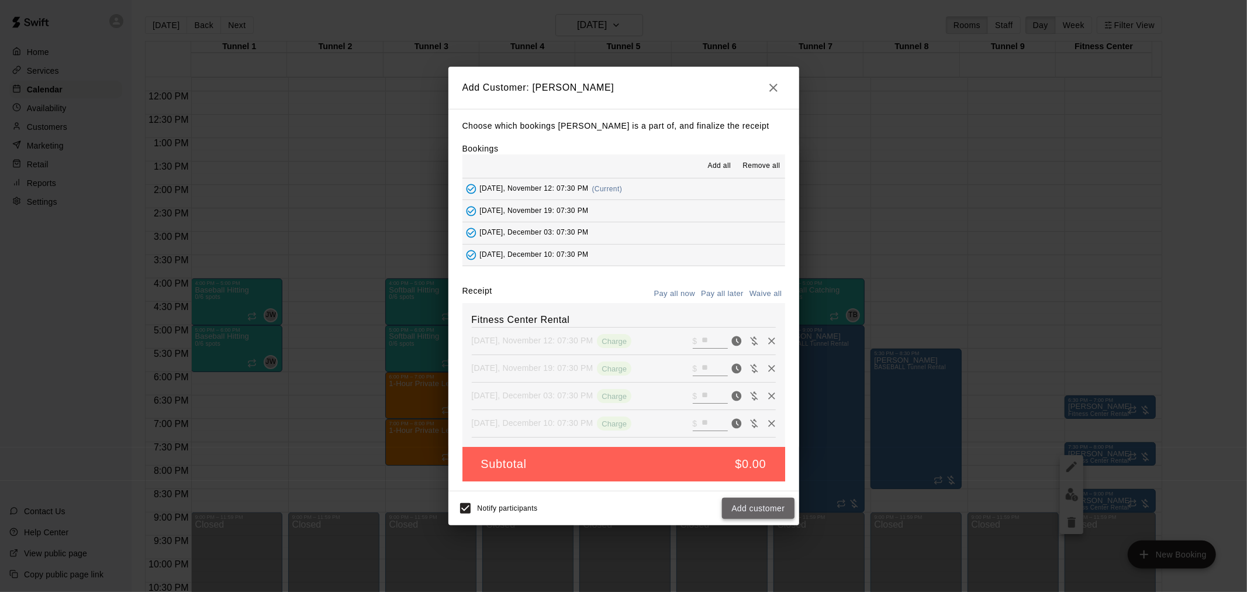
click at [758, 507] on button "Add customer" at bounding box center [758, 509] width 72 height 22
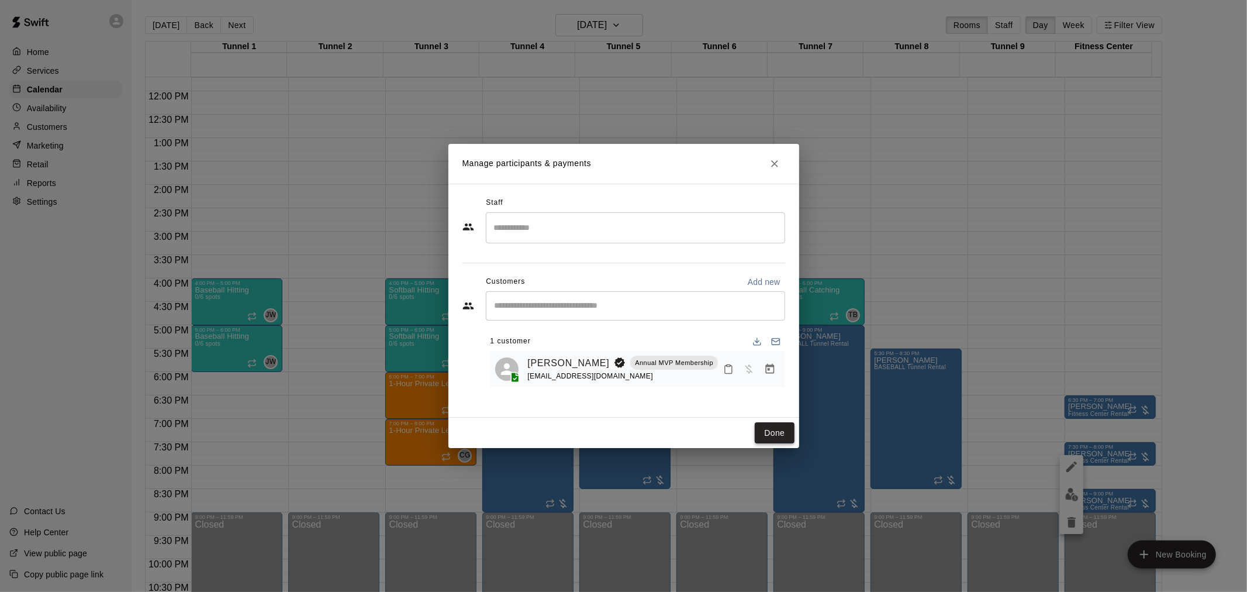
click at [773, 433] on button "Done" at bounding box center [774, 433] width 39 height 22
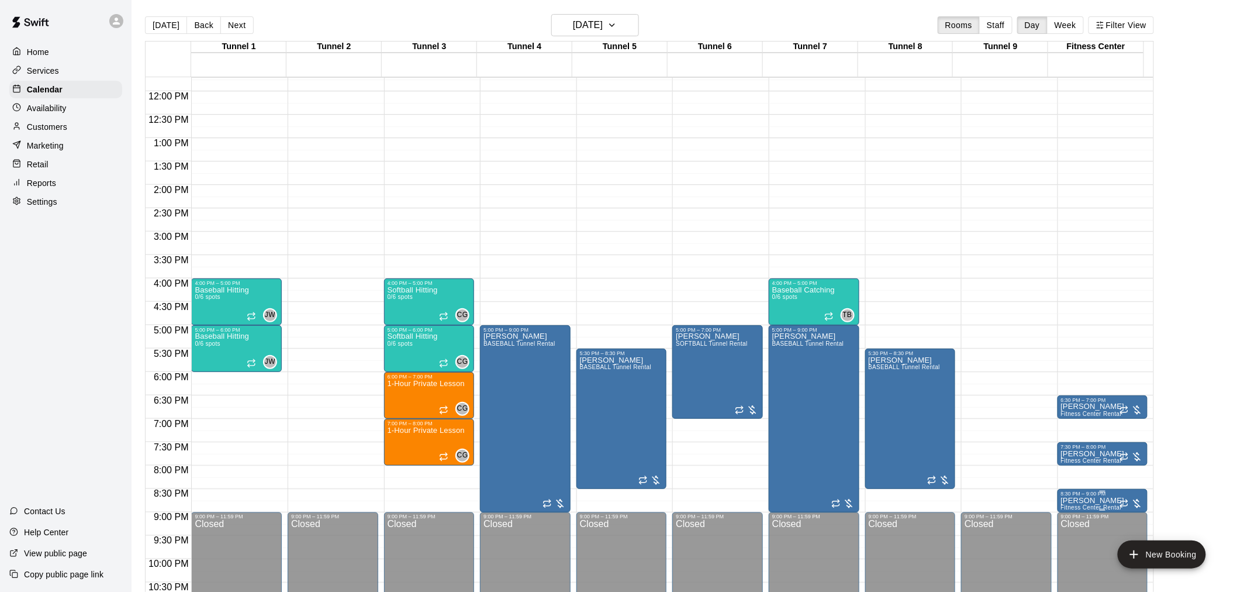
click at [1085, 505] on span "Fitness Center Rental" at bounding box center [1091, 507] width 61 height 6
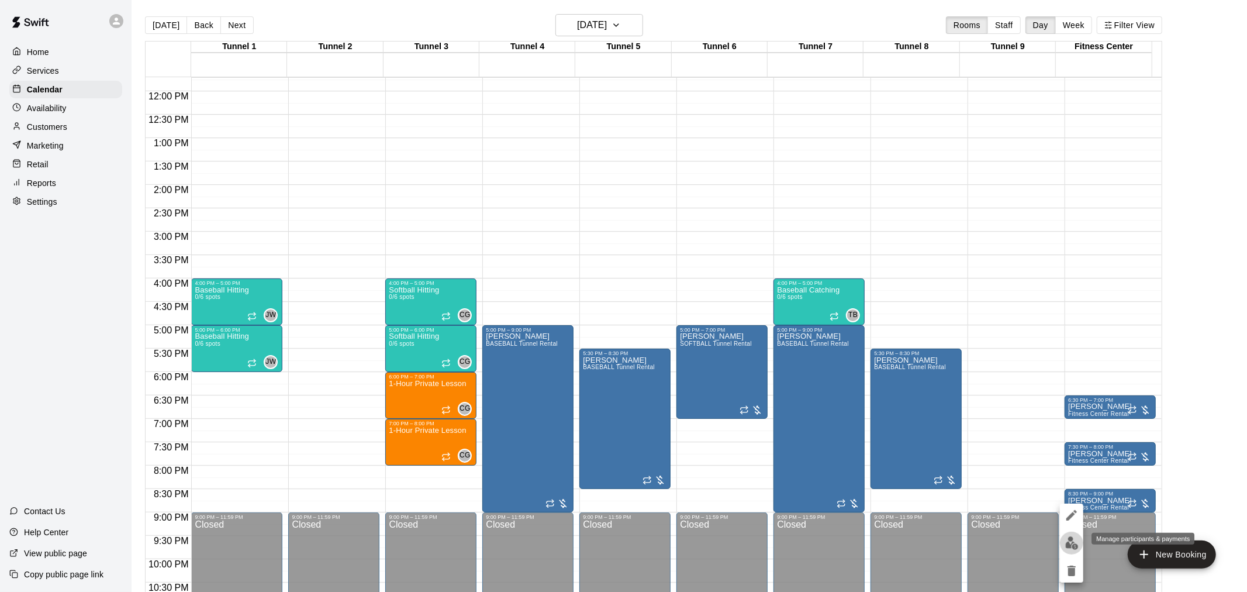
click at [1065, 540] on img "edit" at bounding box center [1071, 542] width 13 height 13
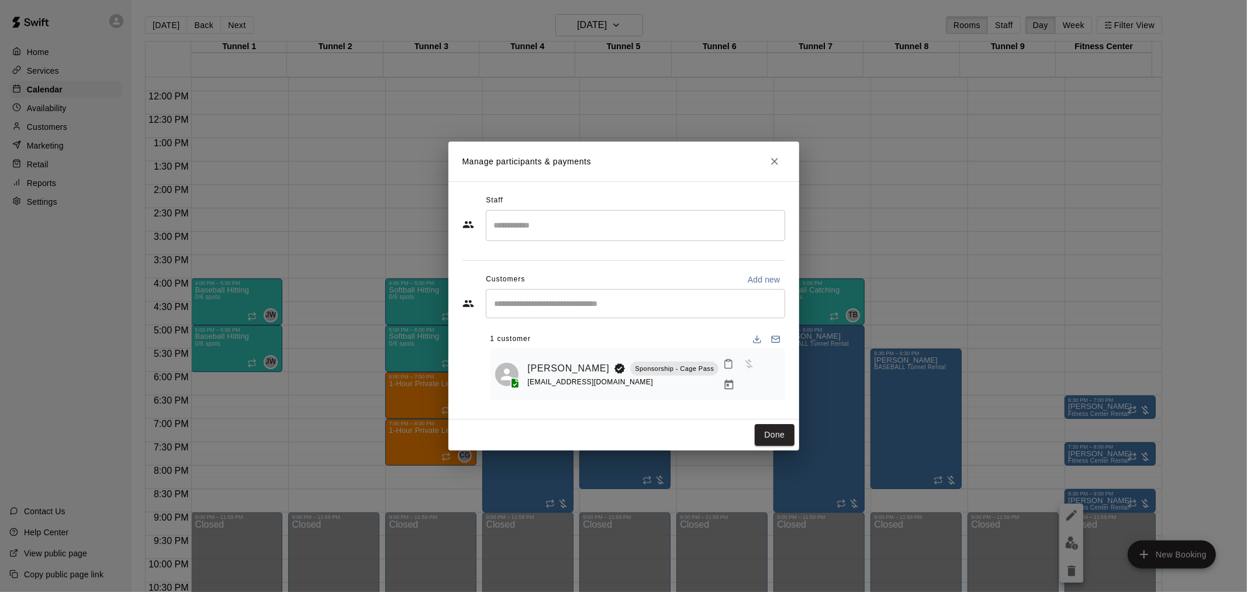
click at [735, 379] on icon "Manage bookings & payment" at bounding box center [729, 385] width 12 height 12
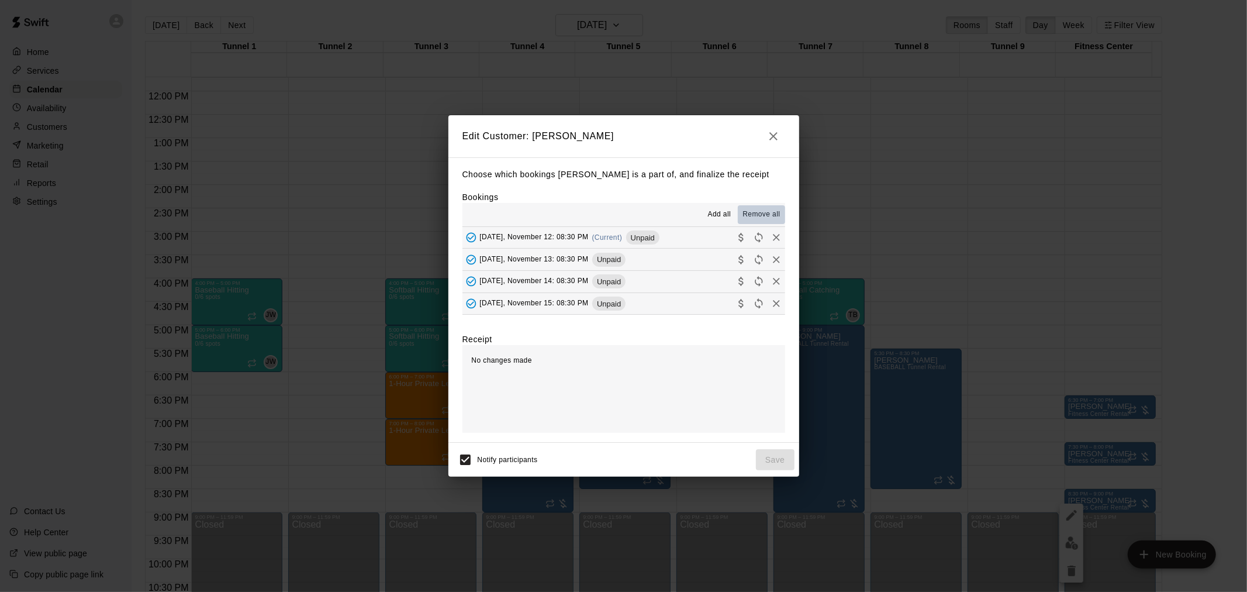
click at [756, 215] on span "Remove all" at bounding box center [760, 215] width 37 height 12
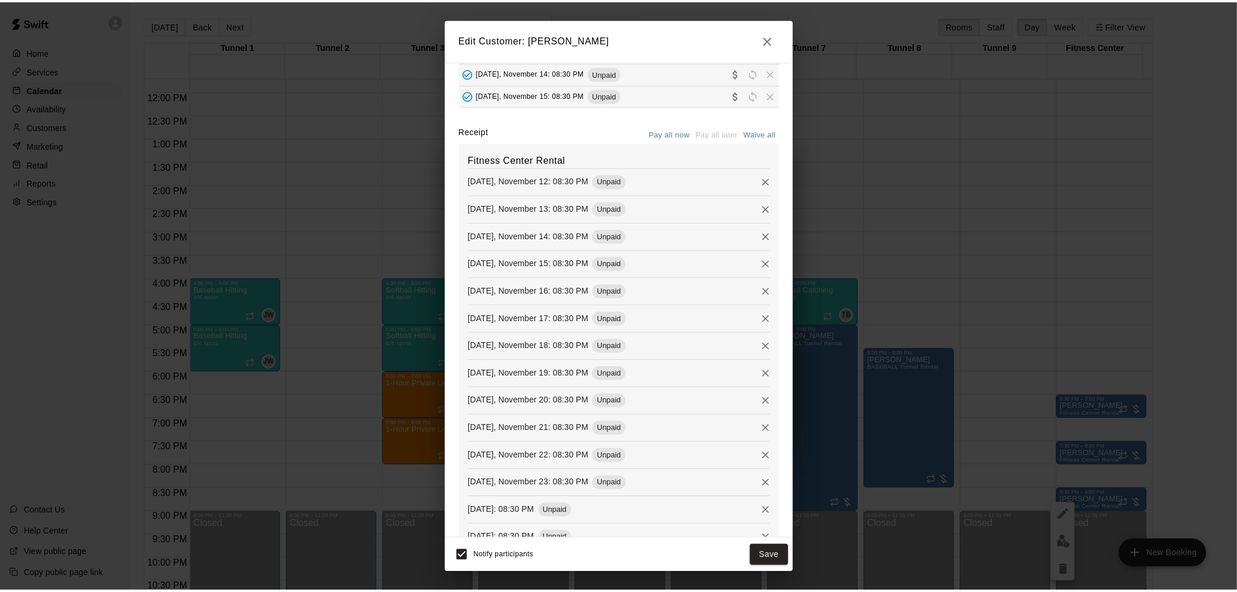
scroll to position [0, 0]
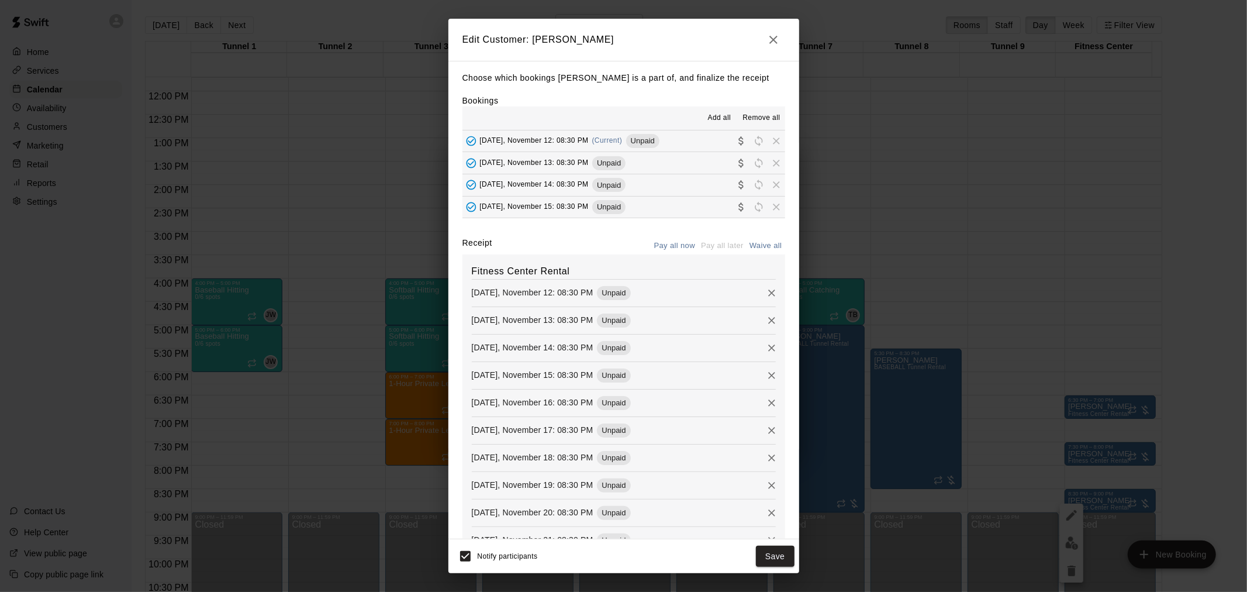
click at [784, 43] on button "button" at bounding box center [773, 39] width 23 height 23
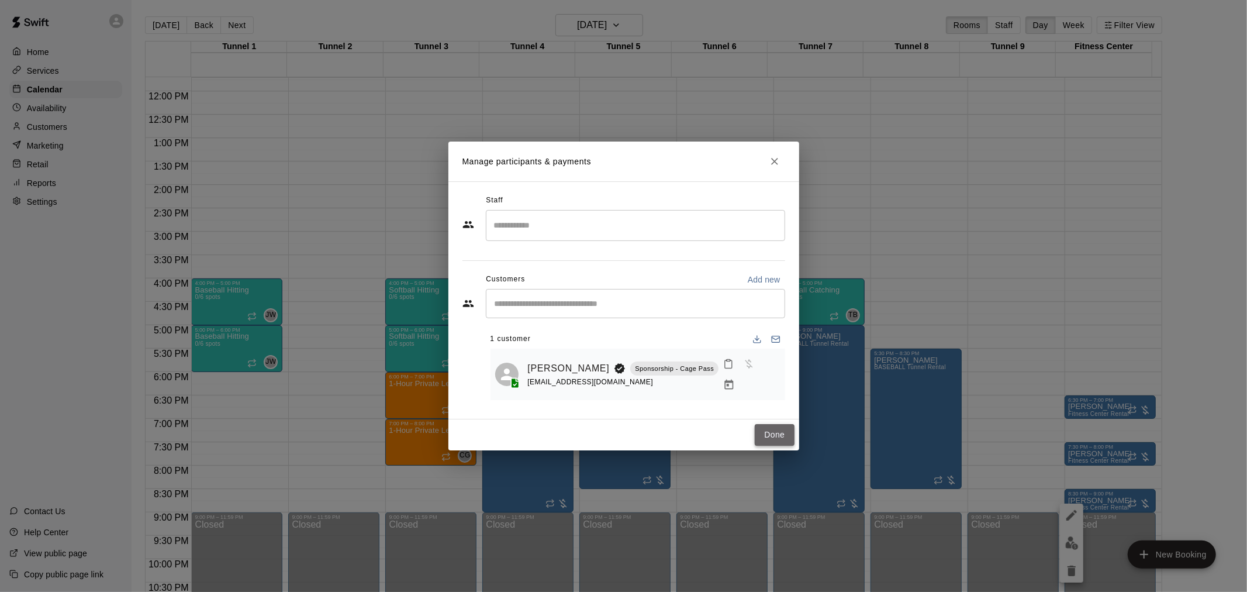
click at [782, 431] on button "Done" at bounding box center [774, 435] width 39 height 22
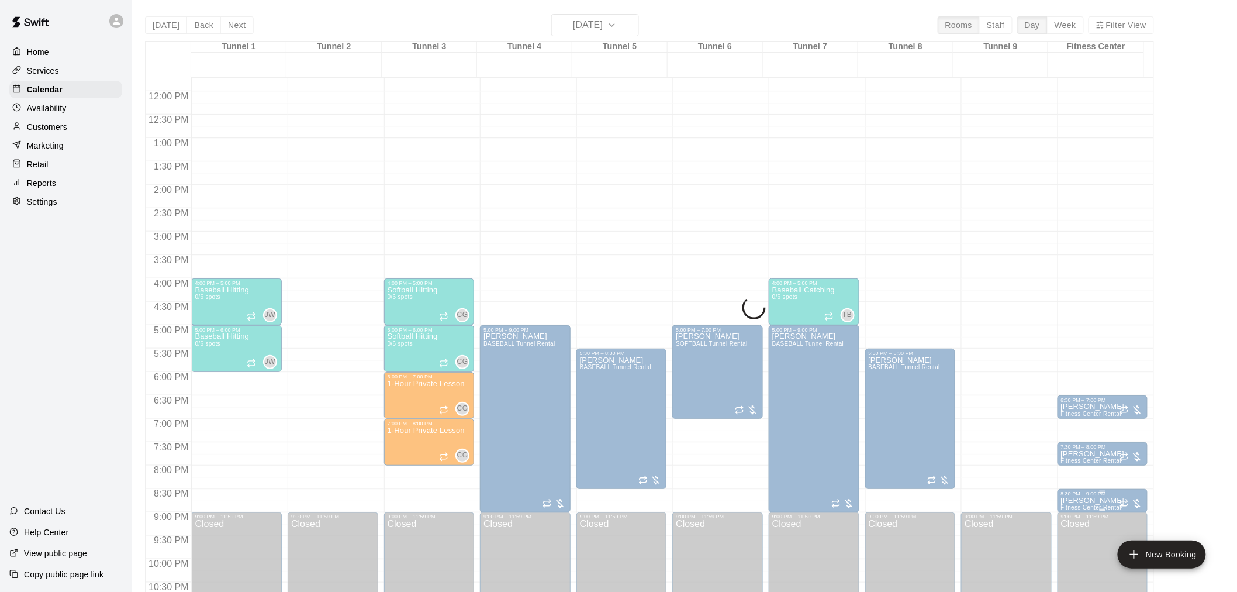
click at [1085, 500] on p "Jerry Sandusky" at bounding box center [1093, 500] width 64 height 0
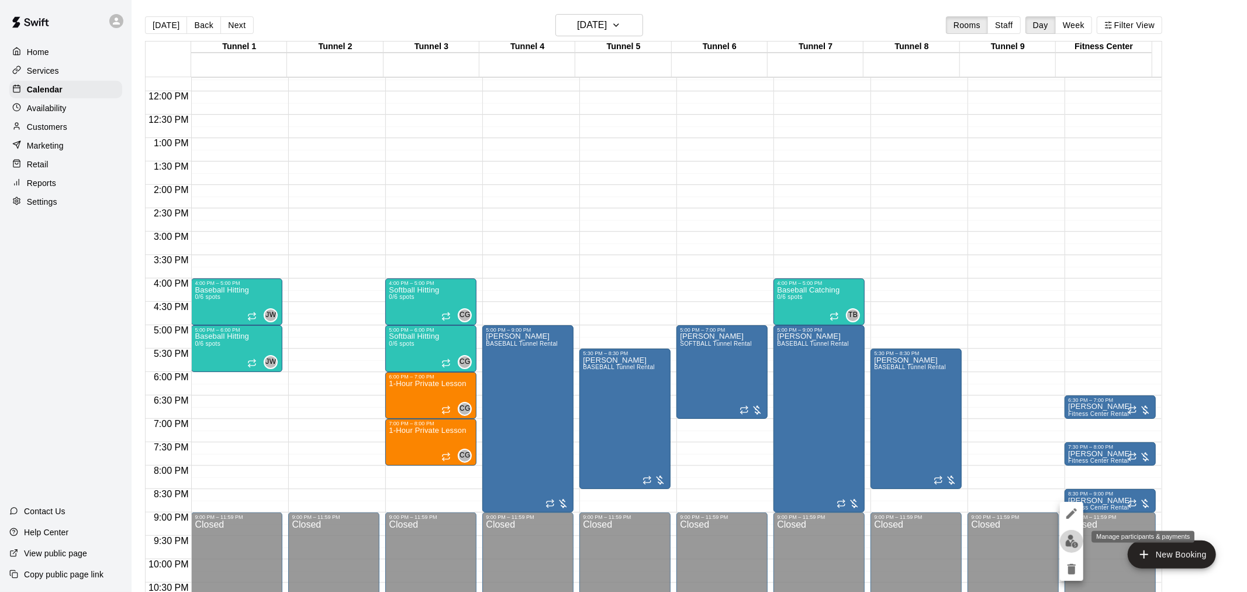
click at [1075, 544] on img "edit" at bounding box center [1071, 540] width 13 height 13
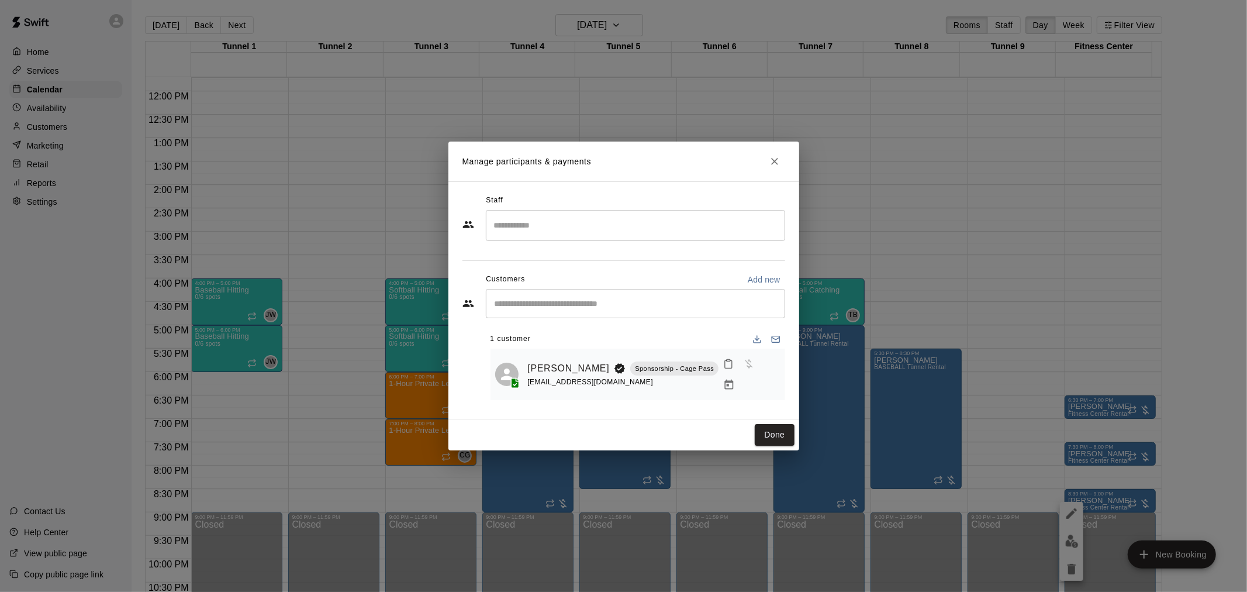
click at [735, 379] on icon "Manage bookings & payment" at bounding box center [729, 385] width 12 height 12
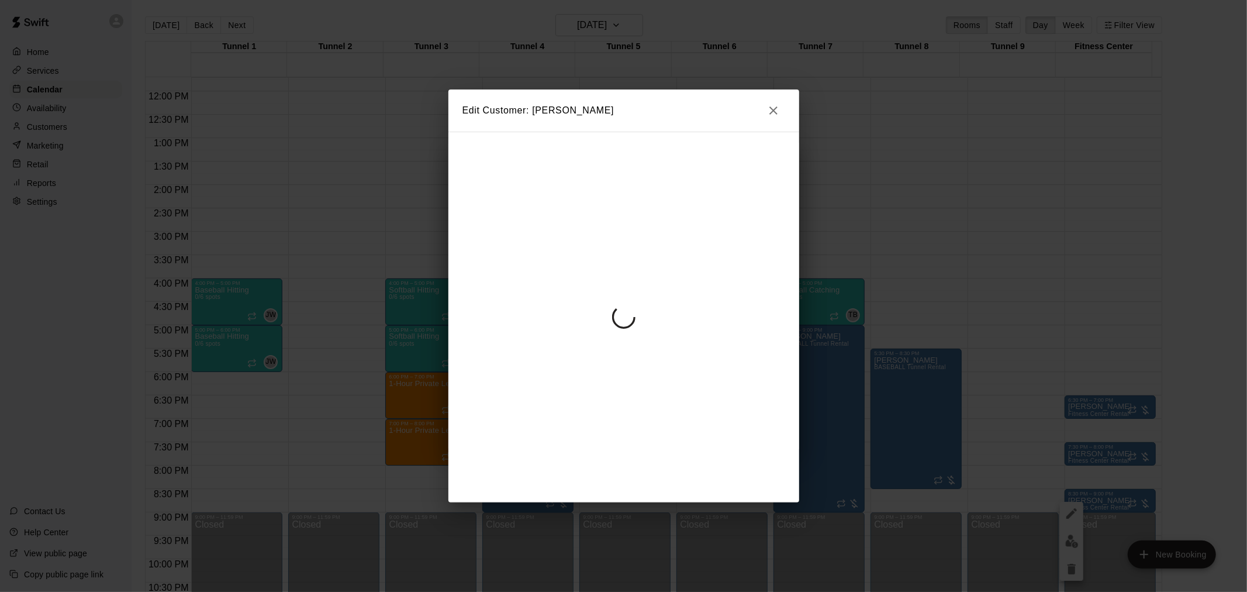
click at [775, 115] on icon "button" at bounding box center [773, 110] width 14 height 14
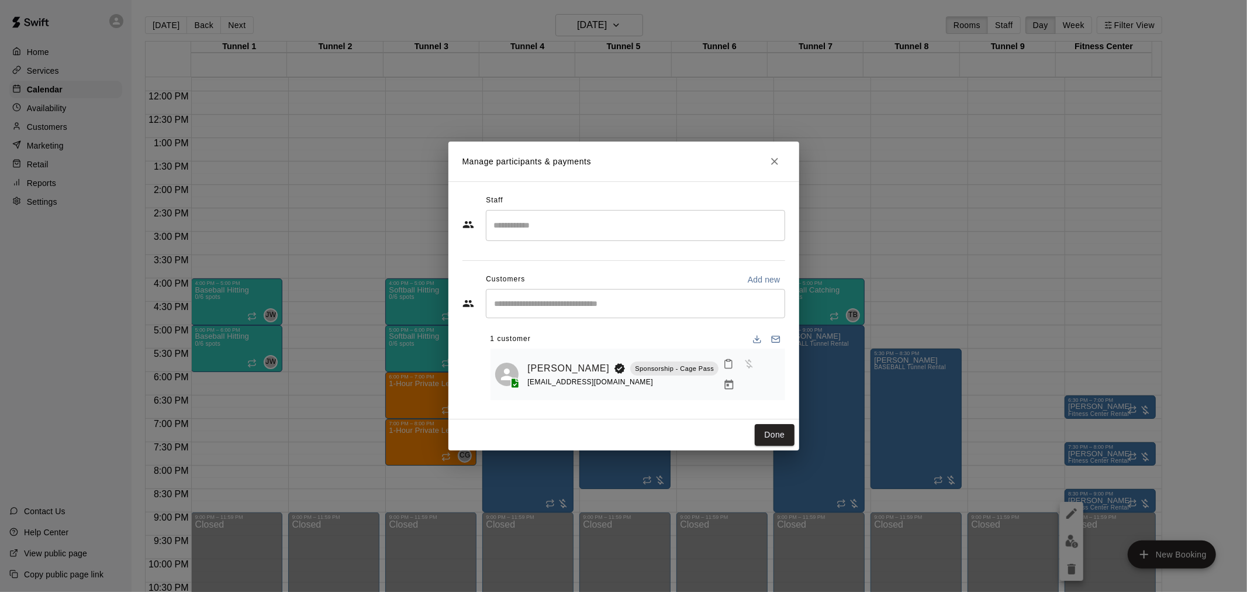
click at [776, 161] on icon "Close" at bounding box center [774, 161] width 7 height 7
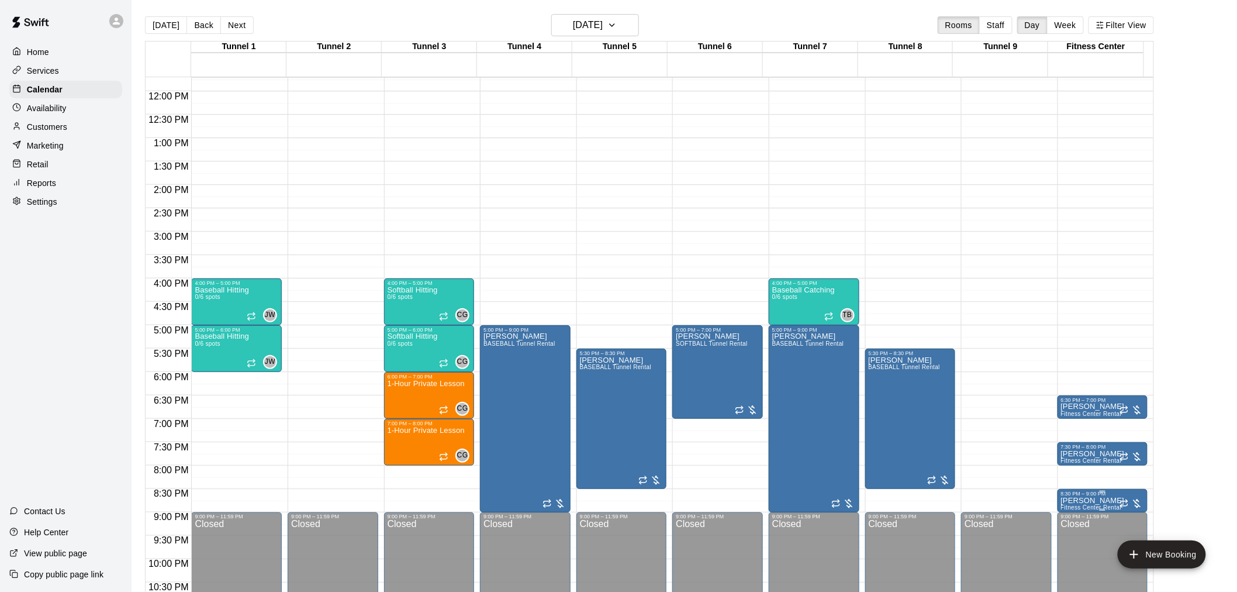
click at [1100, 510] on div at bounding box center [1103, 510] width 6 height 2
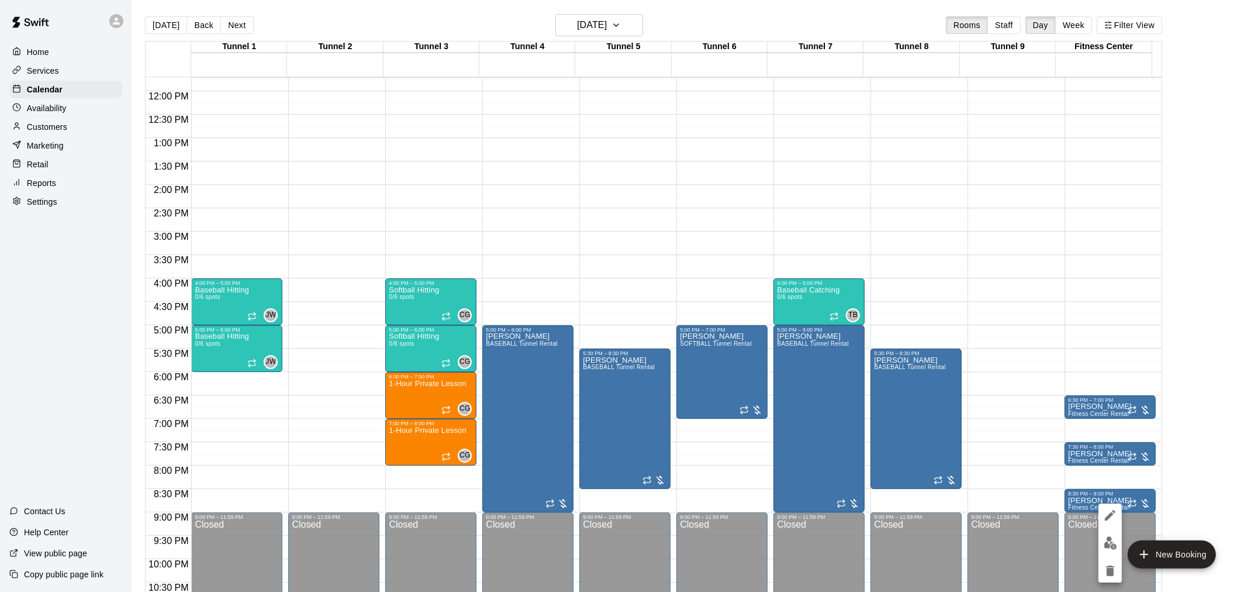
click at [1191, 521] on div at bounding box center [623, 296] width 1247 height 592
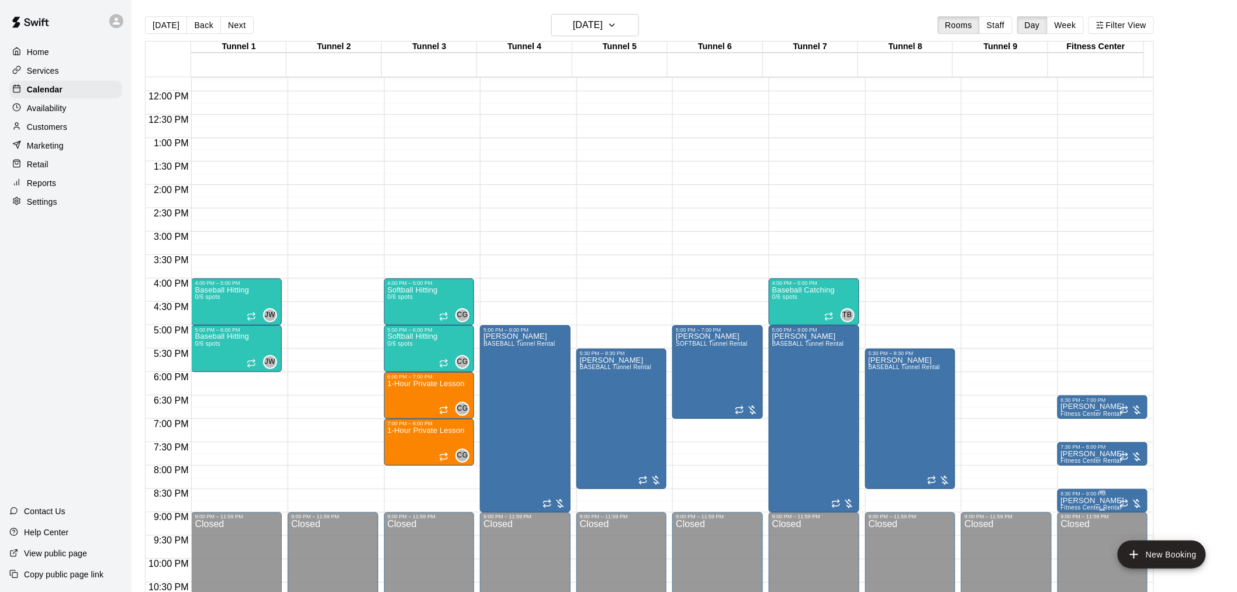
click at [1090, 500] on p "Jerry Sandusky" at bounding box center [1093, 500] width 64 height 0
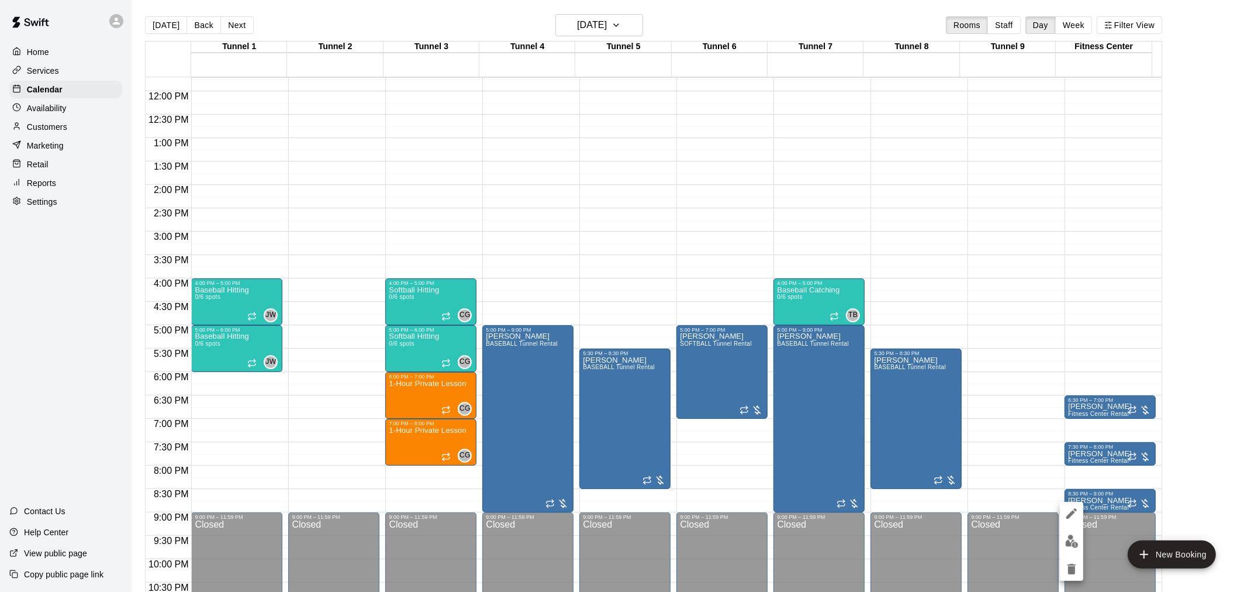
click at [1071, 539] on img "edit" at bounding box center [1071, 540] width 13 height 13
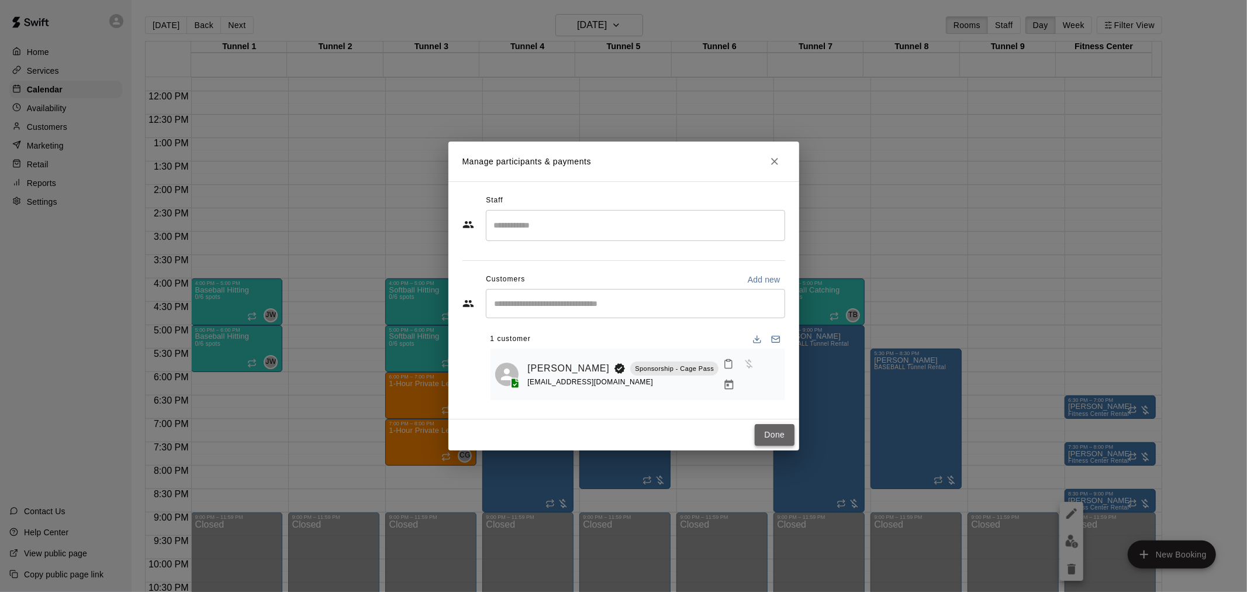
click at [773, 433] on button "Done" at bounding box center [774, 435] width 39 height 22
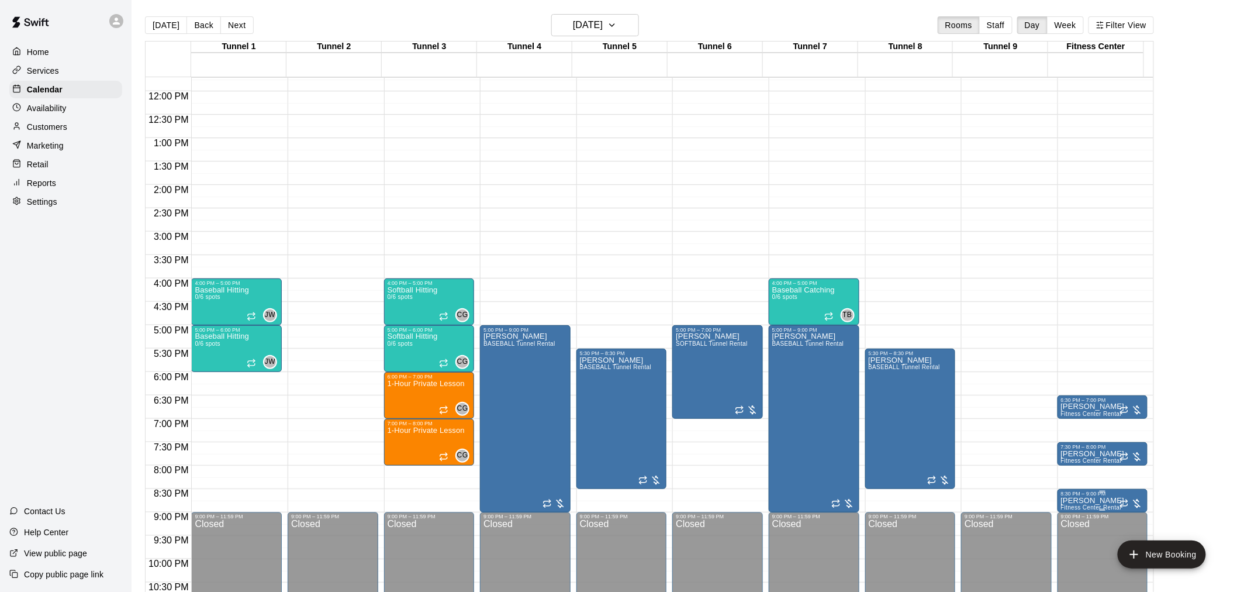
click at [1077, 500] on p "Jerry Sandusky" at bounding box center [1093, 500] width 64 height 0
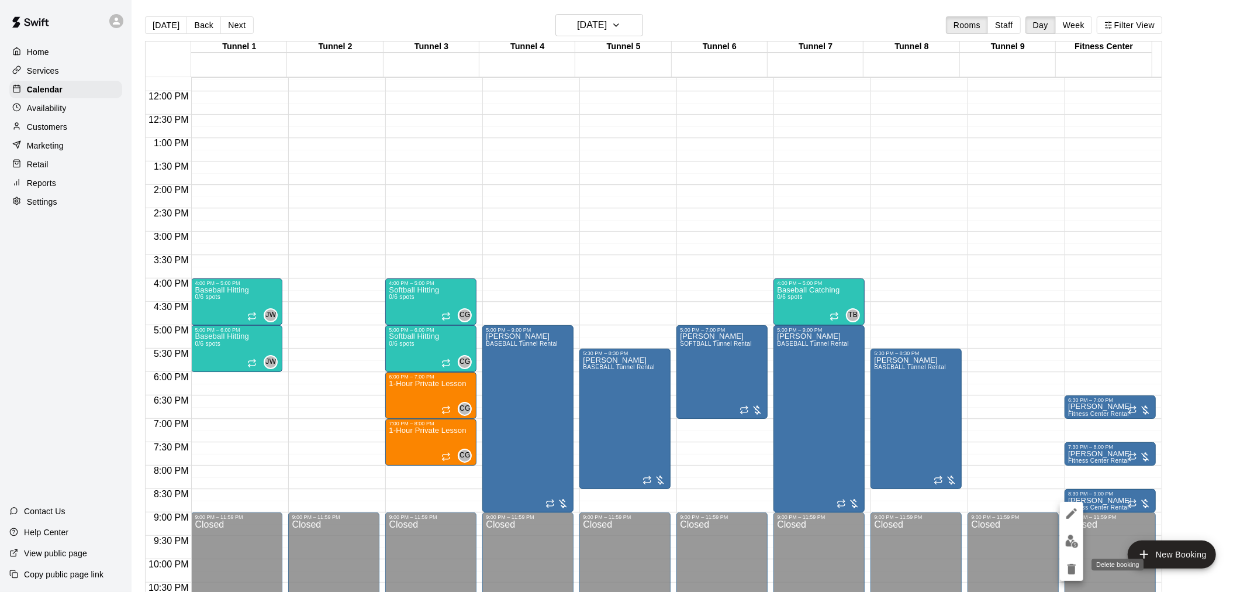
click at [1073, 568] on icon "delete" at bounding box center [1072, 569] width 8 height 11
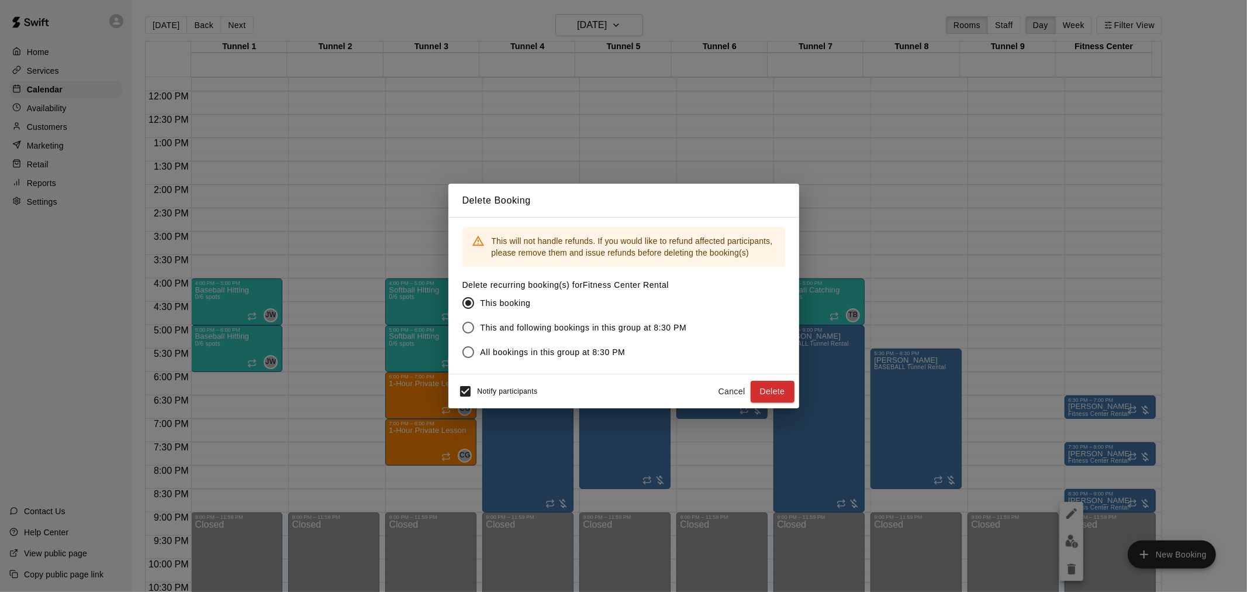
click at [558, 327] on span "This and following bookings in this group at 8:30 PM" at bounding box center [584, 328] width 206 height 12
click at [778, 392] on button "Delete" at bounding box center [773, 392] width 44 height 22
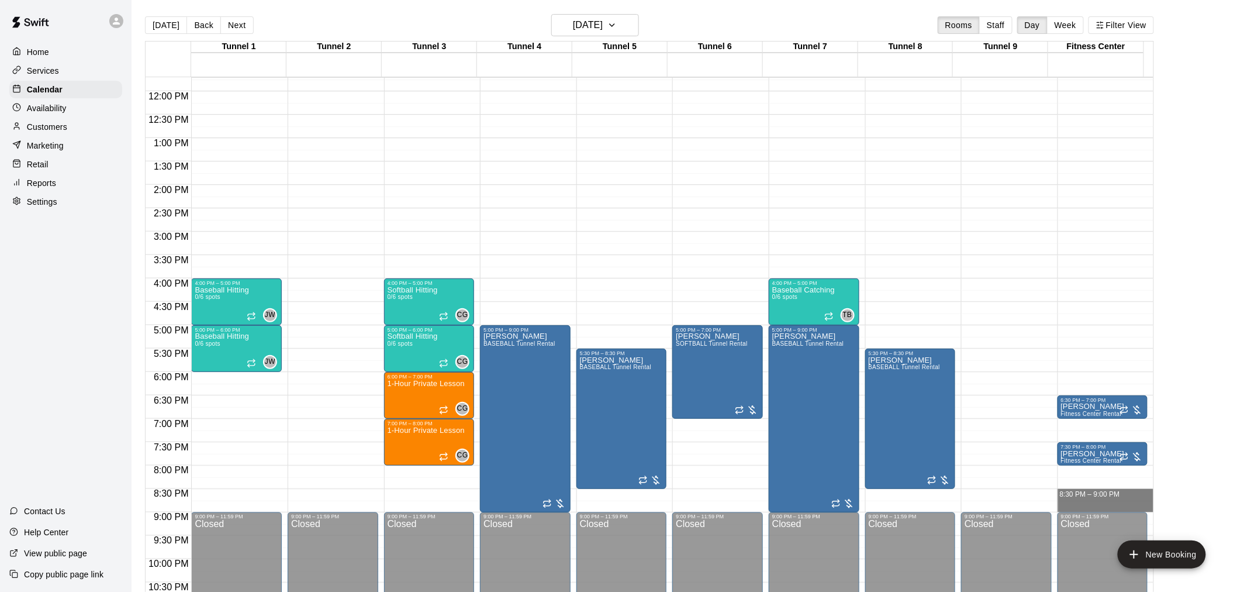
drag, startPoint x: 1066, startPoint y: 493, endPoint x: 1067, endPoint y: 501, distance: 7.6
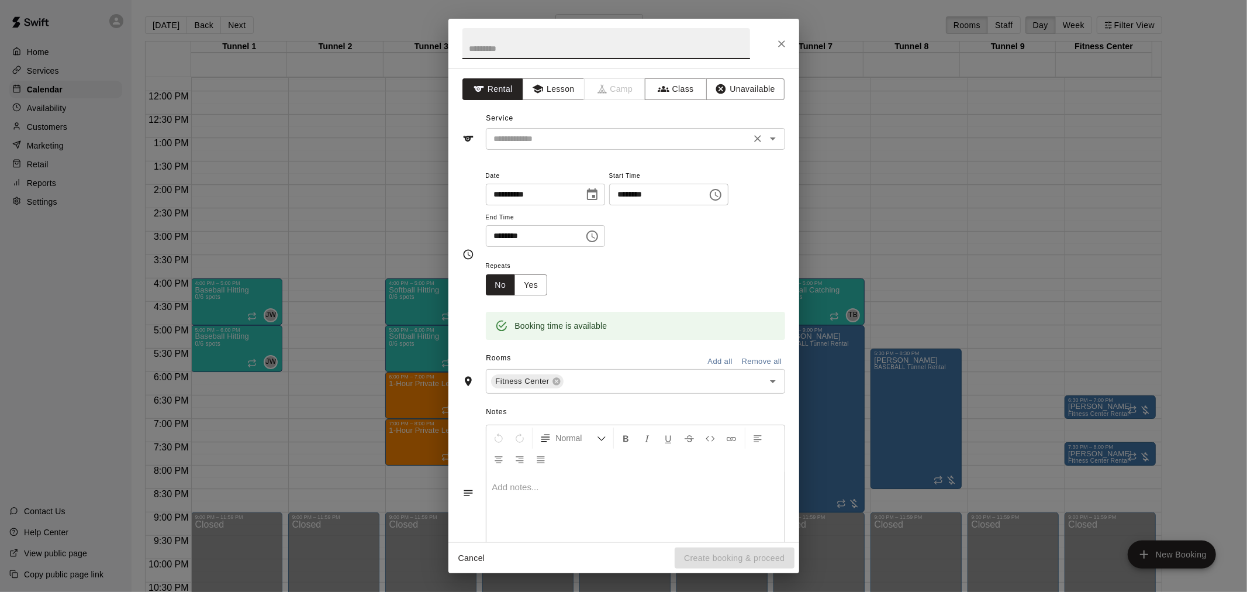
click at [554, 142] on input "text" at bounding box center [618, 139] width 258 height 15
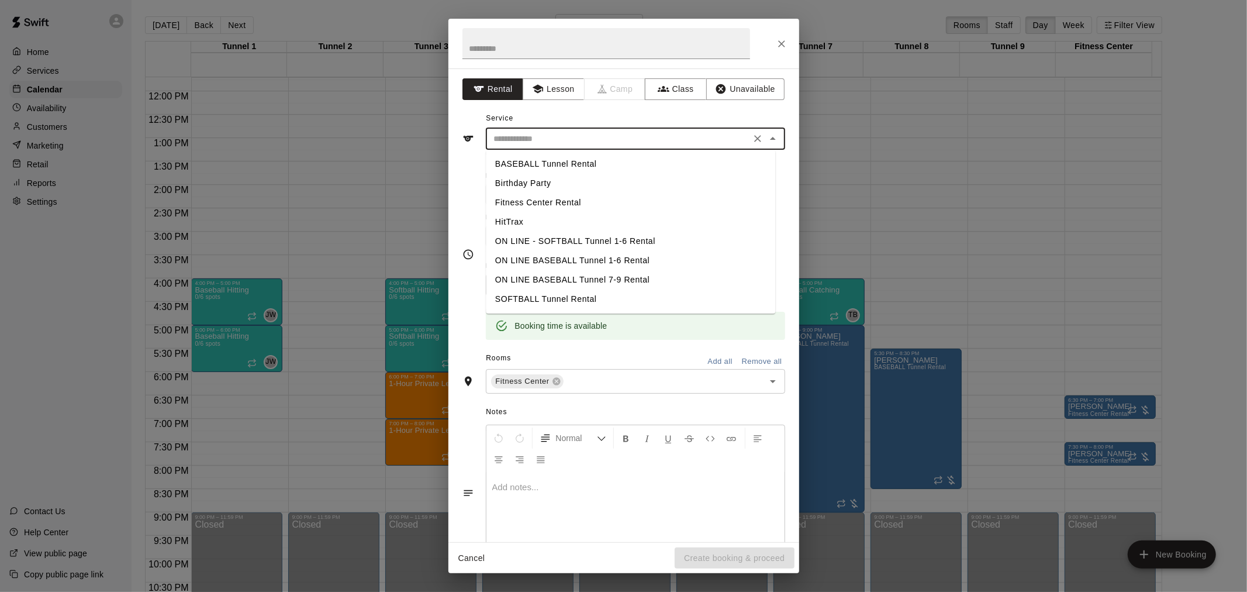
click at [543, 201] on li "Fitness Center Rental" at bounding box center [630, 202] width 289 height 19
type input "**********"
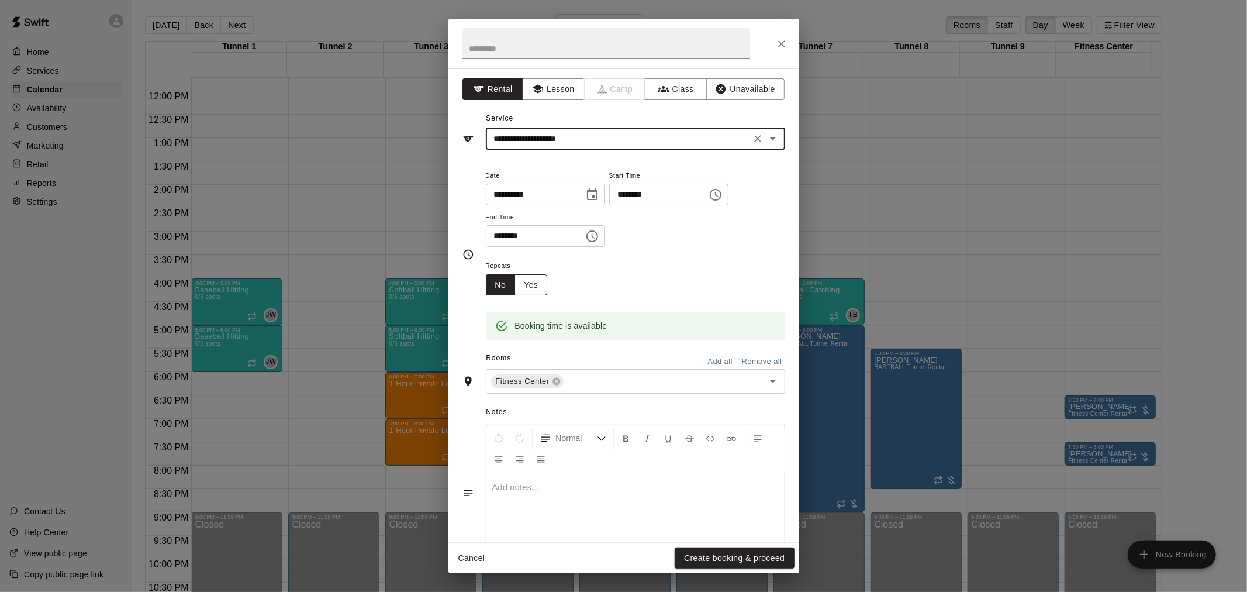
click at [545, 288] on button "Yes" at bounding box center [530, 285] width 33 height 22
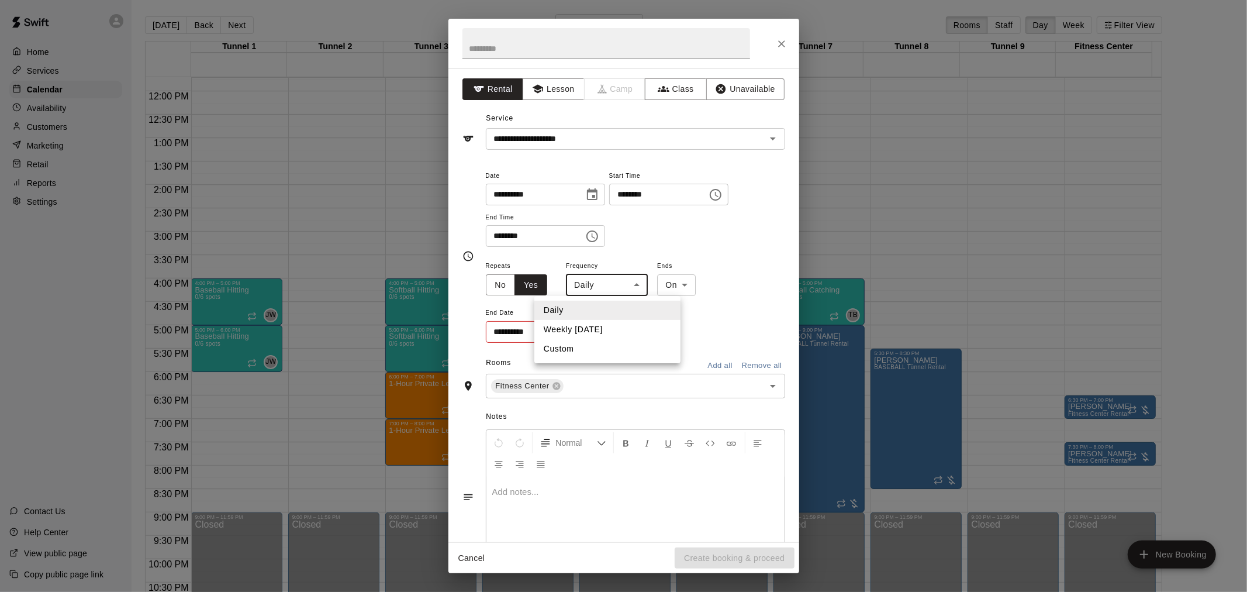
click at [588, 295] on body "Home Services Calendar Availability Customers Marketing Retail Reports Settings…" at bounding box center [623, 305] width 1247 height 610
click at [607, 332] on li "Weekly on Wednesday" at bounding box center [607, 329] width 146 height 19
type input "******"
click at [597, 335] on button "Choose date" at bounding box center [589, 331] width 23 height 23
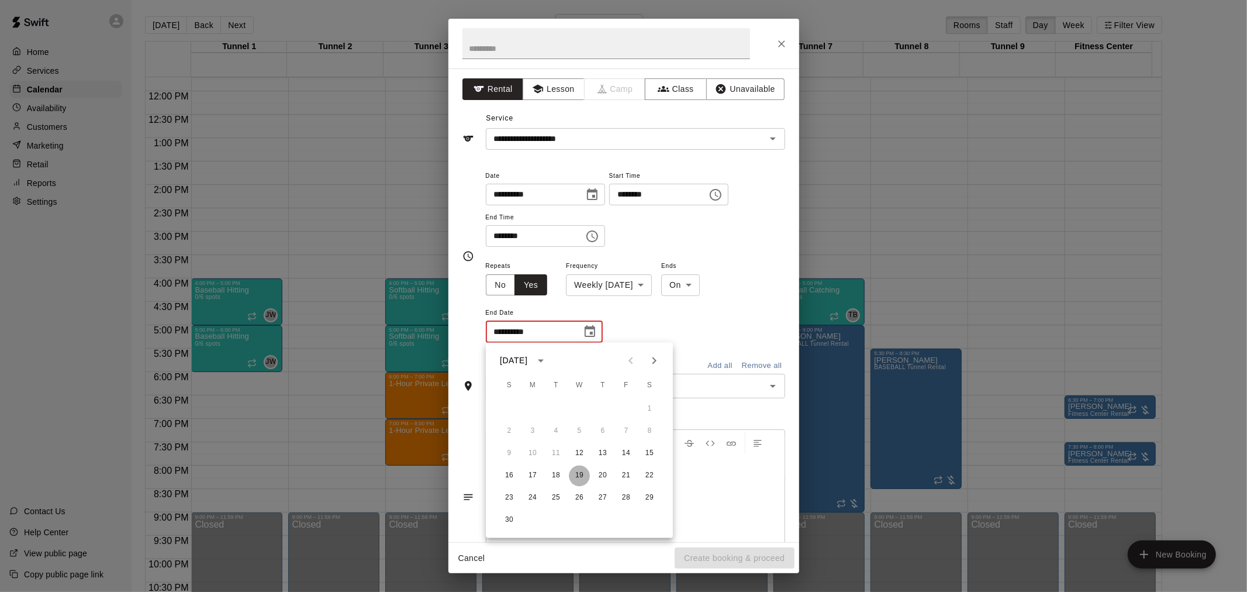
click at [578, 476] on button "19" at bounding box center [579, 475] width 21 height 21
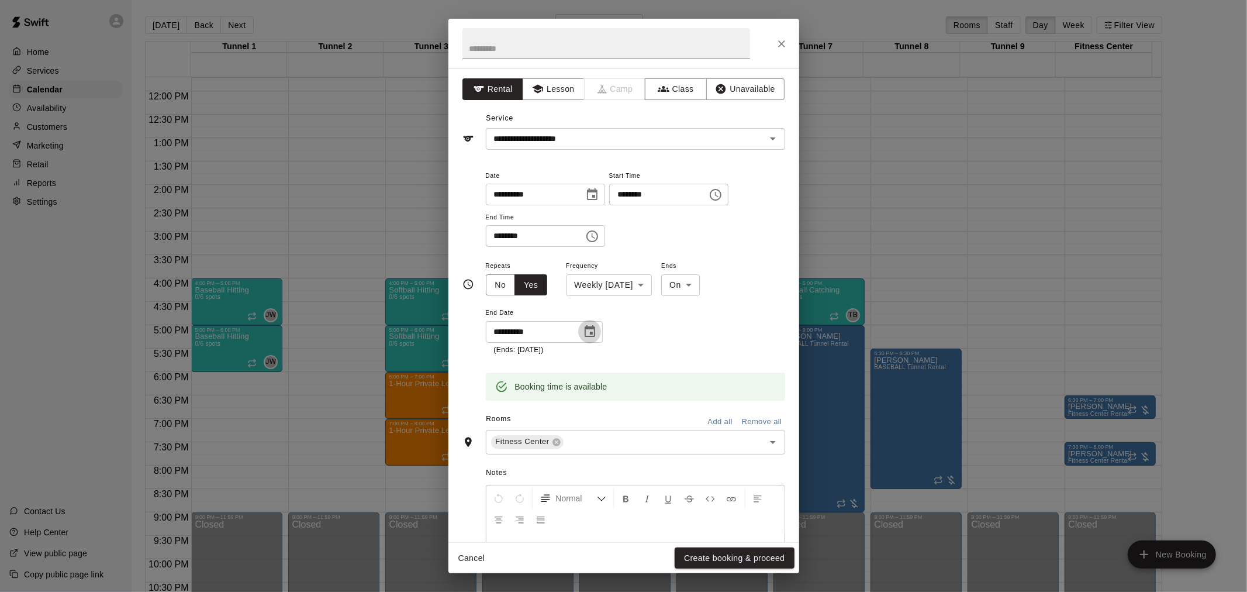
click at [595, 337] on icon "Choose date, selected date is Nov 19, 2025" at bounding box center [590, 331] width 14 height 14
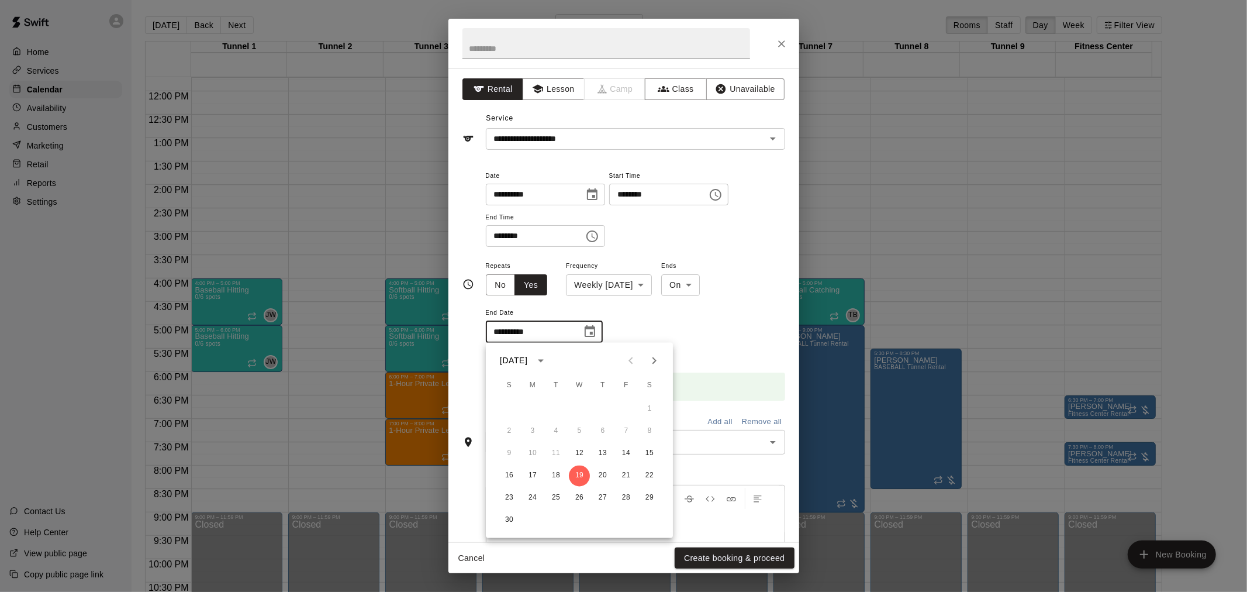
click at [663, 363] on button "Next month" at bounding box center [654, 360] width 23 height 23
click at [575, 430] on button "10" at bounding box center [579, 431] width 21 height 21
type input "**********"
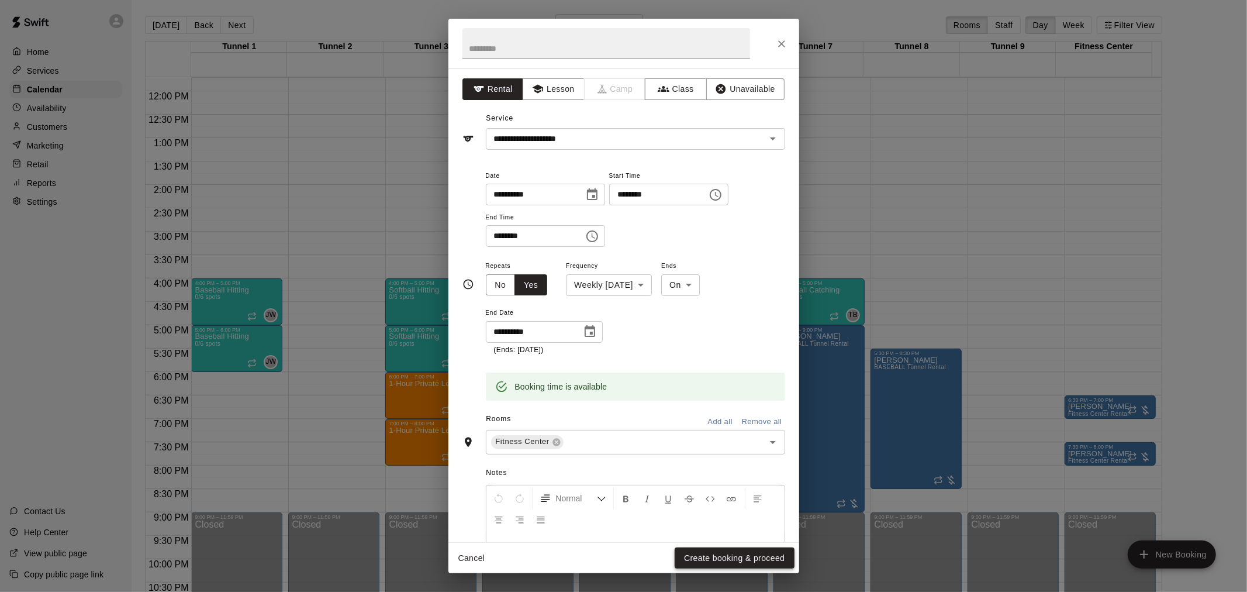
click at [734, 557] on button "Create booking & proceed" at bounding box center [734, 558] width 119 height 22
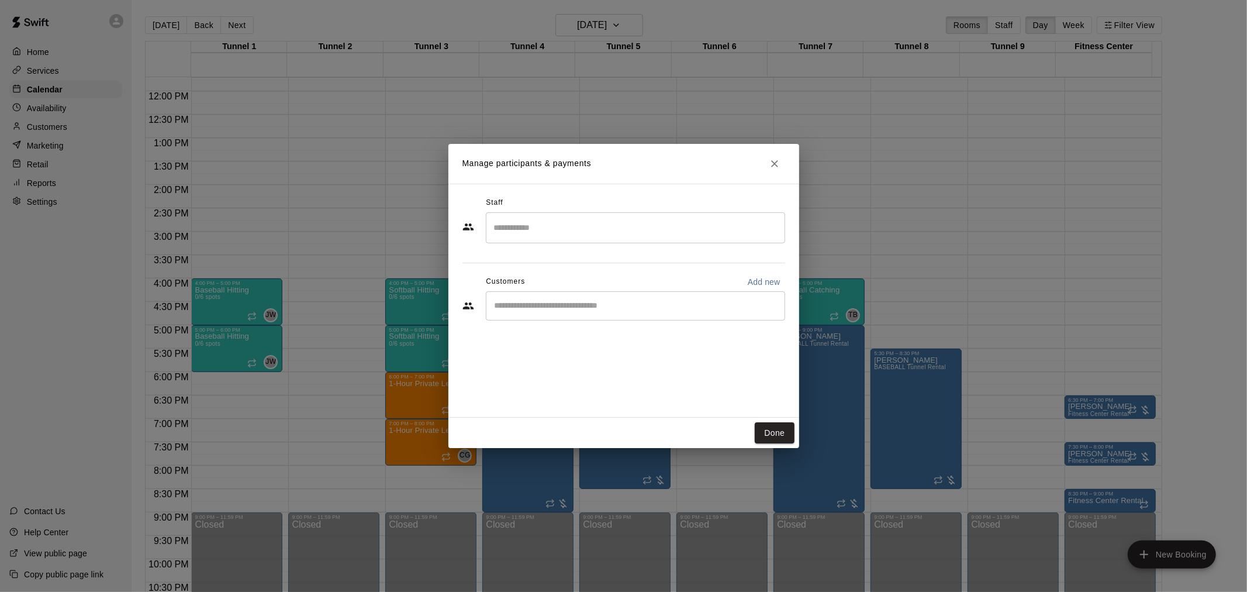
click at [593, 313] on div "​" at bounding box center [635, 305] width 299 height 29
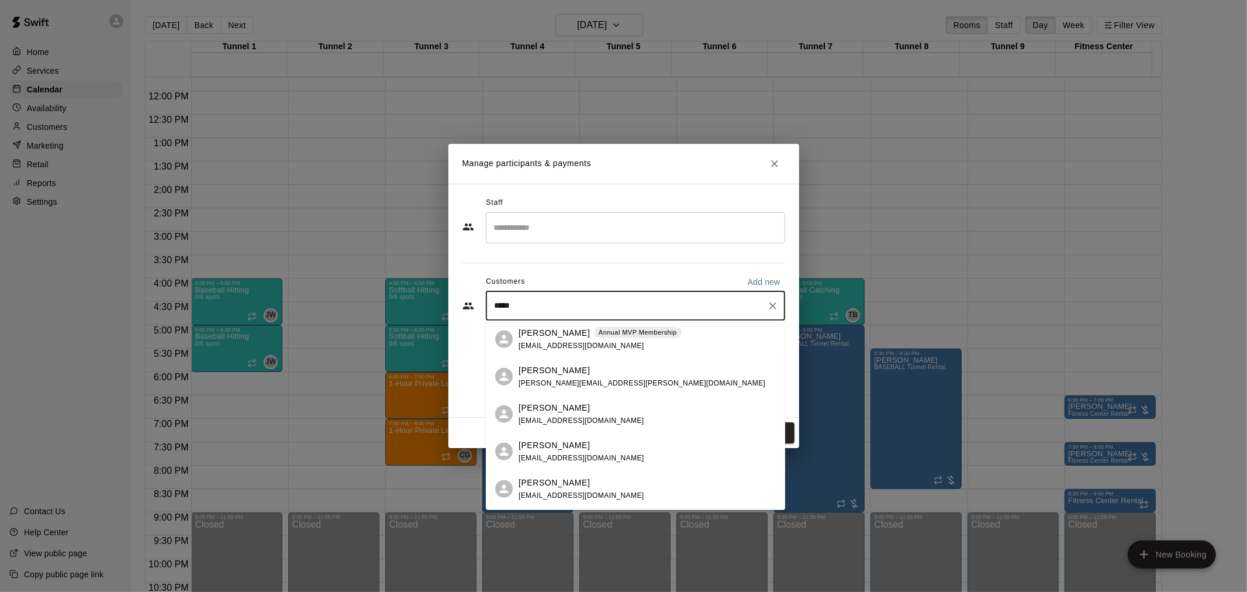
type input "******"
click at [591, 334] on div "Steven Rodriguez Annual MVP Membership" at bounding box center [600, 332] width 163 height 12
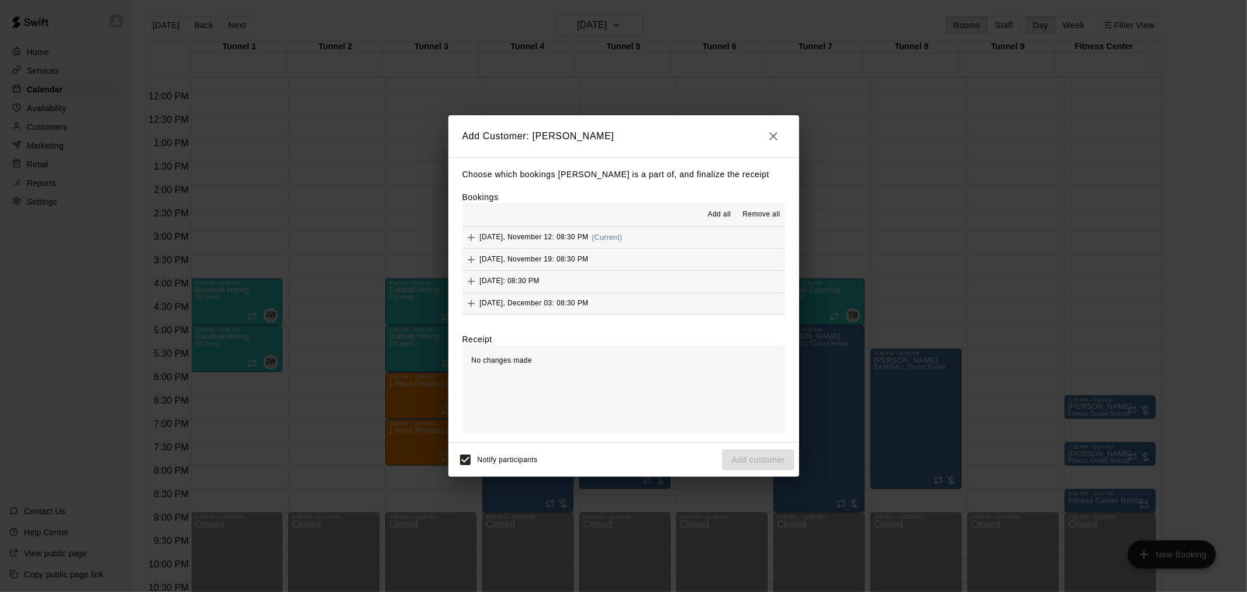
click at [716, 215] on span "Add all" at bounding box center [719, 215] width 23 height 12
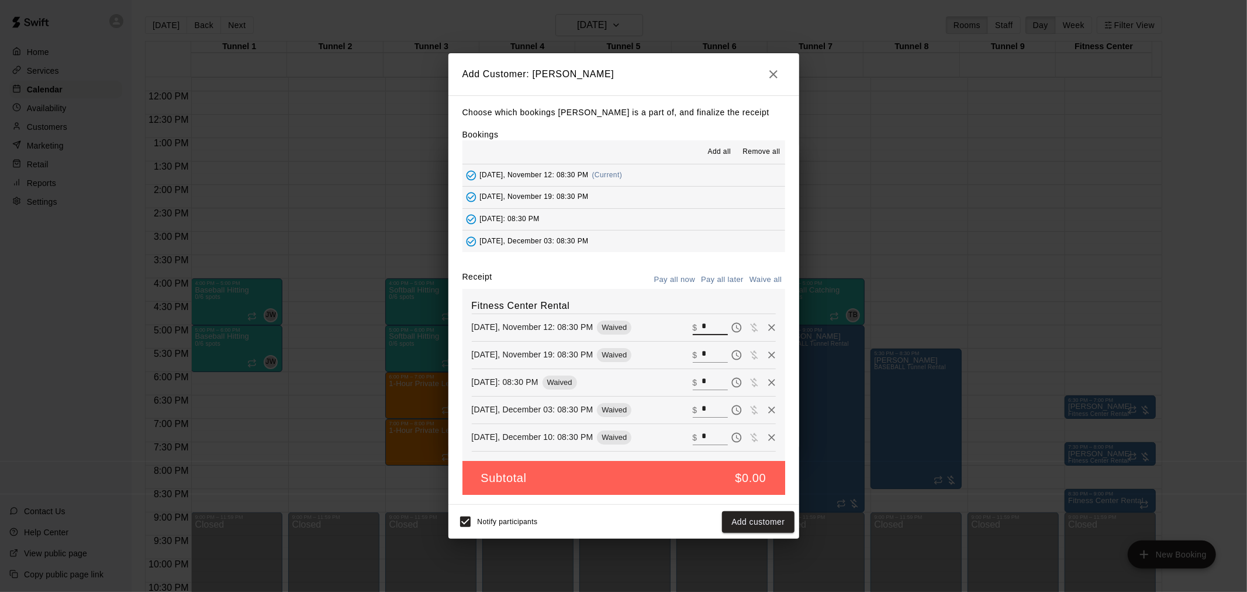
click at [705, 325] on input "*" at bounding box center [715, 327] width 26 height 15
type input "**"
click at [706, 354] on input "*" at bounding box center [715, 354] width 26 height 15
click at [704, 375] on input "*" at bounding box center [715, 382] width 26 height 15
click at [702, 355] on input "***" at bounding box center [715, 354] width 26 height 15
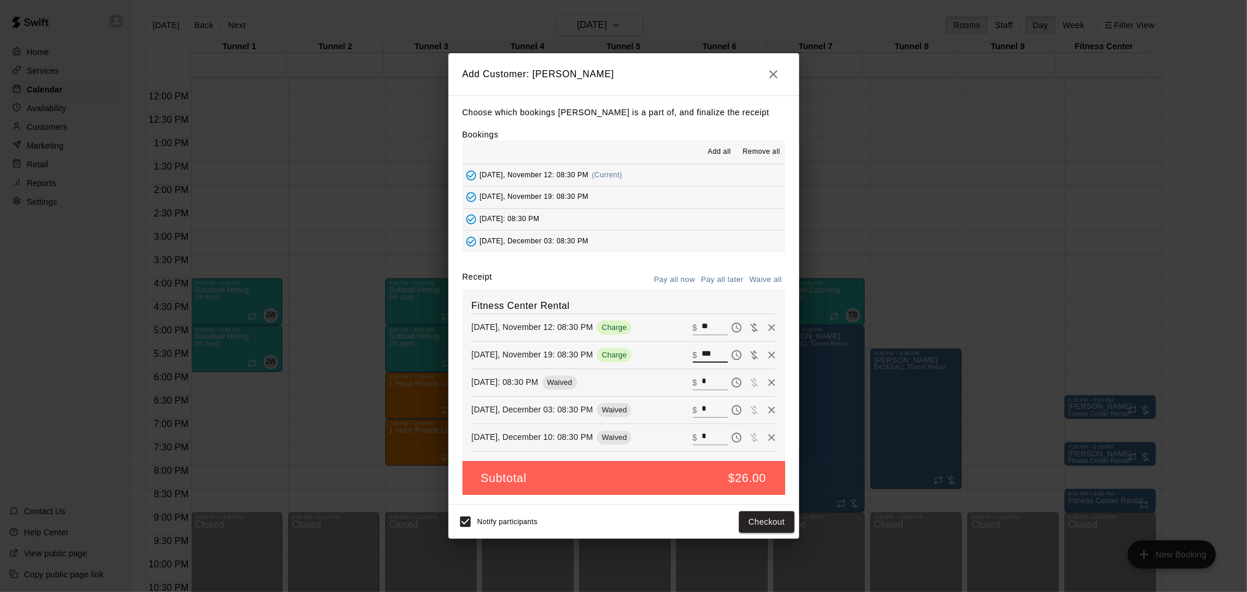
click at [702, 355] on input "***" at bounding box center [715, 354] width 26 height 15
type input "**"
click at [702, 377] on input "*" at bounding box center [715, 382] width 26 height 15
type input "**"
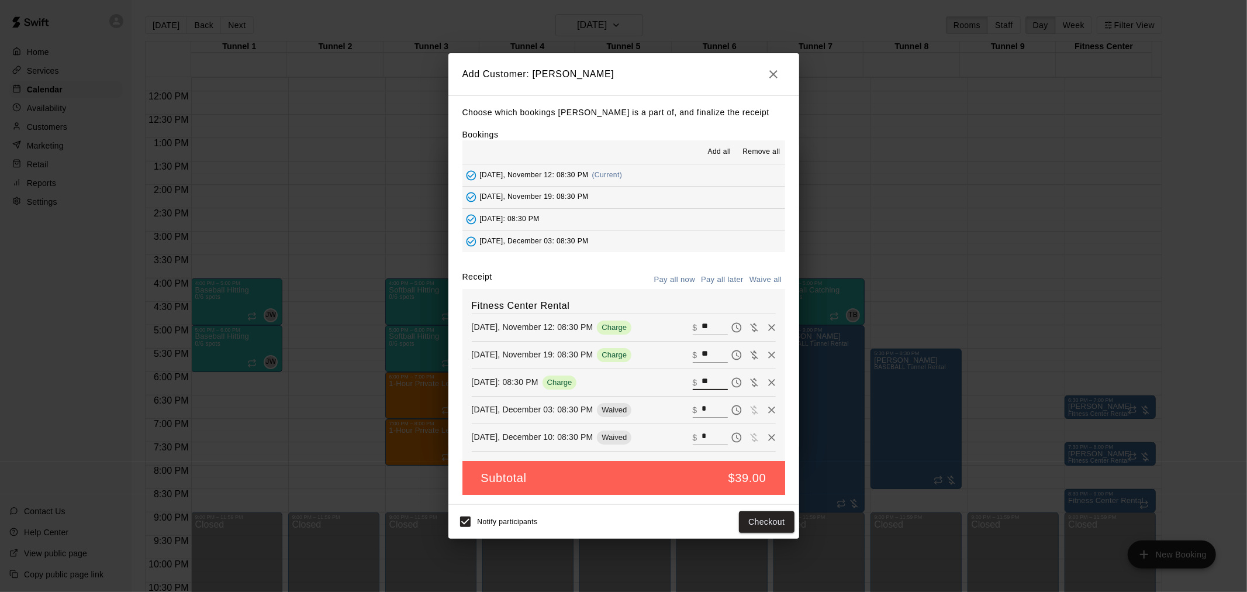
click at [702, 405] on input "*" at bounding box center [715, 409] width 26 height 15
type input "**"
click at [702, 441] on input "*" at bounding box center [715, 437] width 26 height 15
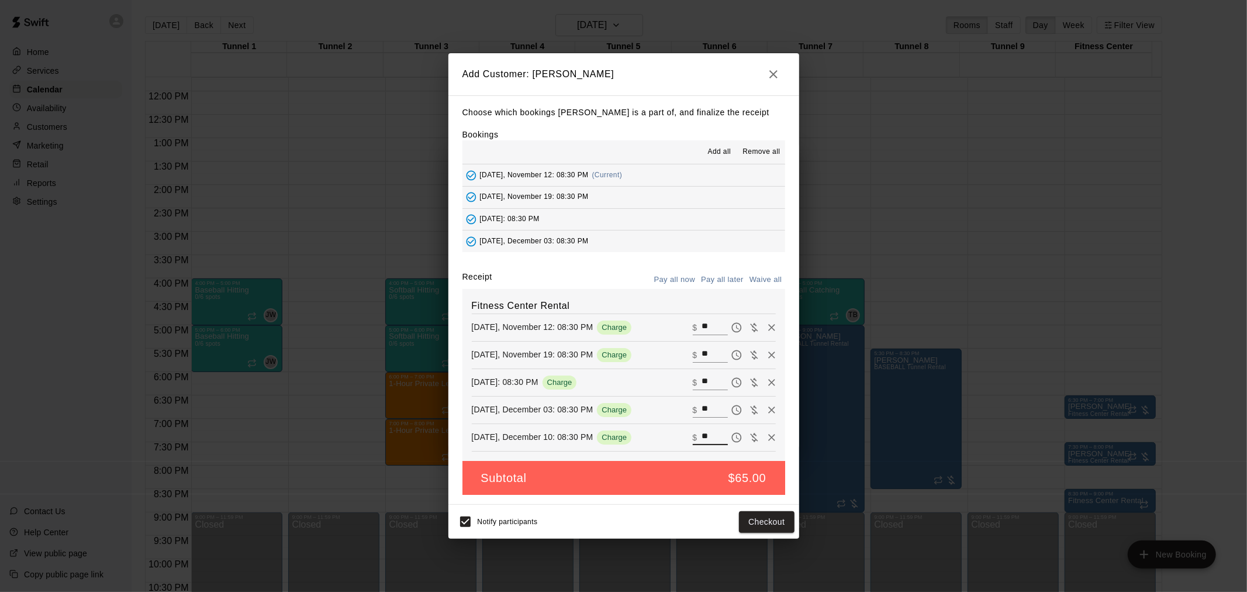
type input "**"
click at [720, 275] on button "Pay all later" at bounding box center [722, 280] width 49 height 18
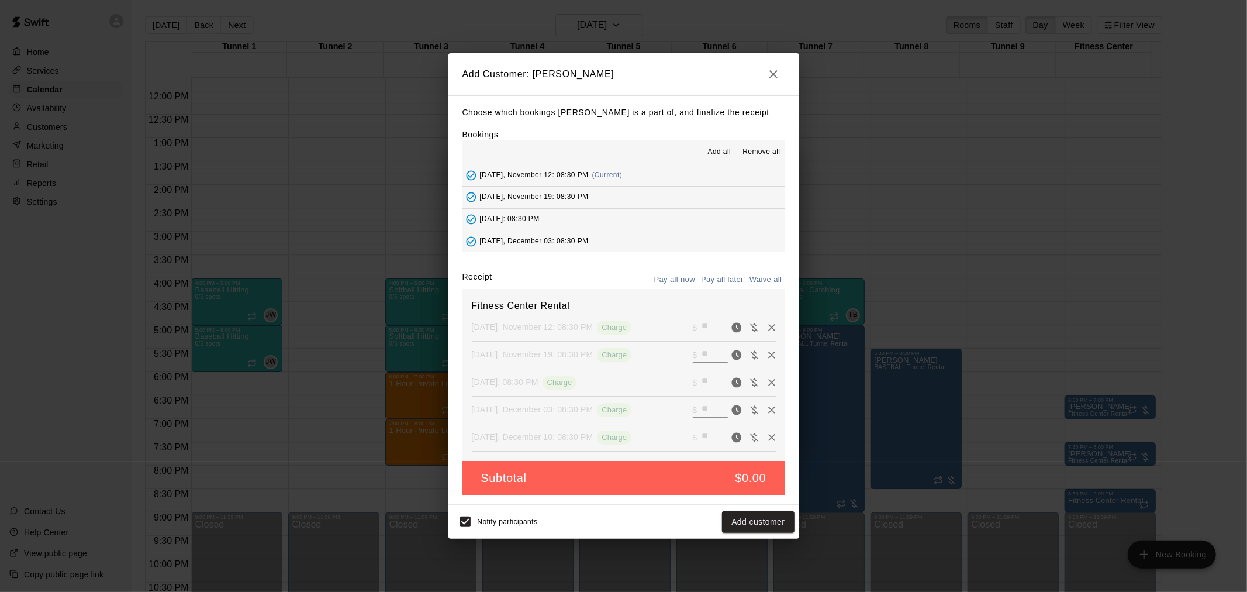
click at [763, 524] on button "Add customer" at bounding box center [758, 522] width 72 height 22
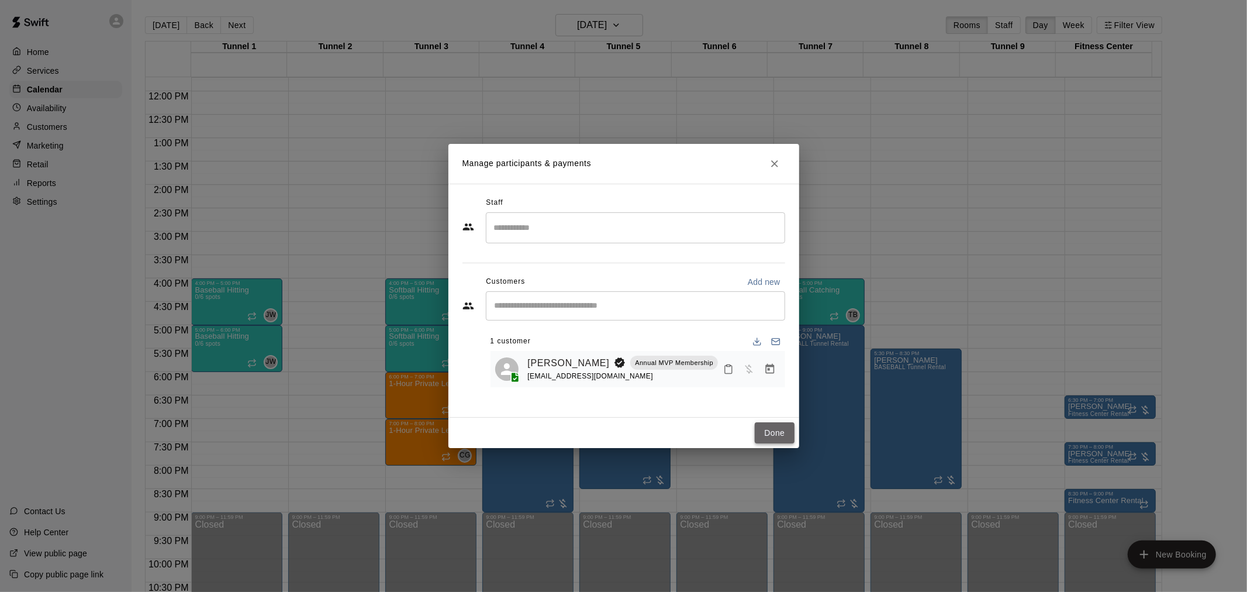
click at [773, 427] on button "Done" at bounding box center [774, 433] width 39 height 22
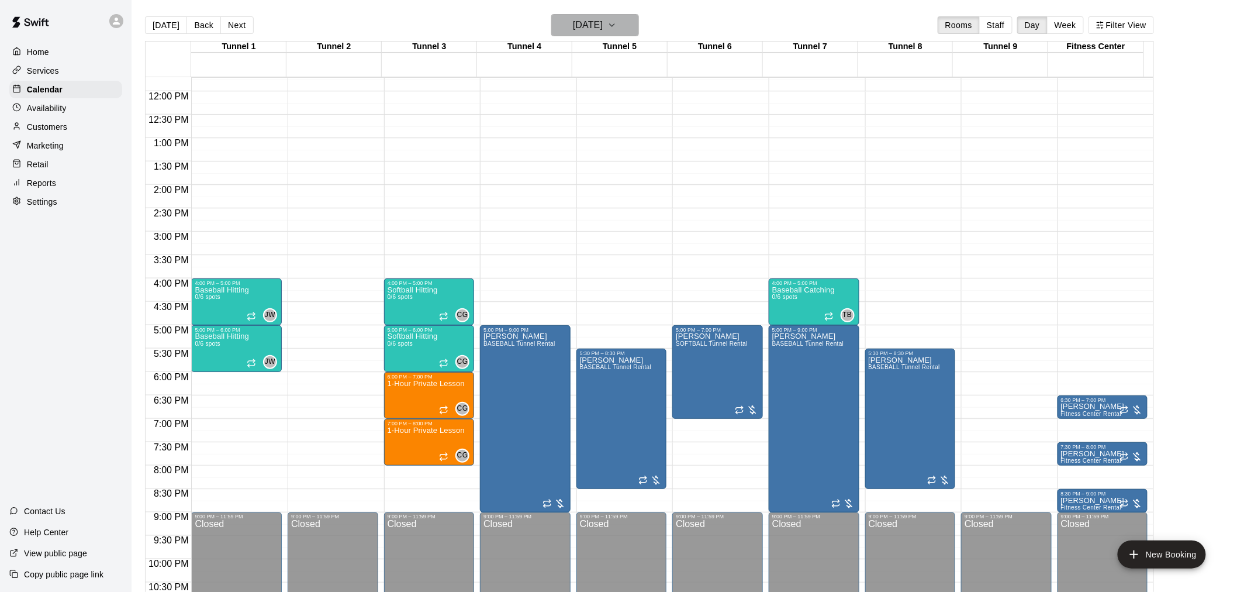
click at [597, 27] on h6 "Wednesday Nov 12" at bounding box center [588, 25] width 30 height 16
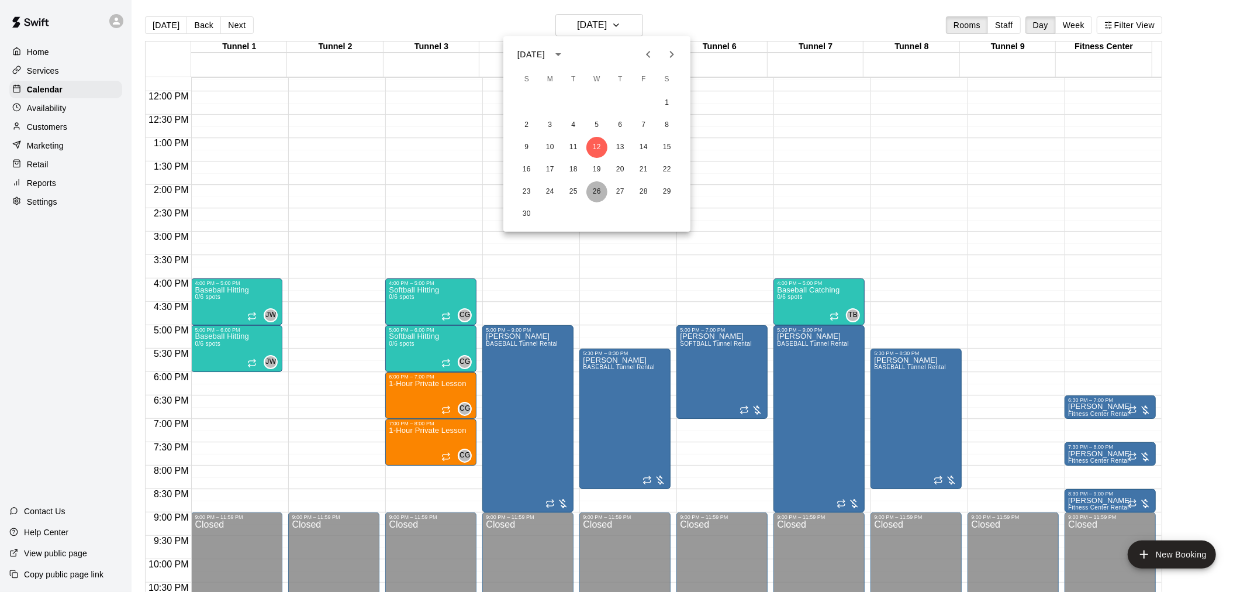
click at [596, 189] on button "26" at bounding box center [596, 191] width 21 height 21
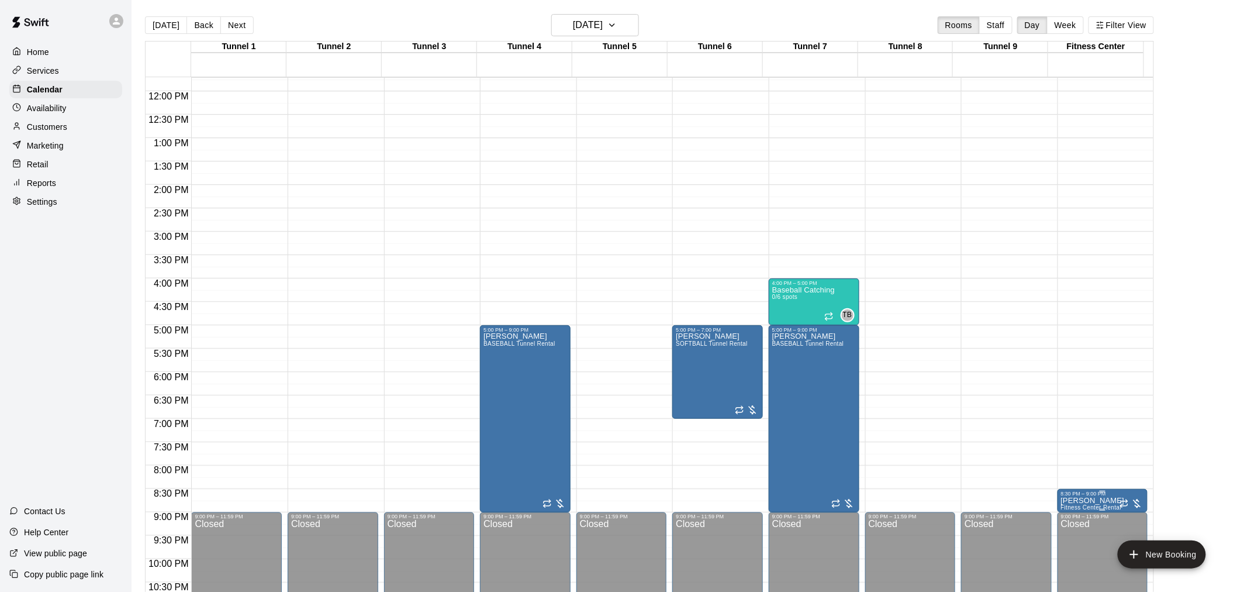
click at [1077, 500] on p "Steven Rodriguez" at bounding box center [1093, 500] width 64 height 0
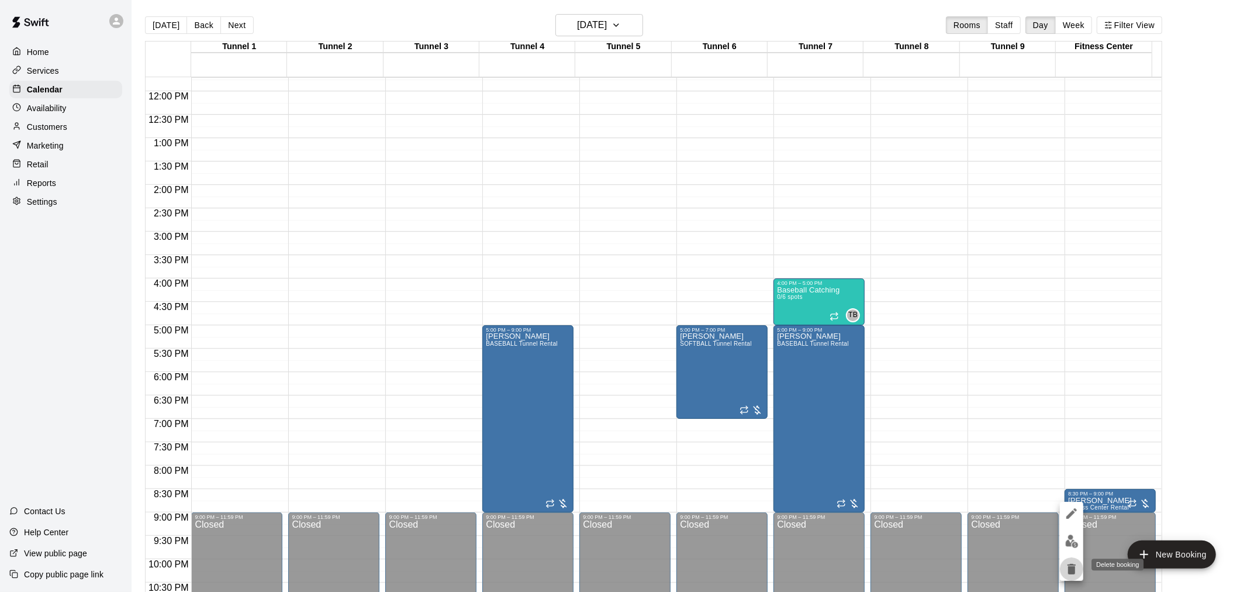
click at [1069, 568] on icon "delete" at bounding box center [1072, 569] width 8 height 11
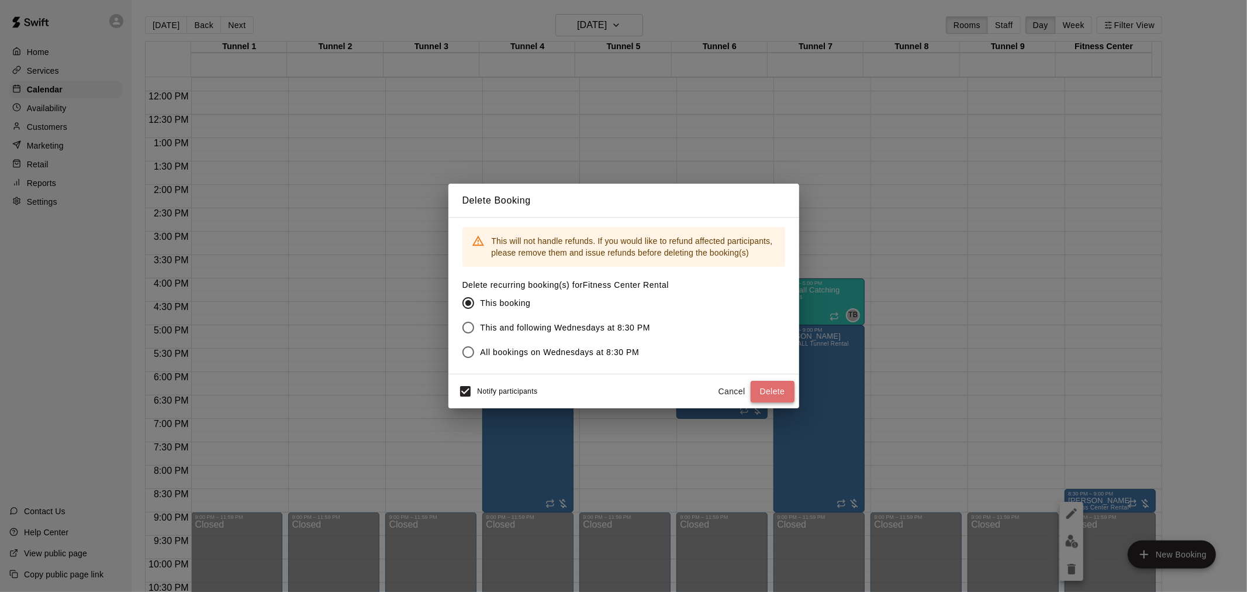
click at [764, 386] on button "Delete" at bounding box center [773, 392] width 44 height 22
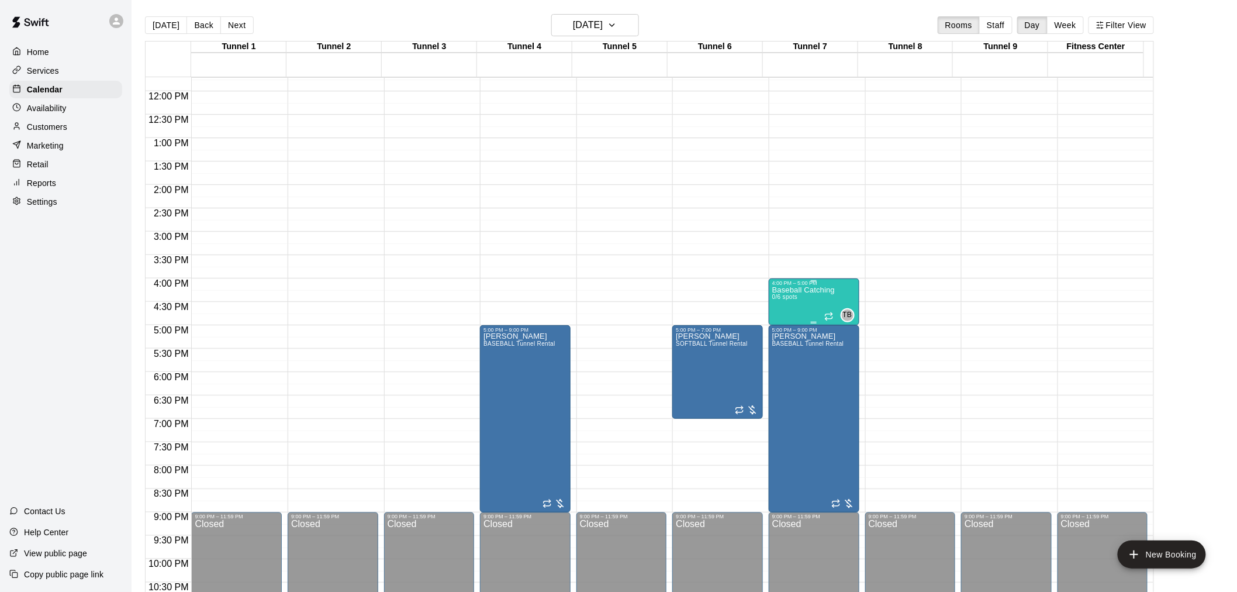
click at [780, 302] on div "Baseball Catching 0/6 spots" at bounding box center [803, 582] width 63 height 592
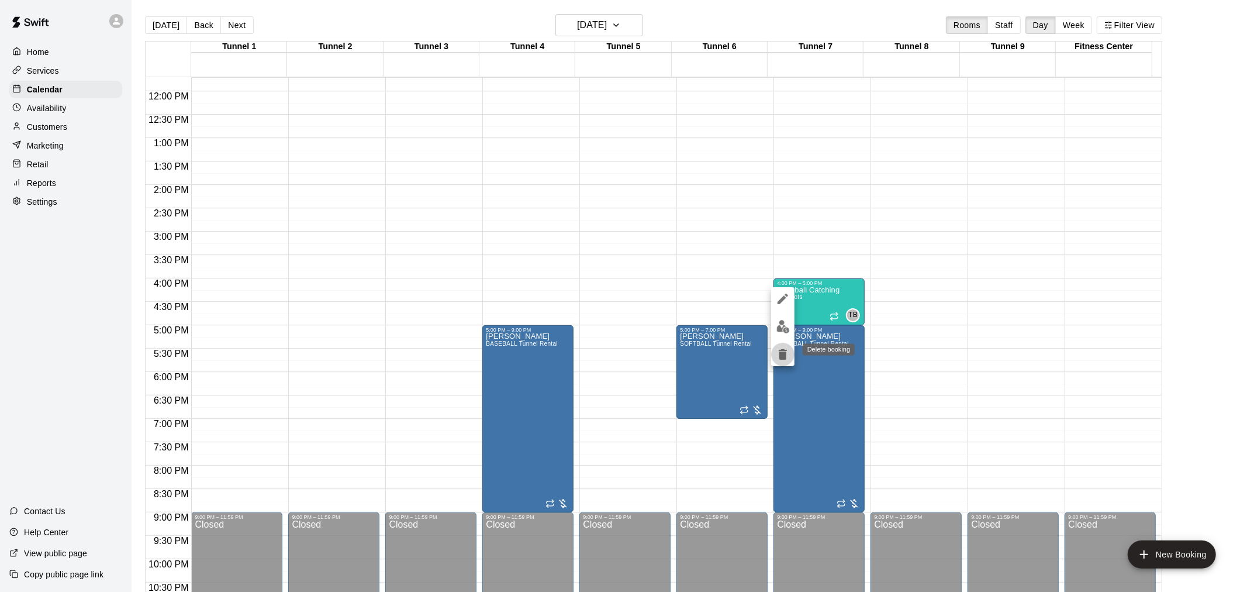
click at [785, 357] on icon "delete" at bounding box center [783, 354] width 8 height 11
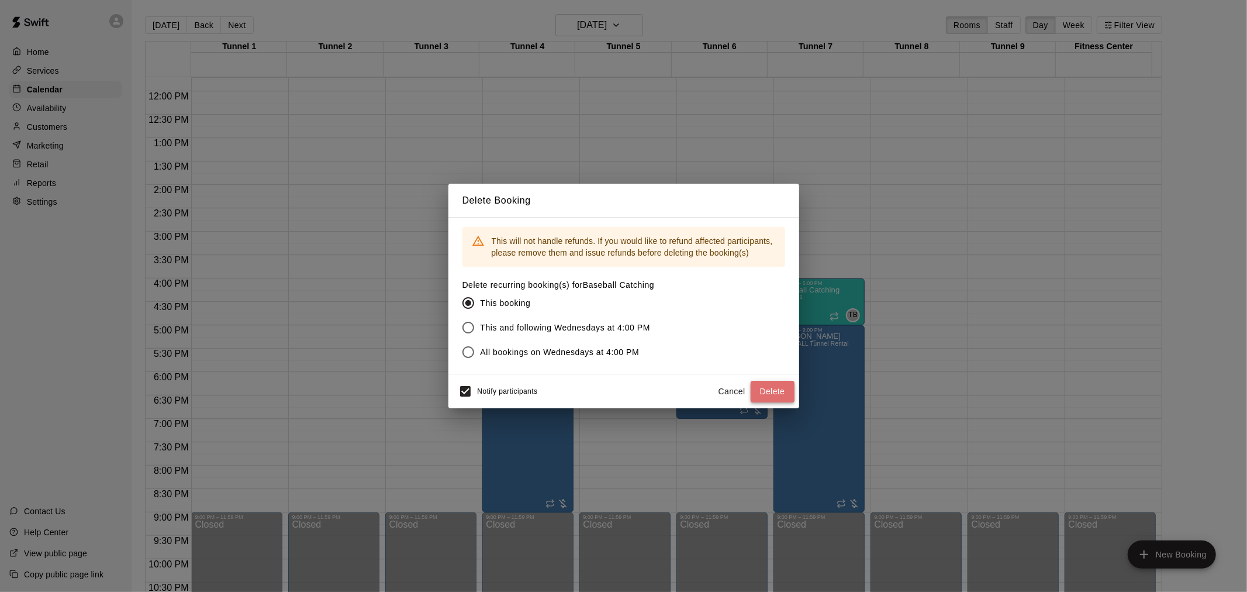
click at [780, 393] on button "Delete" at bounding box center [773, 392] width 44 height 22
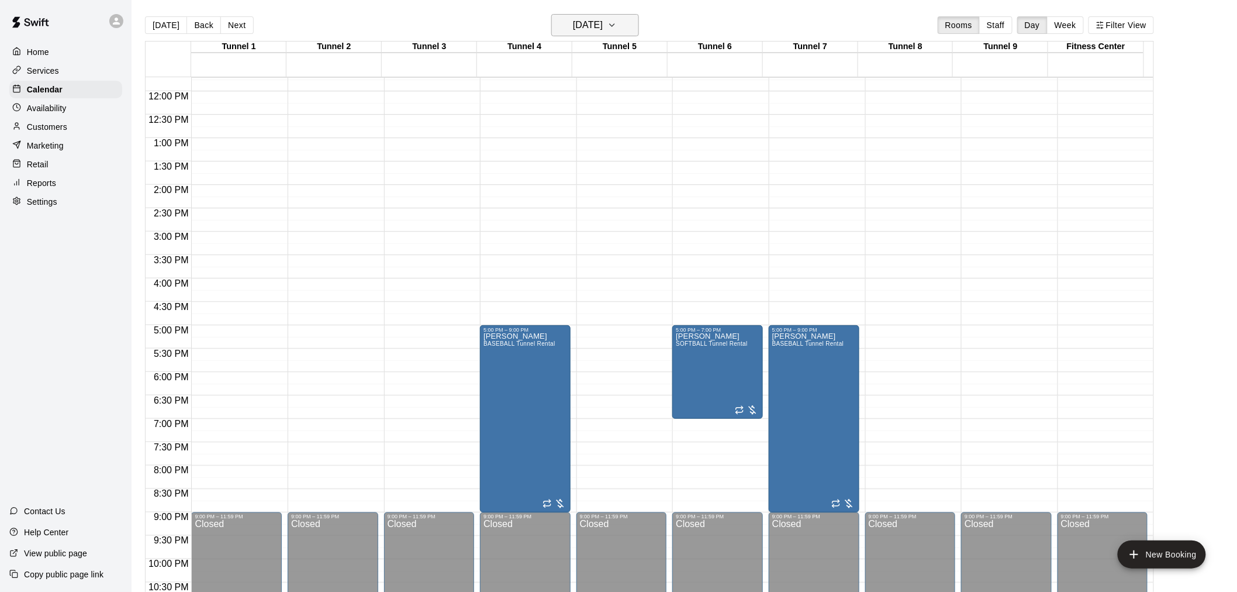
click at [579, 22] on h6 "Wednesday Nov 26" at bounding box center [588, 25] width 30 height 16
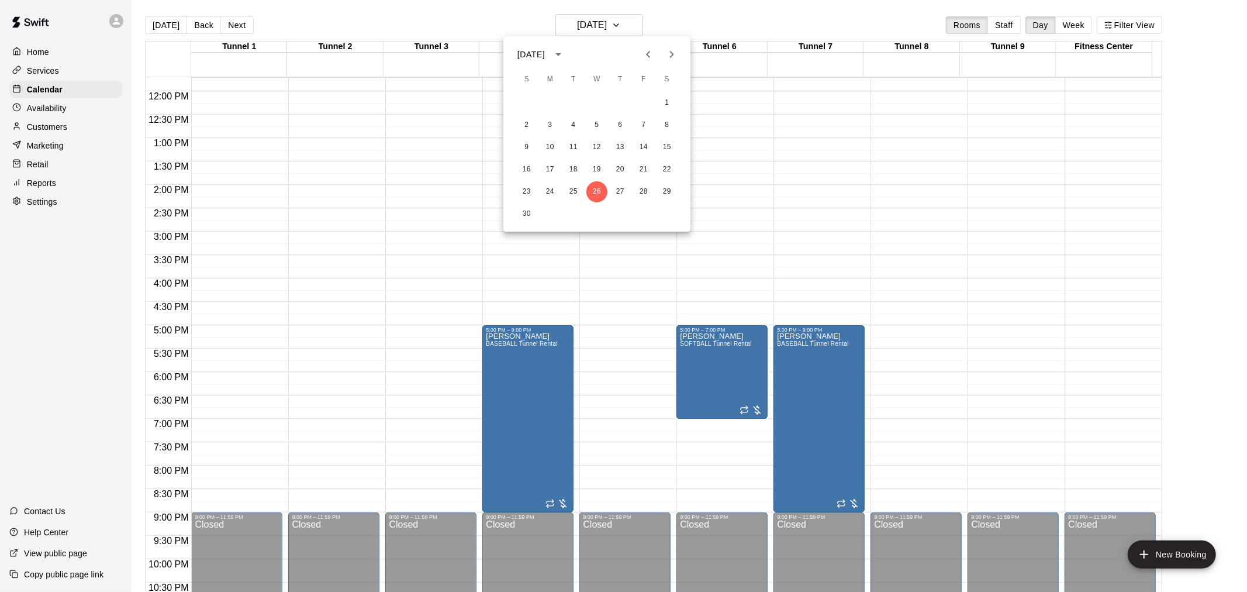
click at [664, 23] on div at bounding box center [623, 296] width 1247 height 592
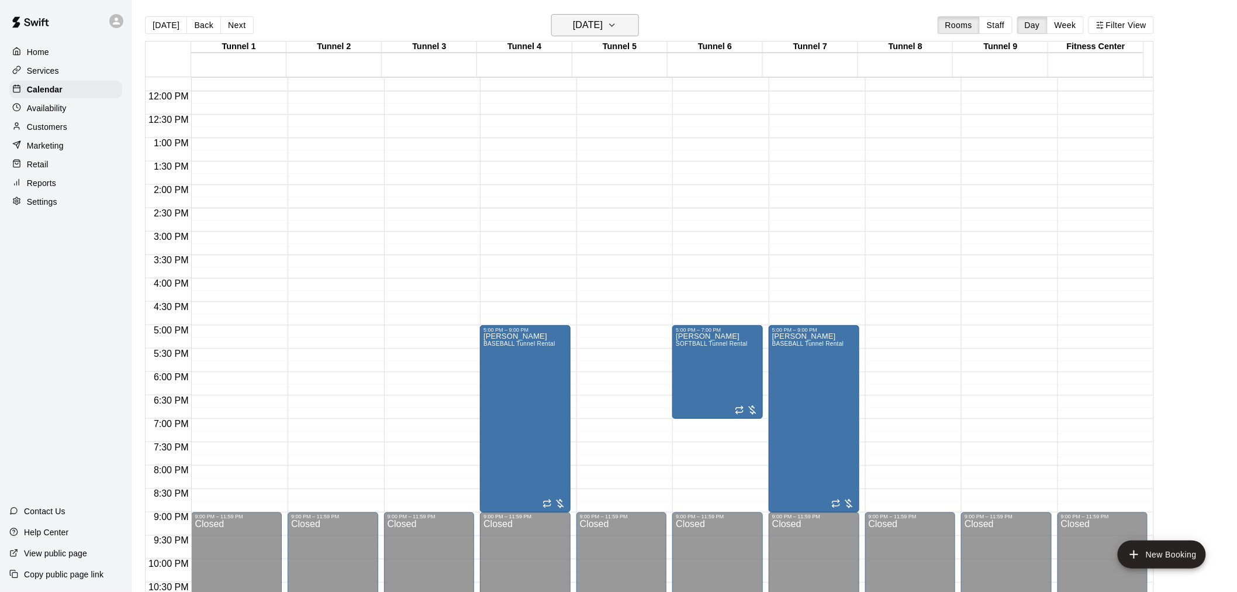
click at [617, 23] on icon "button" at bounding box center [611, 25] width 9 height 14
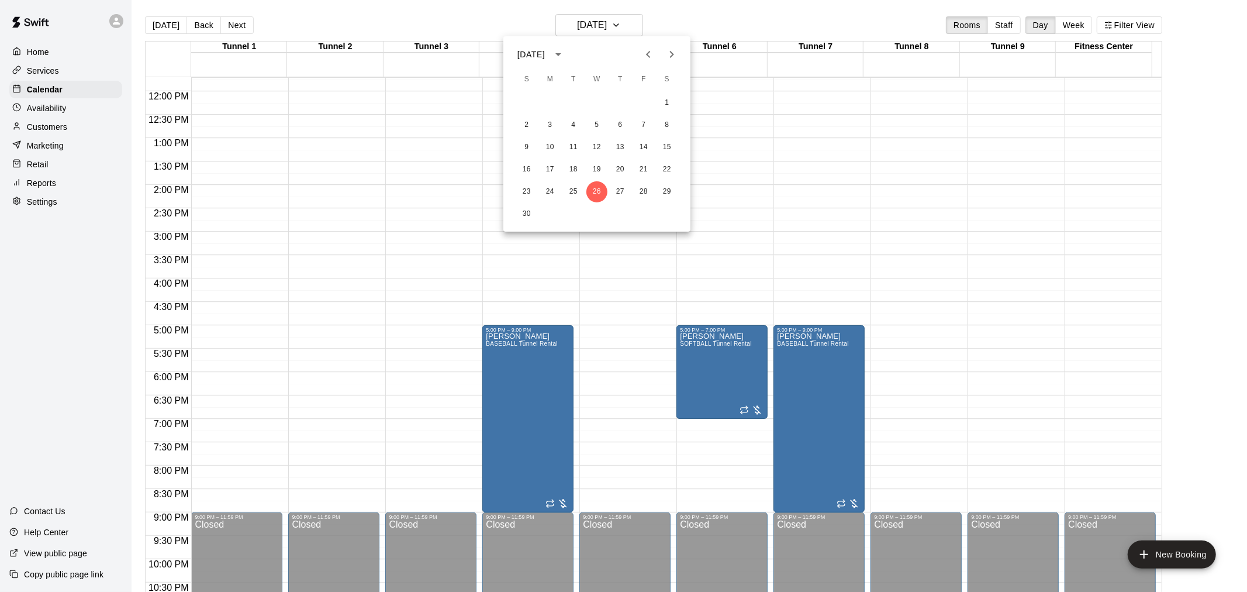
click at [669, 47] on icon "Next month" at bounding box center [672, 54] width 14 height 14
click at [598, 103] on button "3" at bounding box center [596, 102] width 21 height 21
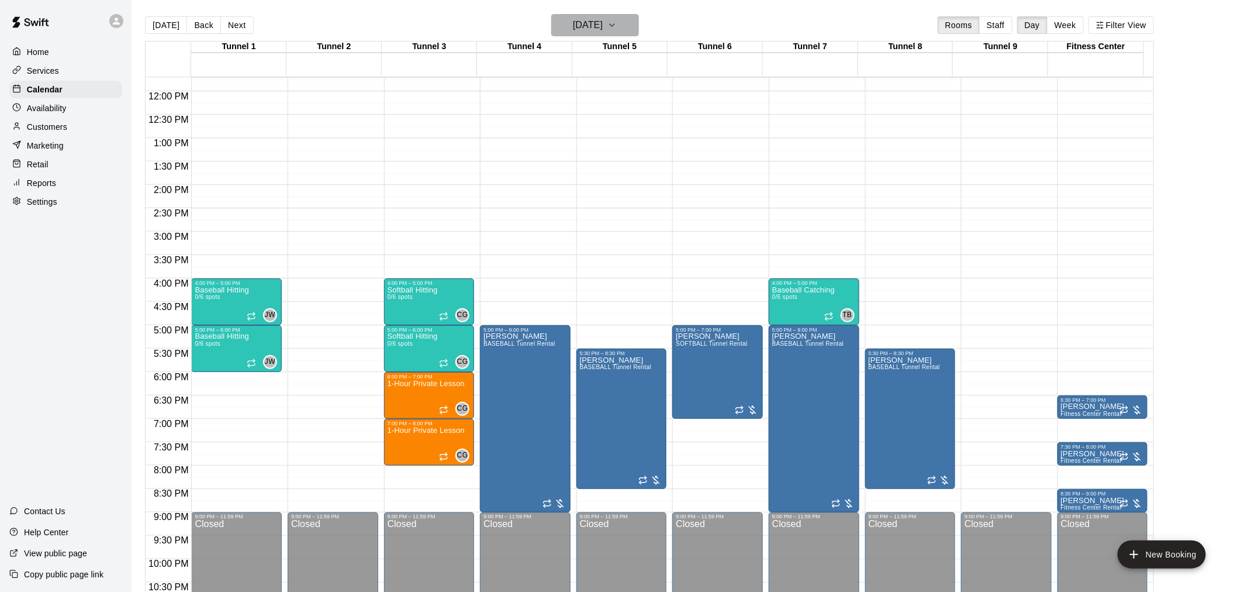
click at [603, 19] on h6 "Wednesday Dec 03" at bounding box center [588, 25] width 30 height 16
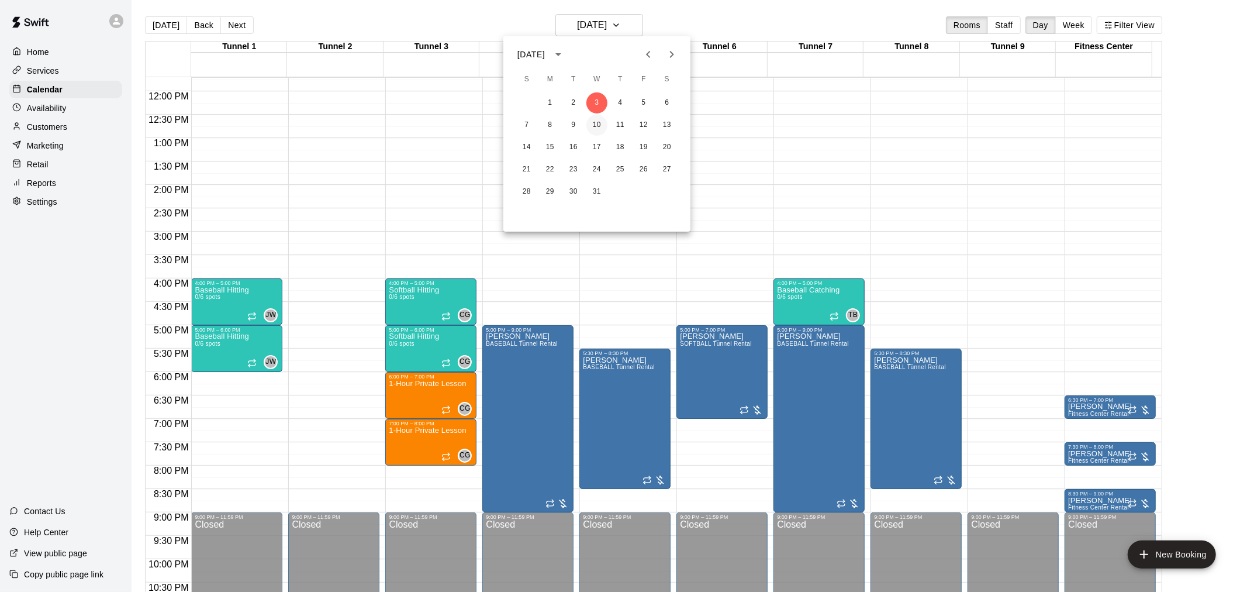
click at [599, 117] on button "10" at bounding box center [596, 125] width 21 height 21
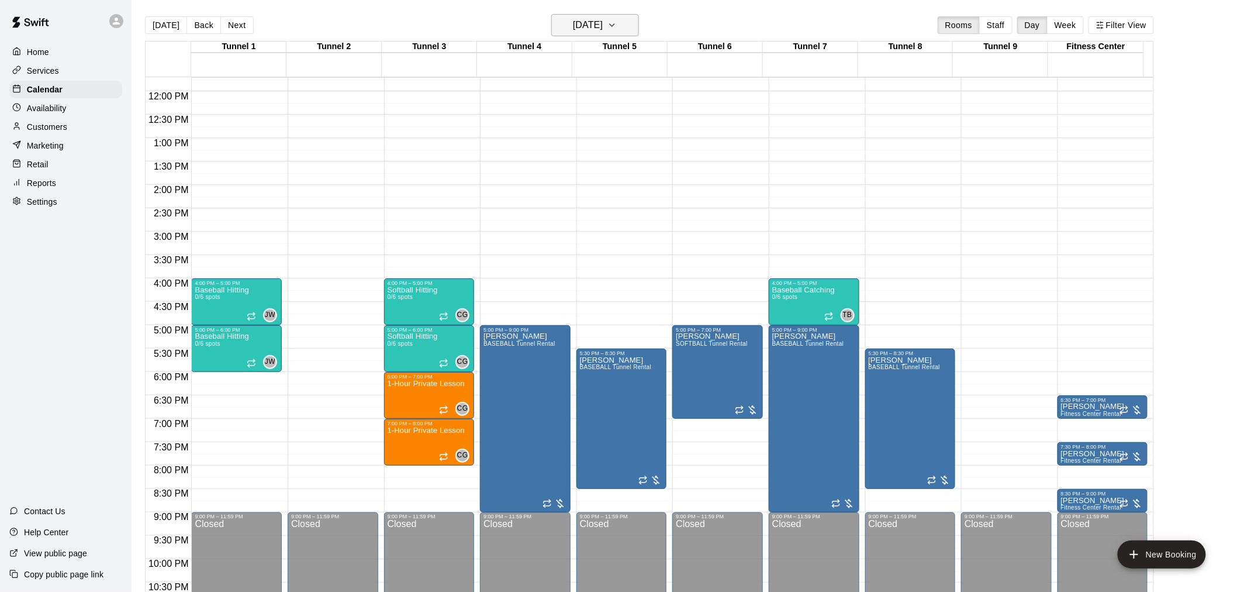
click at [582, 24] on h6 "Wednesday Dec 10" at bounding box center [588, 25] width 30 height 16
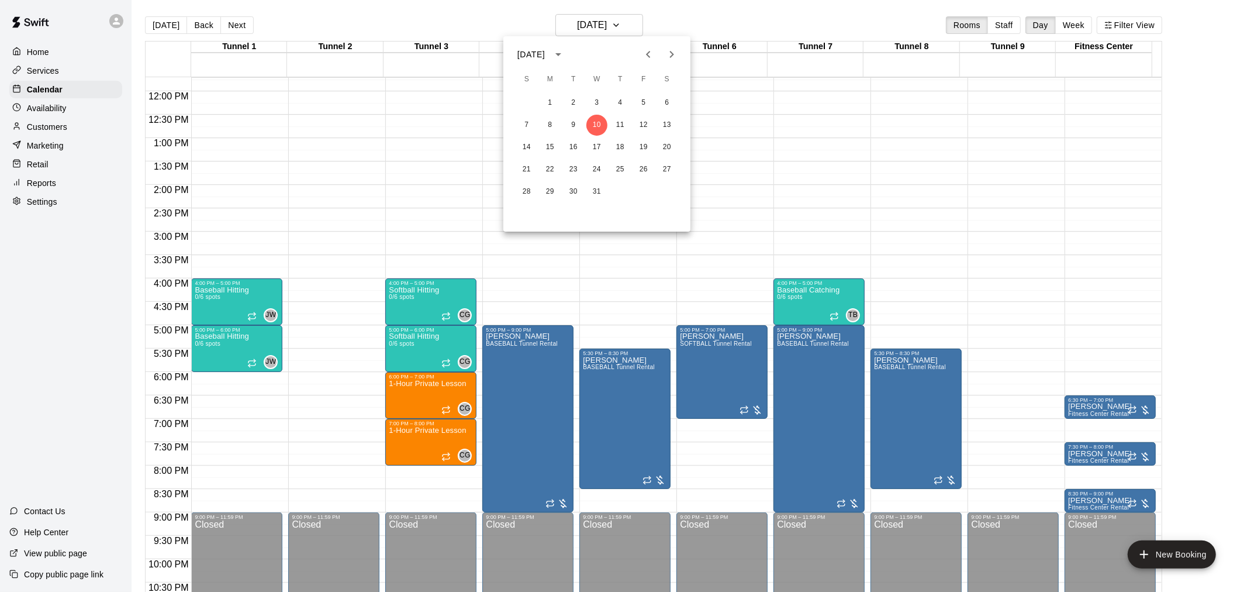
click at [654, 54] on icon "Previous month" at bounding box center [648, 54] width 14 height 14
click at [595, 167] on button "19" at bounding box center [596, 169] width 21 height 21
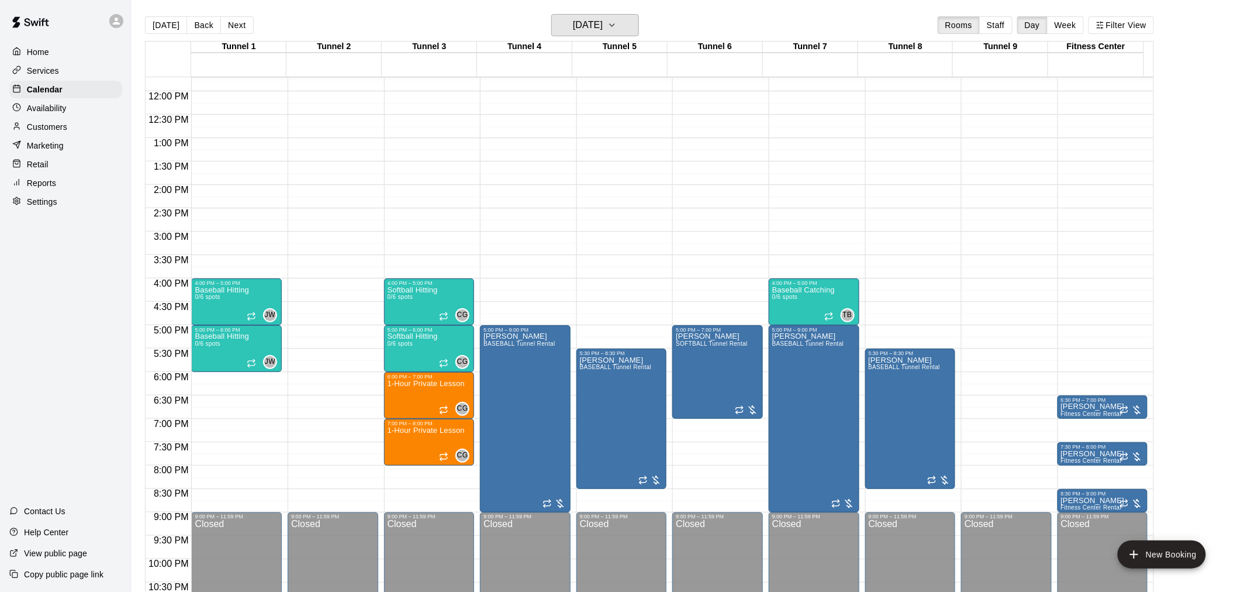
click at [603, 27] on h6 "Wednesday Nov 19" at bounding box center [588, 25] width 30 height 16
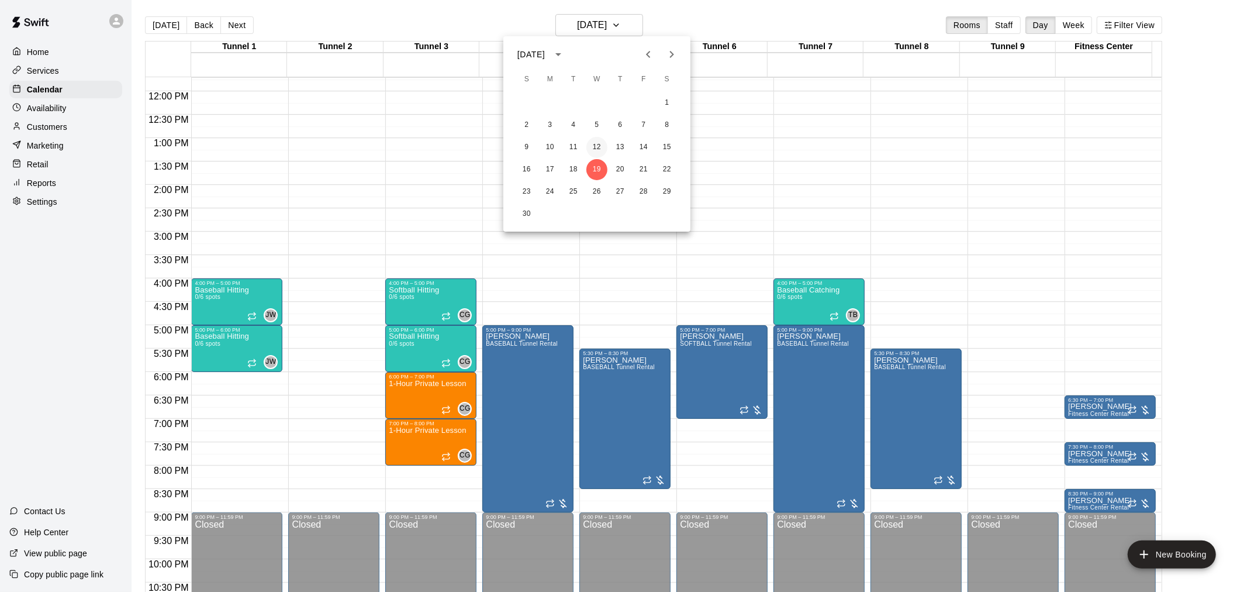
click at [600, 147] on button "12" at bounding box center [596, 147] width 21 height 21
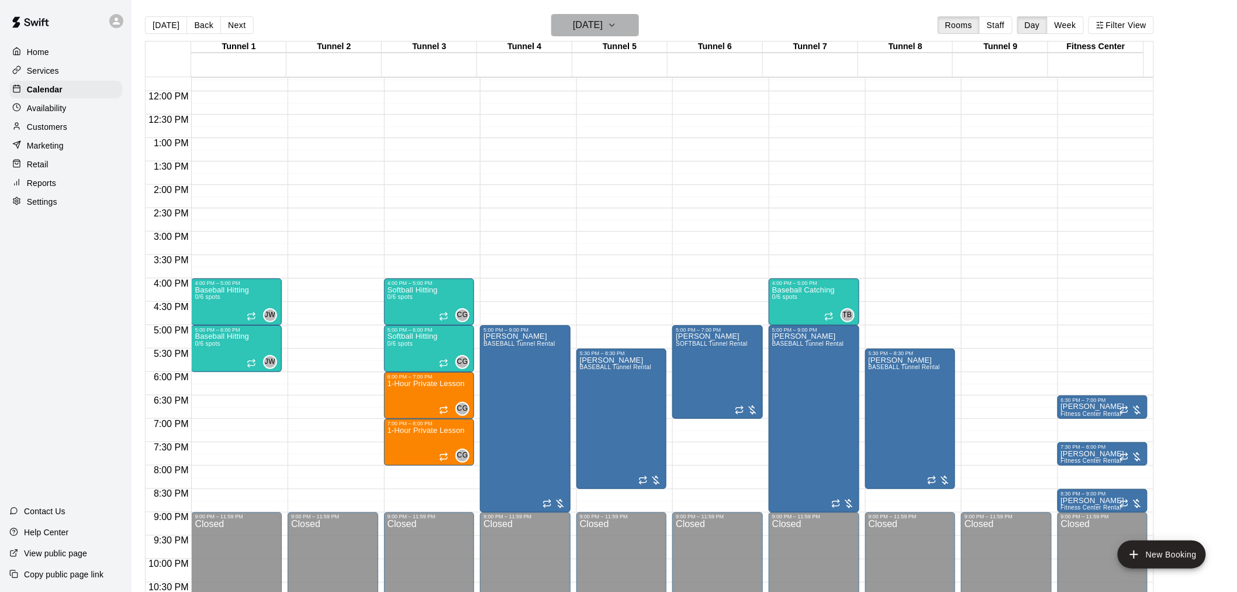
click at [603, 27] on h6 "Wednesday Nov 12" at bounding box center [588, 25] width 30 height 16
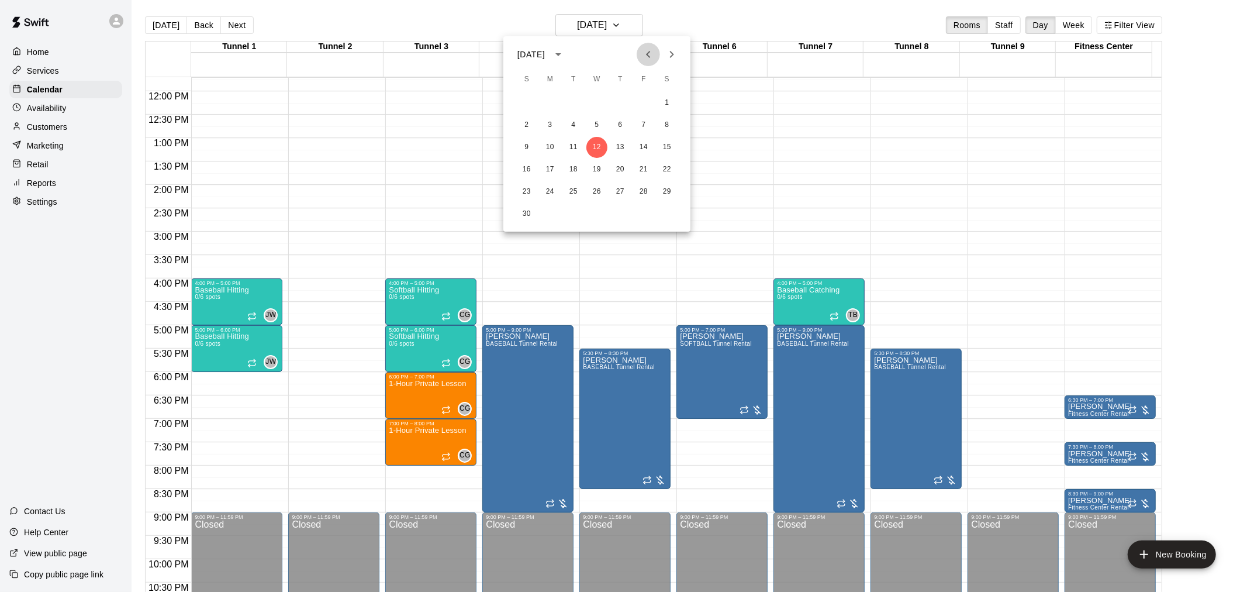
click at [641, 53] on icon "Previous month" at bounding box center [648, 54] width 14 height 14
click at [598, 188] on button "29" at bounding box center [596, 191] width 21 height 21
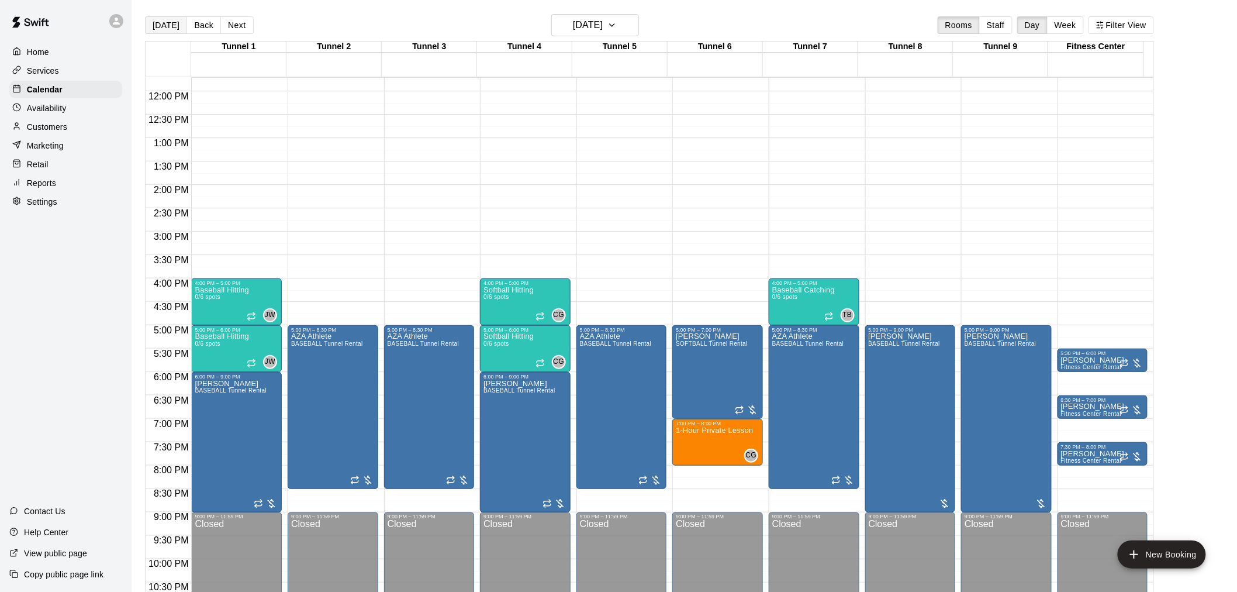
click at [173, 33] on button "[DATE]" at bounding box center [166, 25] width 42 height 18
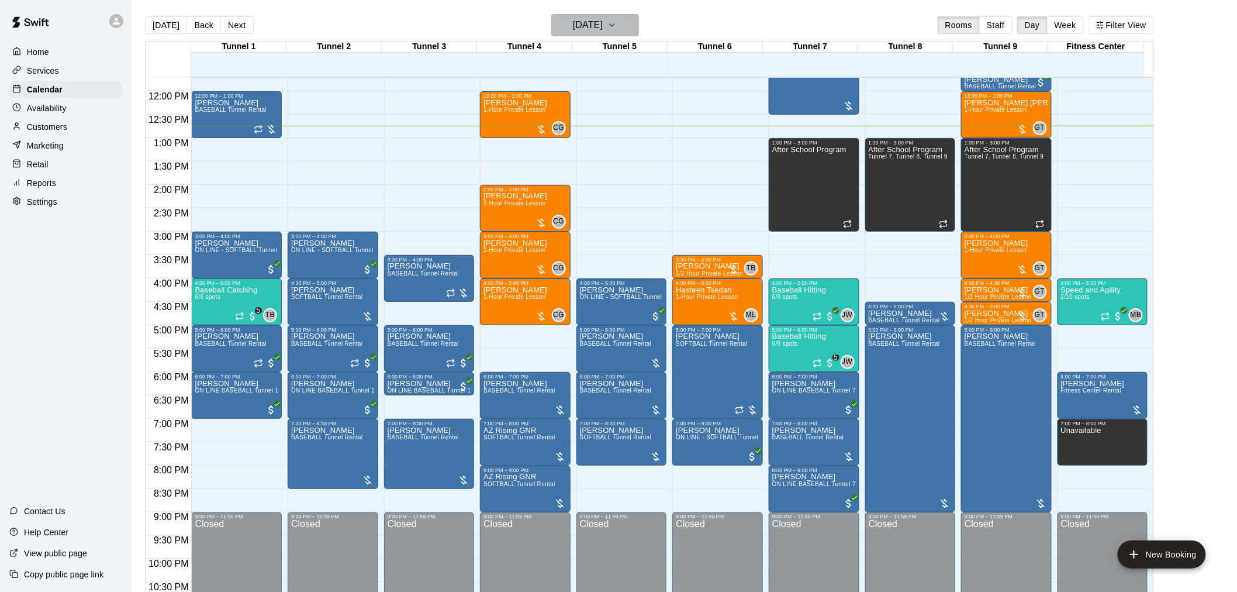
click at [603, 30] on h6 "[DATE]" at bounding box center [588, 25] width 30 height 16
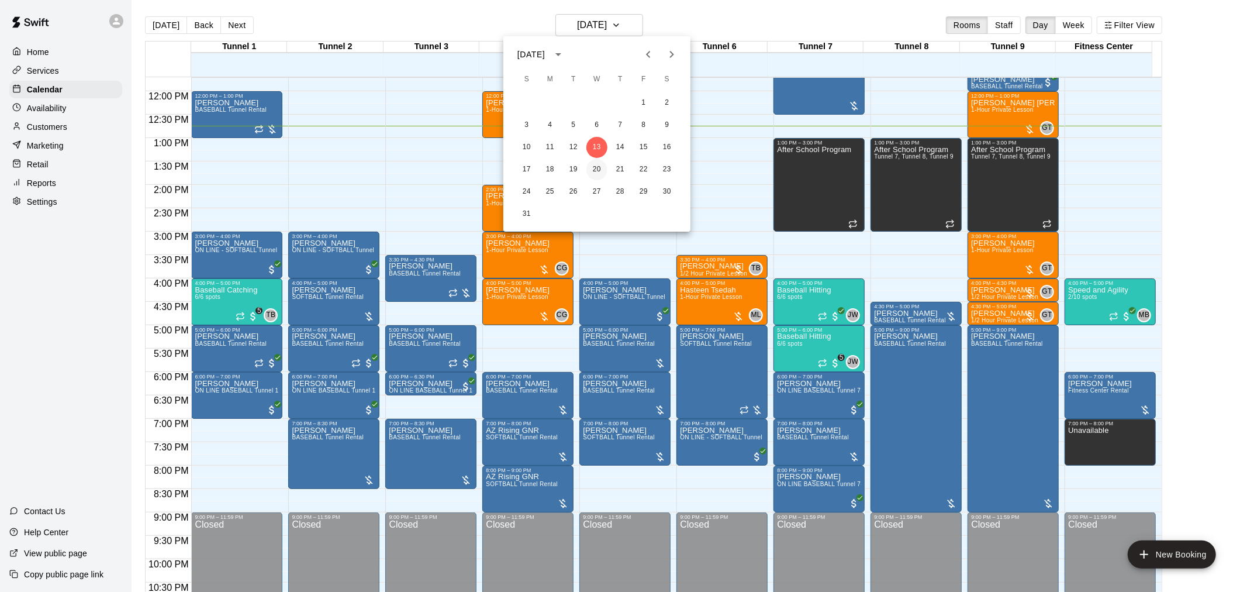
click at [604, 171] on button "20" at bounding box center [596, 169] width 21 height 21
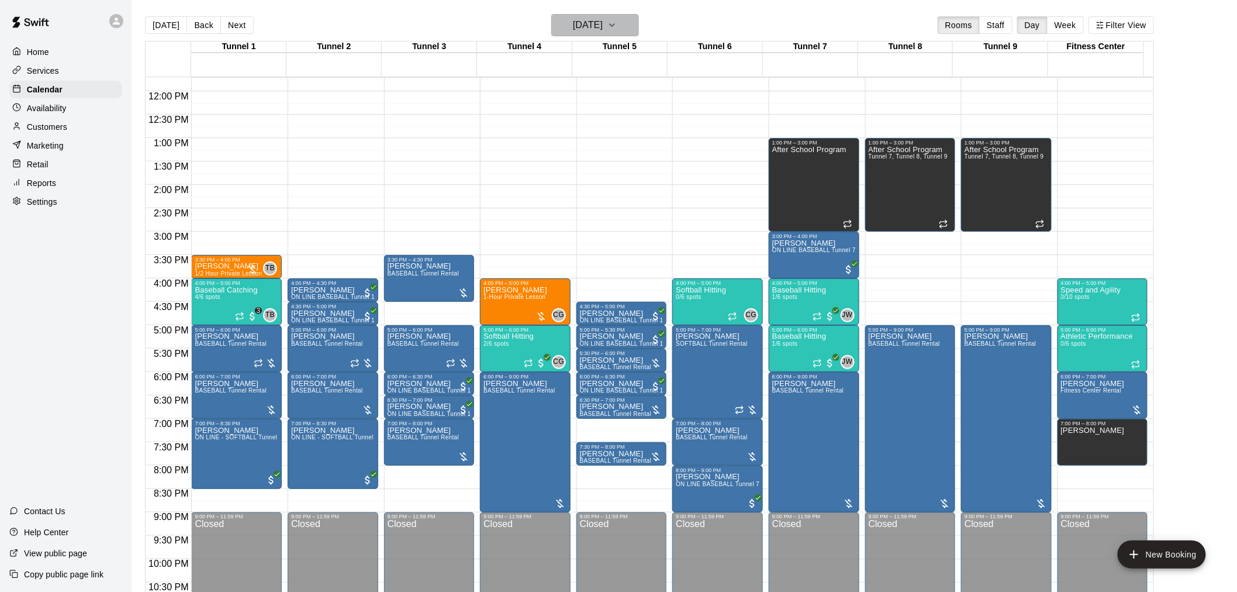
click at [609, 34] on button "Wednesday Aug 20" at bounding box center [595, 25] width 88 height 22
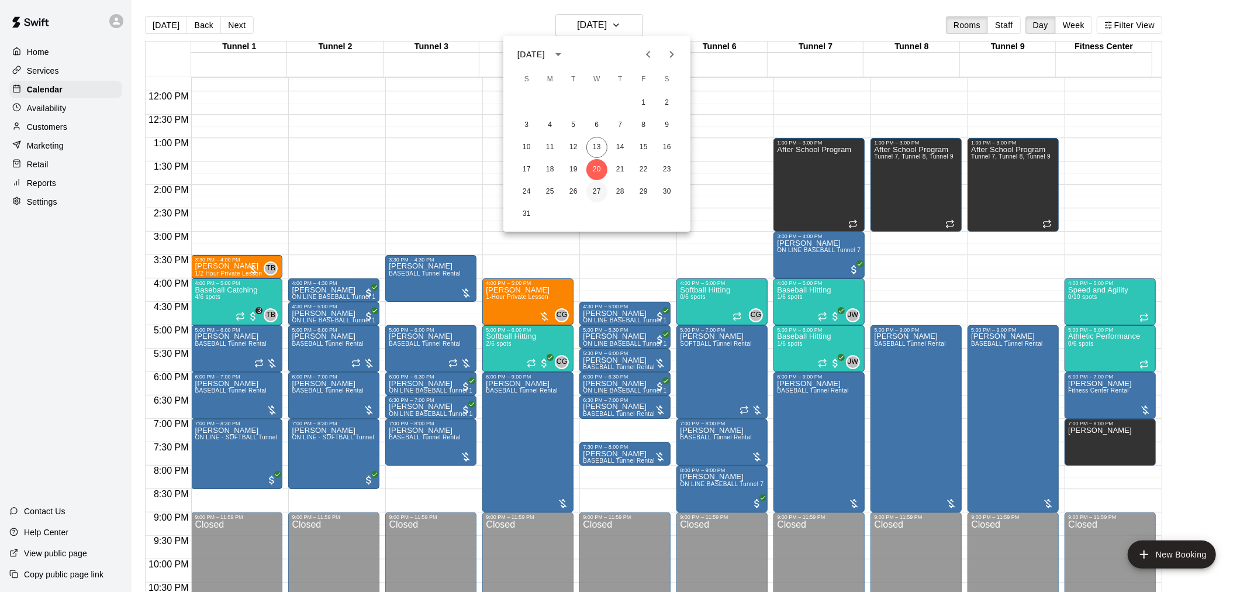
click at [601, 191] on button "27" at bounding box center [596, 191] width 21 height 21
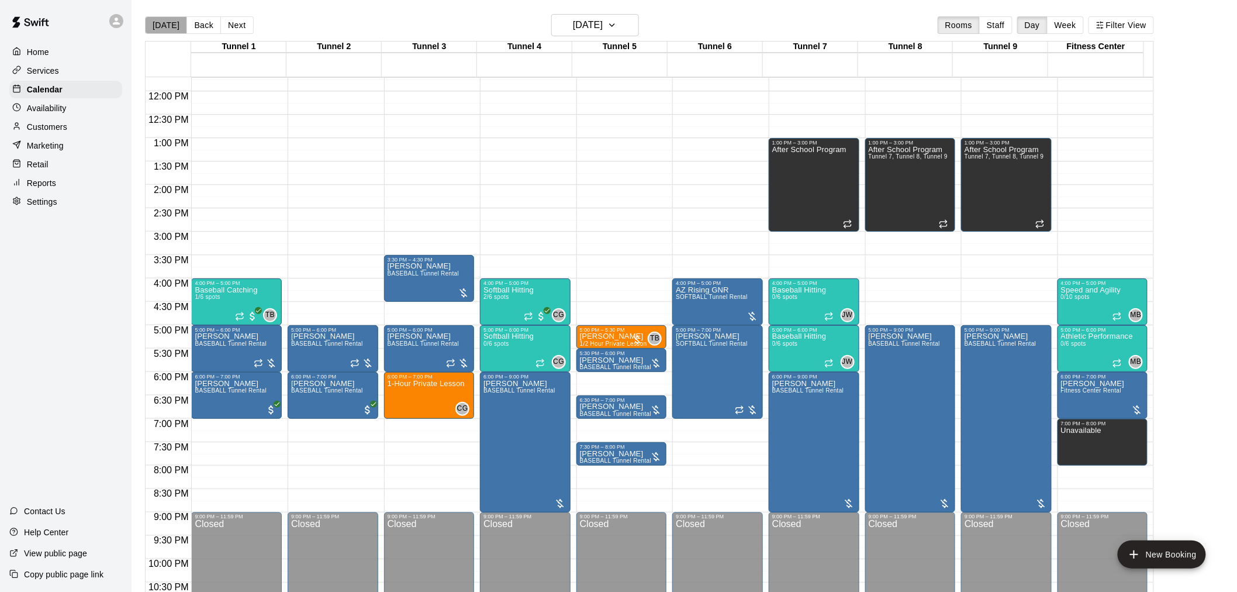
click at [174, 31] on button "[DATE]" at bounding box center [166, 25] width 42 height 18
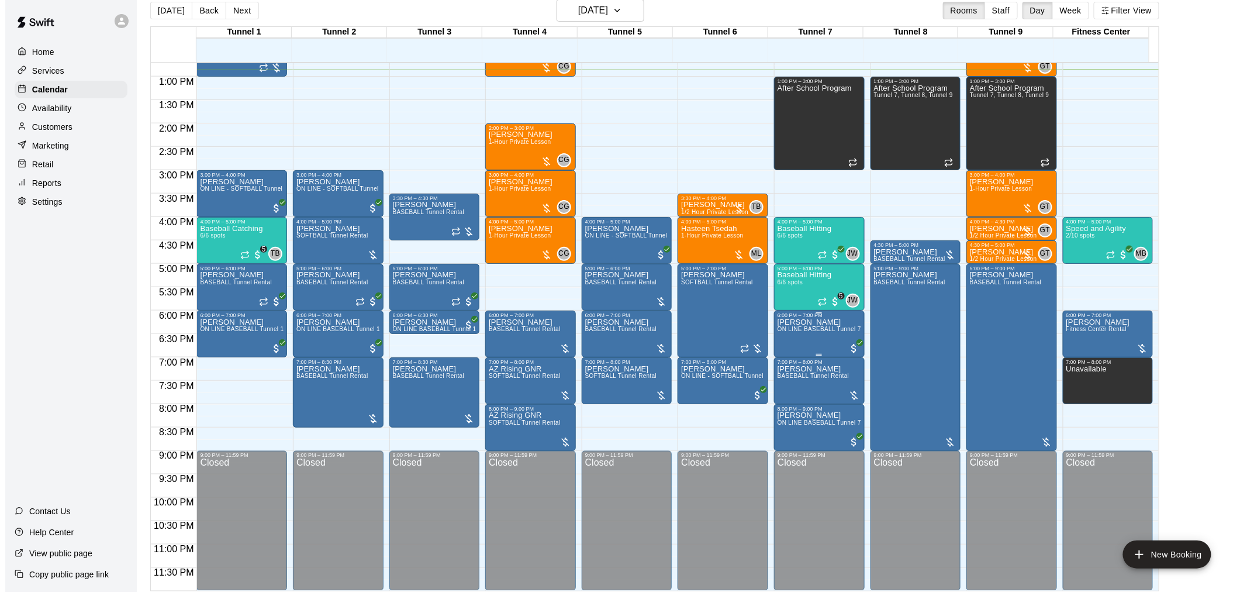
scroll to position [19, 0]
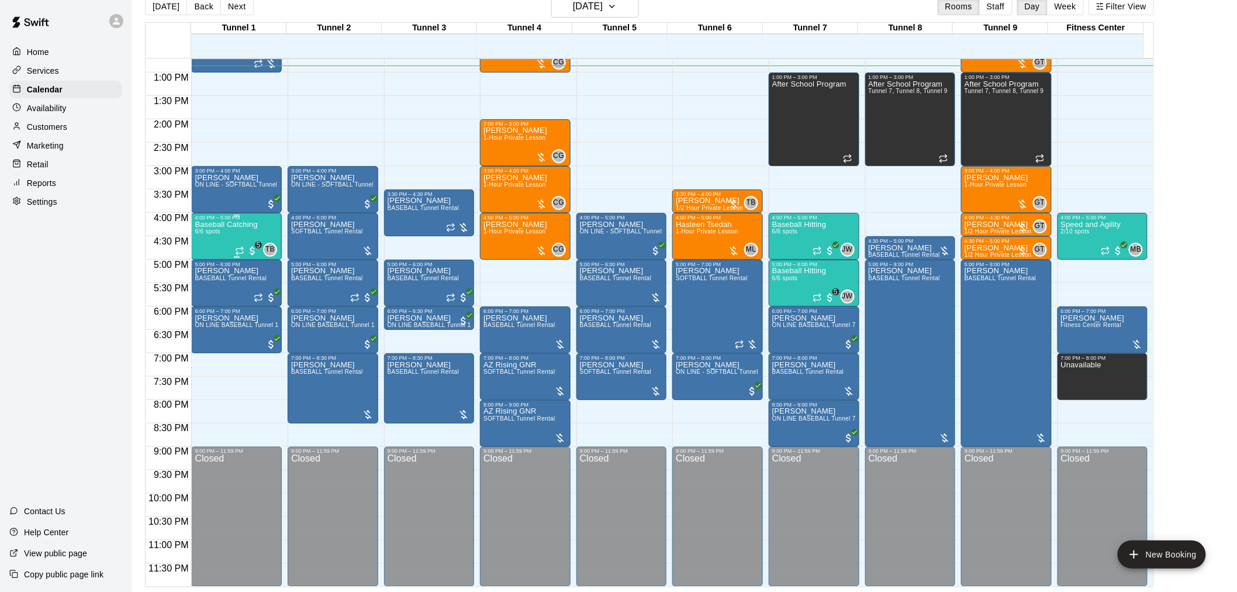
click at [240, 233] on div "Baseball Catching 6/6 spots" at bounding box center [226, 516] width 63 height 592
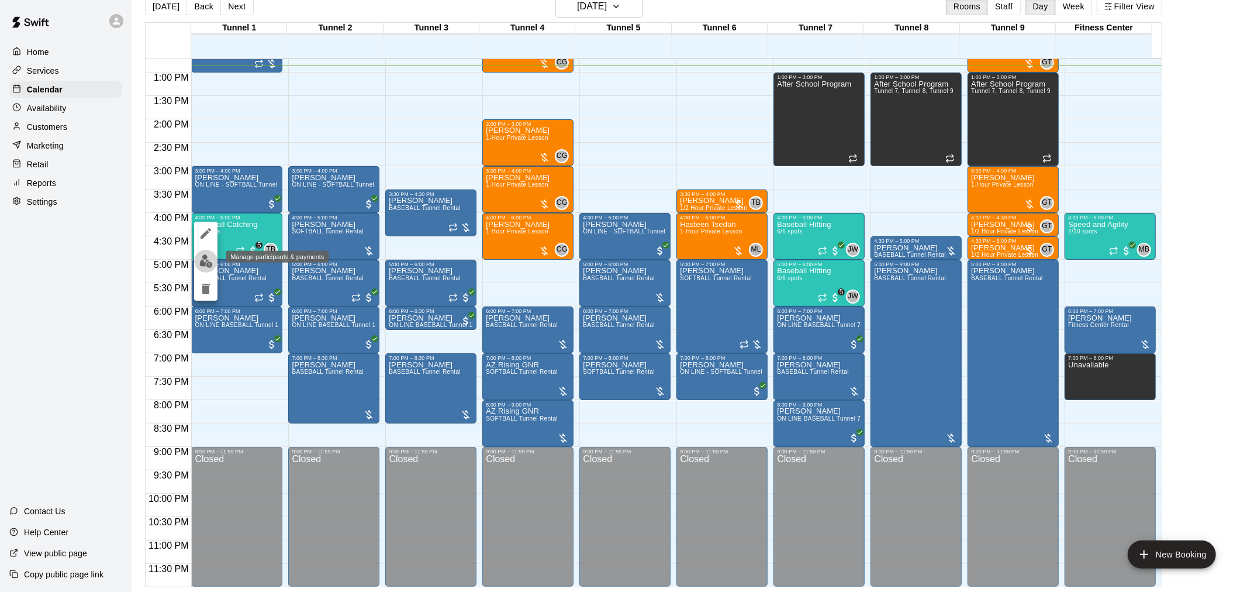
click at [206, 265] on img "edit" at bounding box center [205, 260] width 13 height 13
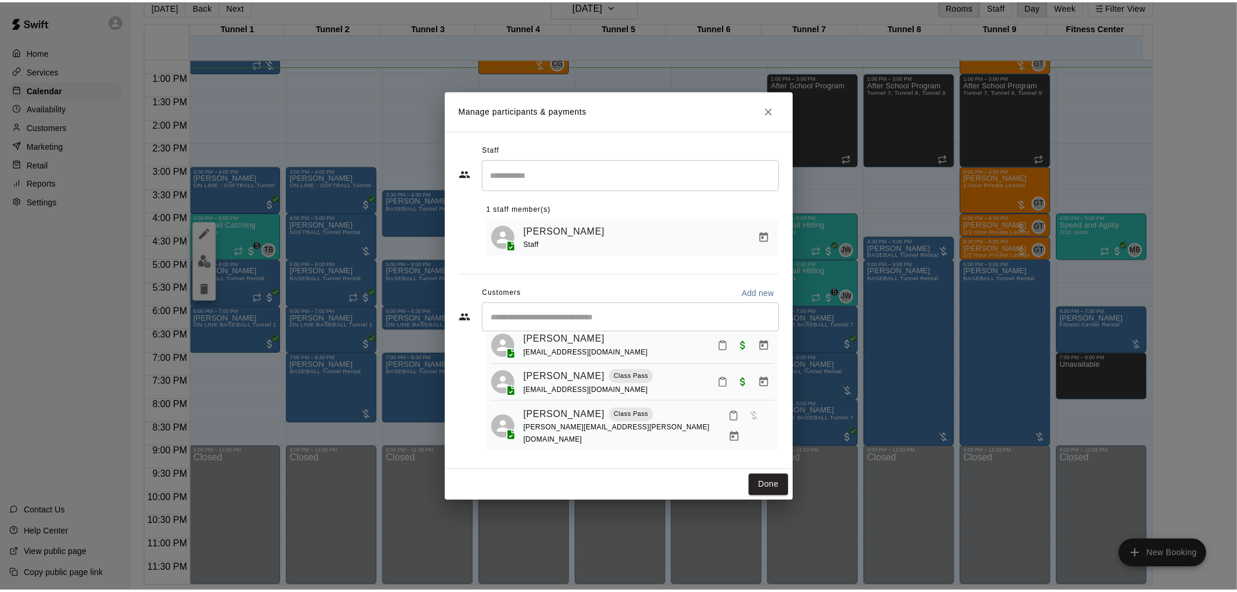
scroll to position [65, 0]
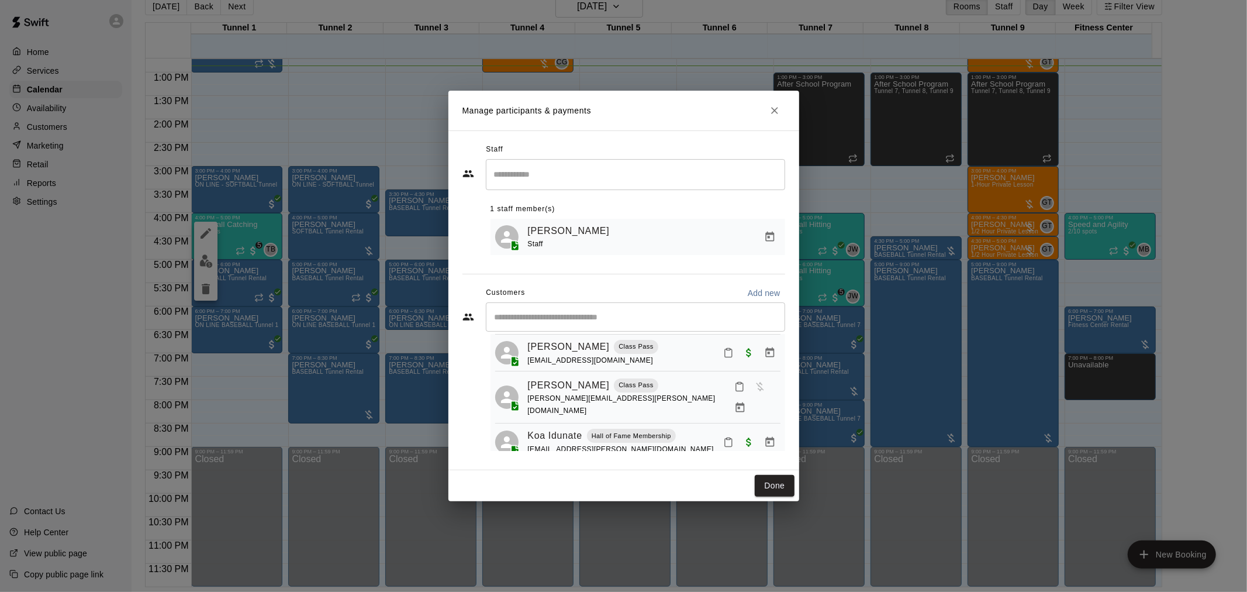
click at [778, 110] on icon "Close" at bounding box center [775, 111] width 12 height 12
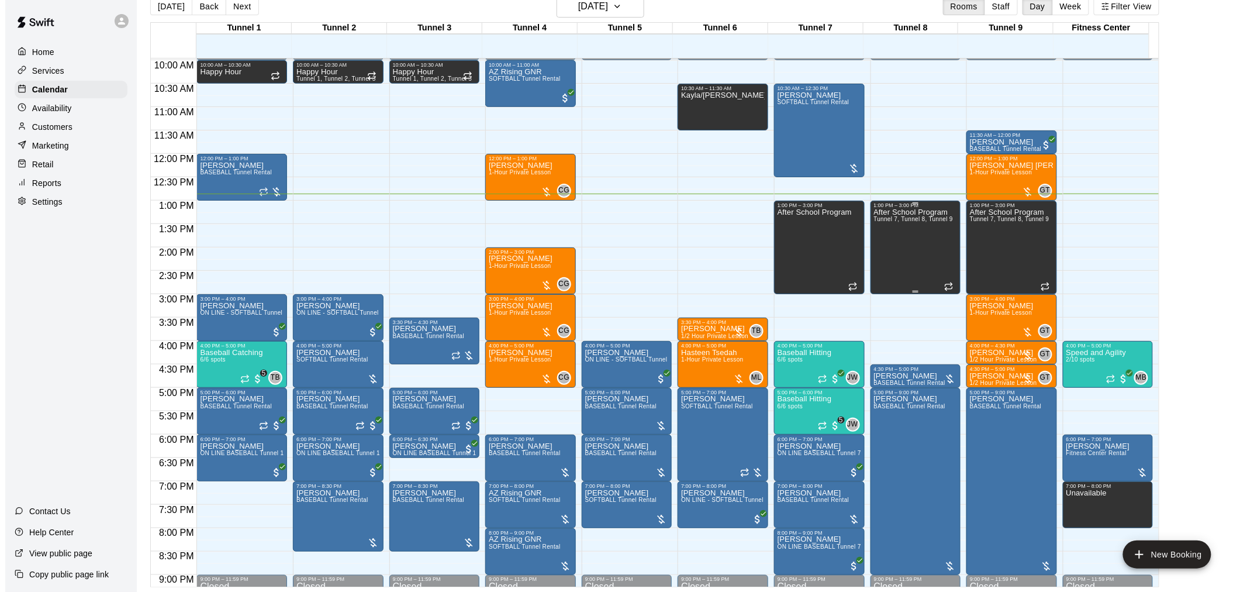
scroll to position [465, 0]
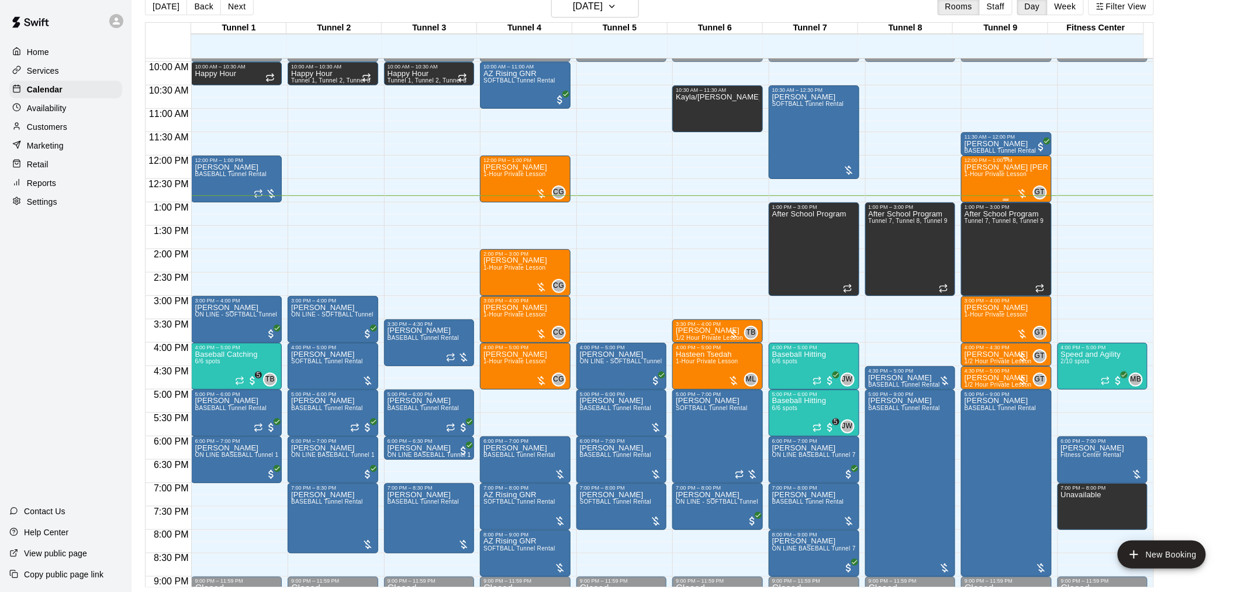
click at [1021, 172] on span "1-Hour Private Lesson" at bounding box center [996, 174] width 63 height 6
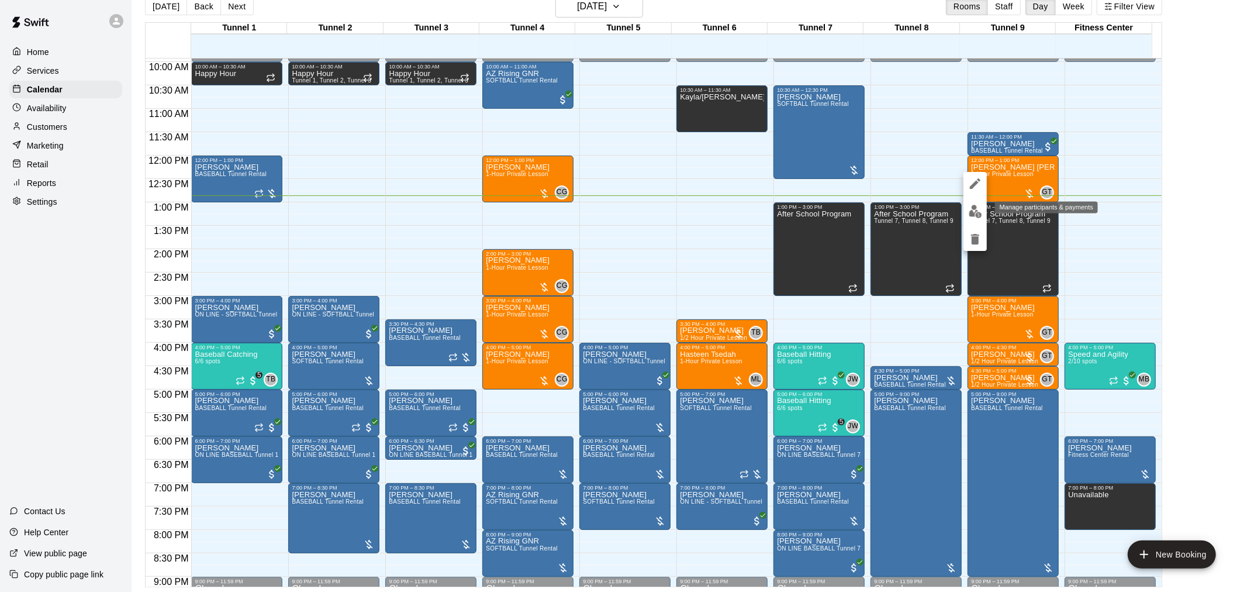
click at [978, 212] on img "edit" at bounding box center [975, 211] width 13 height 13
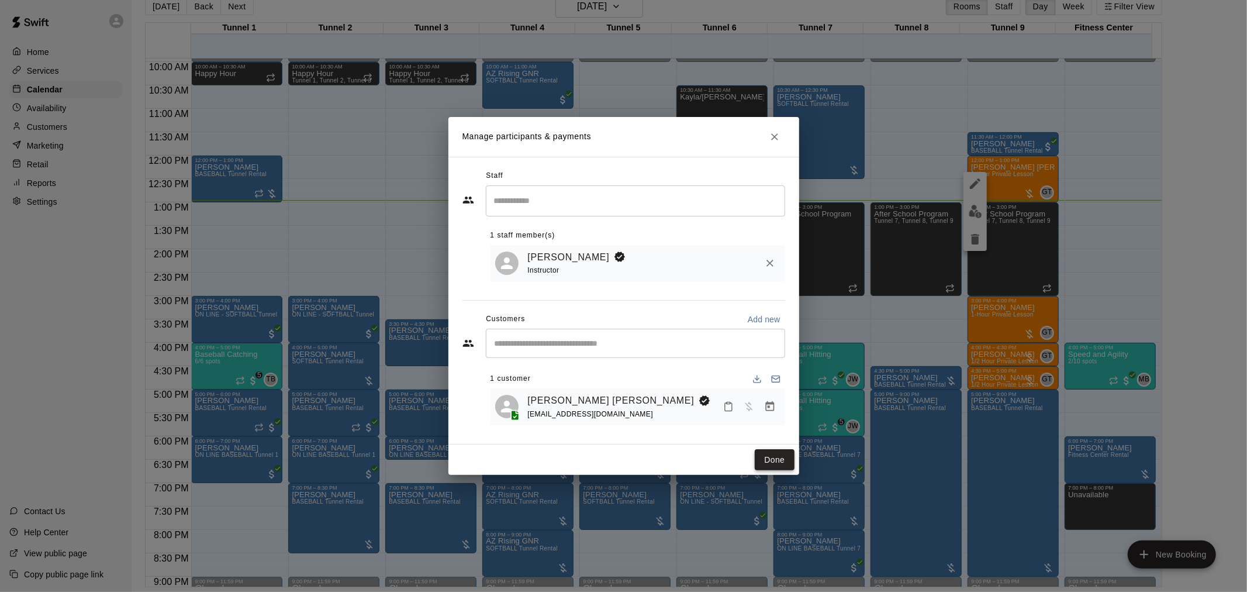
click at [769, 452] on button "Done" at bounding box center [774, 460] width 39 height 22
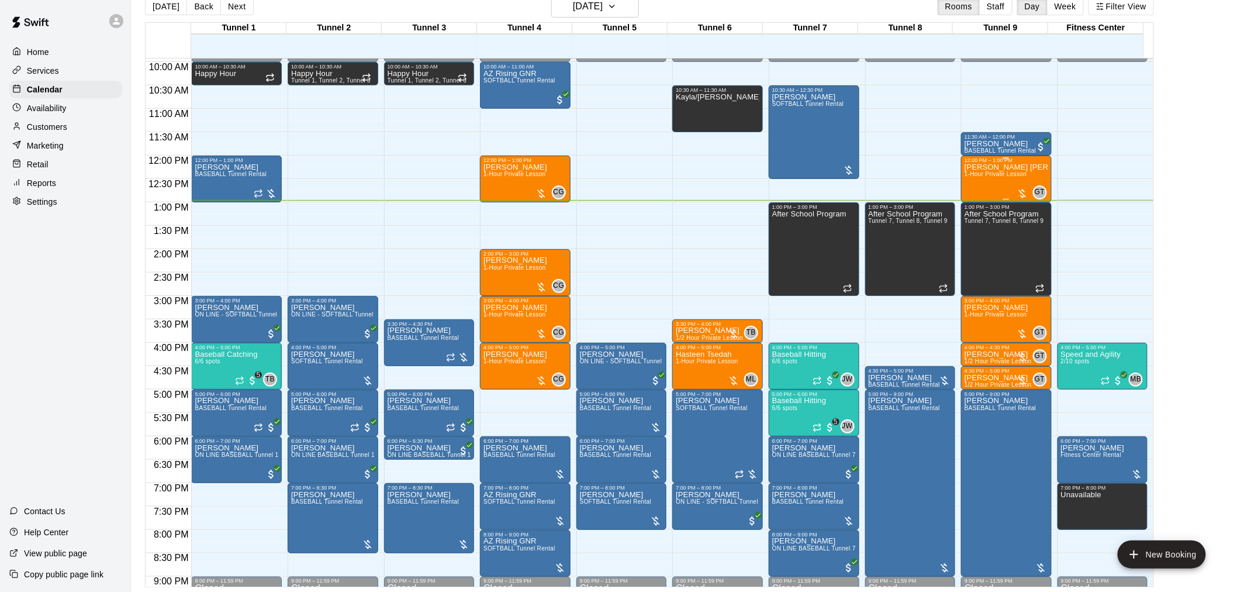
click at [1027, 173] on div "Jackson Laufer 1-Hour Private Lesson GT 0" at bounding box center [1007, 459] width 84 height 592
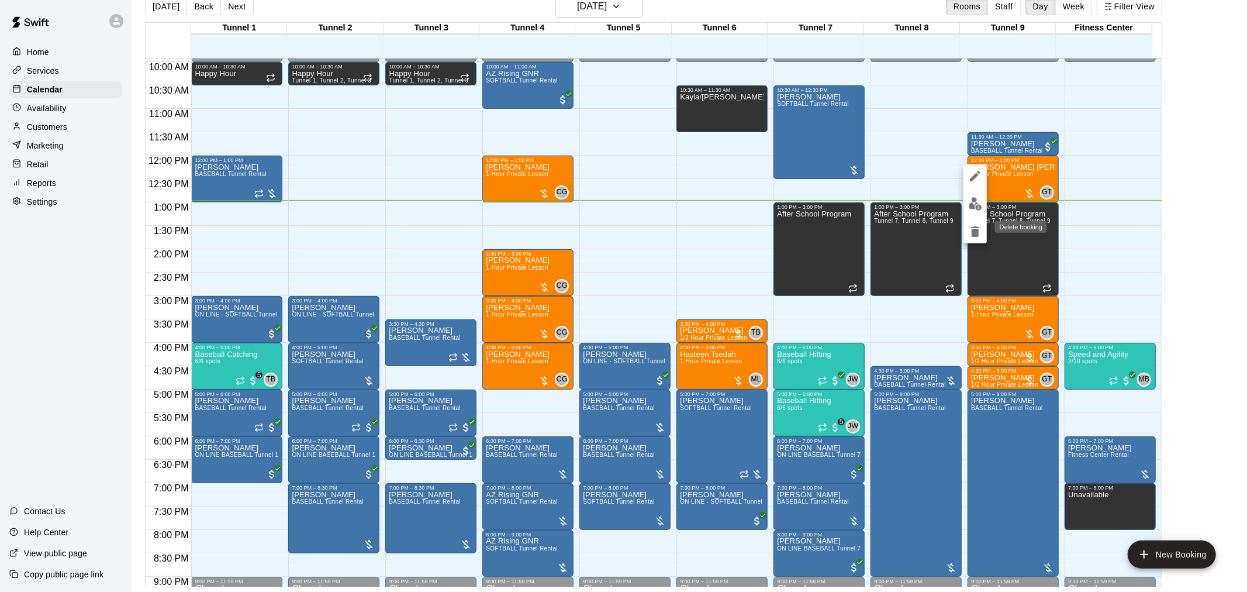
click at [975, 233] on icon "delete" at bounding box center [975, 231] width 8 height 11
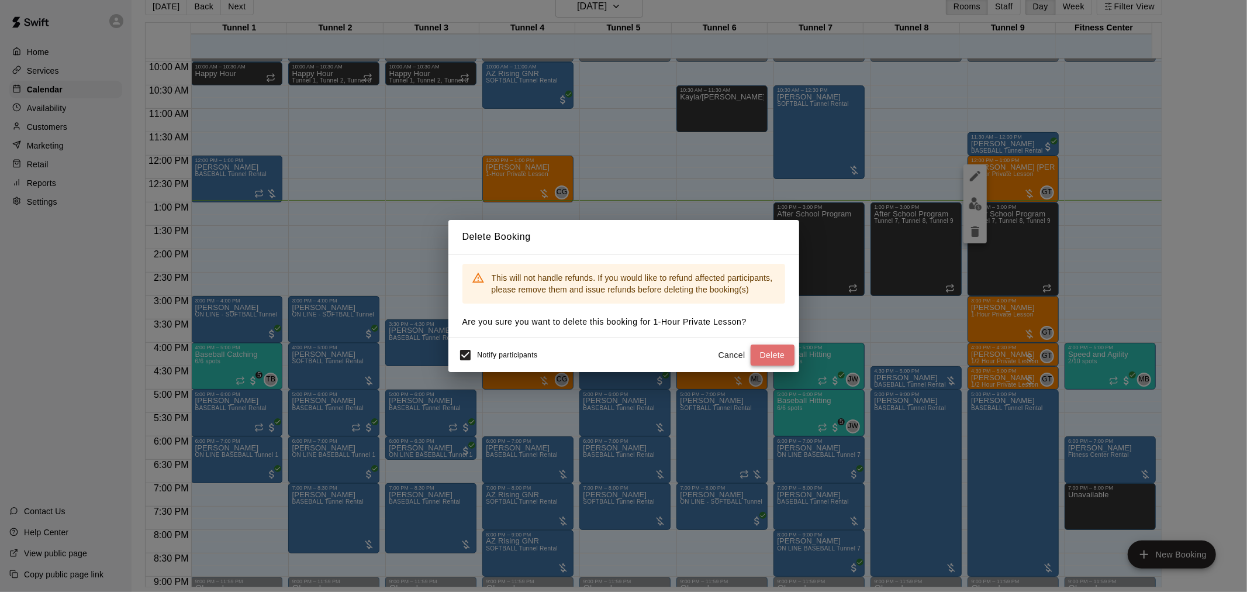
click at [773, 354] on button "Delete" at bounding box center [773, 355] width 44 height 22
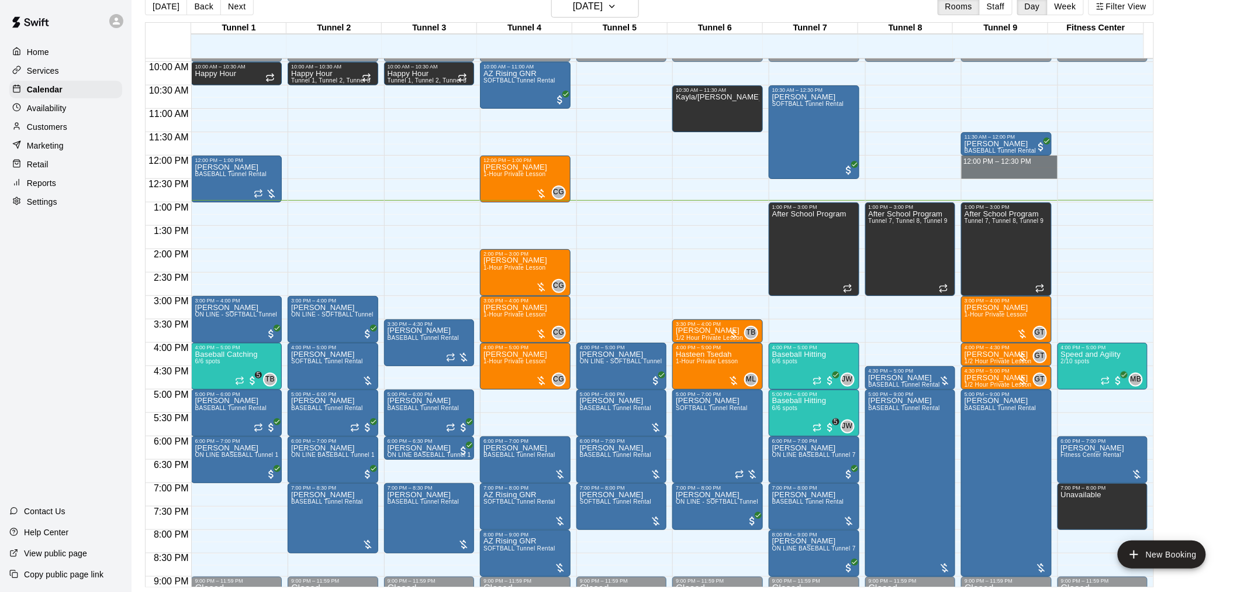
drag, startPoint x: 992, startPoint y: 161, endPoint x: 992, endPoint y: 168, distance: 7.0
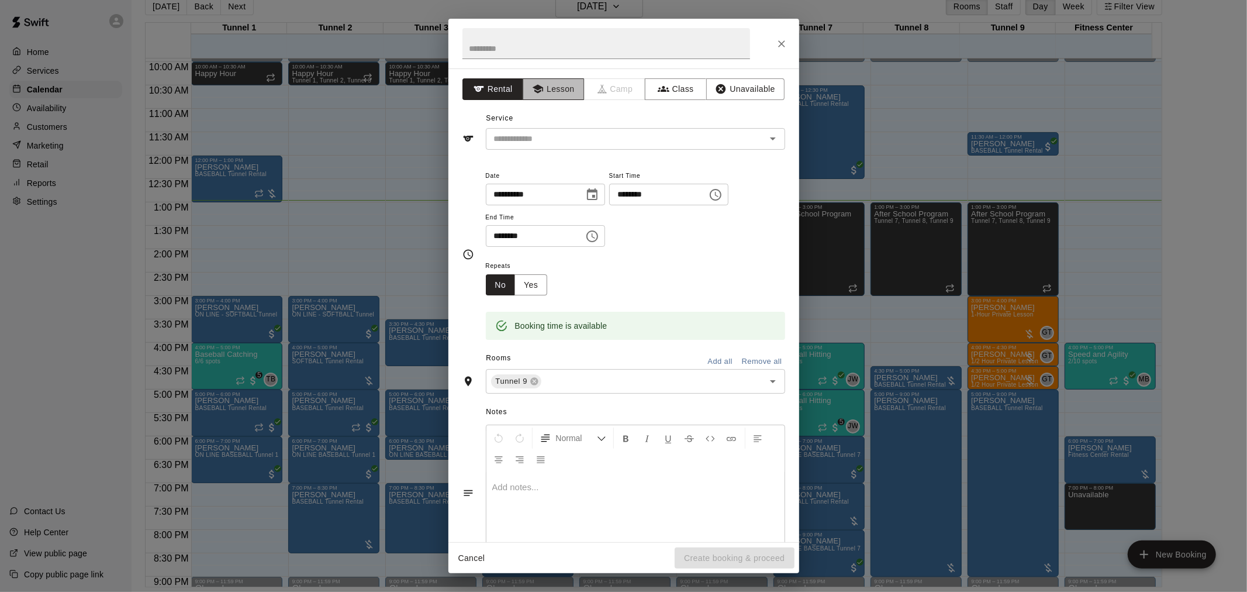
click at [528, 86] on button "Lesson" at bounding box center [553, 89] width 61 height 22
click at [558, 122] on div "Service ​" at bounding box center [623, 129] width 323 height 40
click at [554, 129] on div "​" at bounding box center [635, 139] width 299 height 22
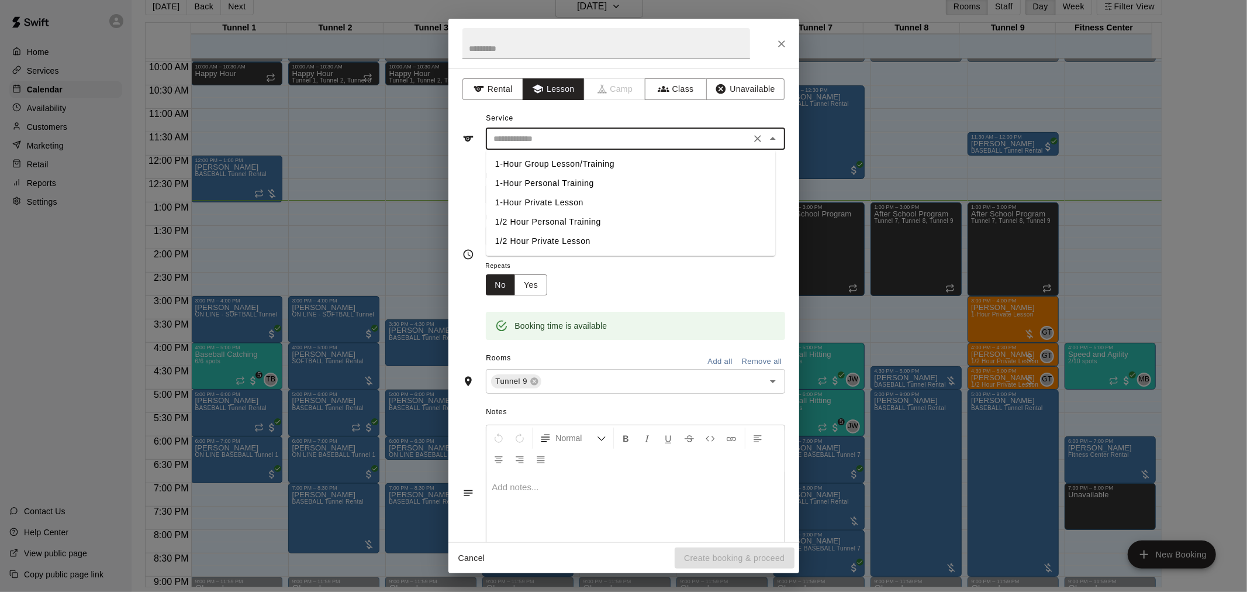
click at [551, 244] on li "1/2 Hour Private Lesson" at bounding box center [630, 241] width 289 height 19
type input "**********"
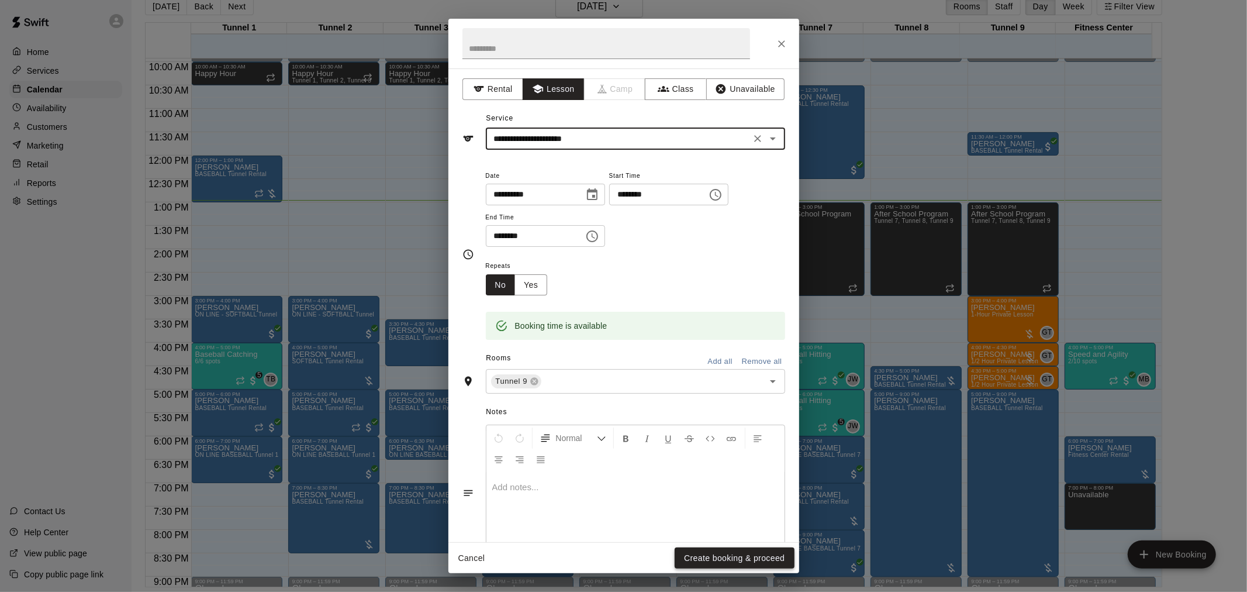
click at [756, 561] on button "Create booking & proceed" at bounding box center [734, 558] width 119 height 22
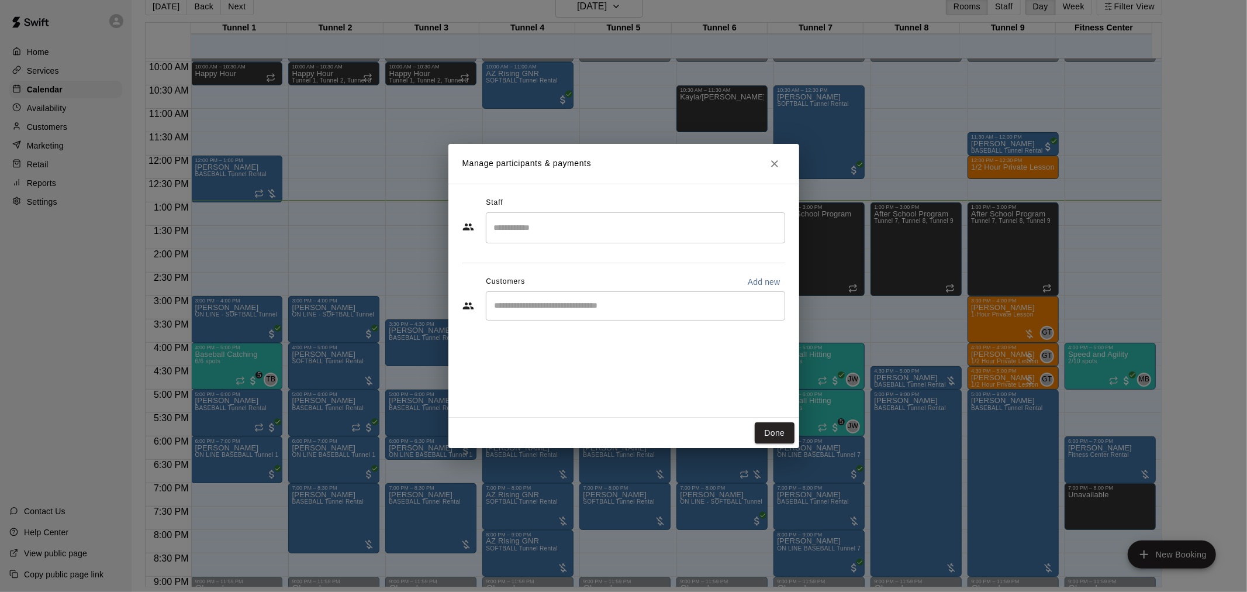
click at [592, 233] on input "Search staff" at bounding box center [635, 227] width 289 height 20
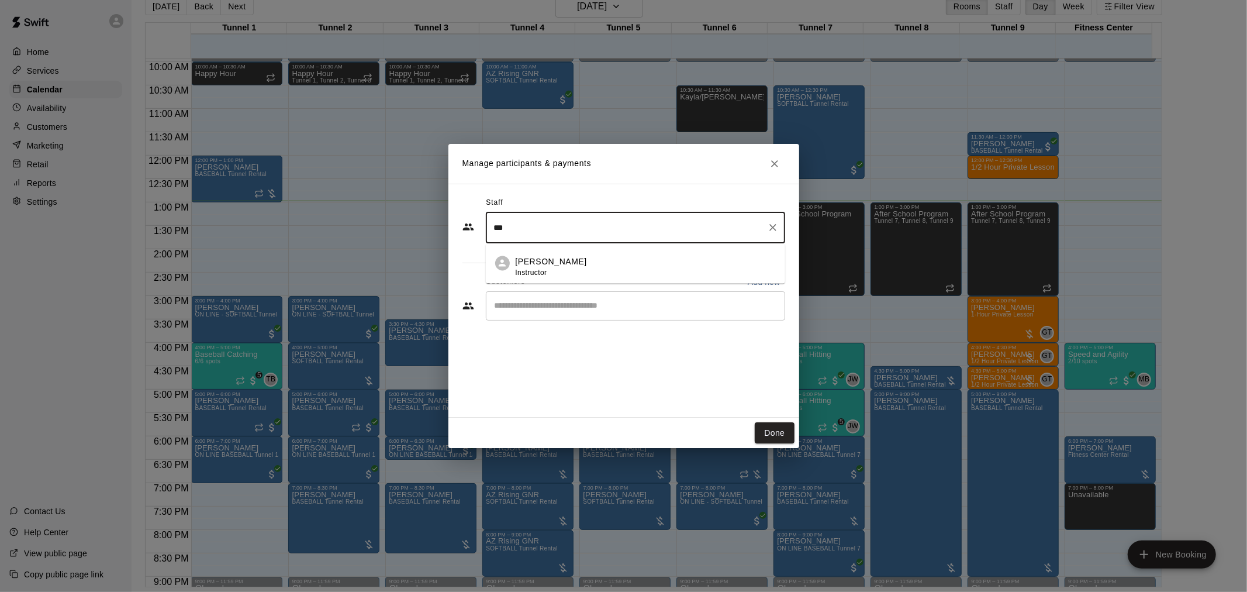
click at [588, 256] on div "Gilbert Tussey Instructor" at bounding box center [646, 267] width 260 height 23
type input "***"
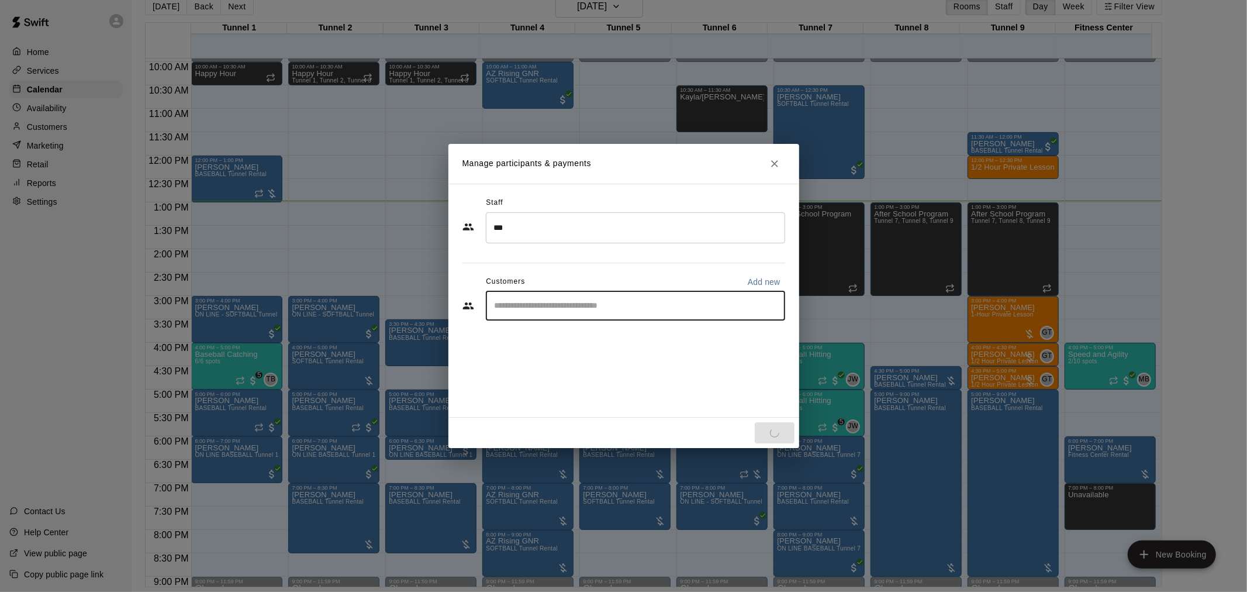
click at [580, 306] on input "Start typing to search customers..." at bounding box center [635, 306] width 289 height 12
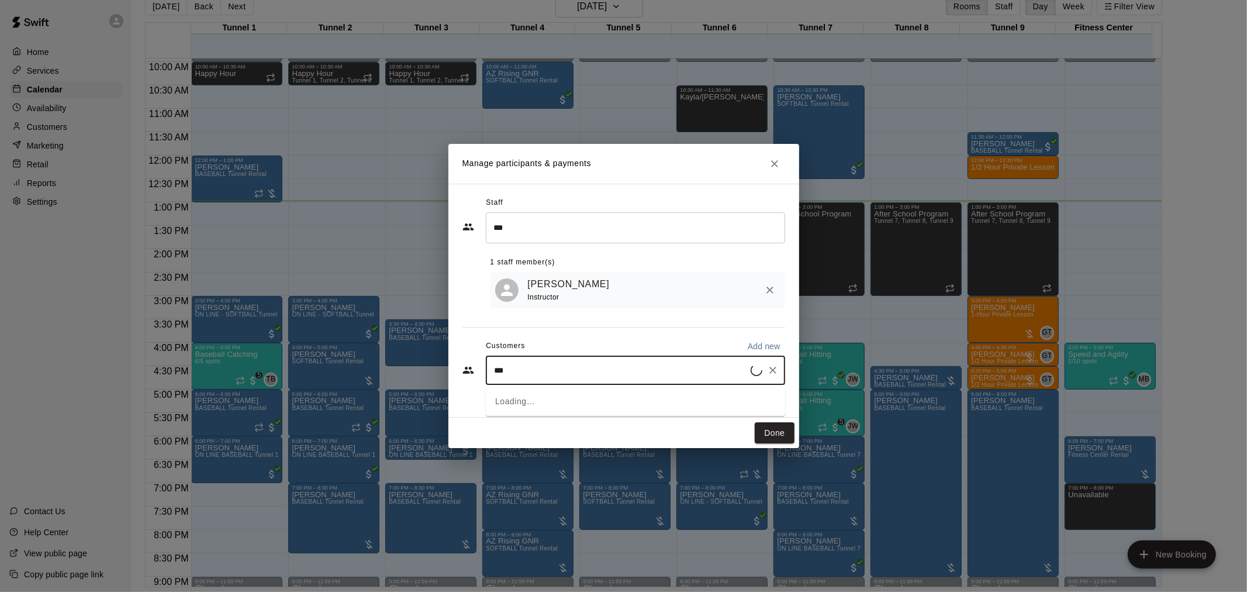
type input "****"
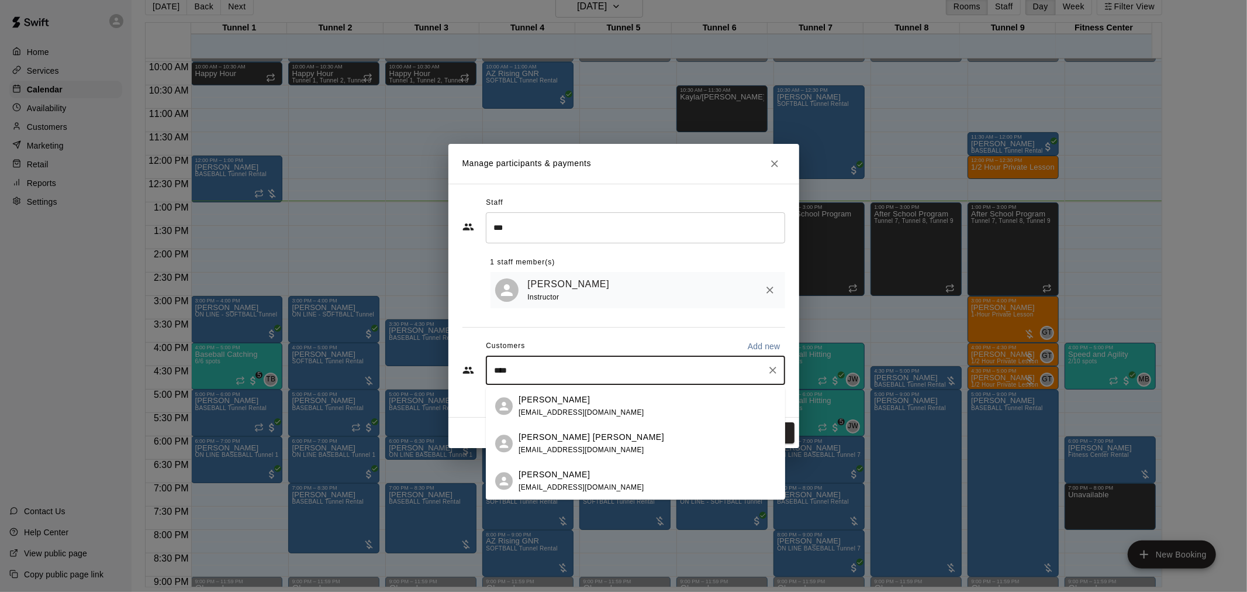
click at [570, 429] on div "Jackson Laufer mikelaufer84@gmail.com" at bounding box center [635, 442] width 299 height 37
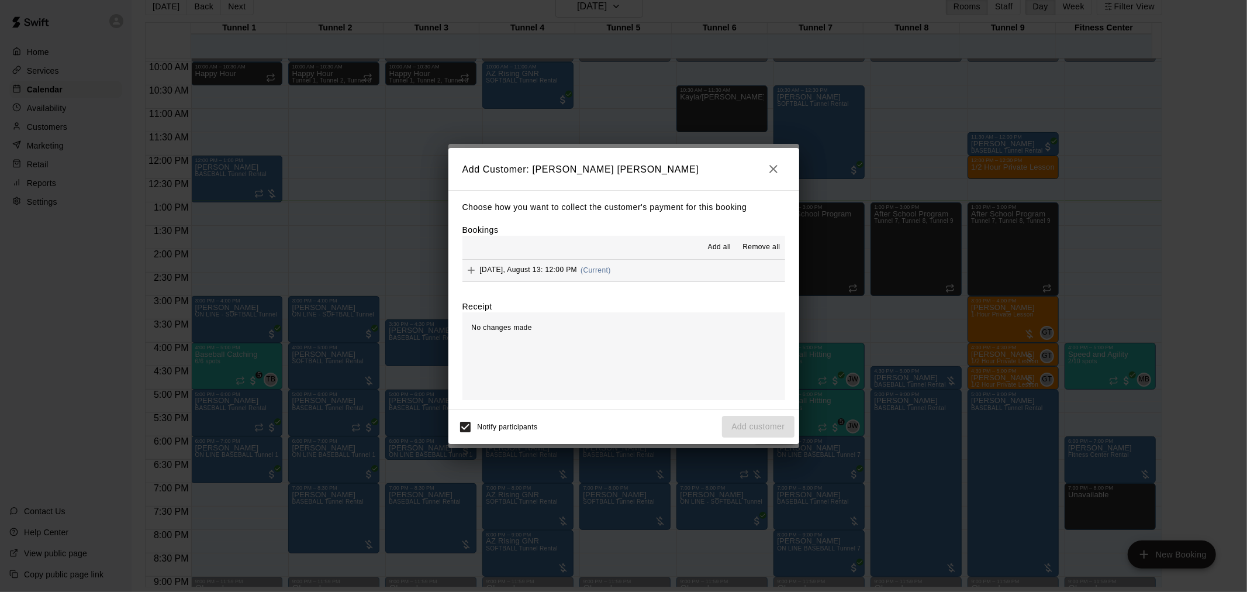
click at [611, 268] on span "(Current)" at bounding box center [596, 270] width 30 height 8
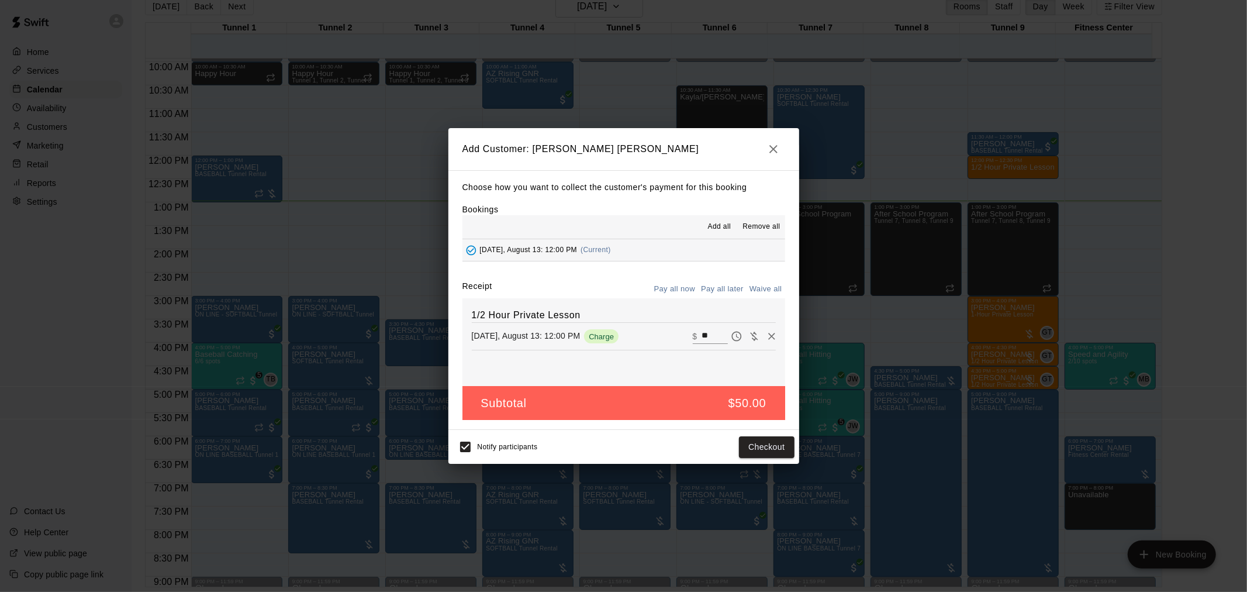
click at [719, 292] on button "Pay all later" at bounding box center [722, 289] width 49 height 18
click at [765, 437] on button "Add customer" at bounding box center [758, 447] width 72 height 22
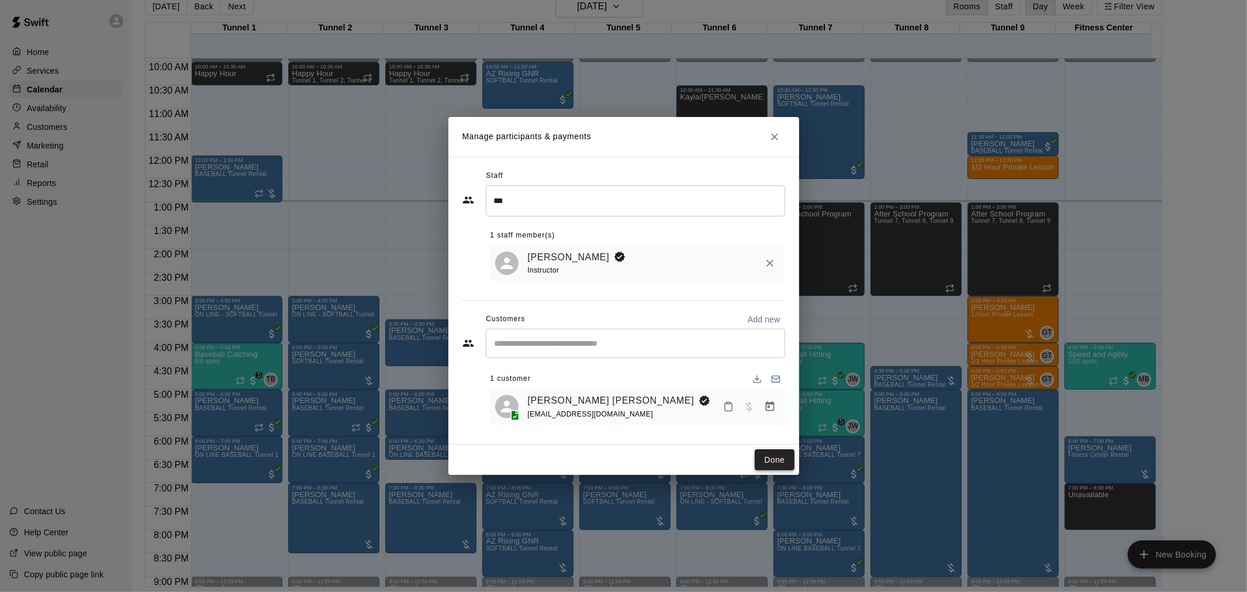
click at [769, 460] on button "Done" at bounding box center [774, 460] width 39 height 22
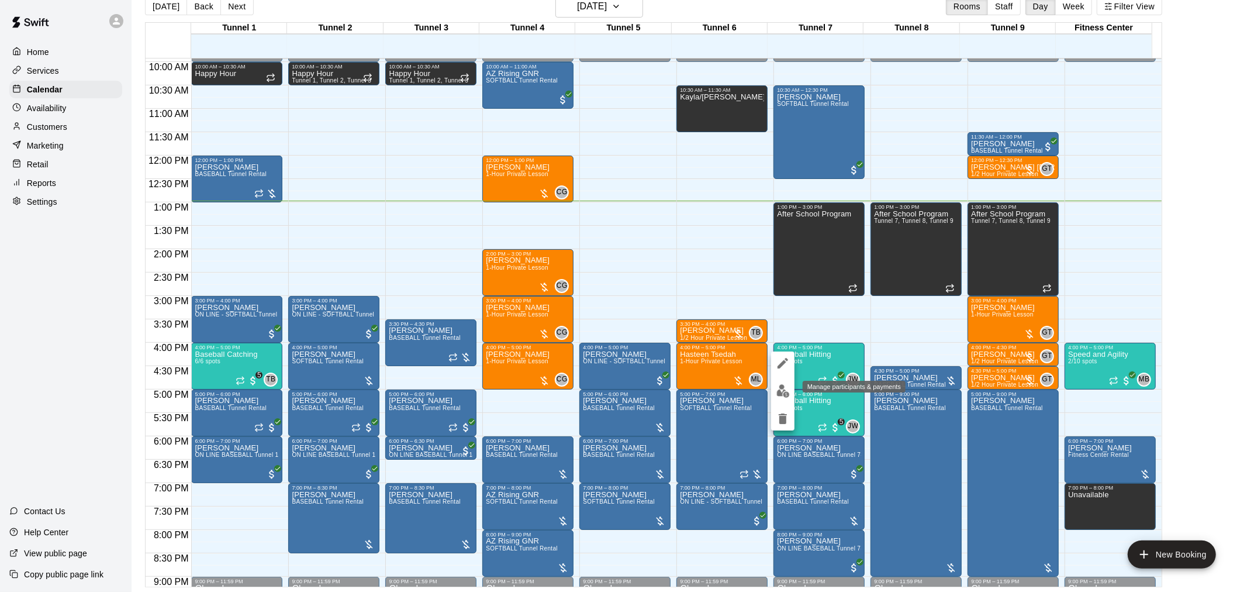
click at [780, 384] on img "edit" at bounding box center [782, 390] width 13 height 13
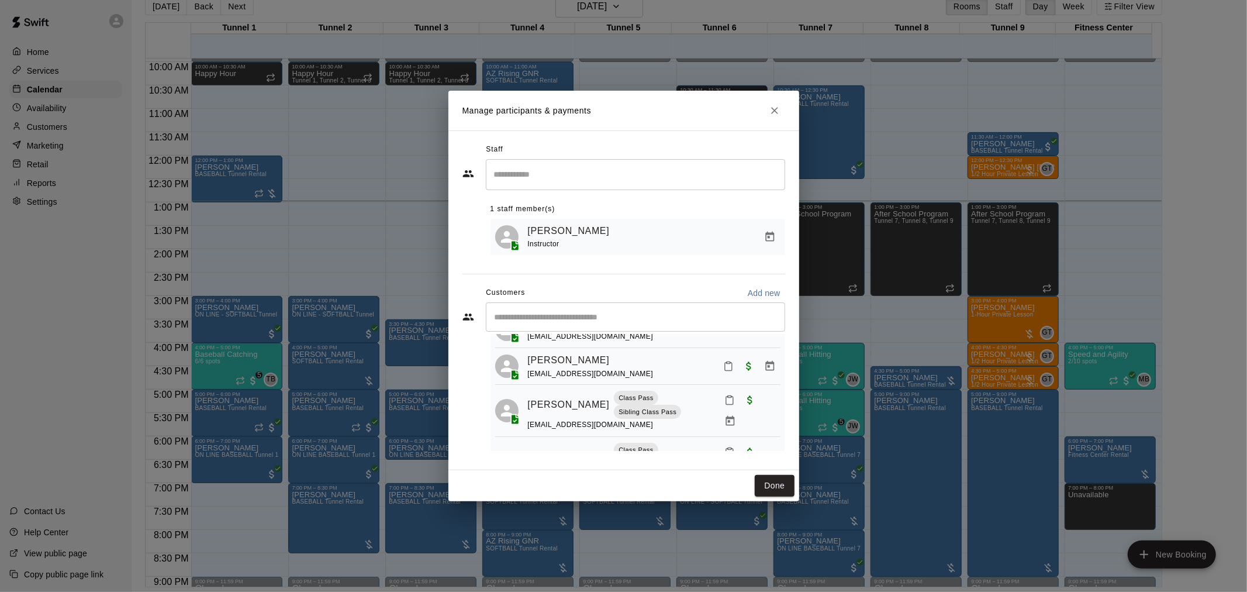
scroll to position [0, 0]
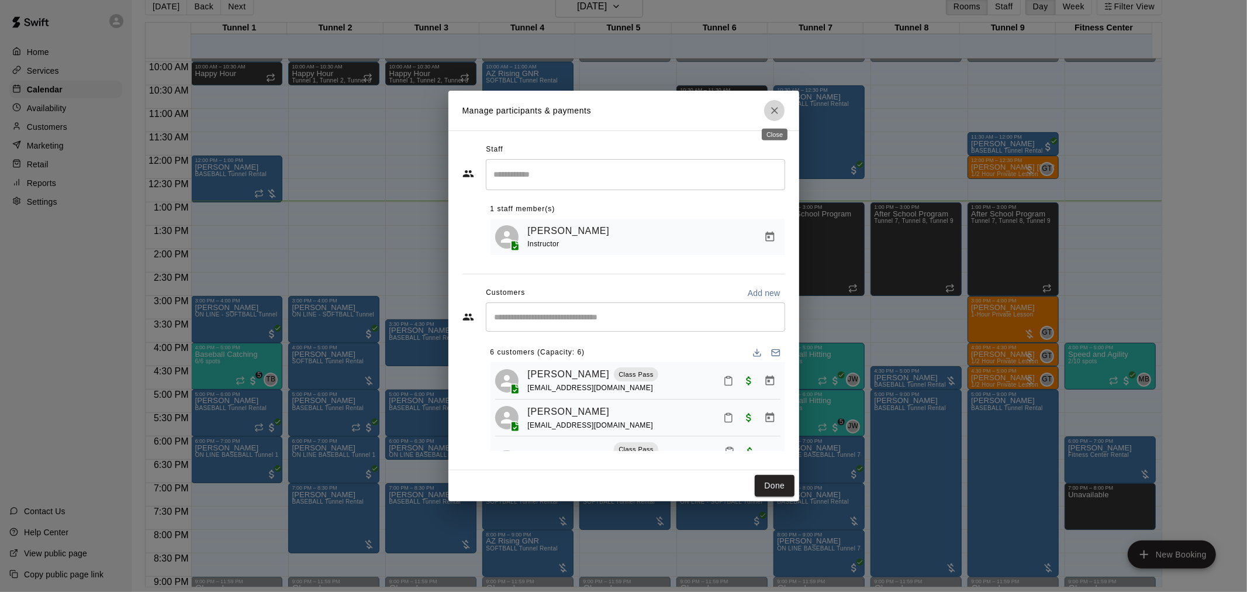
click at [771, 117] on button "Close" at bounding box center [774, 110] width 21 height 21
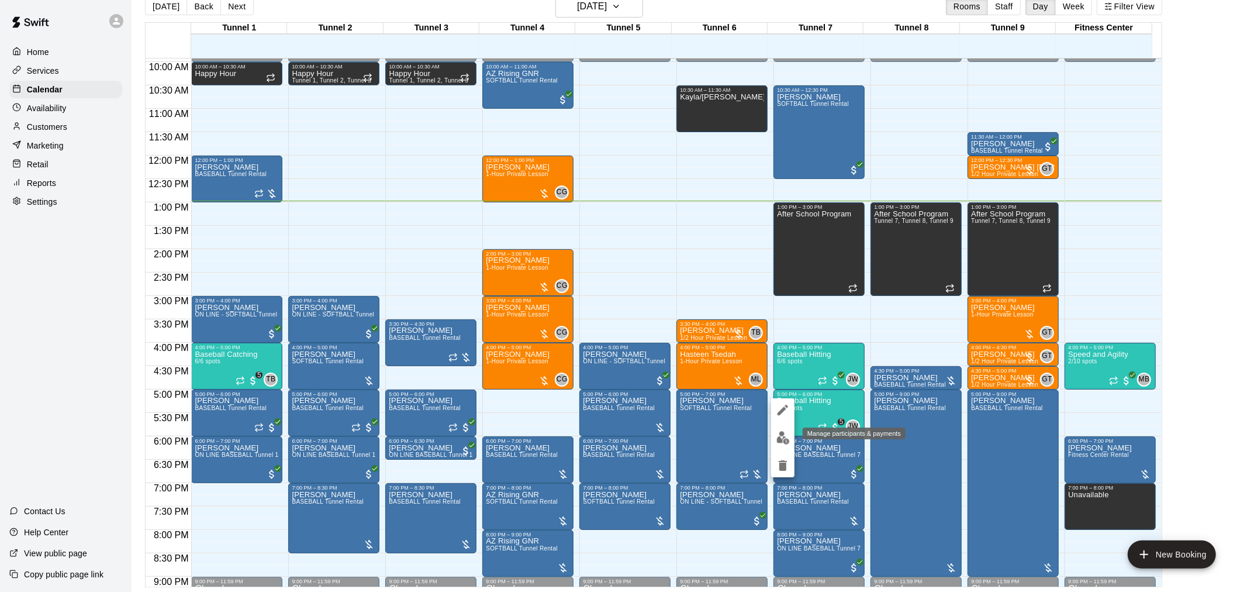
click at [780, 428] on button "edit" at bounding box center [782, 437] width 23 height 23
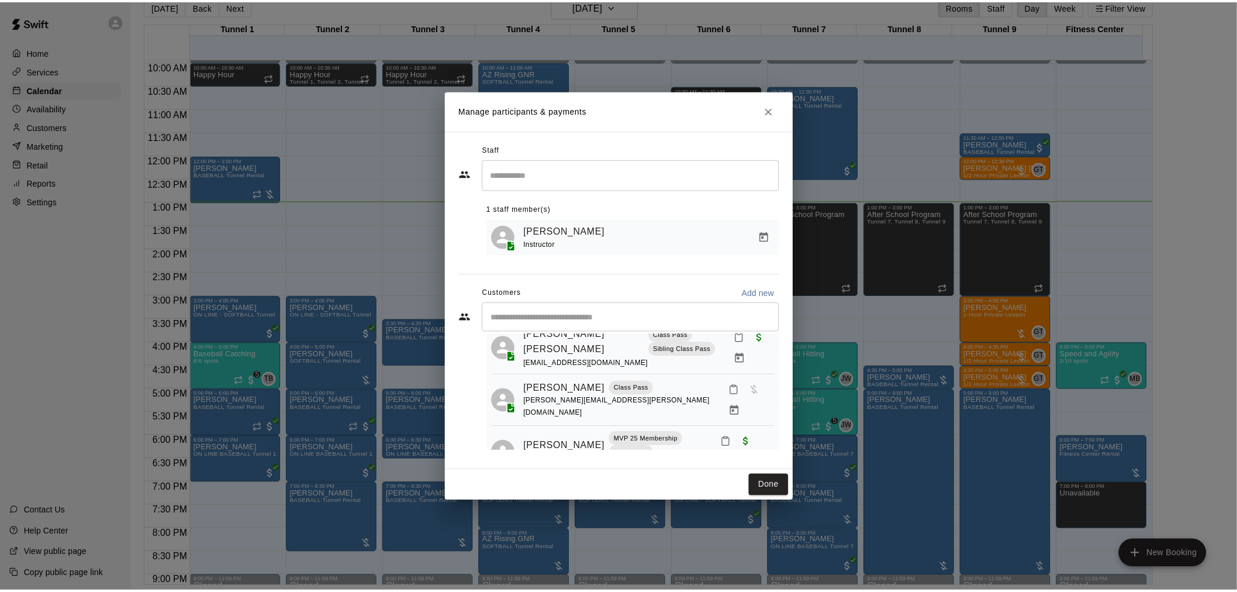
scroll to position [182, 0]
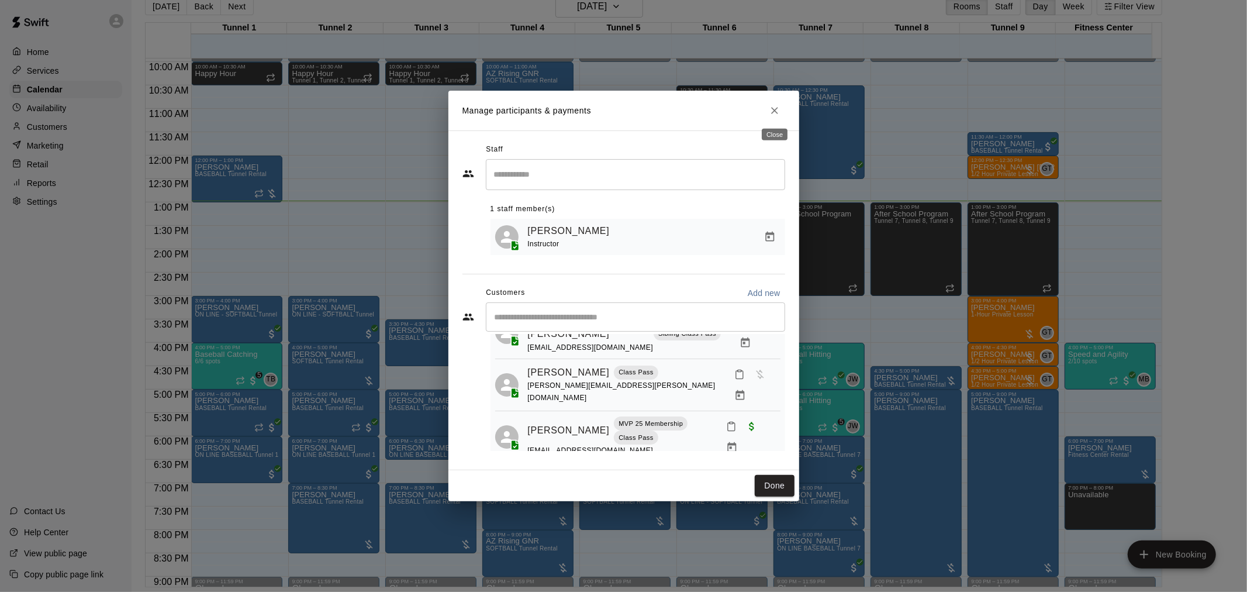
click at [776, 109] on icon "Close" at bounding box center [775, 111] width 12 height 12
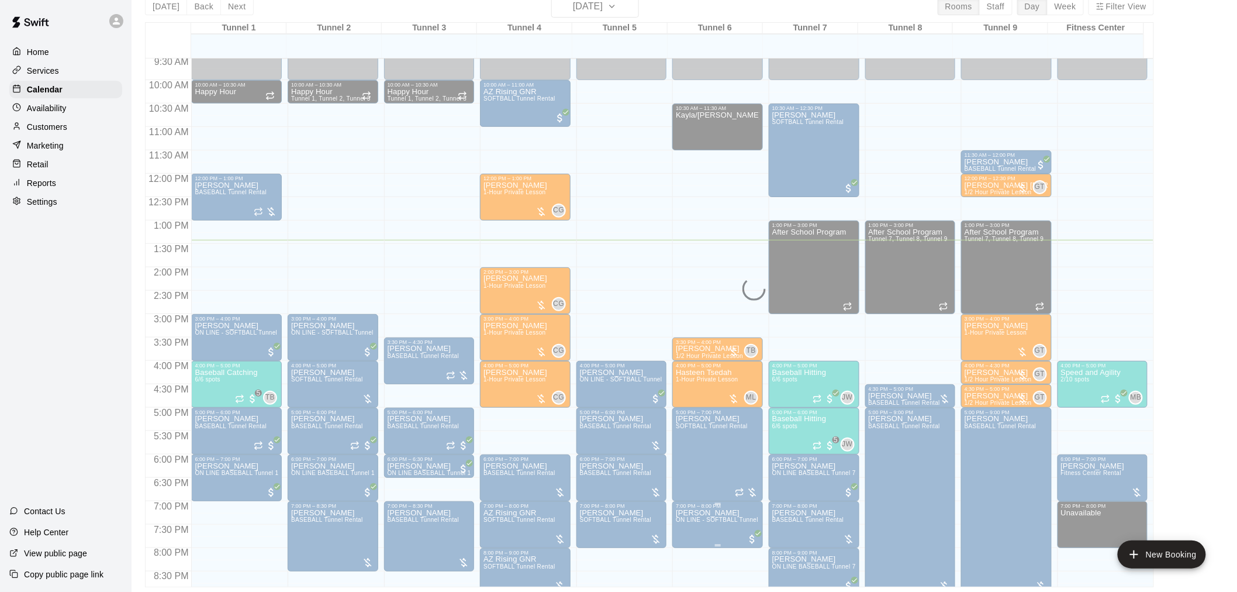
scroll to position [400, 0]
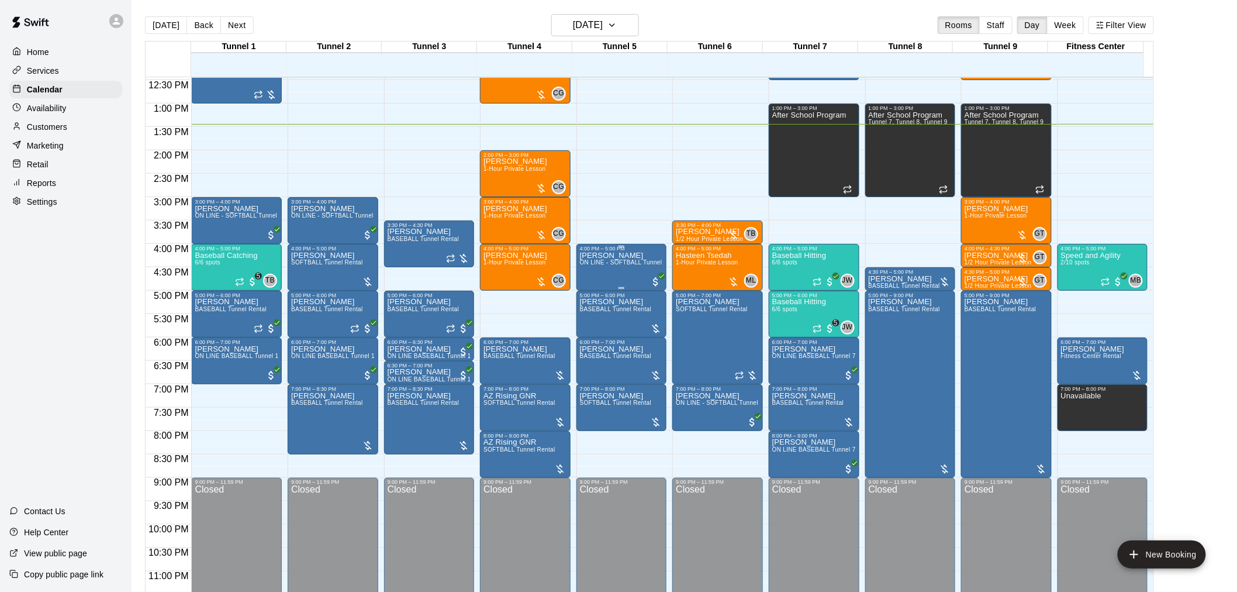
scroll to position [595, 0]
